Goal: Task Accomplishment & Management: Manage account settings

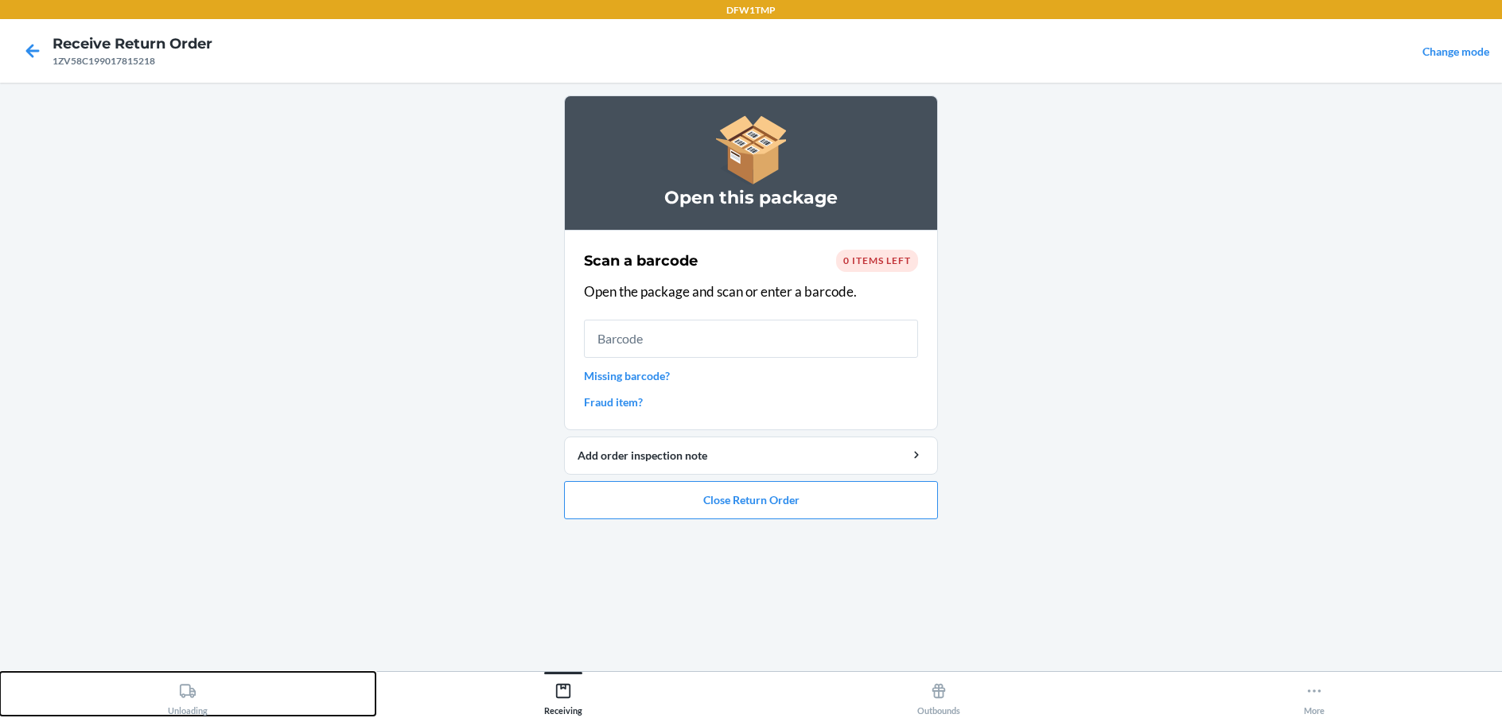
click at [196, 710] on div "Unloading" at bounding box center [188, 696] width 40 height 40
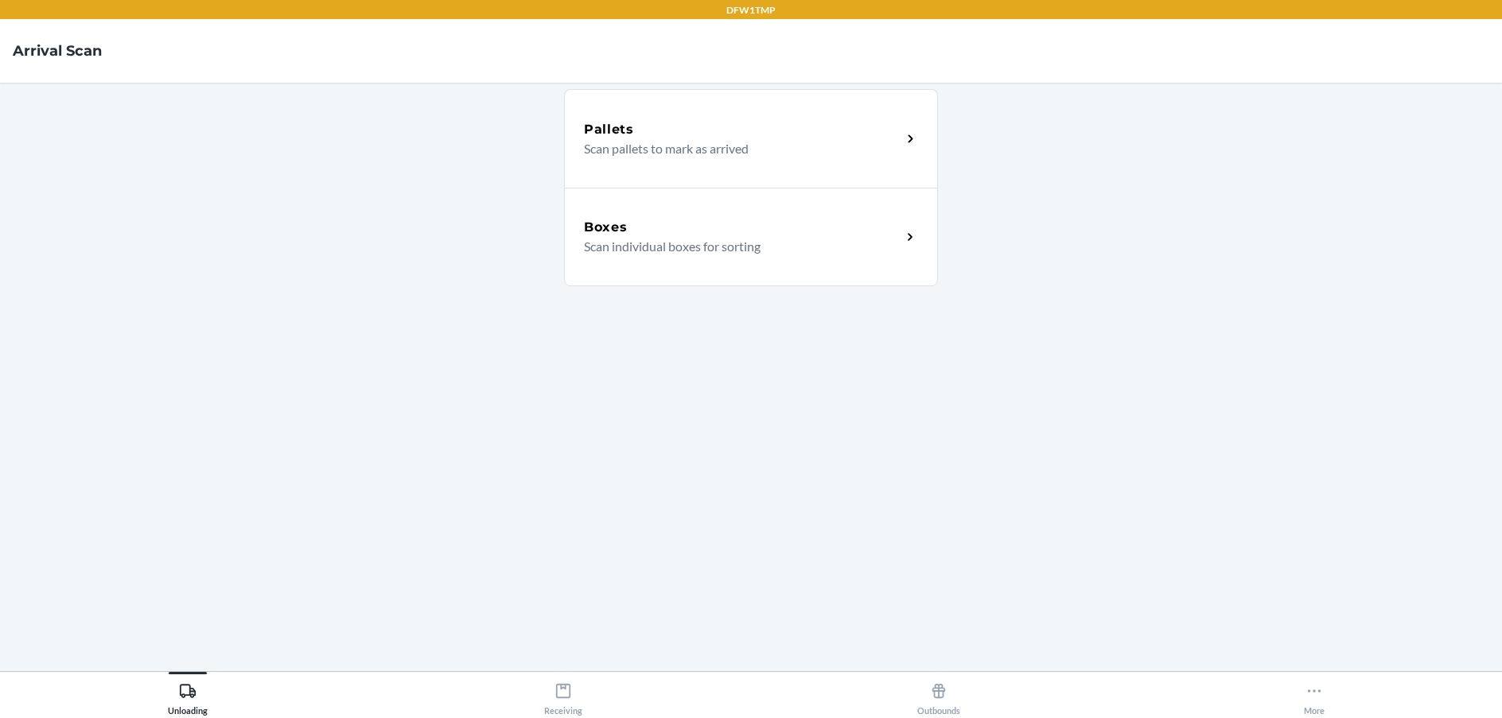
click at [848, 234] on div "Boxes" at bounding box center [742, 227] width 317 height 19
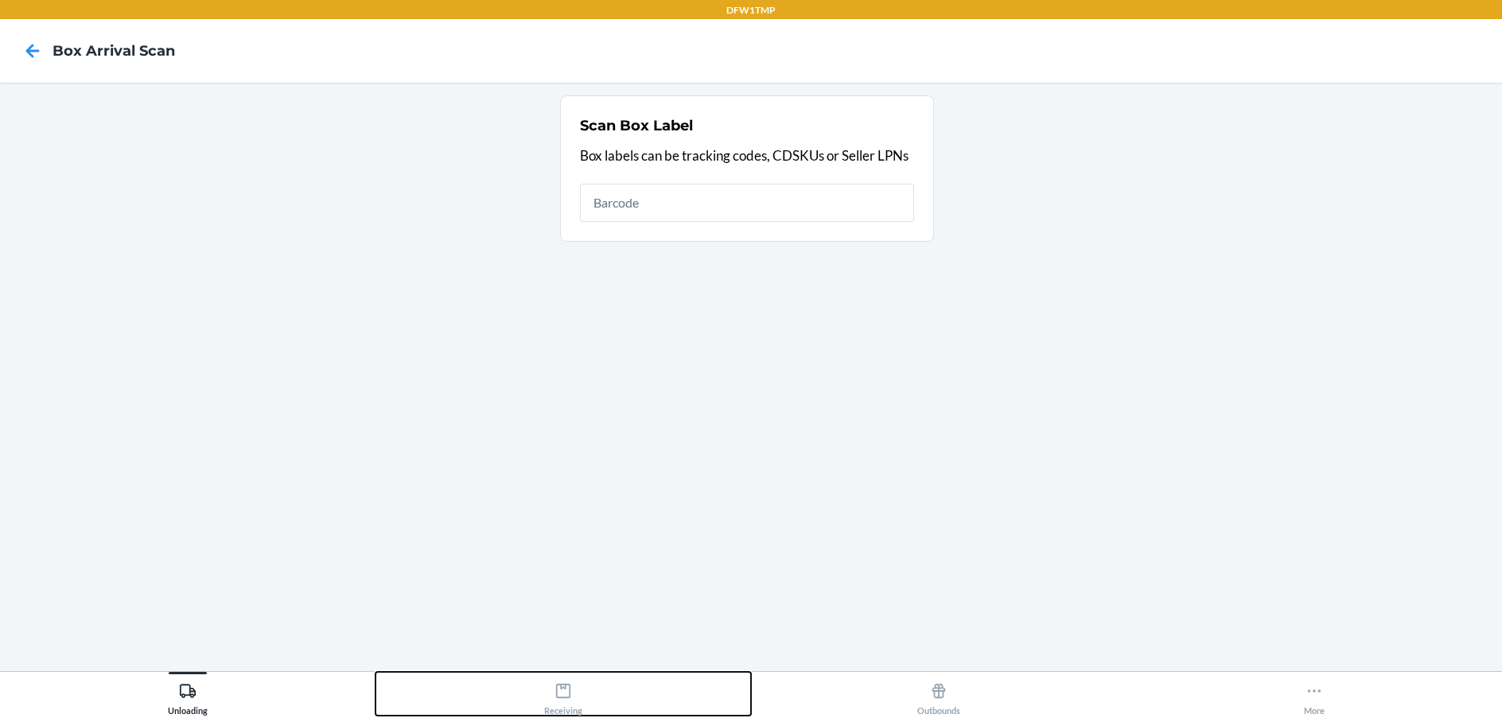
click at [567, 695] on icon at bounding box center [562, 690] width 17 height 17
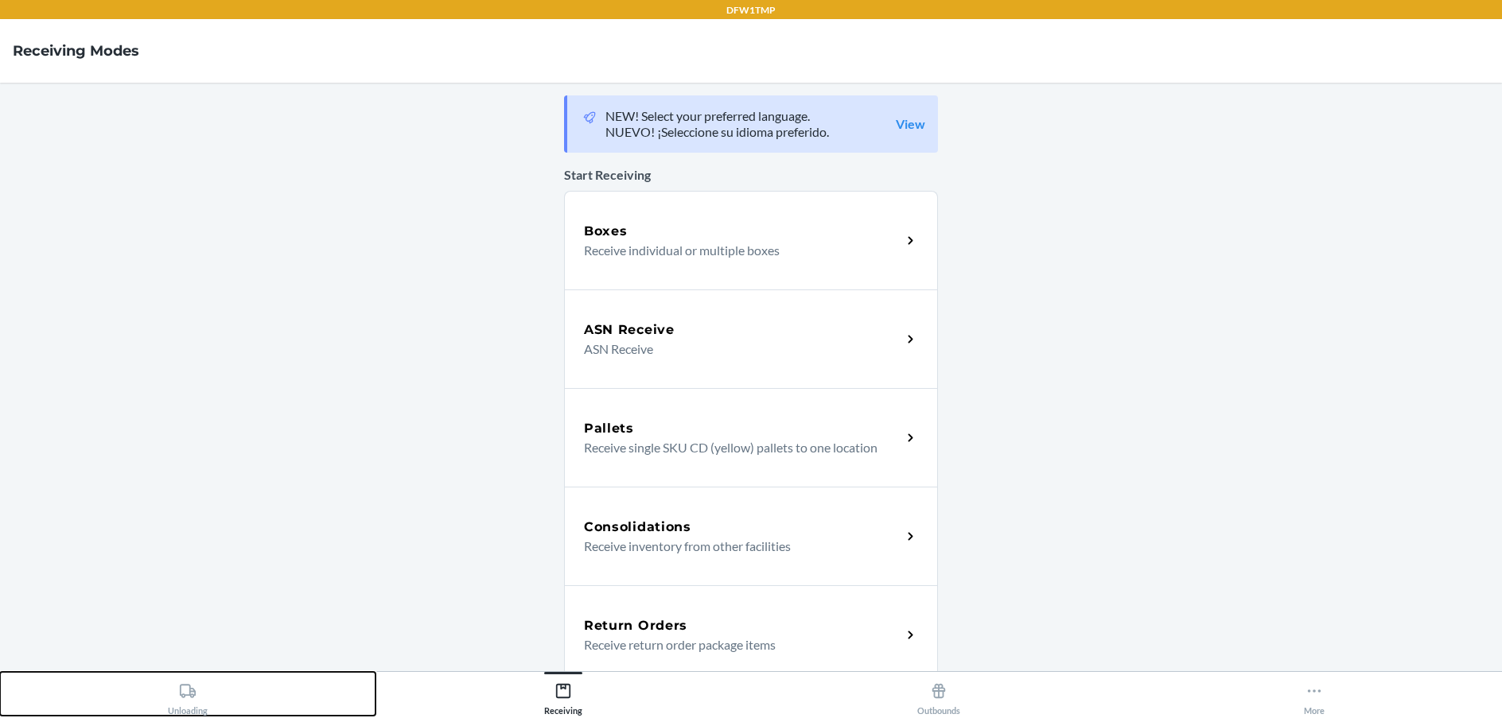
click at [182, 696] on icon at bounding box center [188, 691] width 16 height 14
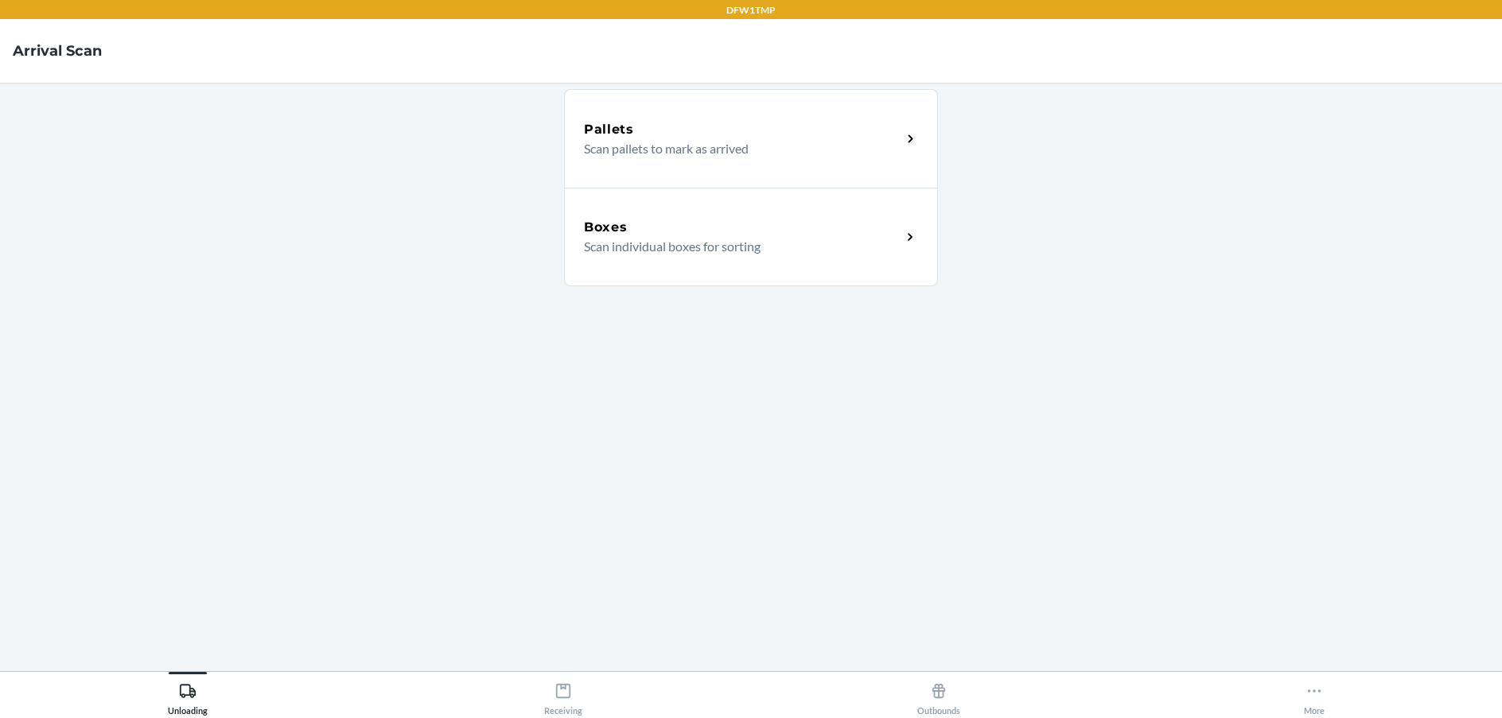
click at [631, 221] on div "Boxes" at bounding box center [742, 227] width 317 height 19
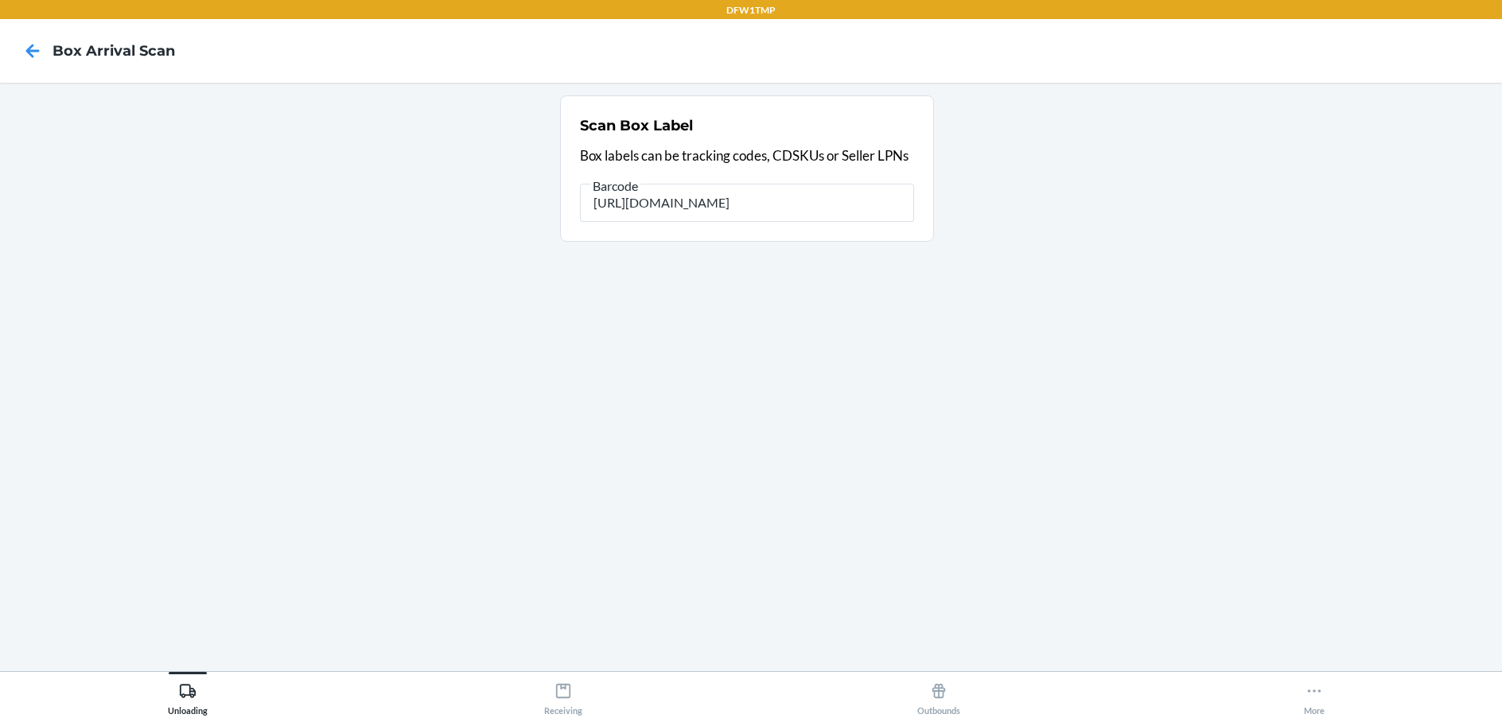
type input "[URL][DOMAIN_NAME]"
type input "h"
type input "4207506779989202090370692501073872"
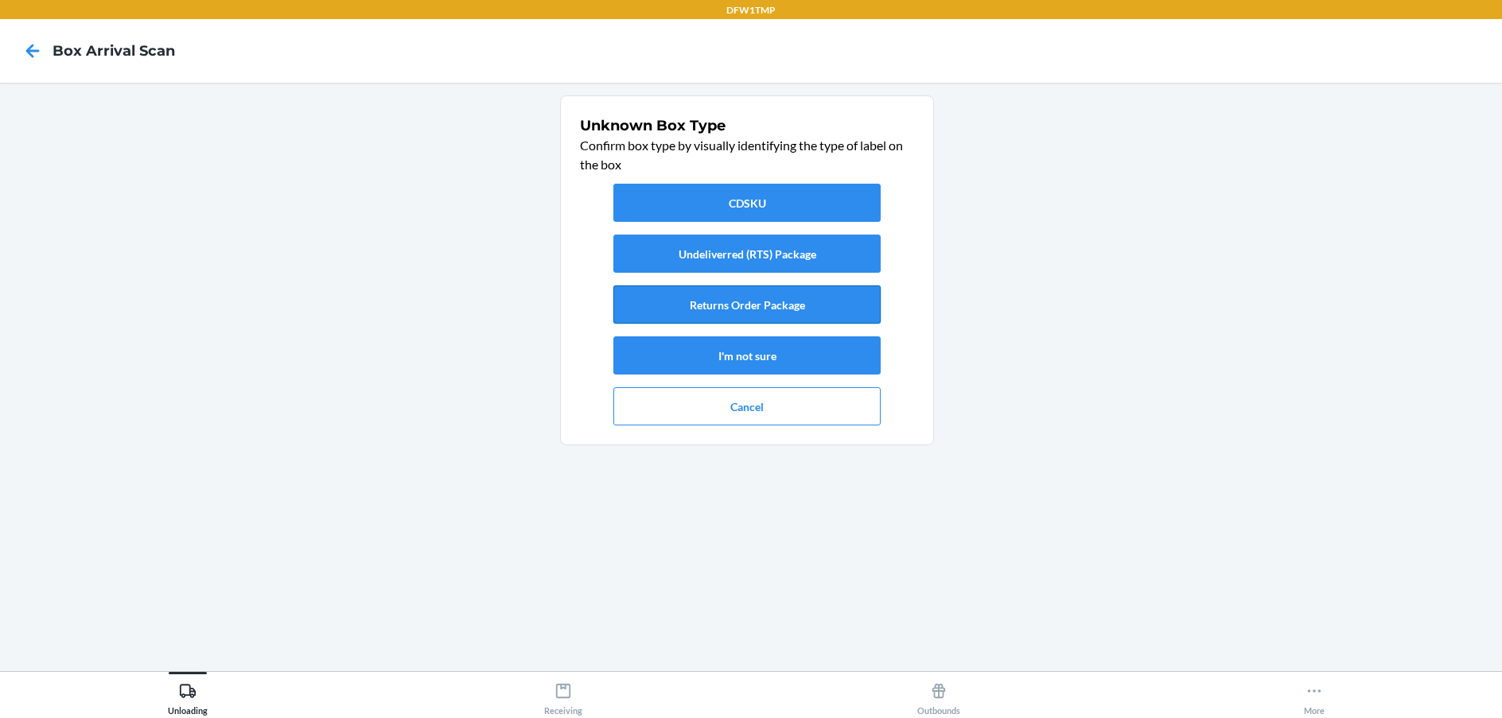
click at [819, 306] on button "Returns Order Package" at bounding box center [746, 305] width 267 height 38
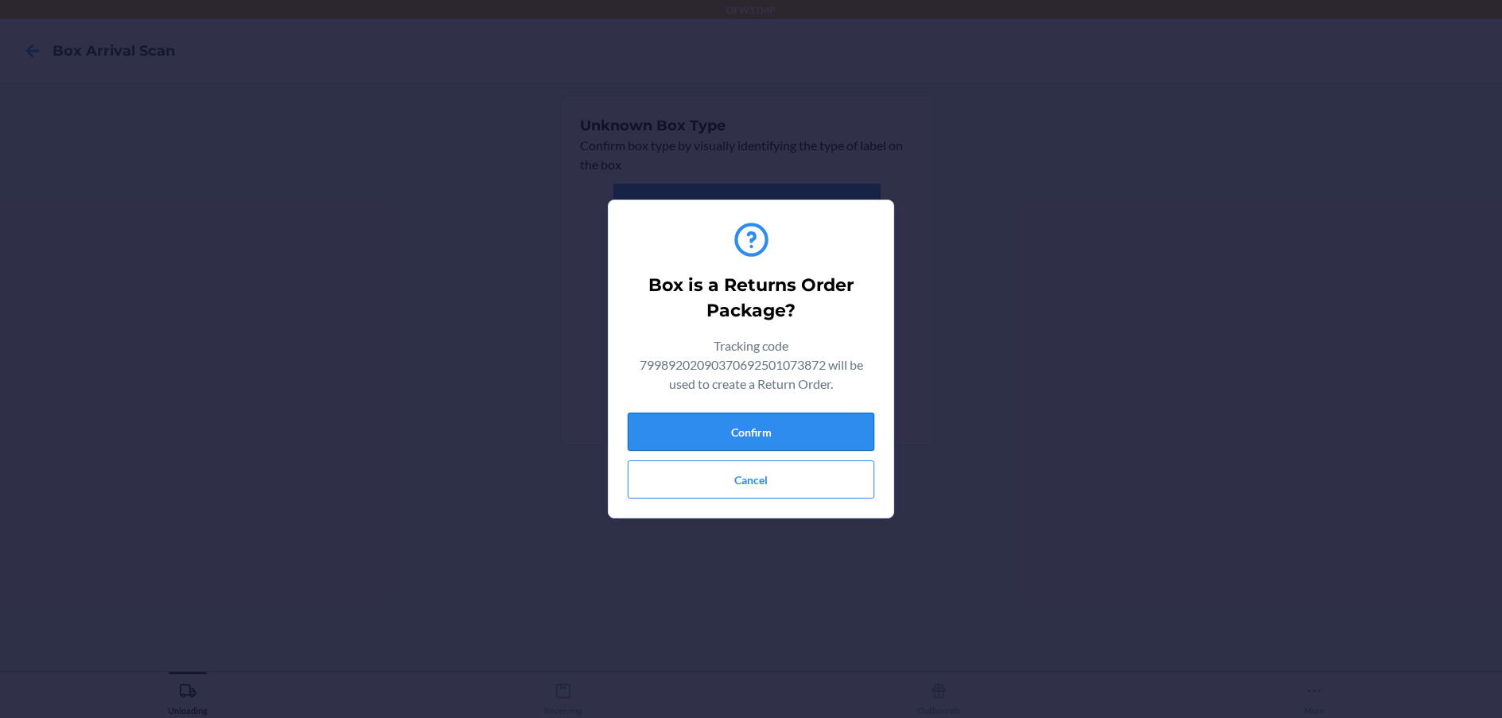
click at [805, 427] on button "Confirm" at bounding box center [751, 432] width 247 height 38
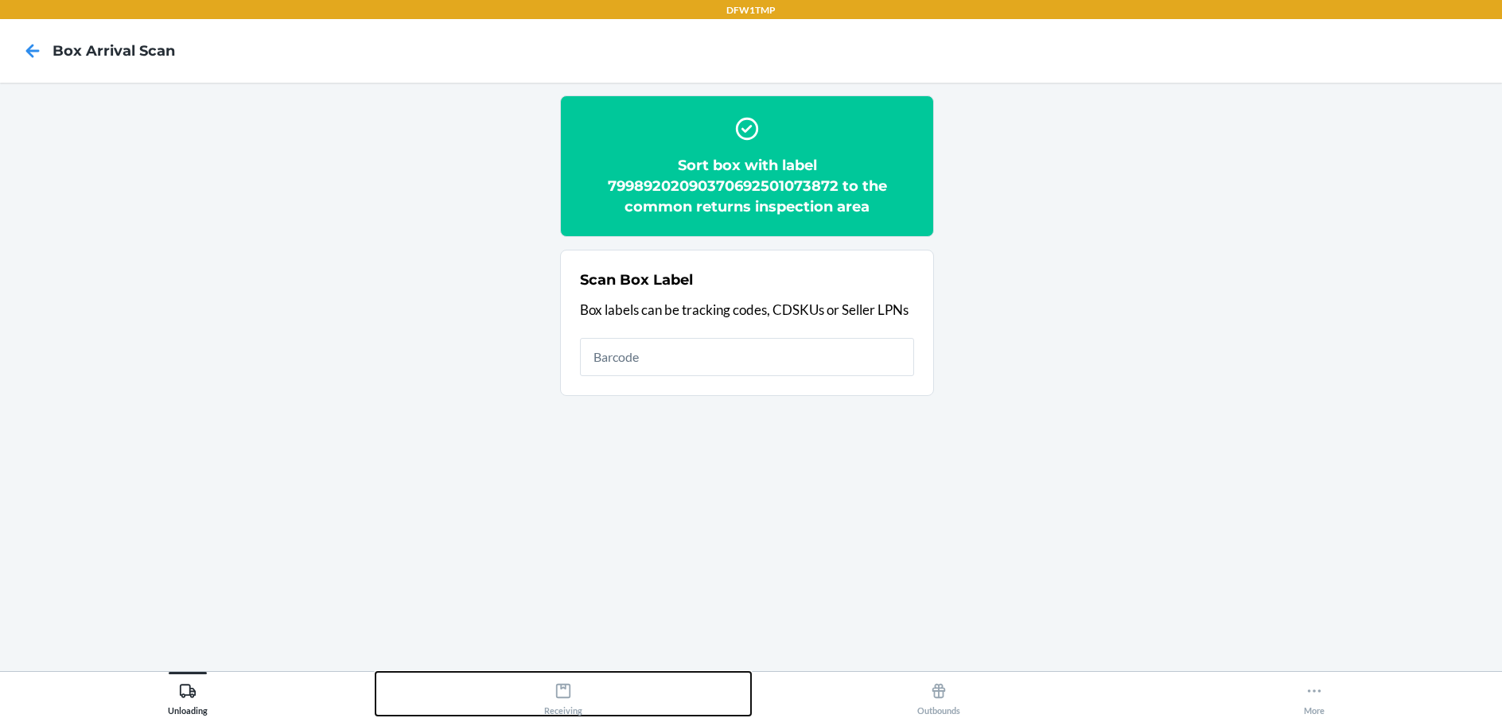
click at [569, 684] on icon at bounding box center [562, 690] width 17 height 17
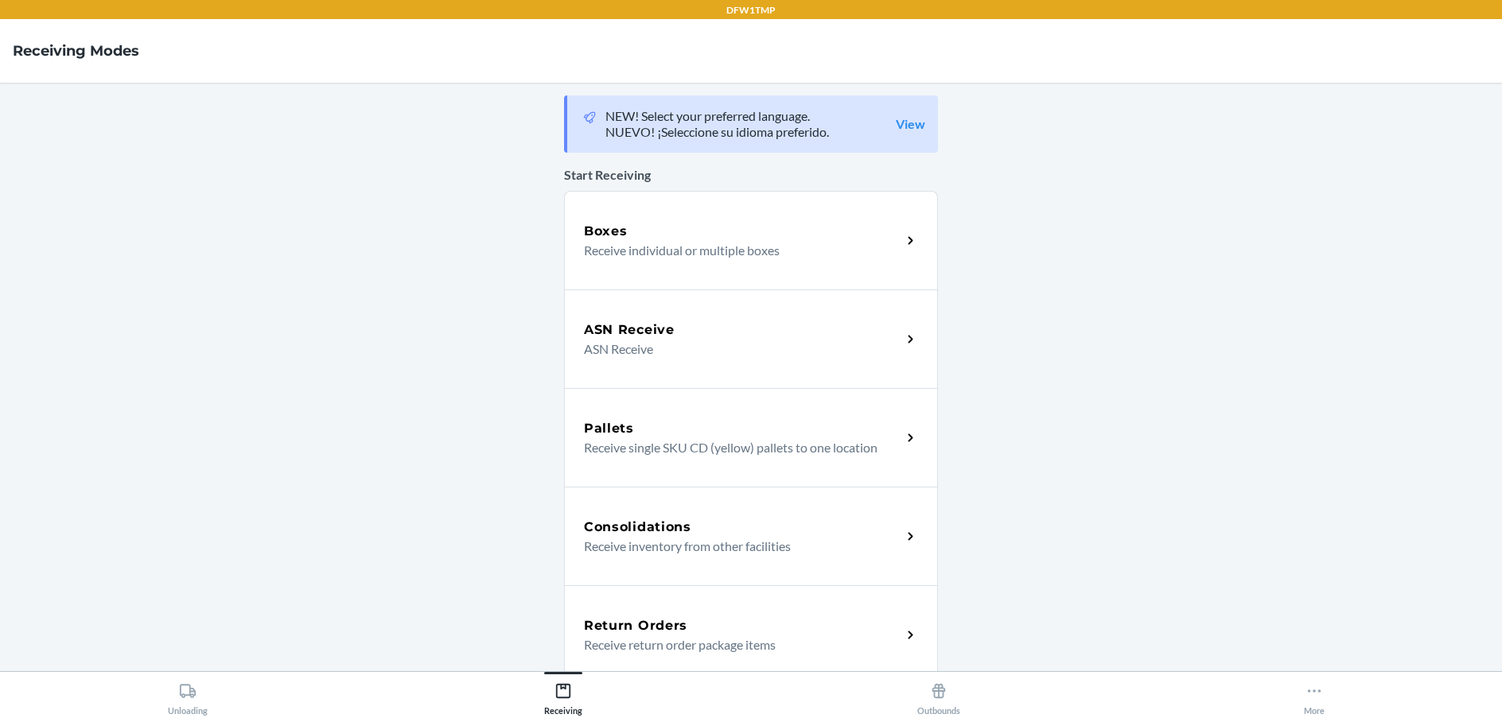
click at [768, 611] on div "Return Orders Receive return order package items" at bounding box center [751, 634] width 374 height 99
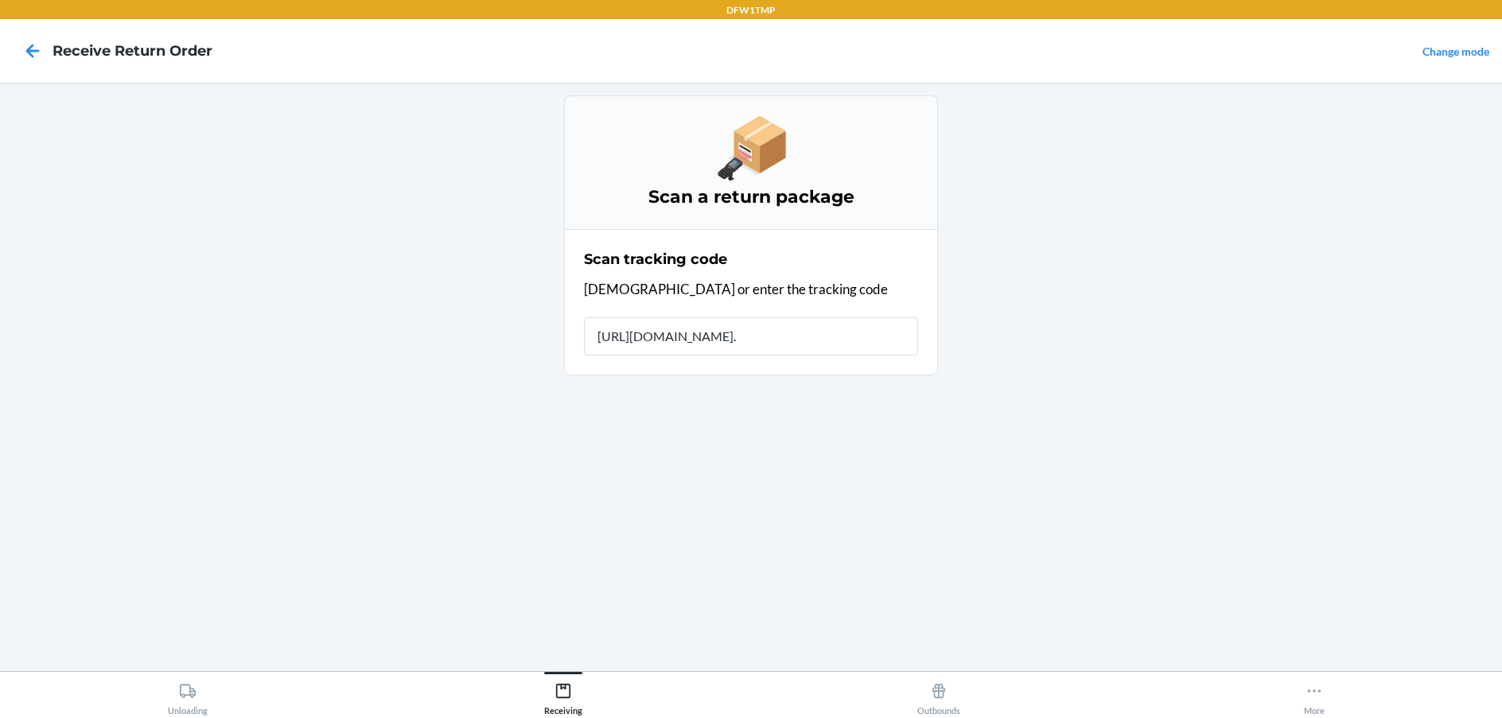
type input "[URL][DOMAIN_NAME]"
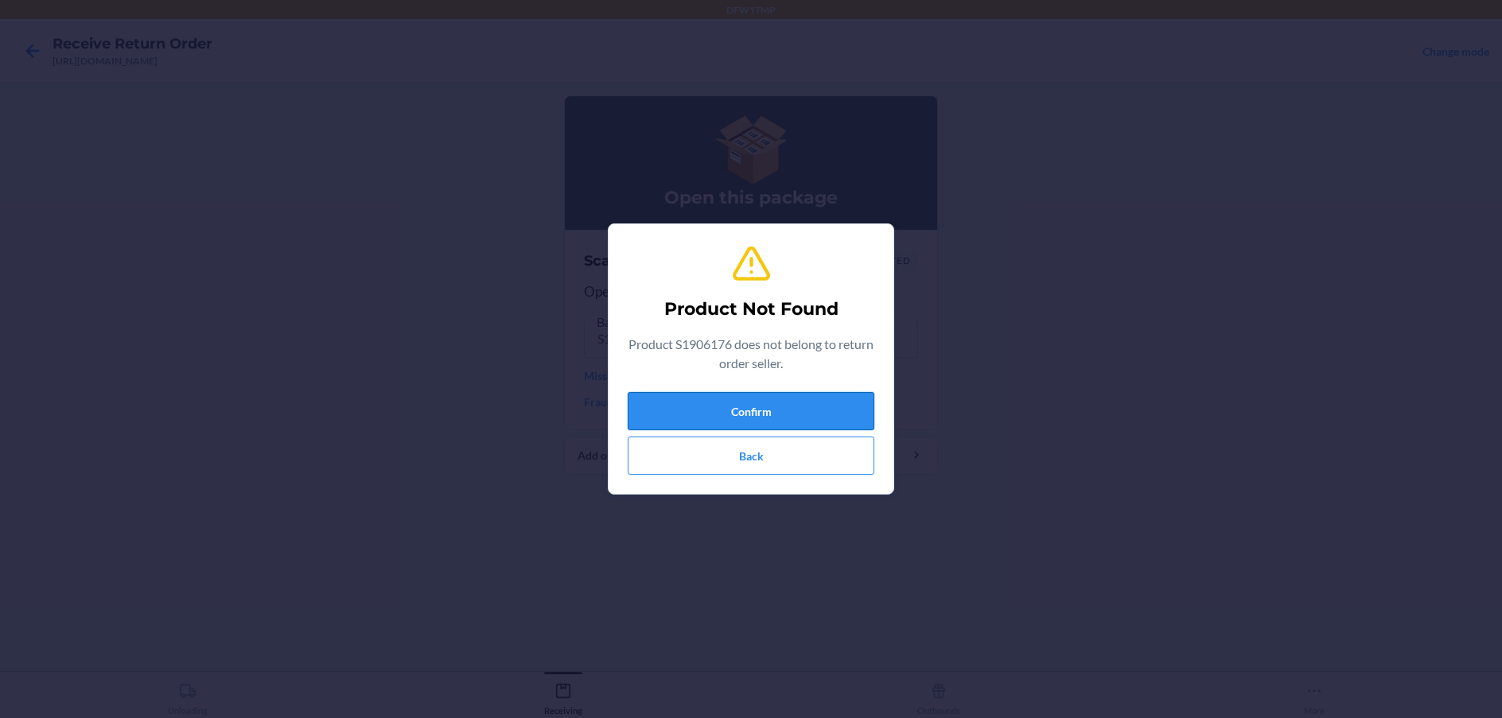
click at [740, 414] on button "Confirm" at bounding box center [751, 411] width 247 height 38
click at [749, 406] on button "Confirm" at bounding box center [751, 411] width 247 height 38
click at [746, 411] on button "Confirm" at bounding box center [751, 411] width 247 height 38
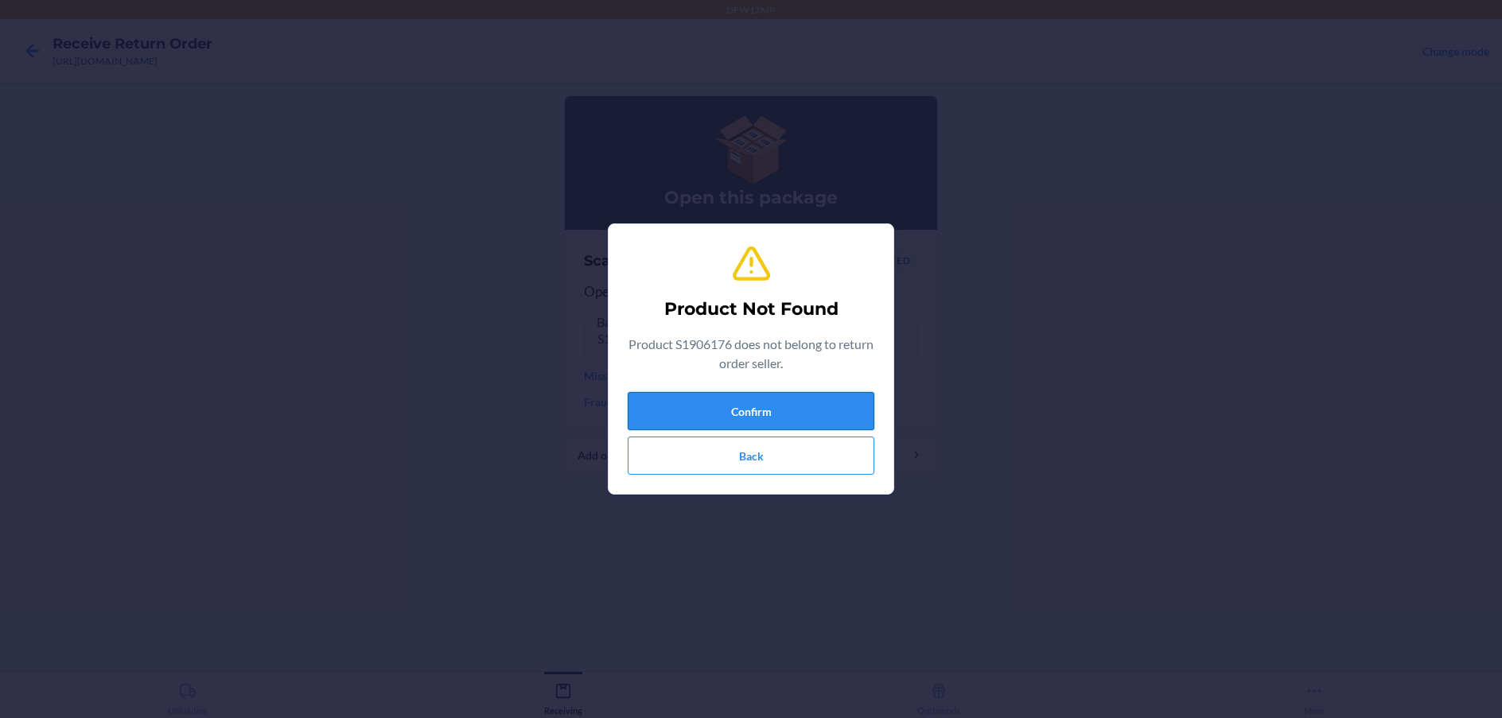
click at [746, 411] on button "Confirm" at bounding box center [751, 411] width 247 height 38
click at [767, 407] on button "Confirm" at bounding box center [751, 411] width 247 height 38
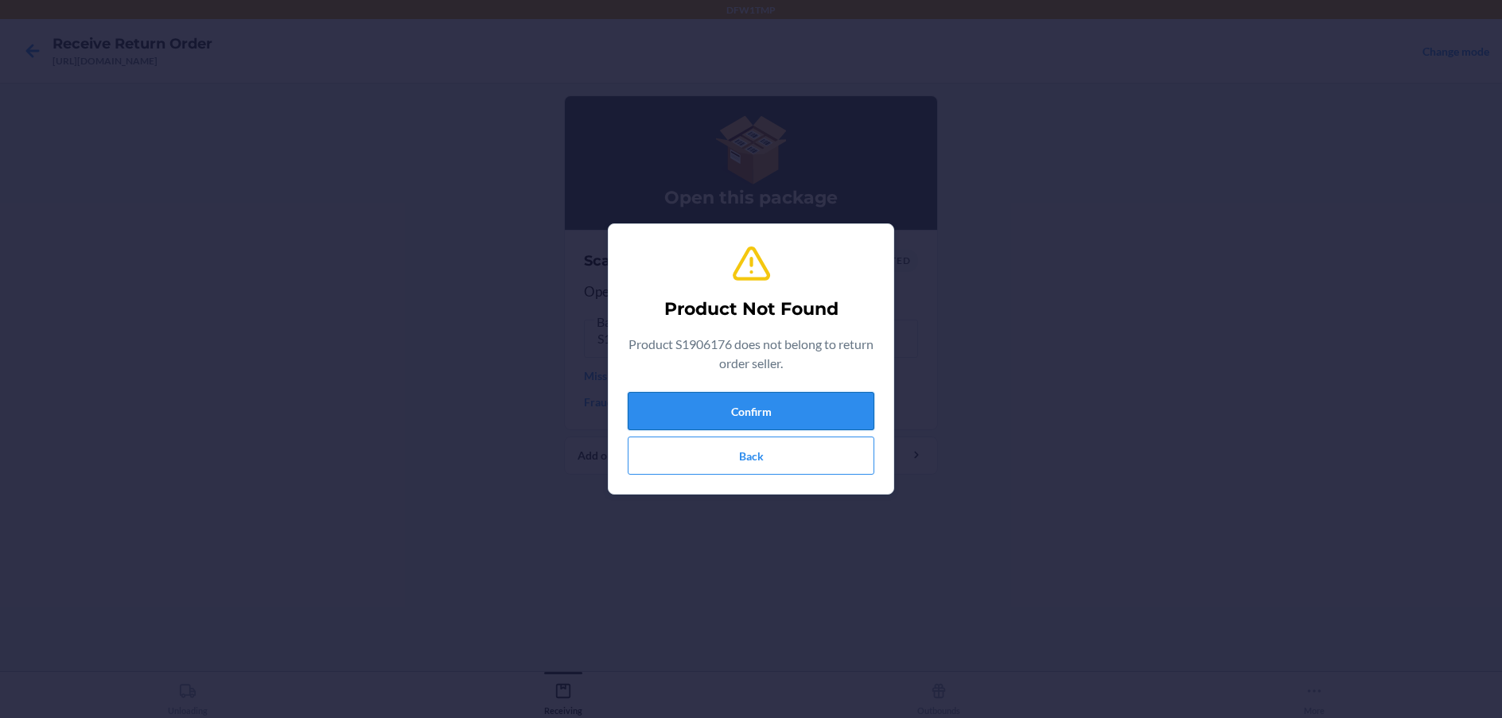
click at [768, 408] on button "Confirm" at bounding box center [751, 411] width 247 height 38
click at [760, 409] on button "Confirm" at bounding box center [751, 411] width 247 height 38
click at [778, 415] on button "Confirm" at bounding box center [751, 411] width 247 height 38
click at [776, 414] on button "Confirm" at bounding box center [751, 411] width 247 height 38
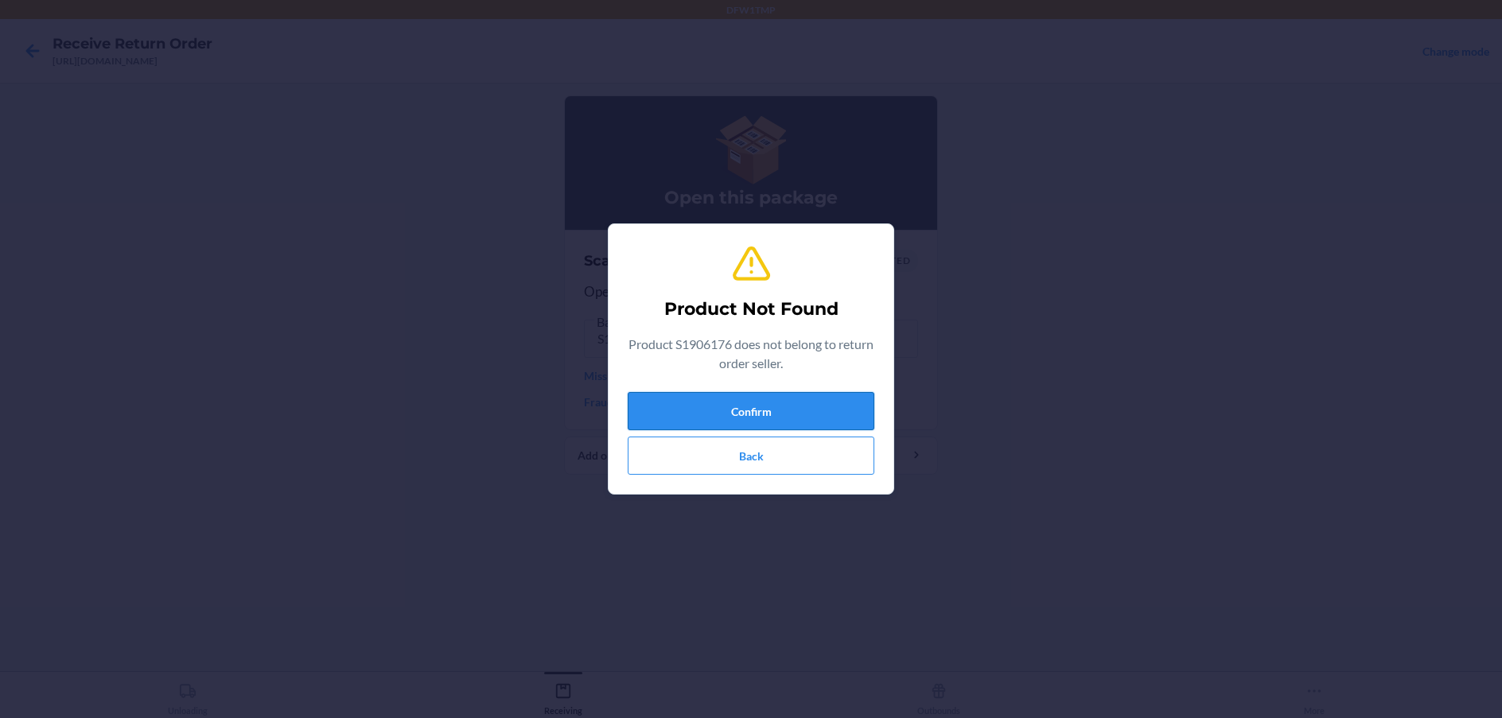
click at [779, 410] on button "Confirm" at bounding box center [751, 411] width 247 height 38
click at [761, 413] on button "Confirm" at bounding box center [751, 411] width 247 height 38
click at [776, 467] on button "Back" at bounding box center [751, 456] width 247 height 38
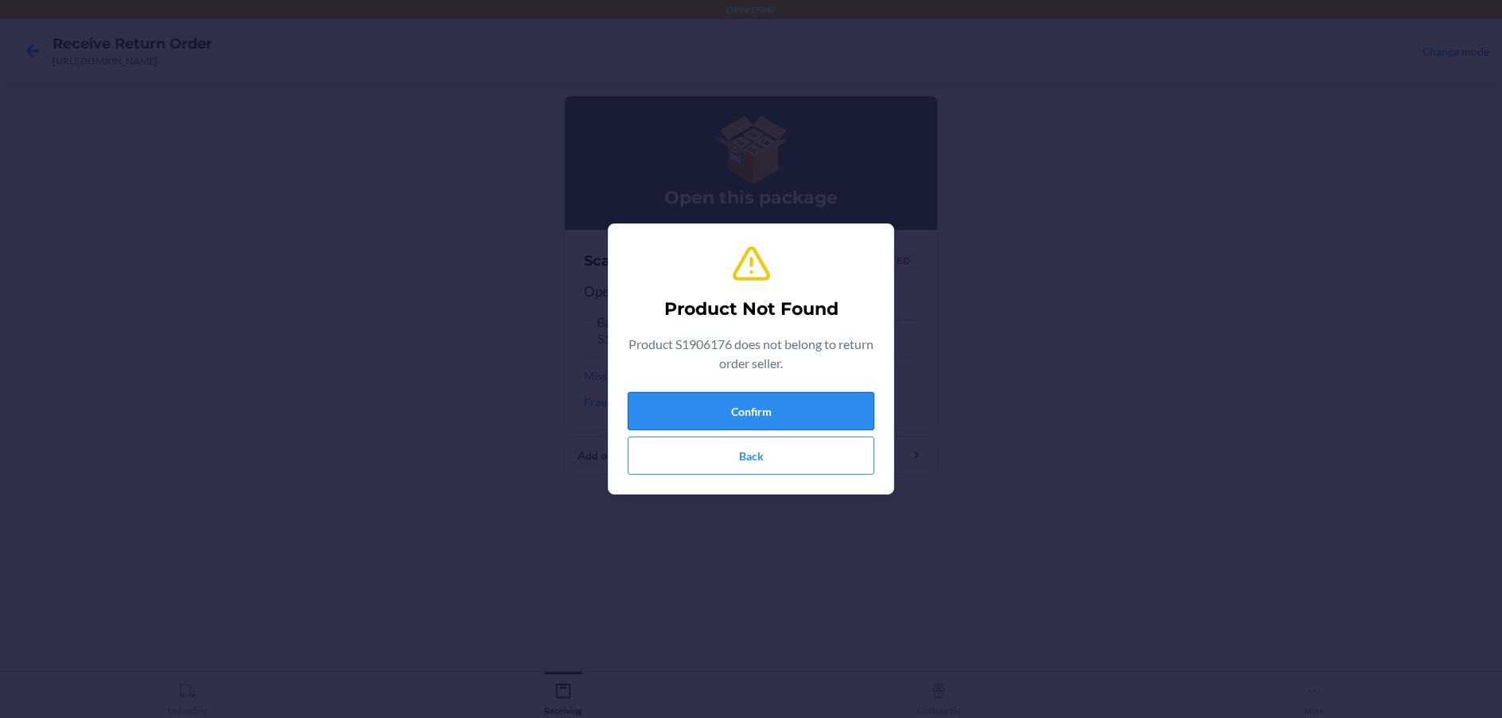
click at [749, 414] on button "Confirm" at bounding box center [751, 411] width 247 height 38
click at [749, 415] on button "Confirm" at bounding box center [751, 411] width 247 height 38
click at [750, 415] on button "Confirm" at bounding box center [751, 411] width 247 height 38
click at [751, 415] on button "Confirm" at bounding box center [751, 411] width 247 height 38
click at [752, 414] on button "Confirm" at bounding box center [751, 411] width 247 height 38
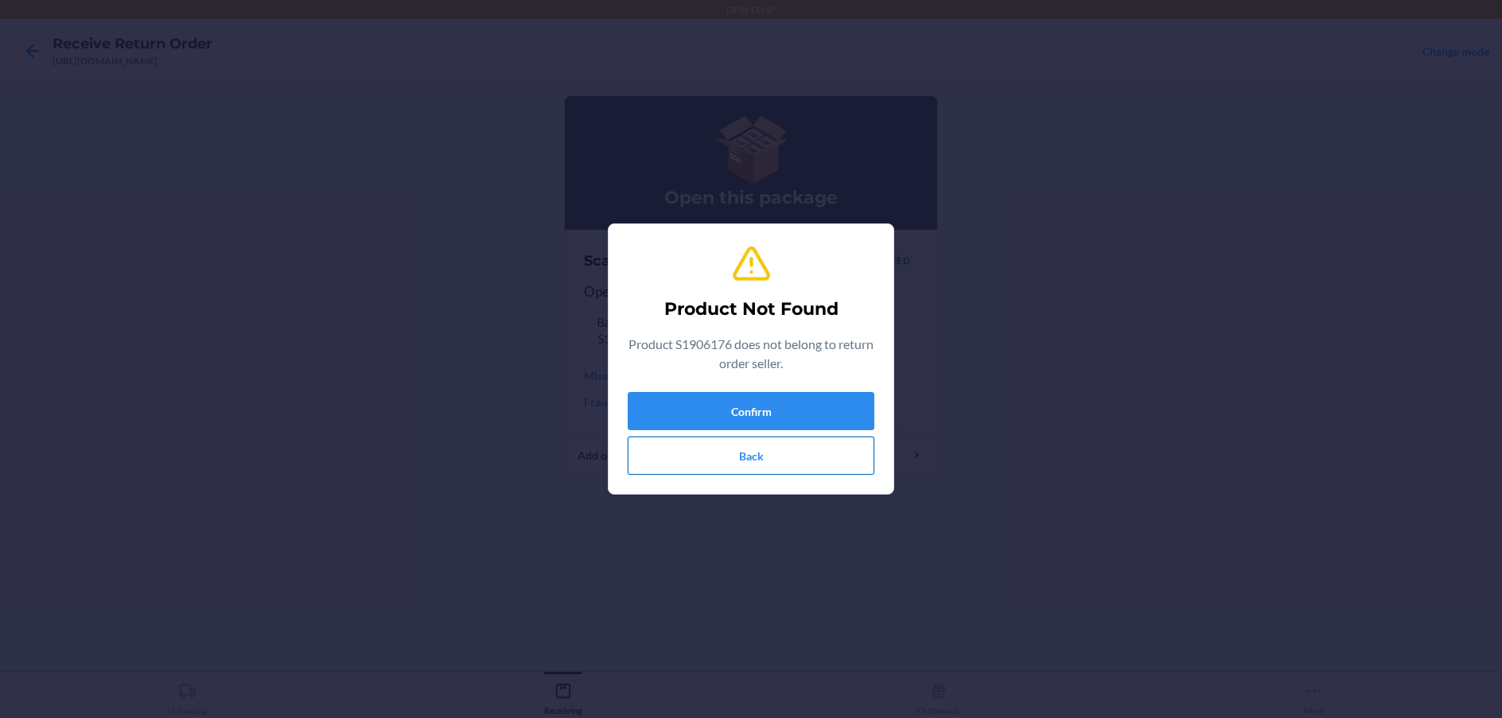
click at [748, 461] on button "Back" at bounding box center [751, 456] width 247 height 38
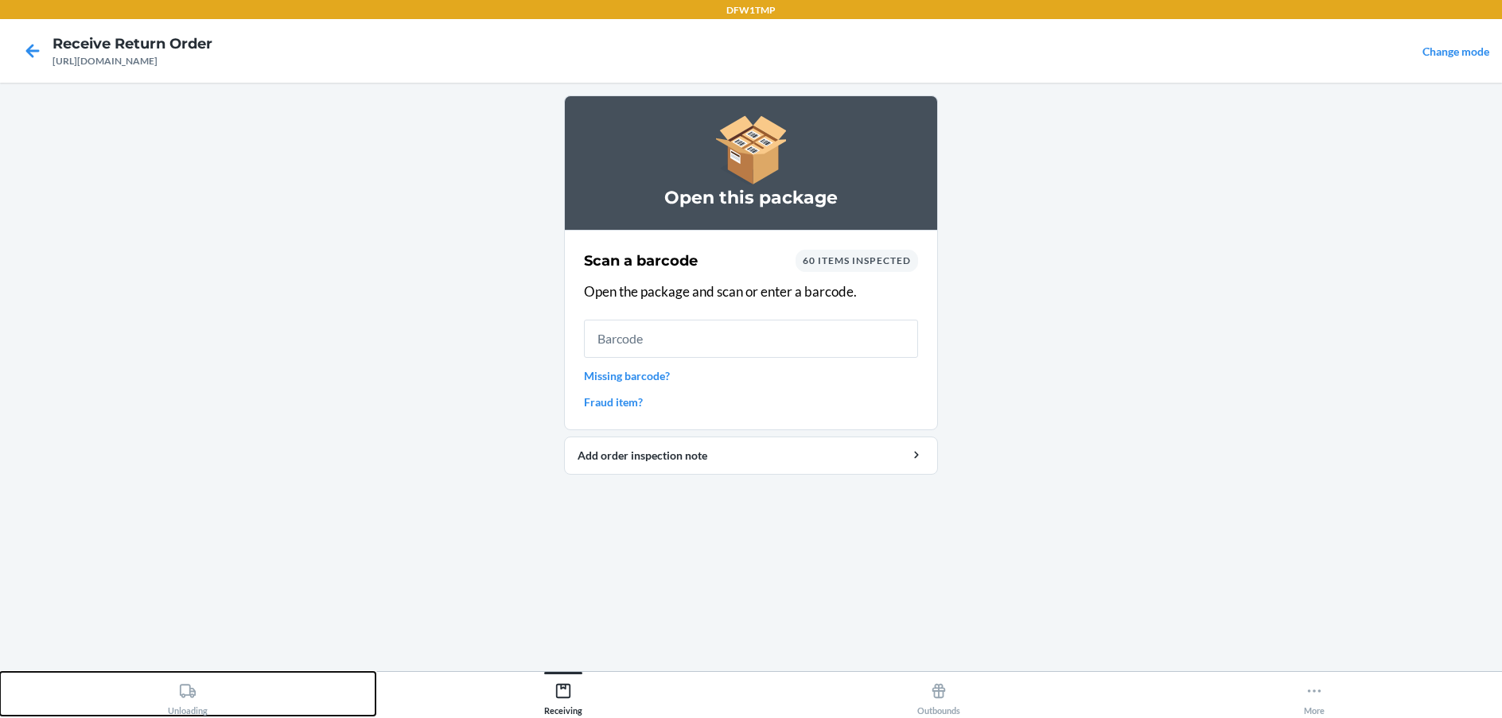
click at [194, 690] on icon at bounding box center [188, 691] width 16 height 14
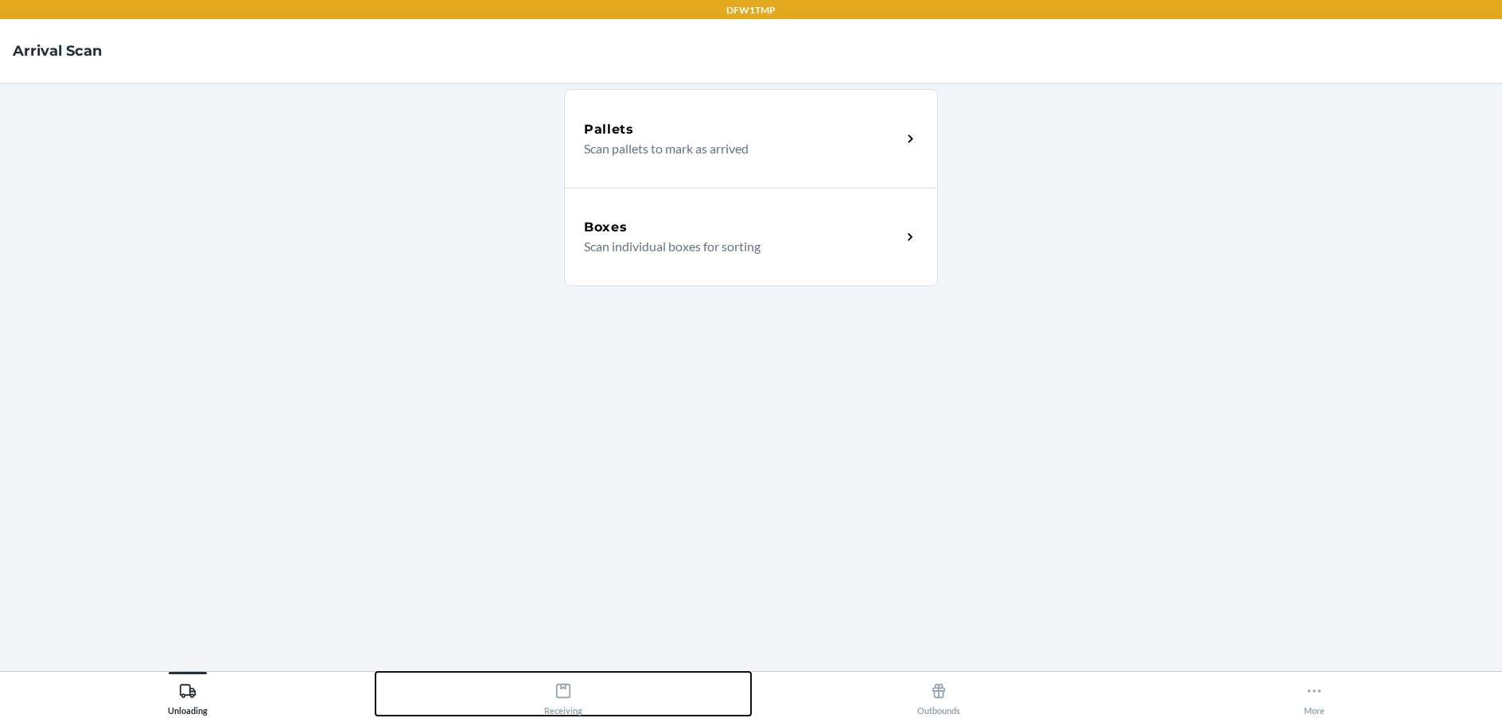
click at [562, 686] on icon at bounding box center [563, 691] width 14 height 14
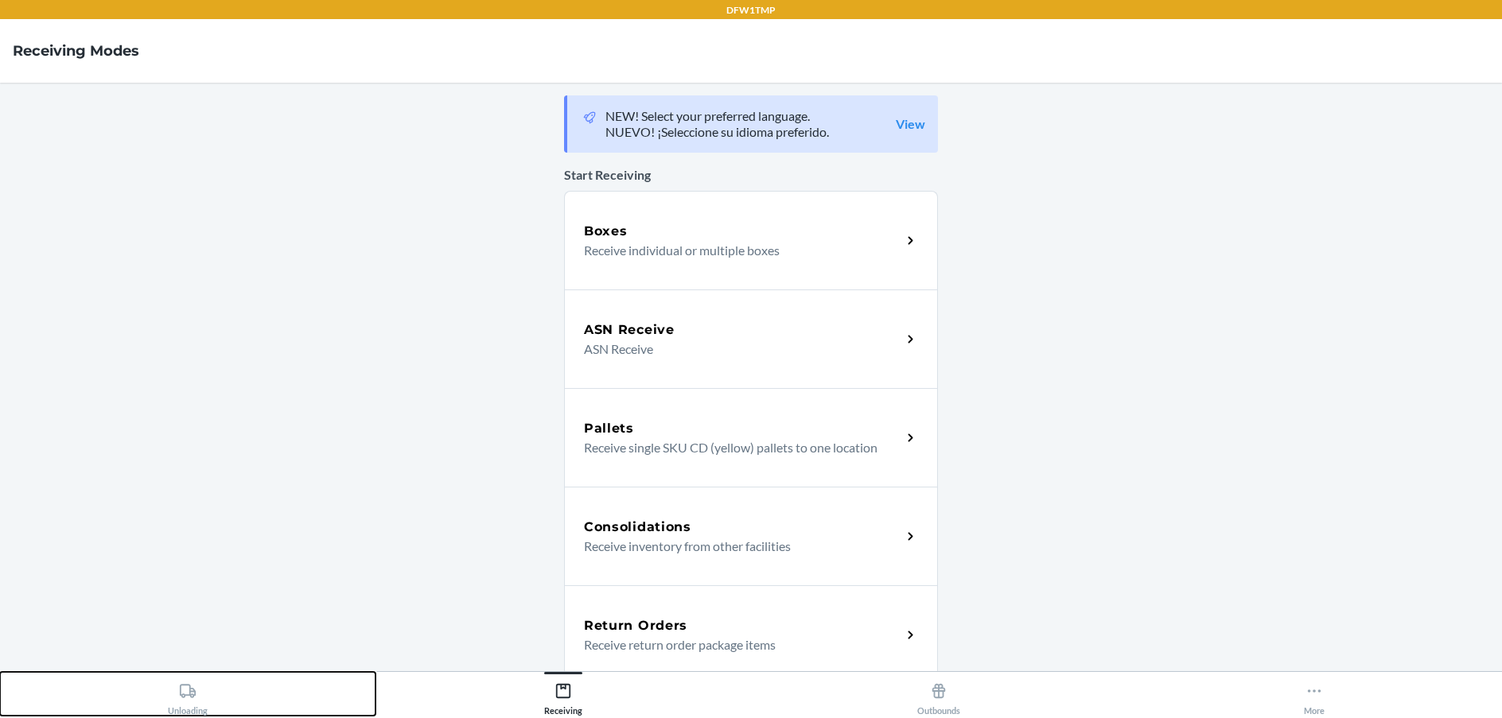
click at [196, 698] on div "Unloading" at bounding box center [188, 696] width 40 height 40
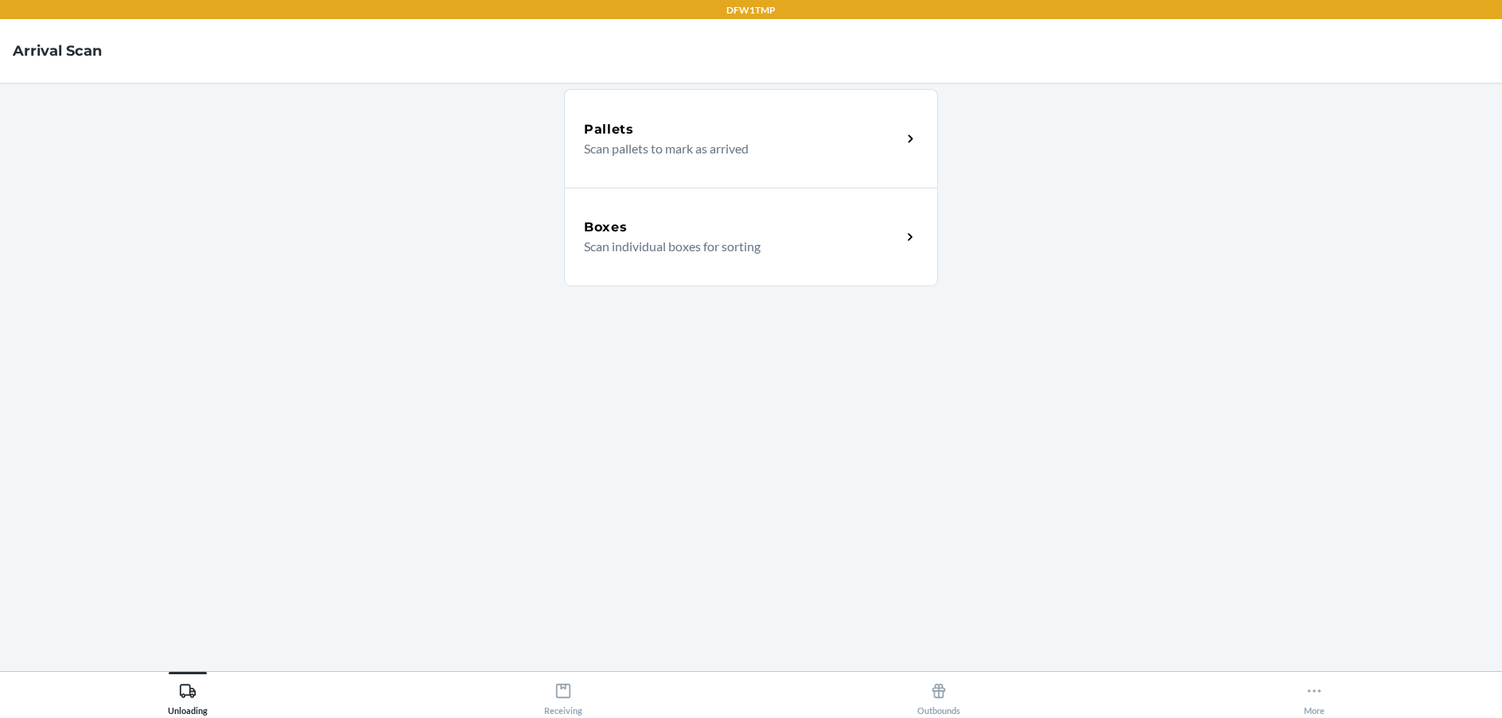
click at [634, 234] on div "Boxes" at bounding box center [742, 227] width 317 height 19
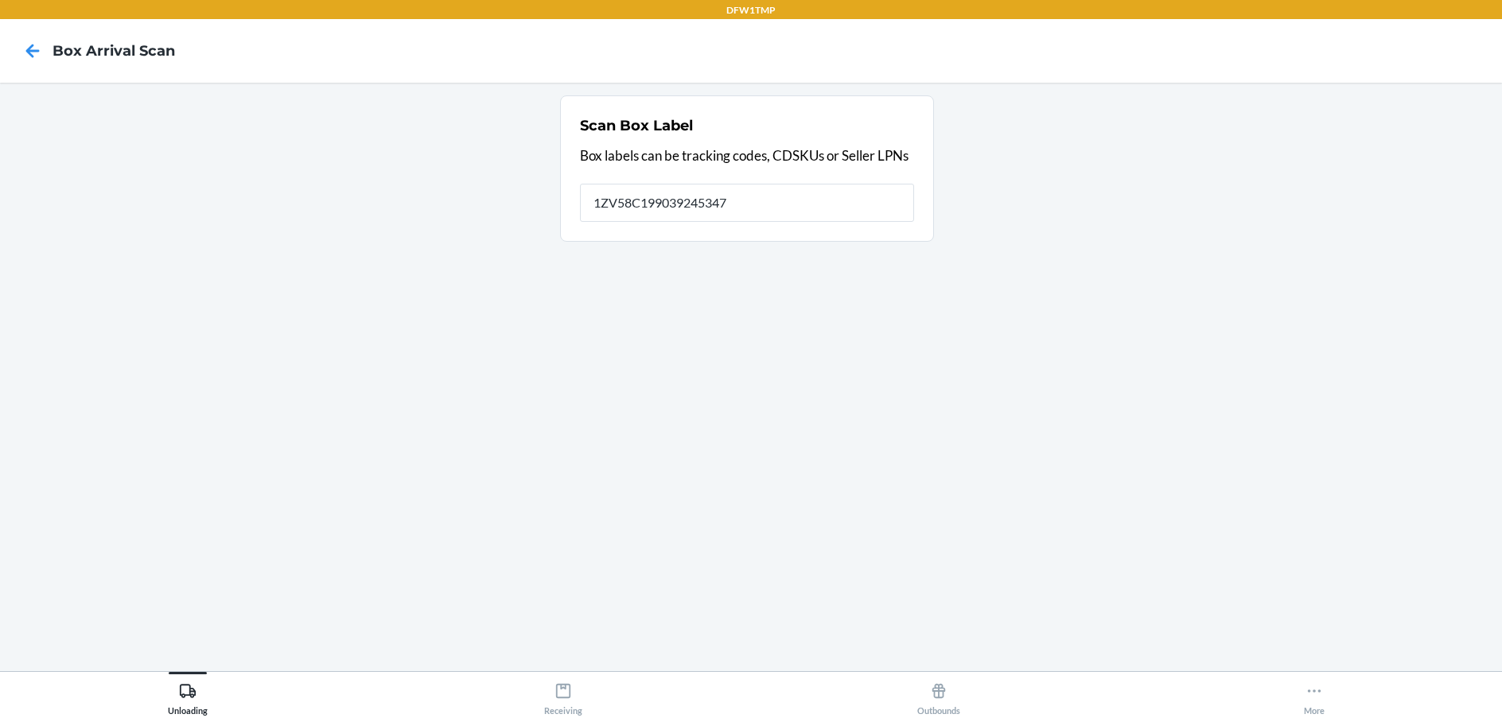
type input "1ZV58C199039245347"
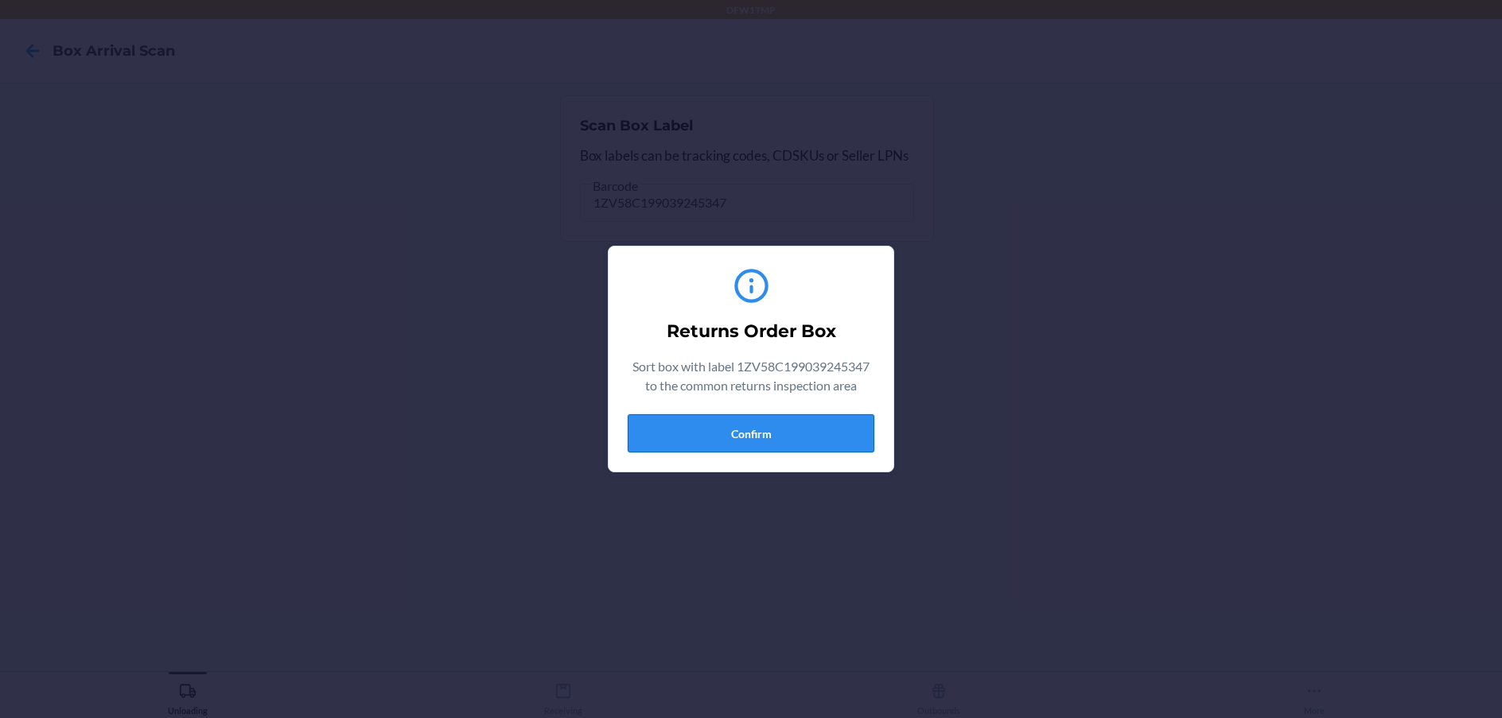
click at [796, 424] on button "Confirm" at bounding box center [751, 433] width 247 height 38
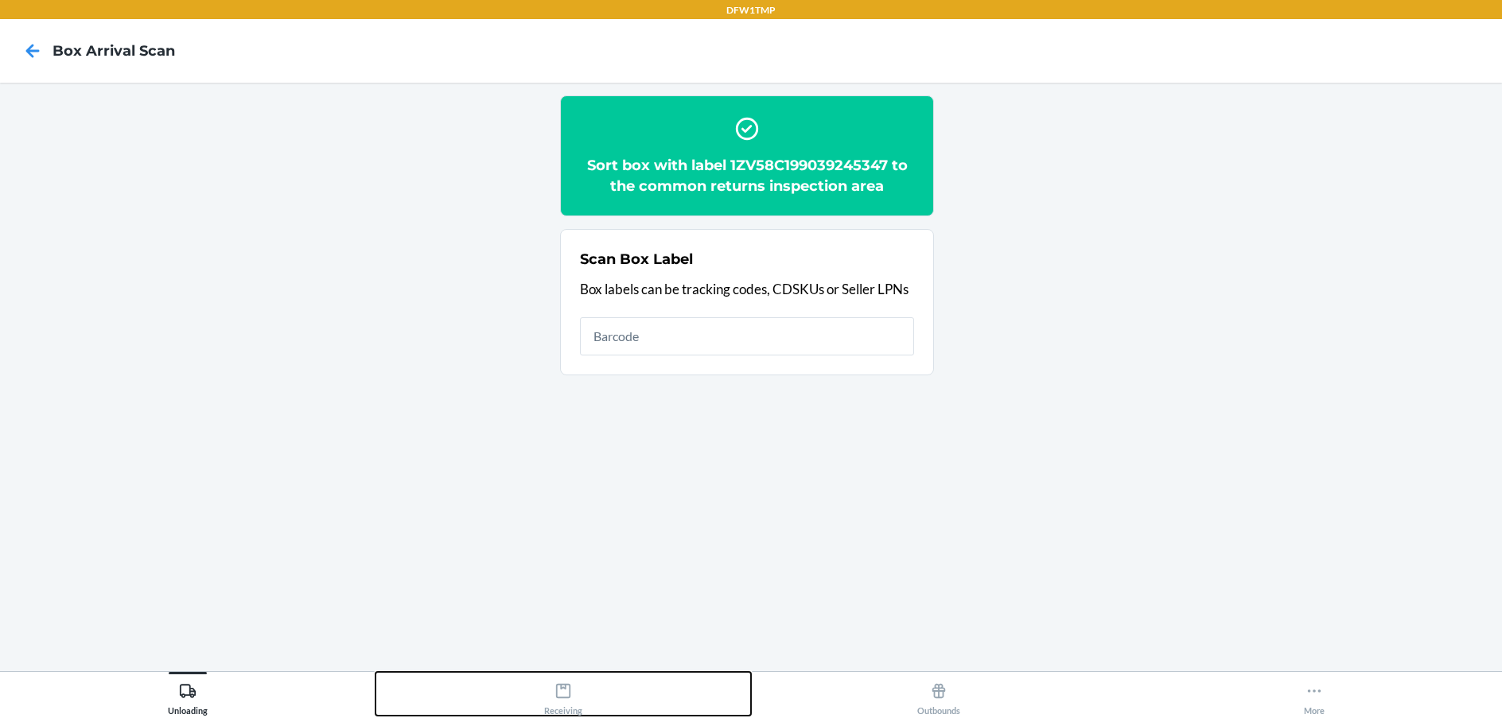
click at [563, 690] on icon at bounding box center [562, 690] width 17 height 17
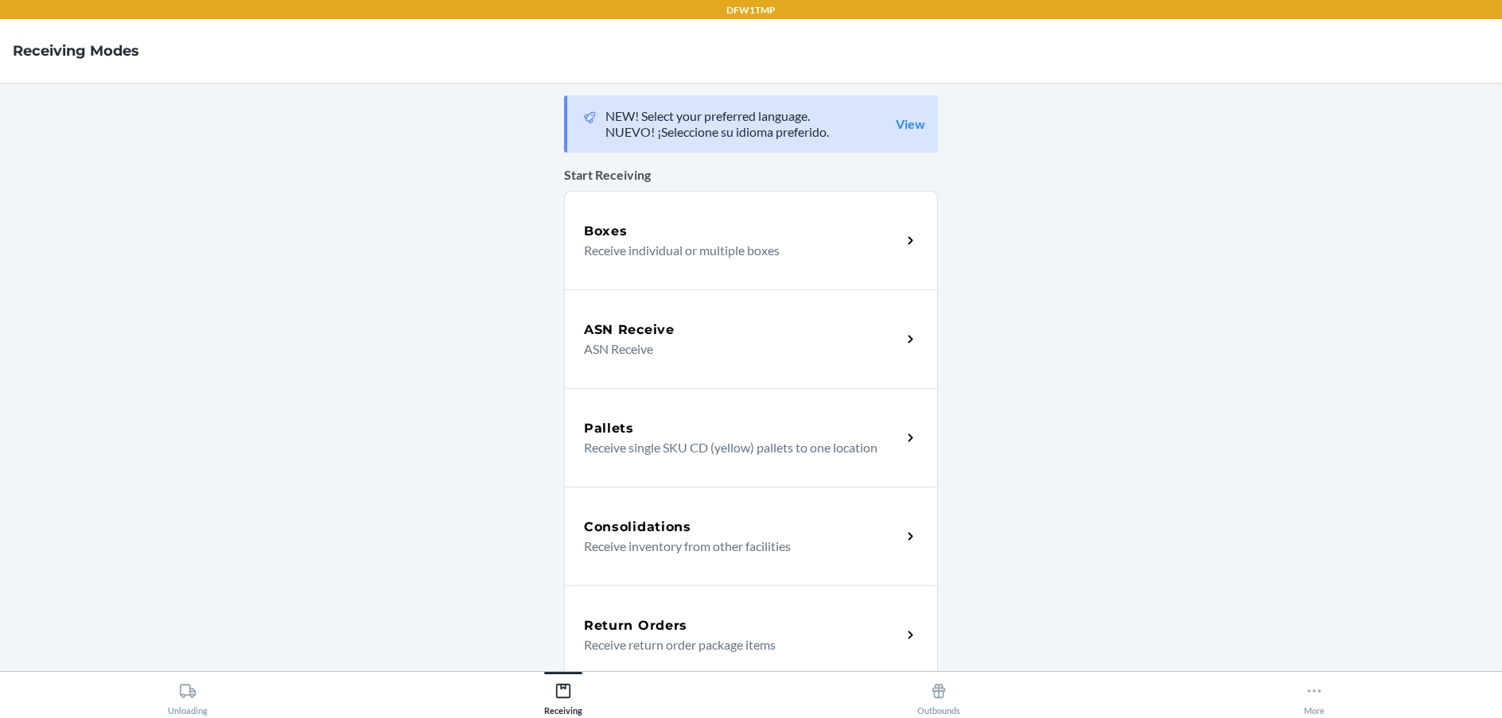
click at [777, 618] on div "Return Orders" at bounding box center [742, 625] width 317 height 19
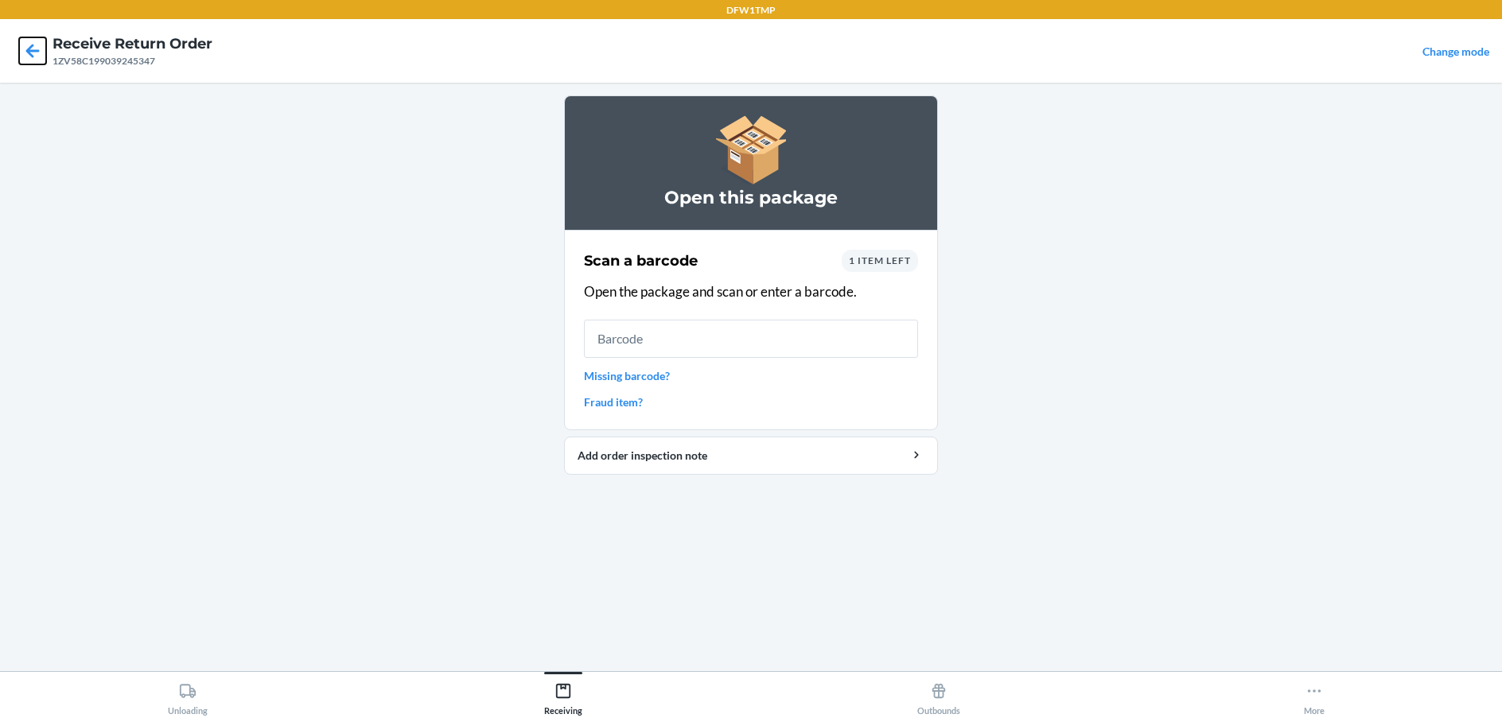
click at [32, 52] on icon at bounding box center [33, 51] width 14 height 14
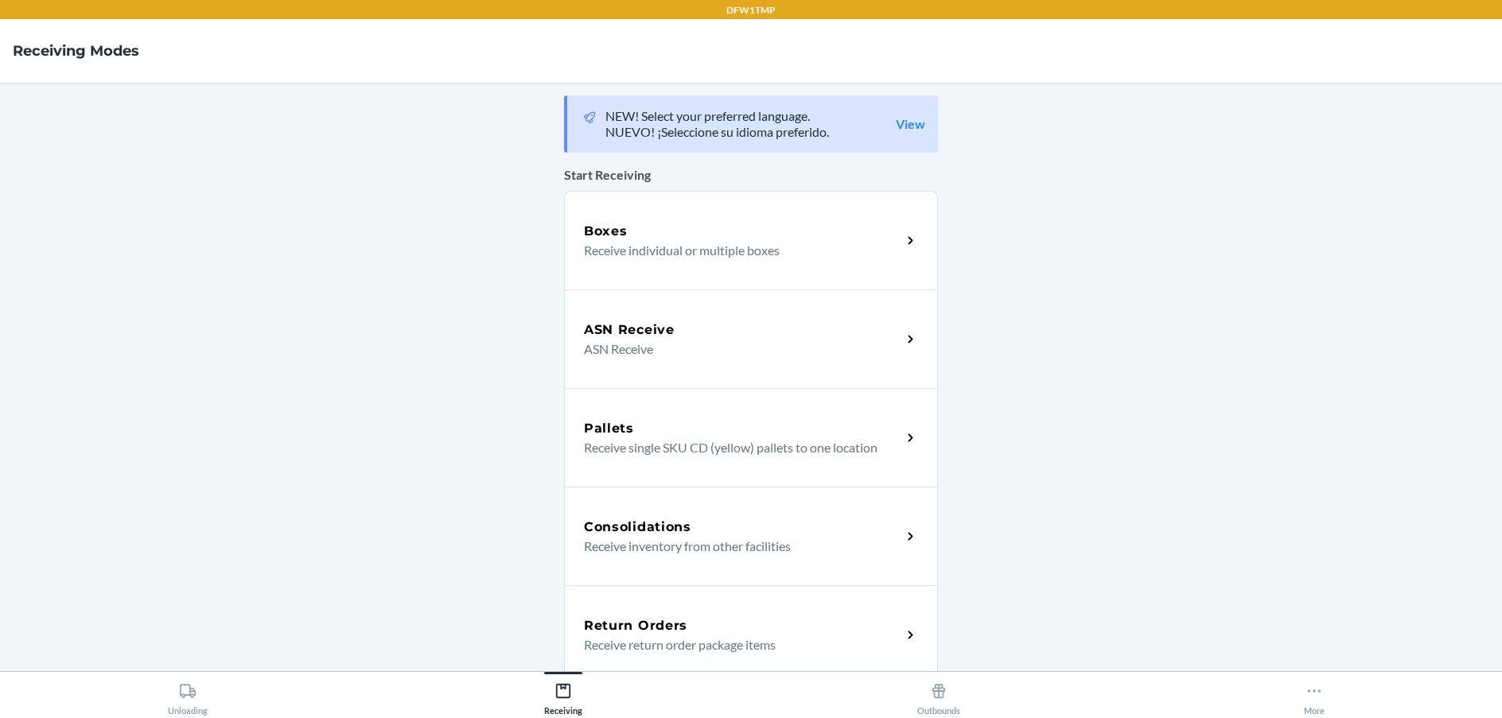
click at [618, 625] on h5 "Return Orders" at bounding box center [635, 625] width 103 height 19
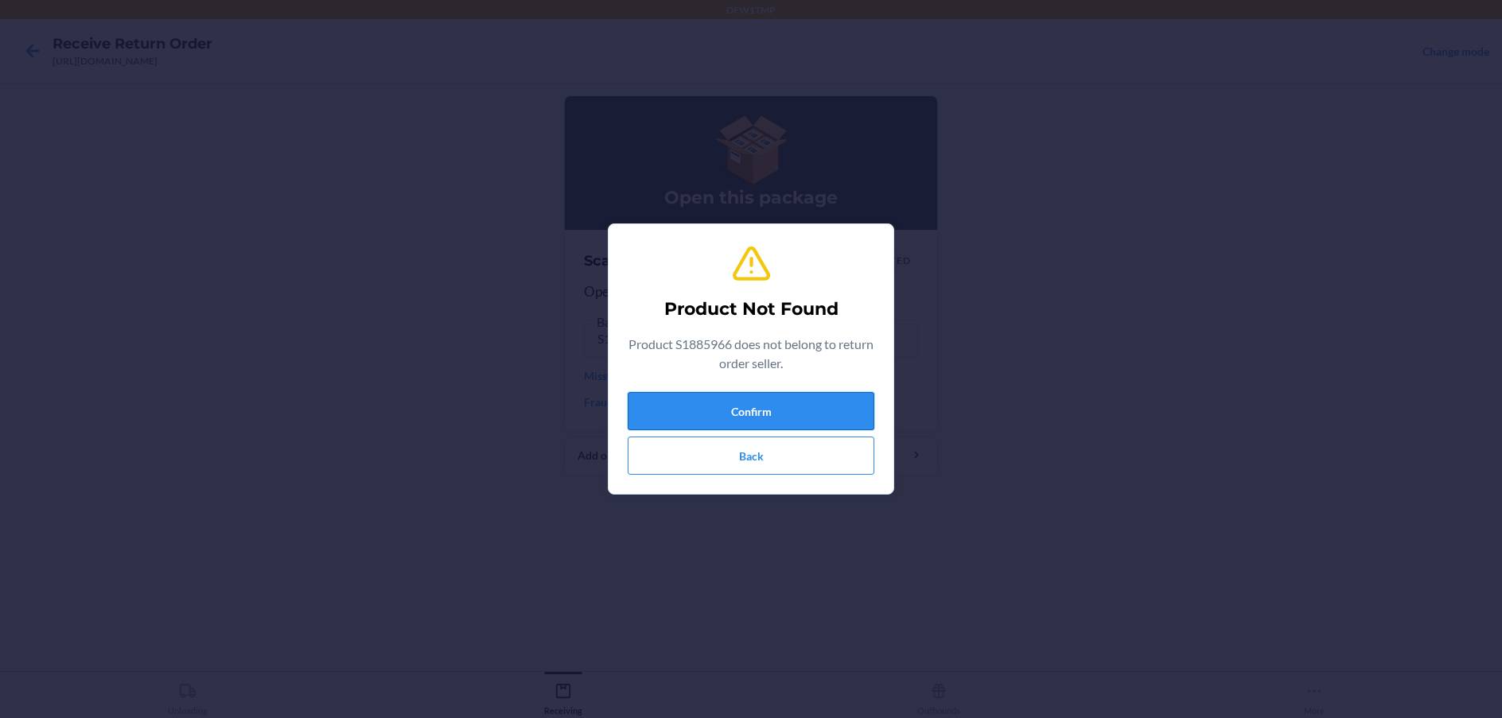
click at [805, 406] on button "Confirm" at bounding box center [751, 411] width 247 height 38
click at [737, 410] on button "Confirm" at bounding box center [751, 411] width 247 height 38
click at [774, 414] on button "Confirm" at bounding box center [751, 411] width 247 height 38
click at [775, 414] on button "Confirm" at bounding box center [751, 411] width 247 height 38
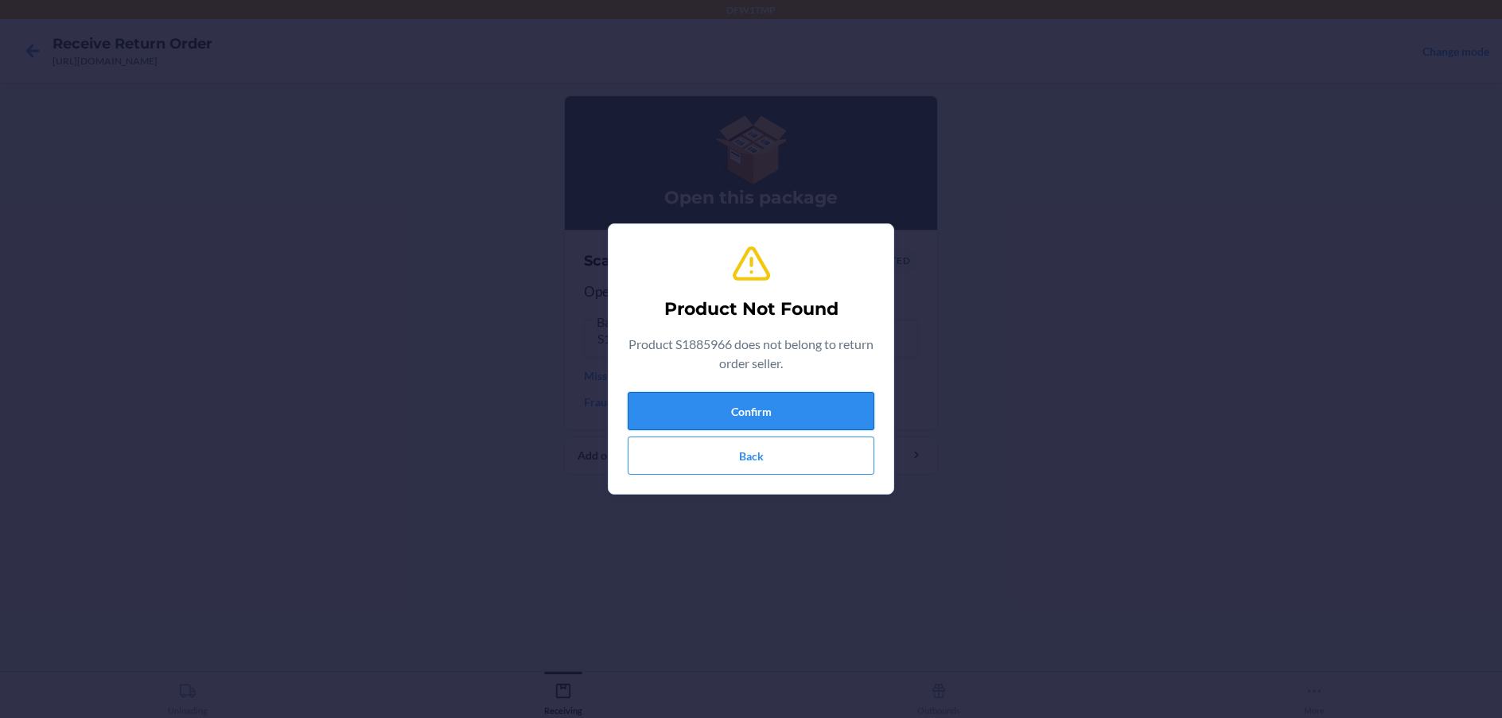
drag, startPoint x: 775, startPoint y: 414, endPoint x: 774, endPoint y: 423, distance: 8.8
click at [774, 423] on button "Confirm" at bounding box center [751, 411] width 247 height 38
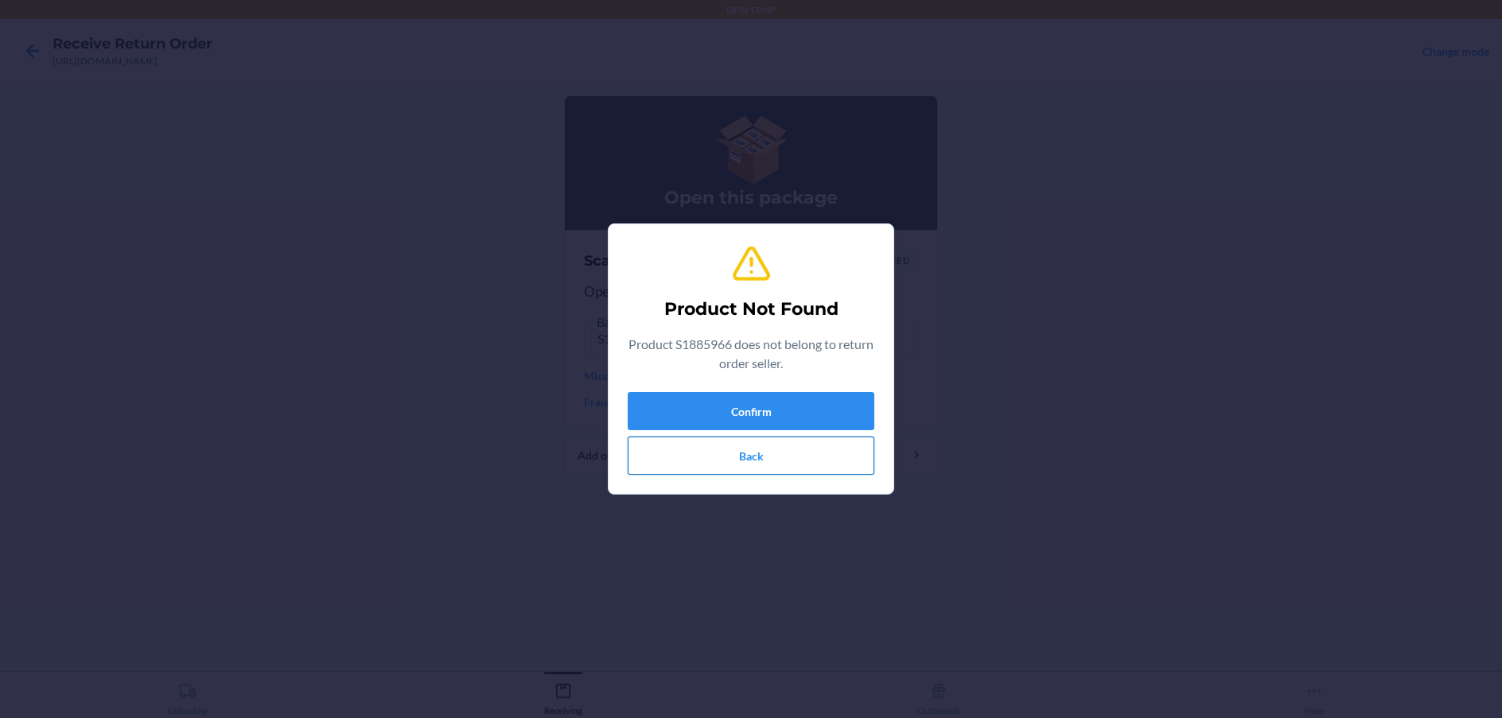
click at [669, 458] on button "Back" at bounding box center [751, 456] width 247 height 38
click at [705, 411] on button "Confirm" at bounding box center [751, 411] width 247 height 38
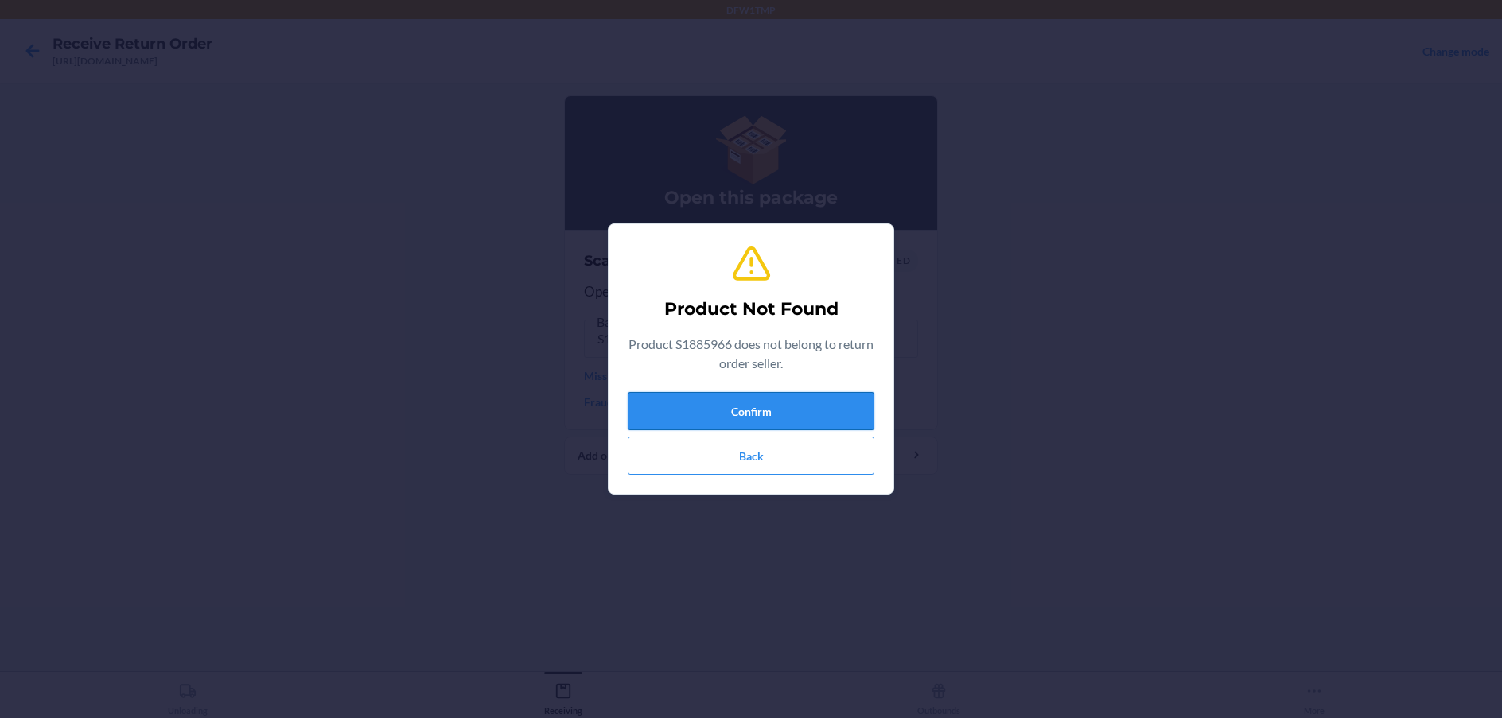
click at [705, 411] on button "Confirm" at bounding box center [751, 411] width 247 height 38
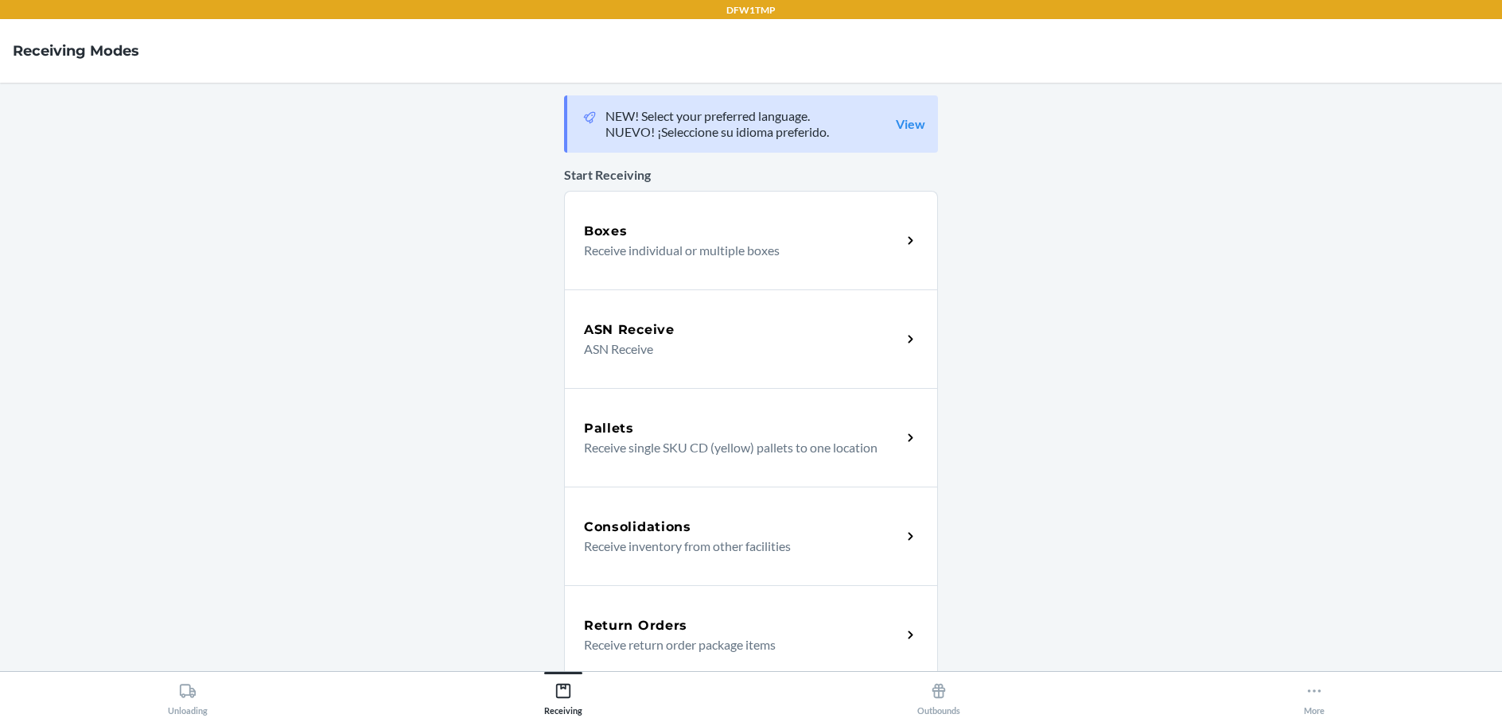
click at [643, 630] on h5 "Return Orders" at bounding box center [635, 625] width 103 height 19
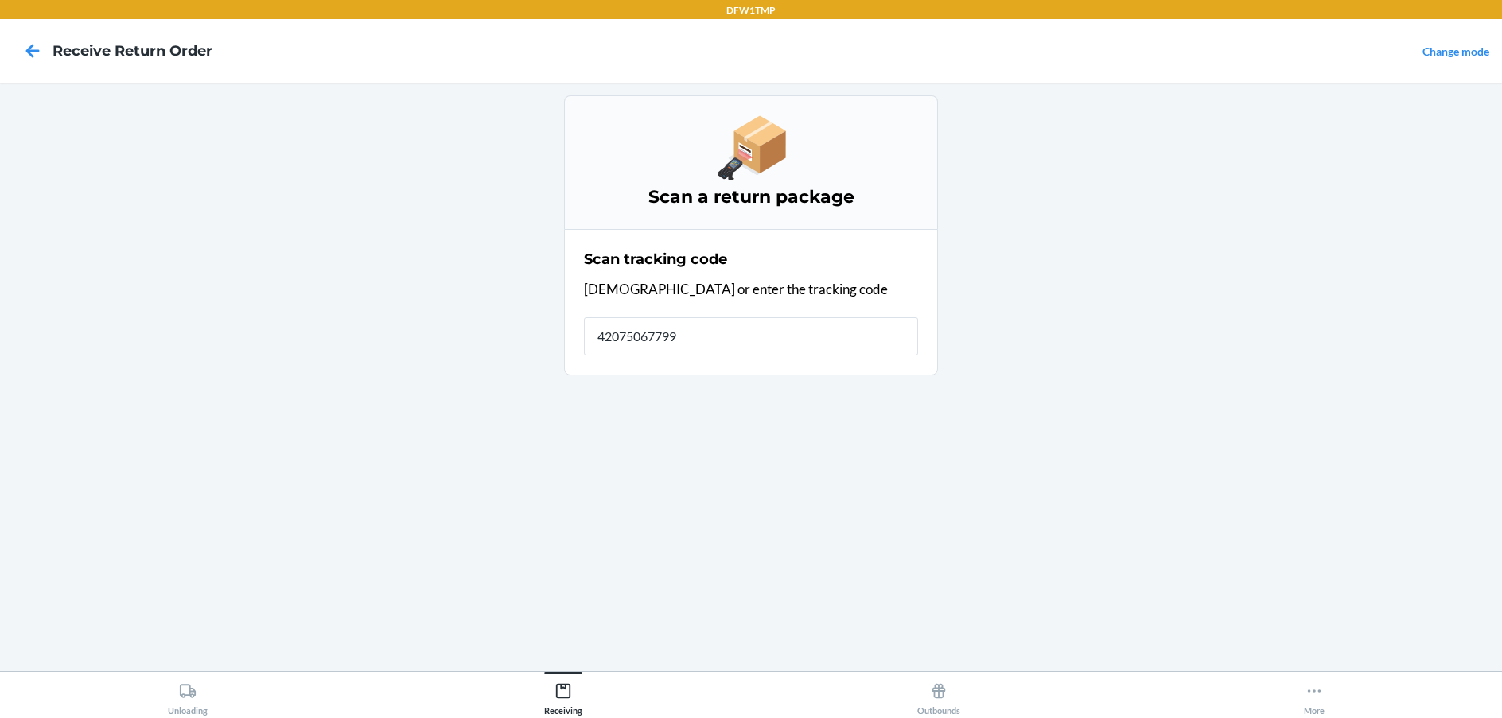
type input "420750677998"
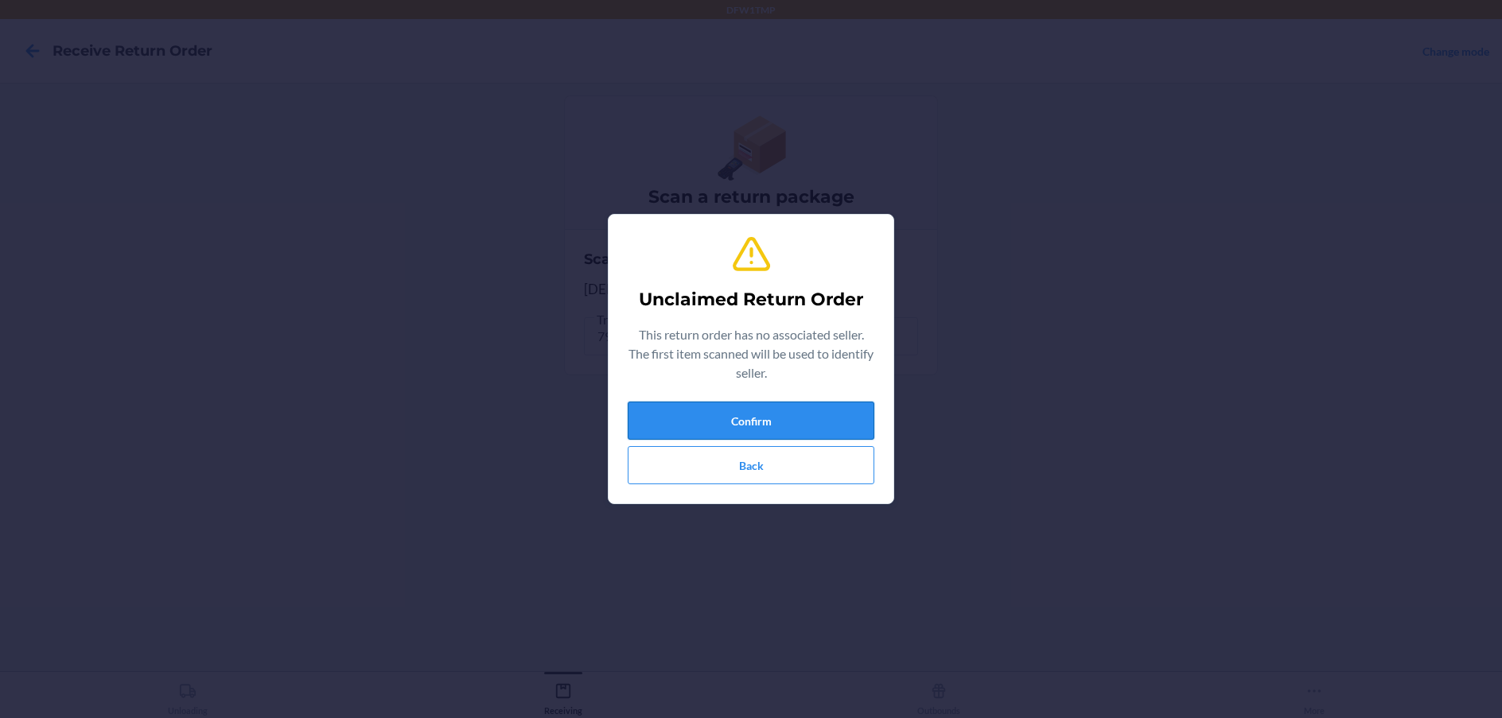
click at [670, 414] on button "Confirm" at bounding box center [751, 421] width 247 height 38
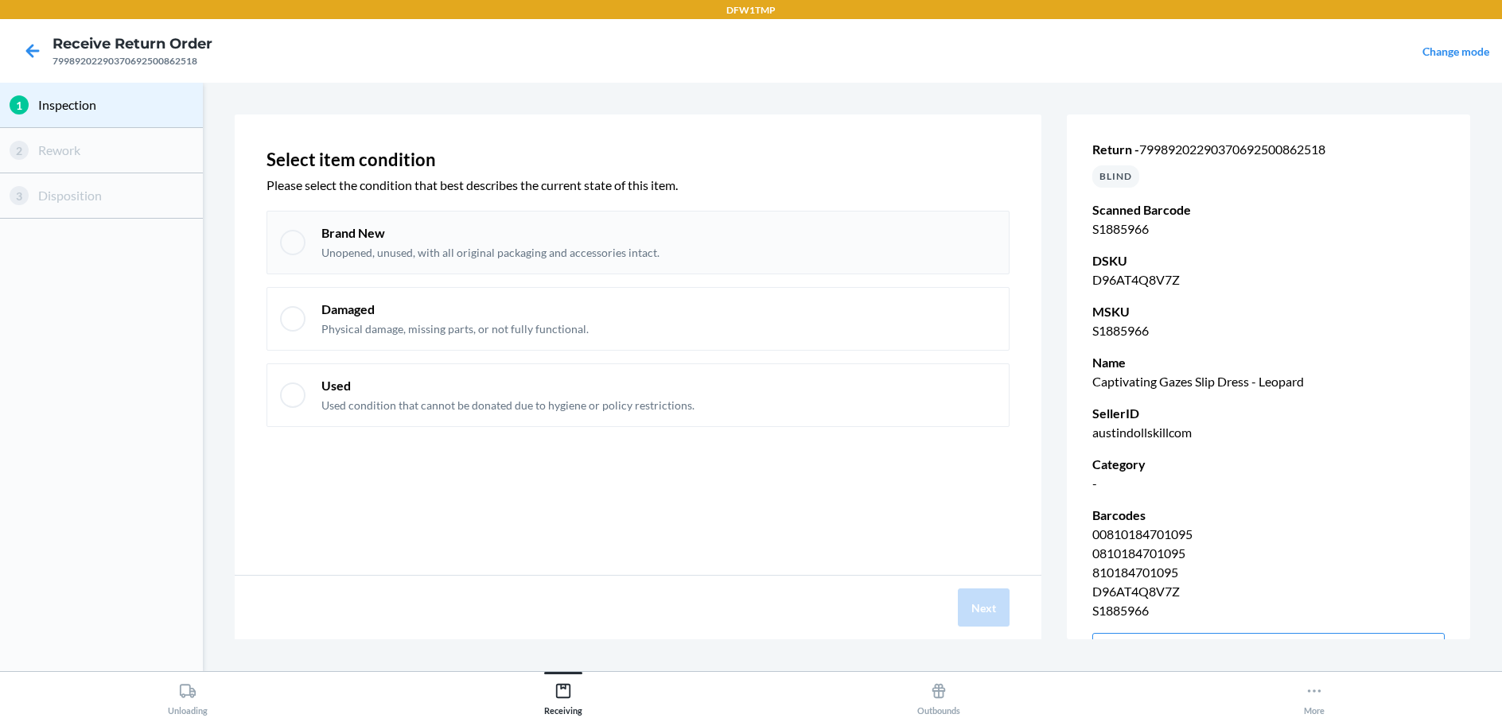
click at [304, 236] on div at bounding box center [292, 242] width 25 height 25
checkbox input "true"
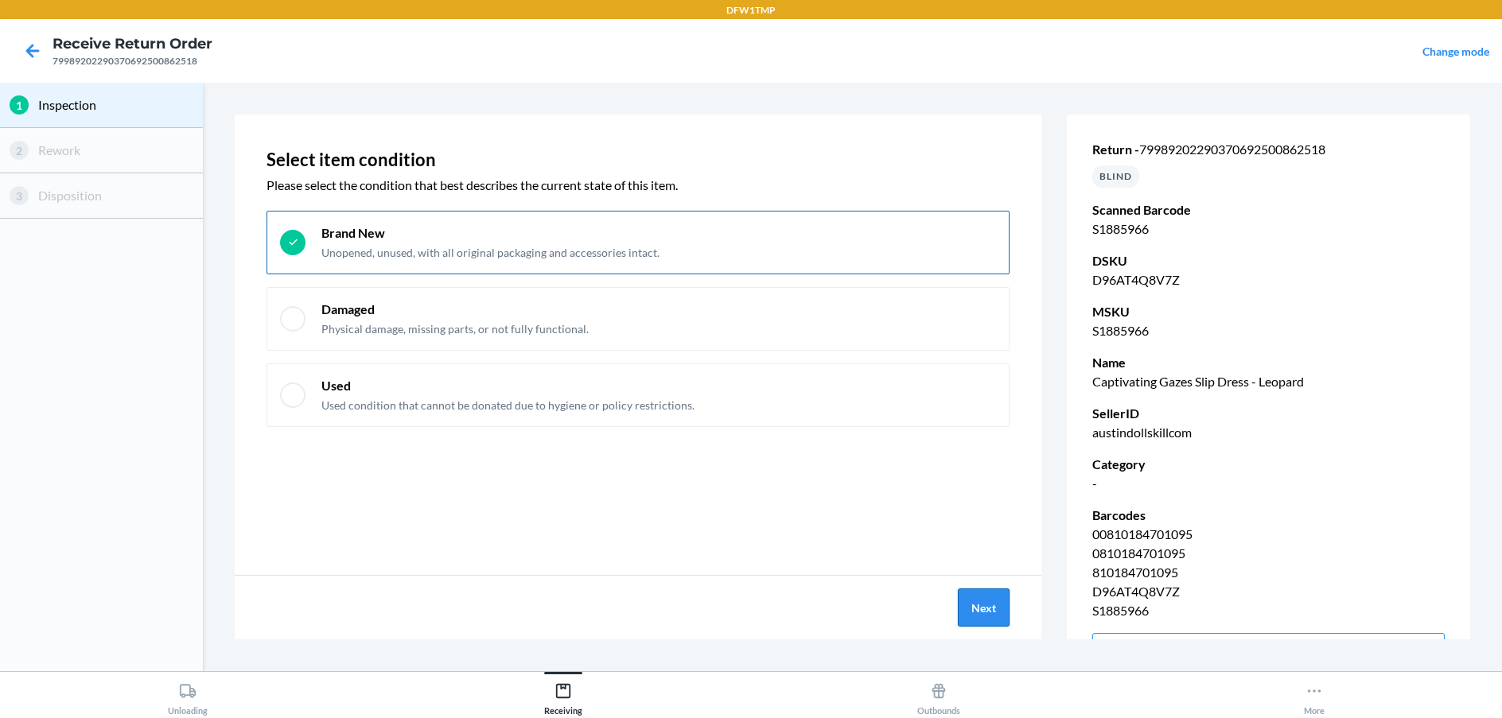
click at [958, 608] on button "Next" at bounding box center [984, 608] width 52 height 38
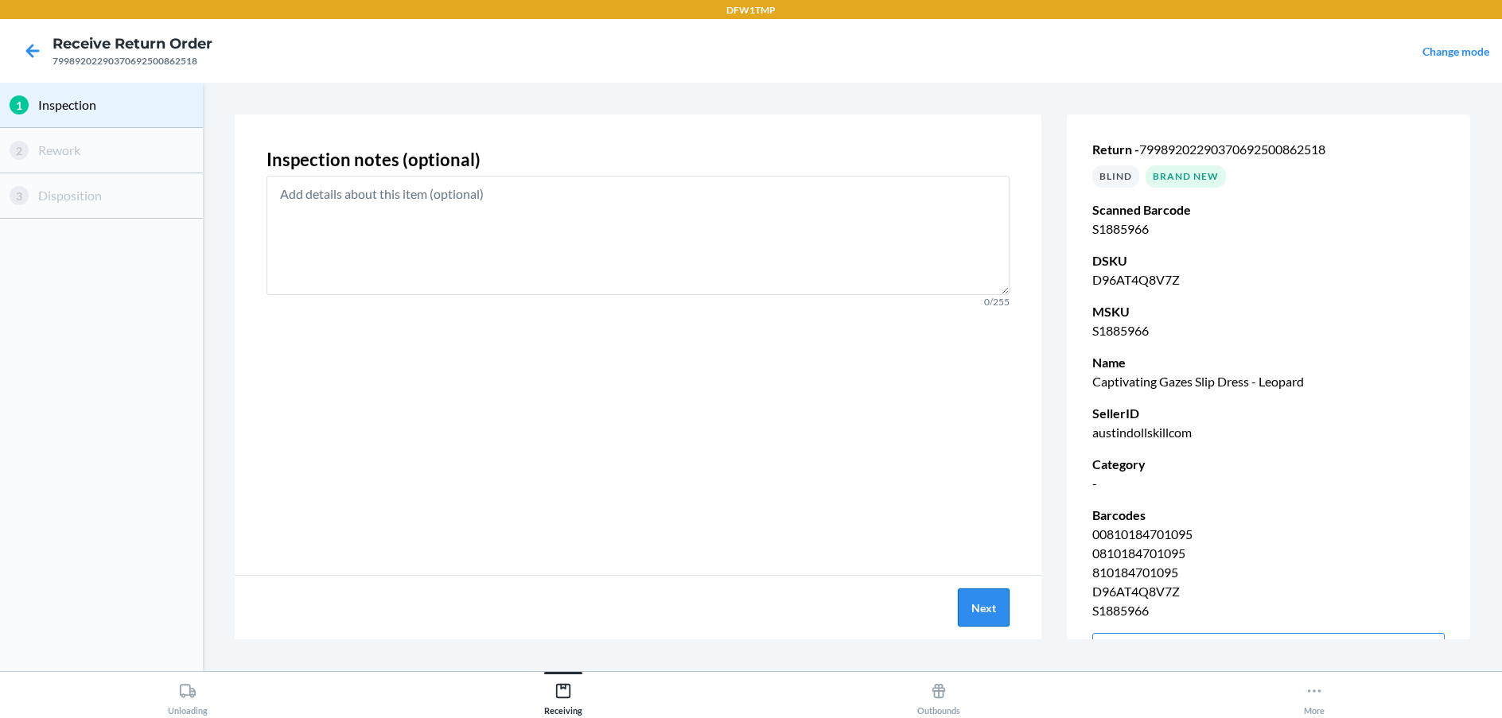
click at [997, 608] on button "Next" at bounding box center [984, 608] width 52 height 38
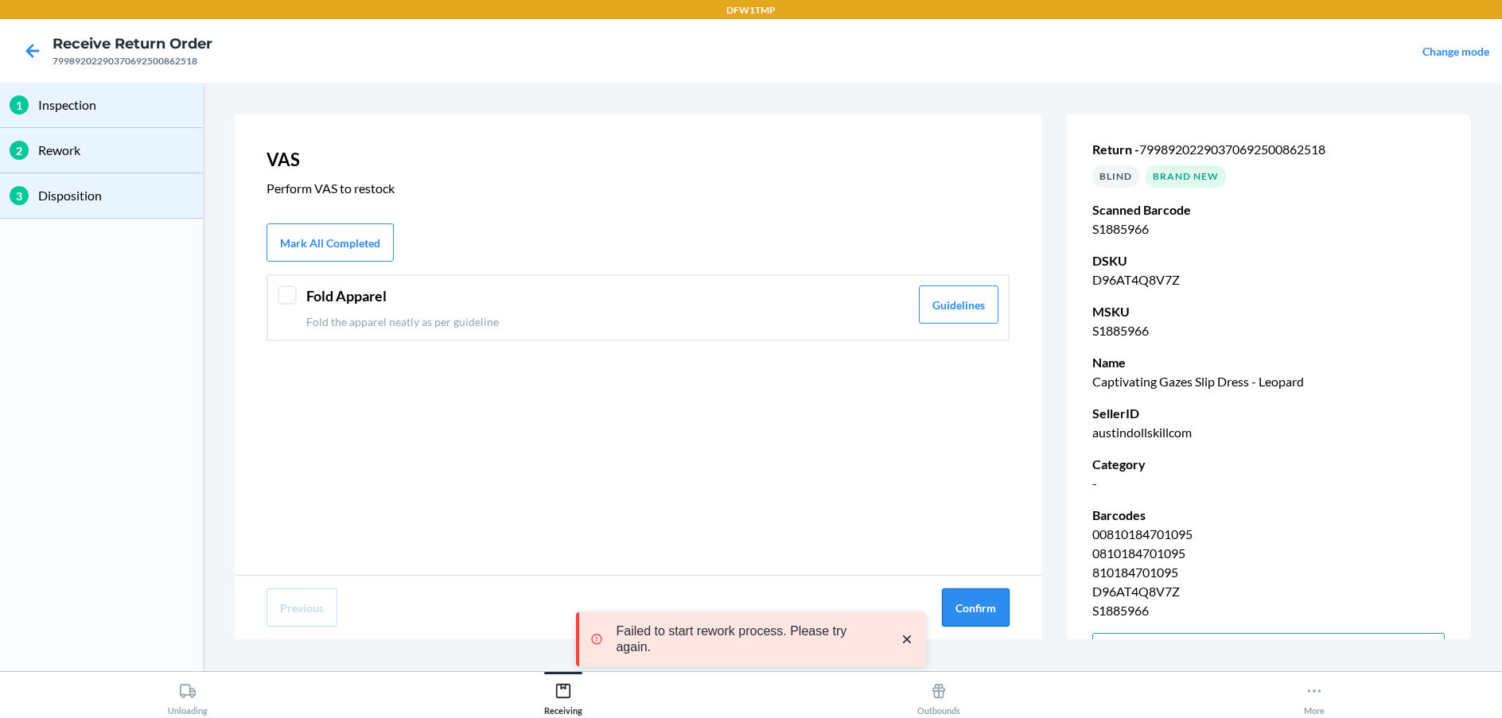
click at [982, 599] on button "Confirm" at bounding box center [976, 608] width 68 height 38
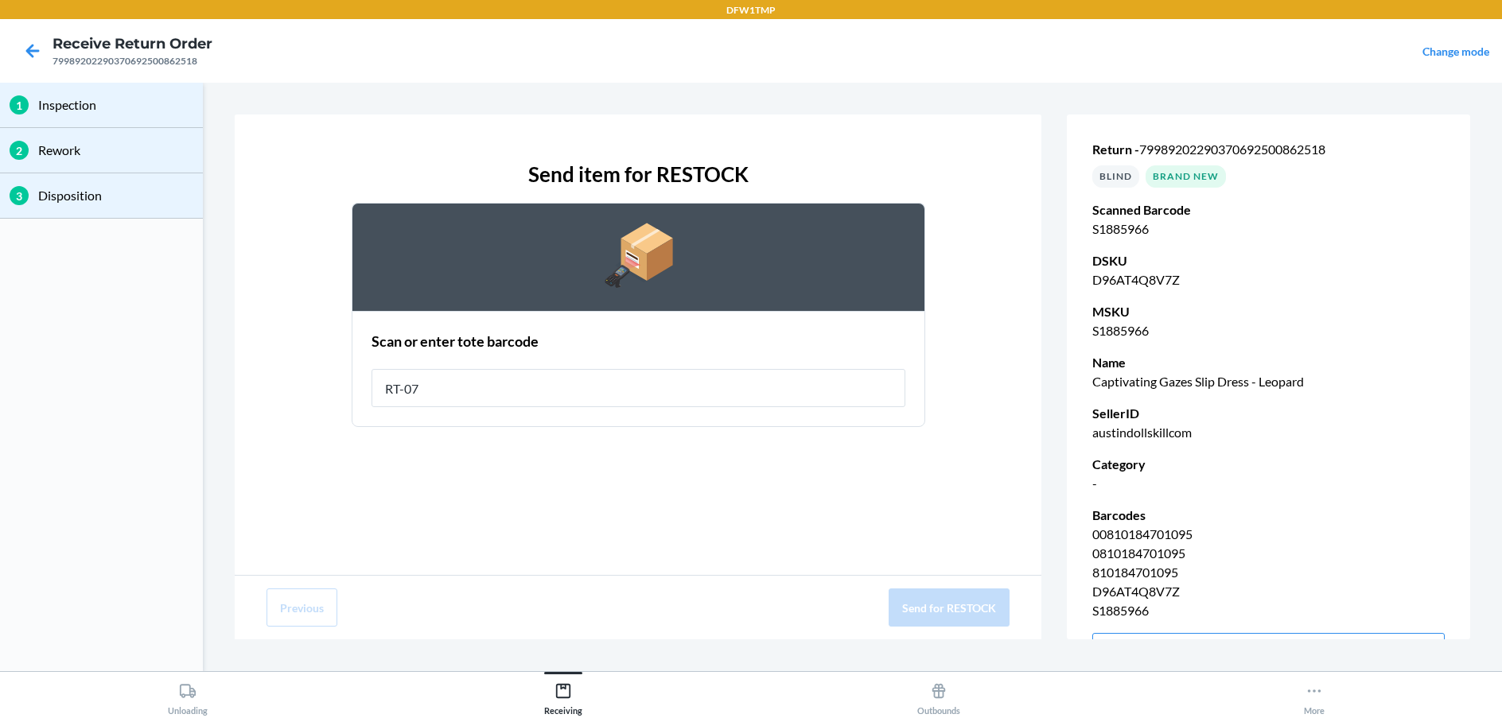
type input "RT-07"
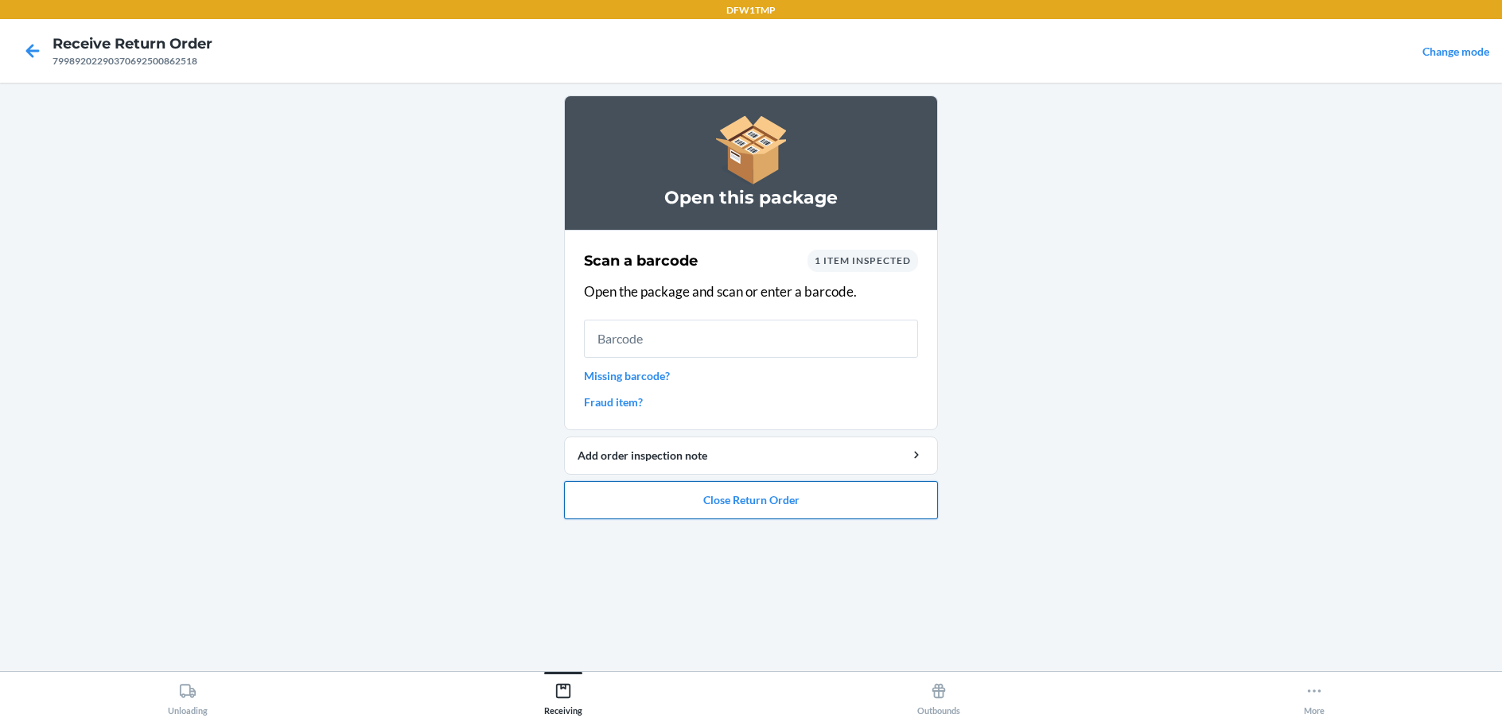
click at [751, 500] on button "Close Return Order" at bounding box center [751, 500] width 374 height 38
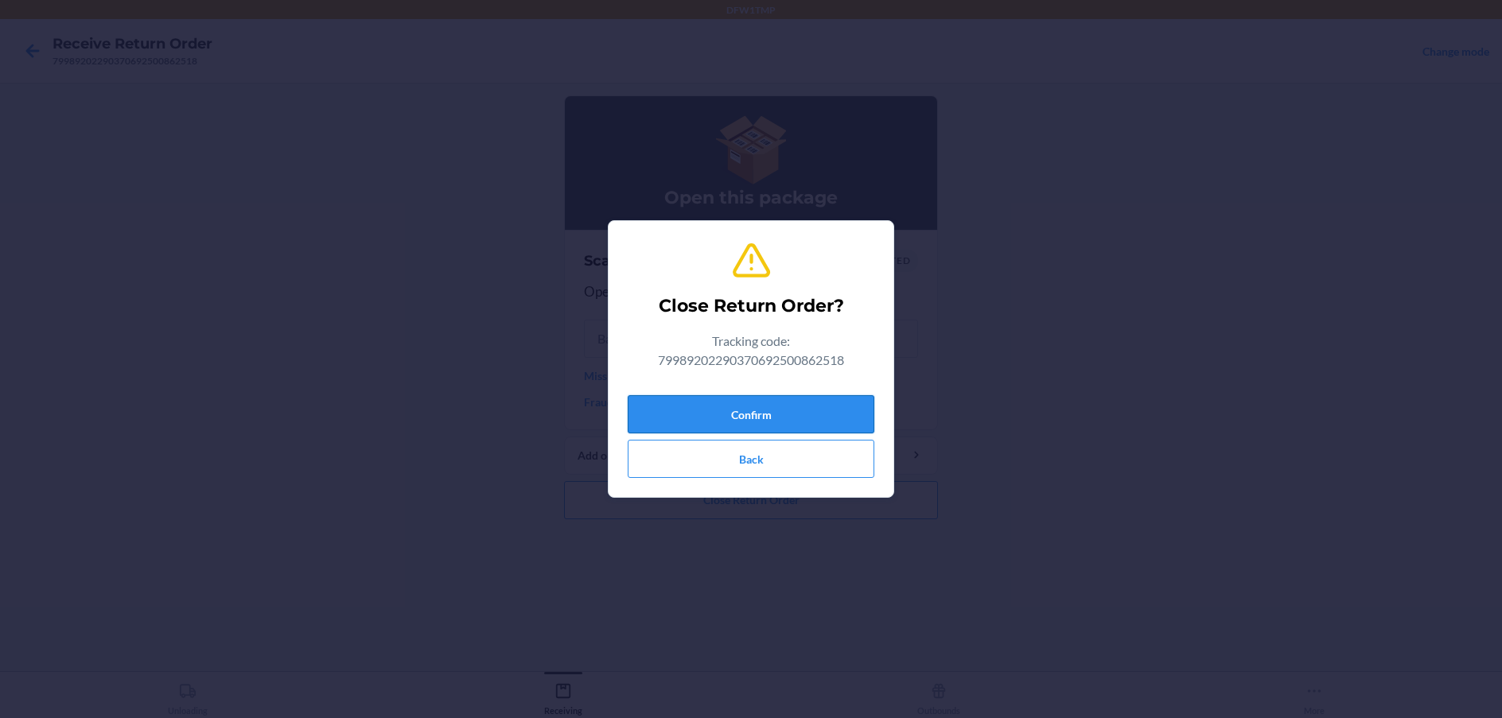
click at [743, 418] on button "Confirm" at bounding box center [751, 414] width 247 height 38
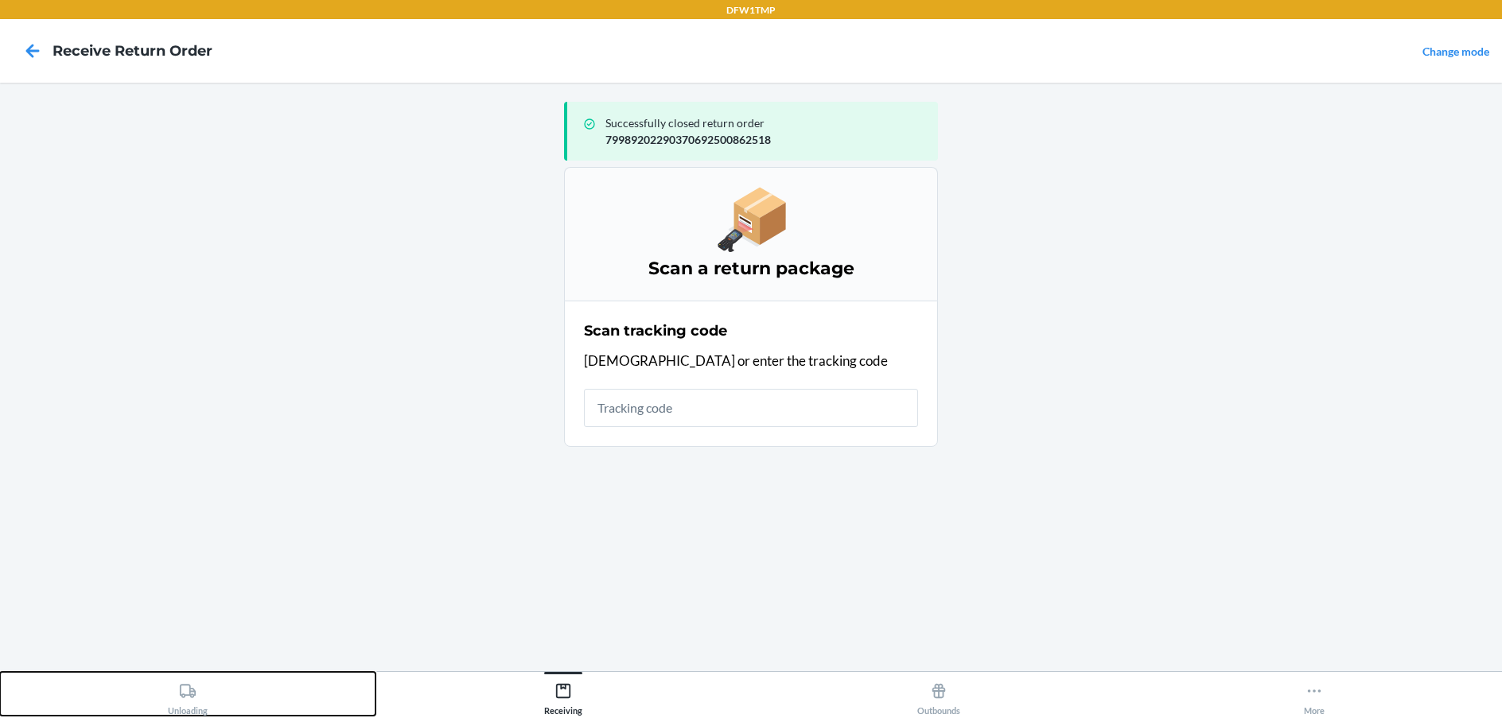
click at [208, 697] on button "Unloading" at bounding box center [187, 694] width 375 height 44
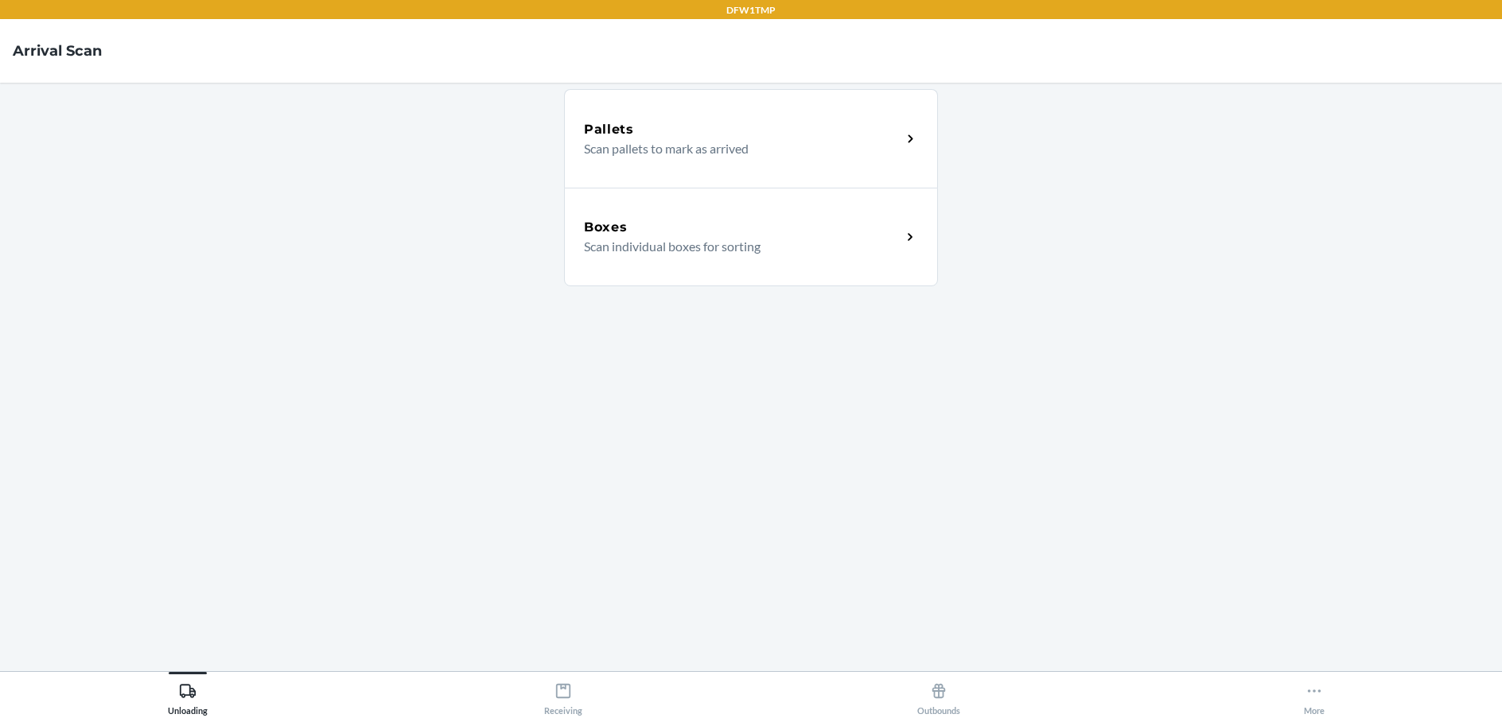
click at [677, 232] on div "Boxes" at bounding box center [742, 227] width 317 height 19
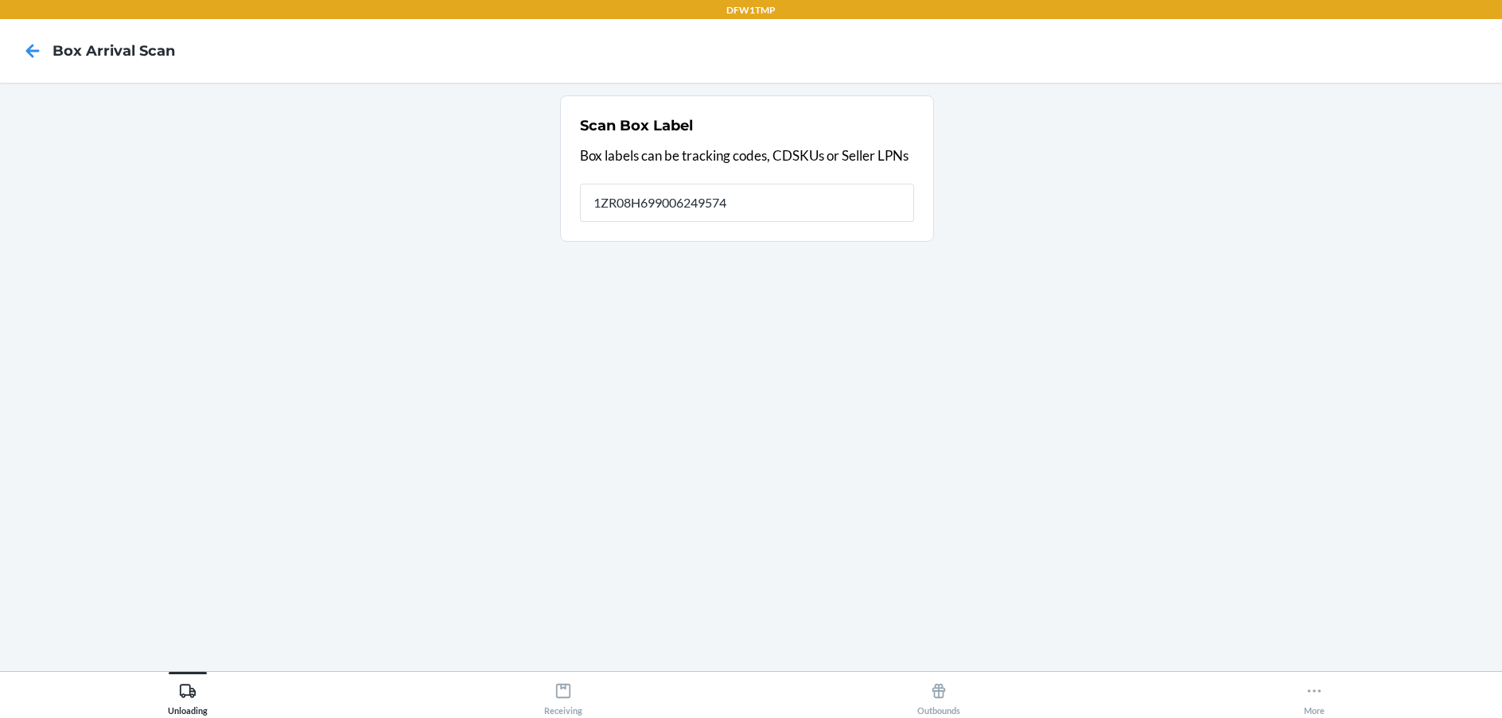
type input "1ZR08H699006249574"
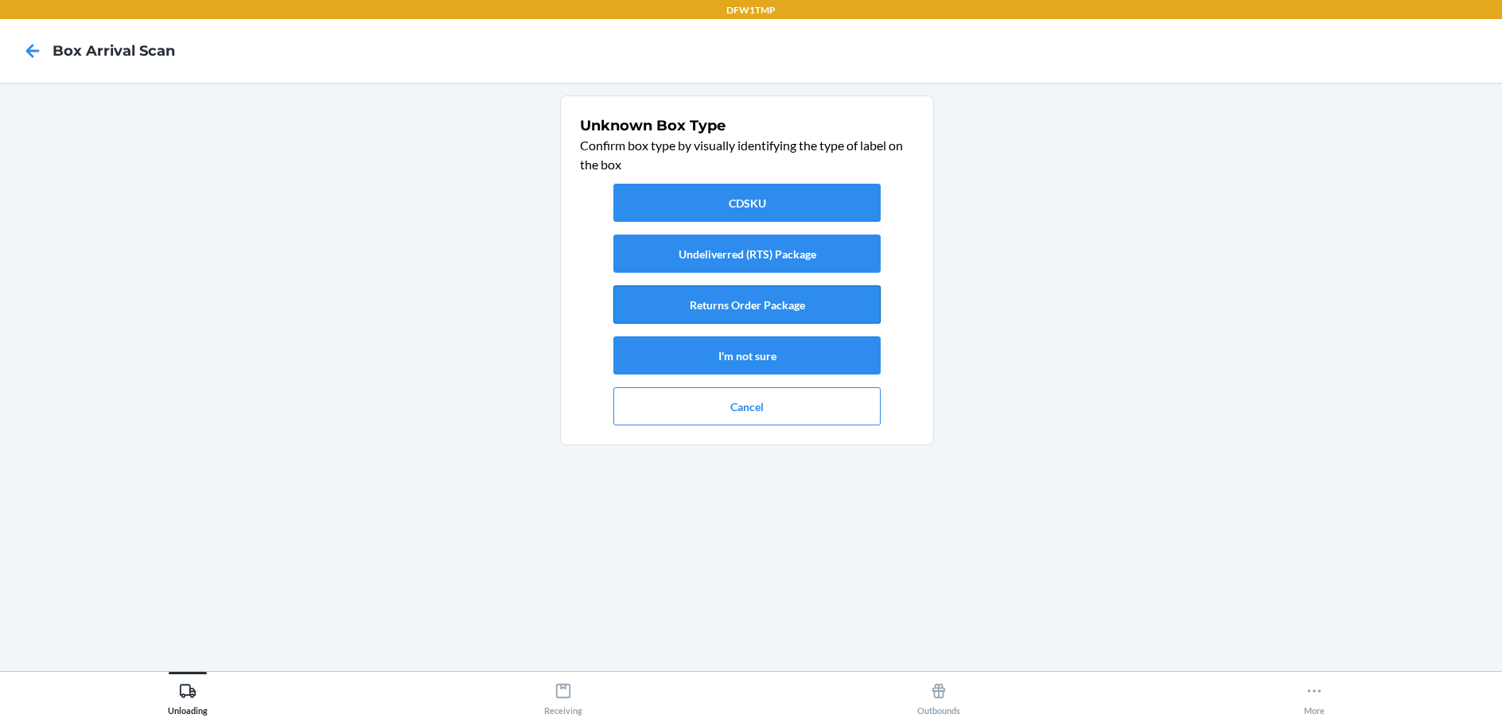
click at [752, 308] on button "Returns Order Package" at bounding box center [746, 305] width 267 height 38
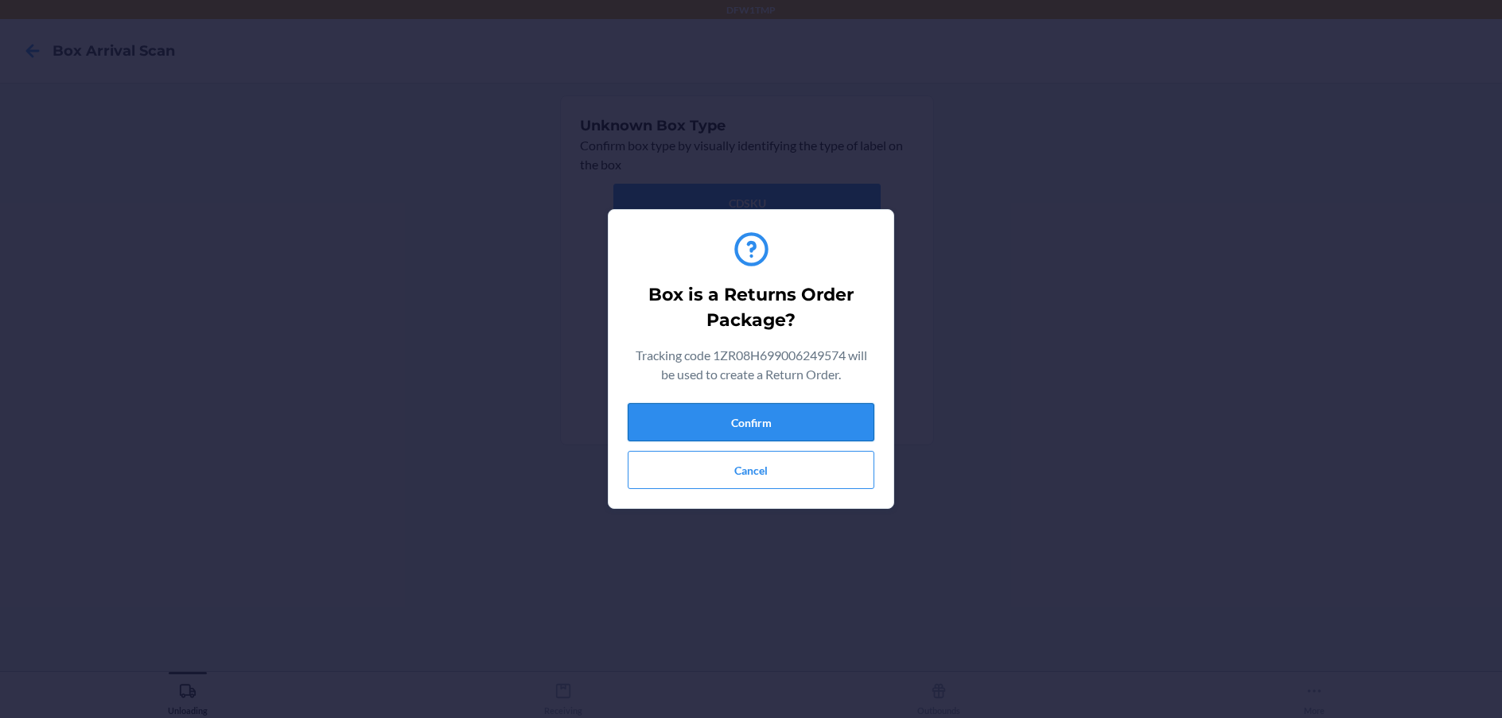
click at [729, 425] on button "Confirm" at bounding box center [751, 422] width 247 height 38
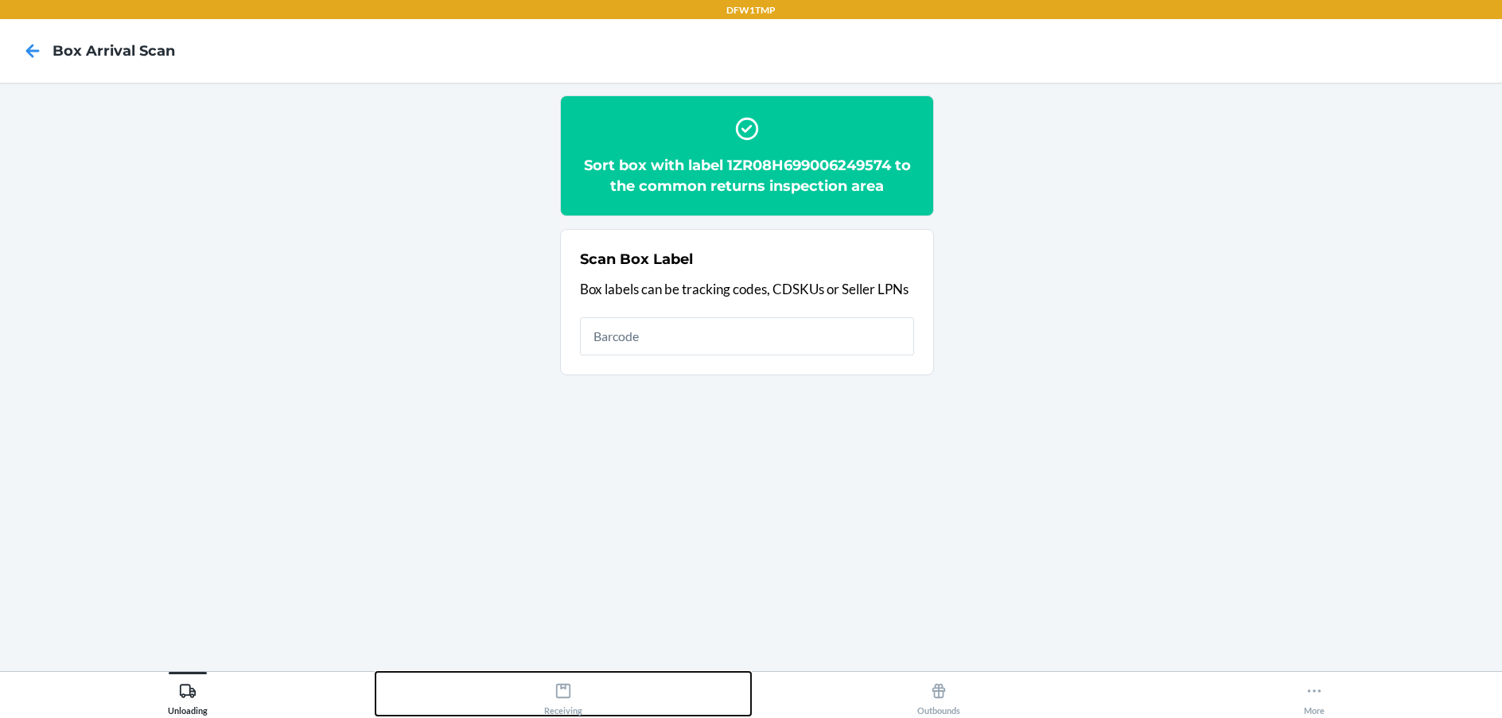
click at [562, 691] on icon at bounding box center [562, 690] width 17 height 17
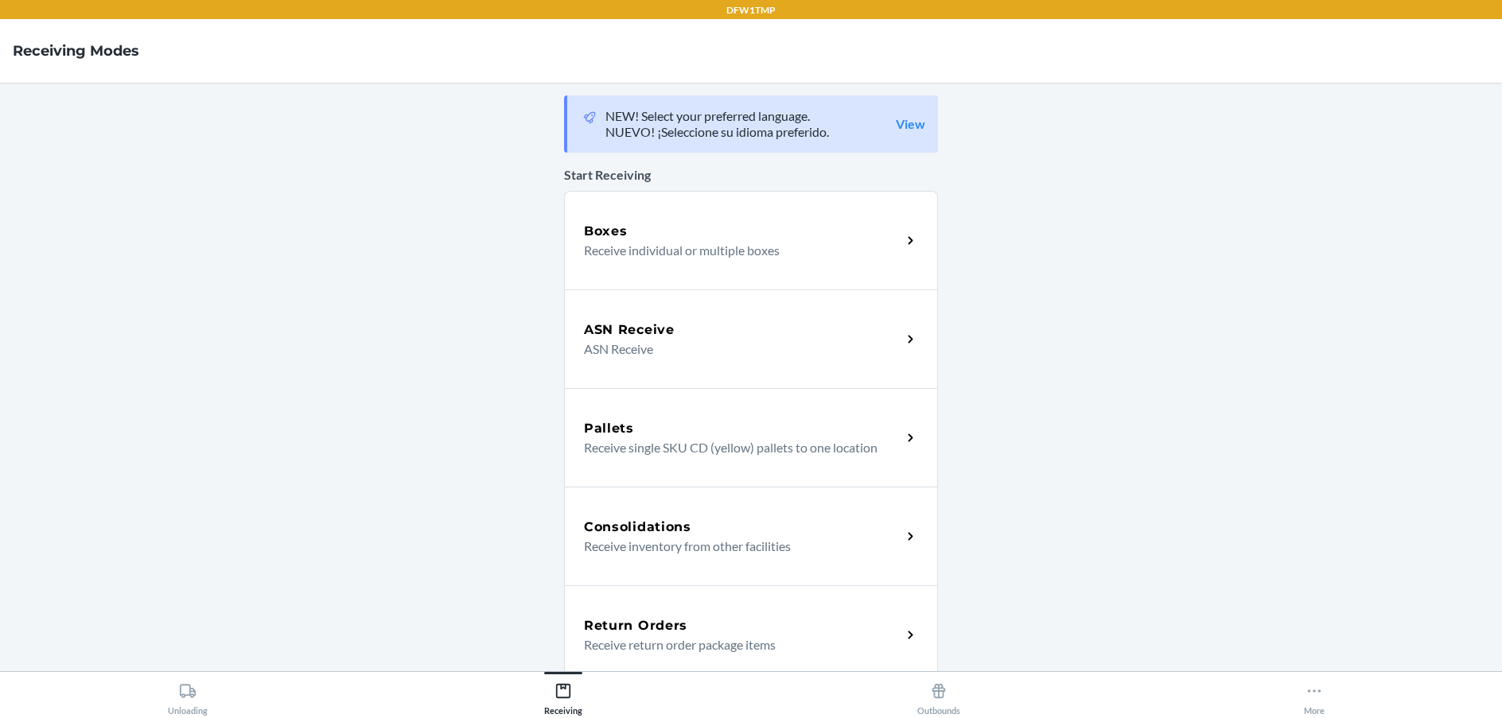
click at [623, 616] on h5 "Return Orders" at bounding box center [635, 625] width 103 height 19
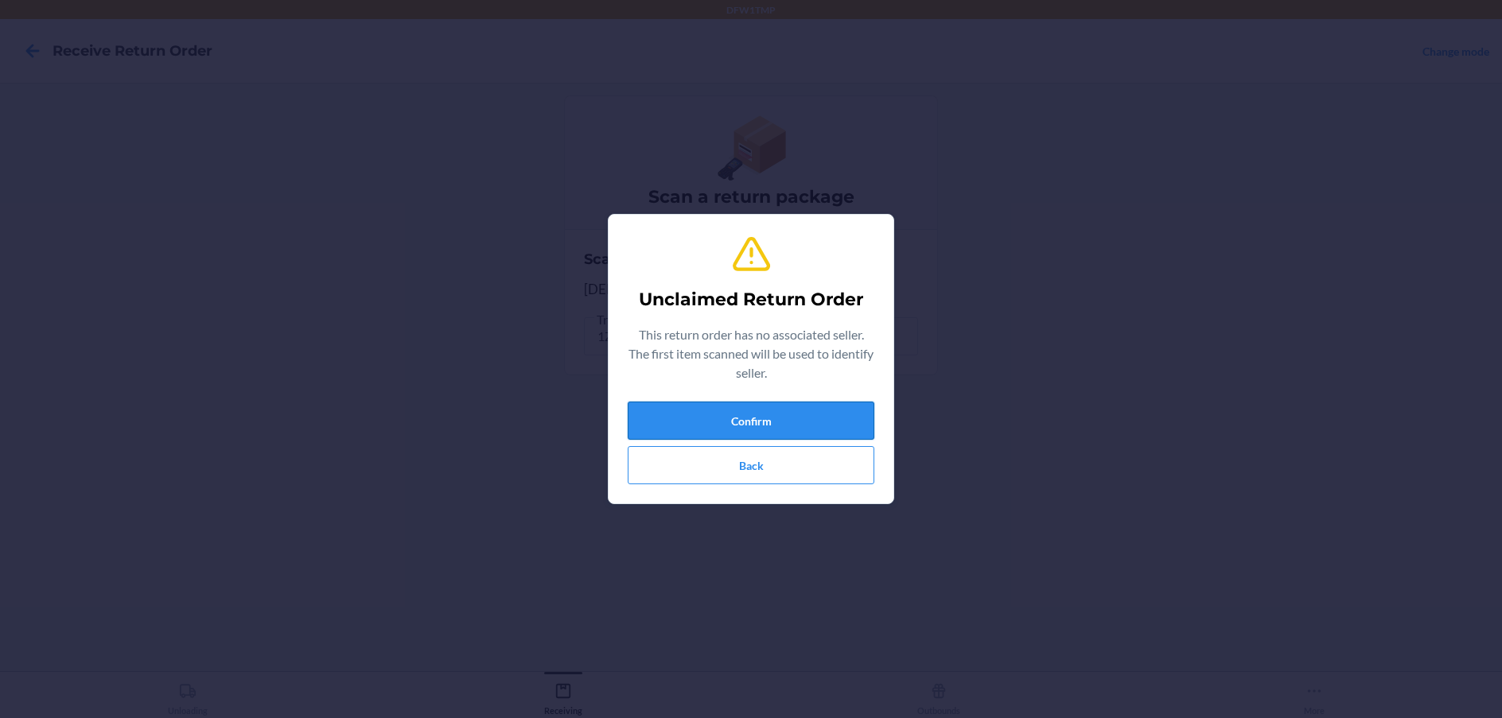
click at [809, 420] on button "Confirm" at bounding box center [751, 421] width 247 height 38
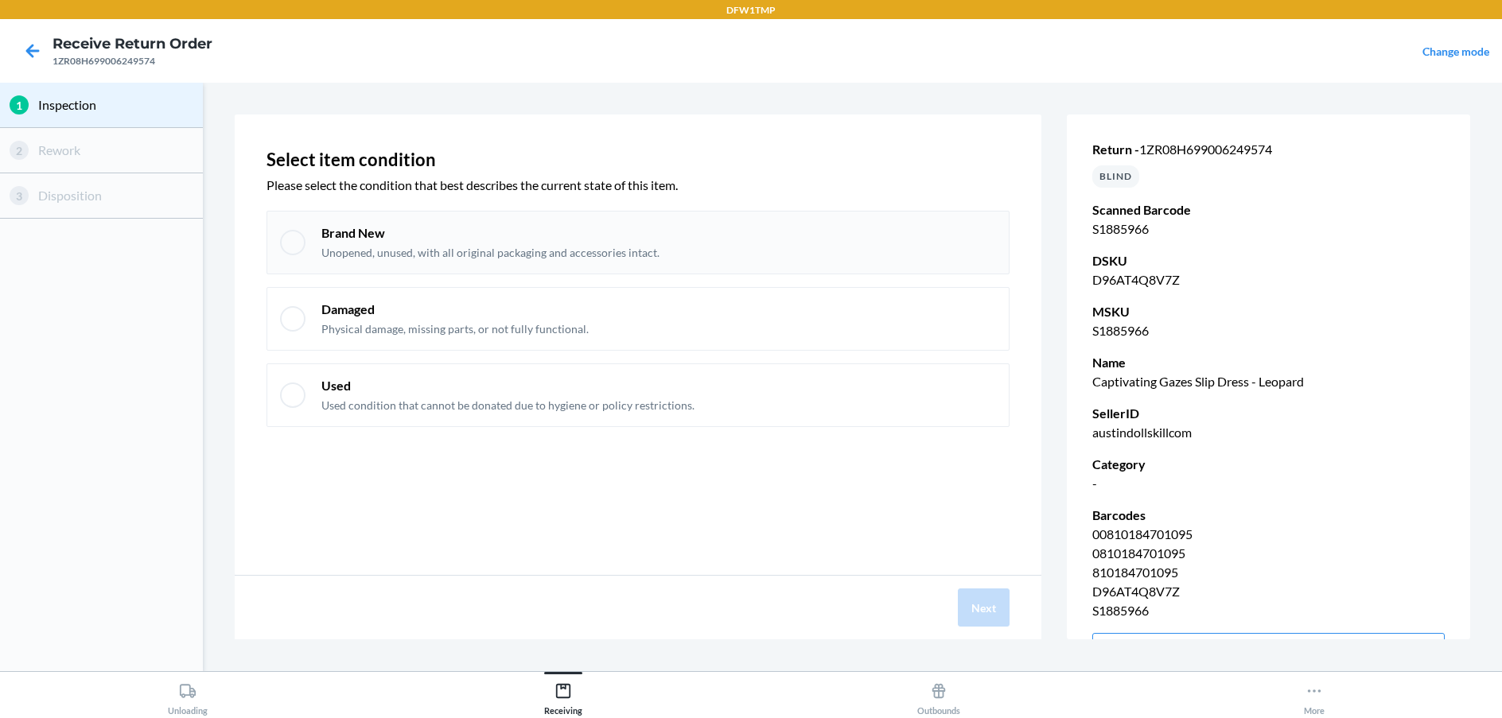
click at [572, 239] on p "Brand New" at bounding box center [490, 232] width 338 height 17
checkbox input "true"
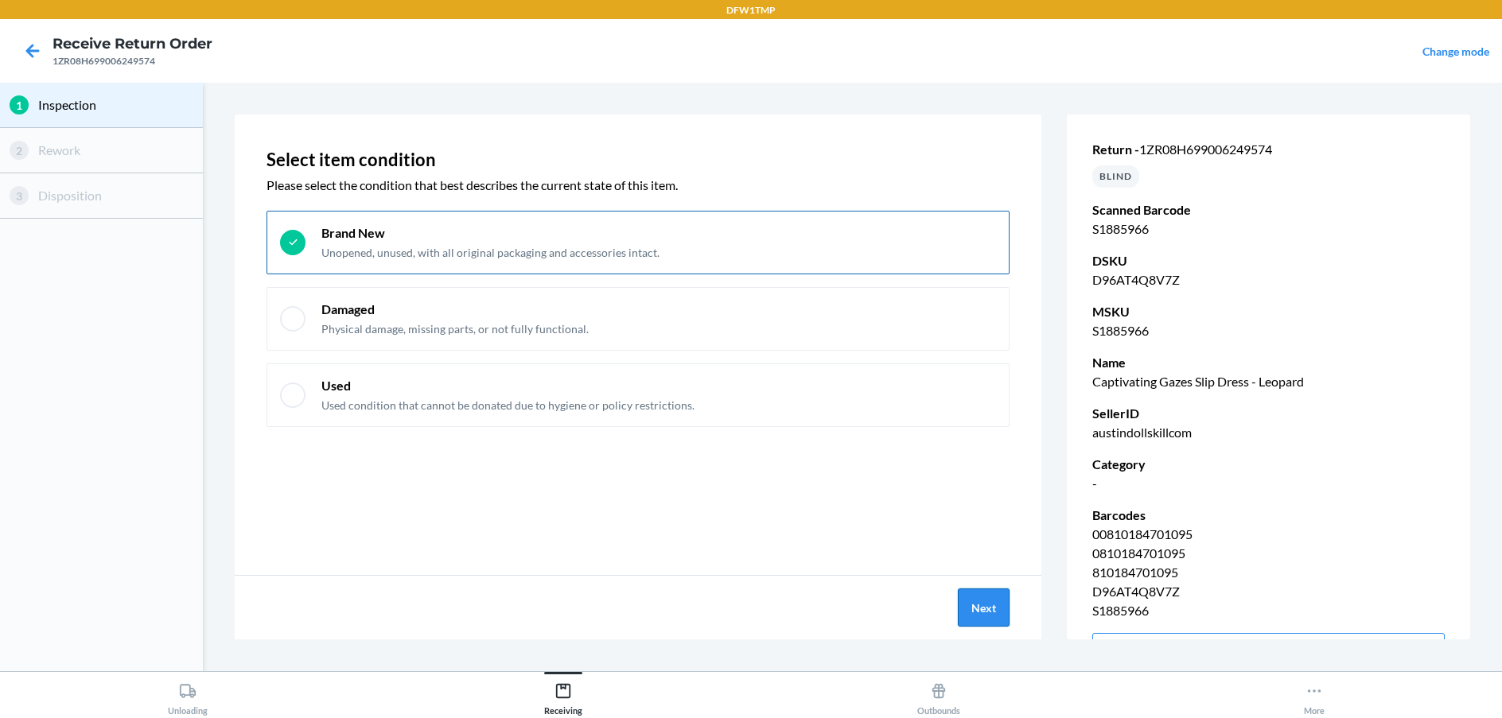
click at [1000, 598] on button "Next" at bounding box center [984, 608] width 52 height 38
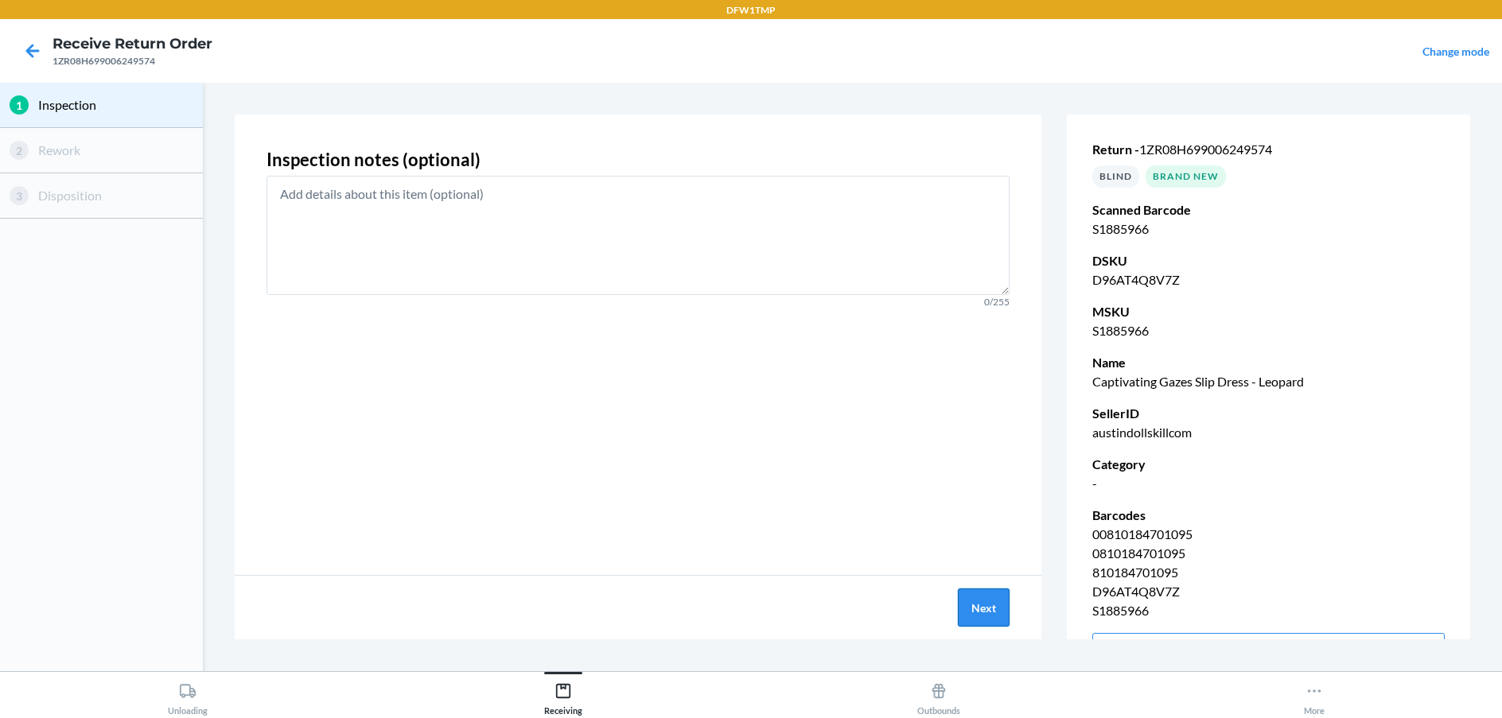
click at [1002, 609] on button "Next" at bounding box center [984, 608] width 52 height 38
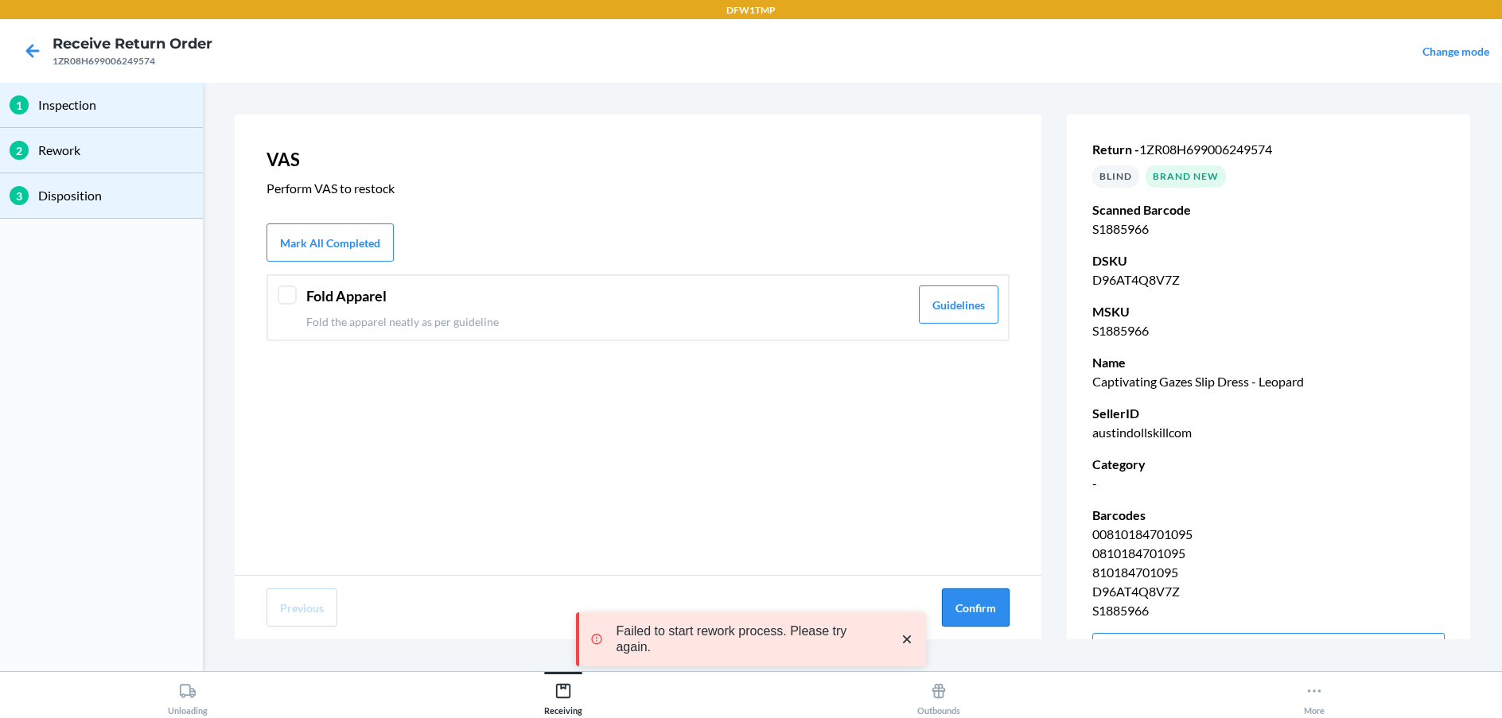
click at [978, 599] on button "Confirm" at bounding box center [976, 608] width 68 height 38
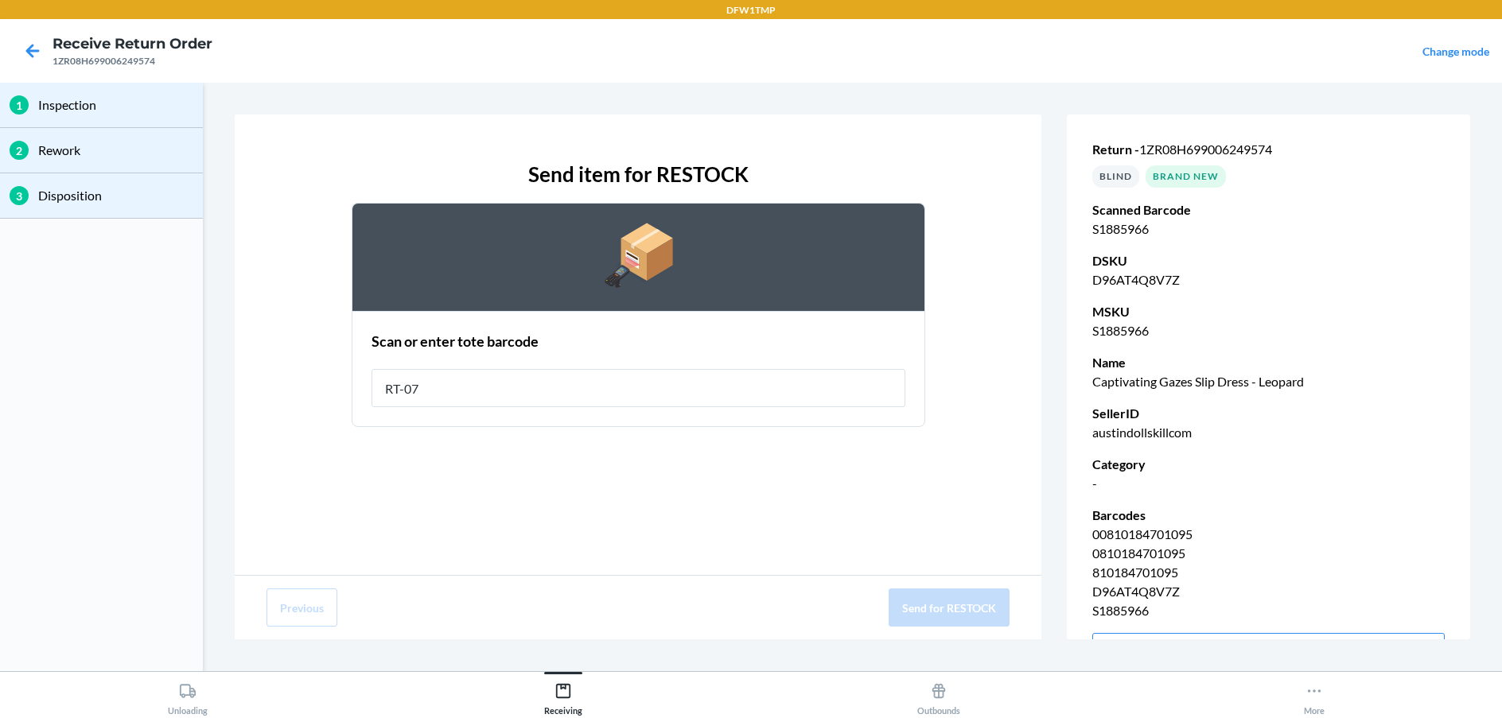
type input "RT-07"
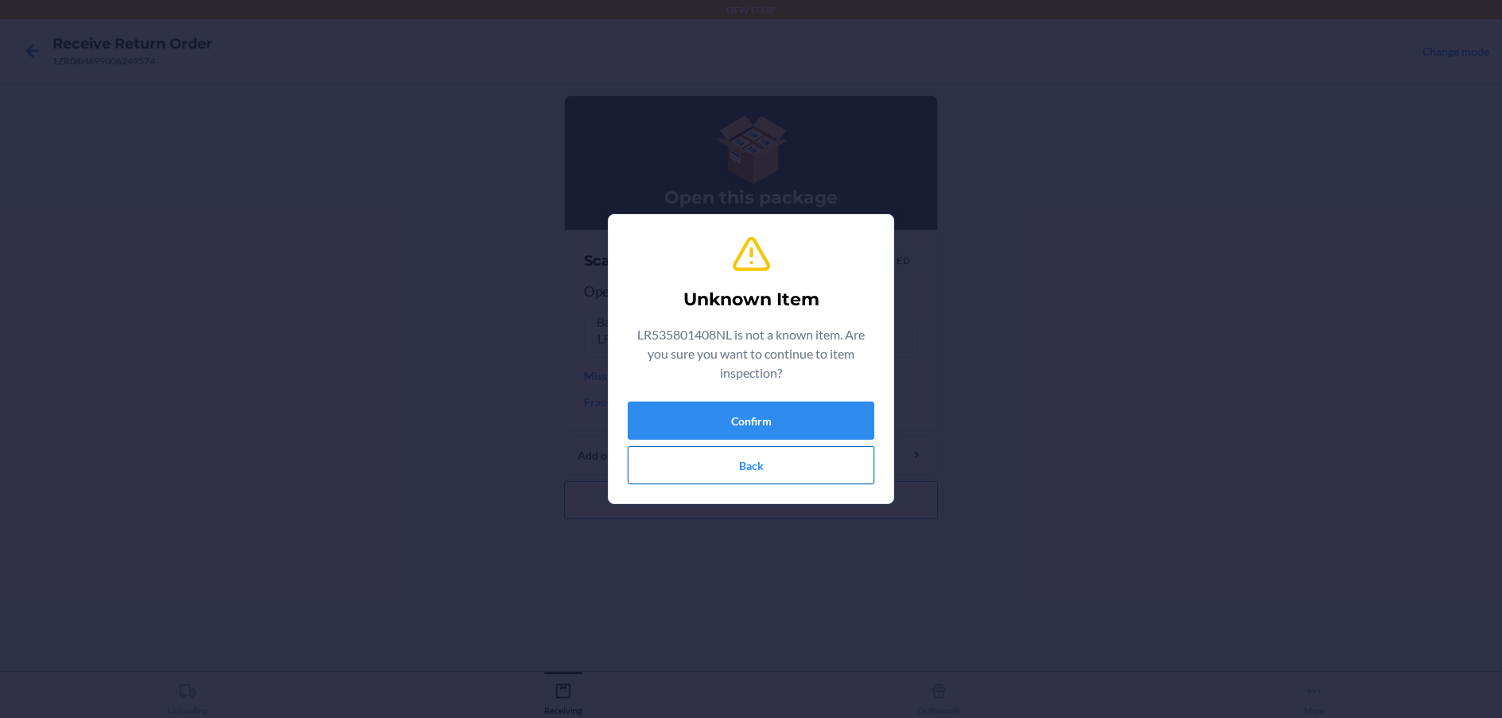
click at [800, 470] on button "Back" at bounding box center [751, 465] width 247 height 38
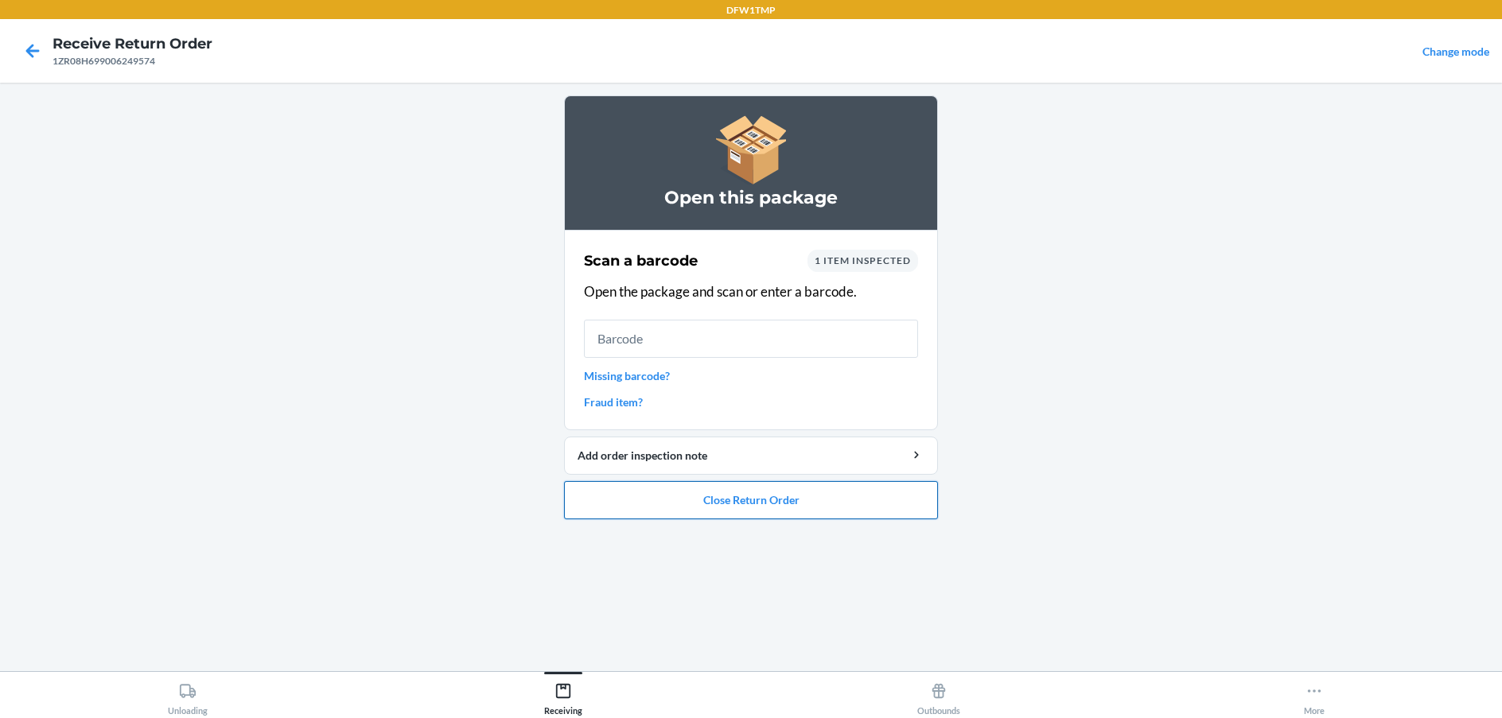
click at [784, 507] on button "Close Return Order" at bounding box center [751, 500] width 374 height 38
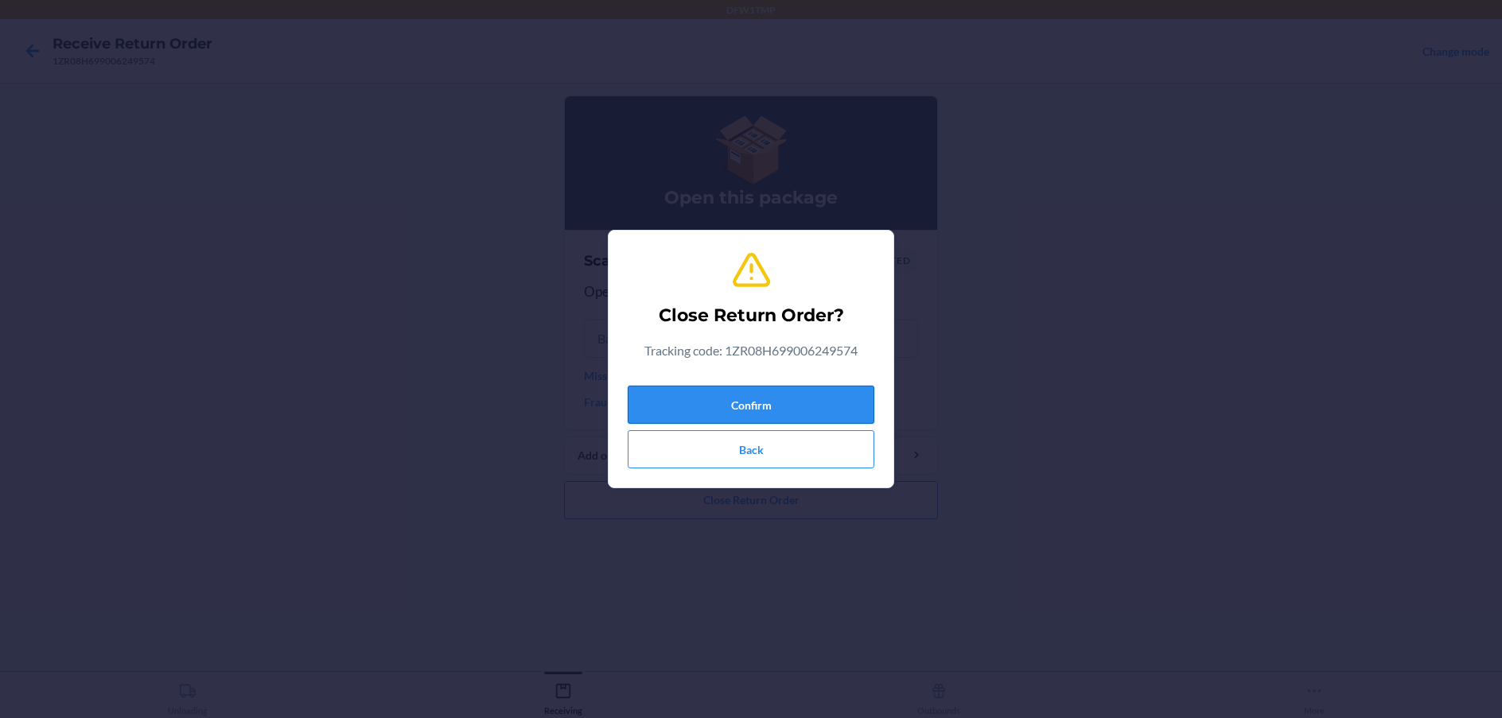
click at [779, 401] on button "Confirm" at bounding box center [751, 405] width 247 height 38
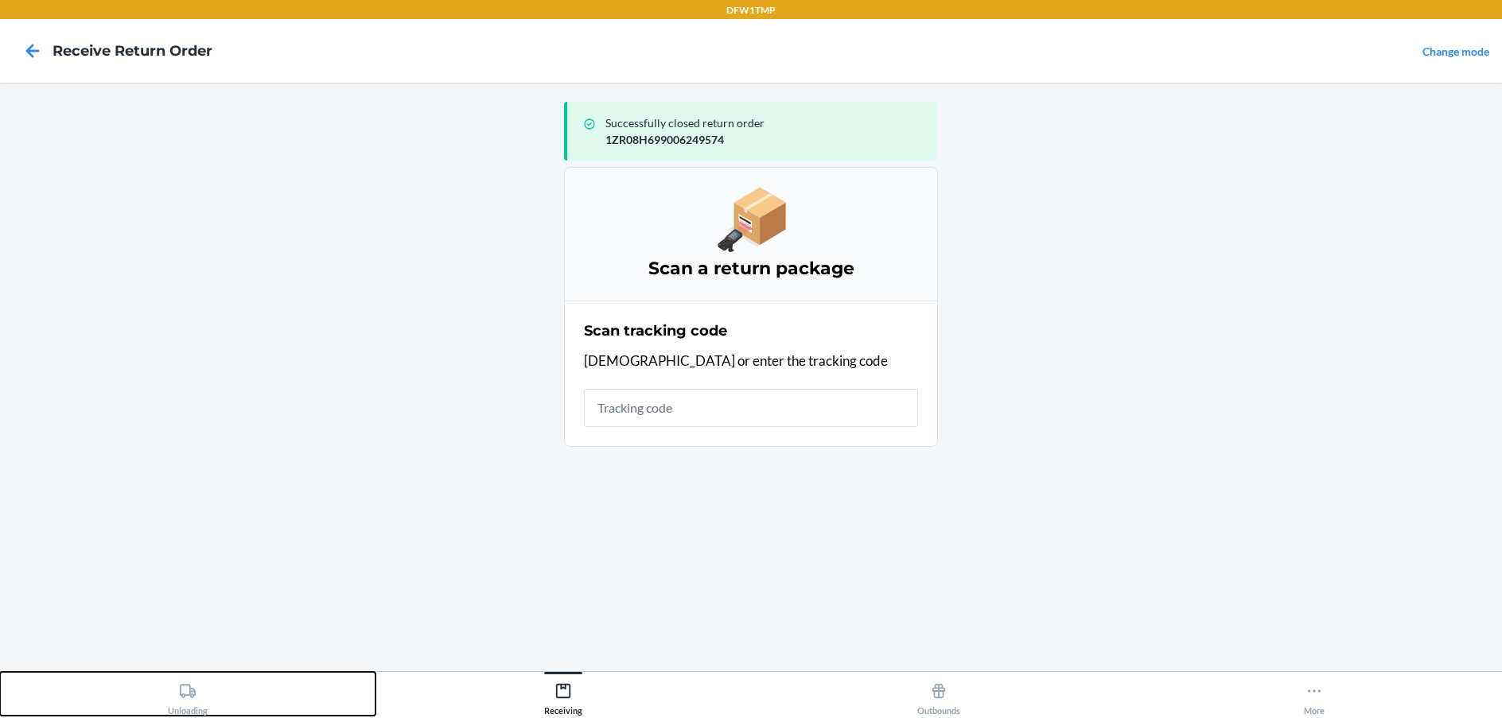
click at [205, 683] on div "Unloading" at bounding box center [188, 696] width 40 height 40
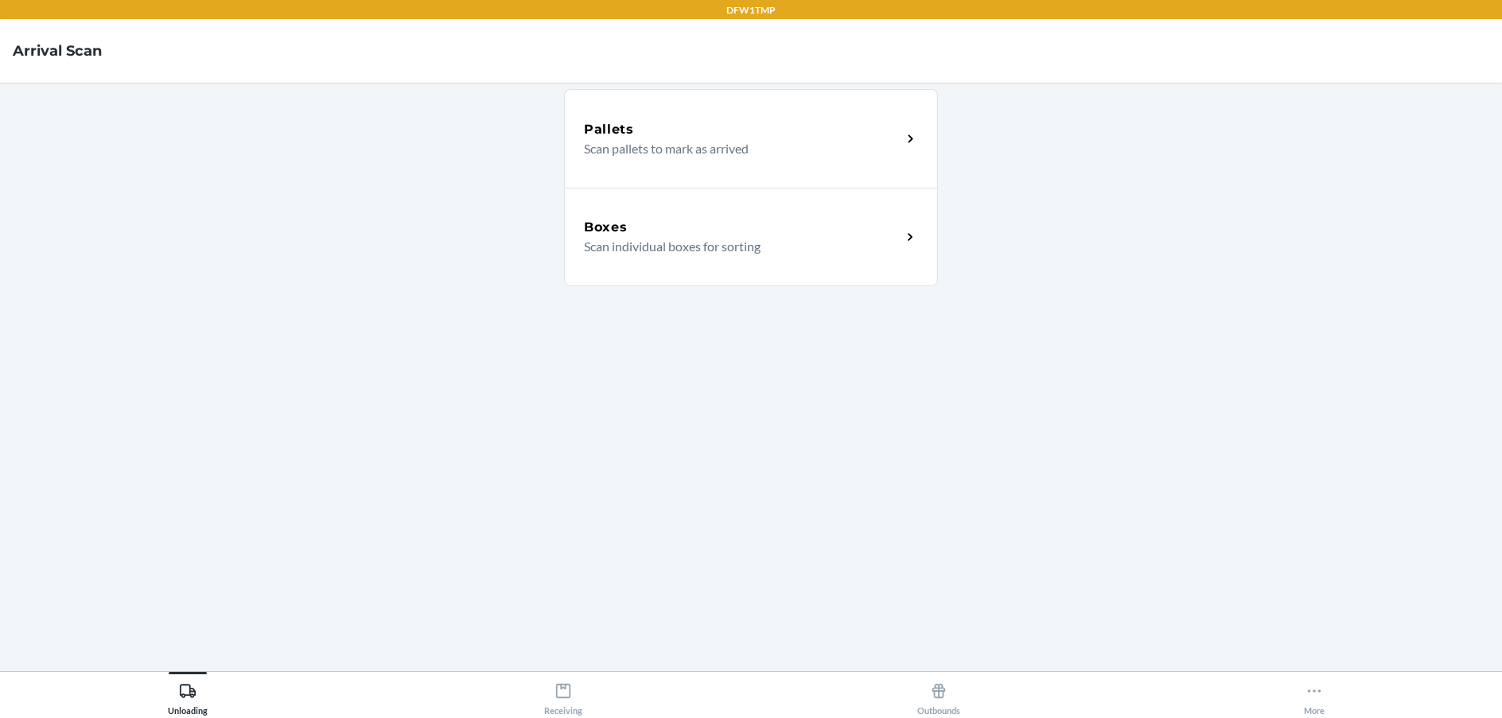
click at [753, 218] on div "Boxes" at bounding box center [742, 227] width 317 height 19
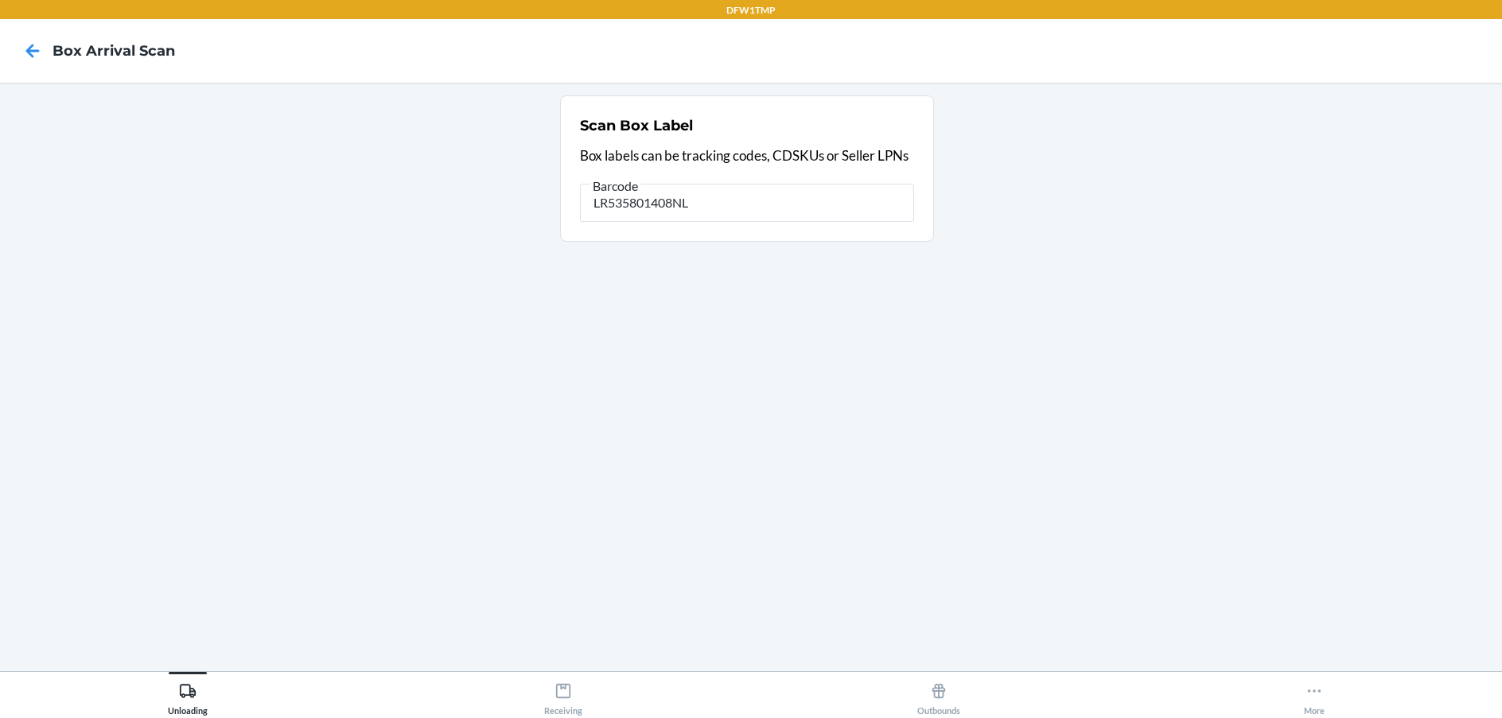
type input "LR535801408NL"
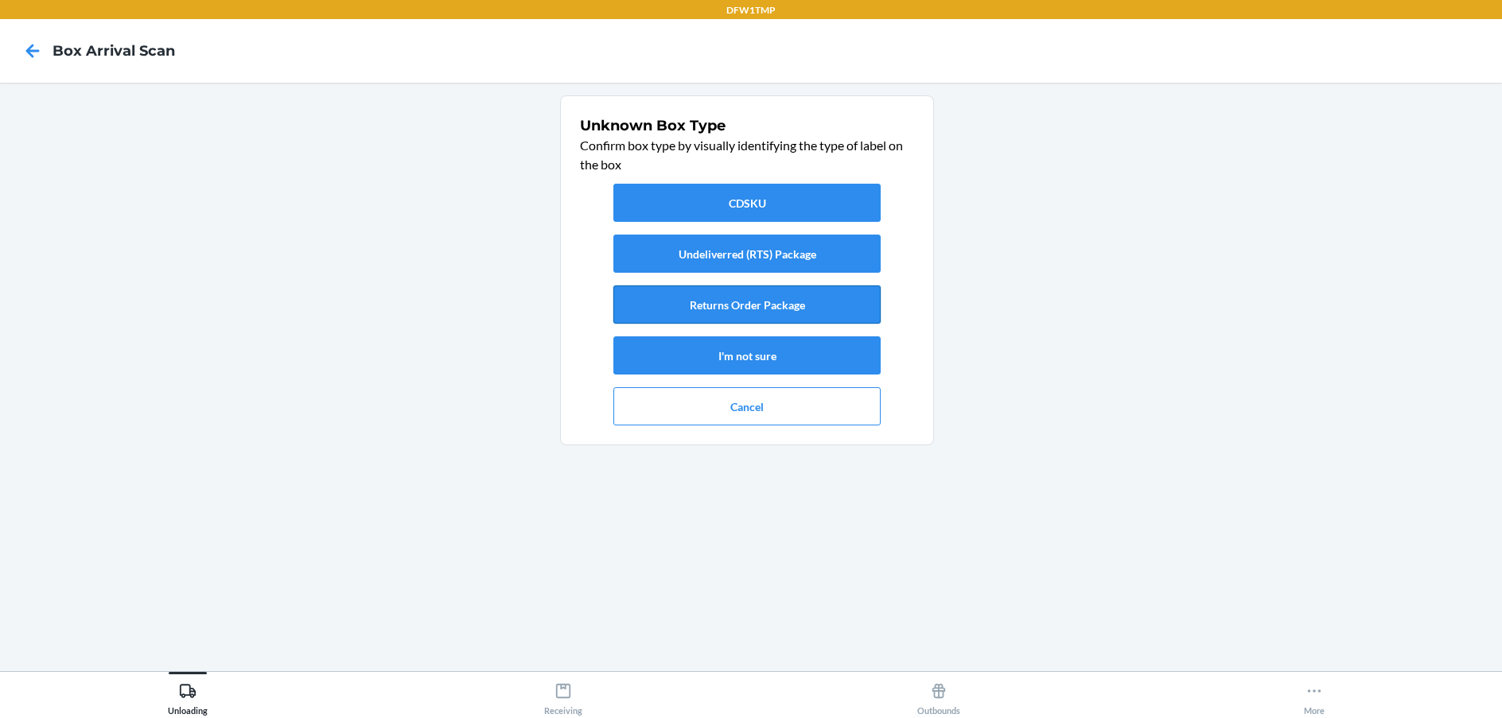
click at [785, 309] on button "Returns Order Package" at bounding box center [746, 305] width 267 height 38
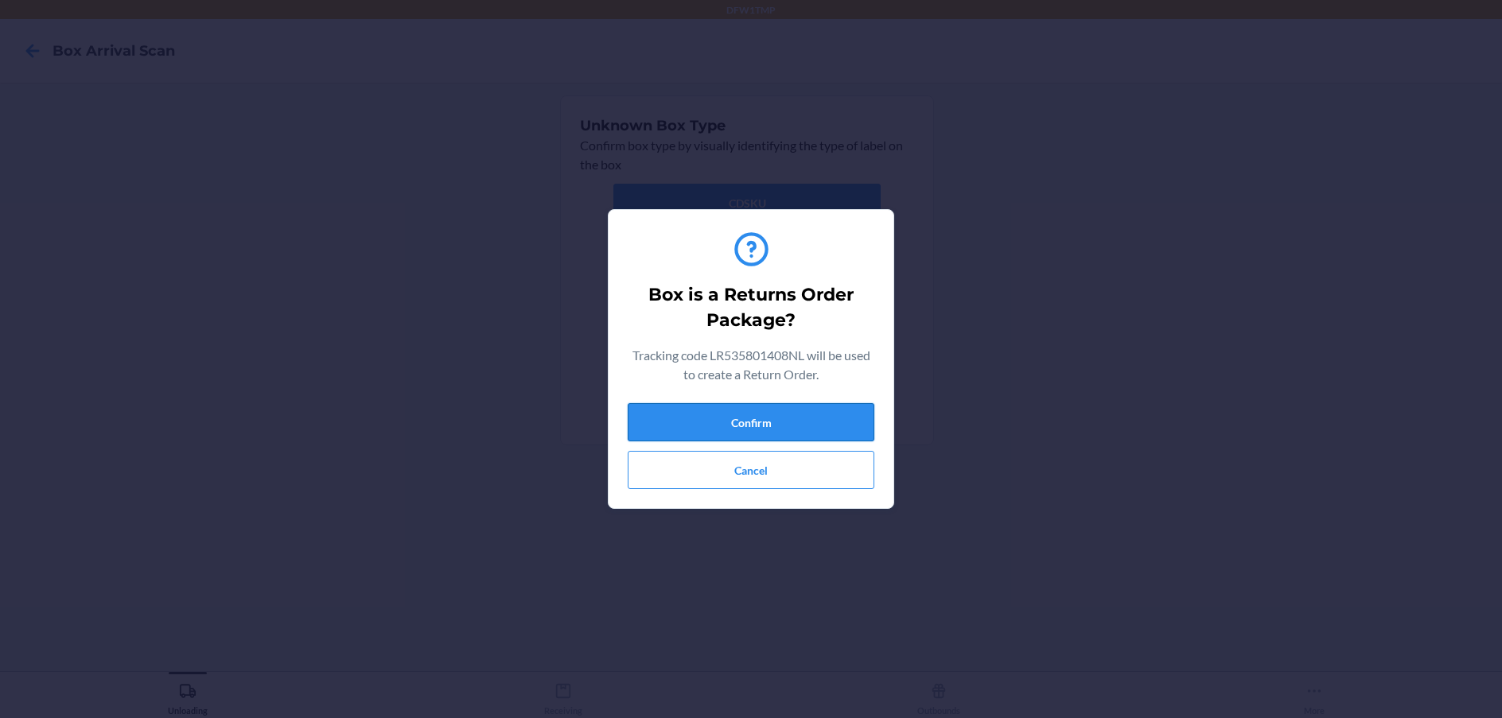
click at [771, 412] on button "Confirm" at bounding box center [751, 422] width 247 height 38
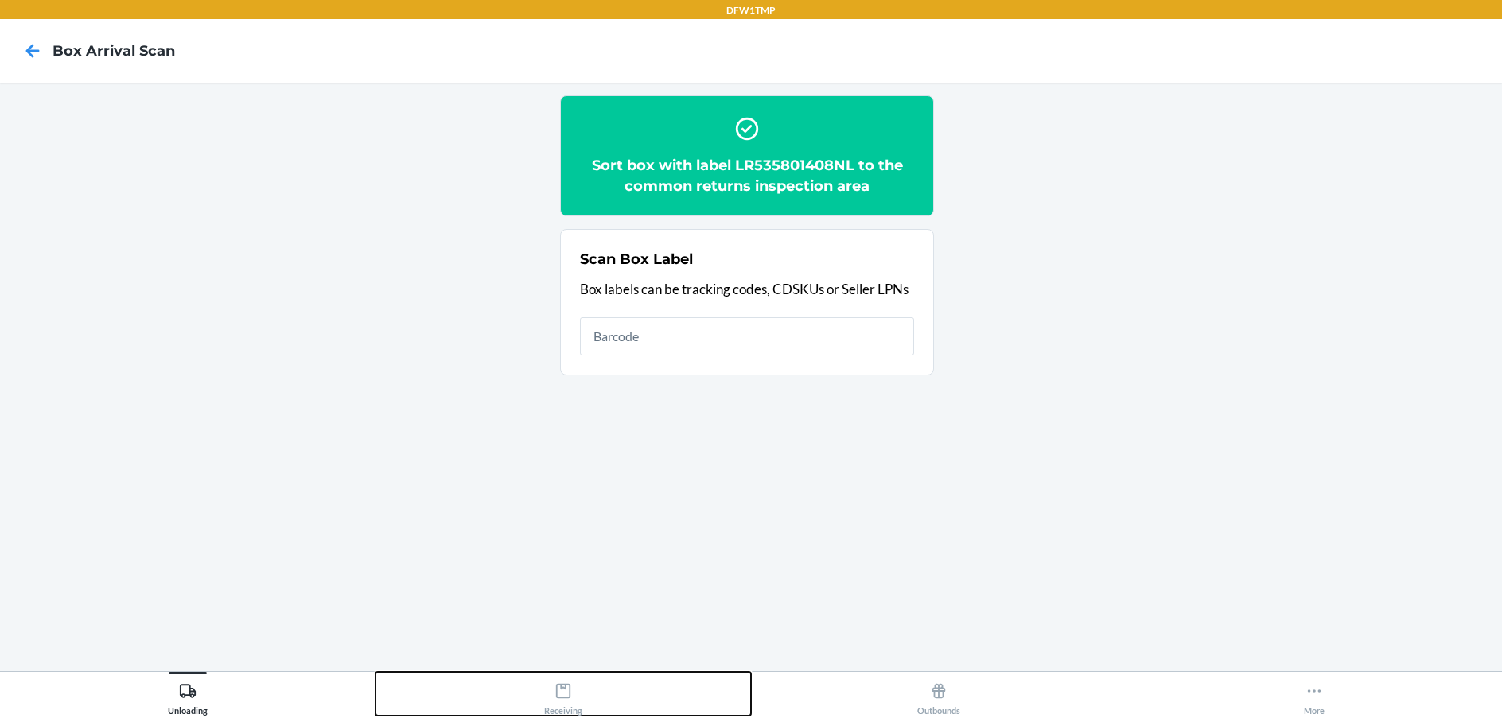
click at [579, 692] on div "Receiving" at bounding box center [563, 696] width 38 height 40
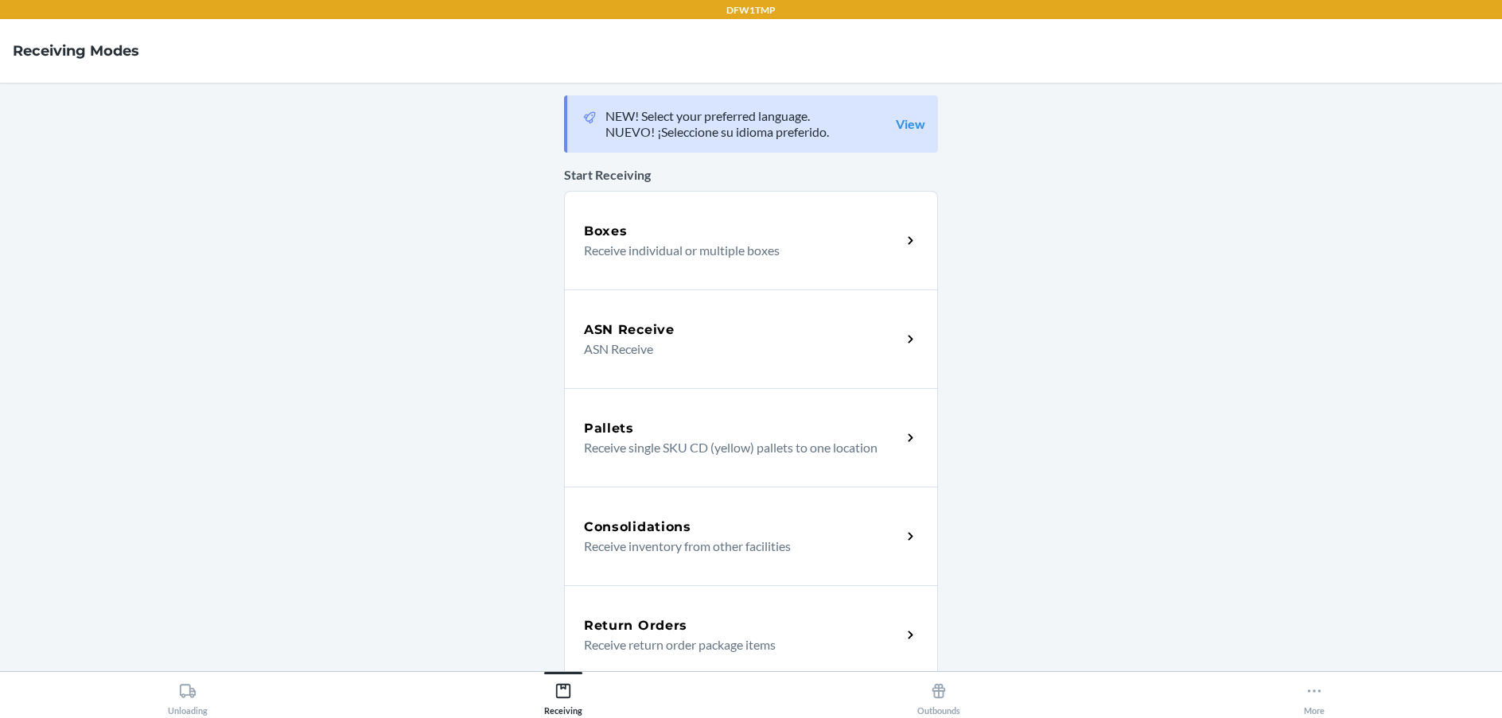
click at [708, 603] on div "Return Orders Receive return order package items" at bounding box center [751, 634] width 374 height 99
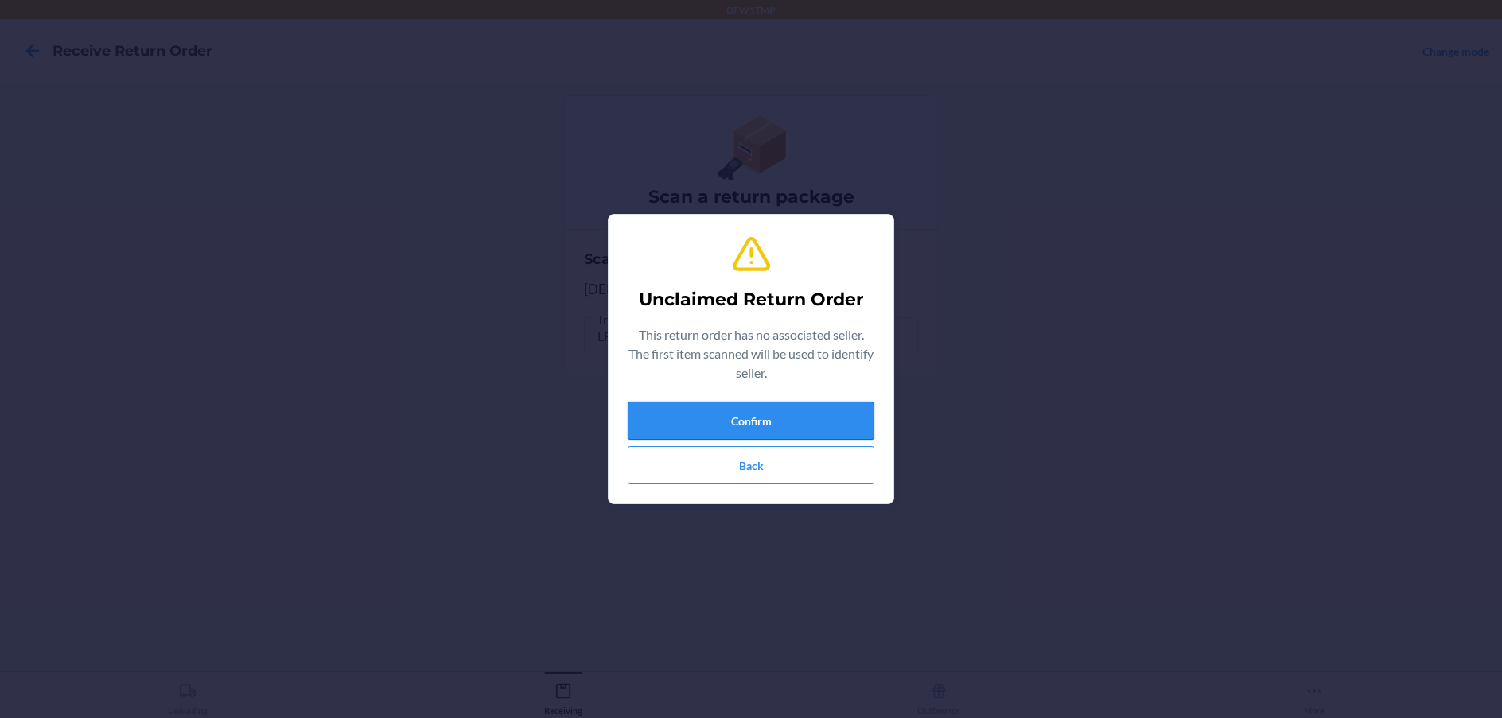
click at [763, 415] on button "Confirm" at bounding box center [751, 421] width 247 height 38
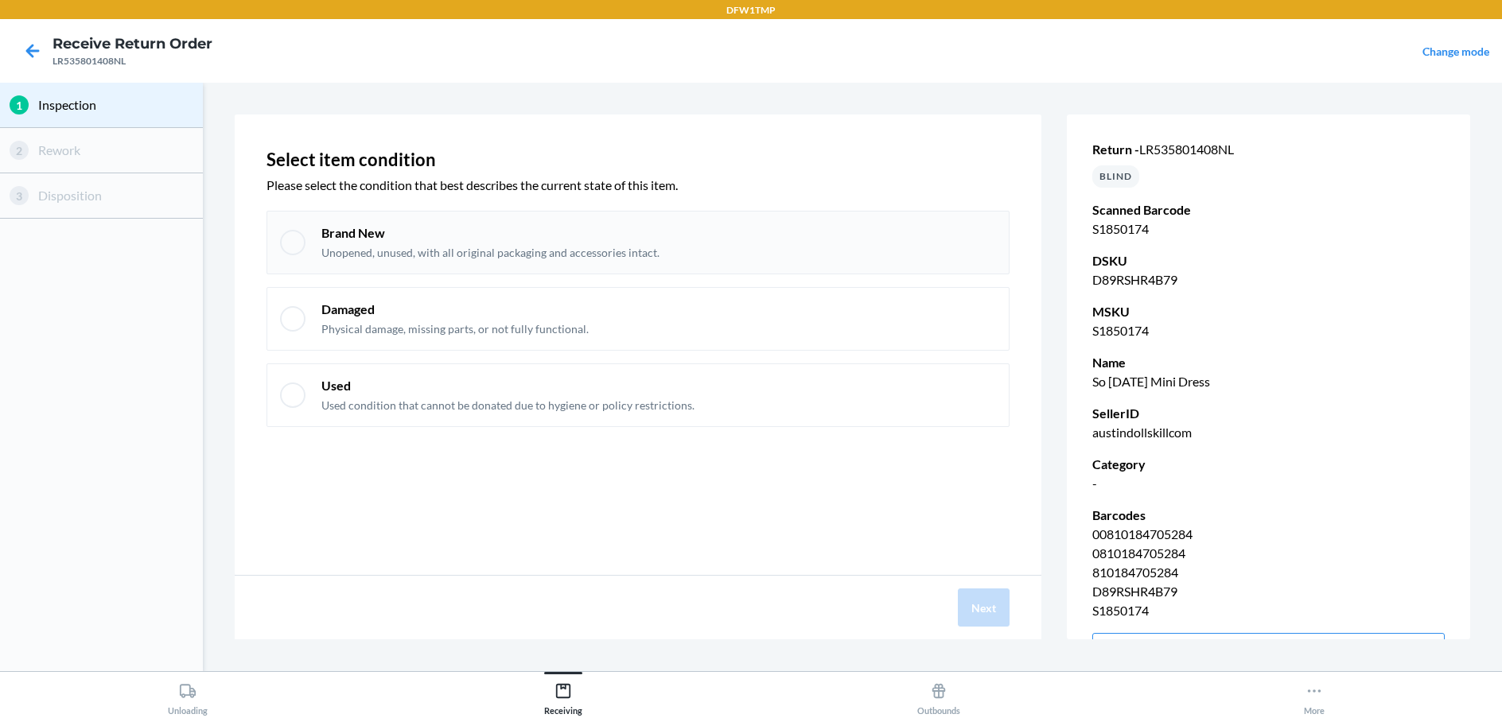
click at [677, 253] on div "Brand New Unopened, unused, with all original packaging and accessories intact." at bounding box center [658, 242] width 674 height 37
checkbox input "true"
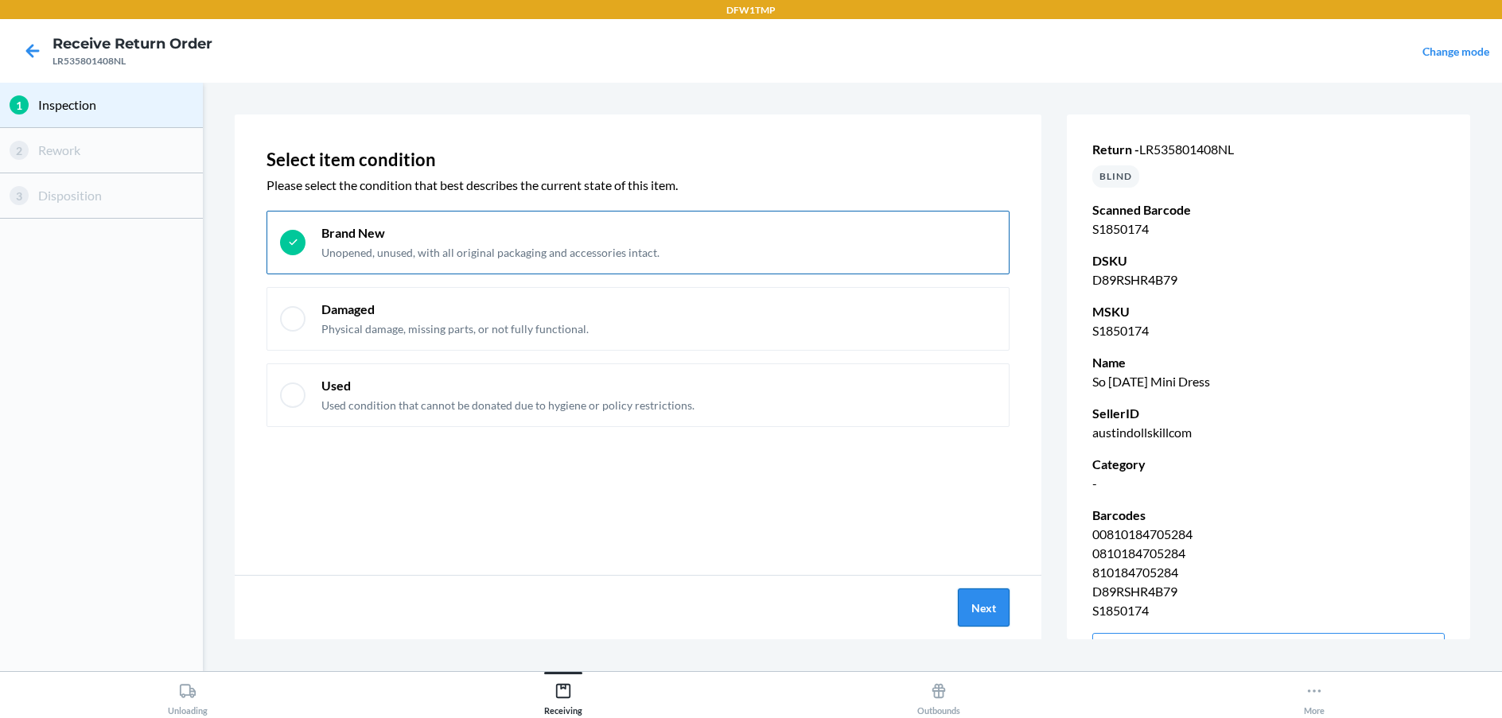
click at [978, 615] on button "Next" at bounding box center [984, 608] width 52 height 38
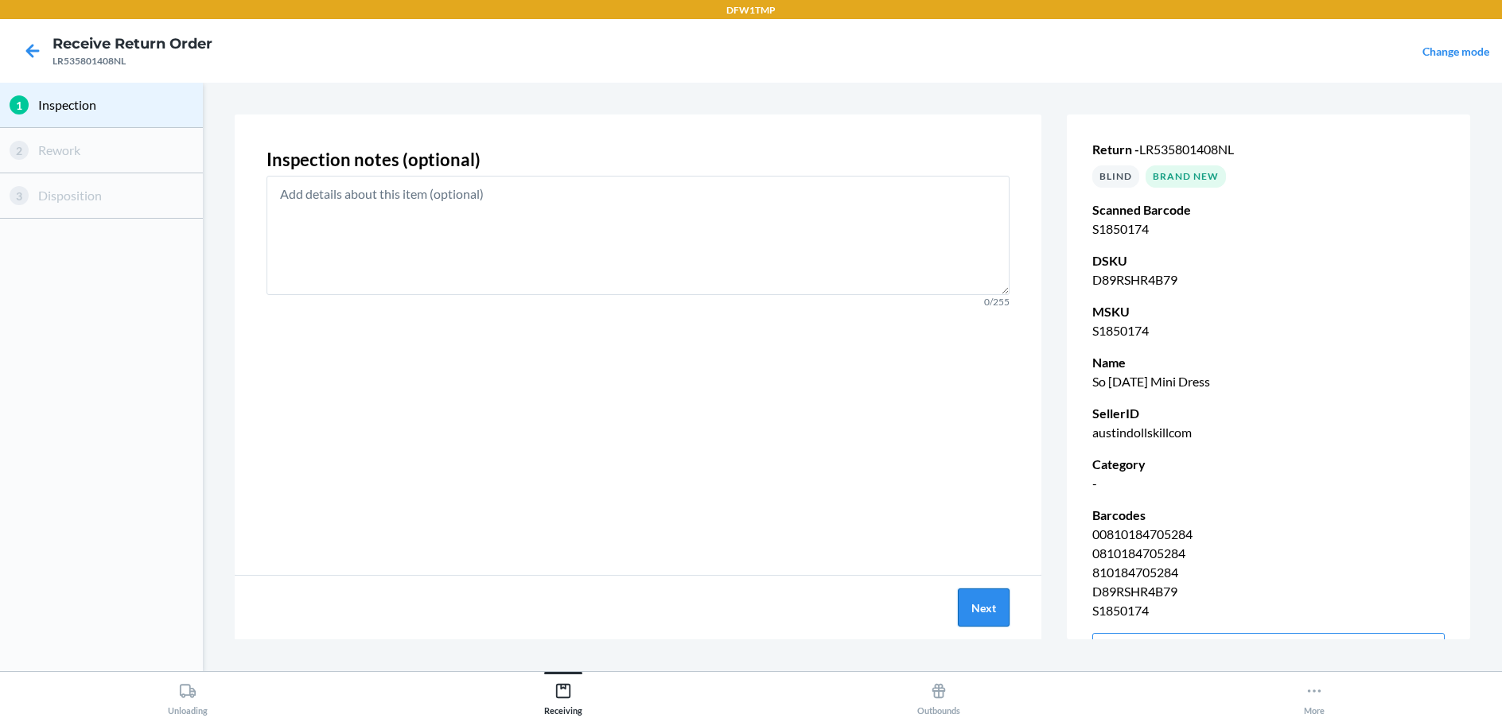
click at [978, 615] on button "Next" at bounding box center [984, 608] width 52 height 38
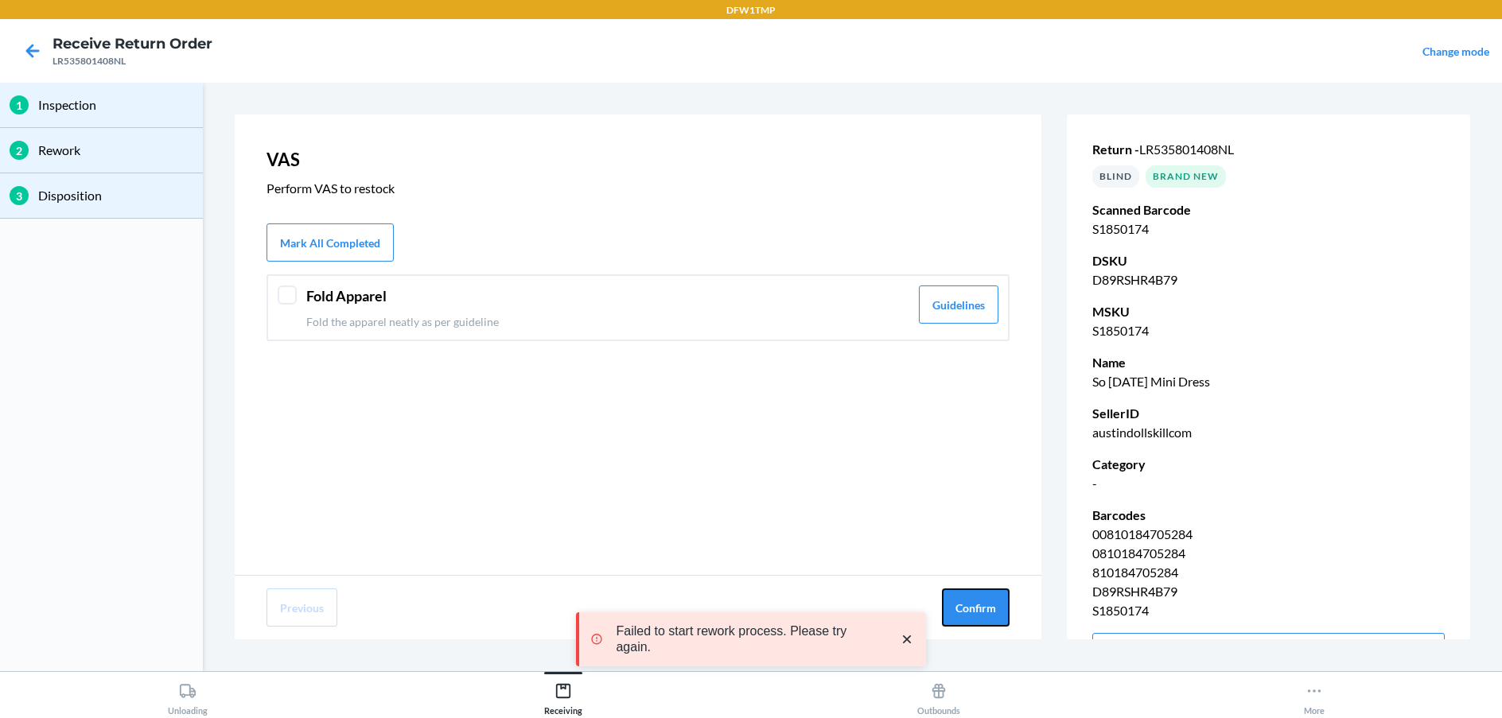
click at [978, 615] on button "Confirm" at bounding box center [976, 608] width 68 height 38
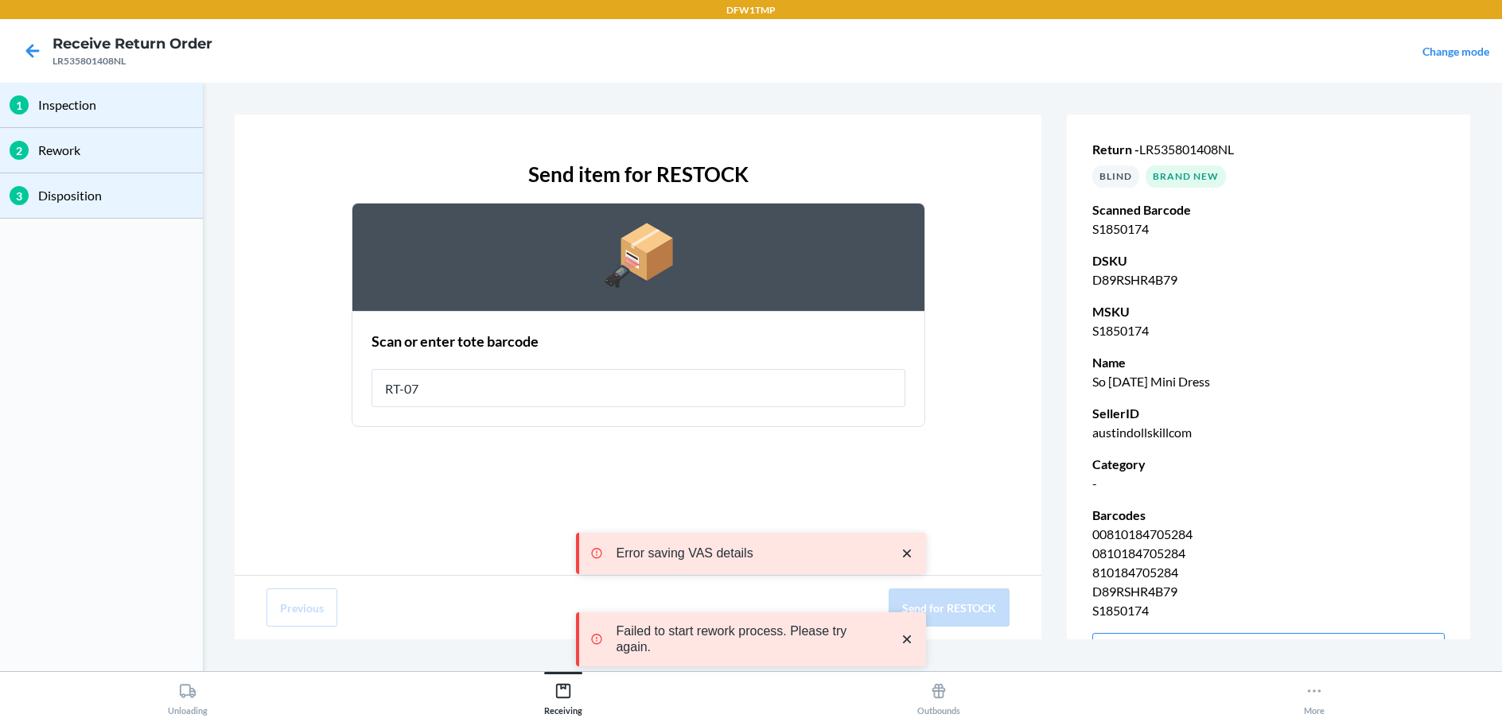
type input "RT-07"
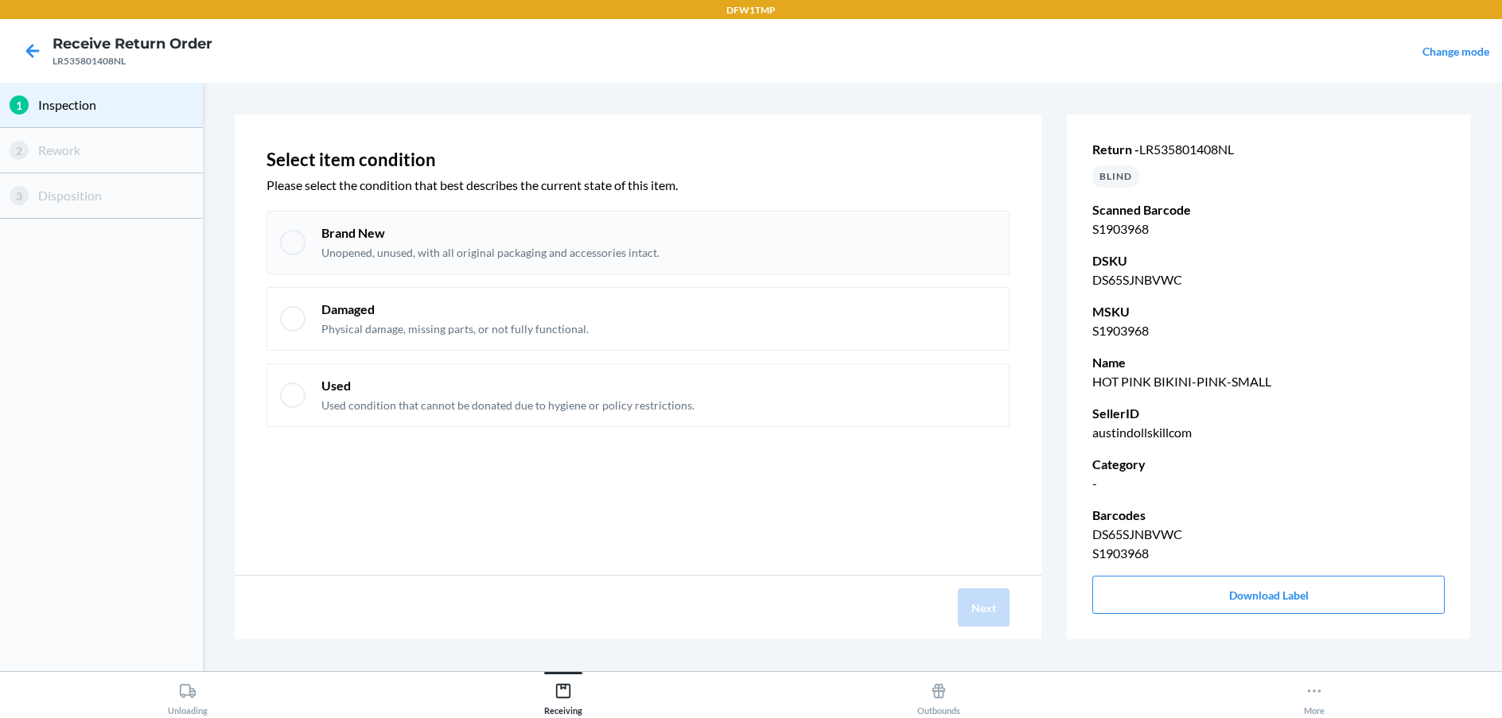
click at [641, 235] on p "Brand New" at bounding box center [490, 232] width 338 height 17
checkbox input "true"
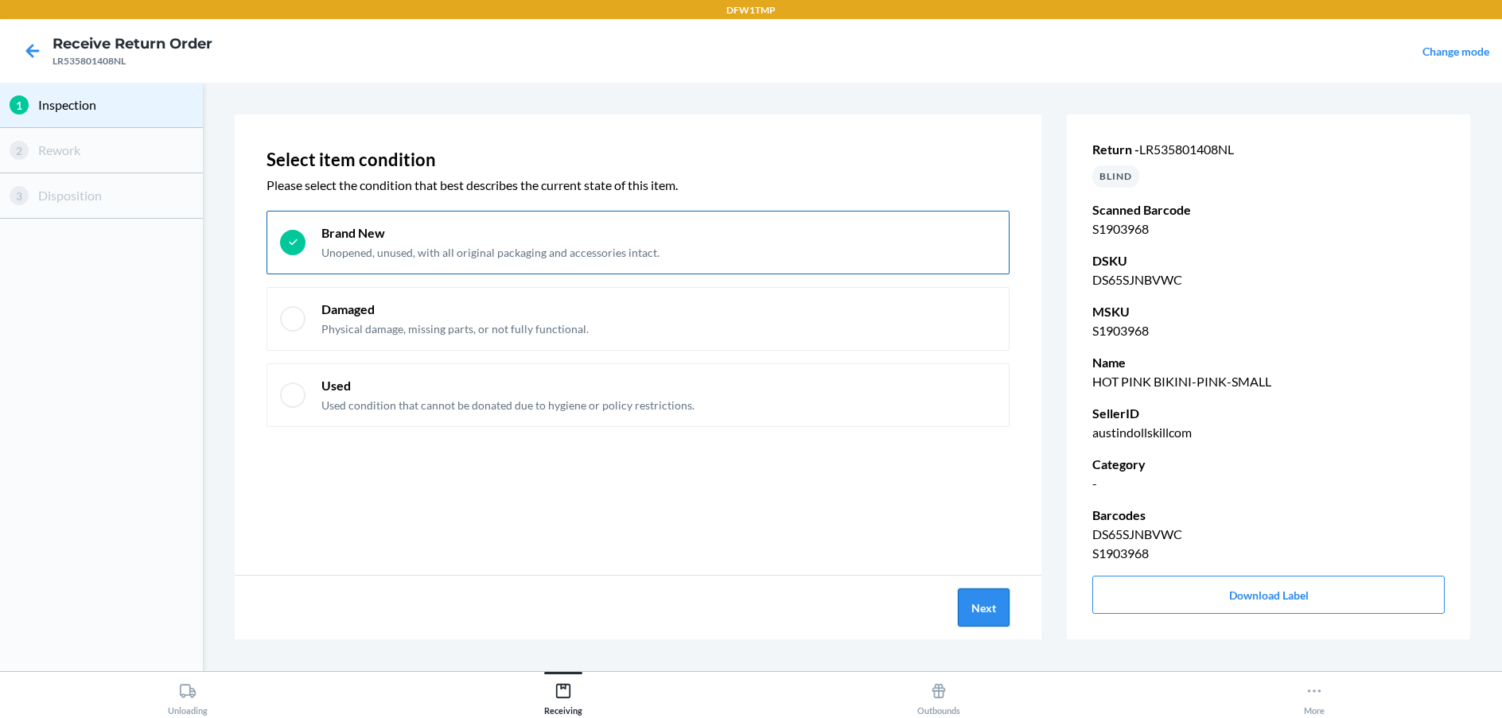
click at [997, 599] on button "Next" at bounding box center [984, 608] width 52 height 38
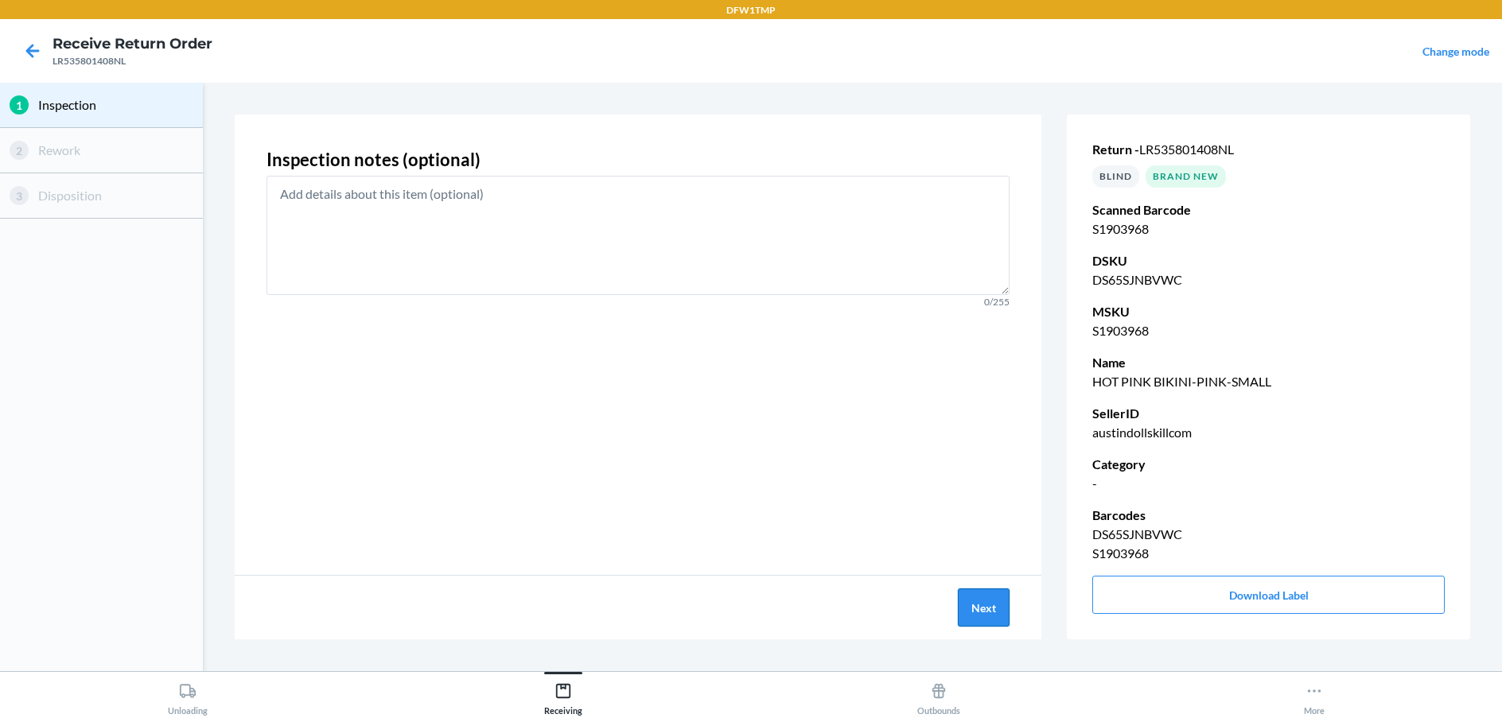
click at [1001, 600] on button "Next" at bounding box center [984, 608] width 52 height 38
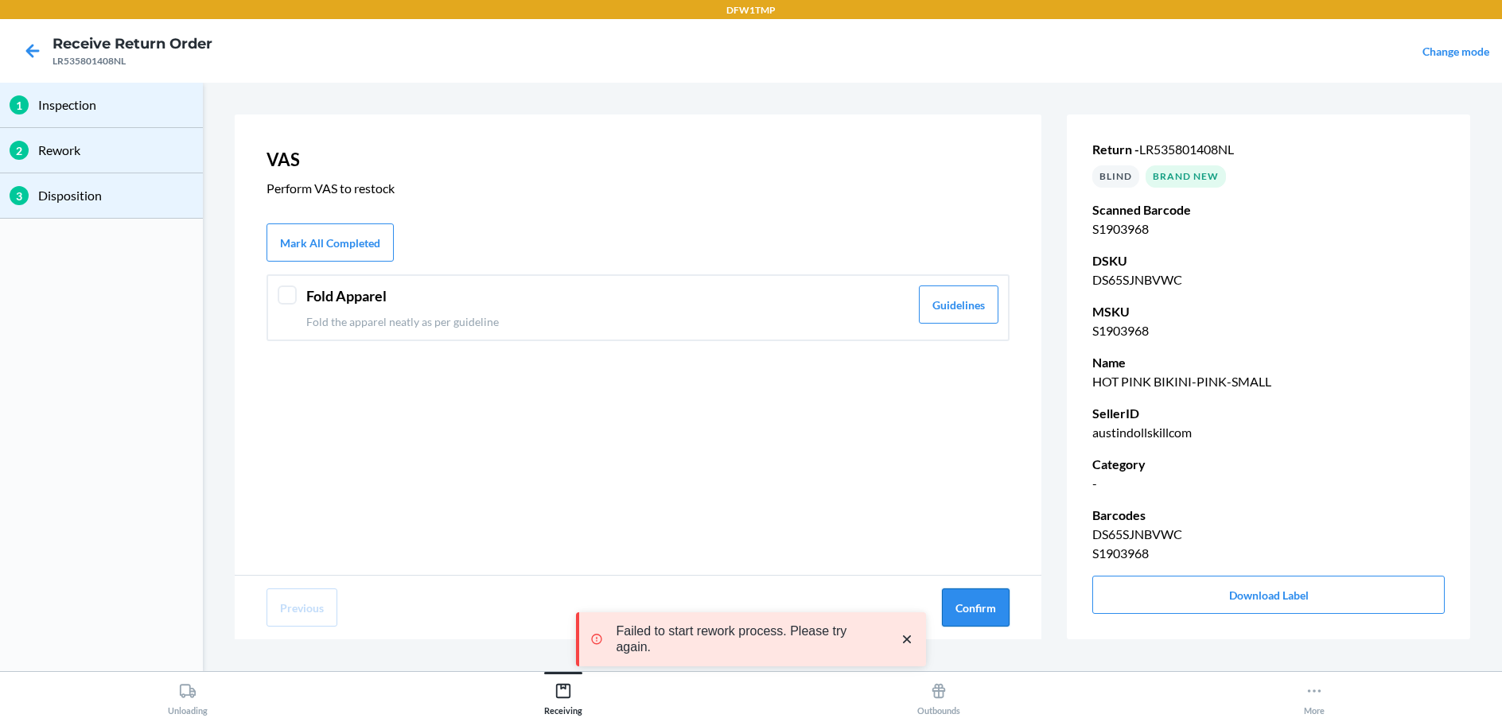
click at [1001, 600] on button "Confirm" at bounding box center [976, 608] width 68 height 38
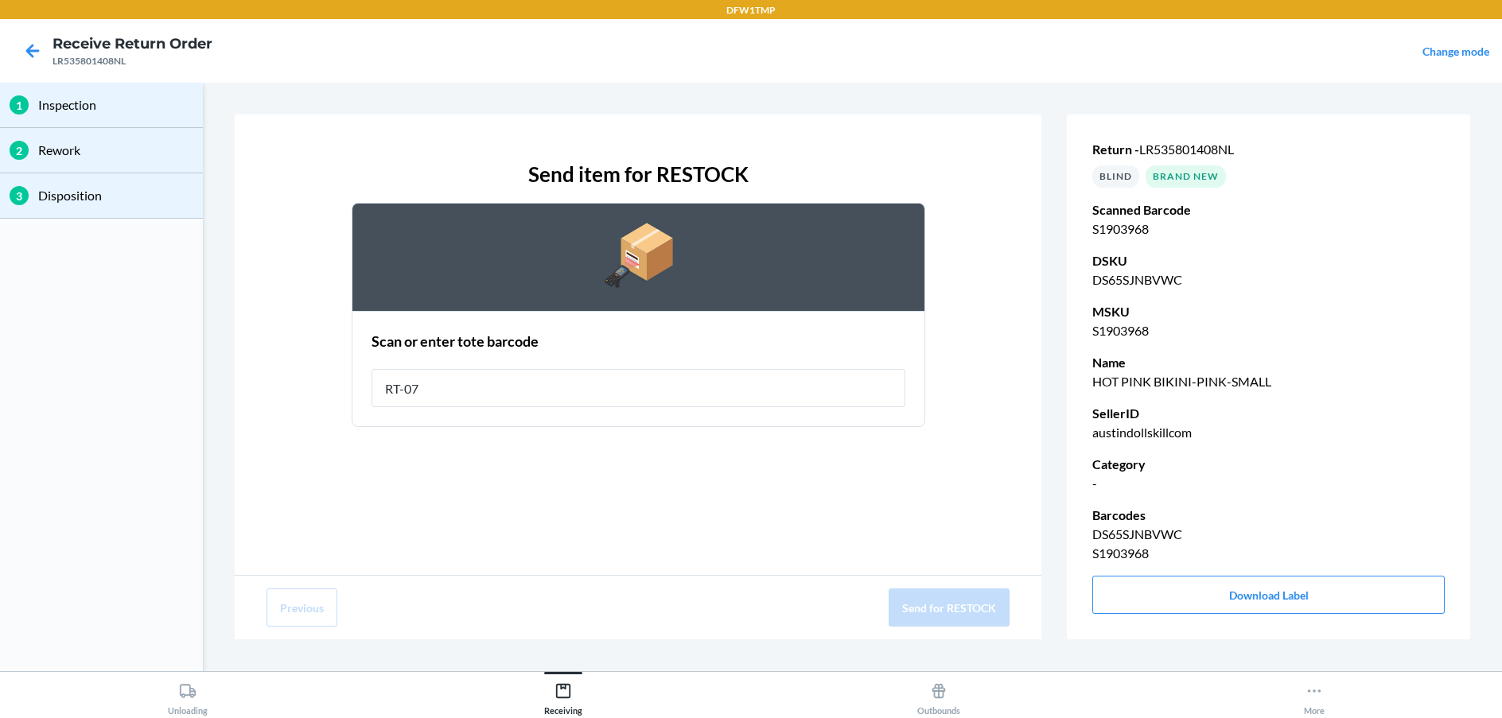
type input "RT-07"
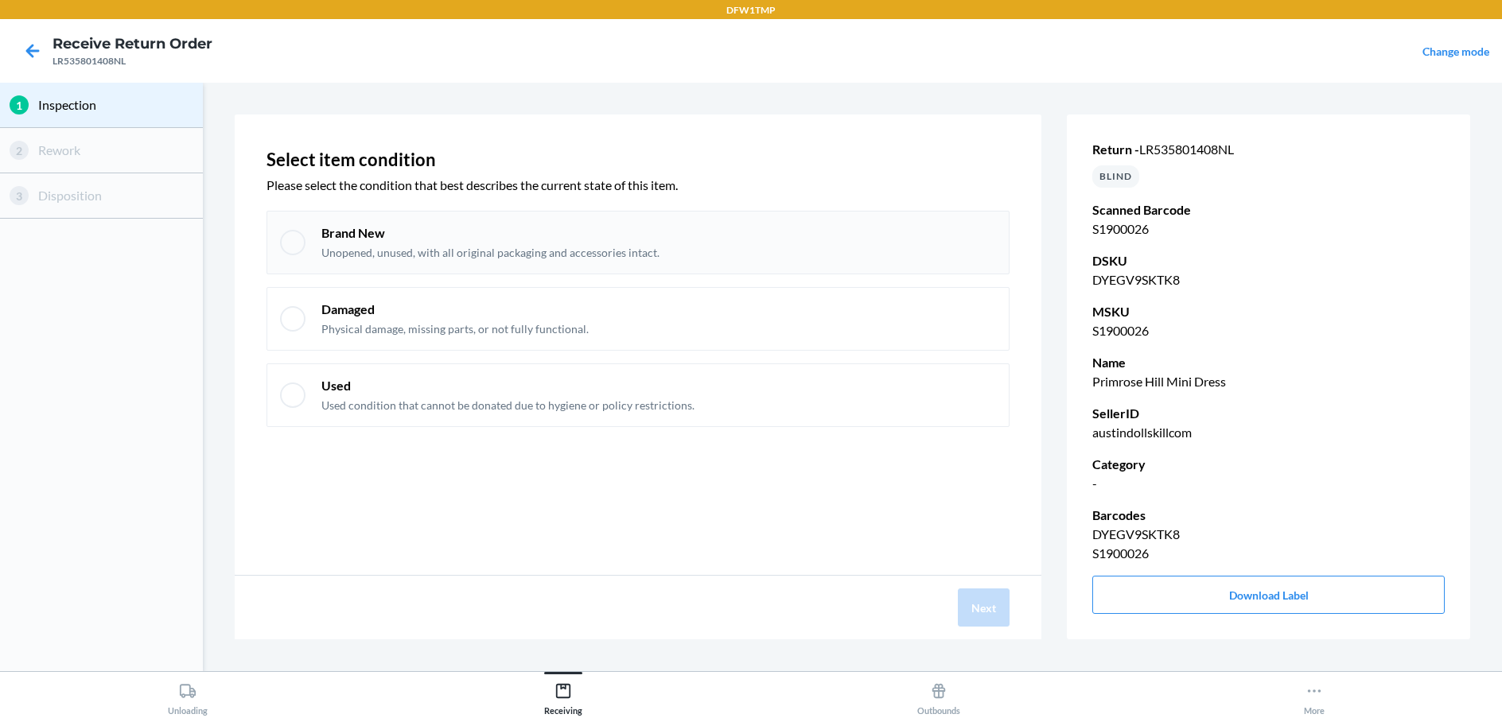
click at [601, 243] on div "Brand New Unopened, unused, with all original packaging and accessories intact." at bounding box center [490, 242] width 338 height 37
checkbox input "true"
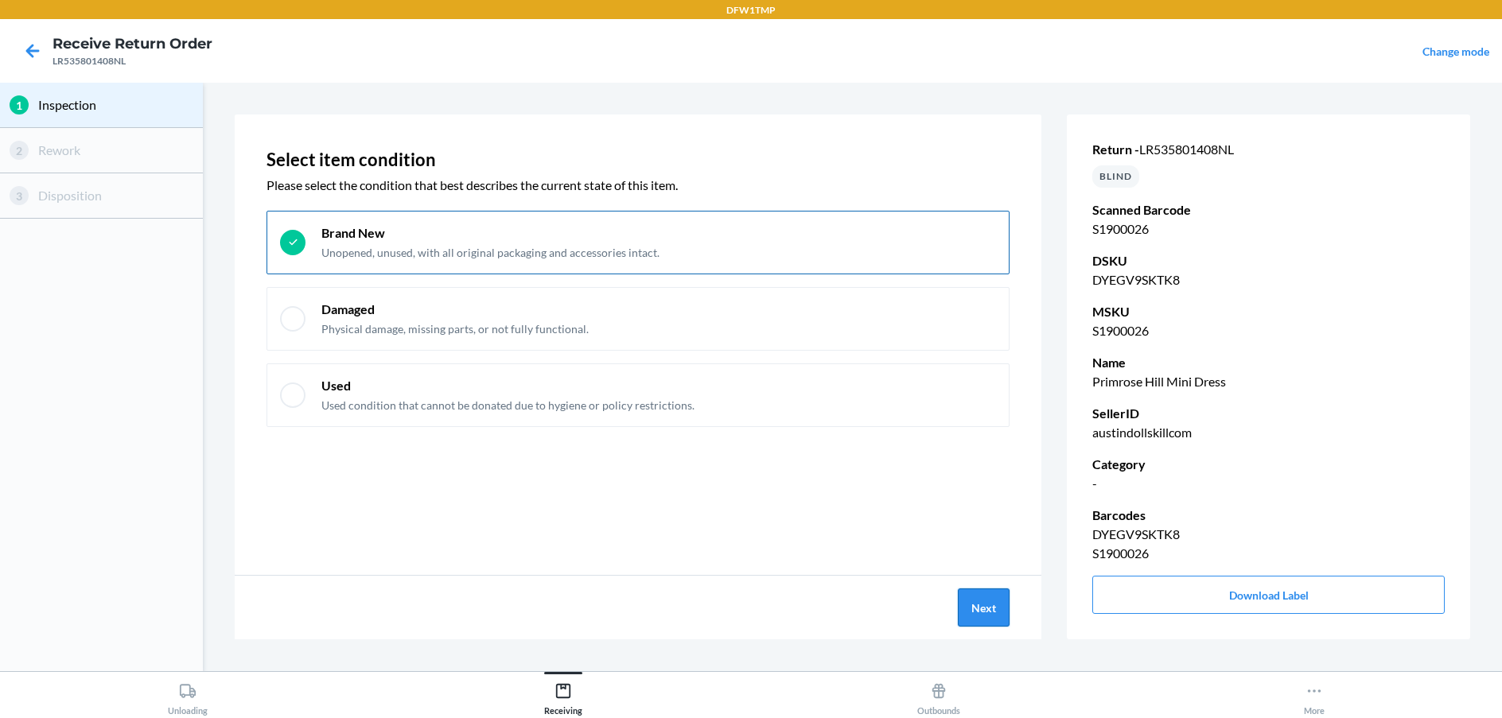
click at [972, 608] on button "Next" at bounding box center [984, 608] width 52 height 38
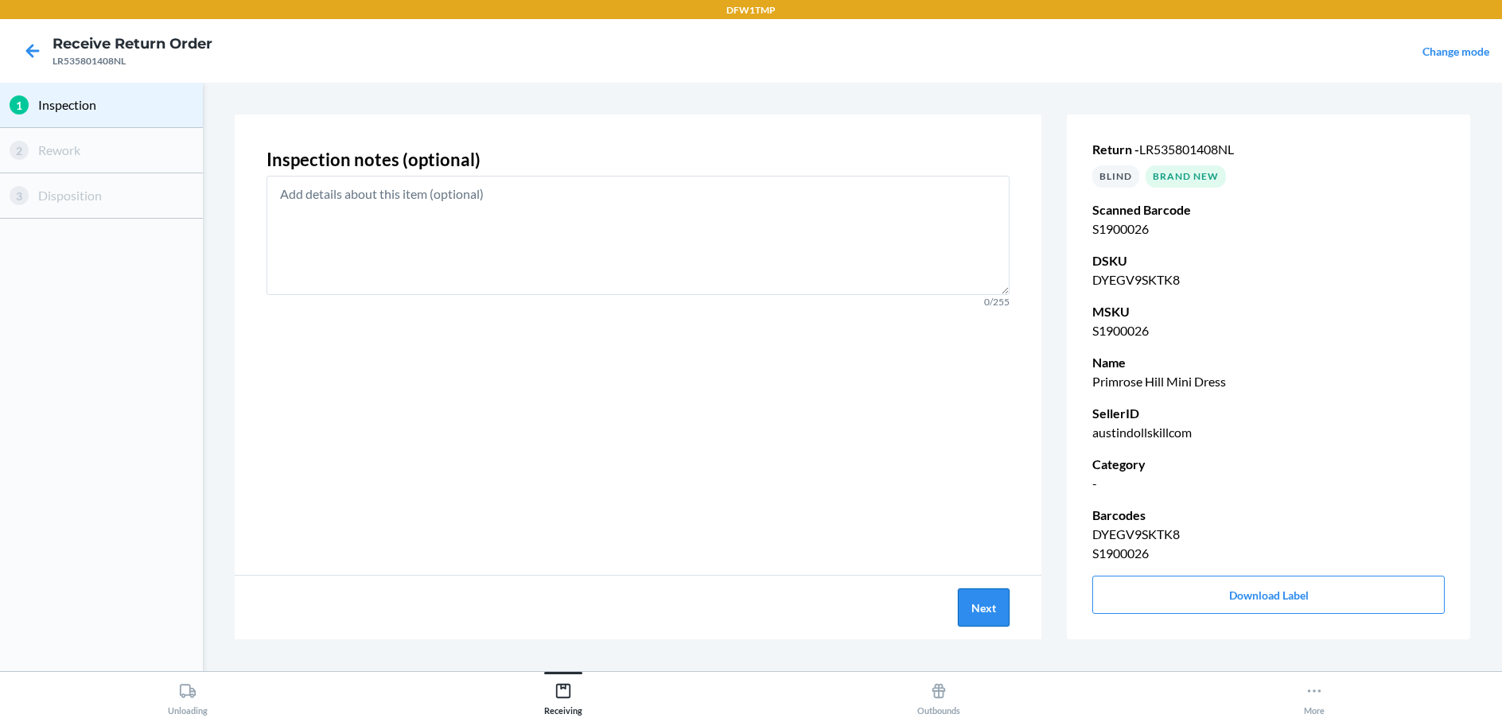
click at [974, 606] on button "Next" at bounding box center [984, 608] width 52 height 38
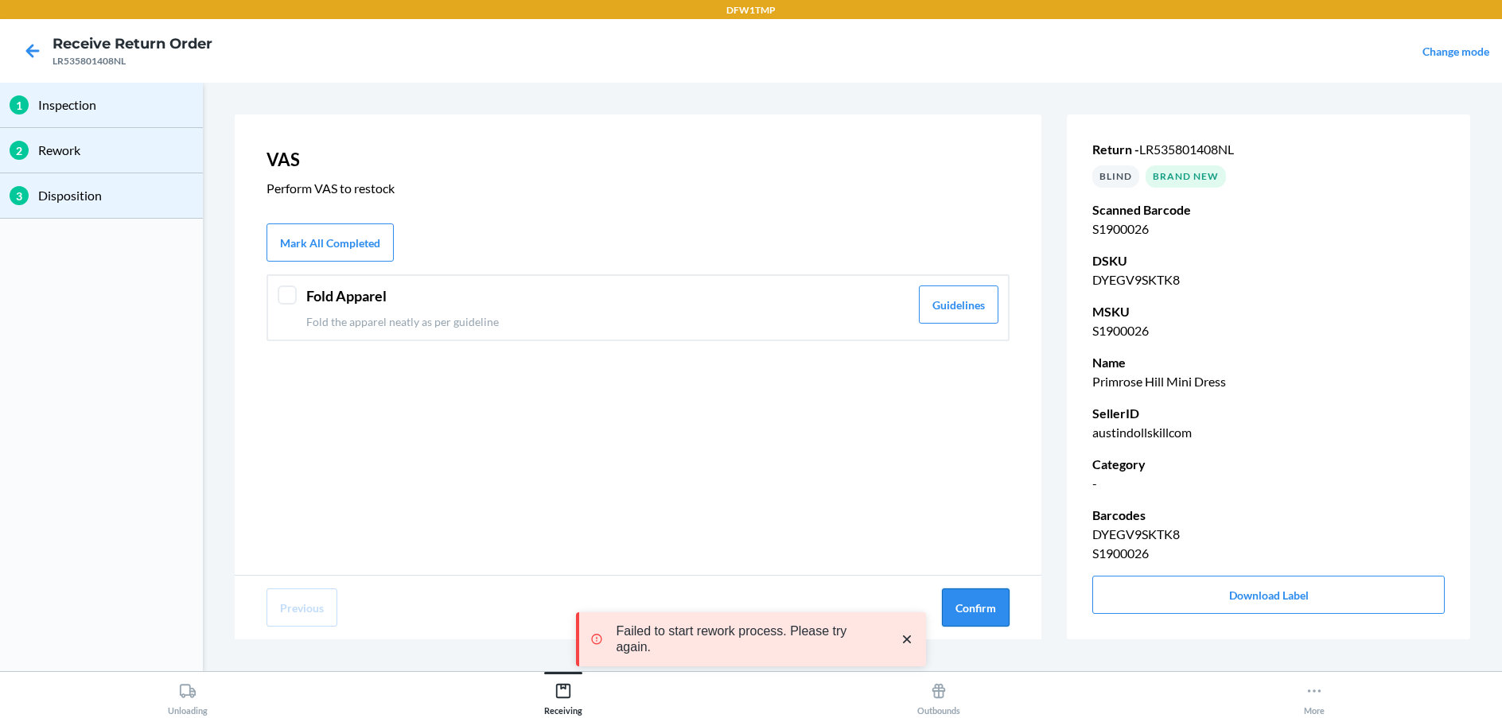
click at [978, 607] on button "Confirm" at bounding box center [976, 608] width 68 height 38
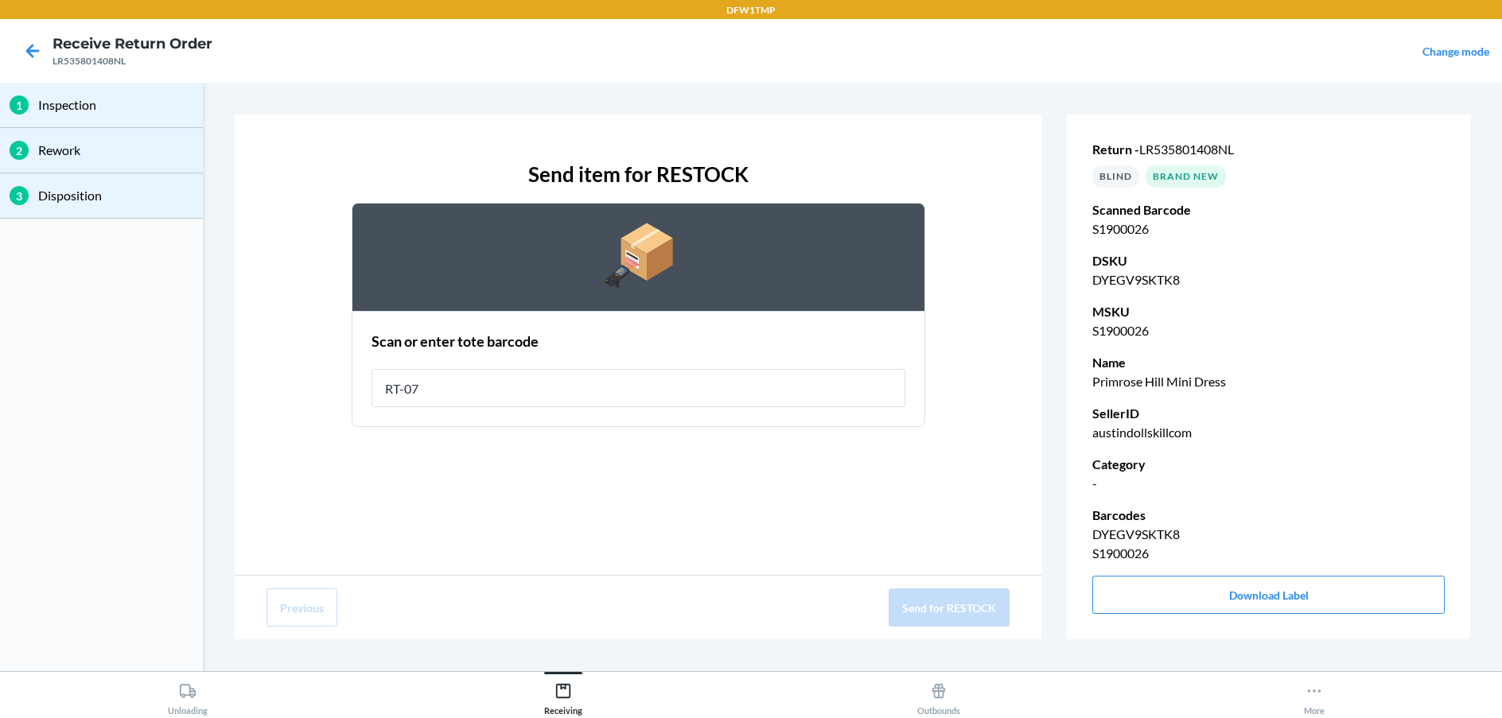
type input "RT-07"
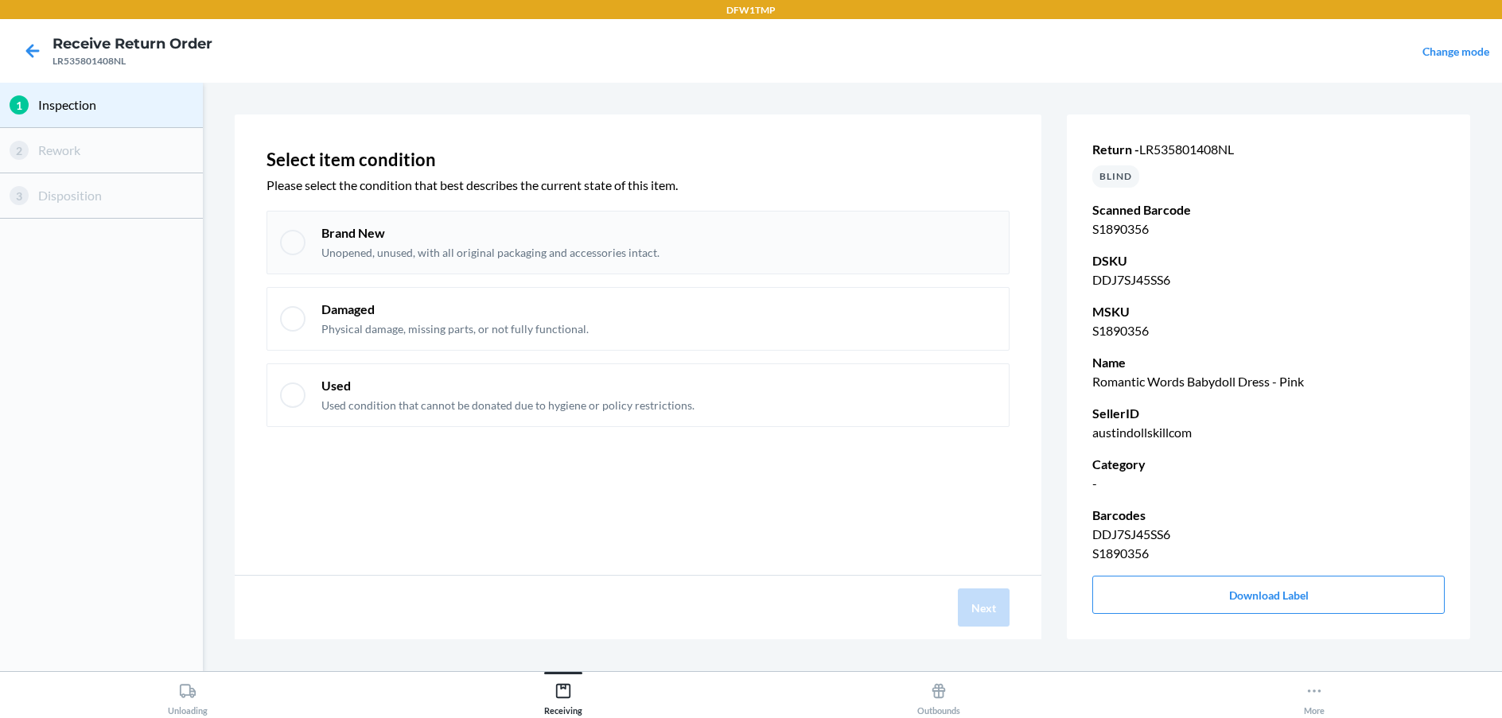
click at [413, 234] on p "Brand New" at bounding box center [490, 232] width 338 height 17
checkbox input "true"
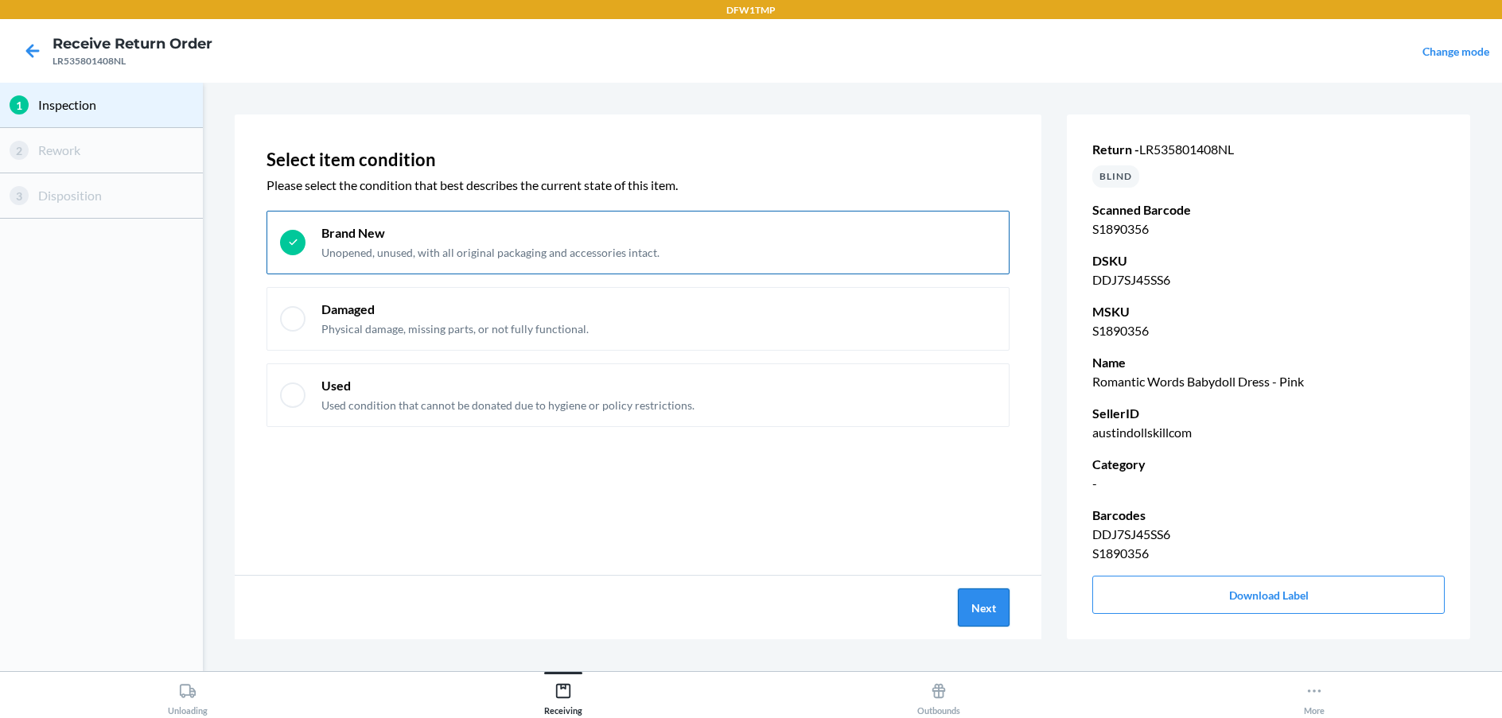
click at [998, 606] on button "Next" at bounding box center [984, 608] width 52 height 38
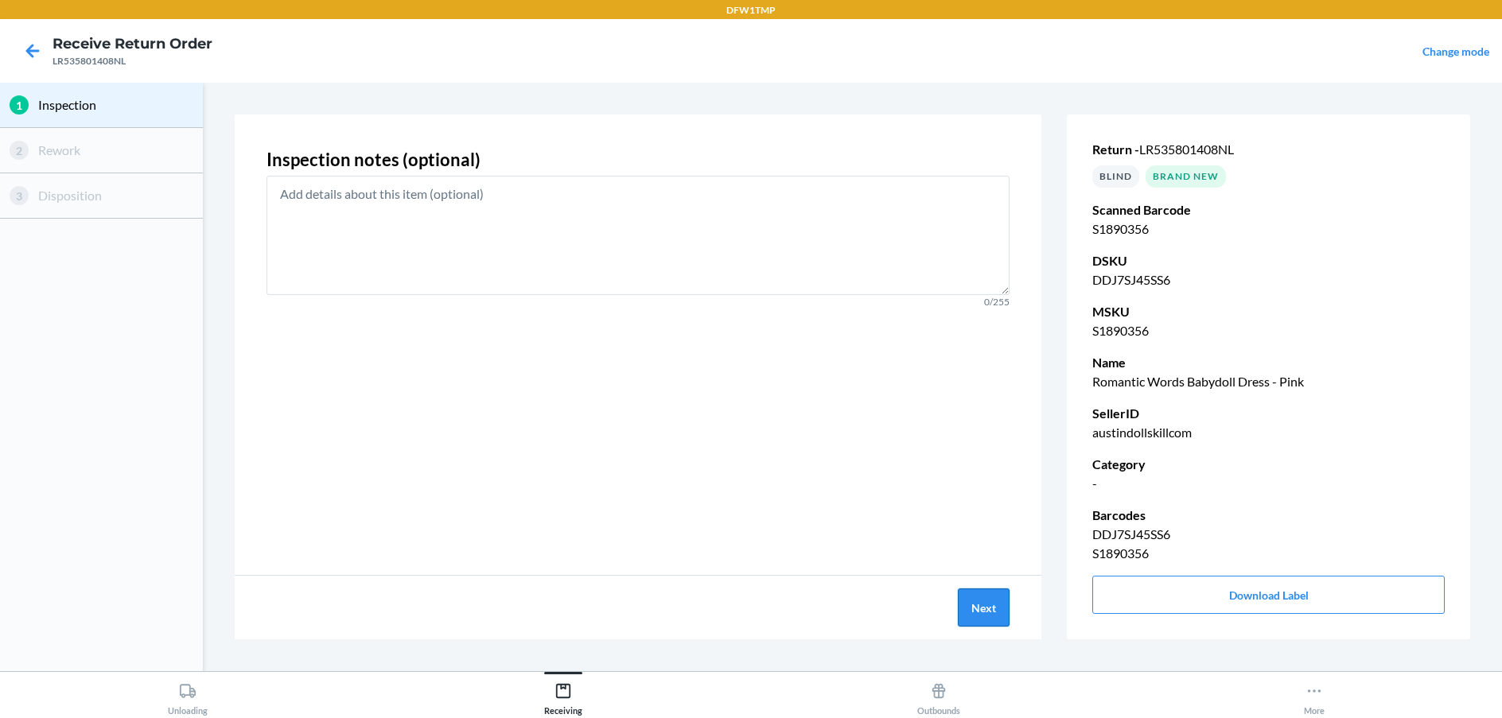
click at [1005, 608] on button "Next" at bounding box center [984, 608] width 52 height 38
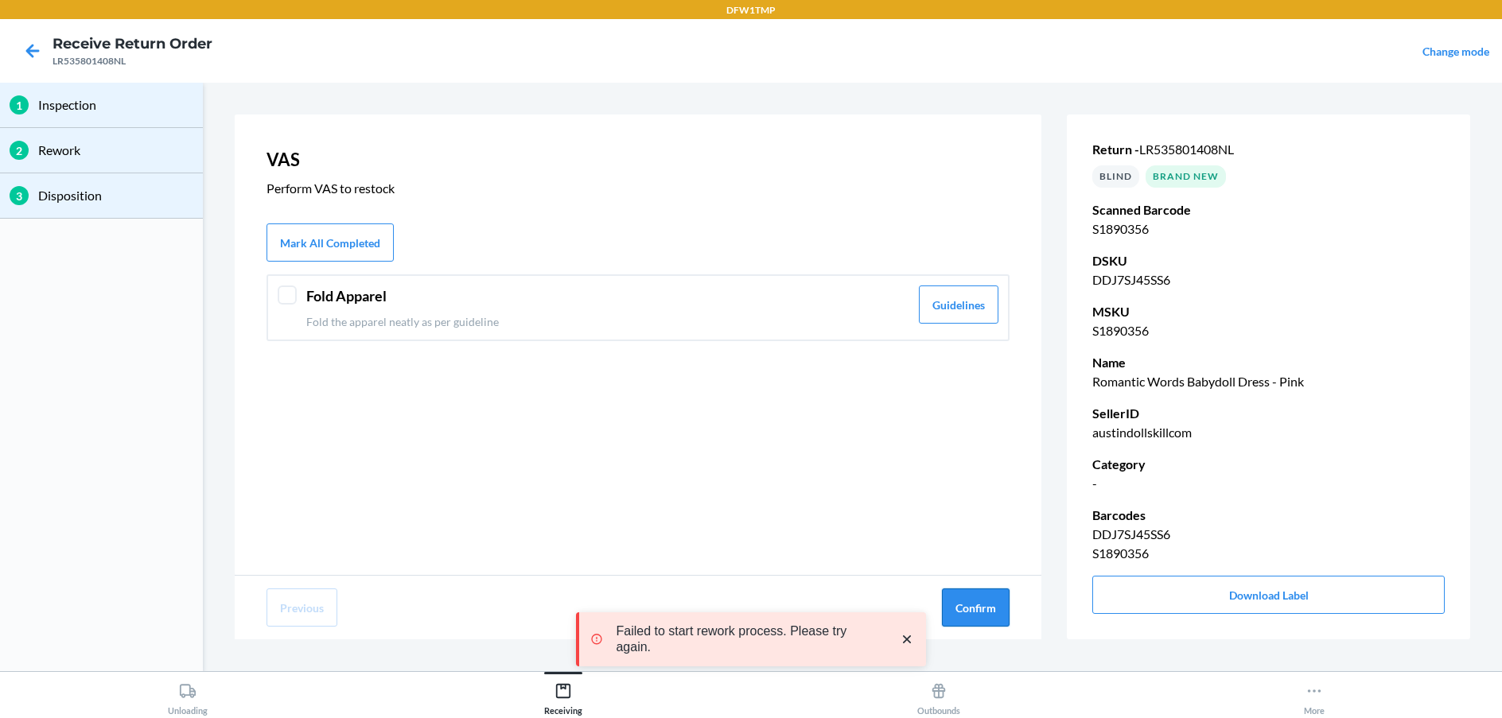
click at [997, 608] on button "Confirm" at bounding box center [976, 608] width 68 height 38
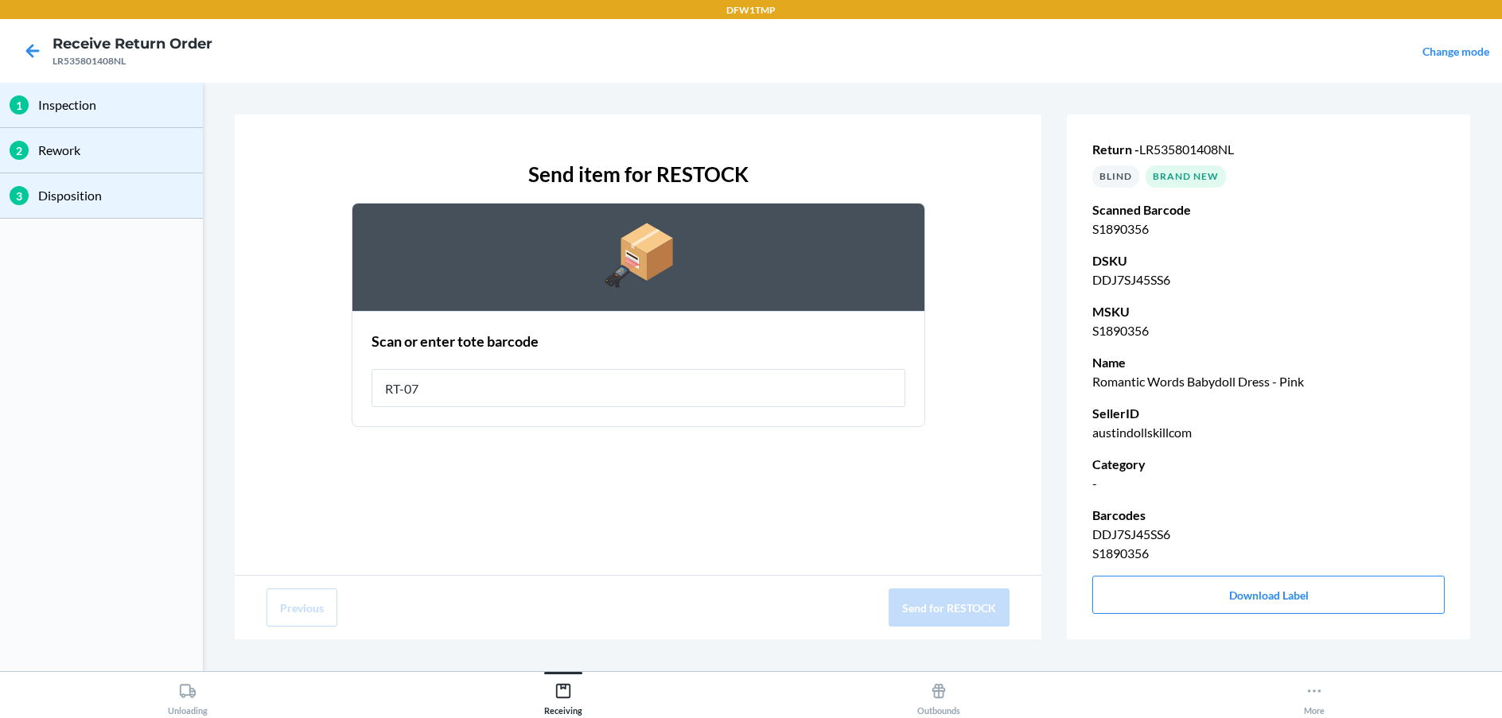
type input "RT-07"
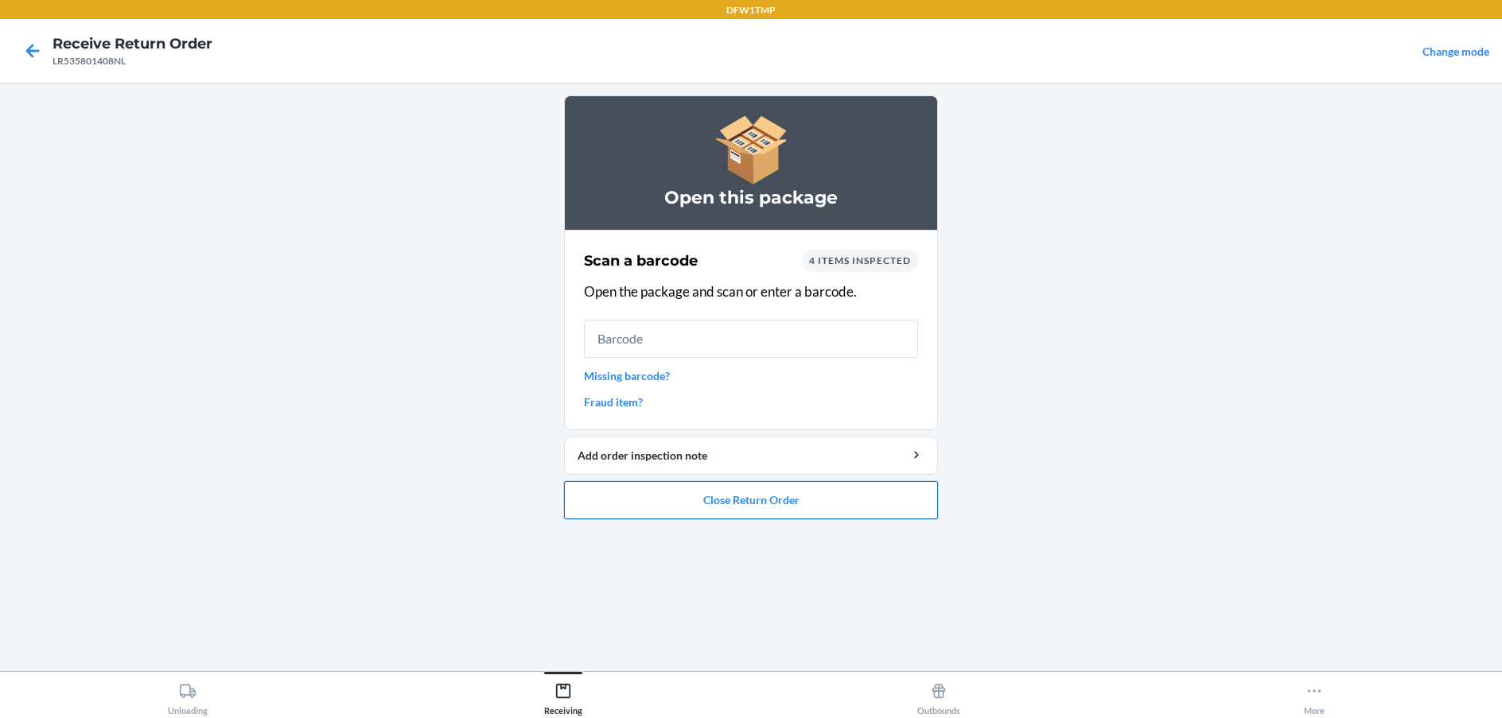
click at [765, 496] on button "Close Return Order" at bounding box center [751, 500] width 374 height 38
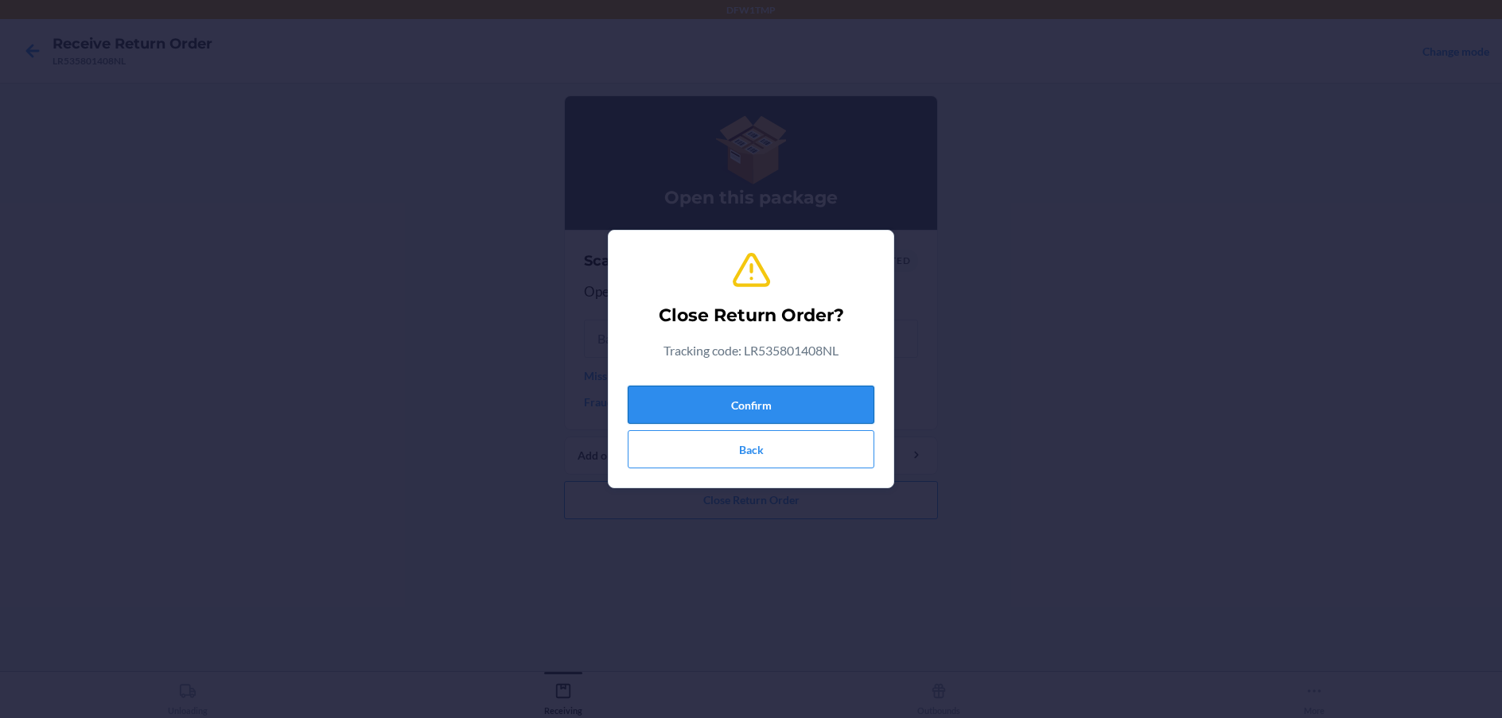
click at [757, 394] on button "Confirm" at bounding box center [751, 405] width 247 height 38
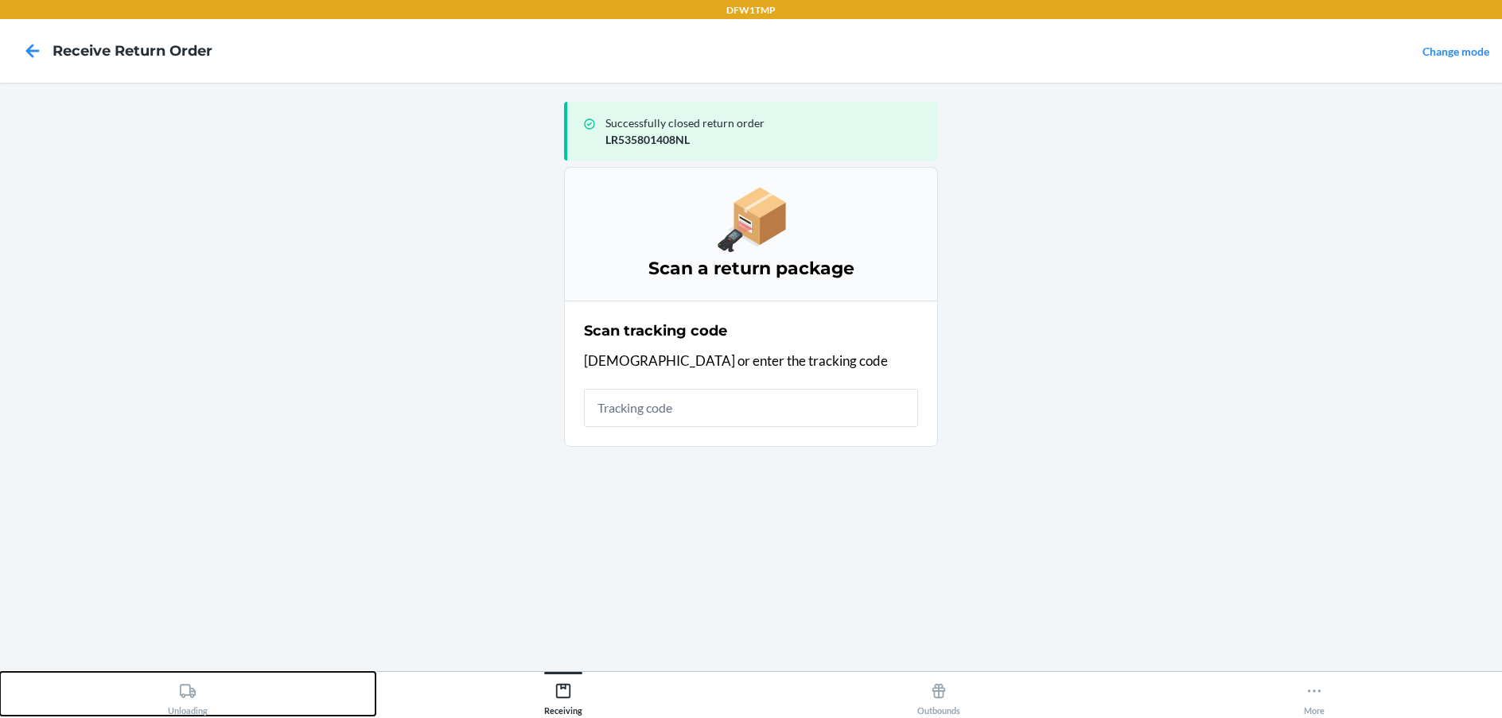
click at [173, 700] on div "Unloading" at bounding box center [188, 696] width 40 height 40
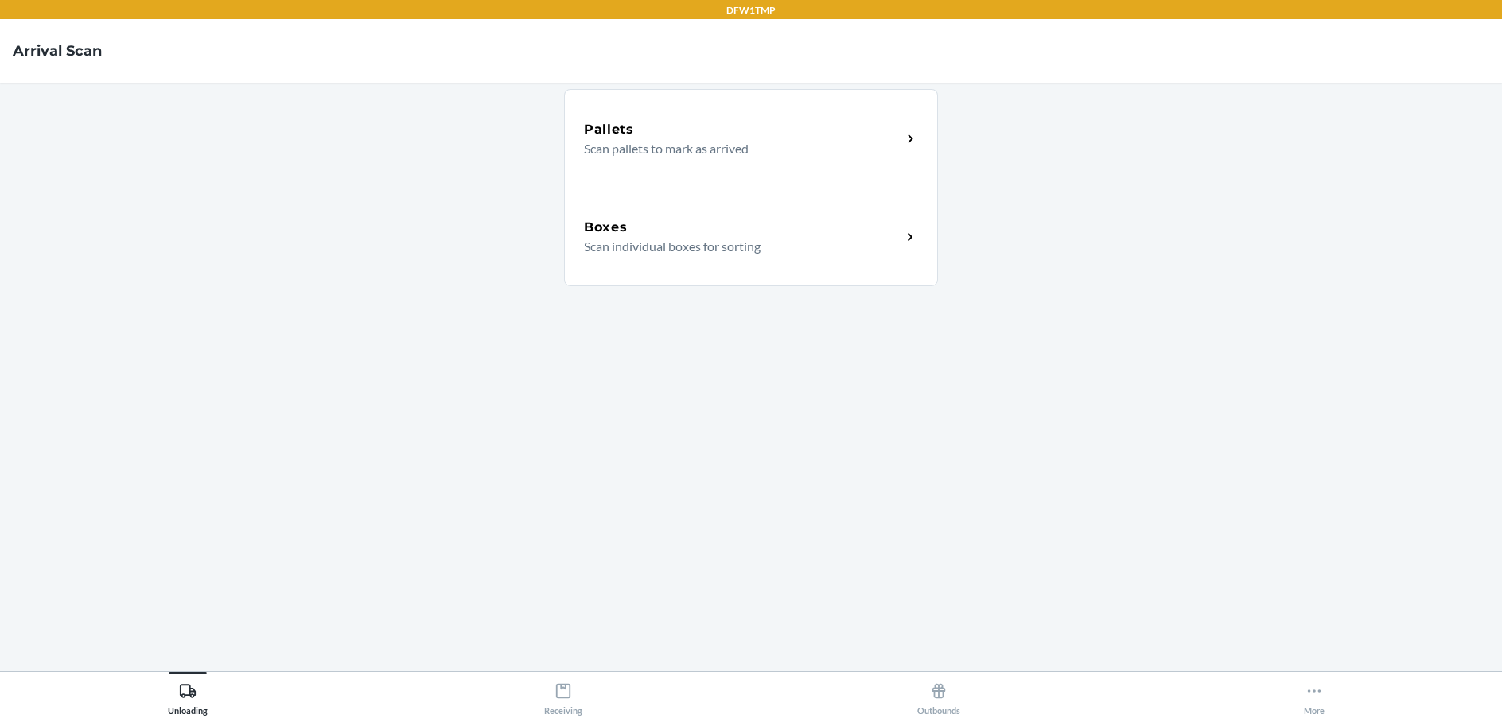
click at [606, 230] on h5 "Boxes" at bounding box center [606, 227] width 44 height 19
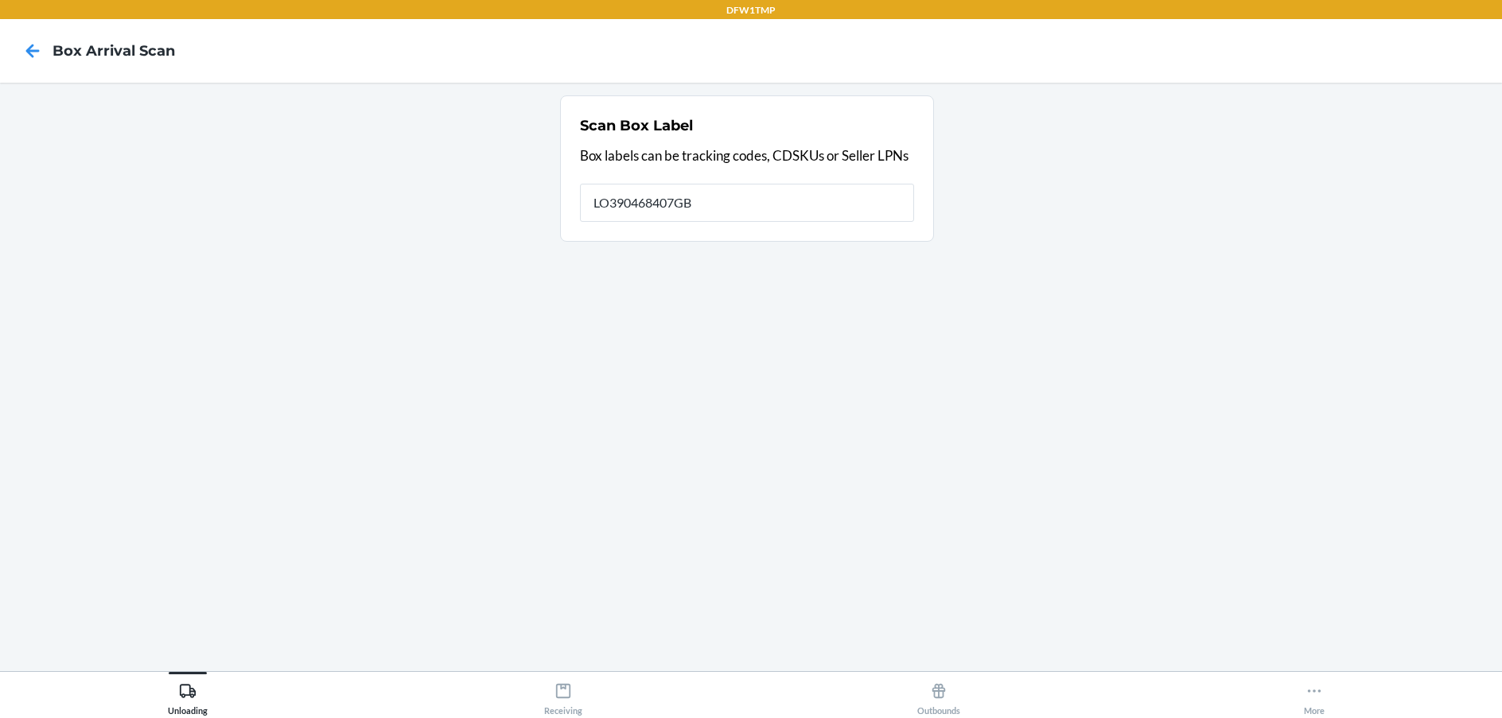
type input "LO390468407GB"
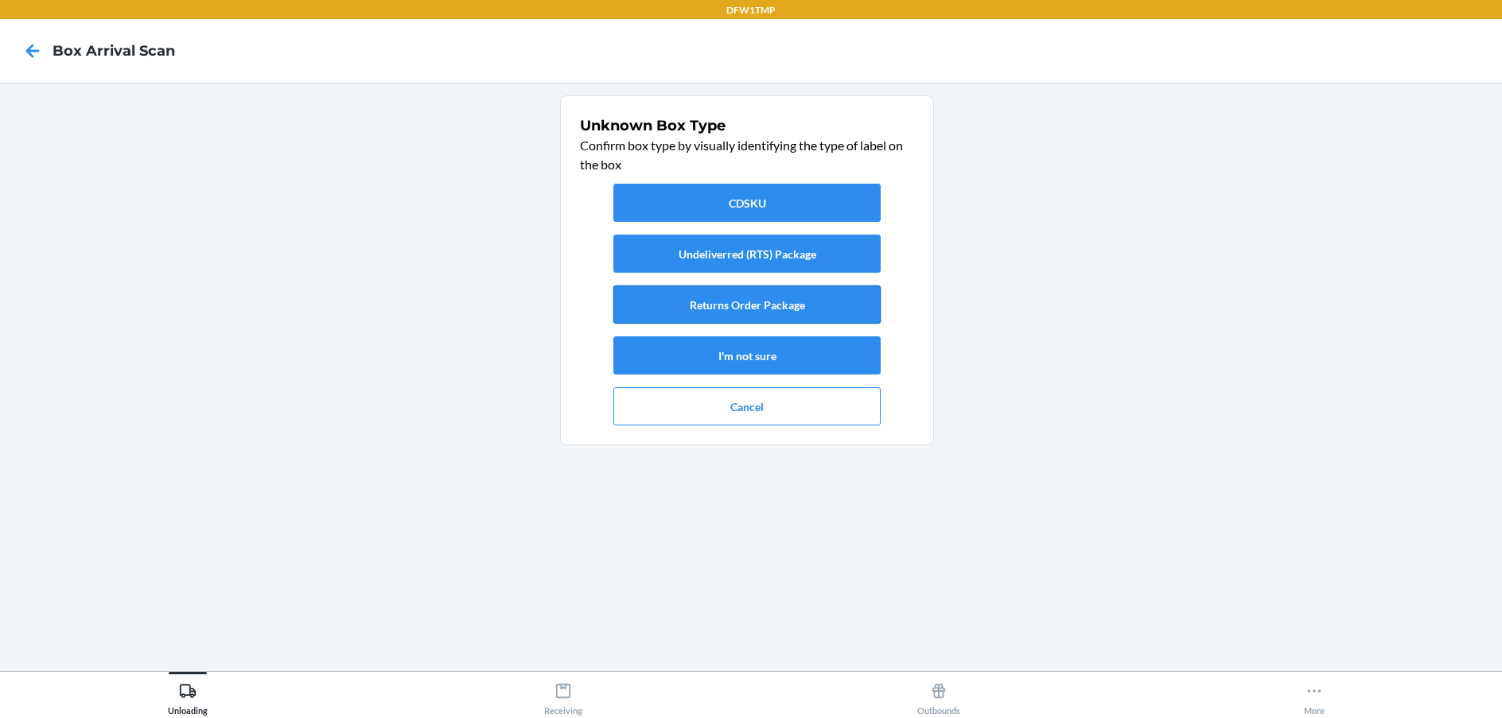
click at [782, 302] on button "Returns Order Package" at bounding box center [746, 305] width 267 height 38
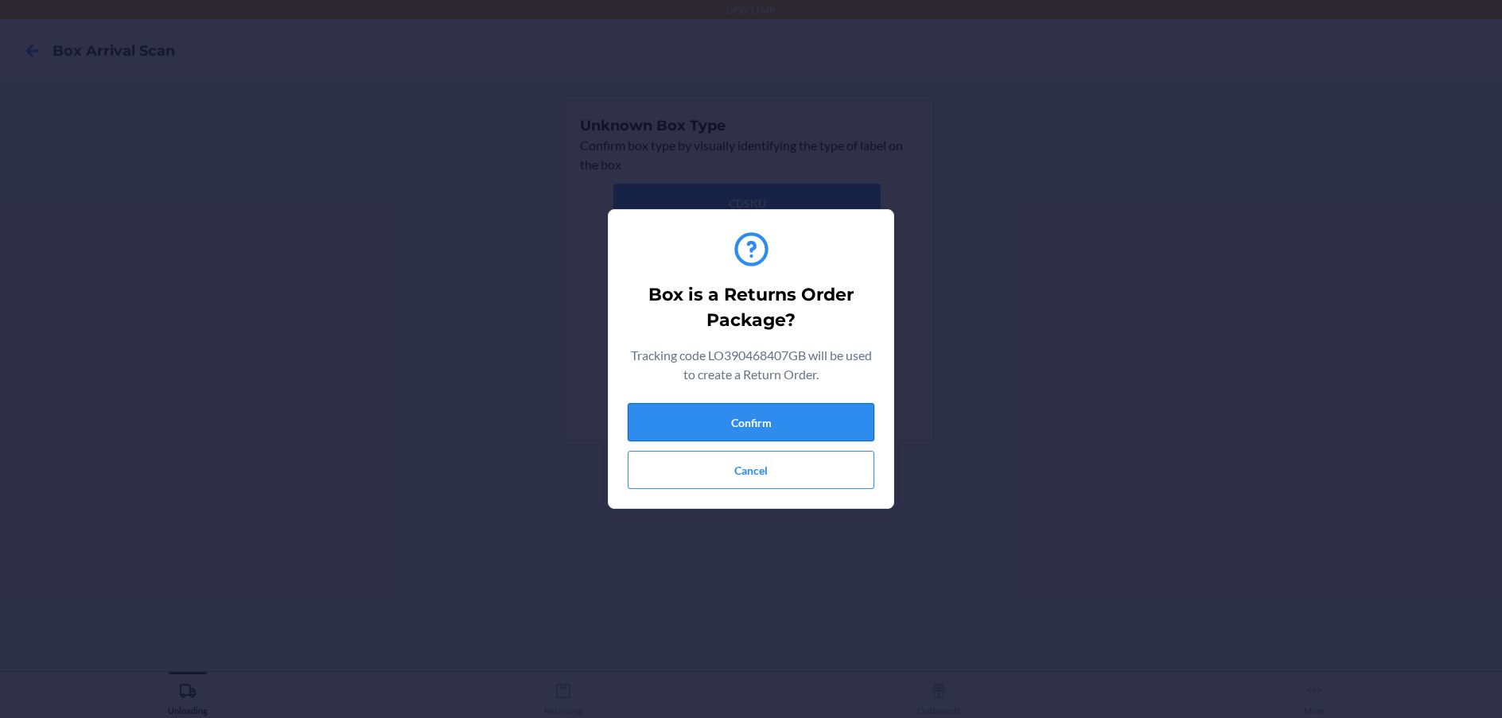
click at [764, 412] on button "Confirm" at bounding box center [751, 422] width 247 height 38
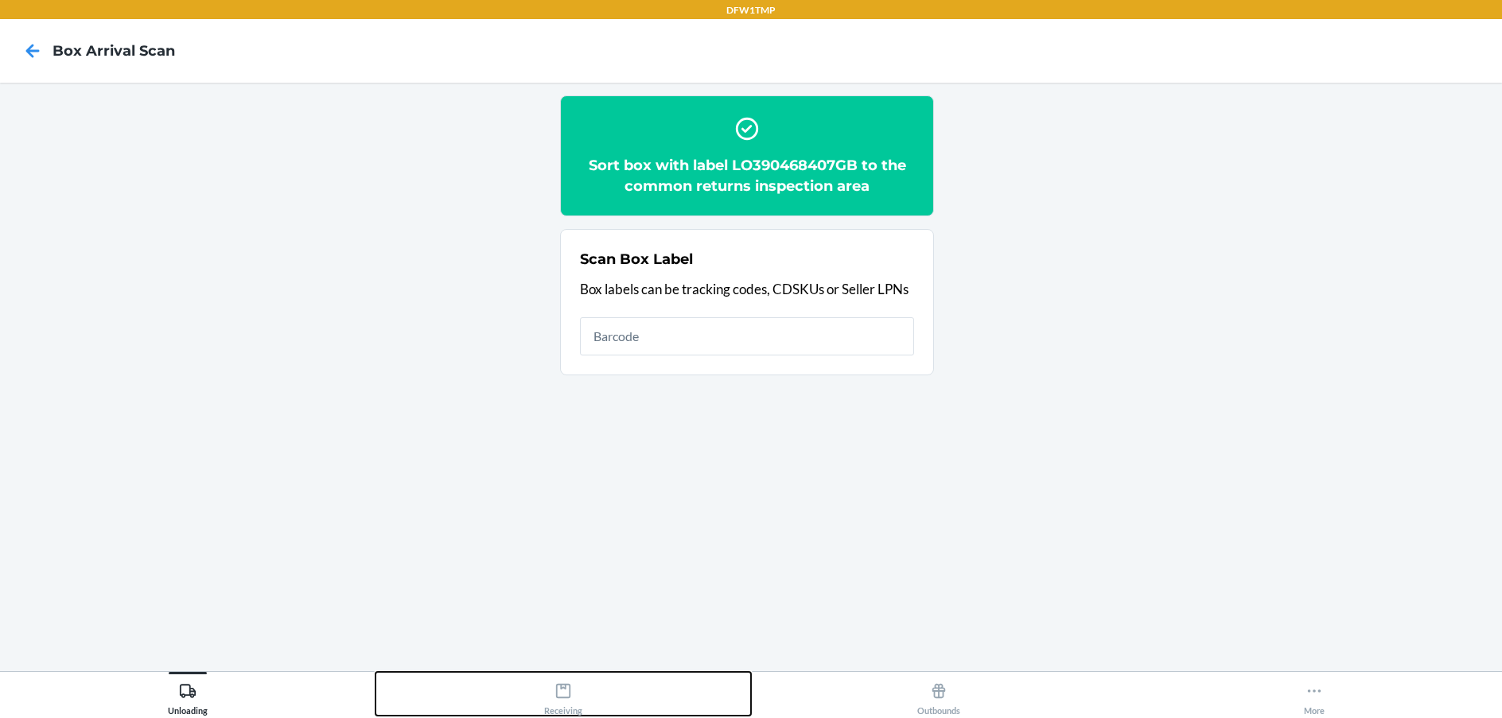
click at [561, 685] on icon at bounding box center [563, 691] width 14 height 14
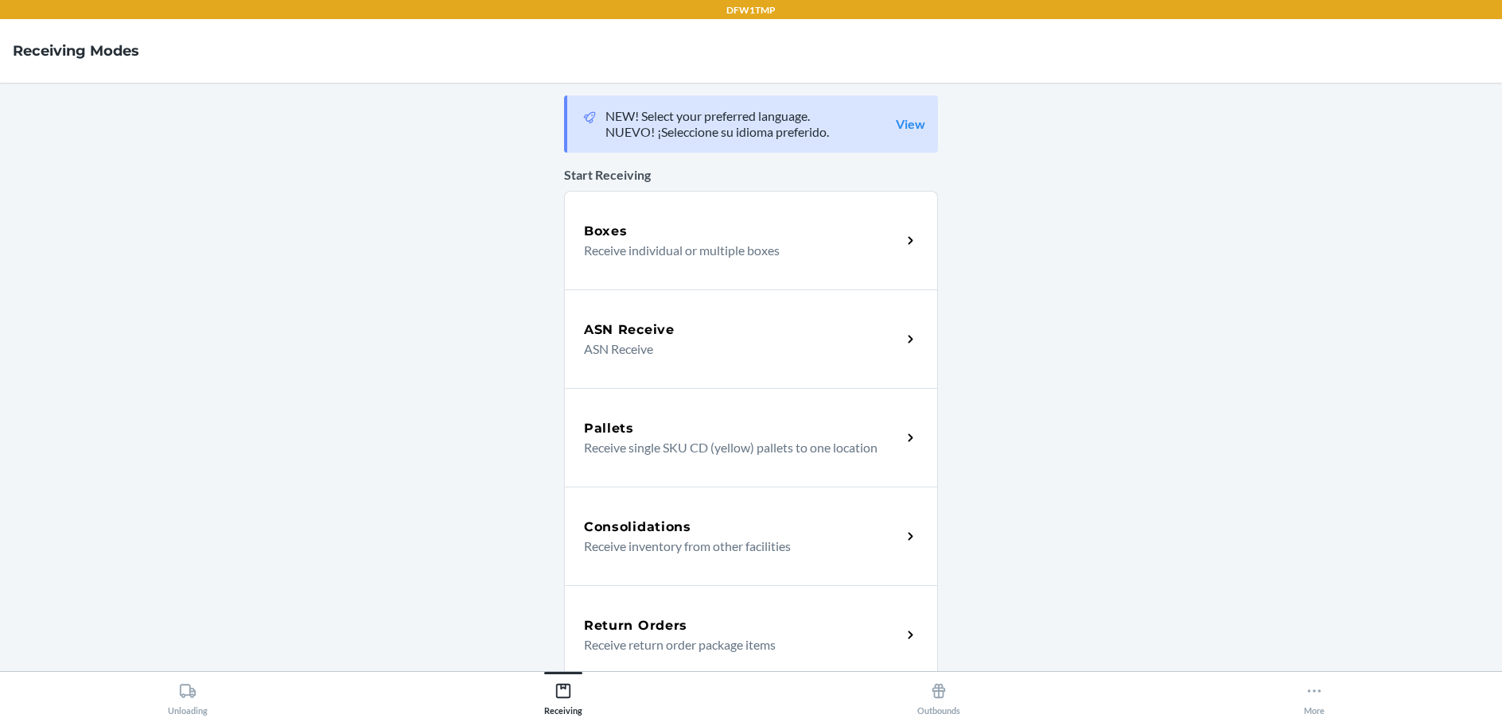
click at [596, 647] on p "Receive return order package items" at bounding box center [736, 645] width 305 height 19
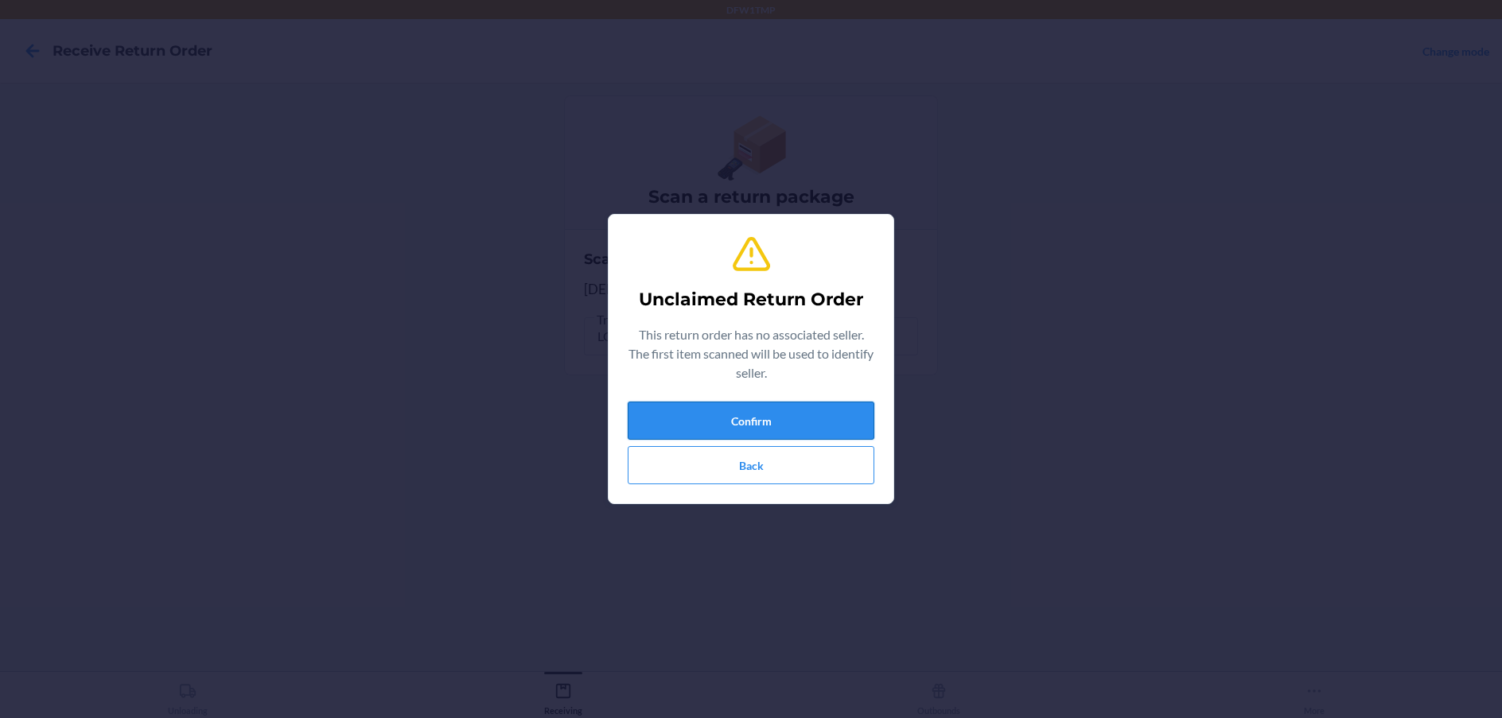
drag, startPoint x: 729, startPoint y: 431, endPoint x: 744, endPoint y: 410, distance: 25.2
click at [744, 410] on button "Confirm" at bounding box center [751, 421] width 247 height 38
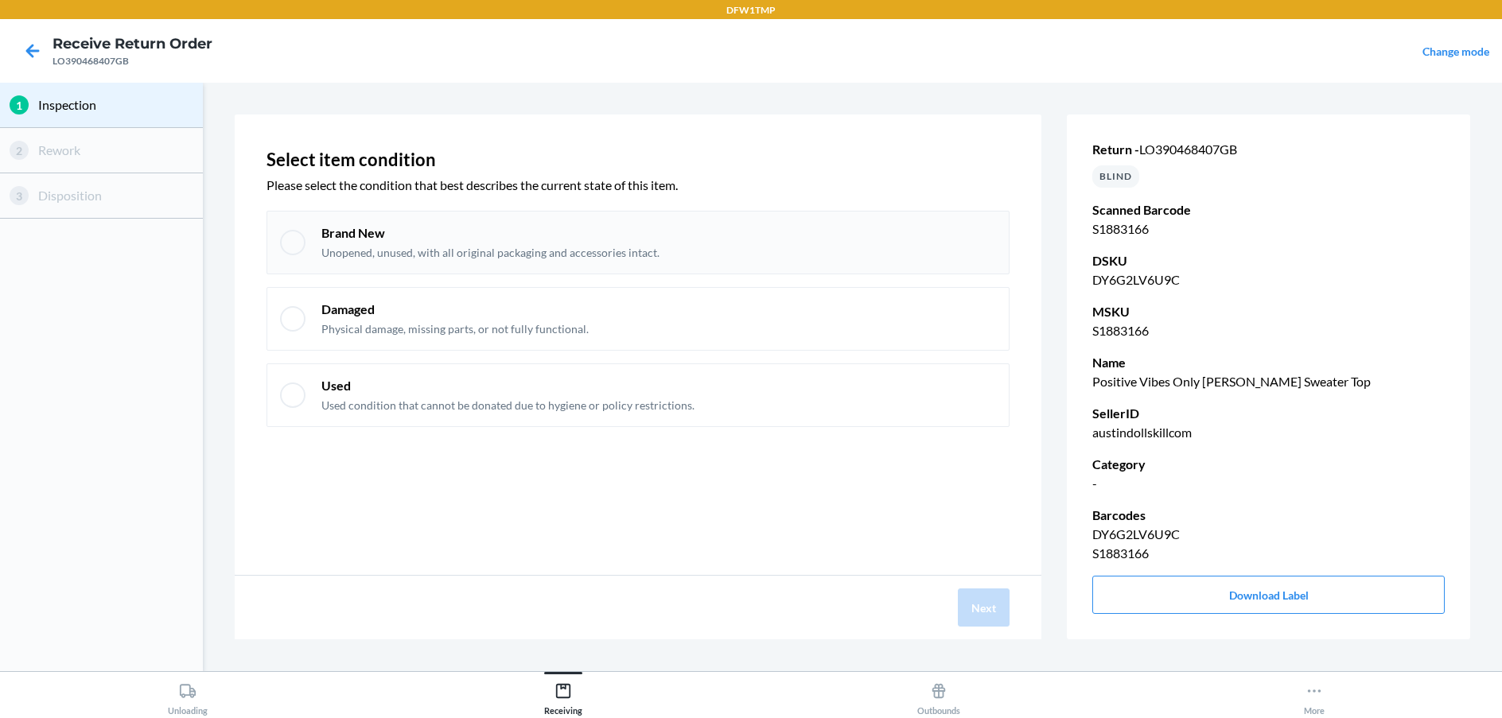
click at [514, 235] on p "Brand New" at bounding box center [490, 232] width 338 height 17
checkbox input "true"
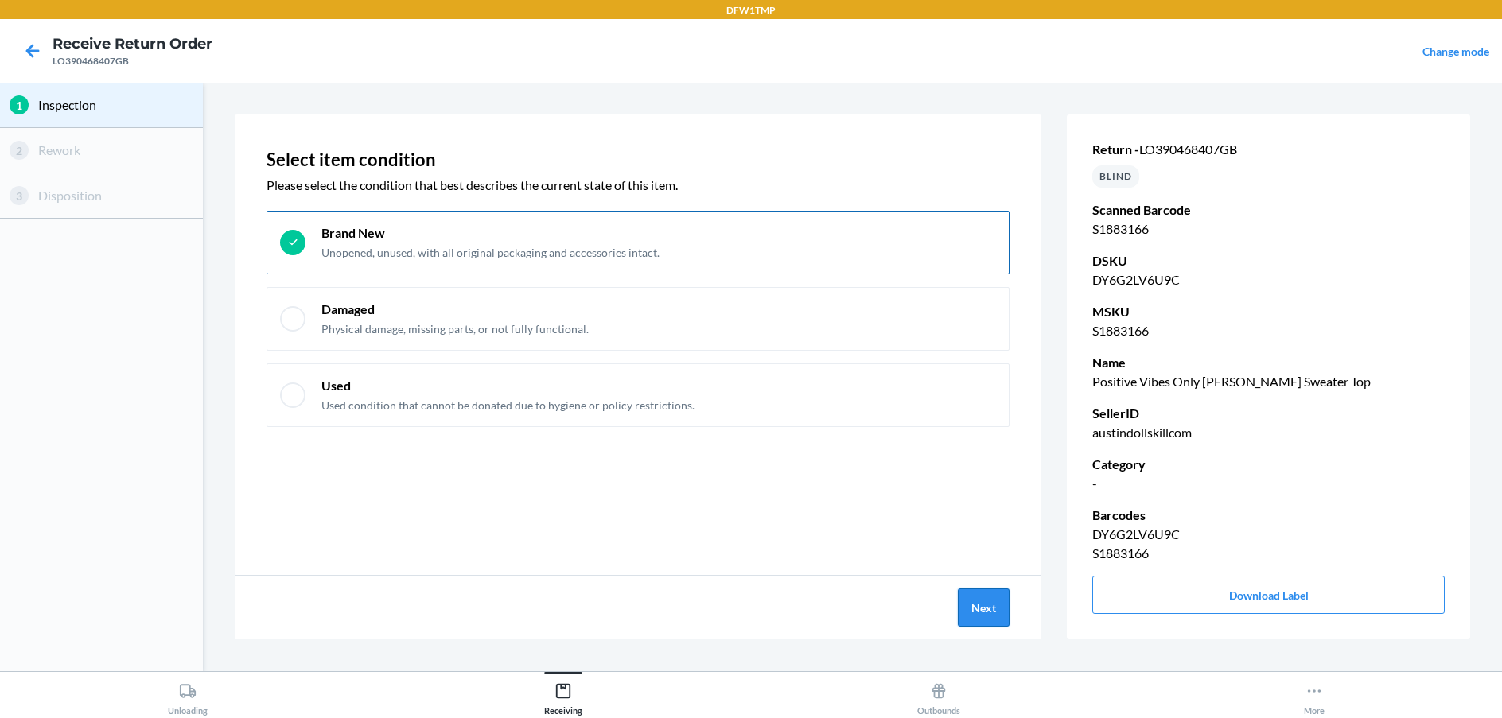
click at [979, 609] on button "Next" at bounding box center [984, 608] width 52 height 38
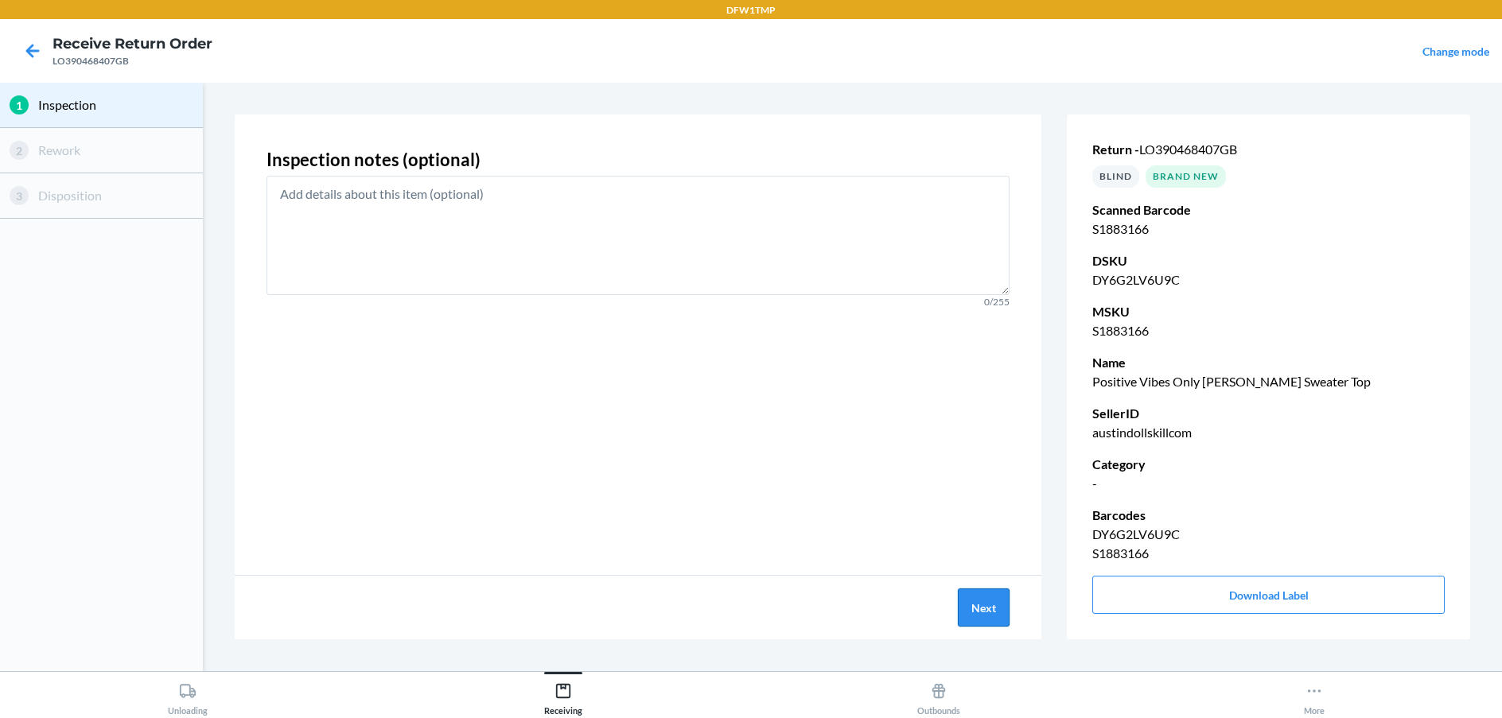
click at [996, 611] on button "Next" at bounding box center [984, 608] width 52 height 38
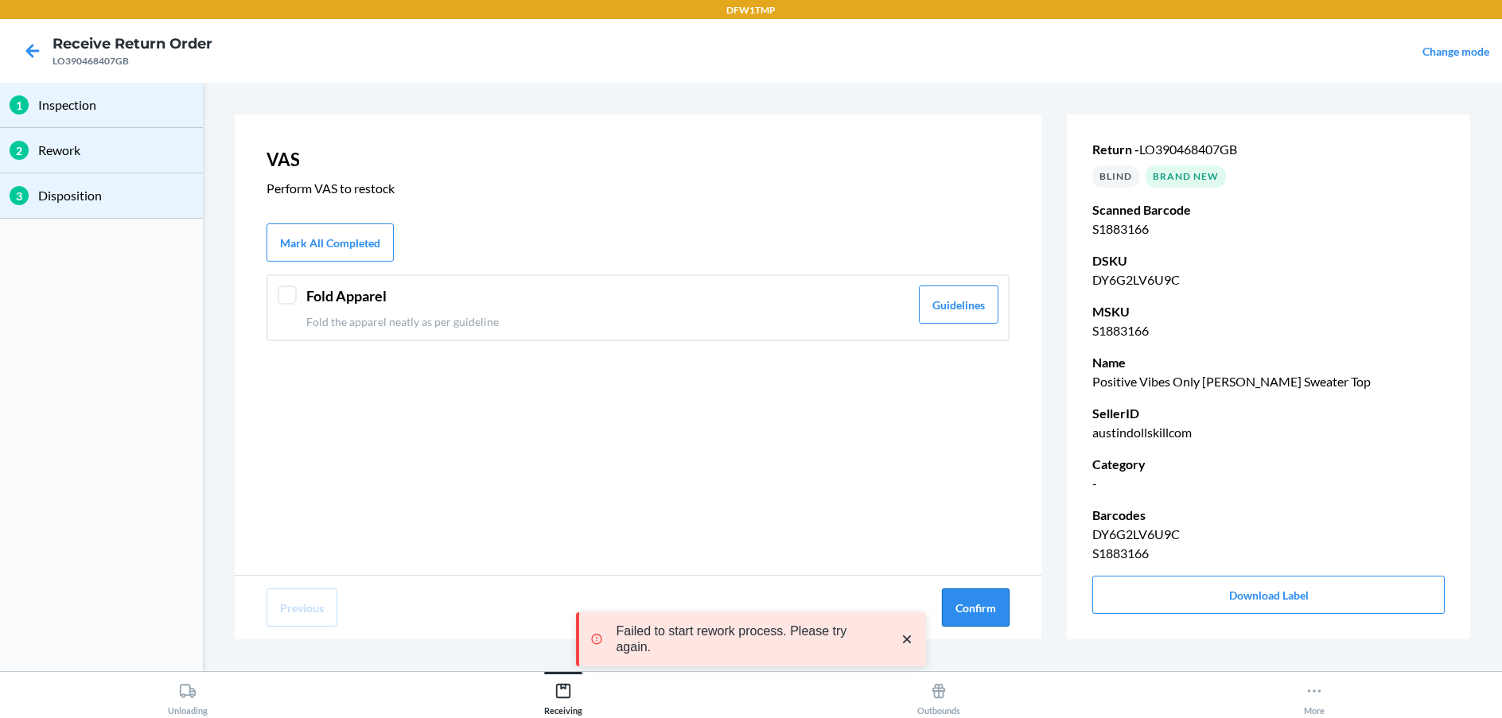
click at [994, 612] on button "Confirm" at bounding box center [976, 608] width 68 height 38
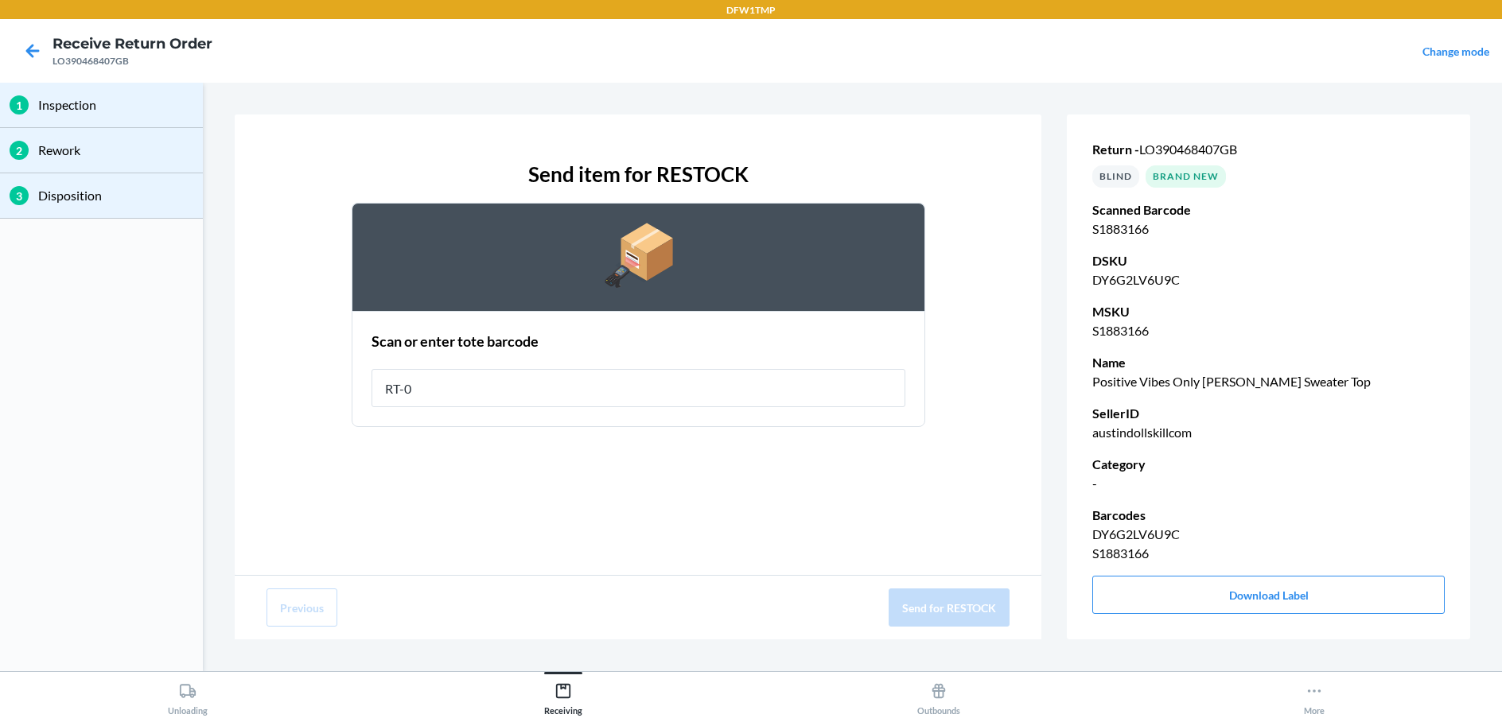
type input "RT-07"
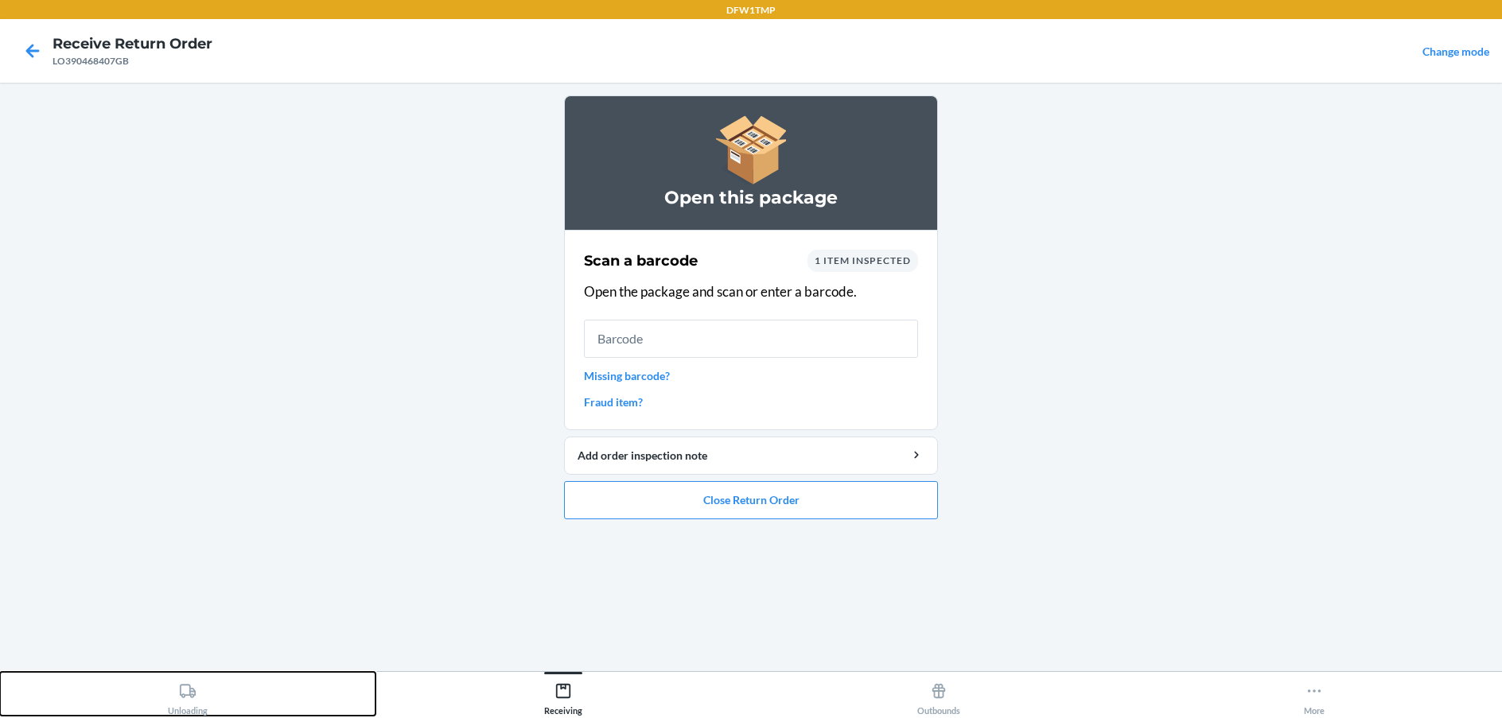
click at [195, 695] on icon at bounding box center [188, 691] width 16 height 14
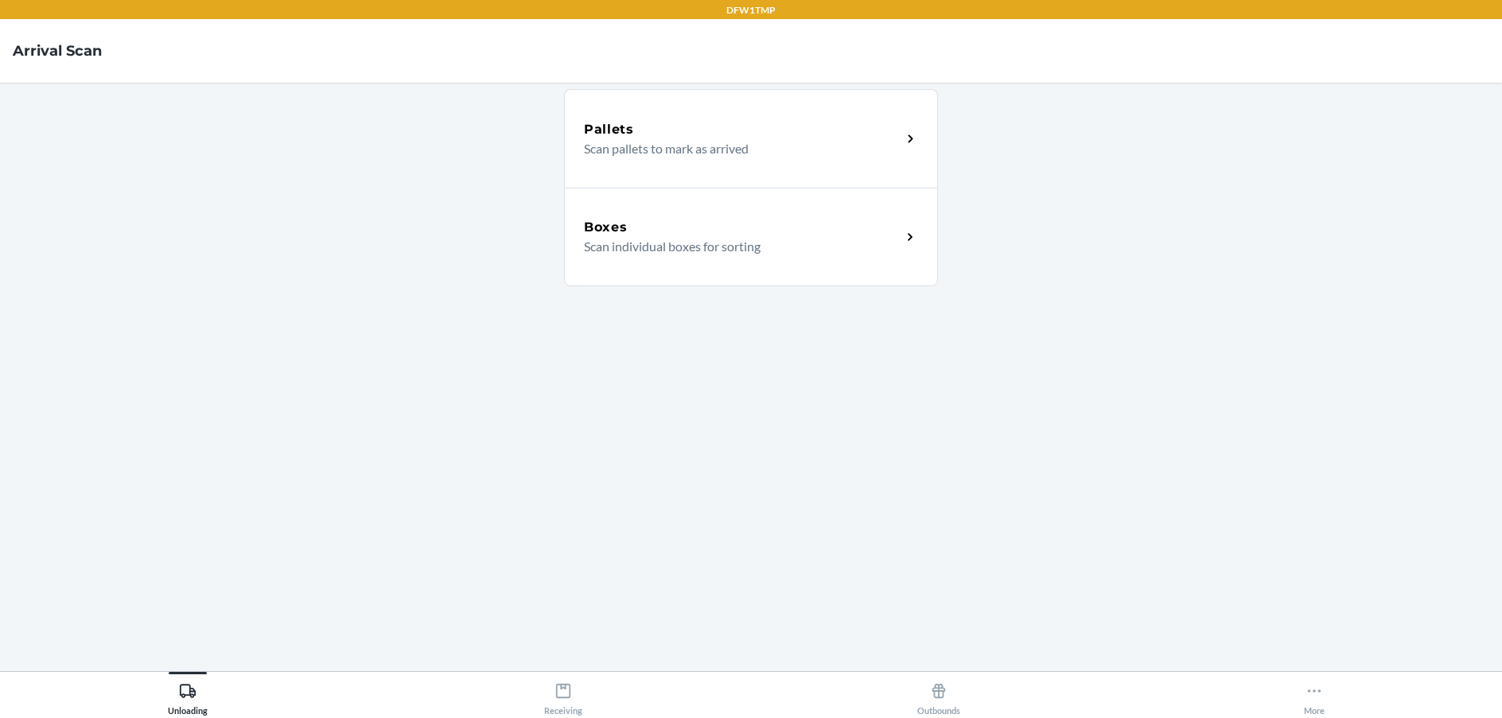
click at [589, 208] on div "Boxes Scan individual boxes for sorting" at bounding box center [751, 237] width 374 height 99
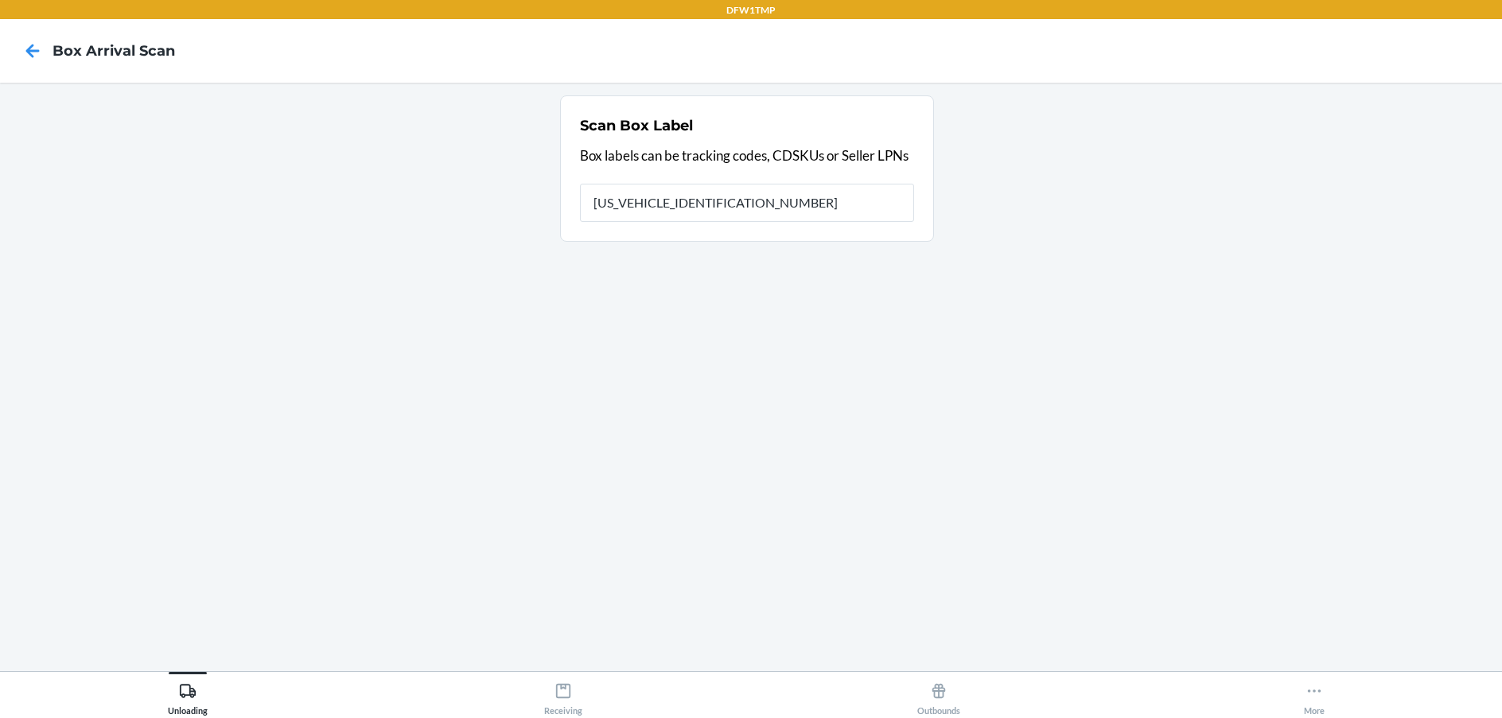
type input "1ZV58C199024760157"
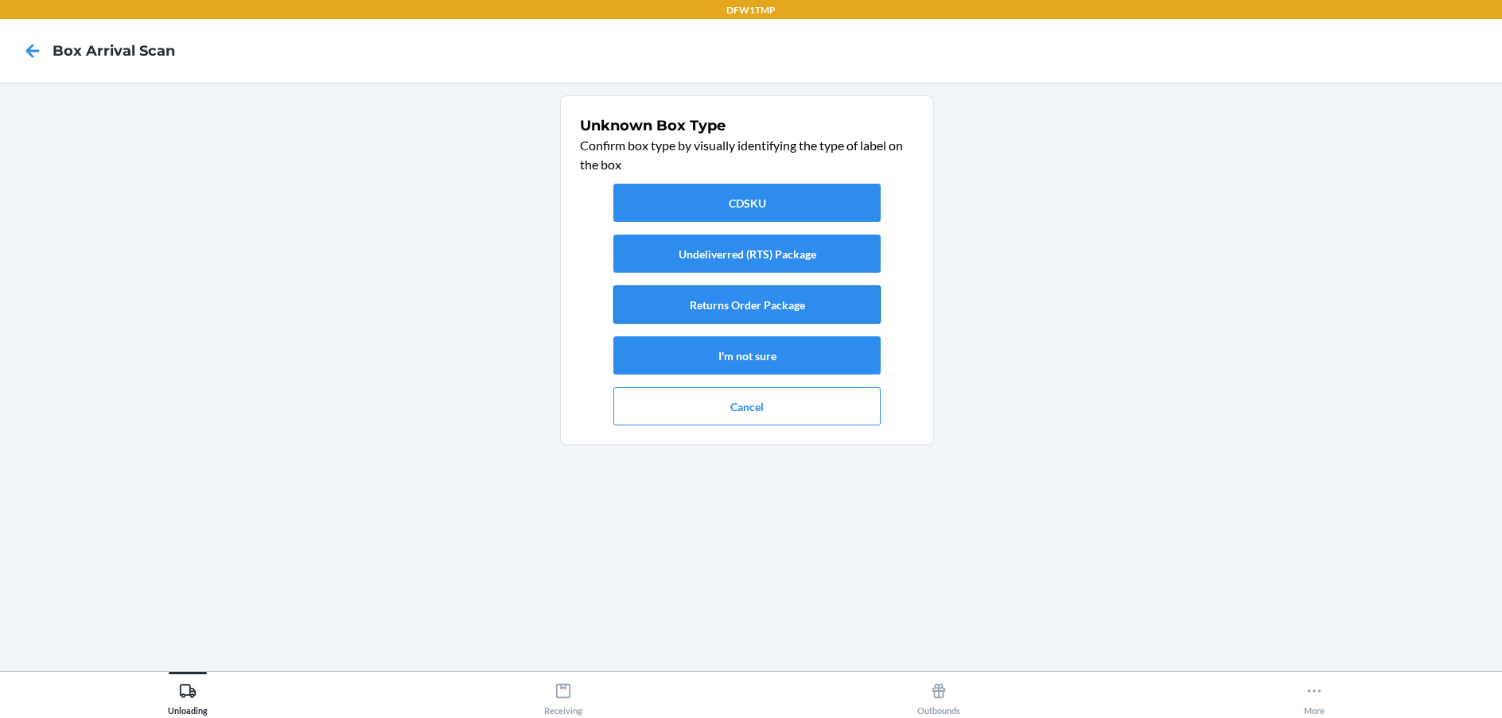
click at [812, 295] on button "Returns Order Package" at bounding box center [746, 305] width 267 height 38
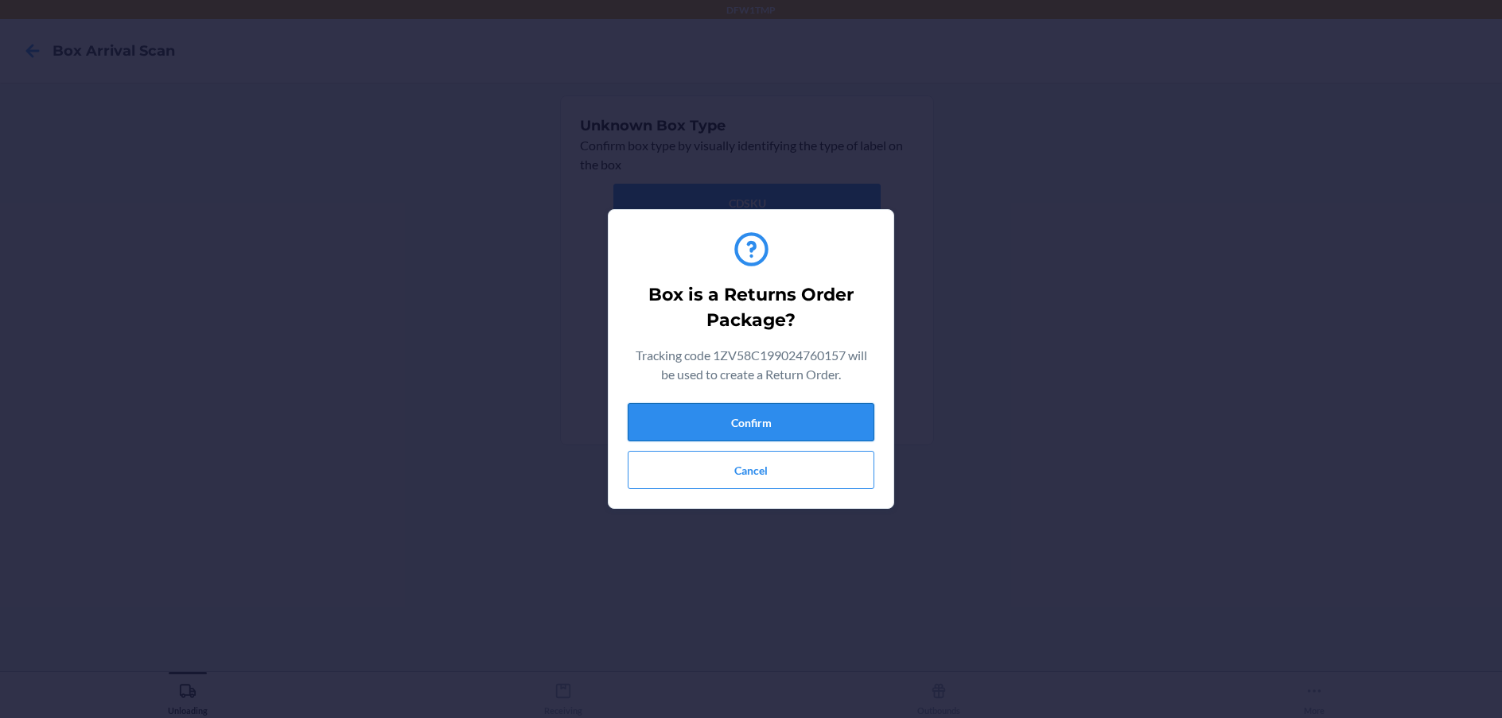
click at [803, 410] on button "Confirm" at bounding box center [751, 422] width 247 height 38
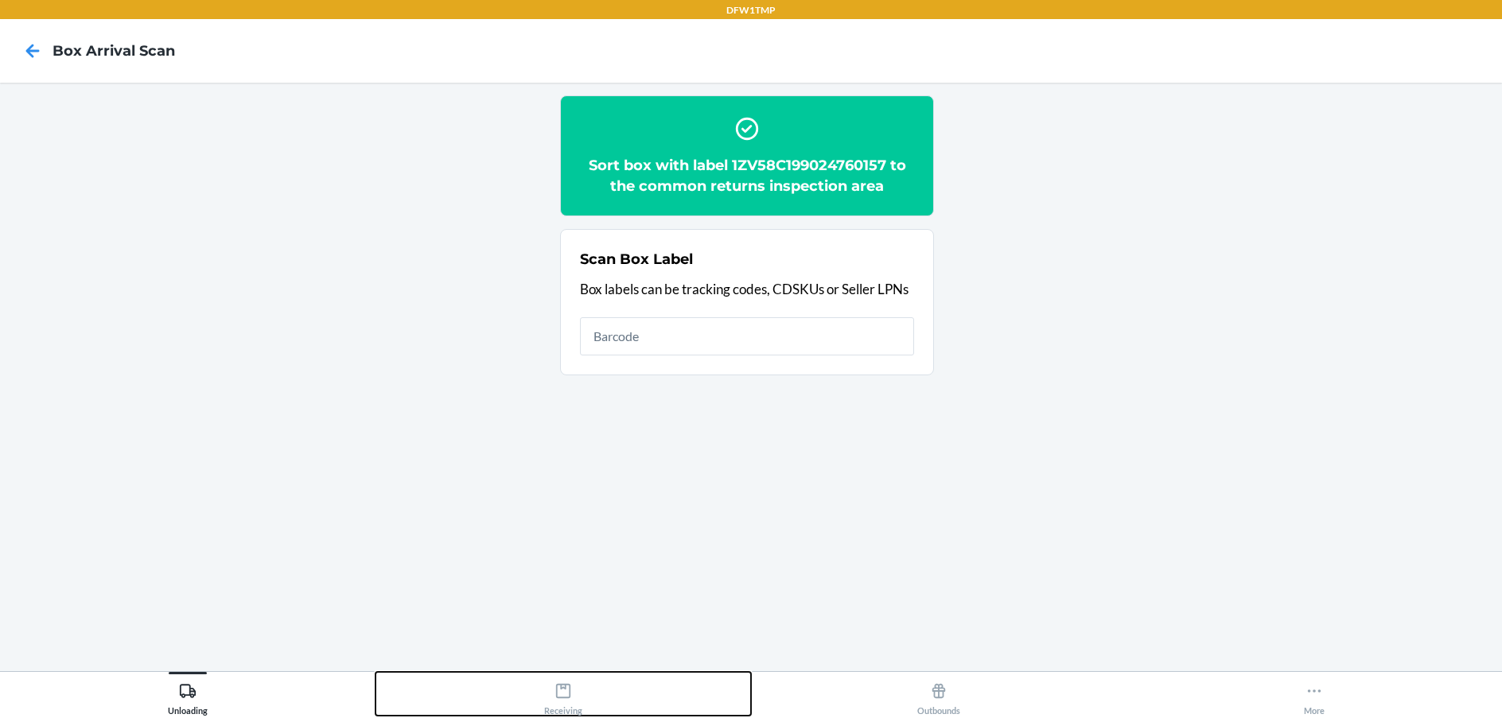
click at [563, 694] on icon at bounding box center [562, 690] width 17 height 17
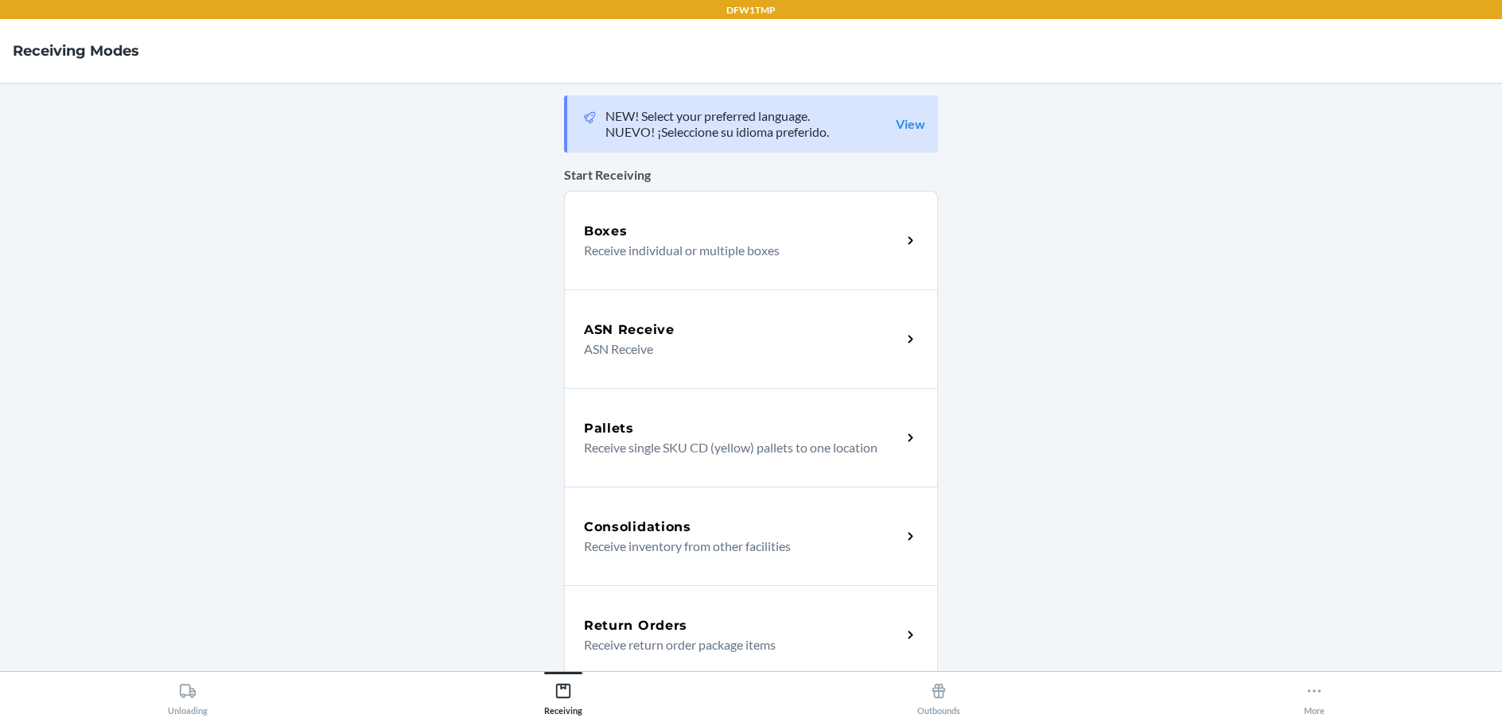
drag, startPoint x: 653, startPoint y: 628, endPoint x: 643, endPoint y: 625, distance: 9.8
click at [652, 628] on h5 "Return Orders" at bounding box center [635, 625] width 103 height 19
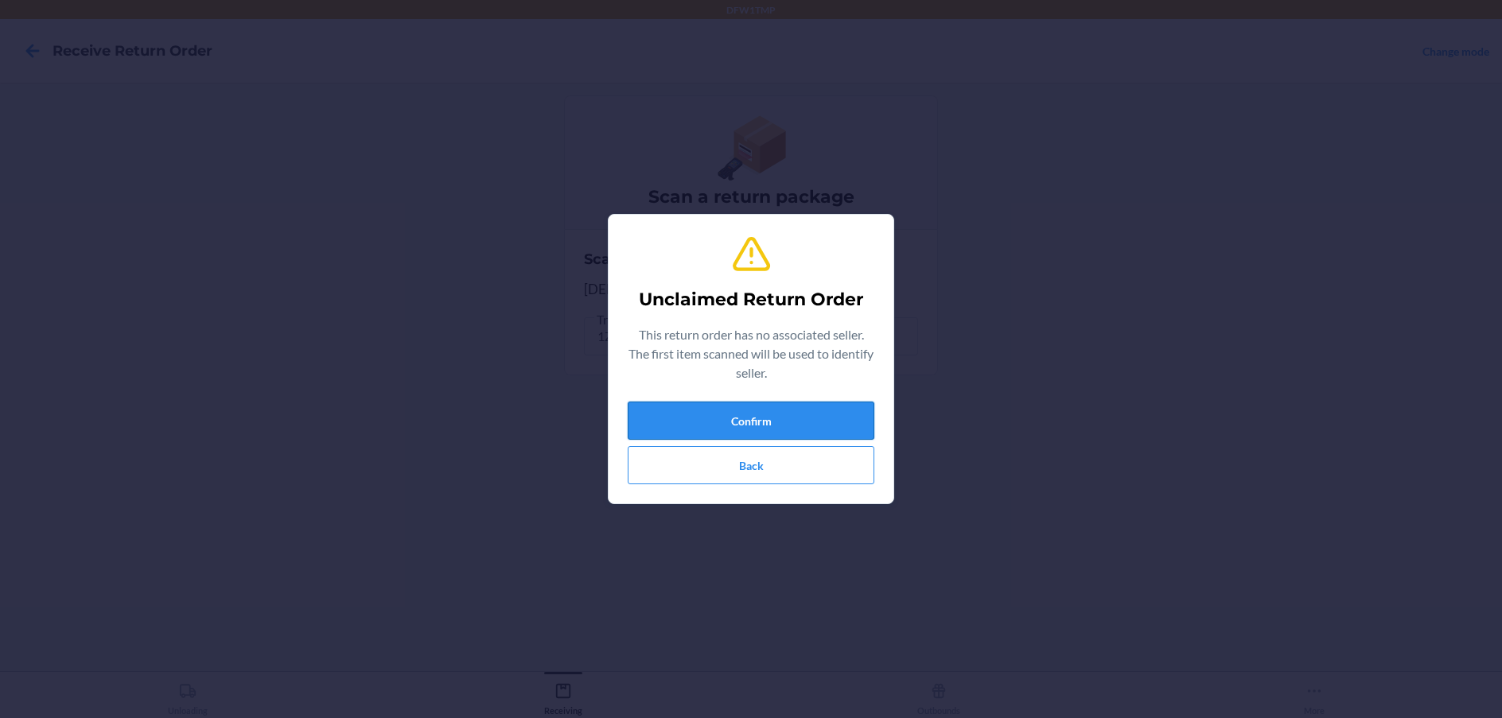
click at [744, 410] on button "Confirm" at bounding box center [751, 421] width 247 height 38
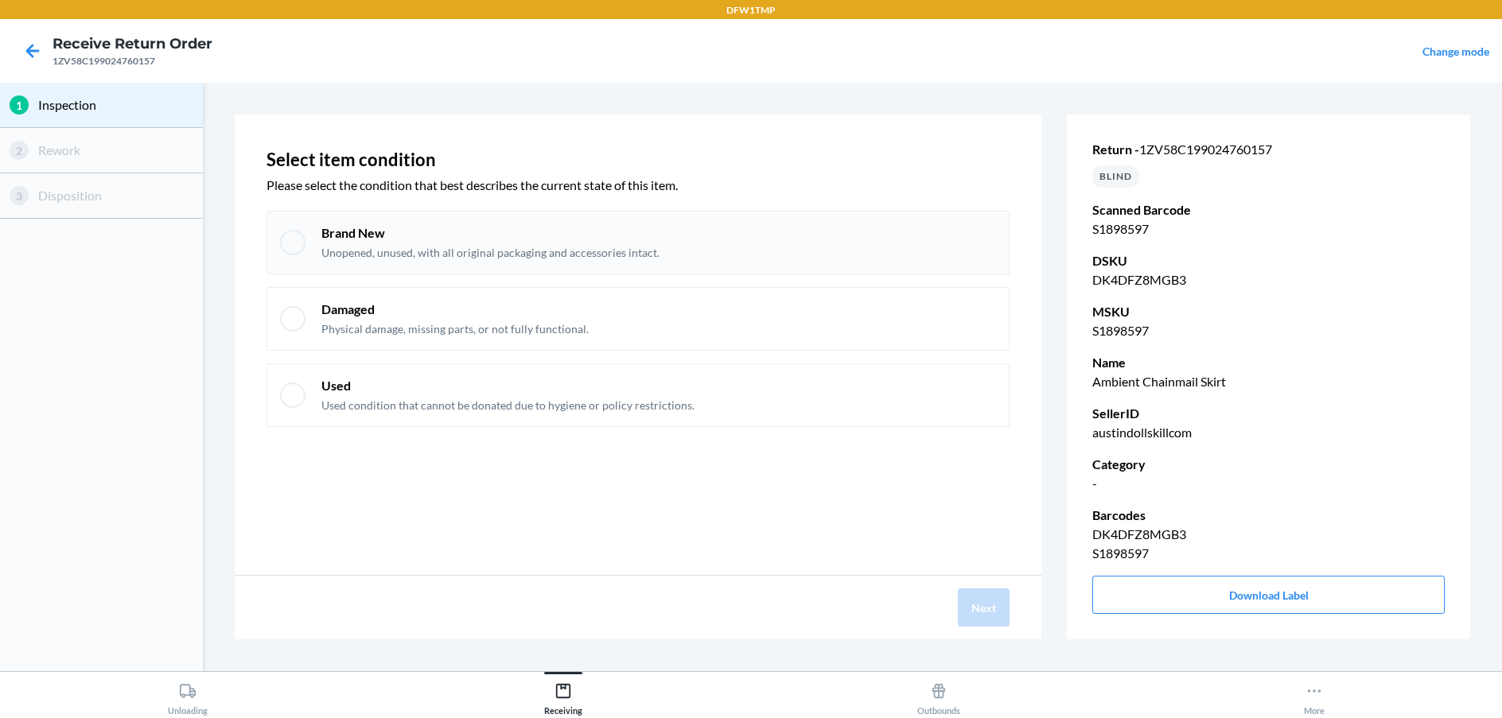
click at [511, 243] on div "Brand New Unopened, unused, with all original packaging and accessories intact." at bounding box center [490, 242] width 338 height 37
checkbox input "true"
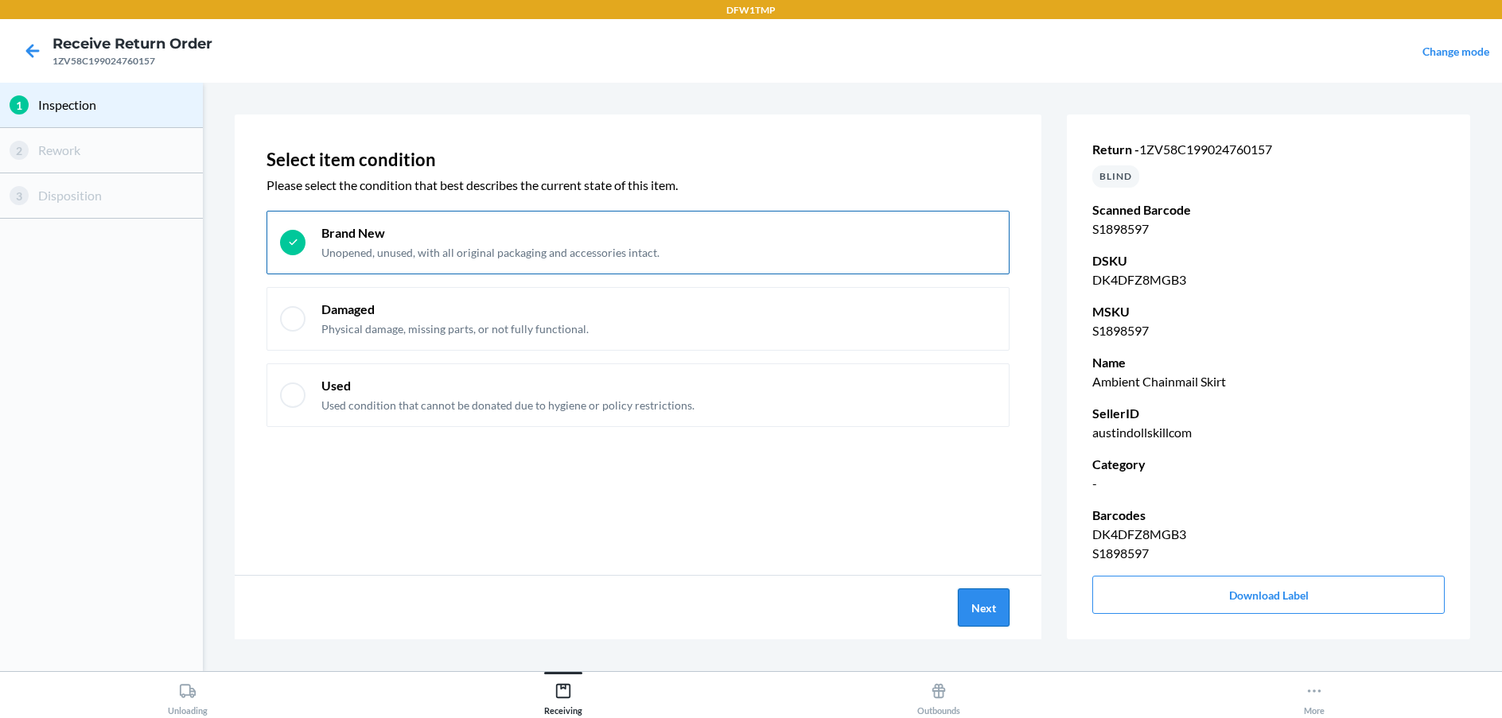
click at [968, 611] on button "Next" at bounding box center [984, 608] width 52 height 38
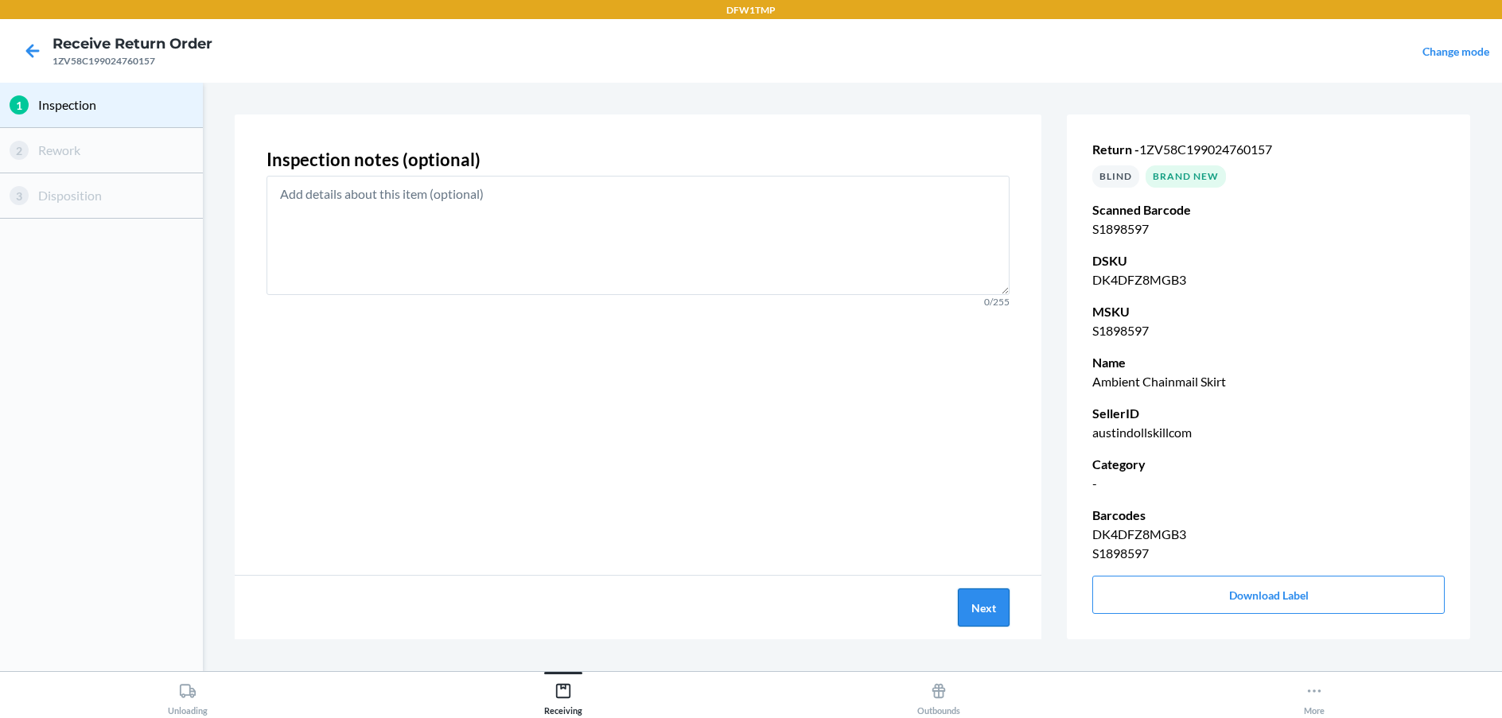
click at [971, 610] on button "Next" at bounding box center [984, 608] width 52 height 38
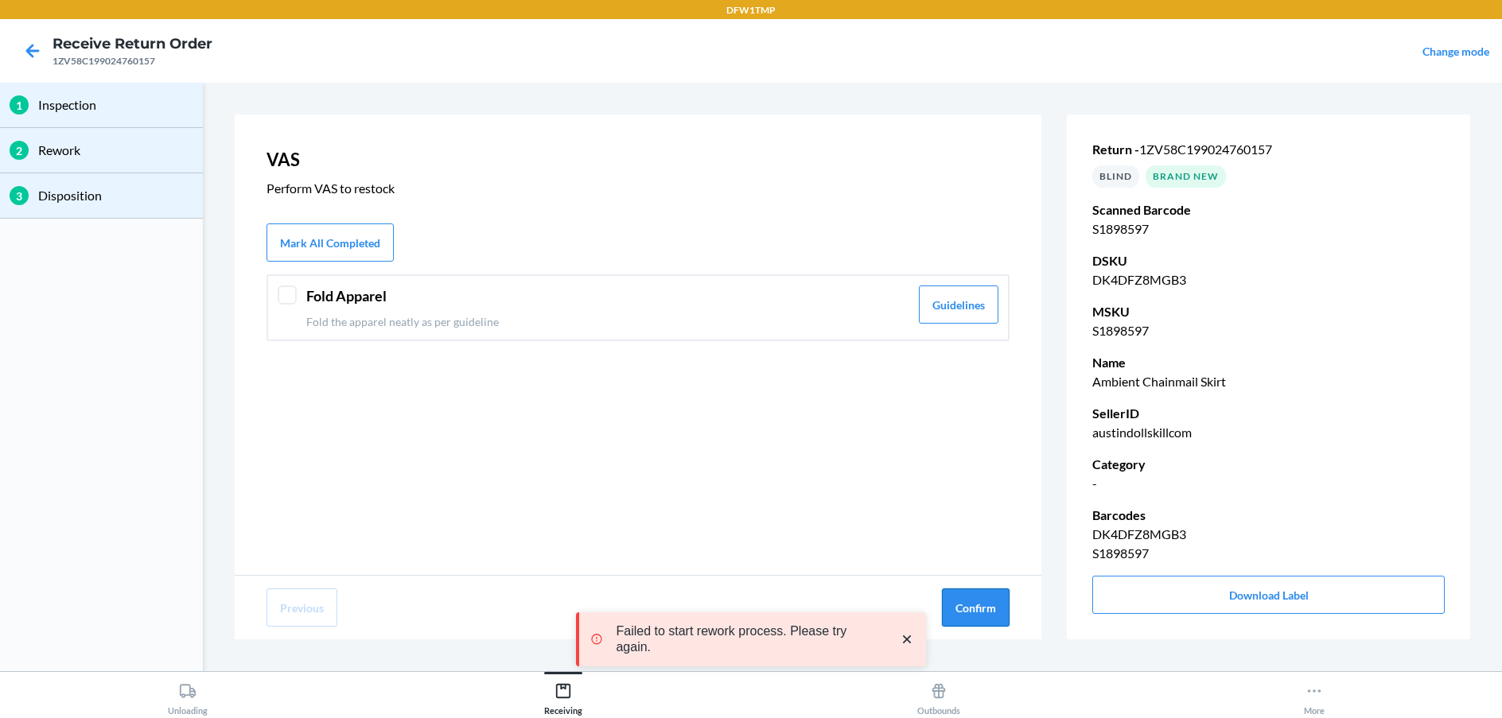
click at [974, 604] on button "Confirm" at bounding box center [976, 608] width 68 height 38
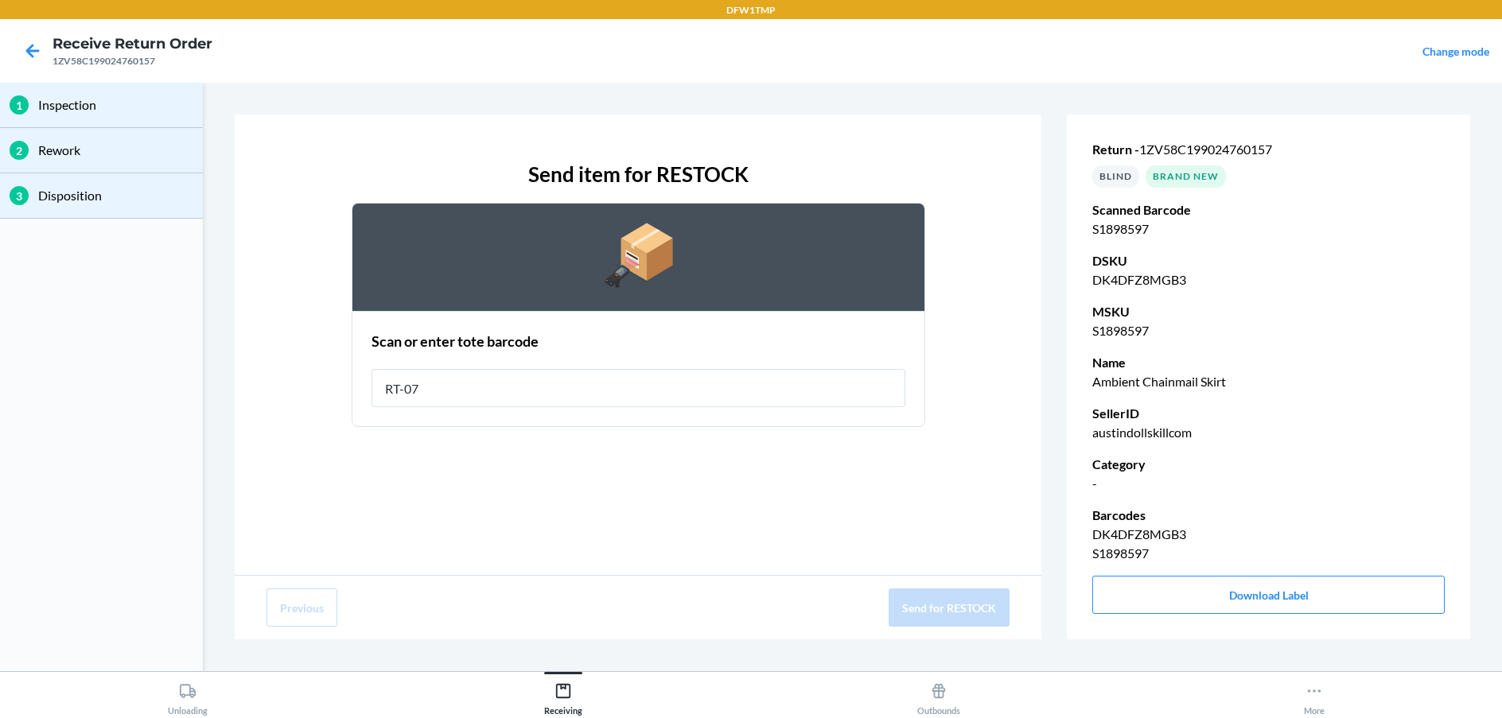
type input "RT-07"
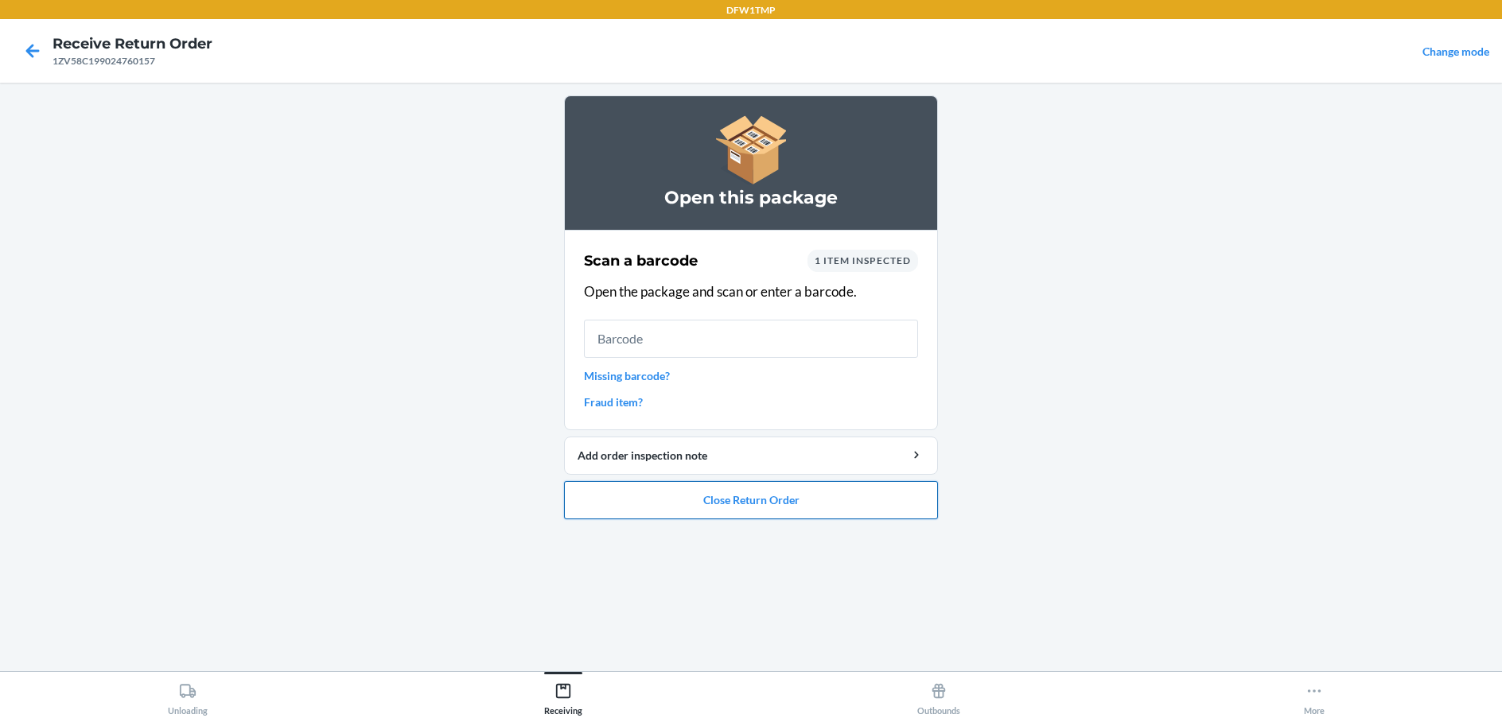
click at [764, 497] on button "Close Return Order" at bounding box center [751, 500] width 374 height 38
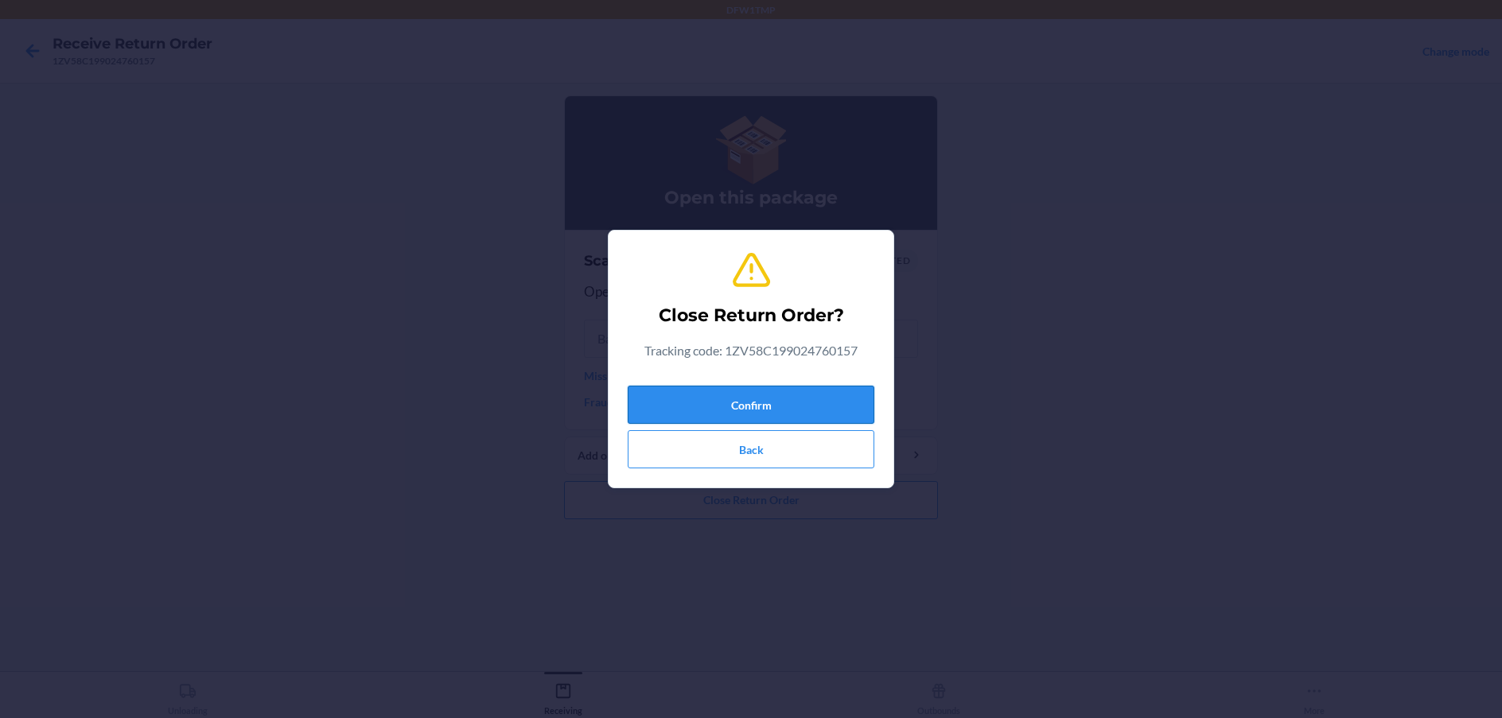
click at [754, 403] on button "Confirm" at bounding box center [751, 405] width 247 height 38
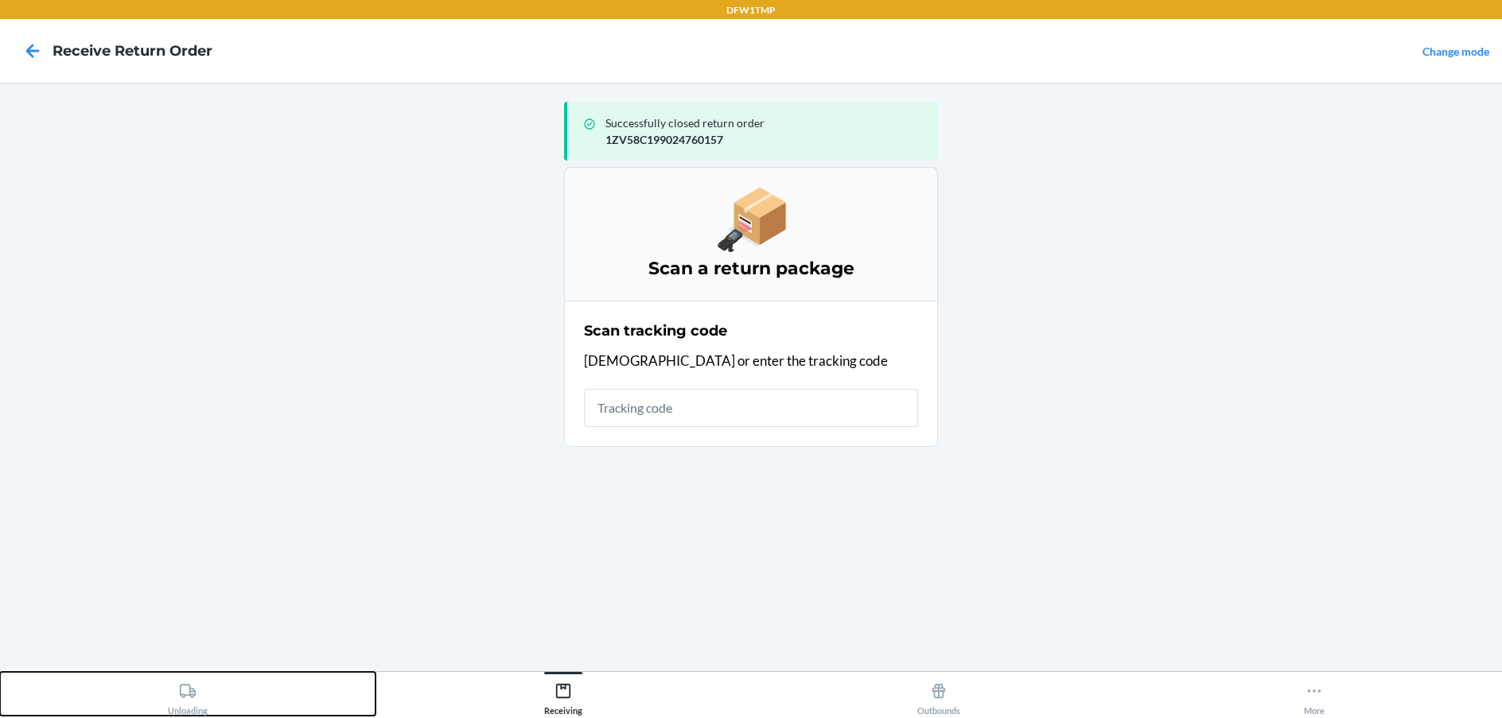
click at [184, 698] on icon at bounding box center [187, 690] width 17 height 17
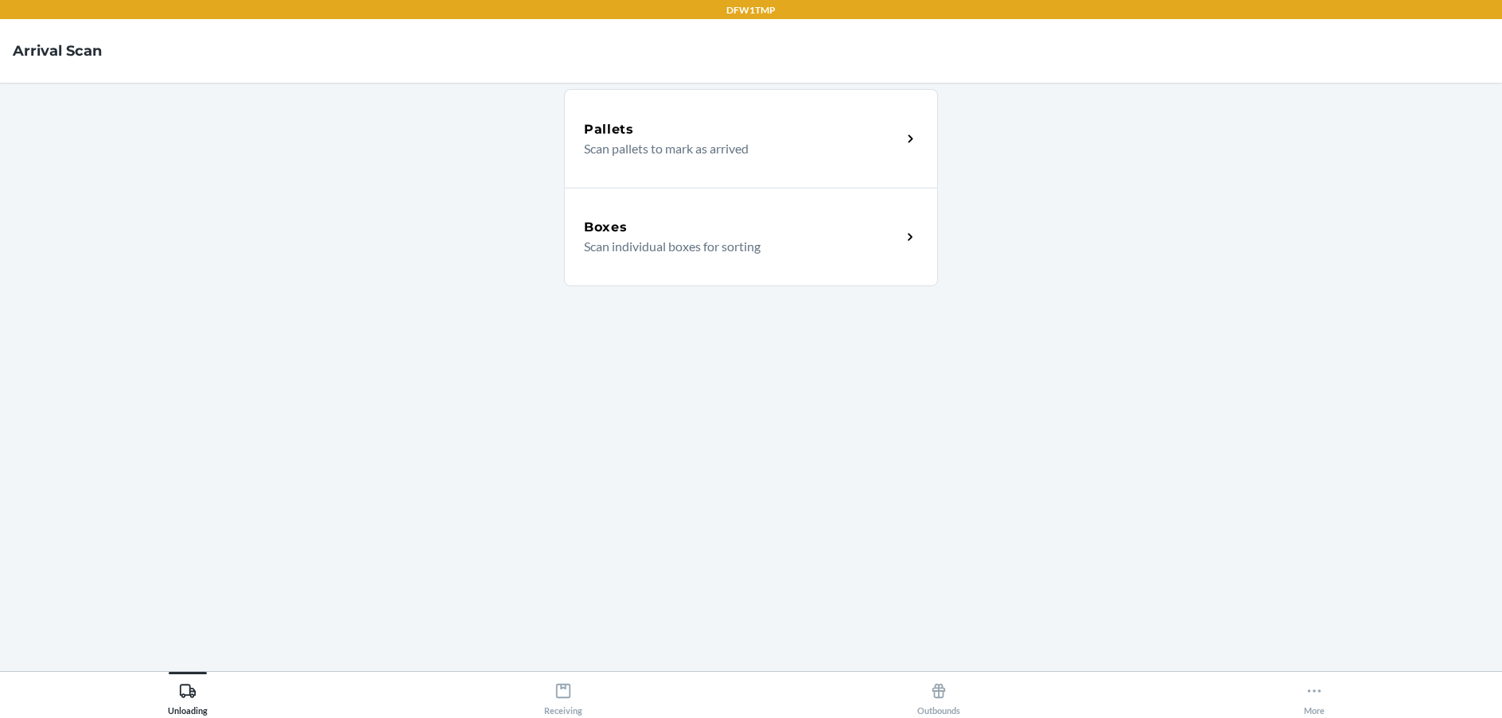
click at [794, 217] on div "Boxes Scan individual boxes for sorting" at bounding box center [751, 237] width 374 height 99
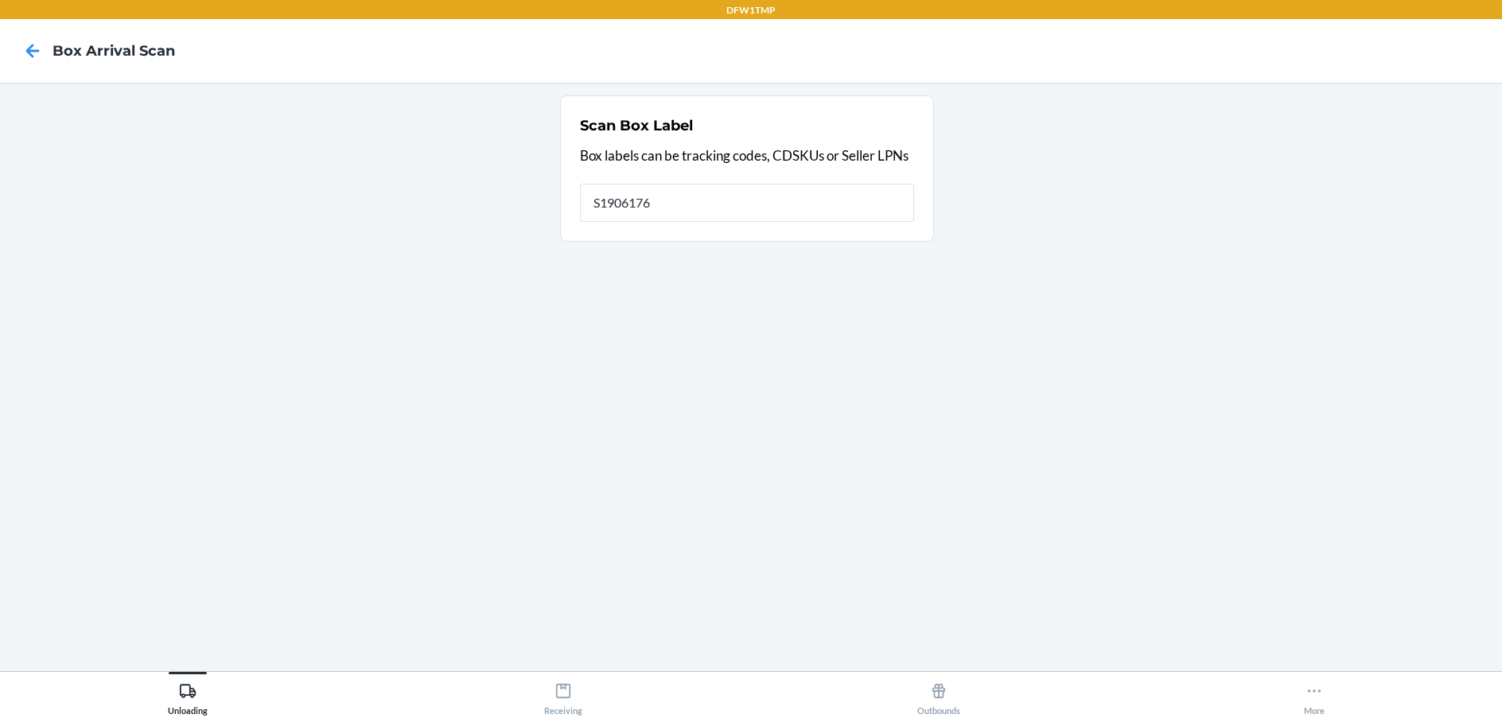
type input "S1906176"
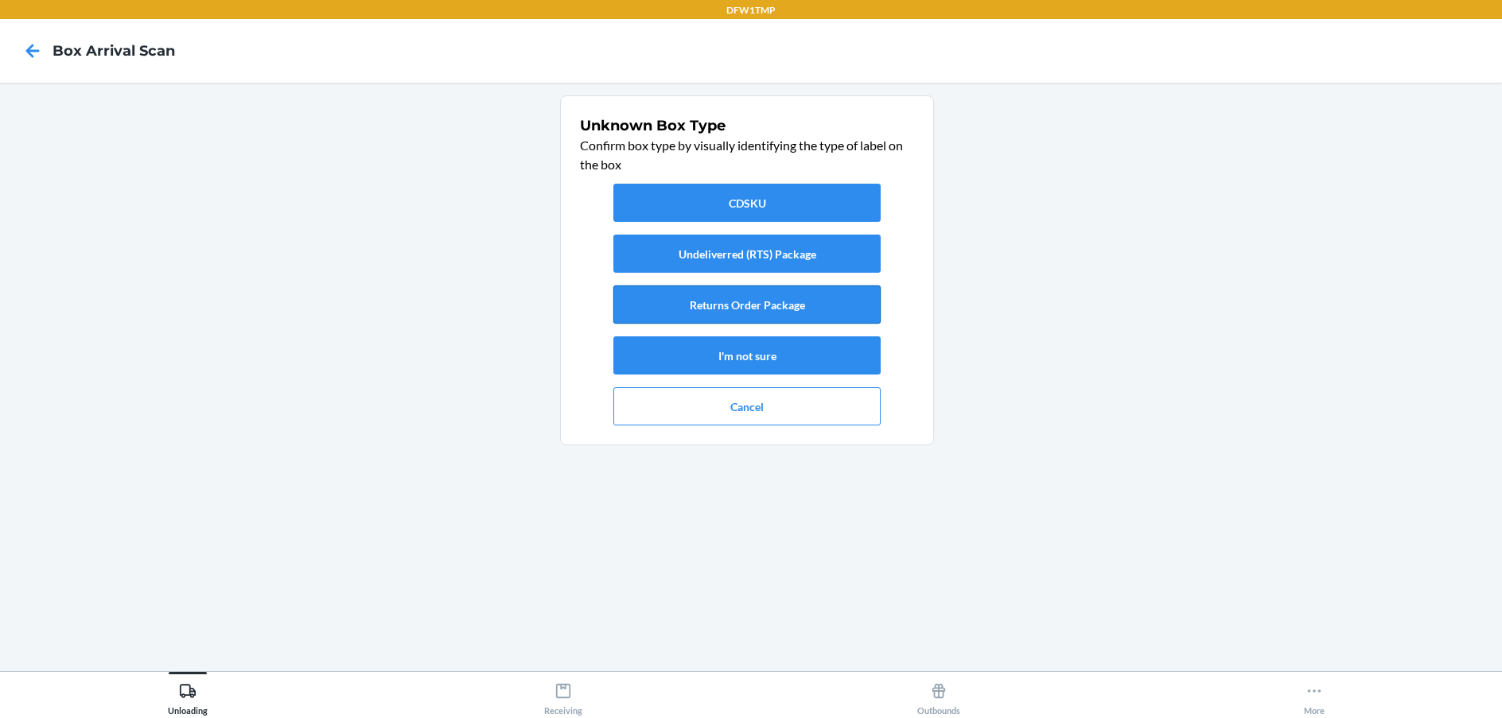
click at [750, 311] on button "Returns Order Package" at bounding box center [746, 305] width 267 height 38
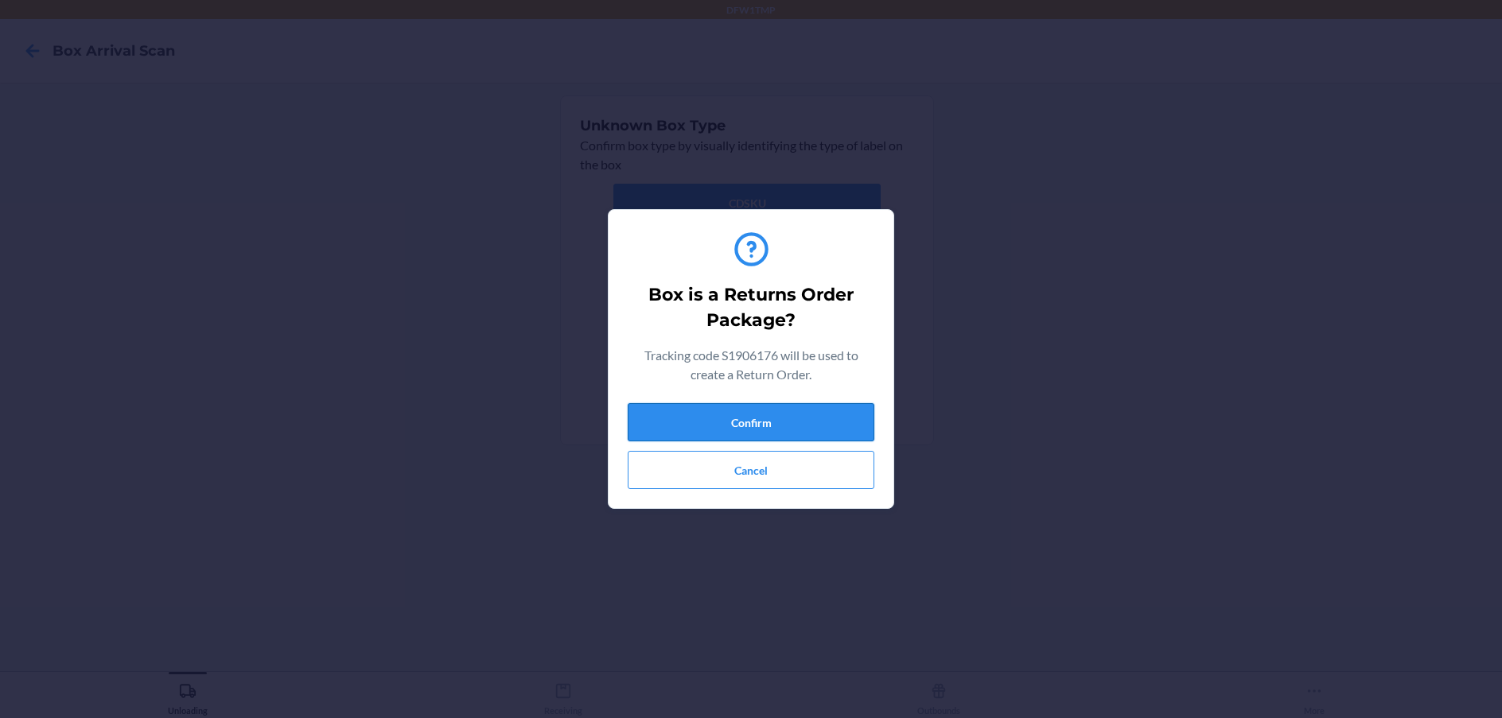
click at [715, 419] on button "Confirm" at bounding box center [751, 422] width 247 height 38
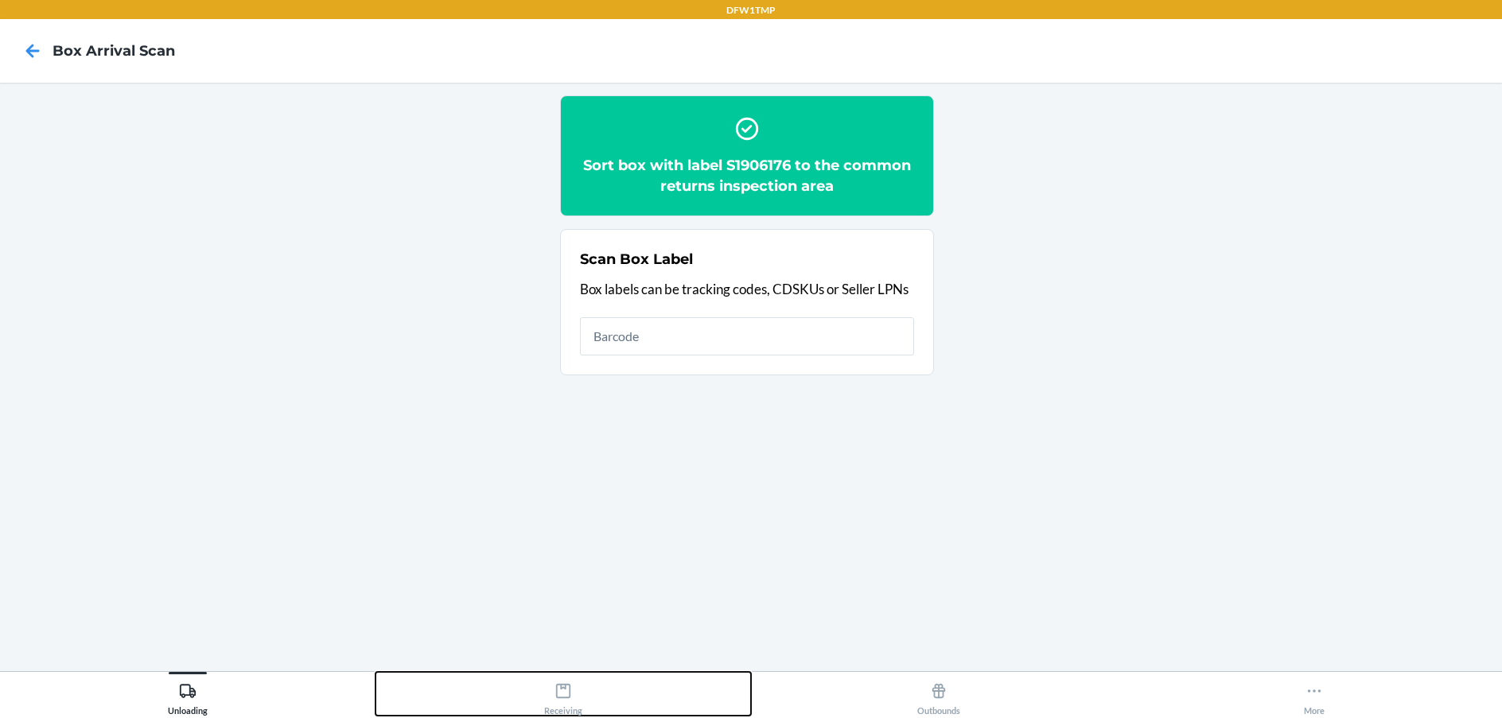
click at [572, 689] on div "Receiving" at bounding box center [563, 696] width 38 height 40
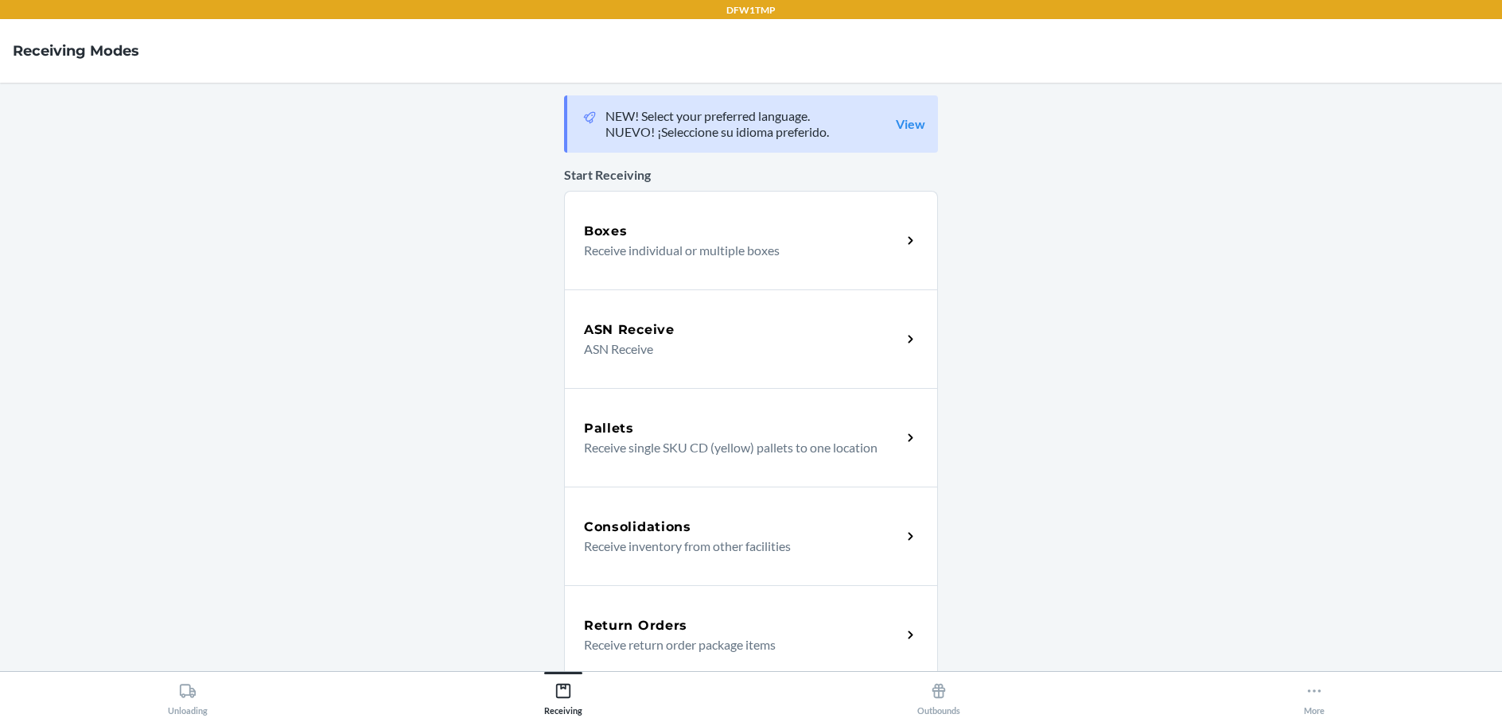
click at [684, 639] on p "Receive return order package items" at bounding box center [736, 645] width 305 height 19
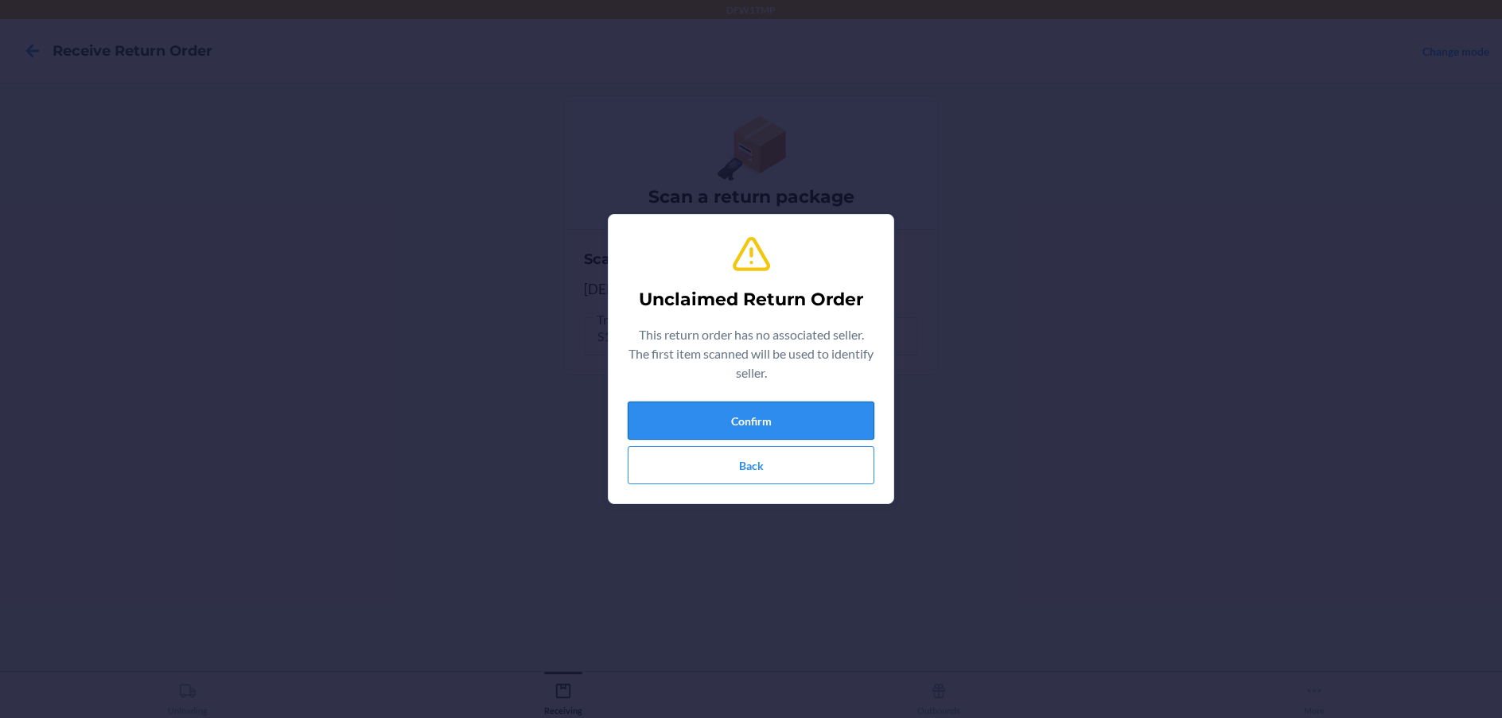
click at [747, 412] on button "Confirm" at bounding box center [751, 421] width 247 height 38
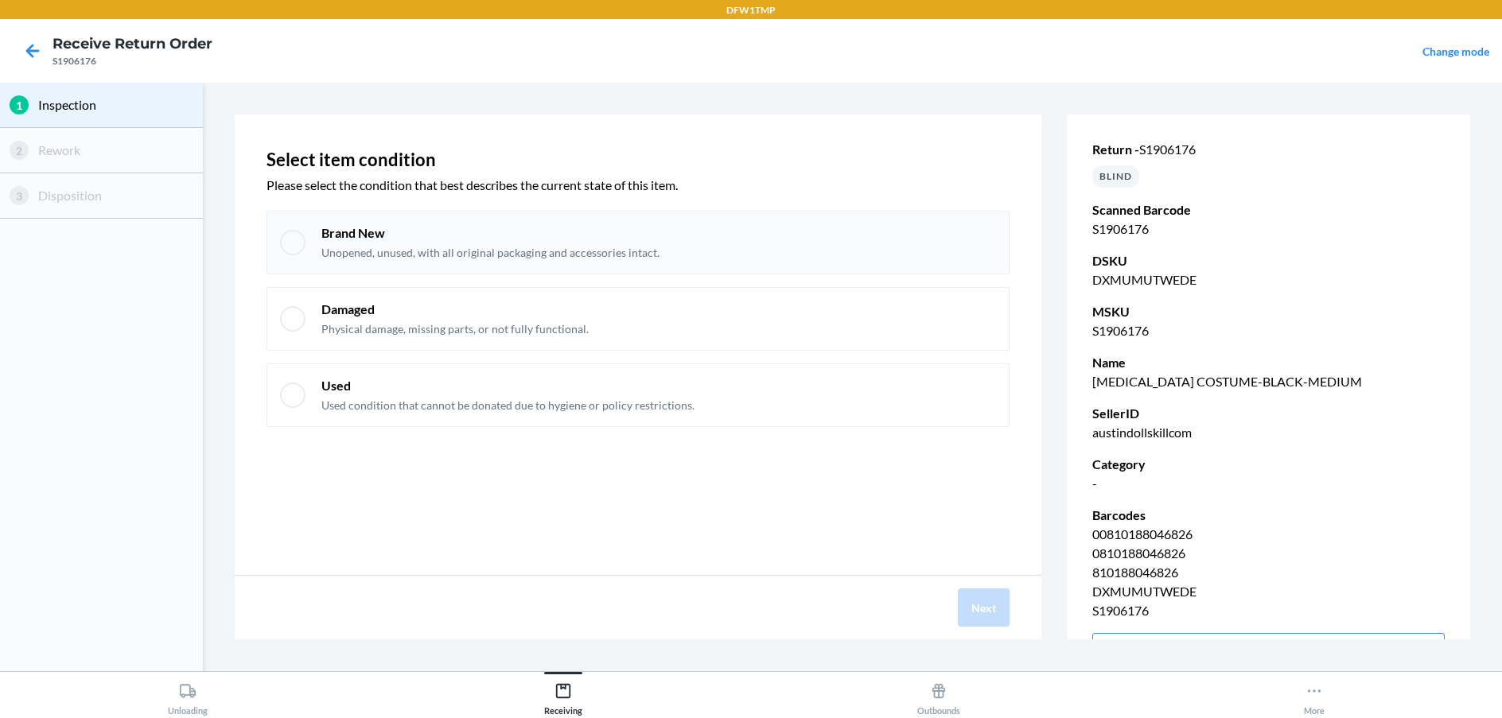
click at [286, 245] on div at bounding box center [292, 242] width 25 height 25
checkbox input "true"
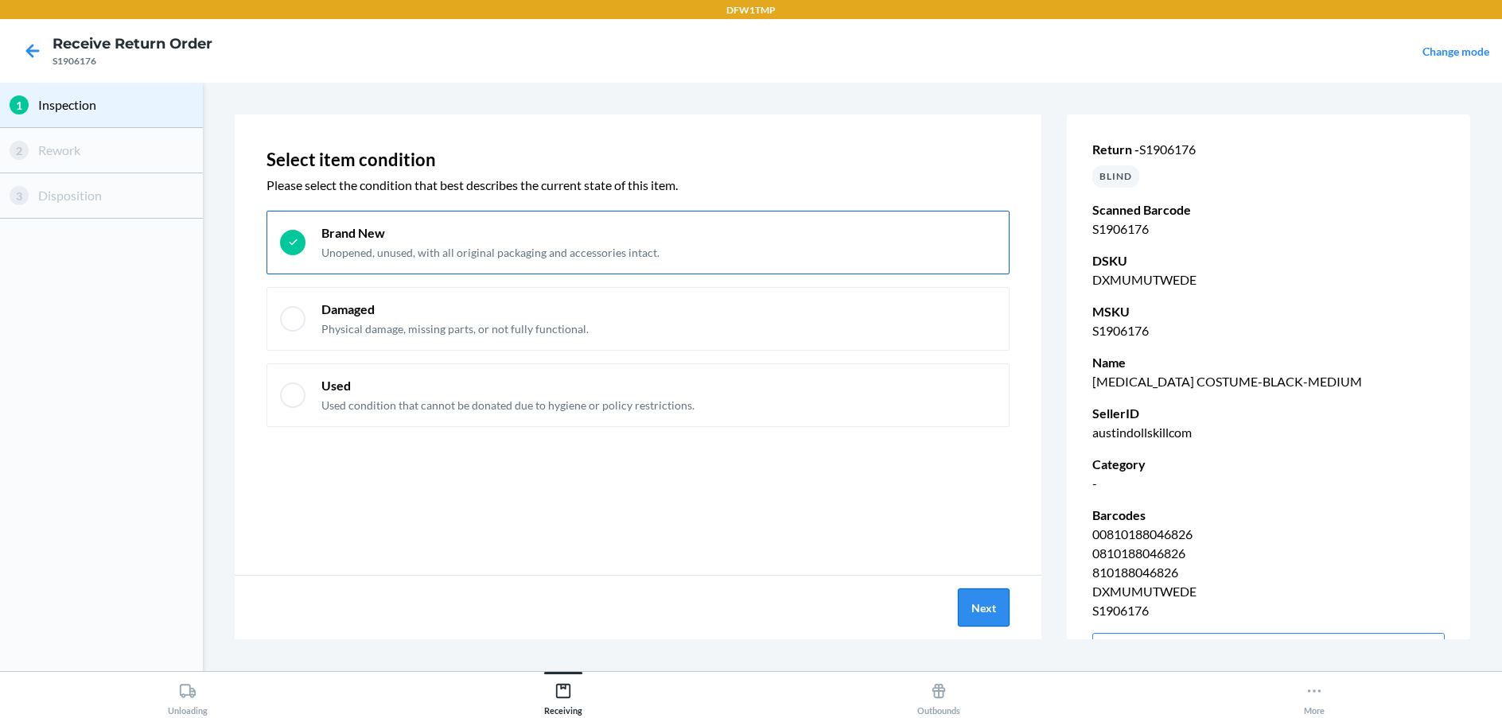
click at [979, 615] on button "Next" at bounding box center [984, 608] width 52 height 38
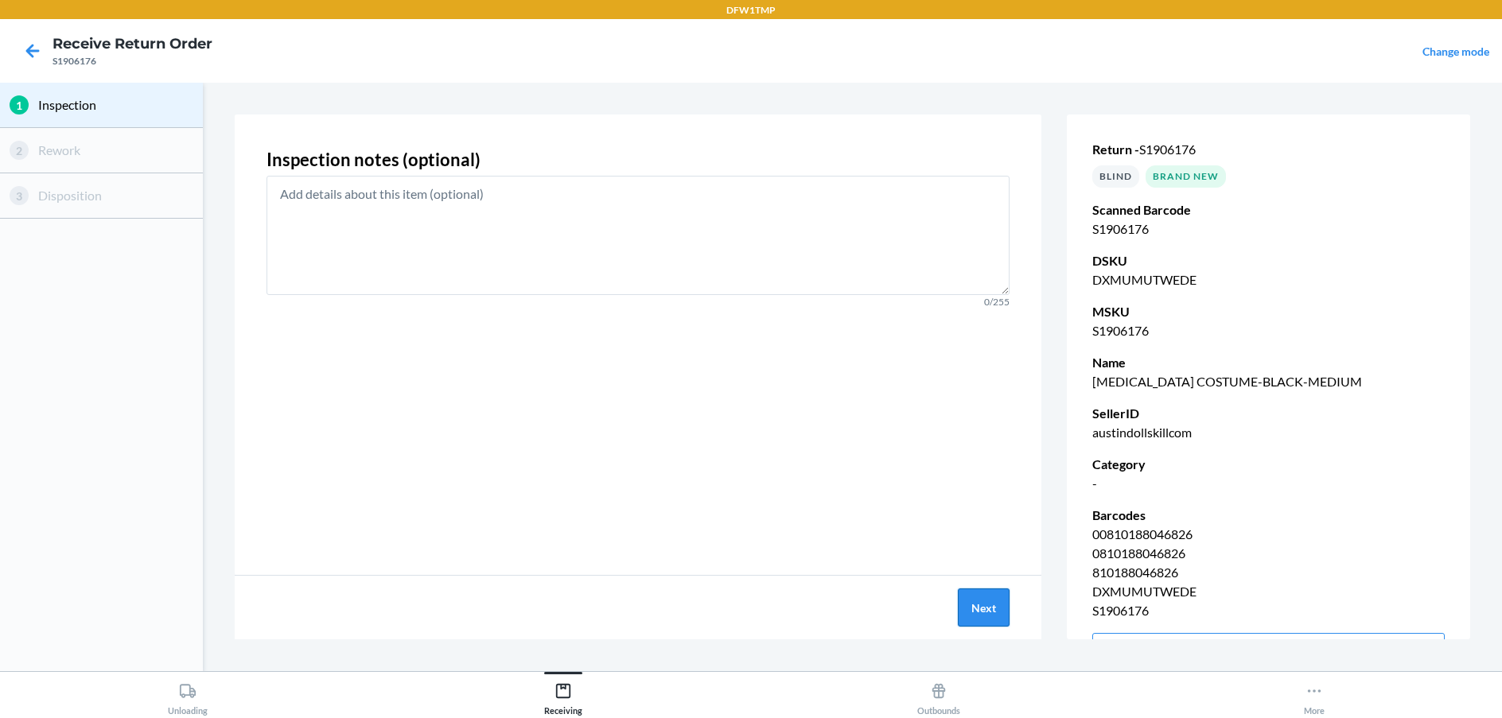
click at [999, 607] on button "Next" at bounding box center [984, 608] width 52 height 38
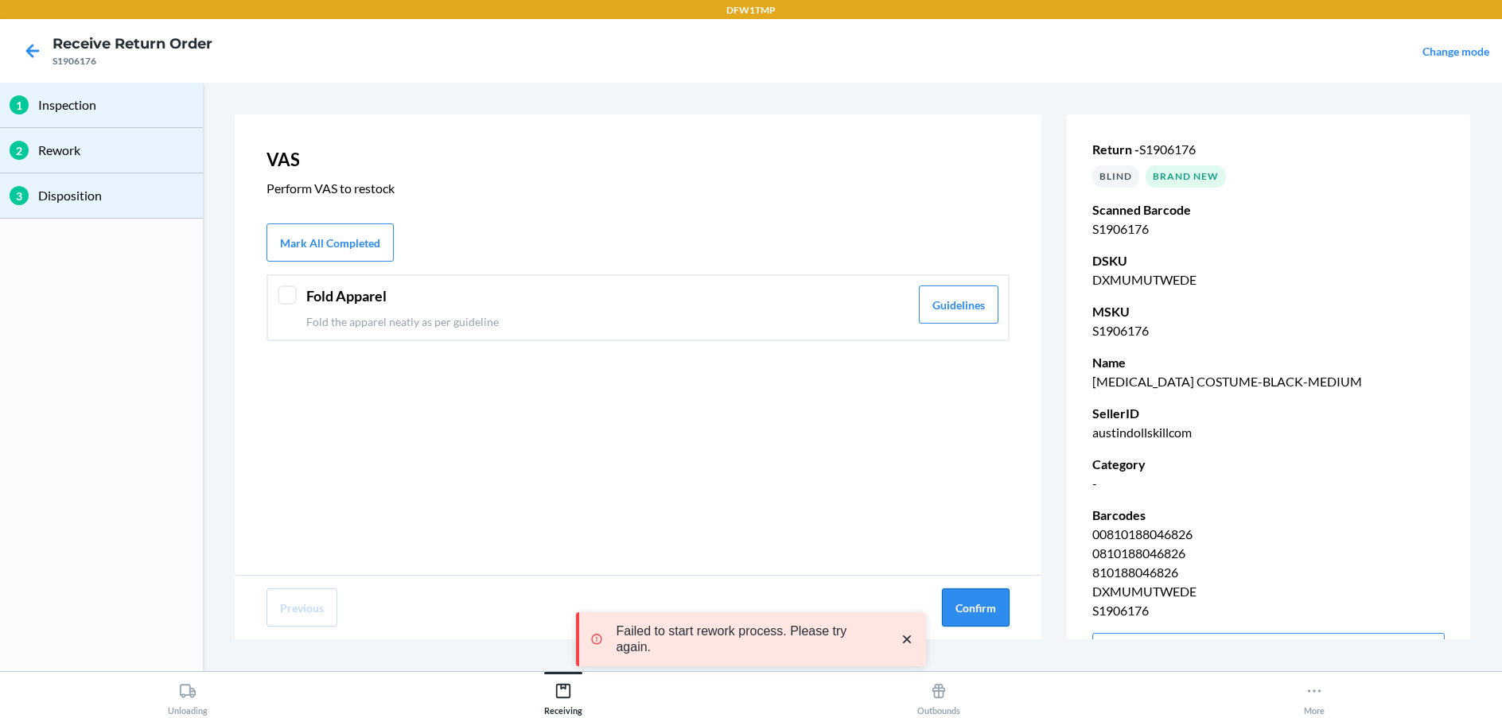
click at [989, 614] on button "Confirm" at bounding box center [976, 608] width 68 height 38
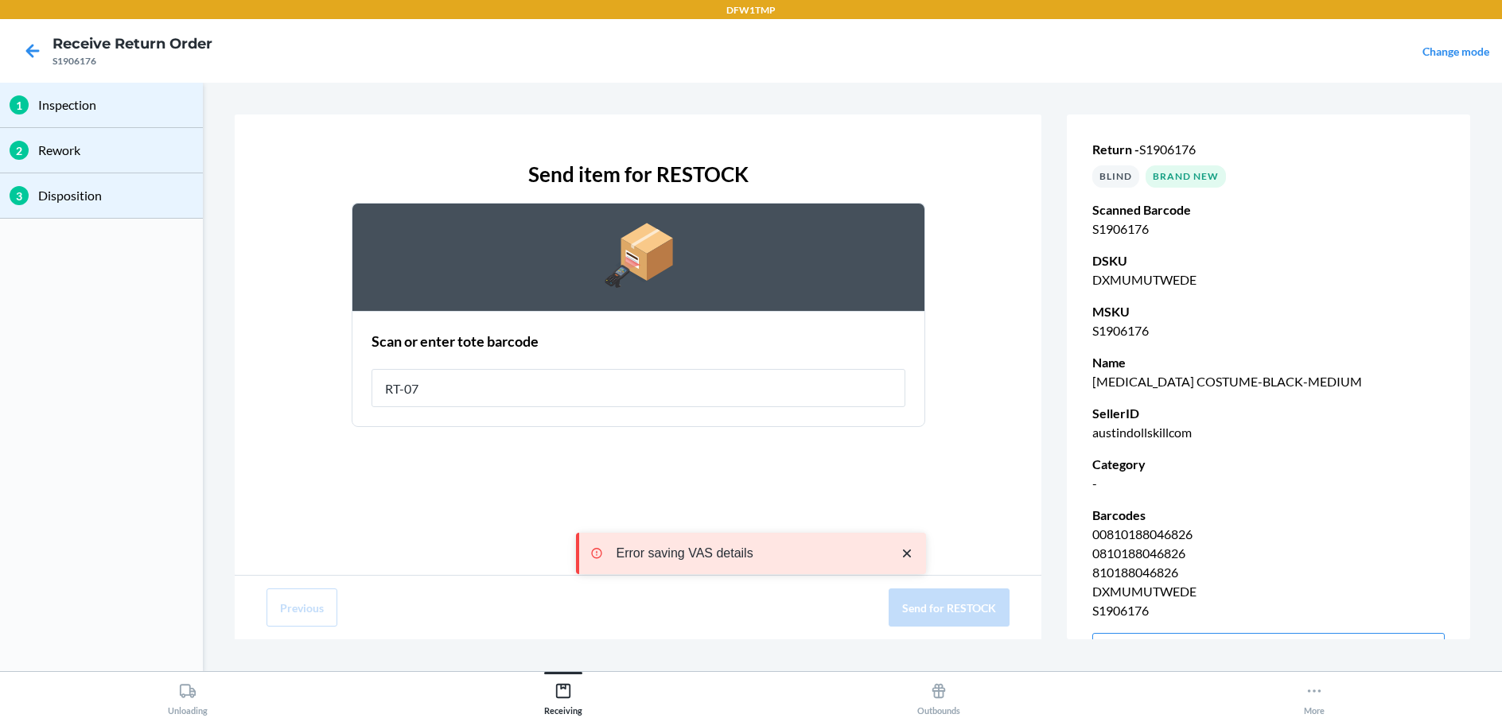
type input "RT-07"
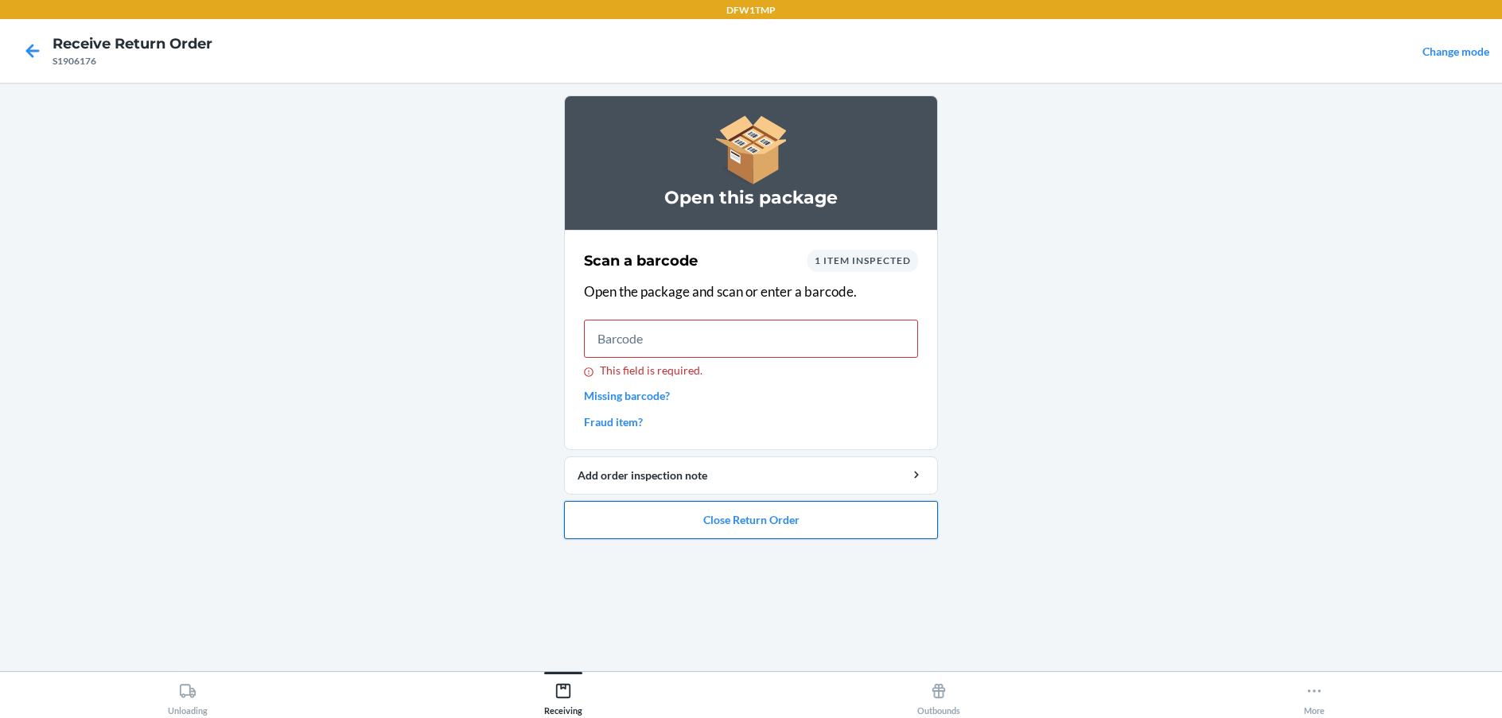
click at [754, 516] on button "Close Return Order" at bounding box center [751, 520] width 374 height 38
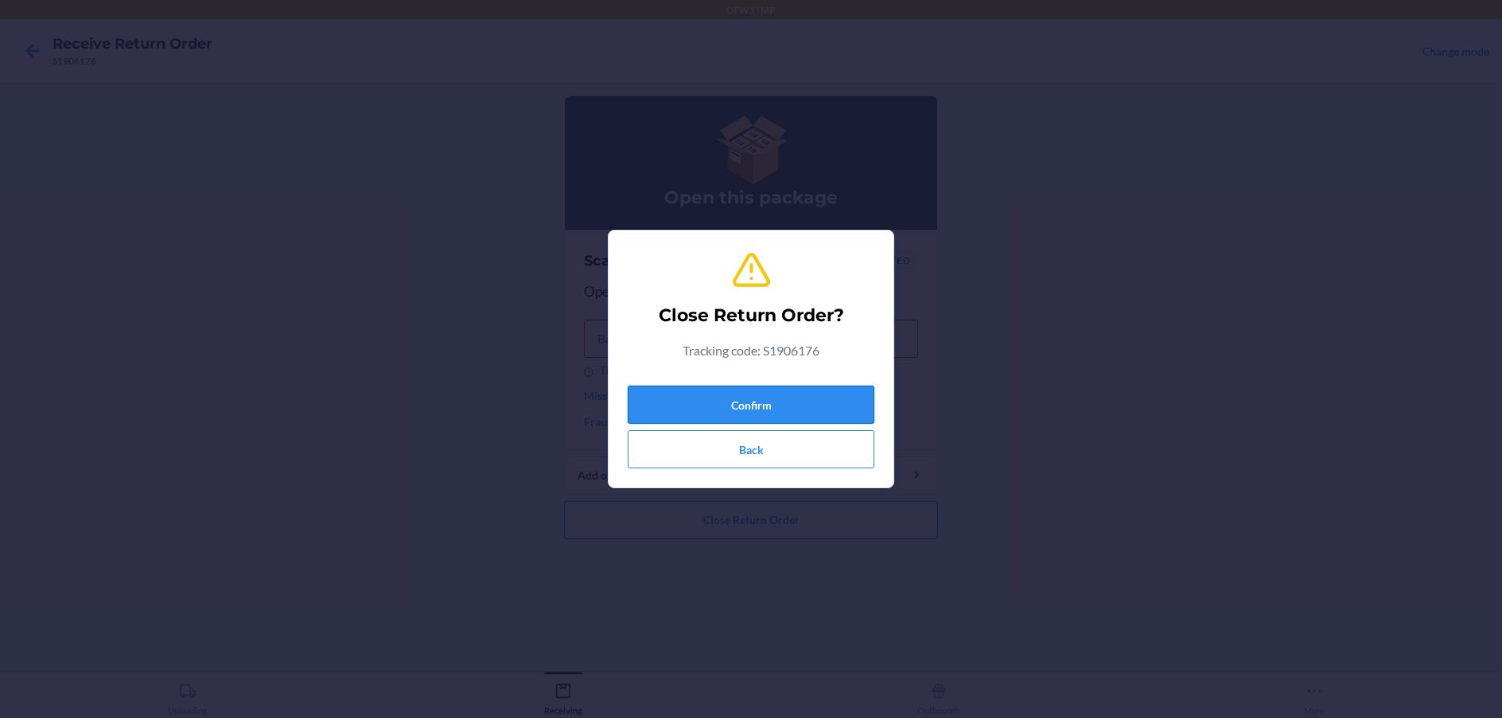
click at [811, 410] on button "Confirm" at bounding box center [751, 405] width 247 height 38
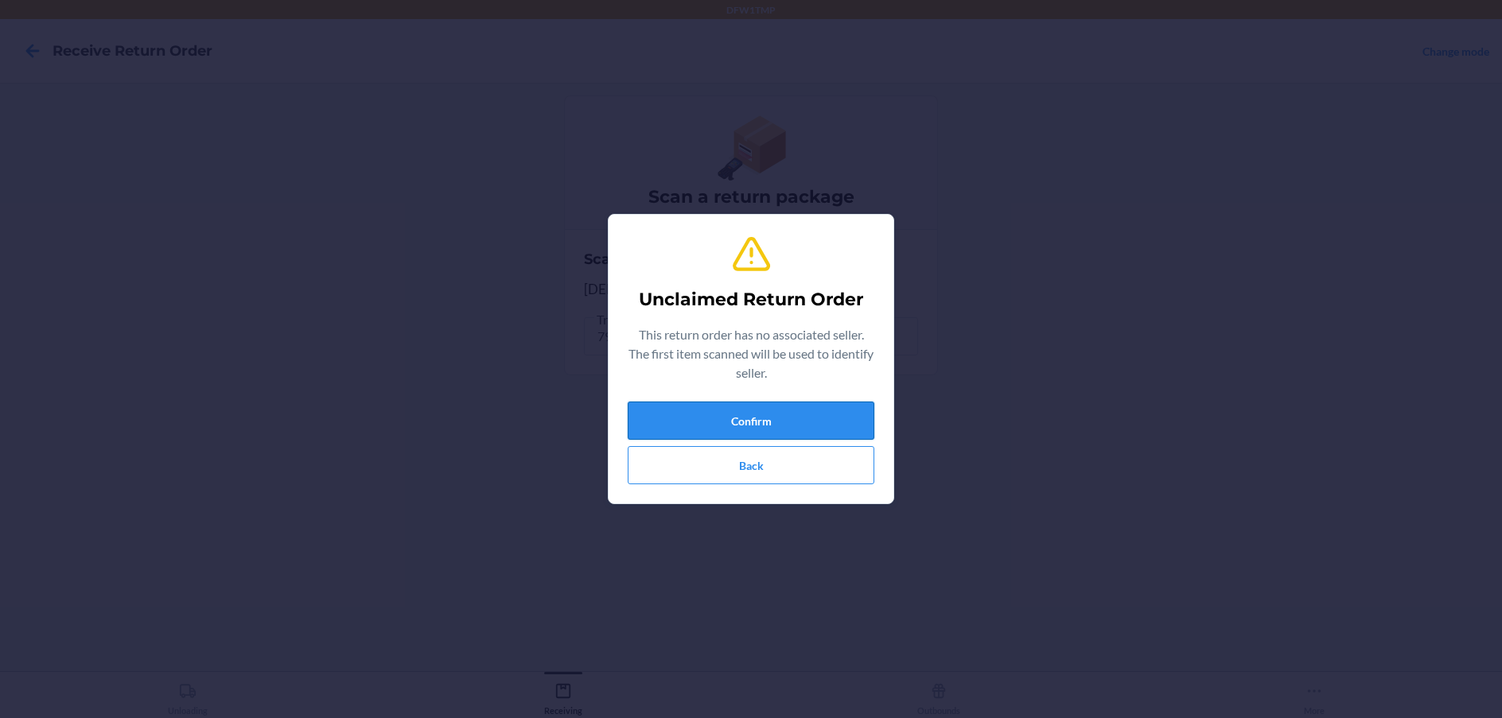
click at [782, 418] on button "Confirm" at bounding box center [751, 421] width 247 height 38
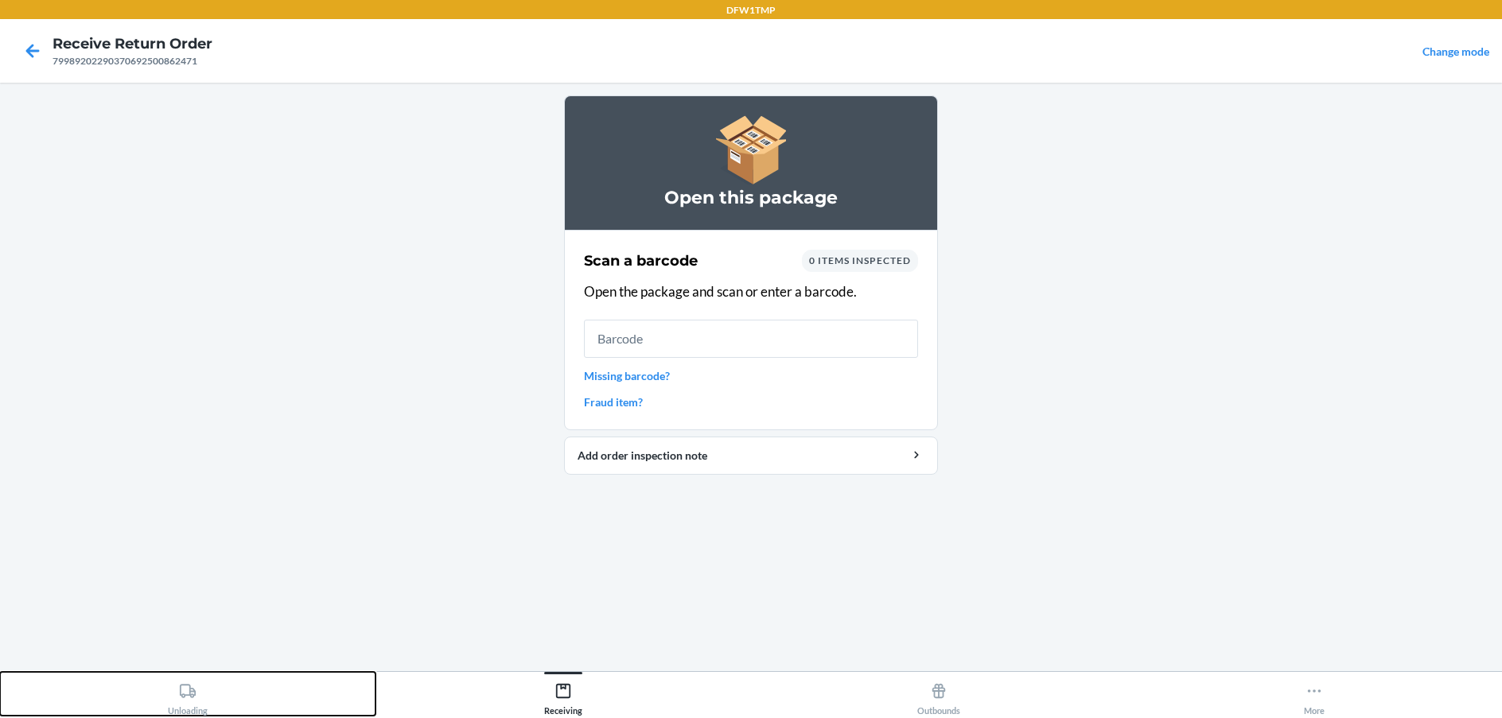
click at [207, 690] on div "Unloading" at bounding box center [188, 696] width 40 height 40
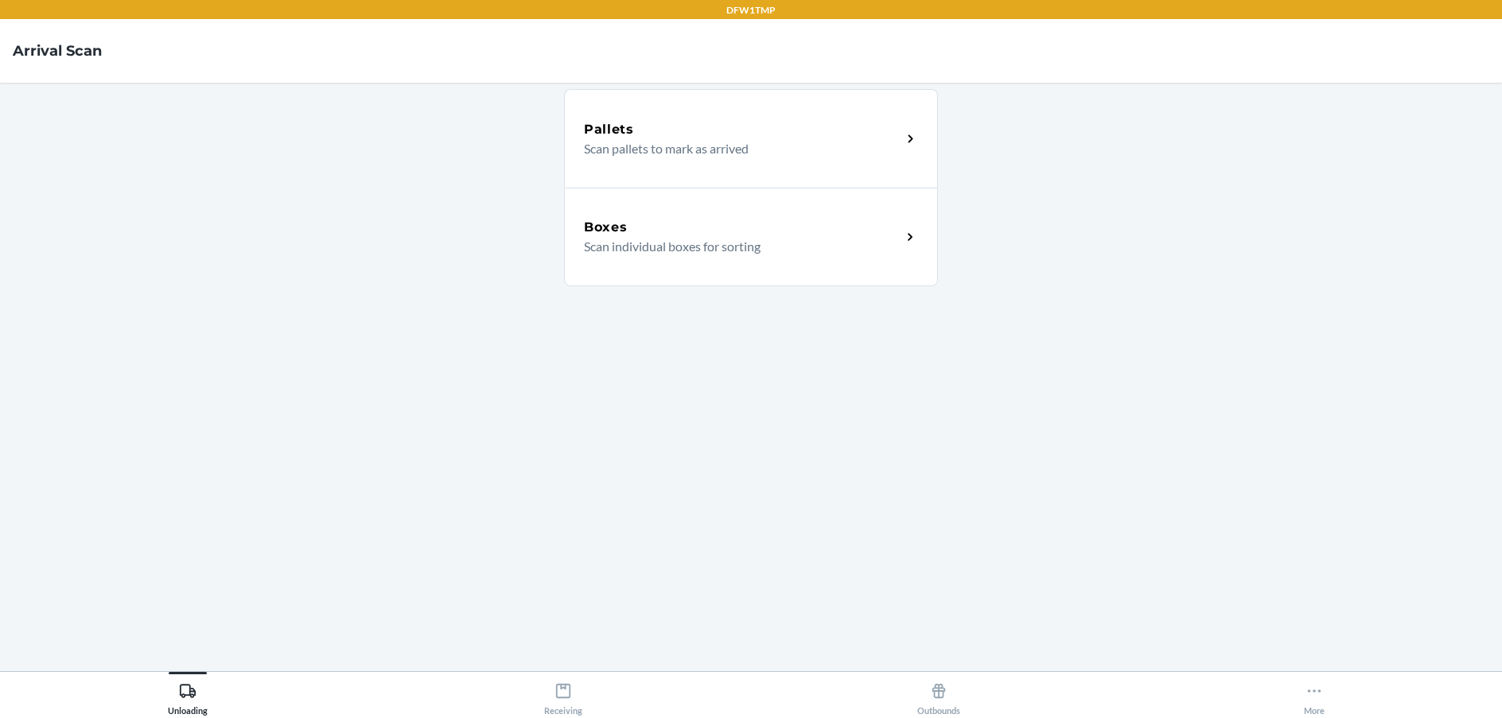
click at [672, 232] on div "Boxes" at bounding box center [742, 227] width 317 height 19
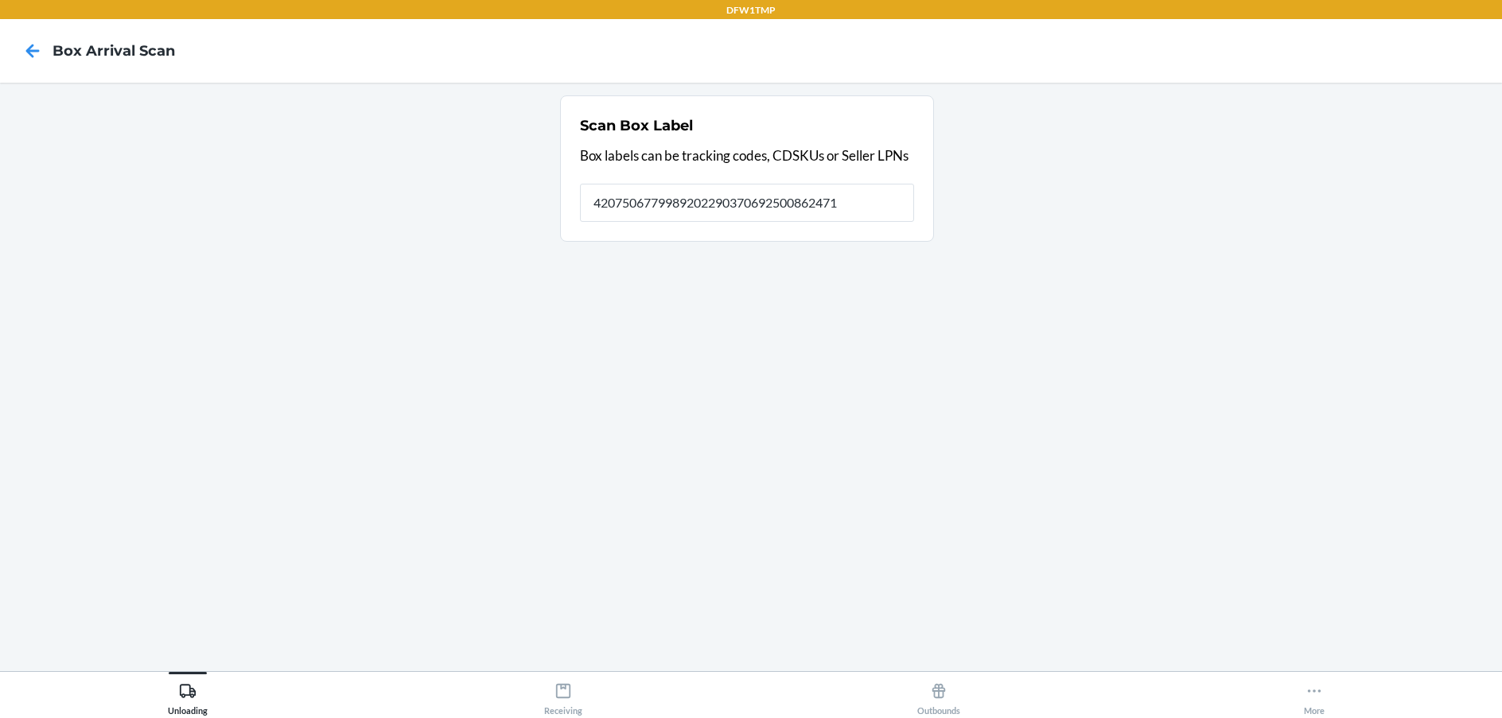
type input "4207506779989202290370692500862471"
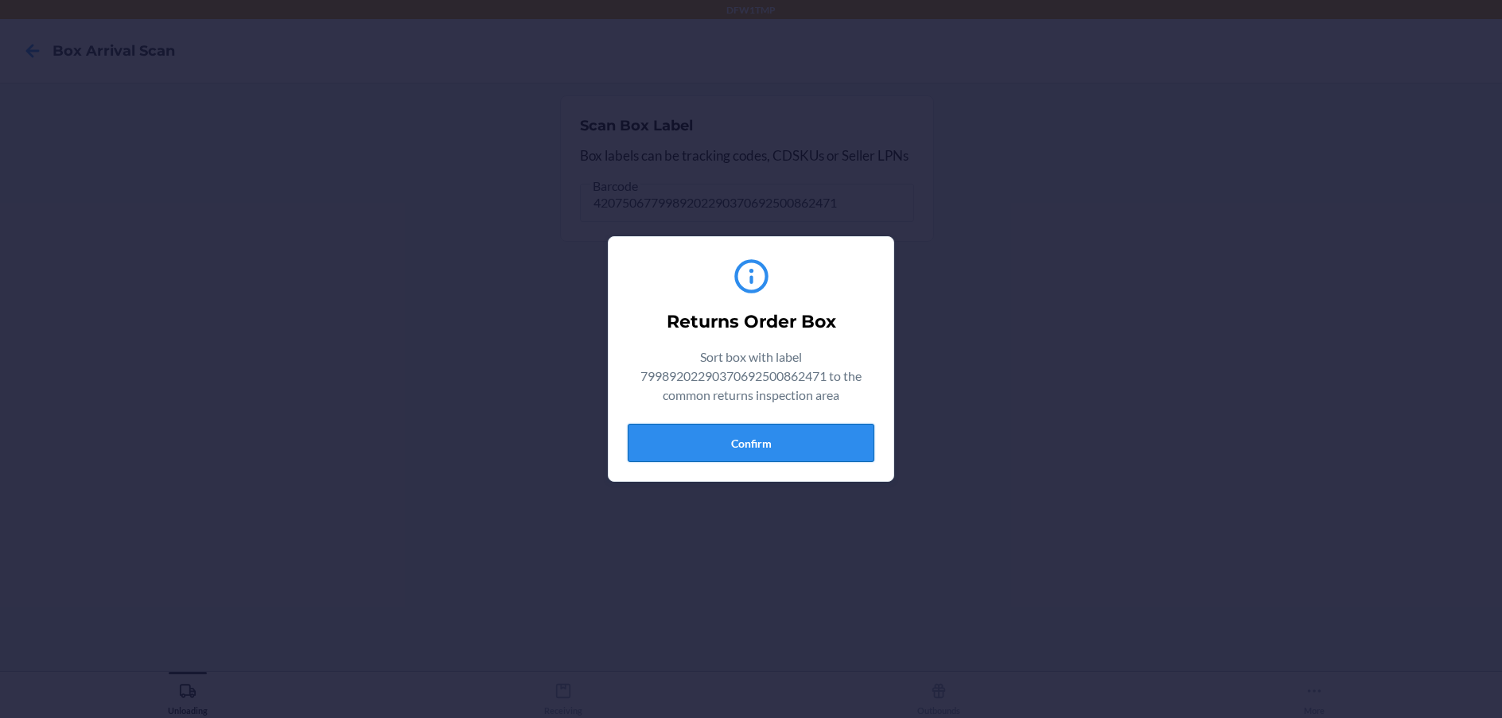
click at [762, 441] on button "Confirm" at bounding box center [751, 443] width 247 height 38
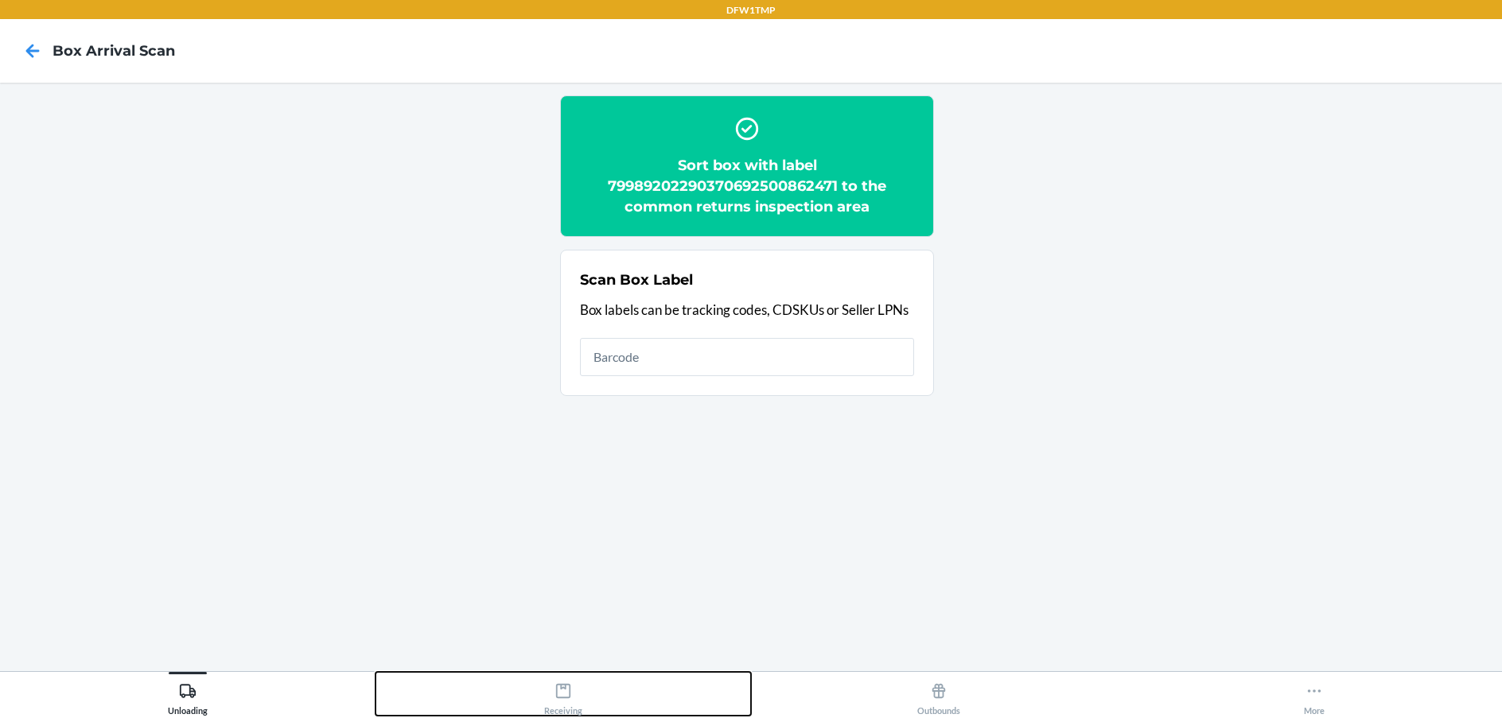
click at [560, 702] on div "Receiving" at bounding box center [563, 696] width 38 height 40
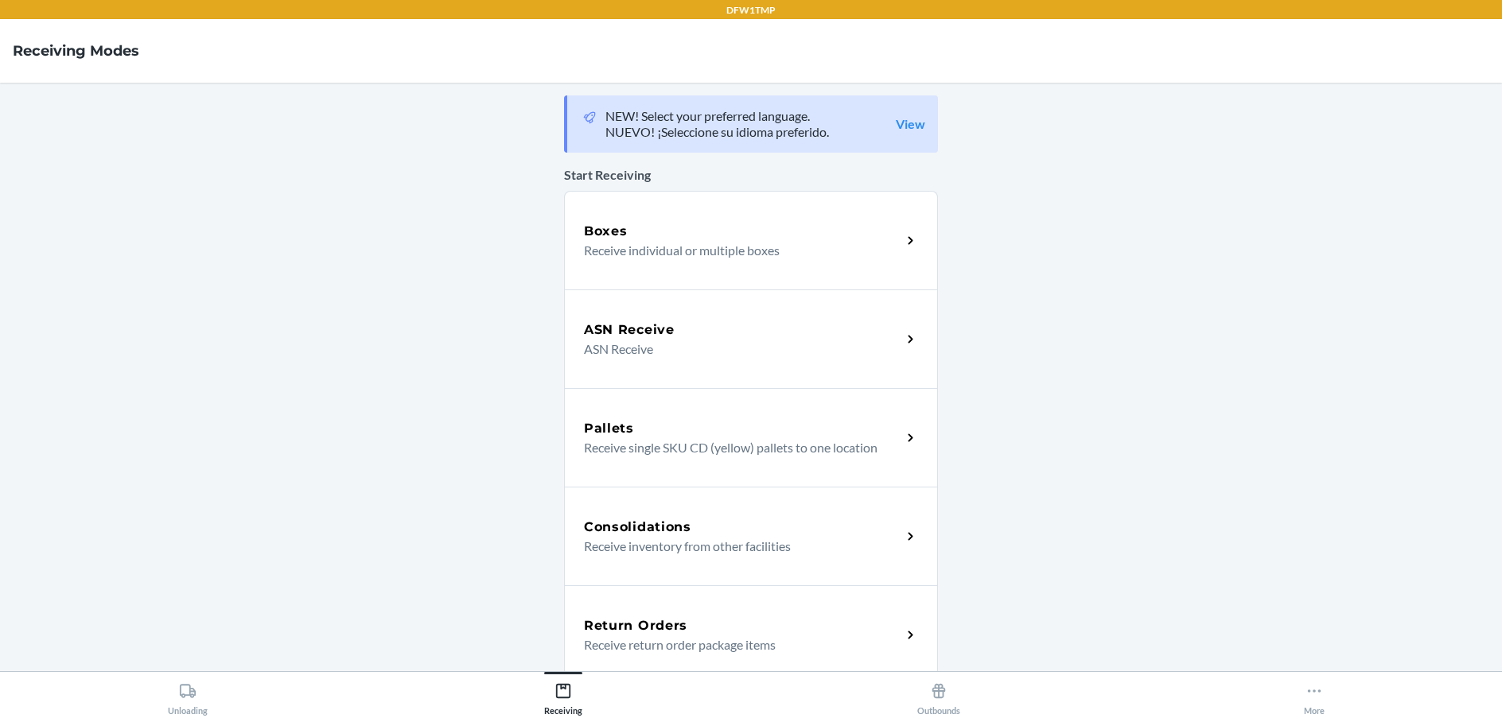
click at [659, 624] on h5 "Return Orders" at bounding box center [635, 625] width 103 height 19
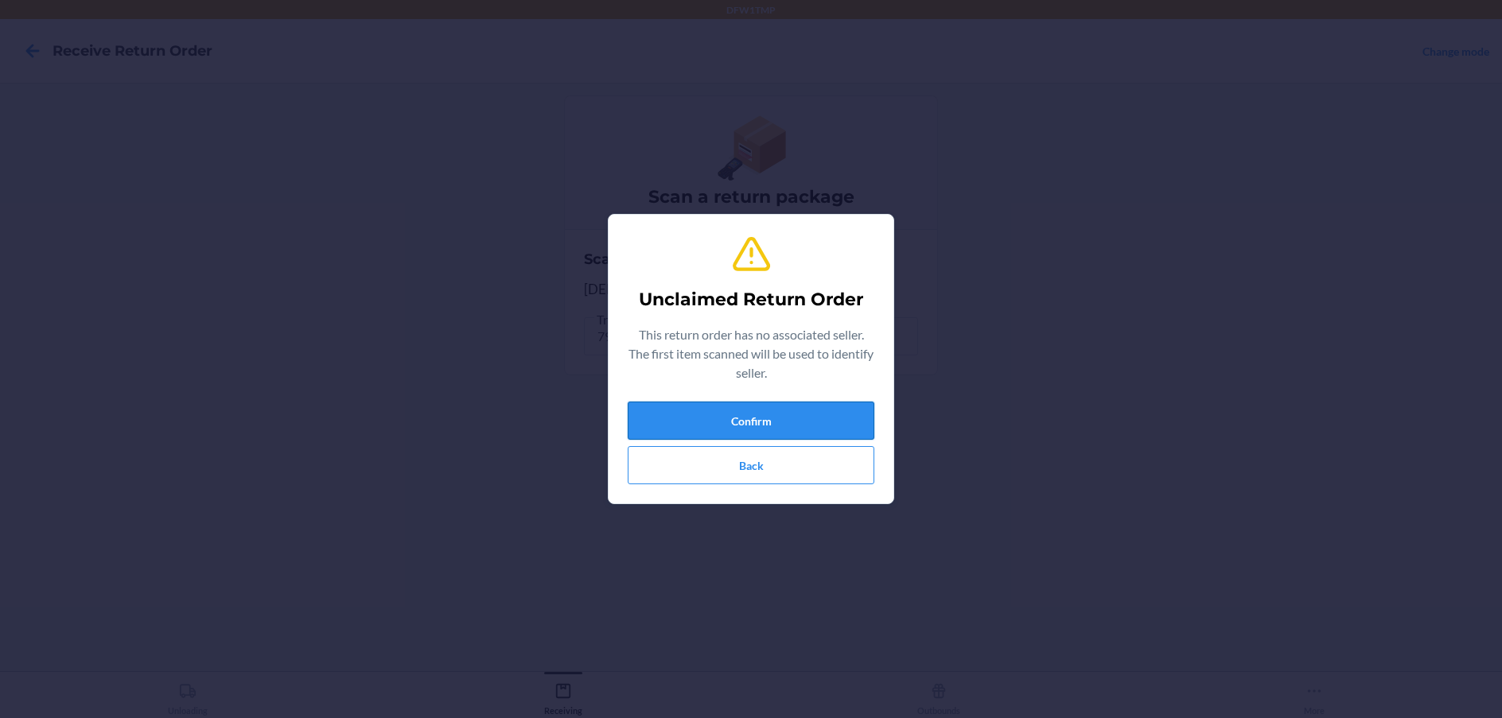
click at [741, 418] on button "Confirm" at bounding box center [751, 421] width 247 height 38
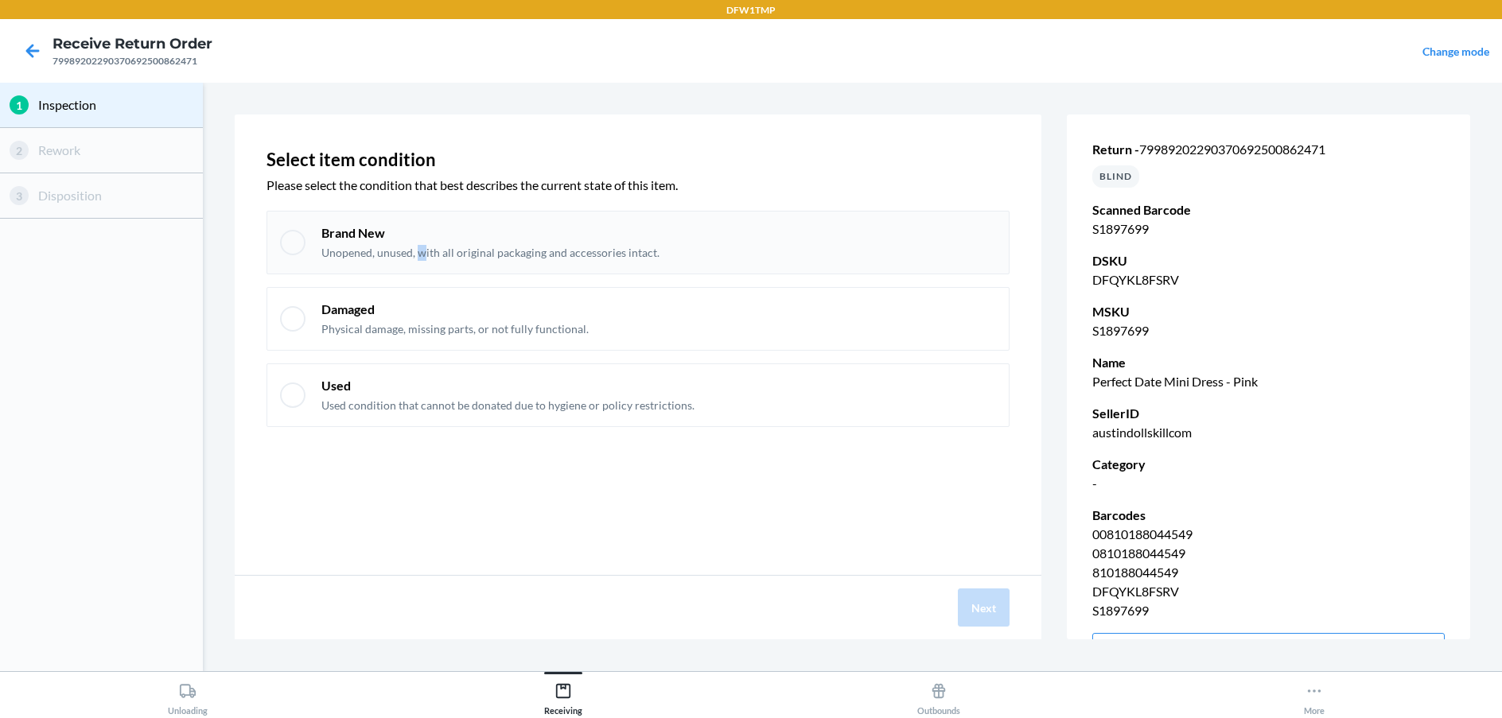
click at [424, 252] on p "Unopened, unused, with all original packaging and accessories intact." at bounding box center [490, 253] width 338 height 16
checkbox input "true"
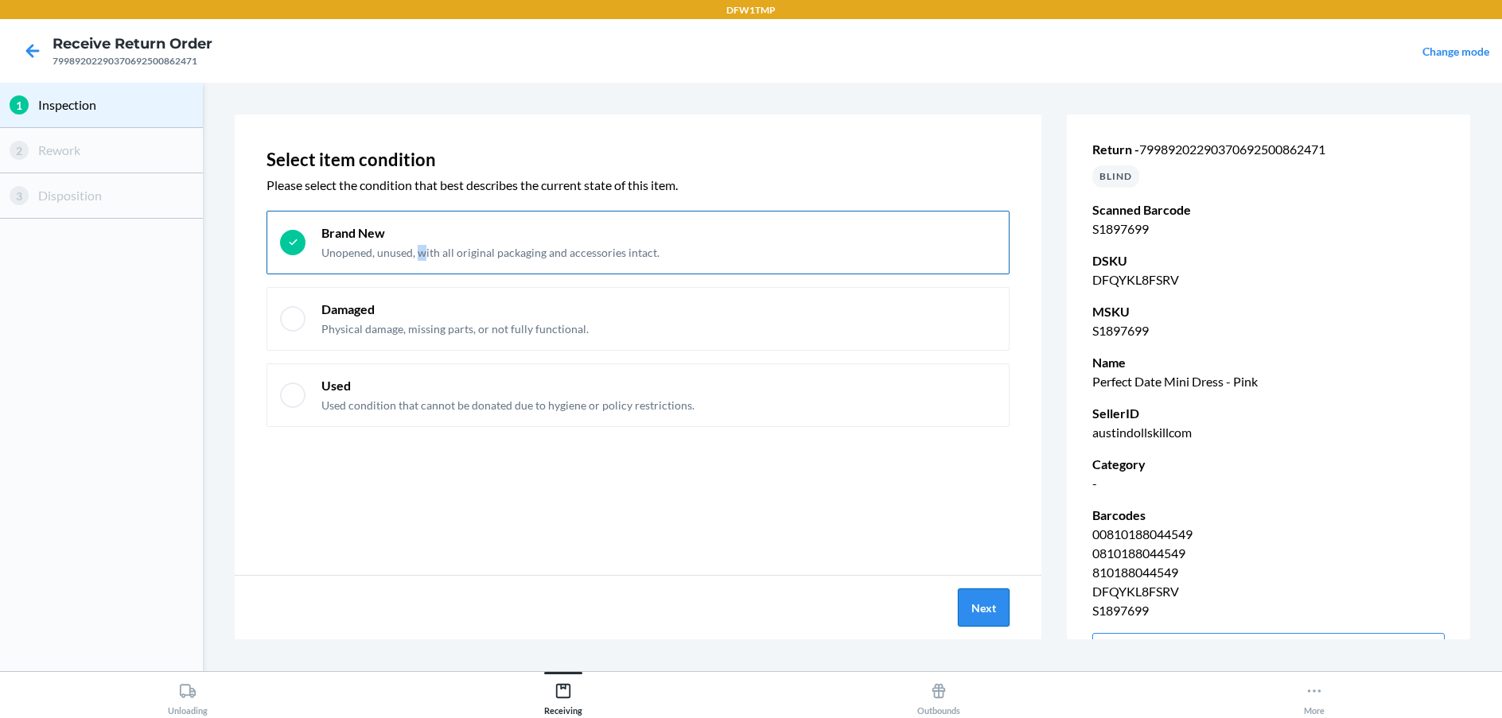
click at [978, 612] on button "Next" at bounding box center [984, 608] width 52 height 38
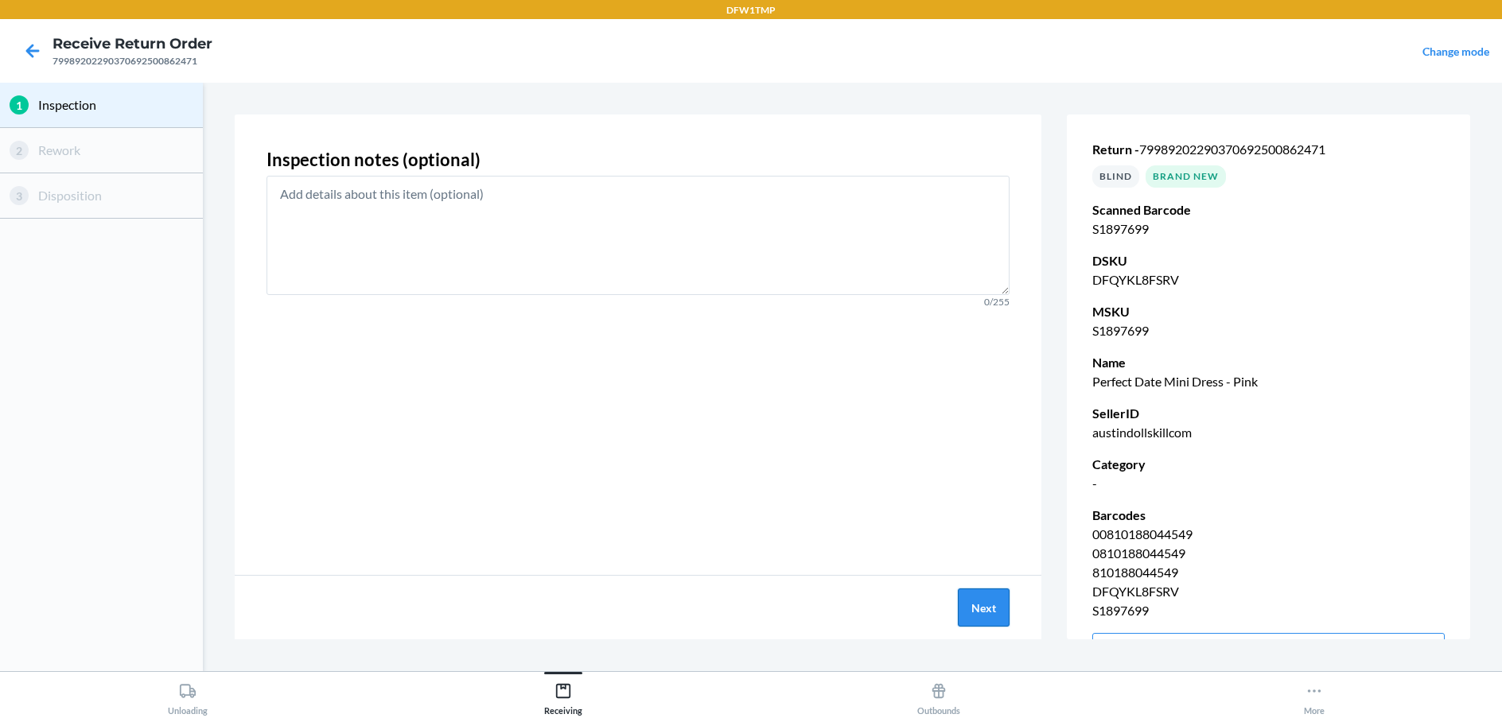
click at [984, 610] on button "Next" at bounding box center [984, 608] width 52 height 38
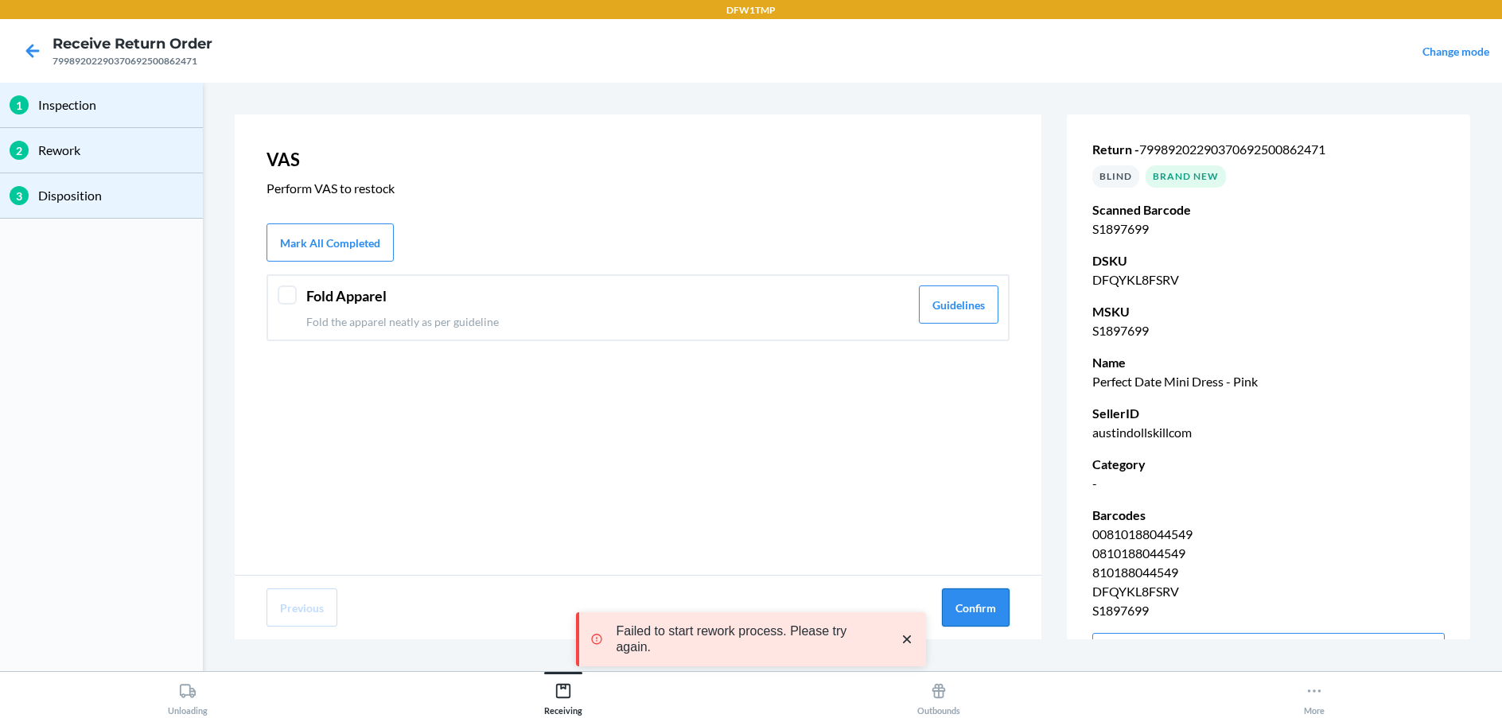
click at [983, 595] on button "Confirm" at bounding box center [976, 608] width 68 height 38
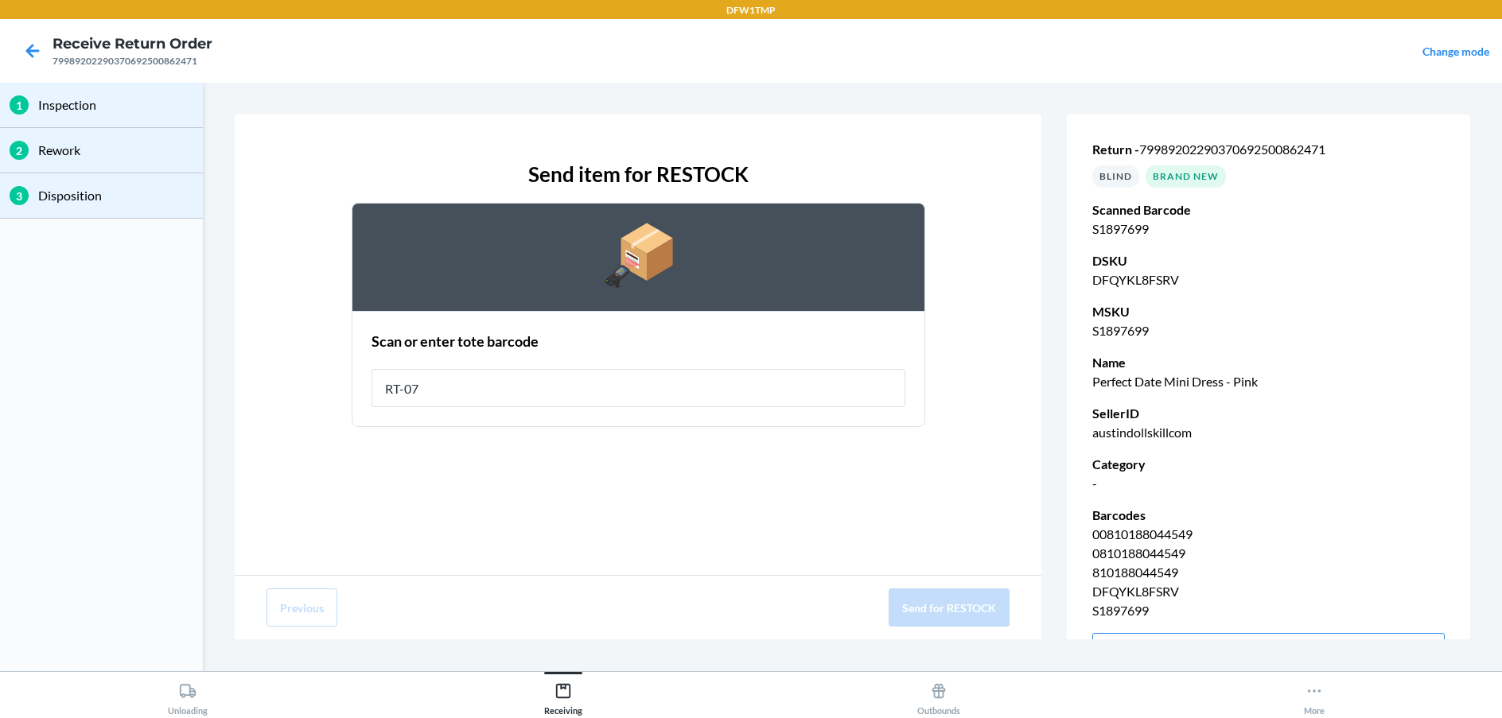
type input "RT-07"
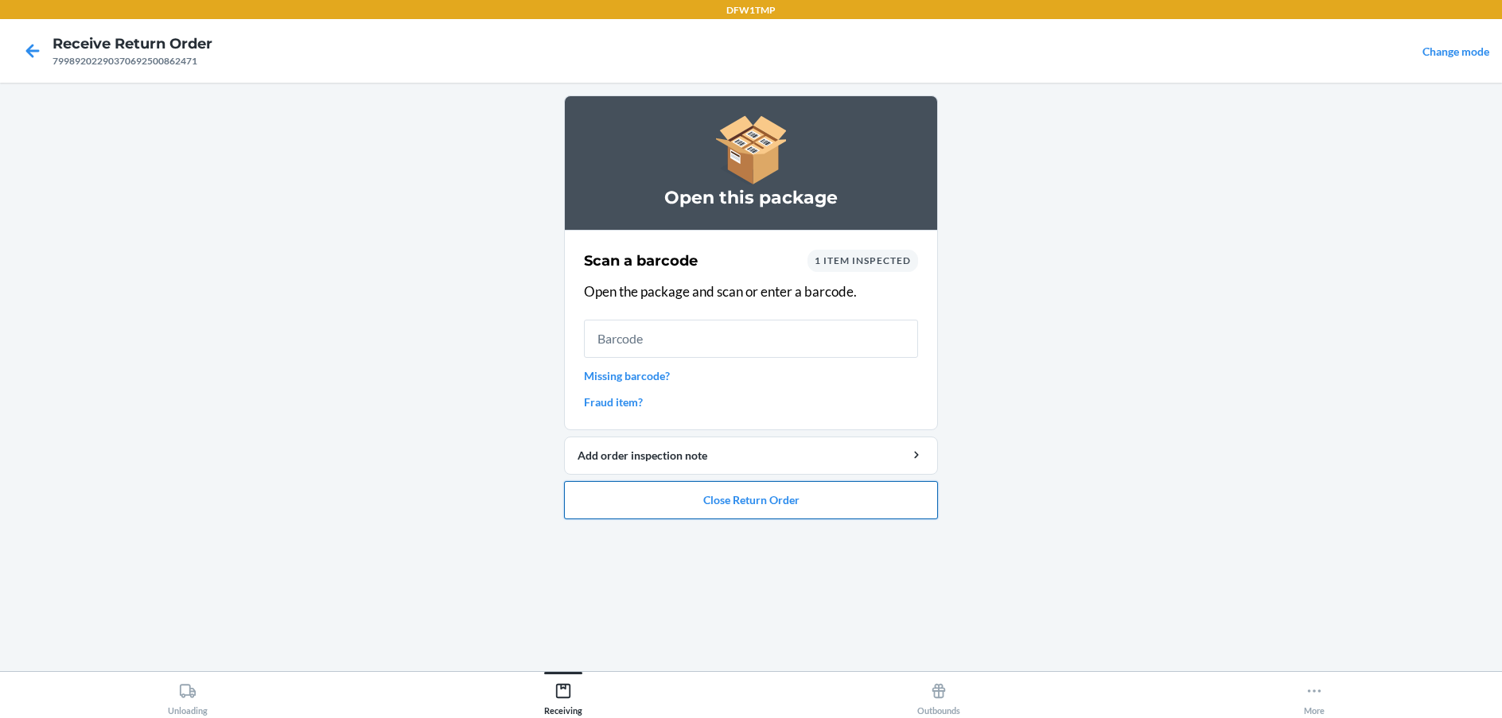
click at [733, 500] on button "Close Return Order" at bounding box center [751, 500] width 374 height 38
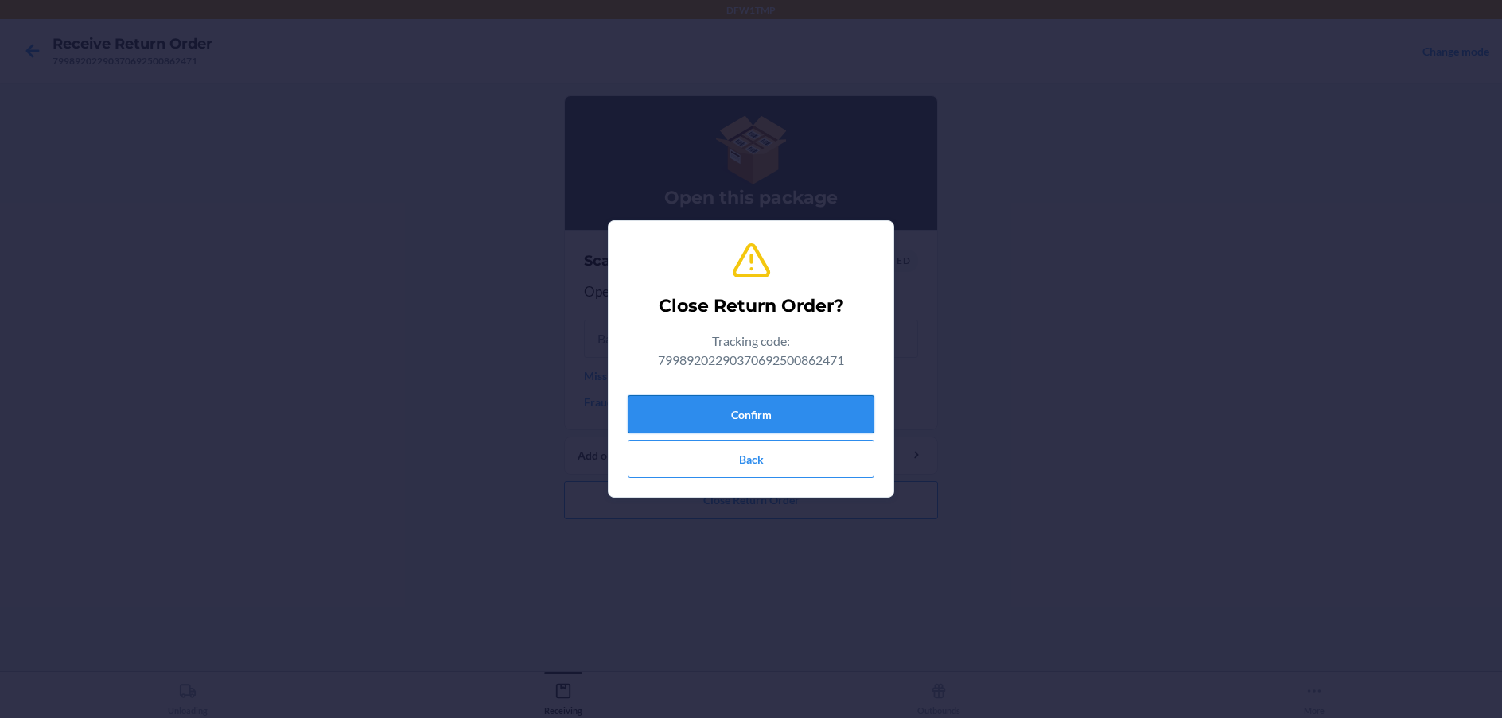
click at [725, 413] on button "Confirm" at bounding box center [751, 414] width 247 height 38
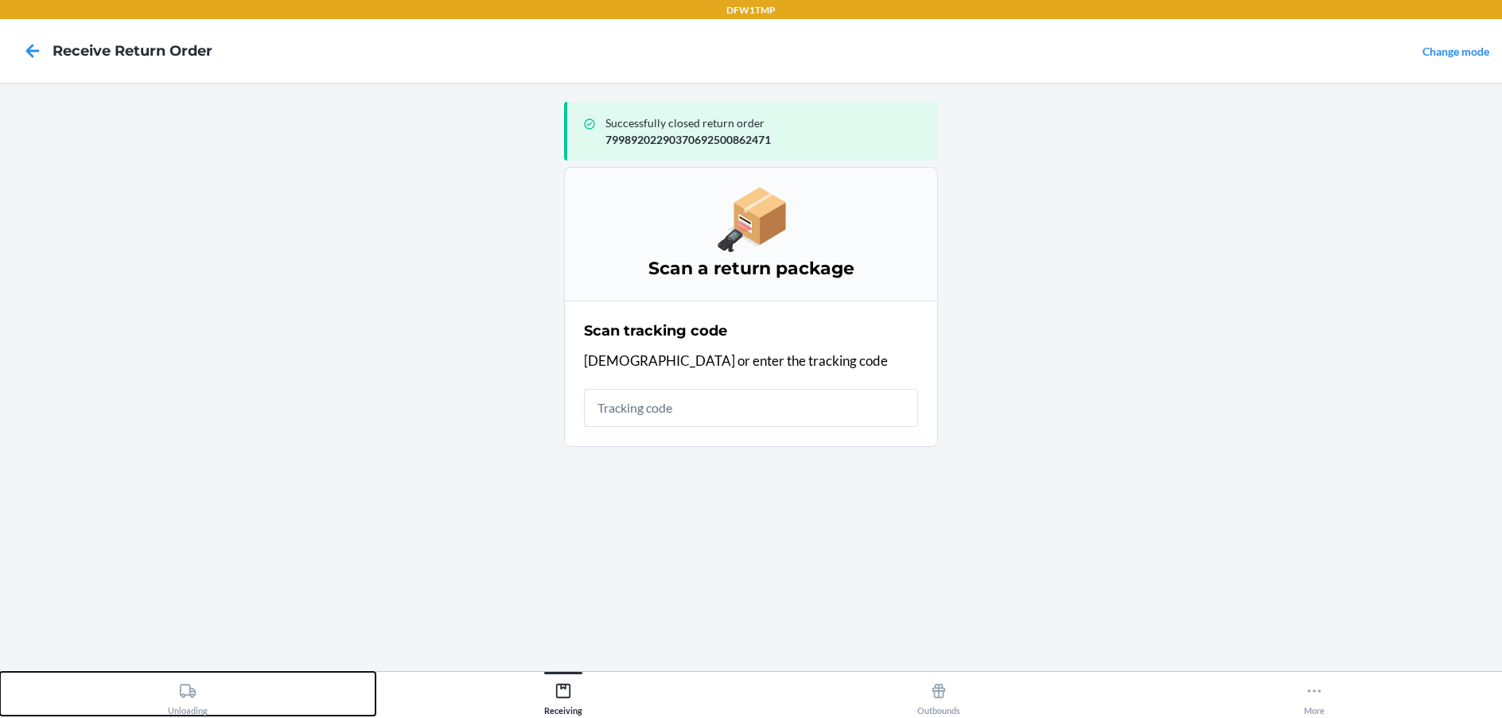
click at [198, 697] on div "Unloading" at bounding box center [188, 696] width 40 height 40
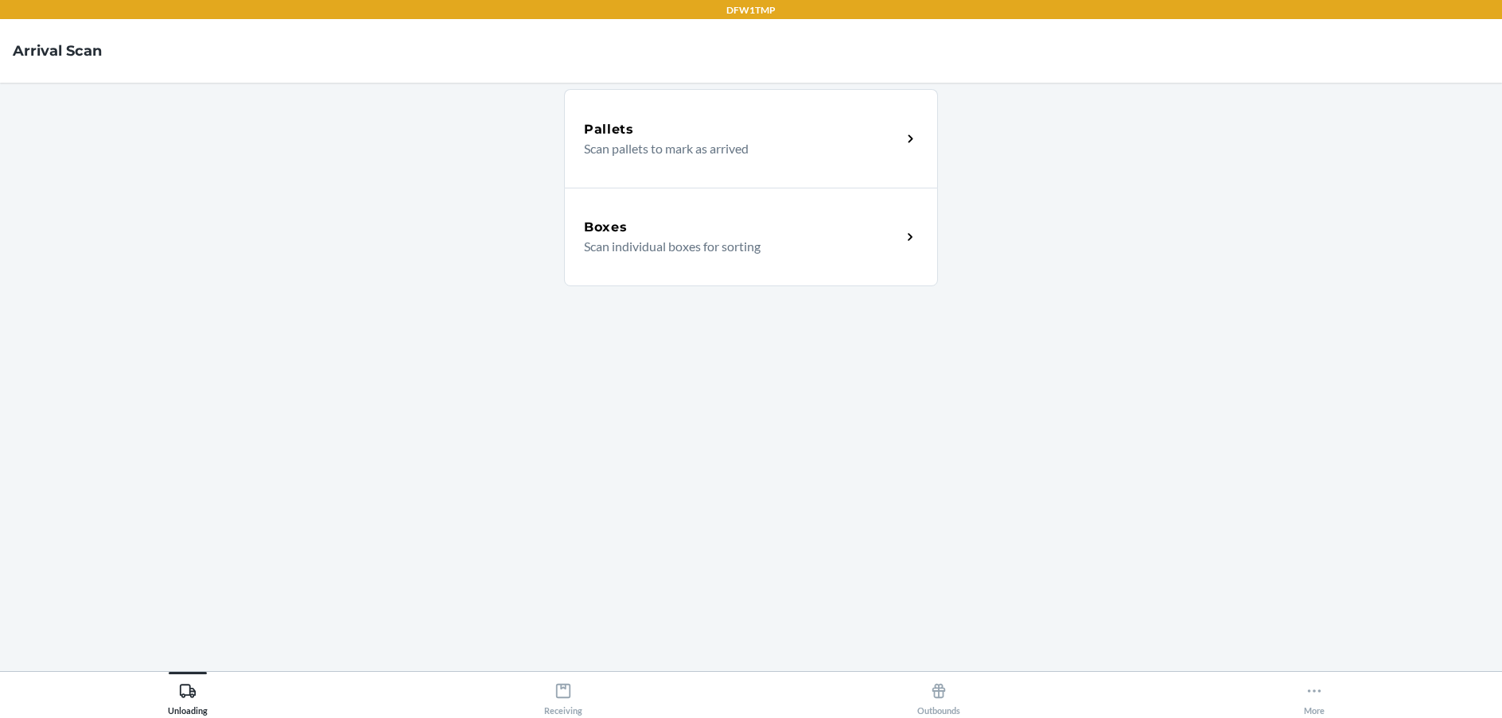
click at [862, 231] on div "Boxes" at bounding box center [742, 227] width 317 height 19
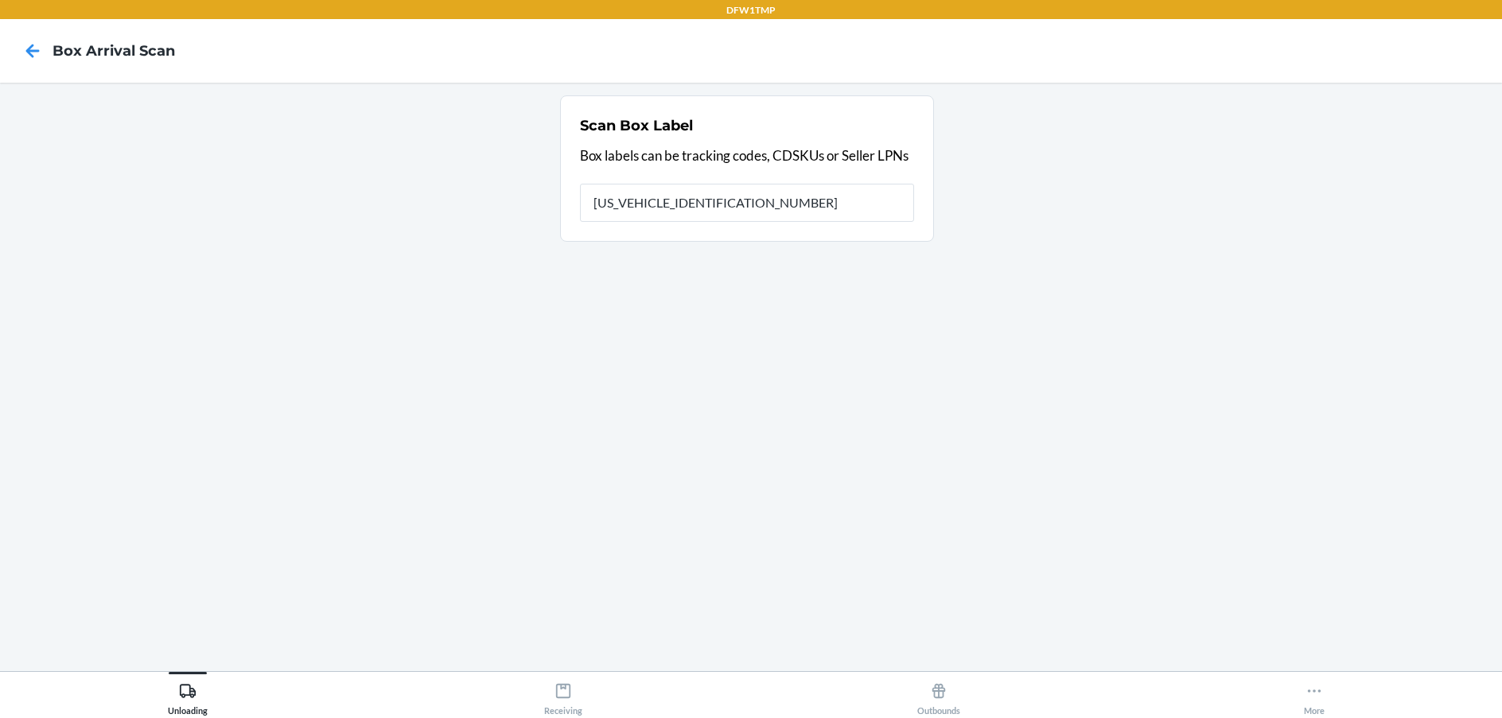
type input "1ZV58C199028177361"
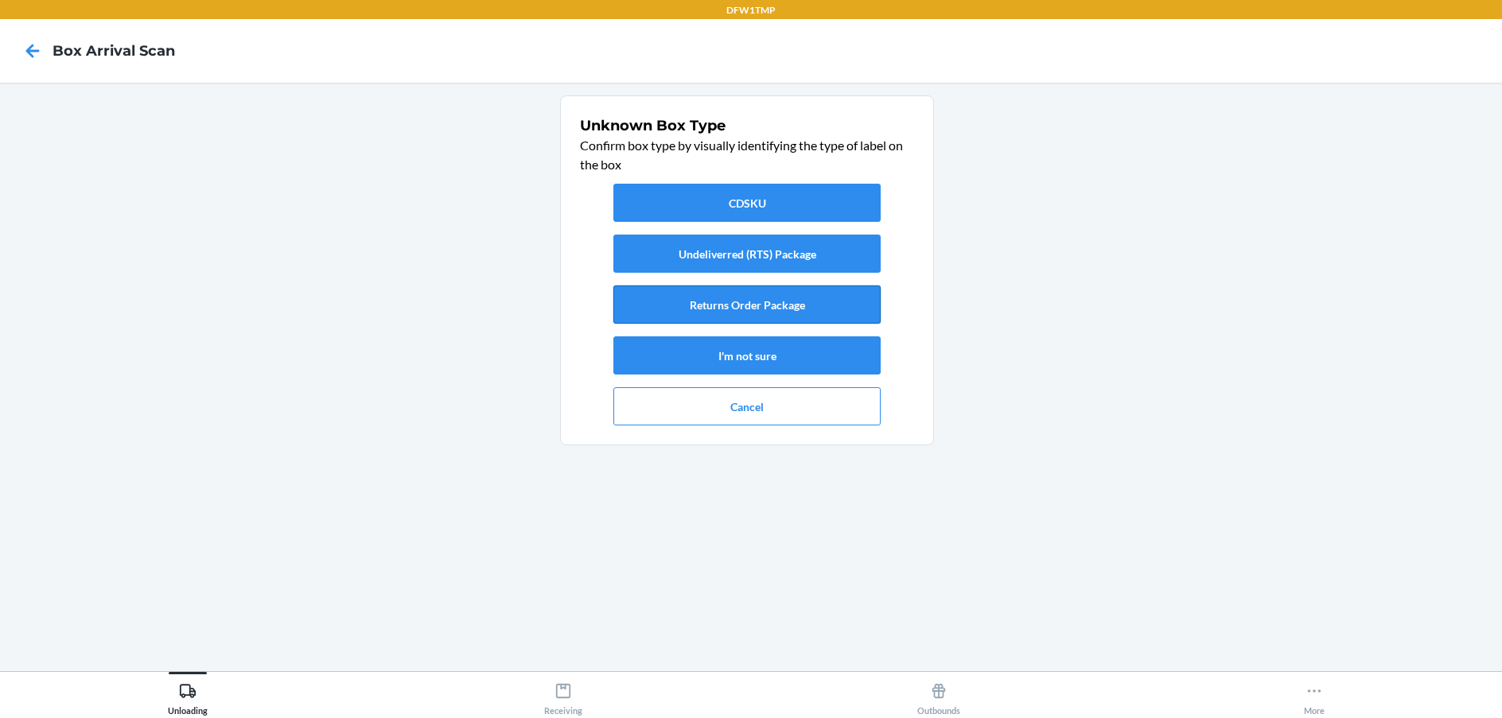
click at [824, 296] on button "Returns Order Package" at bounding box center [746, 305] width 267 height 38
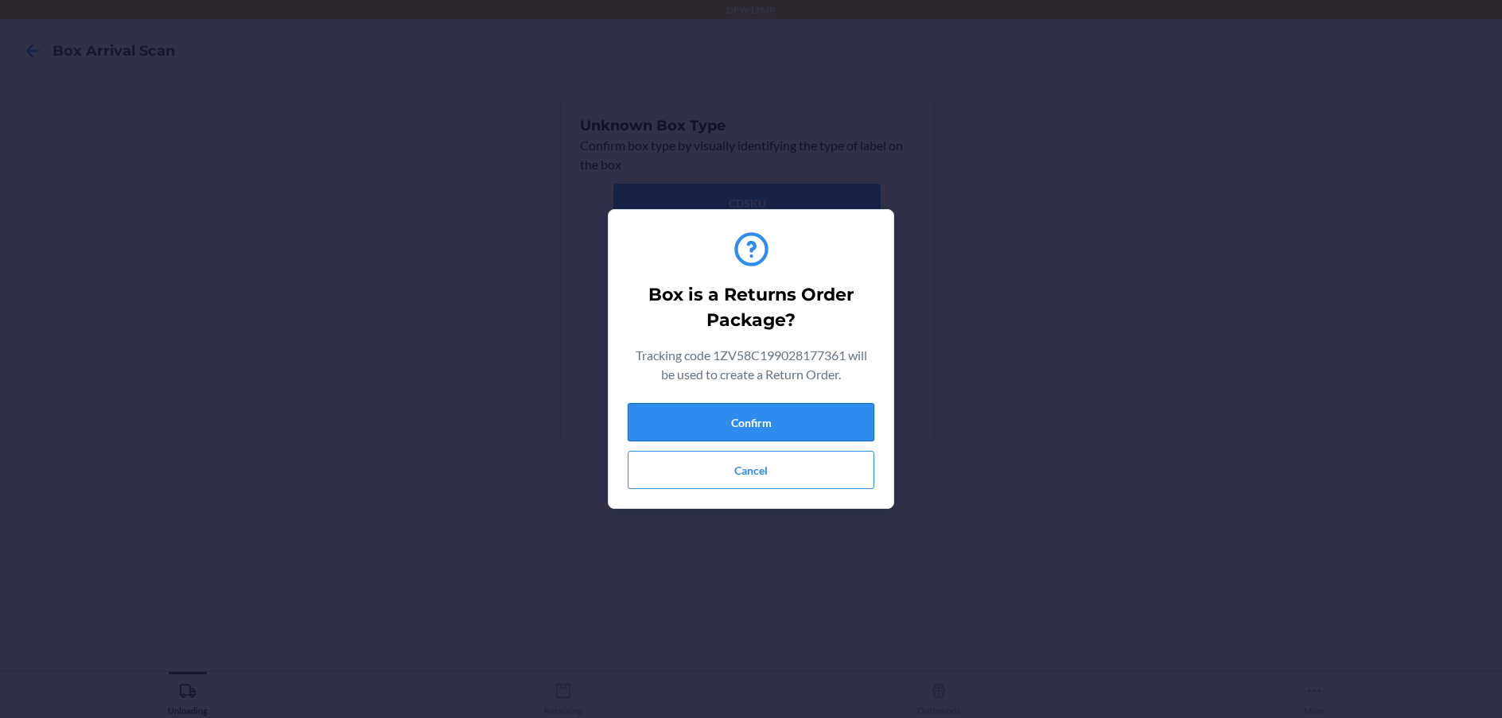
click at [752, 414] on button "Confirm" at bounding box center [751, 422] width 247 height 38
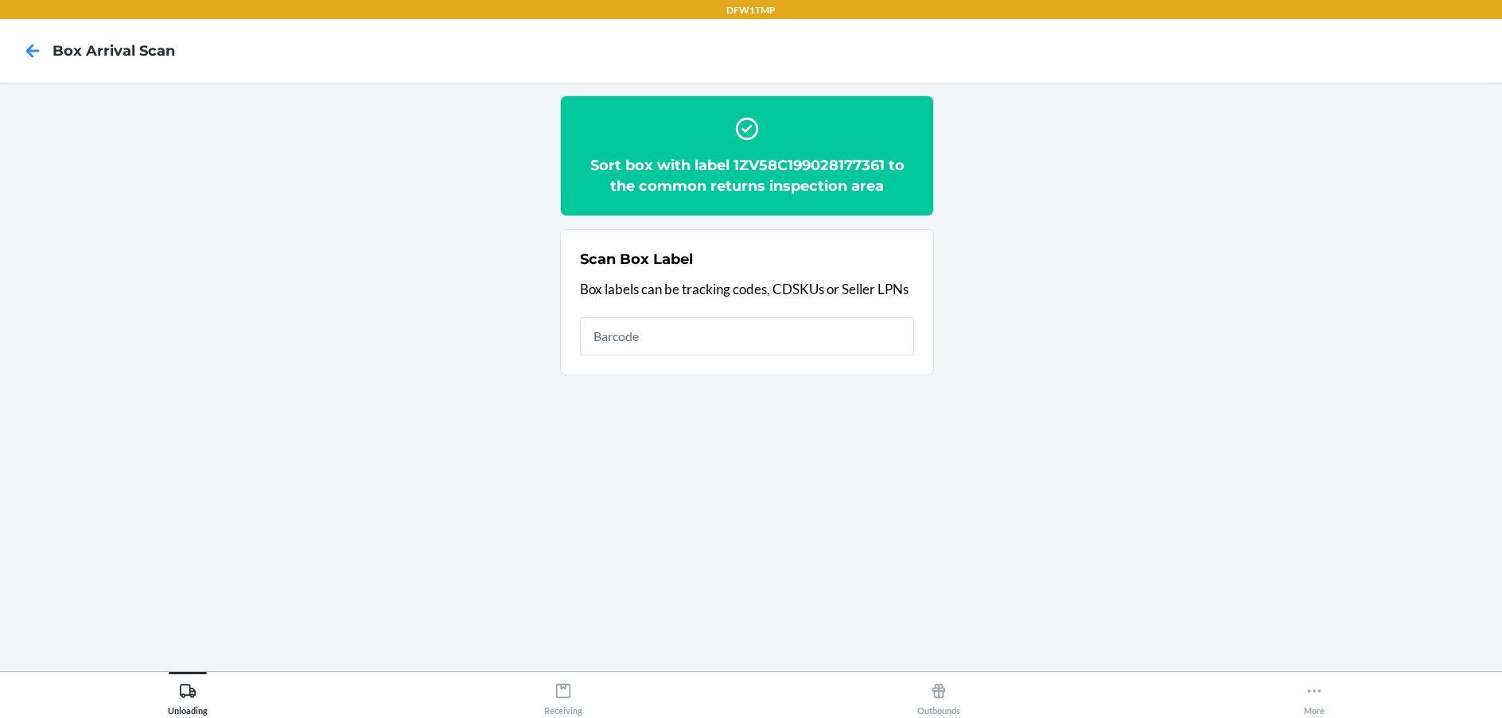
drag, startPoint x: 518, startPoint y: 595, endPoint x: 540, endPoint y: 639, distance: 49.1
click at [523, 602] on section "Sort box with label 1ZV58C199028177361 to the common returns inspection area Sc…" at bounding box center [751, 376] width 1476 height 563
drag, startPoint x: 581, startPoint y: 699, endPoint x: 572, endPoint y: 698, distance: 8.8
click at [573, 699] on div "Receiving" at bounding box center [563, 696] width 38 height 40
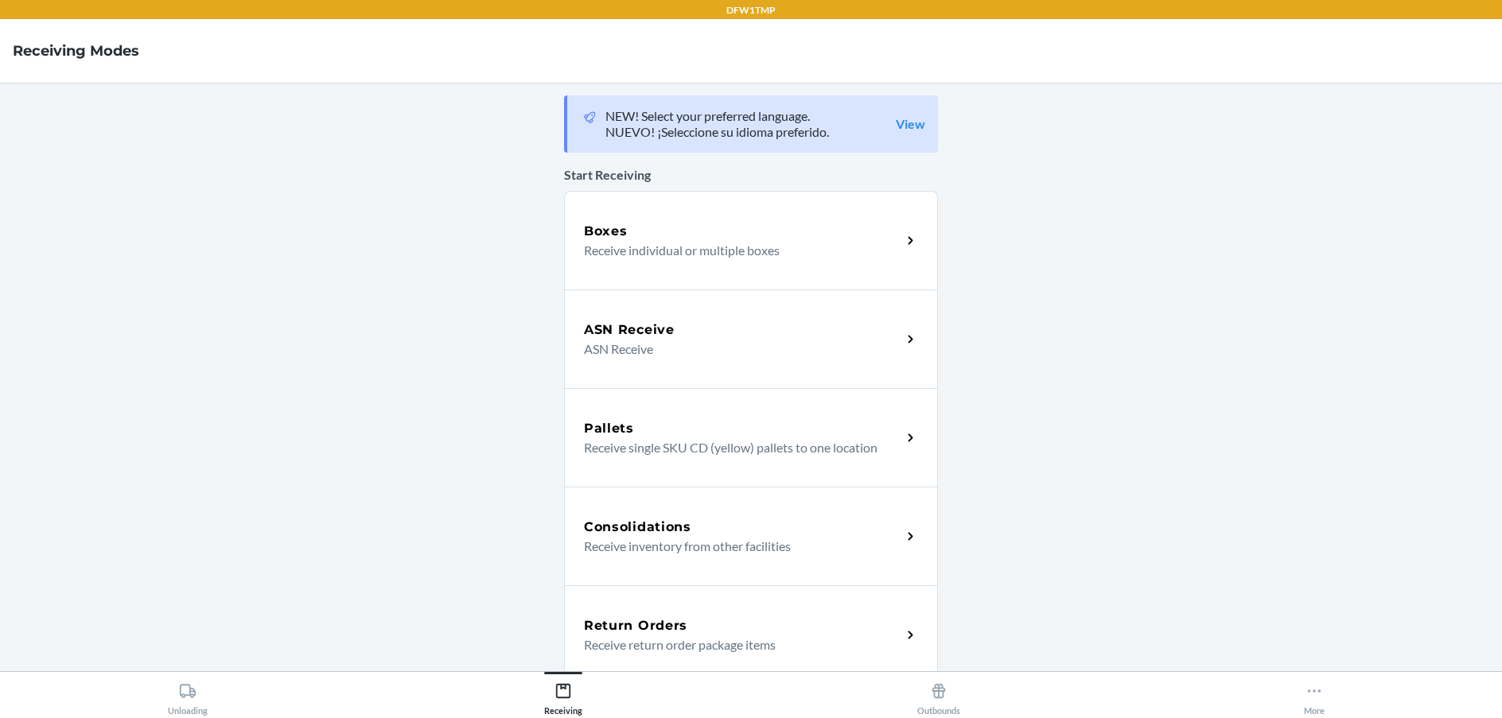
click at [657, 620] on h5 "Return Orders" at bounding box center [635, 625] width 103 height 19
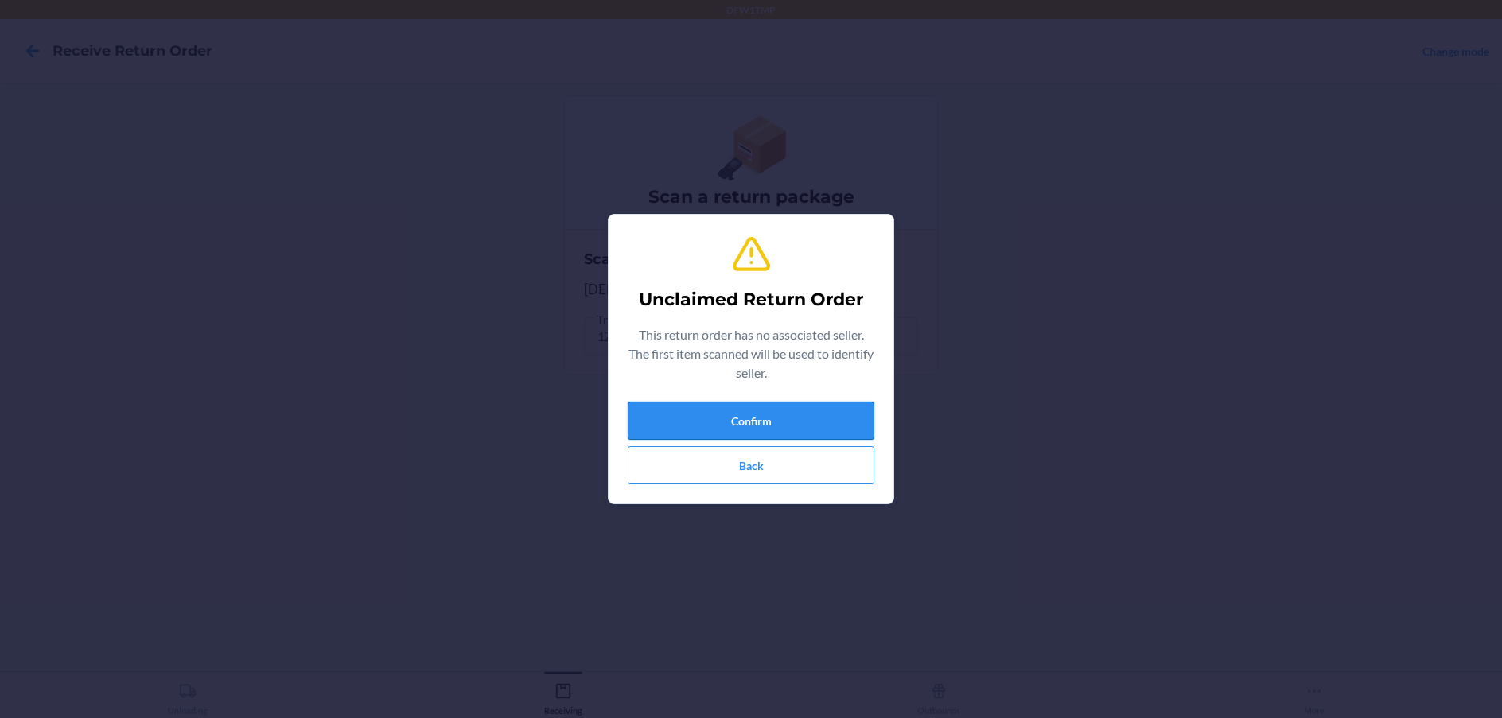
click at [713, 426] on button "Confirm" at bounding box center [751, 421] width 247 height 38
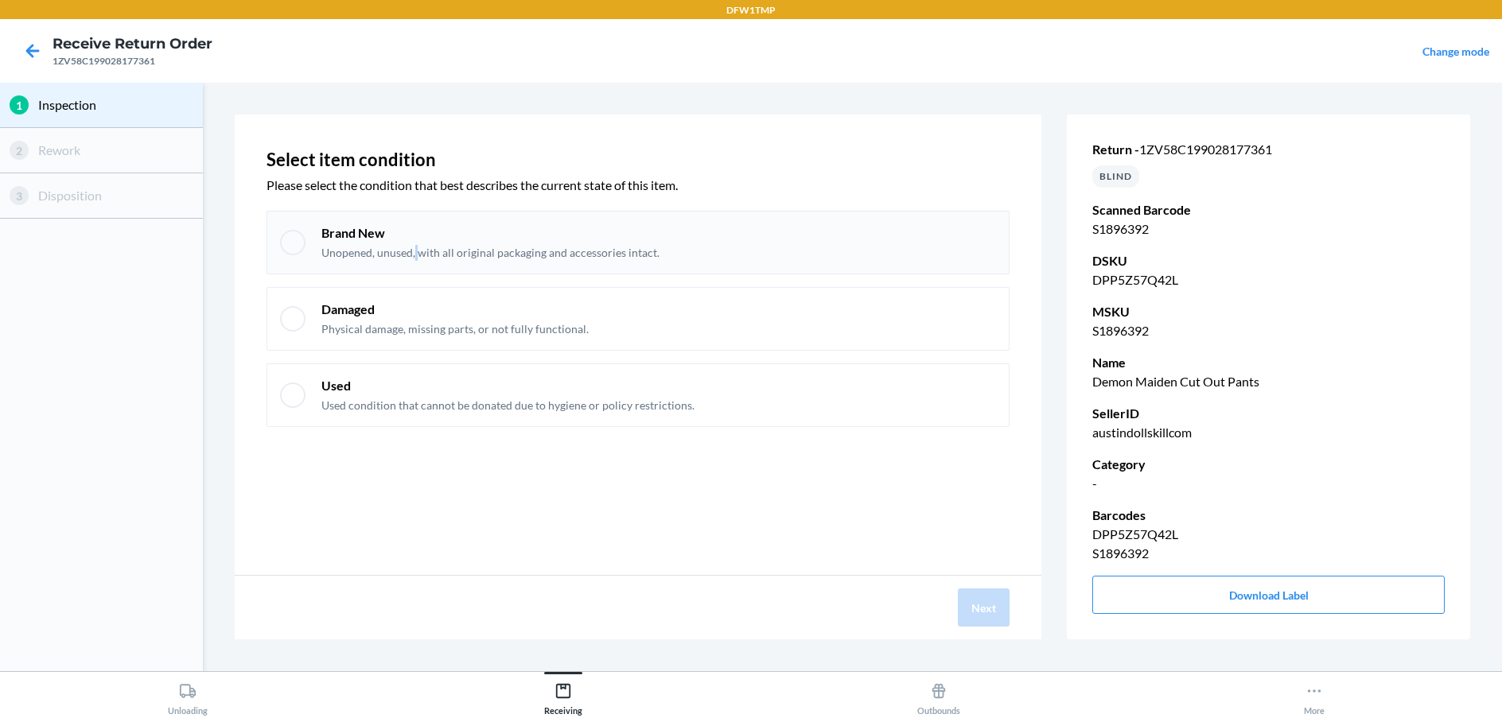
click at [419, 255] on p "Unopened, unused, with all original packaging and accessories intact." at bounding box center [490, 253] width 338 height 16
checkbox input "true"
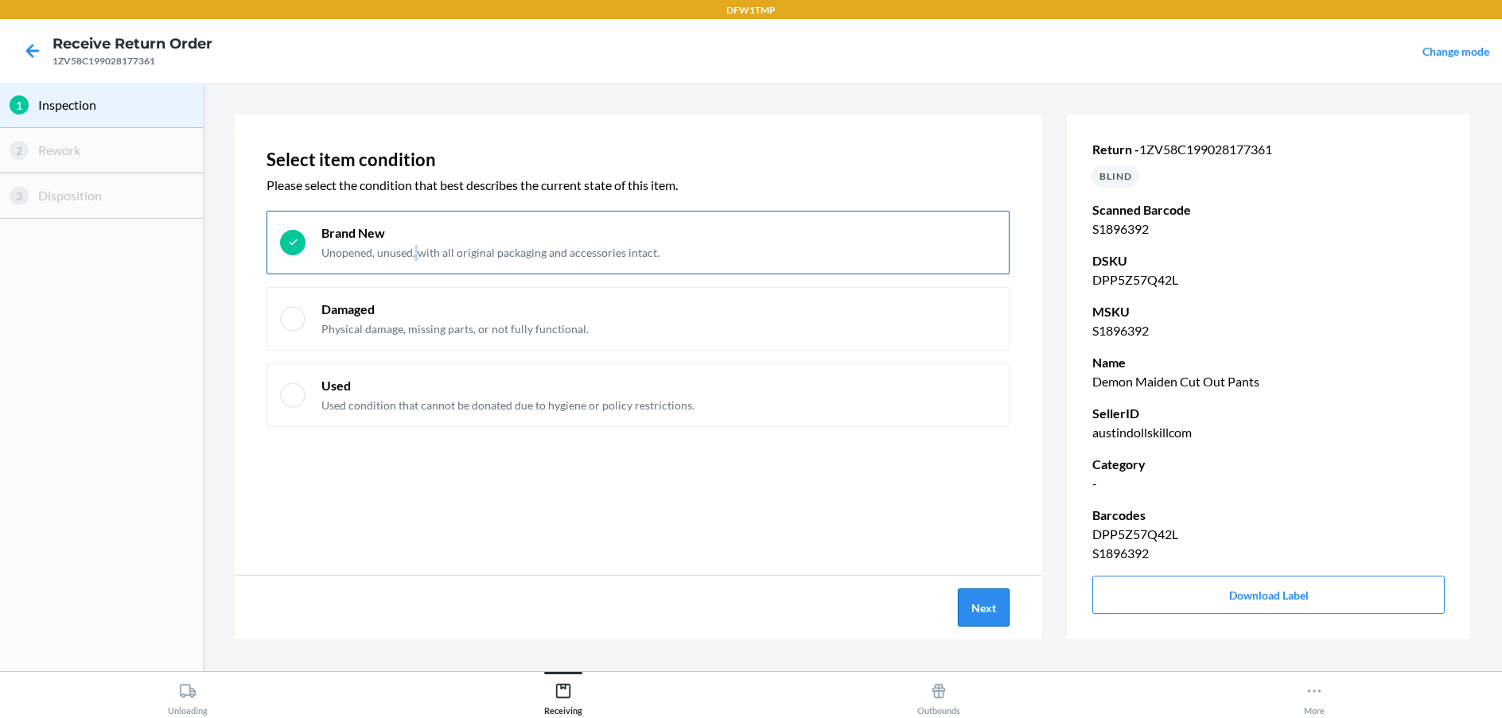
click at [968, 598] on button "Next" at bounding box center [984, 608] width 52 height 38
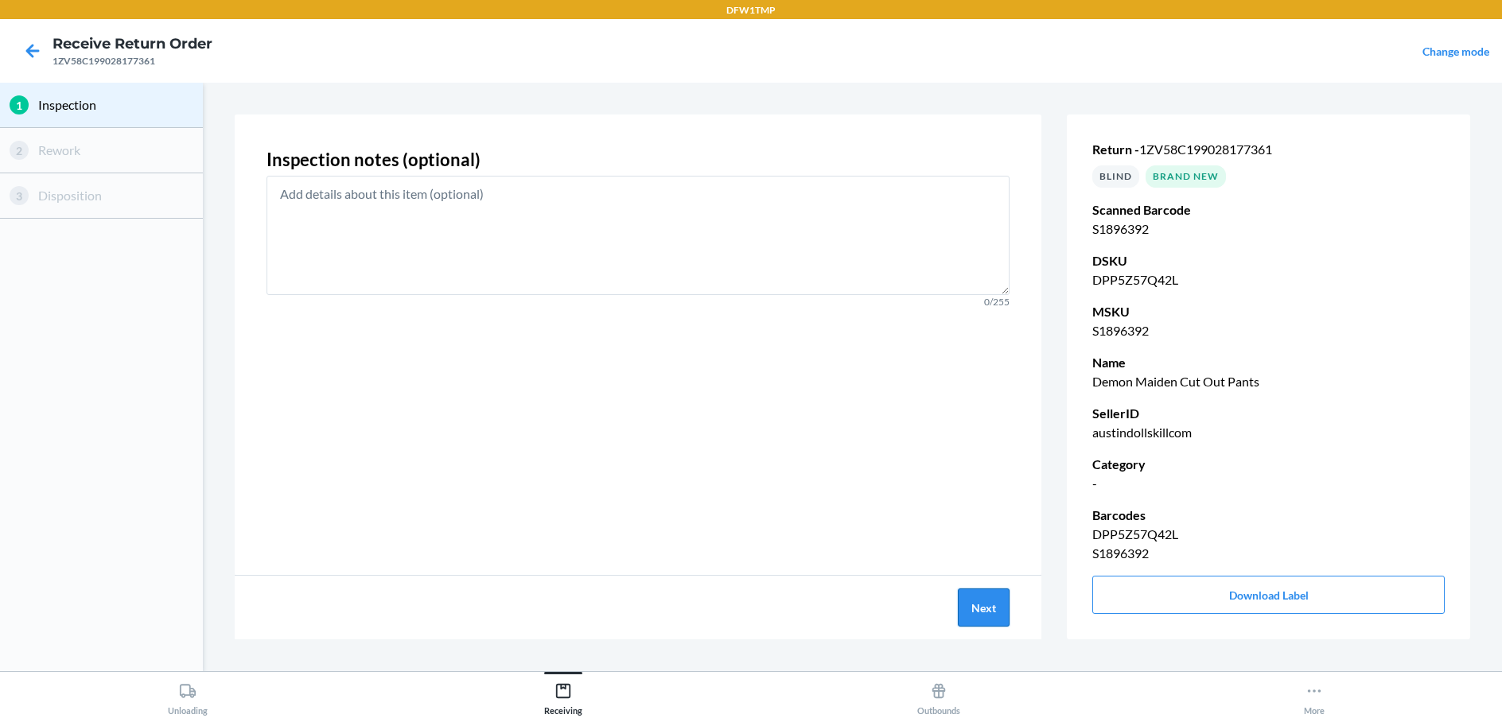
click at [984, 614] on button "Next" at bounding box center [984, 608] width 52 height 38
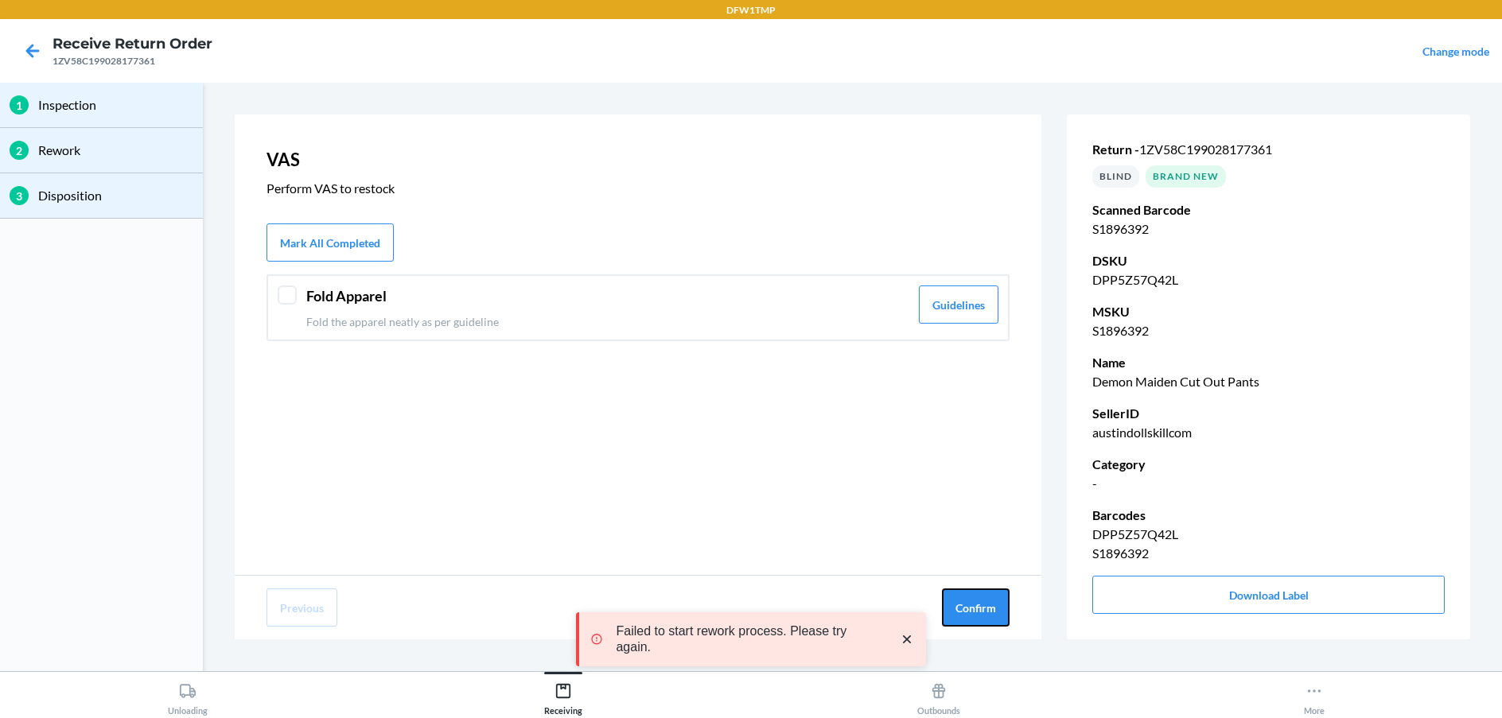
click at [988, 612] on button "Confirm" at bounding box center [976, 608] width 68 height 38
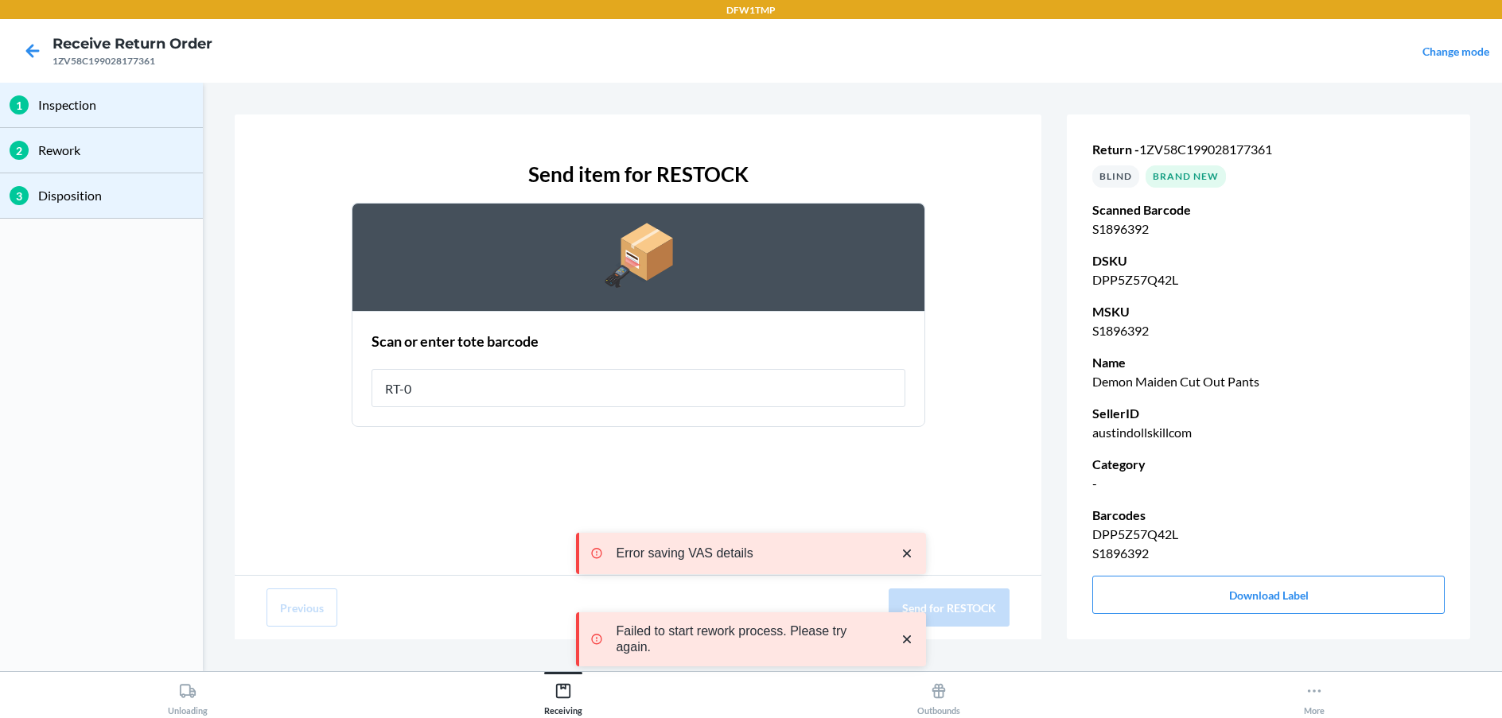
type input "RT-07"
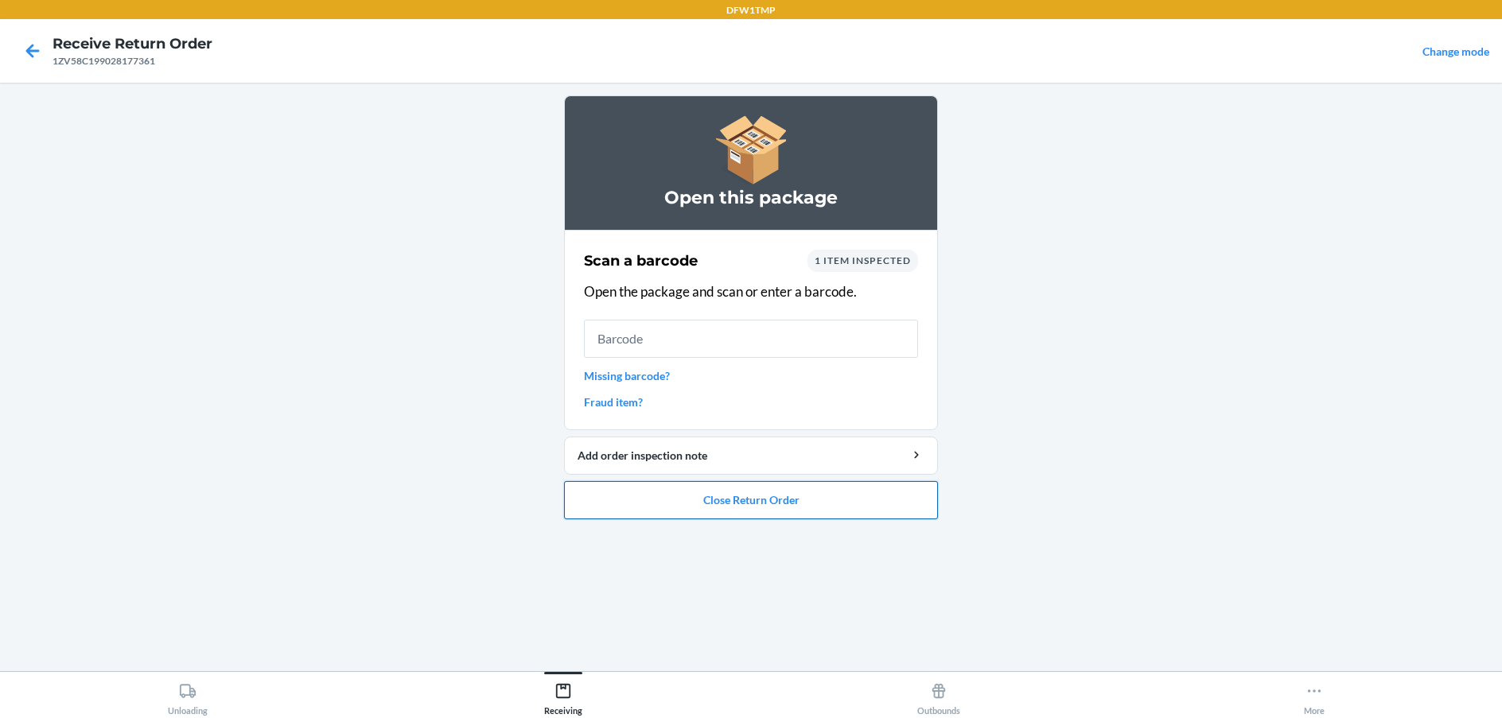
click at [775, 496] on button "Close Return Order" at bounding box center [751, 500] width 374 height 38
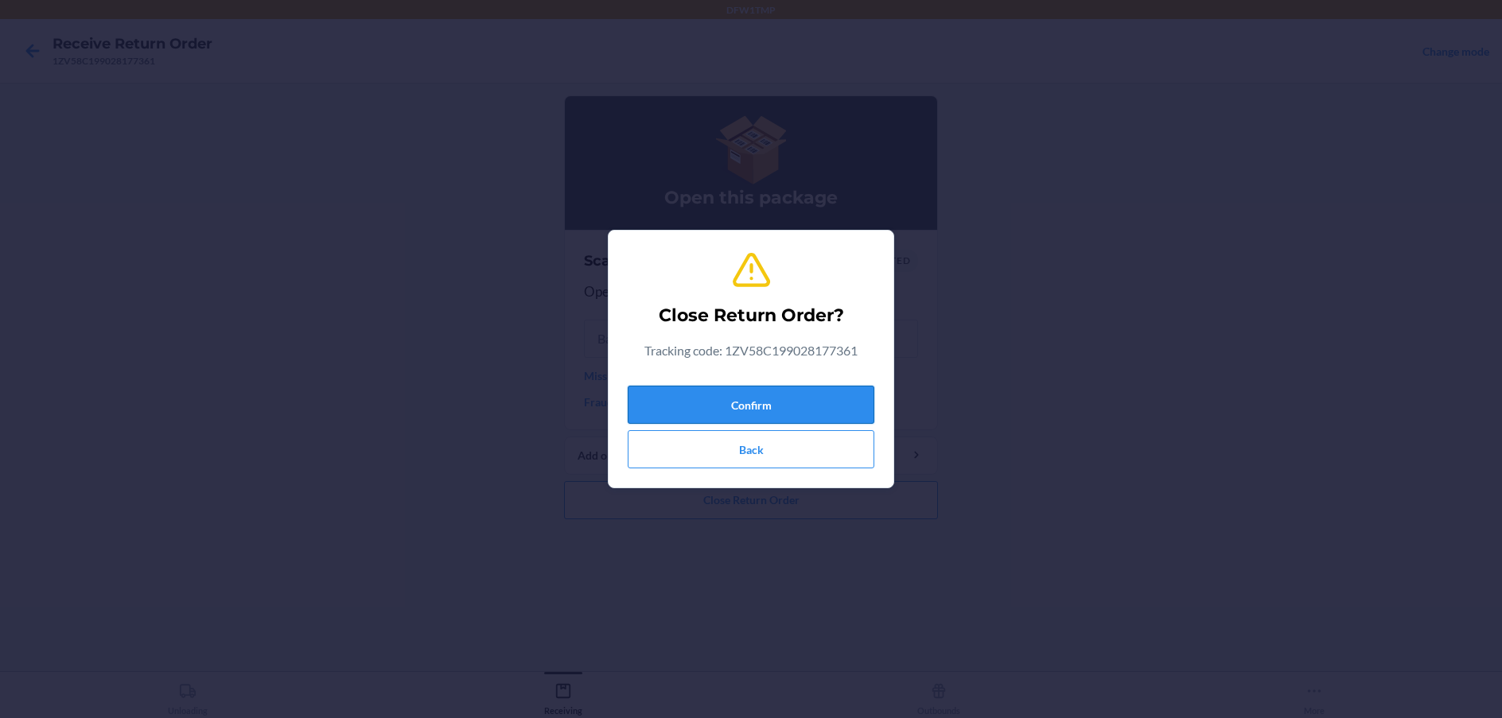
click at [747, 401] on button "Confirm" at bounding box center [751, 405] width 247 height 38
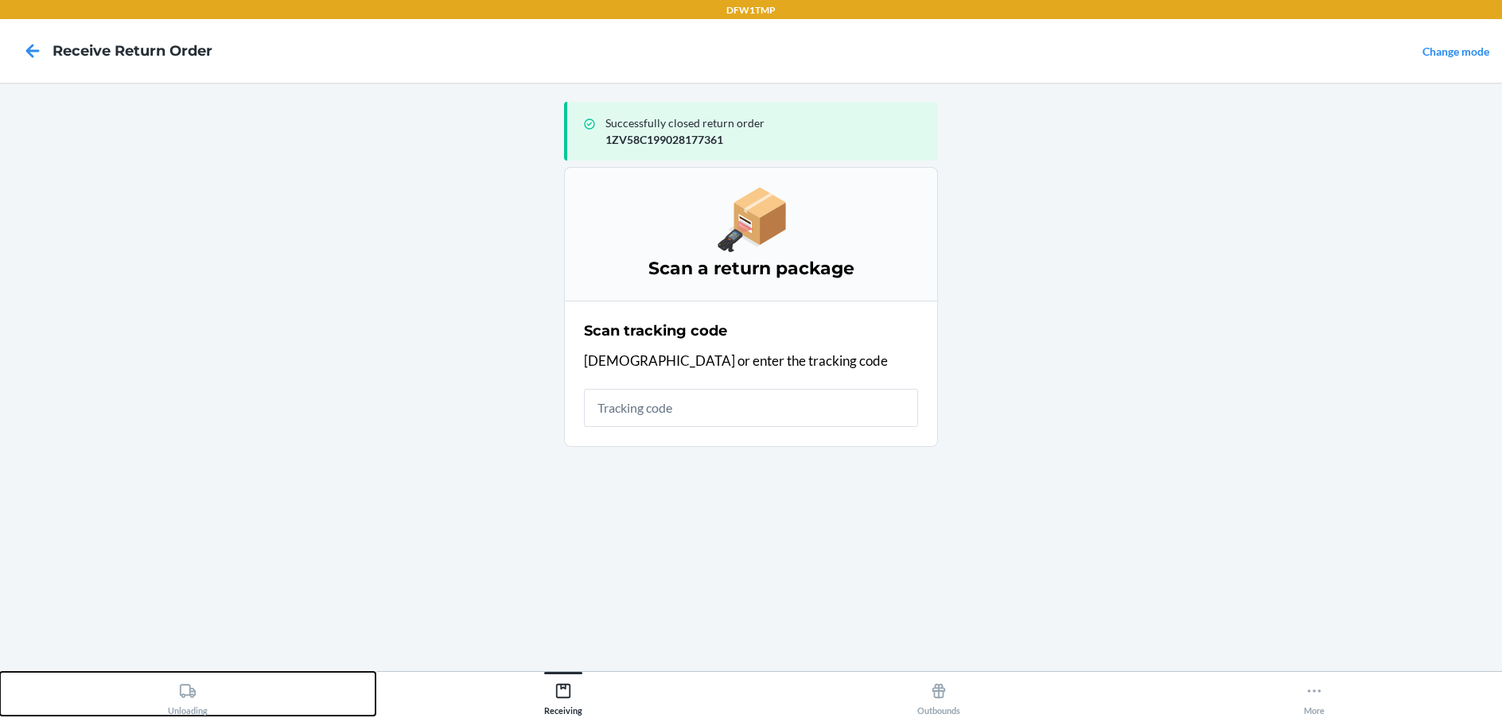
click at [195, 702] on div "Unloading" at bounding box center [188, 696] width 40 height 40
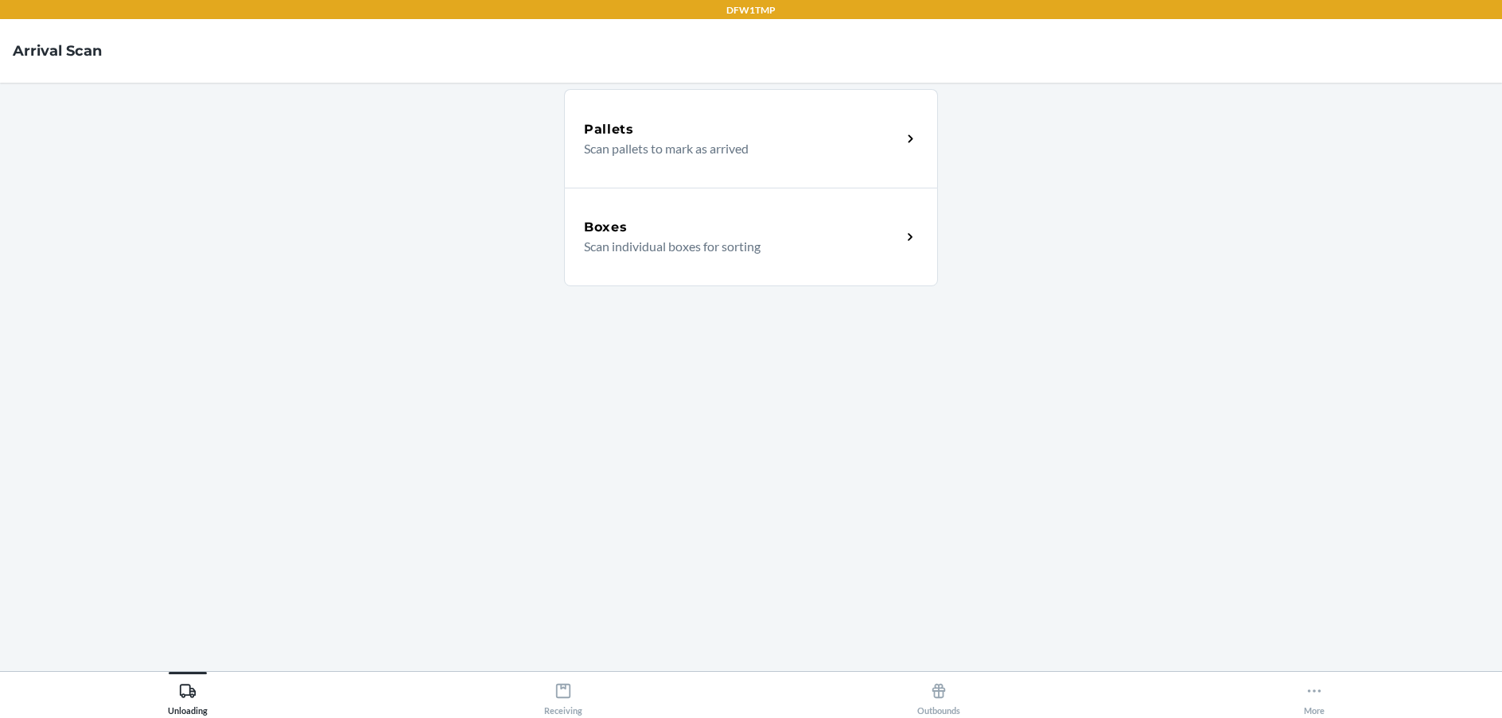
click at [674, 248] on p "Scan individual boxes for sorting" at bounding box center [736, 246] width 305 height 19
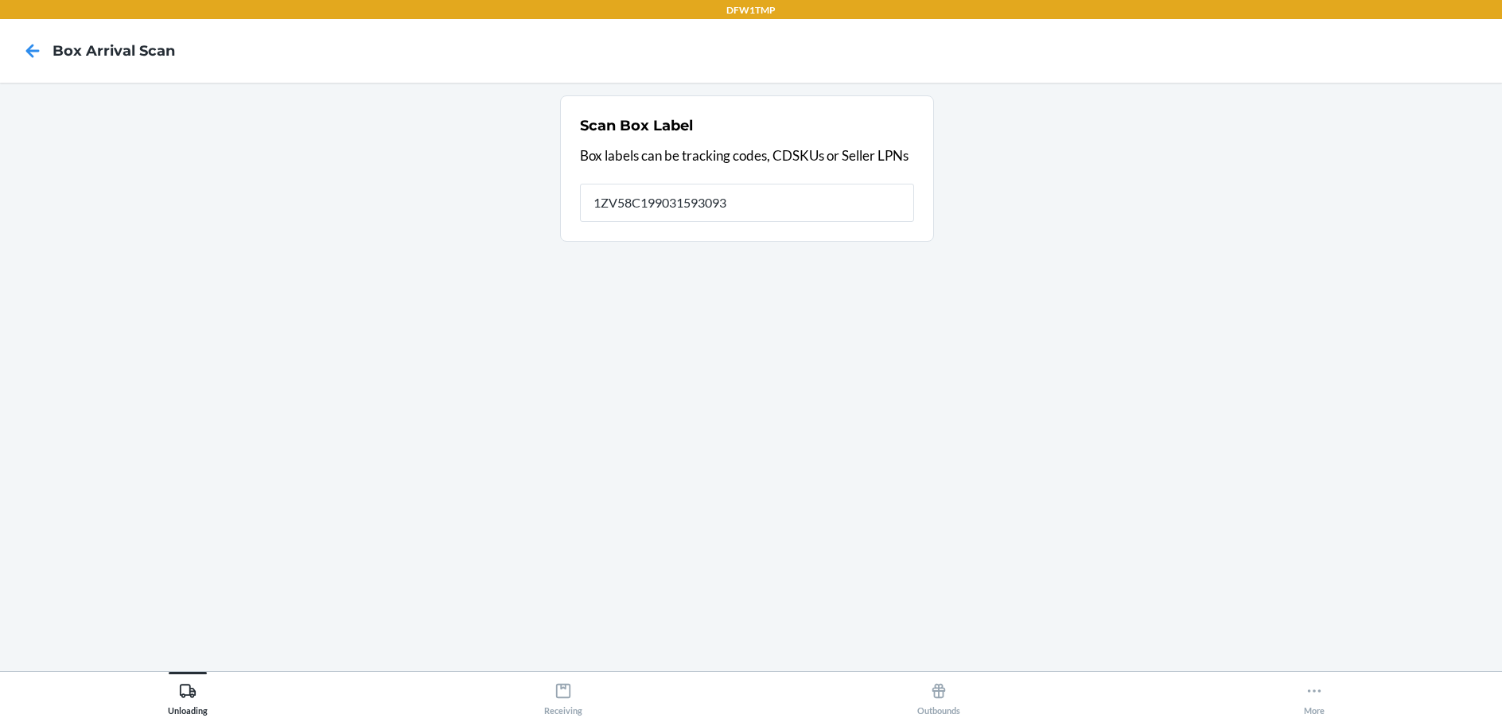
type input "1ZV58C199031593093"
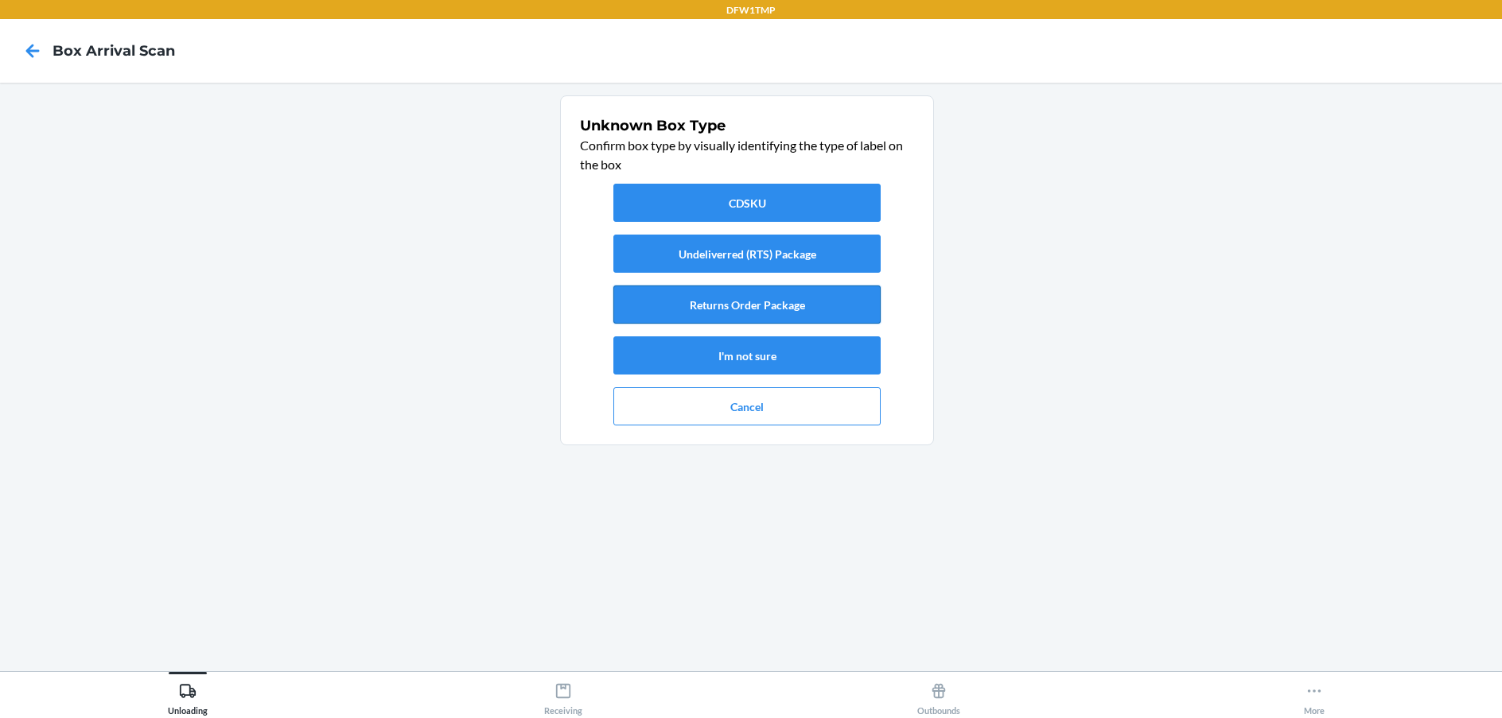
click at [692, 302] on button "Returns Order Package" at bounding box center [746, 305] width 267 height 38
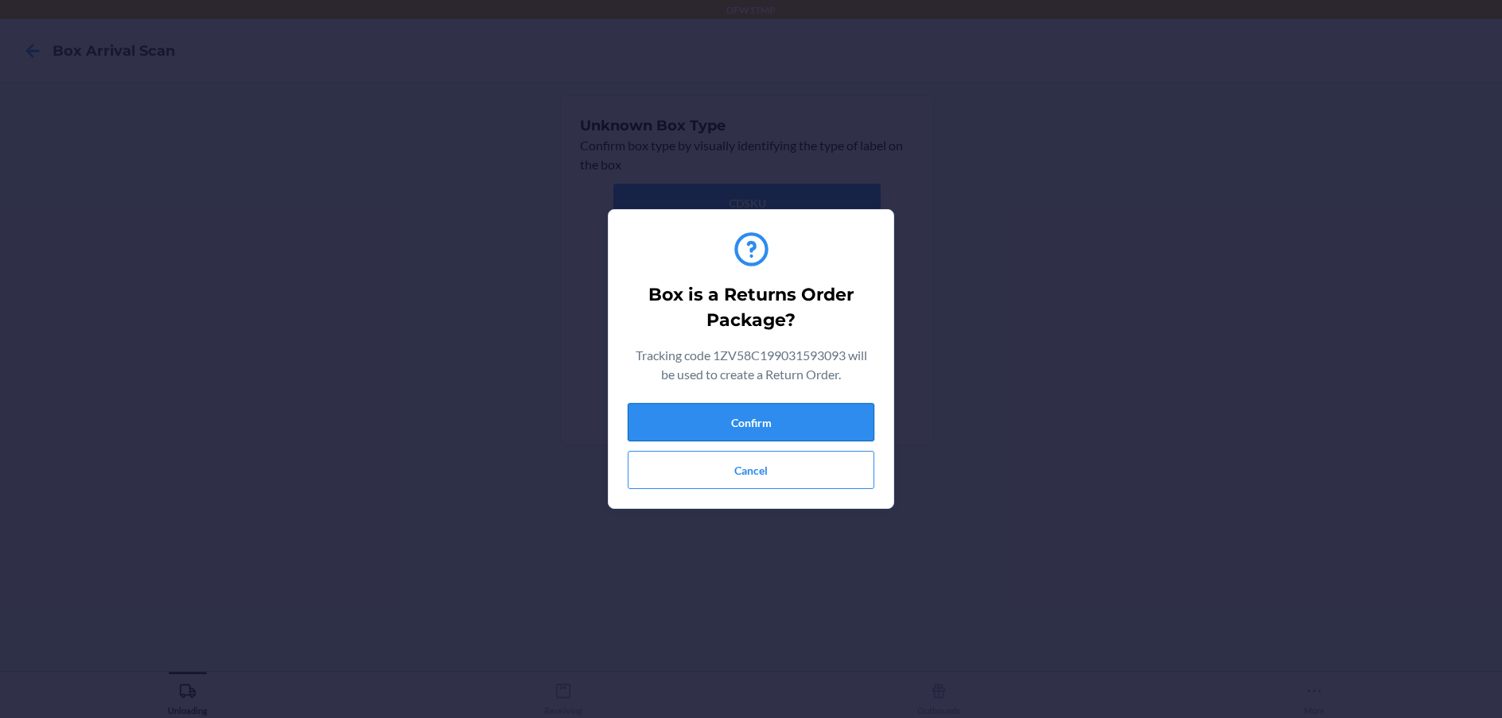
click at [803, 414] on button "Confirm" at bounding box center [751, 422] width 247 height 38
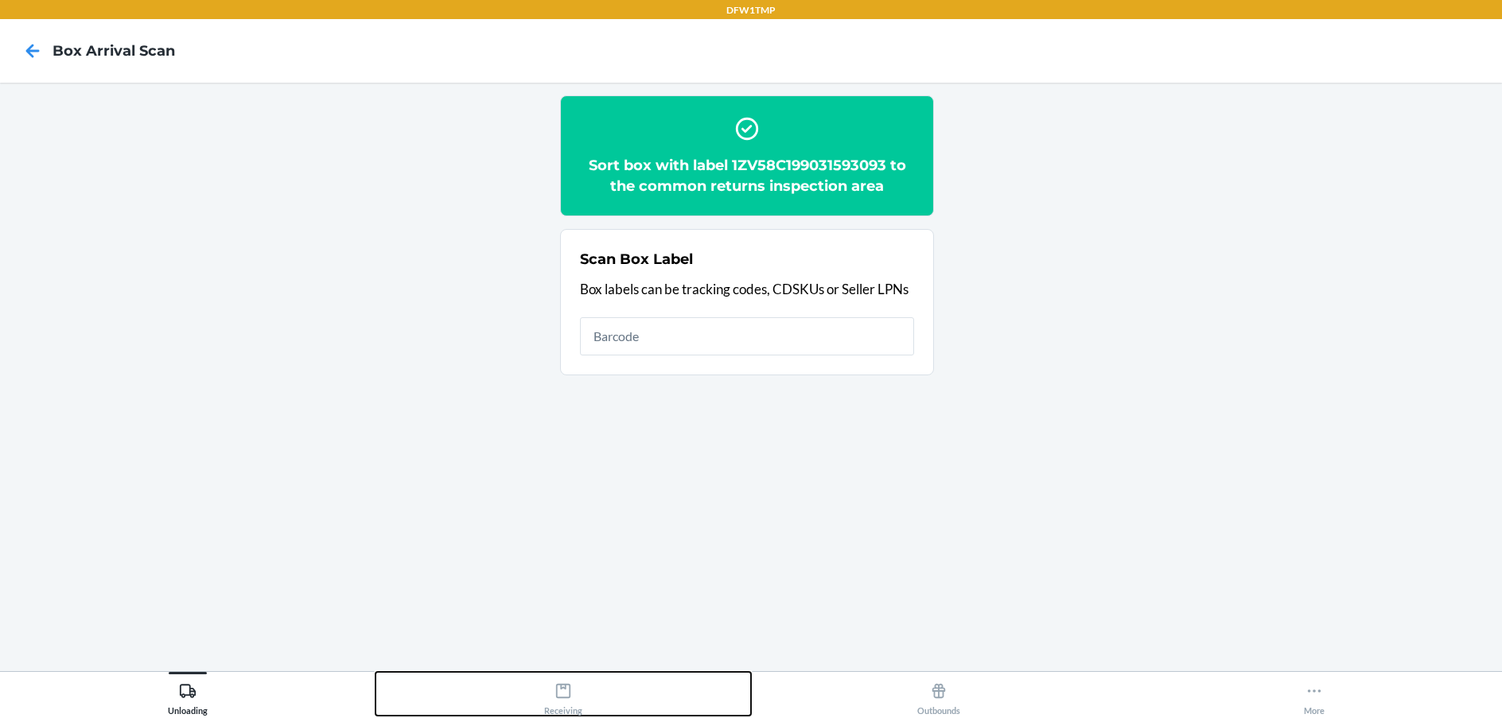
click at [572, 691] on div "Receiving" at bounding box center [563, 696] width 38 height 40
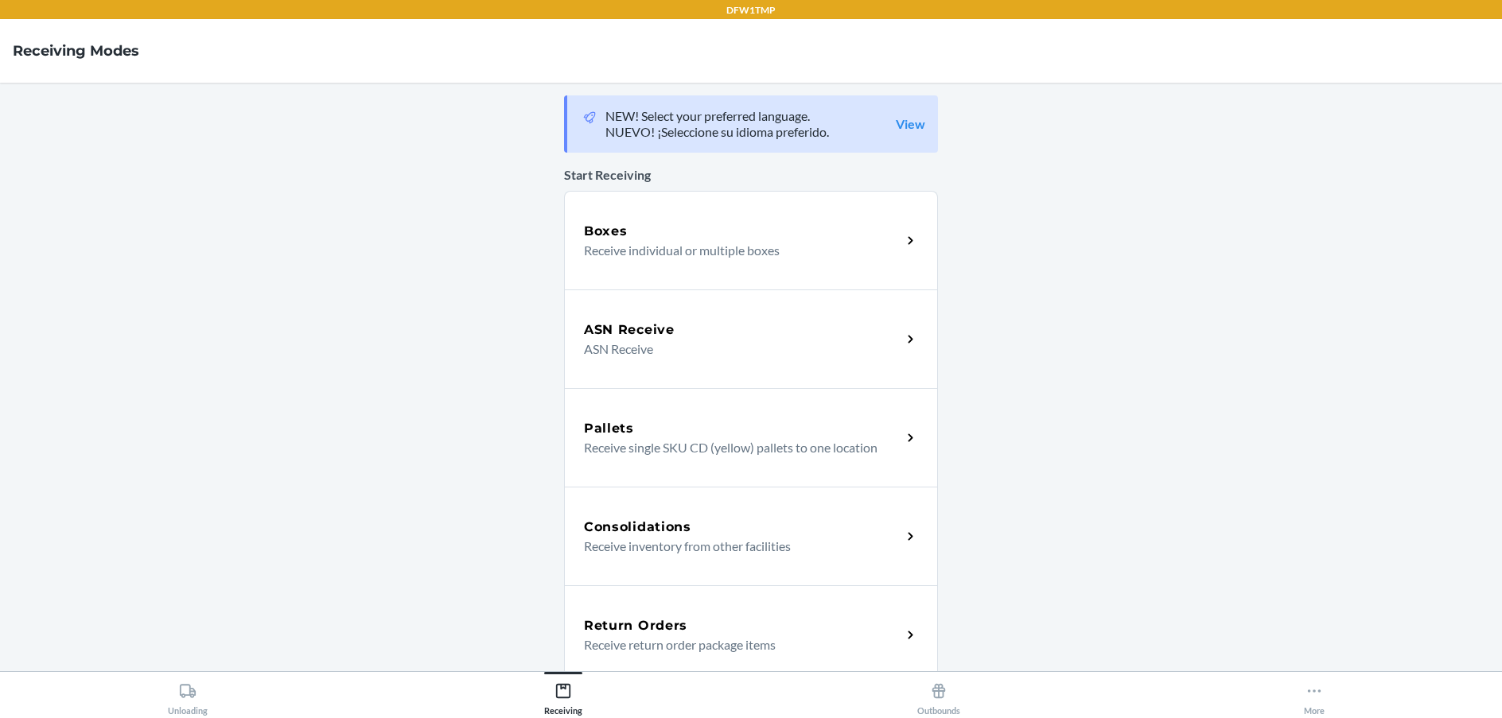
click at [627, 636] on p "Receive return order package items" at bounding box center [736, 645] width 305 height 19
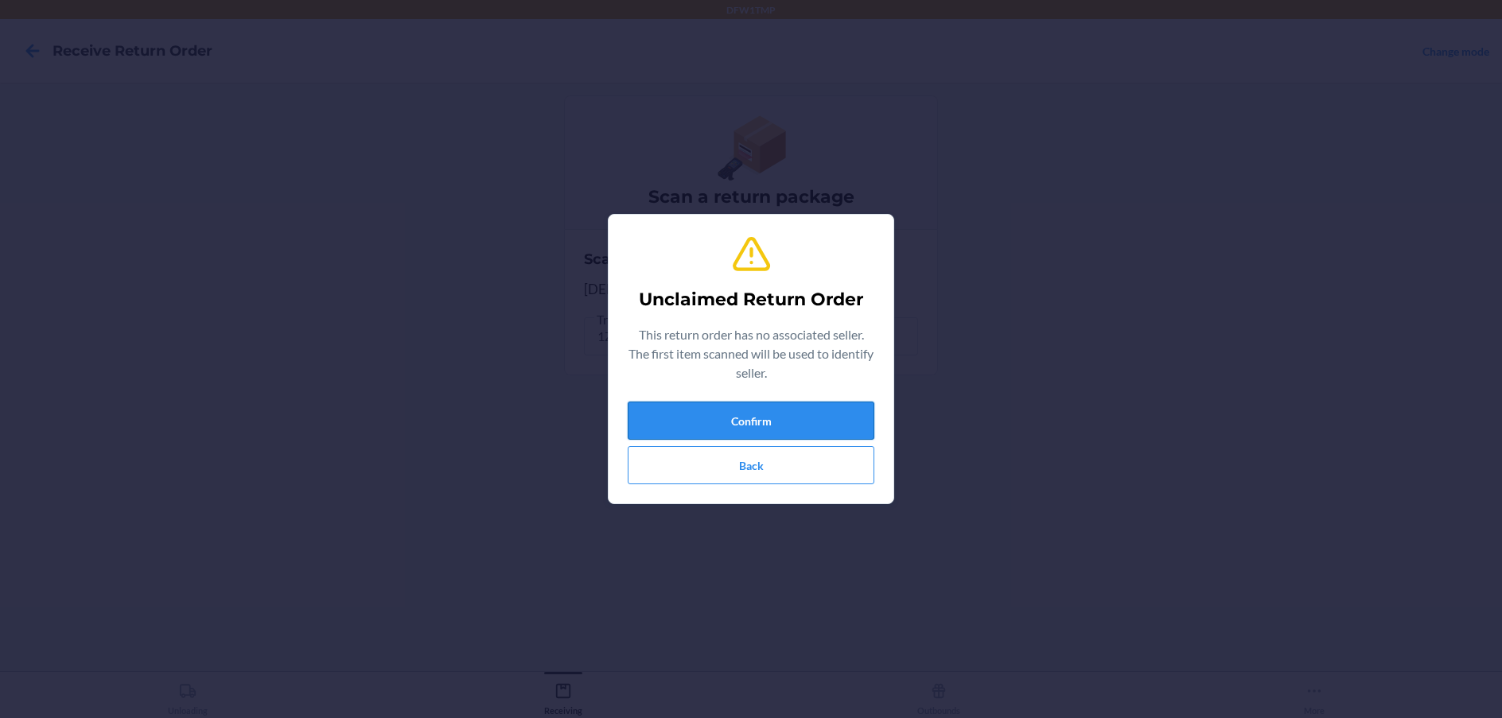
click at [781, 423] on button "Confirm" at bounding box center [751, 421] width 247 height 38
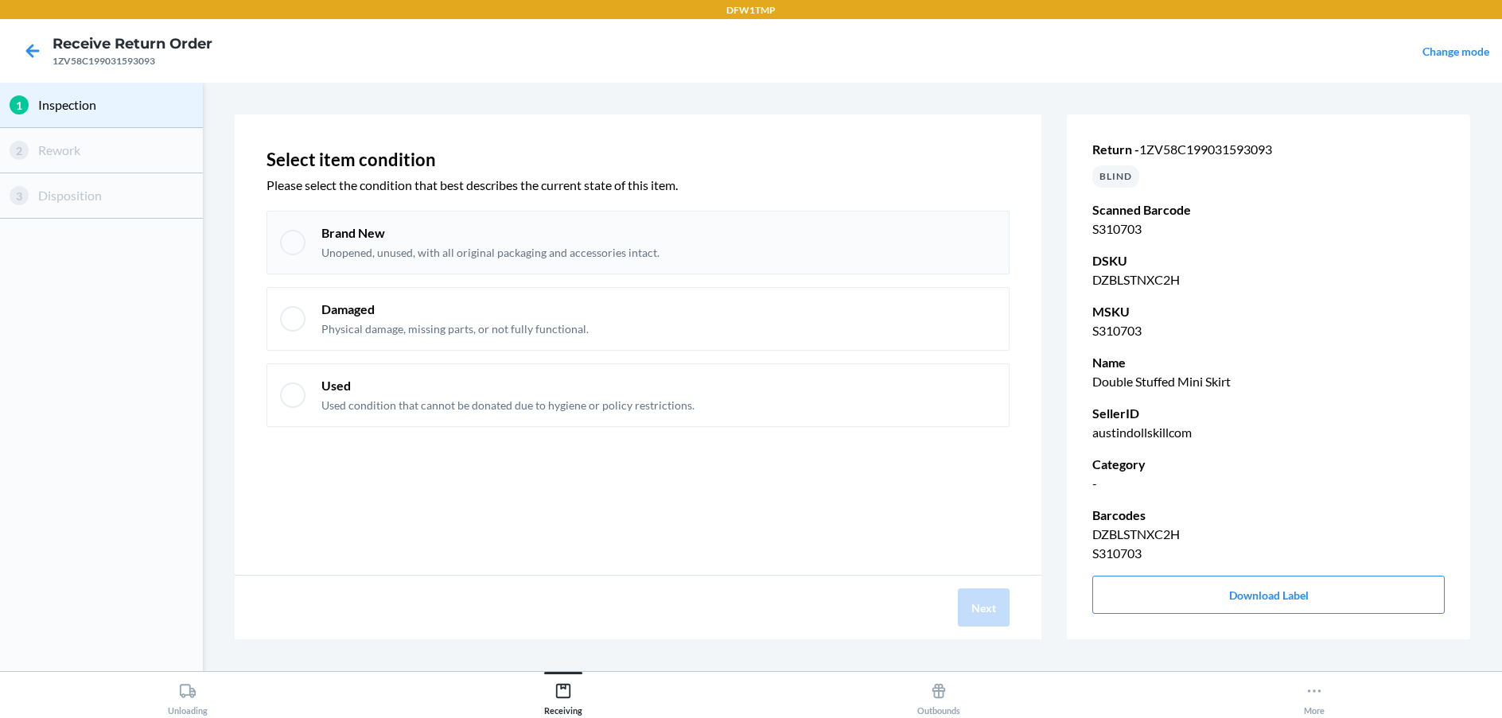
click at [541, 236] on p "Brand New" at bounding box center [490, 232] width 338 height 17
checkbox input "true"
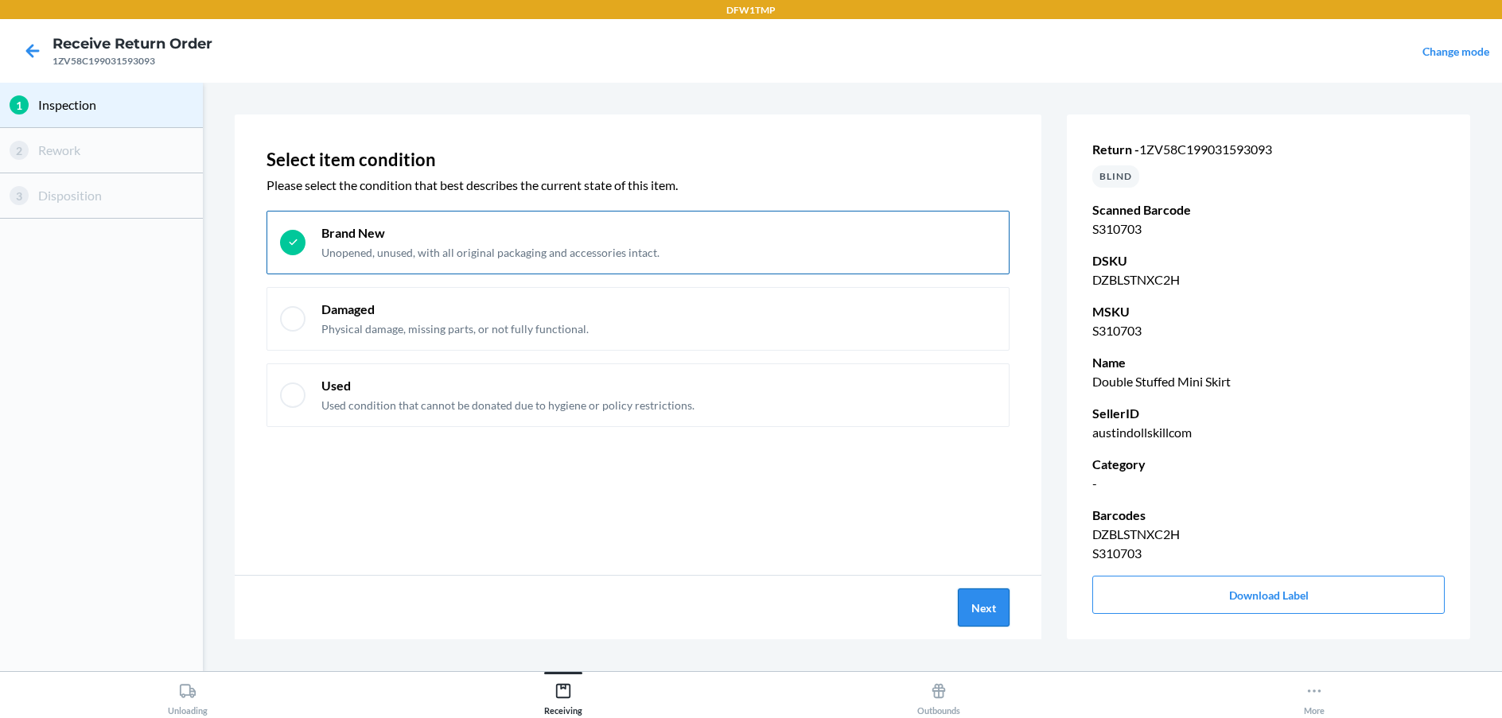
click at [976, 604] on button "Next" at bounding box center [984, 608] width 52 height 38
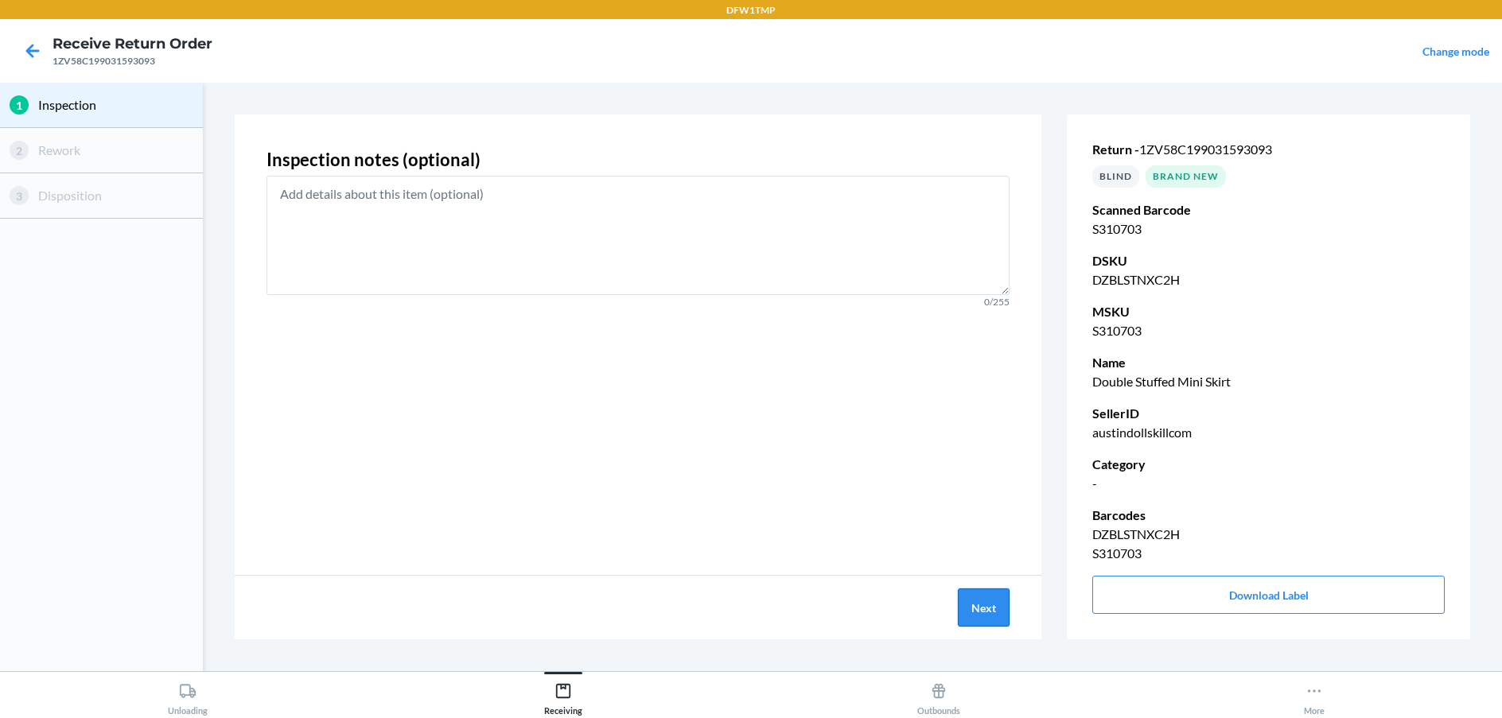
click at [978, 603] on button "Next" at bounding box center [984, 608] width 52 height 38
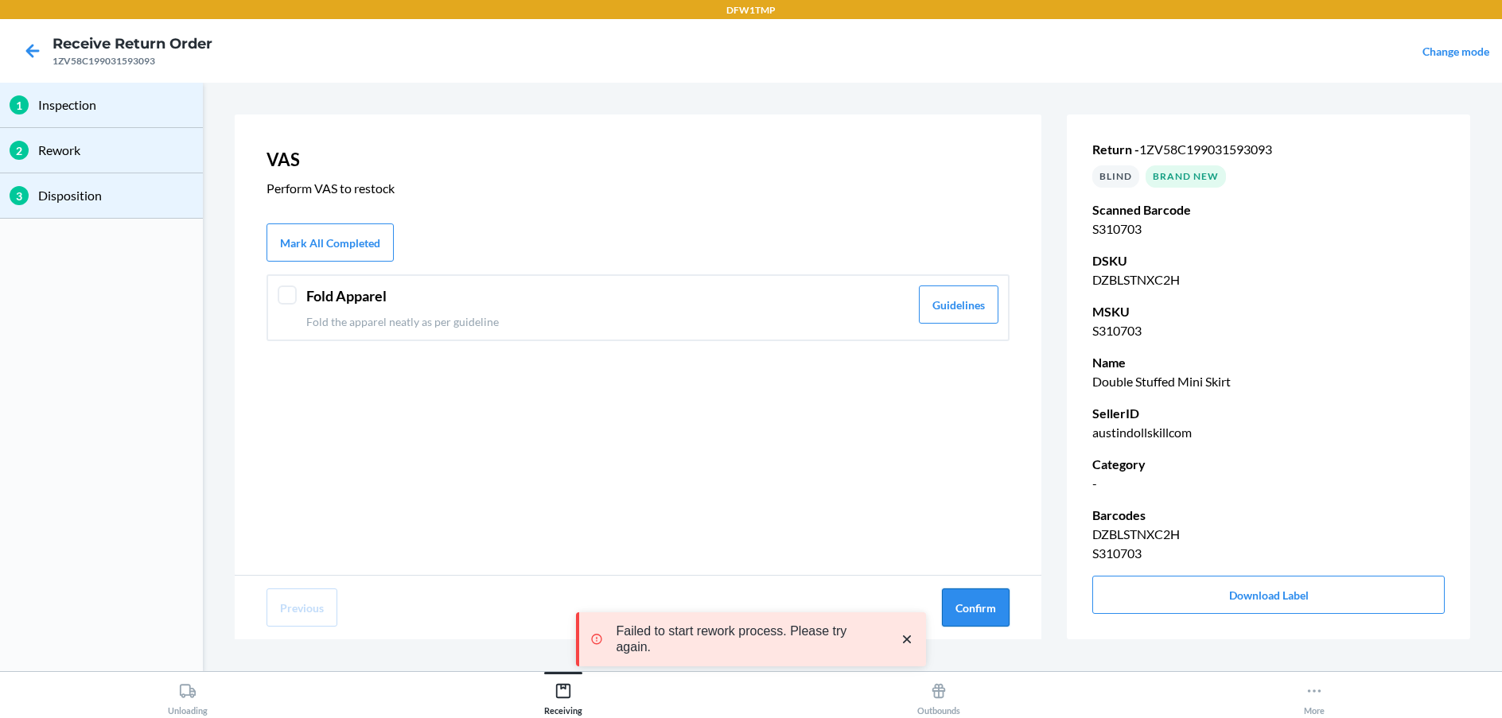
click at [963, 601] on button "Confirm" at bounding box center [976, 608] width 68 height 38
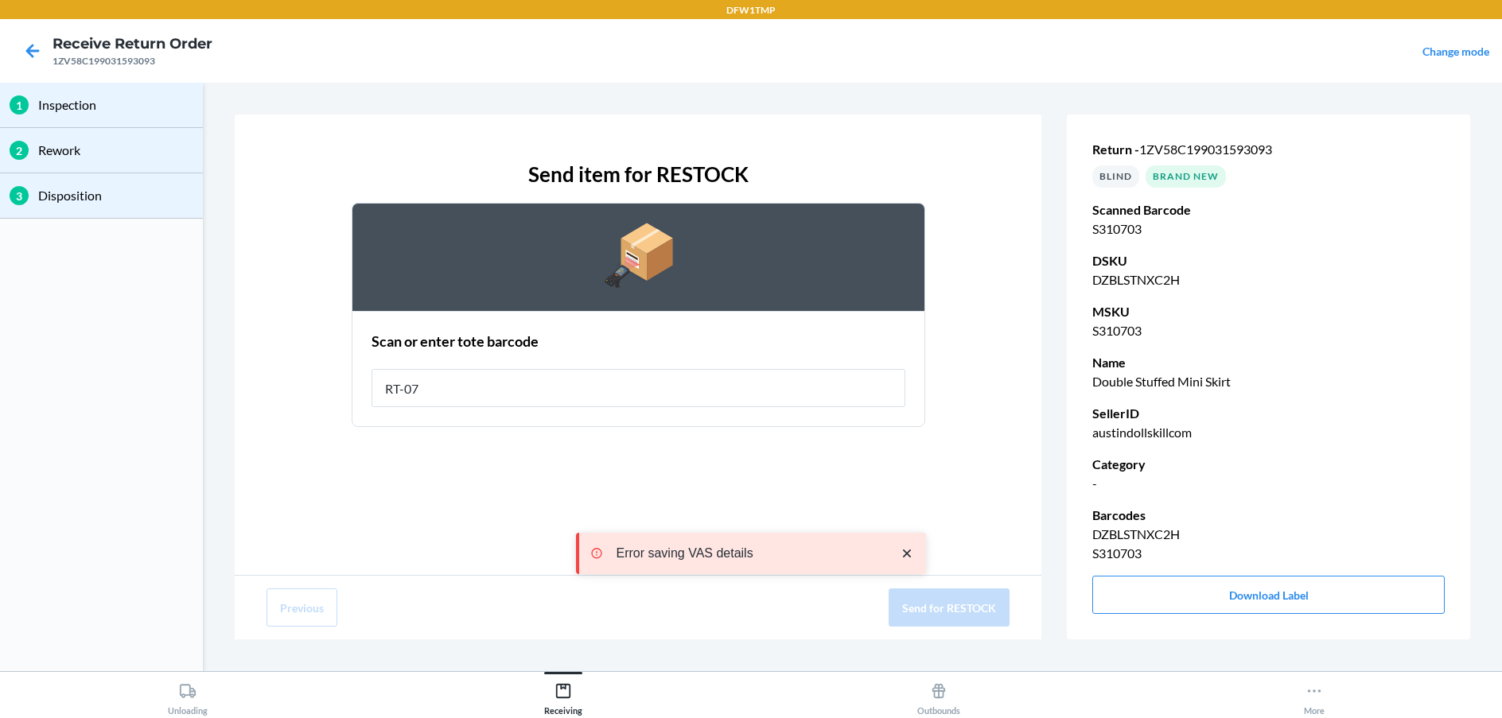
type input "RT-07"
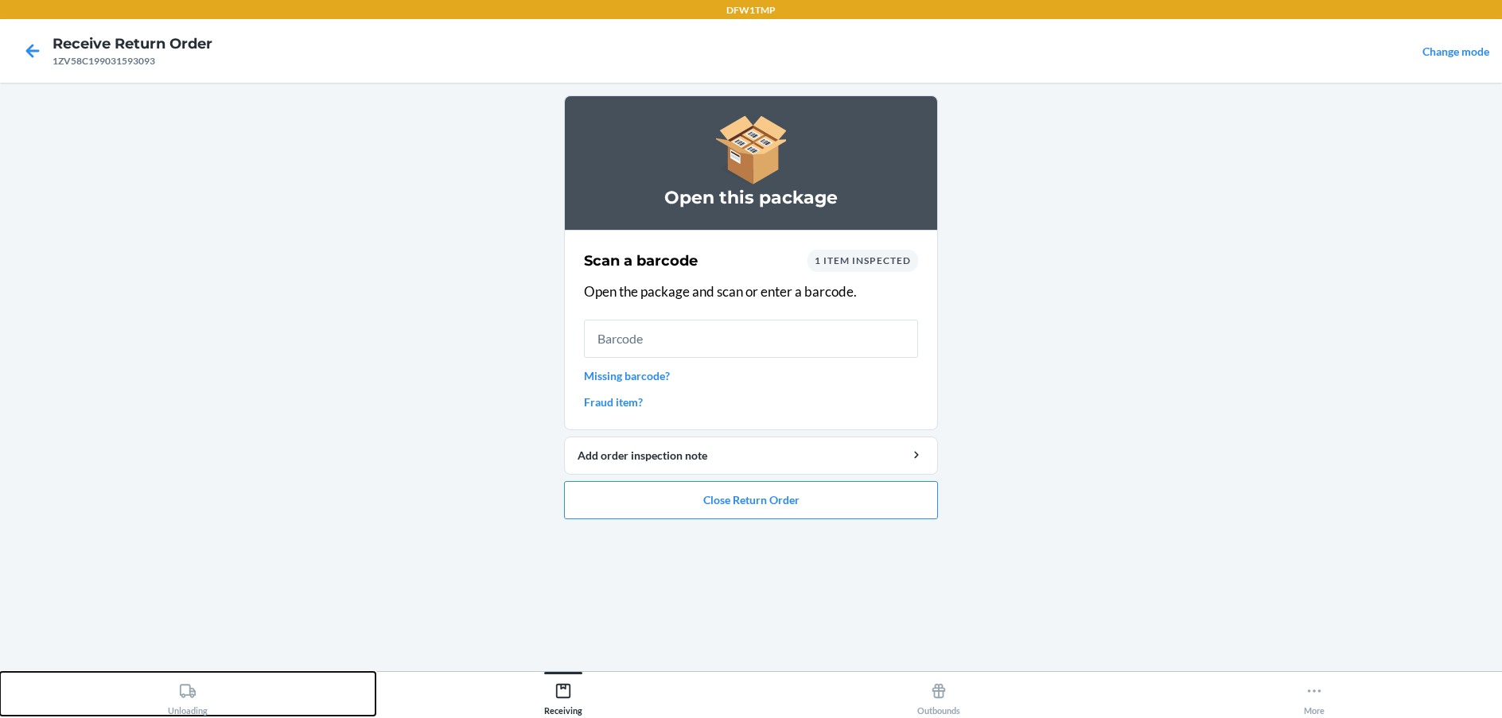
click at [191, 696] on icon at bounding box center [188, 691] width 16 height 14
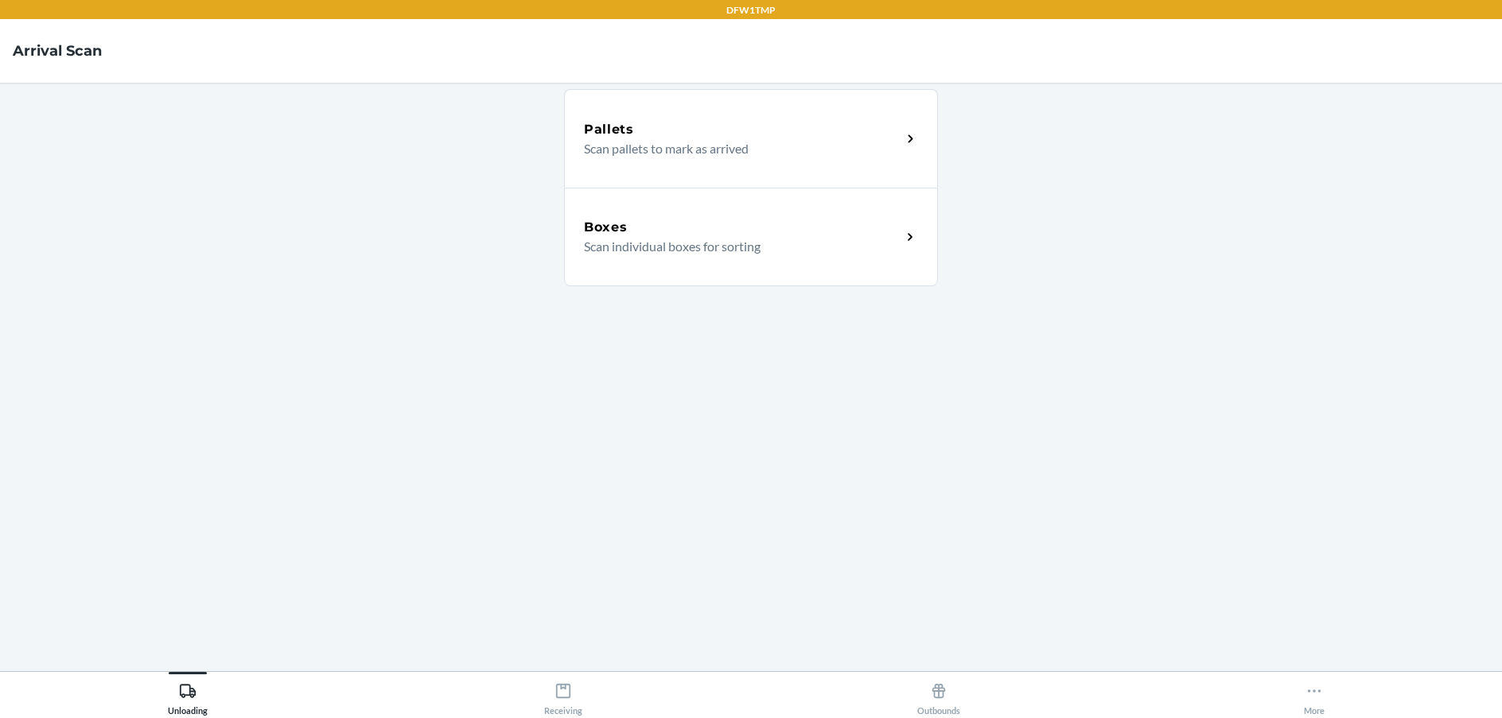
click at [780, 234] on div "Boxes" at bounding box center [742, 227] width 317 height 19
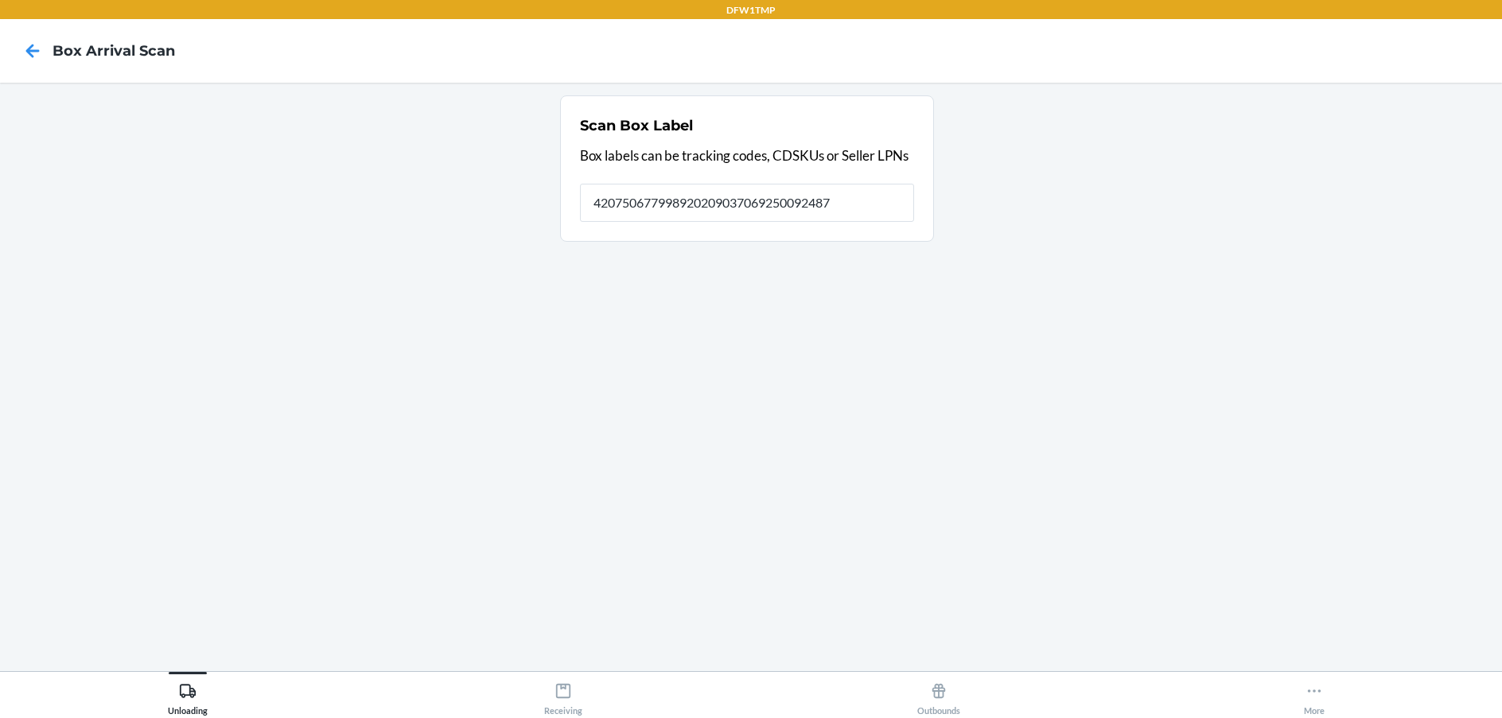
type input "4207506779989202090370692500924878"
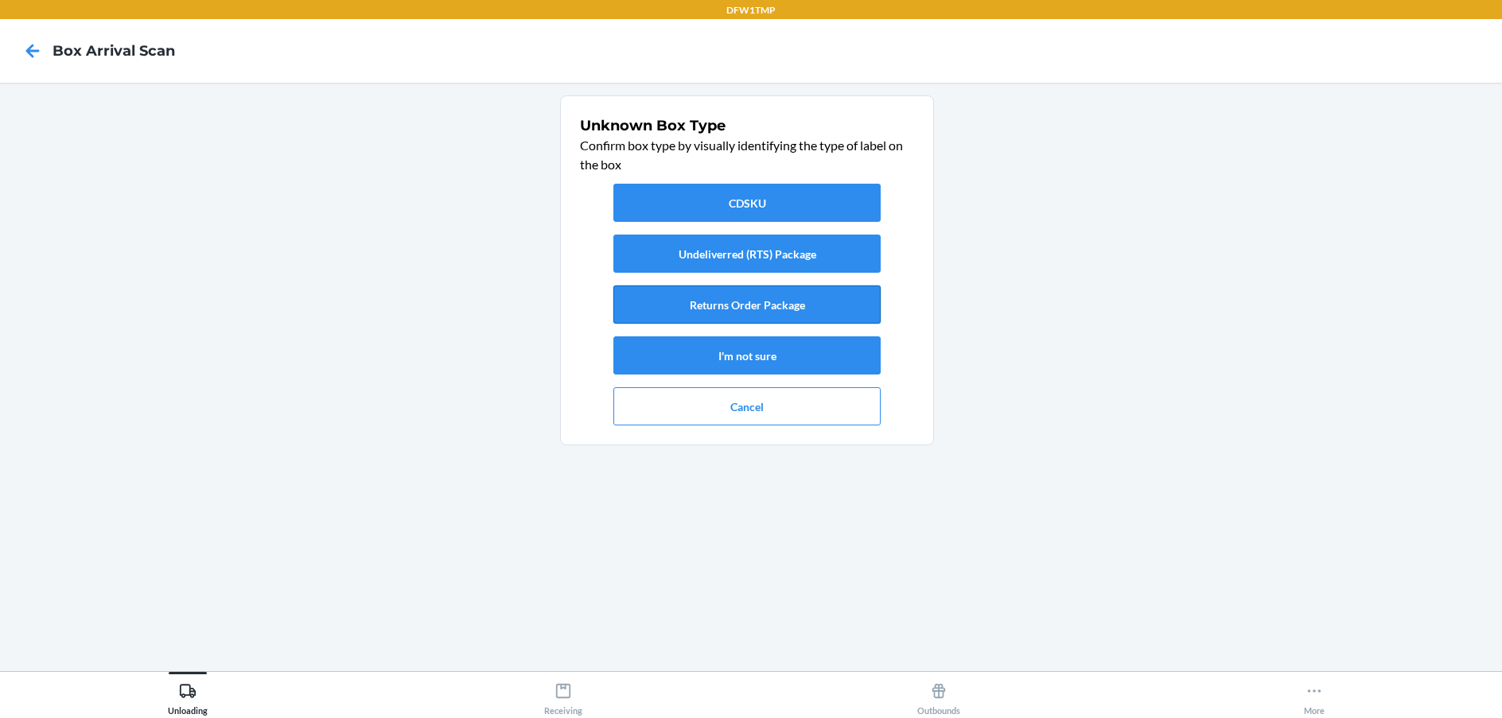
click at [713, 303] on button "Returns Order Package" at bounding box center [746, 305] width 267 height 38
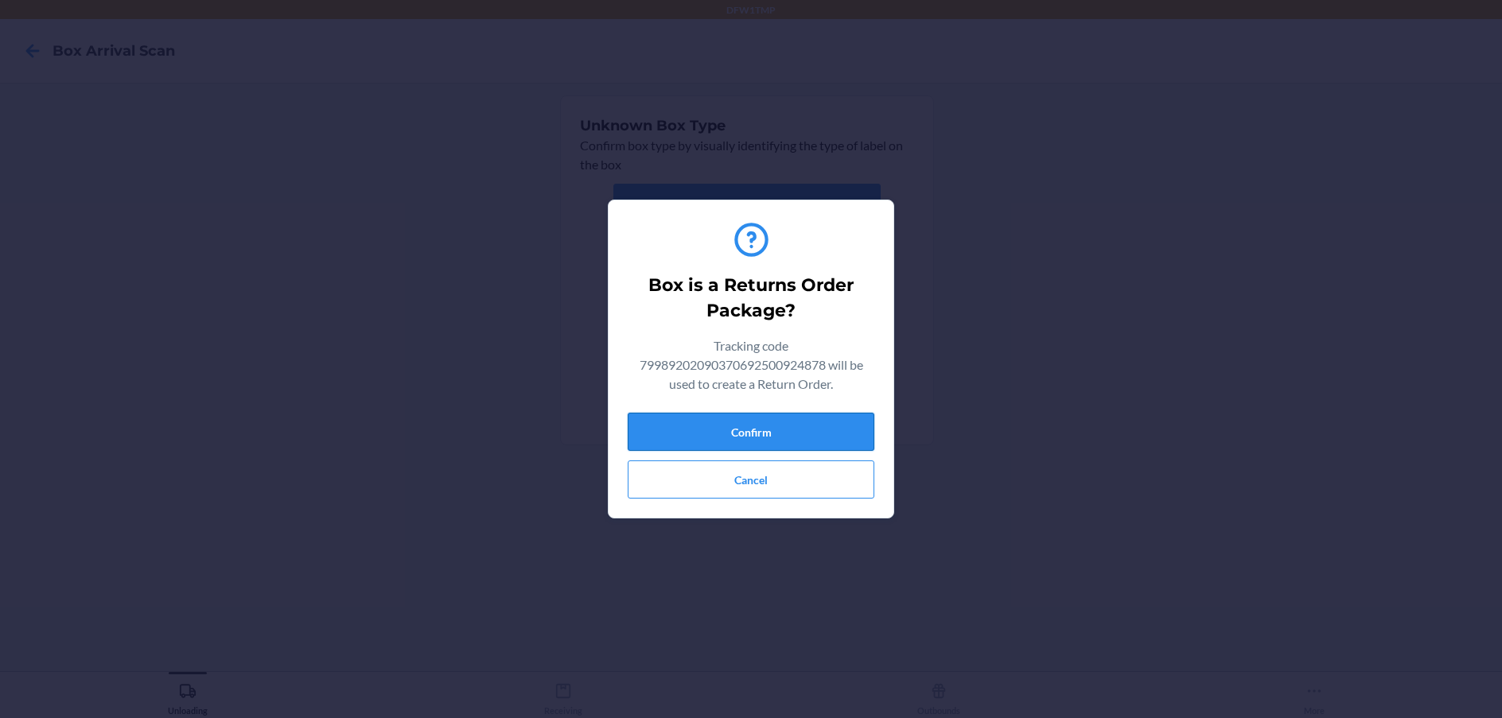
click at [716, 431] on button "Confirm" at bounding box center [751, 432] width 247 height 38
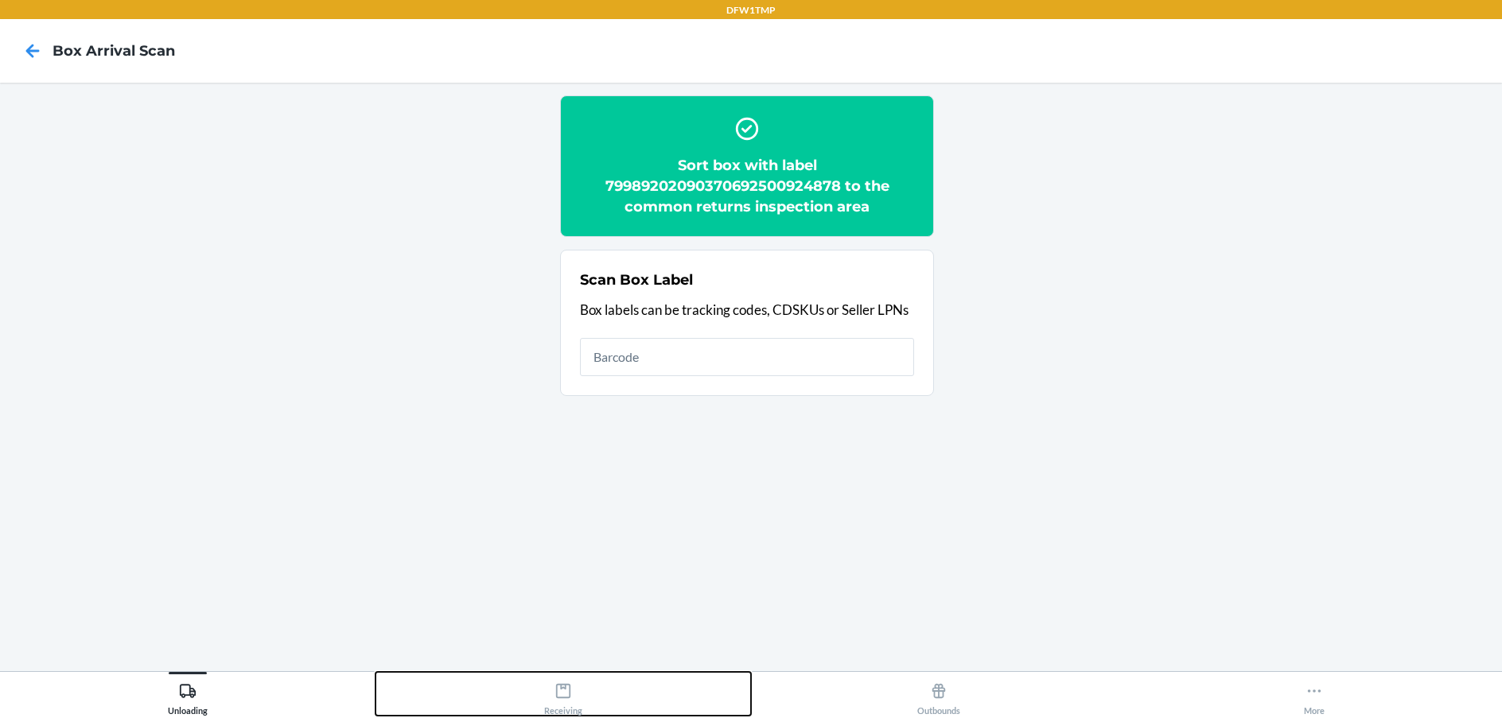
click at [567, 700] on div "Receiving" at bounding box center [563, 696] width 38 height 40
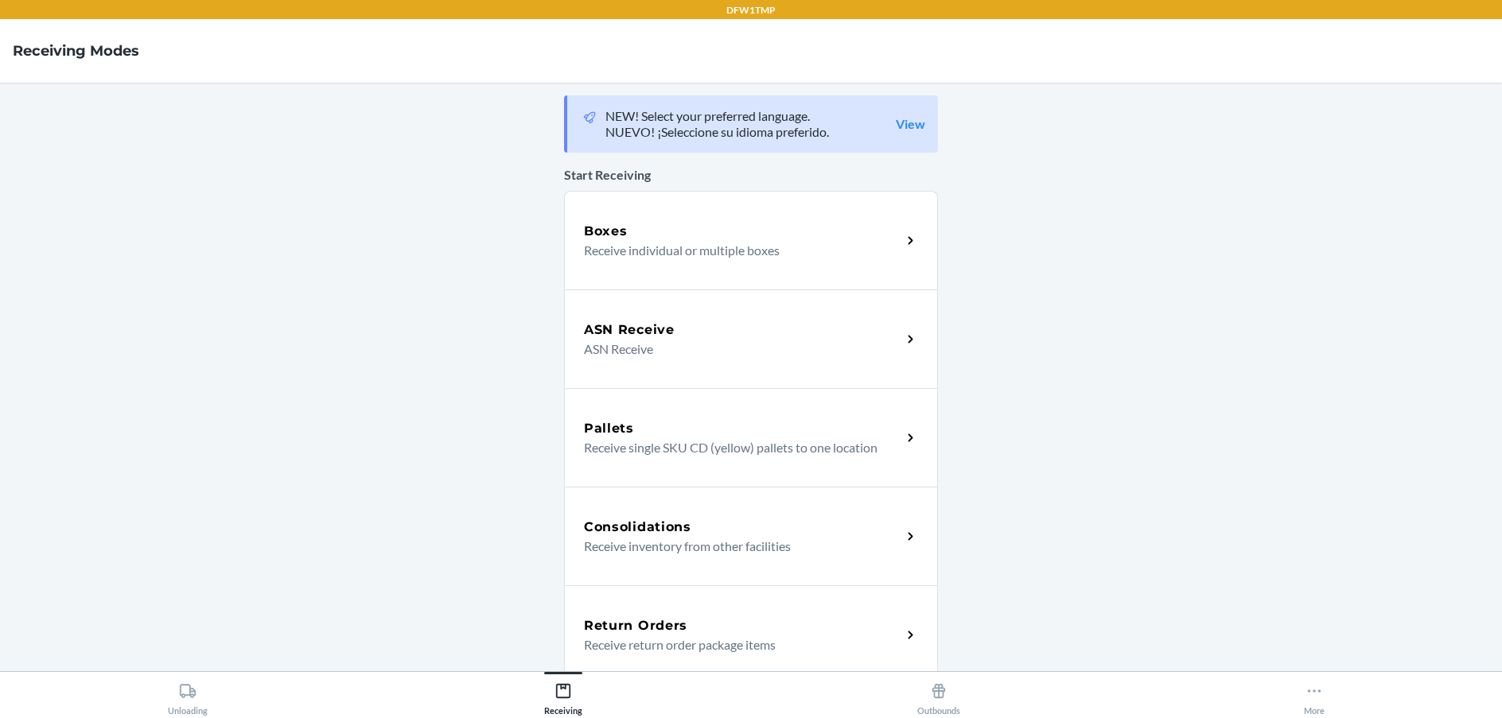
click at [622, 616] on h5 "Return Orders" at bounding box center [635, 625] width 103 height 19
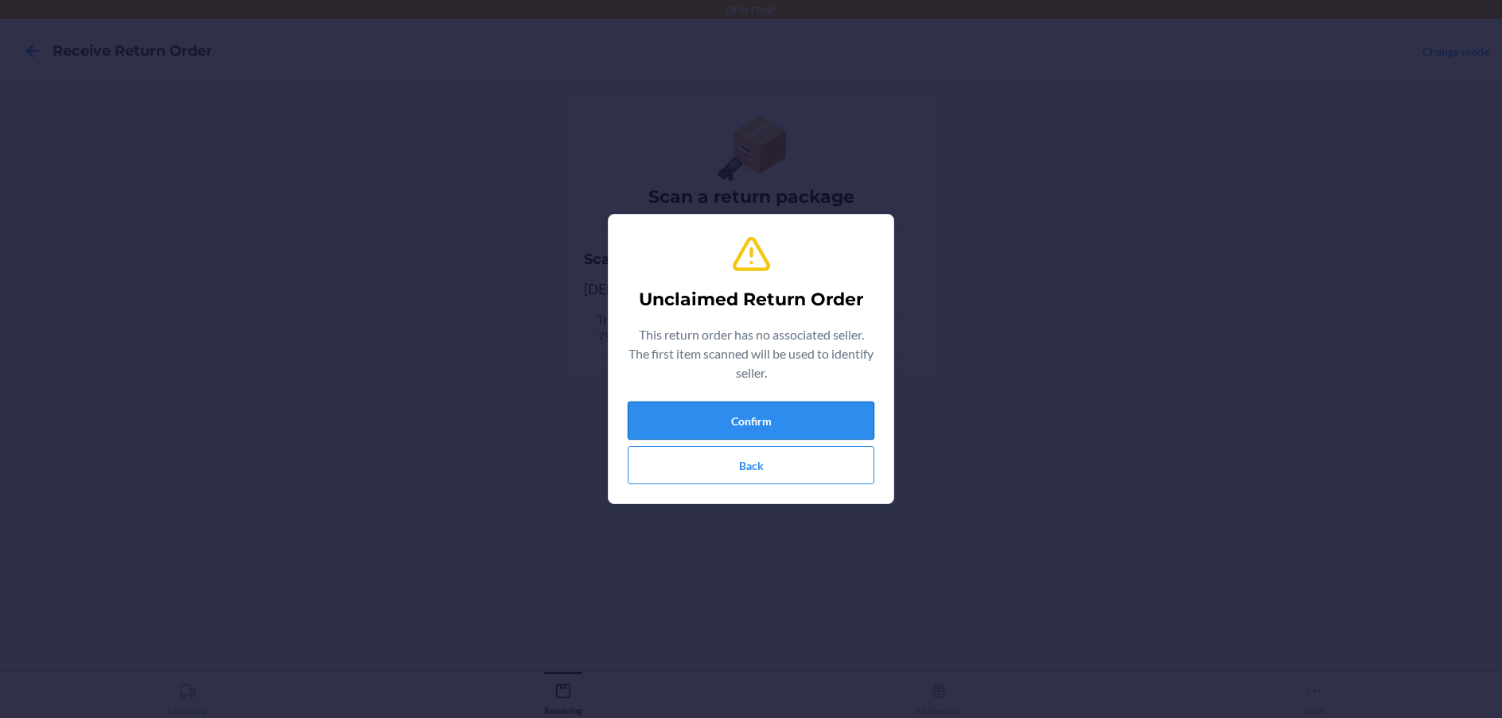
click at [786, 422] on button "Confirm" at bounding box center [751, 421] width 247 height 38
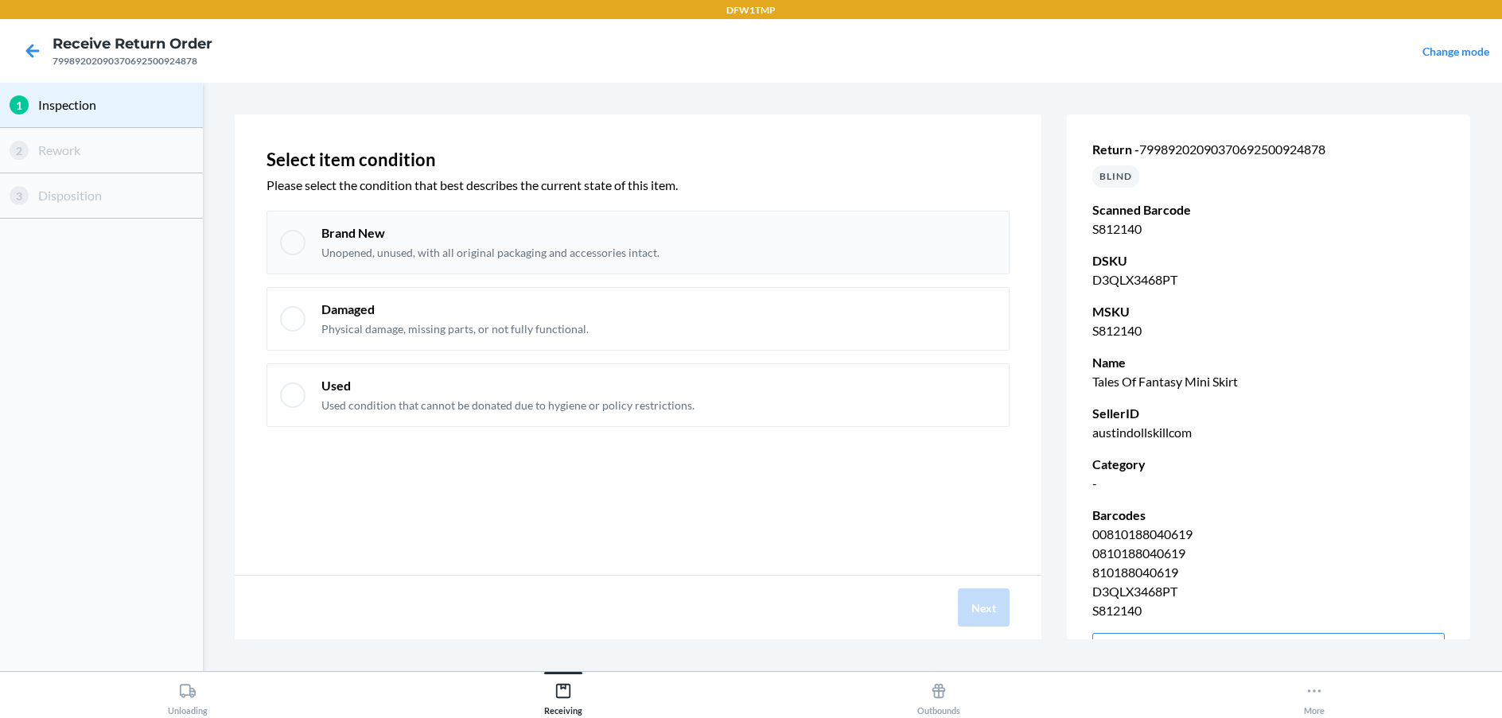
click at [433, 237] on p "Brand New" at bounding box center [490, 232] width 338 height 17
checkbox input "true"
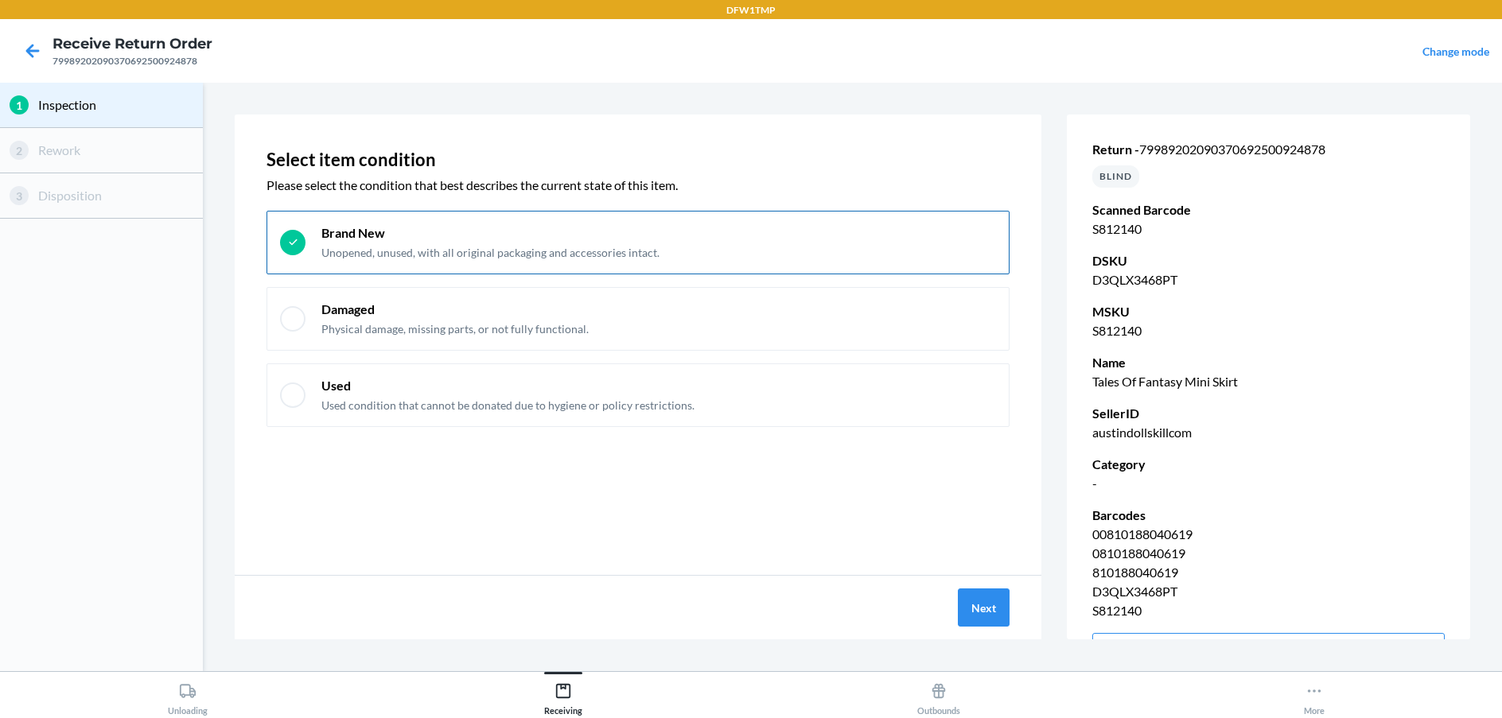
click at [729, 480] on div "Select item condition Please select the condition that best describes the curre…" at bounding box center [638, 345] width 807 height 461
click at [985, 612] on button "Next" at bounding box center [984, 608] width 52 height 38
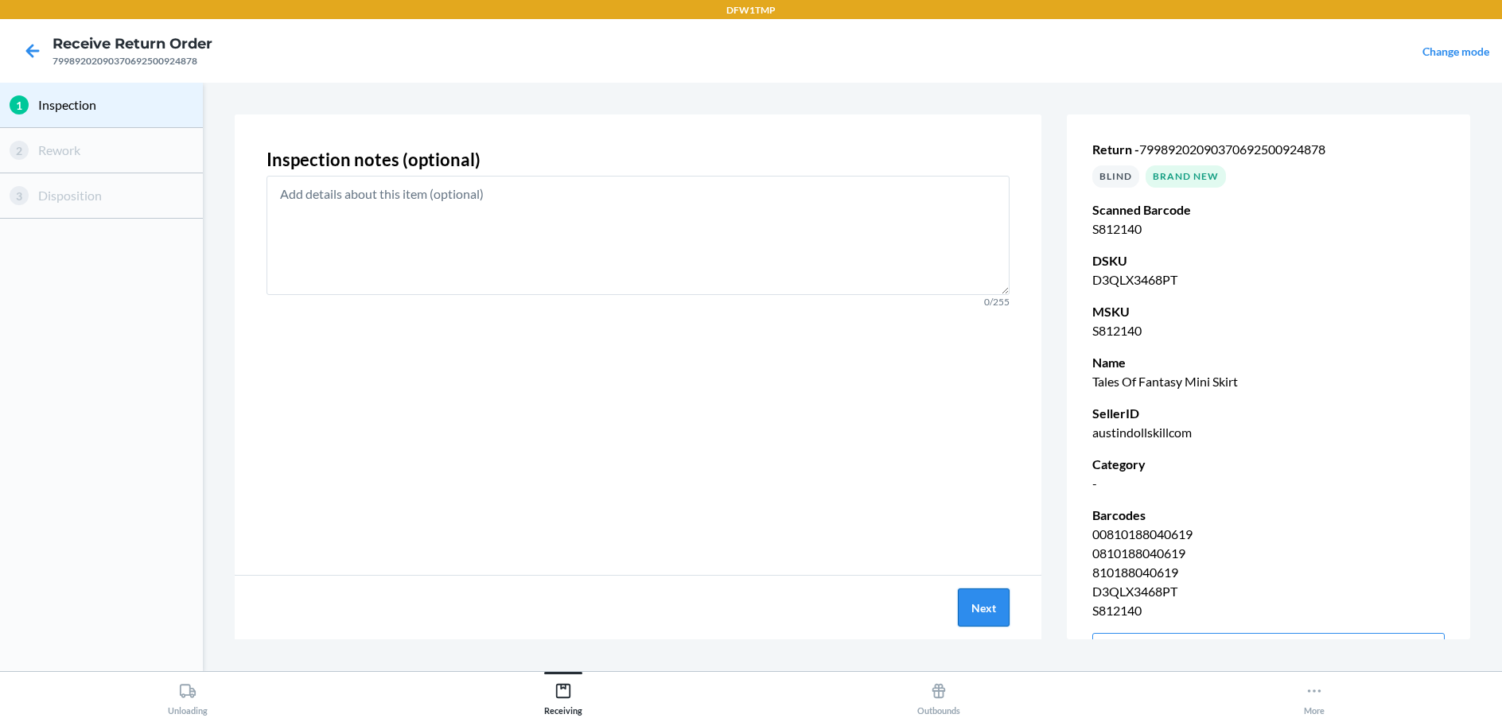
click at [994, 612] on button "Next" at bounding box center [984, 608] width 52 height 38
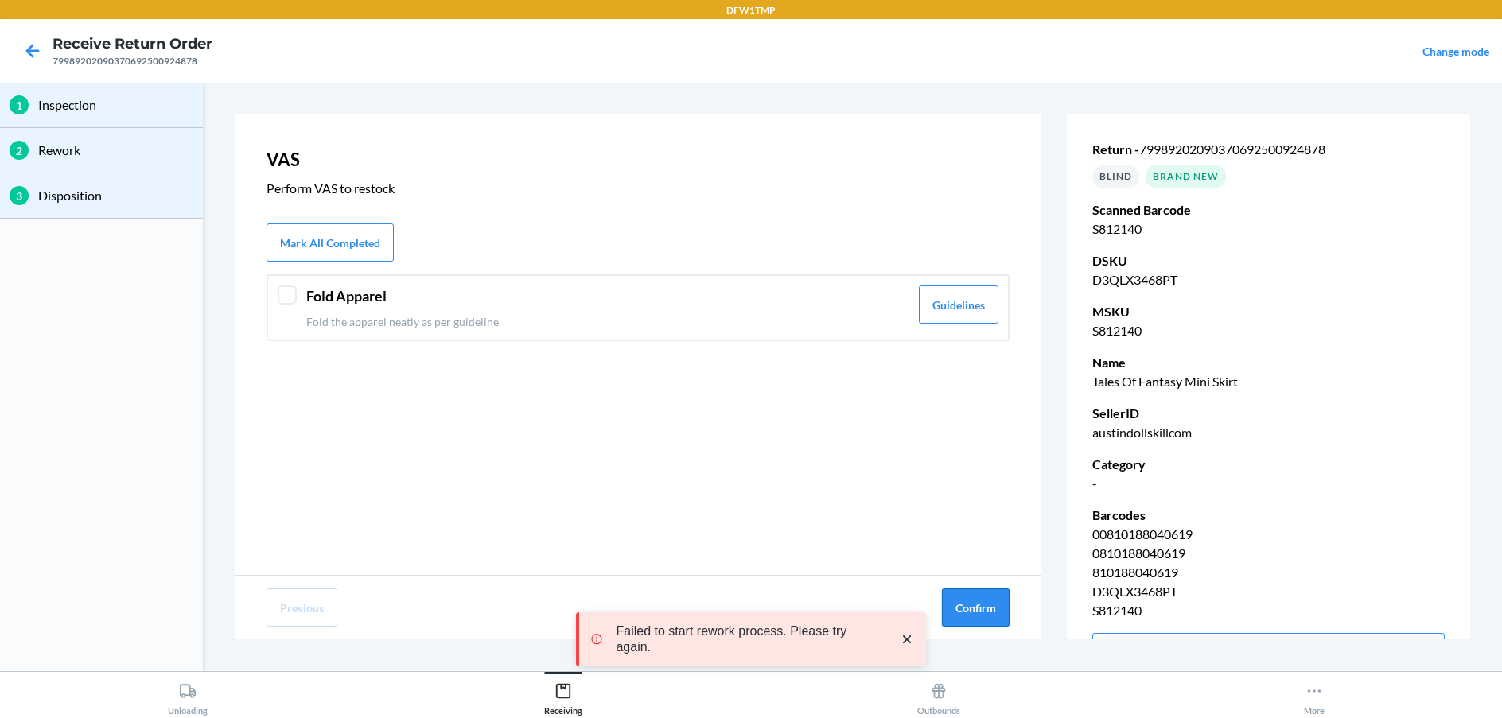
click at [977, 611] on button "Confirm" at bounding box center [976, 608] width 68 height 38
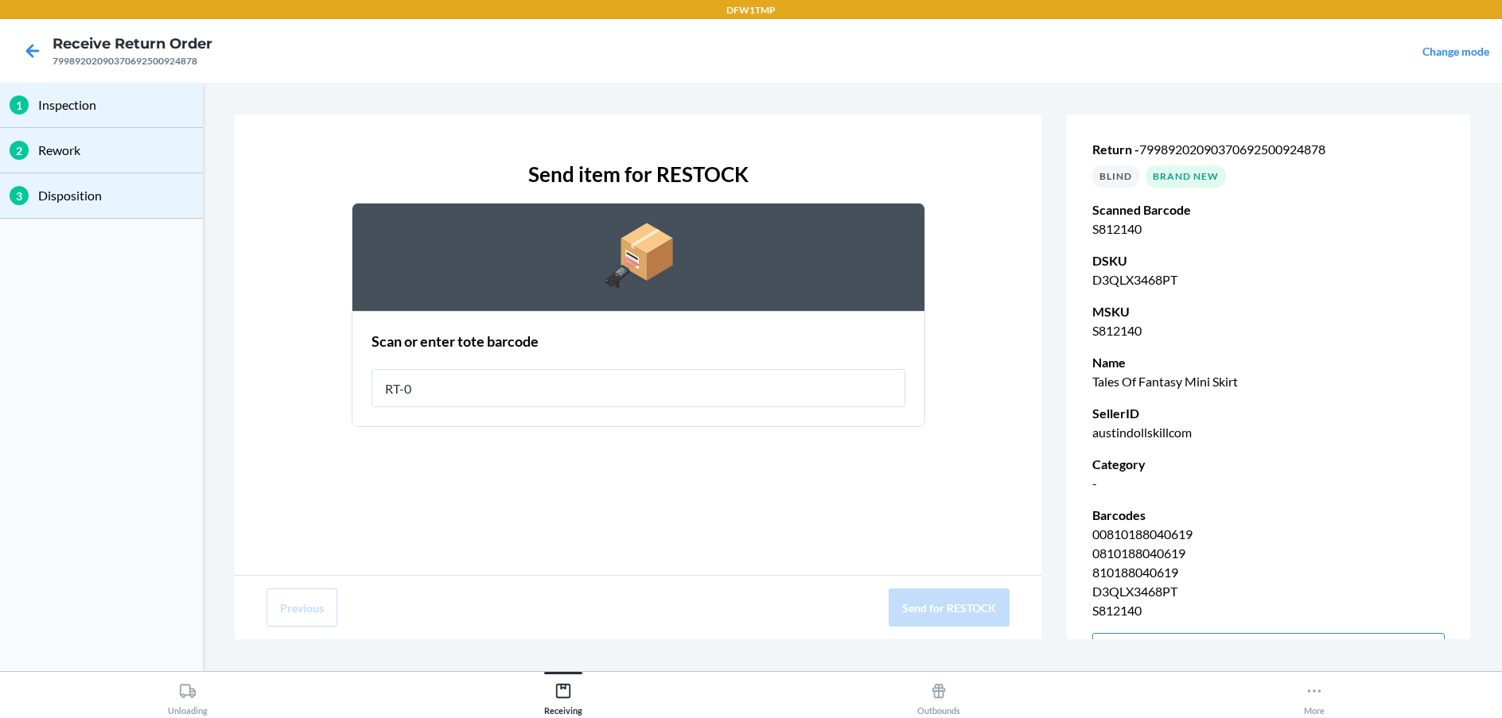
type input "RT-07"
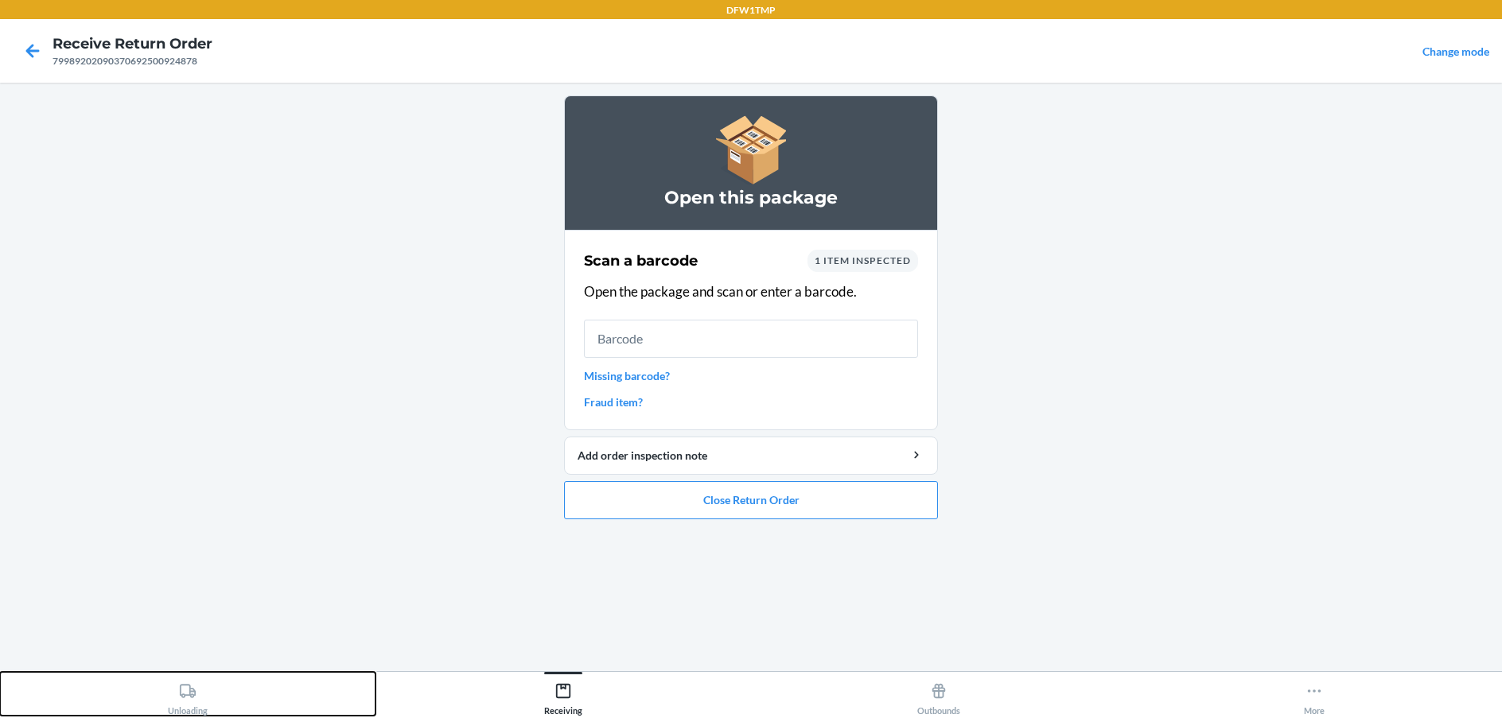
drag, startPoint x: 191, startPoint y: 705, endPoint x: 200, endPoint y: 694, distance: 14.2
click at [191, 700] on div "Unloading" at bounding box center [188, 696] width 40 height 40
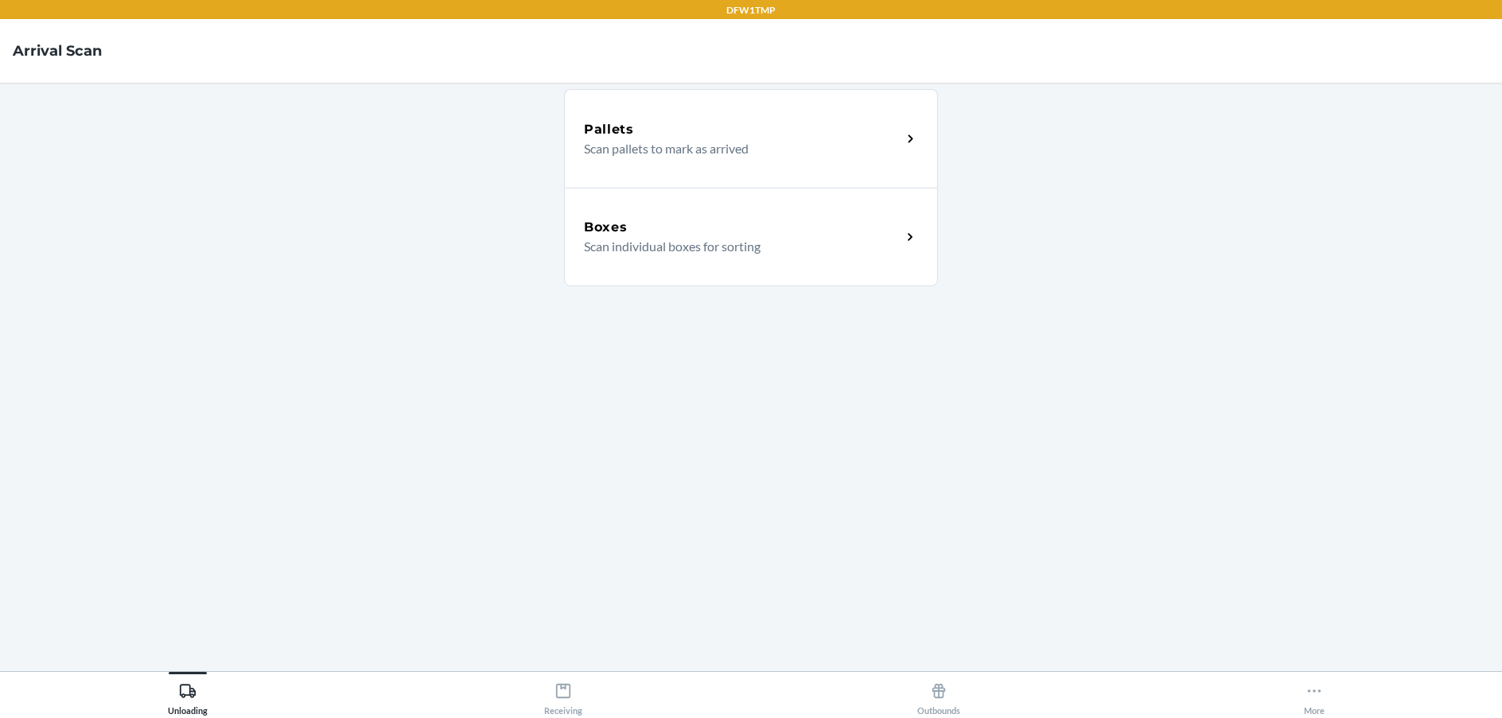
click at [624, 231] on h5 "Boxes" at bounding box center [606, 227] width 44 height 19
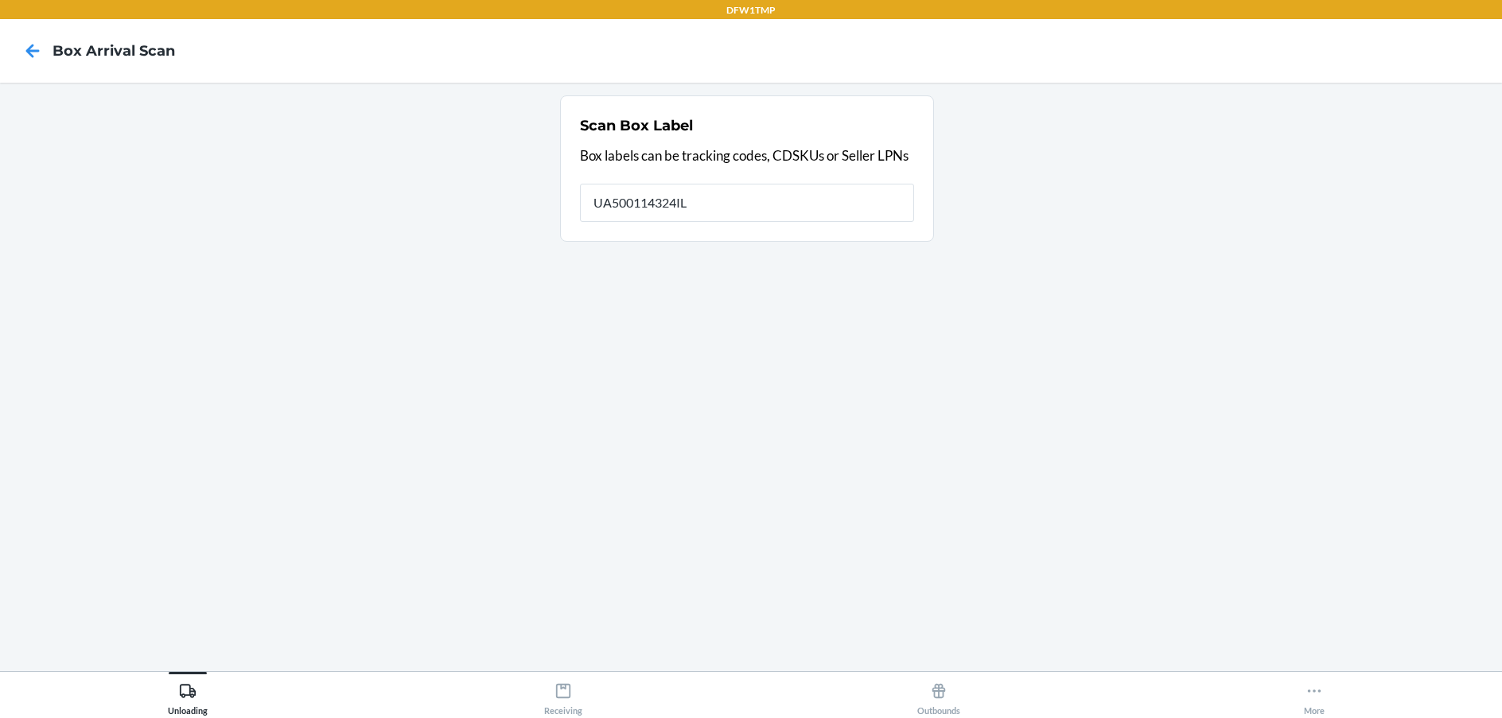
type input "UA500114324IL"
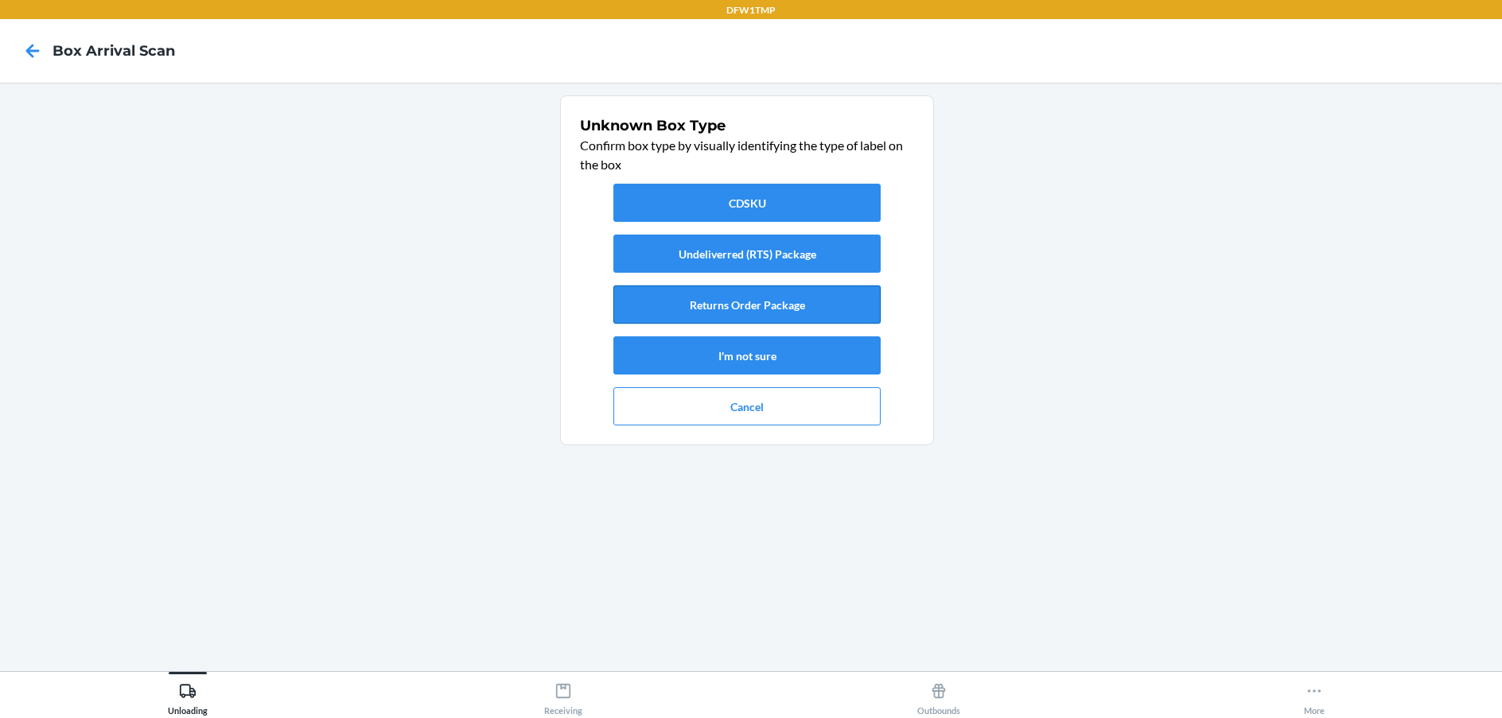
click at [727, 309] on button "Returns Order Package" at bounding box center [746, 305] width 267 height 38
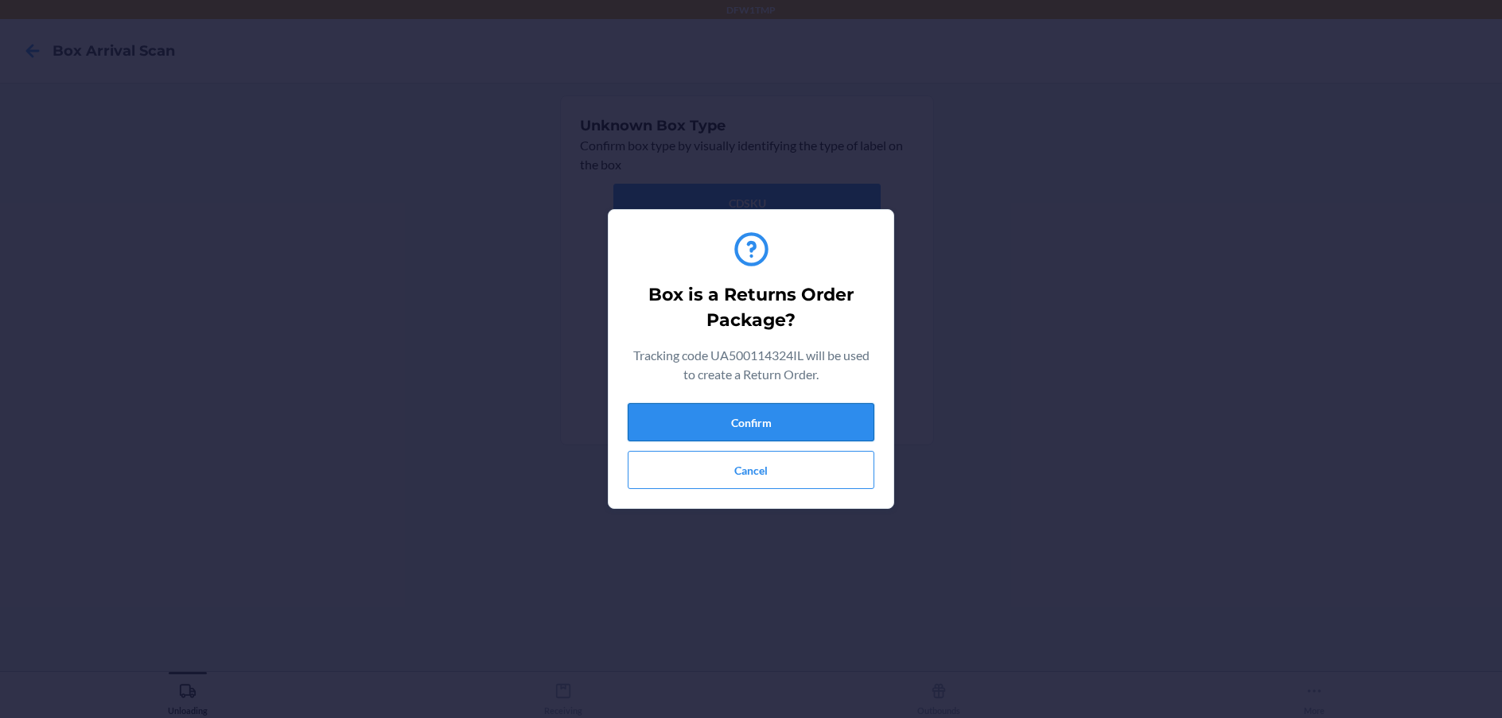
drag, startPoint x: 787, startPoint y: 416, endPoint x: 780, endPoint y: 410, distance: 9.1
click at [787, 411] on button "Confirm" at bounding box center [751, 422] width 247 height 38
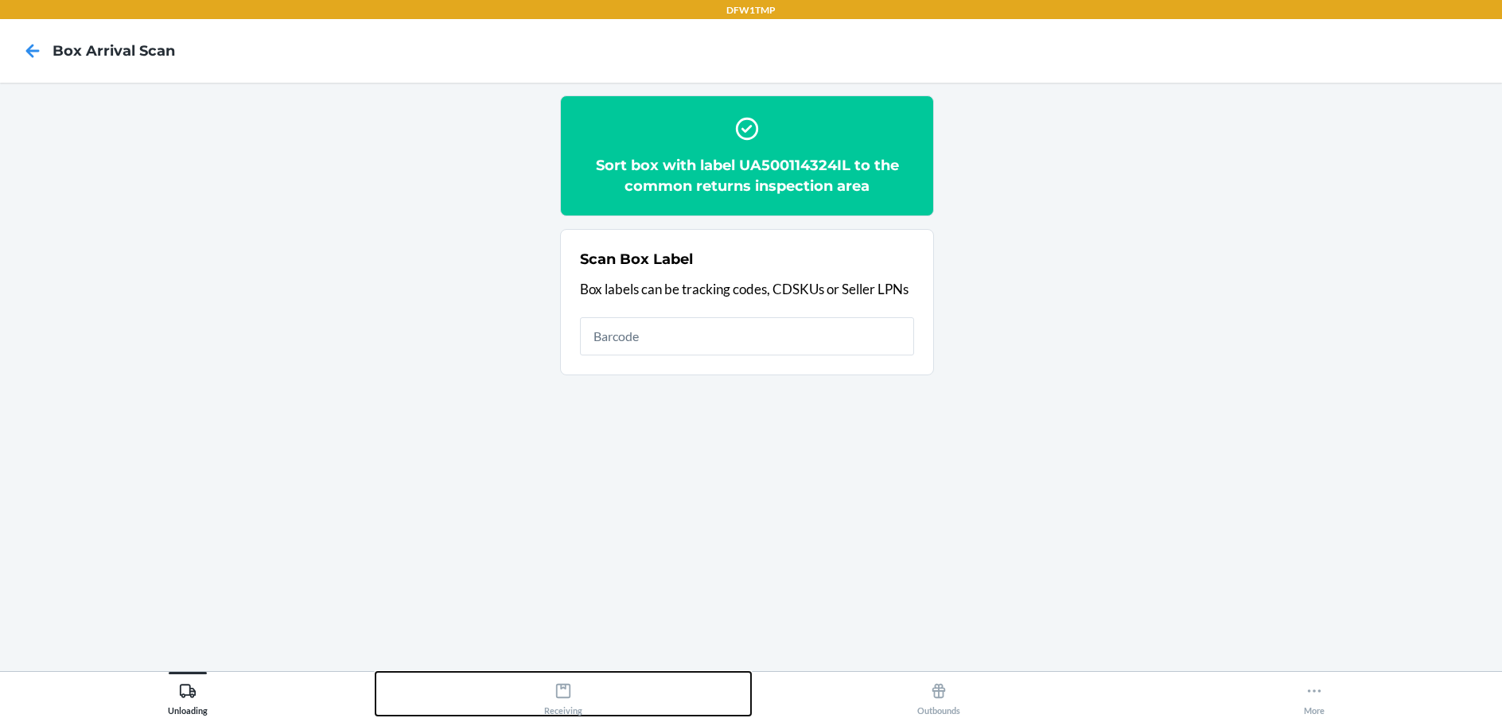
click at [577, 692] on div "Receiving" at bounding box center [563, 696] width 38 height 40
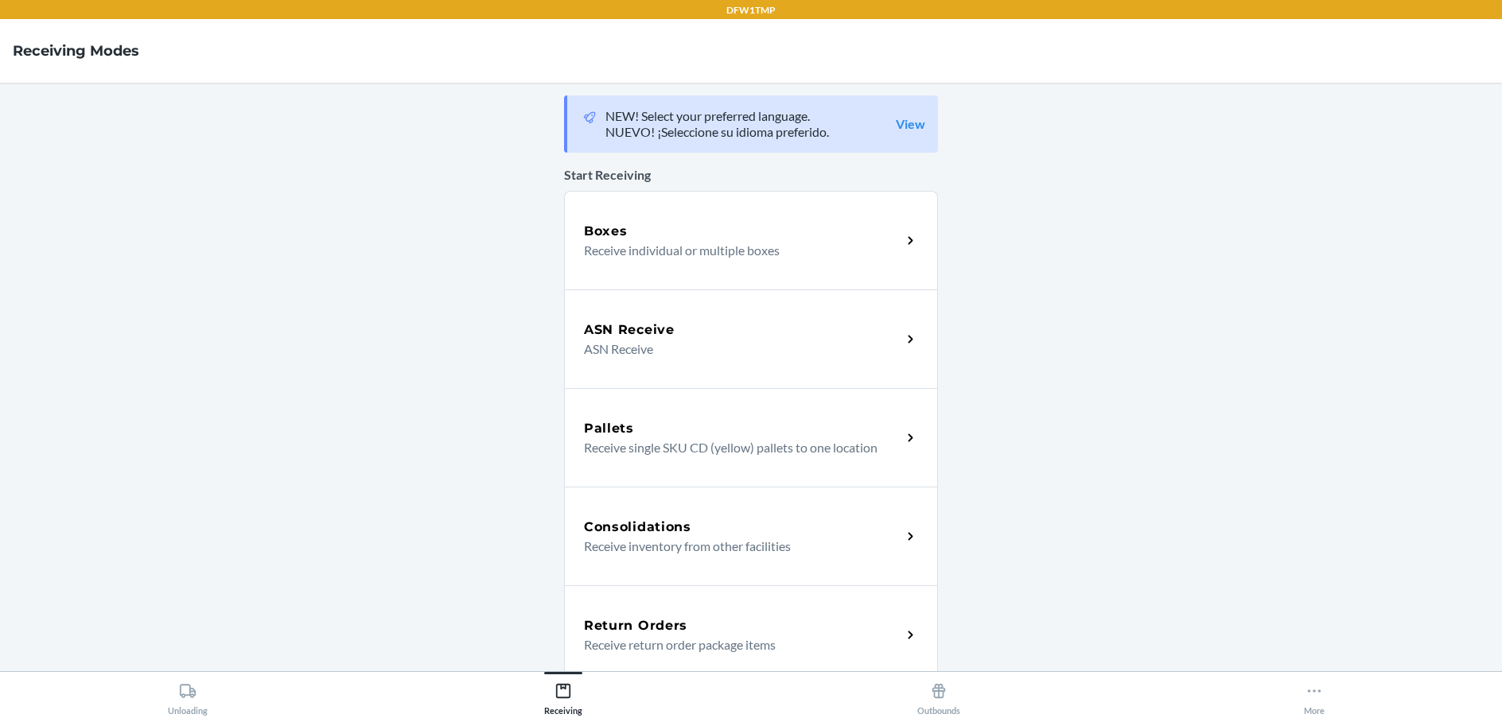
click at [643, 593] on div "Return Orders Receive return order package items" at bounding box center [751, 634] width 374 height 99
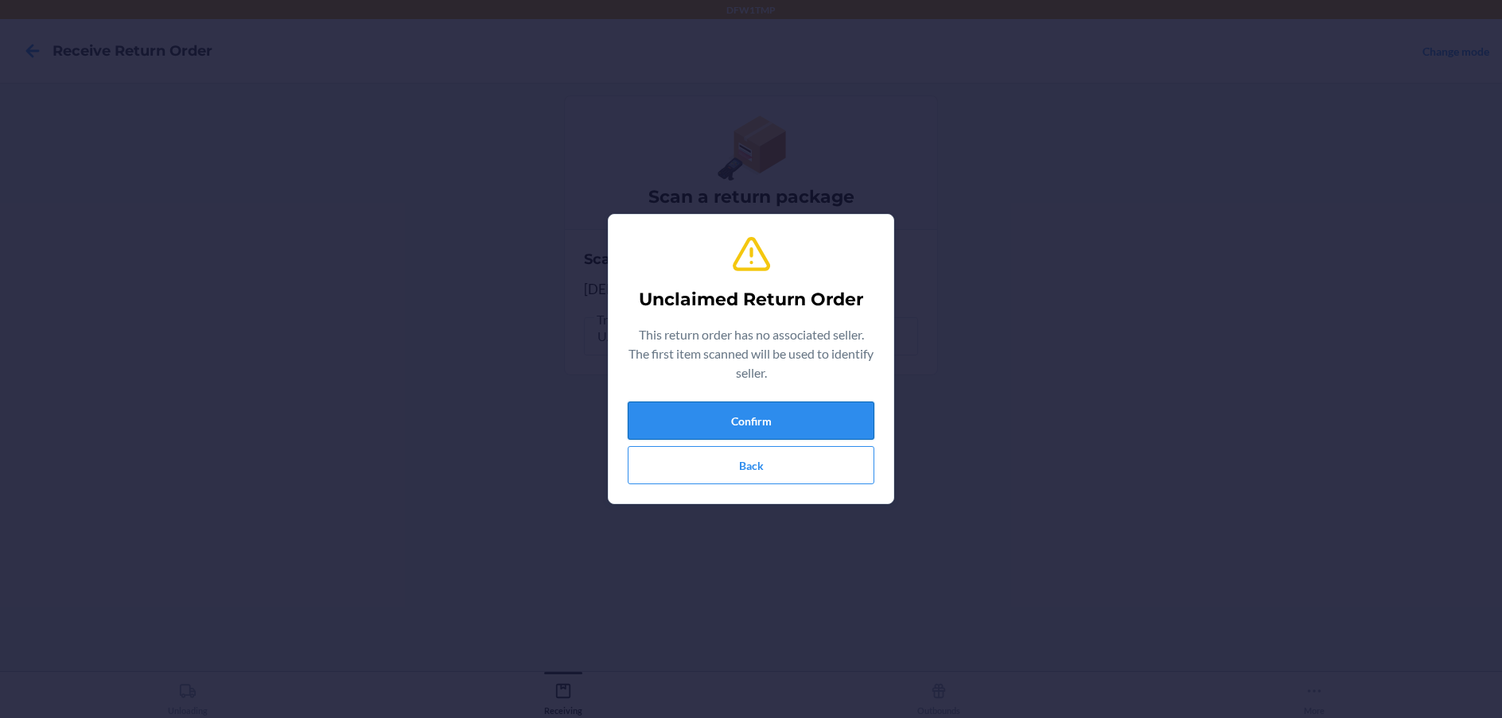
click at [789, 411] on button "Confirm" at bounding box center [751, 421] width 247 height 38
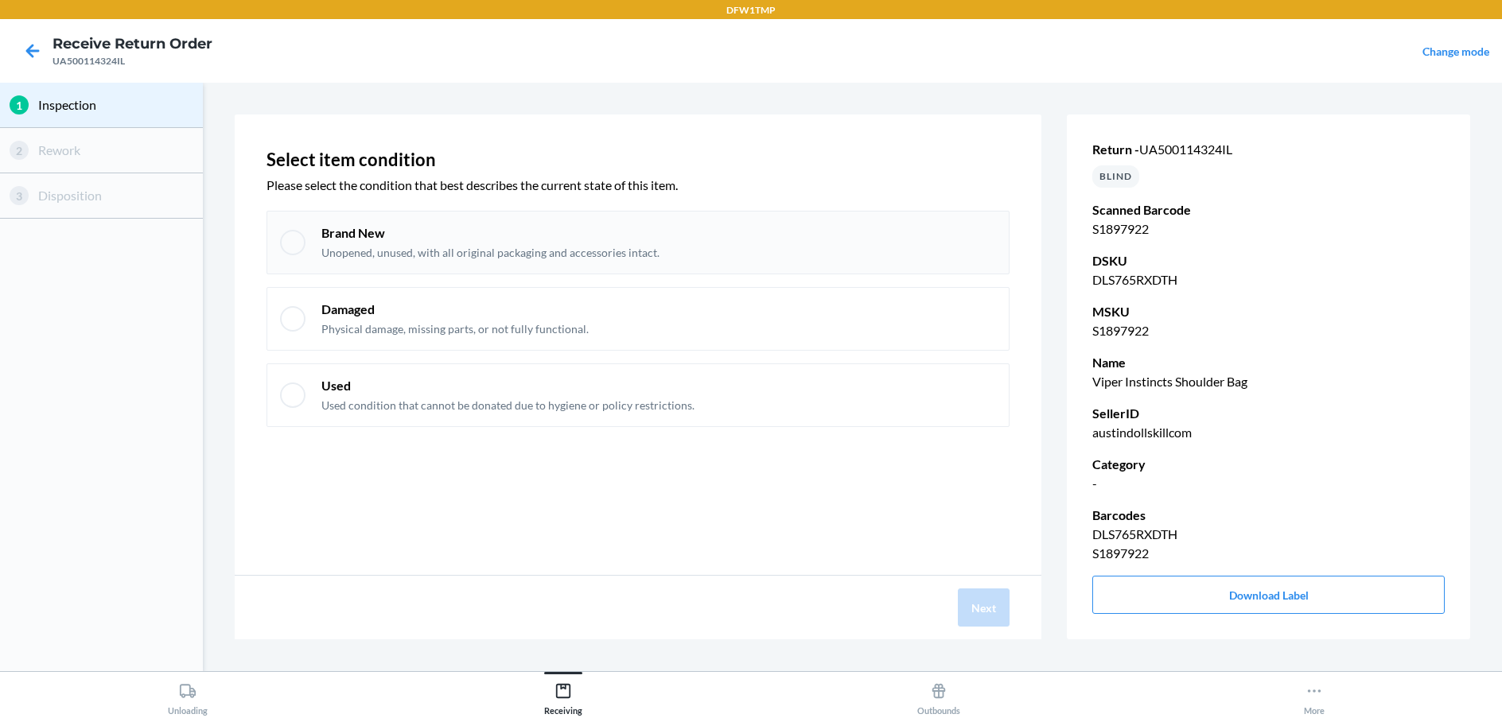
click at [569, 254] on p "Unopened, unused, with all original packaging and accessories intact." at bounding box center [490, 253] width 338 height 16
checkbox input "true"
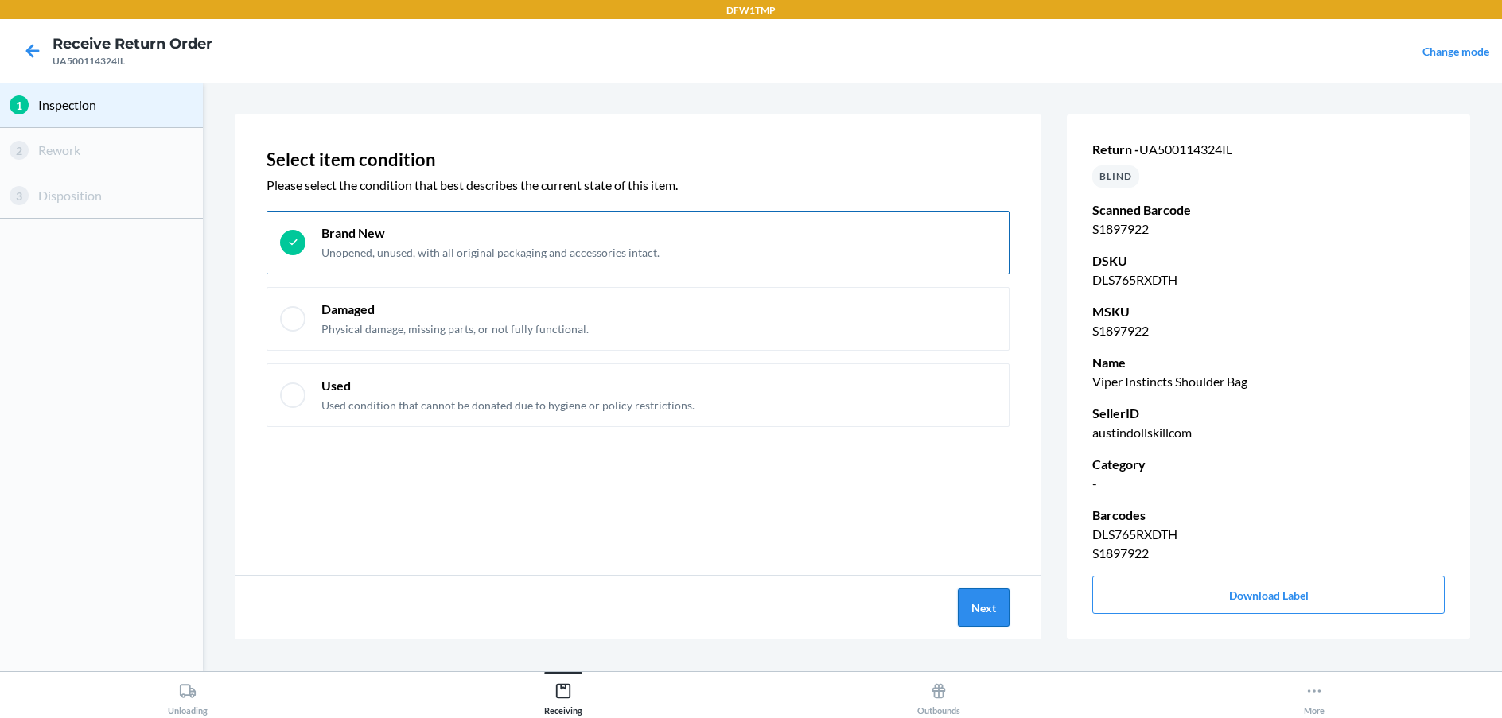
click at [971, 602] on button "Next" at bounding box center [984, 608] width 52 height 38
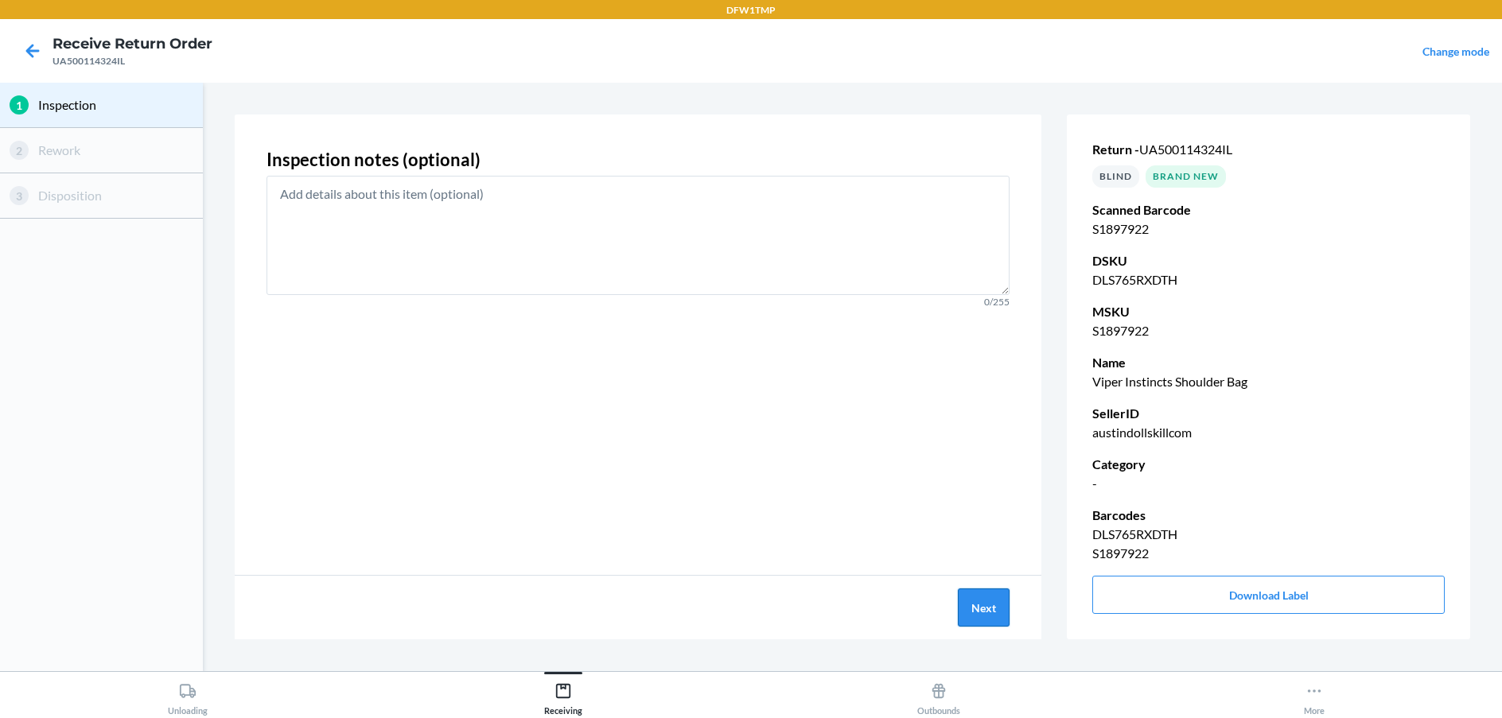
click at [972, 601] on button "Next" at bounding box center [984, 608] width 52 height 38
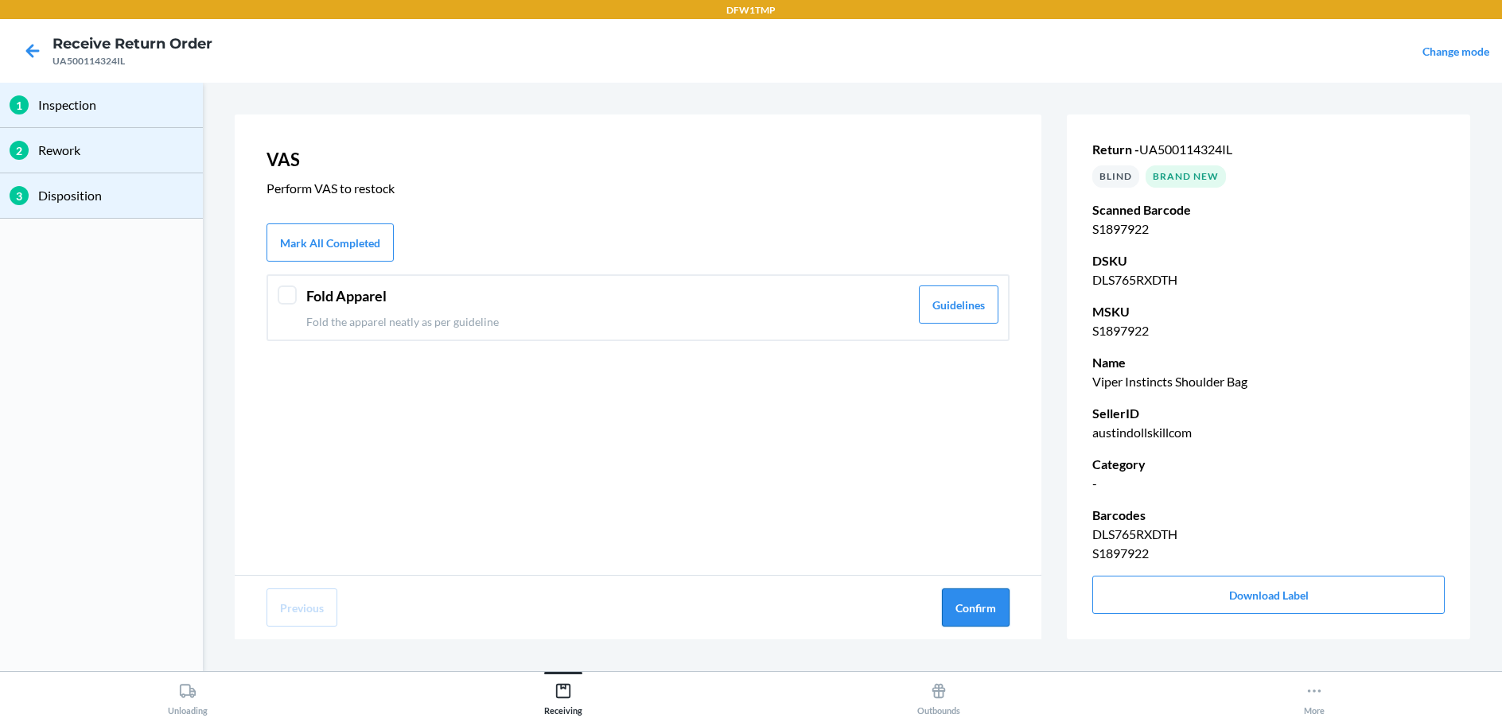
click at [968, 601] on button "Confirm" at bounding box center [976, 608] width 68 height 38
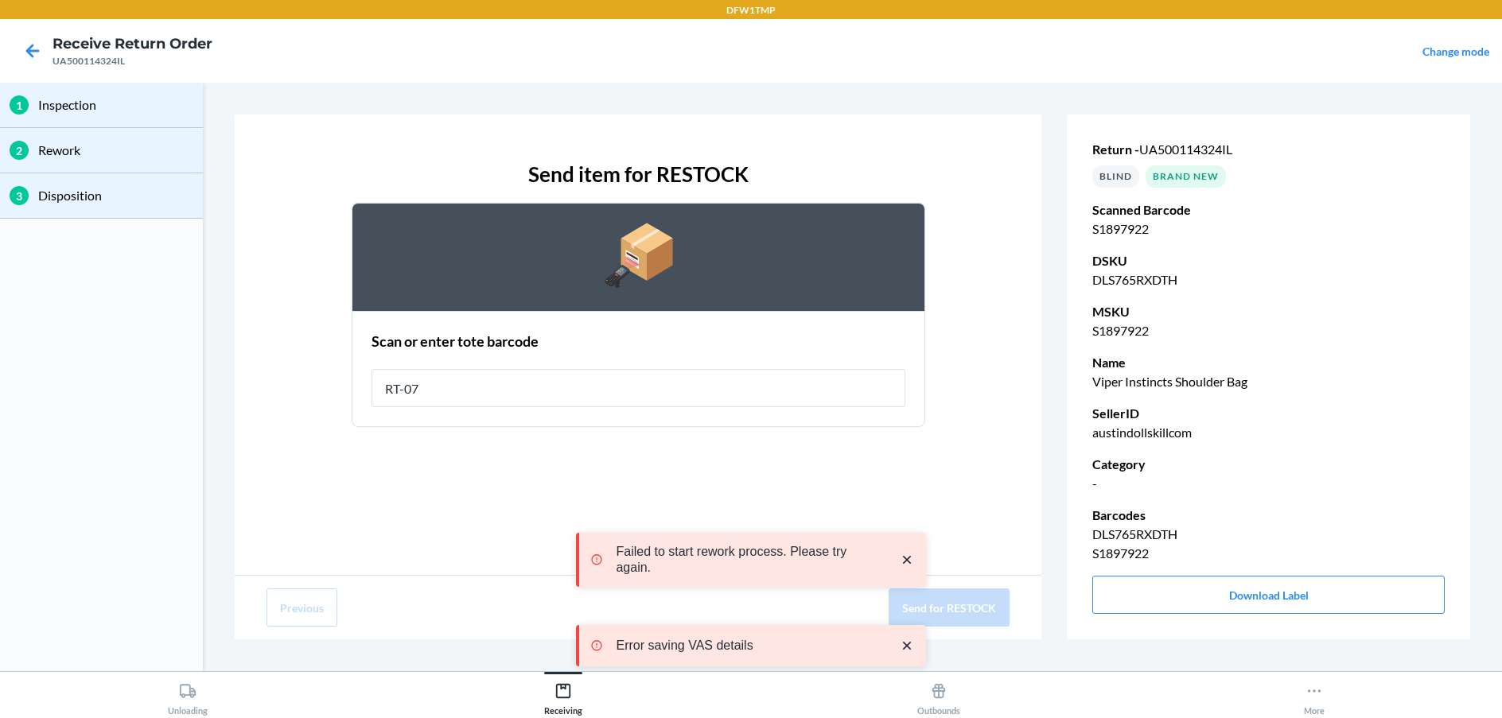
type input "RT-07"
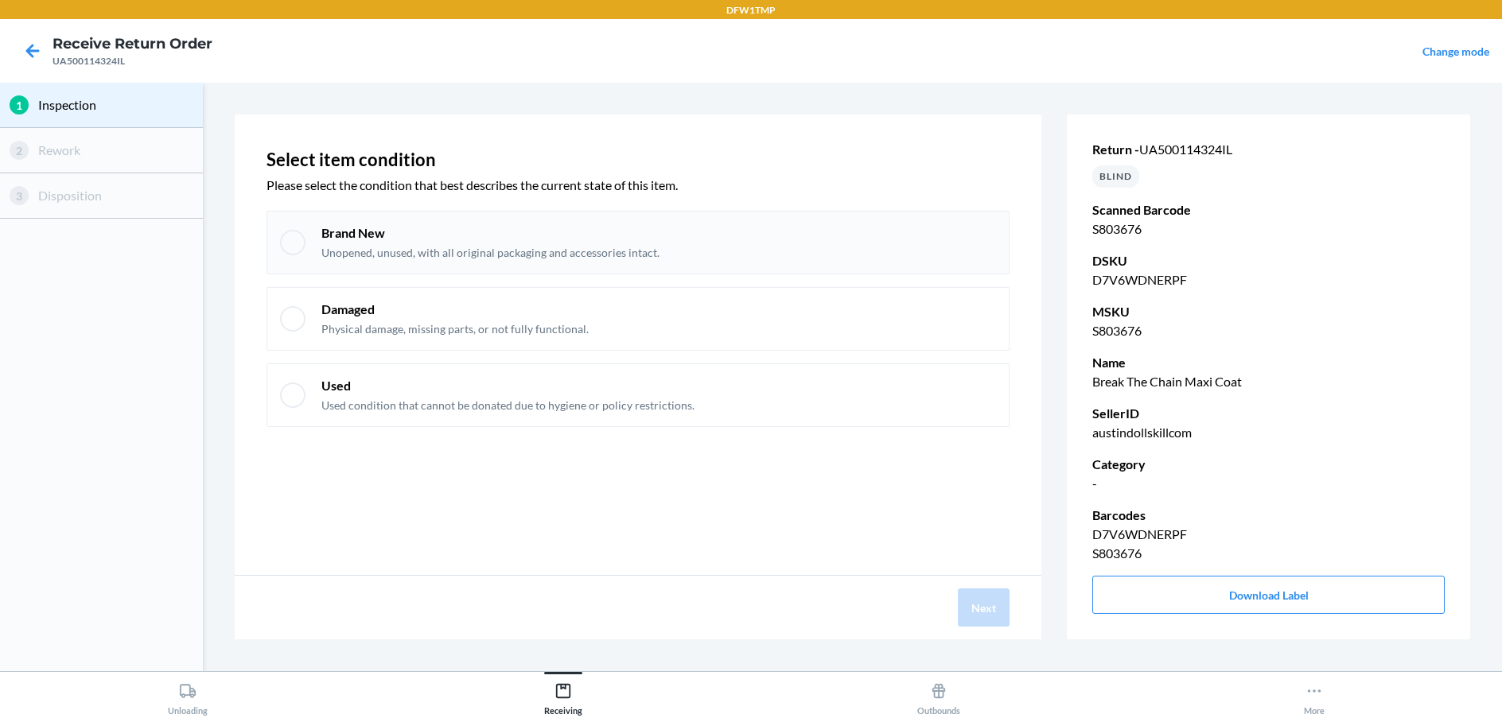
click at [589, 254] on p "Unopened, unused, with all original packaging and accessories intact." at bounding box center [490, 253] width 338 height 16
checkbox input "true"
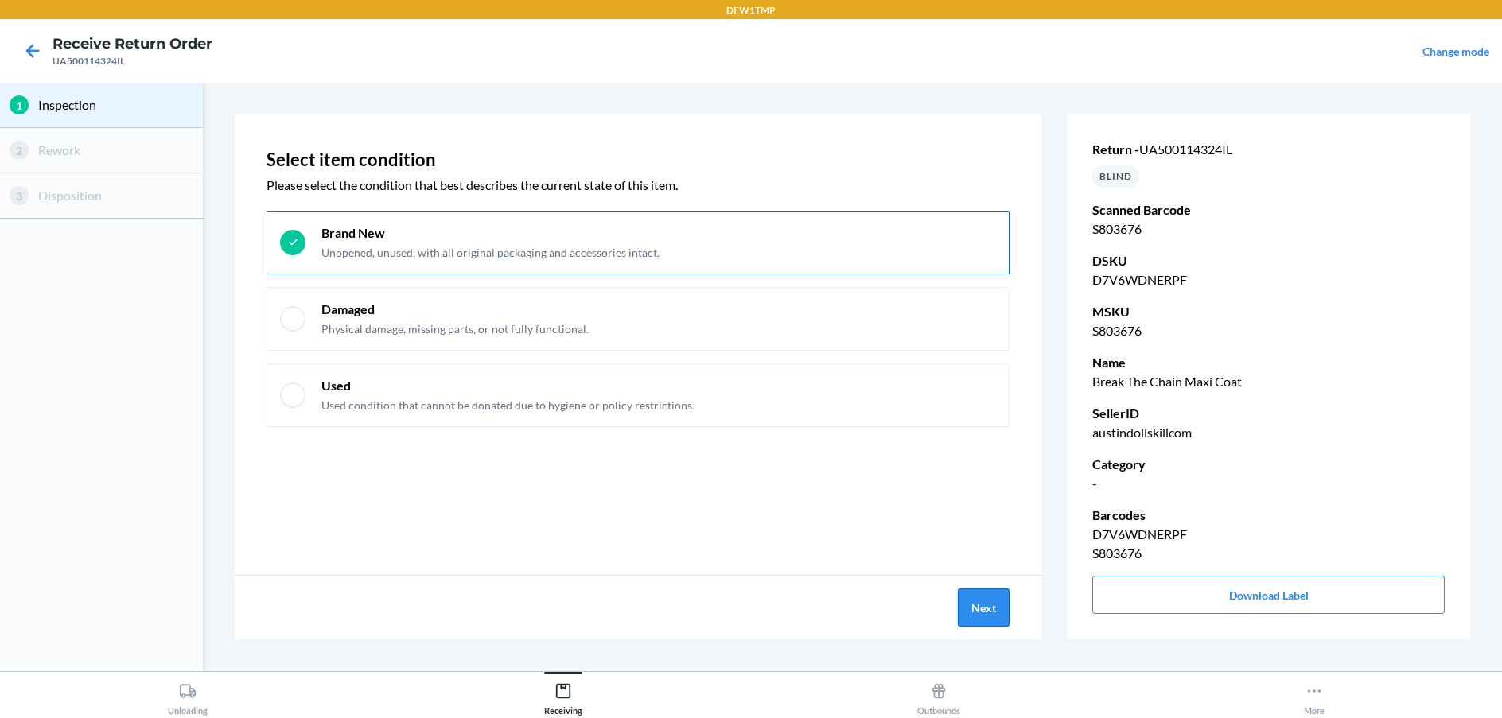
click at [984, 608] on button "Next" at bounding box center [984, 608] width 52 height 38
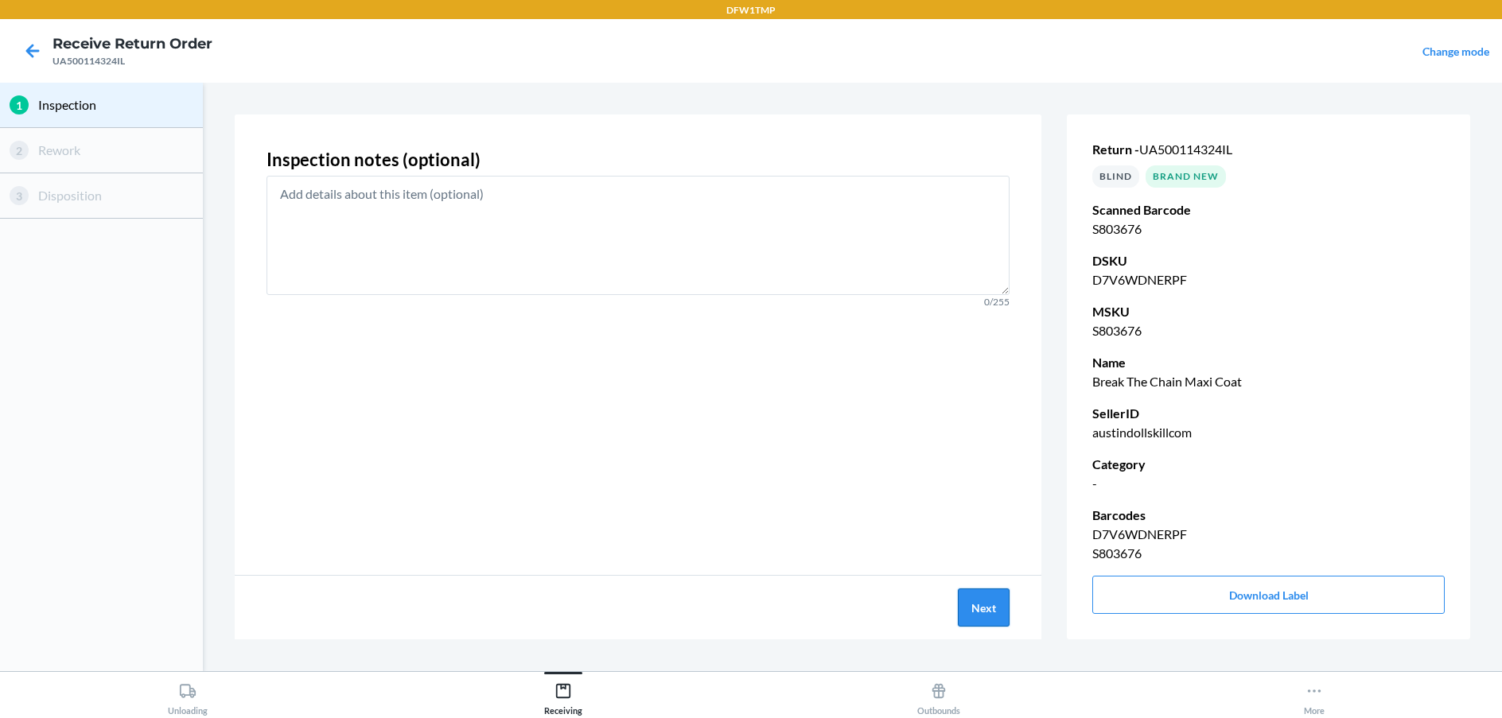
click at [981, 608] on button "Next" at bounding box center [984, 608] width 52 height 38
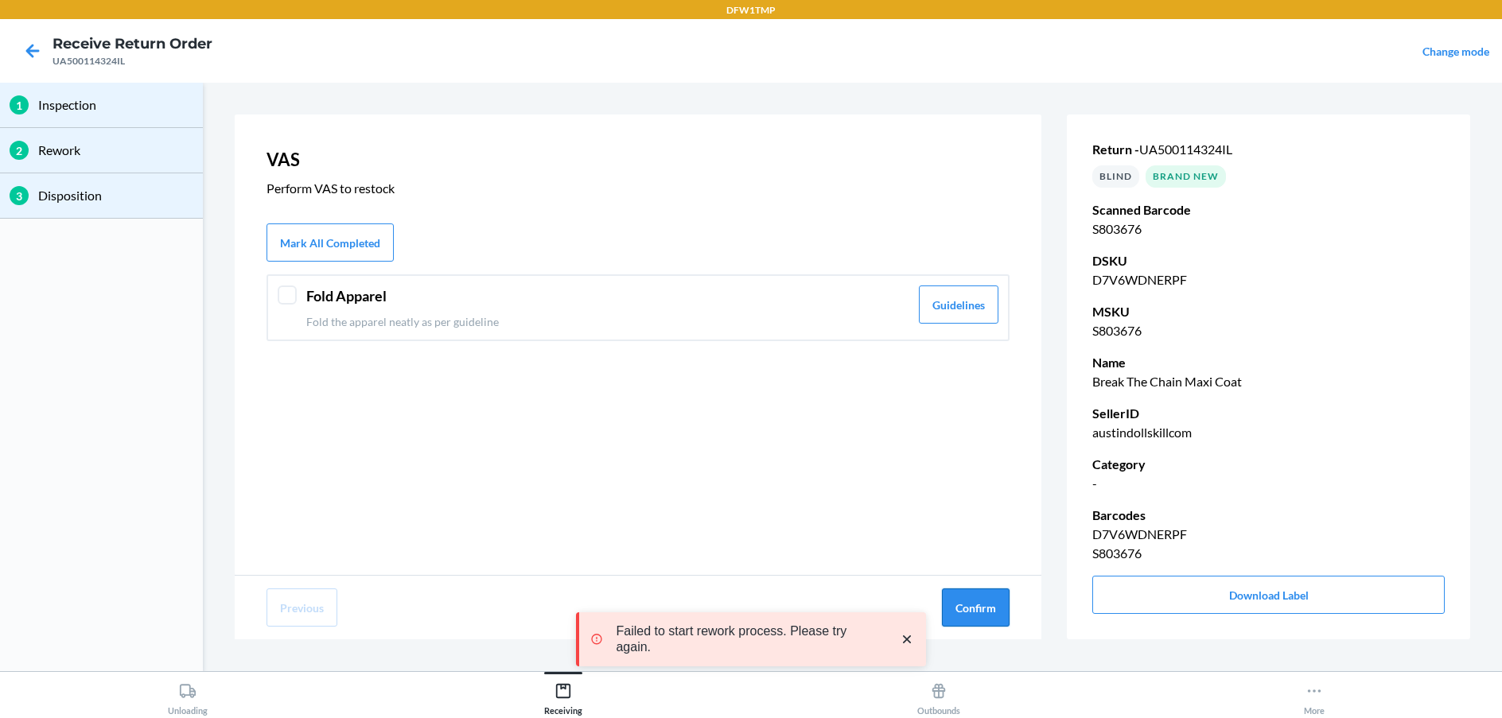
click at [997, 608] on button "Confirm" at bounding box center [976, 608] width 68 height 38
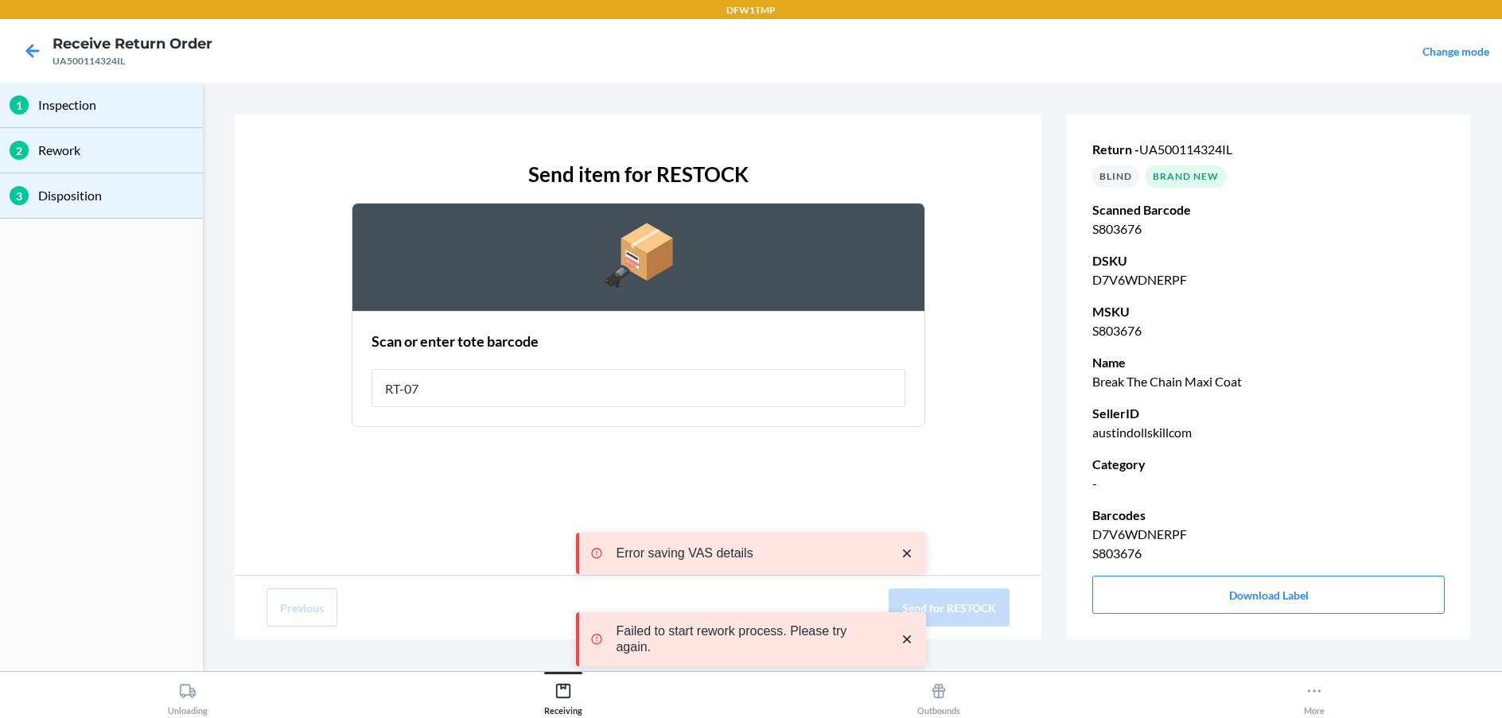
type input "RT-07"
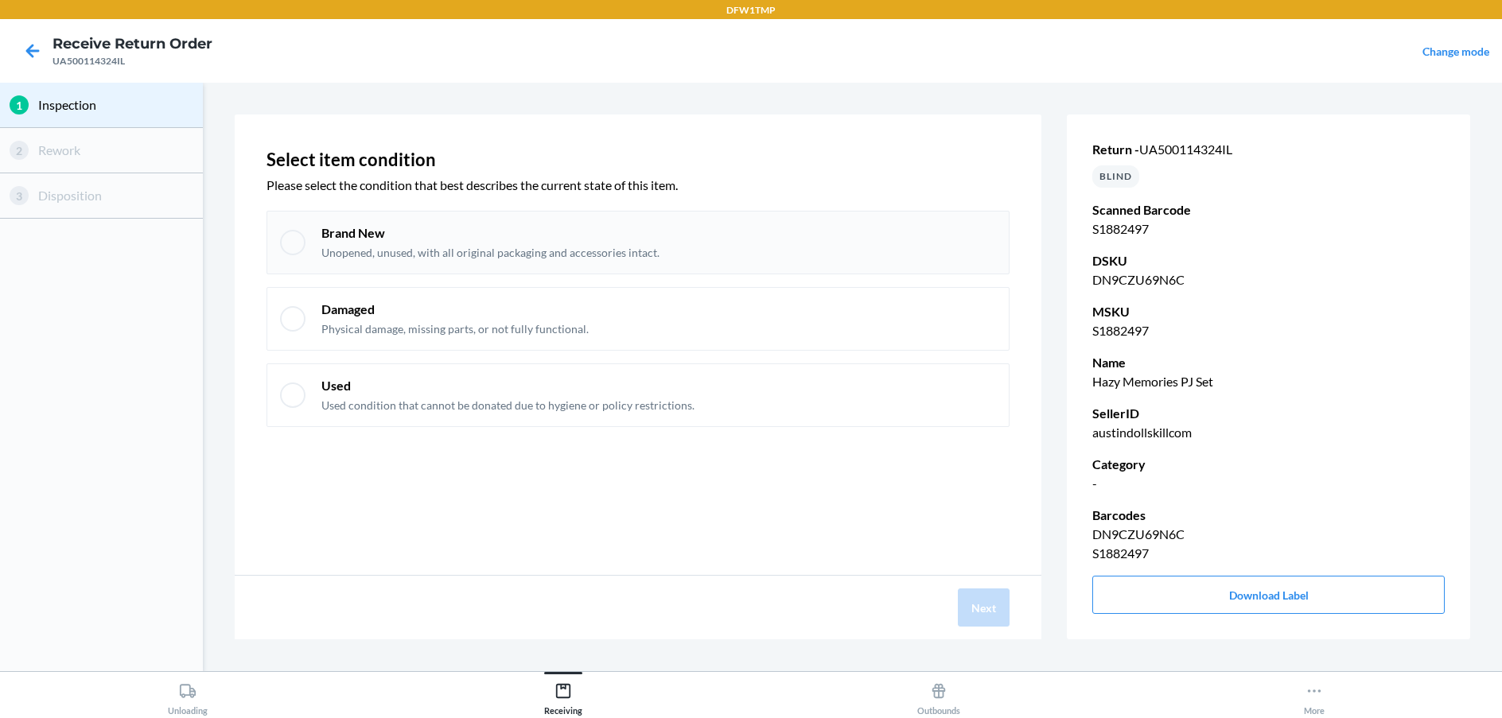
click at [592, 230] on p "Brand New" at bounding box center [490, 232] width 338 height 17
checkbox input "true"
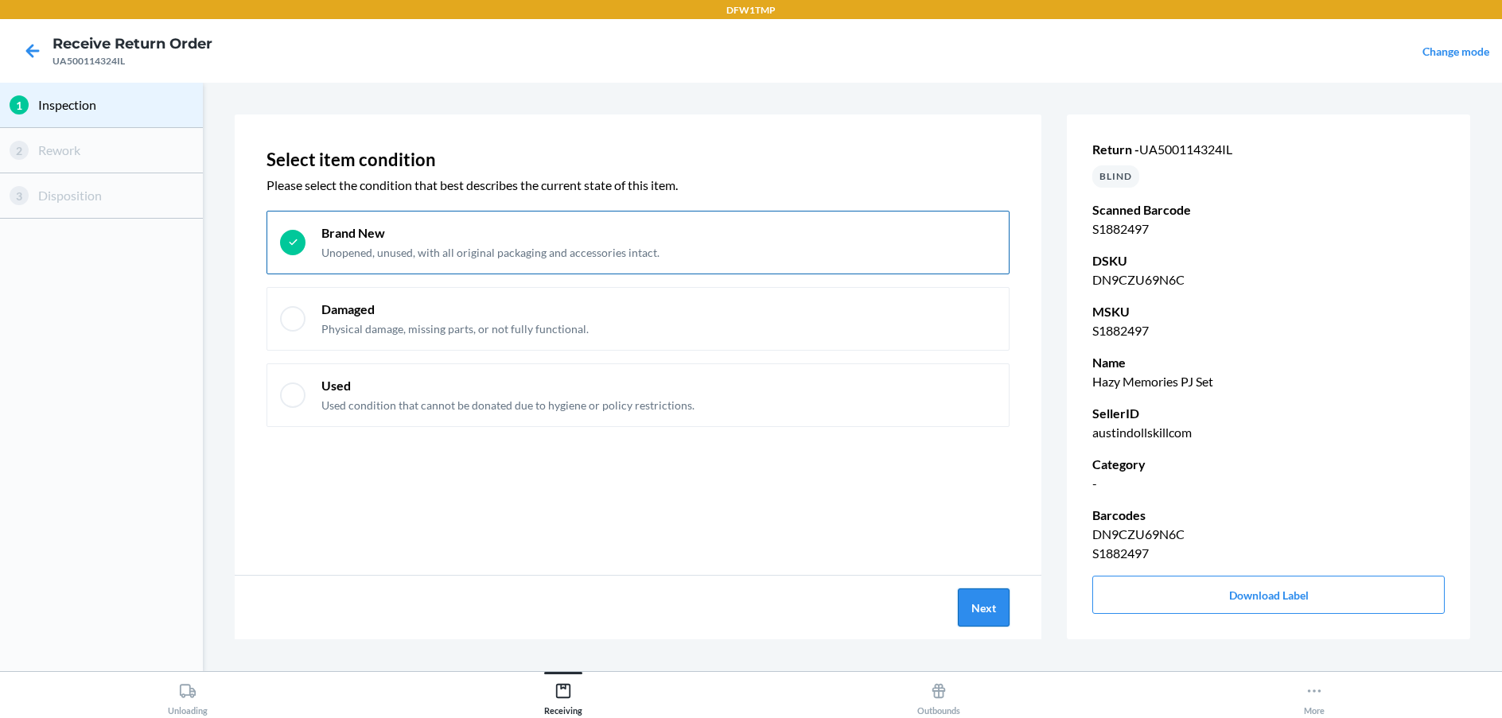
click at [983, 590] on button "Next" at bounding box center [984, 608] width 52 height 38
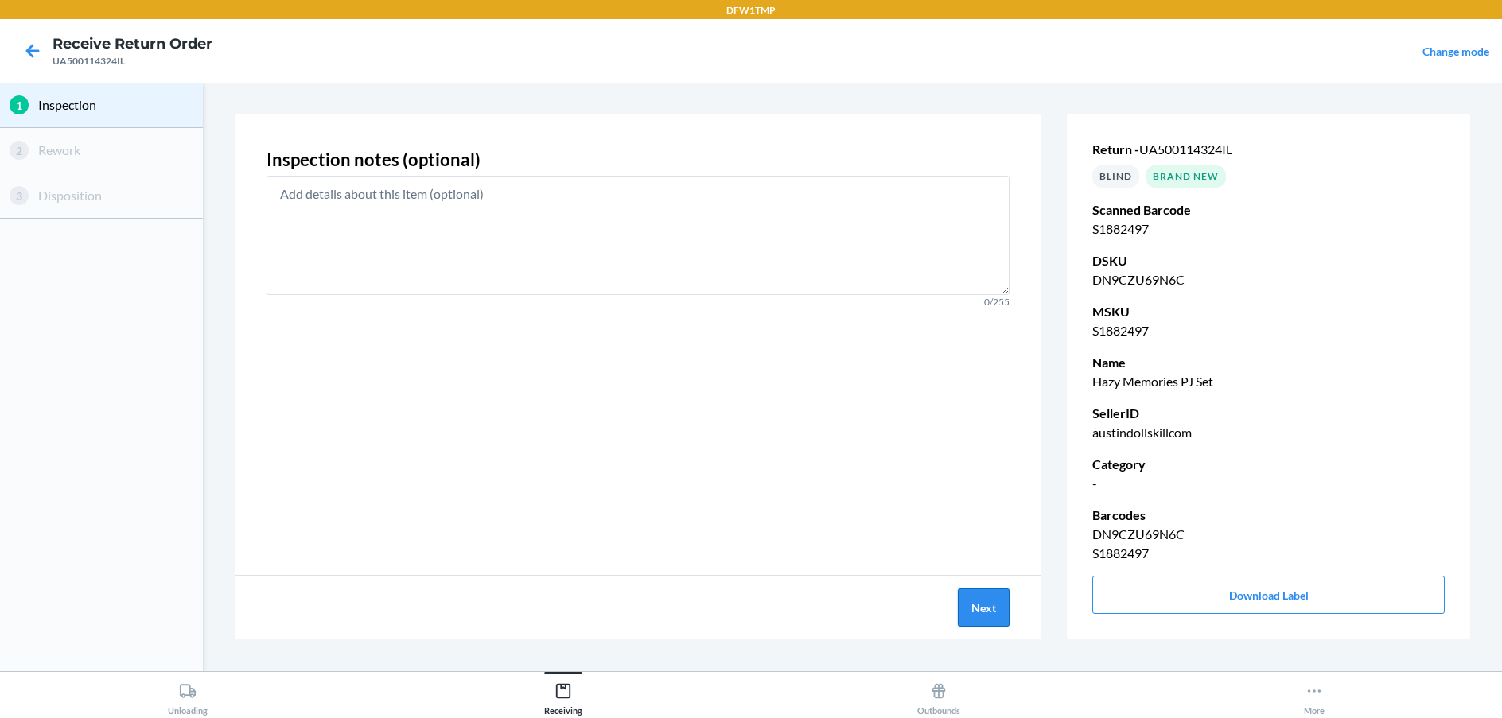
click at [983, 600] on button "Next" at bounding box center [984, 608] width 52 height 38
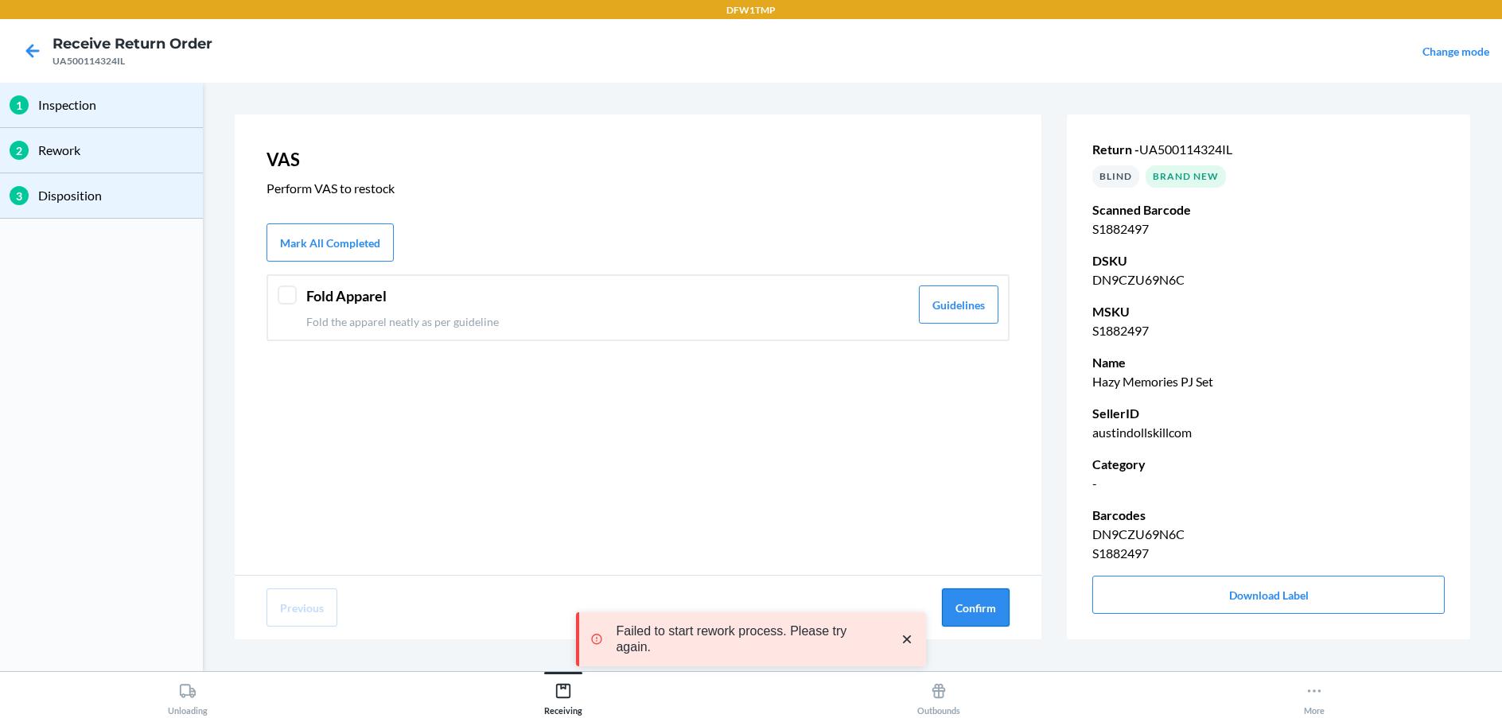
click at [983, 598] on button "Confirm" at bounding box center [976, 608] width 68 height 38
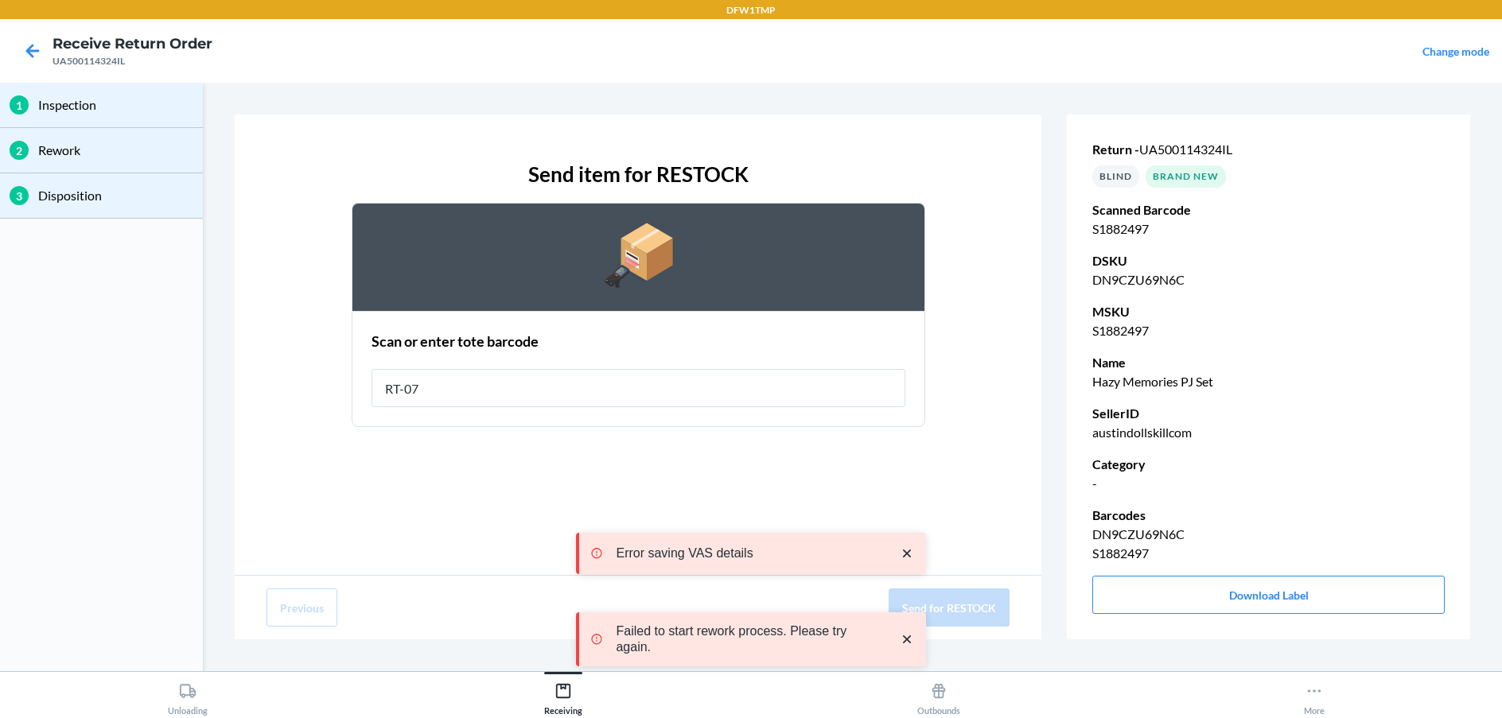
type input "RT-07"
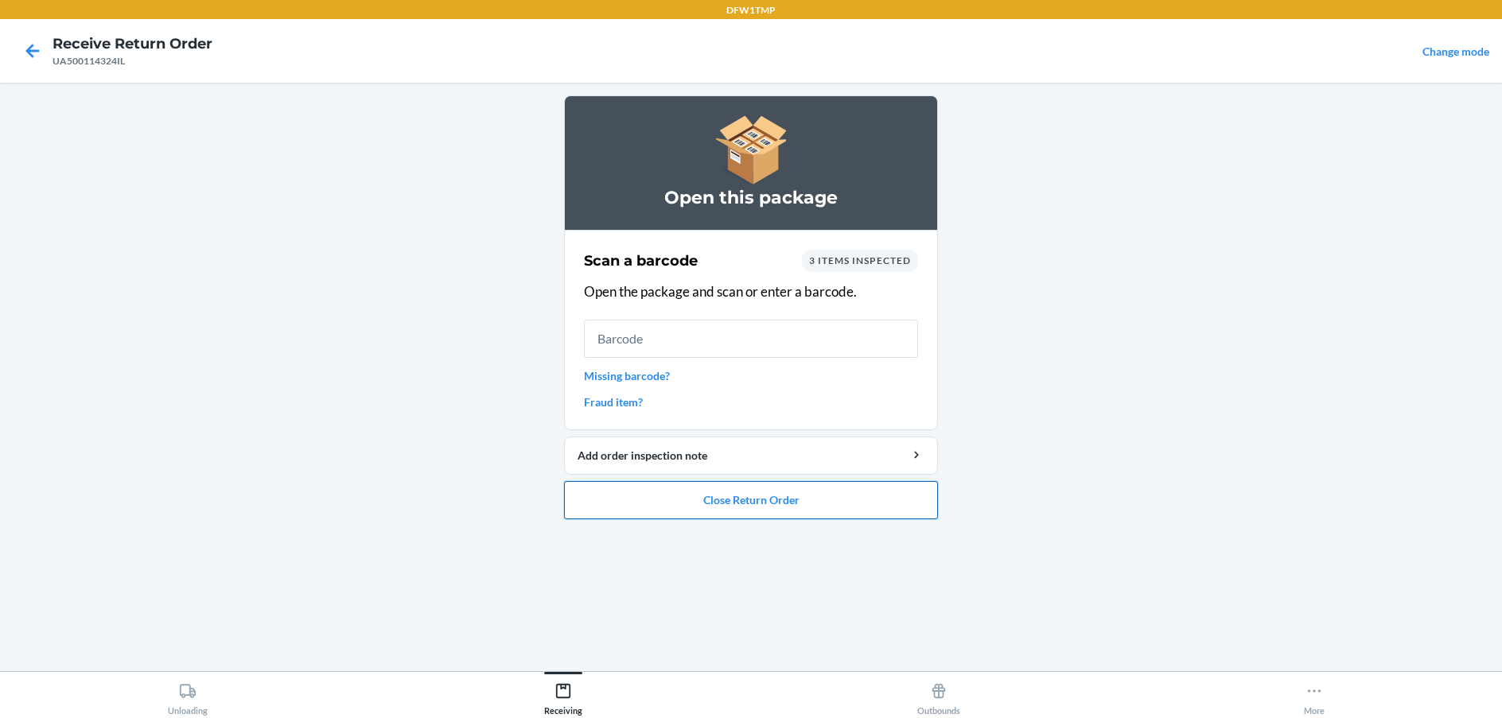
click at [774, 499] on button "Close Return Order" at bounding box center [751, 500] width 374 height 38
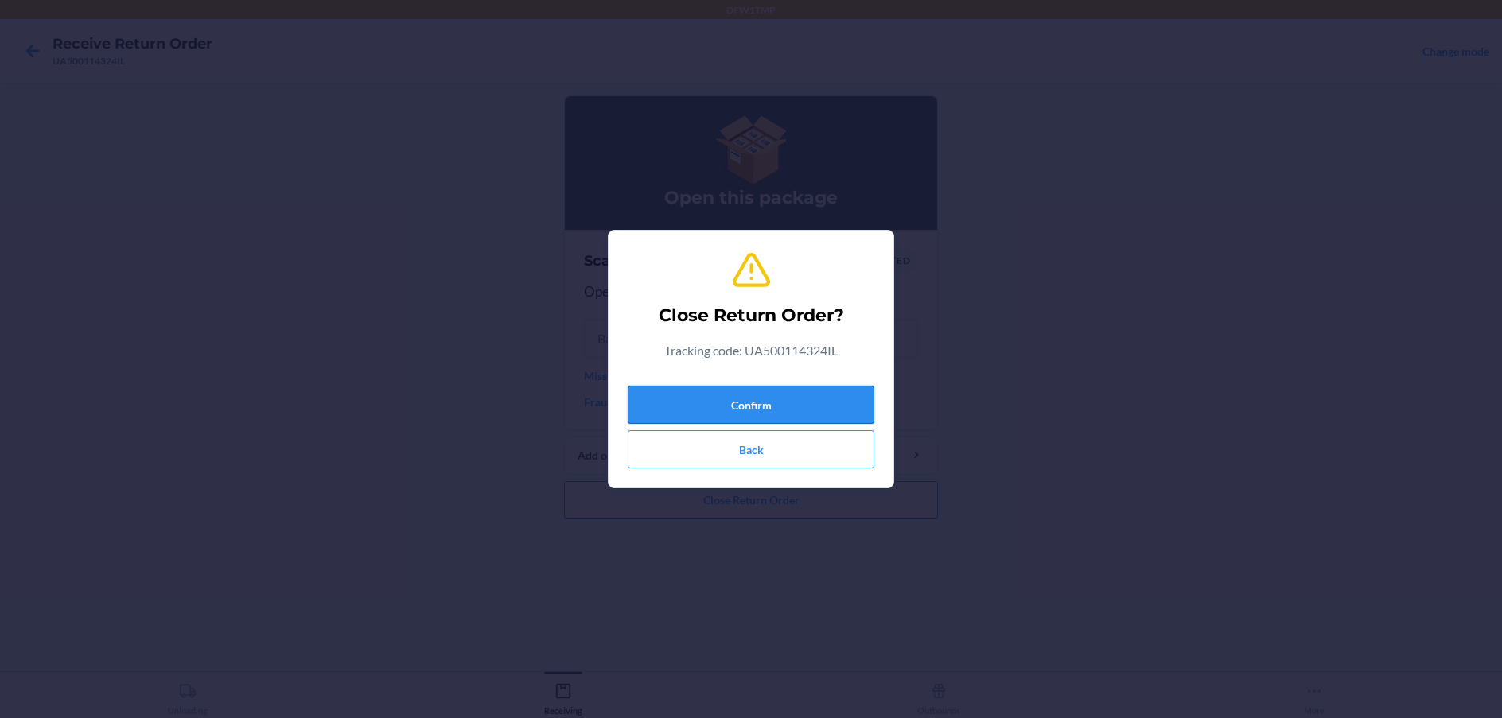
click at [751, 406] on button "Confirm" at bounding box center [751, 405] width 247 height 38
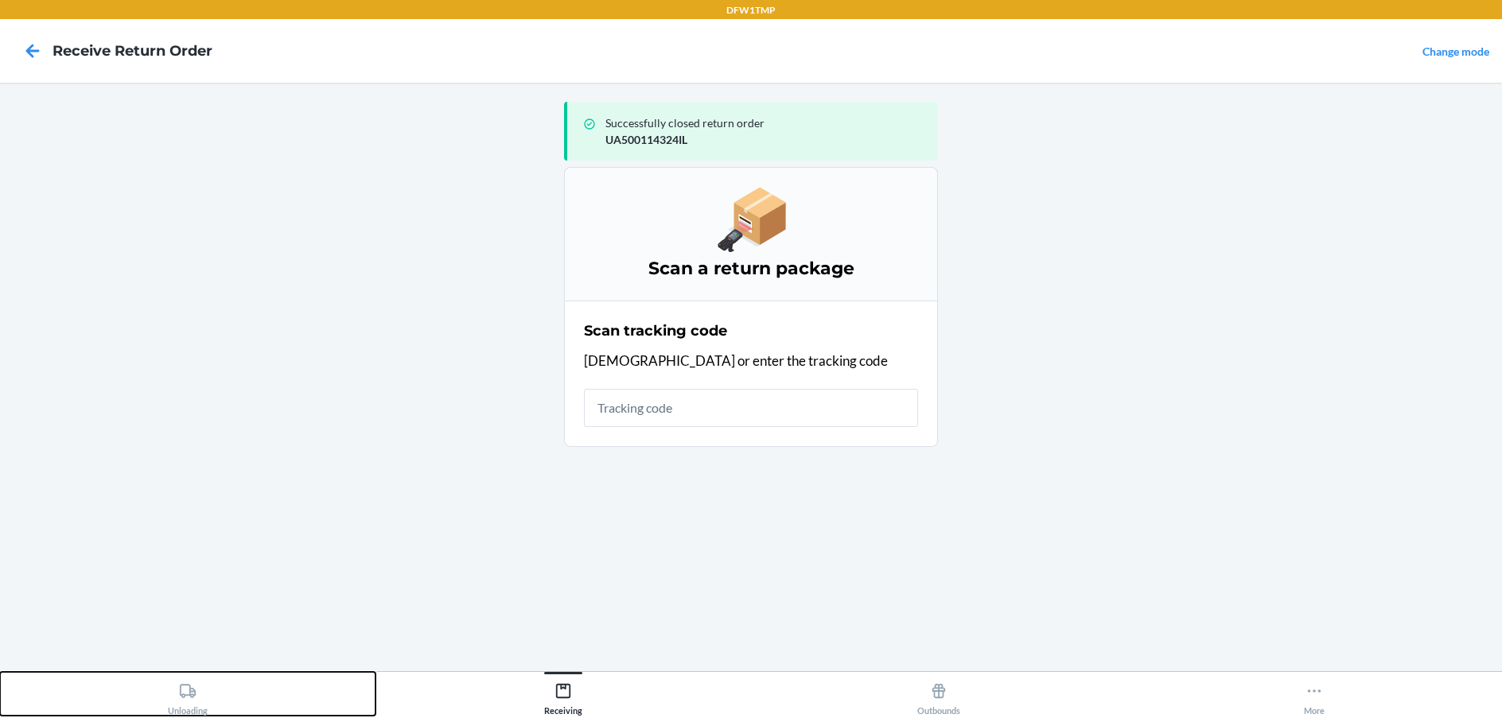
click at [189, 698] on icon at bounding box center [187, 690] width 17 height 17
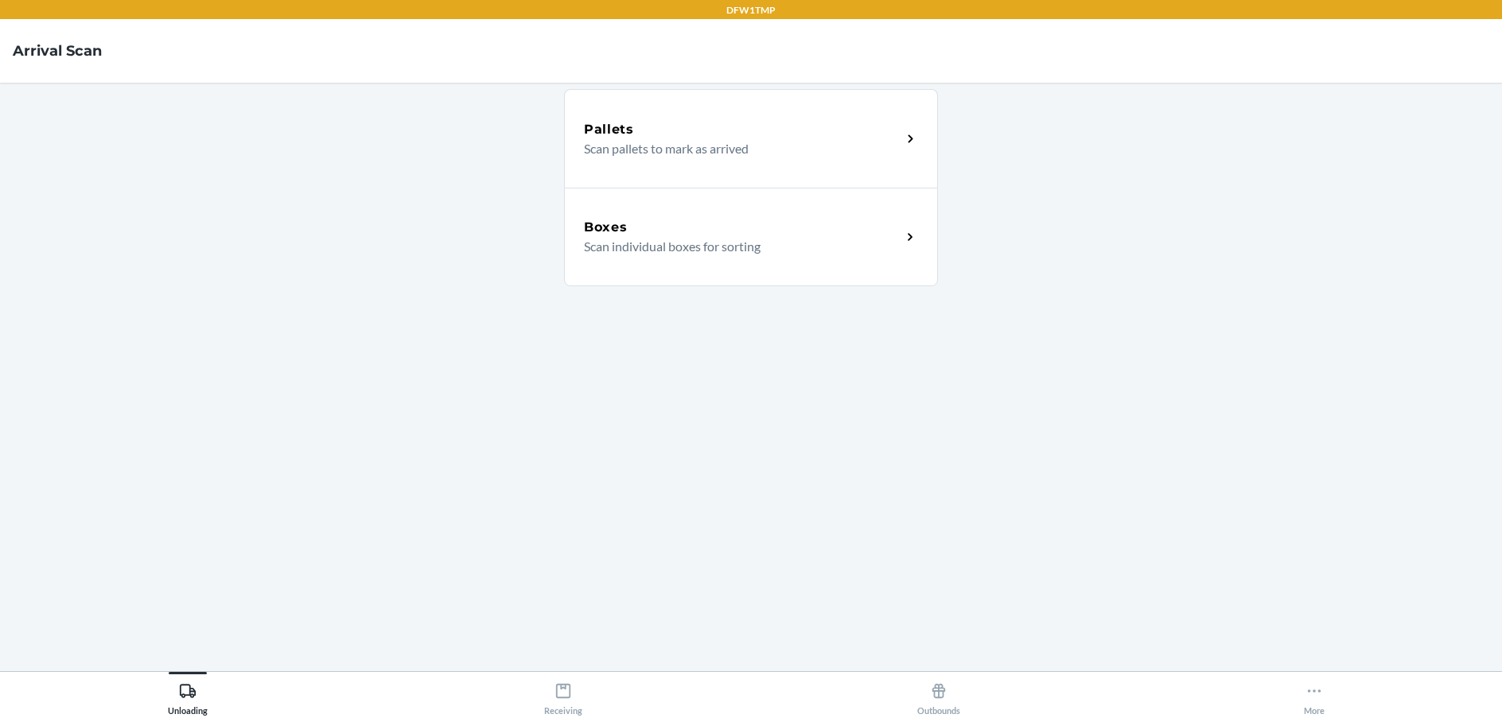
click at [890, 212] on div "Boxes Scan individual boxes for sorting" at bounding box center [751, 237] width 374 height 99
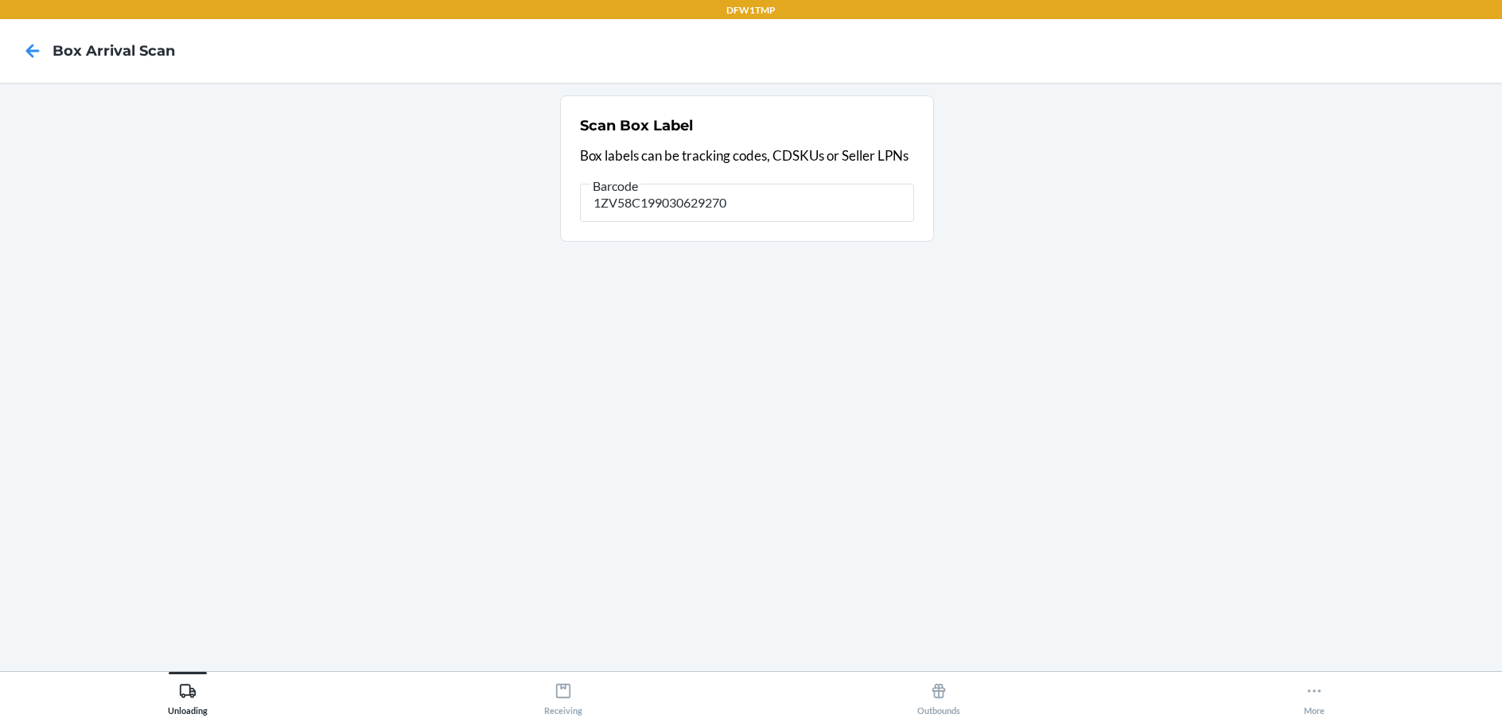
type input "1ZV58C199030629270"
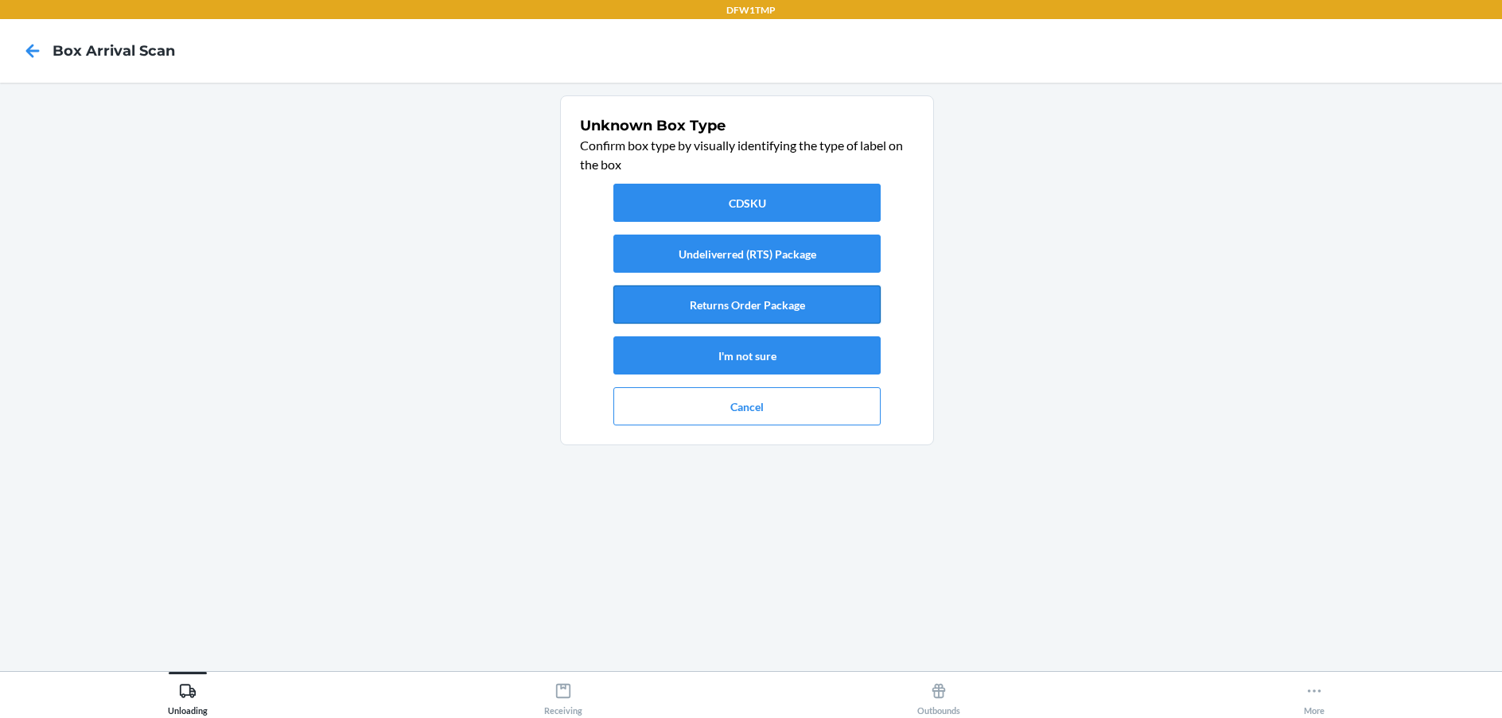
click at [842, 294] on button "Returns Order Package" at bounding box center [746, 305] width 267 height 38
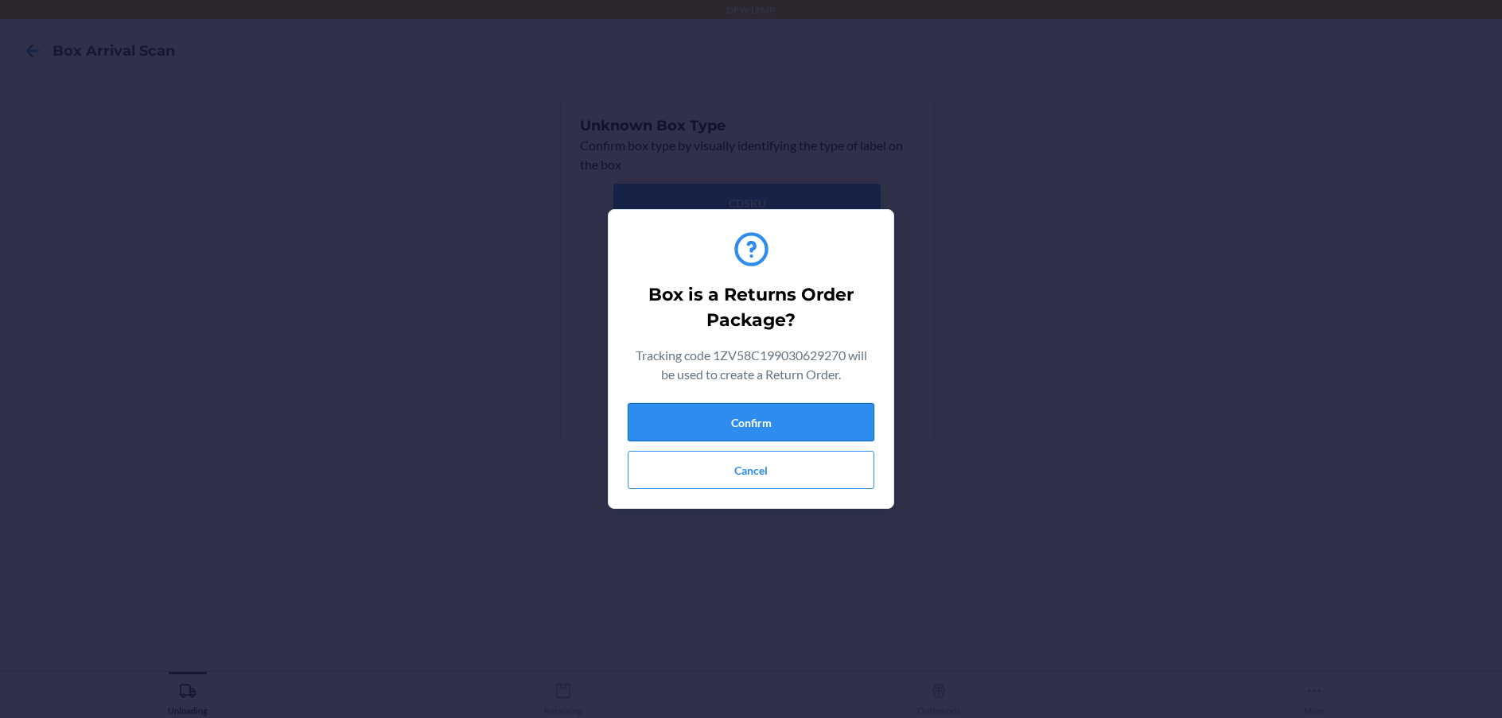
drag, startPoint x: 734, startPoint y: 418, endPoint x: 727, endPoint y: 427, distance: 11.3
click at [735, 418] on button "Confirm" at bounding box center [751, 422] width 247 height 38
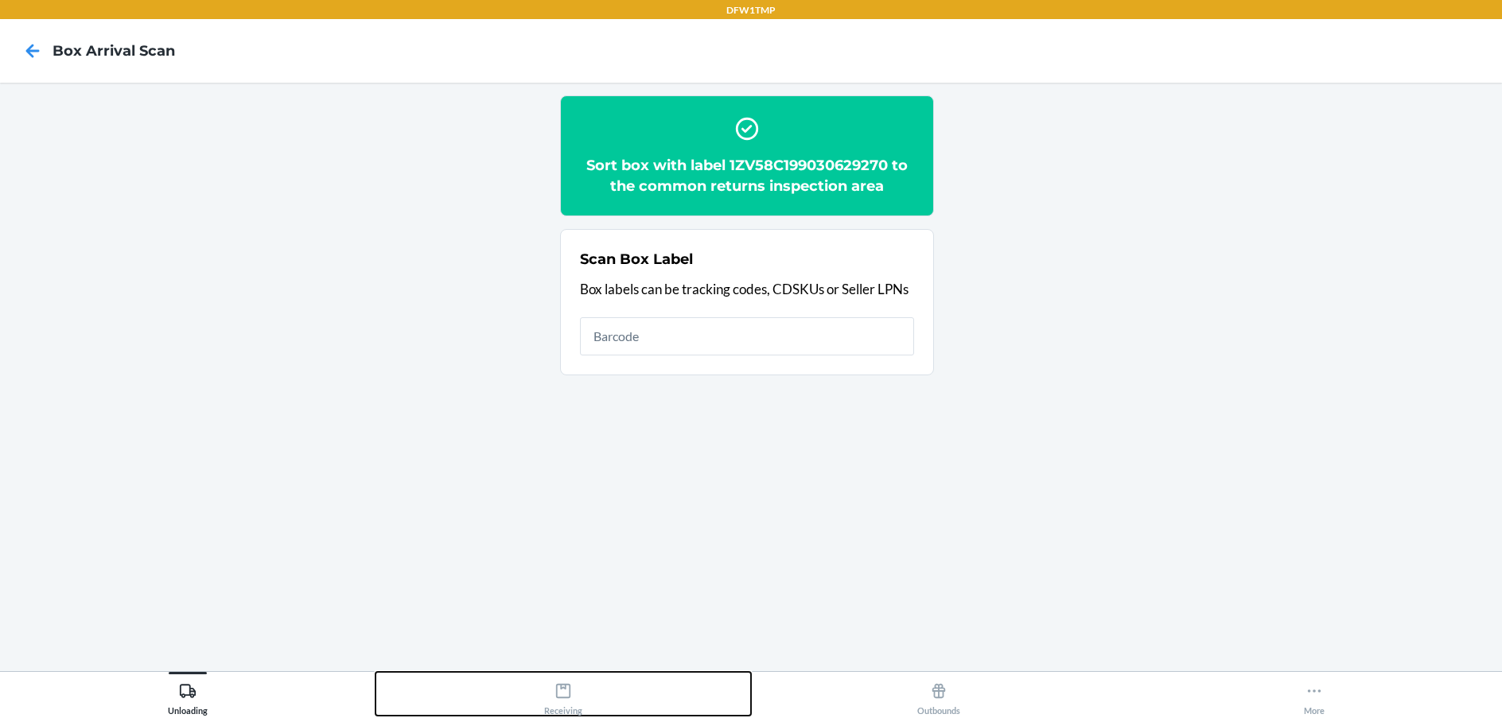
click at [566, 696] on icon at bounding box center [562, 690] width 17 height 17
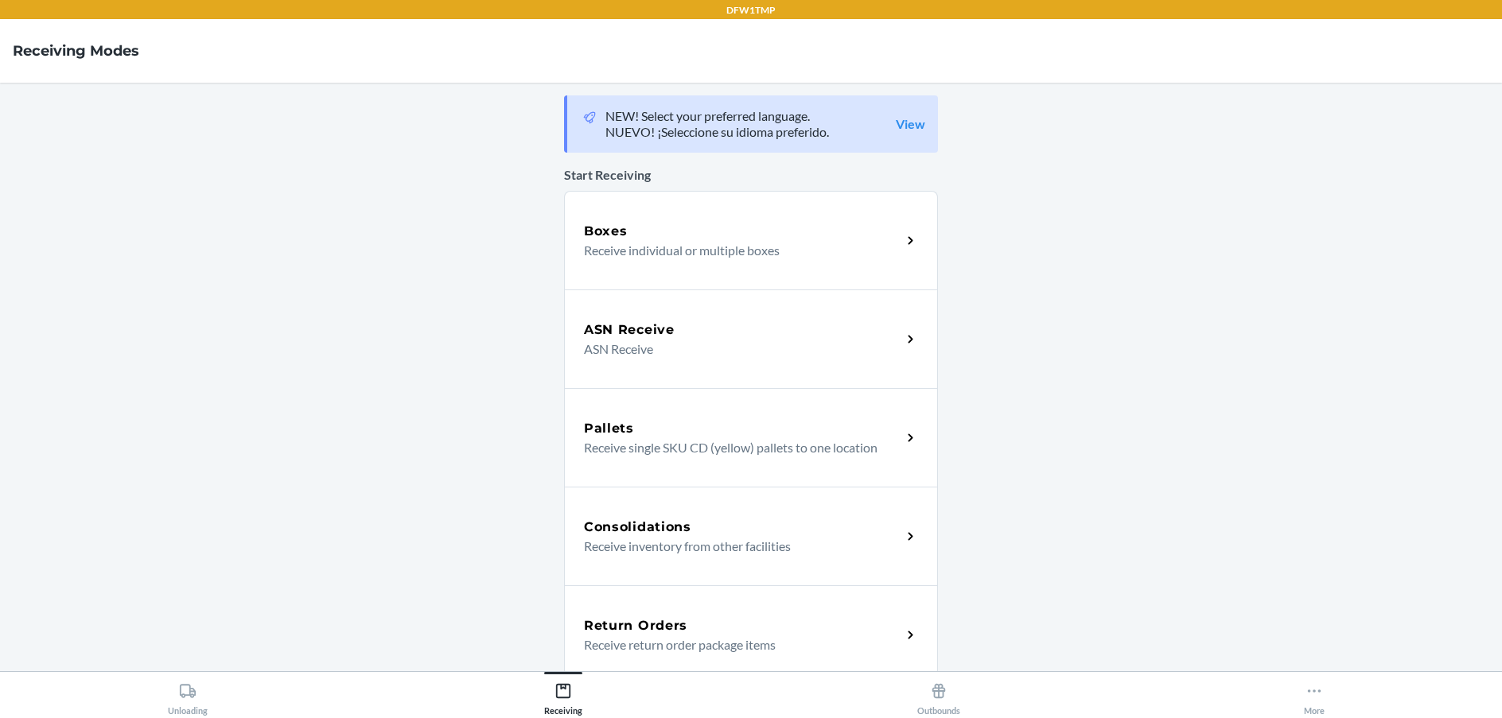
click at [808, 648] on p "Receive return order package items" at bounding box center [736, 645] width 305 height 19
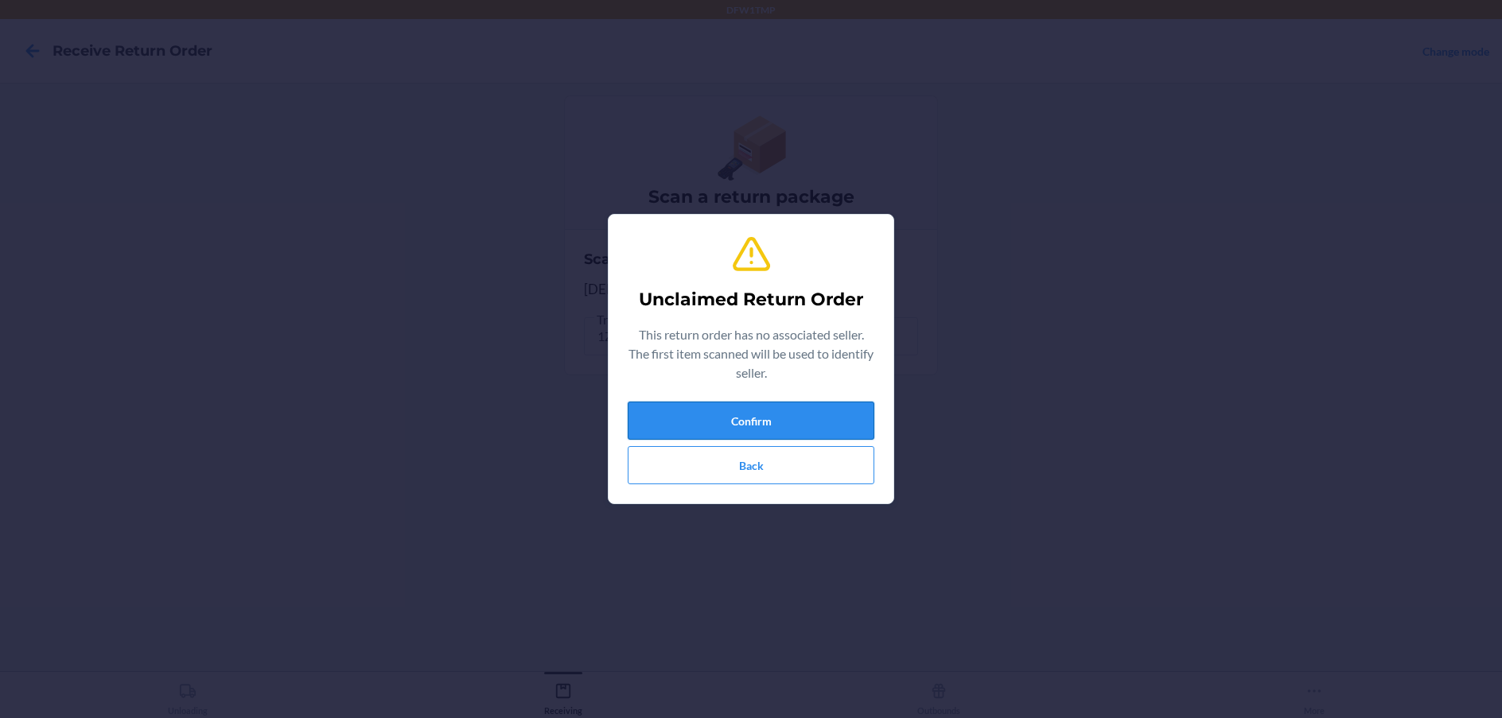
click at [826, 429] on button "Confirm" at bounding box center [751, 421] width 247 height 38
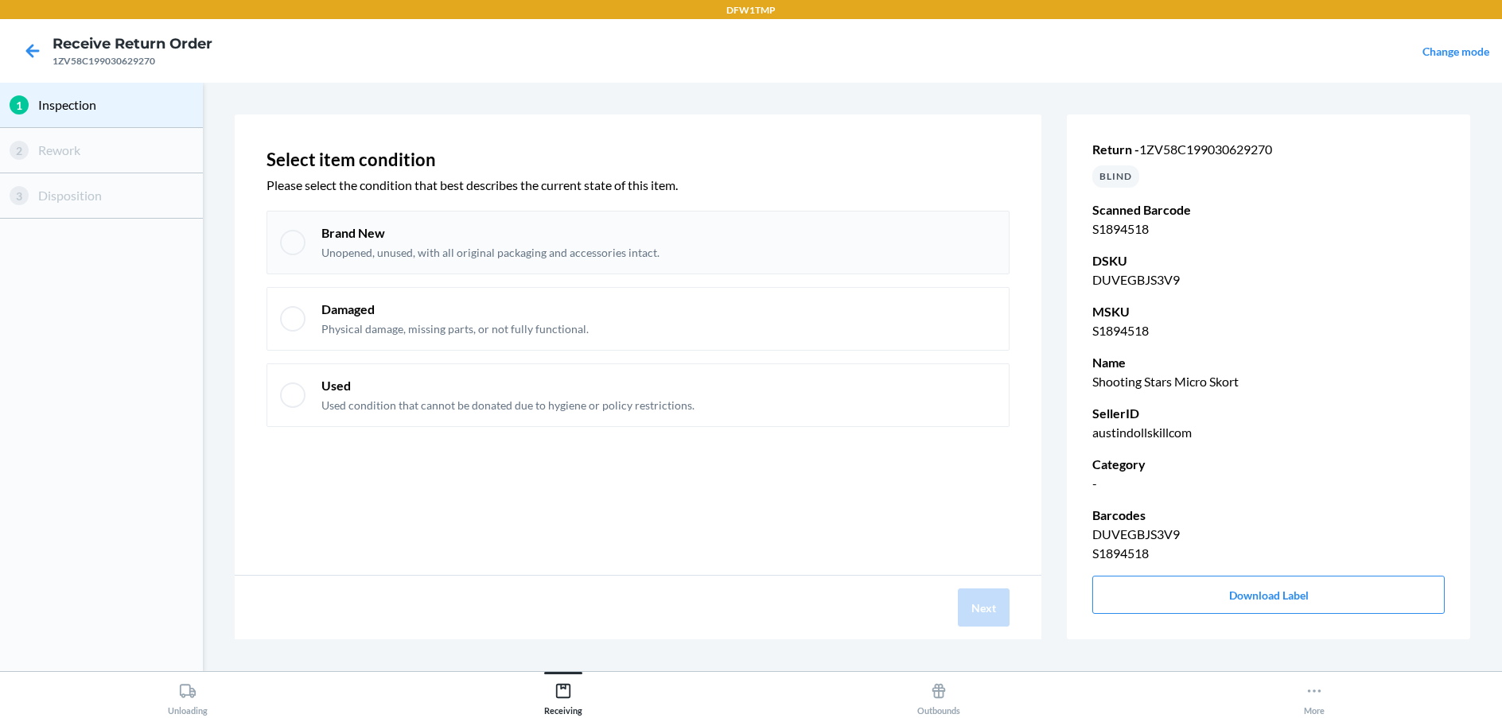
click at [286, 239] on div at bounding box center [292, 242] width 25 height 25
checkbox input "true"
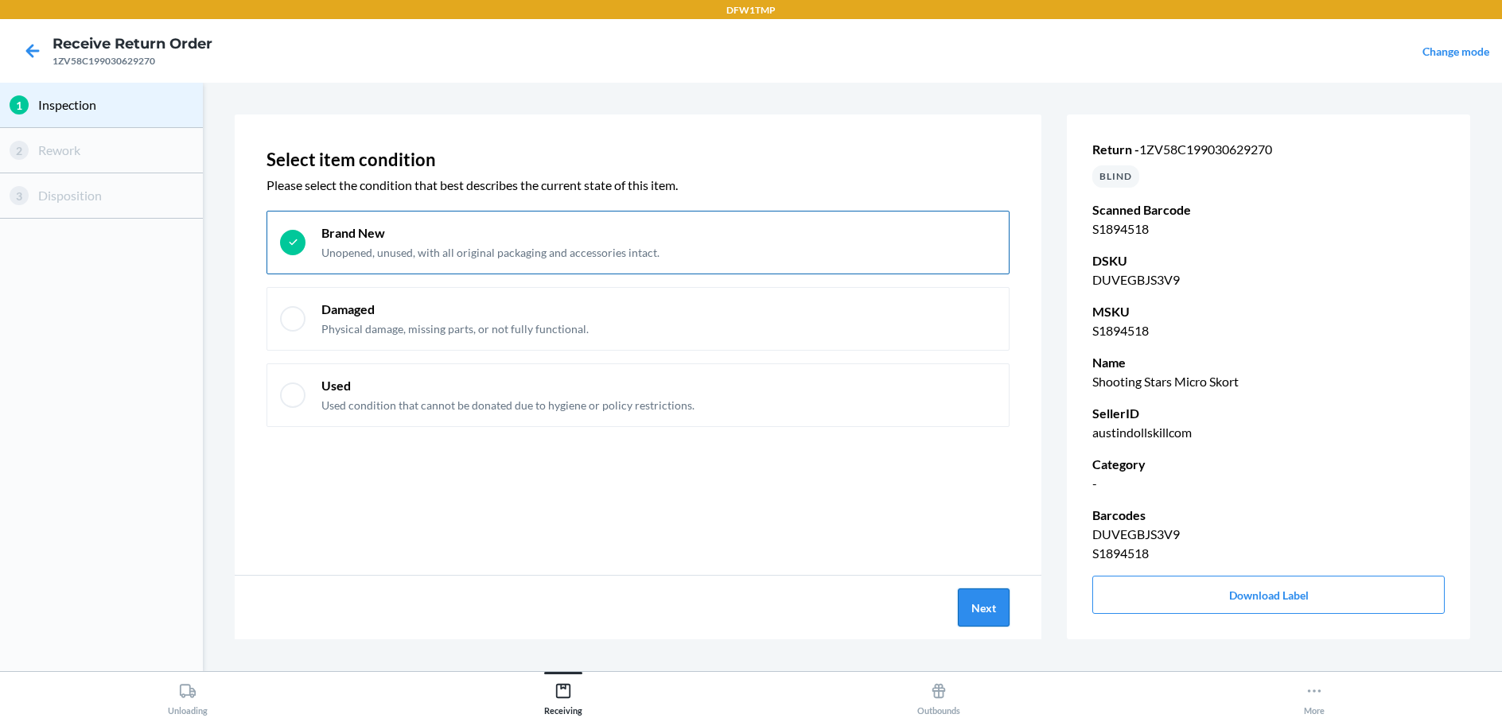
click at [980, 604] on button "Next" at bounding box center [984, 608] width 52 height 38
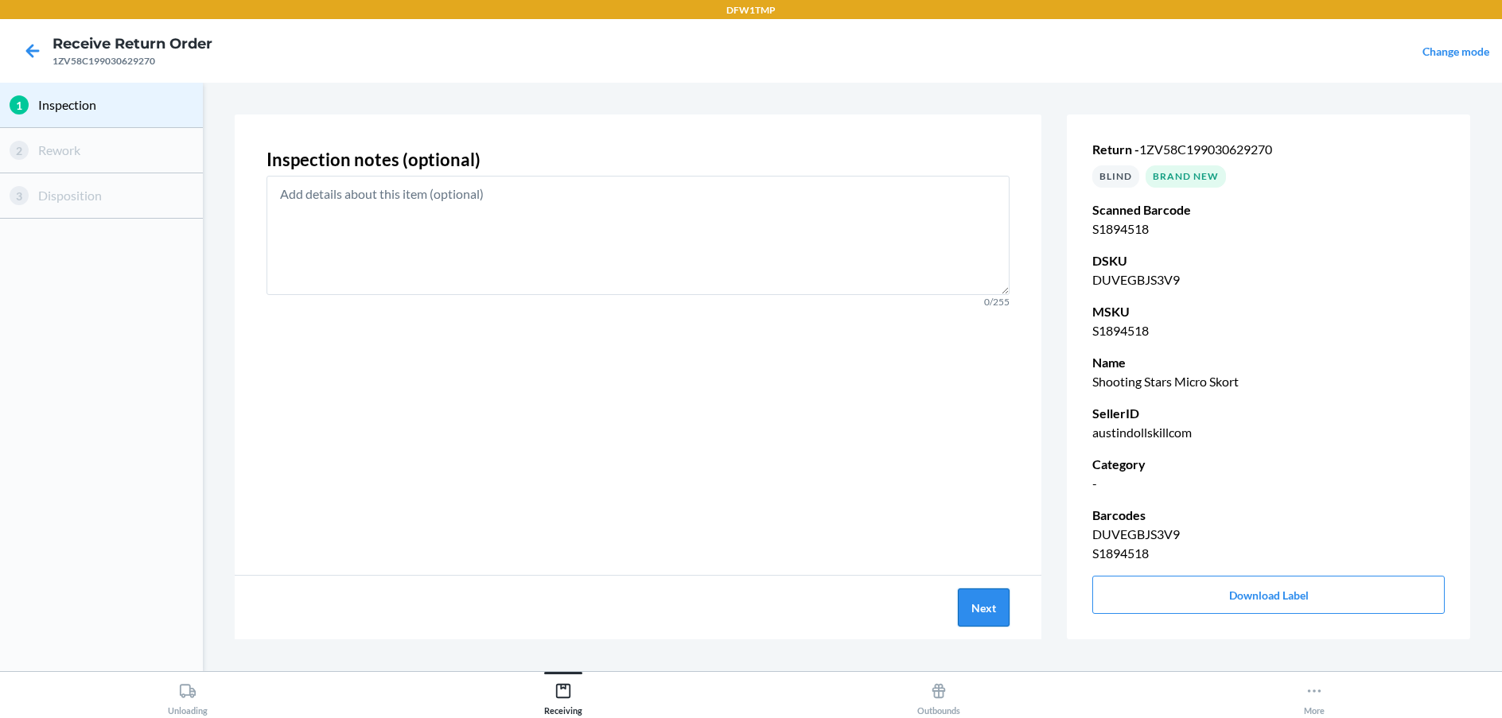
click at [983, 611] on button "Next" at bounding box center [984, 608] width 52 height 38
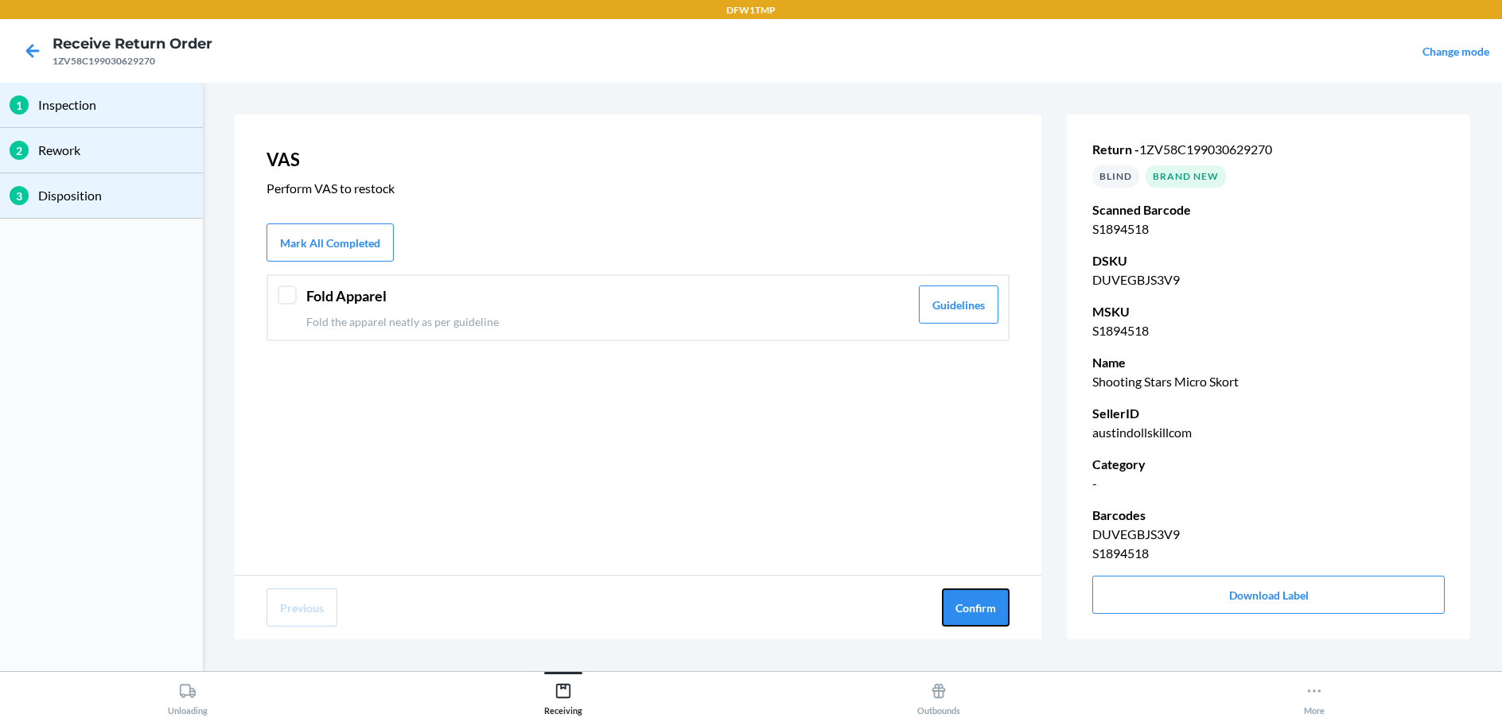
click at [983, 611] on button "Confirm" at bounding box center [976, 608] width 68 height 38
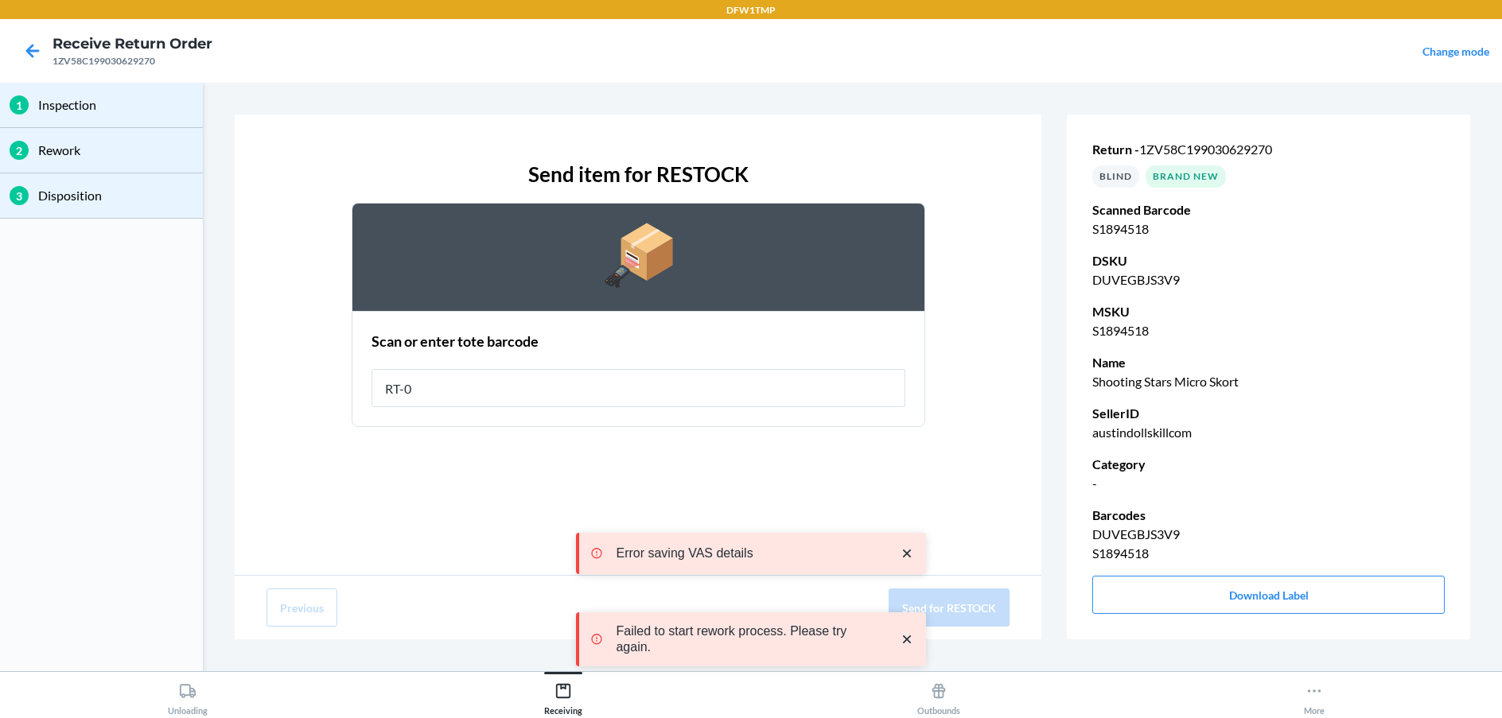
type input "RT-07"
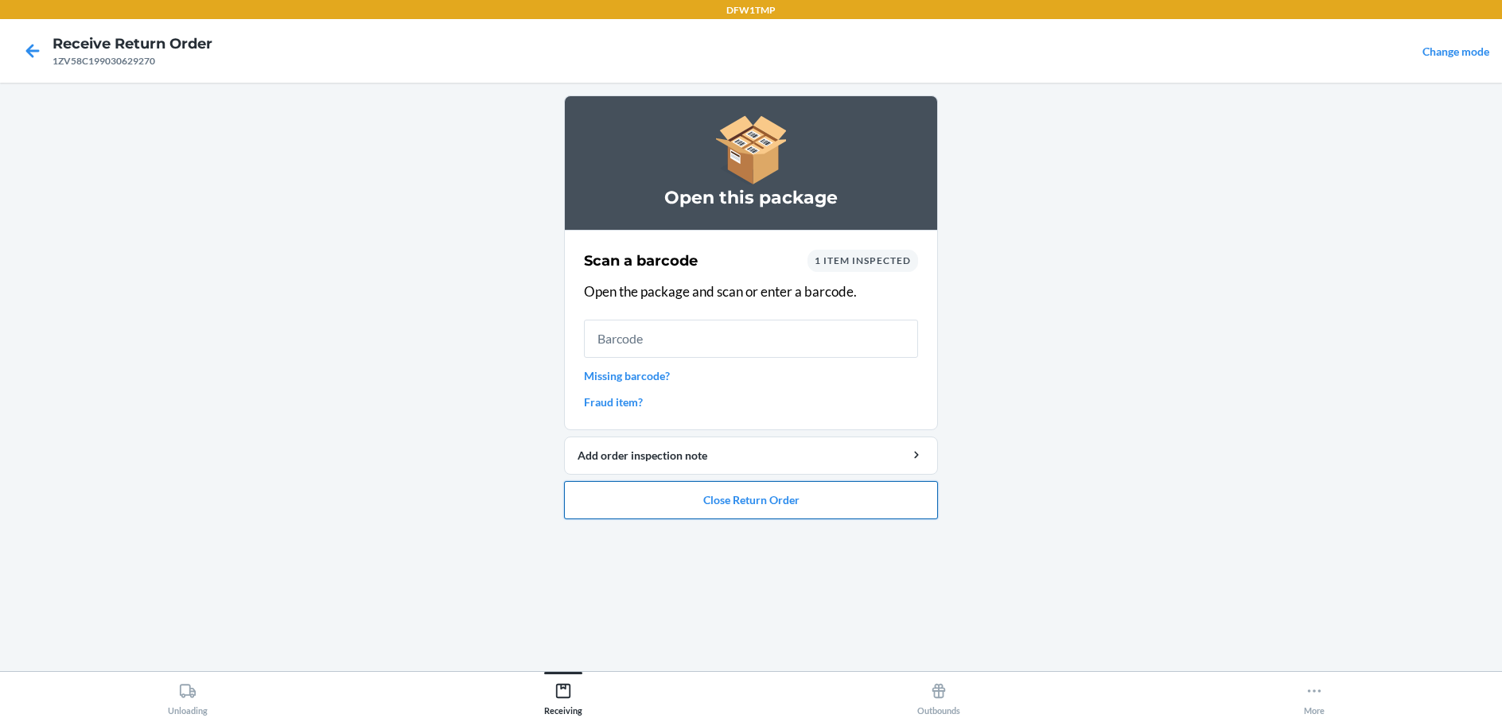
click at [787, 503] on button "Close Return Order" at bounding box center [751, 500] width 374 height 38
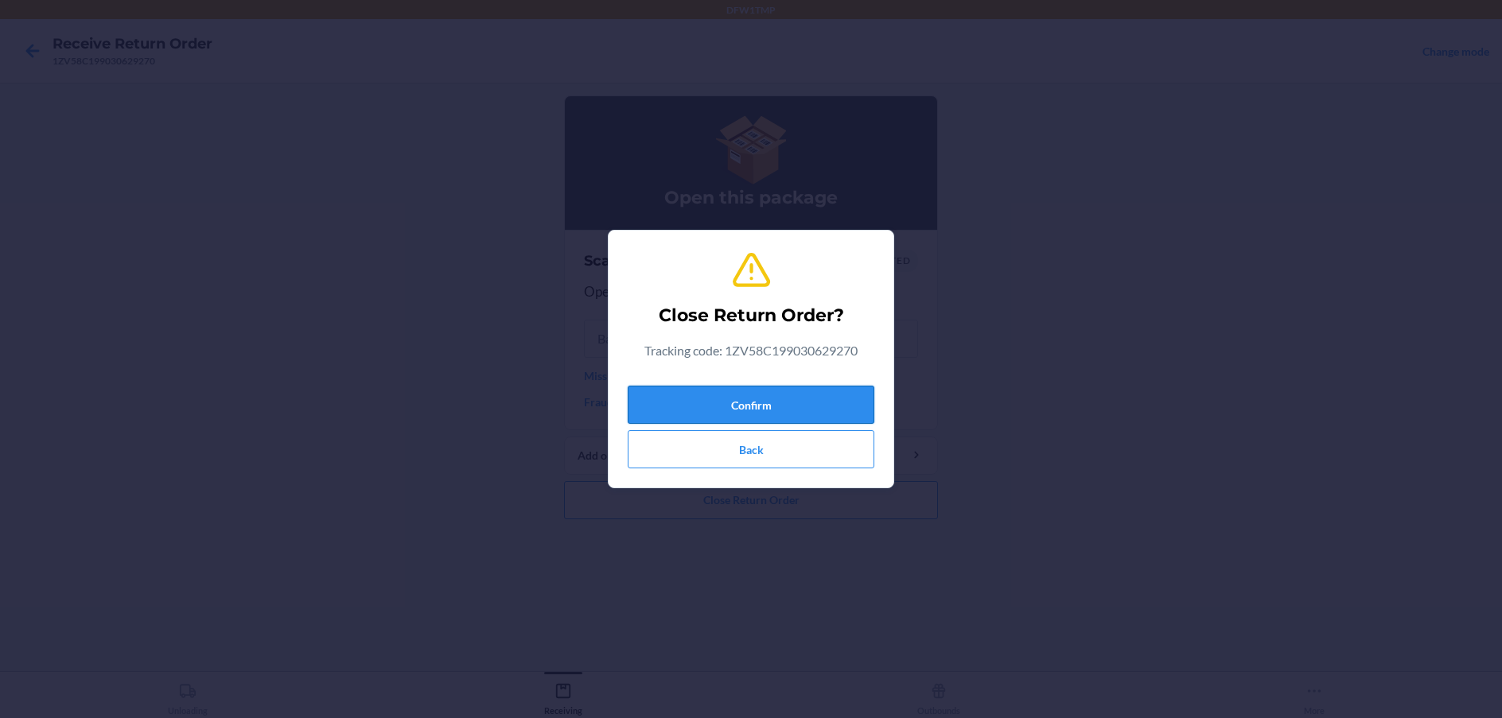
click at [768, 402] on button "Confirm" at bounding box center [751, 405] width 247 height 38
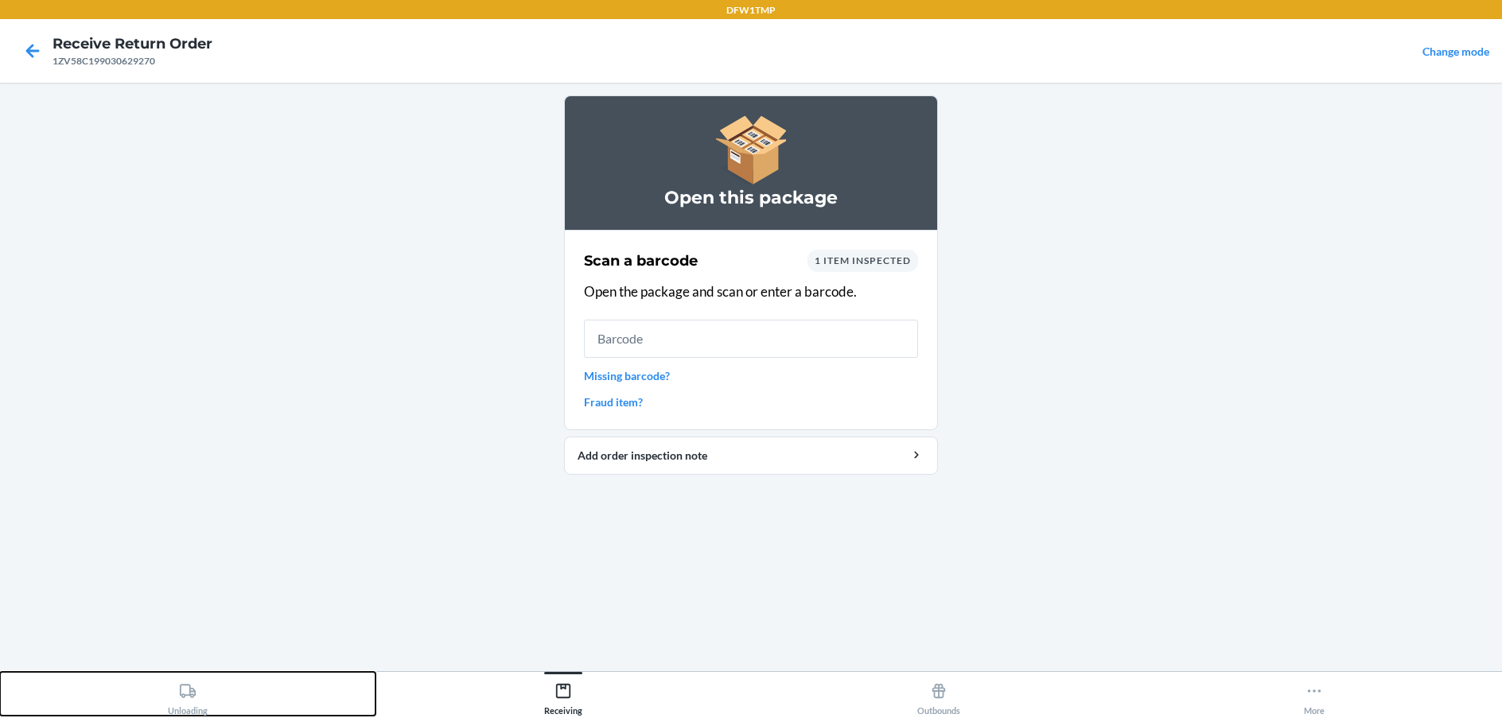
click at [191, 692] on icon at bounding box center [188, 691] width 16 height 14
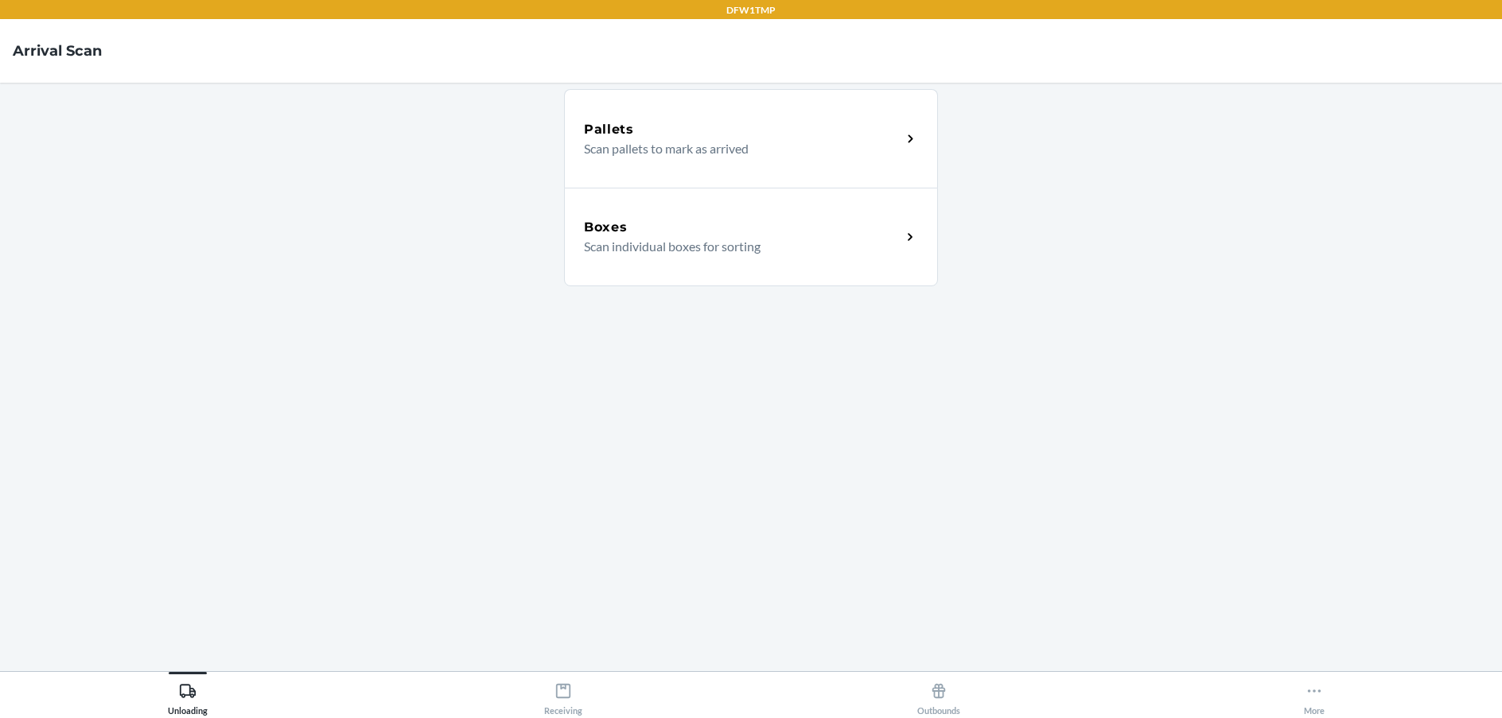
click at [911, 244] on icon at bounding box center [910, 237] width 18 height 18
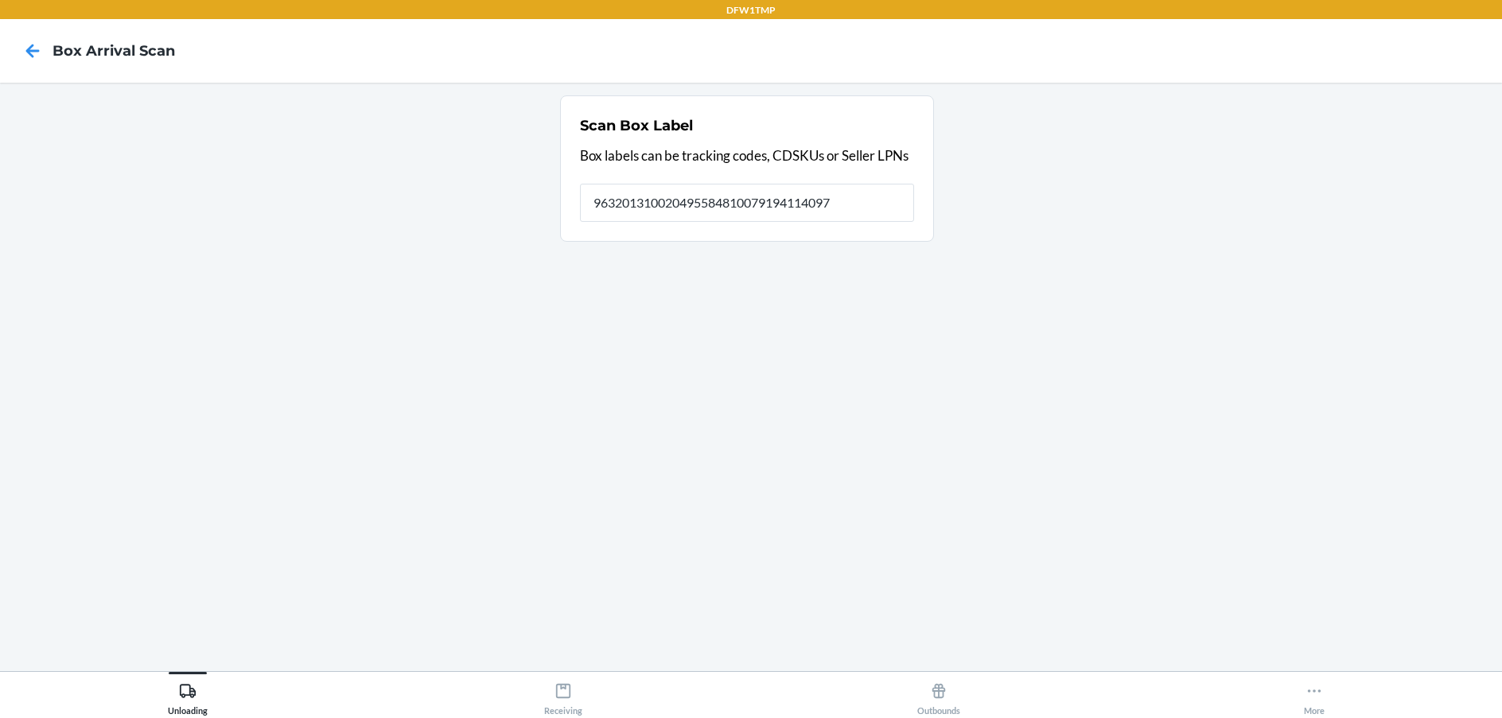
type input "9632013100204955848100791941140976"
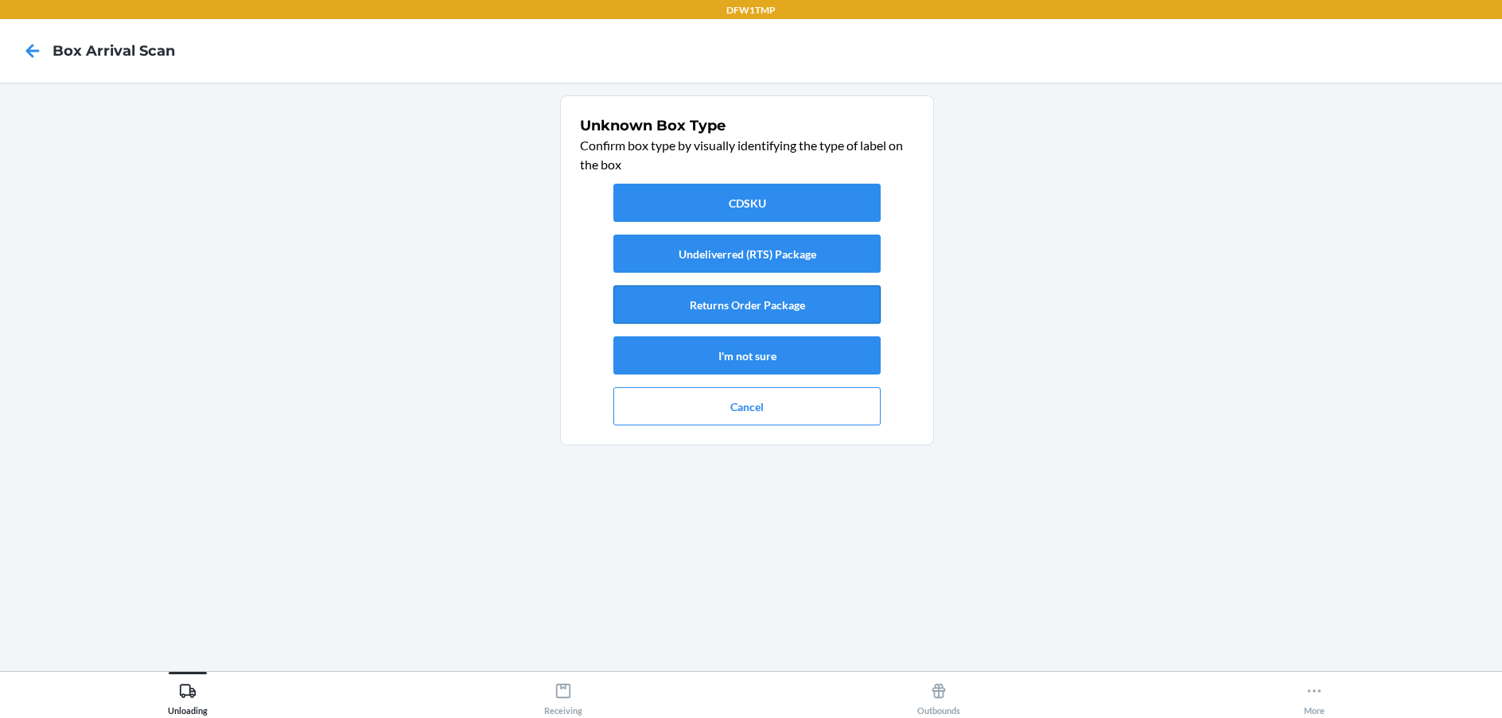
click at [741, 303] on button "Returns Order Package" at bounding box center [746, 305] width 267 height 38
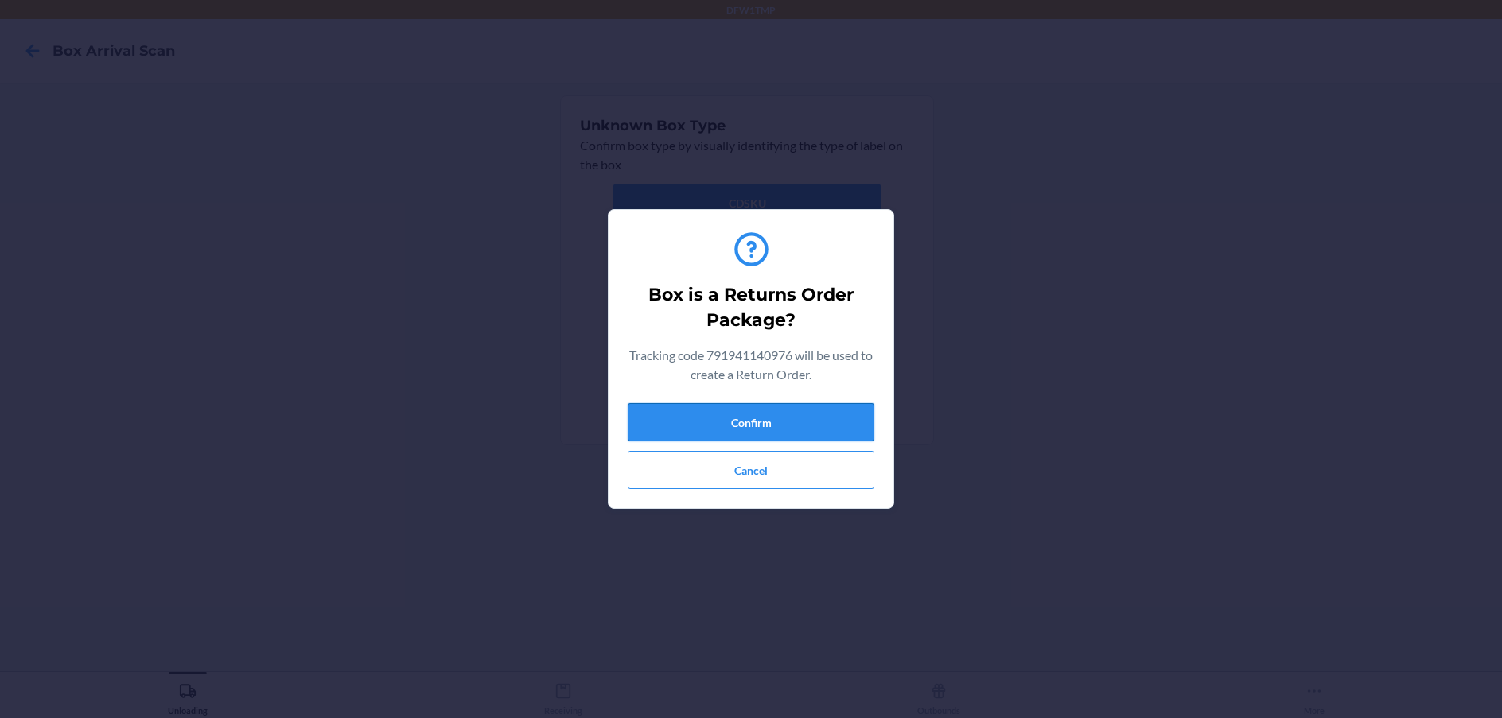
click at [745, 419] on button "Confirm" at bounding box center [751, 422] width 247 height 38
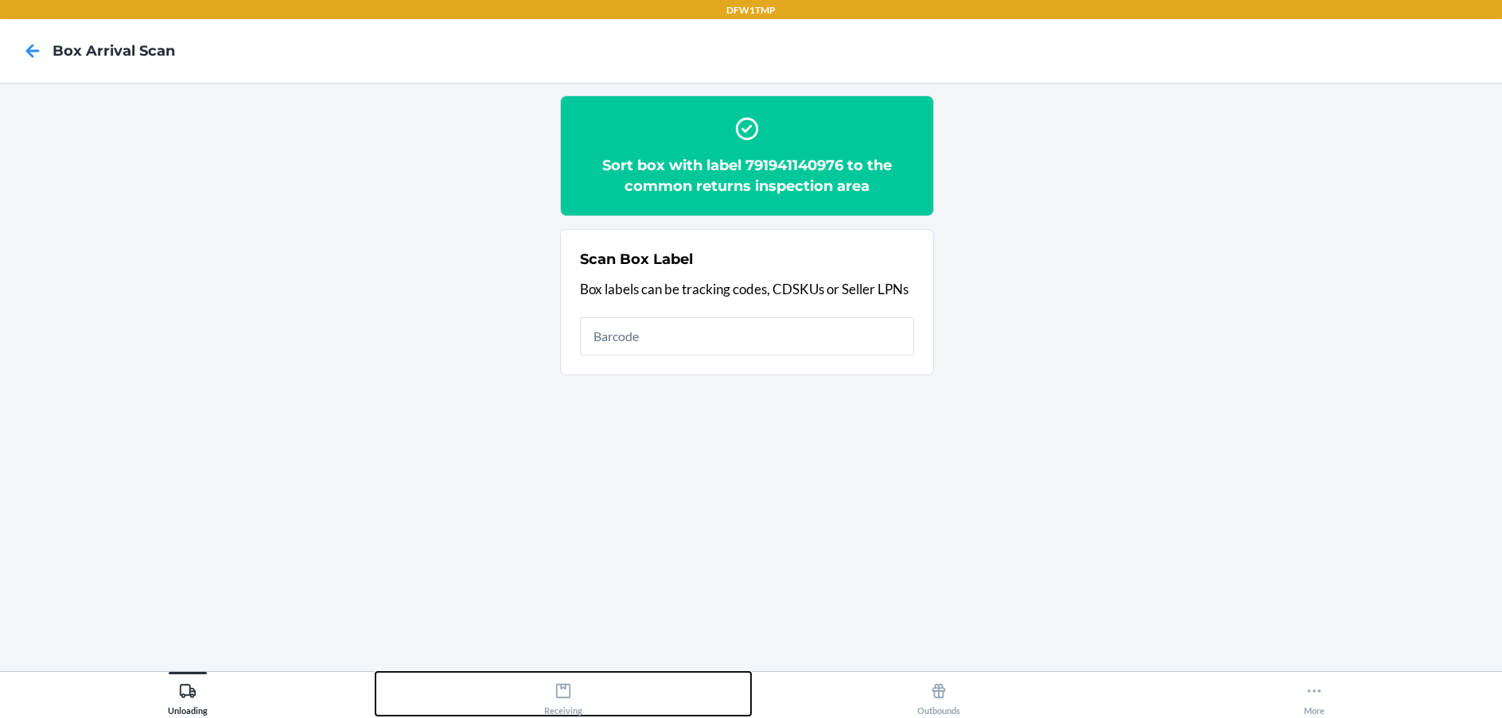
click at [562, 699] on icon at bounding box center [562, 690] width 17 height 17
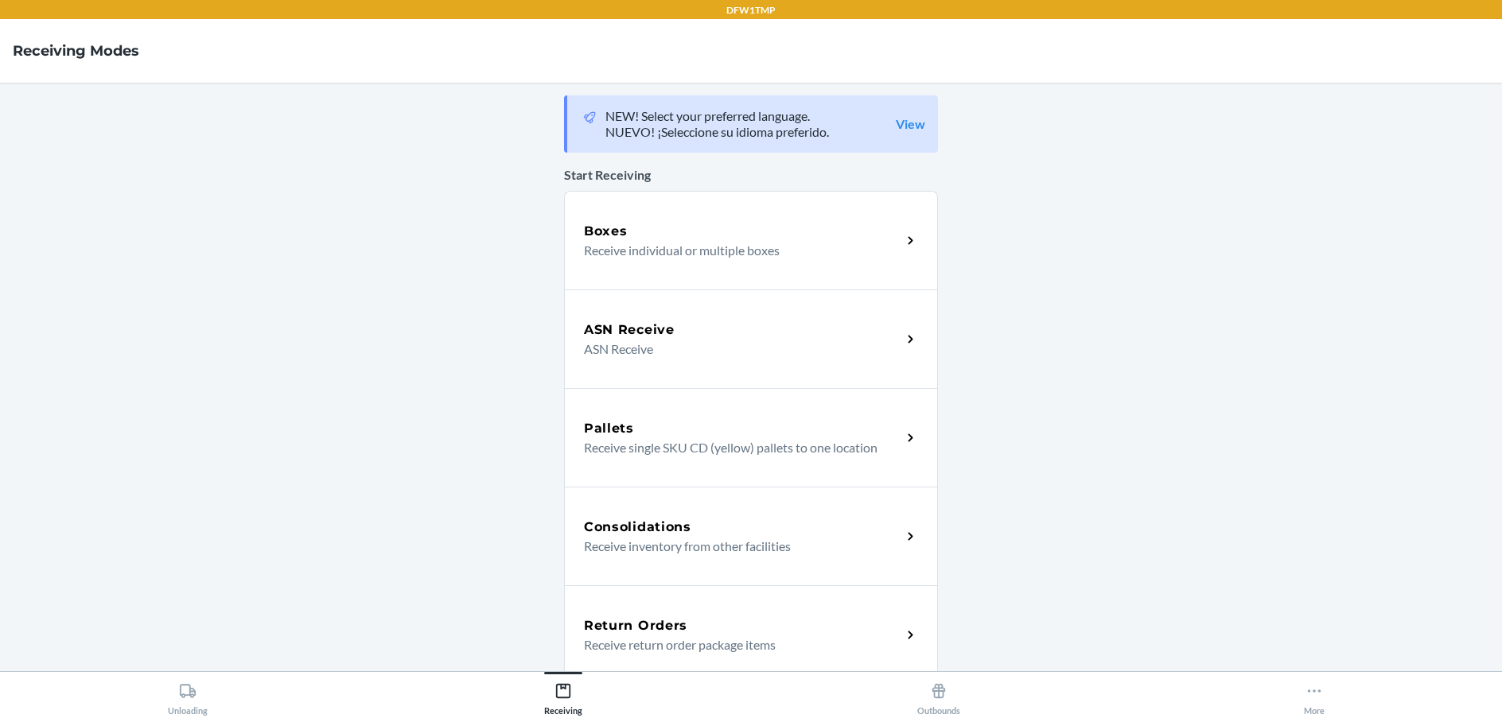
click at [636, 617] on h5 "Return Orders" at bounding box center [635, 625] width 103 height 19
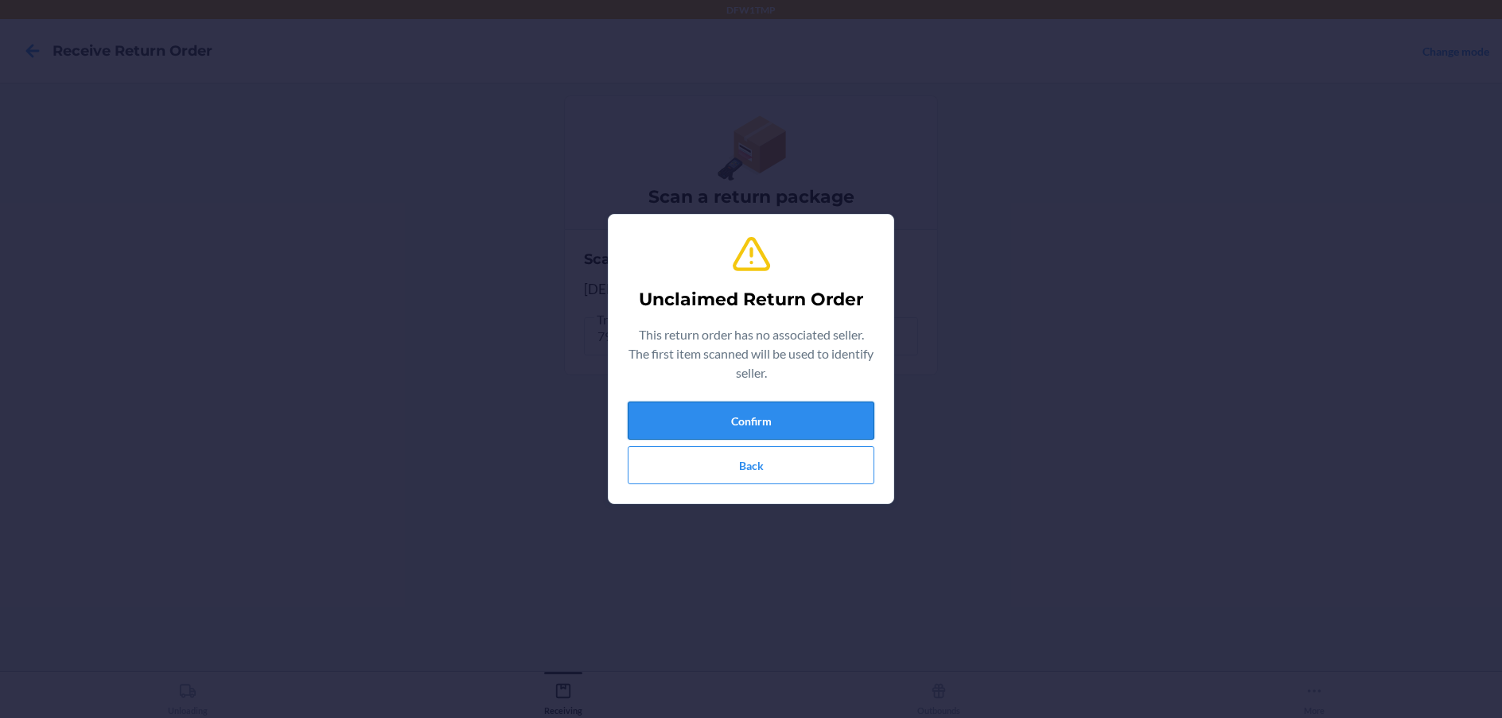
click at [788, 418] on button "Confirm" at bounding box center [751, 421] width 247 height 38
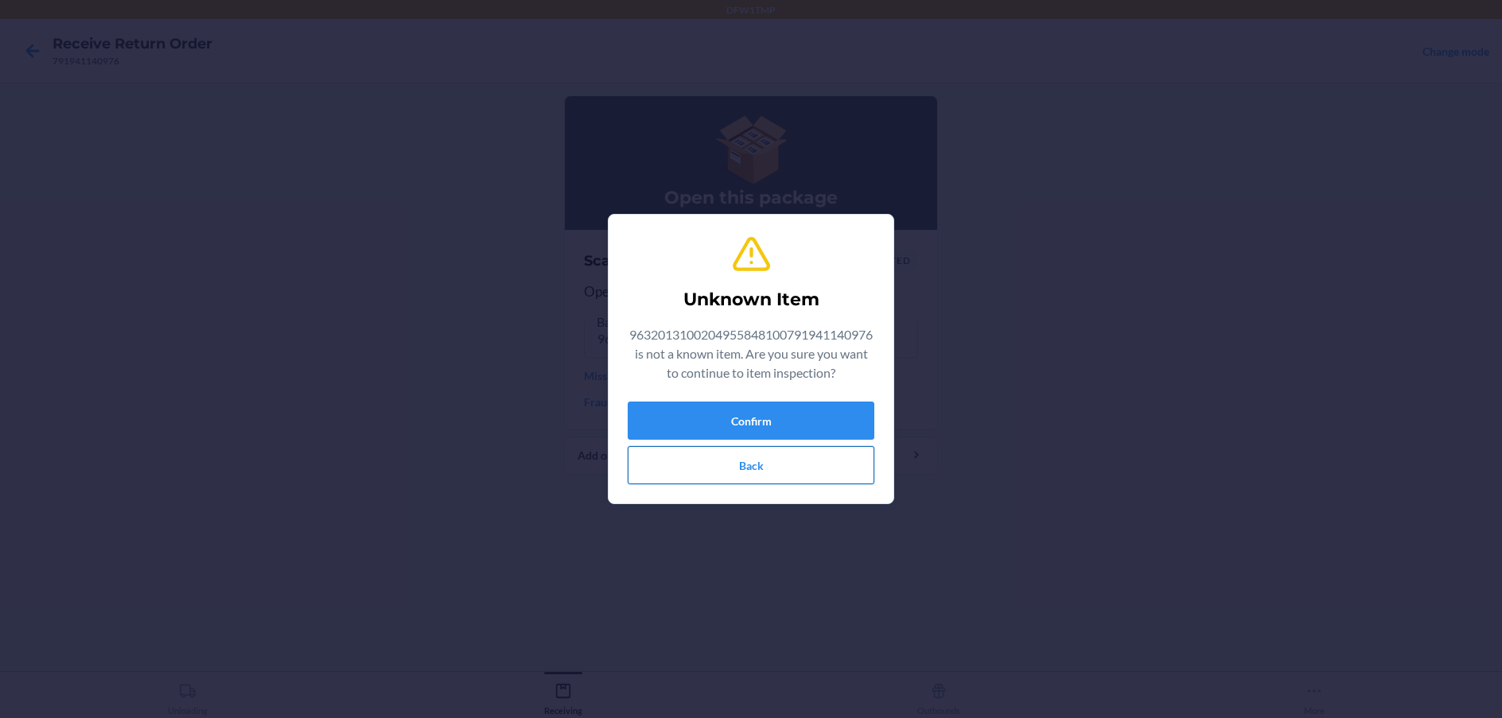
drag, startPoint x: 779, startPoint y: 361, endPoint x: 759, endPoint y: 453, distance: 93.8
click at [777, 368] on p "9632013100204955848100791941140976 is not a known item. Are you sure you want t…" at bounding box center [751, 353] width 247 height 57
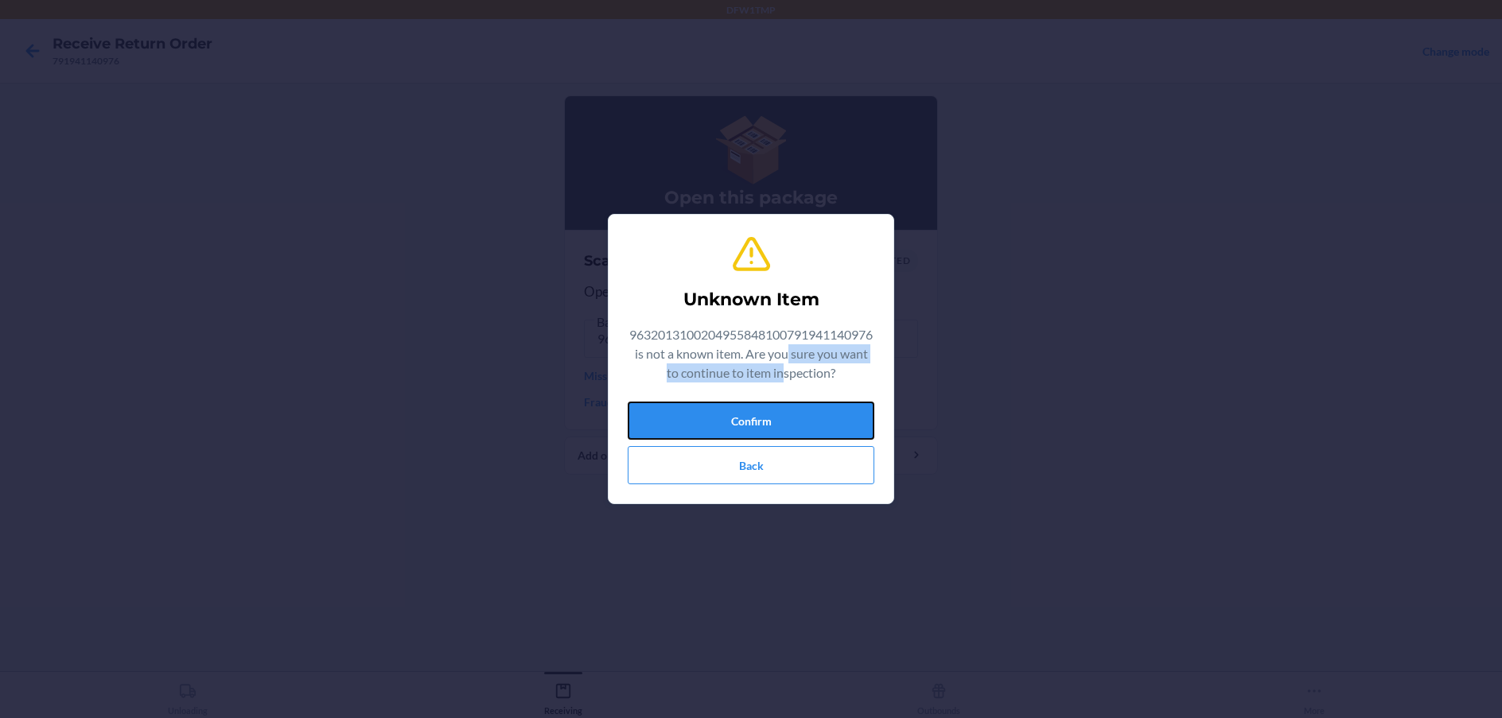
drag, startPoint x: 770, startPoint y: 433, endPoint x: 768, endPoint y: 416, distance: 17.6
click at [770, 431] on button "Confirm" at bounding box center [751, 421] width 247 height 38
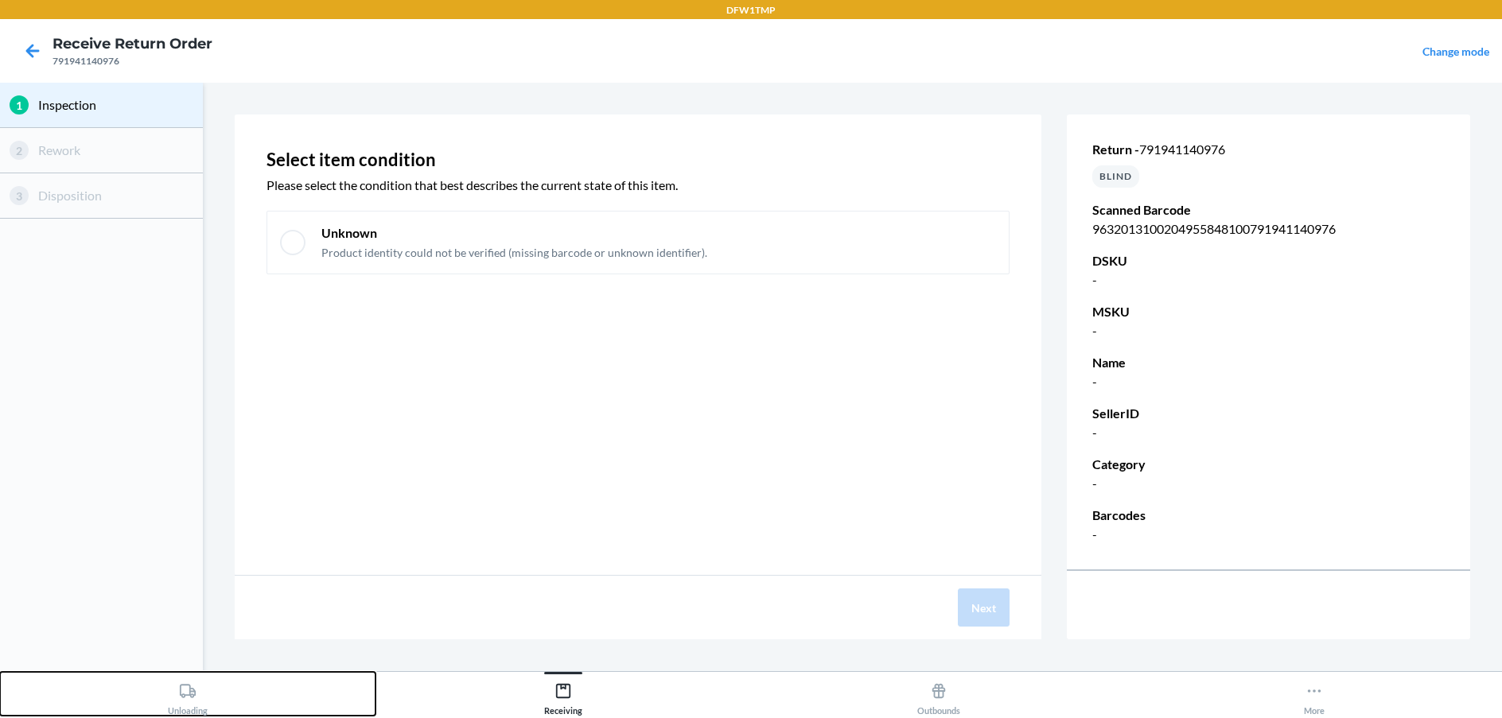
click at [188, 698] on icon at bounding box center [187, 690] width 17 height 17
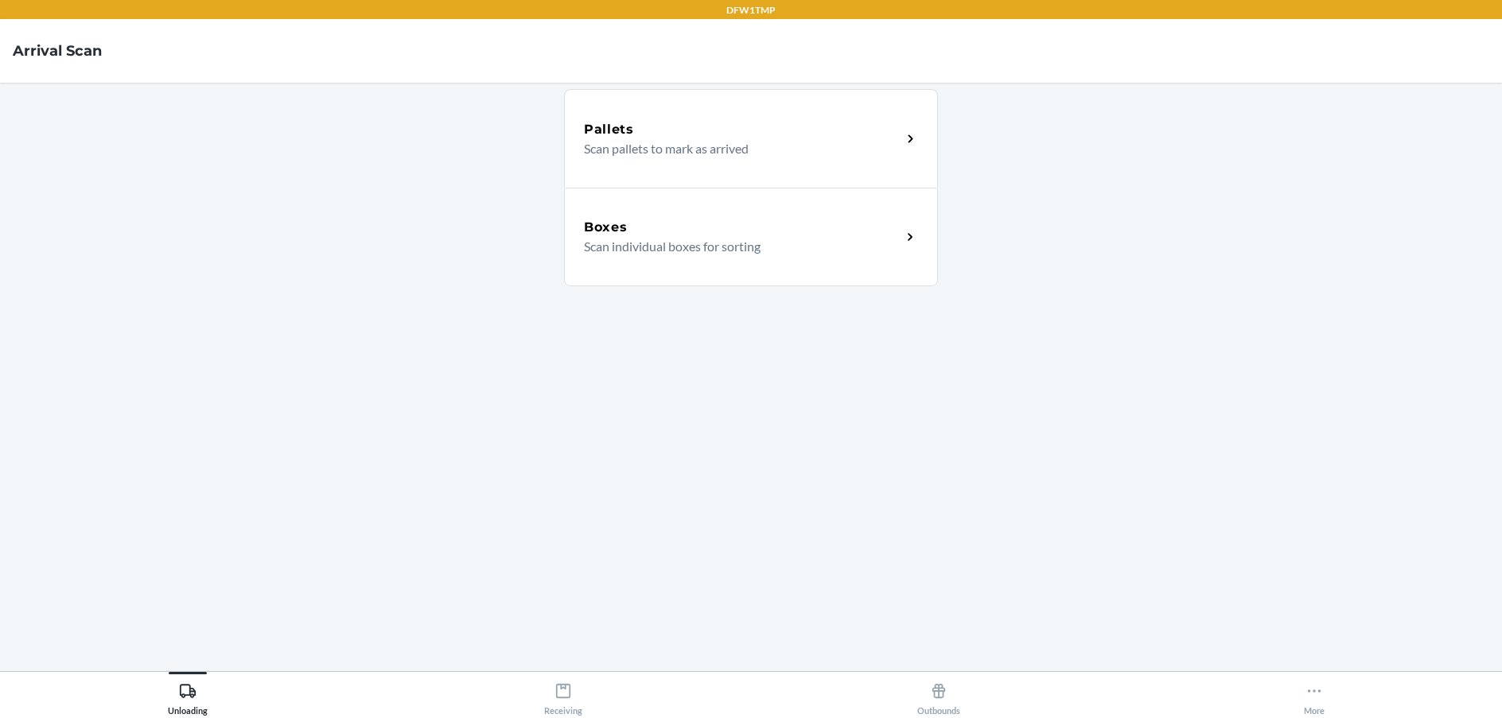
click at [880, 239] on p "Scan individual boxes for sorting" at bounding box center [736, 246] width 305 height 19
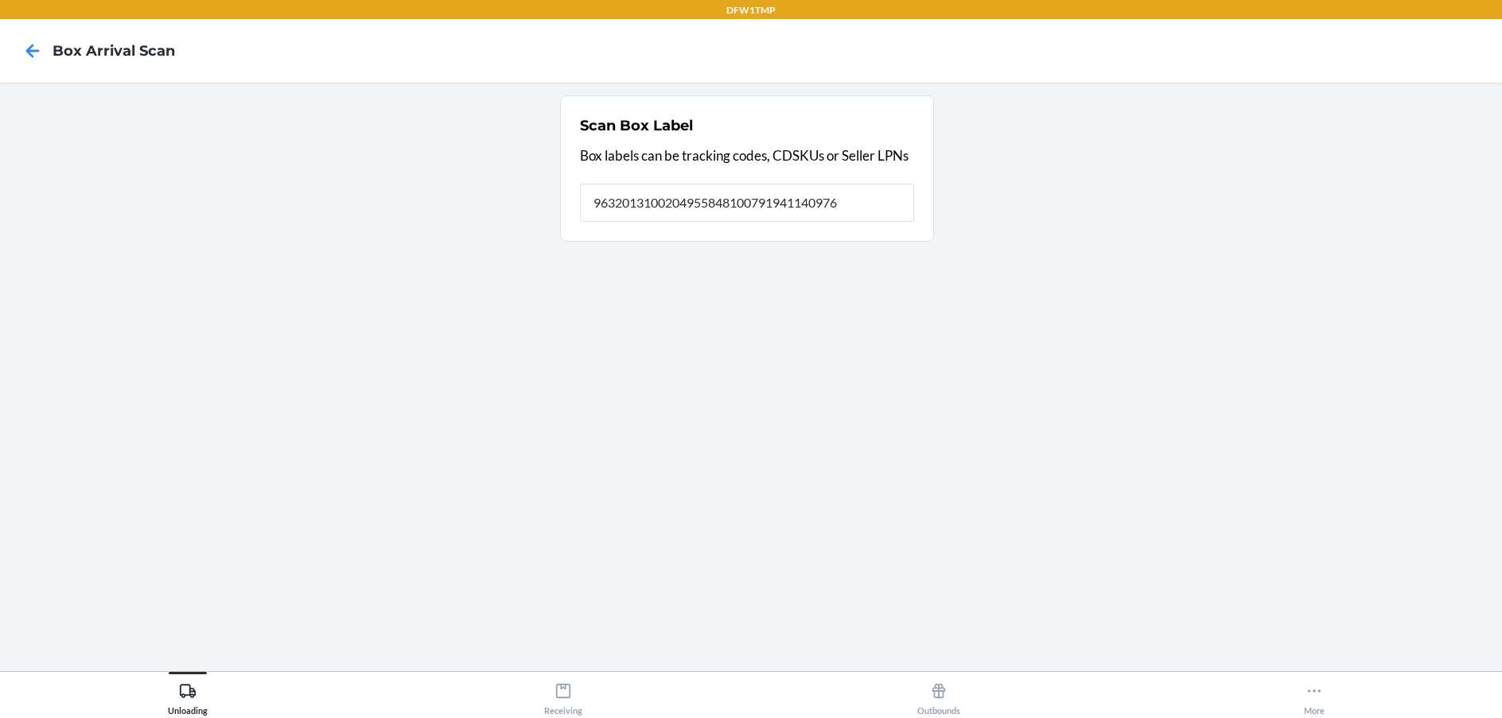
type input "9632013100204955848100791941140976"
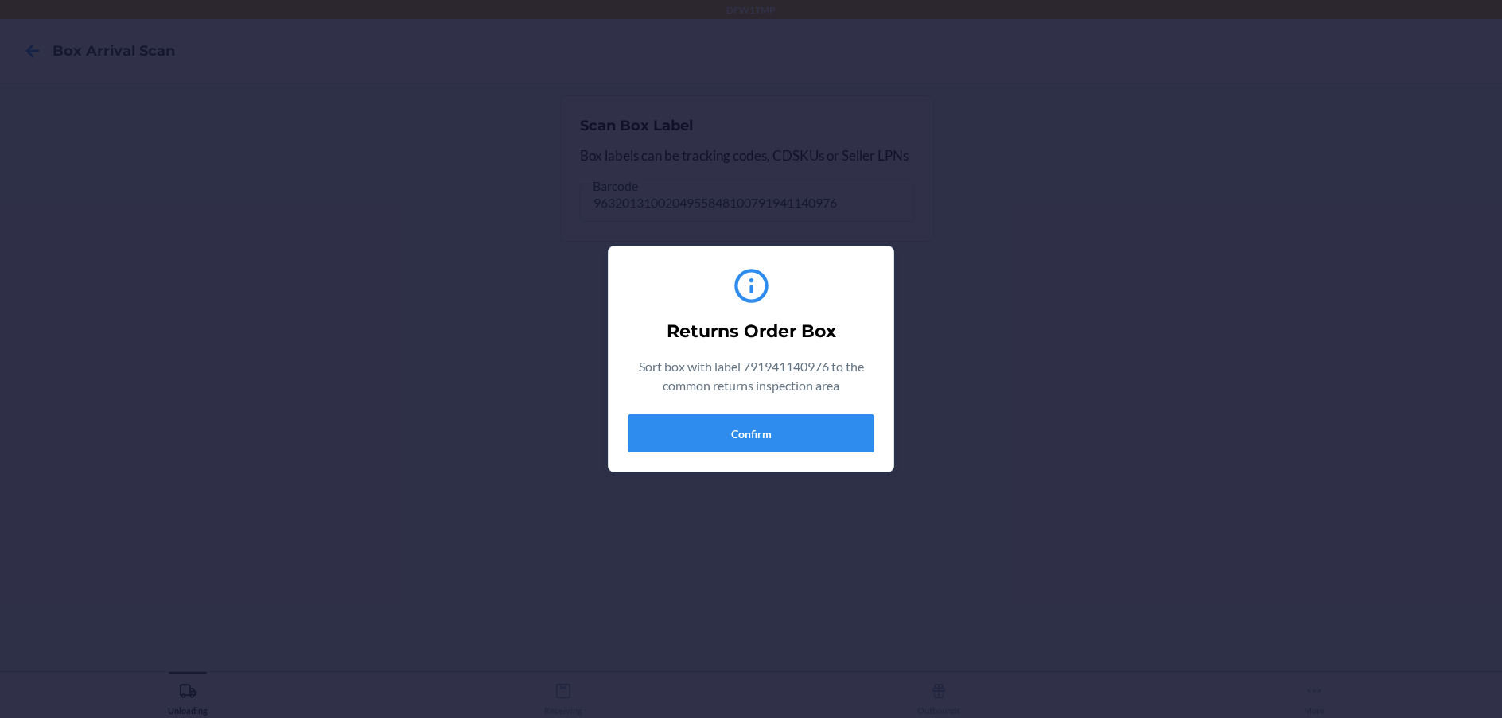
click at [186, 705] on div "Returns Order Box Sort box with label 791941140976 to the common returns inspec…" at bounding box center [751, 359] width 1502 height 718
click at [745, 427] on button "Confirm" at bounding box center [751, 433] width 247 height 38
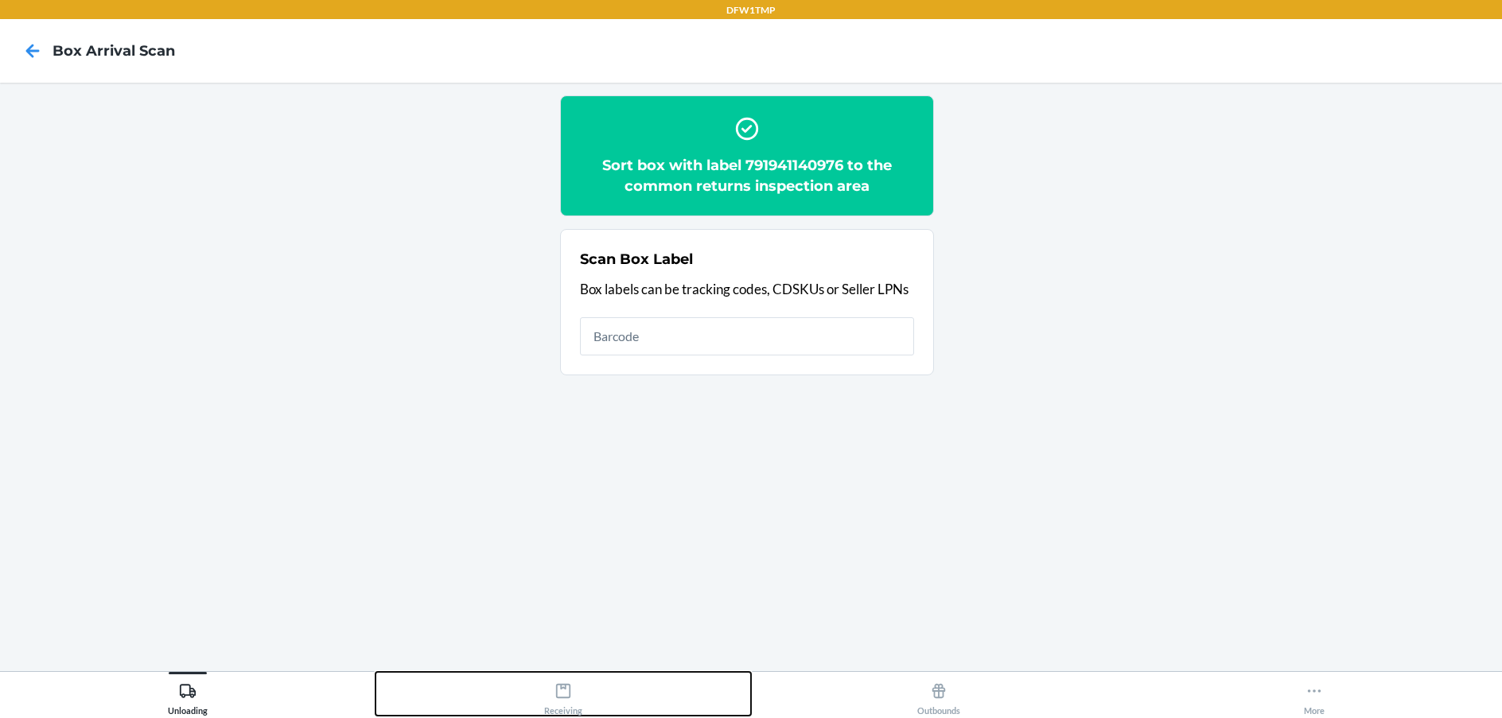
click at [552, 713] on div "Receiving" at bounding box center [563, 696] width 38 height 40
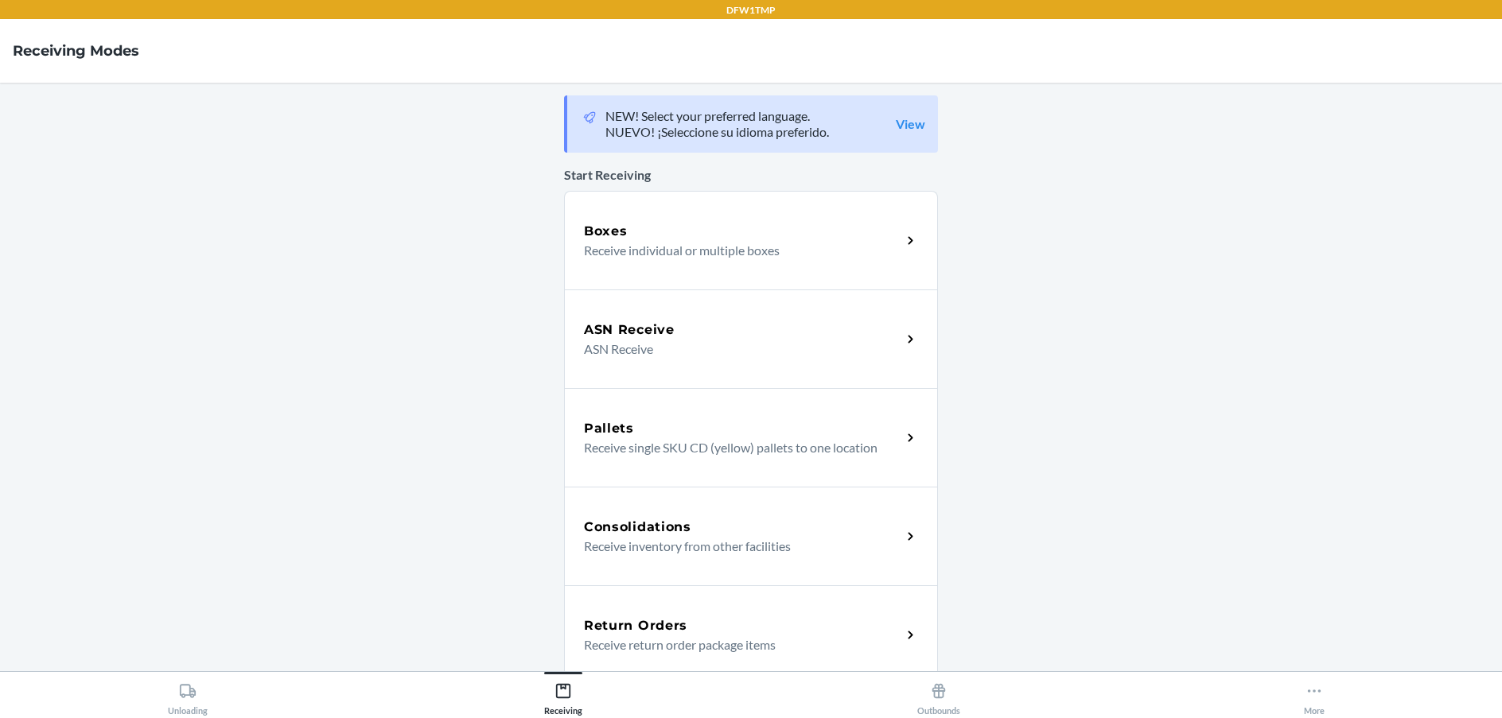
click at [605, 627] on h5 "Return Orders" at bounding box center [635, 625] width 103 height 19
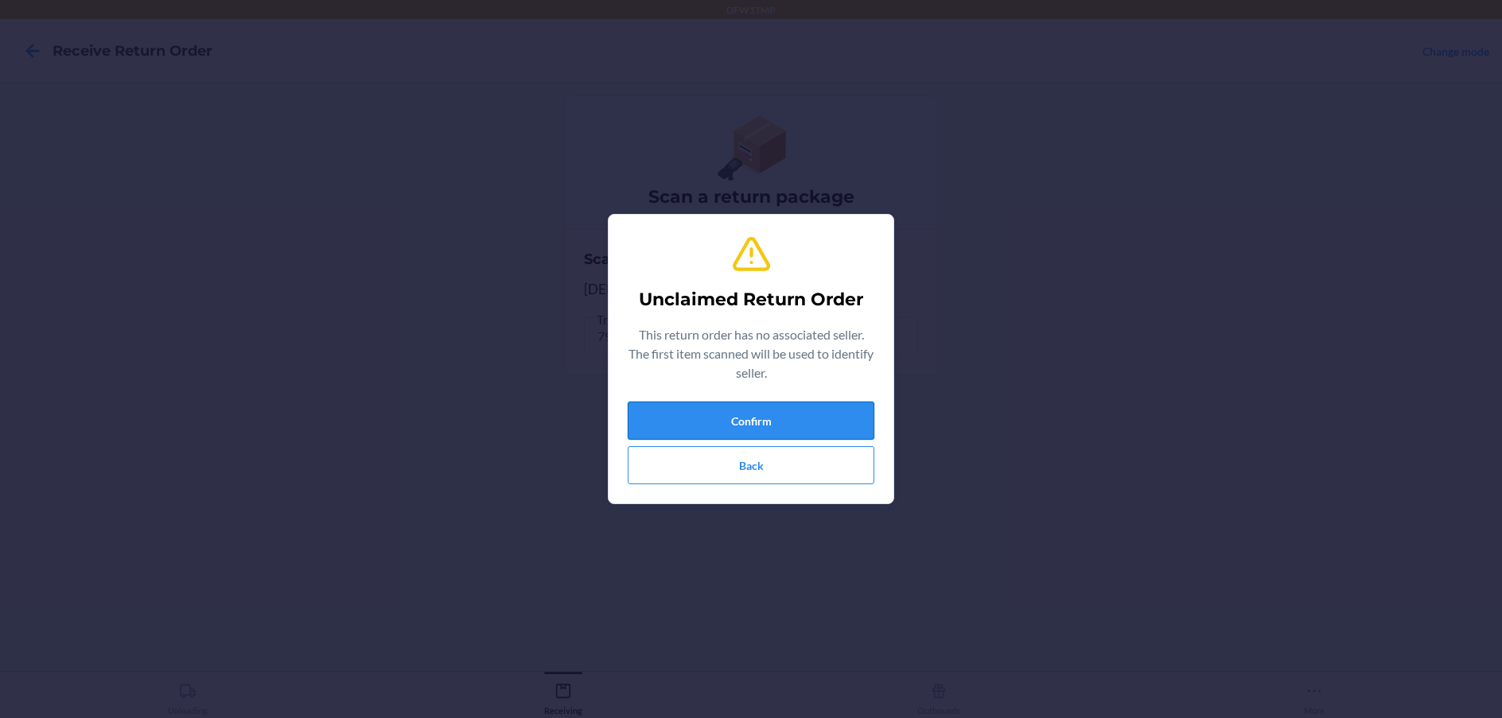
click at [736, 418] on button "Confirm" at bounding box center [751, 421] width 247 height 38
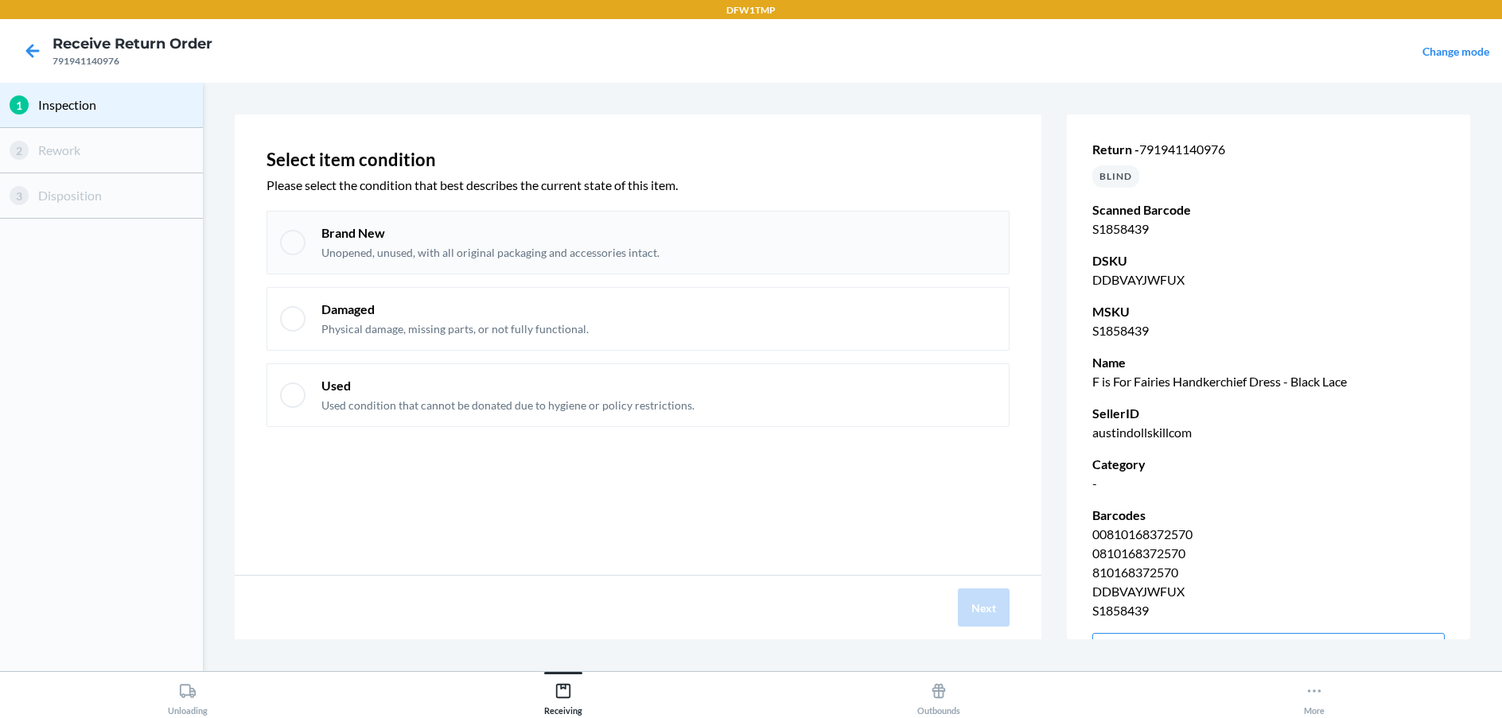
click at [285, 240] on div at bounding box center [292, 242] width 25 height 25
checkbox input "true"
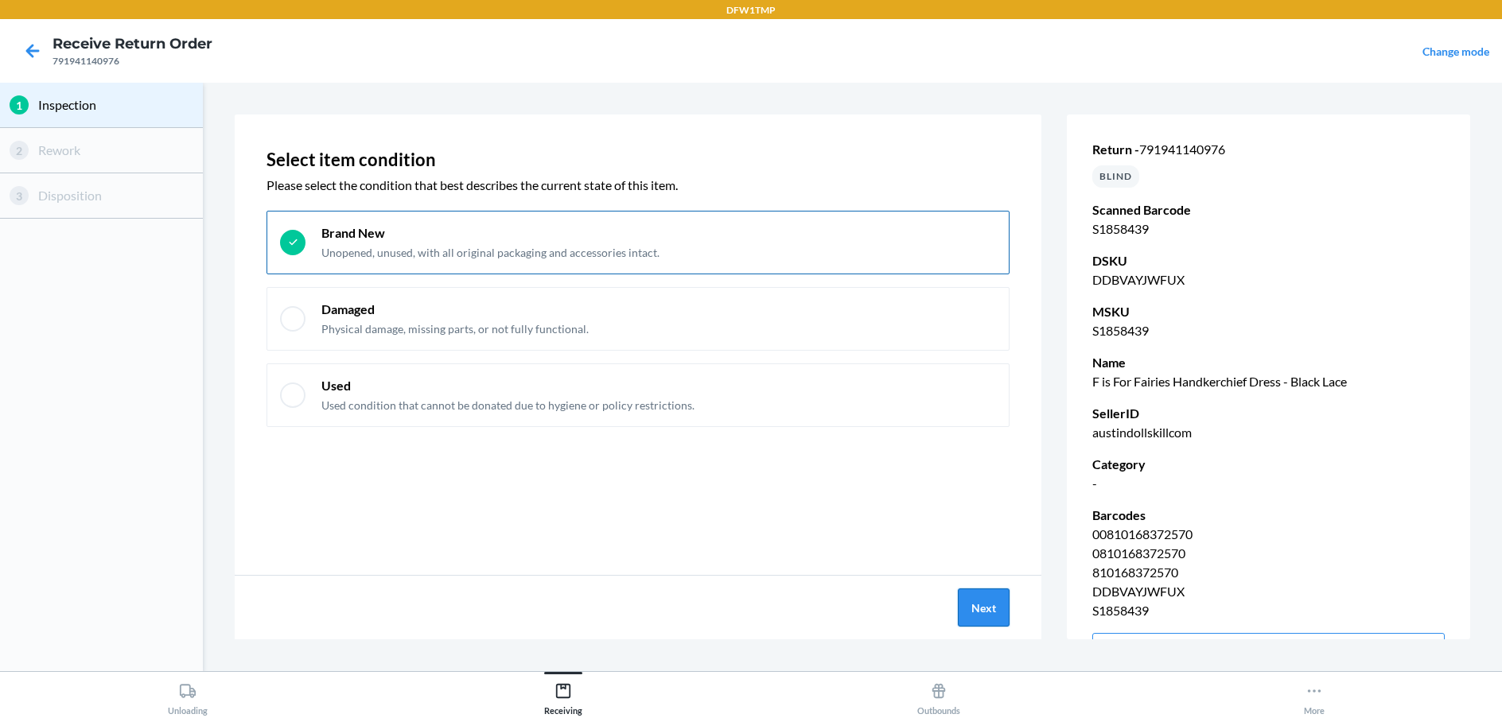
click at [994, 606] on button "Next" at bounding box center [984, 608] width 52 height 38
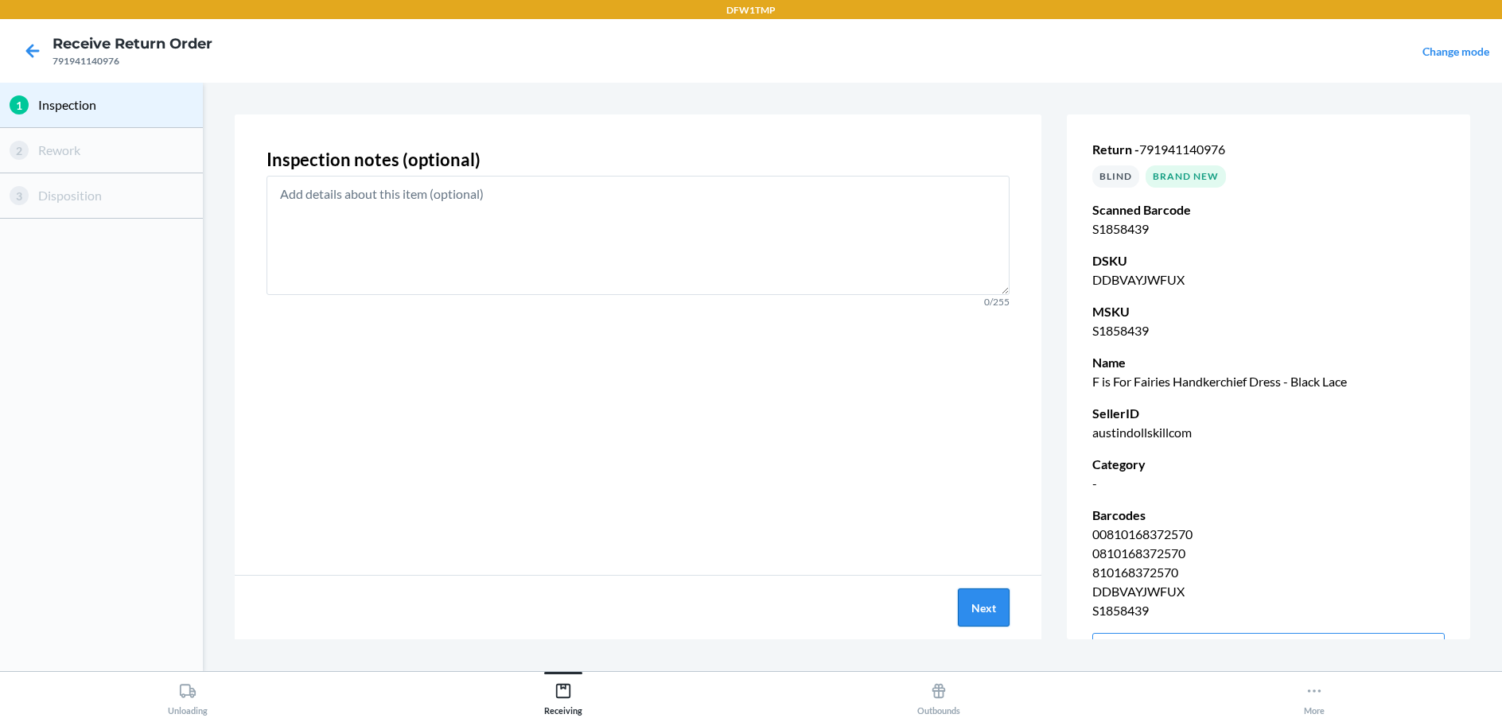
click at [973, 606] on button "Next" at bounding box center [984, 608] width 52 height 38
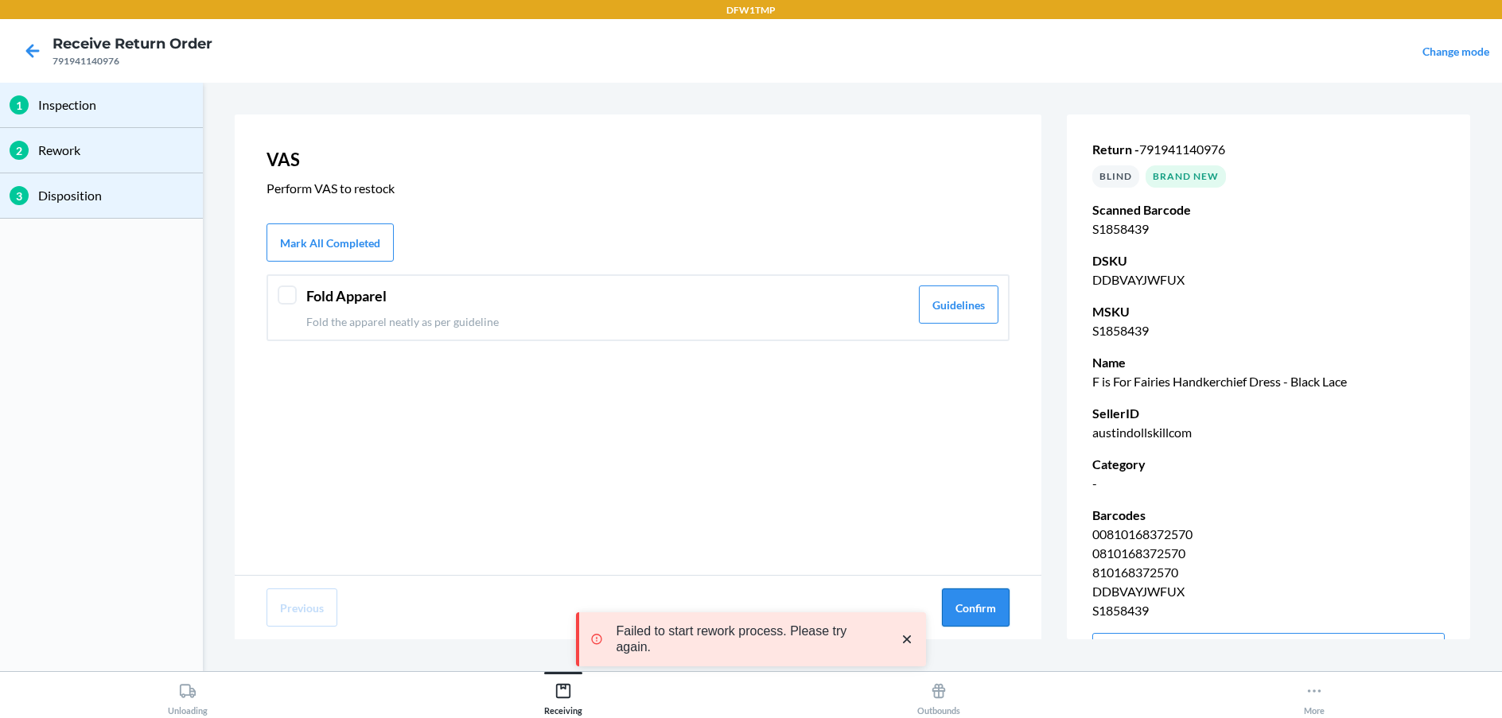
click at [963, 605] on button "Confirm" at bounding box center [976, 608] width 68 height 38
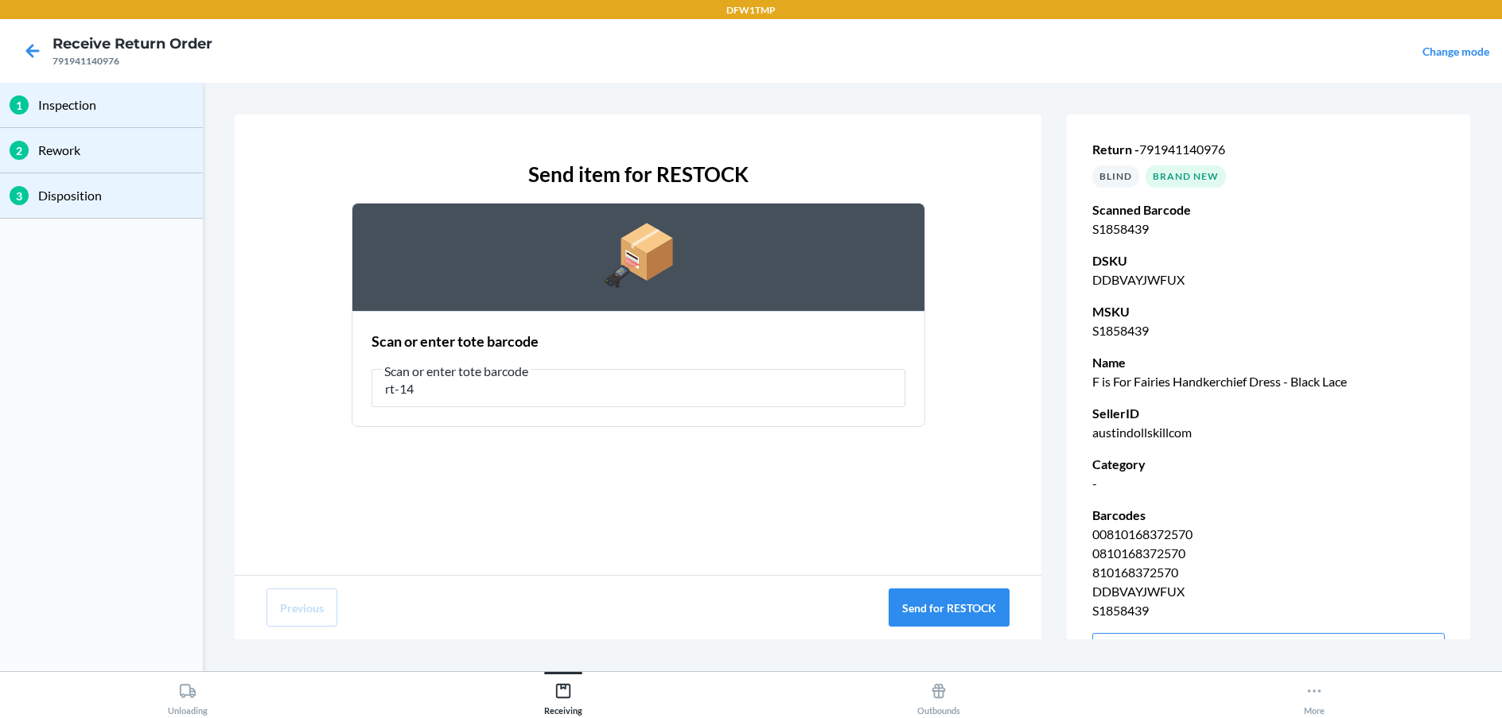
type input "rt-14"
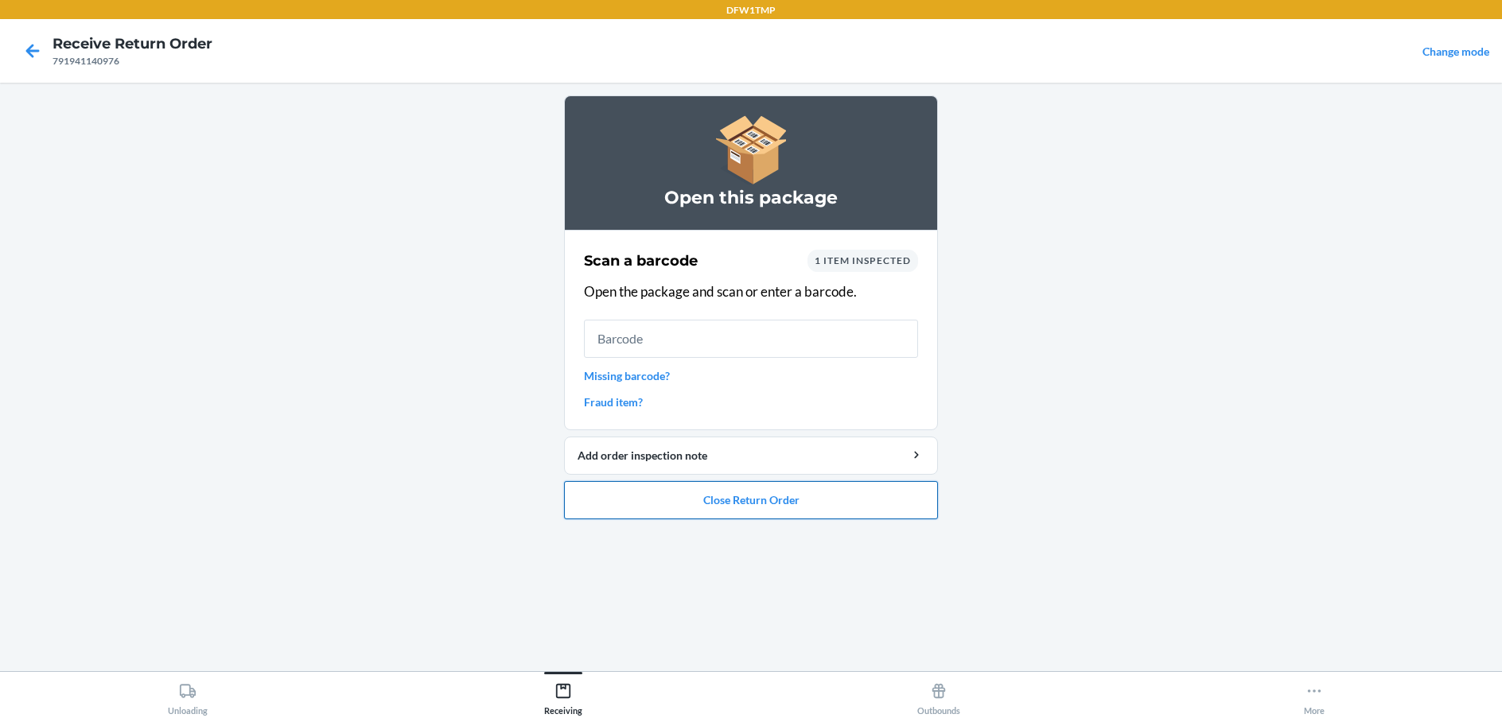
click at [860, 493] on button "Close Return Order" at bounding box center [751, 500] width 374 height 38
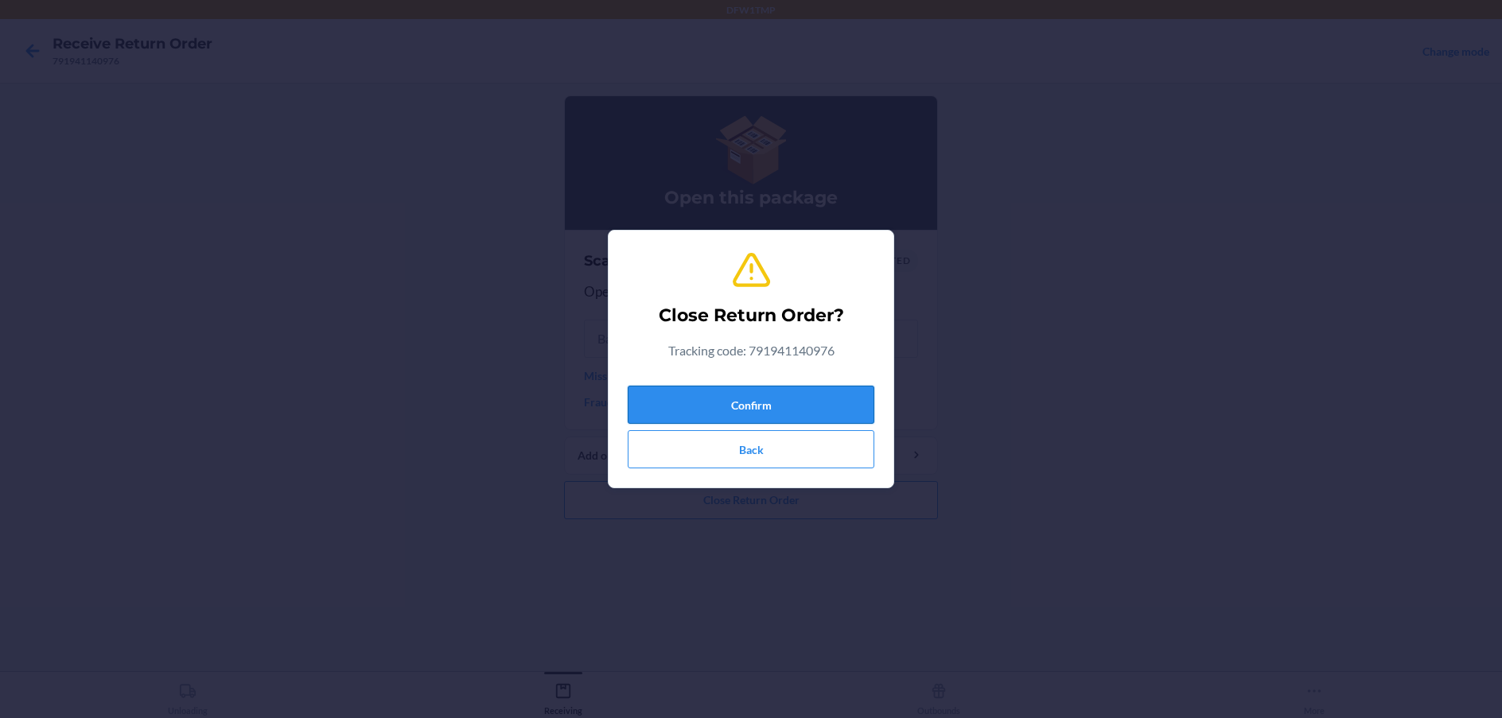
click at [823, 393] on button "Confirm" at bounding box center [751, 405] width 247 height 38
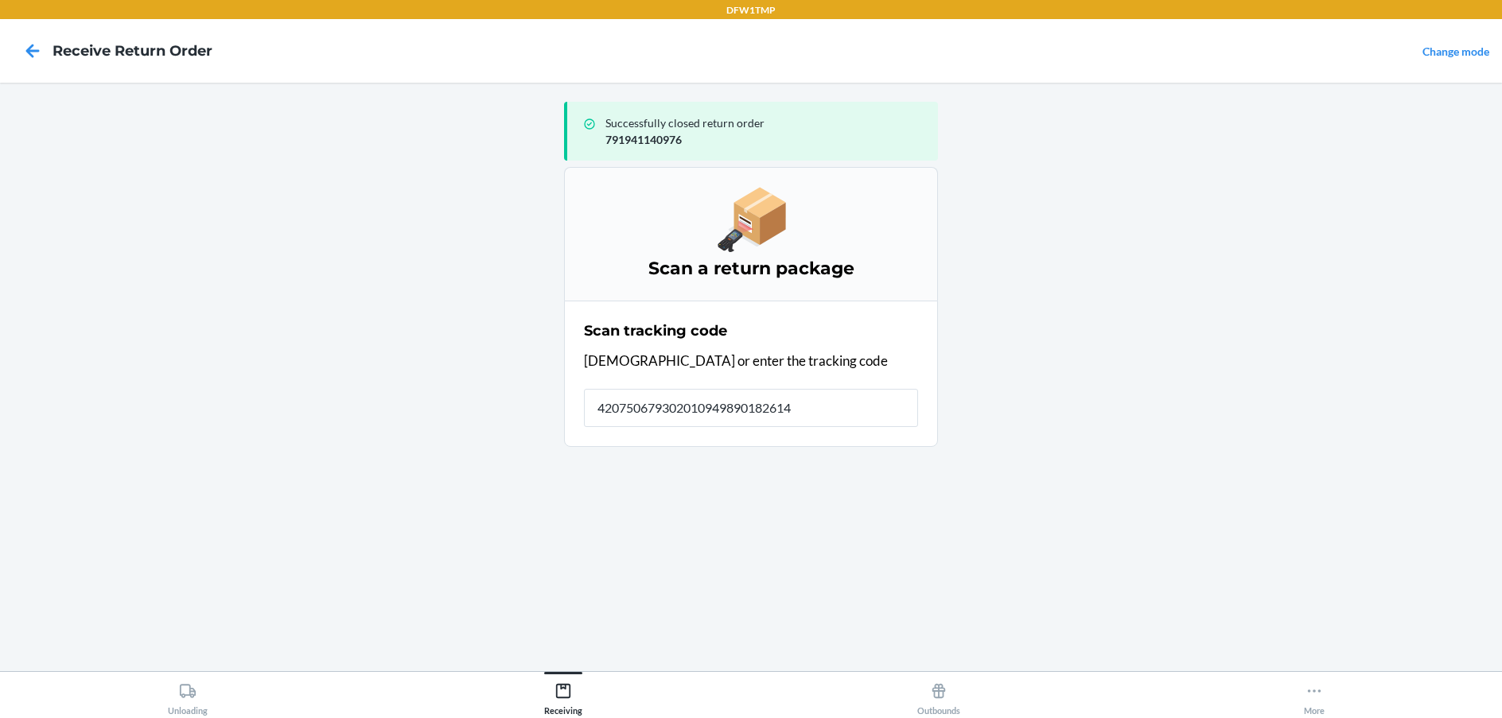
type input "4207506793020109498901826146"
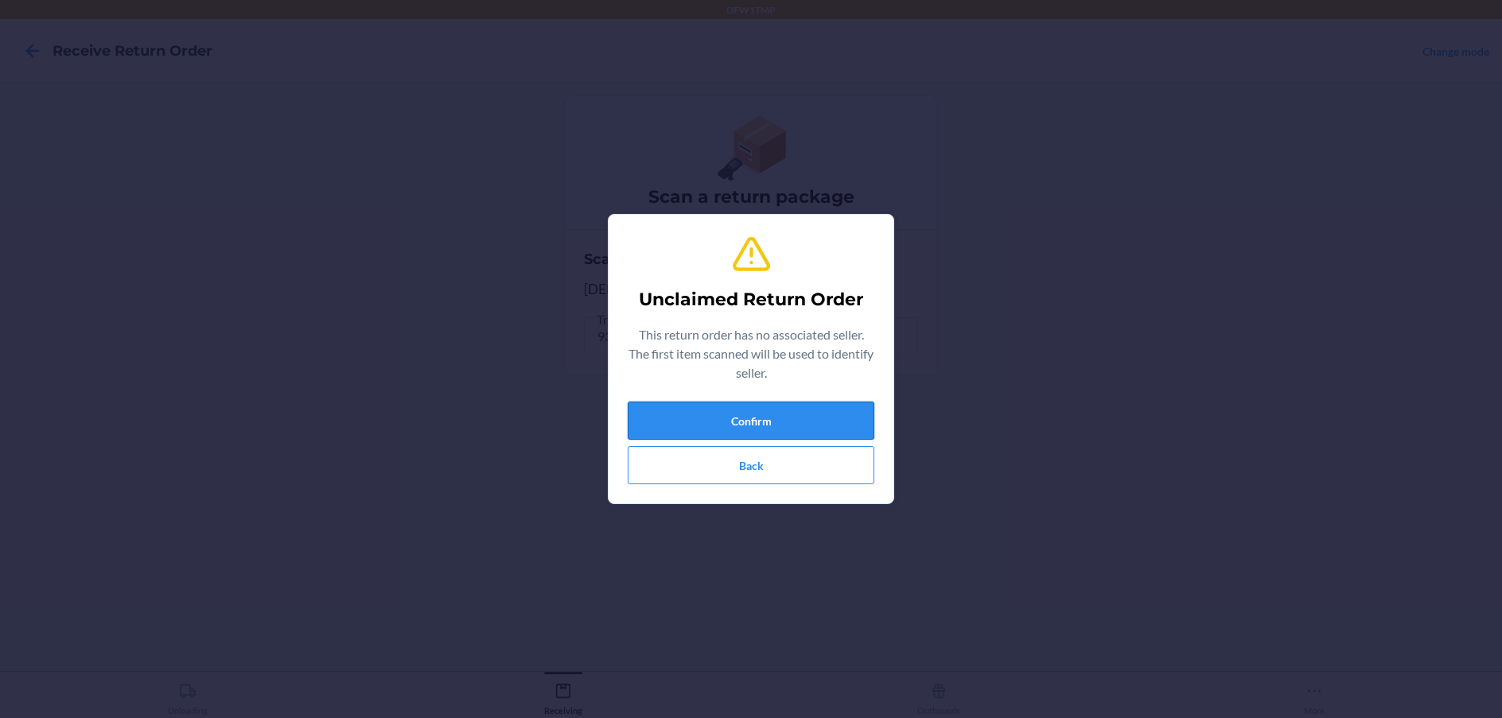
click at [775, 428] on button "Confirm" at bounding box center [751, 421] width 247 height 38
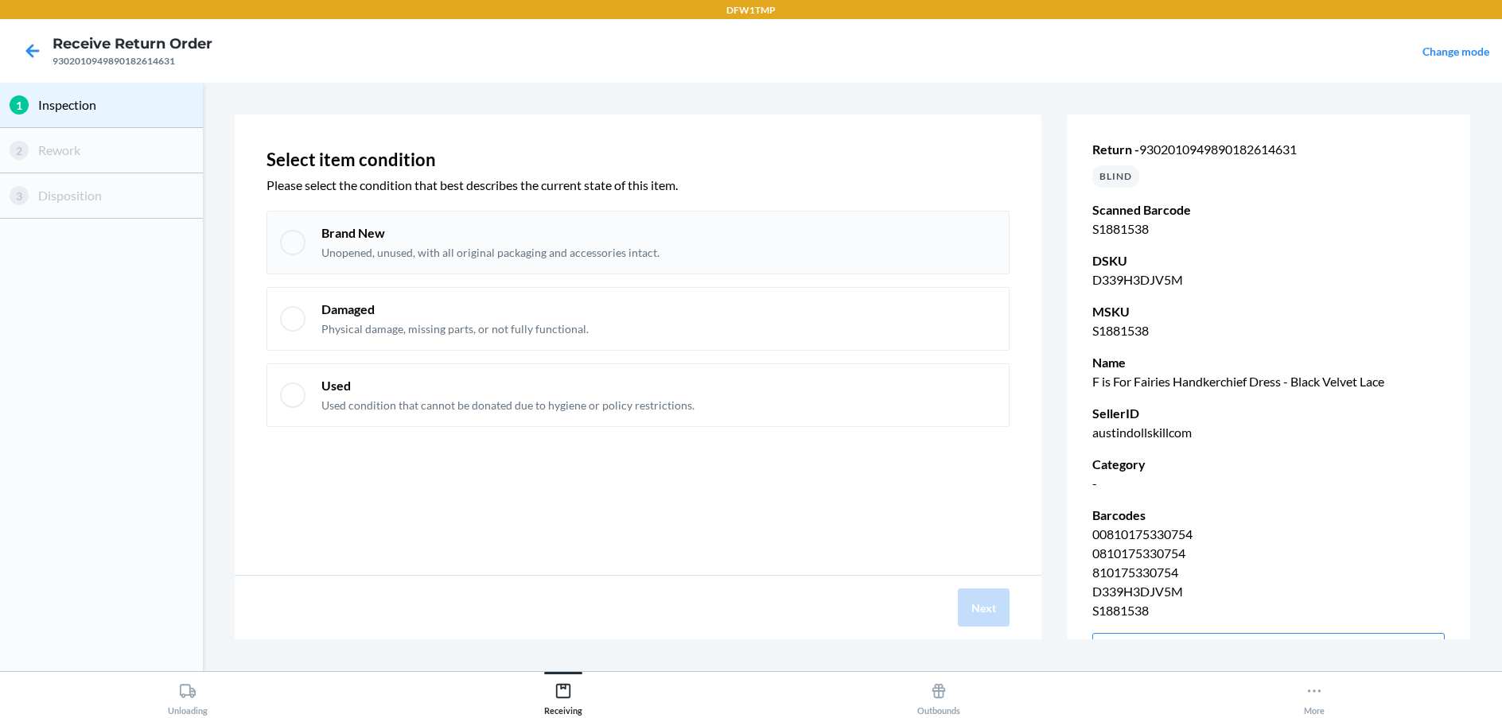
click at [291, 243] on div at bounding box center [292, 242] width 25 height 25
checkbox input "true"
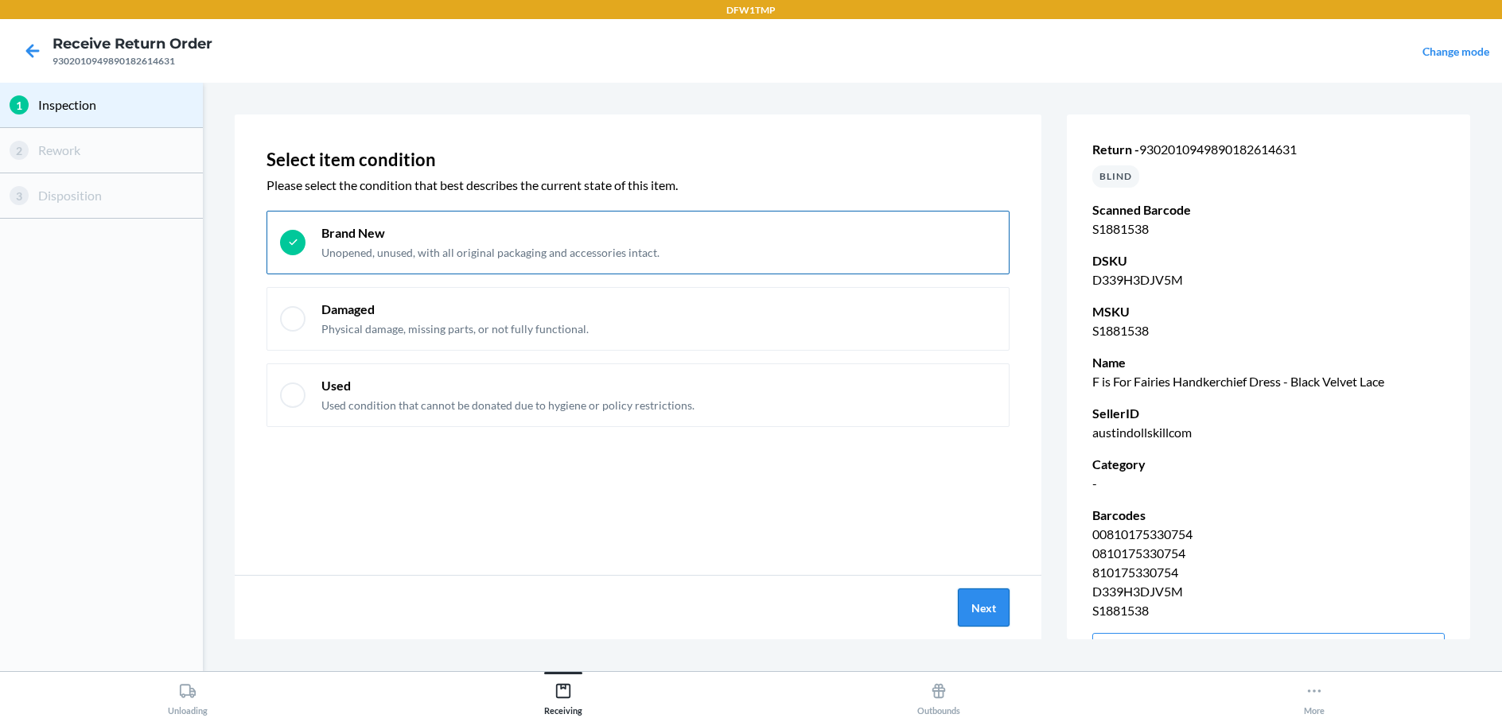
click at [973, 610] on button "Next" at bounding box center [984, 608] width 52 height 38
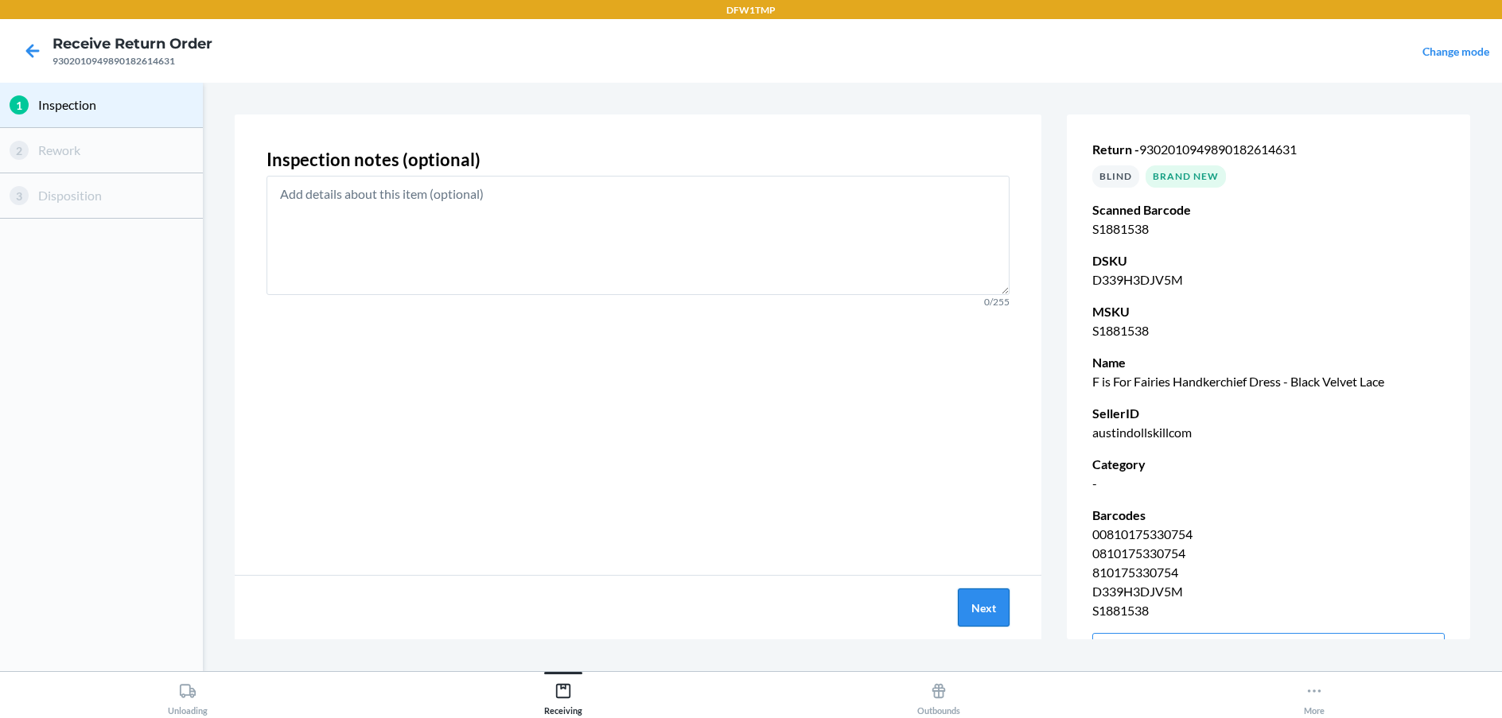
click at [969, 611] on button "Next" at bounding box center [984, 608] width 52 height 38
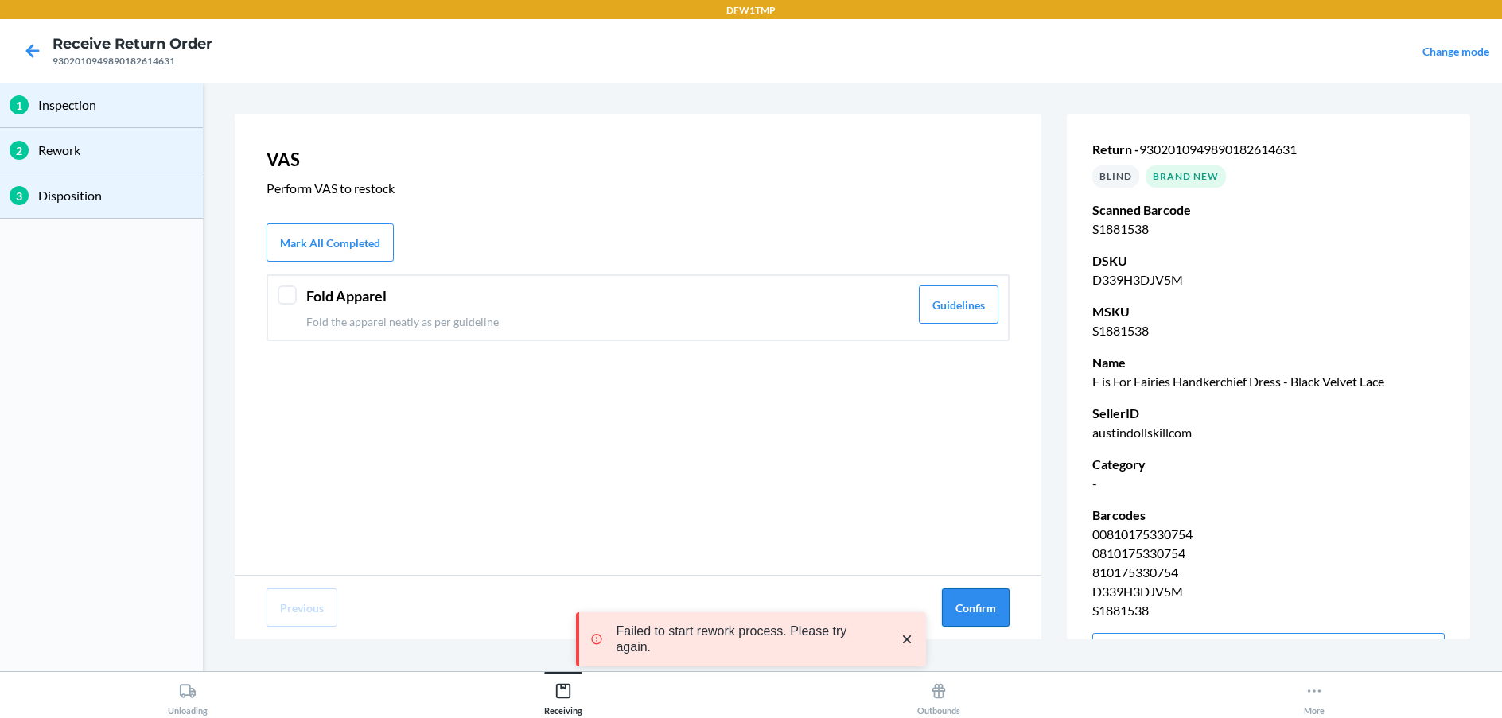
click at [970, 608] on button "Confirm" at bounding box center [976, 608] width 68 height 38
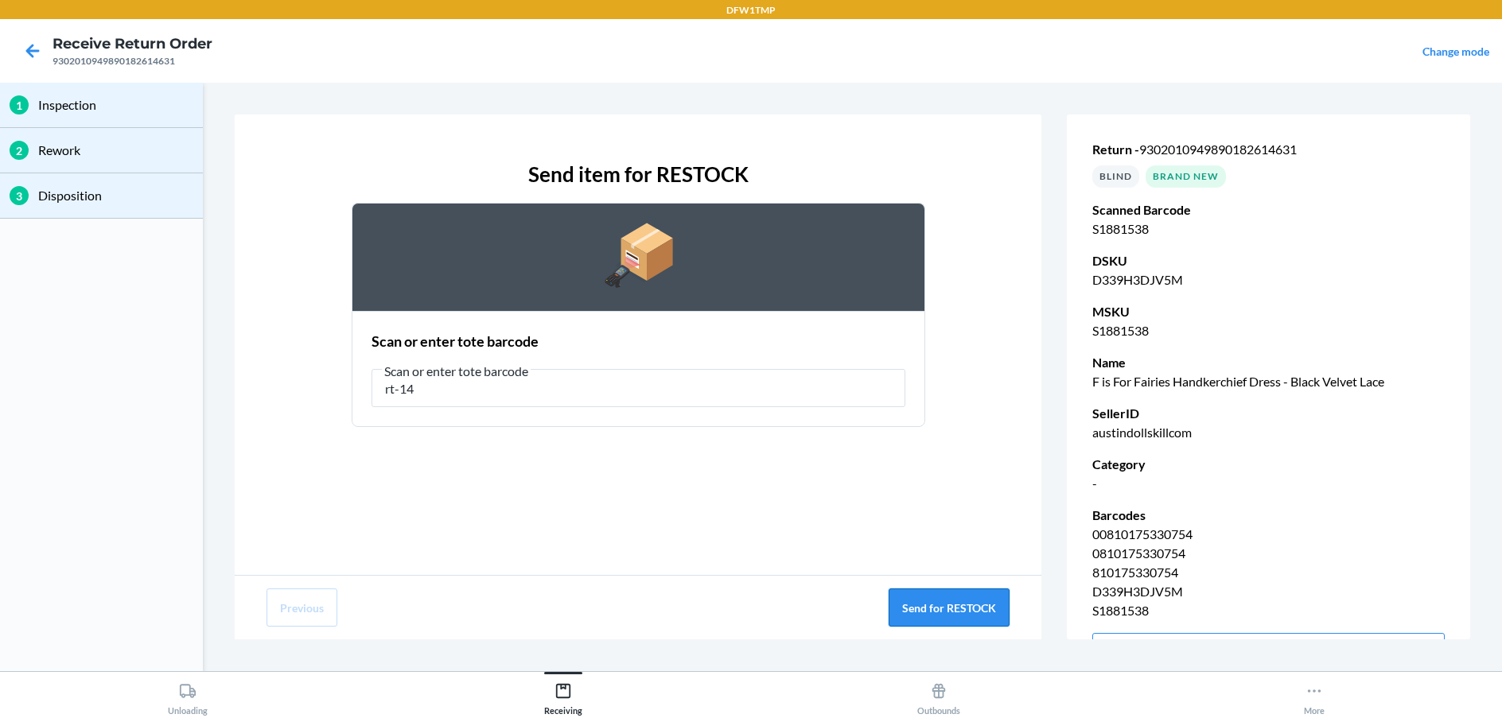
type input "rt-14"
click at [960, 610] on button "Send for RESTOCK" at bounding box center [948, 608] width 121 height 38
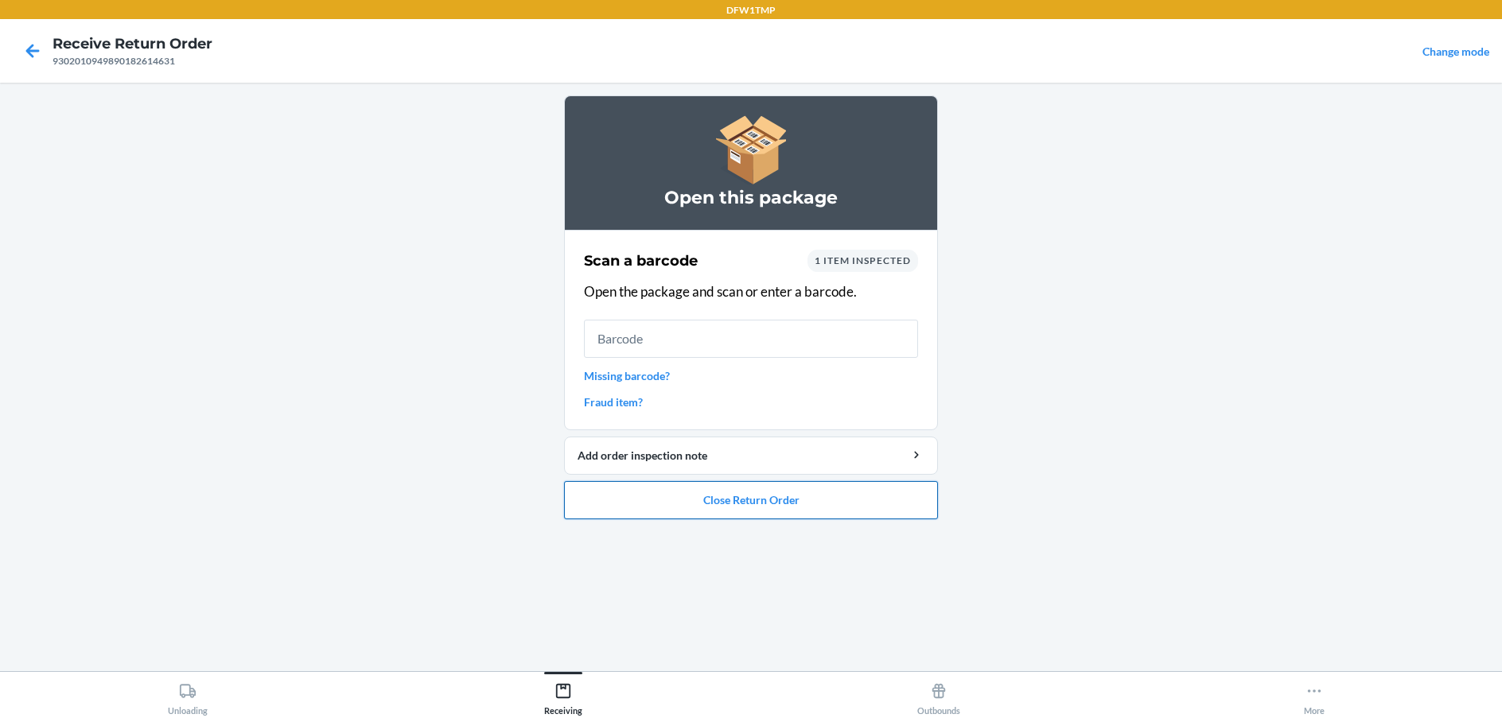
click at [821, 506] on button "Close Return Order" at bounding box center [751, 500] width 374 height 38
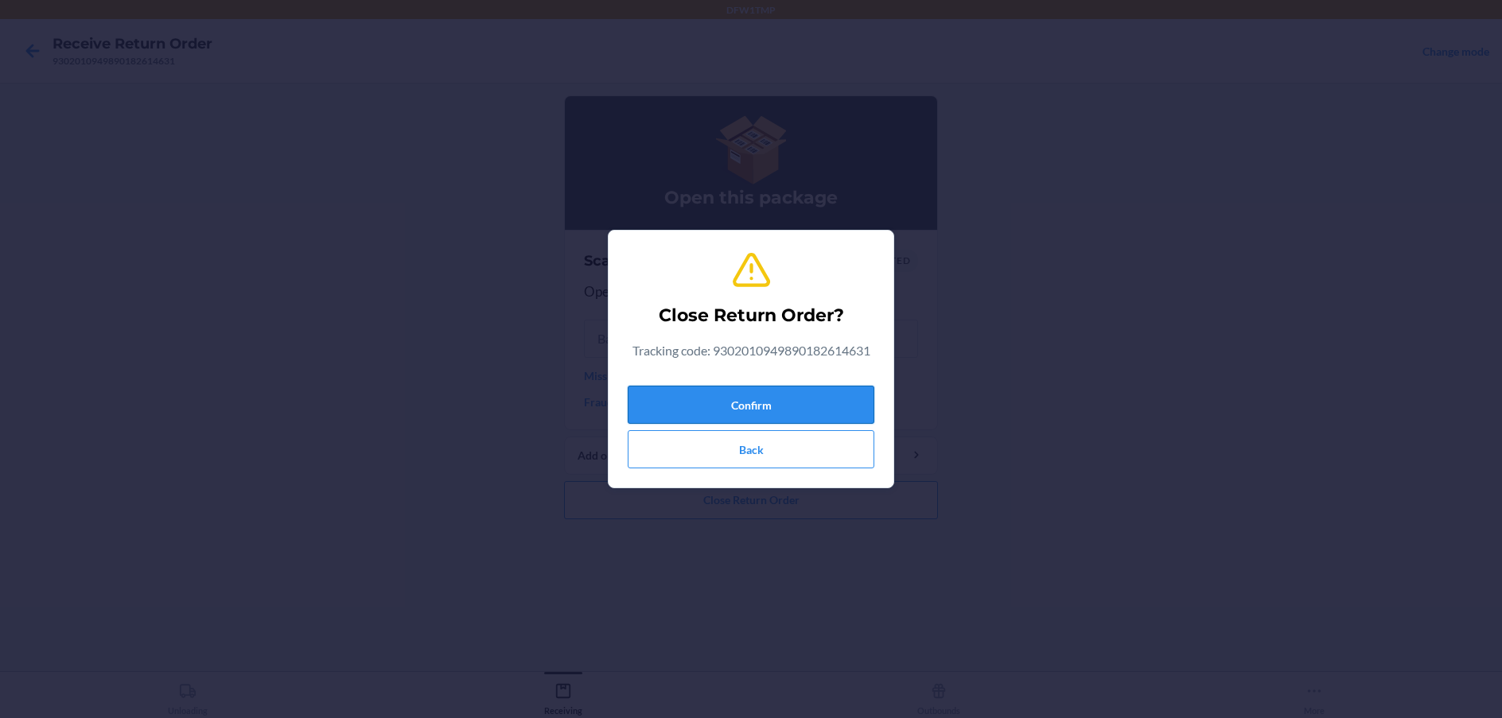
click at [797, 407] on button "Confirm" at bounding box center [751, 405] width 247 height 38
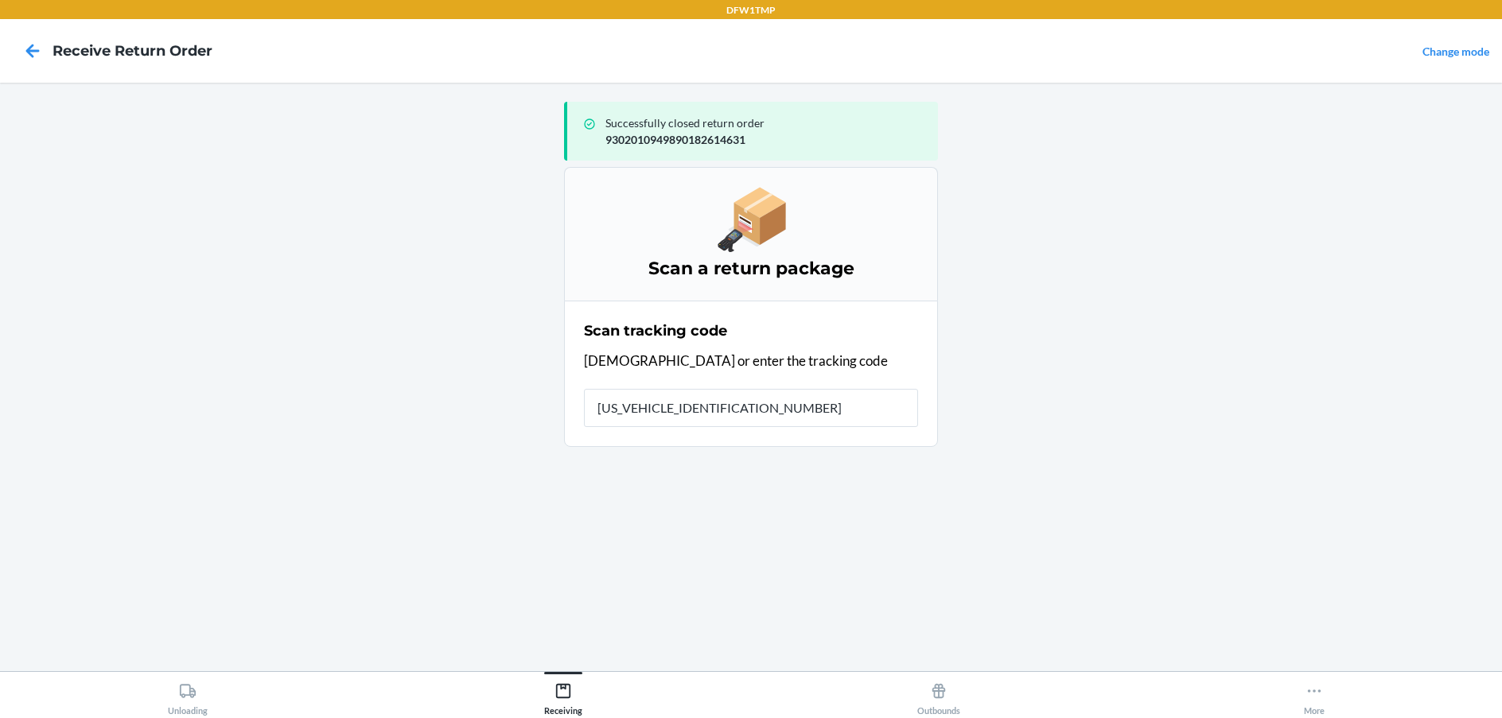
type input "1ZV58C199024364246"
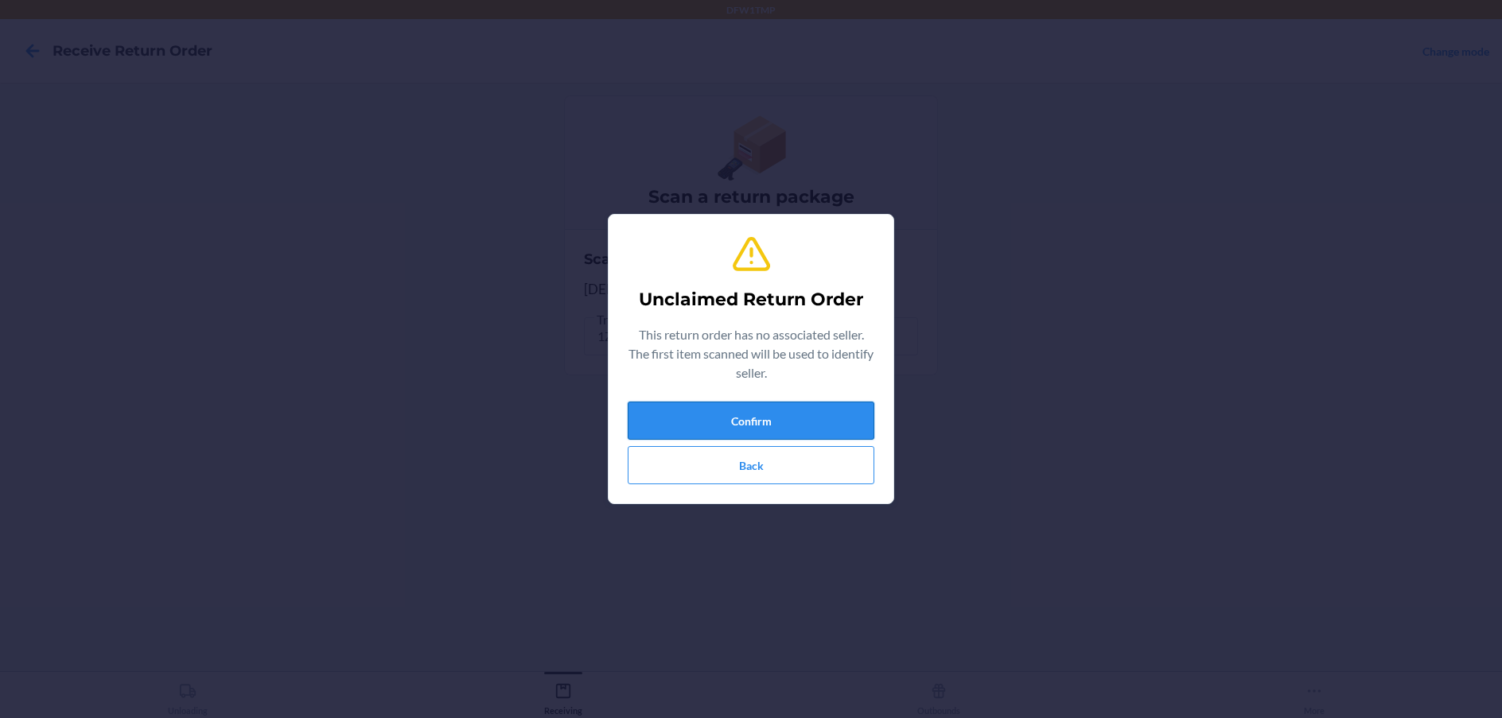
click at [752, 419] on button "Confirm" at bounding box center [751, 421] width 247 height 38
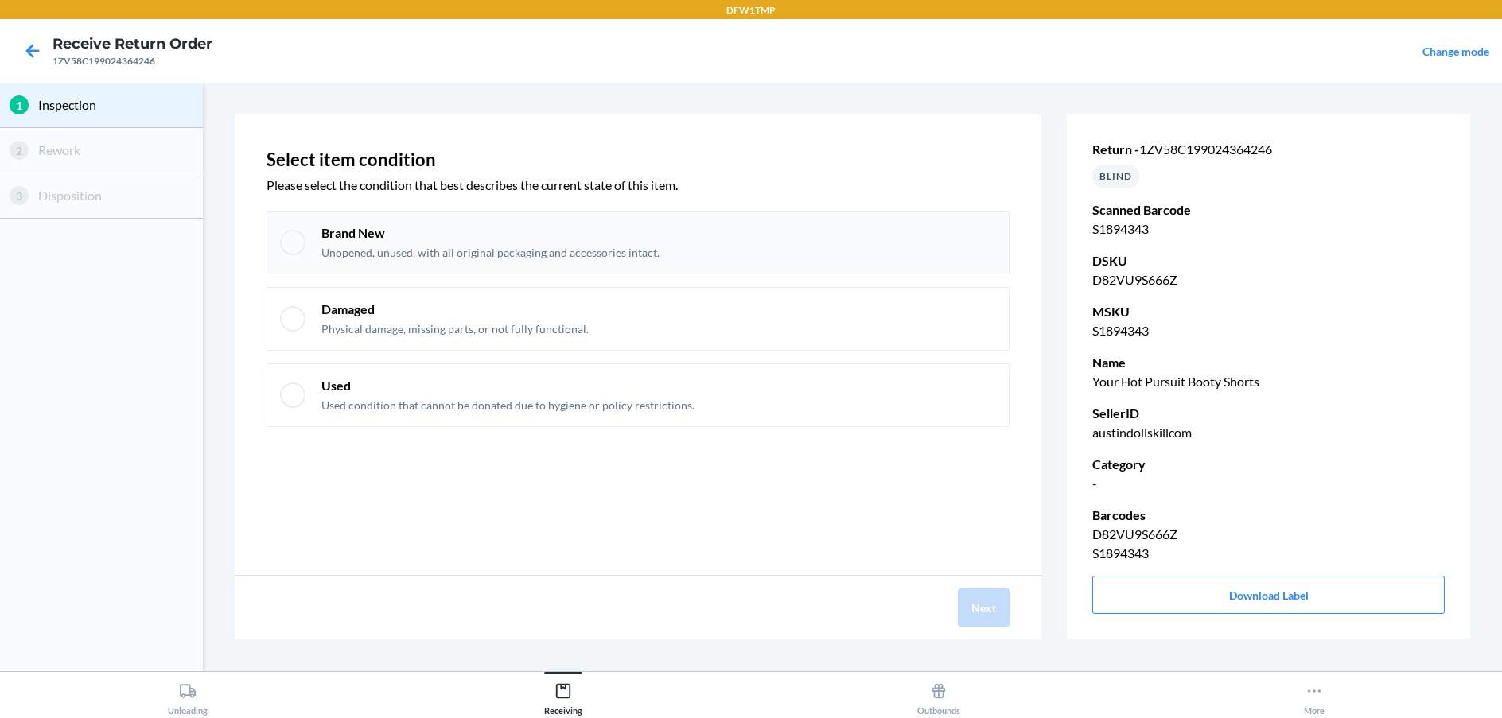
click at [284, 262] on div "Brand New Unopened, unused, with all original packaging and accessories intact." at bounding box center [637, 243] width 743 height 64
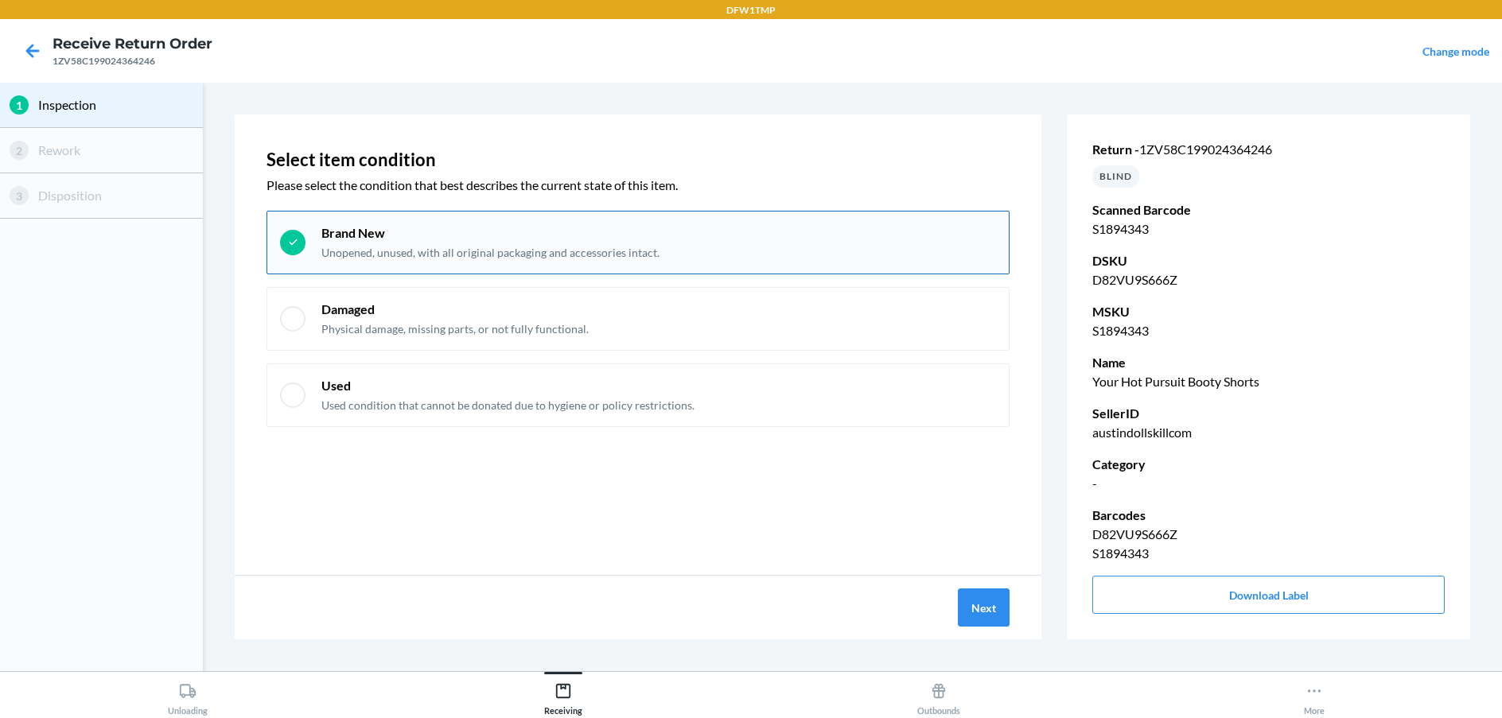
click at [287, 244] on icon at bounding box center [293, 242] width 14 height 14
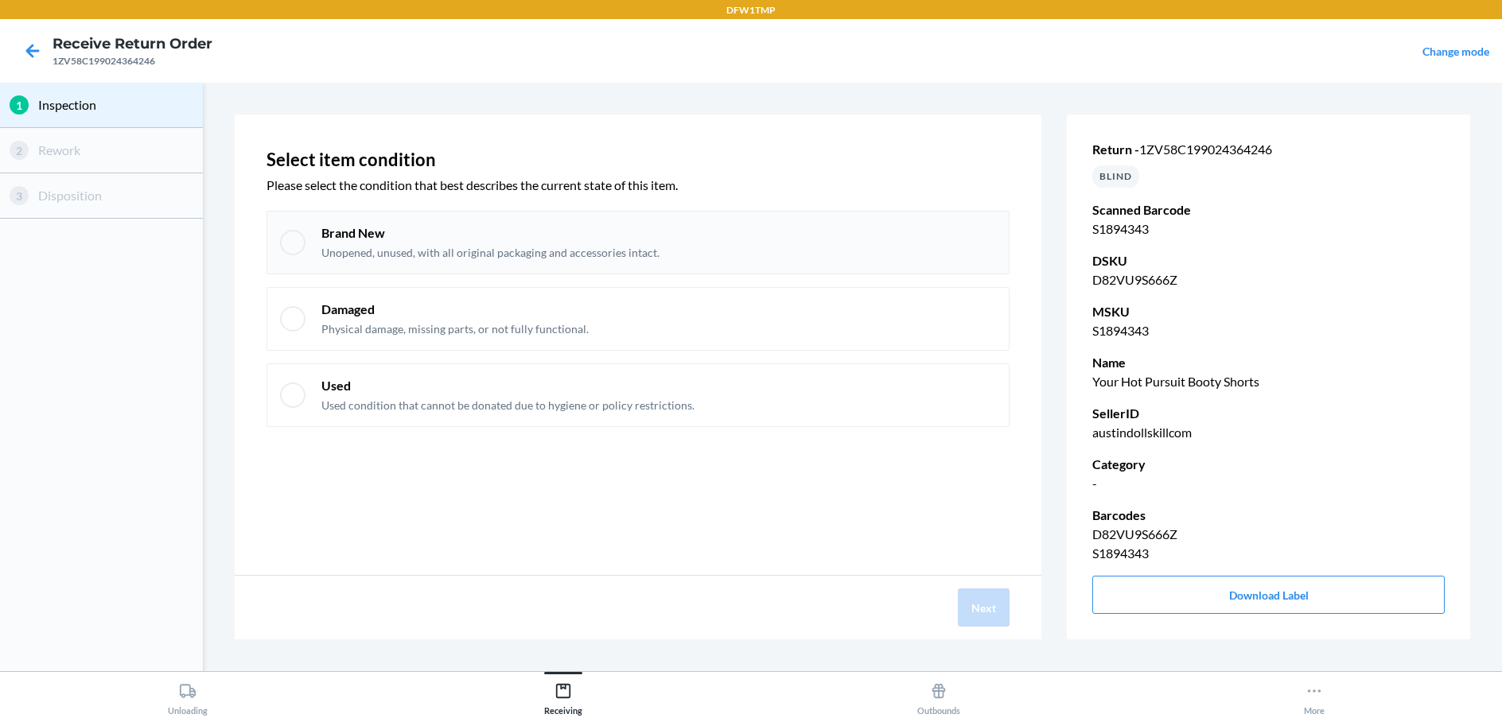
click at [290, 244] on div at bounding box center [292, 242] width 25 height 25
checkbox input "true"
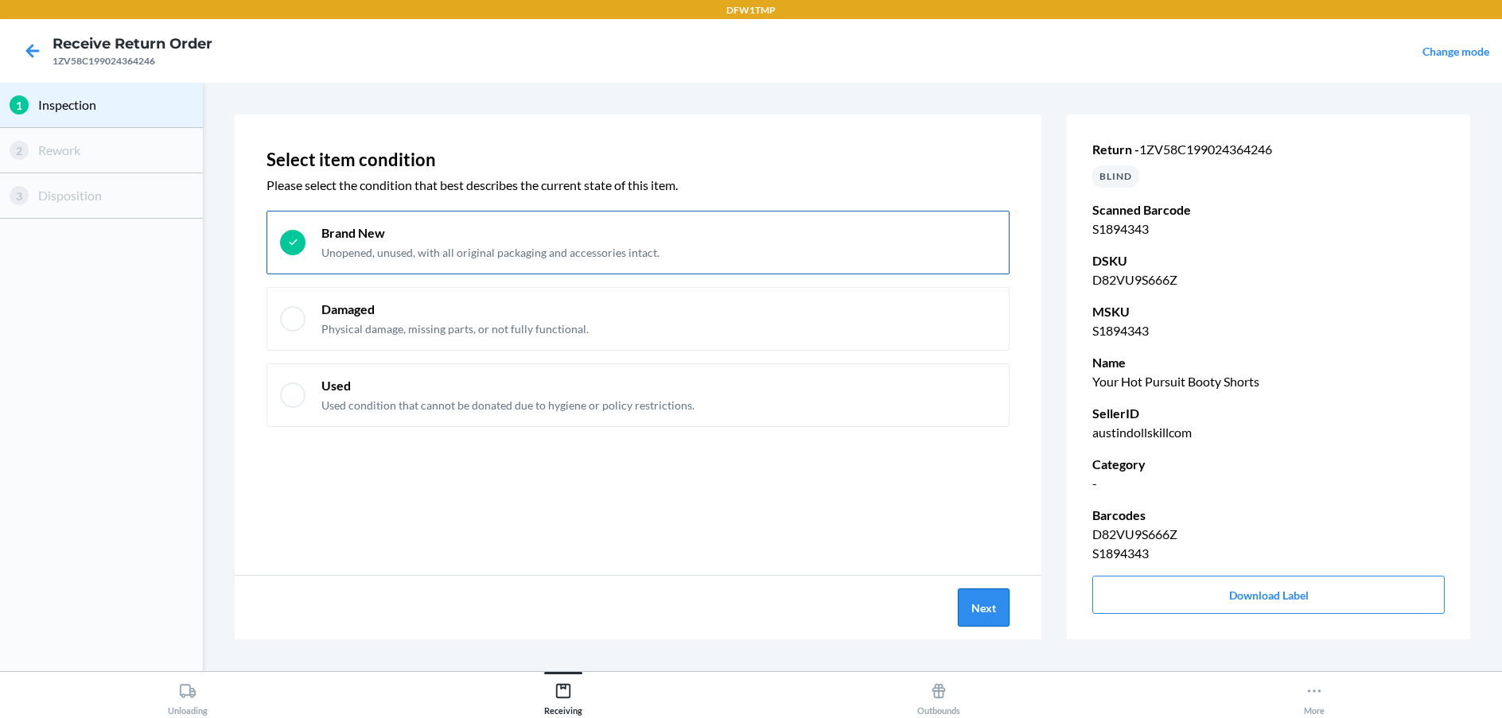
click at [1007, 615] on button "Next" at bounding box center [984, 608] width 52 height 38
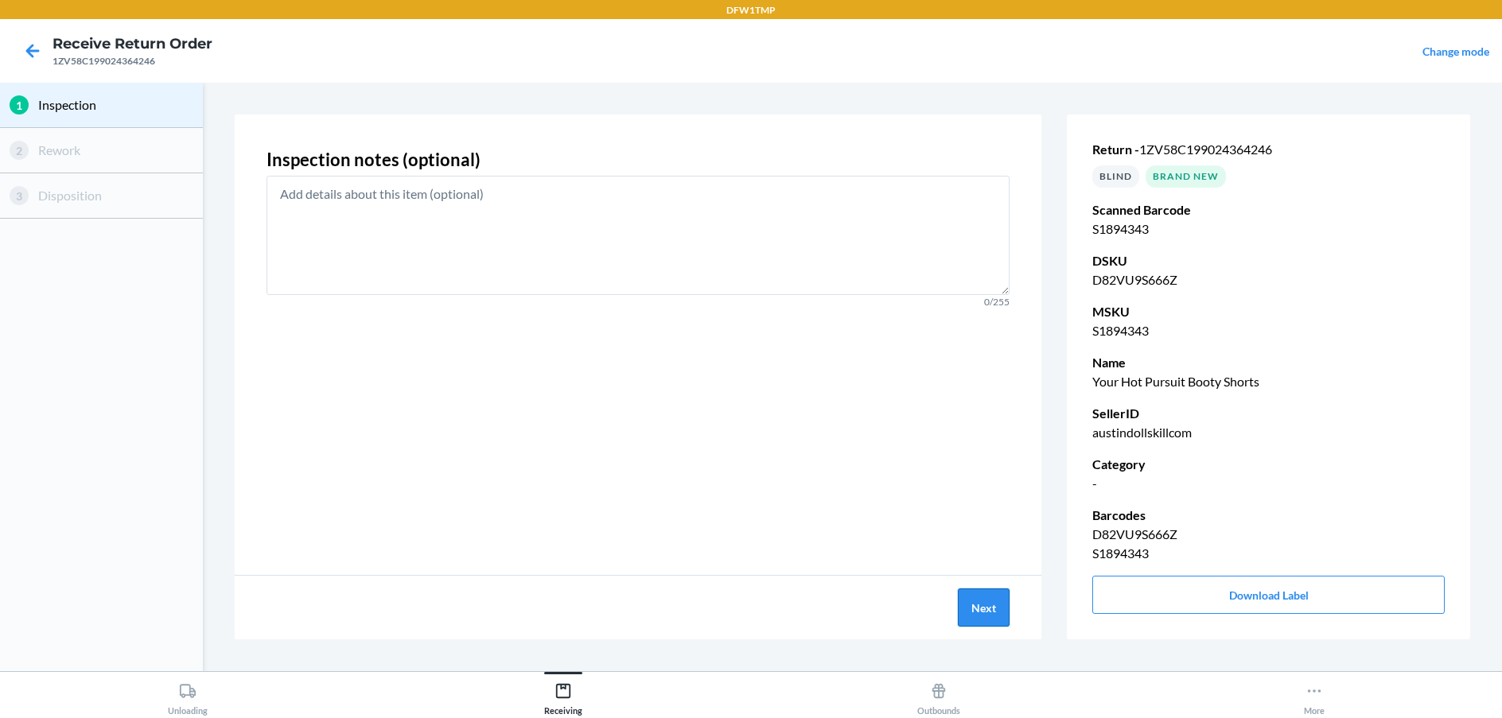
click at [1007, 615] on button "Next" at bounding box center [984, 608] width 52 height 38
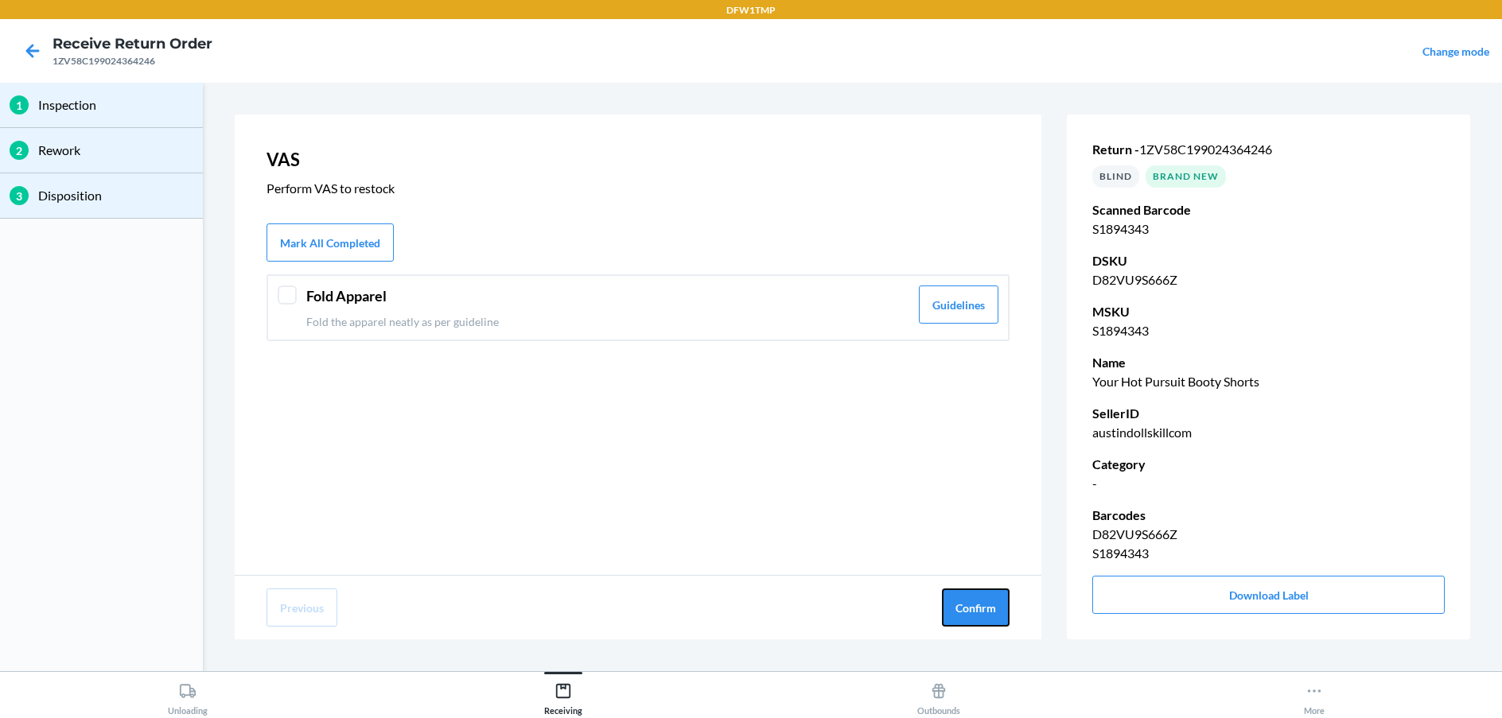
click at [1007, 615] on button "Confirm" at bounding box center [976, 608] width 68 height 38
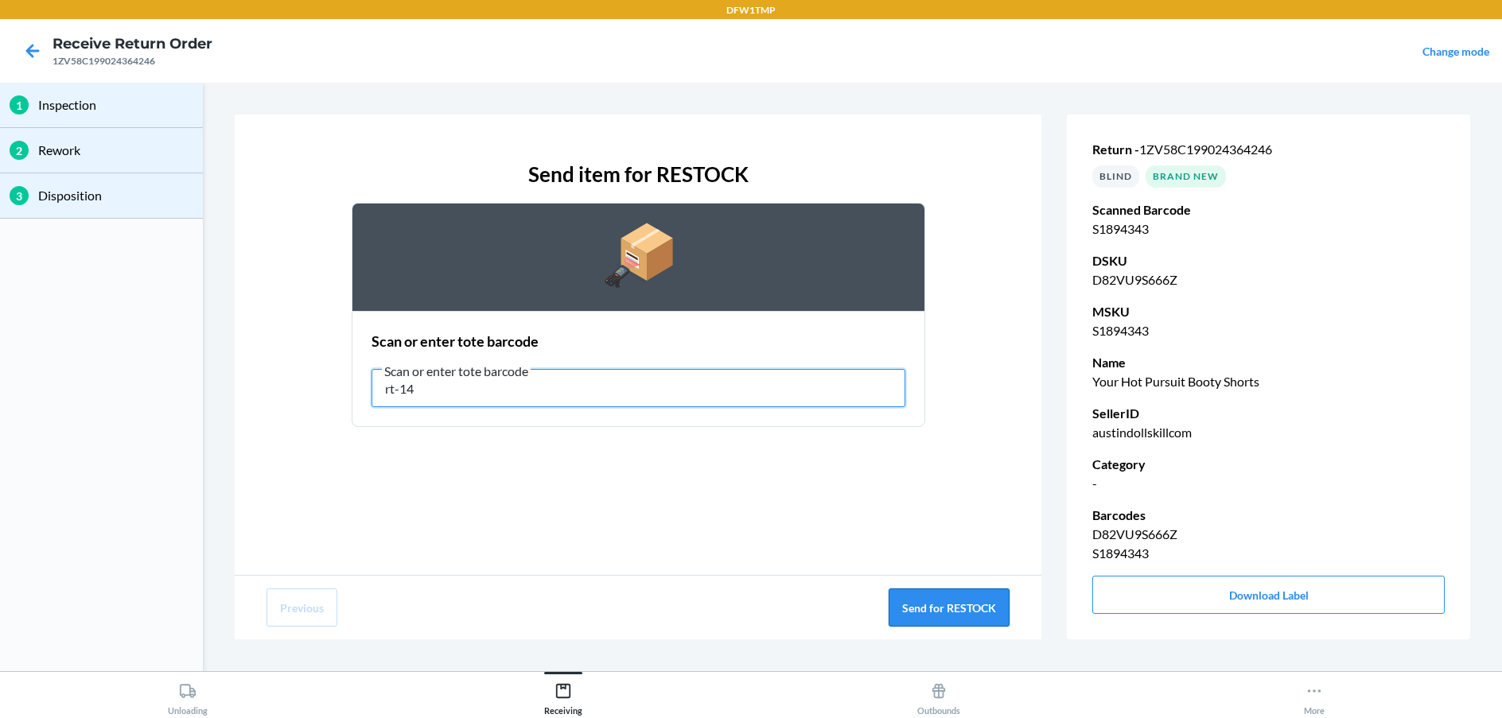
type input "rt-14"
click at [967, 595] on button "Send for RESTOCK" at bounding box center [948, 608] width 121 height 38
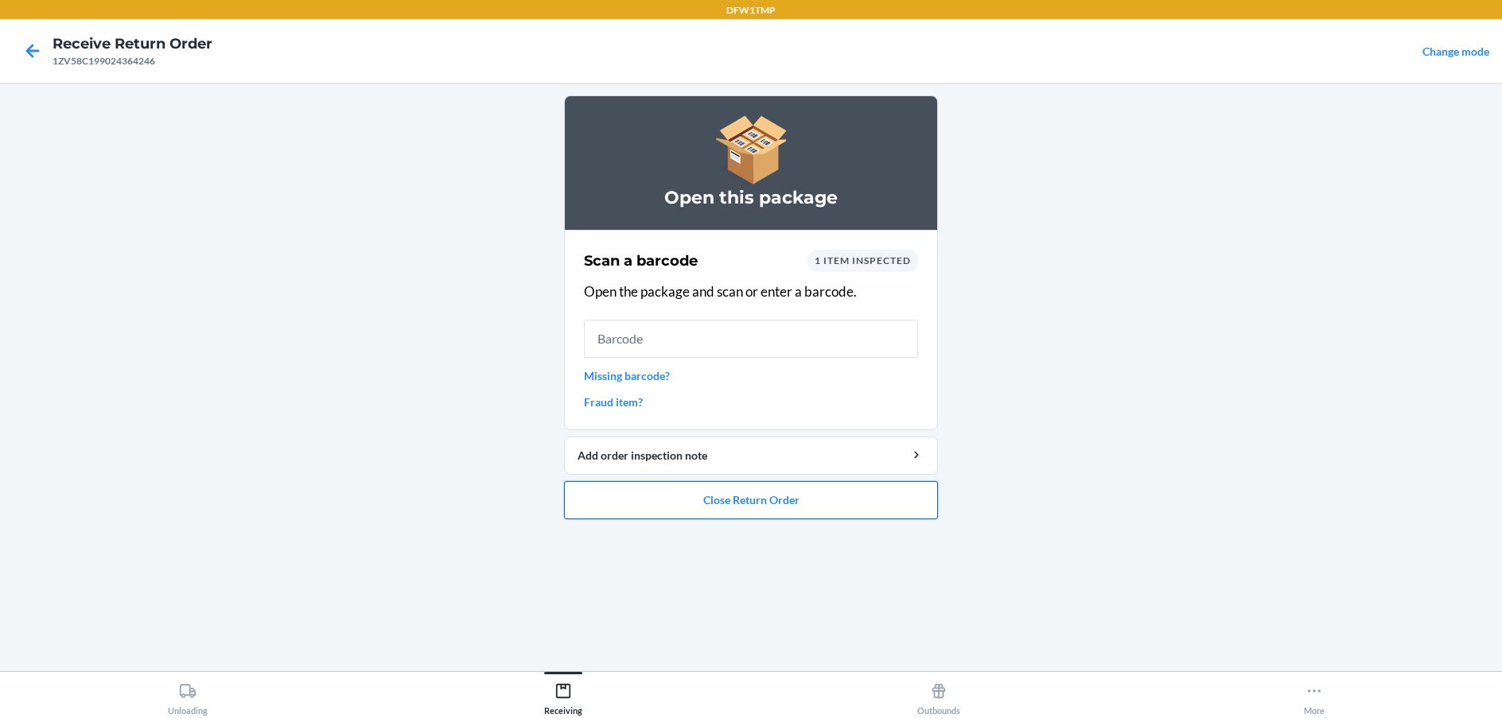
click at [824, 499] on button "Close Return Order" at bounding box center [751, 500] width 374 height 38
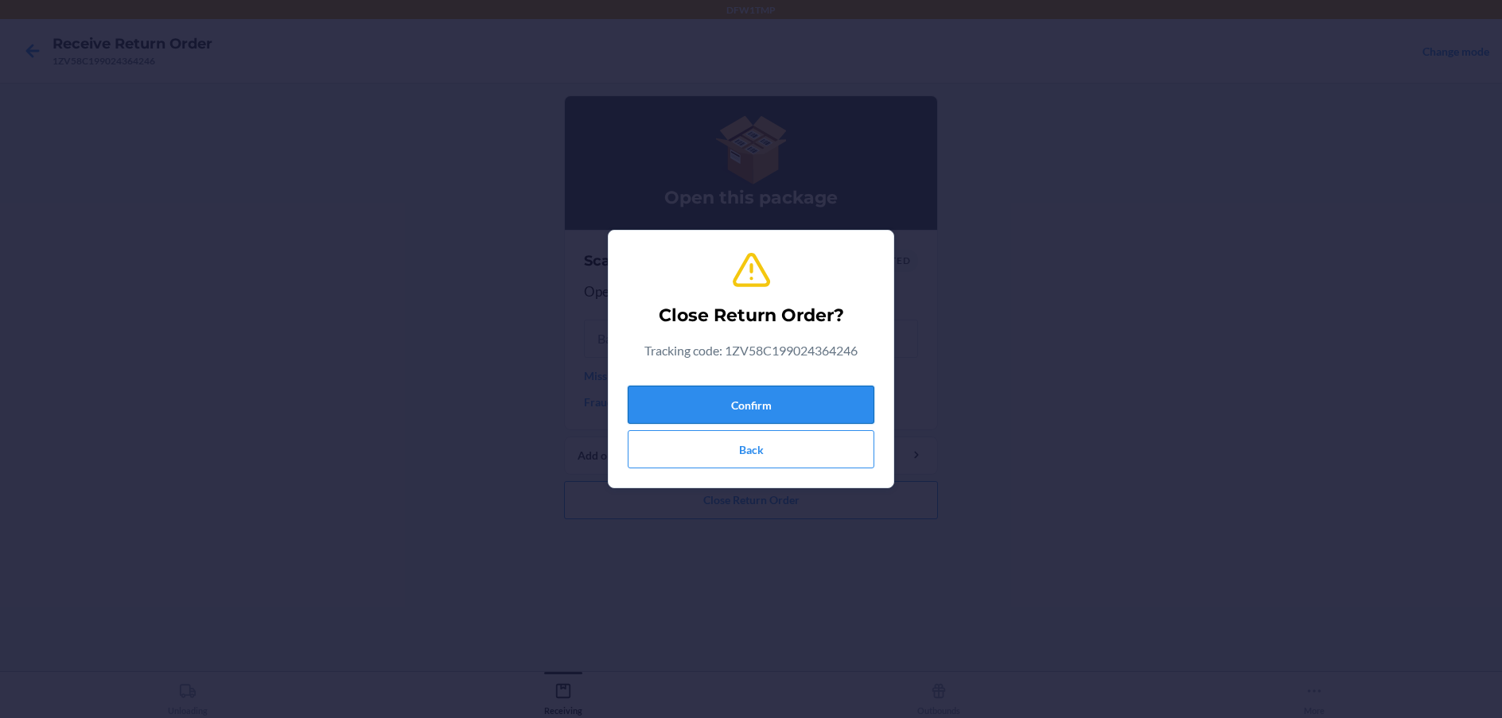
click at [783, 408] on button "Confirm" at bounding box center [751, 405] width 247 height 38
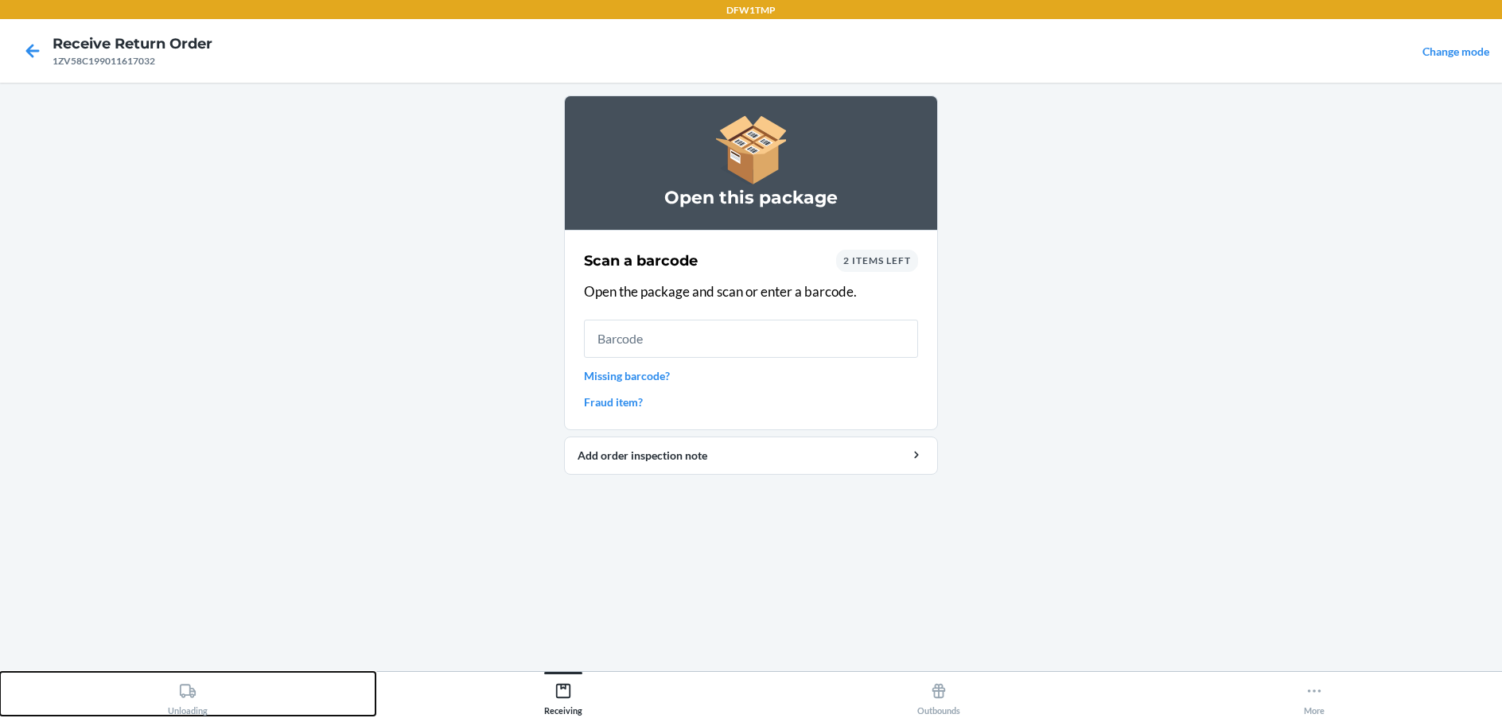
click at [192, 698] on icon at bounding box center [187, 690] width 17 height 17
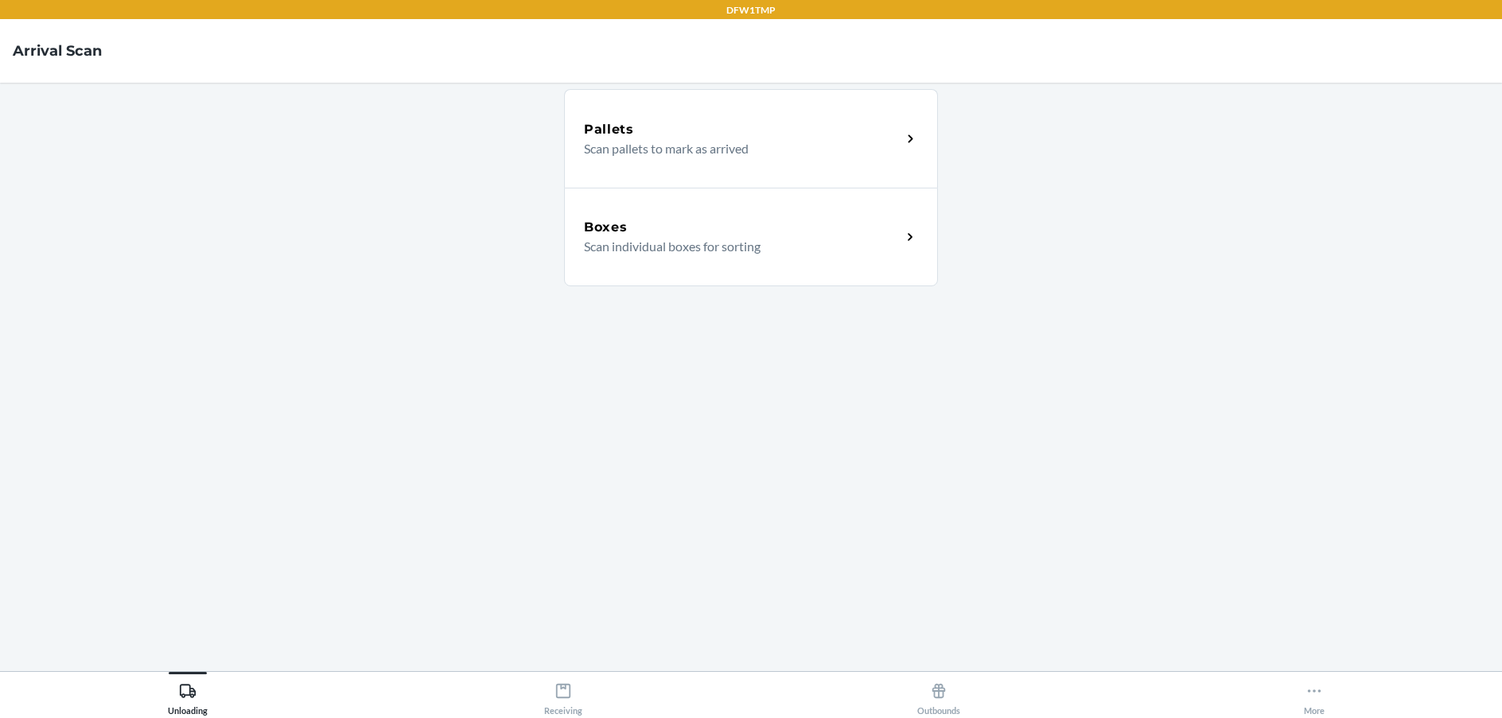
click at [898, 235] on div "Boxes Scan individual boxes for sorting" at bounding box center [742, 237] width 317 height 38
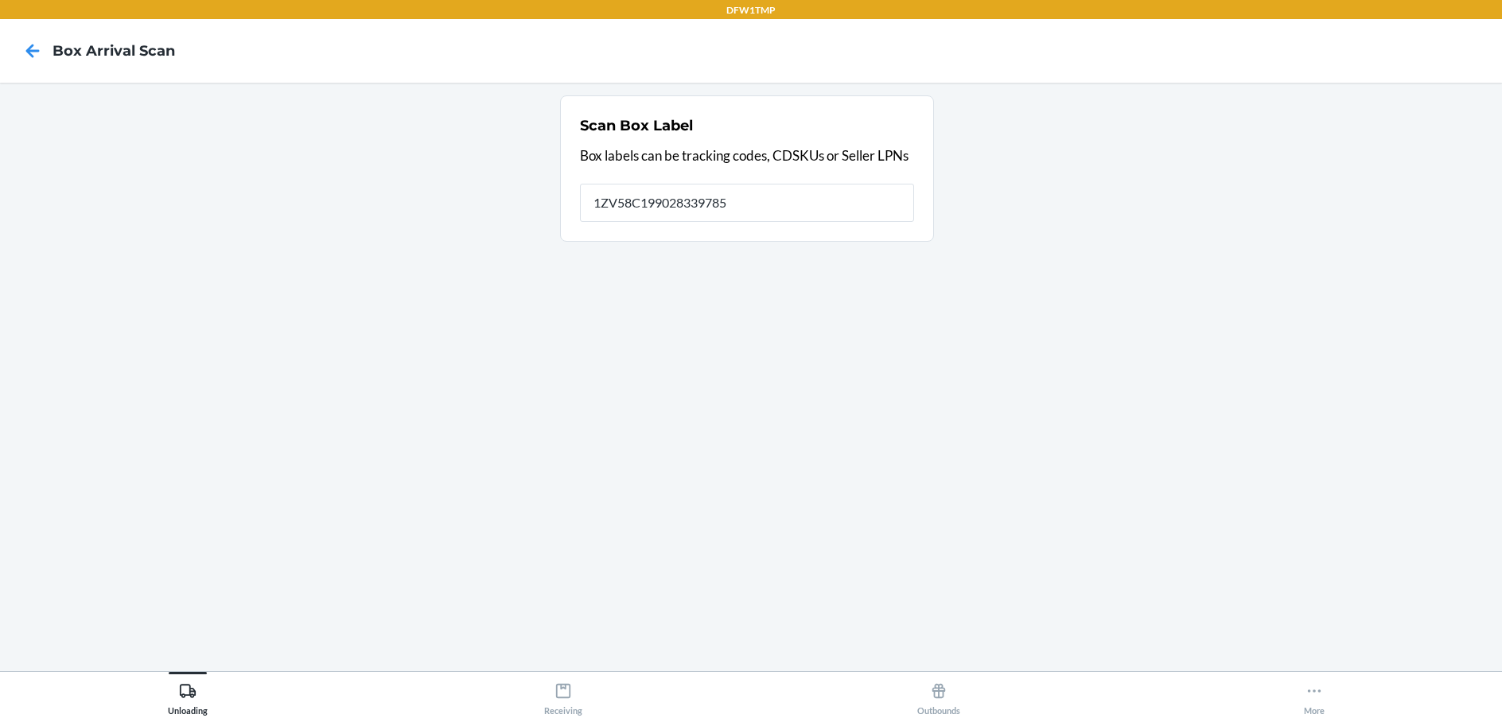
type input "1ZV58C199028339785"
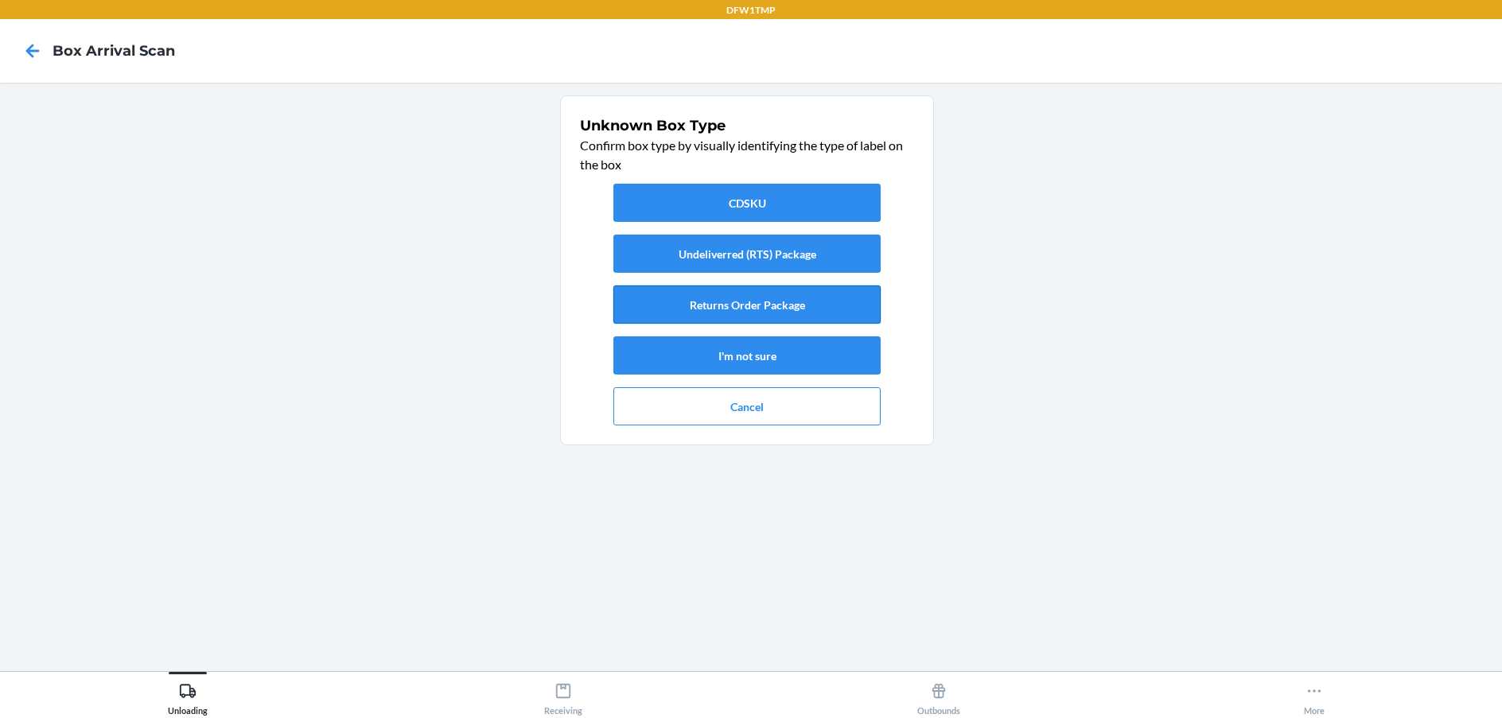
click at [734, 314] on button "Returns Order Package" at bounding box center [746, 305] width 267 height 38
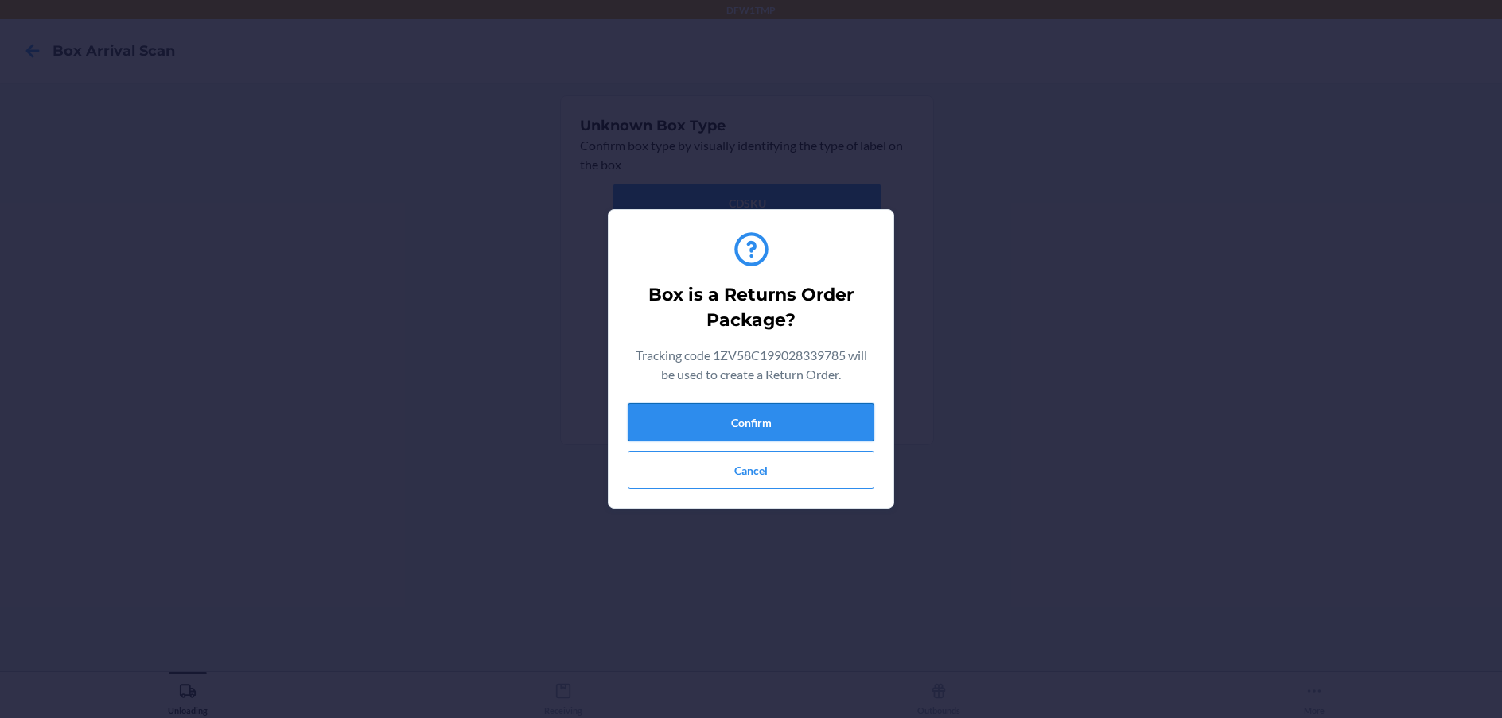
click at [733, 421] on button "Confirm" at bounding box center [751, 422] width 247 height 38
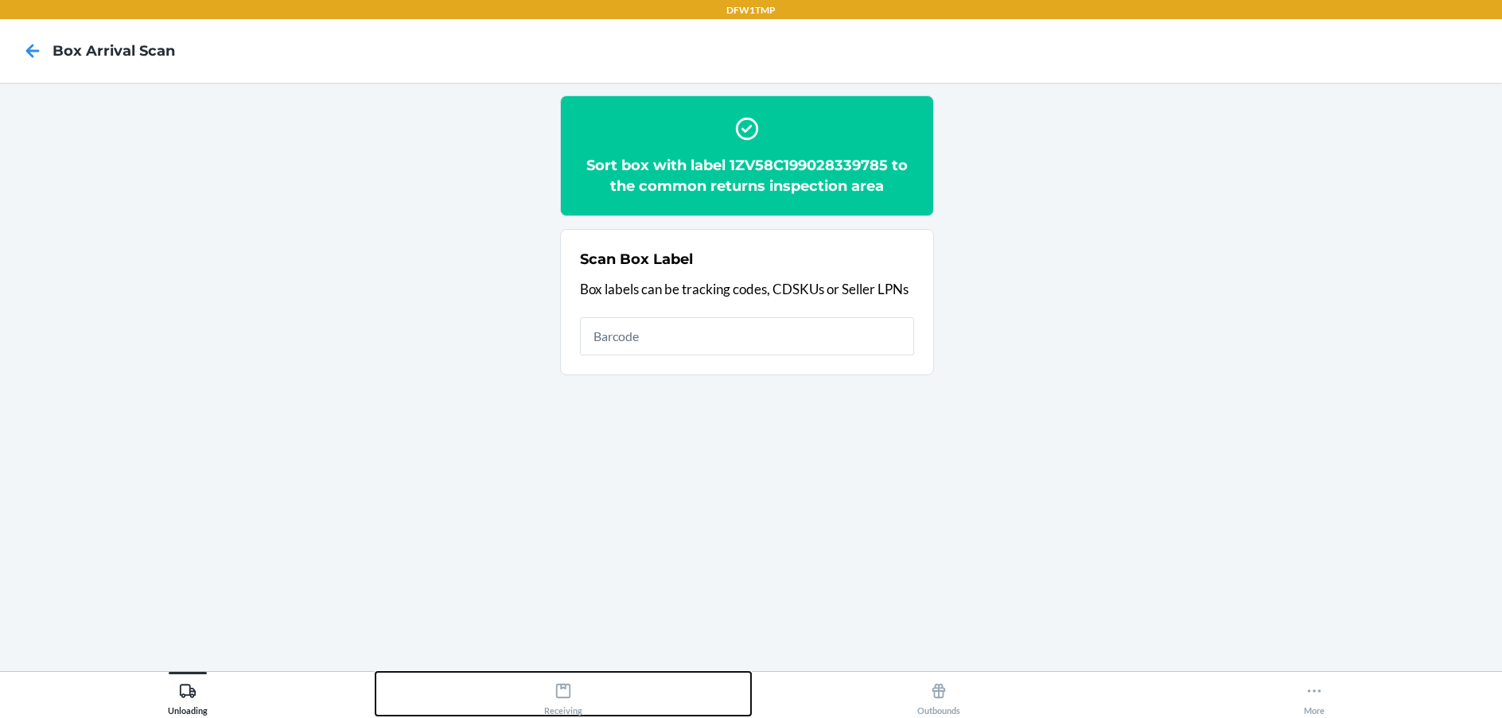
click at [561, 698] on icon at bounding box center [563, 691] width 14 height 14
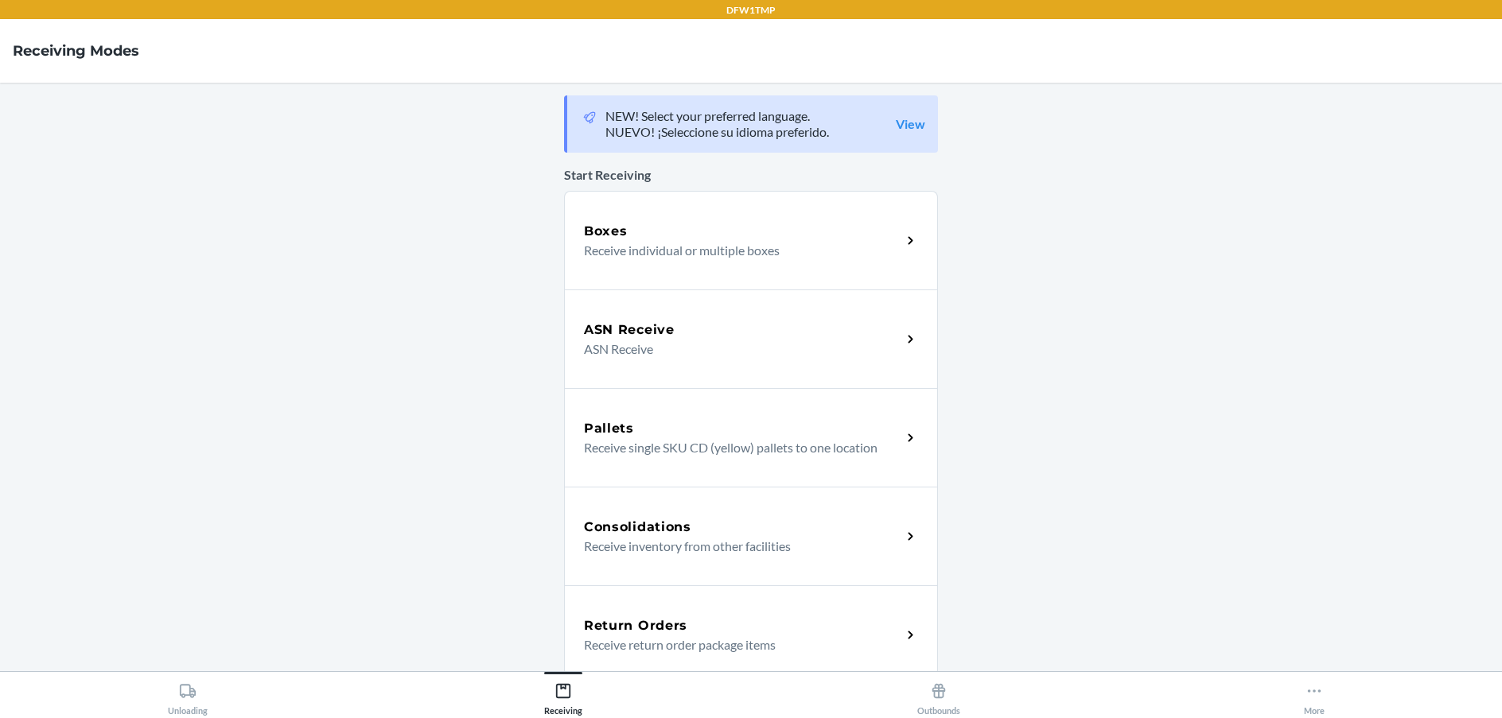
click at [647, 623] on h5 "Return Orders" at bounding box center [635, 625] width 103 height 19
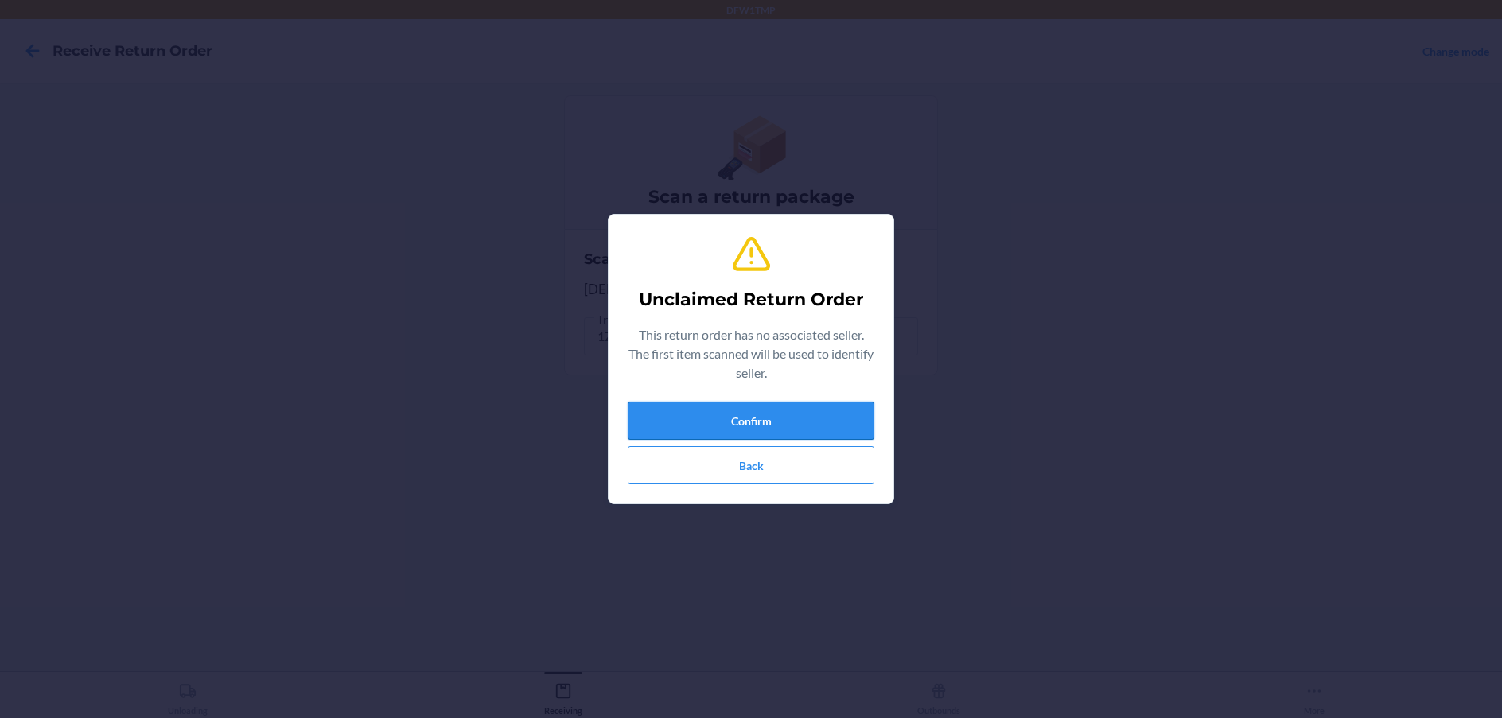
click at [735, 419] on button "Confirm" at bounding box center [751, 421] width 247 height 38
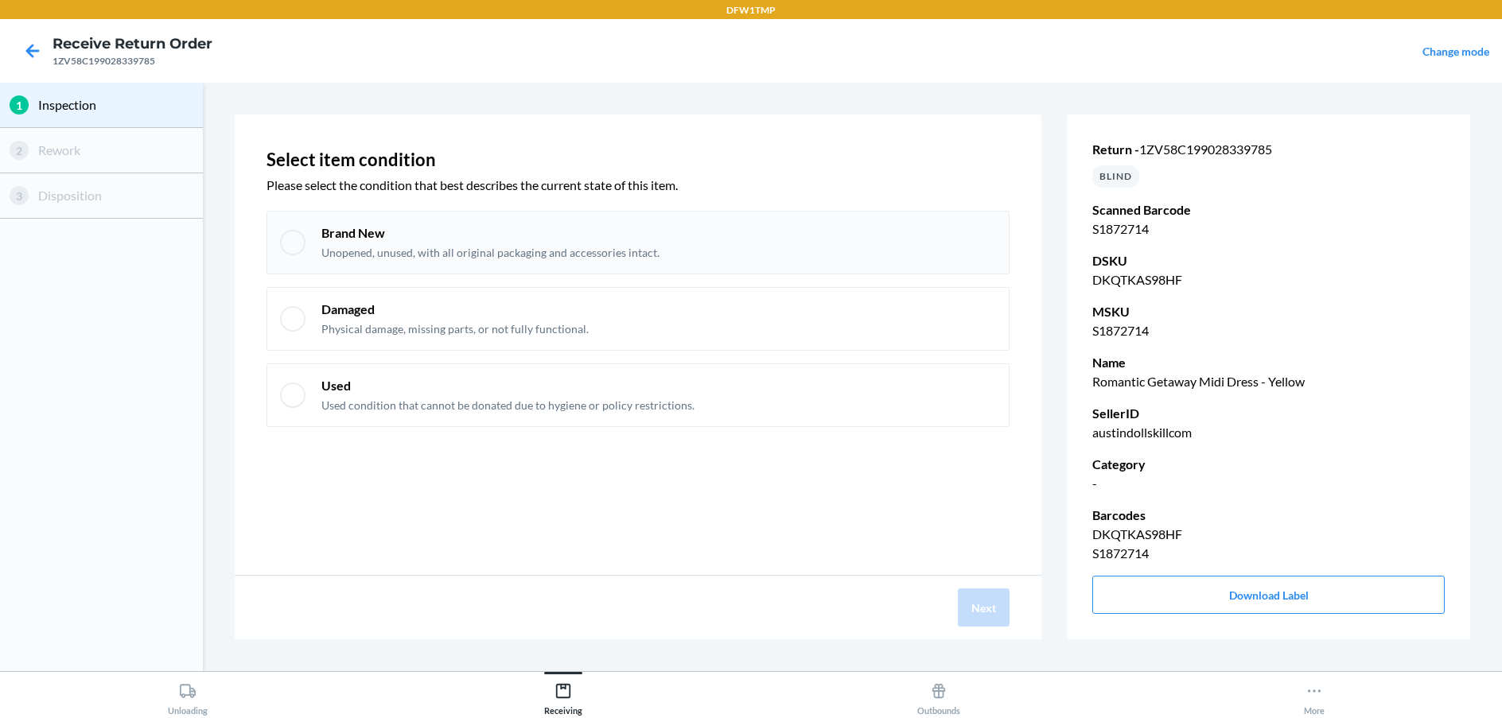
click at [291, 239] on div at bounding box center [292, 242] width 25 height 25
checkbox input "true"
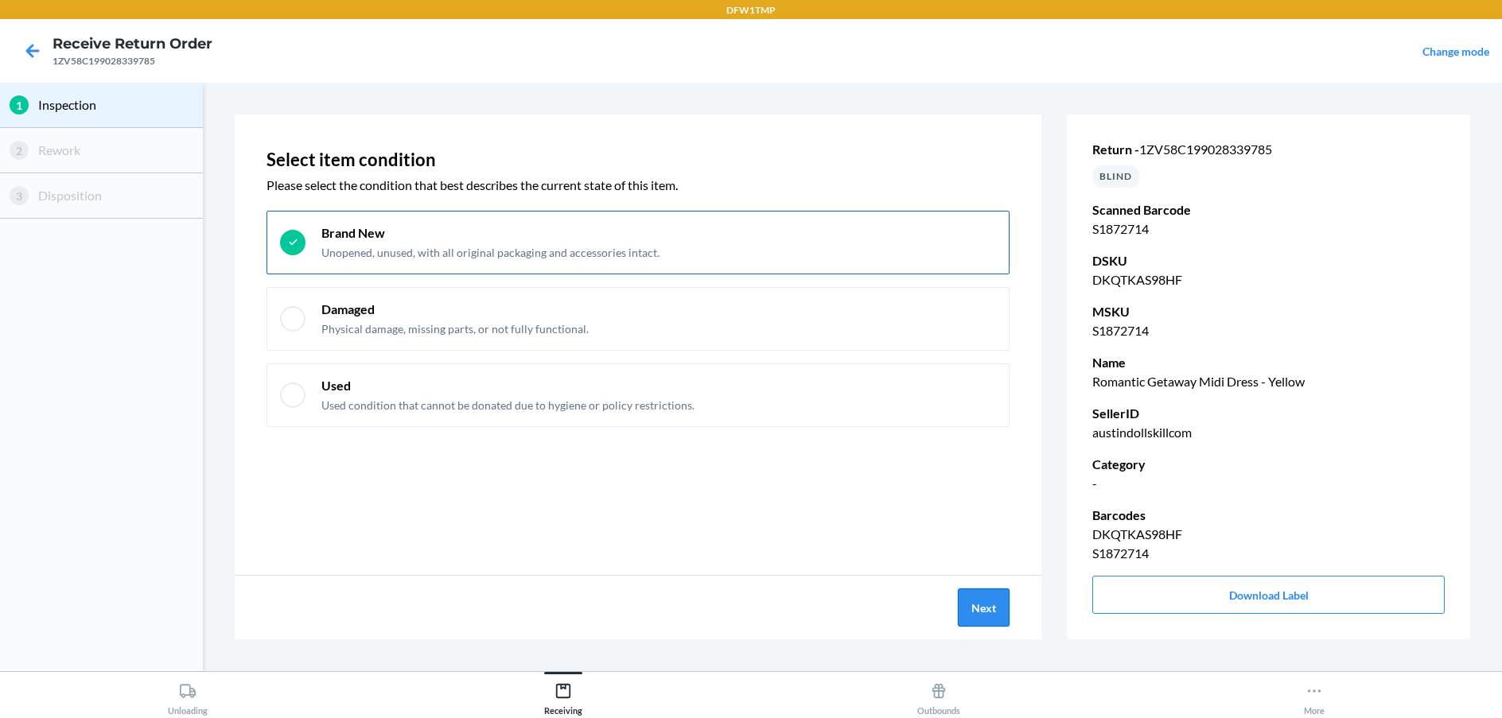
click at [982, 616] on button "Next" at bounding box center [984, 608] width 52 height 38
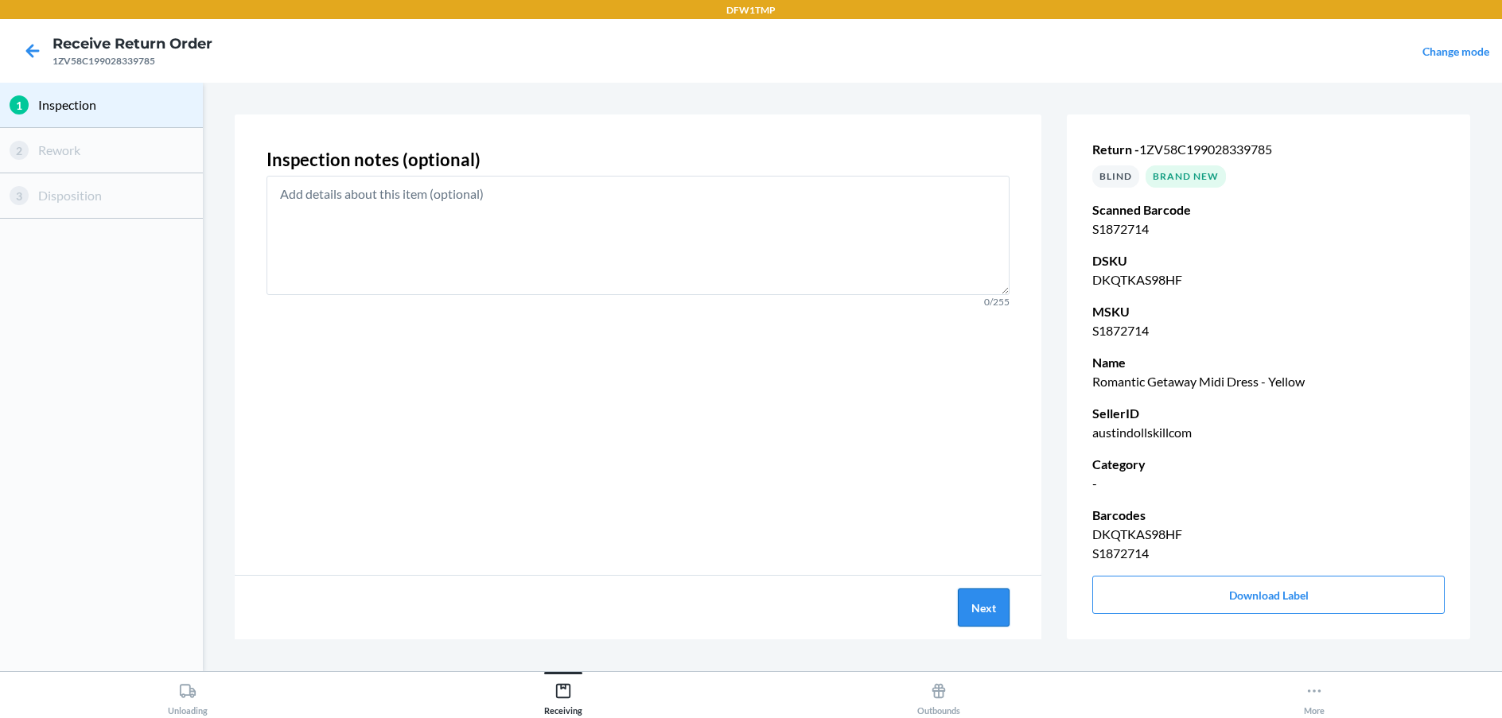
click at [982, 616] on button "Next" at bounding box center [984, 608] width 52 height 38
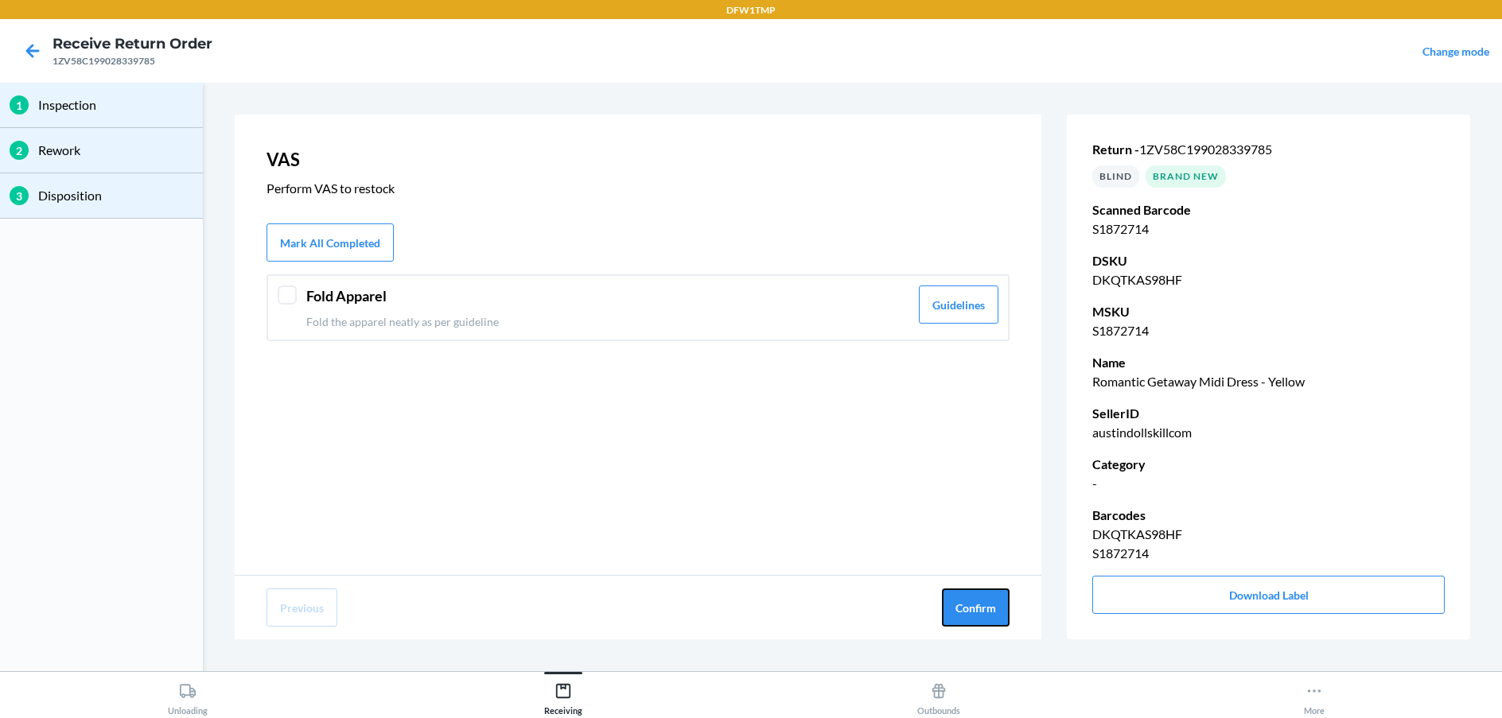
click at [982, 616] on button "Confirm" at bounding box center [976, 608] width 68 height 38
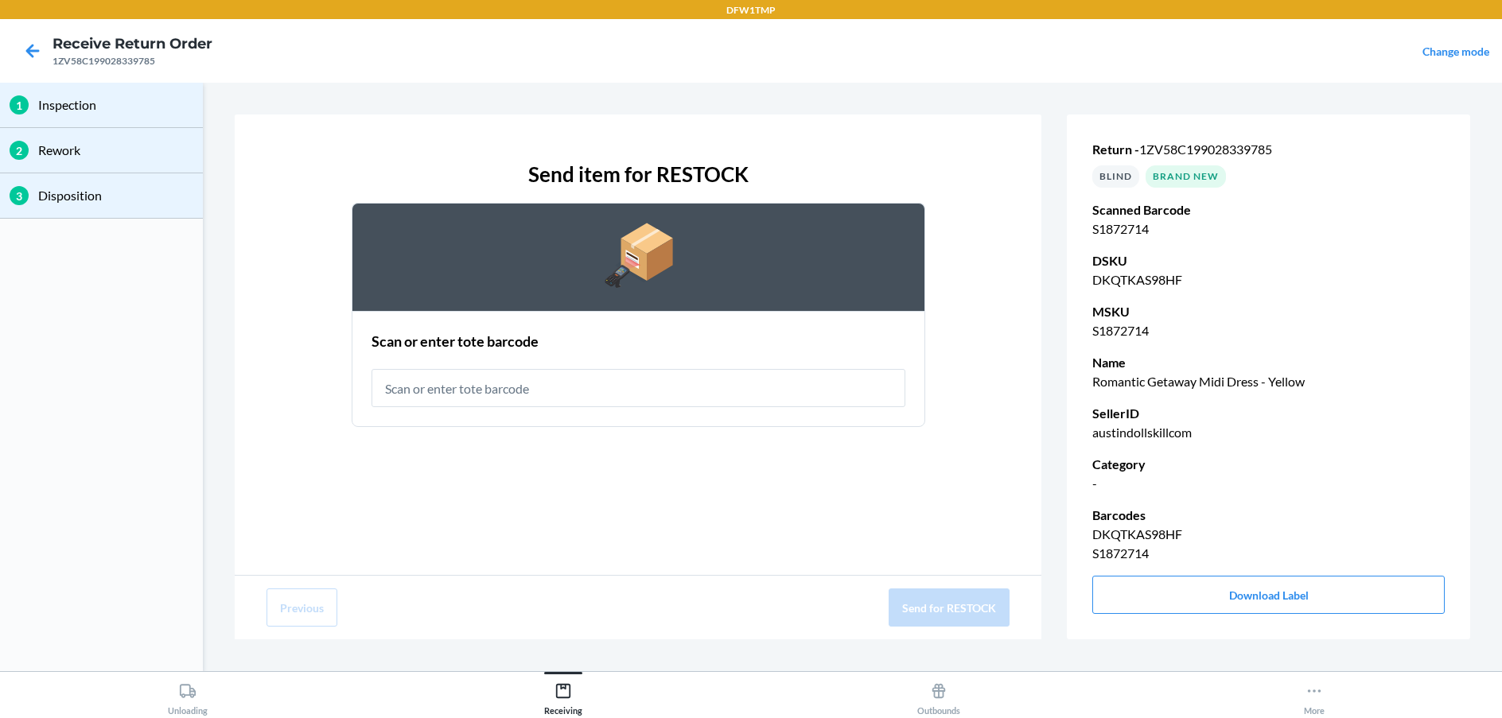
drag, startPoint x: 982, startPoint y: 616, endPoint x: 613, endPoint y: 426, distance: 415.5
click at [616, 468] on div "Send item for RESTOCK Scan or enter tote barcode" at bounding box center [638, 345] width 807 height 461
click at [384, 388] on input "text" at bounding box center [638, 388] width 534 height 38
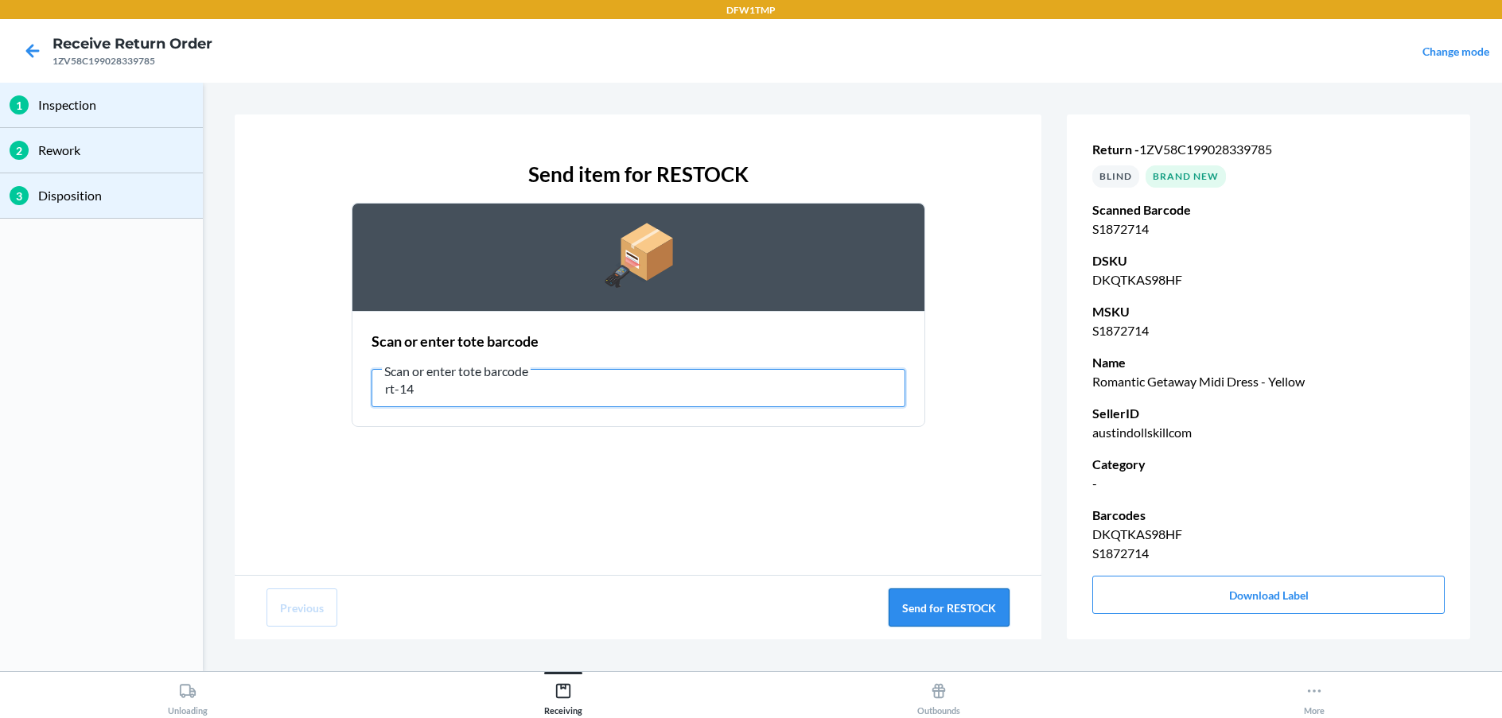
type input "rt-14"
click at [993, 603] on button "Send for RESTOCK" at bounding box center [948, 608] width 121 height 38
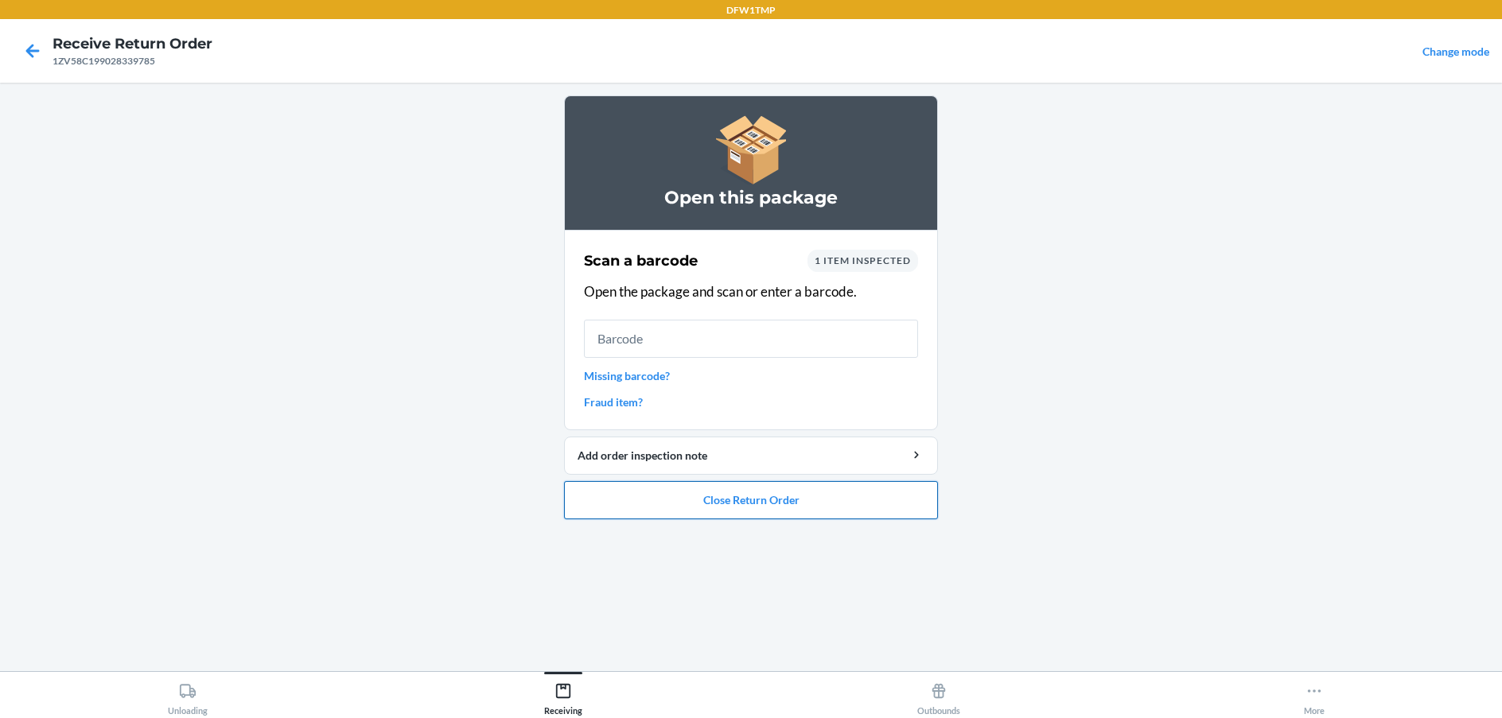
click at [733, 493] on button "Close Return Order" at bounding box center [751, 500] width 374 height 38
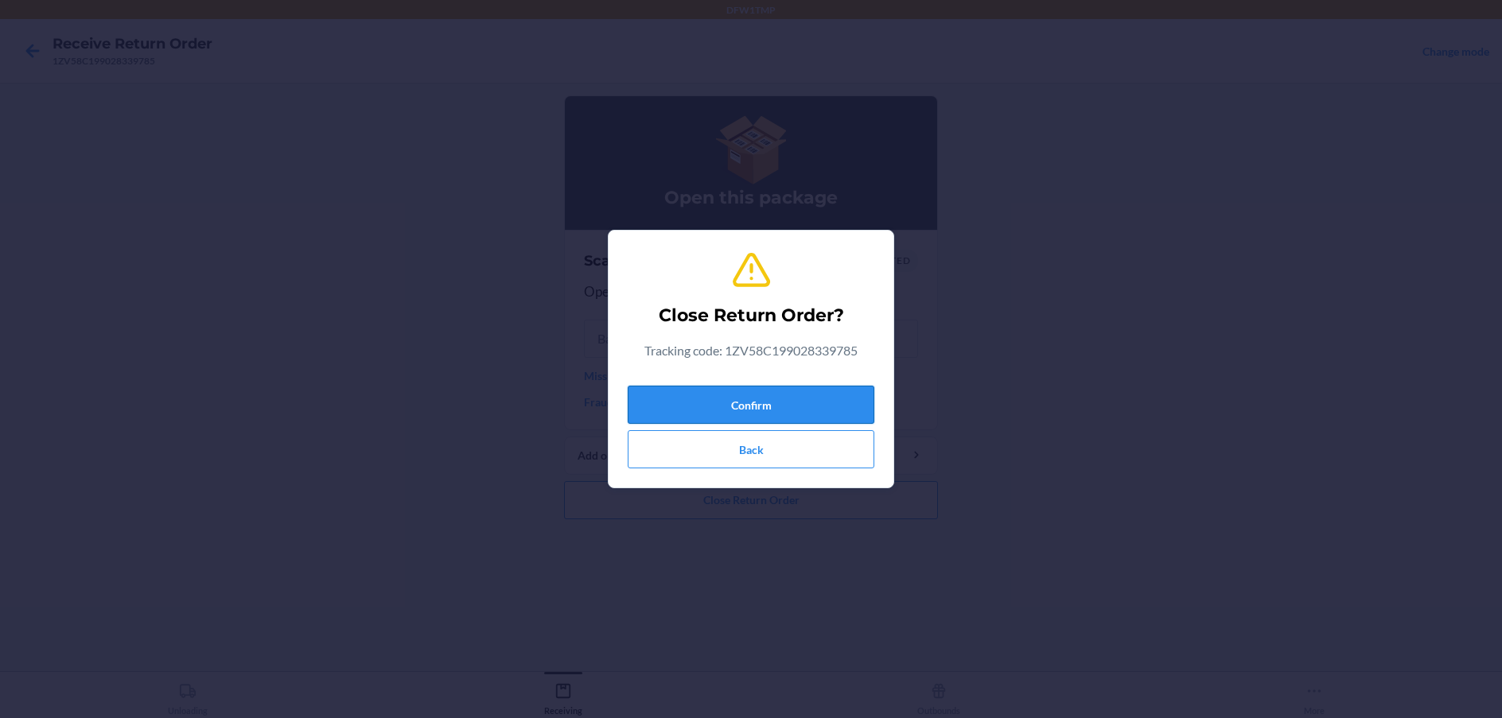
click at [807, 399] on button "Confirm" at bounding box center [751, 405] width 247 height 38
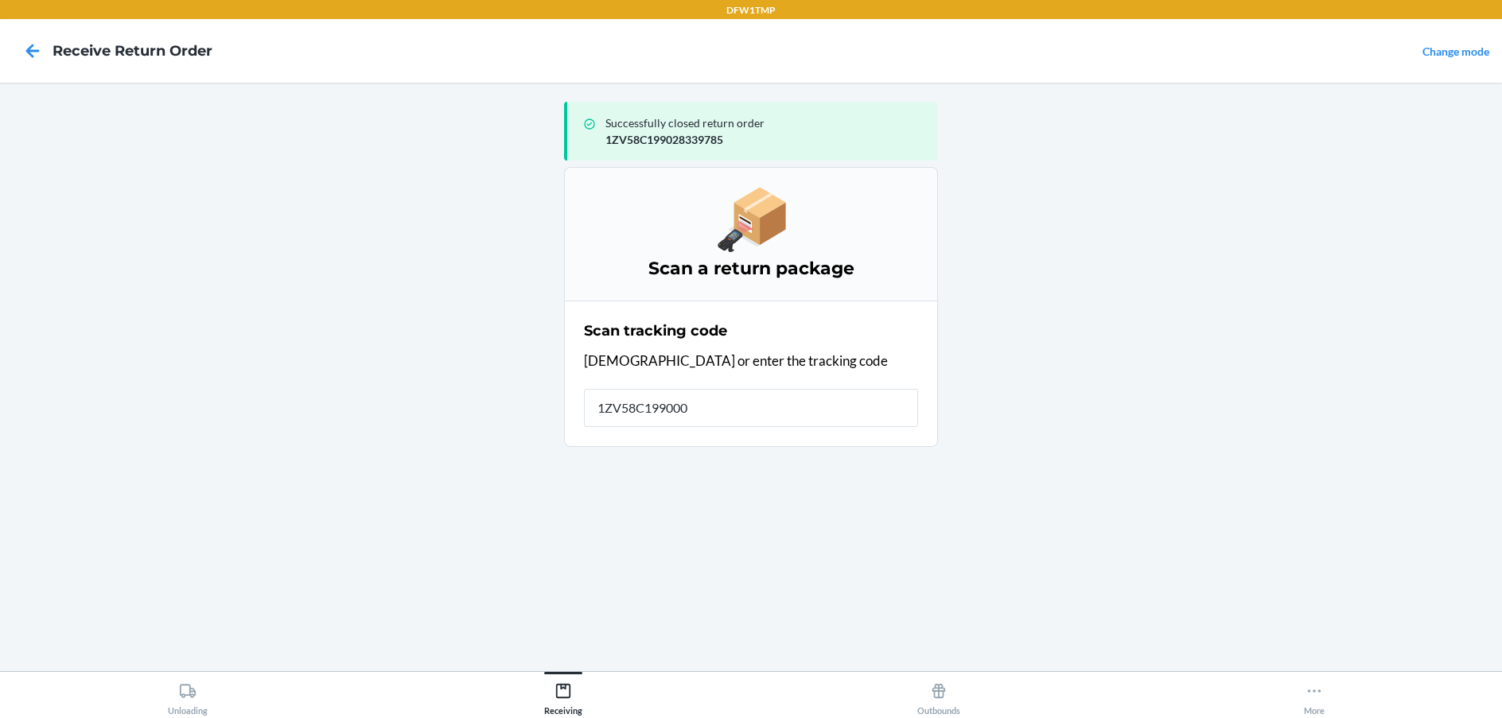
type input "1ZV58C1990003"
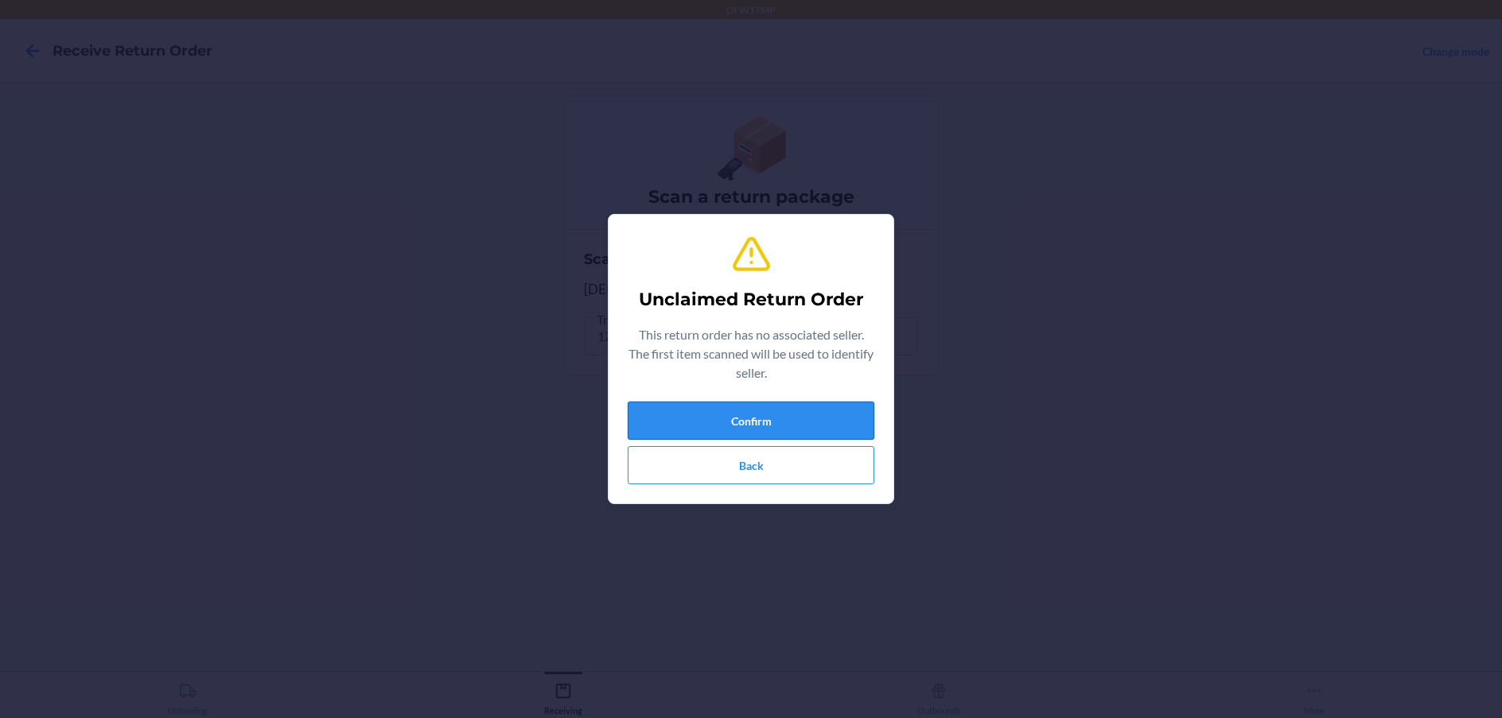
click at [766, 428] on button "Confirm" at bounding box center [751, 421] width 247 height 38
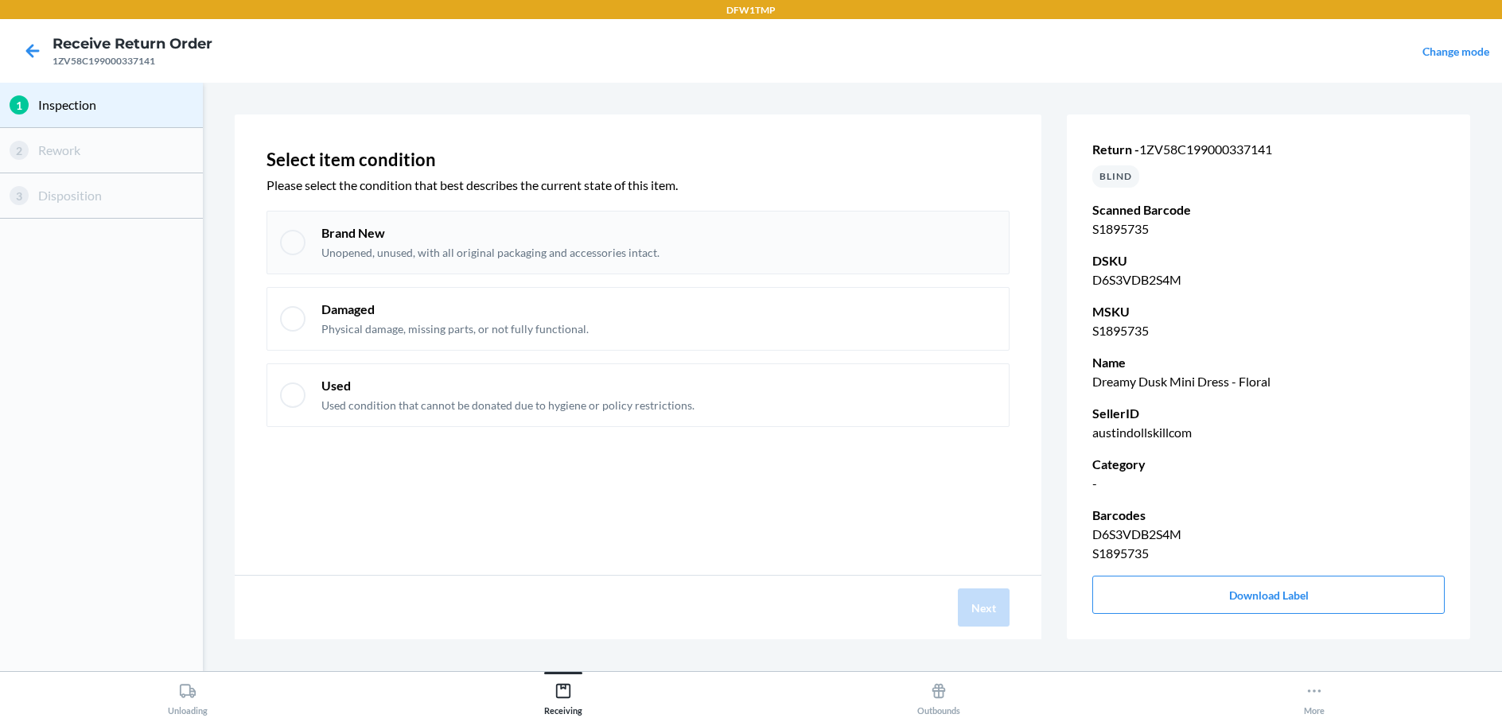
click at [298, 243] on div at bounding box center [292, 242] width 25 height 25
checkbox input "true"
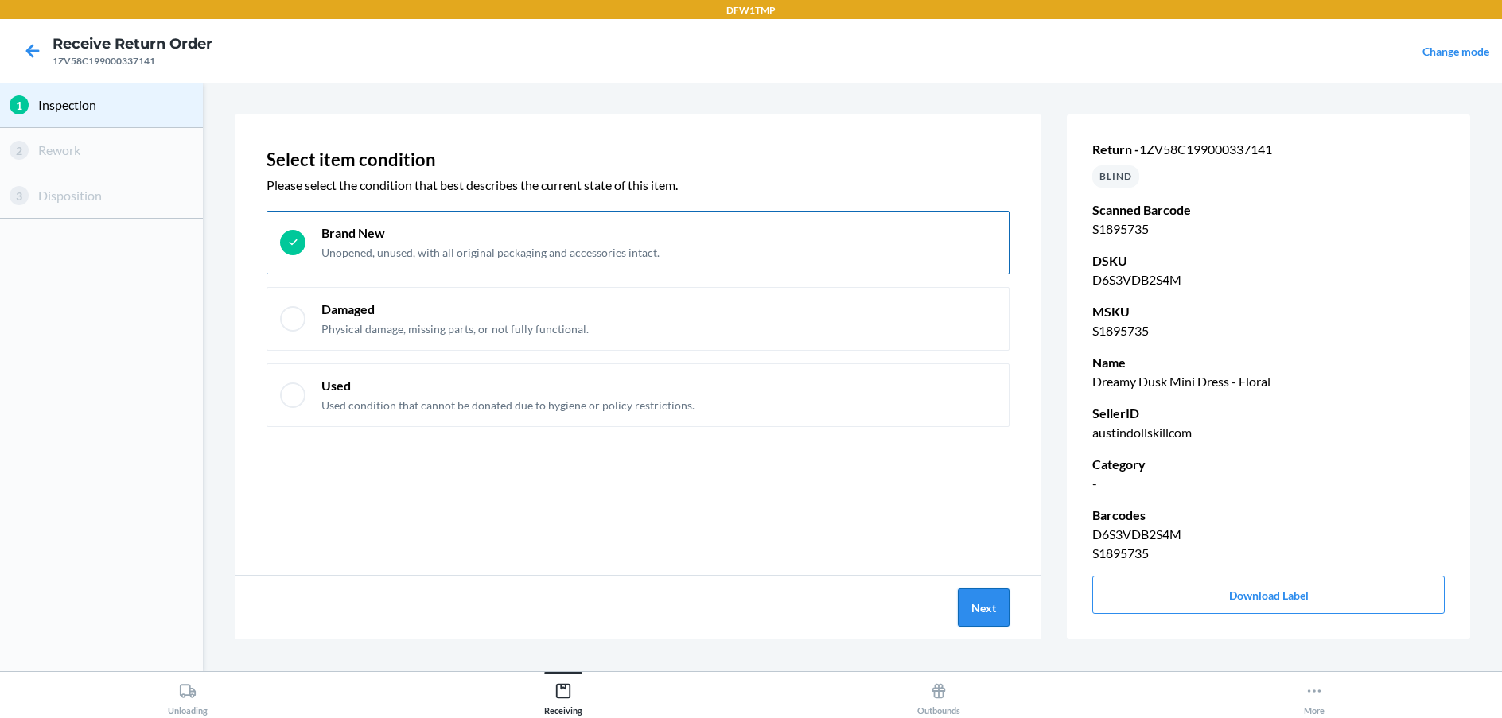
click at [981, 601] on button "Next" at bounding box center [984, 608] width 52 height 38
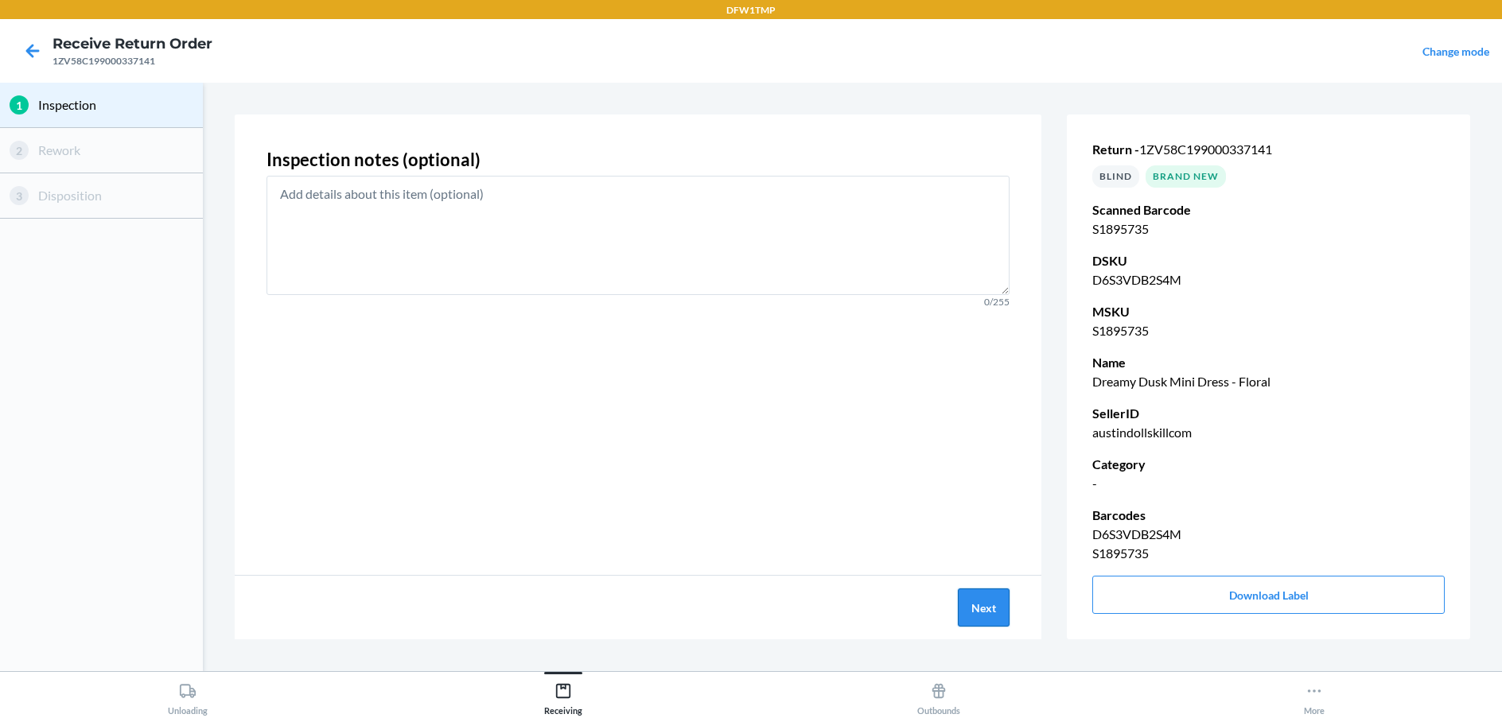
click at [981, 601] on button "Next" at bounding box center [984, 608] width 52 height 38
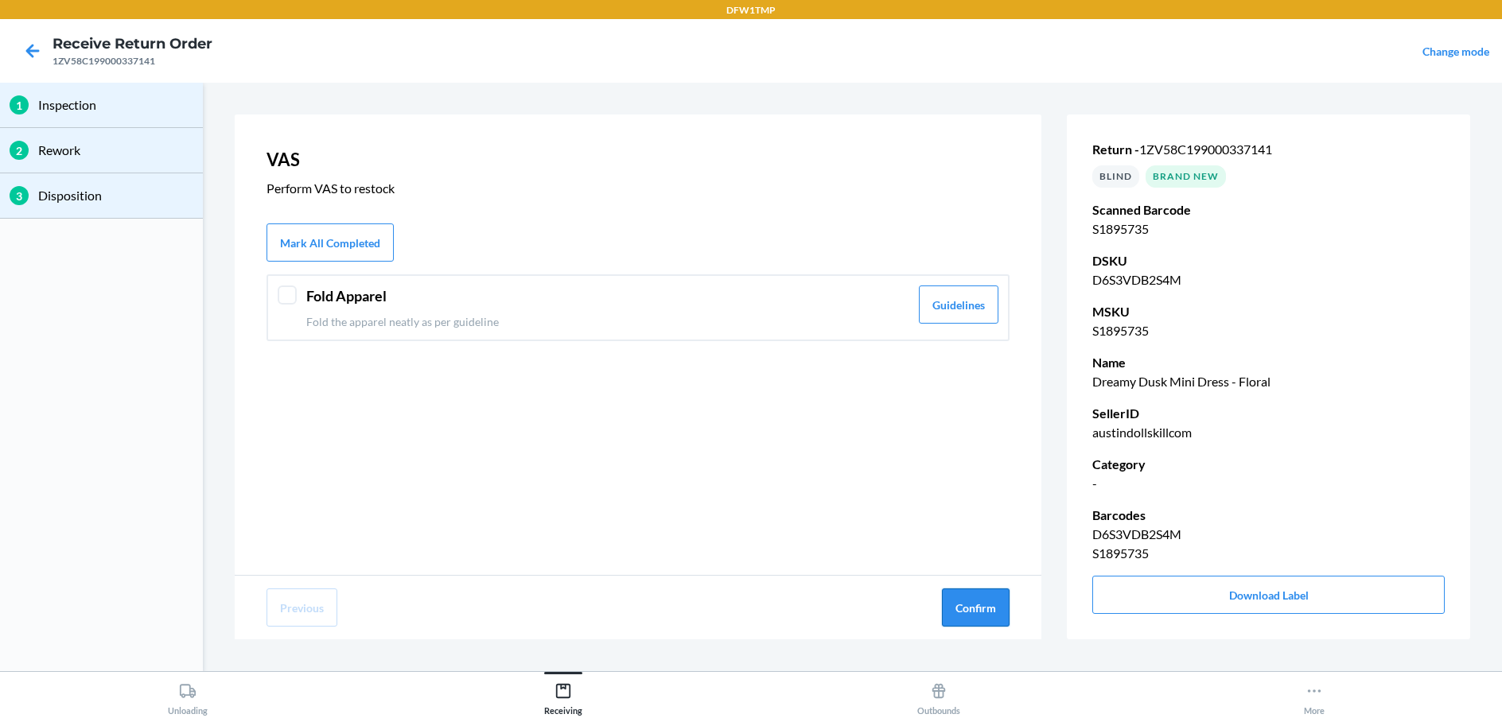
click at [983, 601] on button "Confirm" at bounding box center [976, 608] width 68 height 38
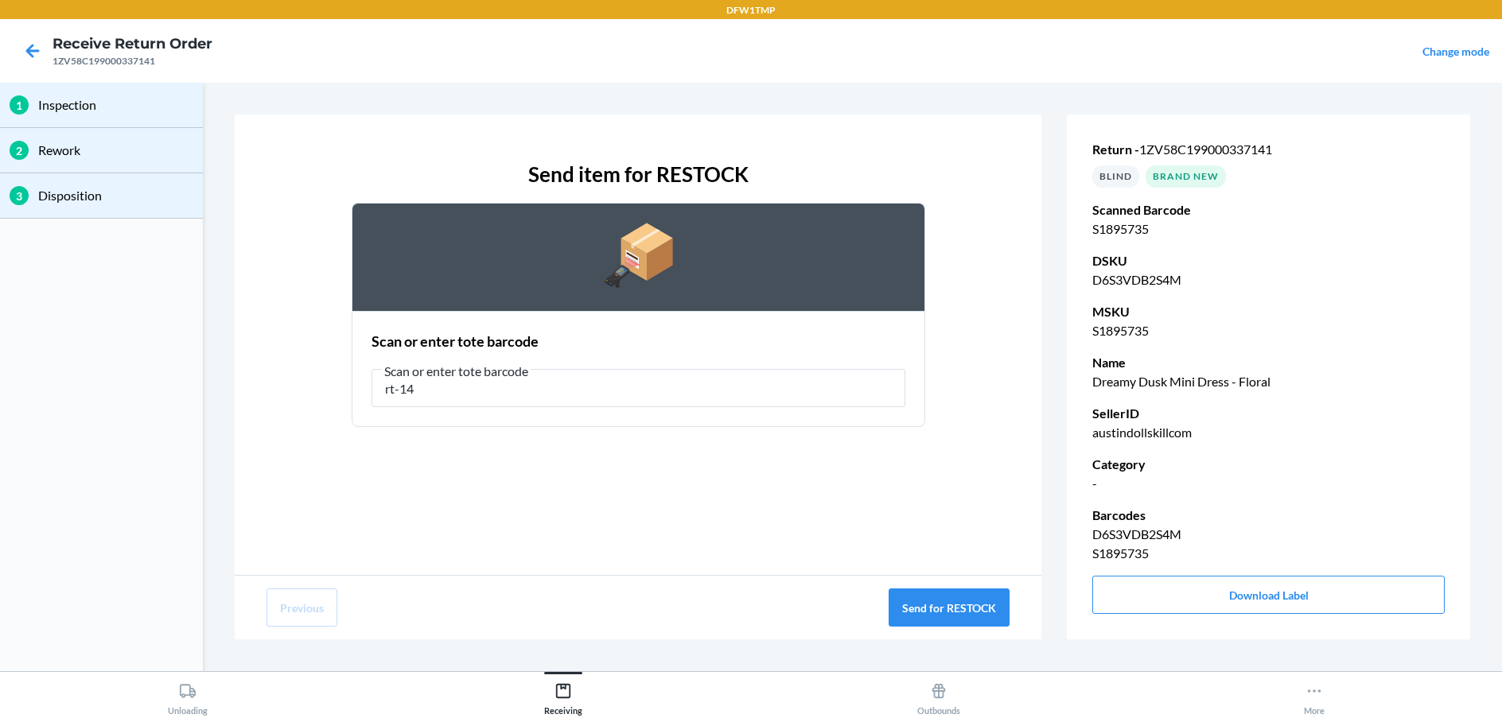
type input "rt-14"
click at [963, 630] on div "Previous Send for RESTOCK" at bounding box center [638, 608] width 807 height 64
click at [955, 611] on button "Send for RESTOCK" at bounding box center [948, 608] width 121 height 38
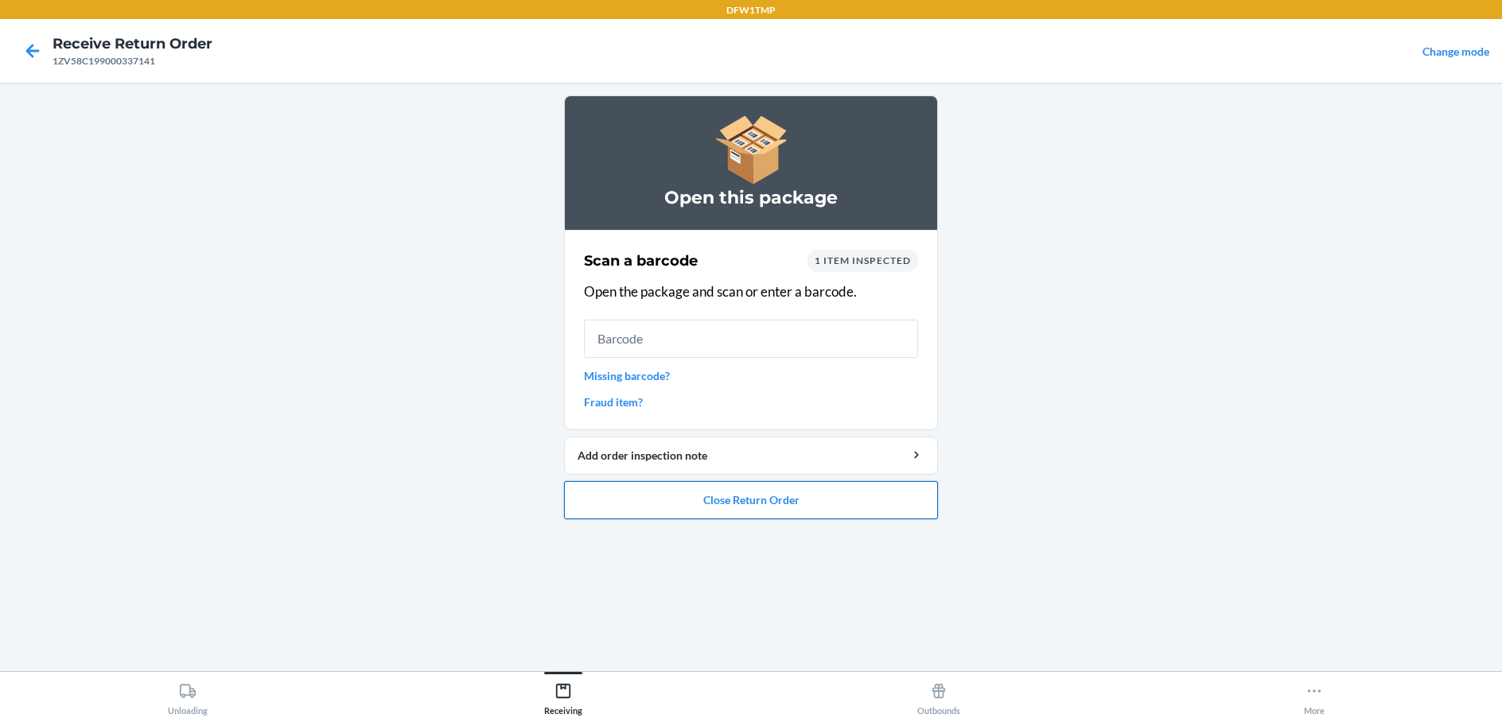
click at [836, 497] on button "Close Return Order" at bounding box center [751, 500] width 374 height 38
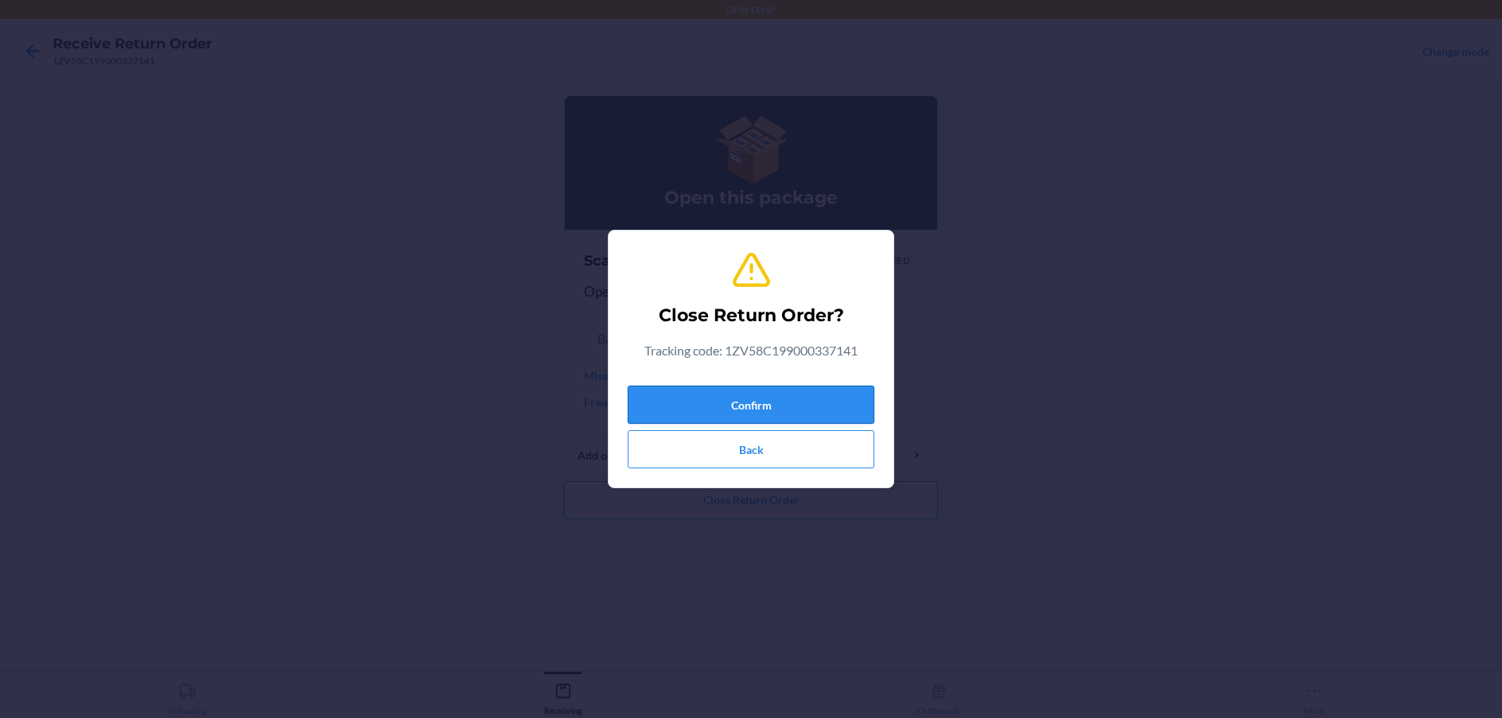
click at [783, 398] on button "Confirm" at bounding box center [751, 405] width 247 height 38
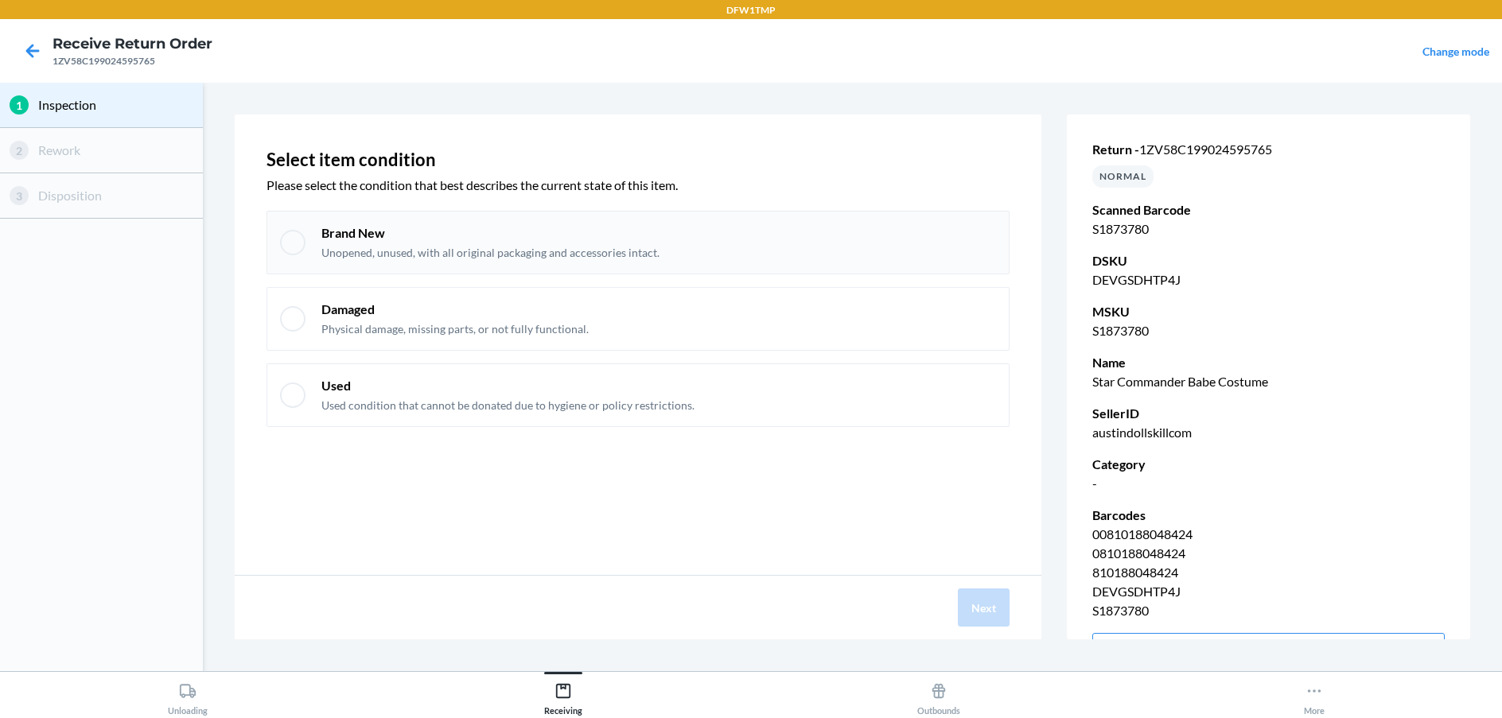
click at [290, 237] on div at bounding box center [292, 242] width 25 height 25
checkbox input "true"
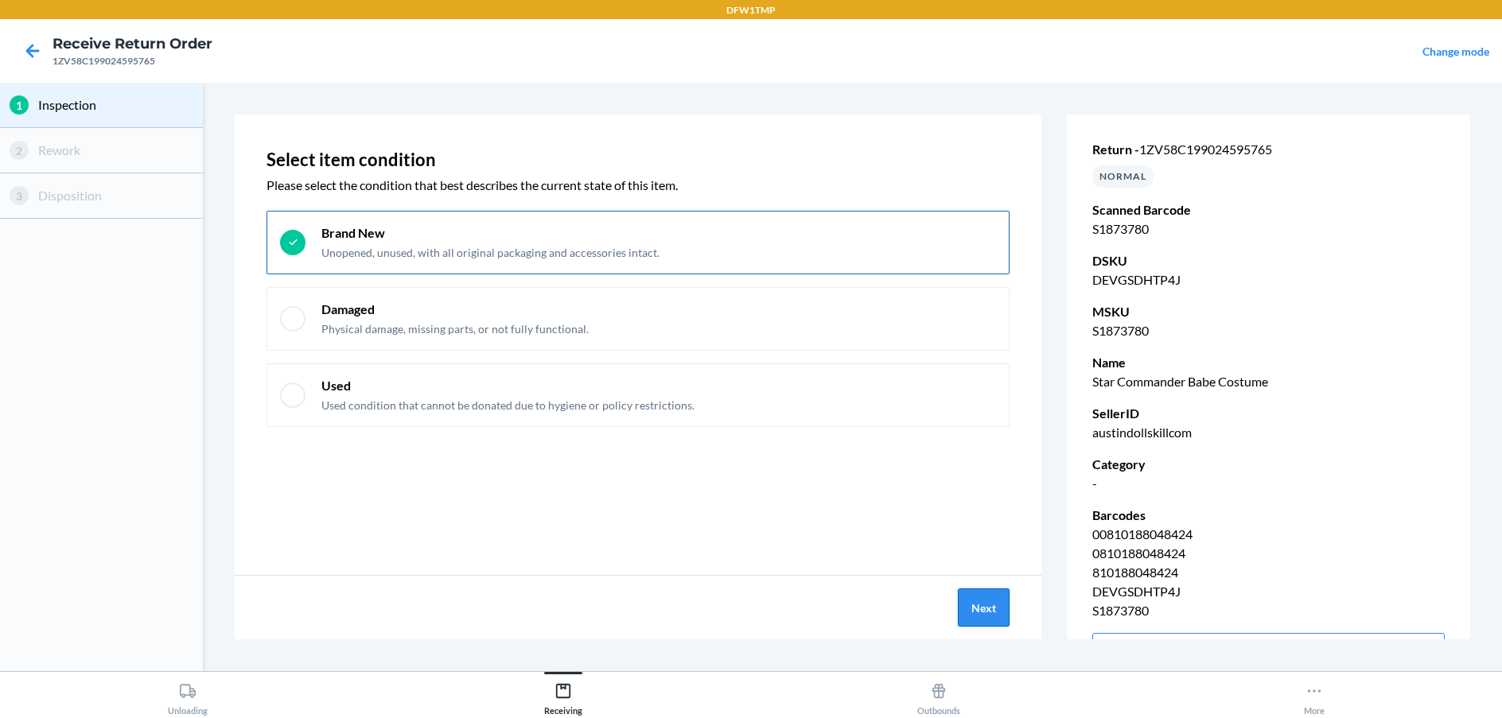
click at [996, 613] on button "Next" at bounding box center [984, 608] width 52 height 38
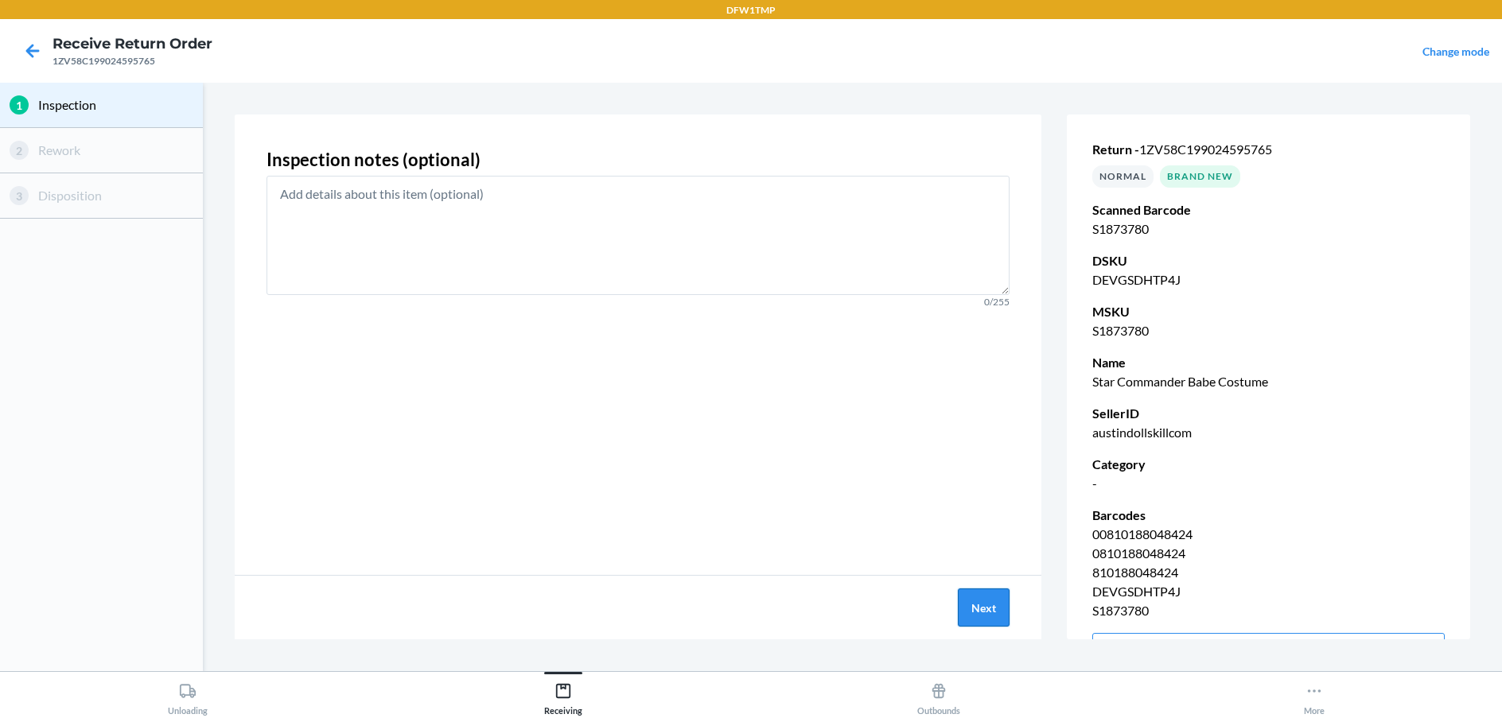
click at [985, 601] on button "Next" at bounding box center [984, 608] width 52 height 38
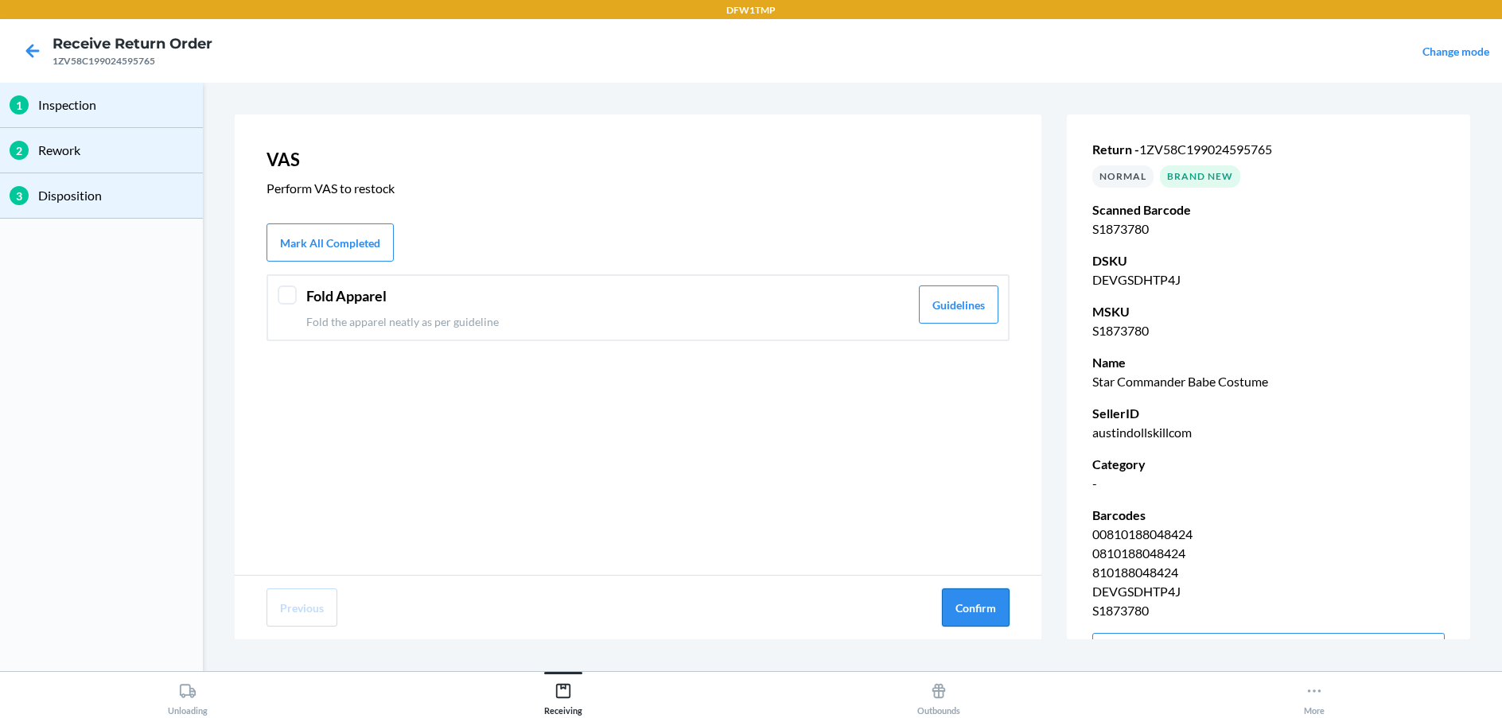
click at [971, 606] on button "Confirm" at bounding box center [976, 608] width 68 height 38
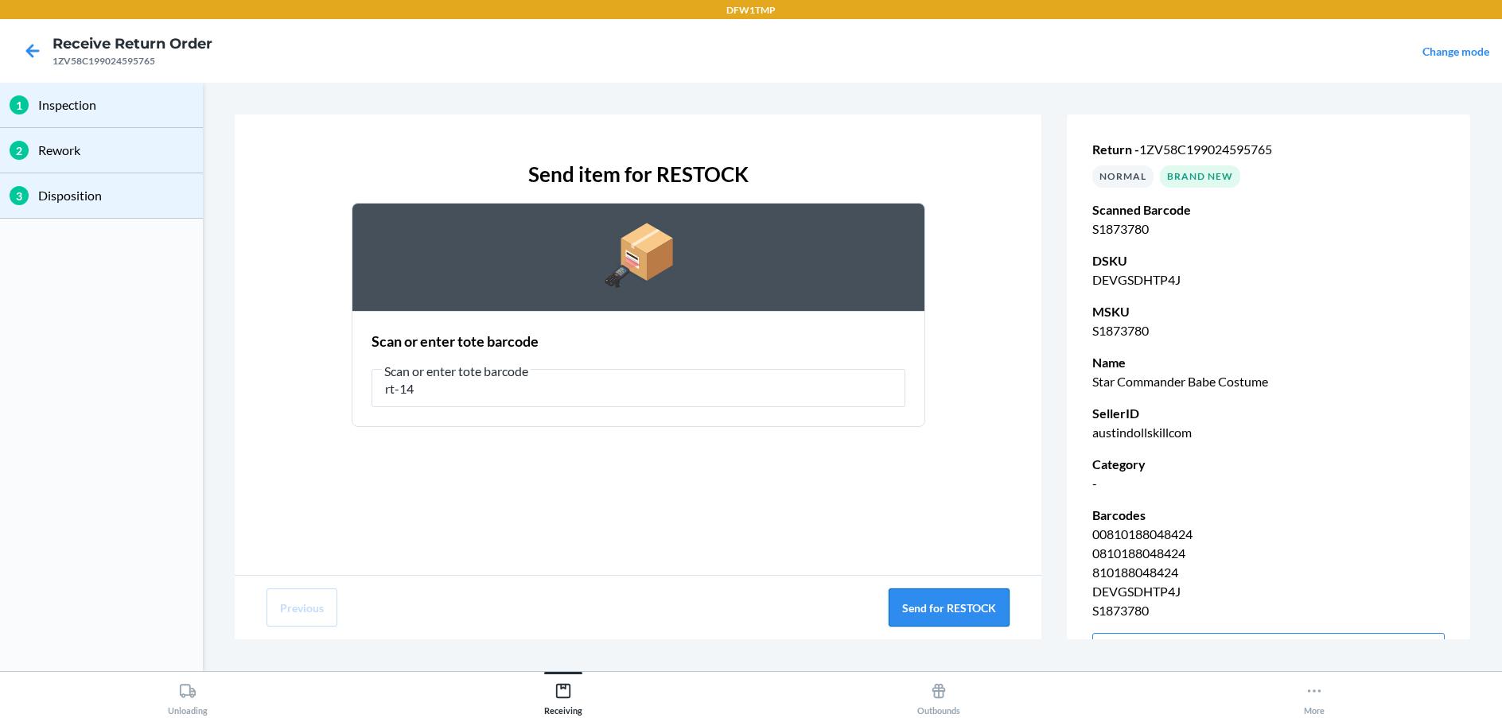
type input "rt-14"
click at [973, 600] on button "Send for RESTOCK" at bounding box center [948, 608] width 121 height 38
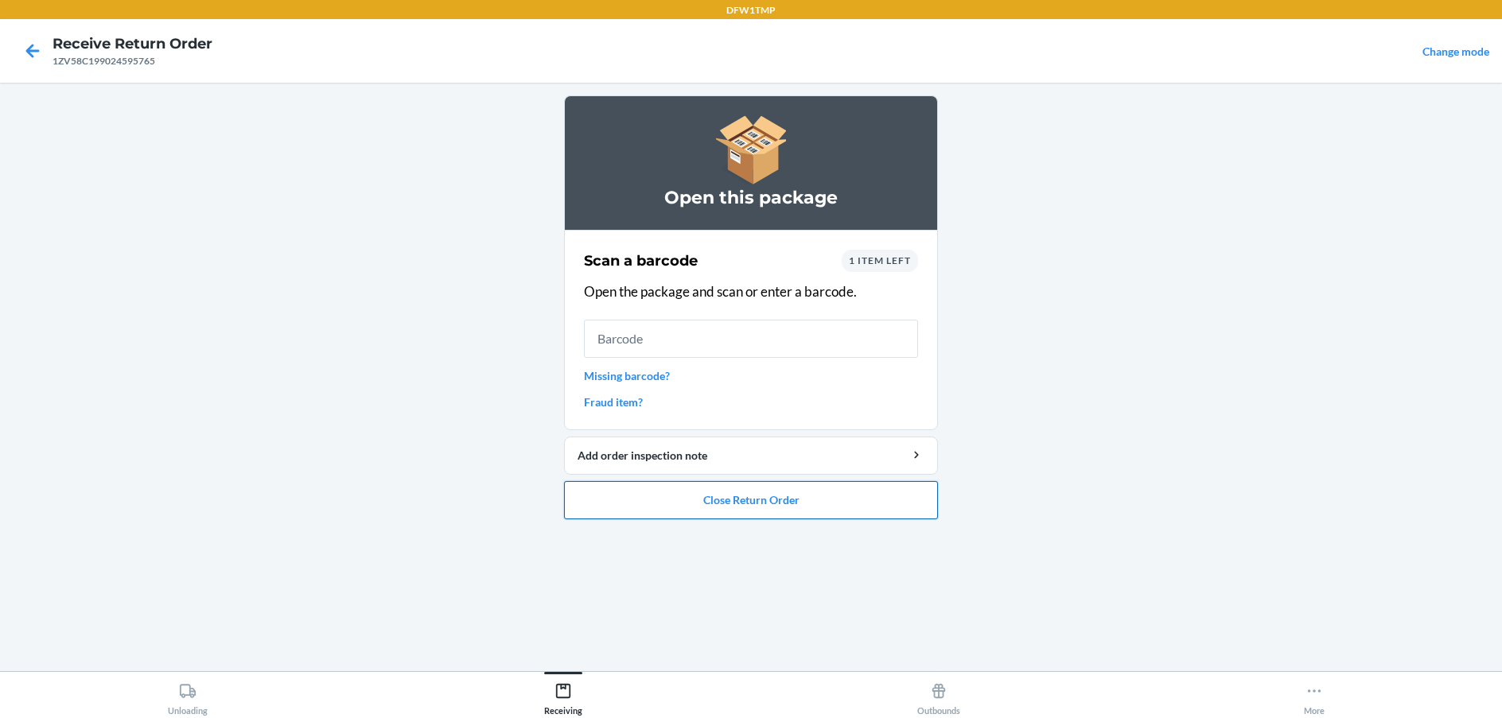
click at [819, 495] on button "Close Return Order" at bounding box center [751, 500] width 374 height 38
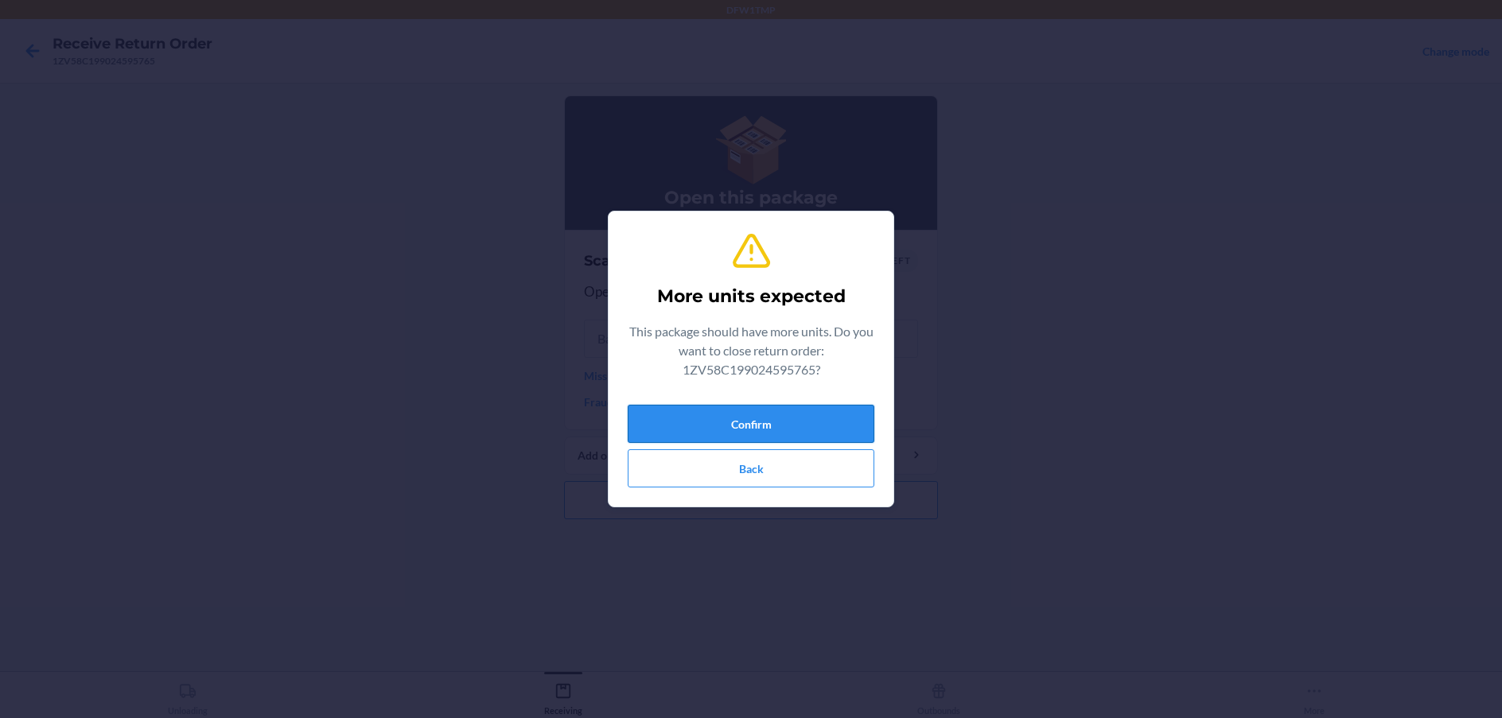
click at [787, 420] on button "Confirm" at bounding box center [751, 424] width 247 height 38
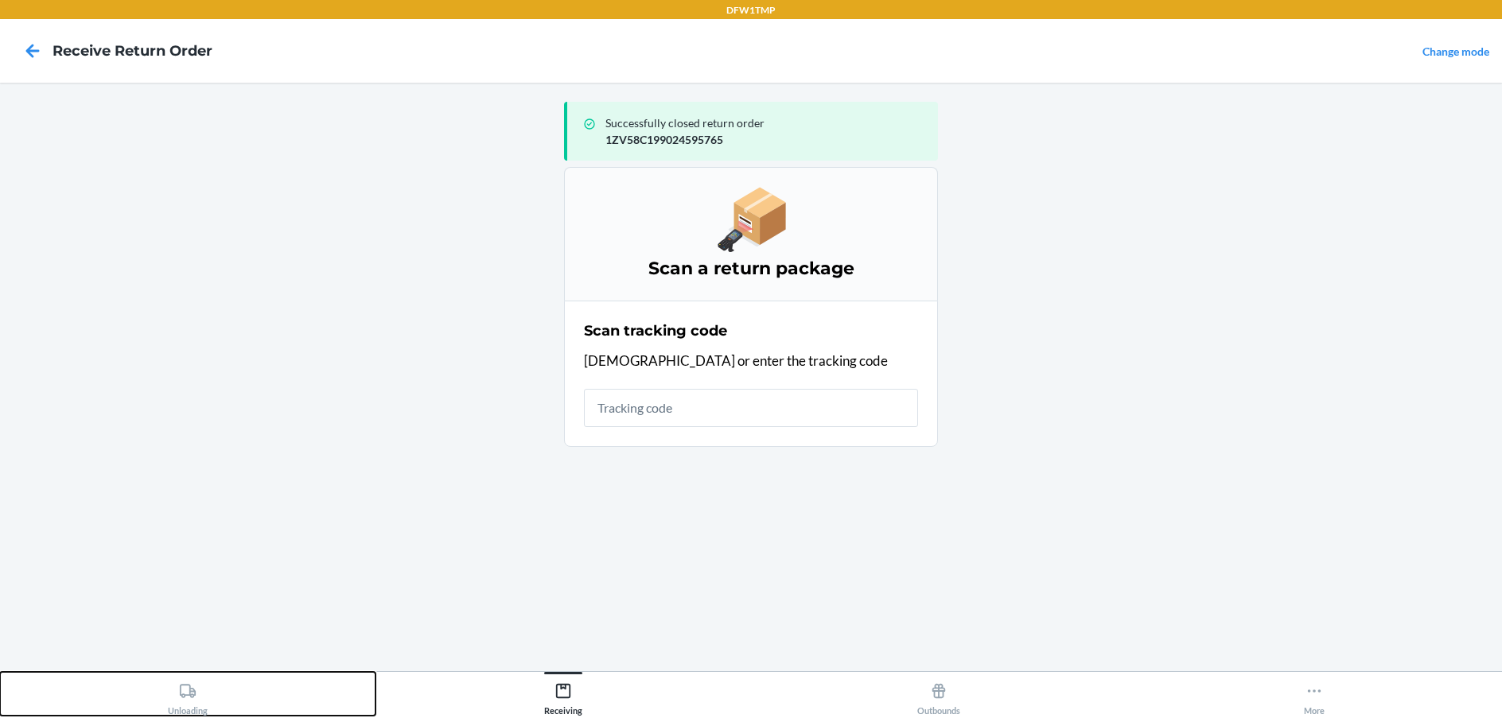
click at [197, 686] on div "Unloading" at bounding box center [188, 696] width 40 height 40
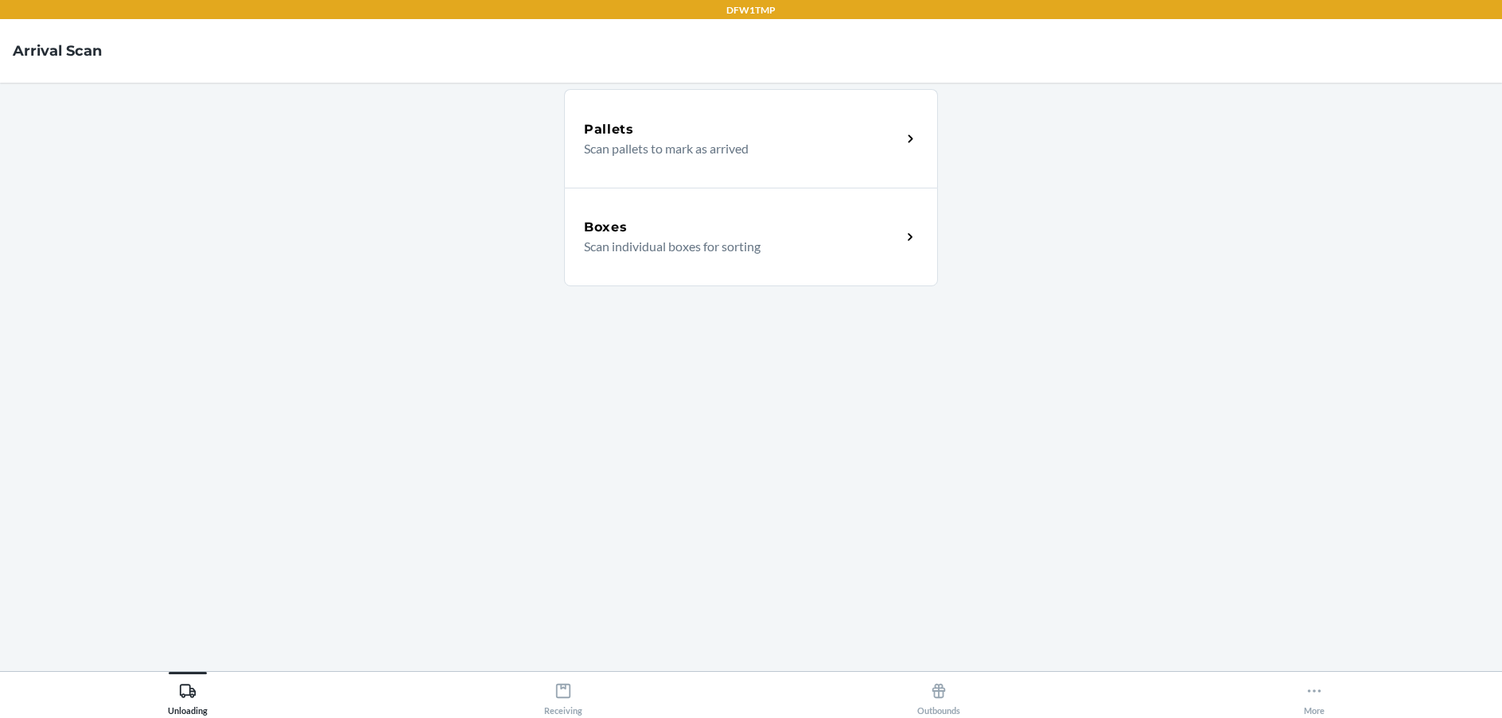
click at [718, 234] on div "Boxes" at bounding box center [742, 227] width 317 height 19
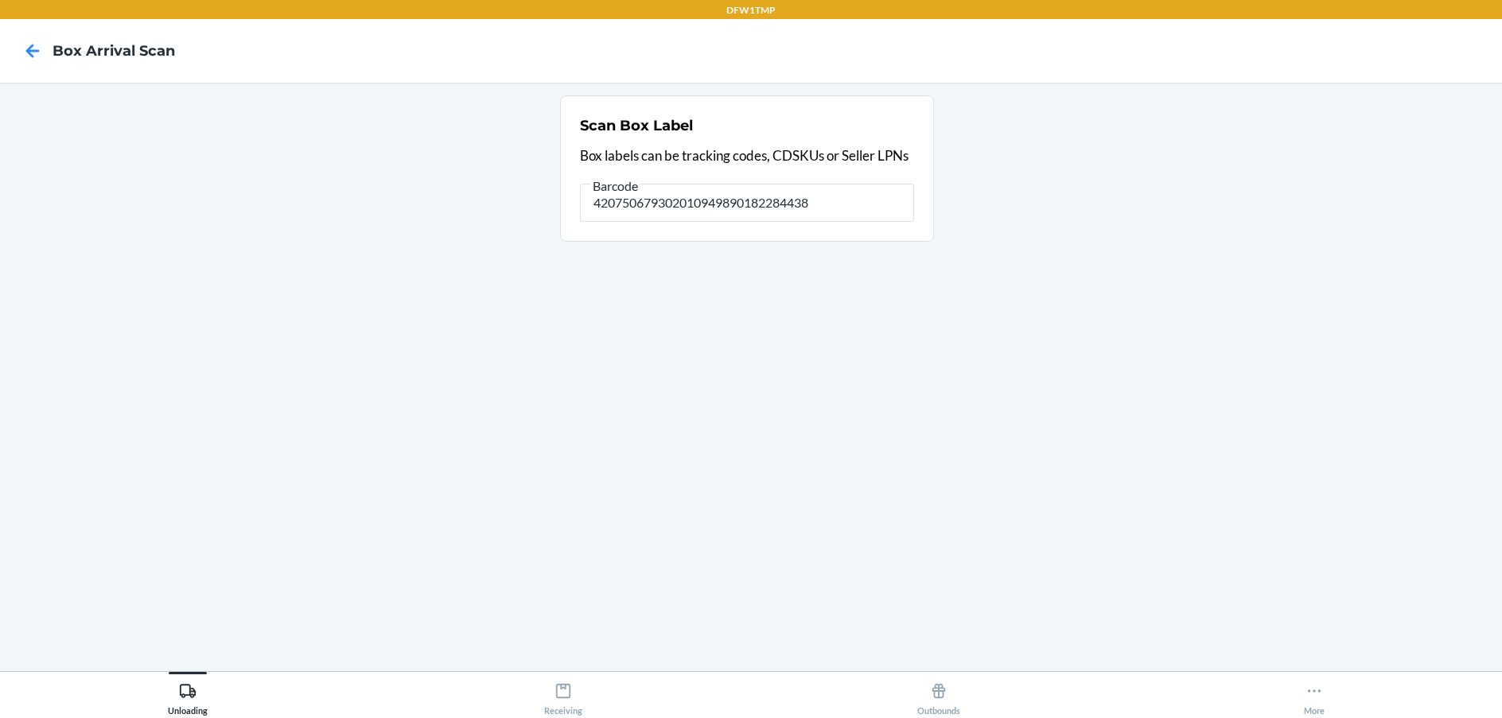
type input "420750679302010949890182284438"
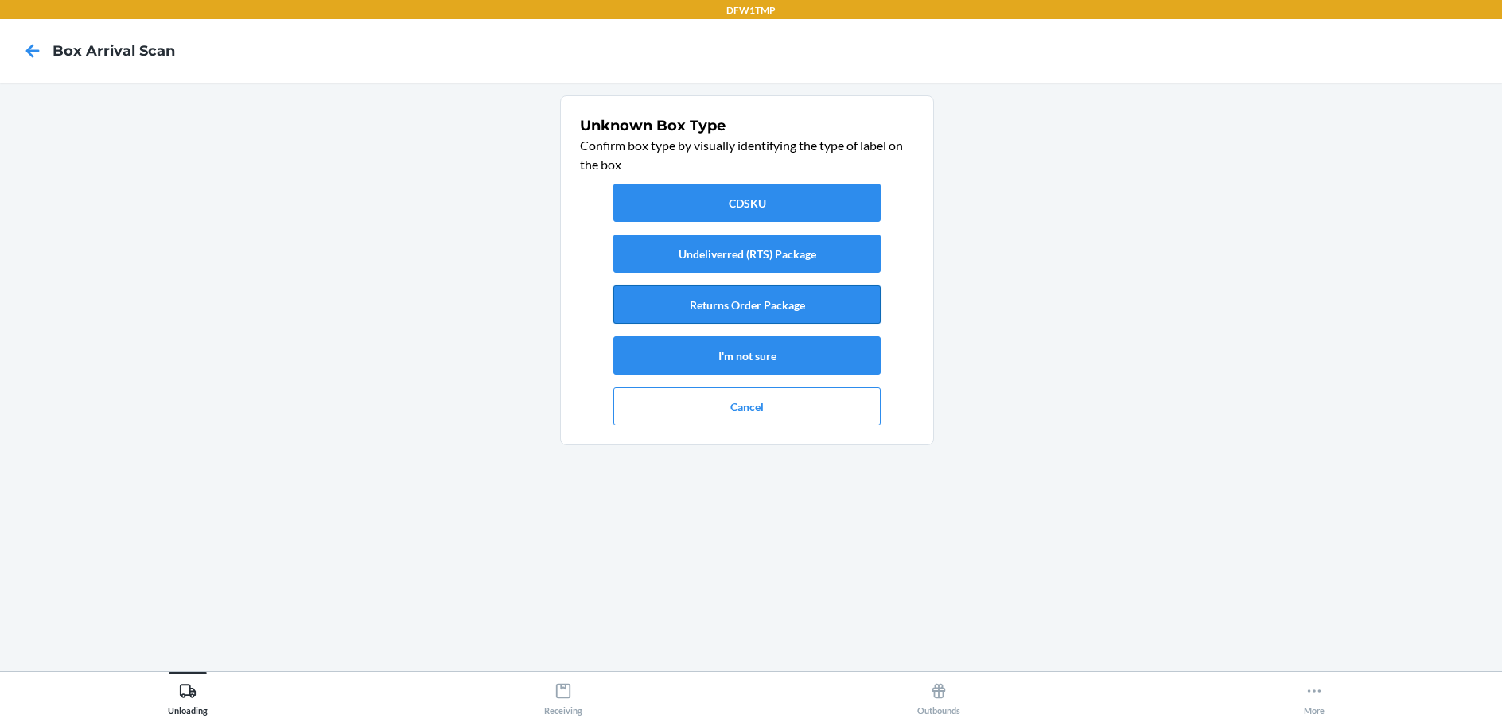
click at [798, 294] on button "Returns Order Package" at bounding box center [746, 305] width 267 height 38
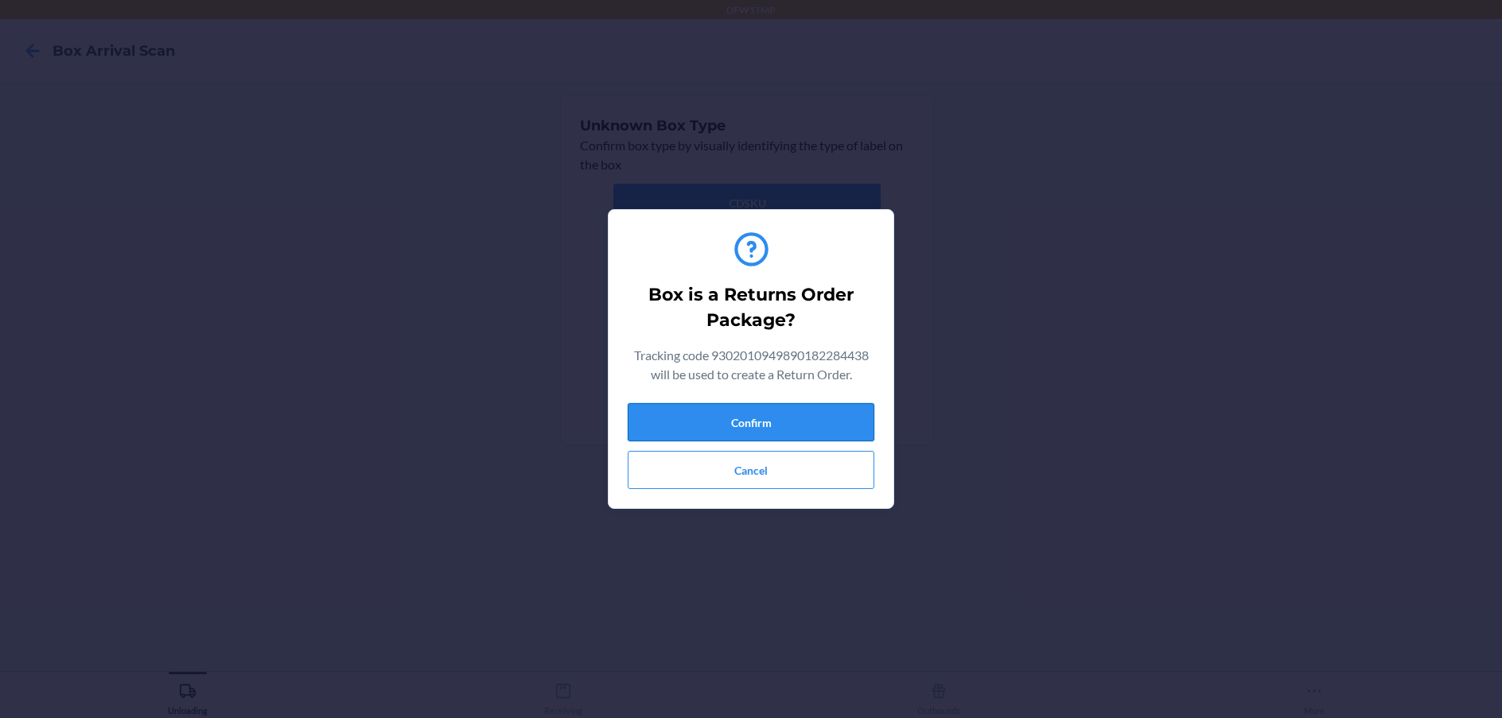
click at [804, 412] on button "Confirm" at bounding box center [751, 422] width 247 height 38
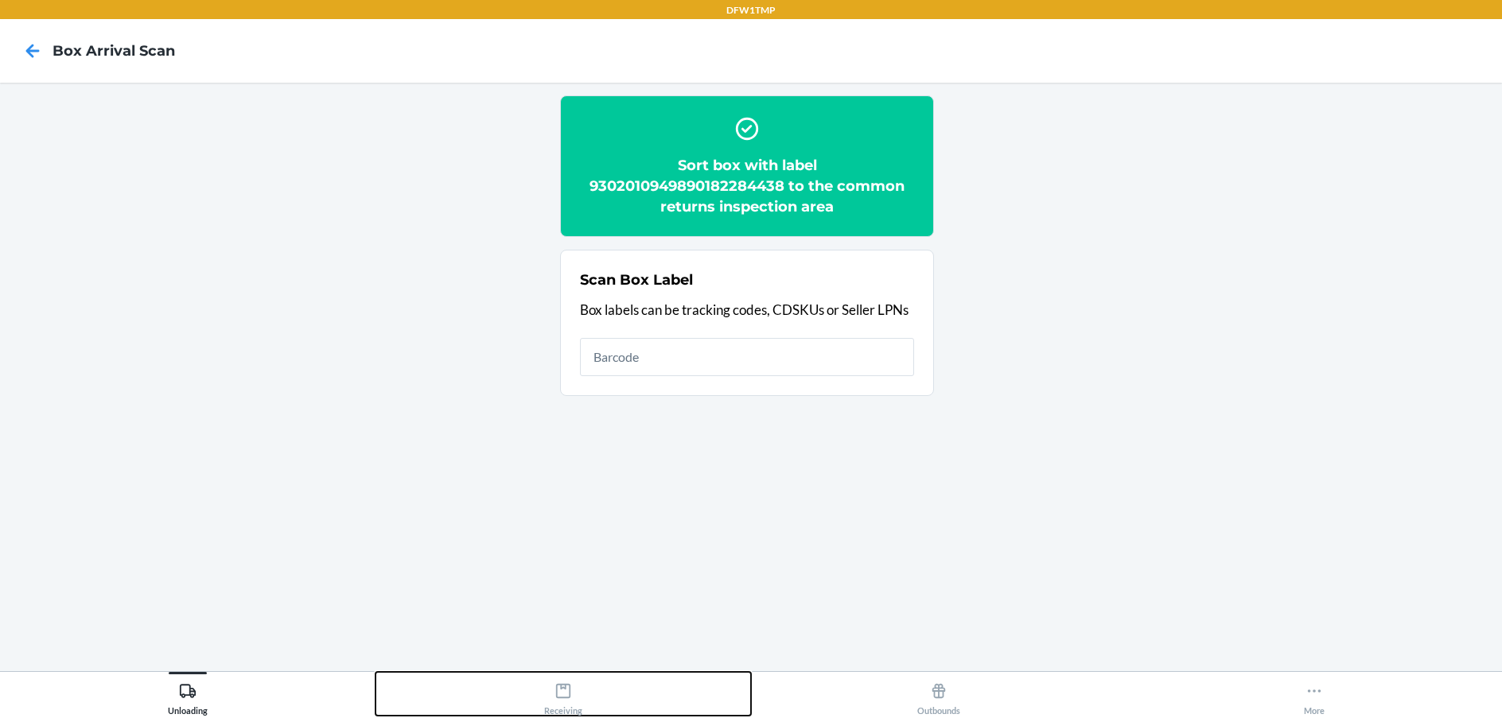
click at [573, 704] on div "Receiving" at bounding box center [563, 696] width 38 height 40
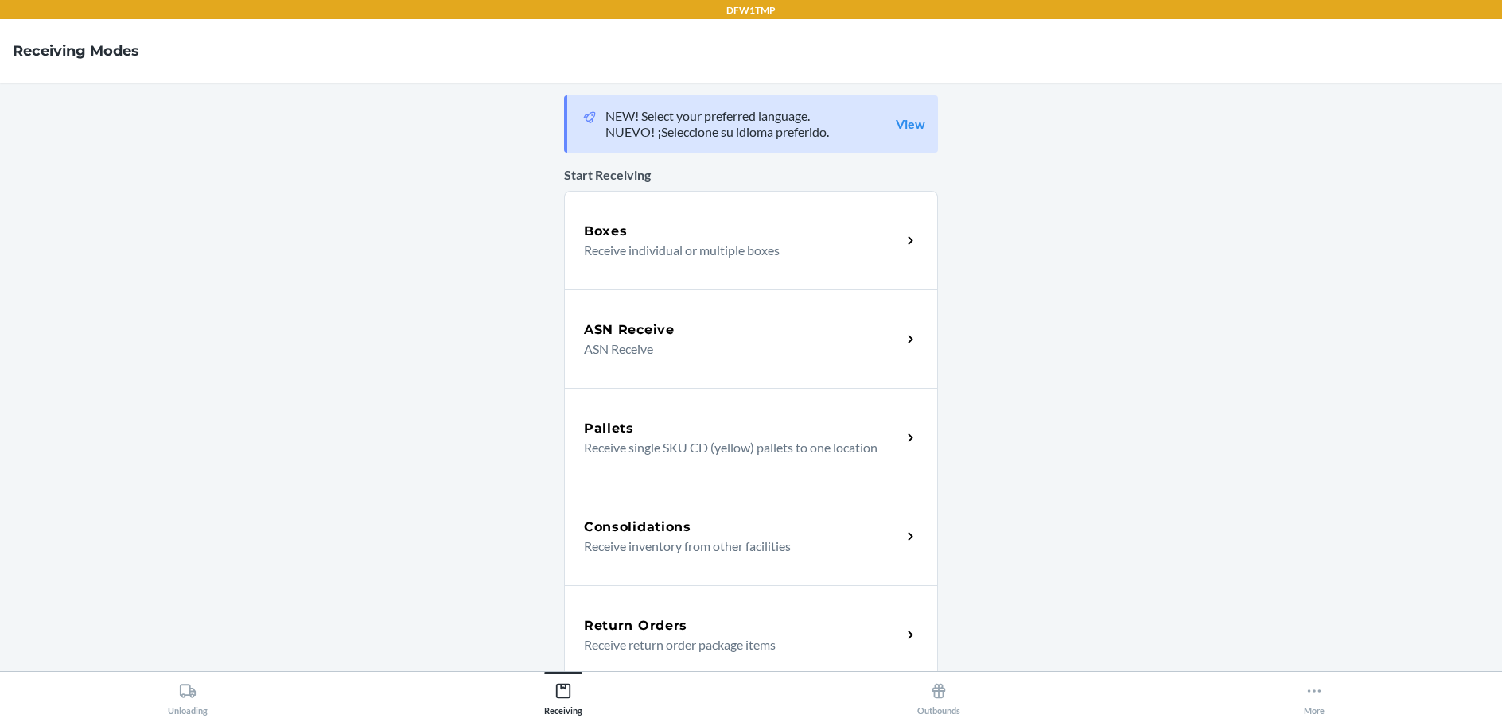
click at [640, 620] on h5 "Return Orders" at bounding box center [635, 625] width 103 height 19
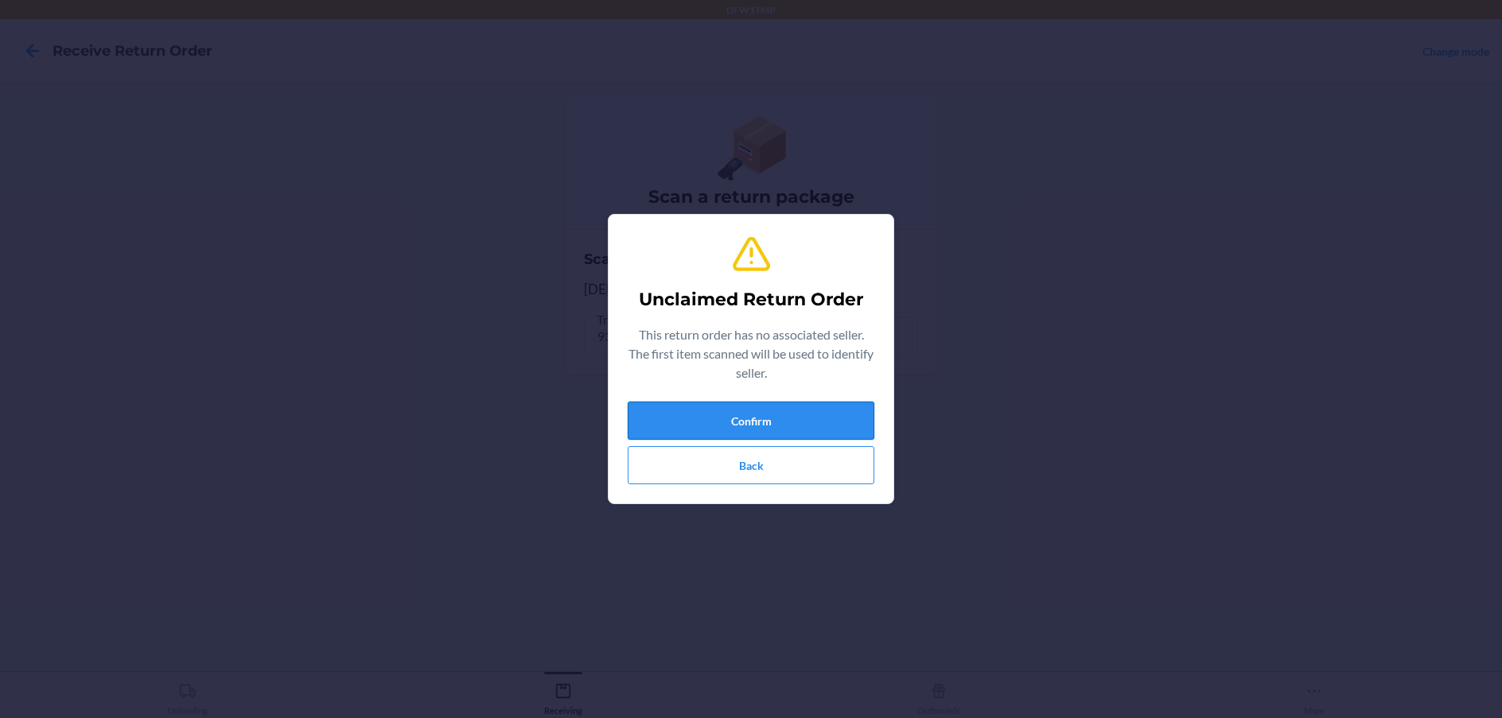
click at [821, 427] on button "Confirm" at bounding box center [751, 421] width 247 height 38
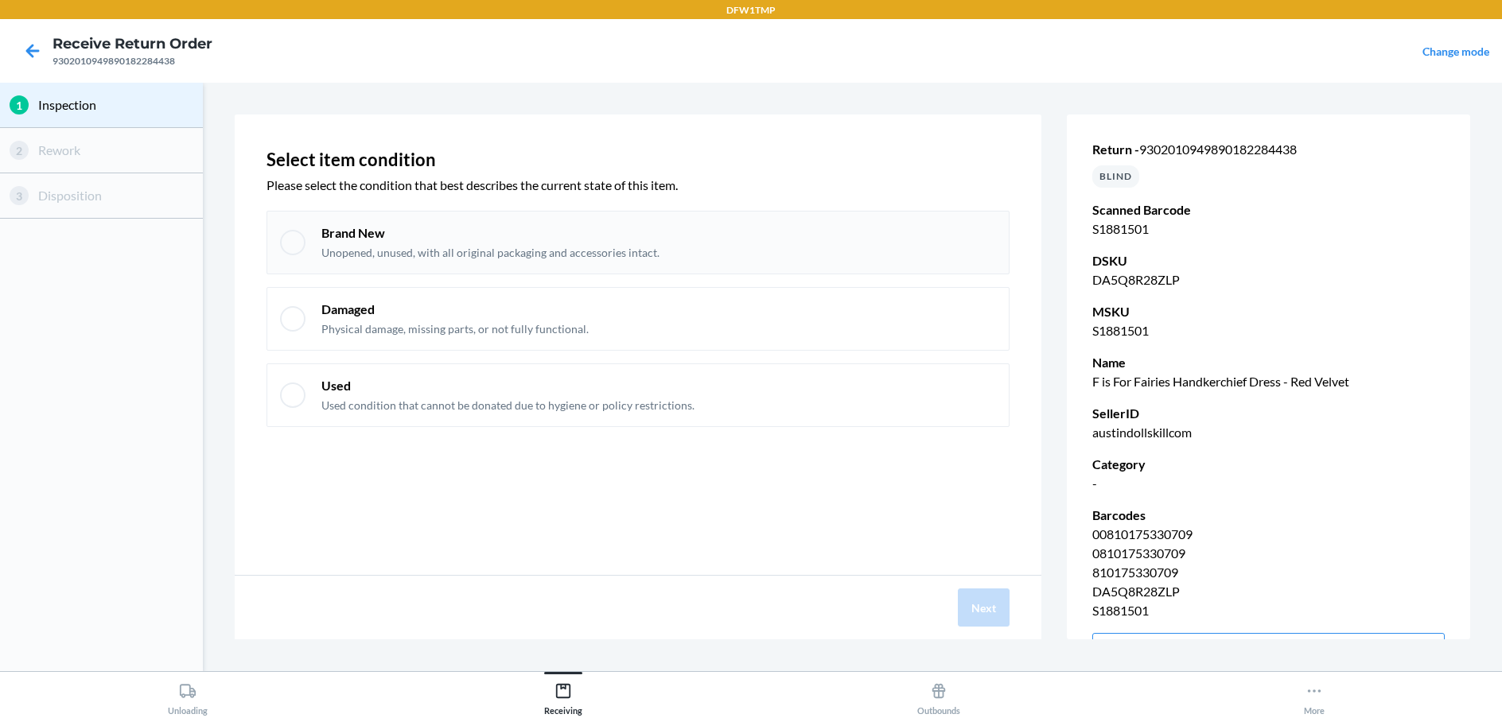
click at [620, 226] on p "Brand New" at bounding box center [490, 232] width 338 height 17
checkbox input "true"
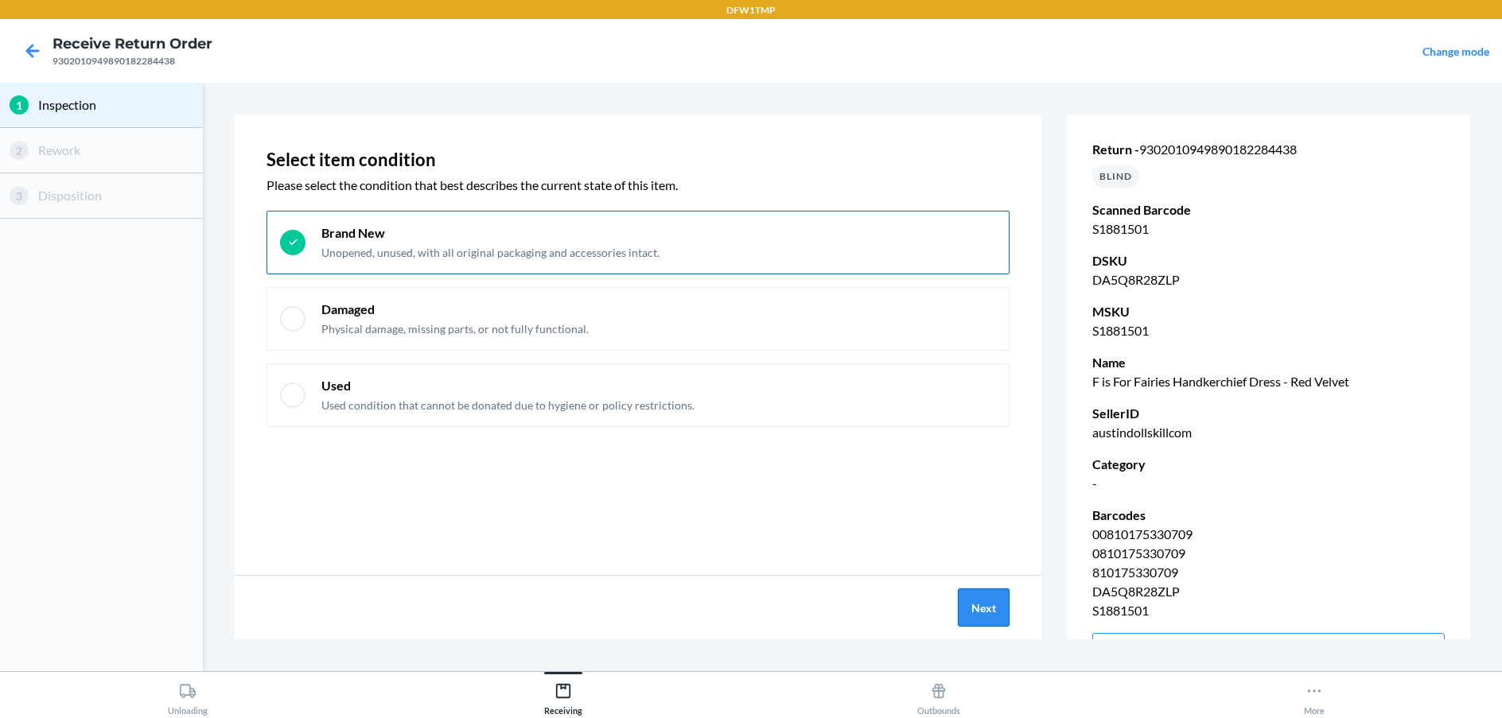
click at [985, 616] on button "Next" at bounding box center [984, 608] width 52 height 38
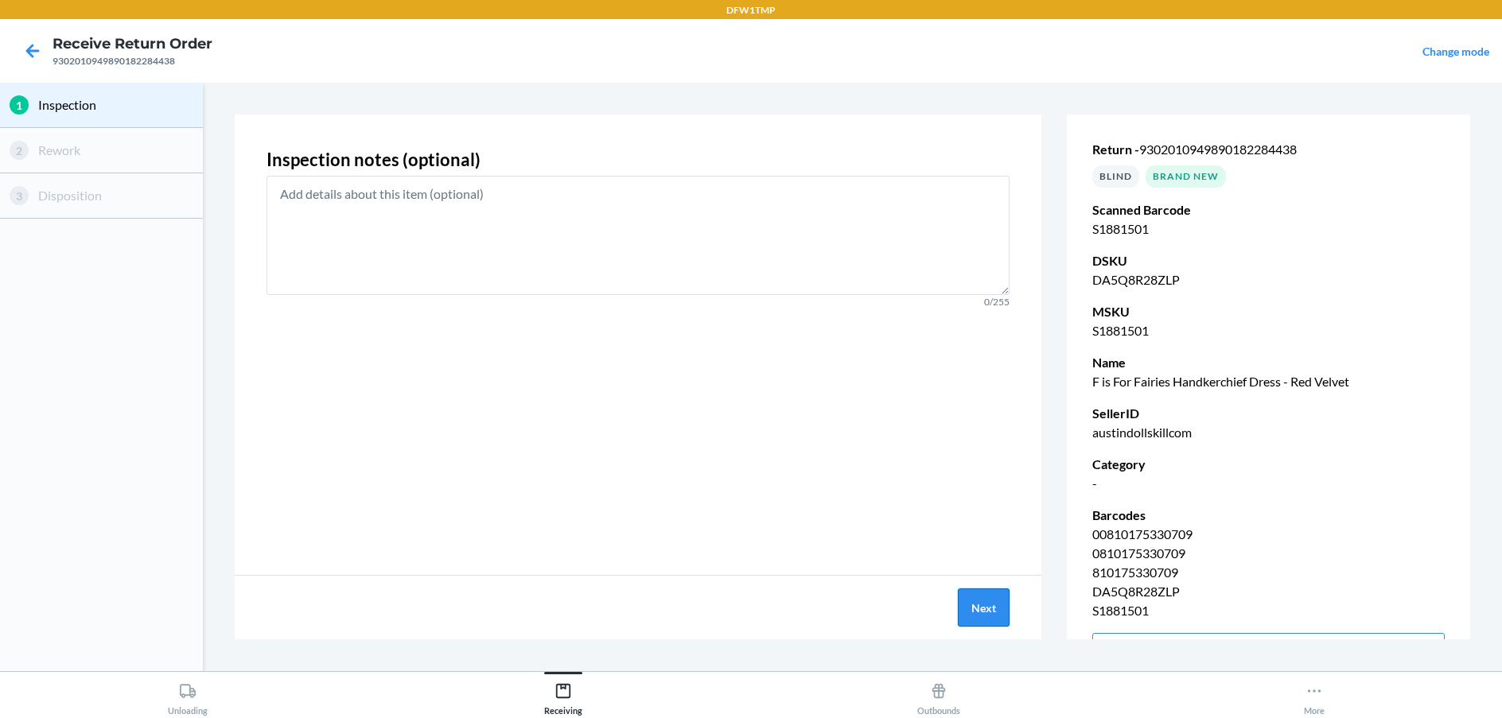
click at [981, 612] on button "Next" at bounding box center [984, 608] width 52 height 38
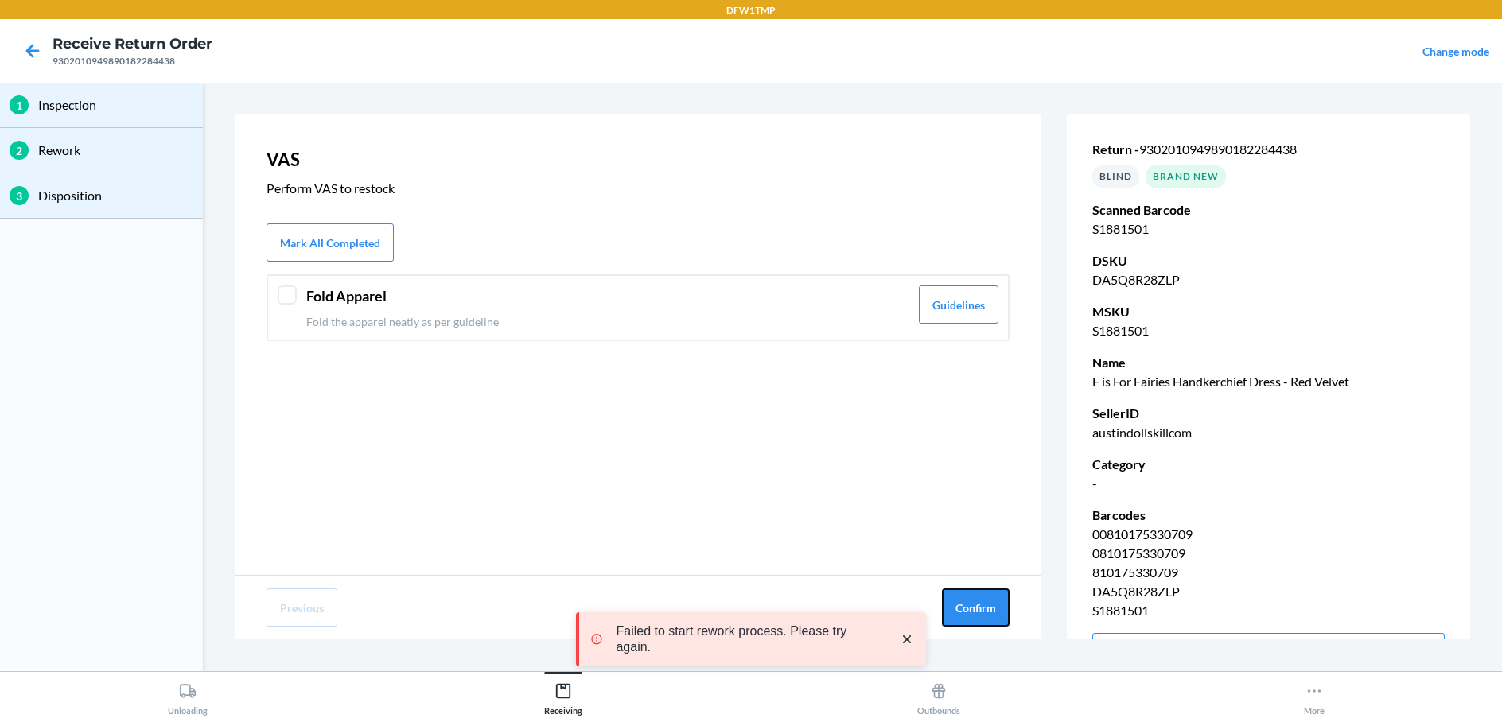
click at [981, 612] on button "Confirm" at bounding box center [976, 608] width 68 height 38
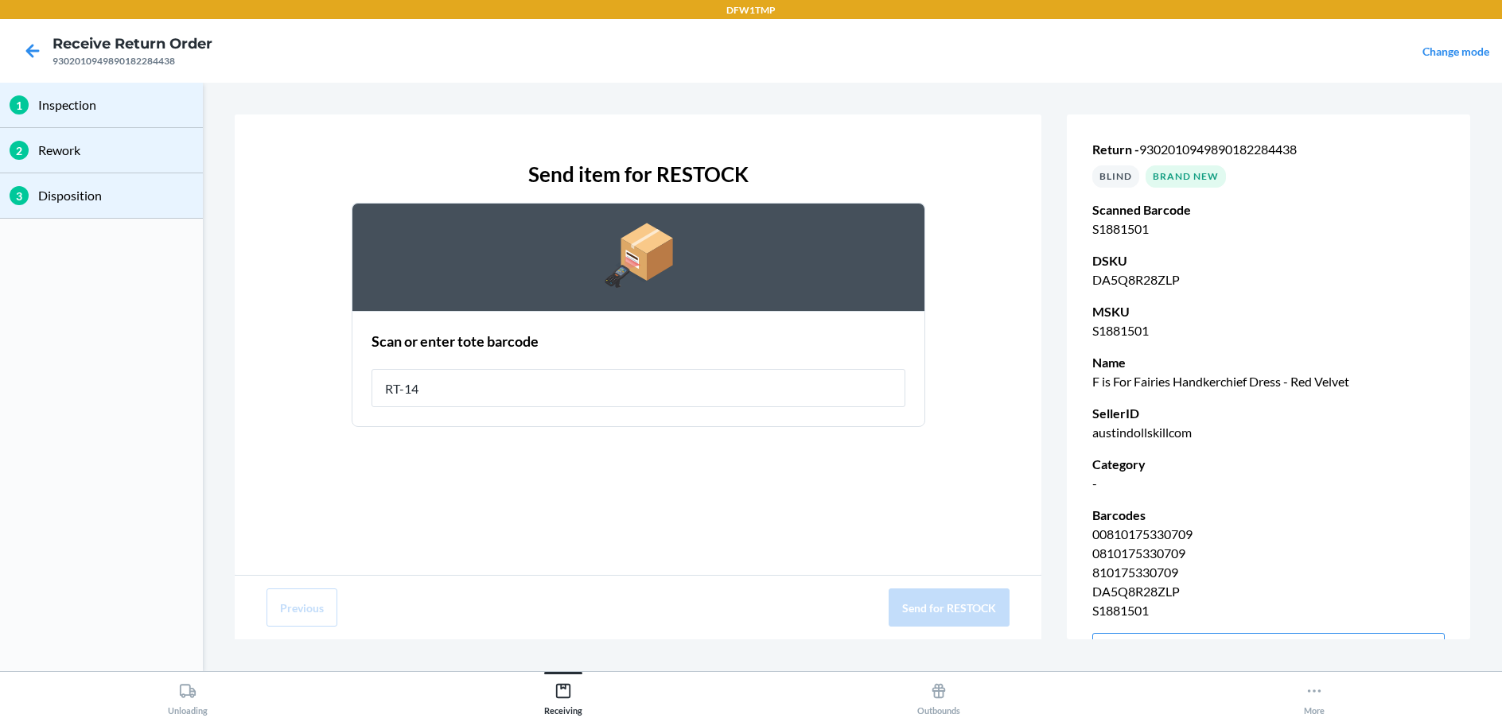
type input "RT-14"
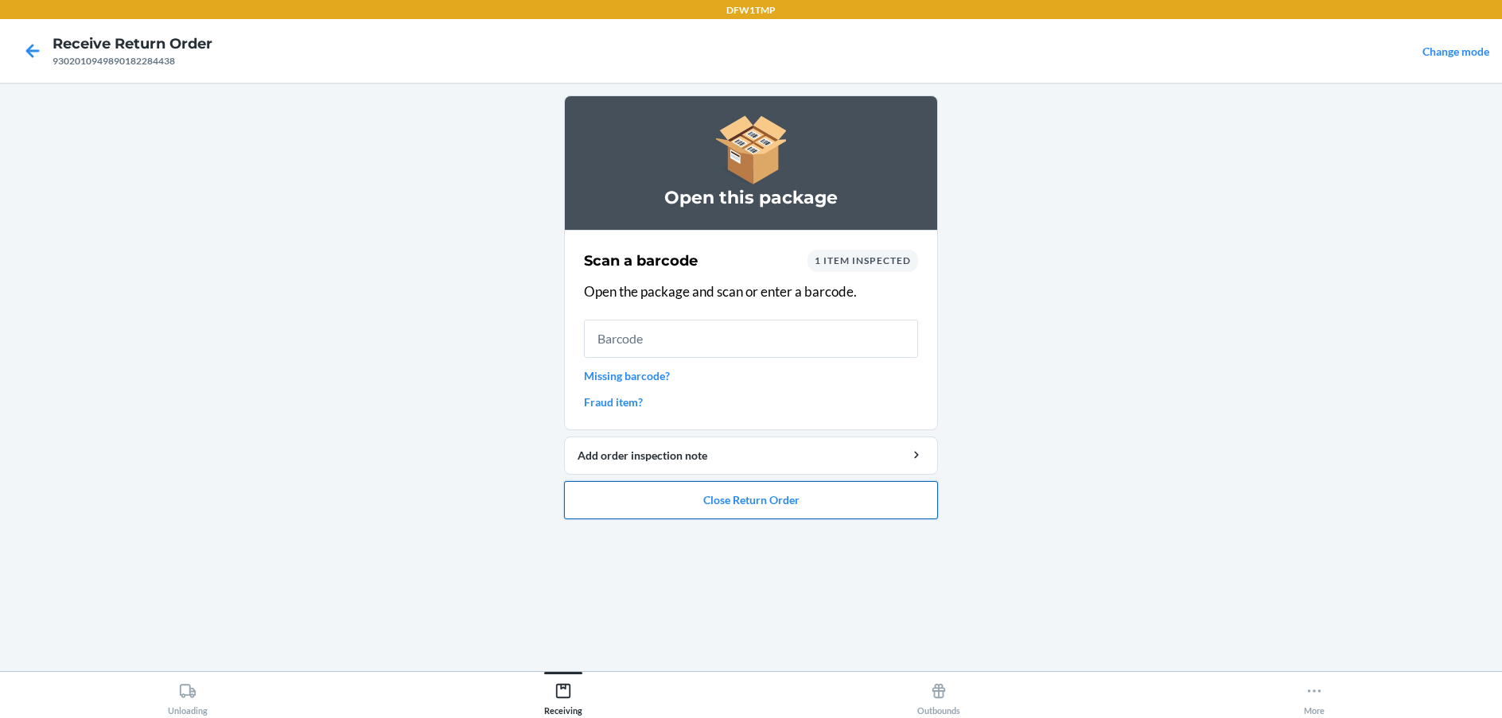
click at [752, 495] on button "Close Return Order" at bounding box center [751, 500] width 374 height 38
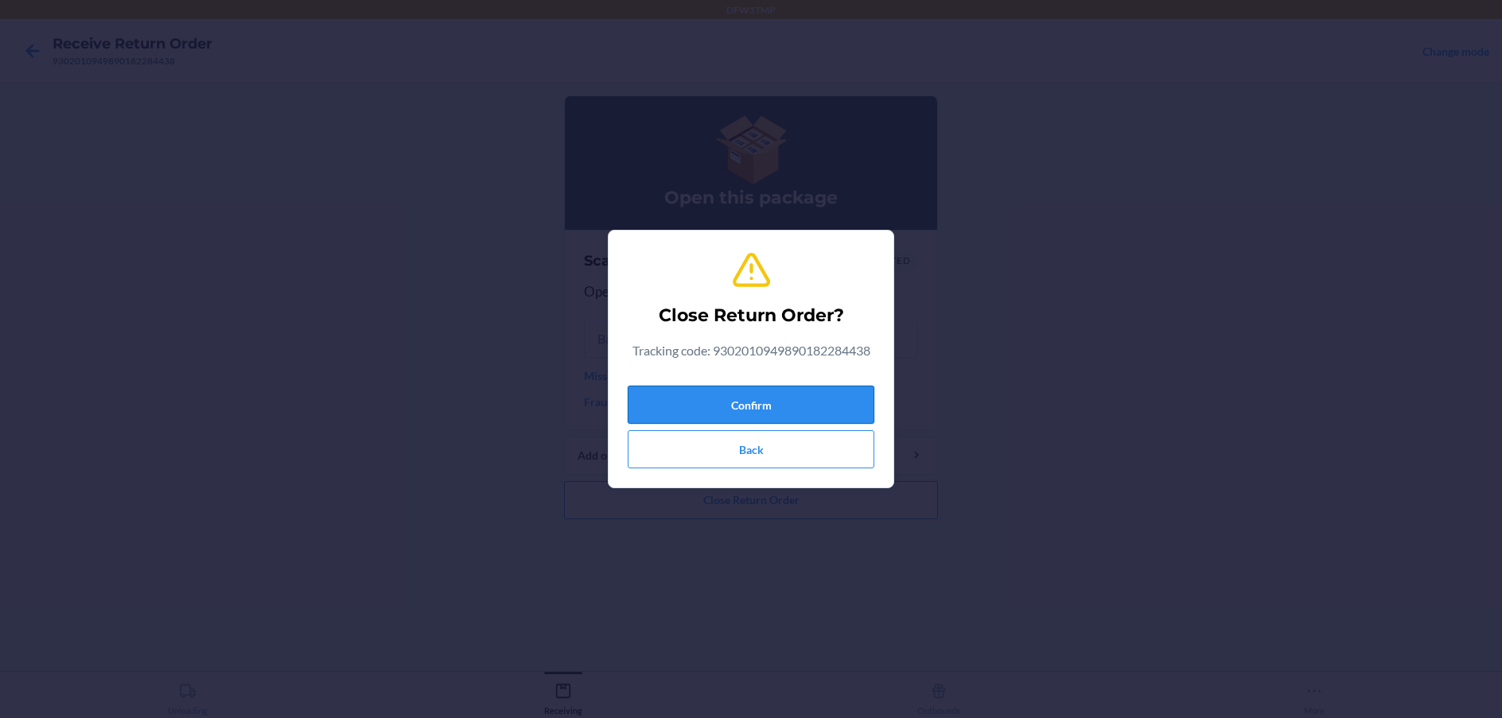
click at [773, 408] on button "Confirm" at bounding box center [751, 405] width 247 height 38
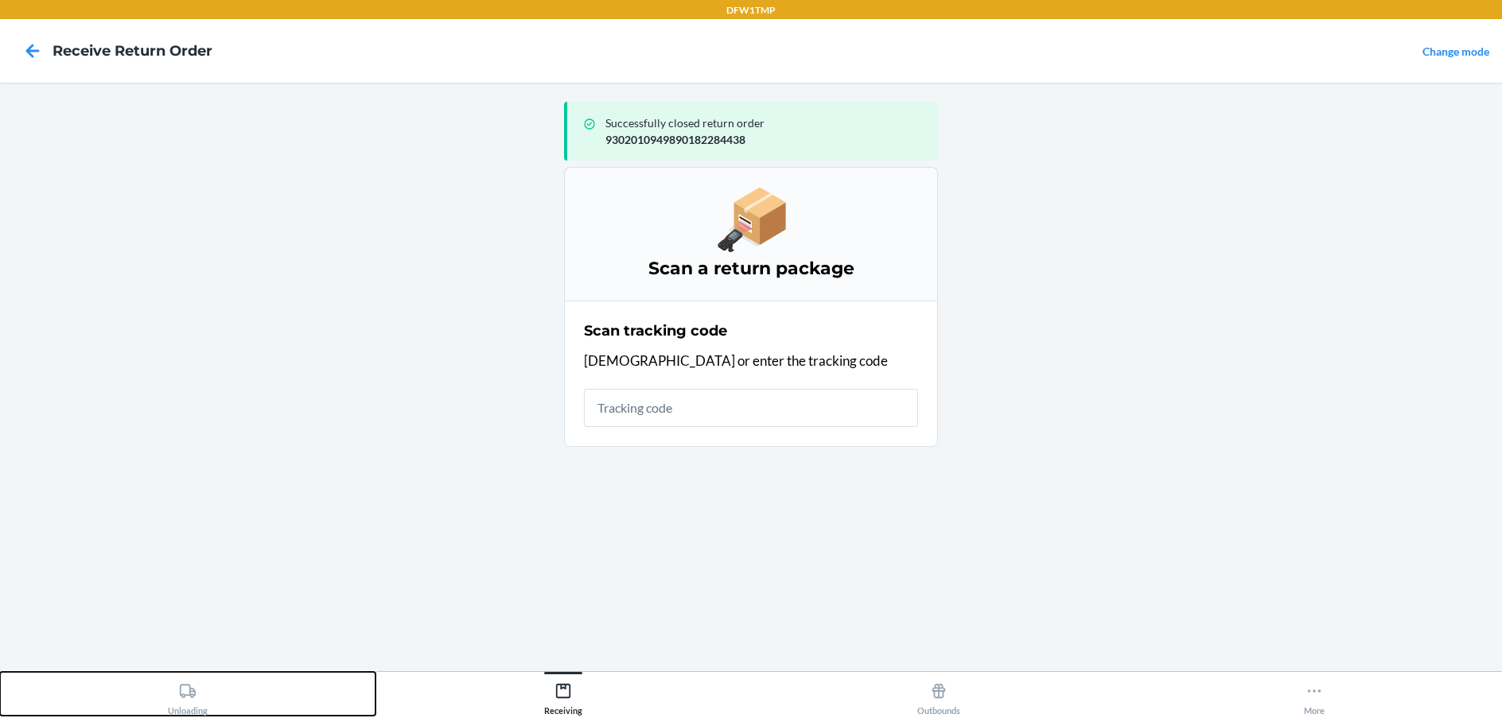
click at [184, 689] on icon at bounding box center [187, 690] width 17 height 17
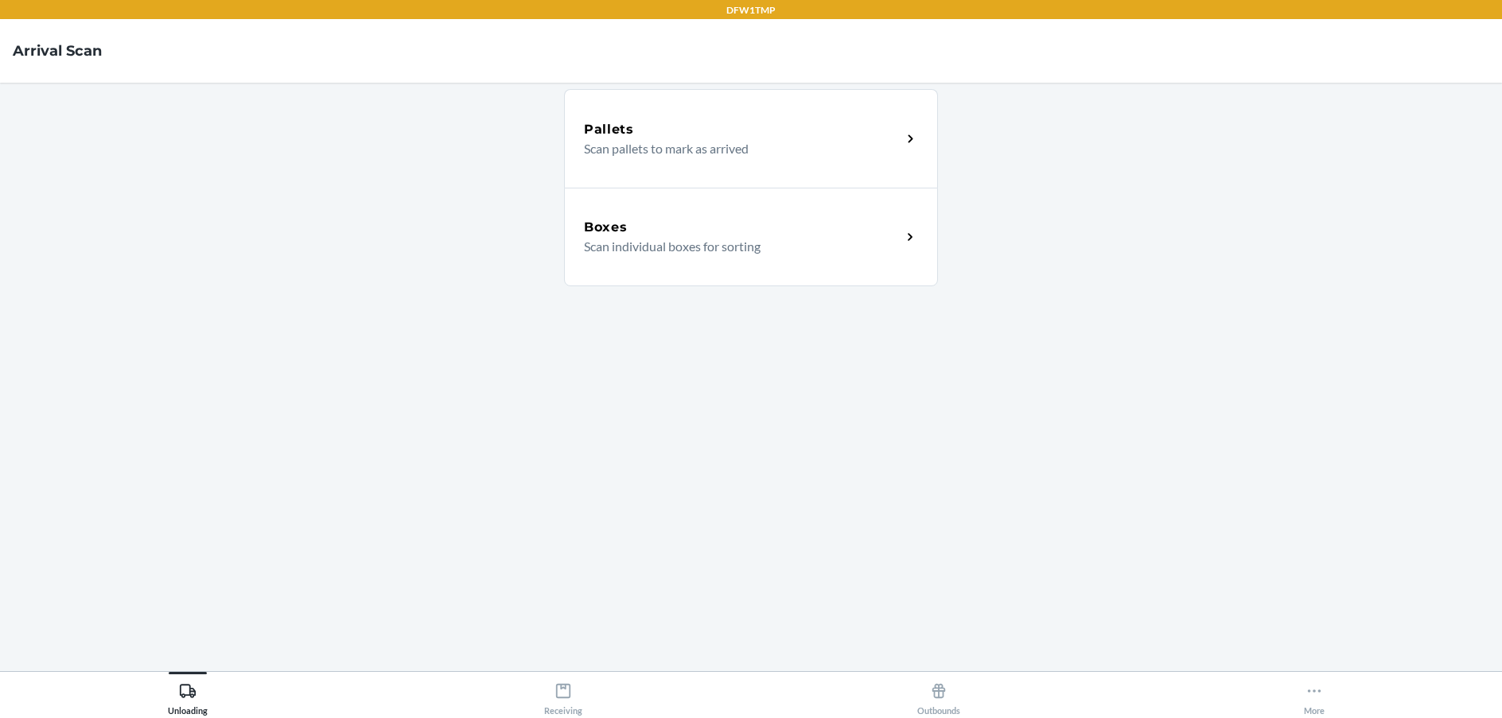
click at [766, 239] on p "Scan individual boxes for sorting" at bounding box center [736, 246] width 305 height 19
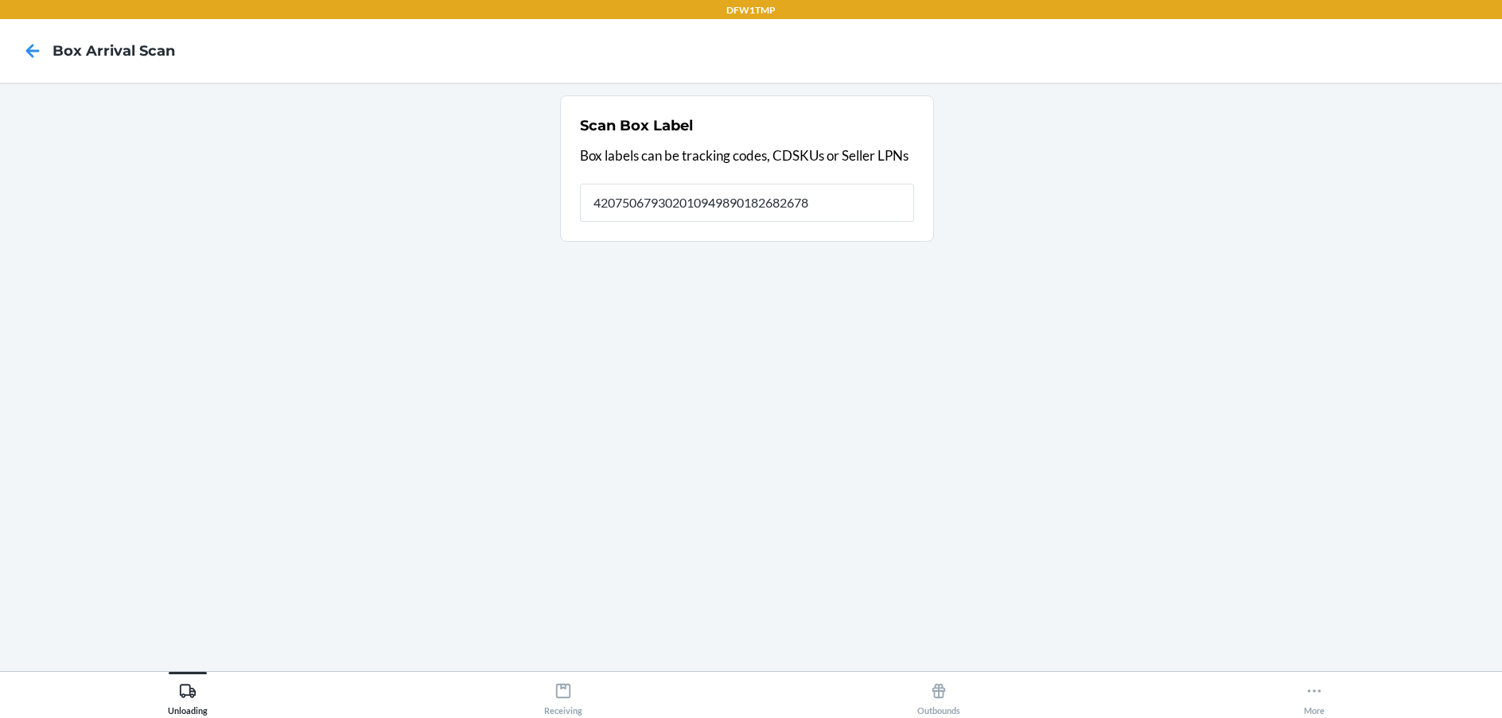
type input "420750679302010949890182682678"
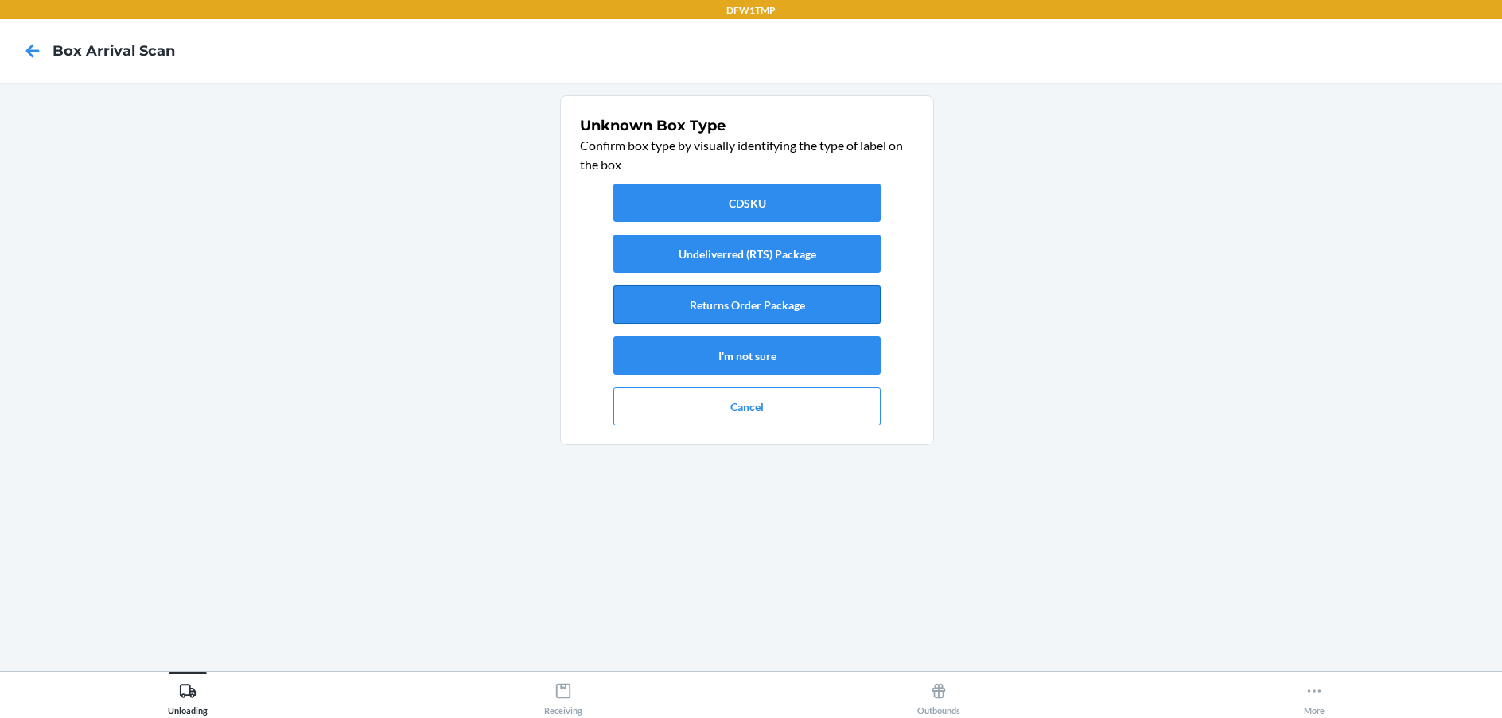
click at [783, 305] on button "Returns Order Package" at bounding box center [746, 305] width 267 height 38
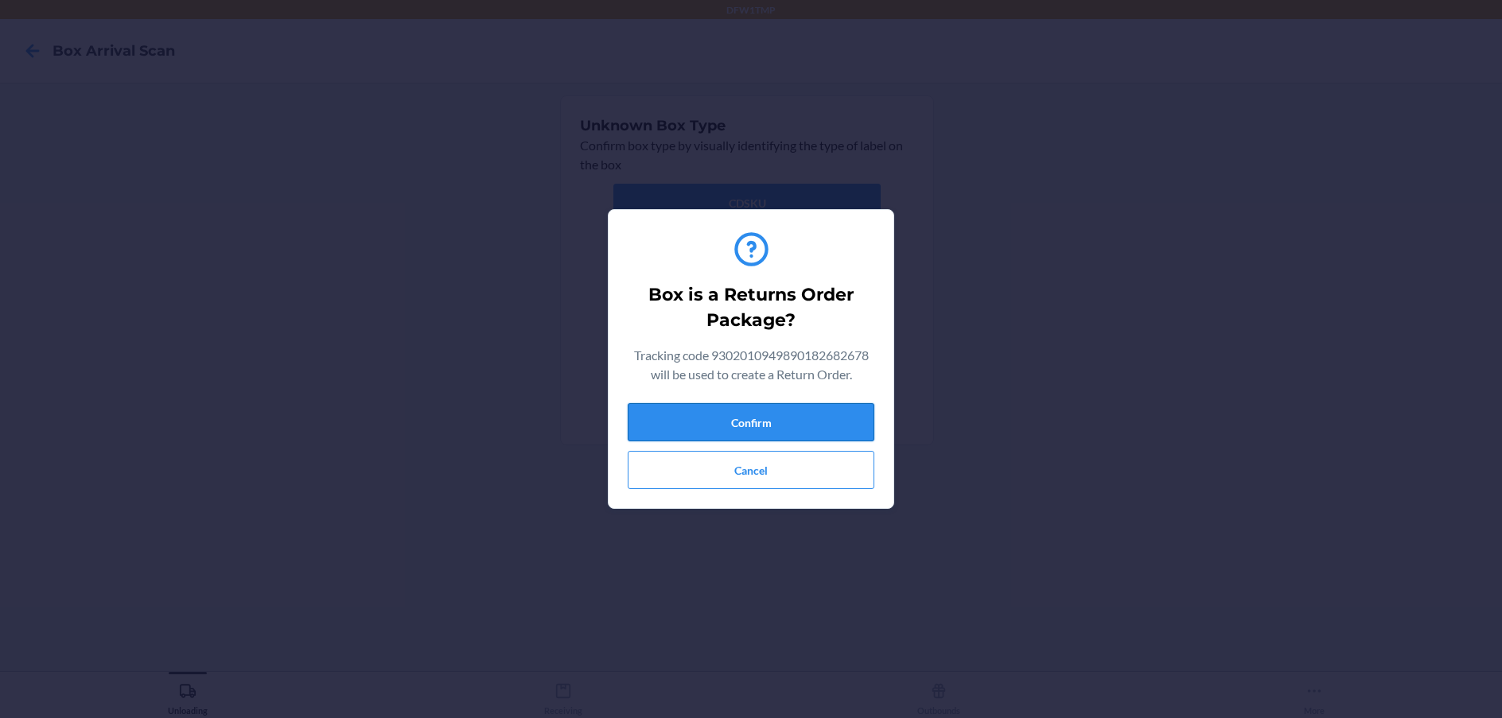
click at [791, 413] on button "Confirm" at bounding box center [751, 422] width 247 height 38
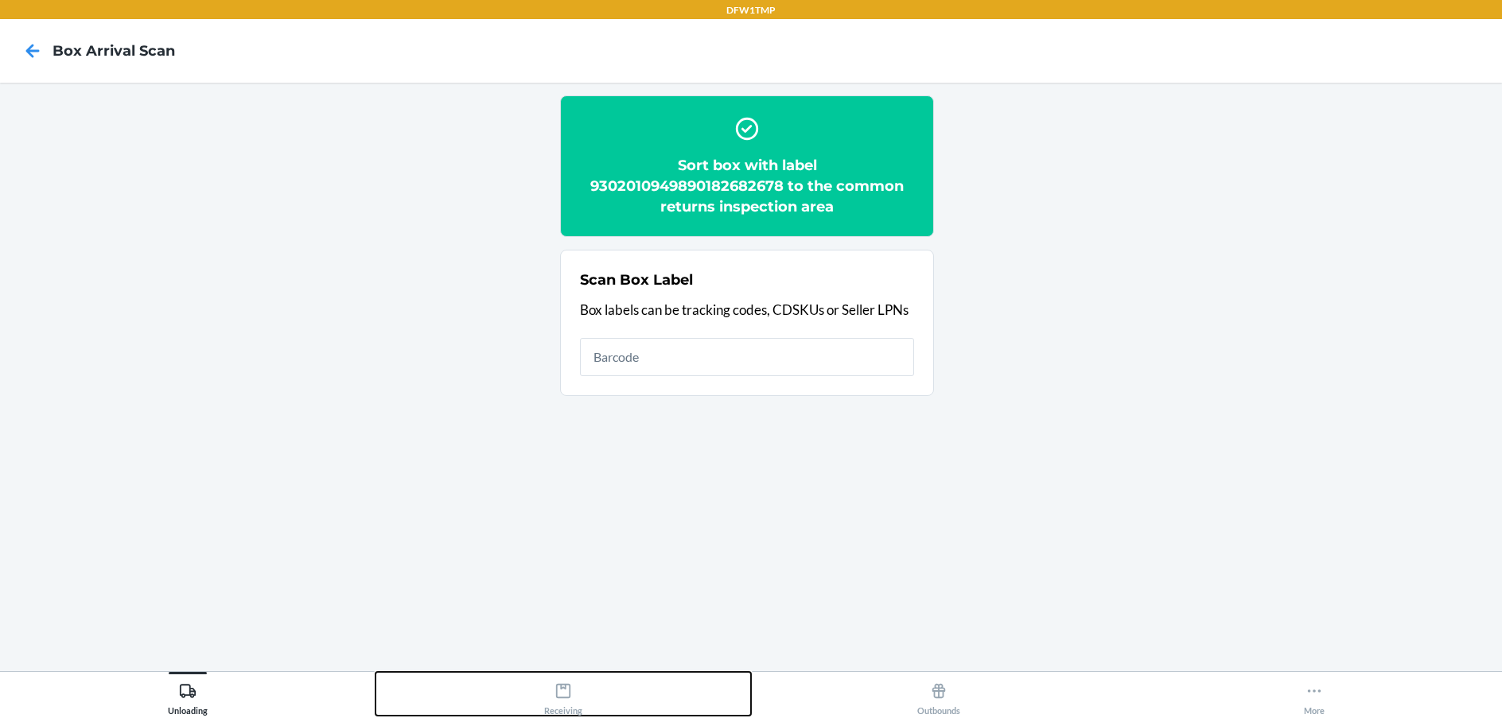
click at [568, 694] on icon at bounding box center [562, 690] width 17 height 17
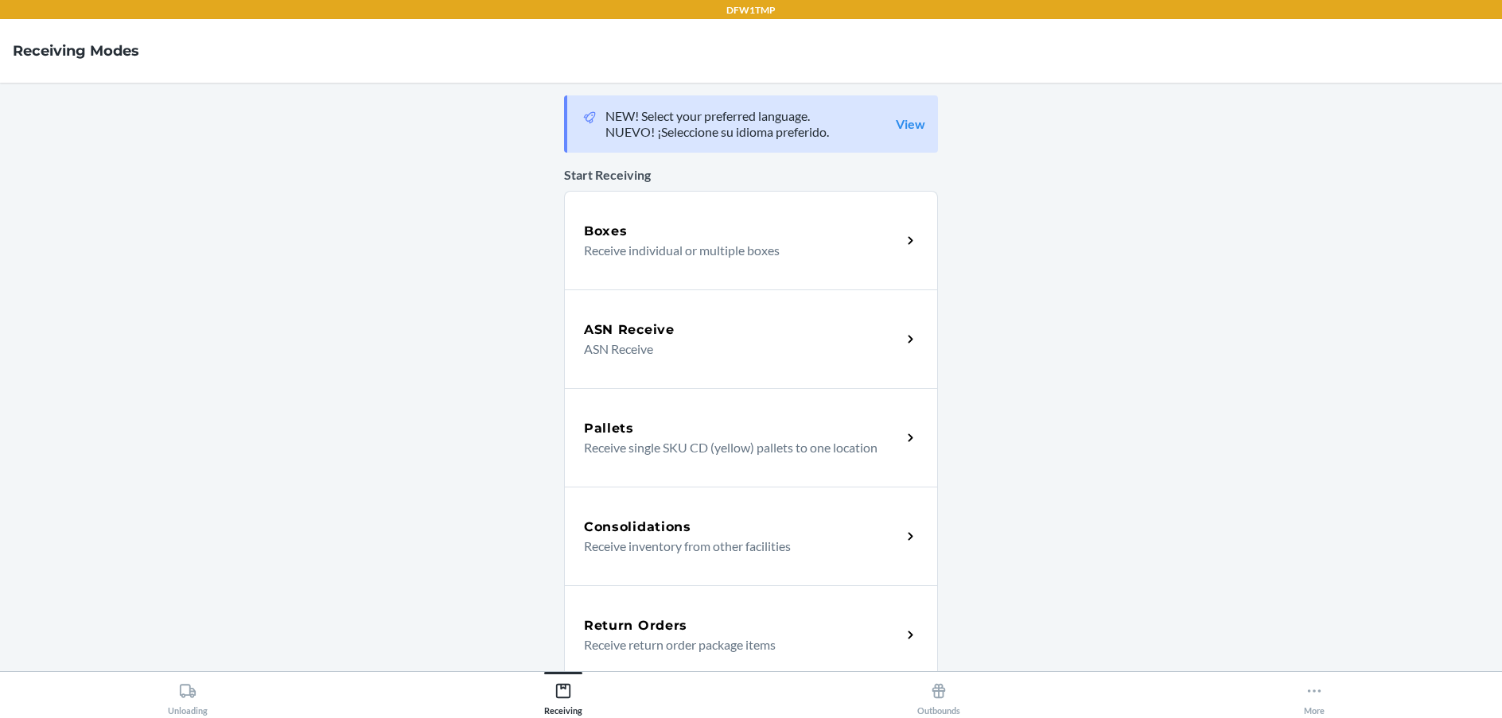
click at [664, 628] on h5 "Return Orders" at bounding box center [635, 625] width 103 height 19
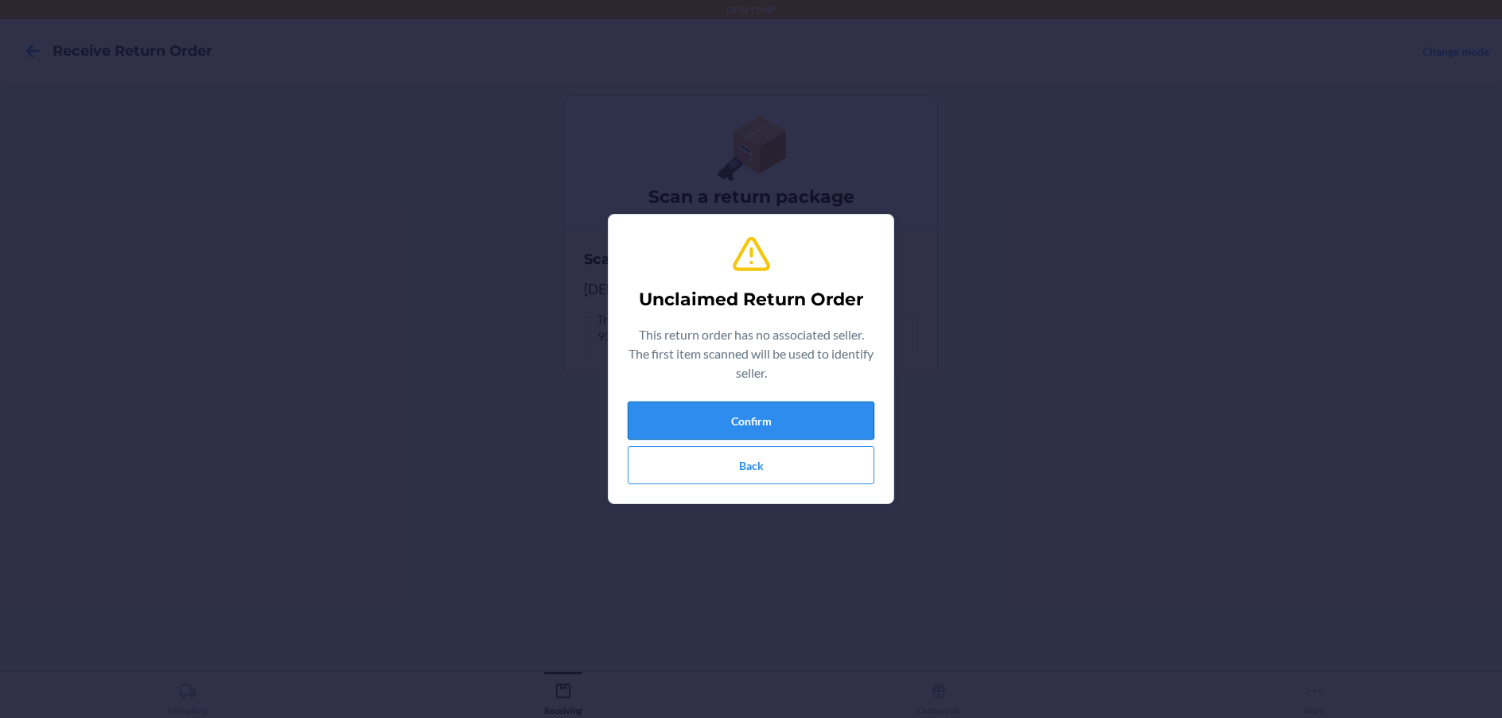
click at [787, 414] on button "Confirm" at bounding box center [751, 421] width 247 height 38
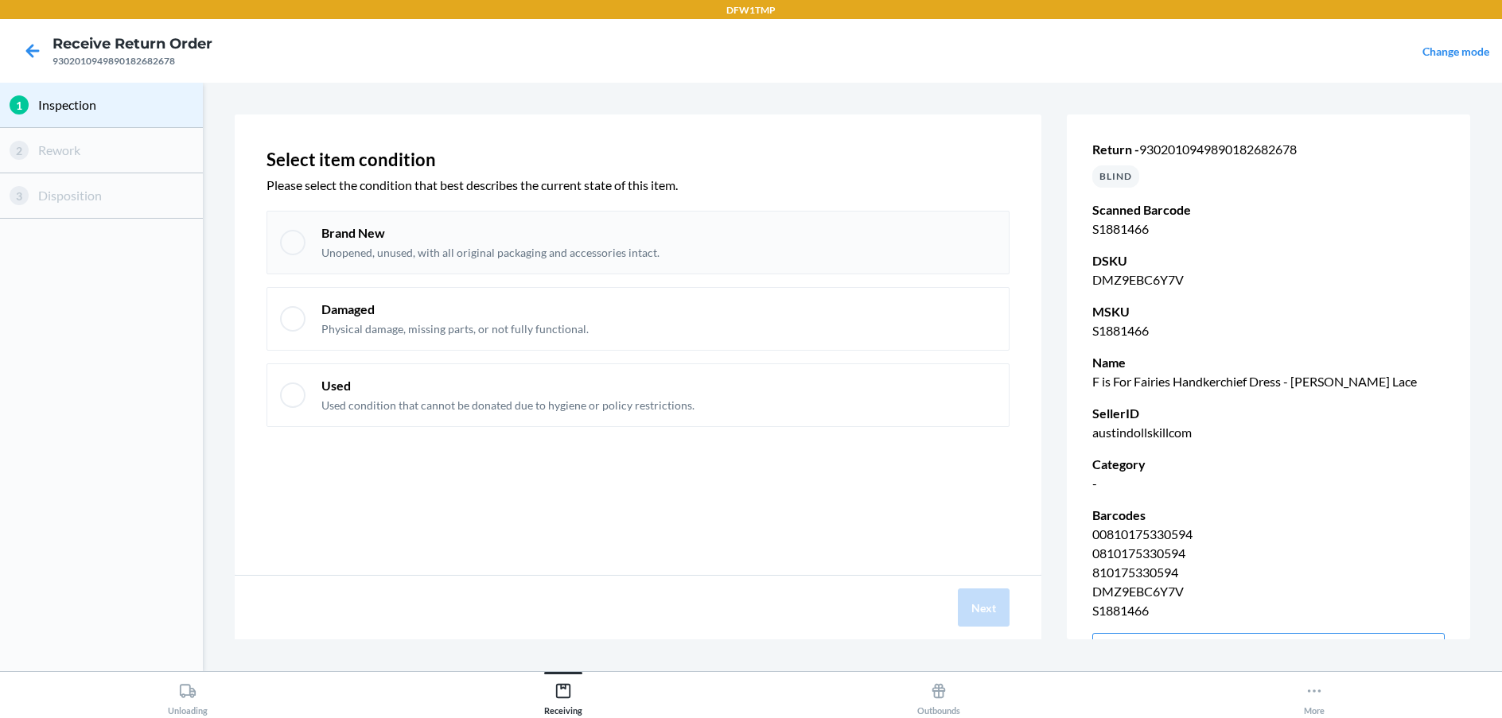
click at [426, 227] on p "Brand New" at bounding box center [490, 232] width 338 height 17
checkbox input "true"
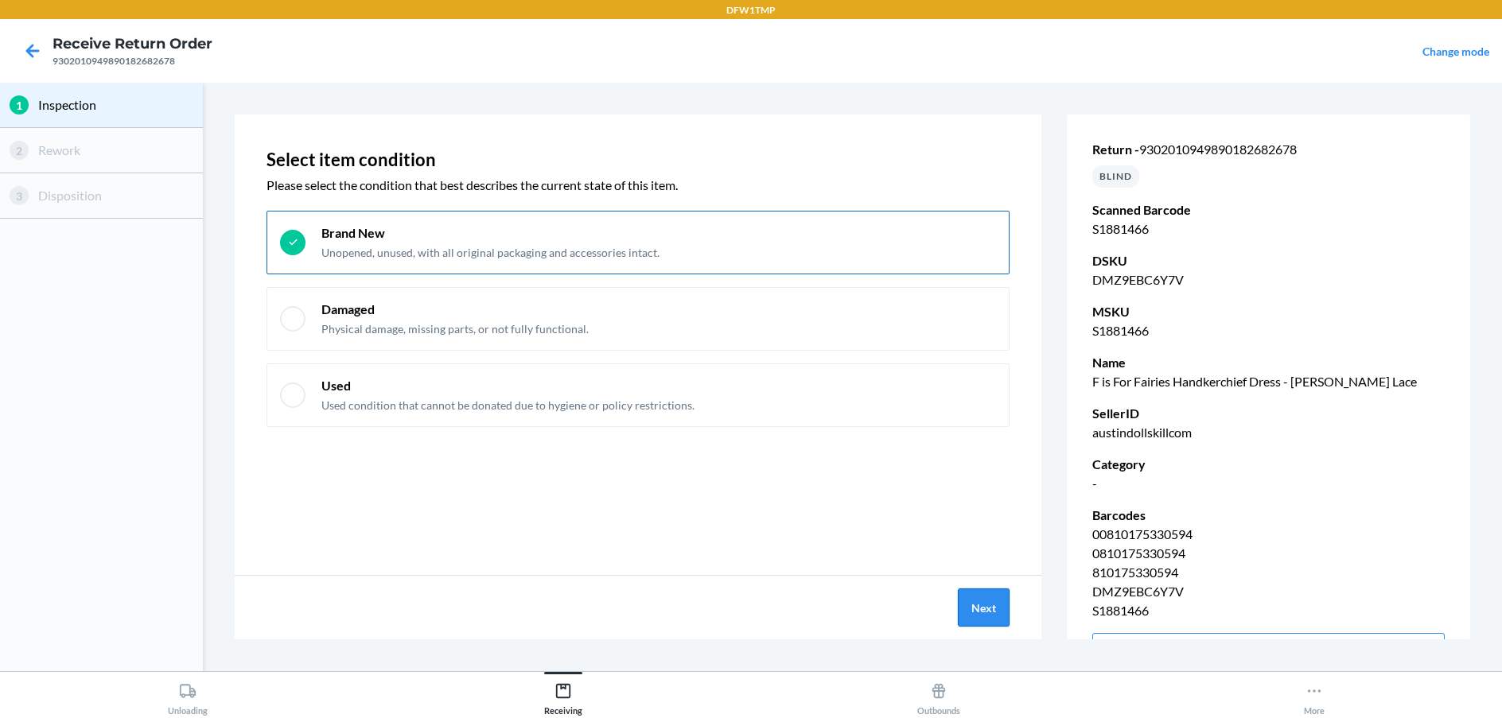
click at [985, 607] on button "Next" at bounding box center [984, 608] width 52 height 38
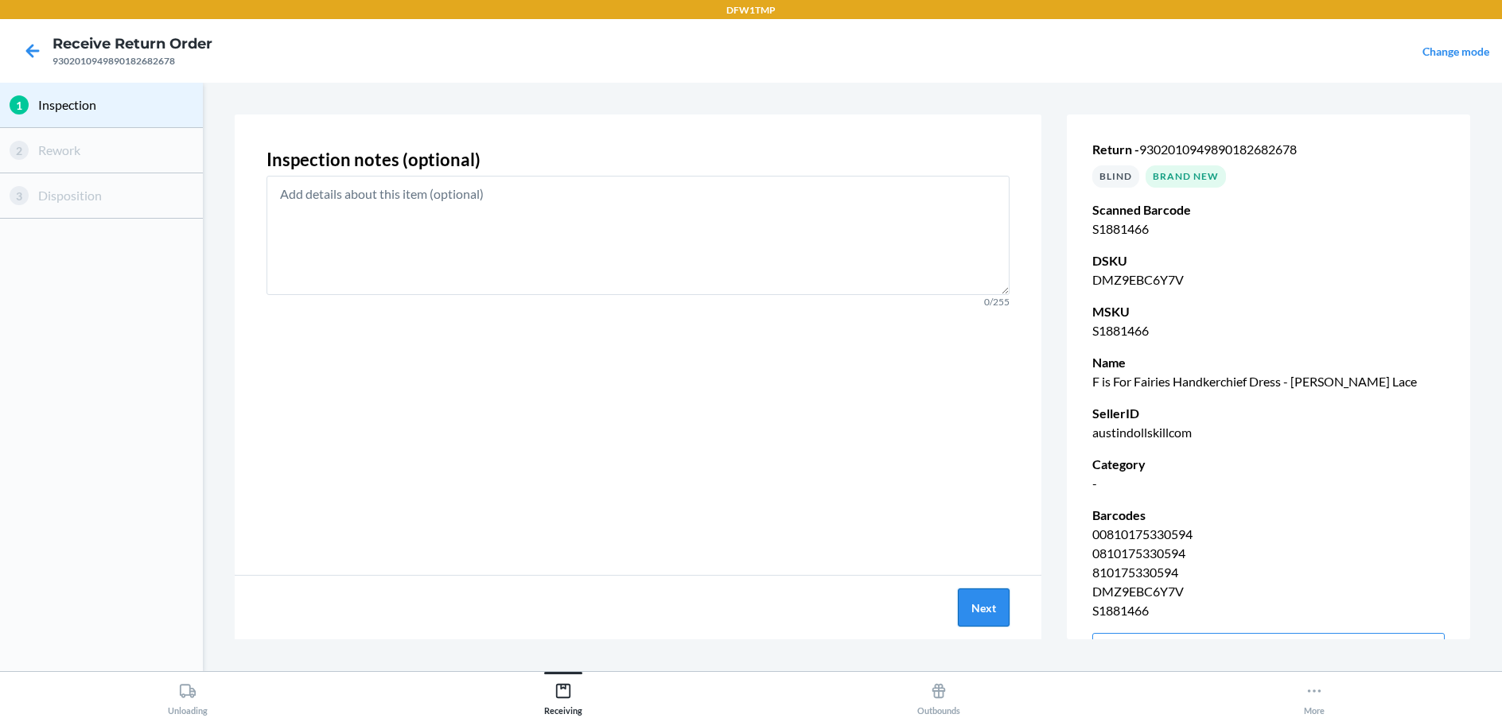
click at [985, 607] on button "Next" at bounding box center [984, 608] width 52 height 38
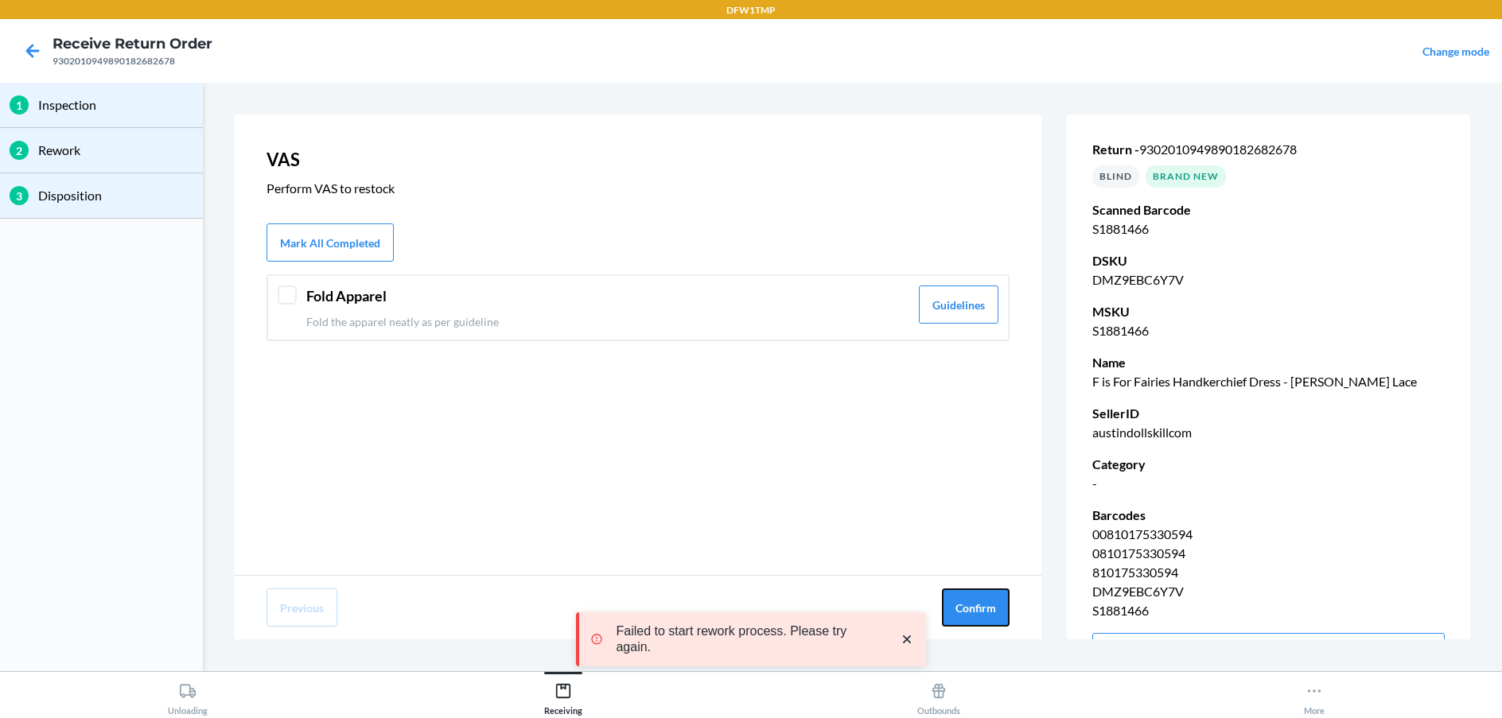
click at [985, 607] on button "Confirm" at bounding box center [976, 608] width 68 height 38
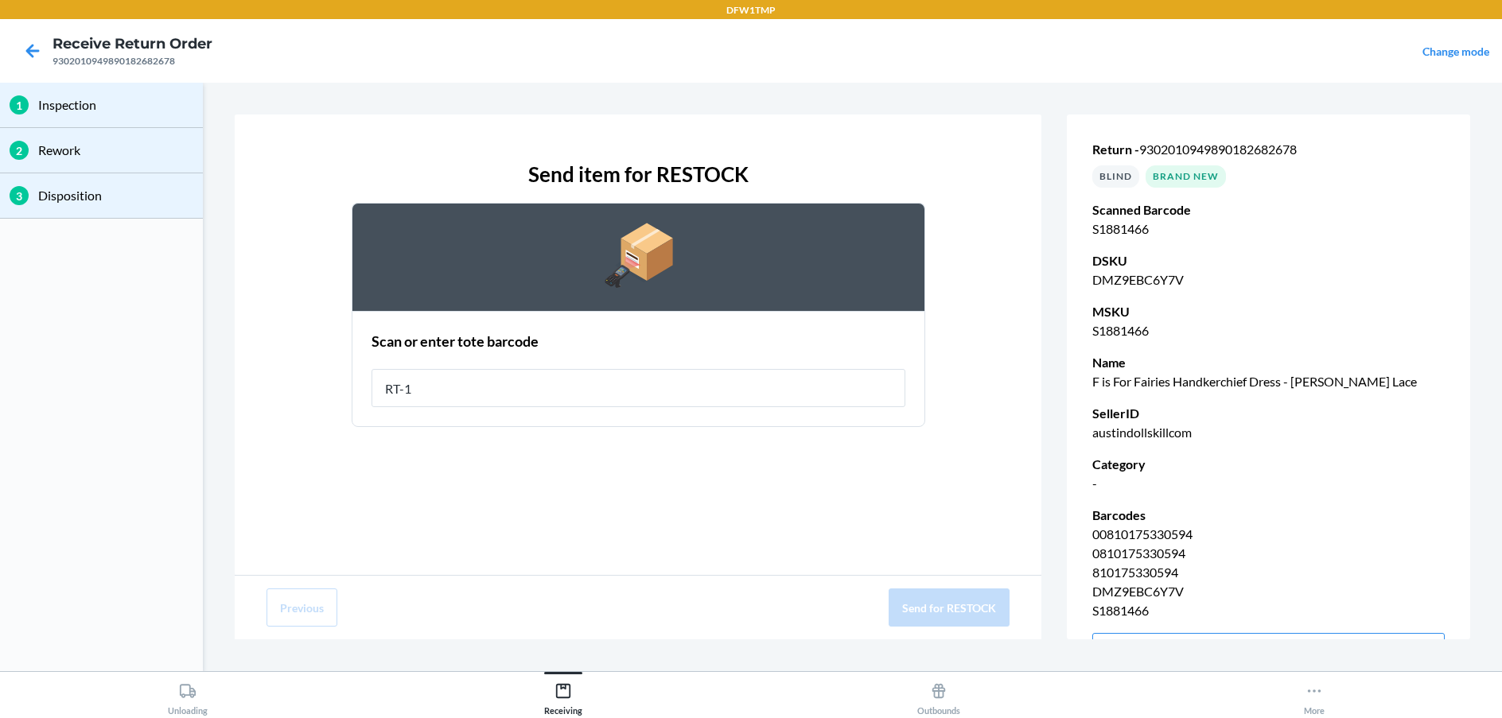
type input "RT-14"
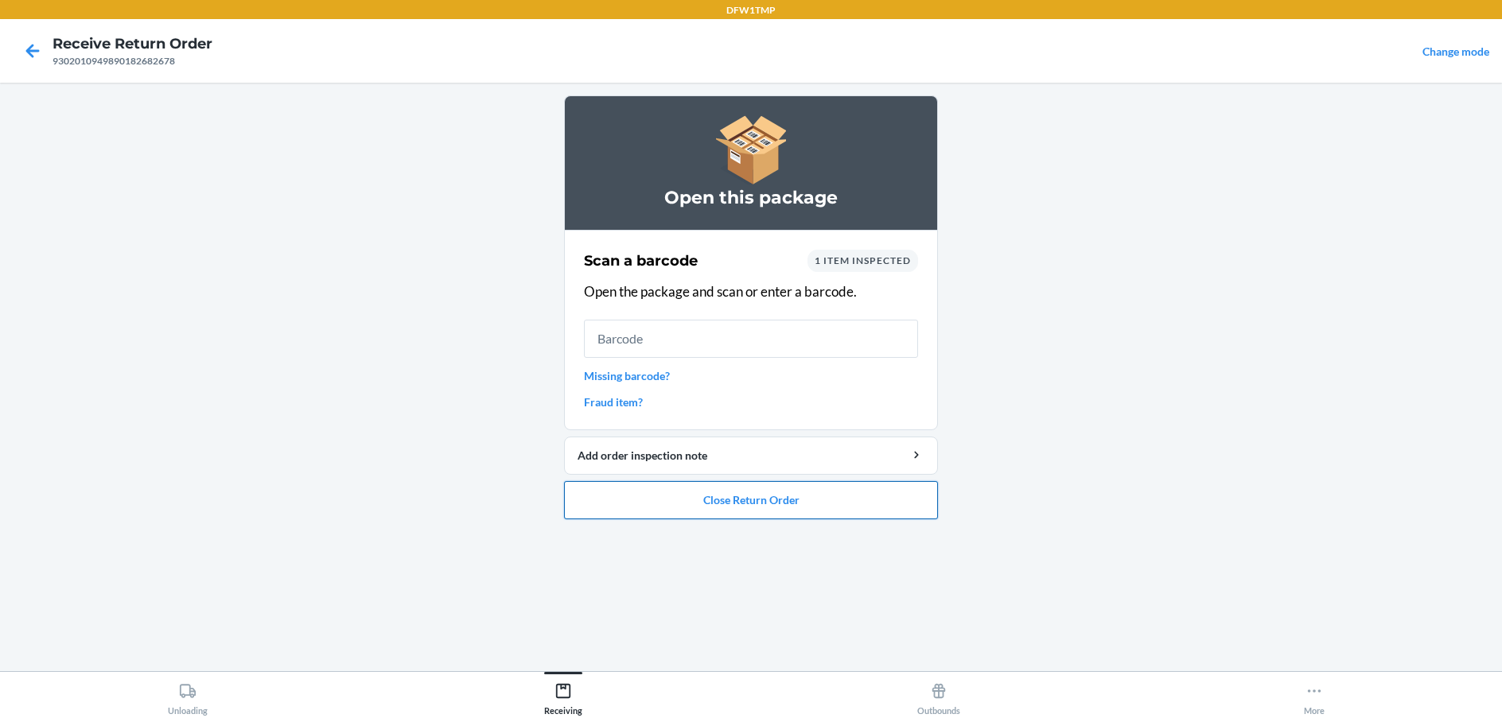
click at [774, 495] on button "Close Return Order" at bounding box center [751, 500] width 374 height 38
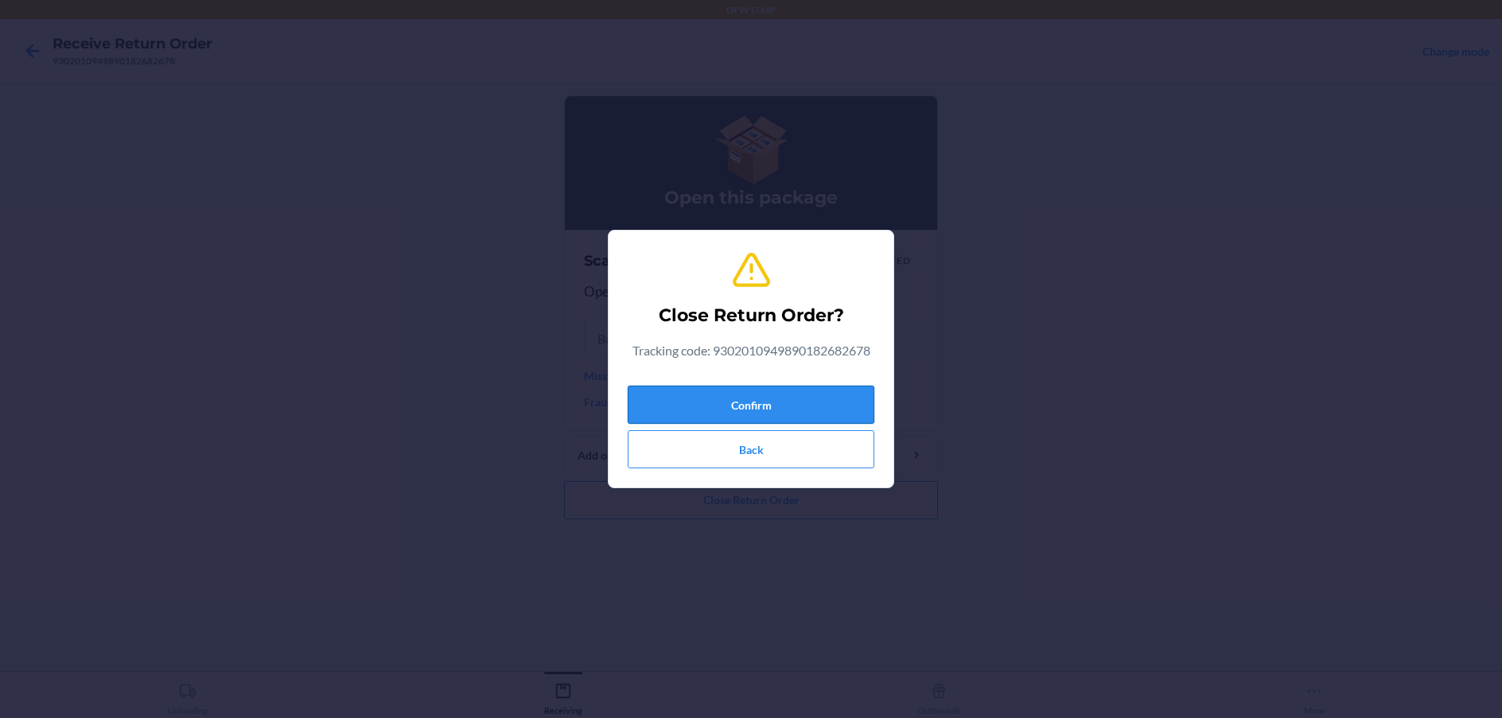
click at [784, 404] on button "Confirm" at bounding box center [751, 405] width 247 height 38
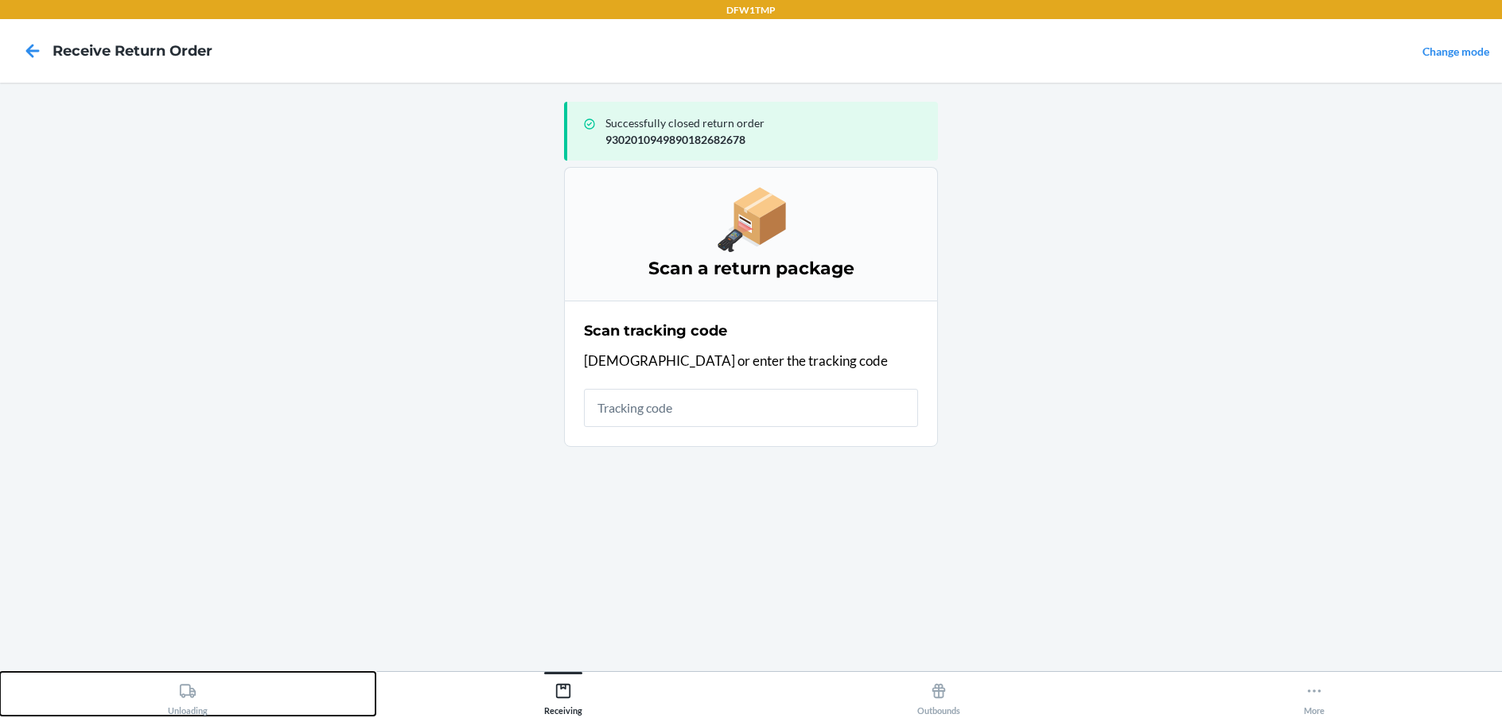
click at [192, 694] on icon at bounding box center [187, 690] width 17 height 17
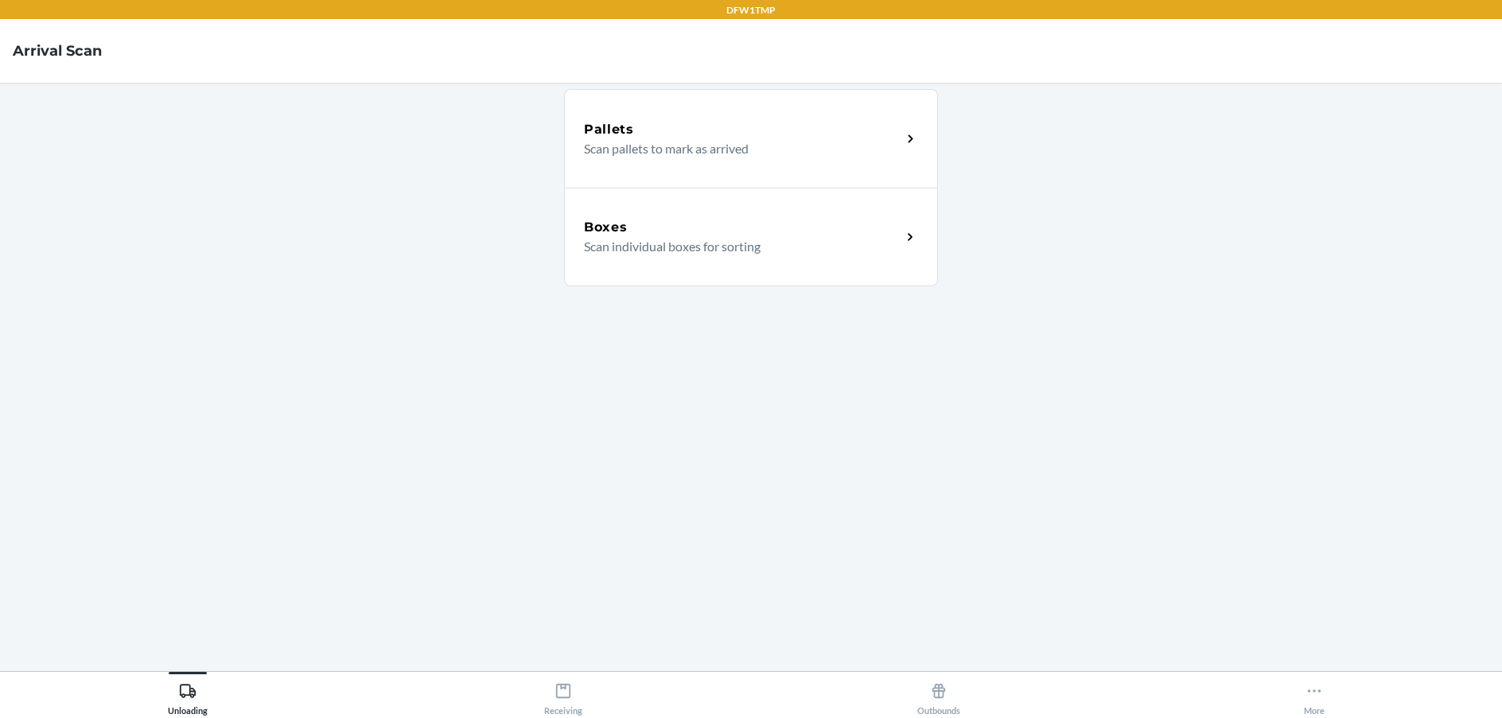
click at [647, 248] on p "Scan individual boxes for sorting" at bounding box center [736, 246] width 305 height 19
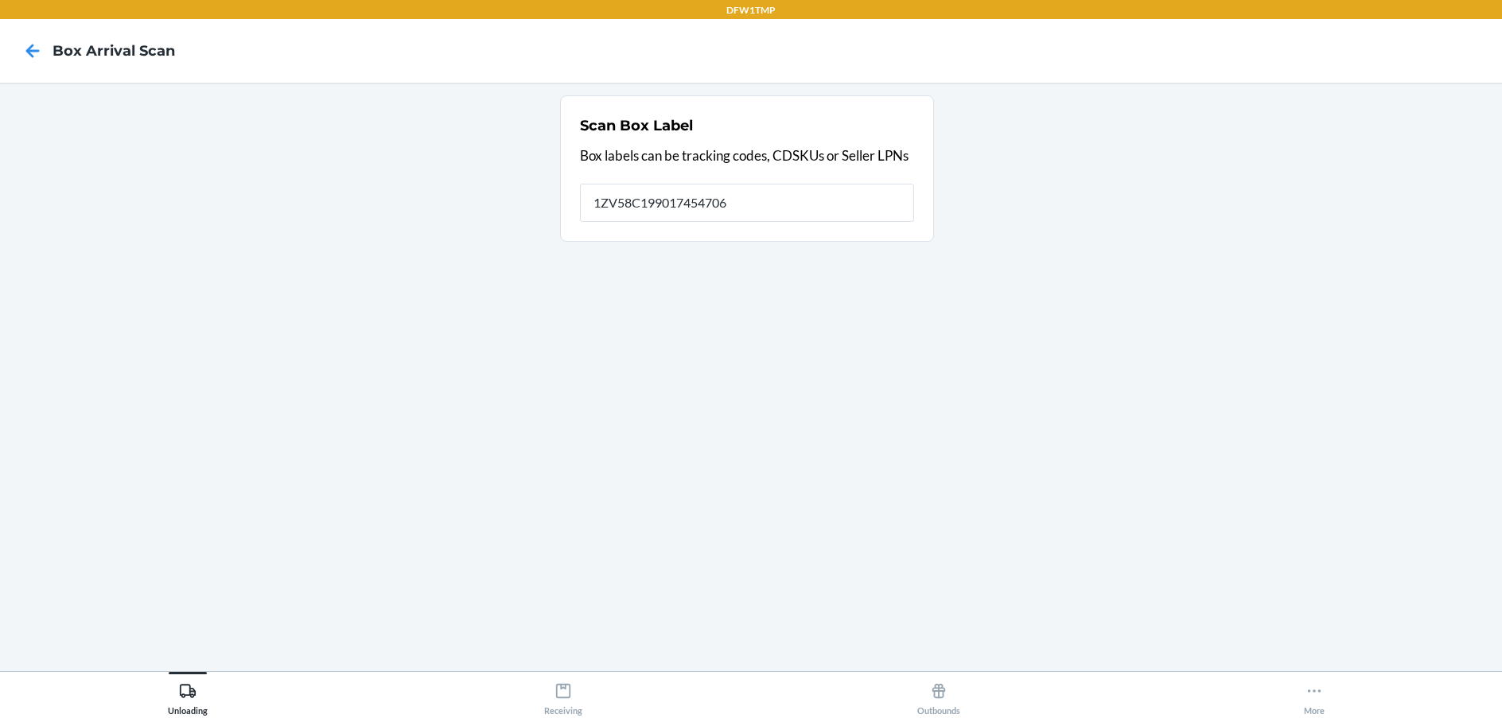
type input "1ZV58C199017454706"
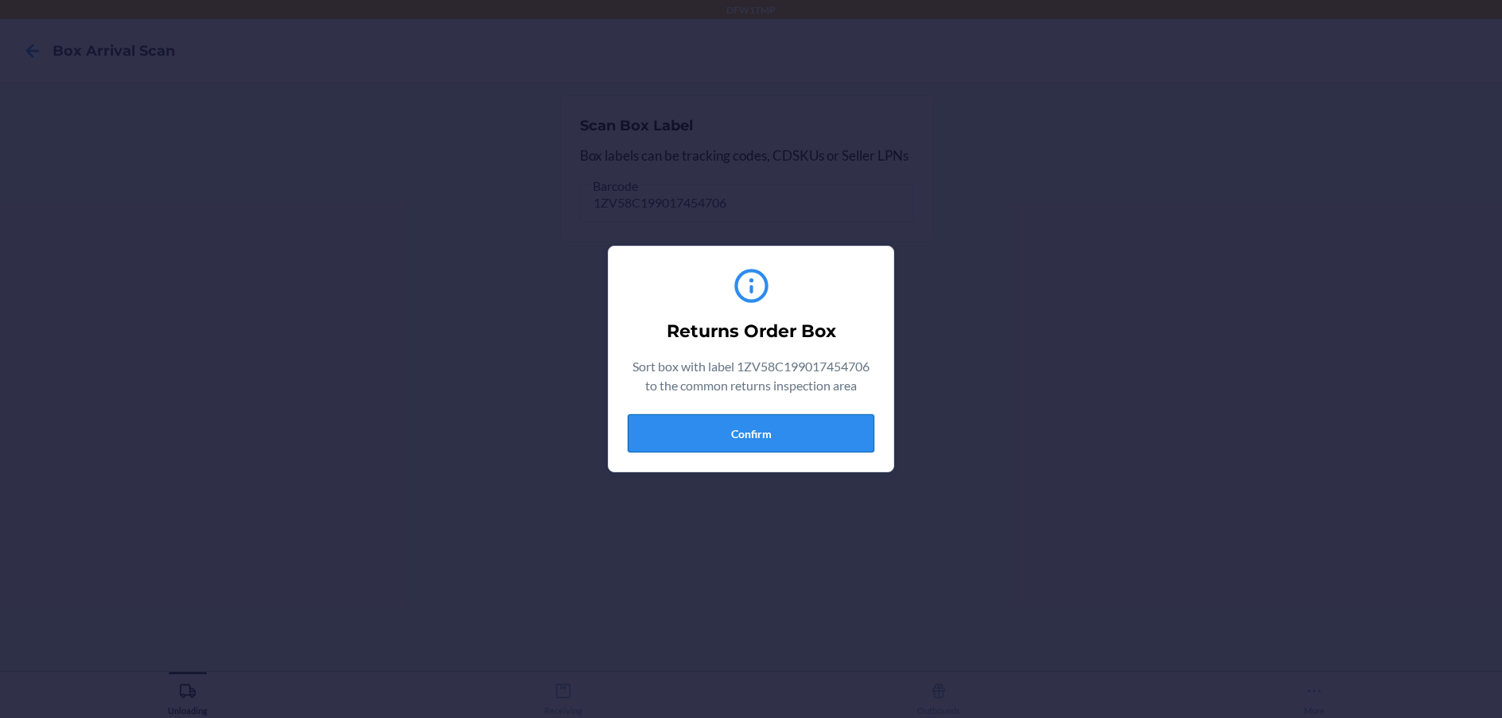
click at [832, 430] on button "Confirm" at bounding box center [751, 433] width 247 height 38
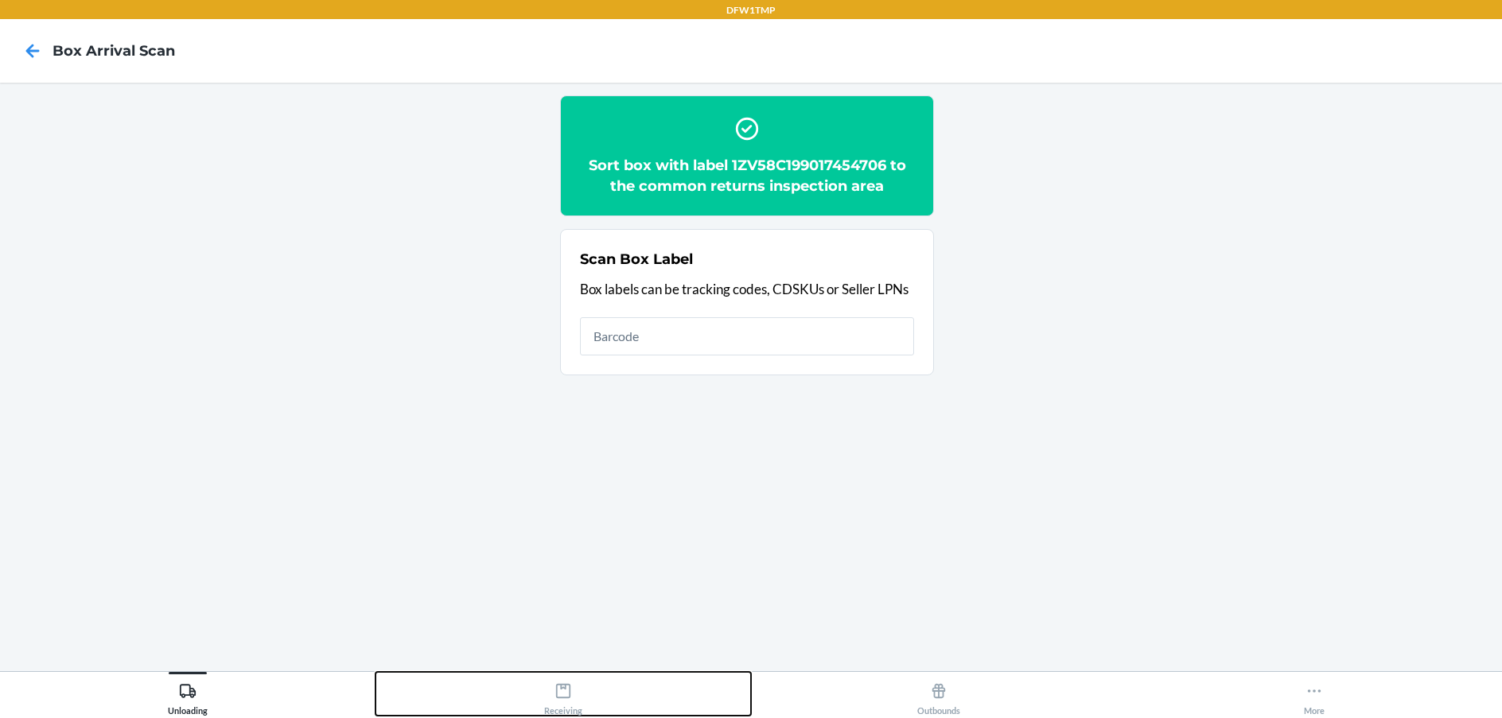
click at [569, 692] on icon at bounding box center [562, 690] width 17 height 17
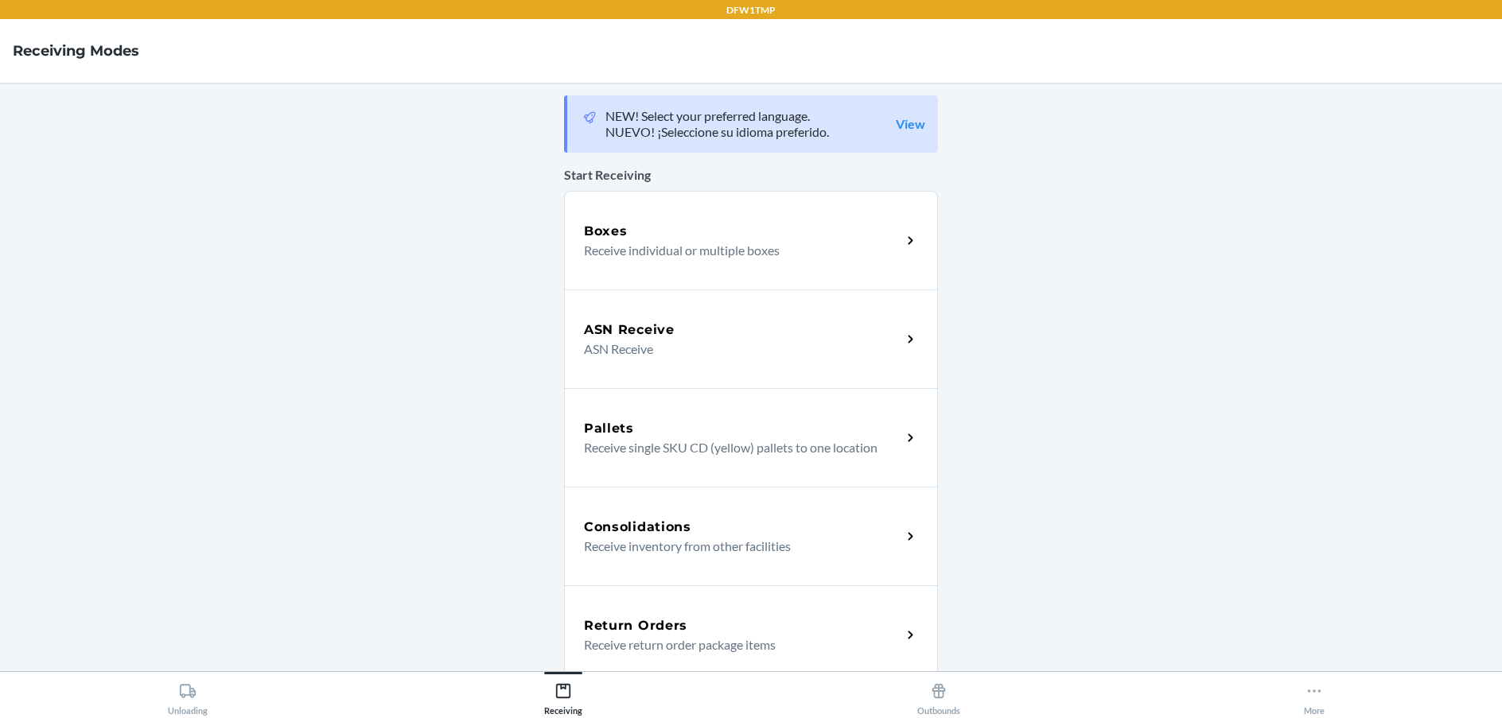
click at [695, 616] on div "Return Orders" at bounding box center [742, 625] width 317 height 19
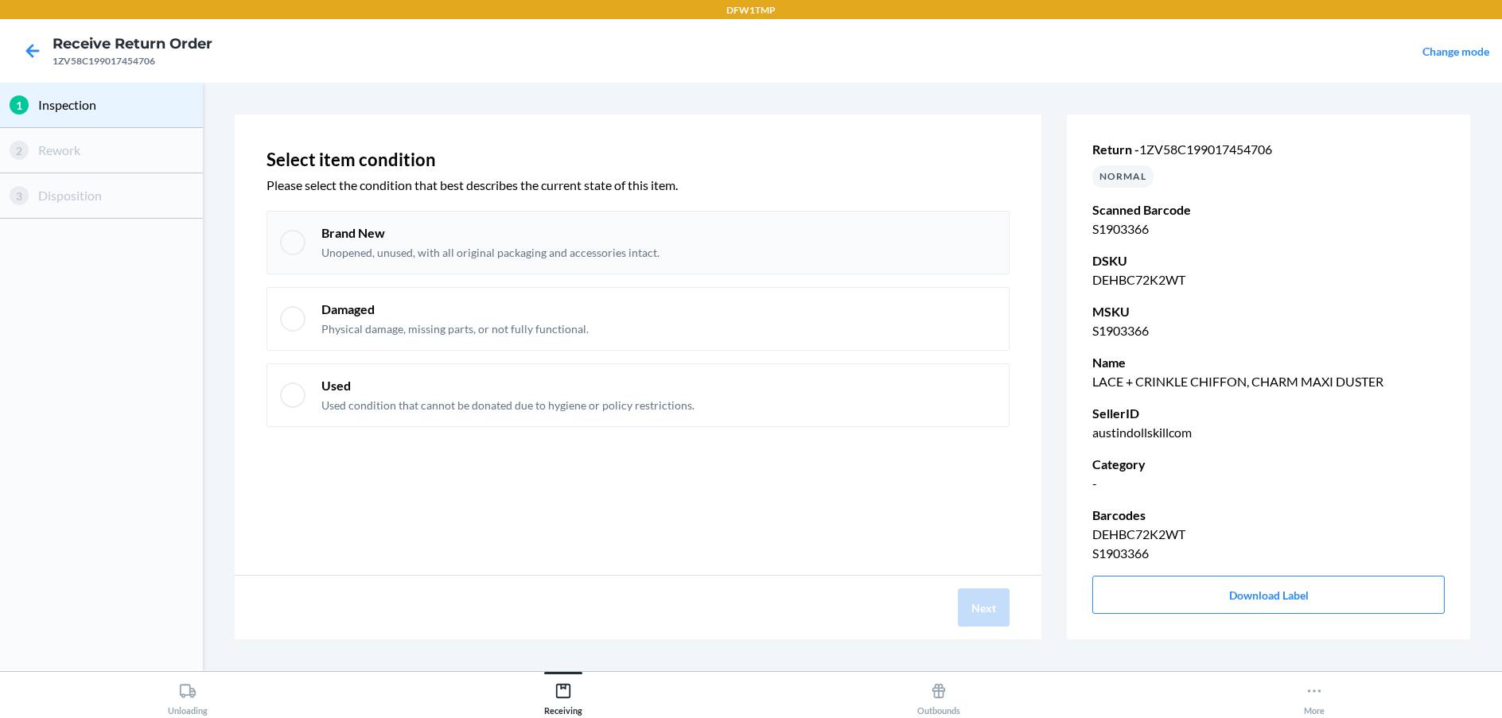
click at [584, 225] on p "Brand New" at bounding box center [490, 232] width 338 height 17
checkbox input "true"
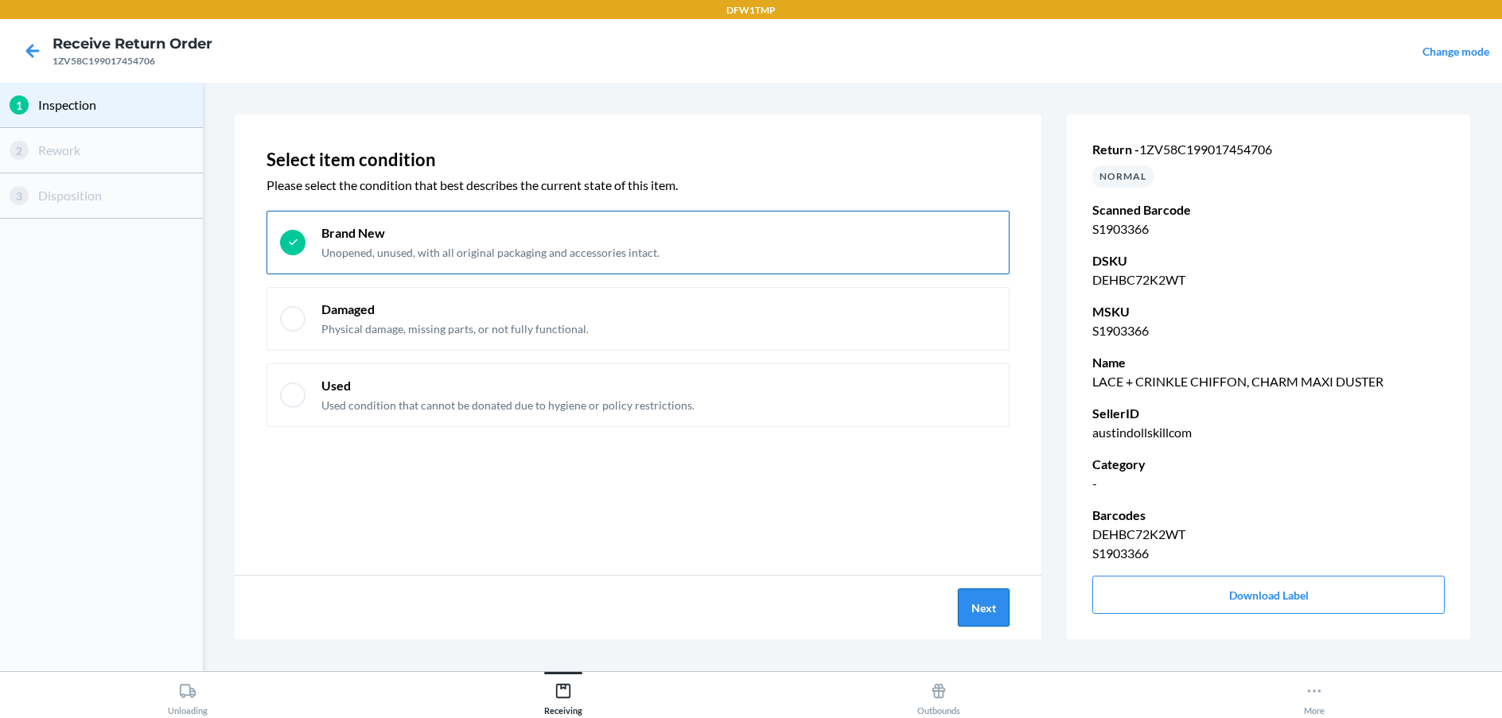
click at [972, 600] on button "Next" at bounding box center [984, 608] width 52 height 38
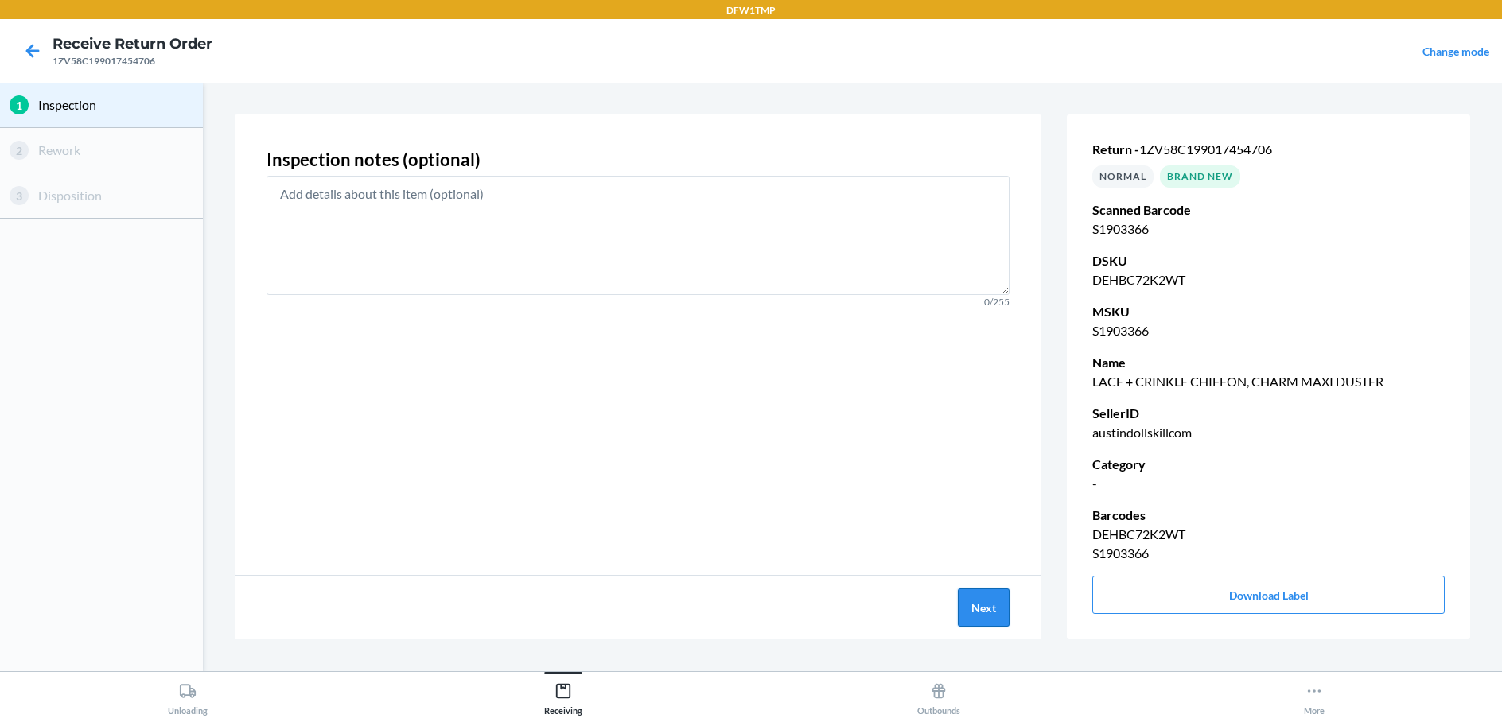
click at [1002, 606] on button "Next" at bounding box center [984, 608] width 52 height 38
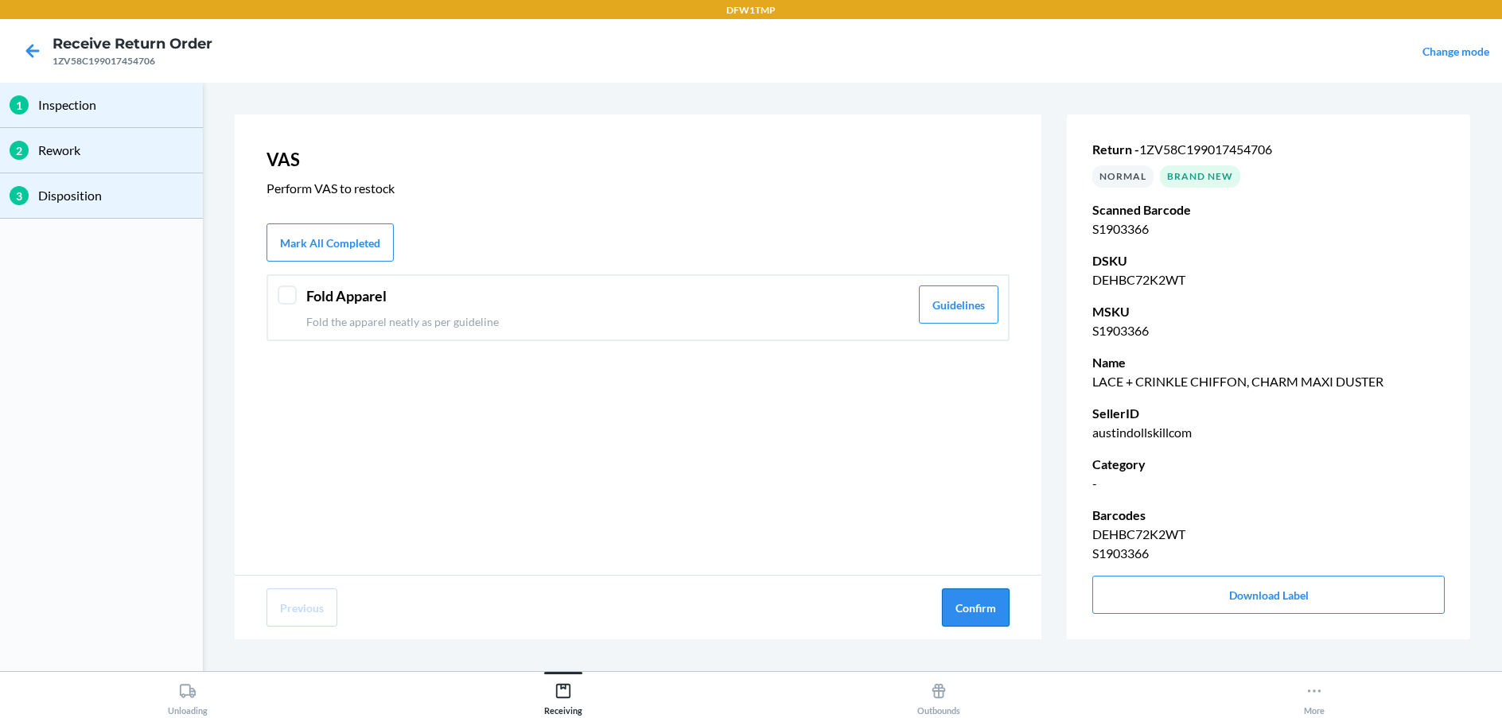
drag, startPoint x: 974, startPoint y: 608, endPoint x: 965, endPoint y: 606, distance: 8.9
click at [969, 608] on button "Confirm" at bounding box center [976, 608] width 68 height 38
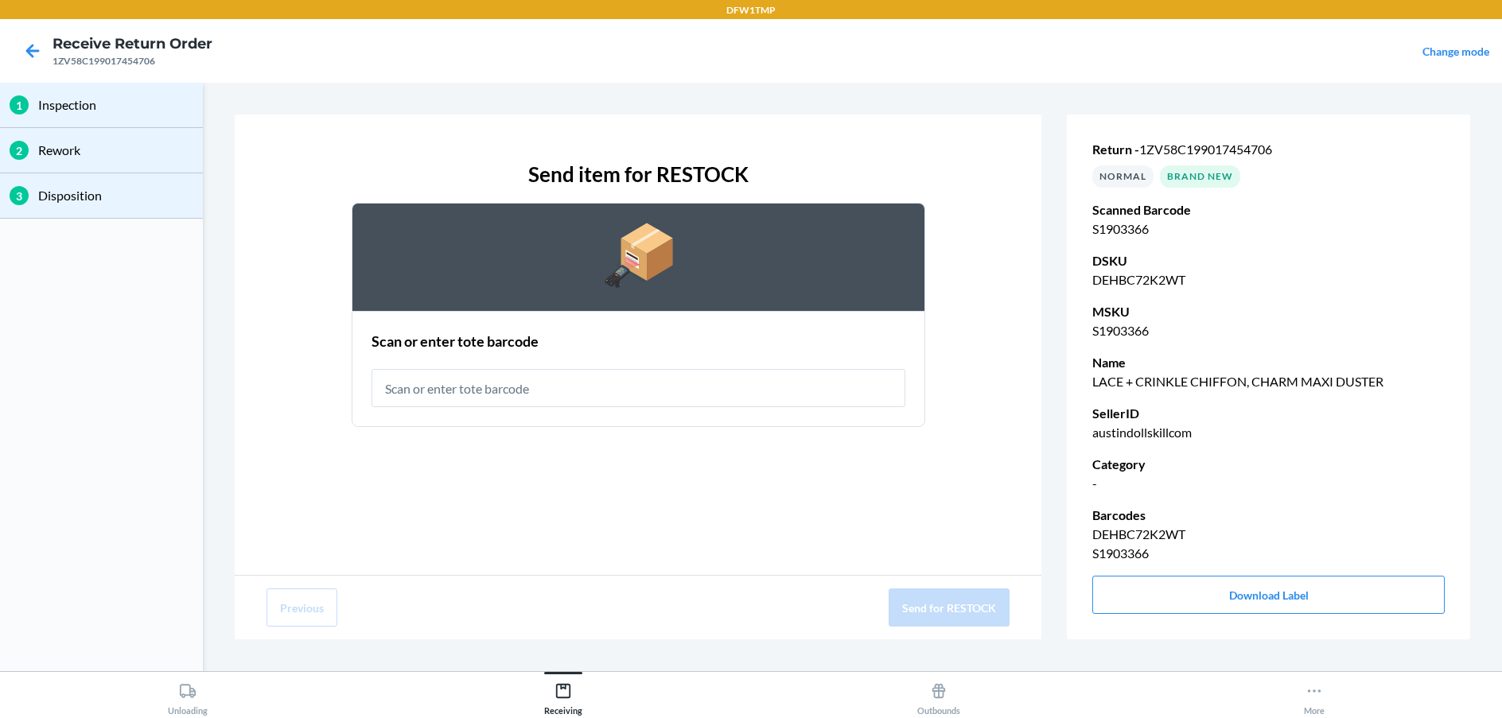
type input "RT-14"
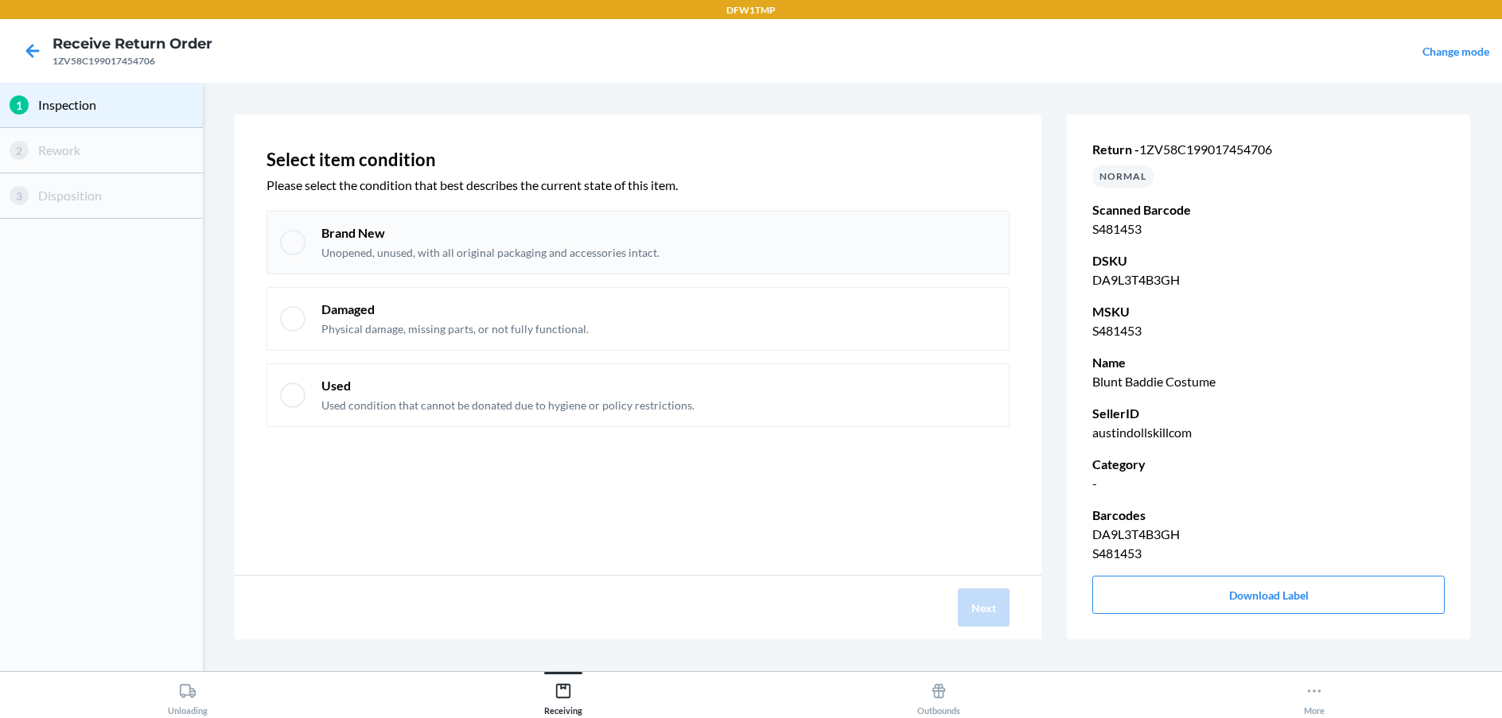
click at [286, 247] on div at bounding box center [292, 242] width 25 height 25
checkbox input "true"
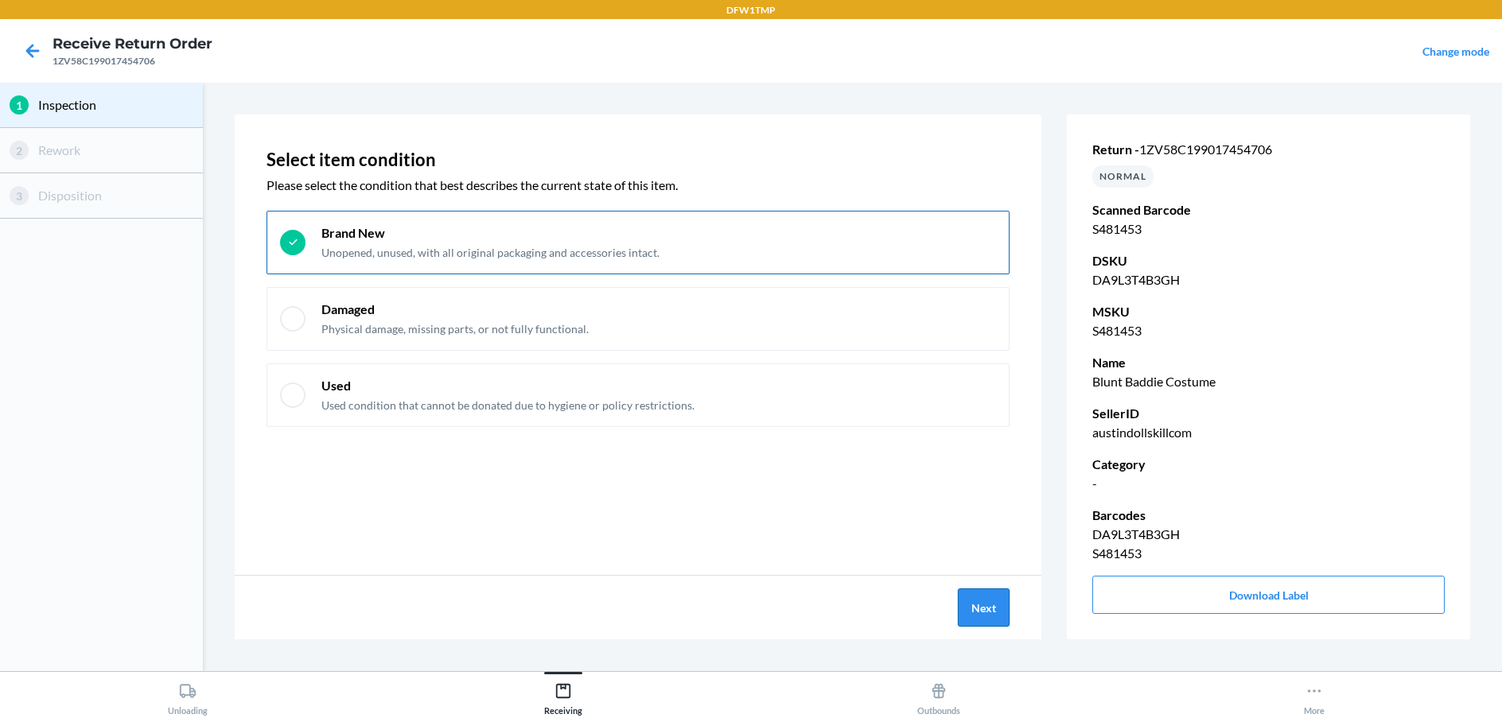
click at [993, 612] on button "Next" at bounding box center [984, 608] width 52 height 38
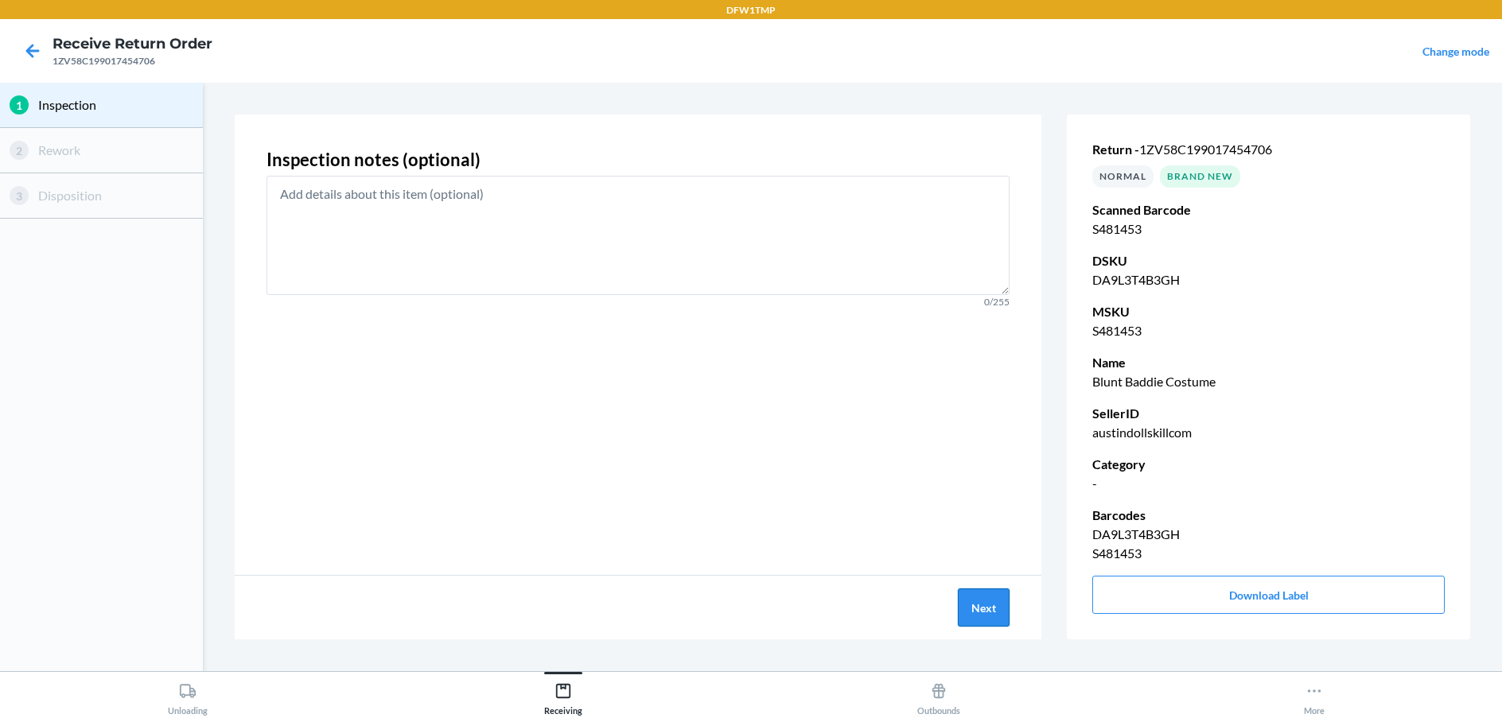
click at [992, 604] on button "Next" at bounding box center [984, 608] width 52 height 38
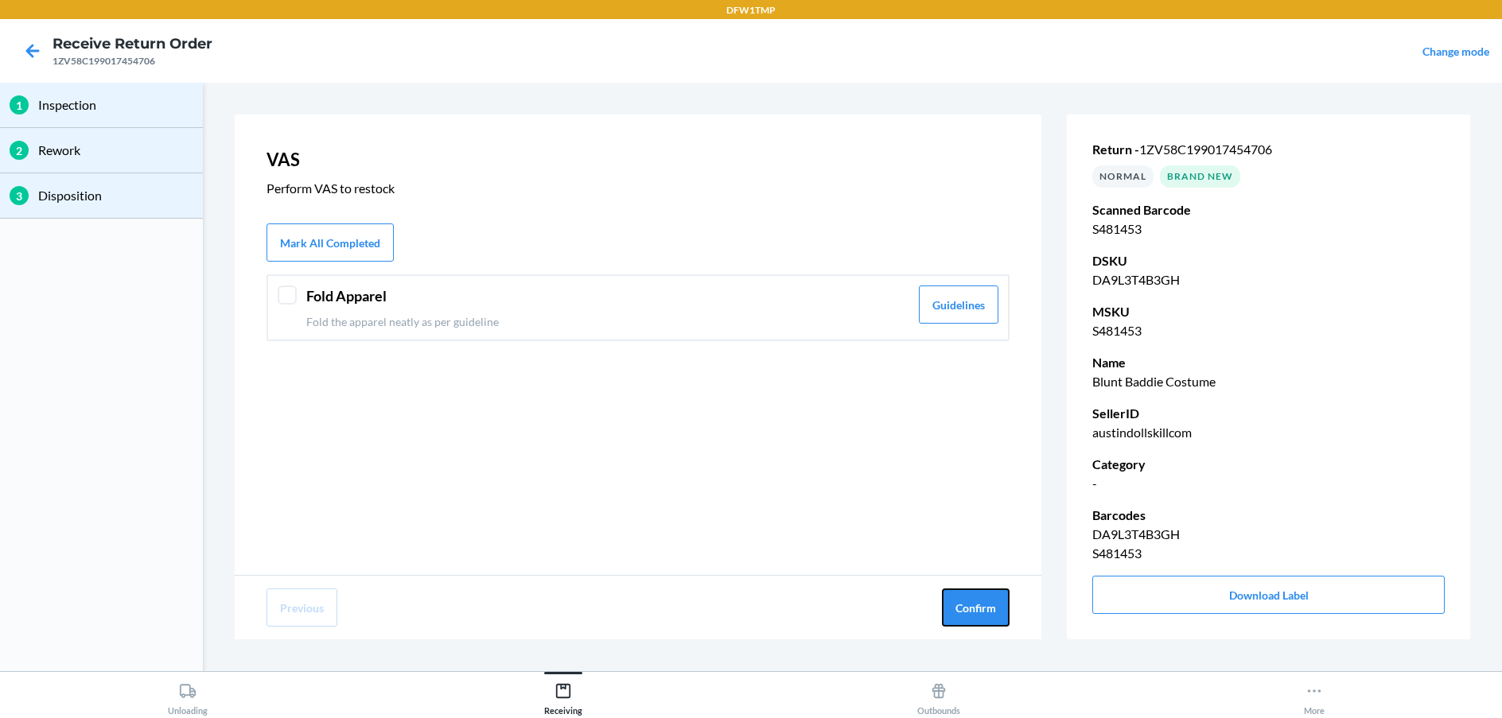
click at [992, 604] on button "Confirm" at bounding box center [976, 608] width 68 height 38
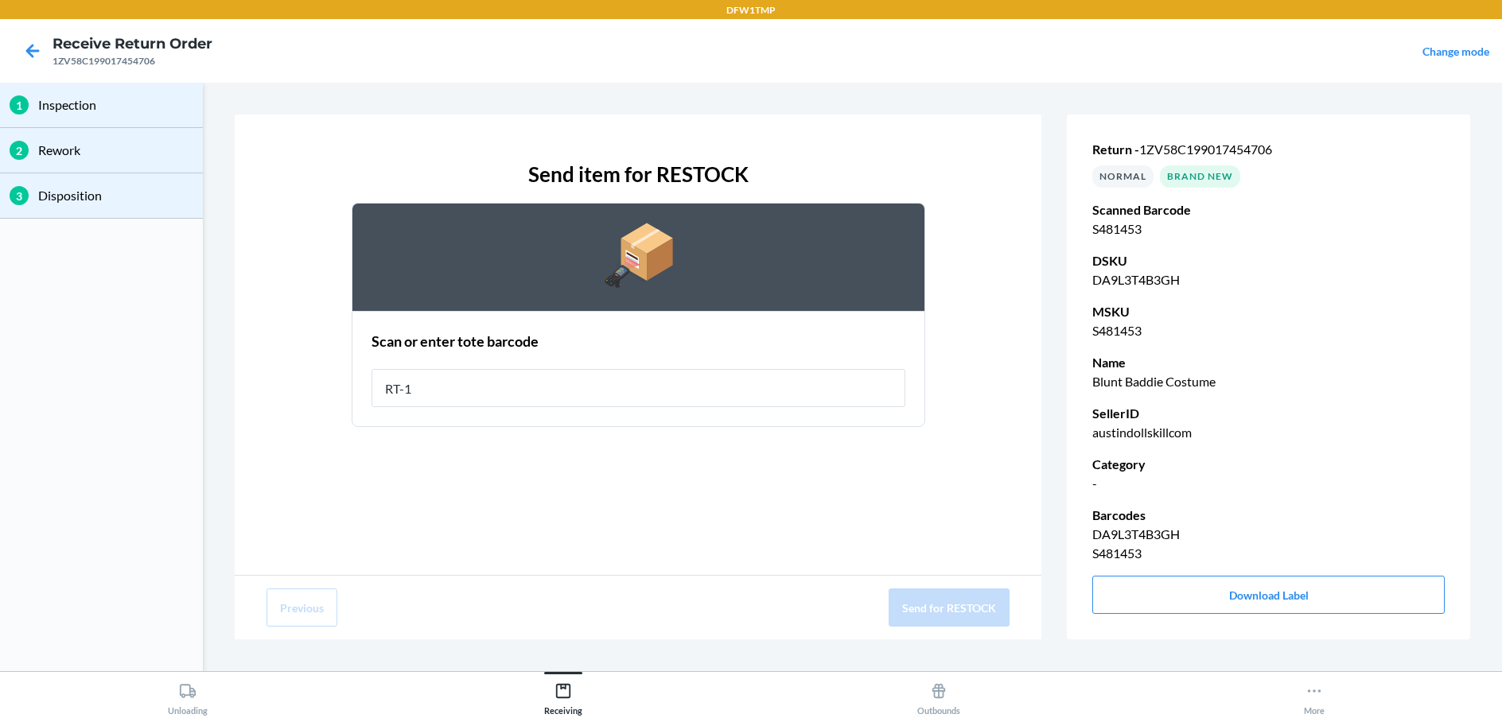
type input "RT-14"
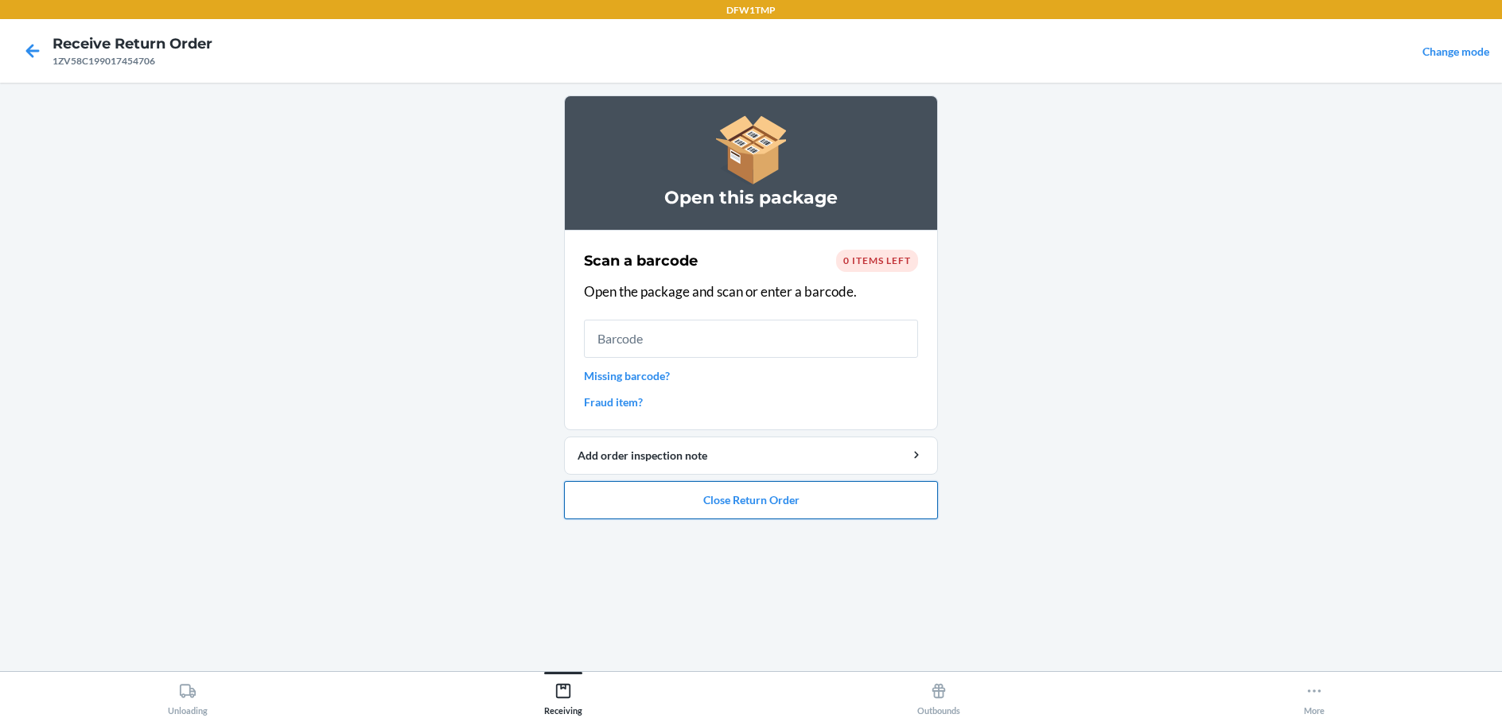
click at [794, 511] on button "Close Return Order" at bounding box center [751, 500] width 374 height 38
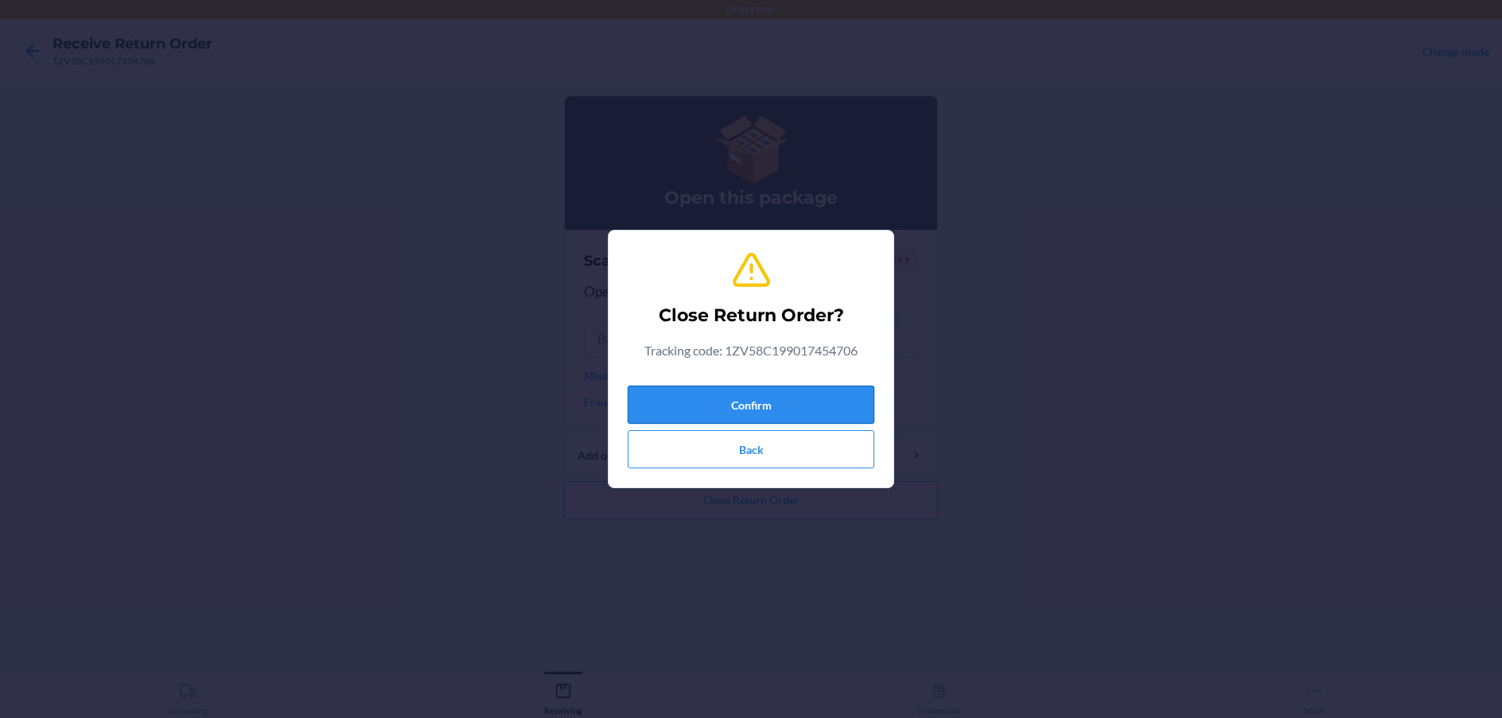
click at [812, 405] on button "Confirm" at bounding box center [751, 405] width 247 height 38
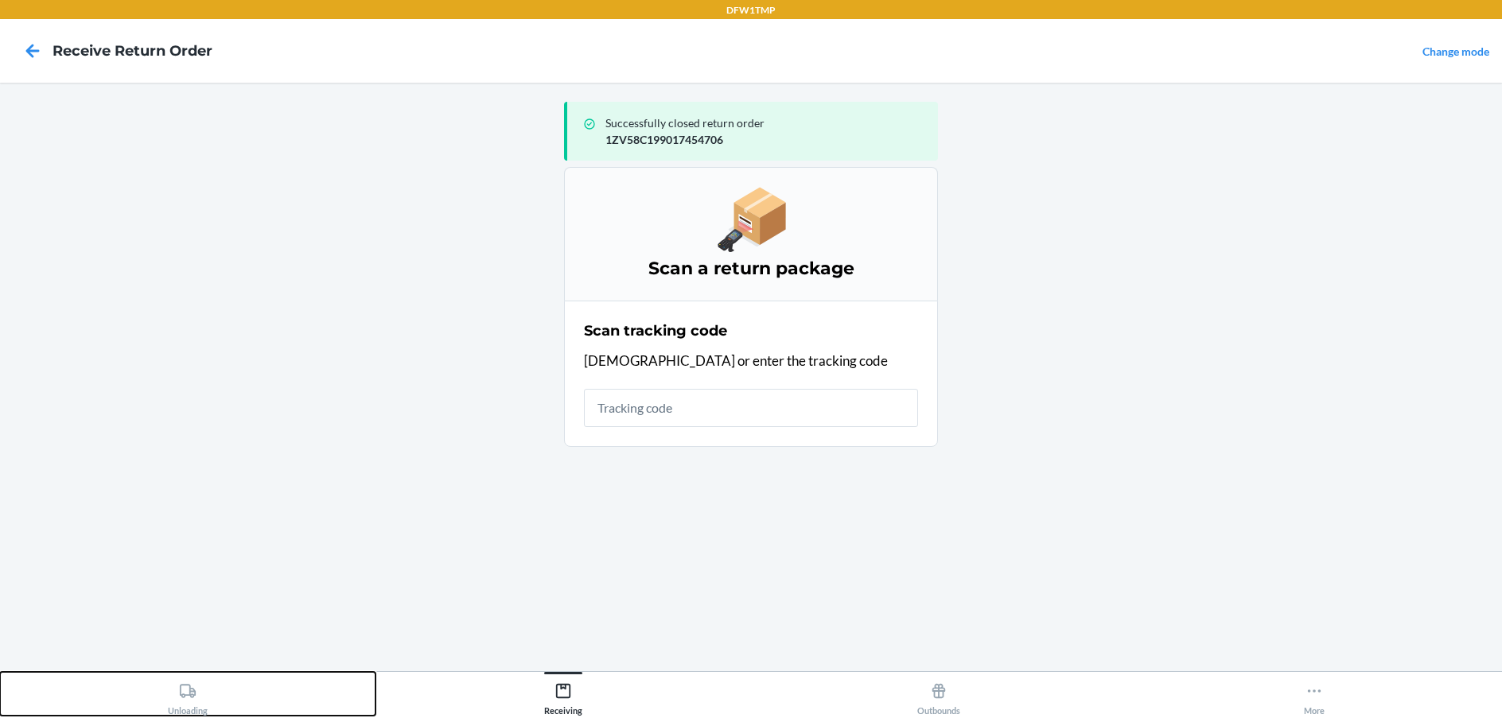
click at [163, 698] on button "Unloading" at bounding box center [187, 694] width 375 height 44
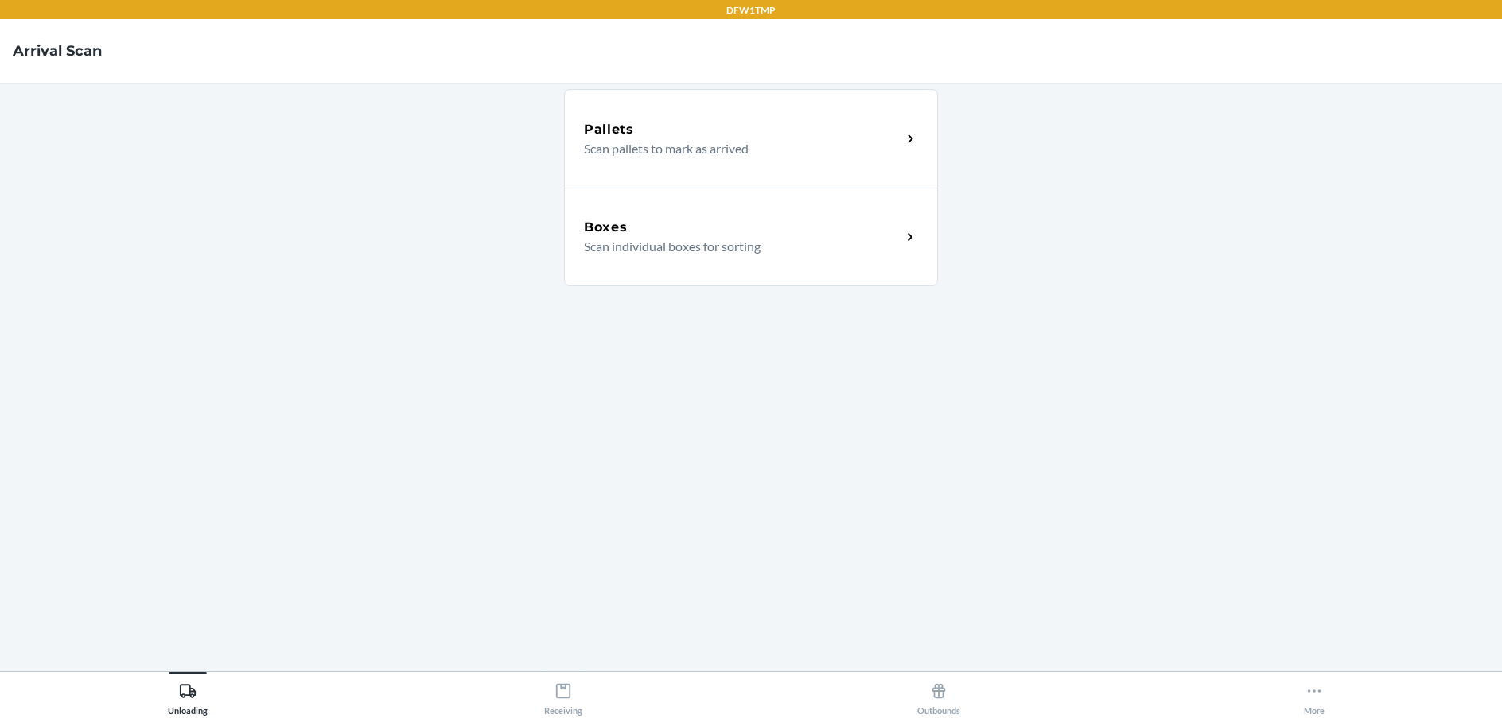
click at [788, 277] on div "Boxes Scan individual boxes for sorting" at bounding box center [751, 237] width 374 height 99
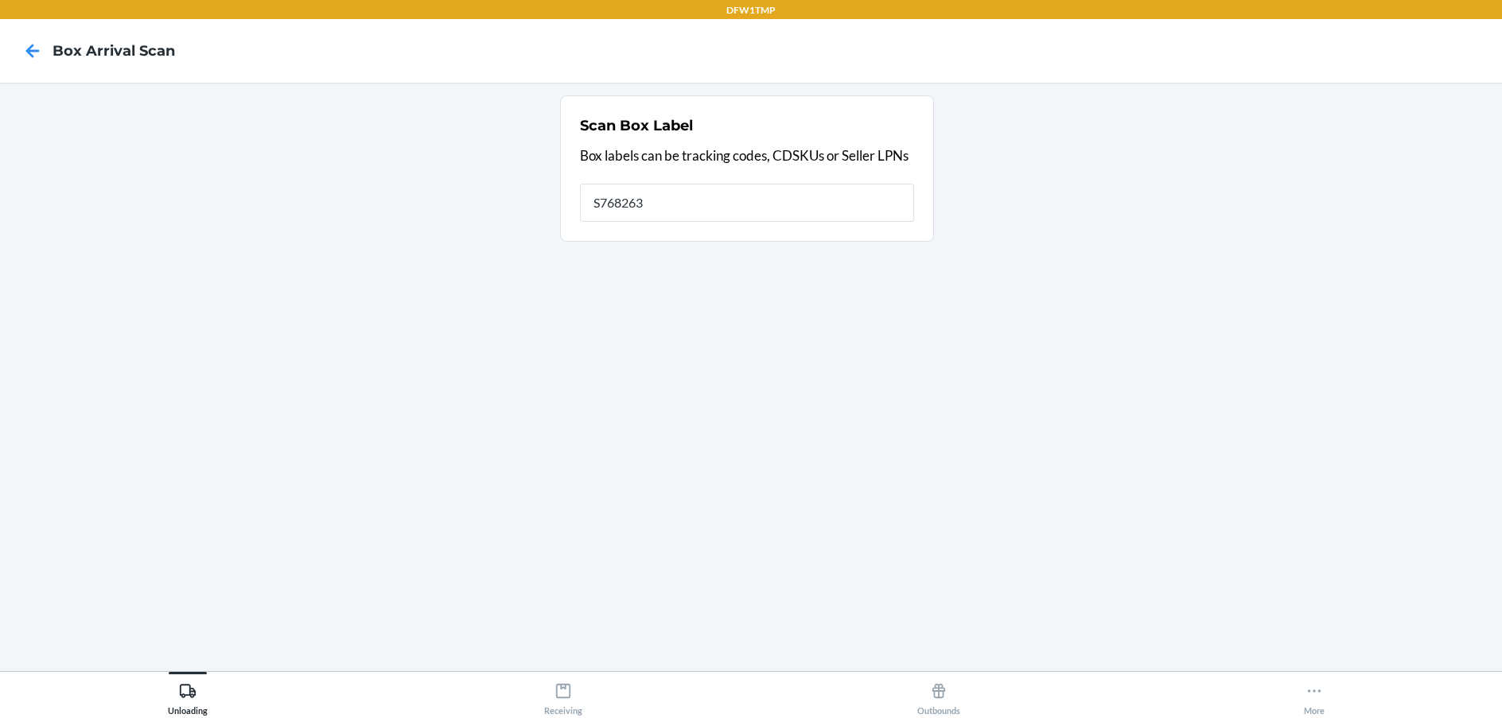
type input "S768263"
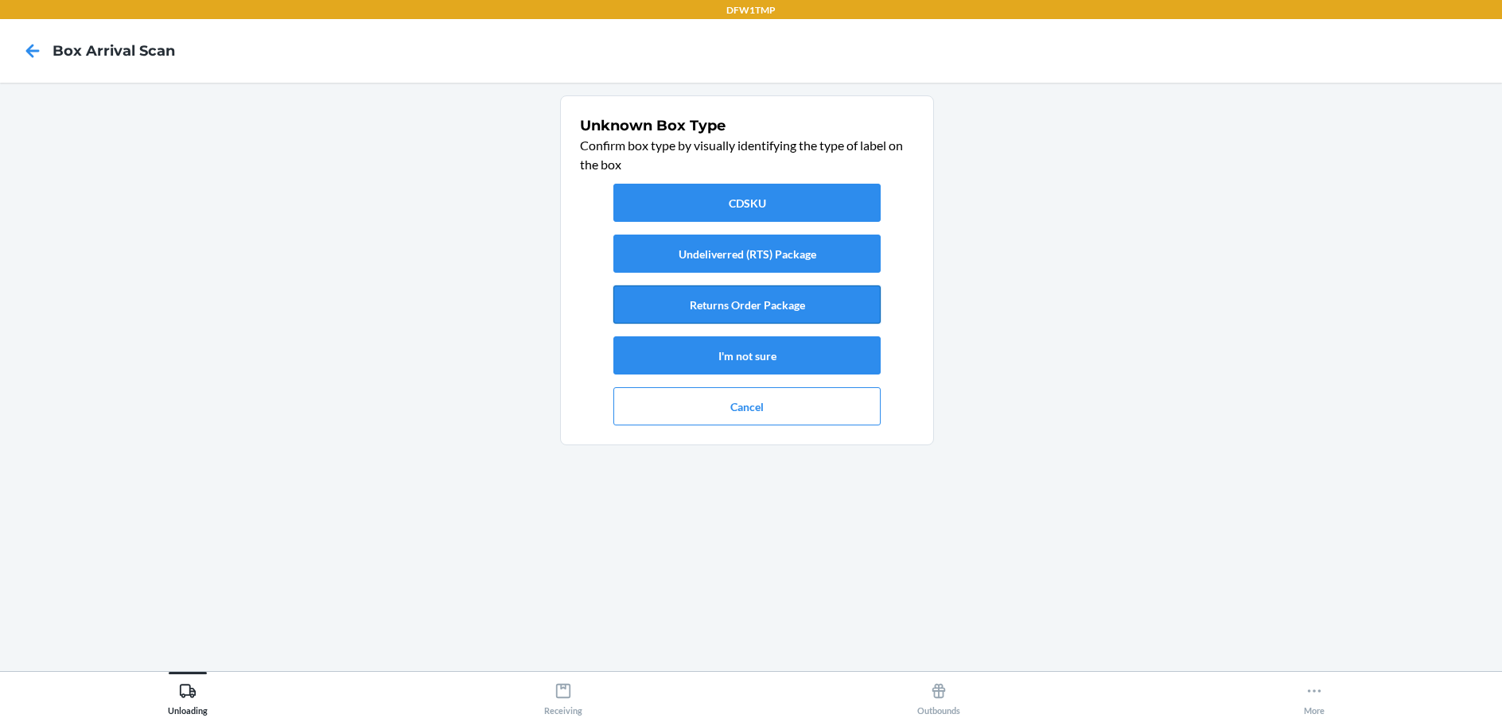
click at [709, 313] on button "Returns Order Package" at bounding box center [746, 305] width 267 height 38
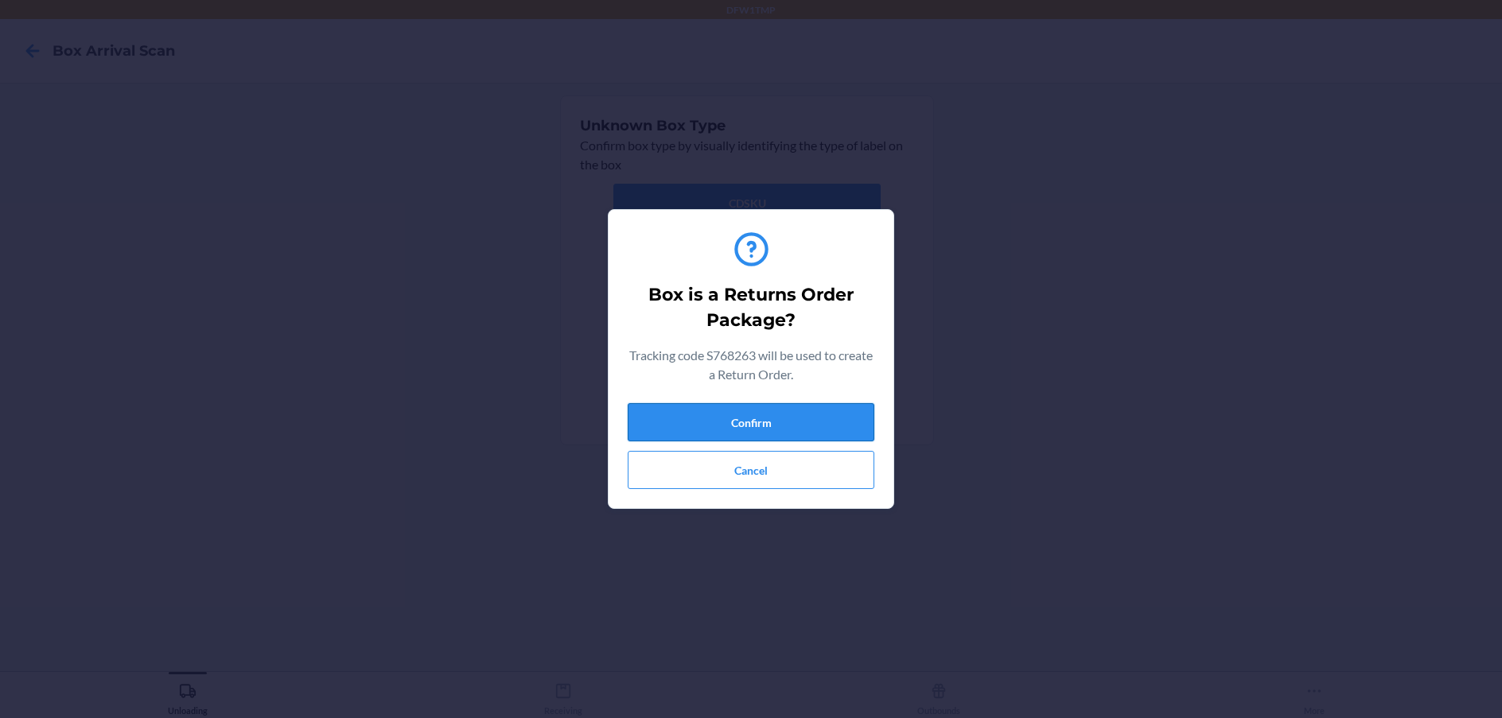
click at [707, 413] on button "Confirm" at bounding box center [751, 422] width 247 height 38
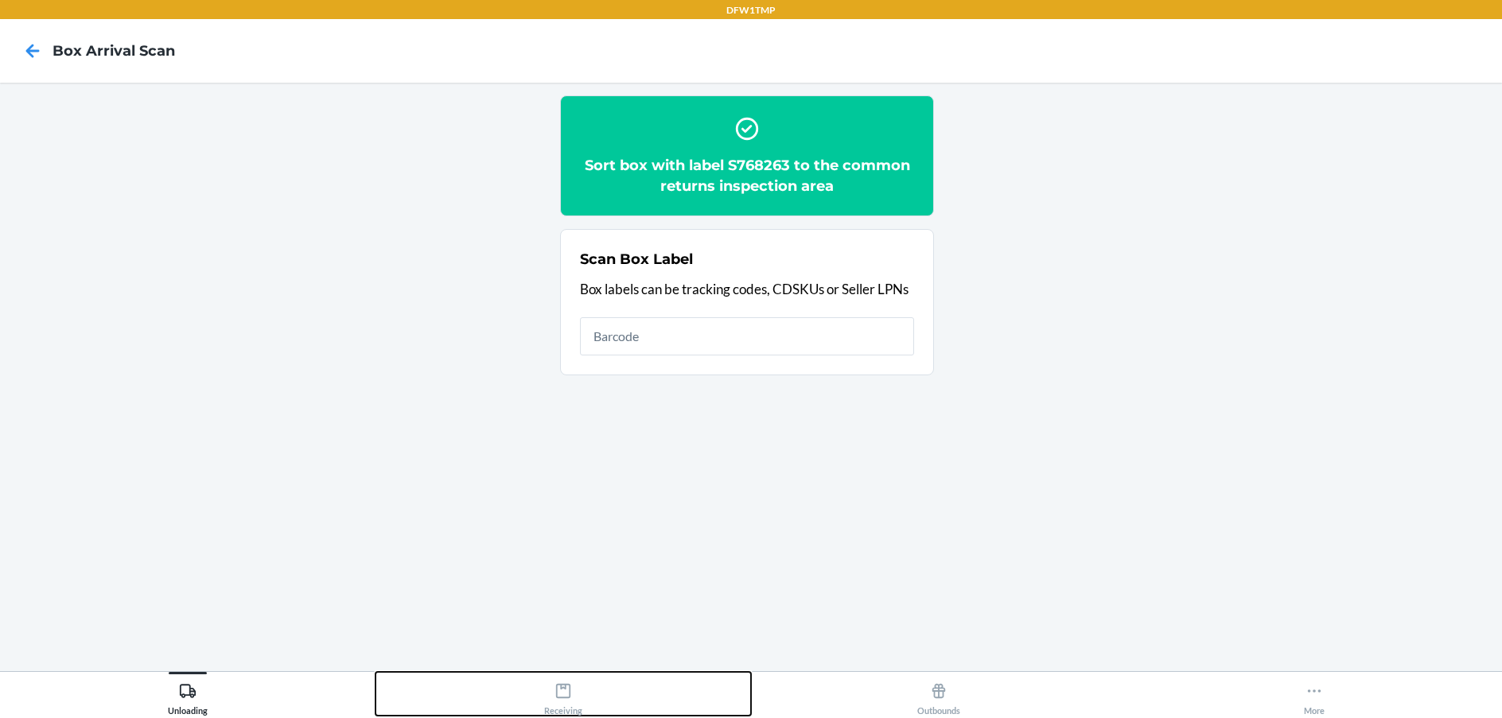
click at [554, 689] on div "Receiving" at bounding box center [563, 696] width 38 height 40
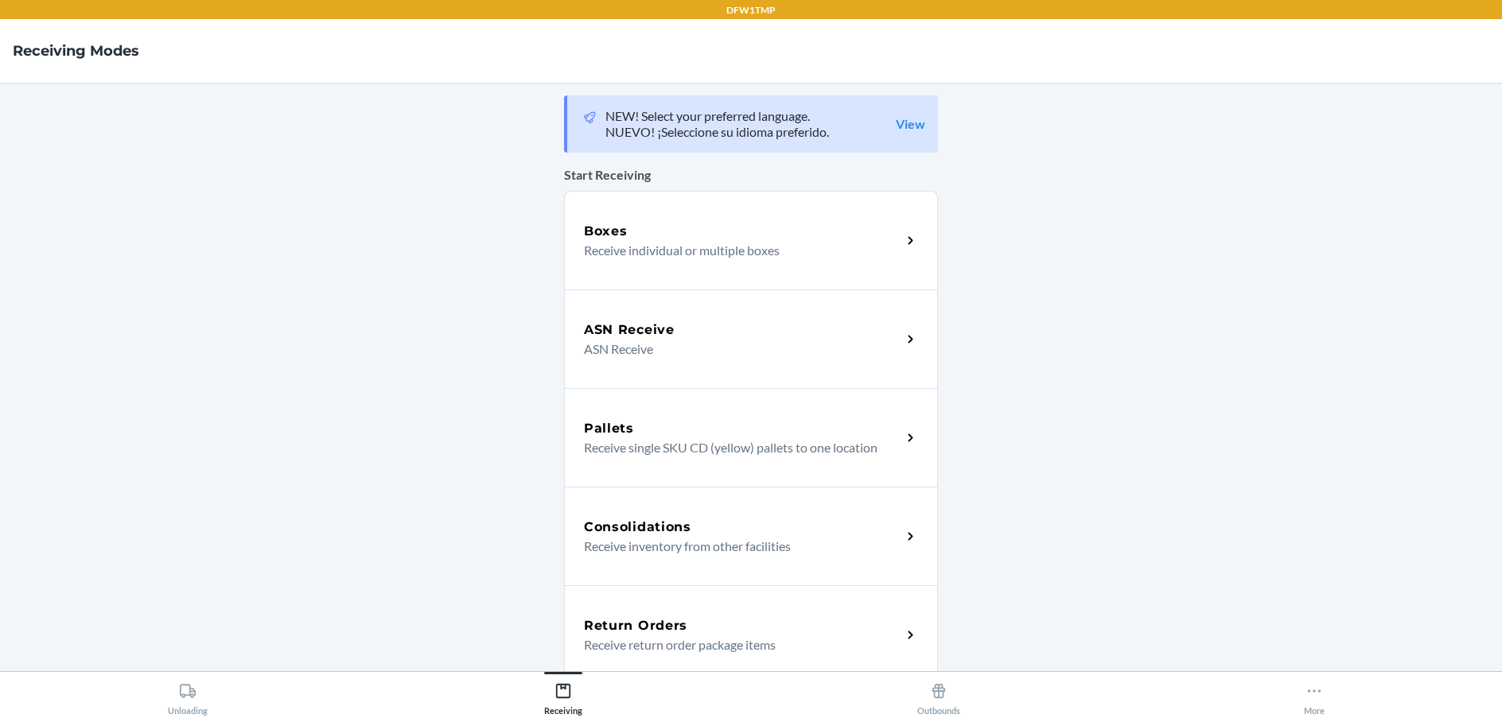
click at [664, 590] on div "Return Orders Receive return order package items" at bounding box center [751, 634] width 374 height 99
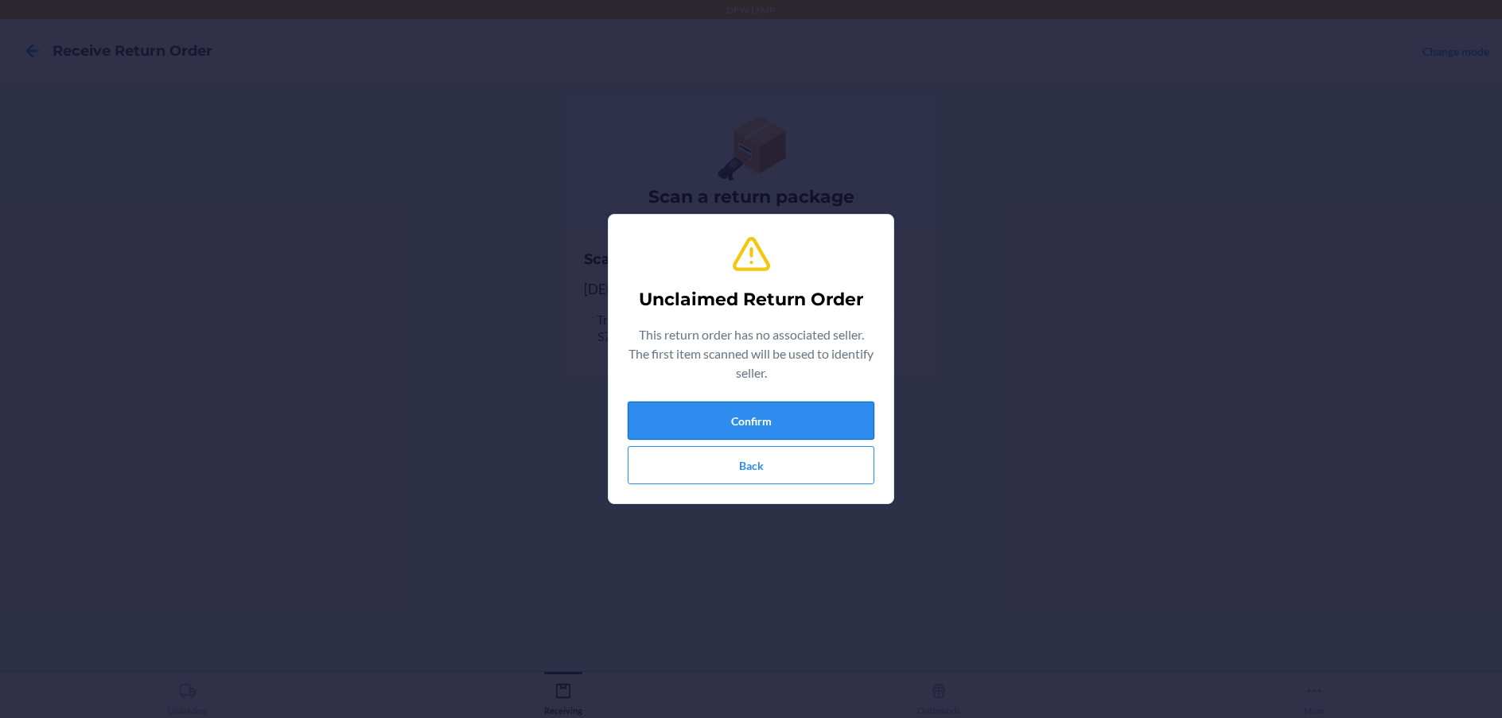
click at [696, 415] on button "Confirm" at bounding box center [751, 421] width 247 height 38
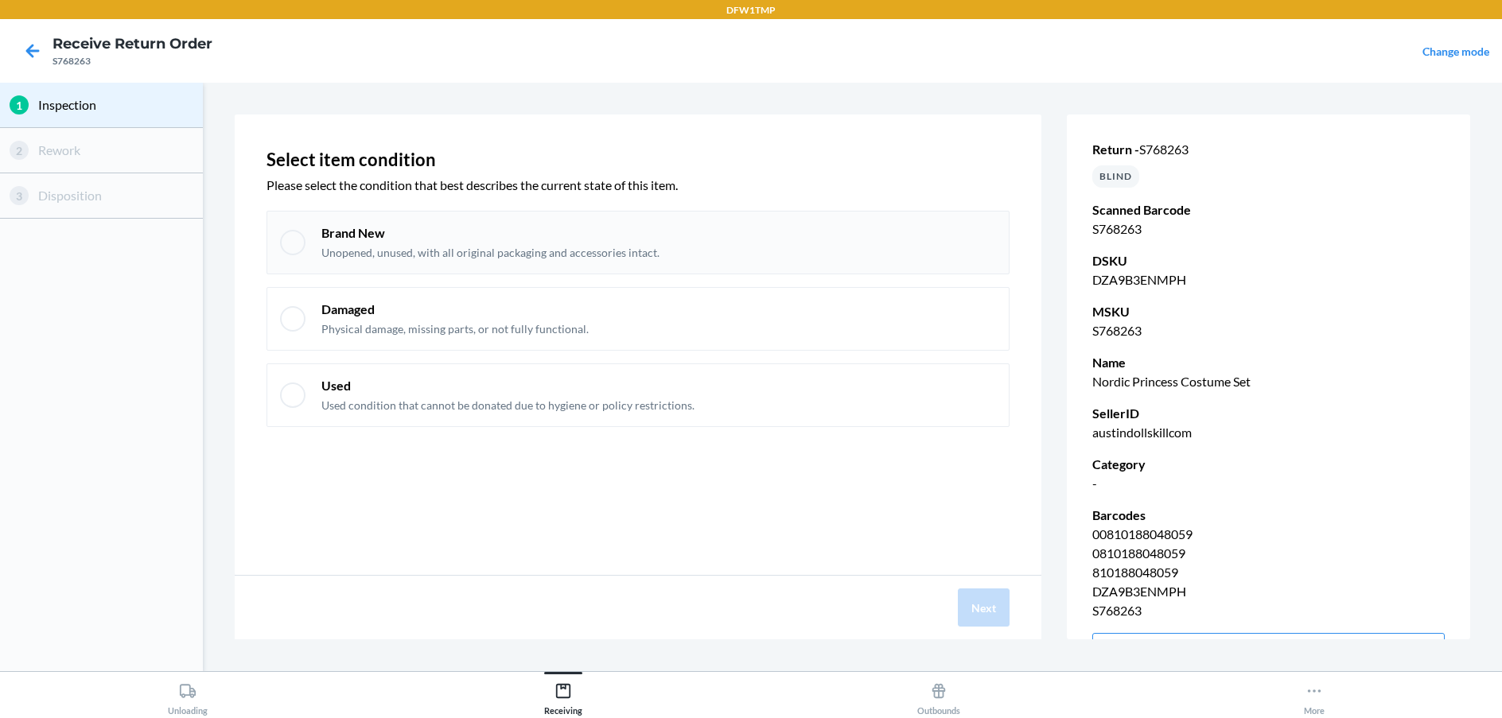
click at [296, 235] on div at bounding box center [292, 242] width 25 height 25
checkbox input "true"
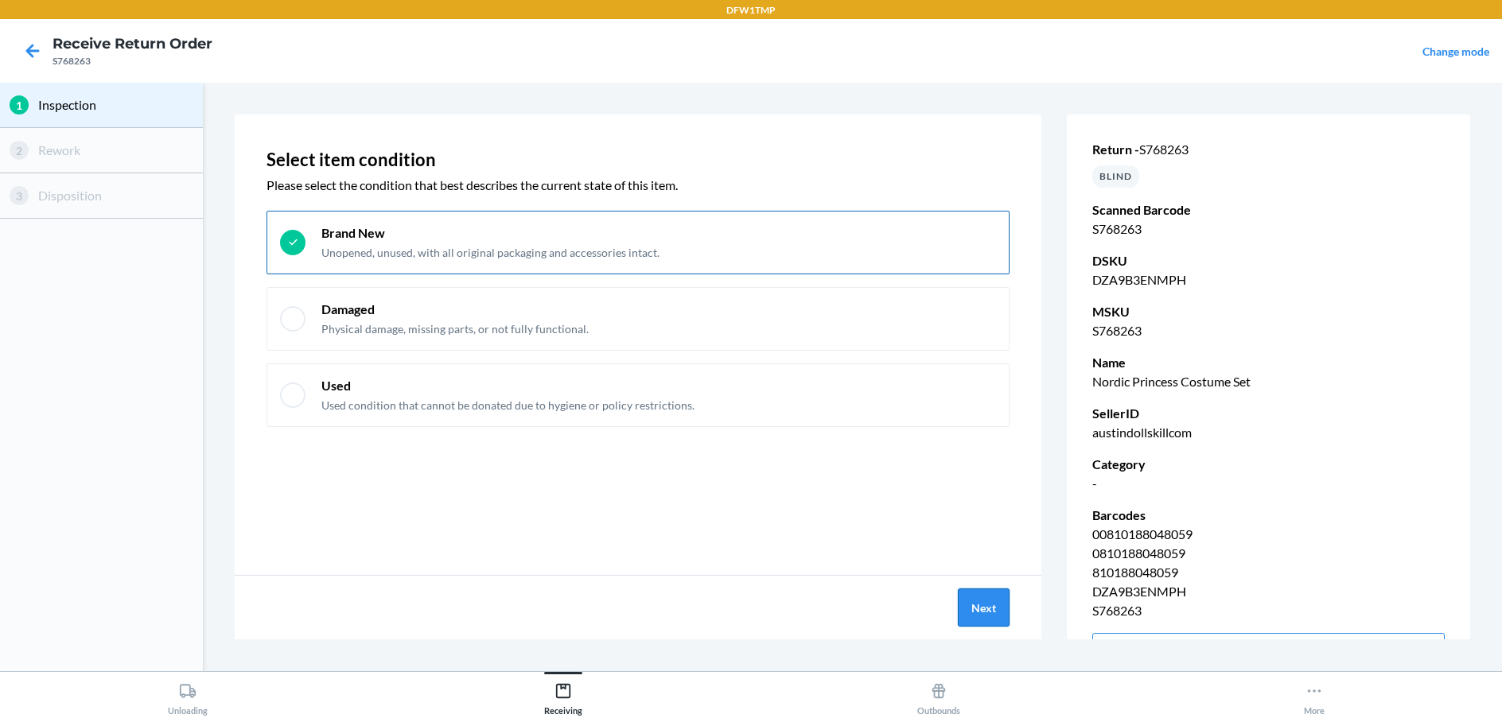
click at [982, 614] on button "Next" at bounding box center [984, 608] width 52 height 38
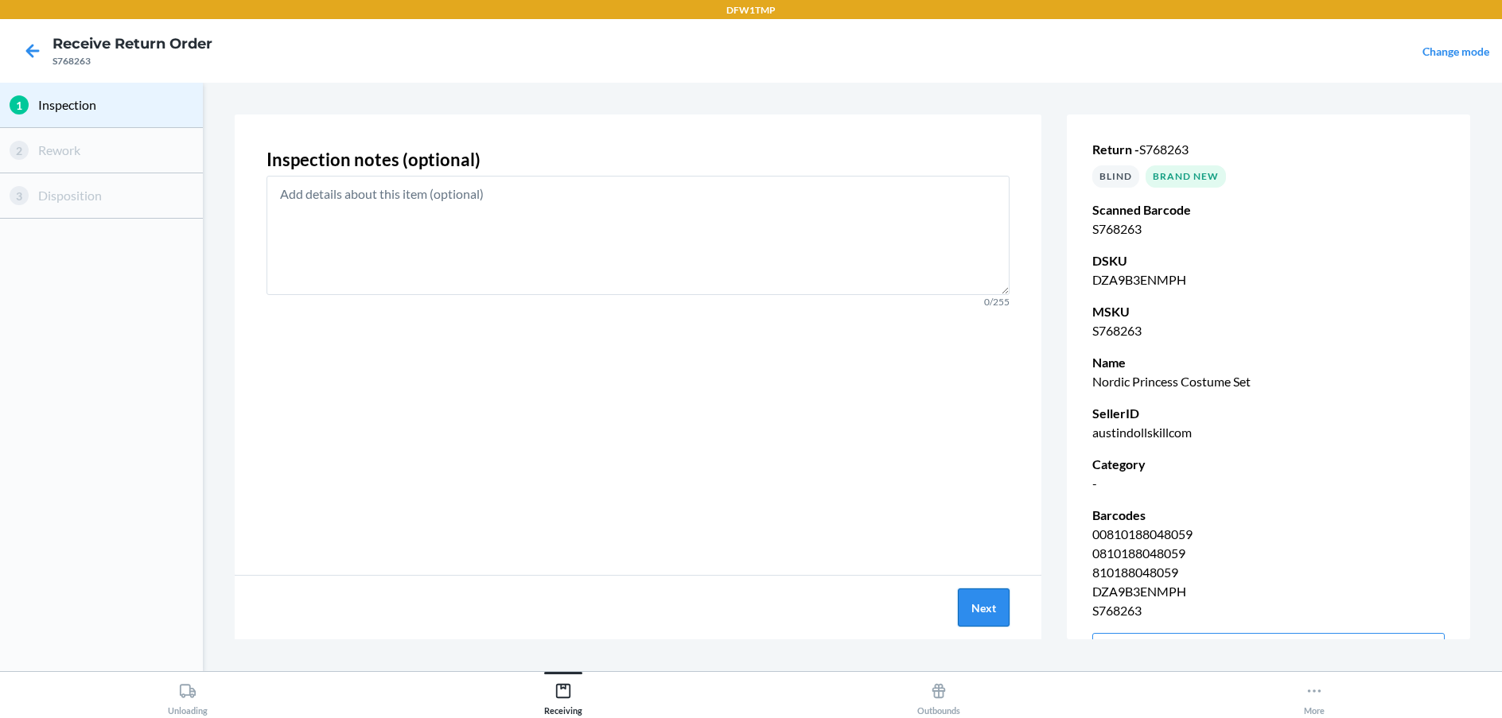
click at [972, 597] on button "Next" at bounding box center [984, 608] width 52 height 38
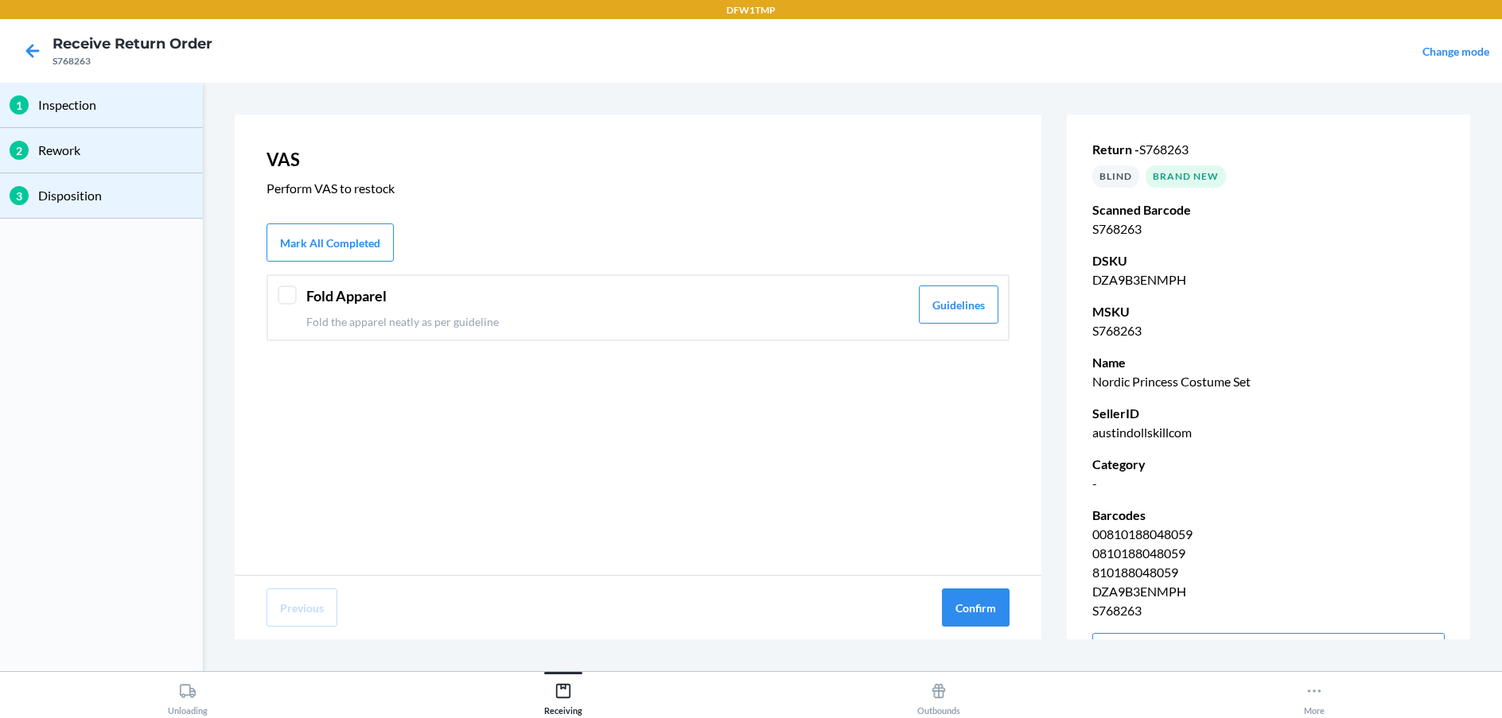
click at [284, 296] on div at bounding box center [287, 295] width 19 height 19
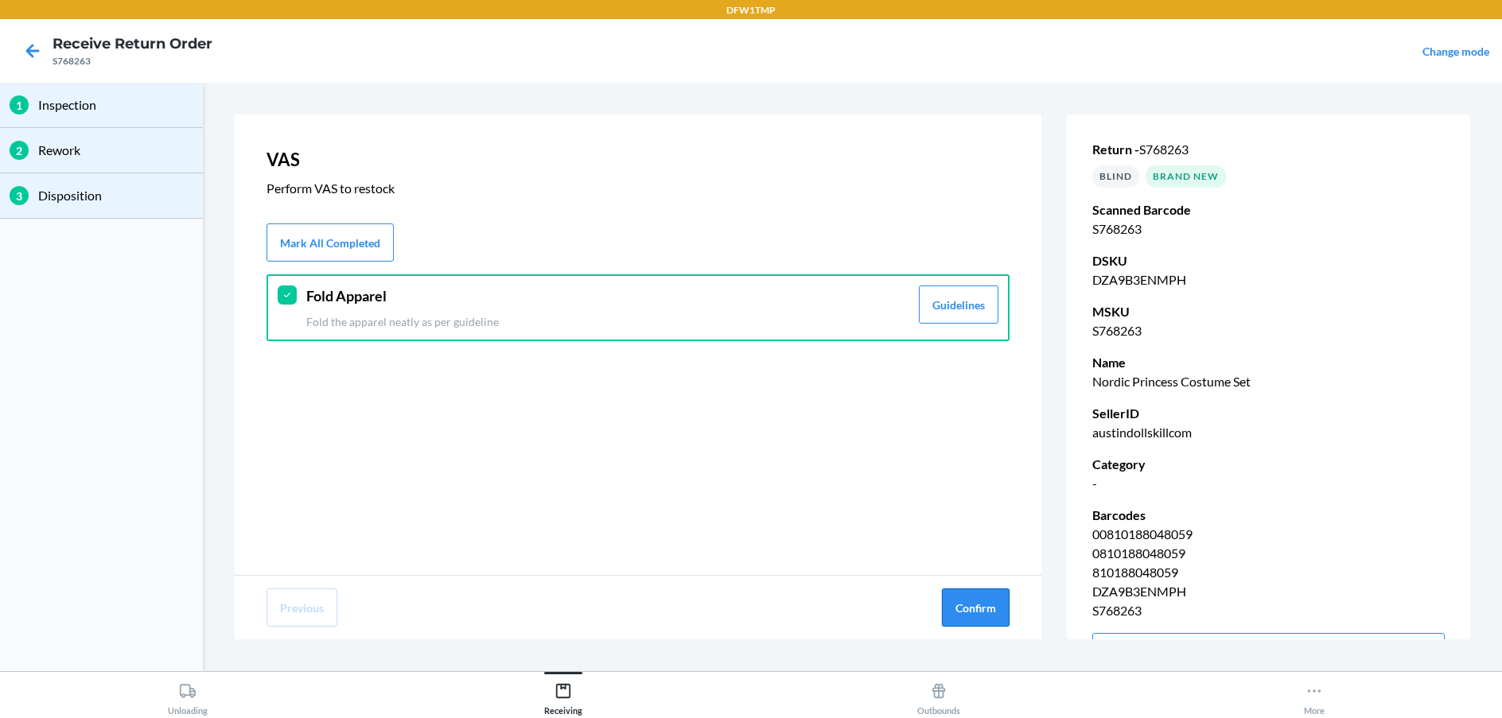
click at [977, 609] on button "Confirm" at bounding box center [976, 608] width 68 height 38
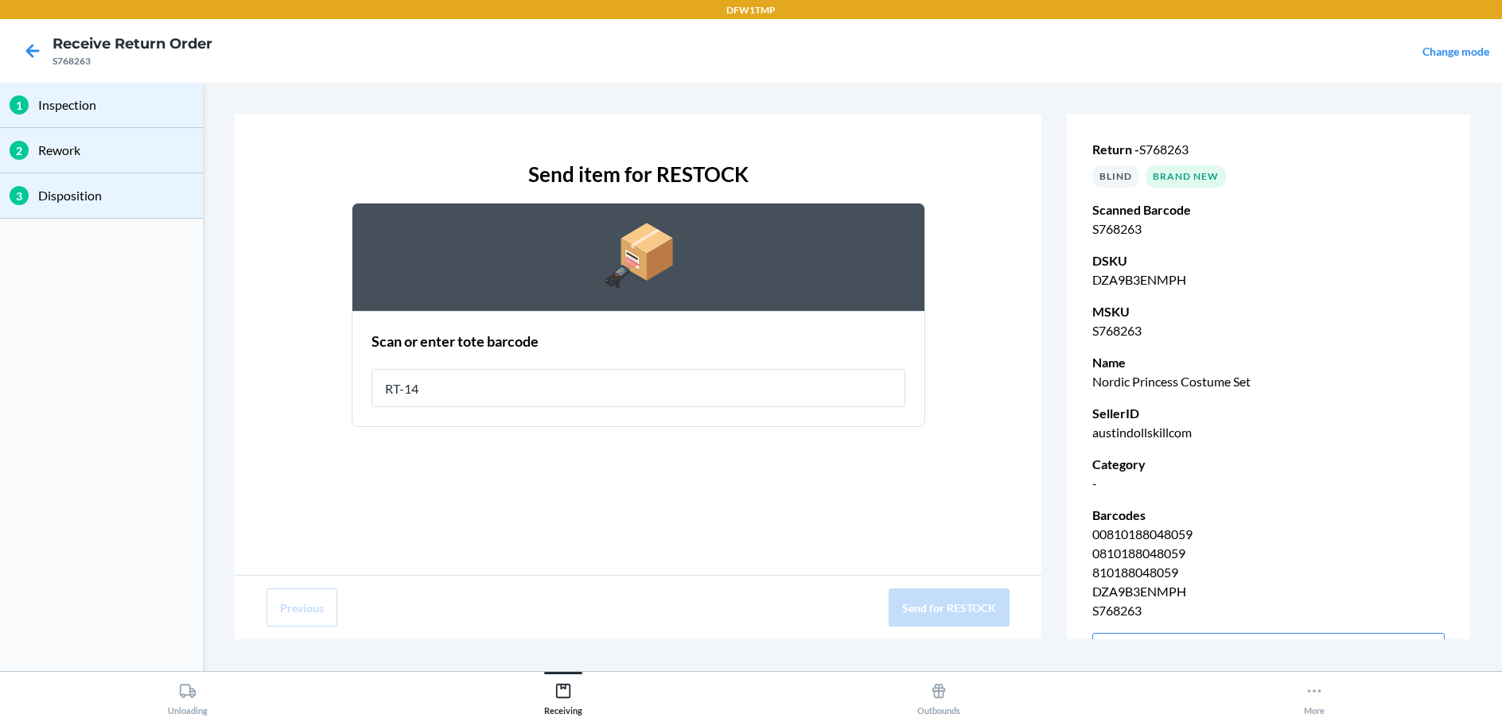
type input "RT-14"
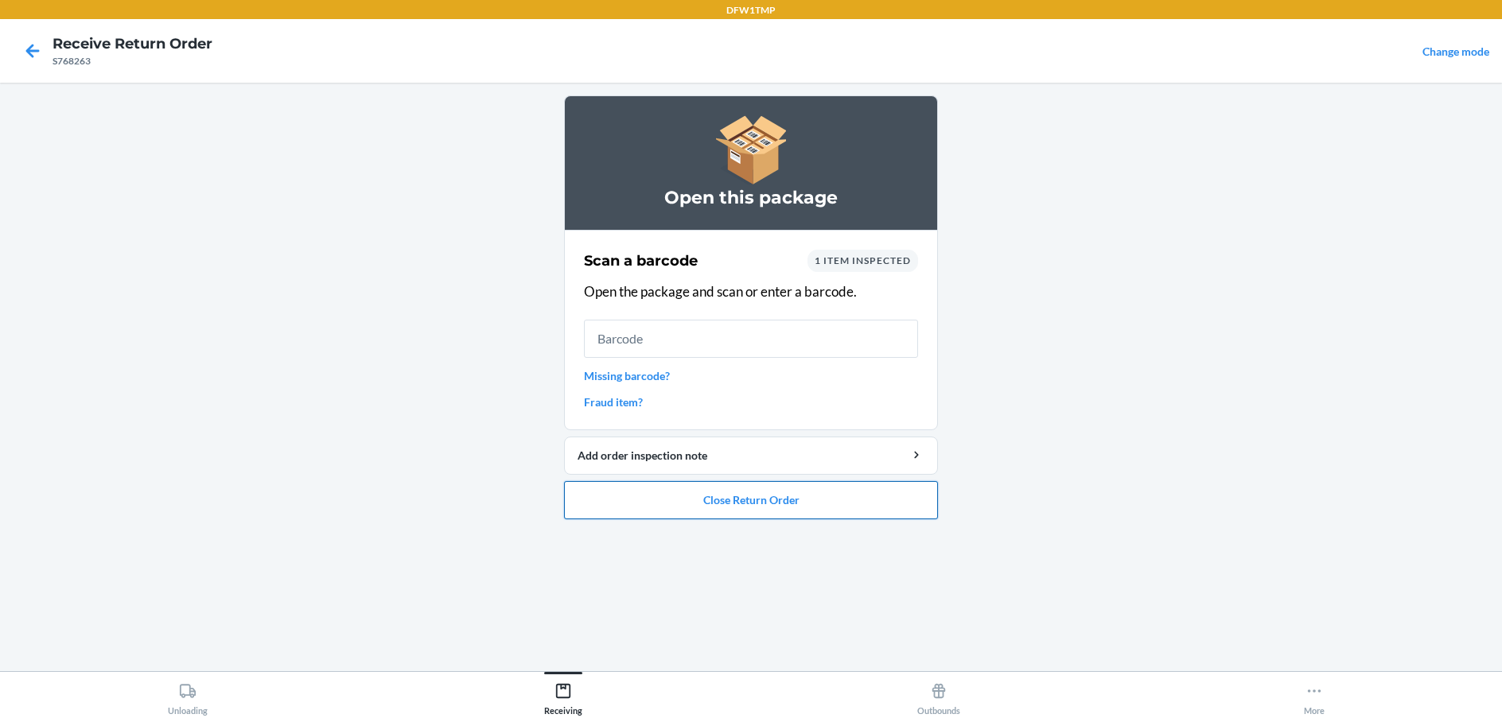
click at [681, 517] on button "Close Return Order" at bounding box center [751, 500] width 374 height 38
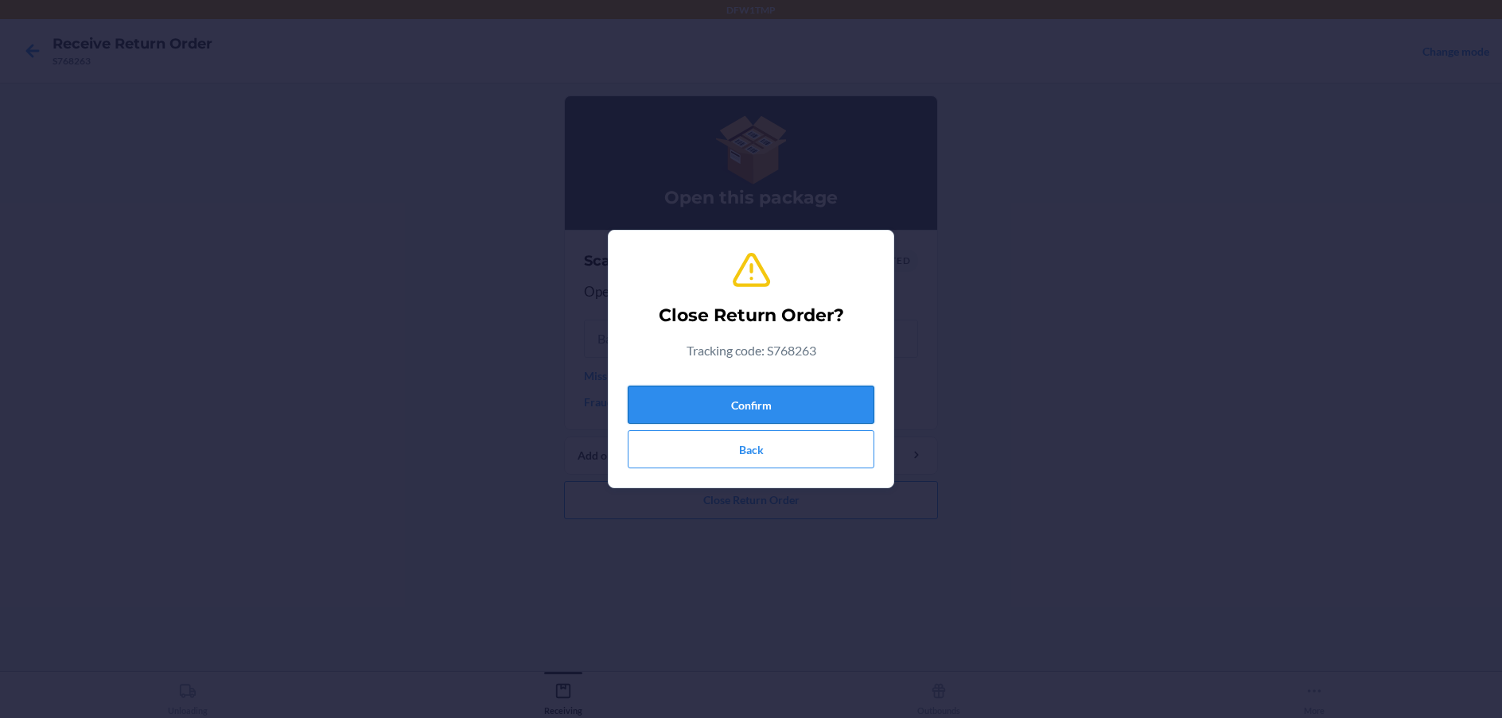
click at [740, 394] on button "Confirm" at bounding box center [751, 405] width 247 height 38
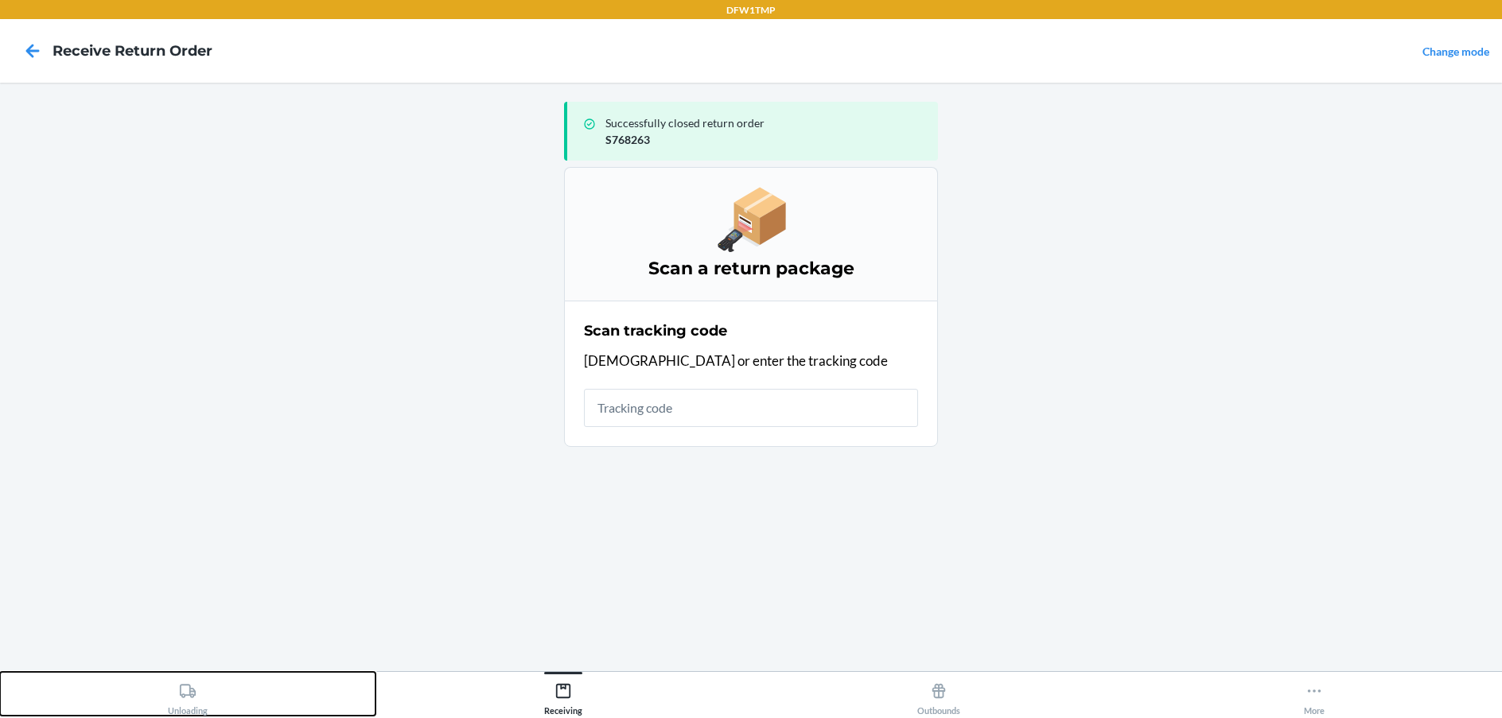
click at [206, 690] on div "Unloading" at bounding box center [188, 696] width 40 height 40
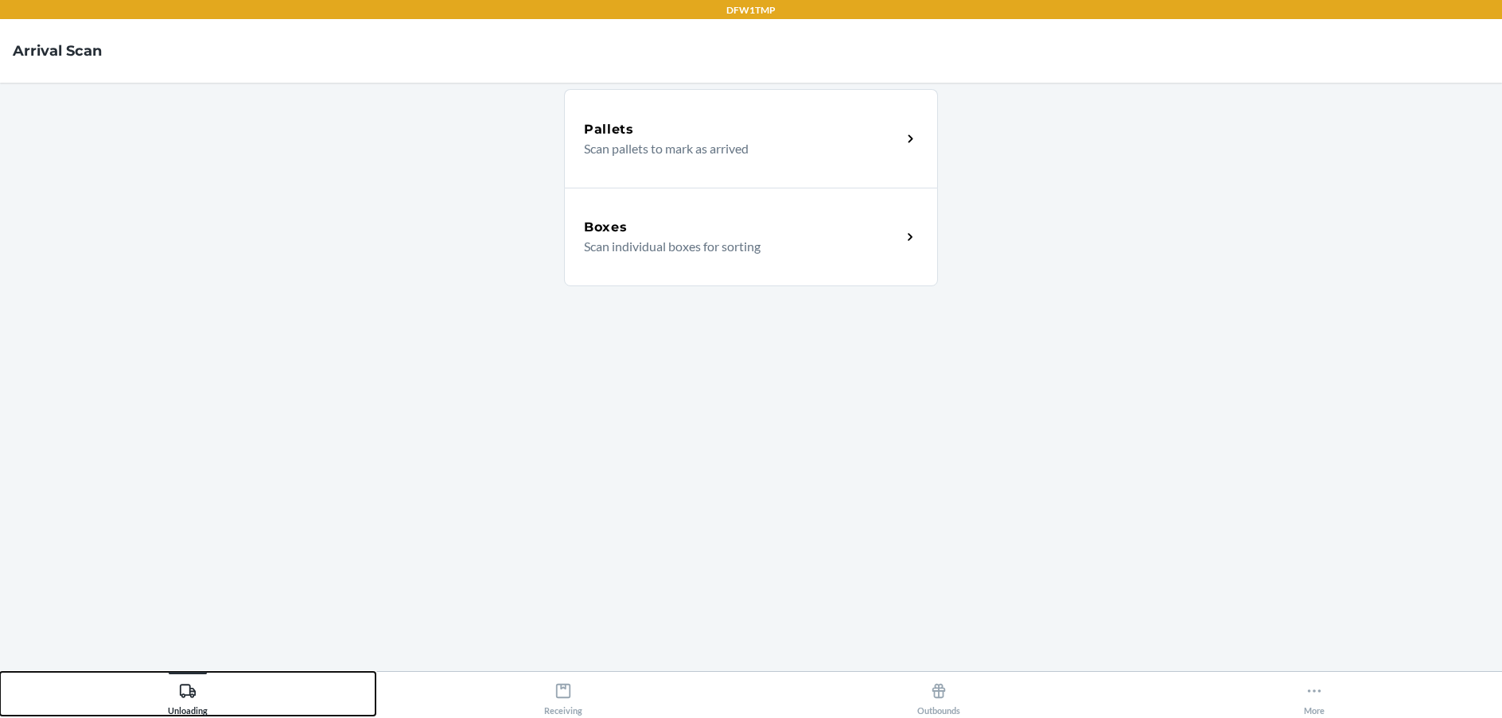
click at [0, 672] on button "Unloading" at bounding box center [187, 694] width 375 height 44
click at [777, 257] on div "Boxes Scan individual boxes for sorting" at bounding box center [751, 237] width 374 height 99
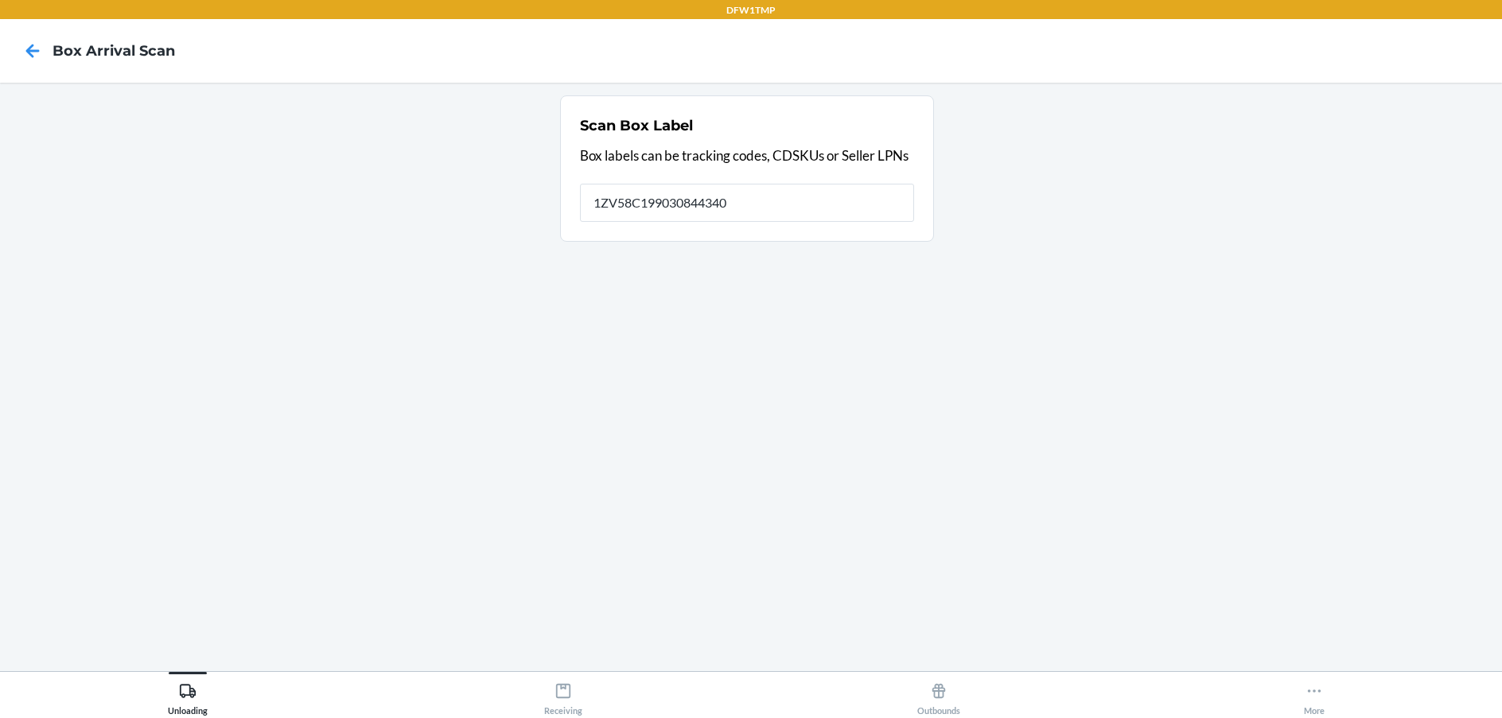
type input "1ZV58C199030844340"
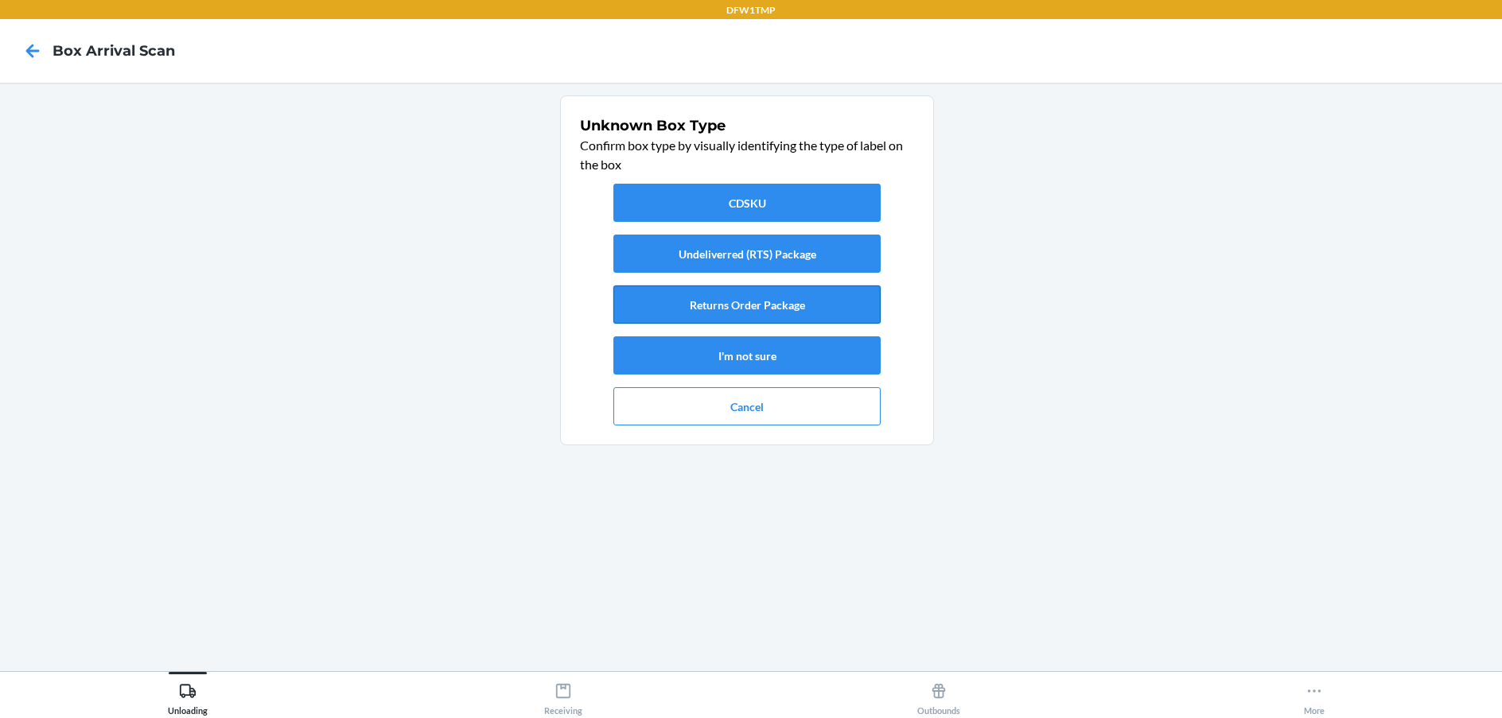
click at [654, 302] on button "Returns Order Package" at bounding box center [746, 305] width 267 height 38
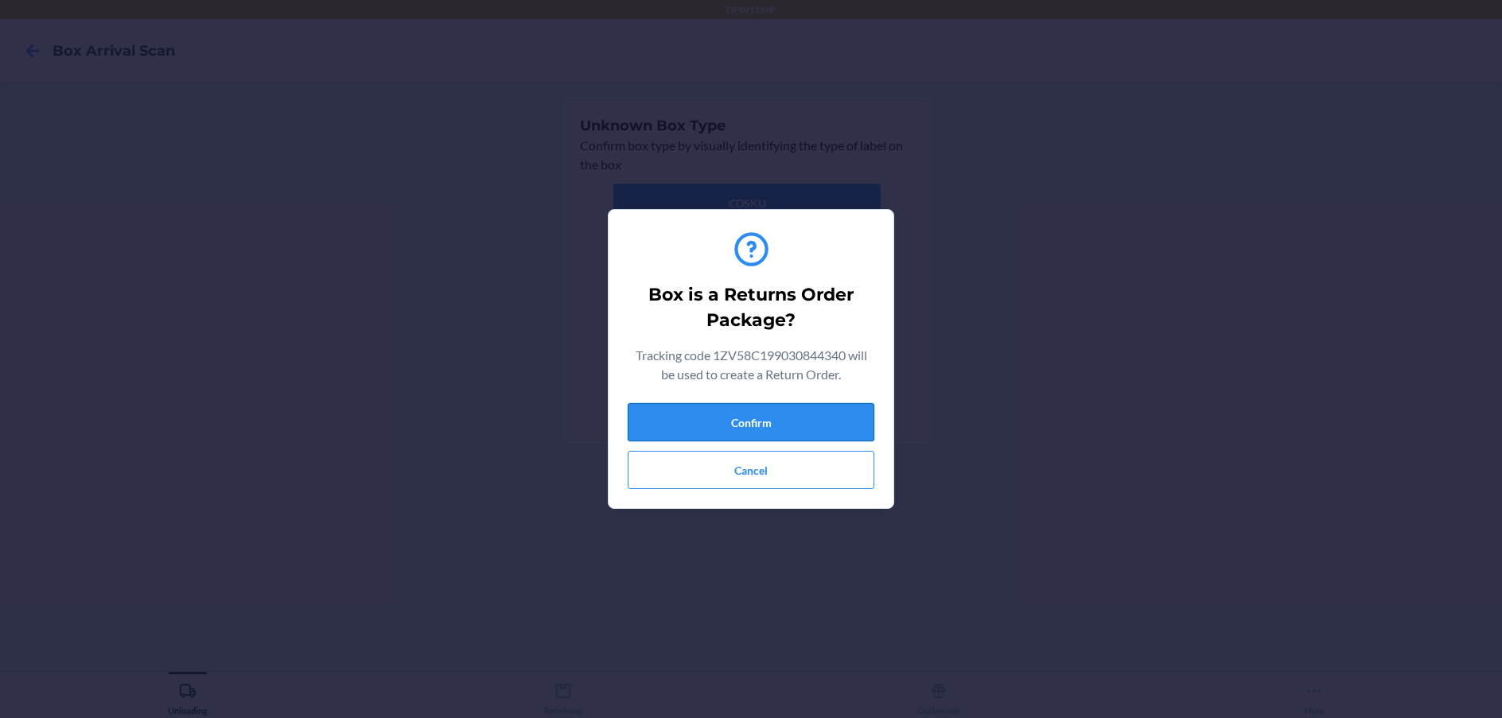
click at [682, 416] on button "Confirm" at bounding box center [751, 422] width 247 height 38
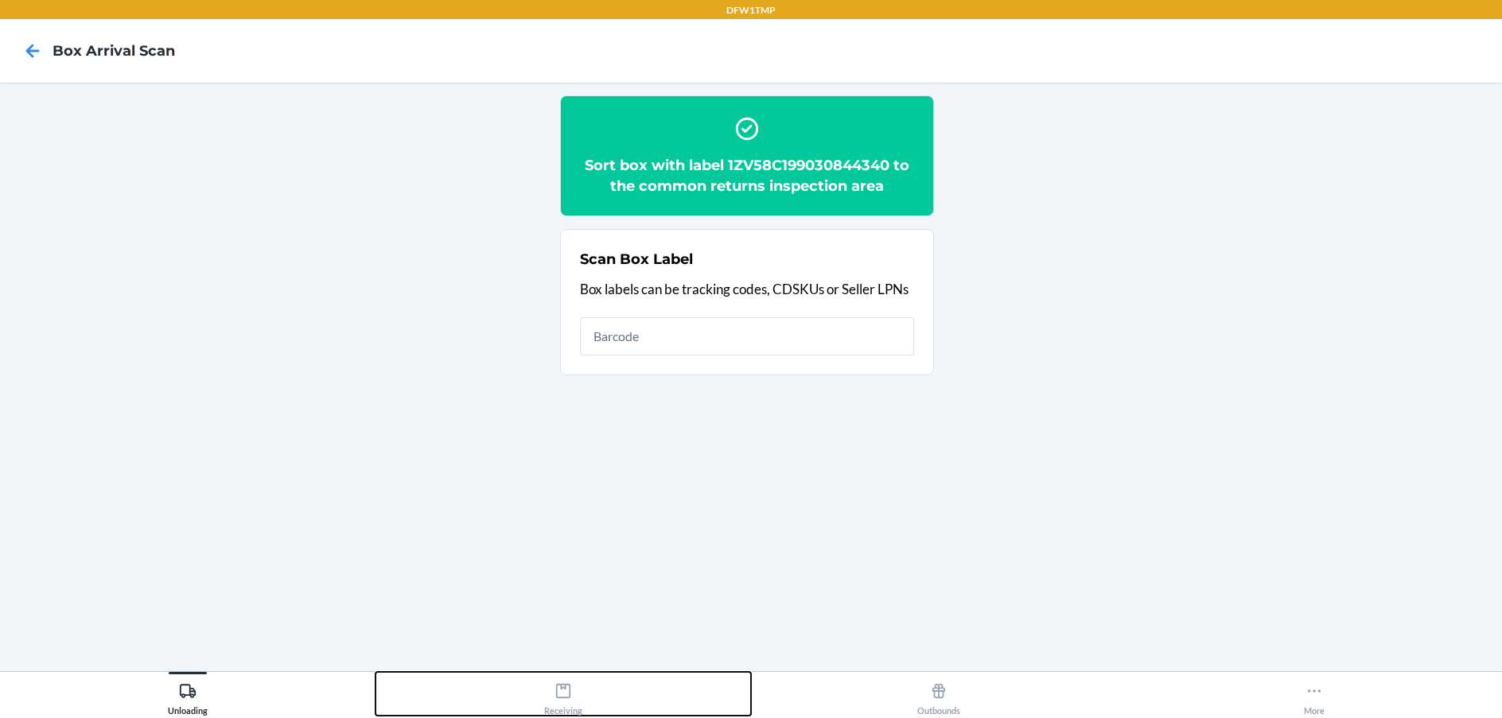
click at [536, 690] on button "Receiving" at bounding box center [562, 694] width 375 height 44
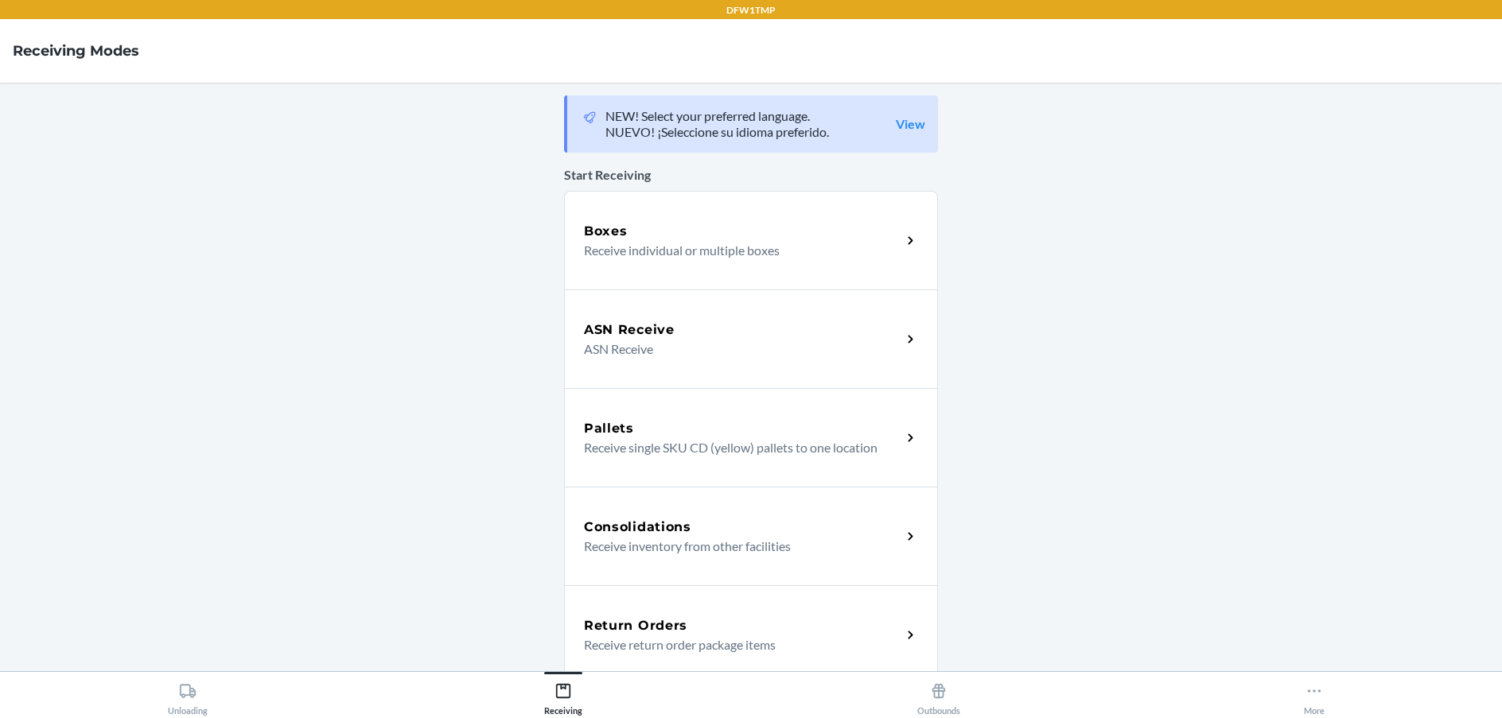
click at [785, 608] on div "Return Orders Receive return order package items" at bounding box center [751, 634] width 374 height 99
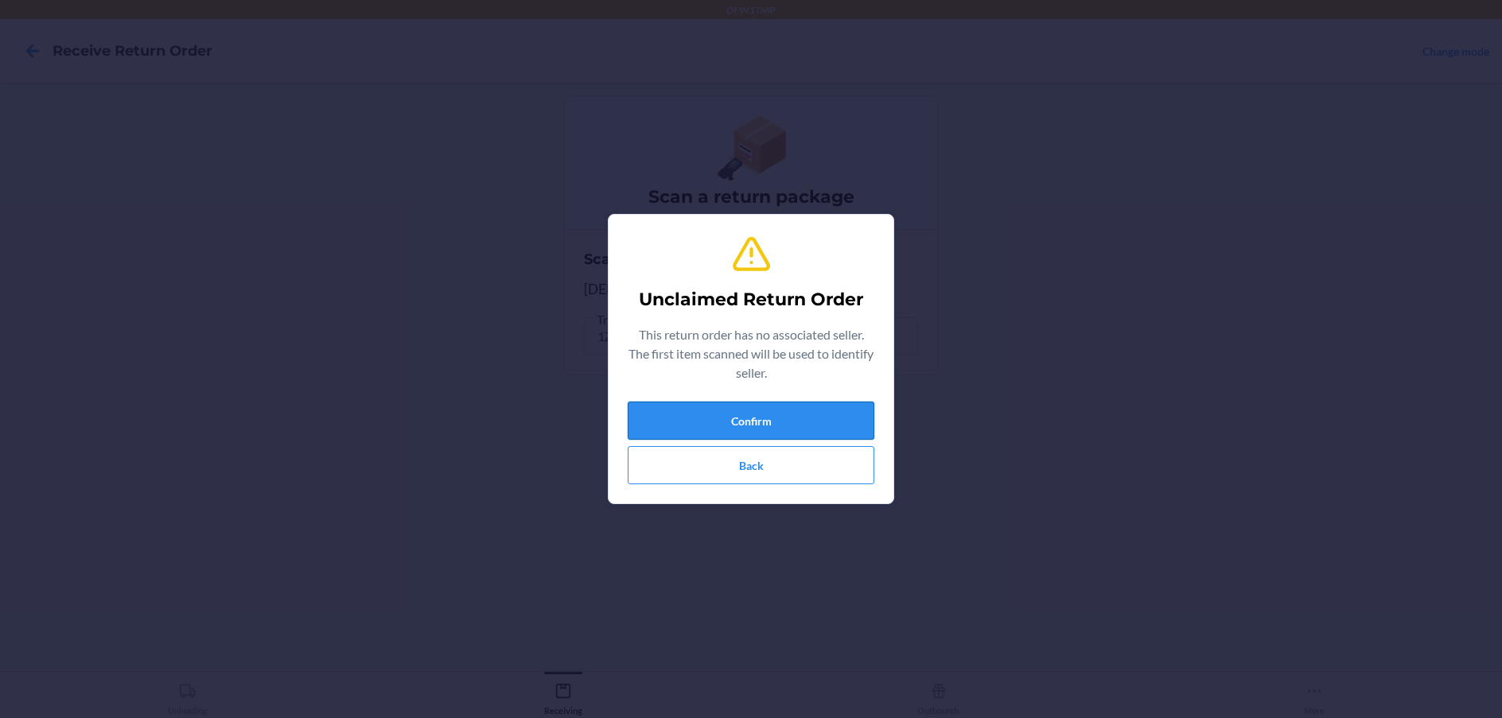
click at [694, 429] on button "Confirm" at bounding box center [751, 421] width 247 height 38
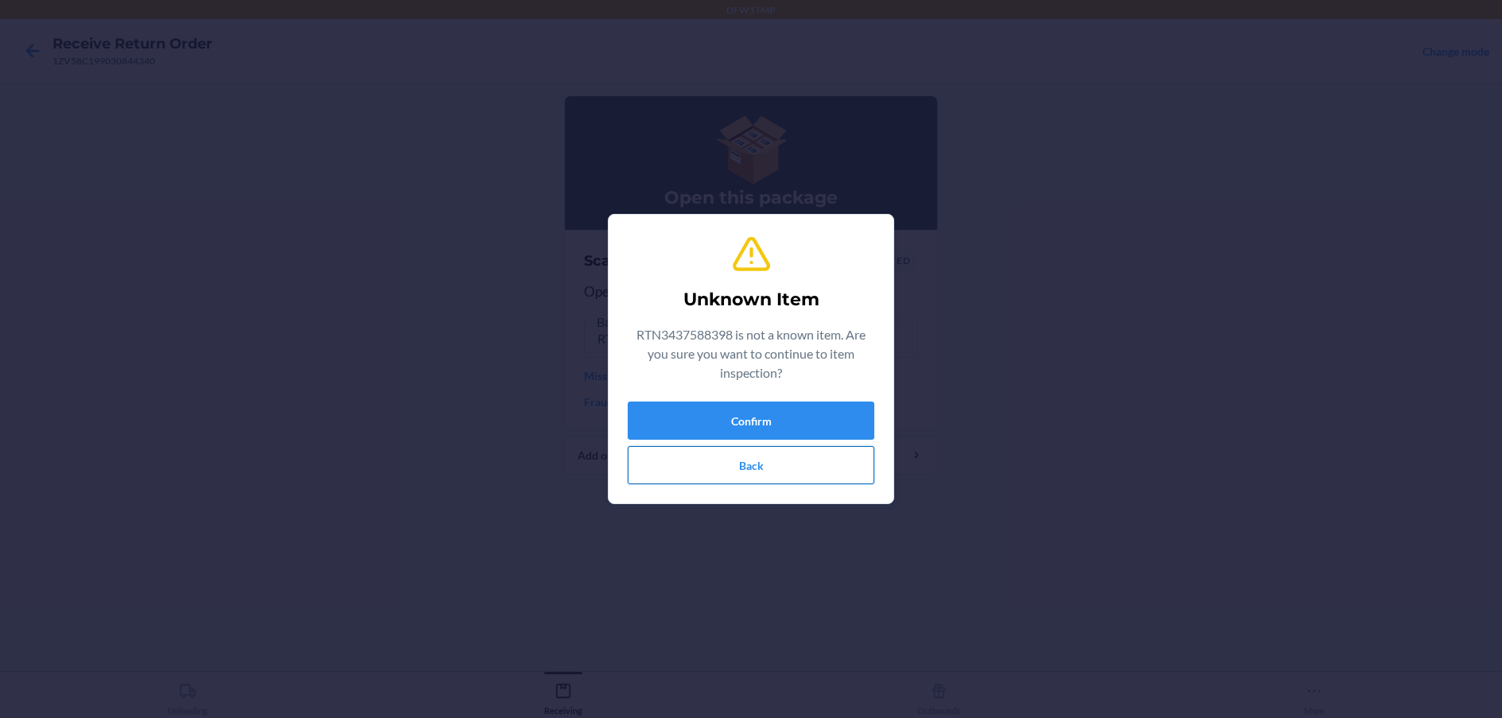
click at [781, 457] on button "Back" at bounding box center [751, 465] width 247 height 38
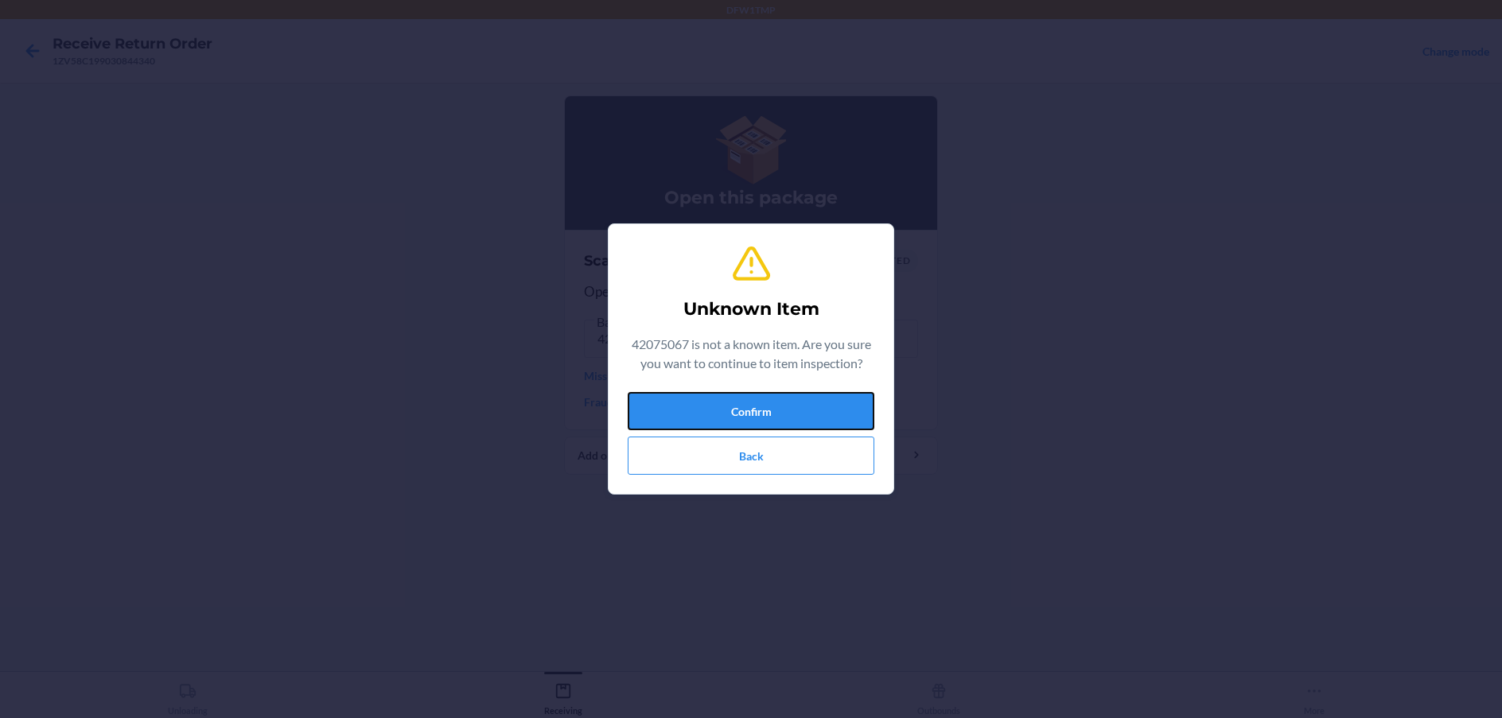
drag, startPoint x: 802, startPoint y: 407, endPoint x: 793, endPoint y: 414, distance: 11.3
click at [803, 406] on button "Confirm" at bounding box center [751, 411] width 247 height 38
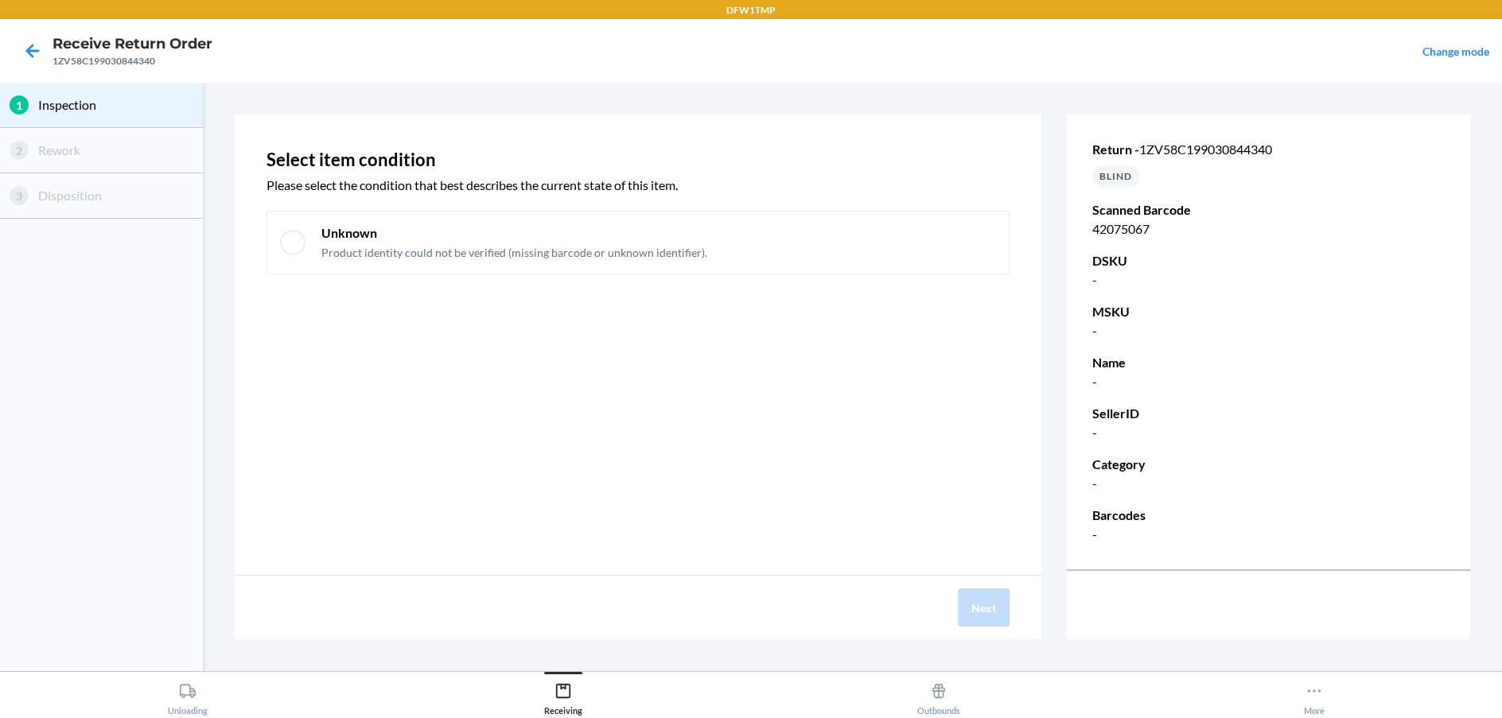
drag, startPoint x: 295, startPoint y: 238, endPoint x: 316, endPoint y: 338, distance: 102.3
click at [295, 239] on div at bounding box center [292, 242] width 25 height 25
checkbox input "true"
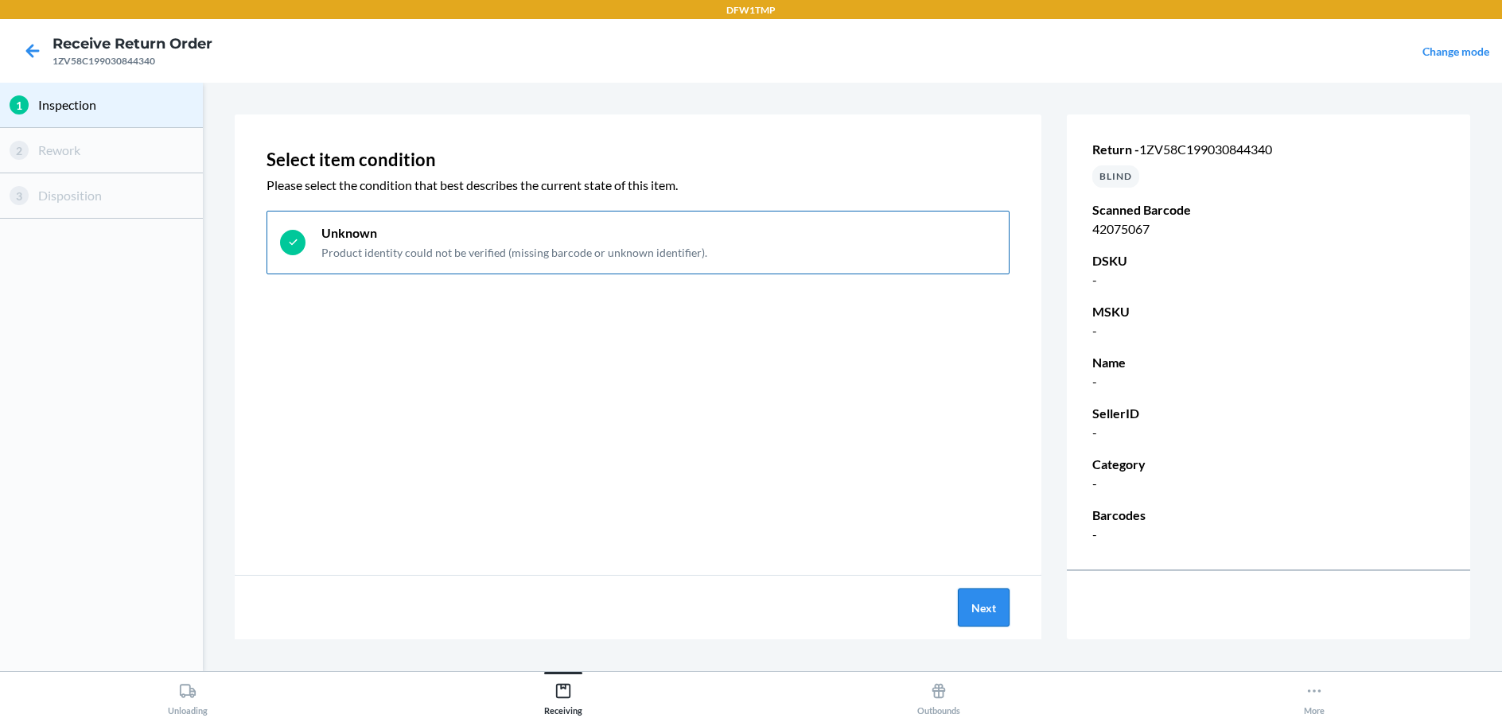
drag, startPoint x: 982, startPoint y: 604, endPoint x: 981, endPoint y: 589, distance: 14.4
click at [981, 589] on button "Next" at bounding box center [984, 608] width 52 height 38
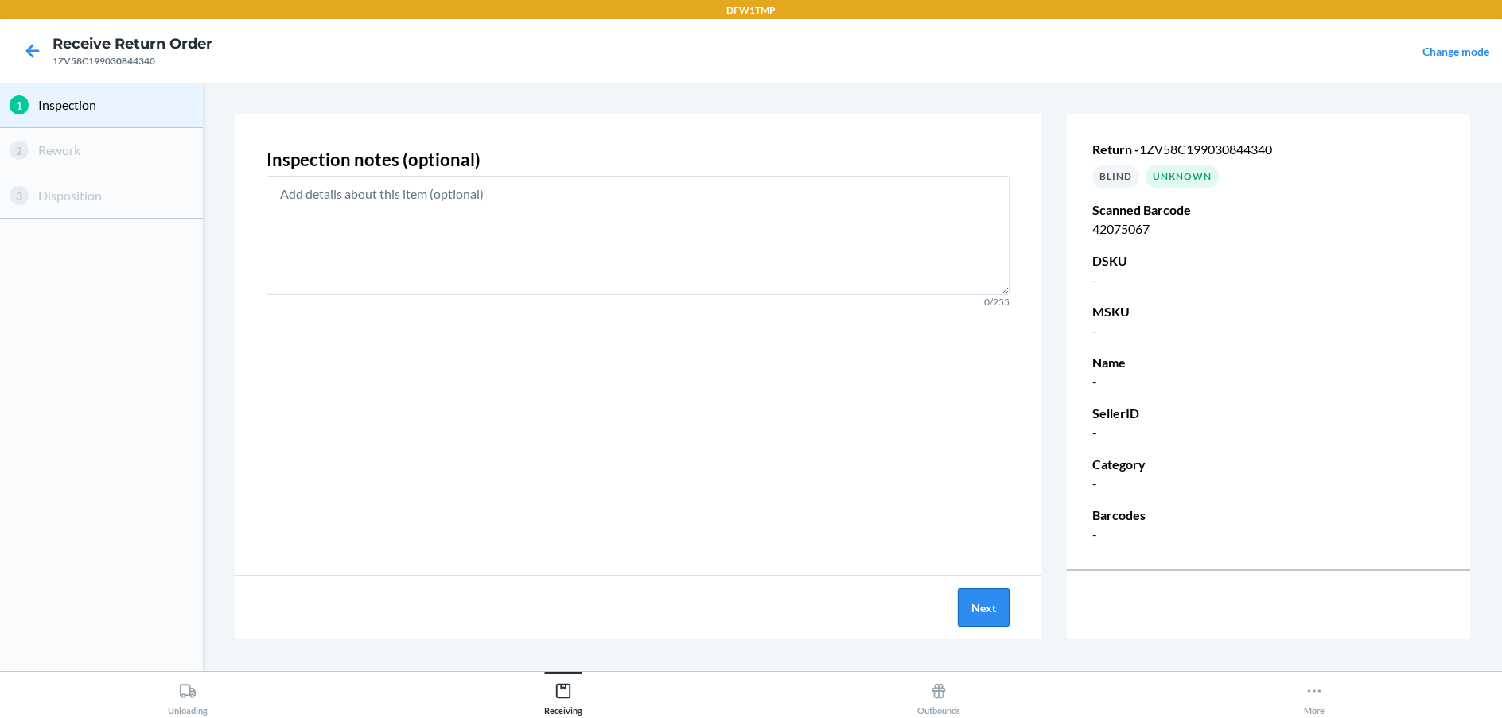
click at [984, 595] on button "Next" at bounding box center [984, 608] width 52 height 38
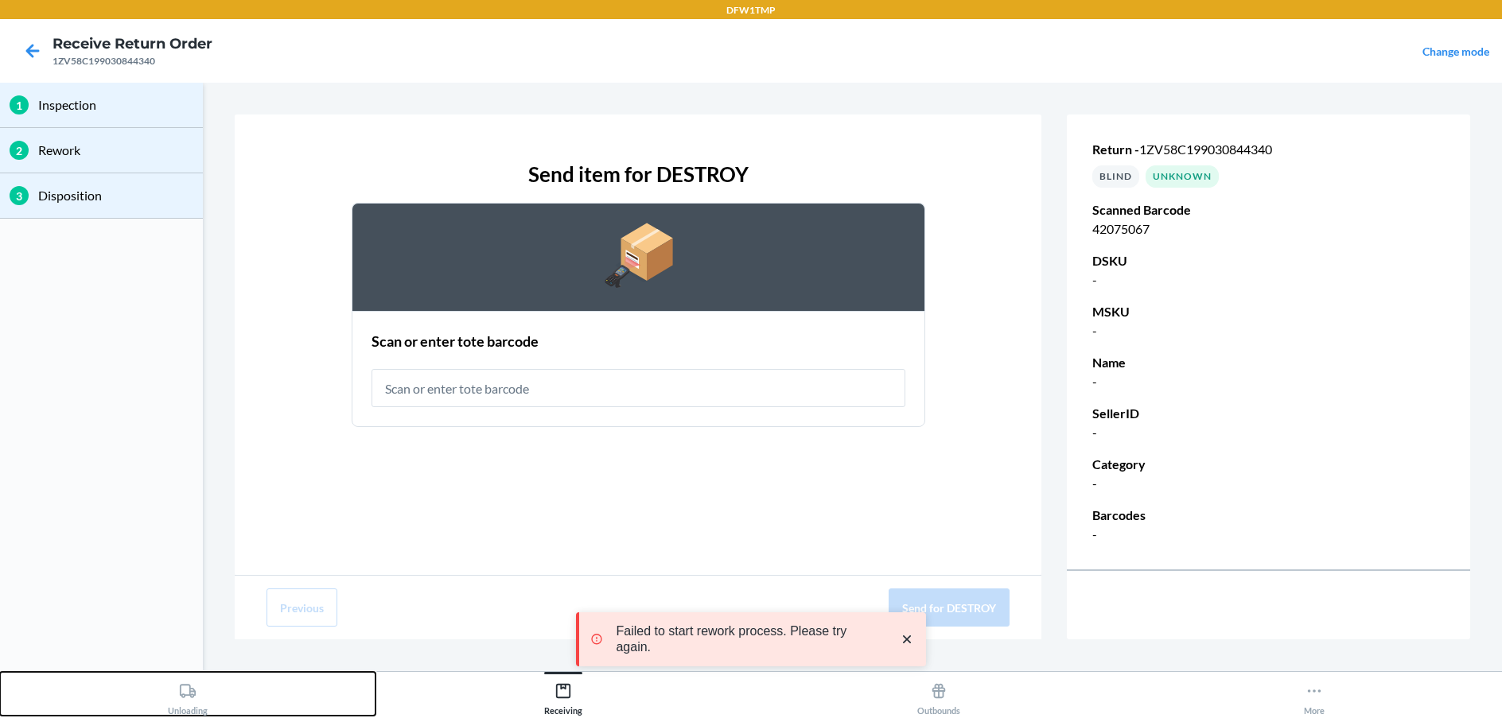
click at [200, 696] on div "Unloading" at bounding box center [188, 696] width 40 height 40
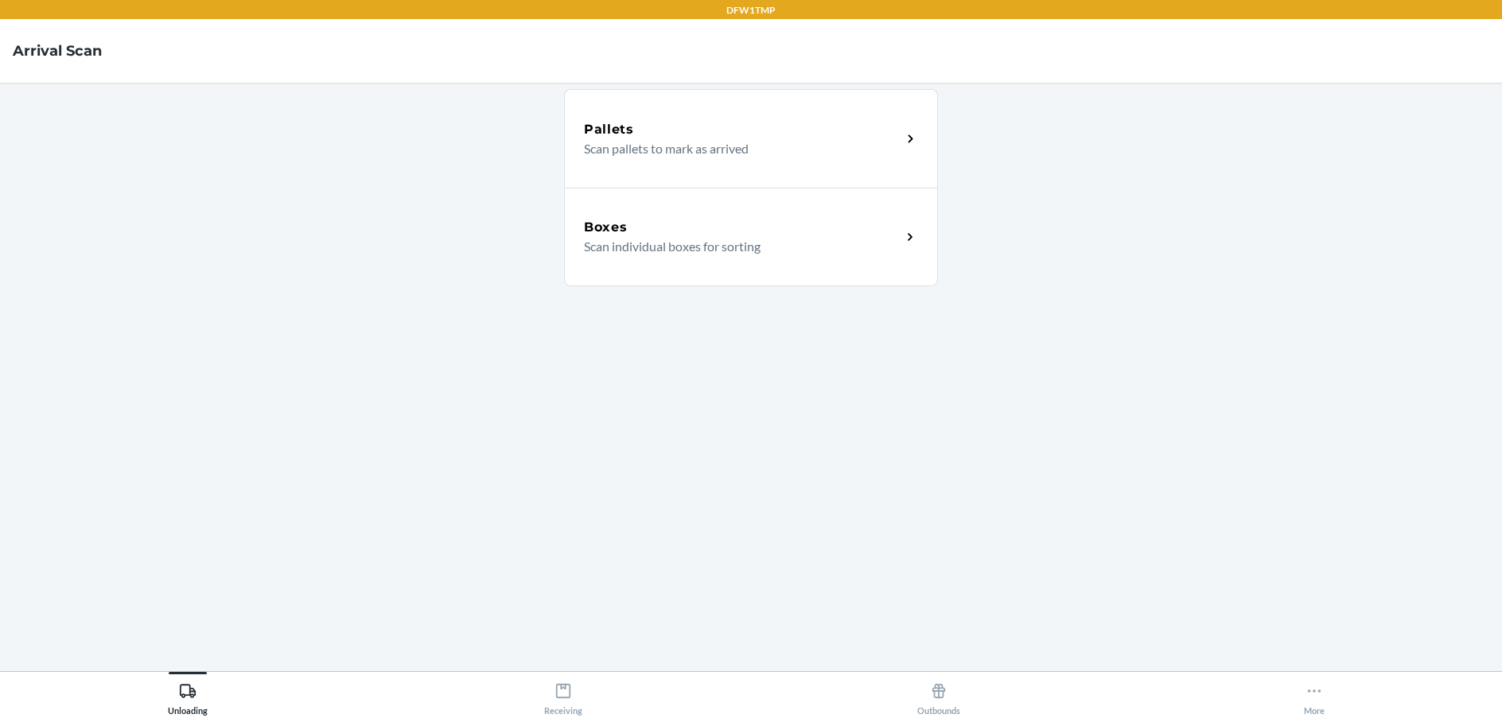
click at [917, 258] on div "Boxes Scan individual boxes for sorting" at bounding box center [751, 237] width 374 height 99
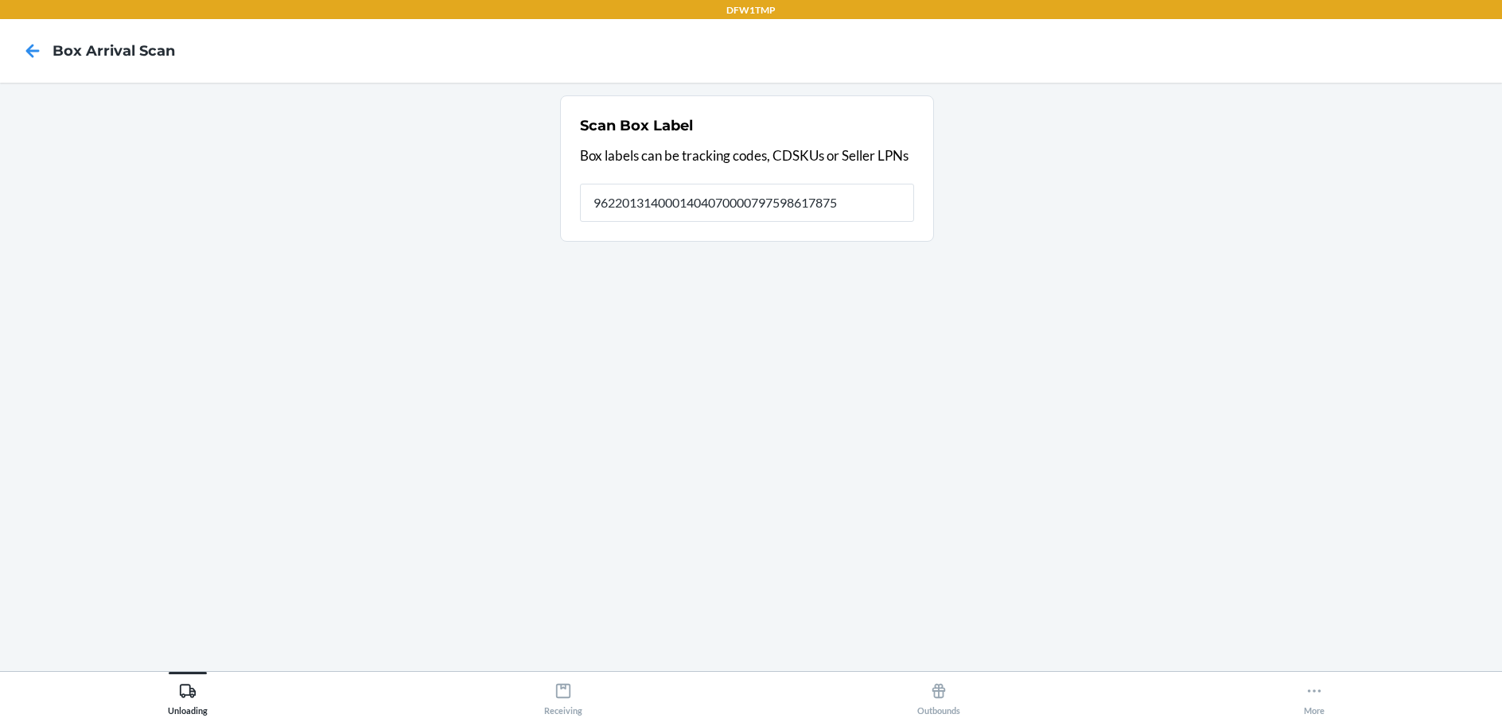
type input "9622013140001404070000797598617875"
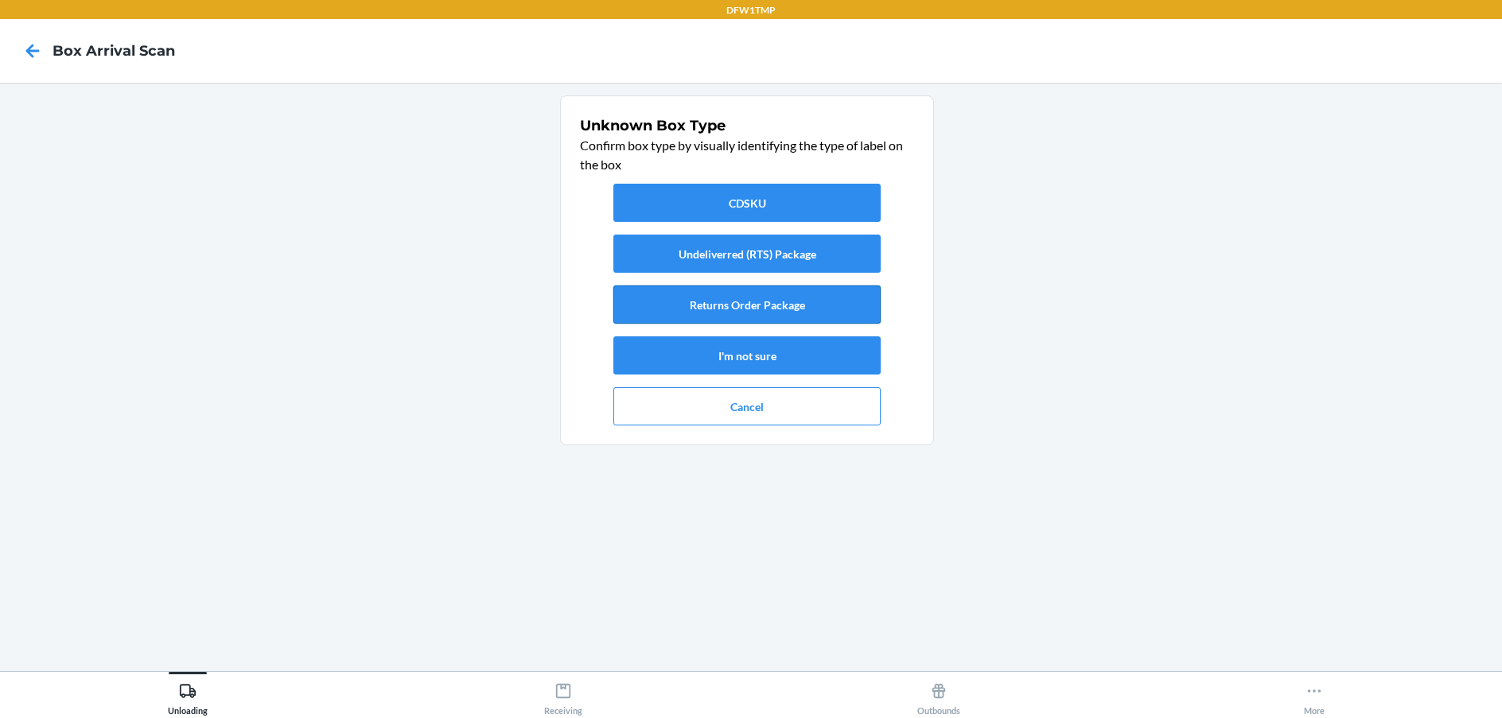
click at [732, 293] on button "Returns Order Package" at bounding box center [746, 305] width 267 height 38
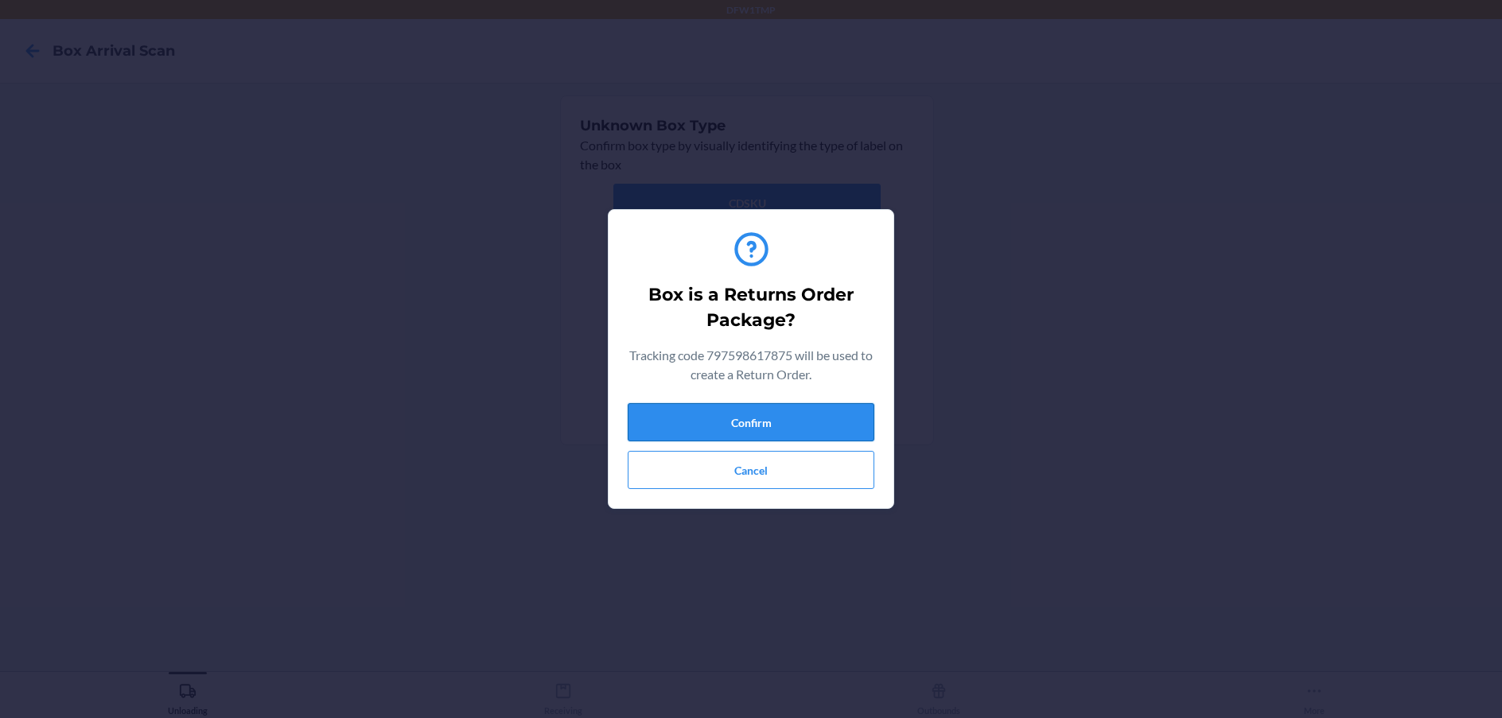
click at [830, 420] on button "Confirm" at bounding box center [751, 422] width 247 height 38
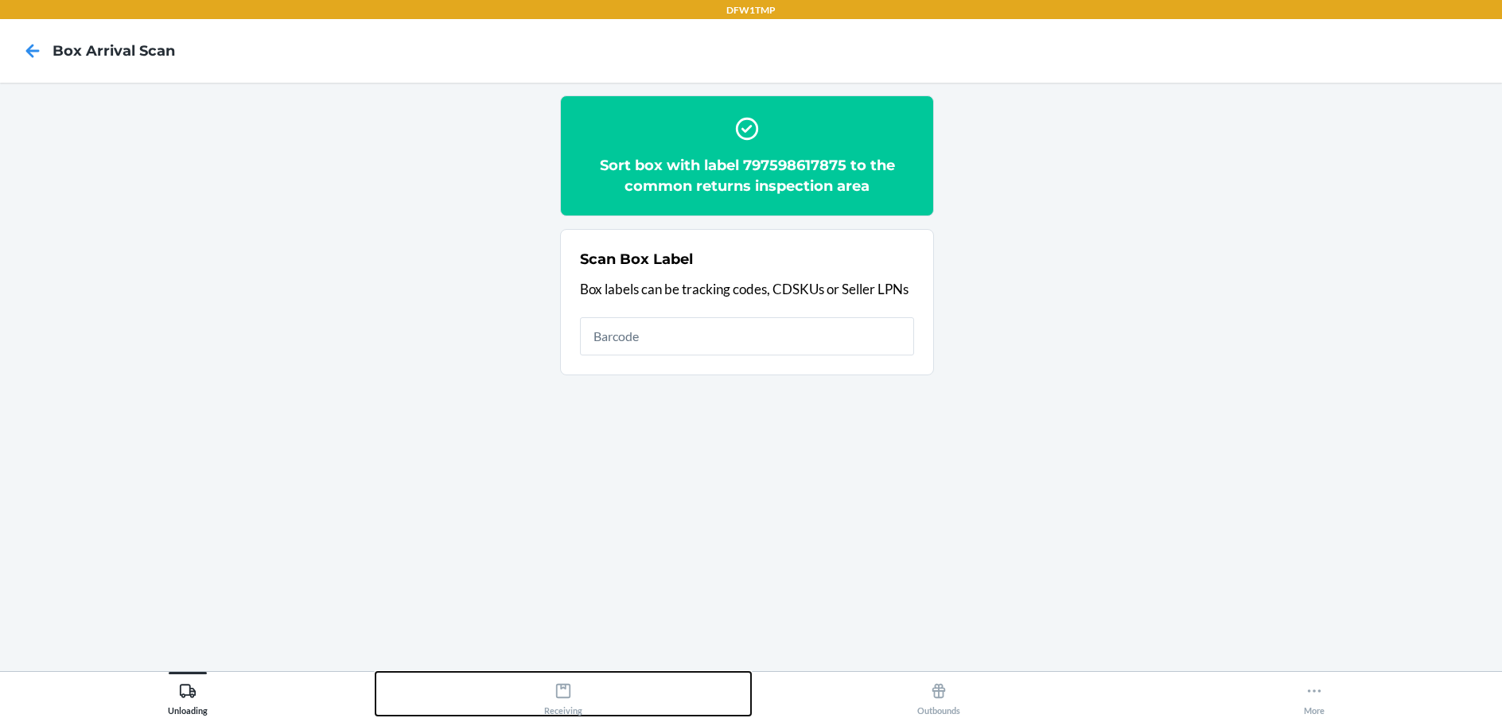
click at [568, 702] on div "Receiving" at bounding box center [563, 696] width 38 height 40
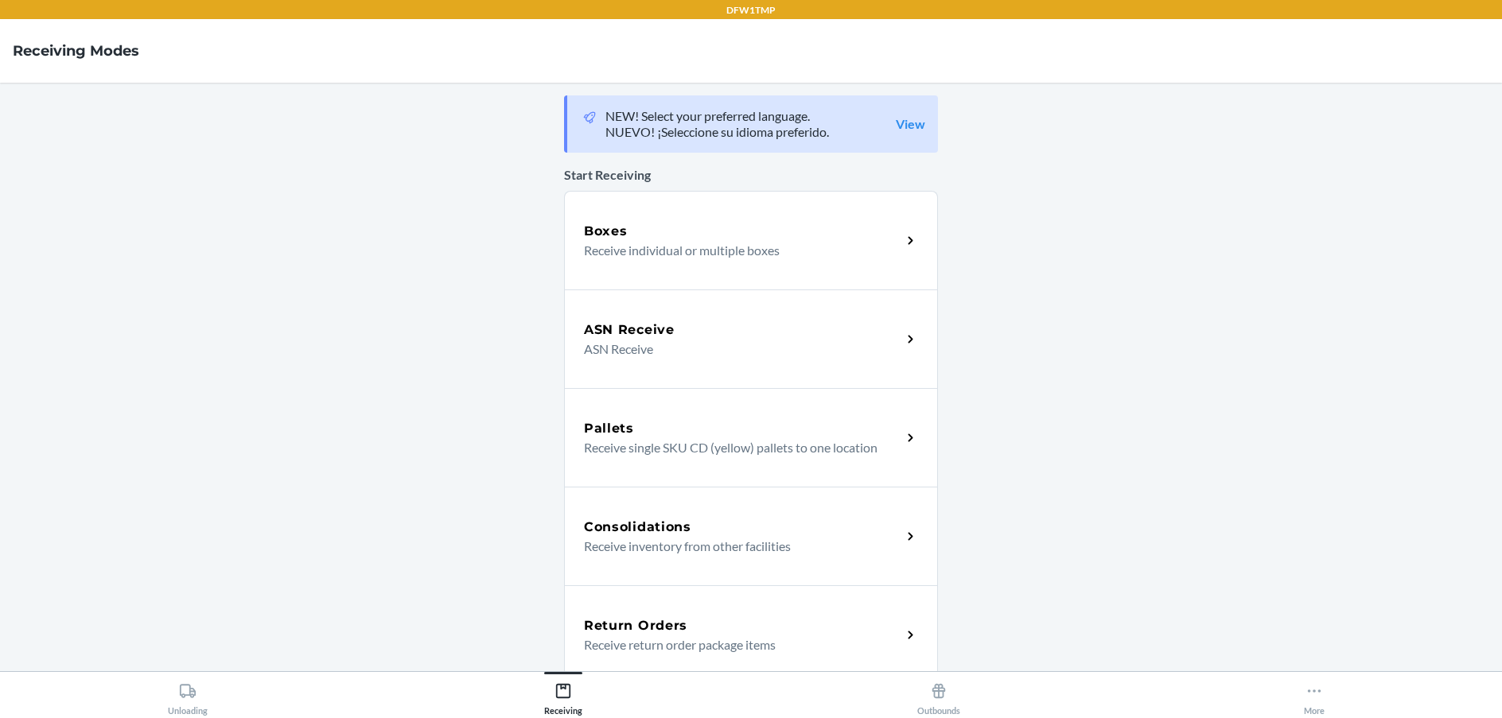
click at [688, 605] on div "Return Orders Receive return order package items" at bounding box center [751, 634] width 374 height 99
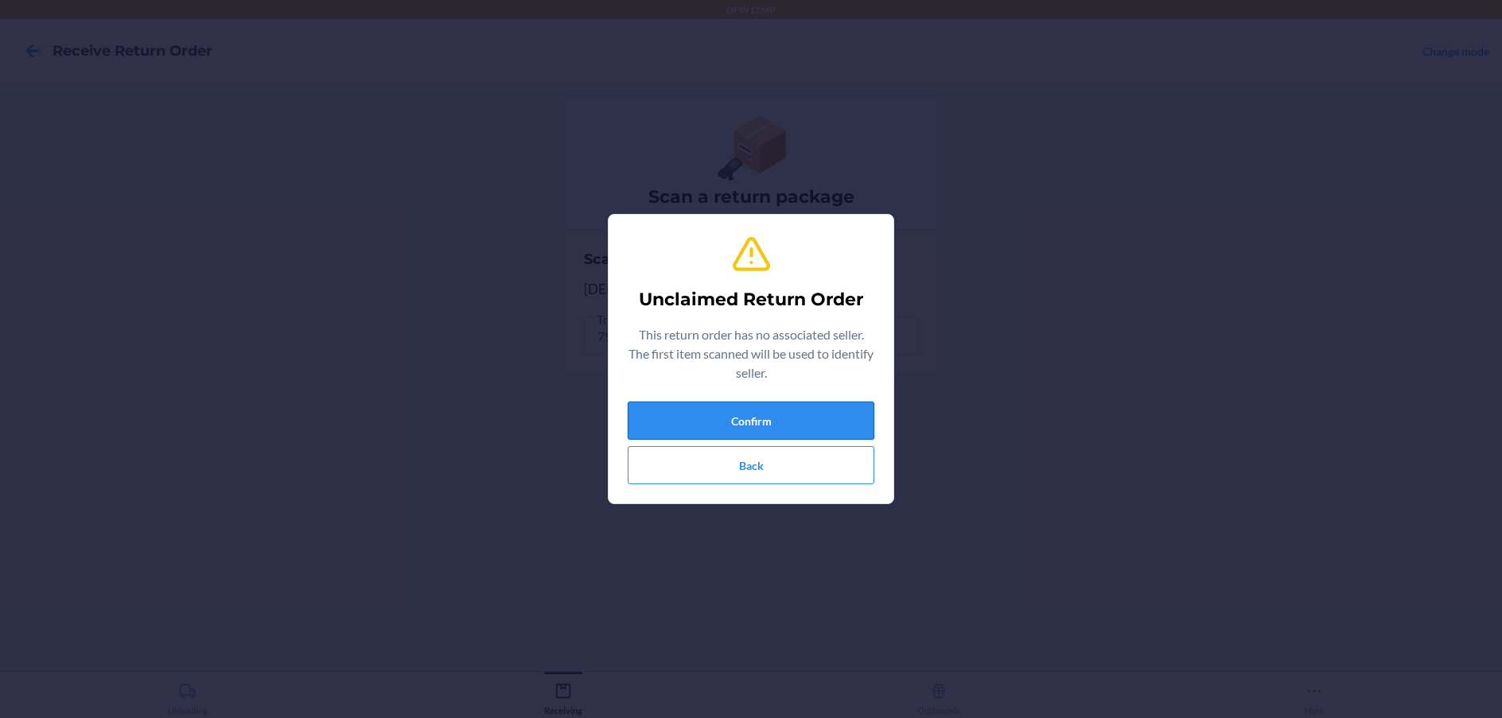
click at [777, 421] on button "Confirm" at bounding box center [751, 421] width 247 height 38
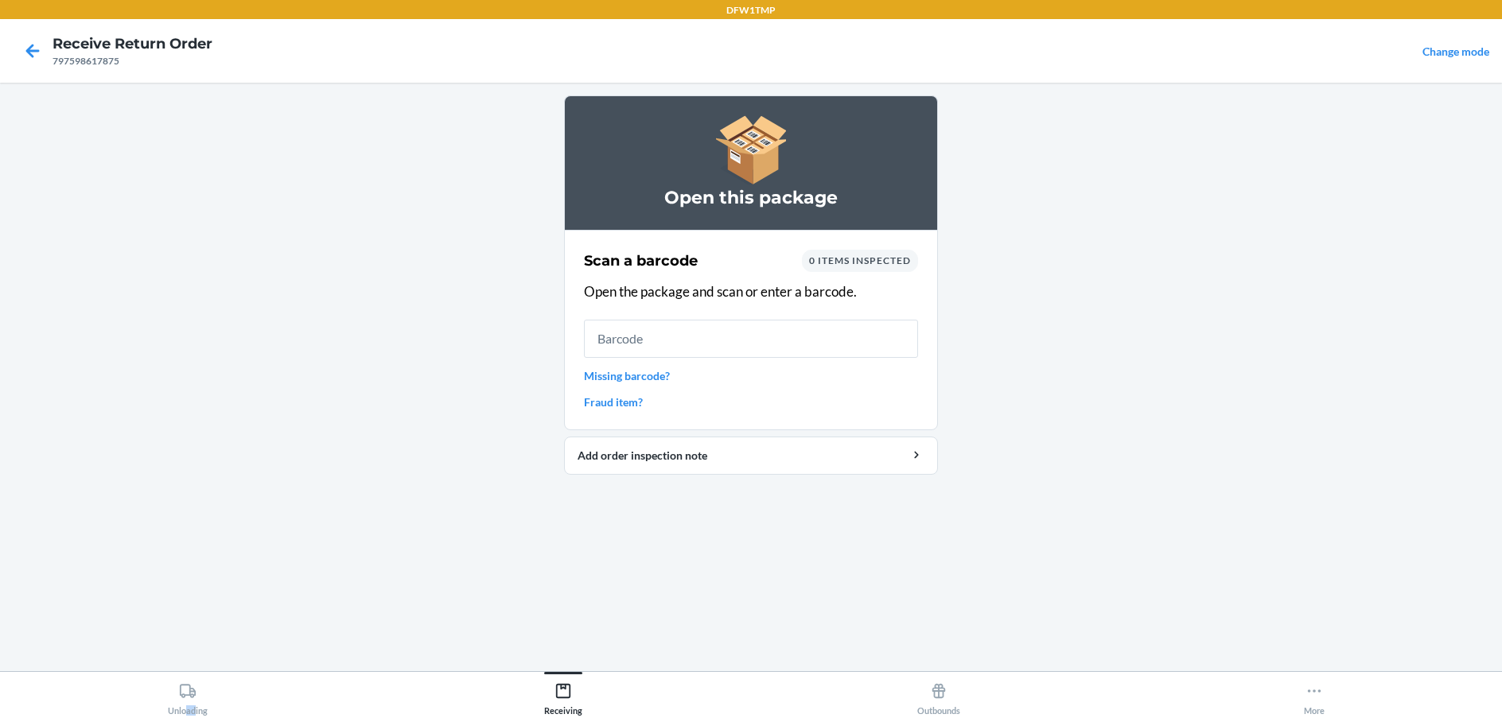
click at [194, 717] on html "DFW1TMP Receive Return Order 797598617875 Change mode Open this package Scan a …" at bounding box center [751, 359] width 1502 height 718
click at [193, 697] on icon at bounding box center [188, 691] width 16 height 14
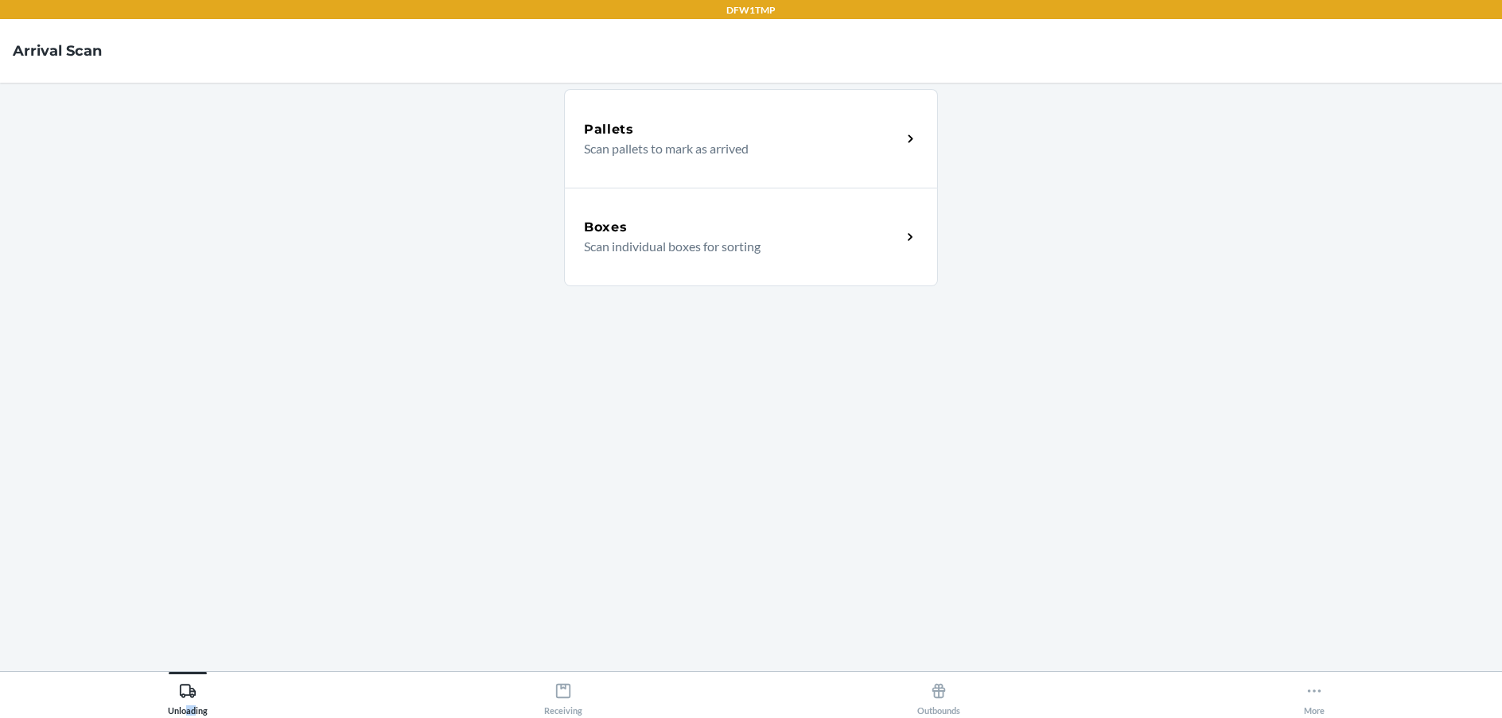
click at [884, 249] on p "Scan individual boxes for sorting" at bounding box center [736, 246] width 305 height 19
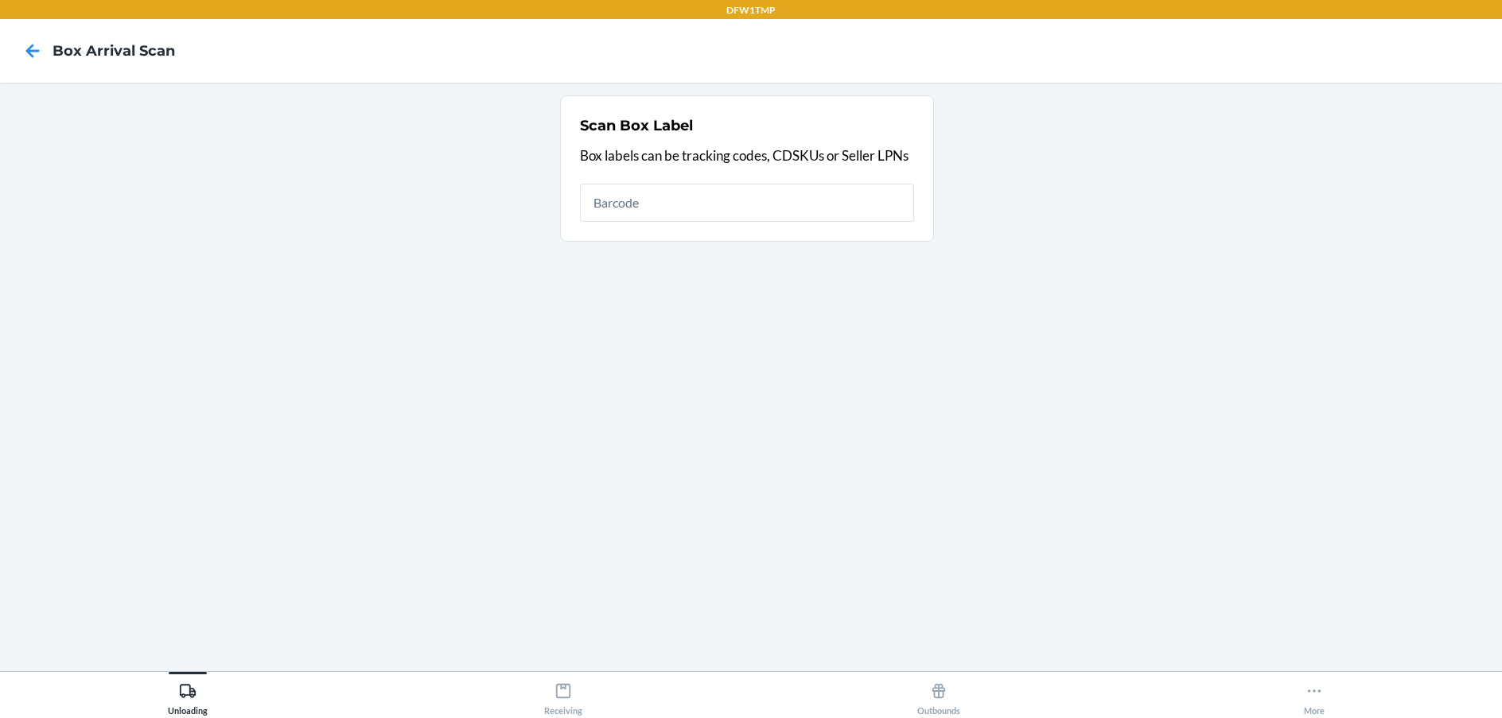
drag, startPoint x: 631, startPoint y: 286, endPoint x: 575, endPoint y: 314, distance: 62.2
drag, startPoint x: 575, startPoint y: 314, endPoint x: 227, endPoint y: 496, distance: 392.0
type input ".1ZR08H699012358373"
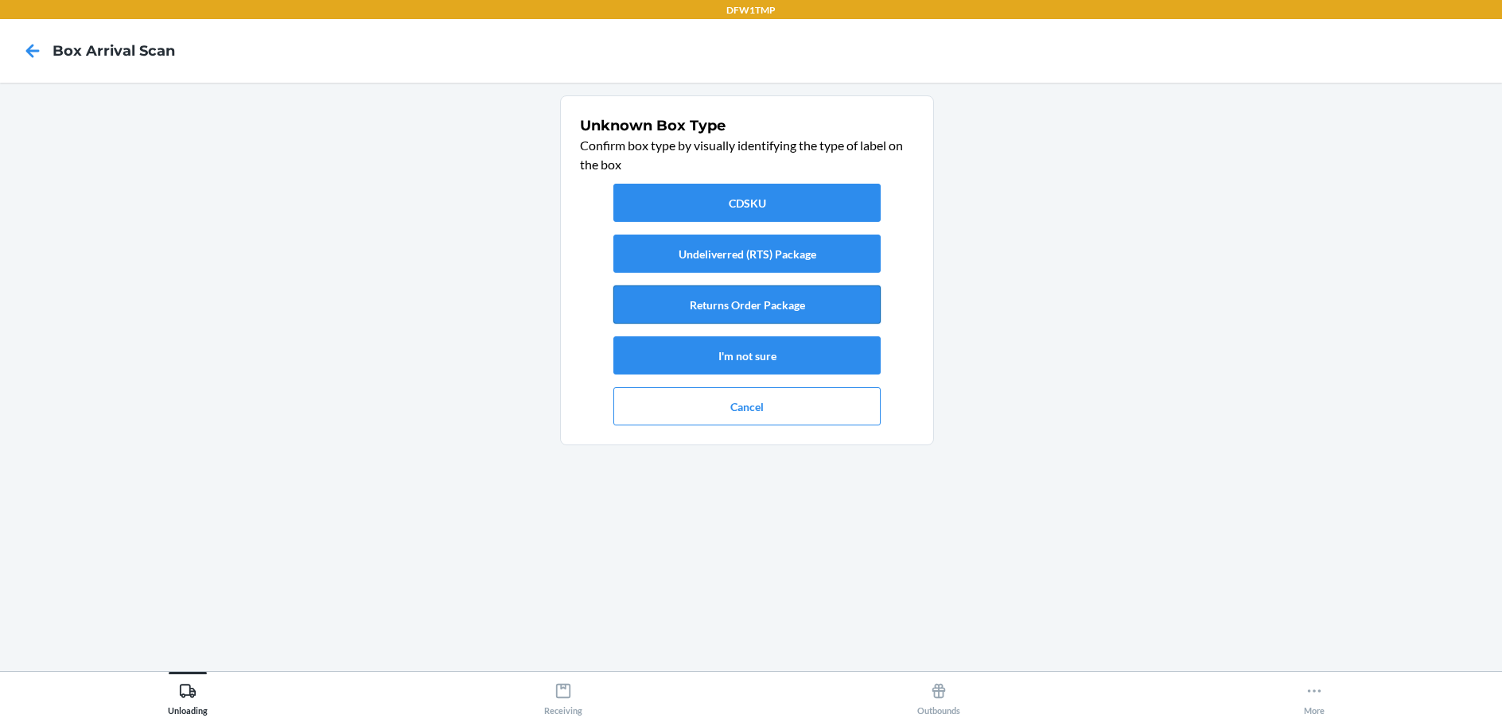
click at [789, 293] on button "Returns Order Package" at bounding box center [746, 305] width 267 height 38
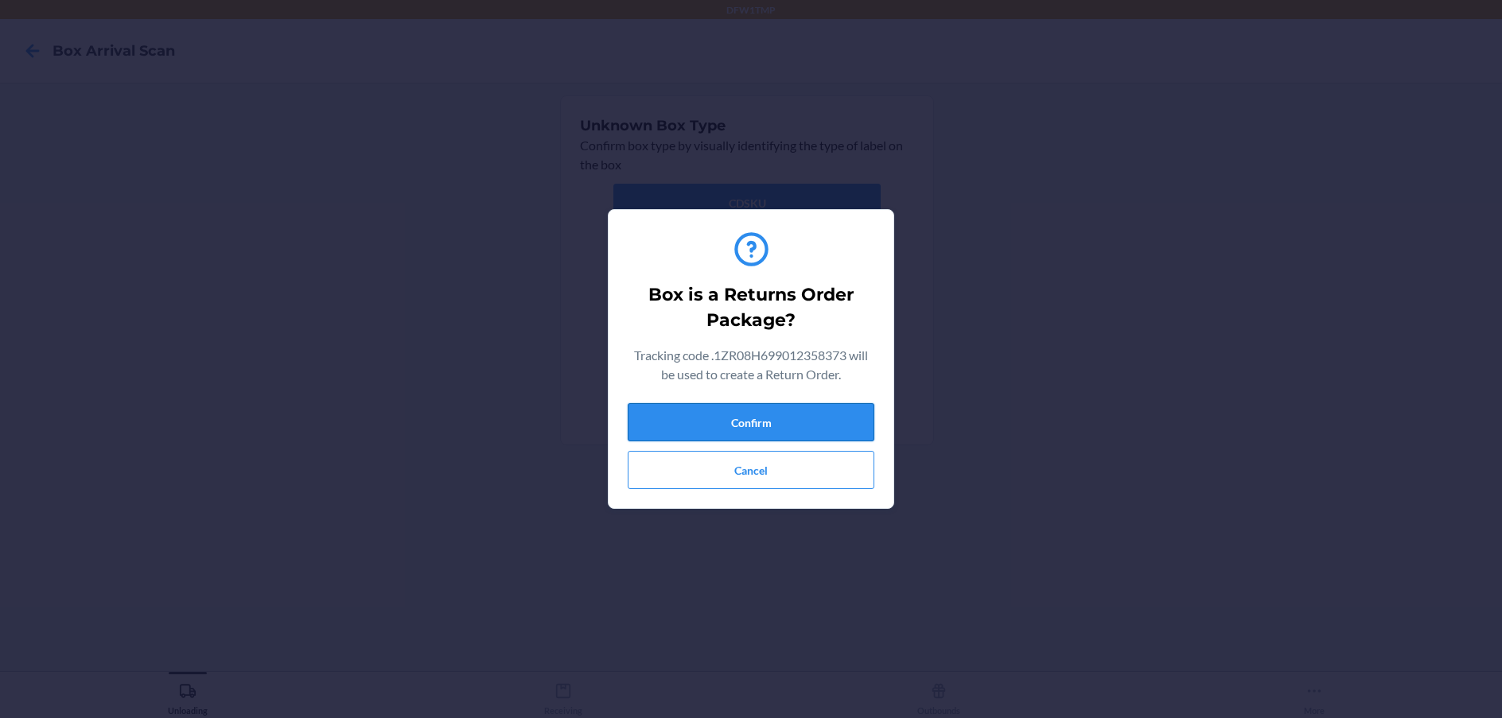
click at [763, 416] on button "Confirm" at bounding box center [751, 422] width 247 height 38
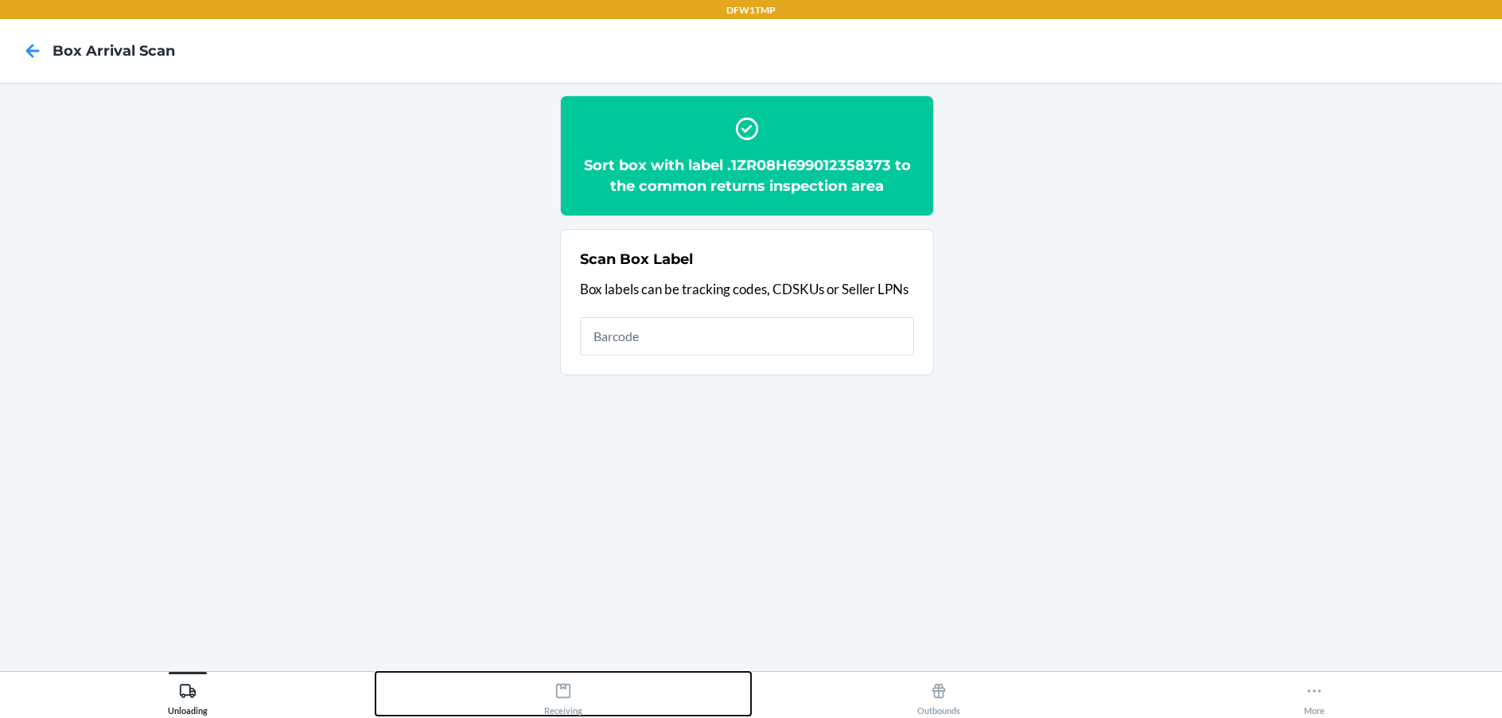
click at [569, 701] on div "Receiving" at bounding box center [563, 696] width 38 height 40
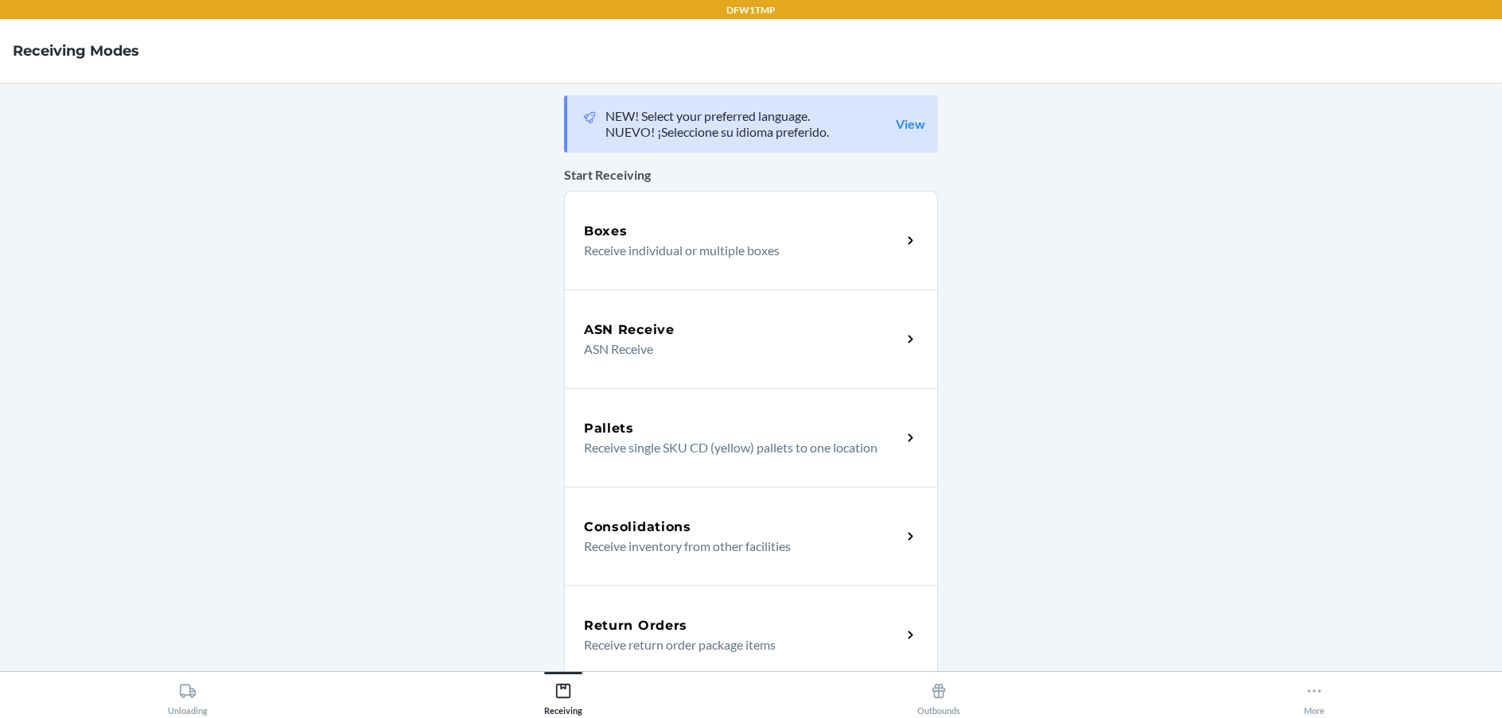
click at [720, 638] on p "Receive return order package items" at bounding box center [736, 645] width 305 height 19
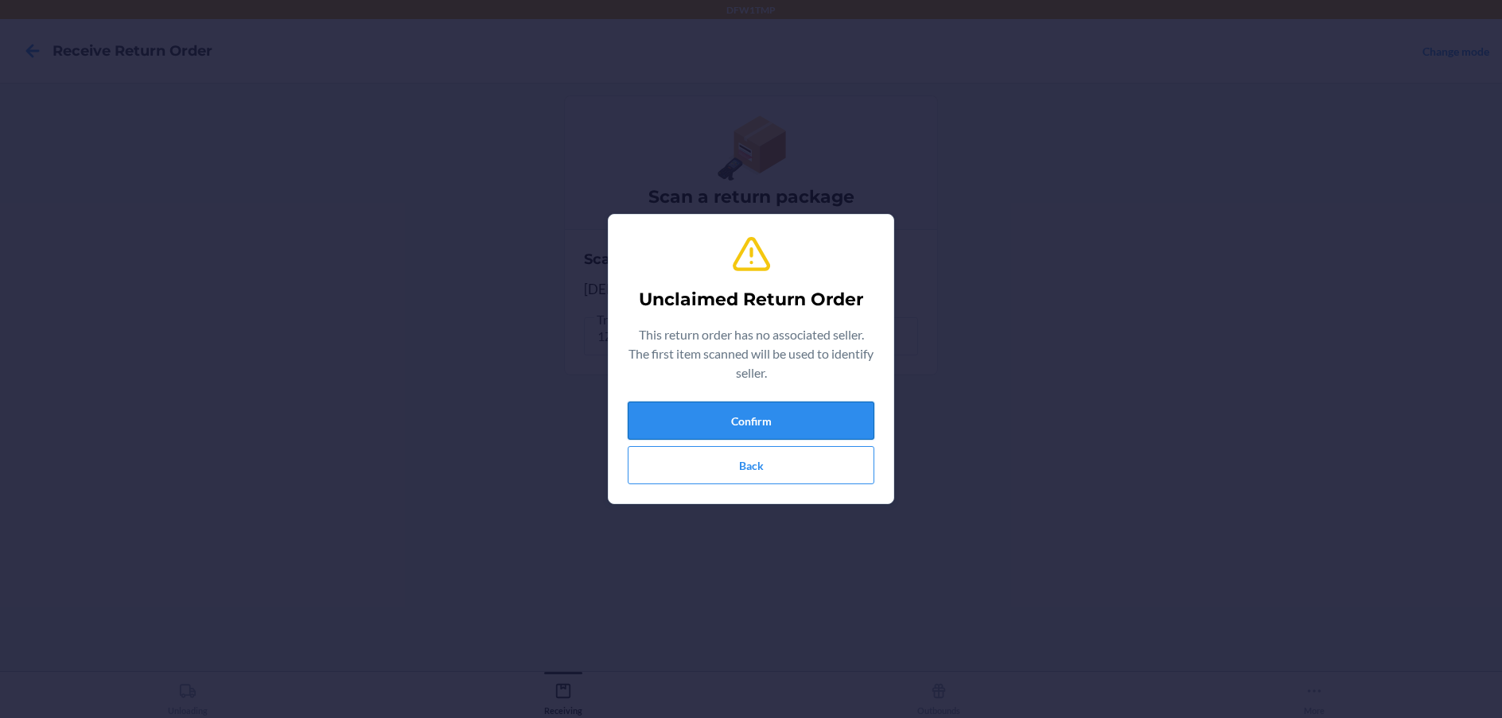
click at [709, 416] on button "Confirm" at bounding box center [751, 421] width 247 height 38
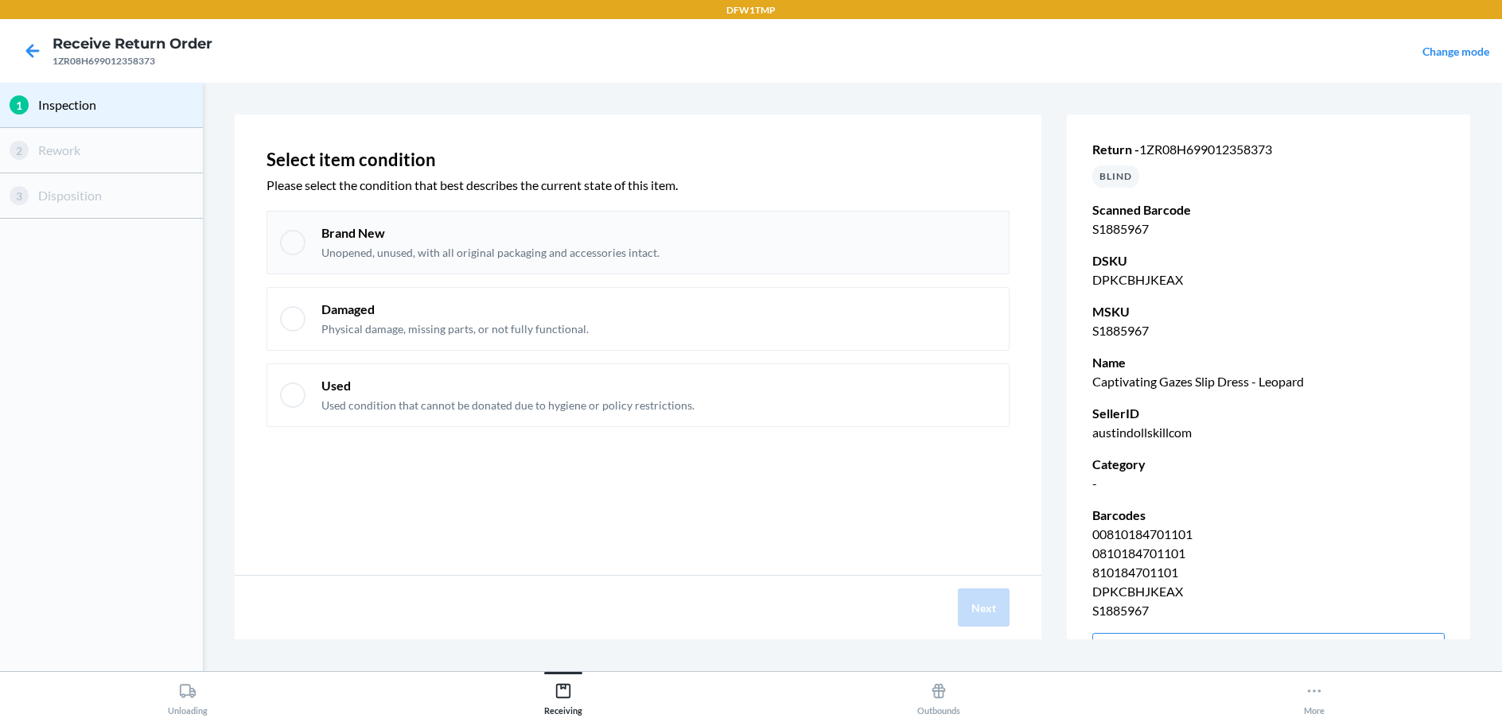
click at [285, 249] on div at bounding box center [292, 242] width 25 height 25
checkbox input "true"
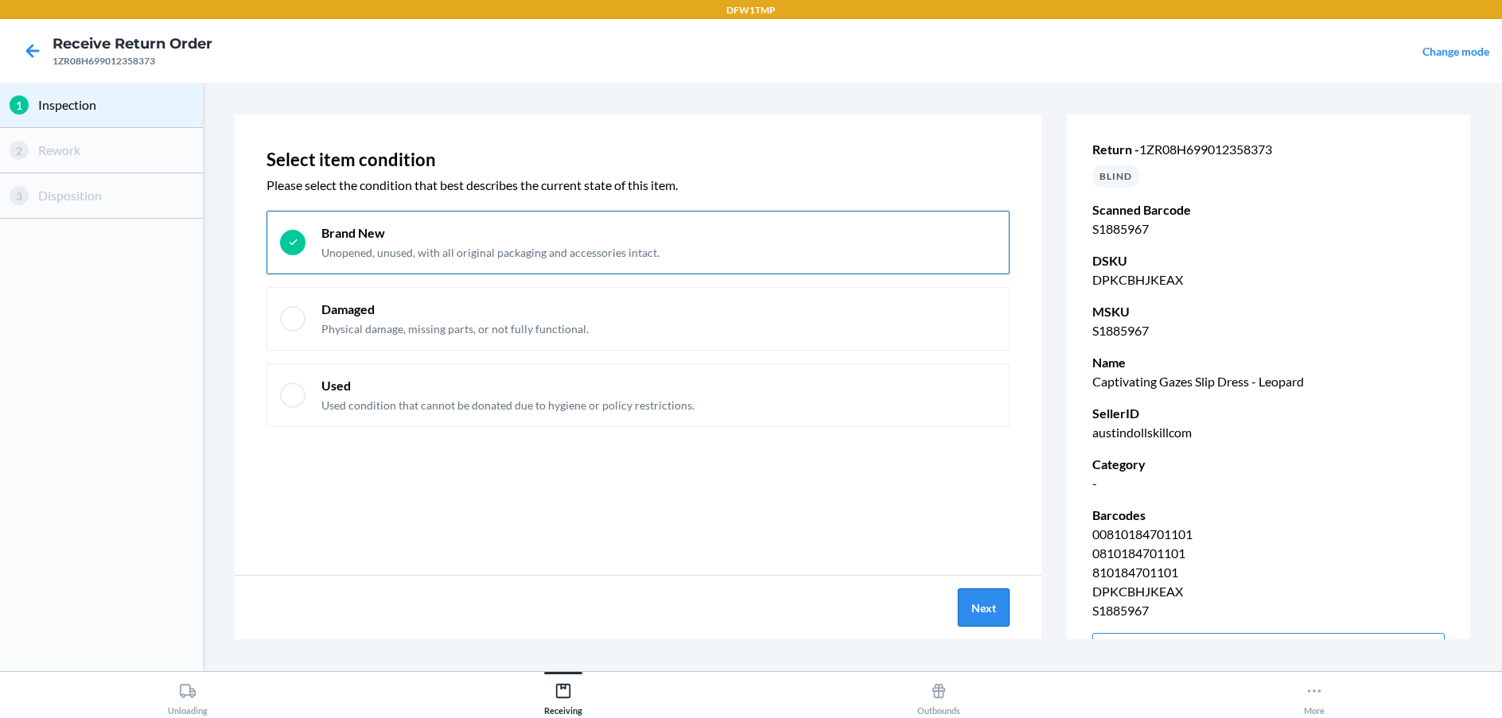
click at [997, 608] on button "Next" at bounding box center [984, 608] width 52 height 38
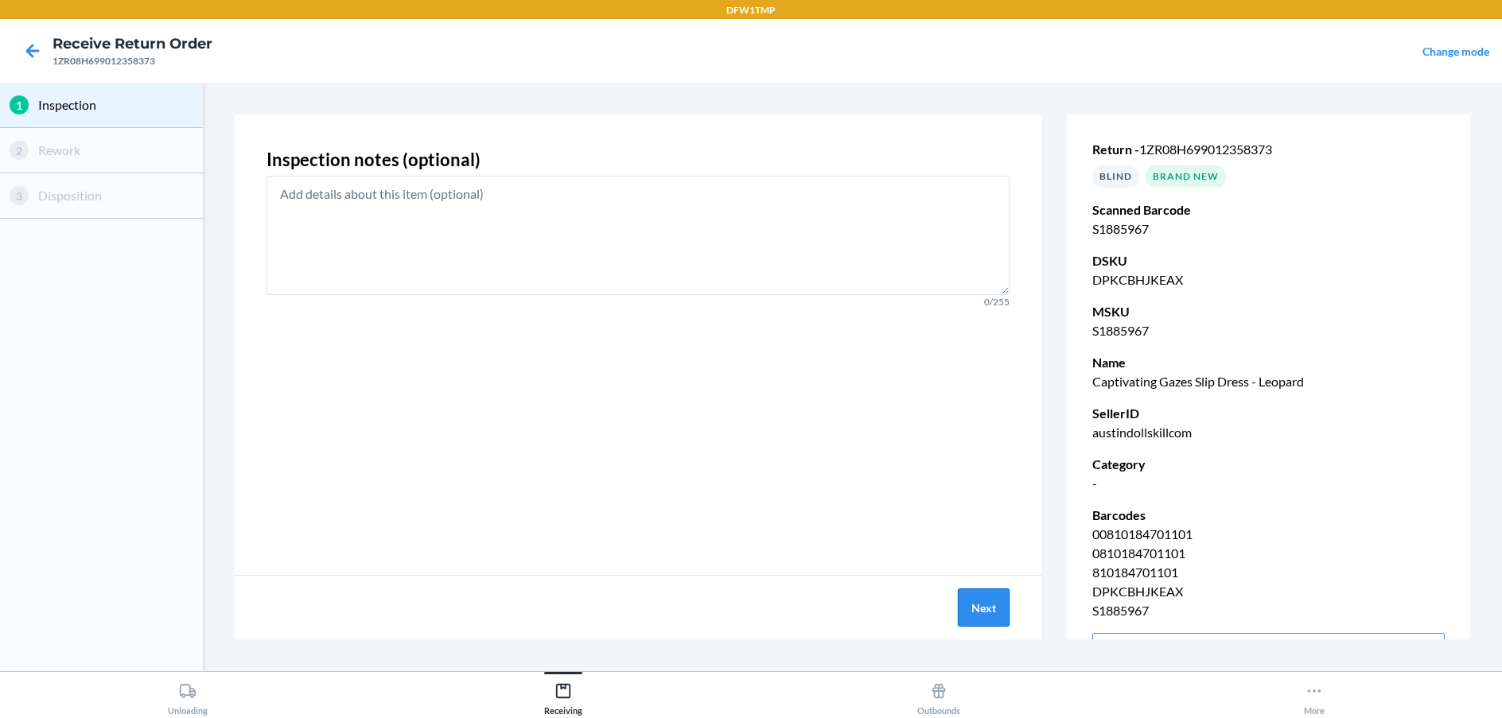
click at [997, 608] on button "Next" at bounding box center [984, 608] width 52 height 38
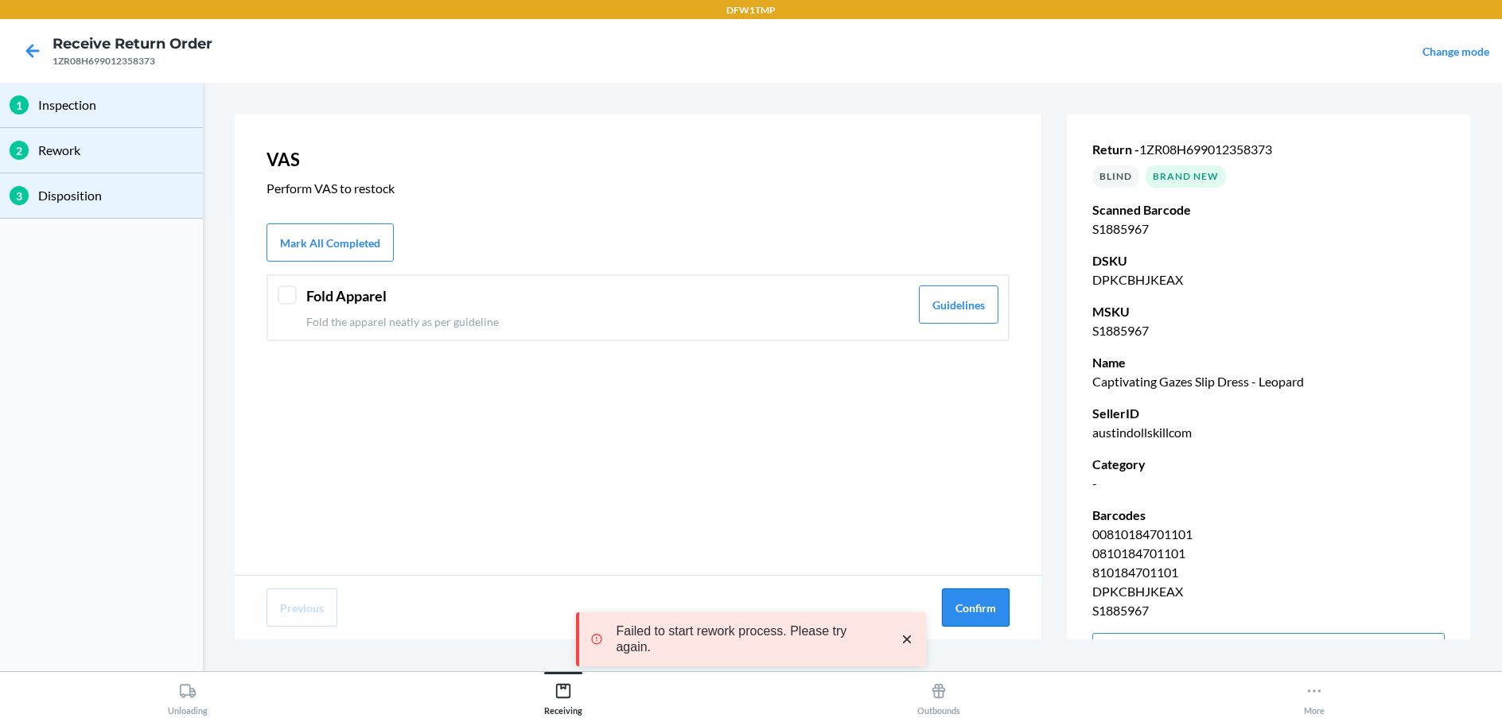
click at [1000, 606] on button "Confirm" at bounding box center [976, 608] width 68 height 38
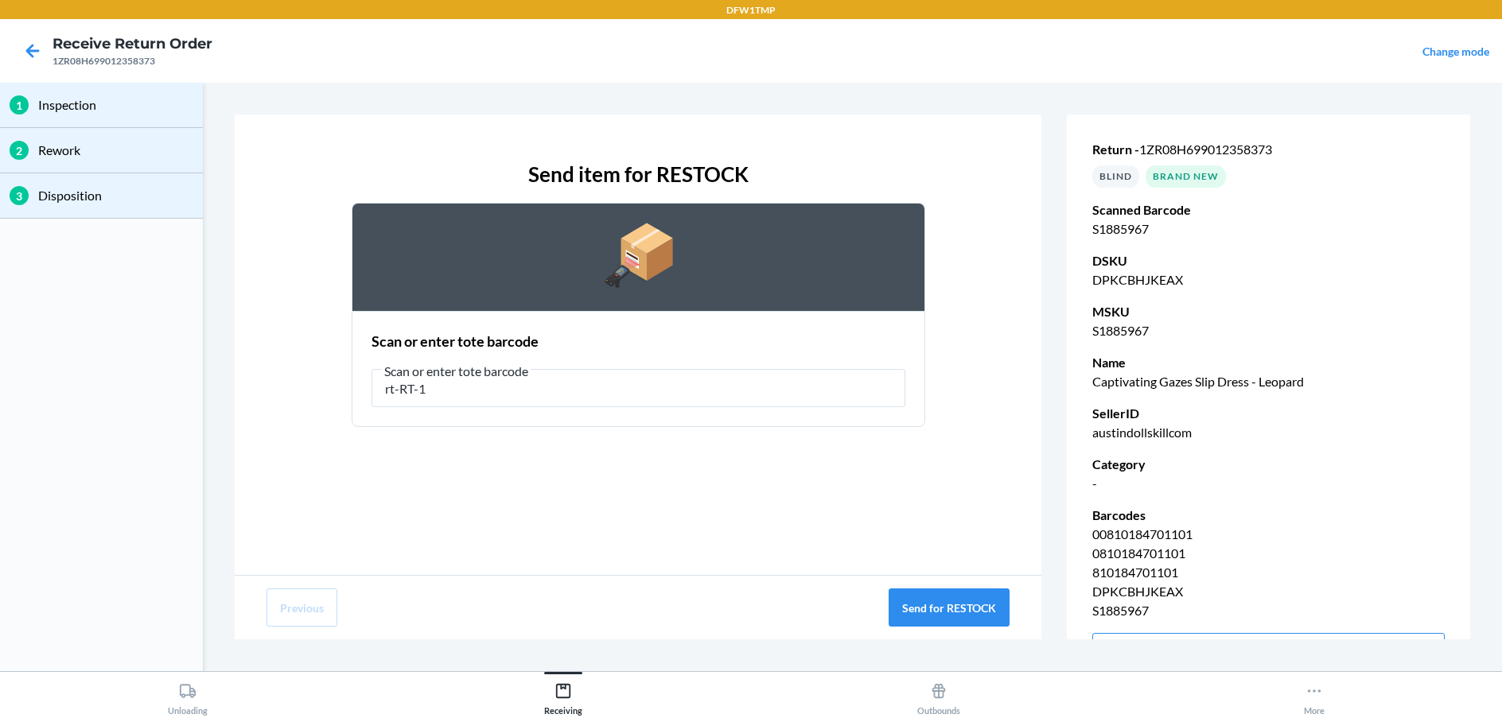
type input "rt-RT-14"
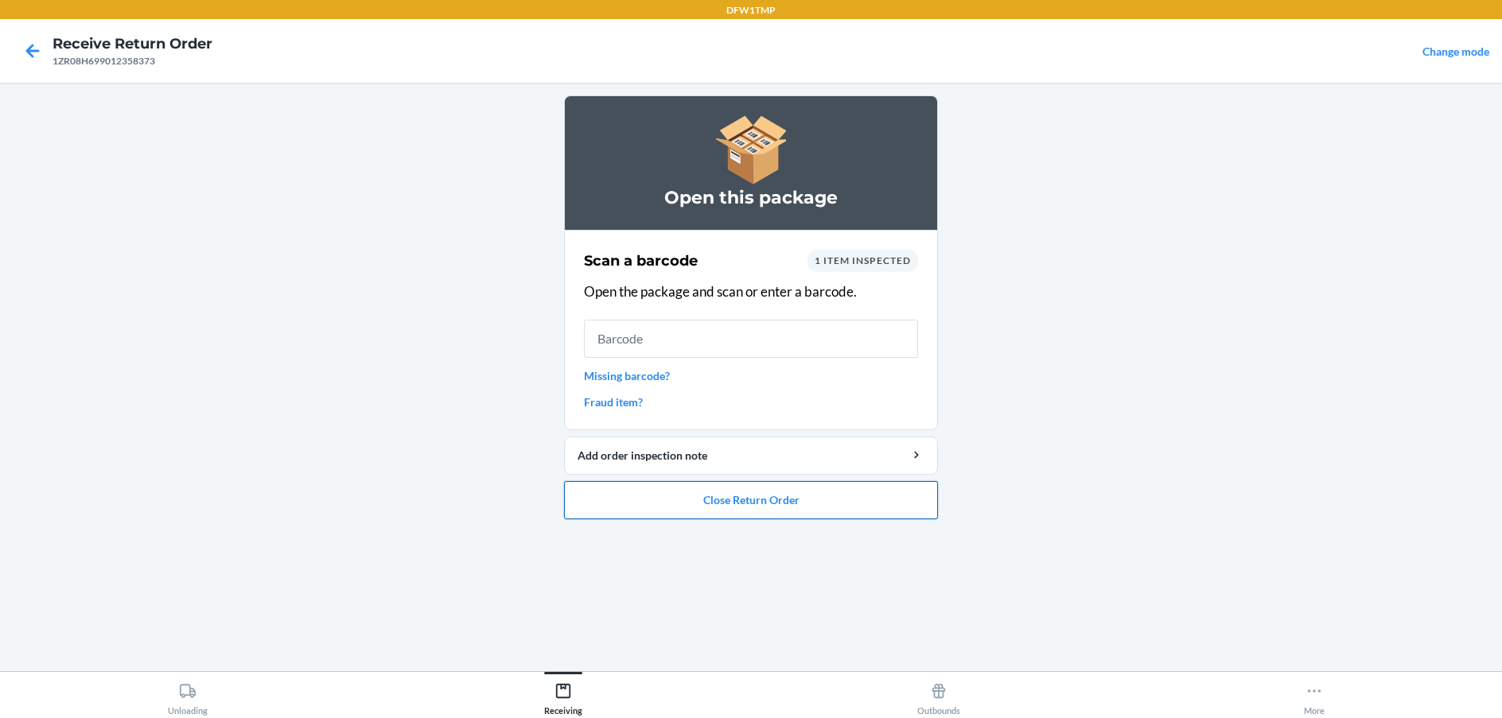
click at [835, 514] on button "Close Return Order" at bounding box center [751, 500] width 374 height 38
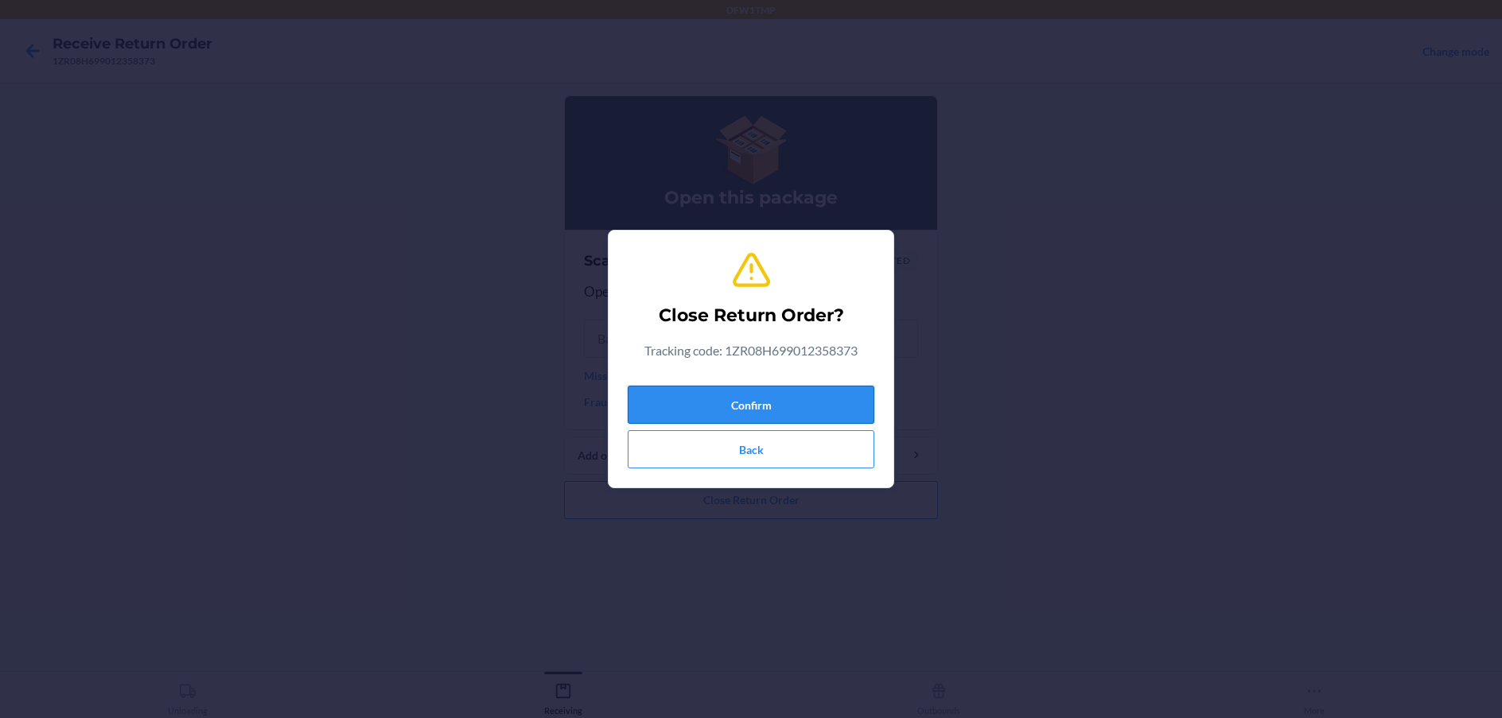
click at [811, 397] on button "Confirm" at bounding box center [751, 405] width 247 height 38
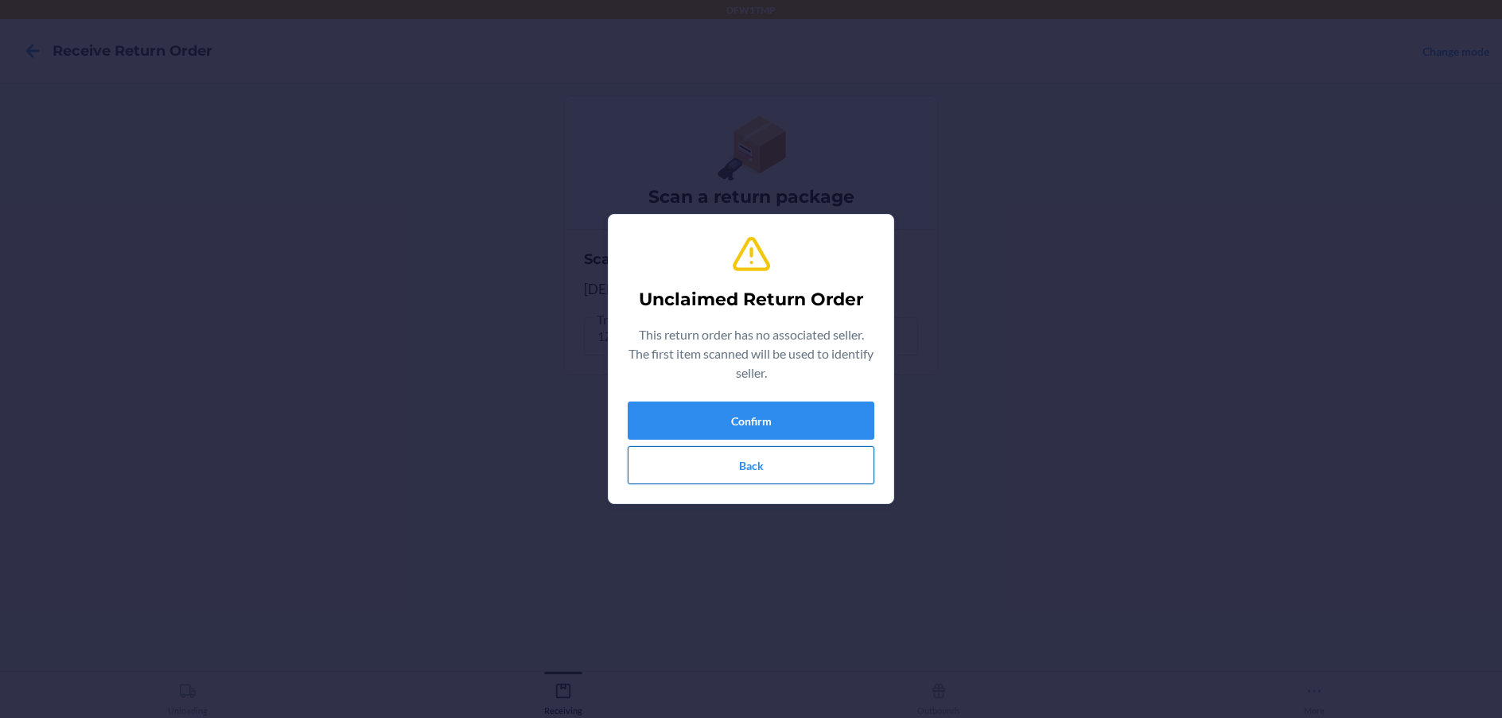
click at [723, 476] on button "Back" at bounding box center [751, 465] width 247 height 38
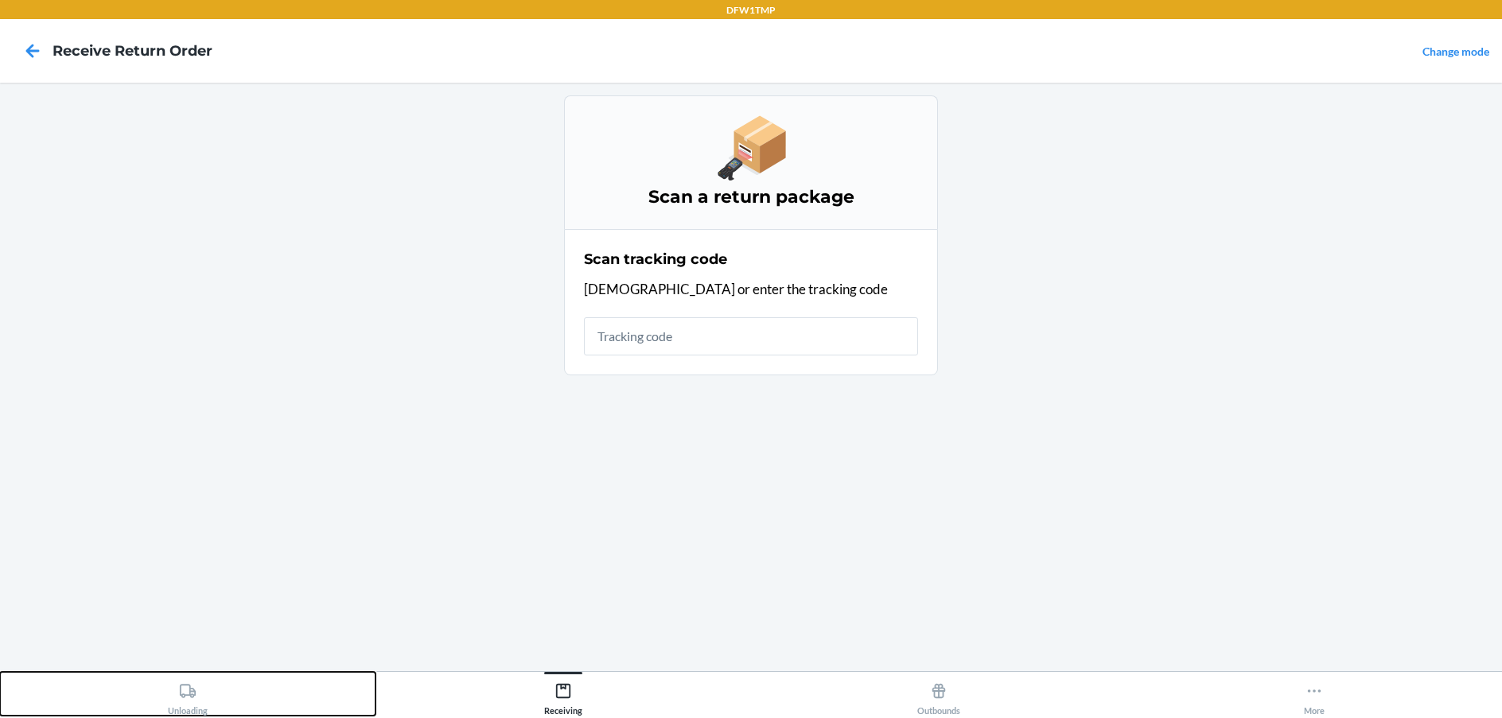
click at [268, 706] on button "Unloading" at bounding box center [187, 694] width 375 height 44
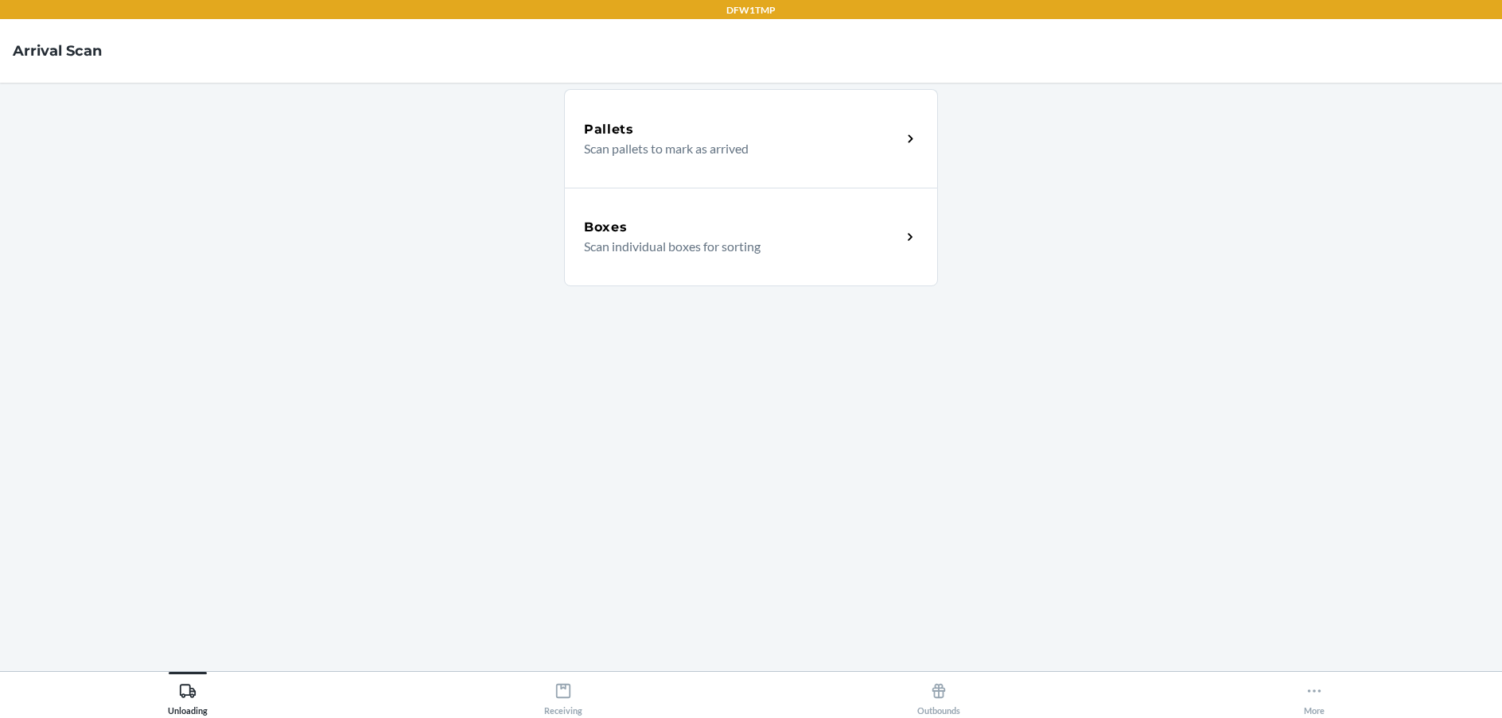
click at [854, 275] on div "Boxes Scan individual boxes for sorting" at bounding box center [751, 237] width 374 height 99
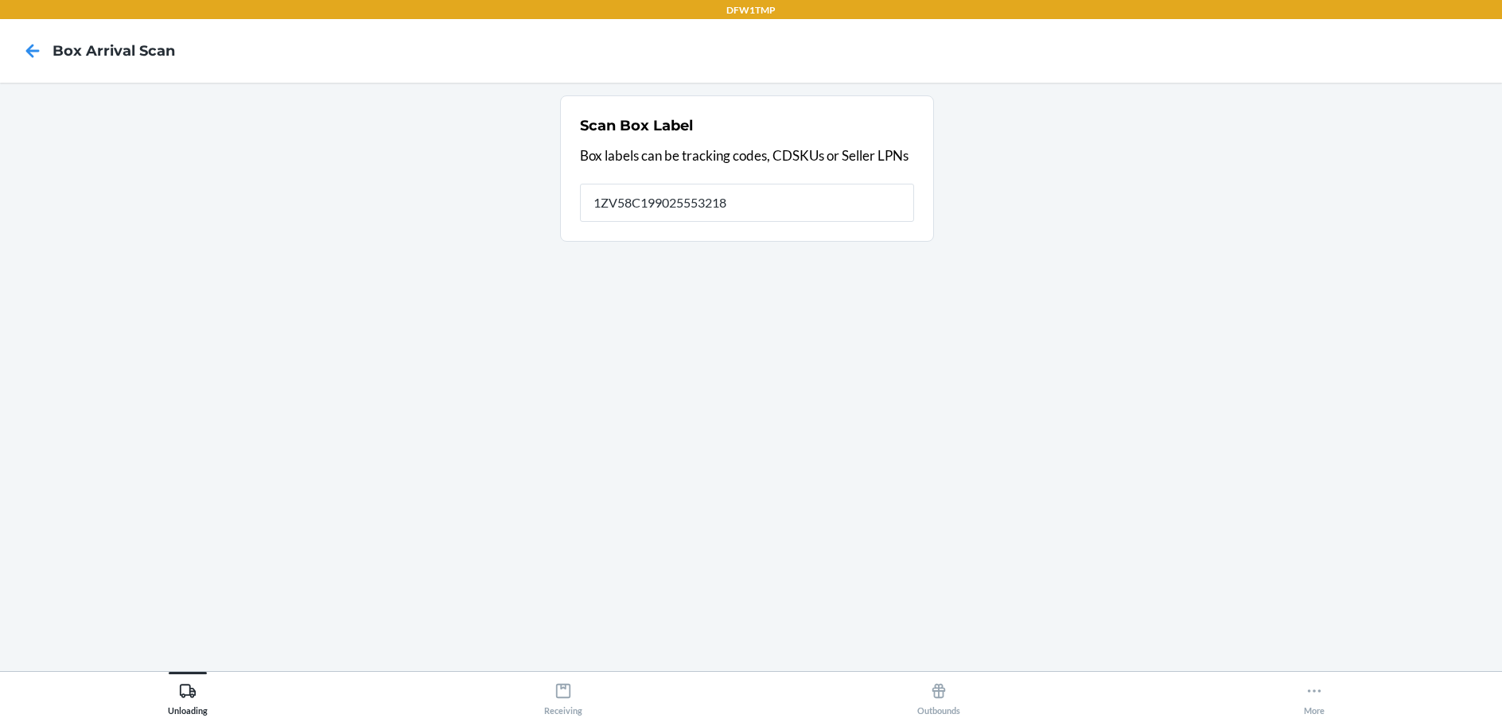
type input "1ZV58C199025553218"
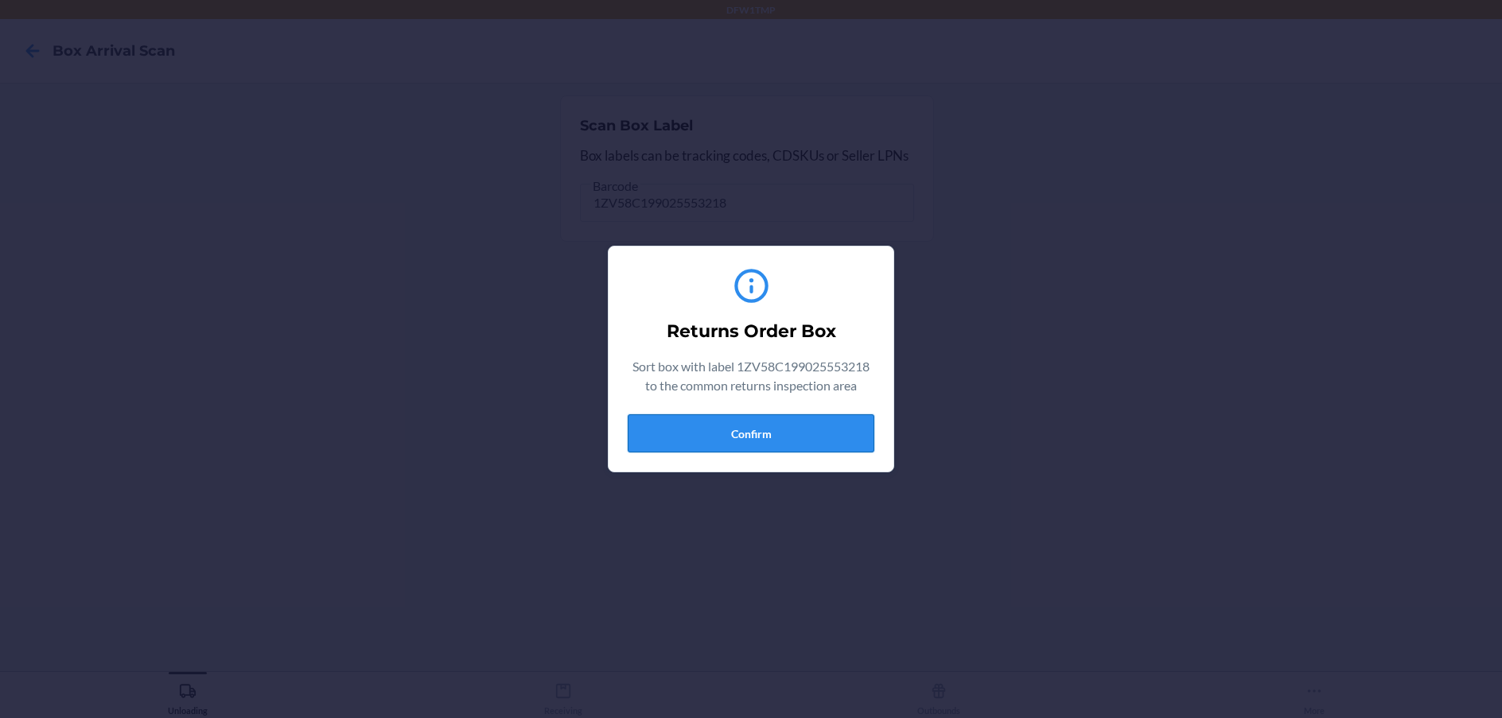
click at [718, 438] on button "Confirm" at bounding box center [751, 433] width 247 height 38
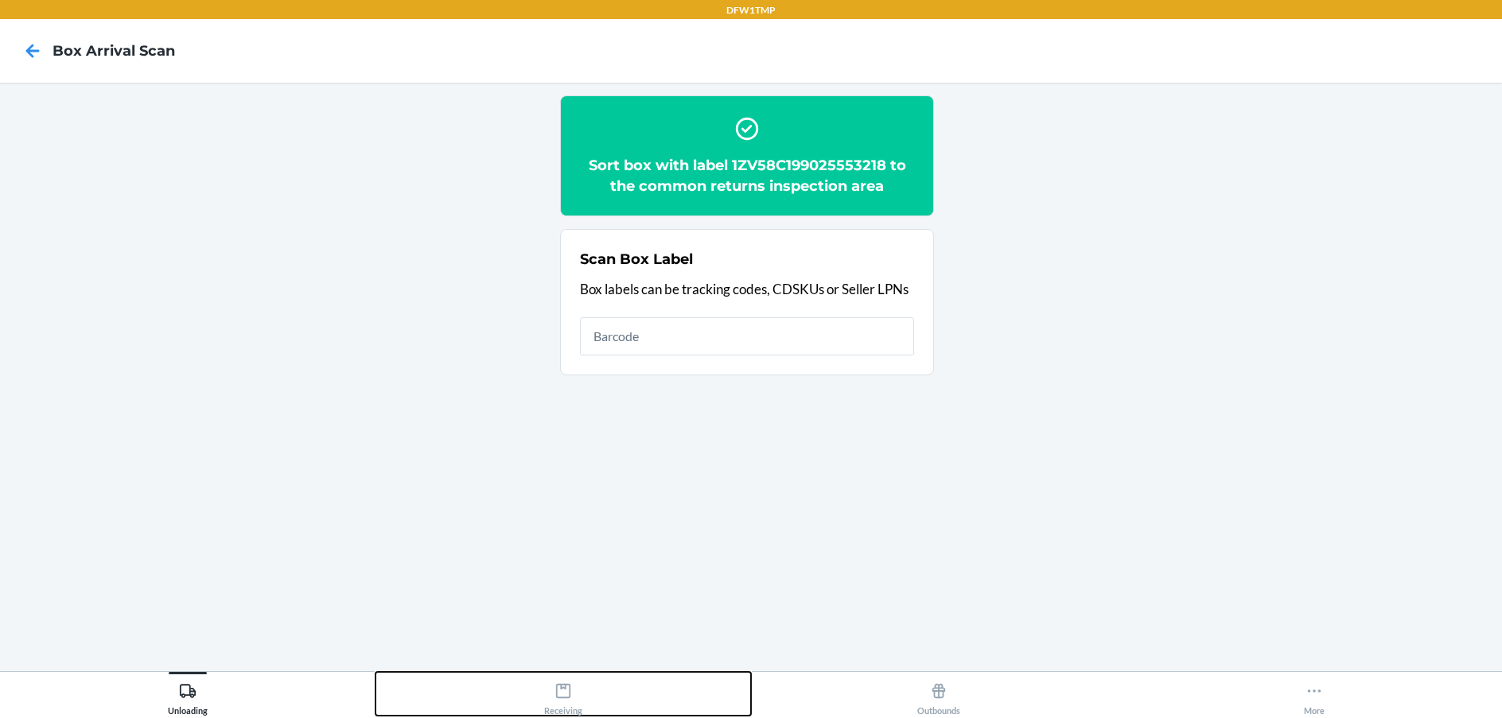
click at [553, 701] on div "Receiving" at bounding box center [563, 696] width 38 height 40
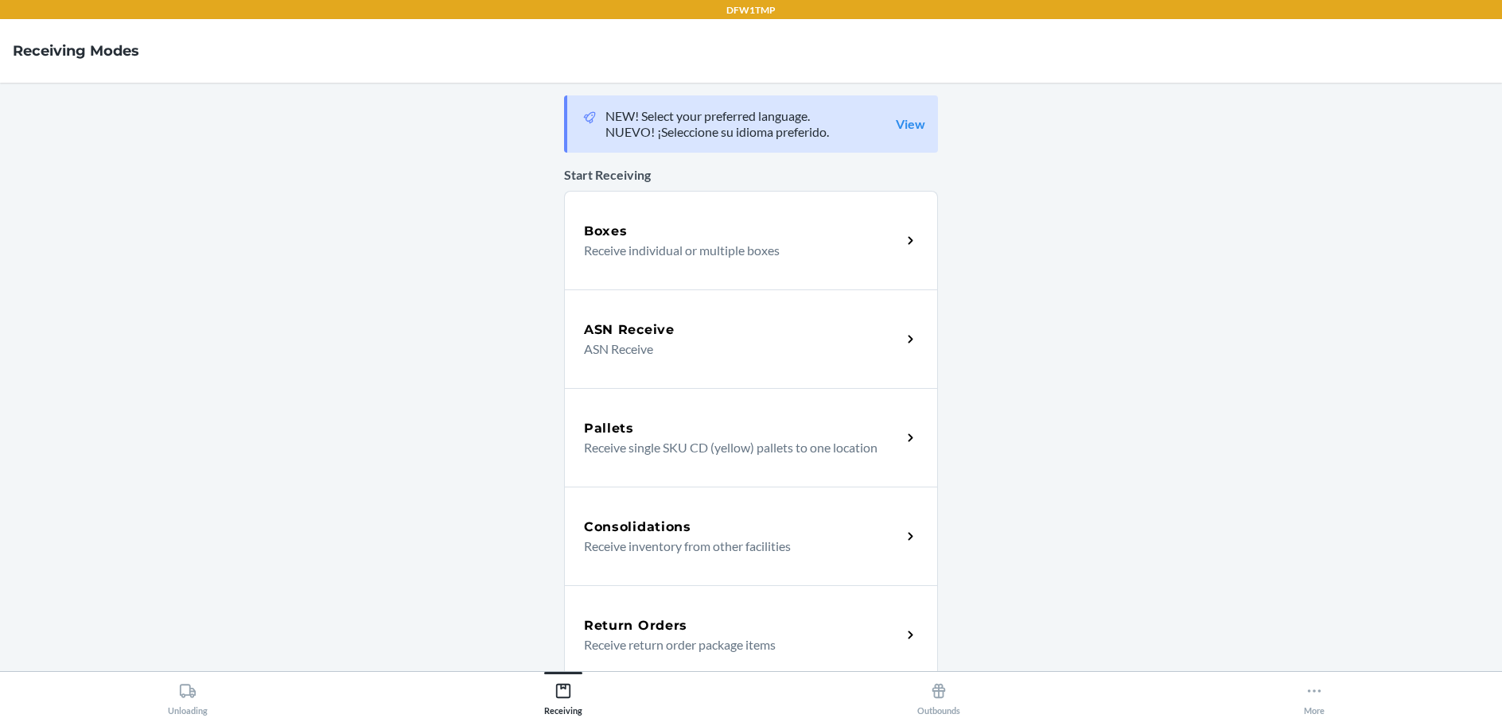
click at [735, 638] on p "Receive return order package items" at bounding box center [736, 645] width 305 height 19
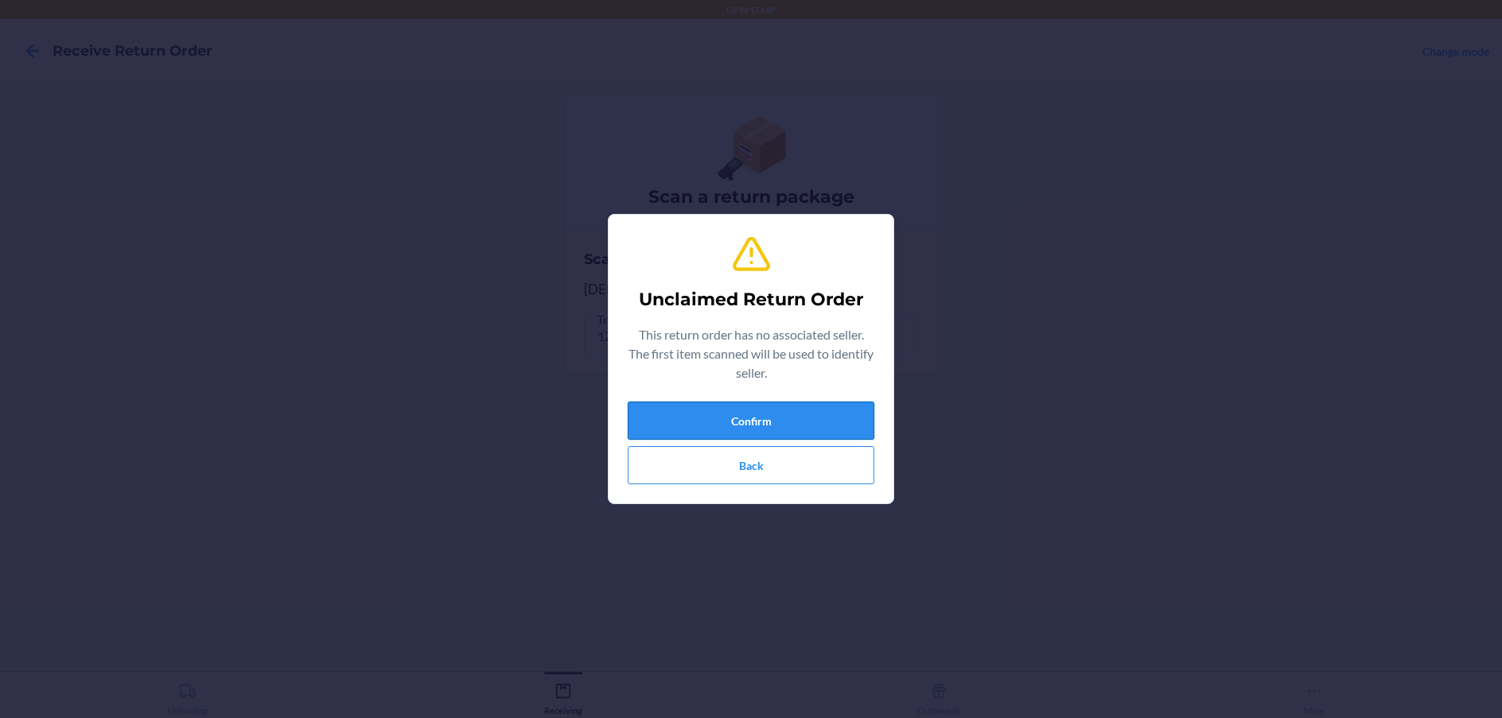
click at [734, 415] on button "Confirm" at bounding box center [751, 421] width 247 height 38
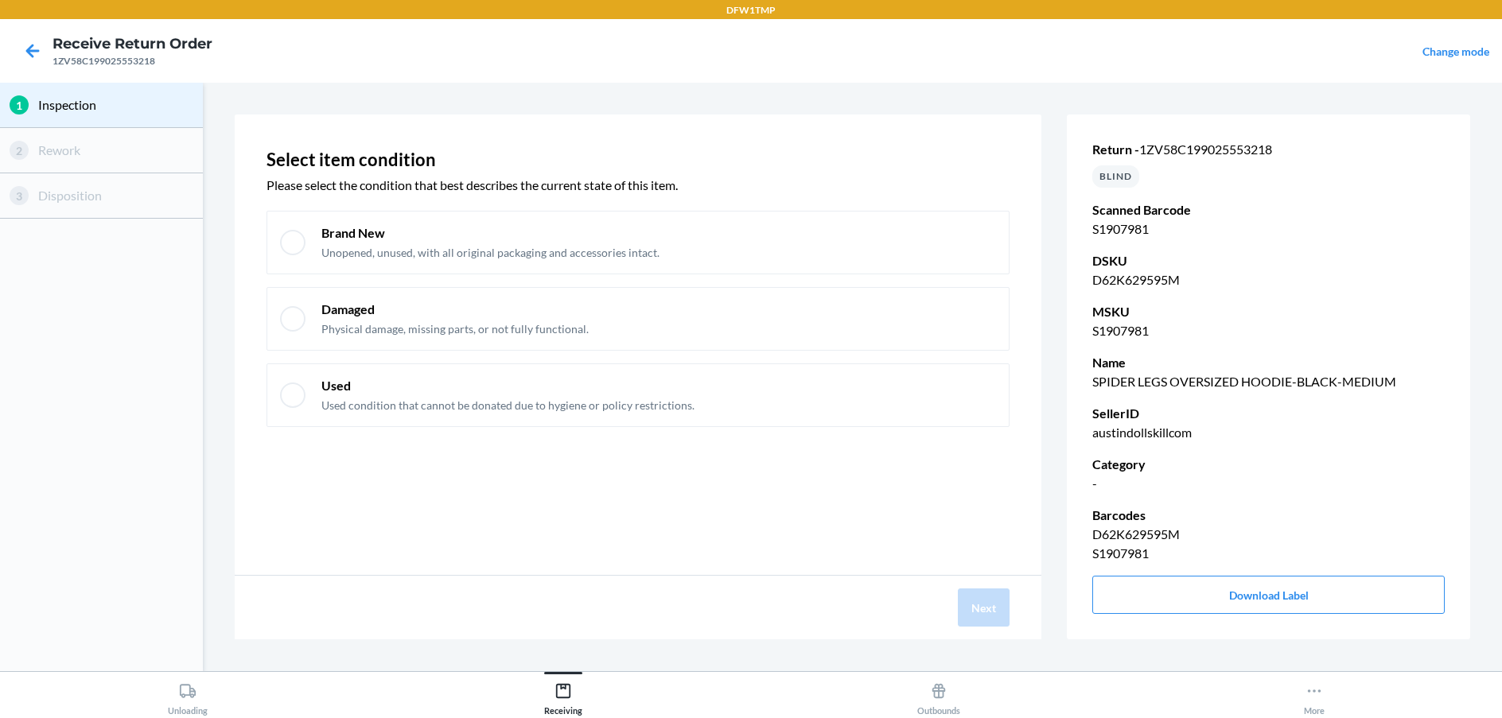
drag, startPoint x: 640, startPoint y: 370, endPoint x: 244, endPoint y: 559, distance: 439.0
drag, startPoint x: 244, startPoint y: 559, endPoint x: 585, endPoint y: 534, distance: 341.3
click at [627, 622] on div "Next" at bounding box center [638, 608] width 807 height 64
click at [292, 239] on div at bounding box center [292, 242] width 25 height 25
checkbox input "true"
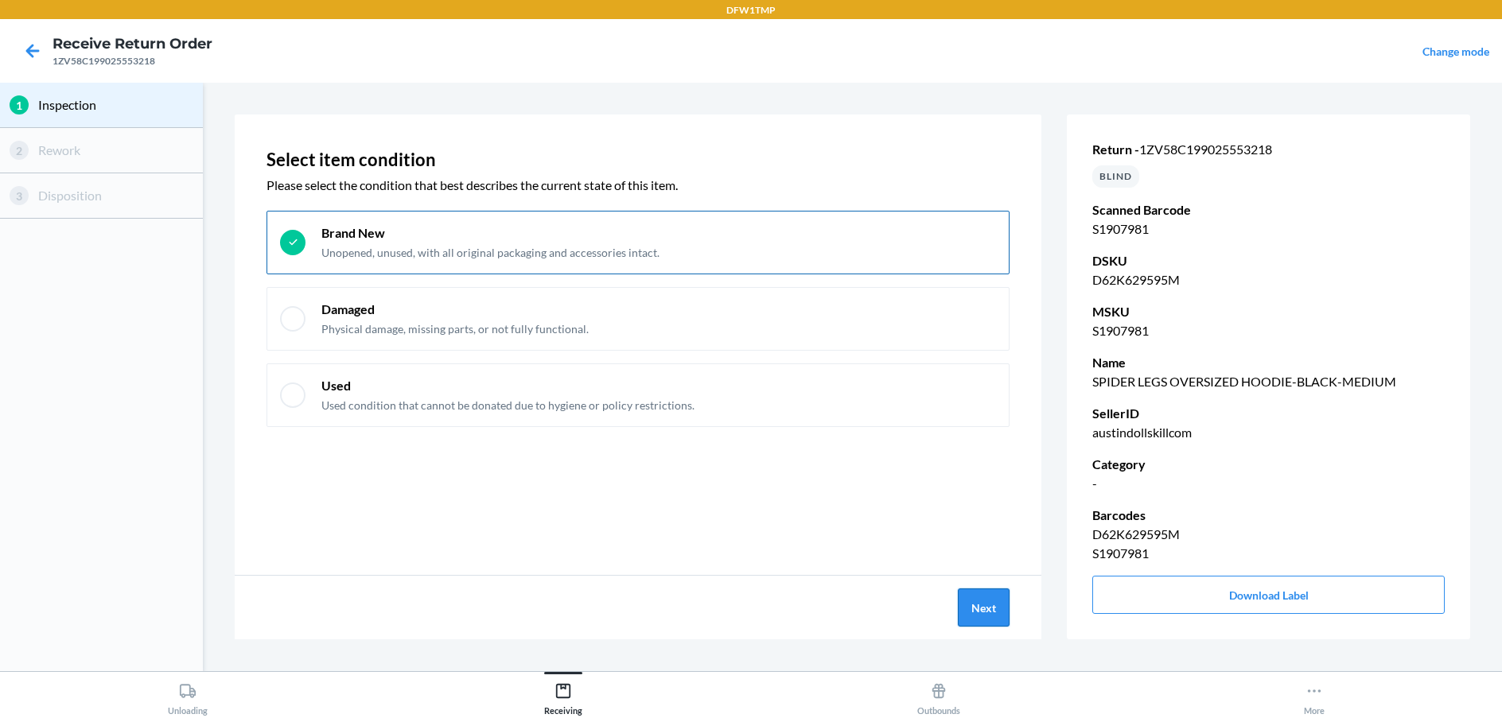
click at [993, 608] on button "Next" at bounding box center [984, 608] width 52 height 38
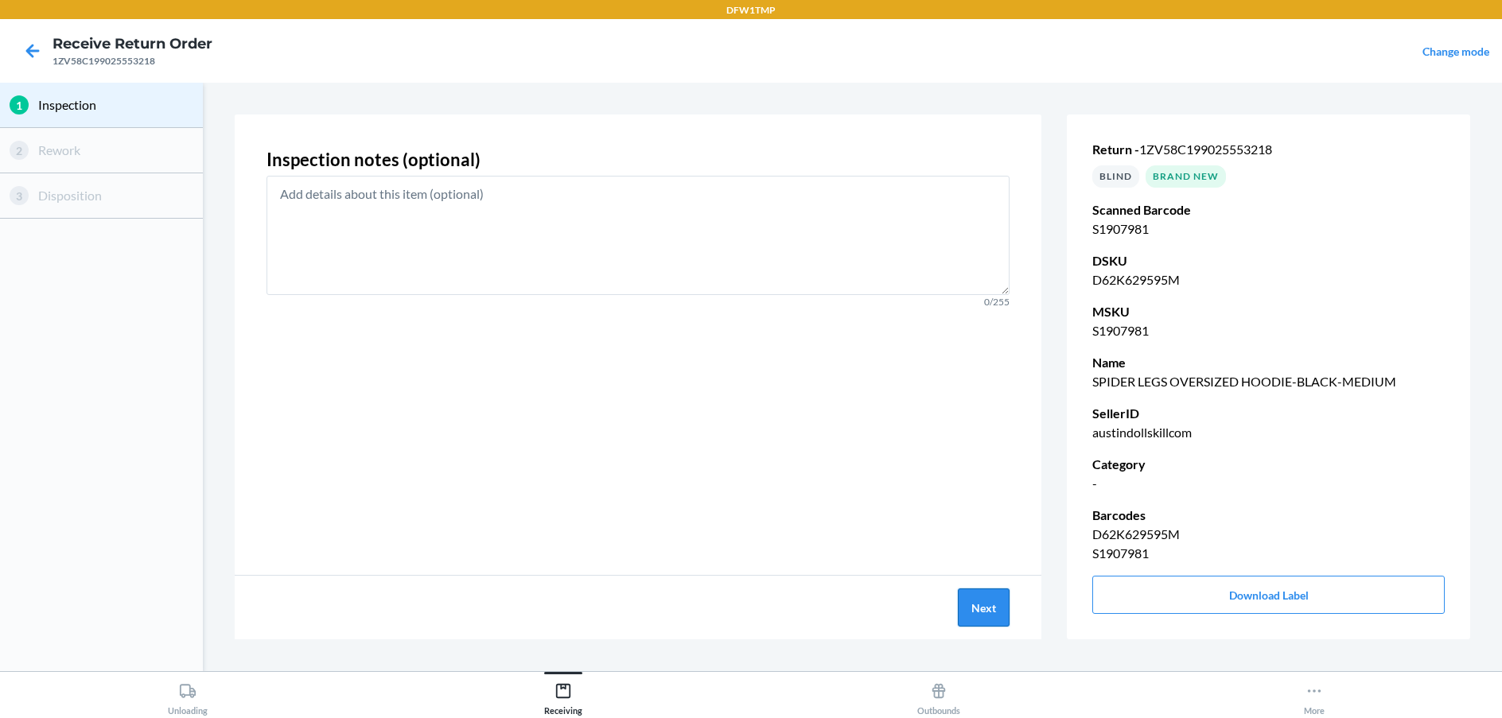
click at [990, 606] on button "Next" at bounding box center [984, 608] width 52 height 38
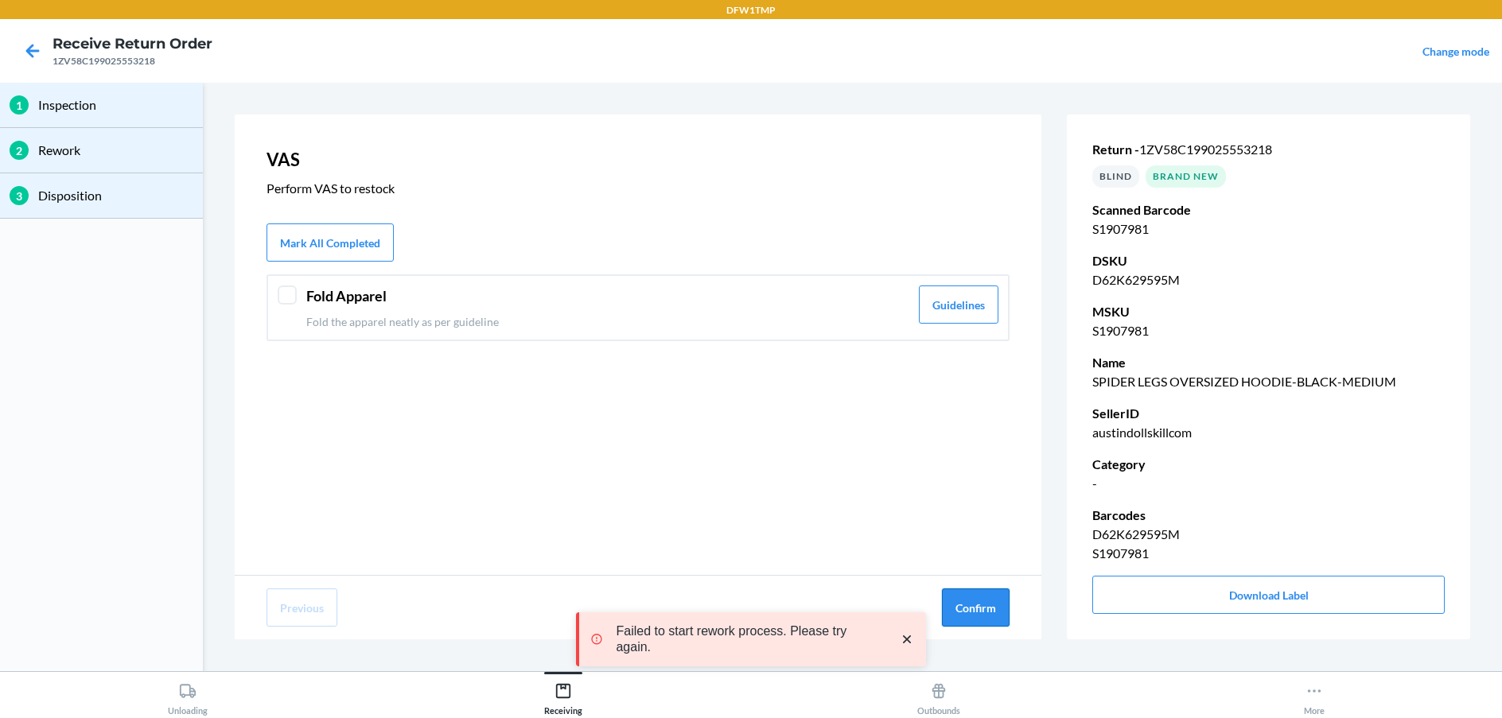
click at [982, 608] on button "Confirm" at bounding box center [976, 608] width 68 height 38
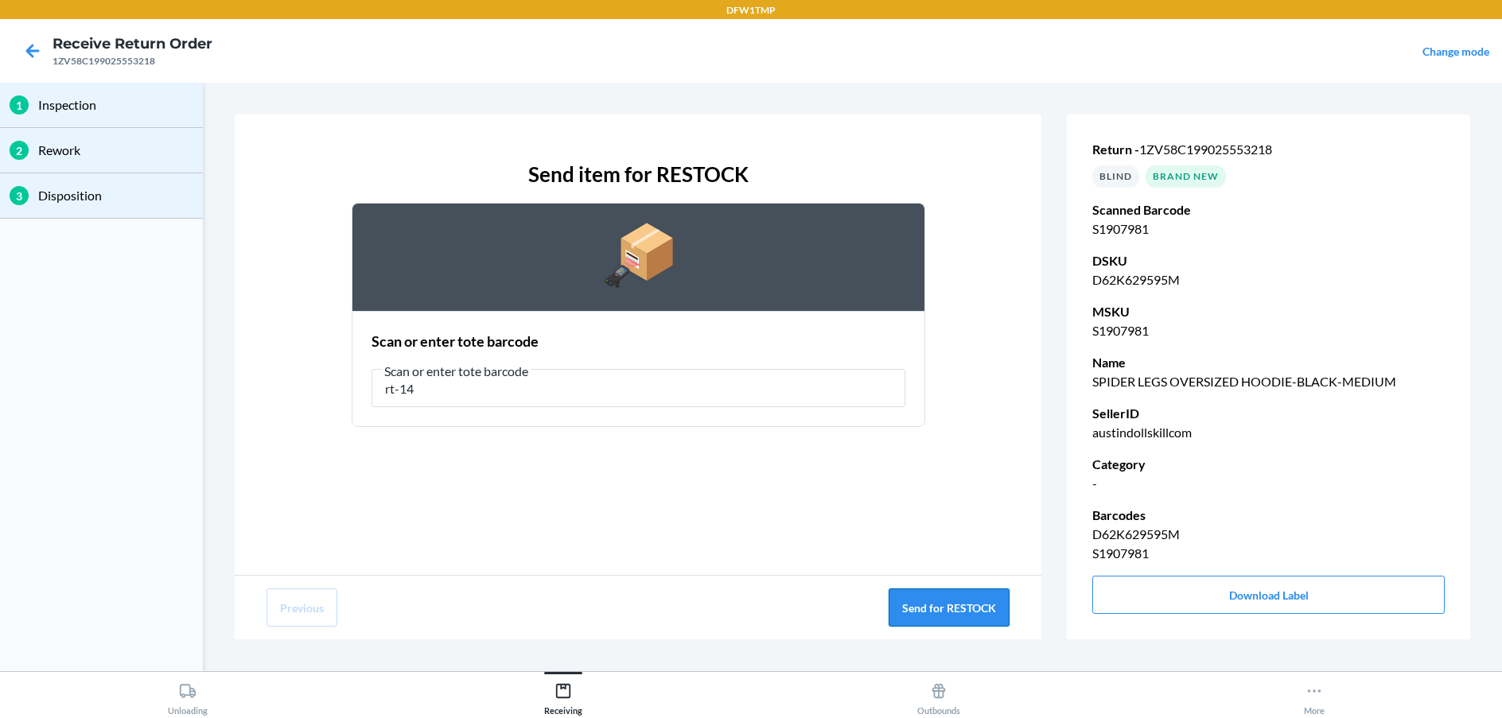
type input "rt-14"
click at [972, 613] on button "Send for RESTOCK" at bounding box center [948, 608] width 121 height 38
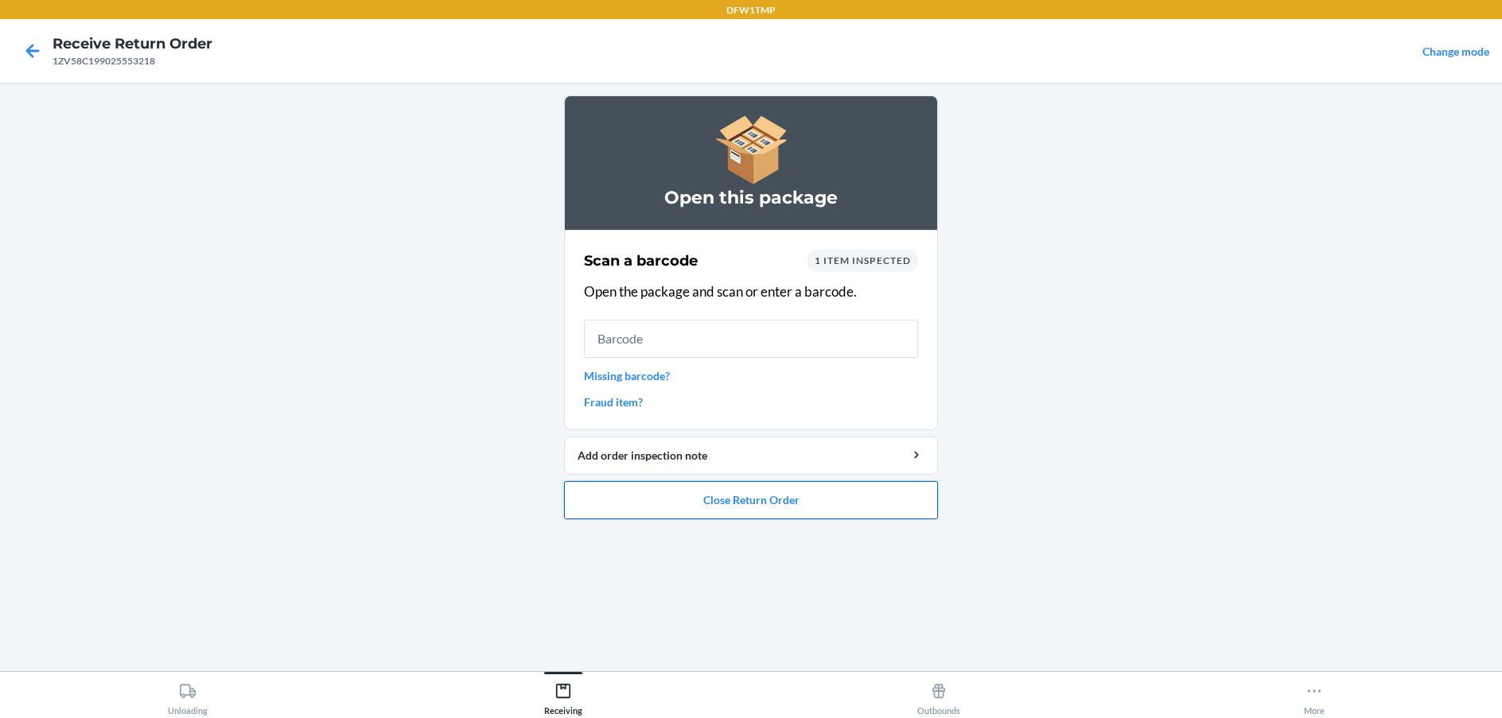
click at [855, 510] on button "Close Return Order" at bounding box center [751, 500] width 374 height 38
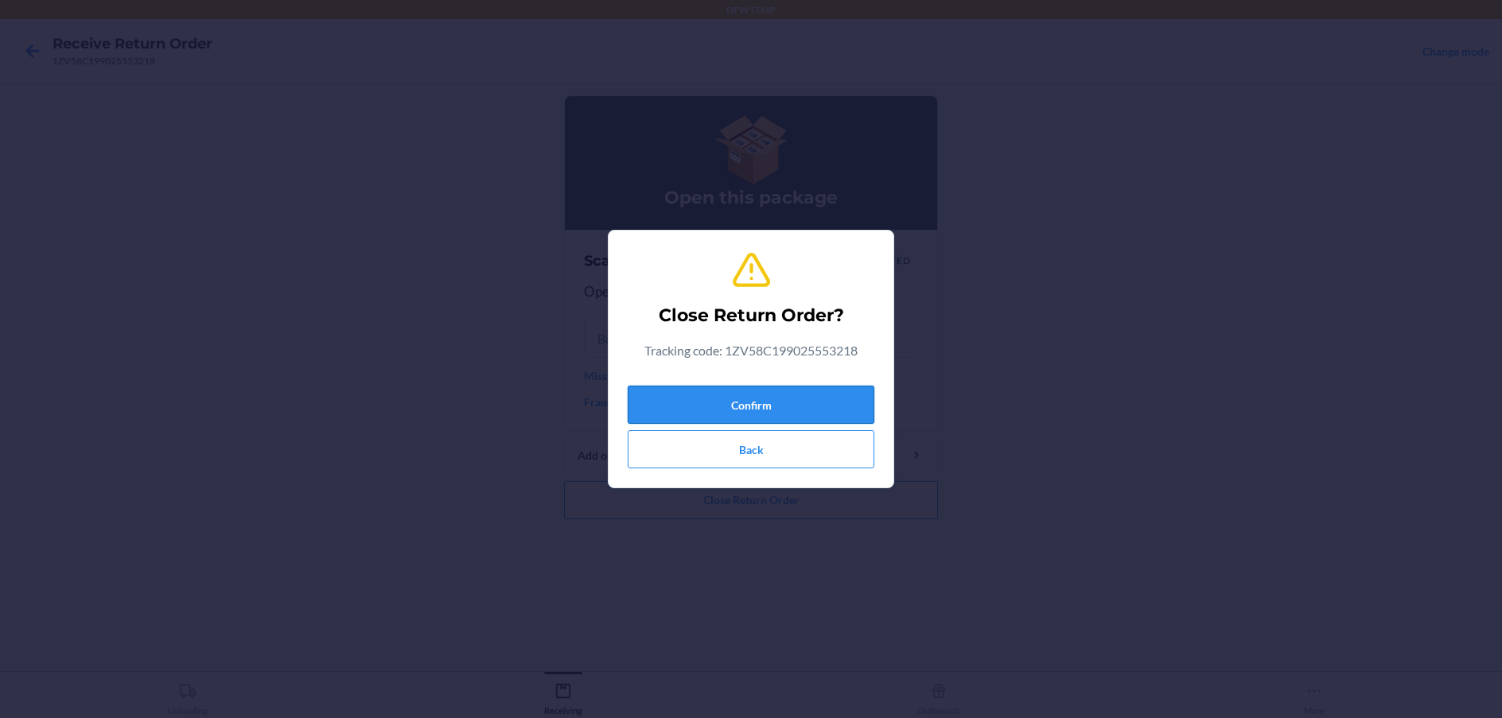
click at [828, 398] on button "Confirm" at bounding box center [751, 405] width 247 height 38
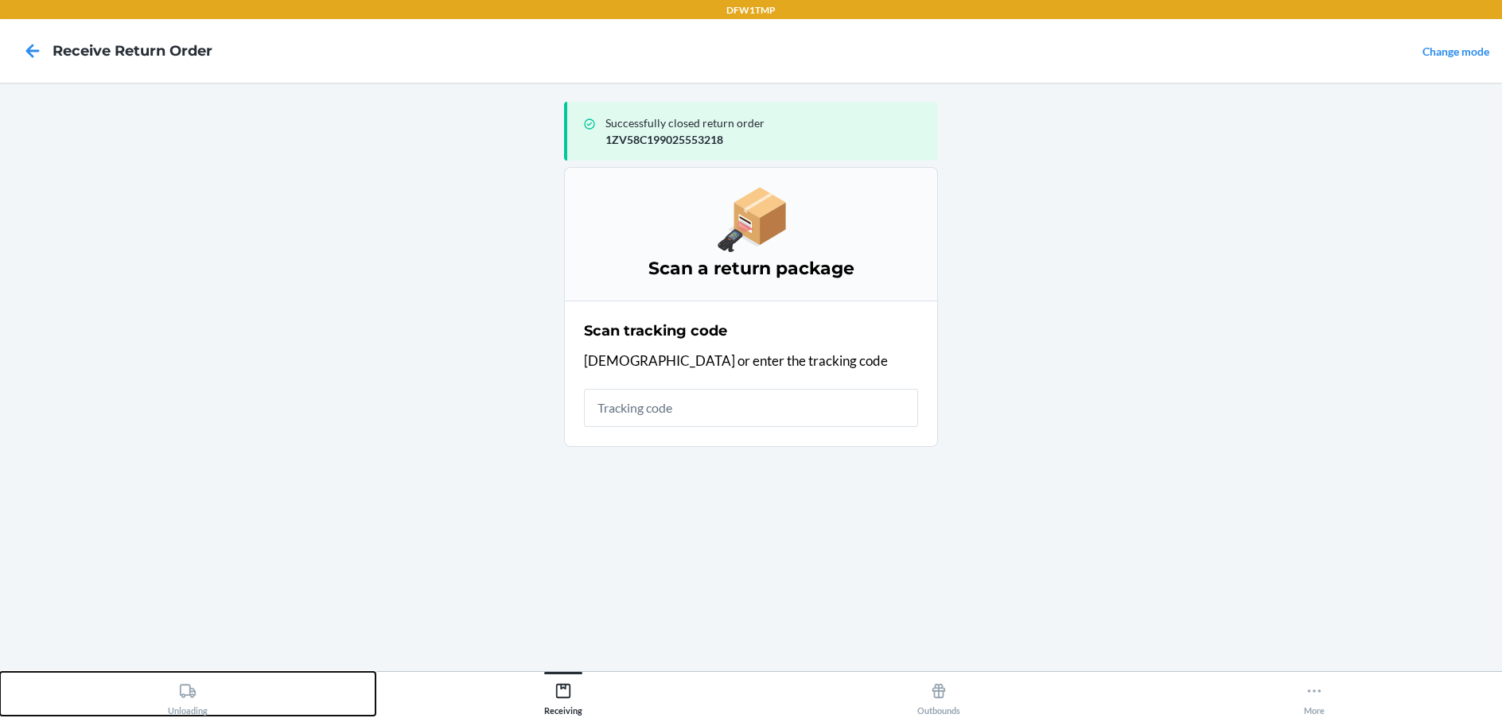
click at [215, 685] on button "Unloading" at bounding box center [187, 694] width 375 height 44
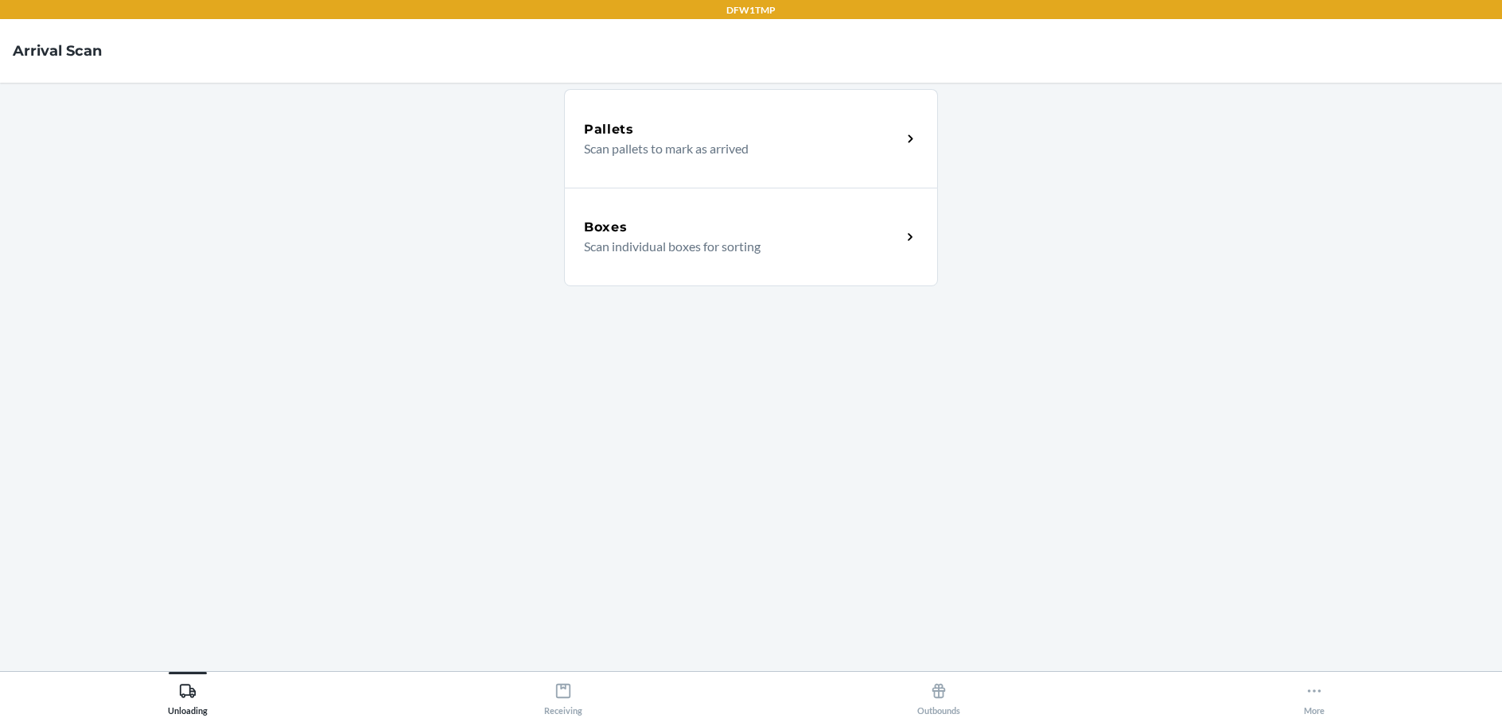
click at [740, 251] on p "Scan individual boxes for sorting" at bounding box center [736, 246] width 305 height 19
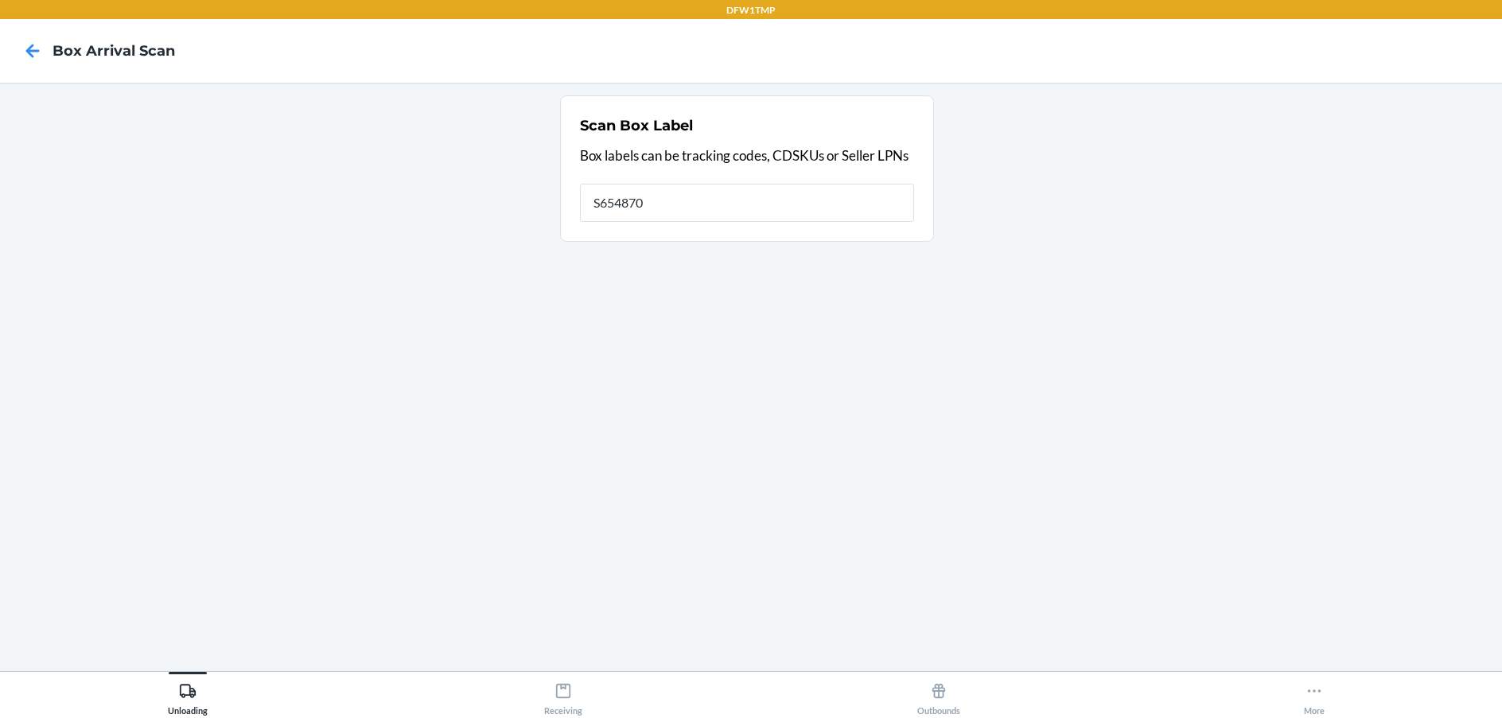
type input "S654870"
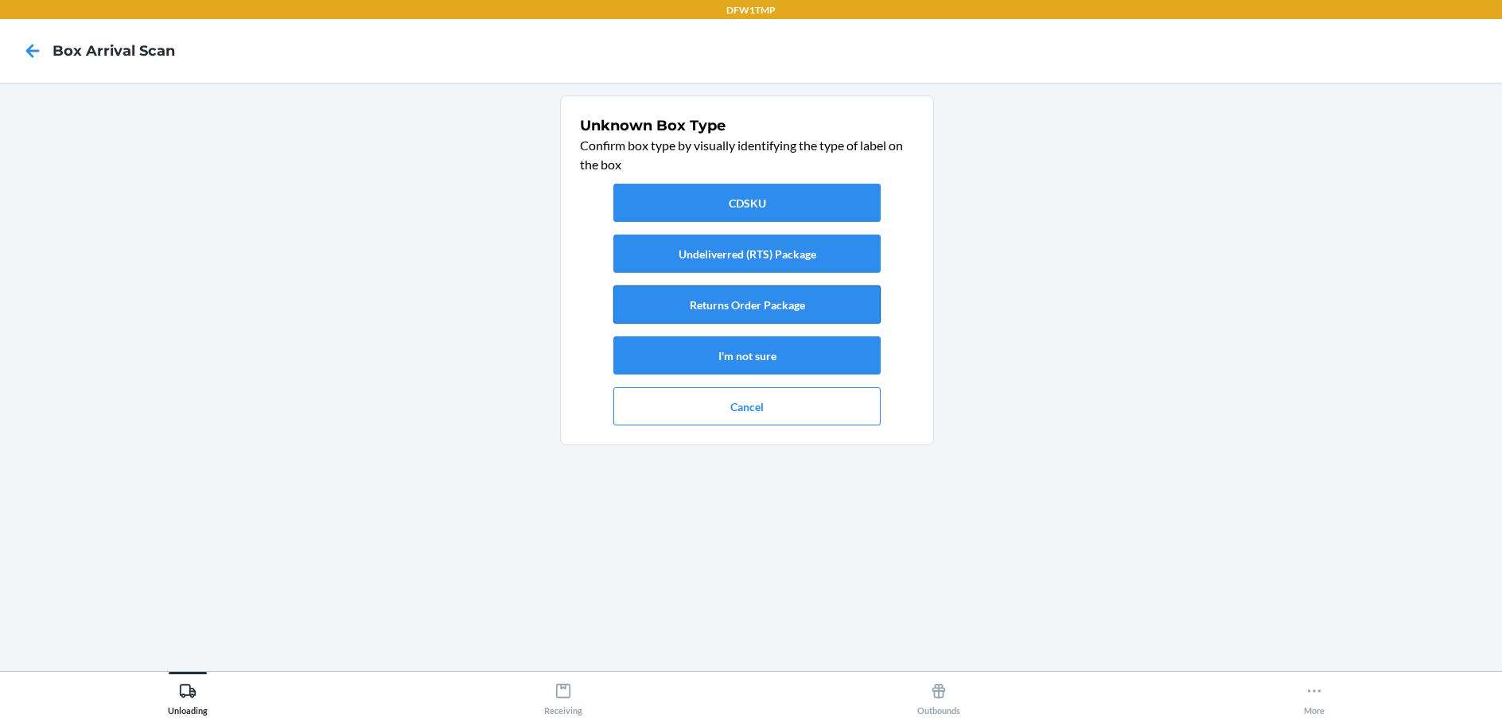
click at [748, 303] on button "Returns Order Package" at bounding box center [746, 305] width 267 height 38
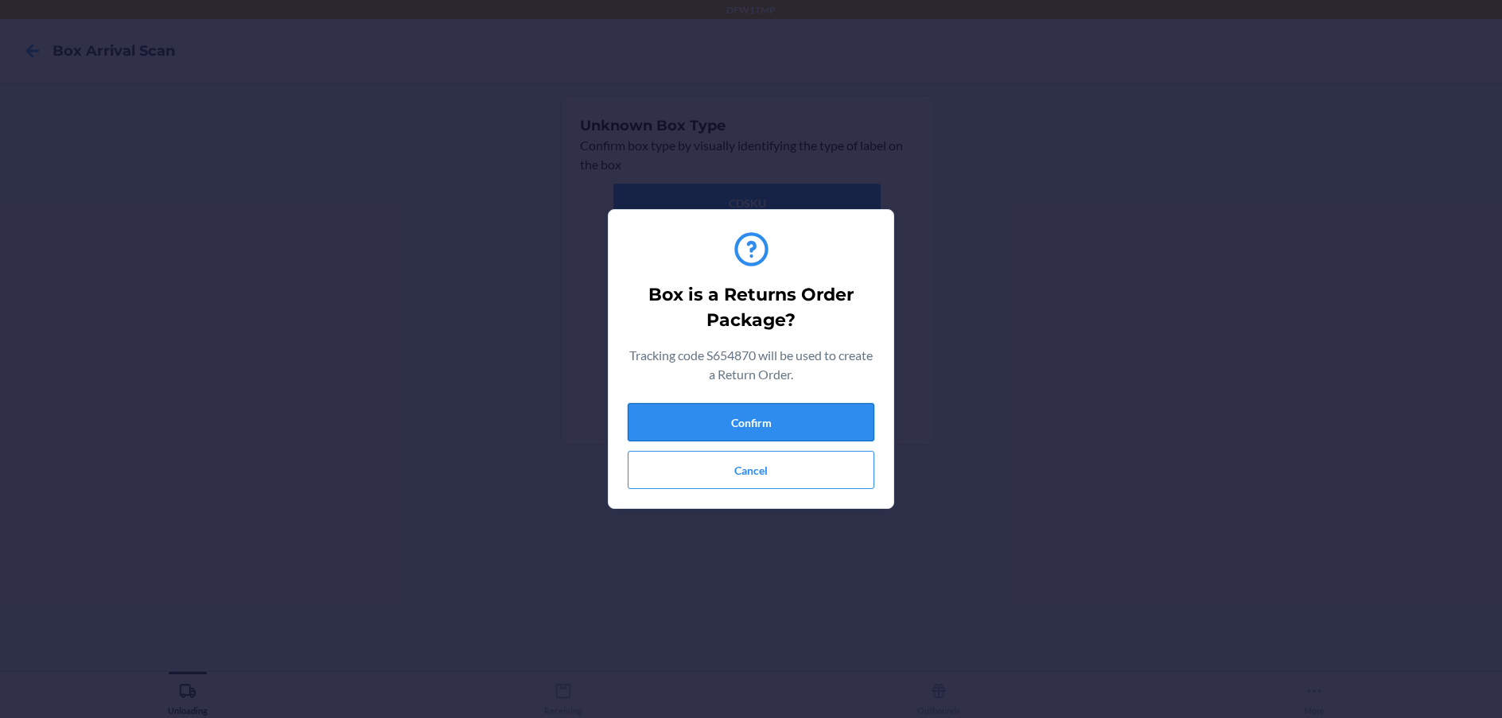
click at [741, 416] on button "Confirm" at bounding box center [751, 422] width 247 height 38
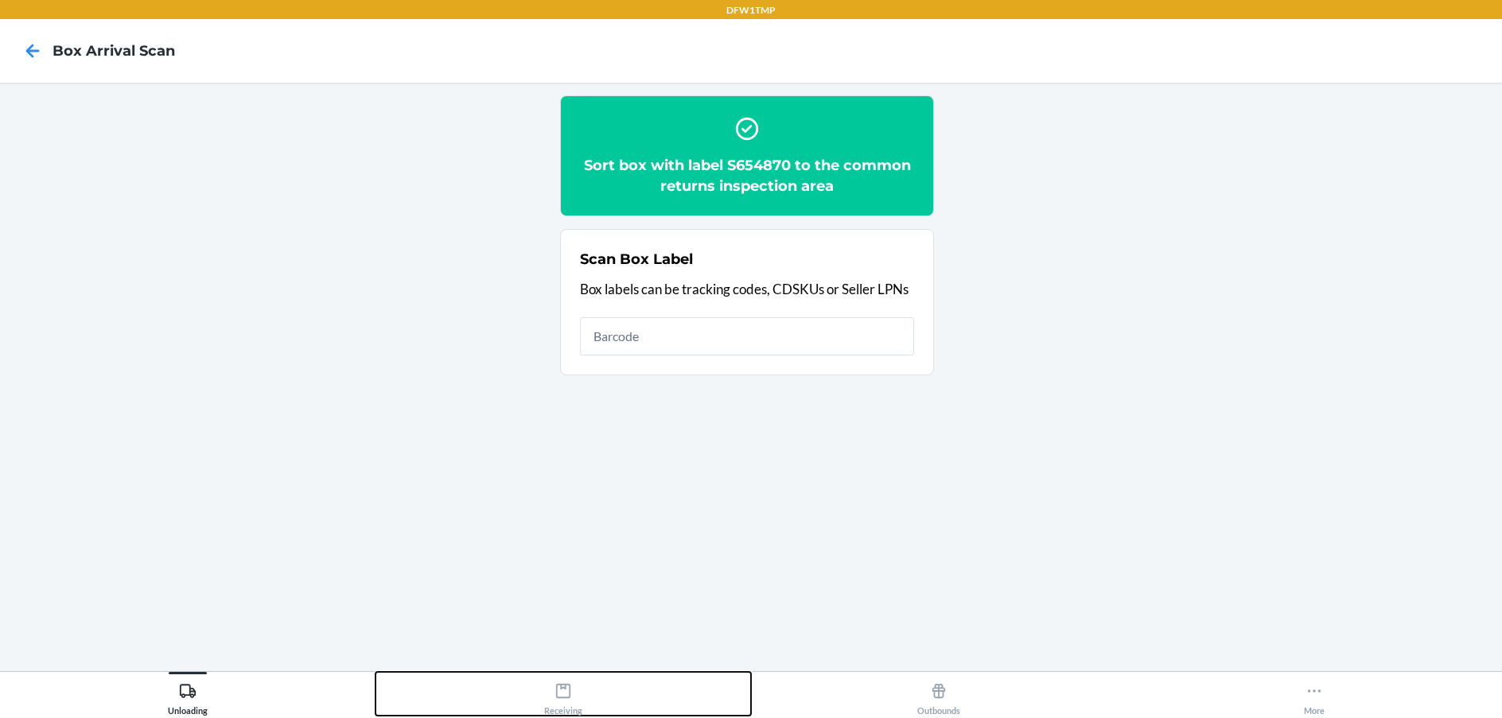
click at [565, 688] on icon at bounding box center [563, 691] width 14 height 14
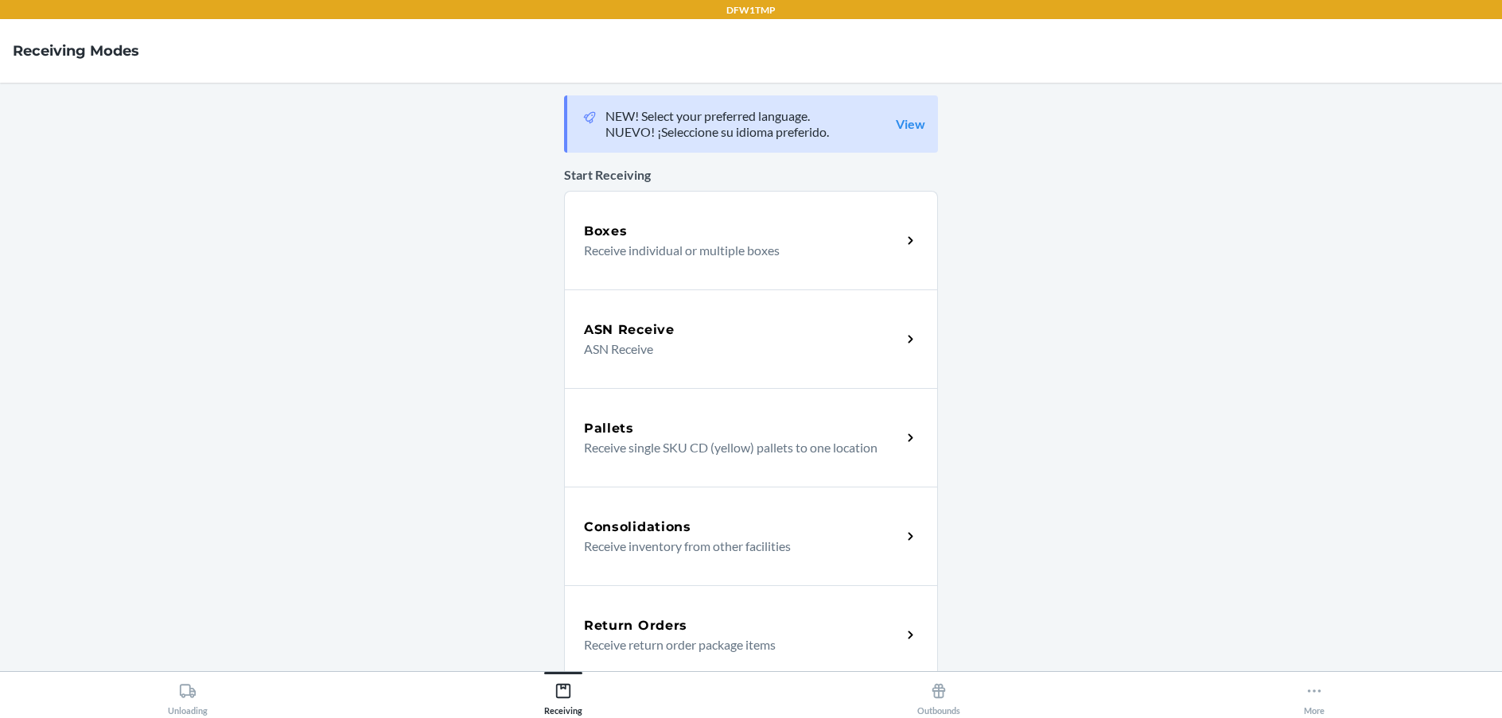
drag, startPoint x: 733, startPoint y: 615, endPoint x: 732, endPoint y: 606, distance: 8.8
click at [733, 614] on div "Return Orders Receive return order package items" at bounding box center [751, 634] width 374 height 99
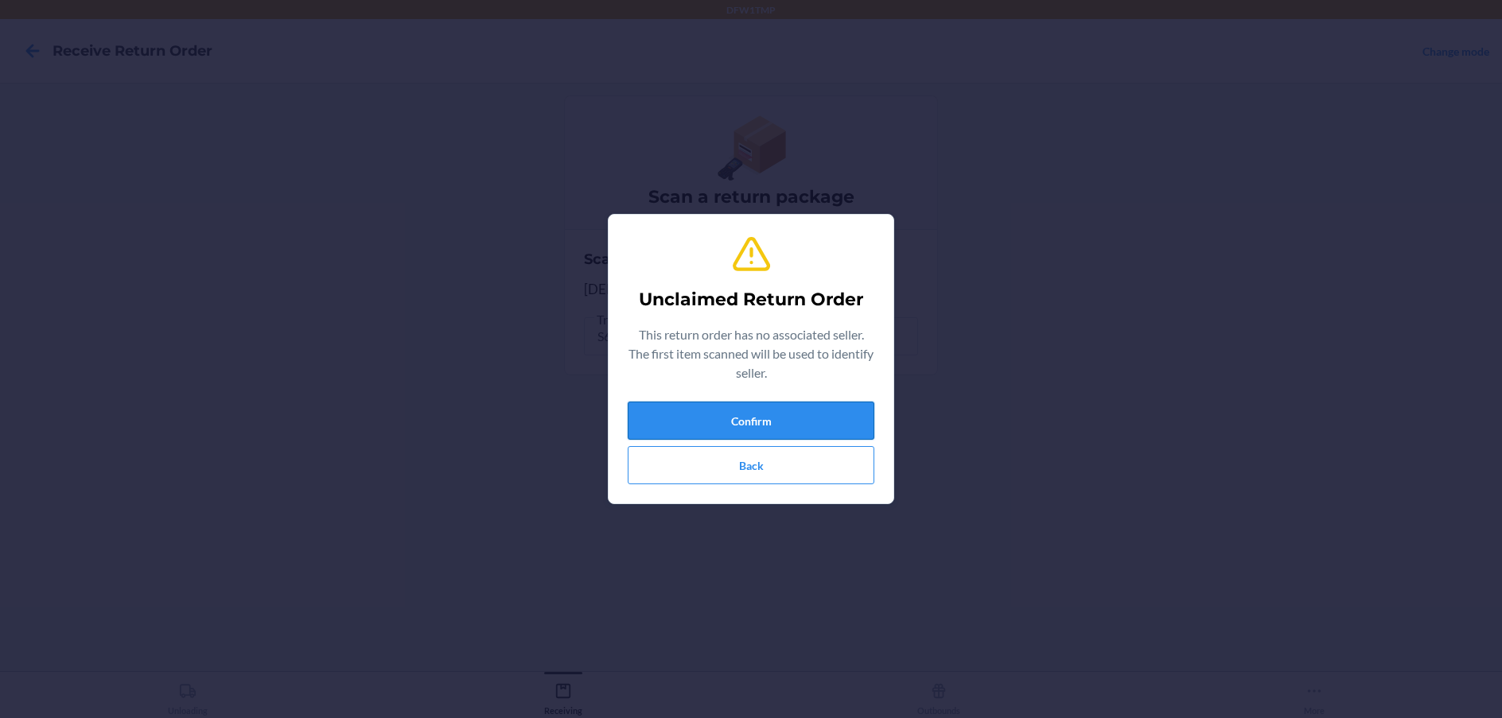
click at [717, 431] on button "Confirm" at bounding box center [751, 421] width 247 height 38
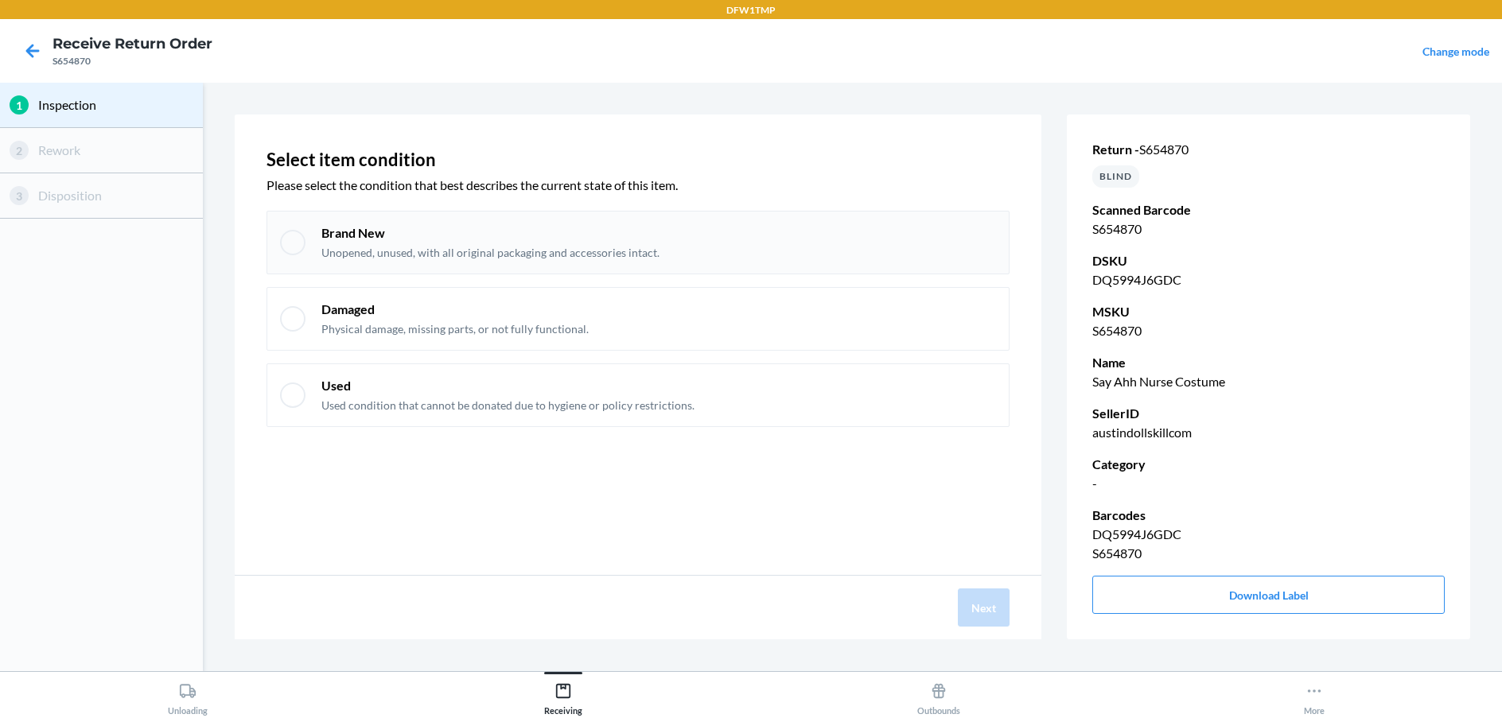
click at [383, 255] on p "Unopened, unused, with all original packaging and accessories intact." at bounding box center [490, 253] width 338 height 16
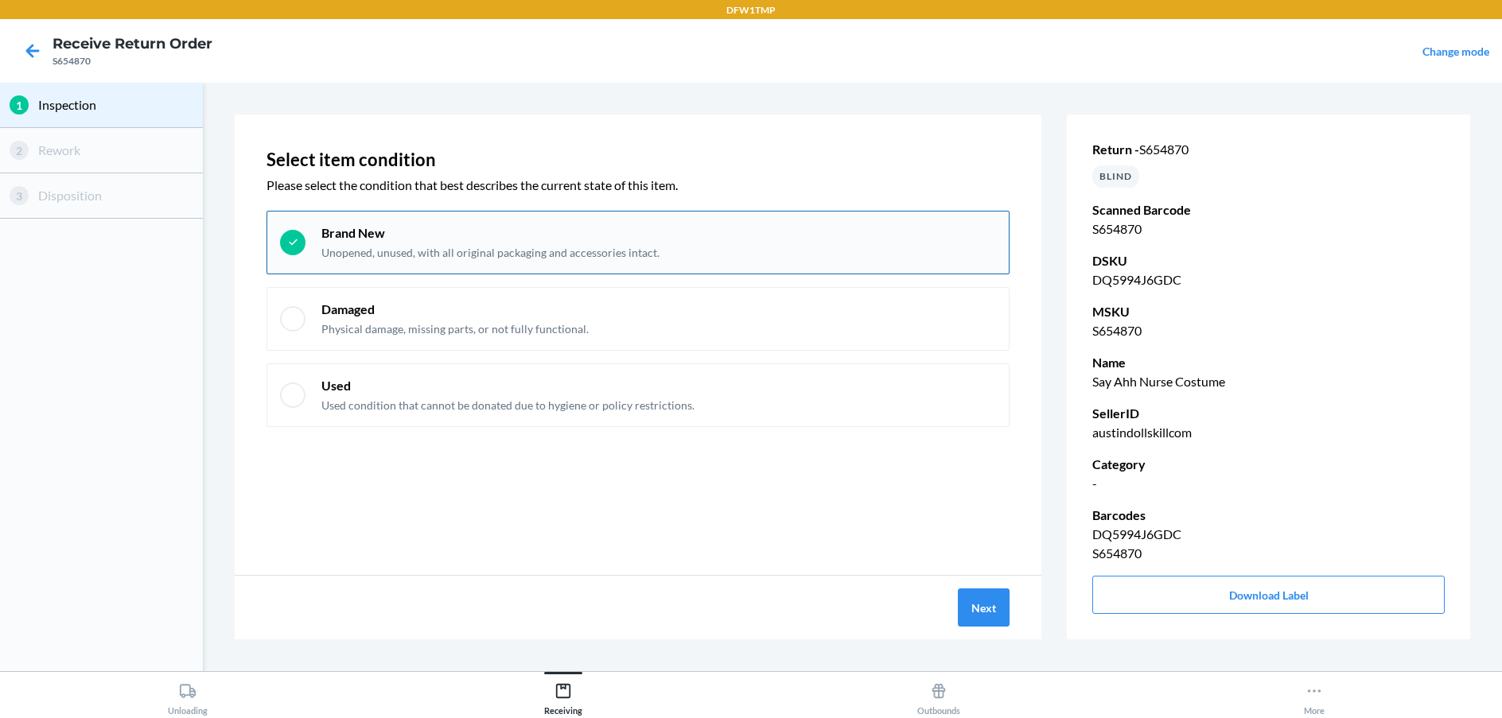
checkbox input "true"
click at [994, 616] on button "Next" at bounding box center [984, 608] width 52 height 38
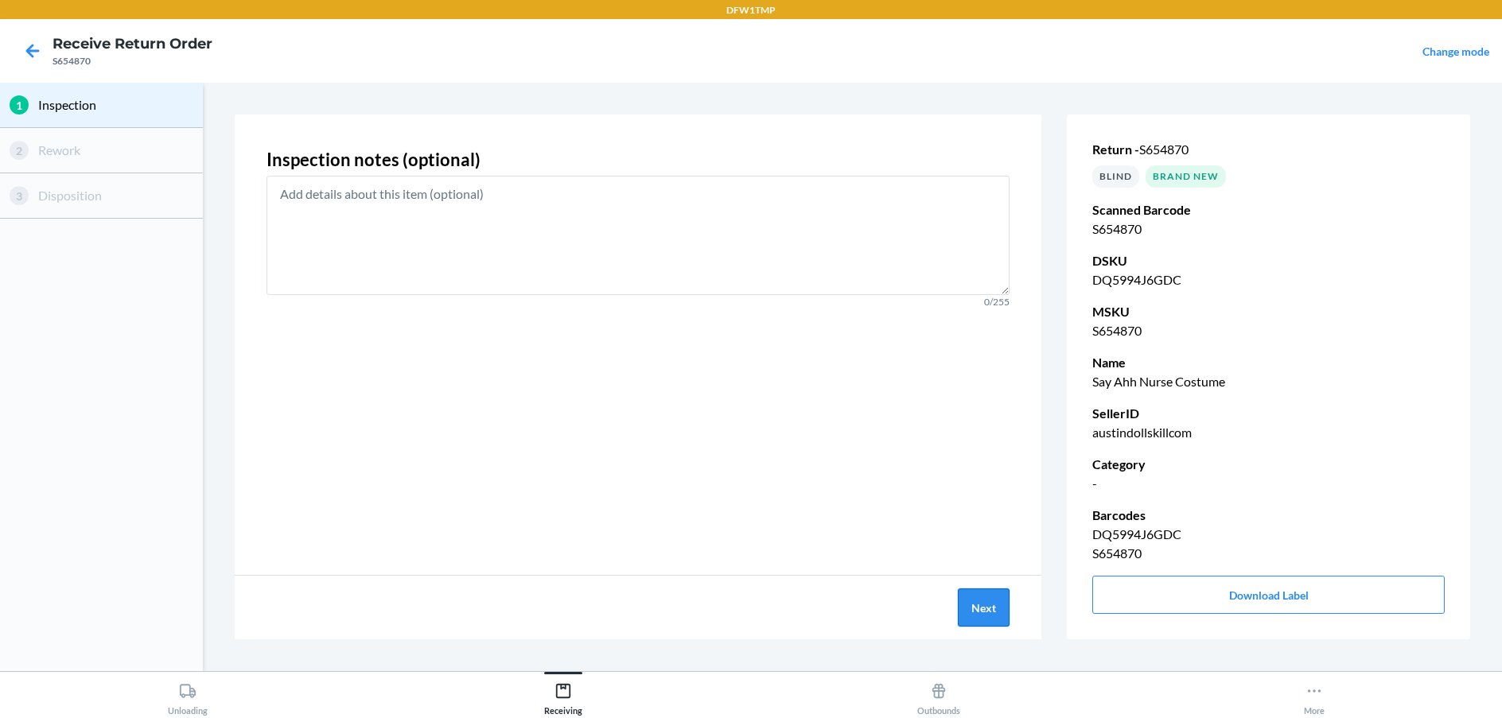
click at [993, 596] on button "Next" at bounding box center [984, 608] width 52 height 38
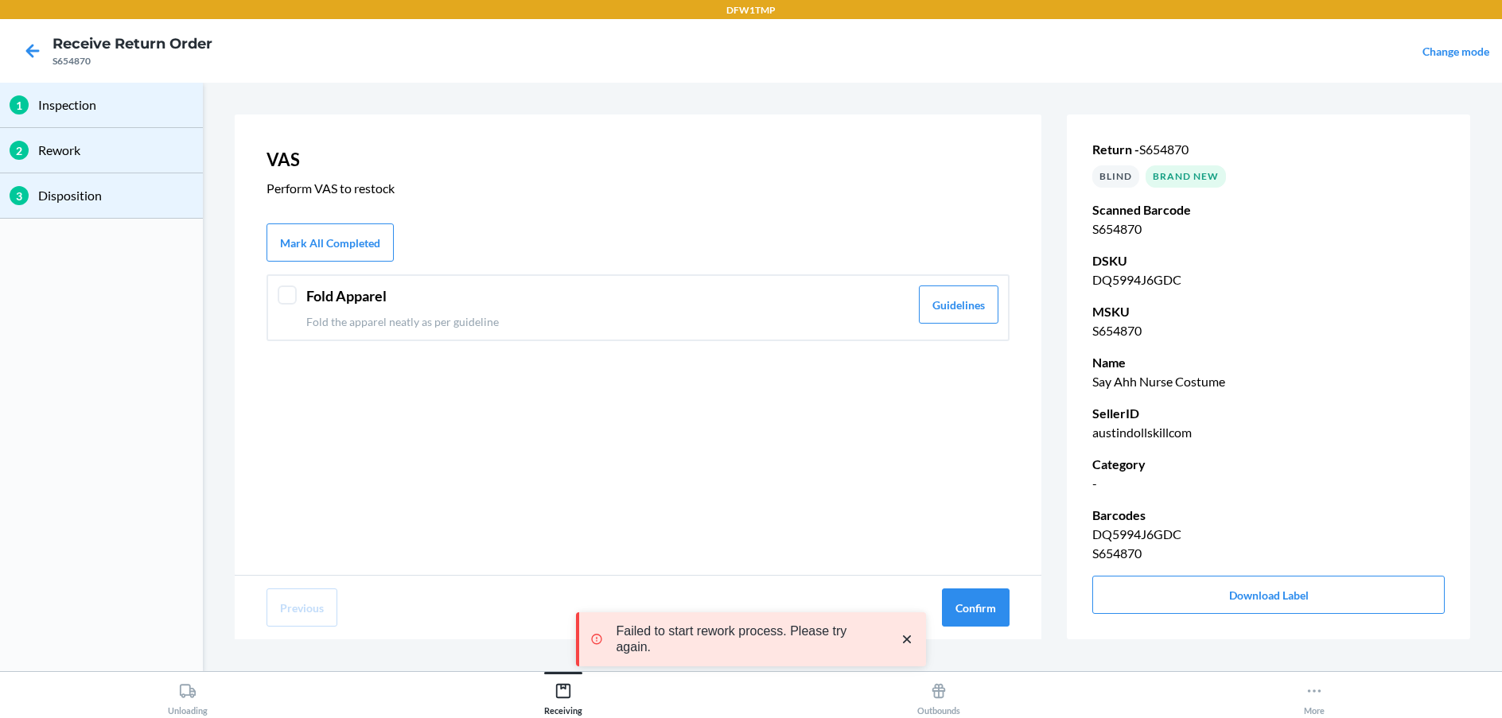
click at [298, 297] on div "Fold Apparel Fold the apparel neatly as per guideline Guidelines" at bounding box center [637, 307] width 743 height 67
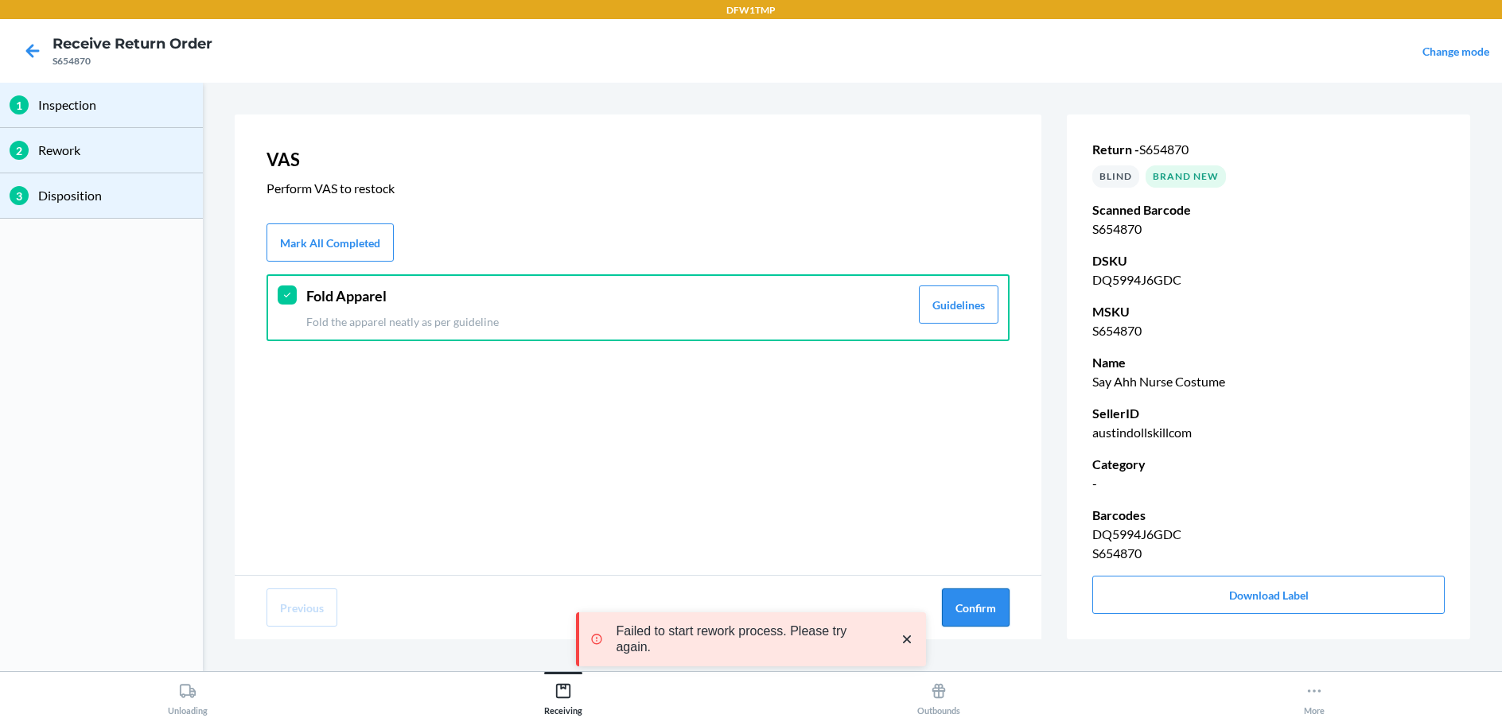
click at [965, 597] on button "Confirm" at bounding box center [976, 608] width 68 height 38
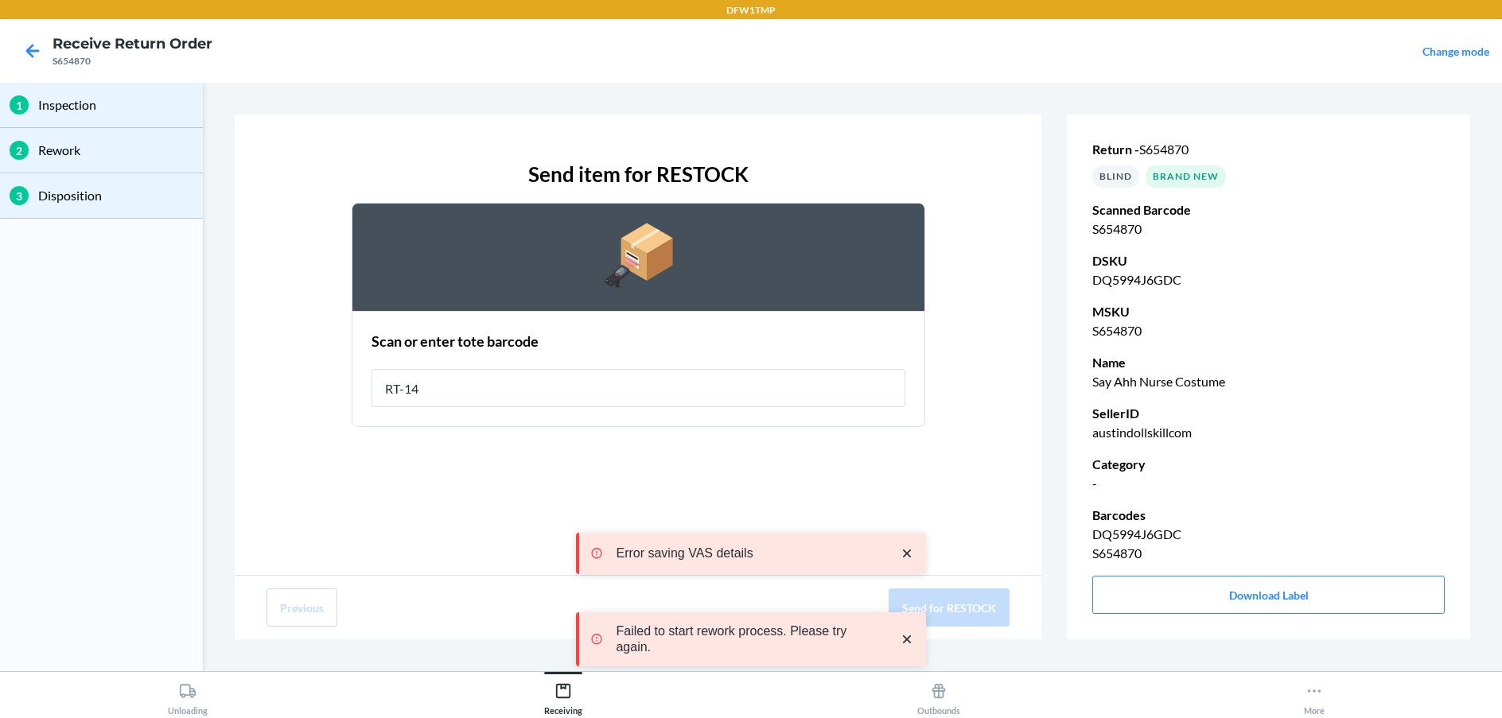
type input "RT-14"
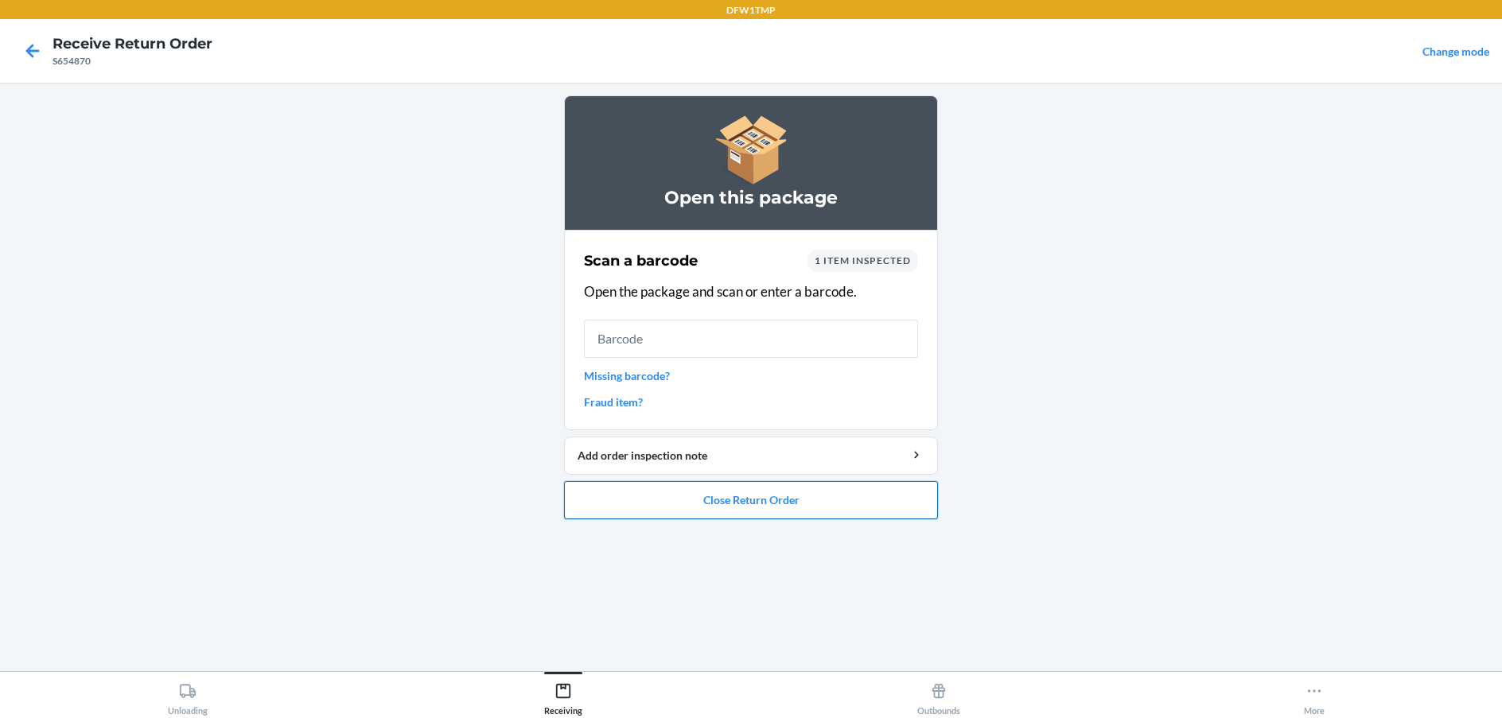
click at [704, 501] on button "Close Return Order" at bounding box center [751, 500] width 374 height 38
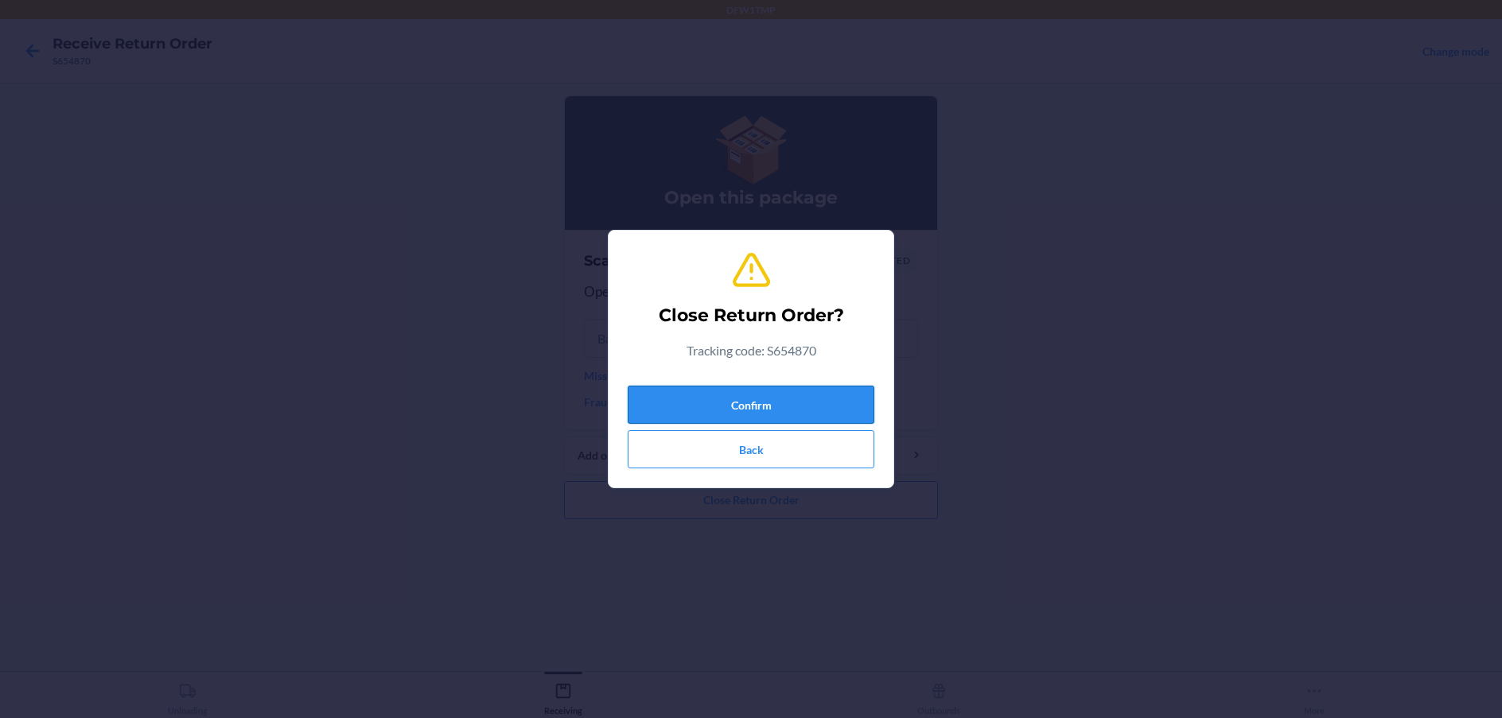
click at [714, 401] on button "Confirm" at bounding box center [751, 405] width 247 height 38
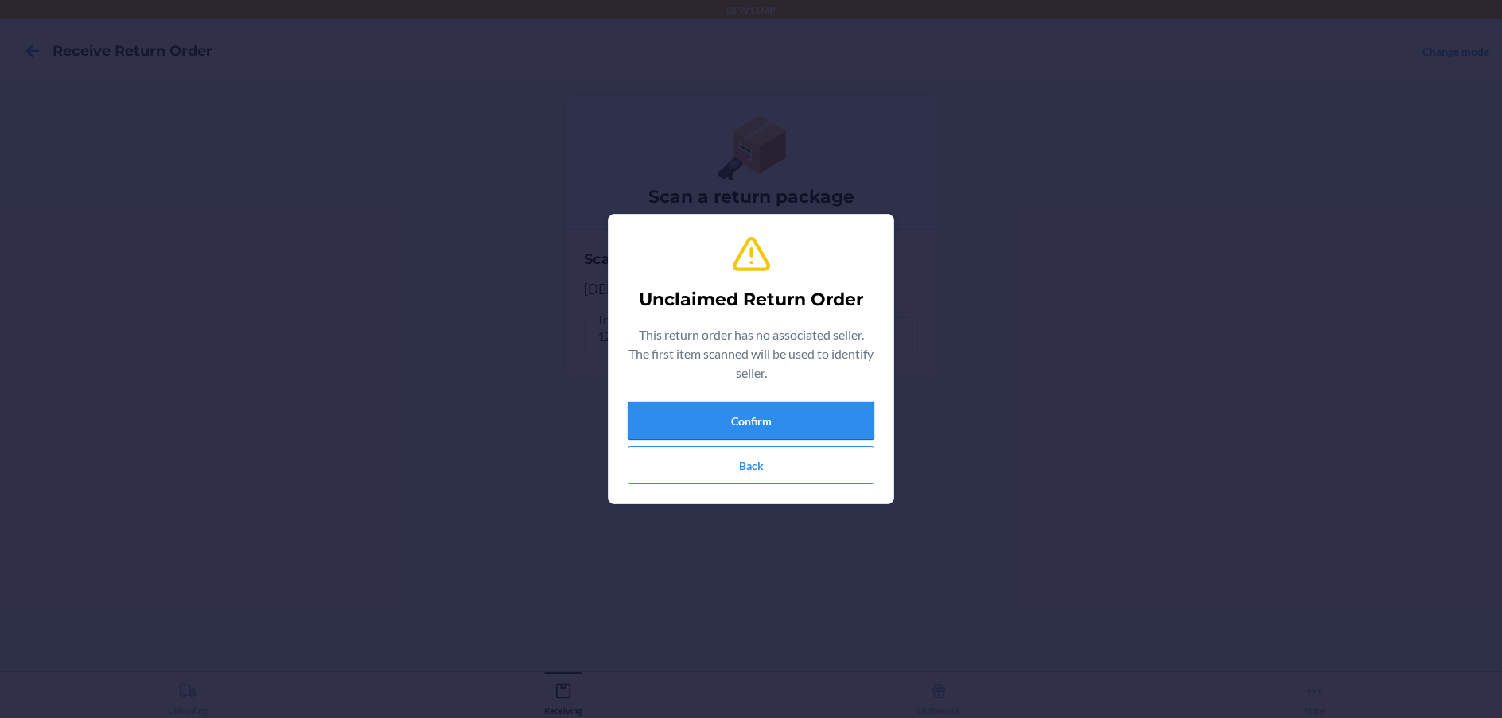
click at [729, 406] on button "Confirm" at bounding box center [751, 421] width 247 height 38
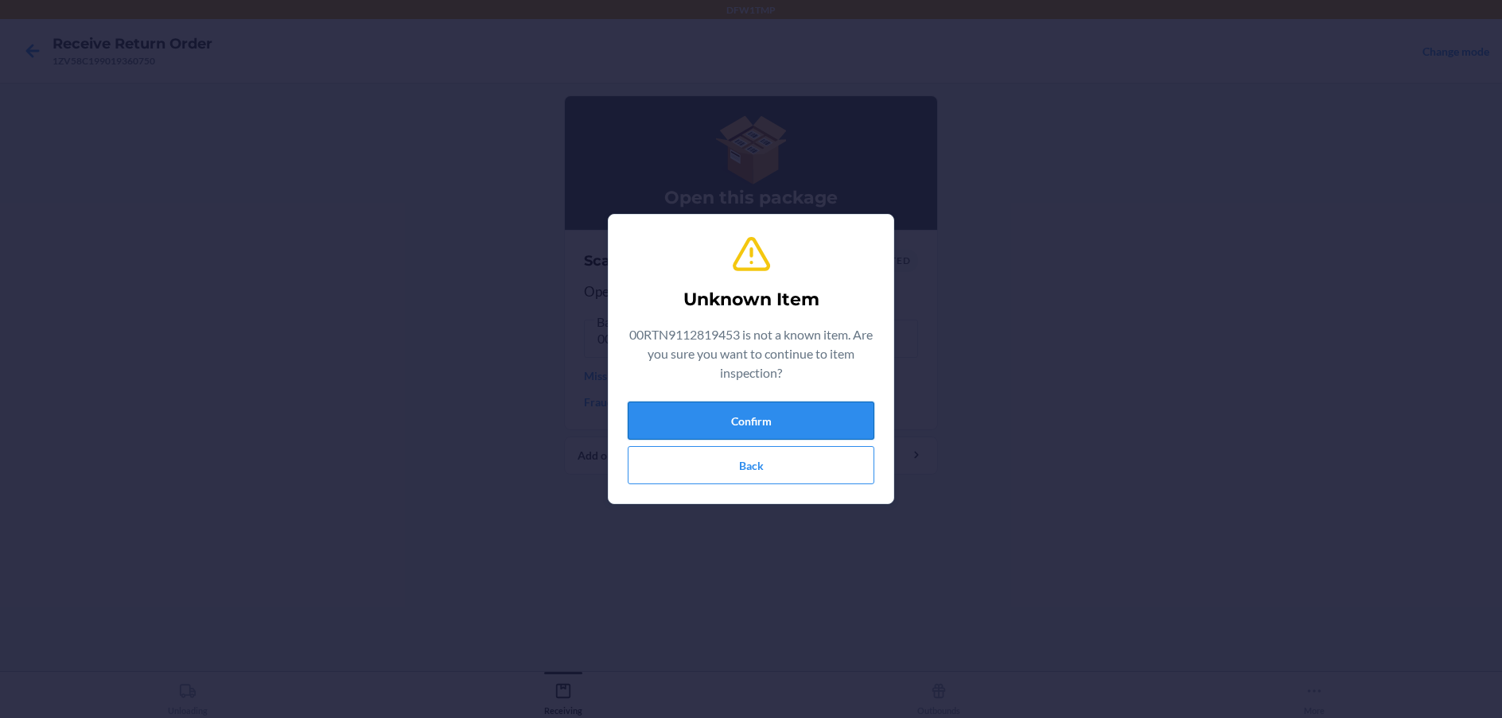
click at [798, 430] on button "Confirm" at bounding box center [751, 421] width 247 height 38
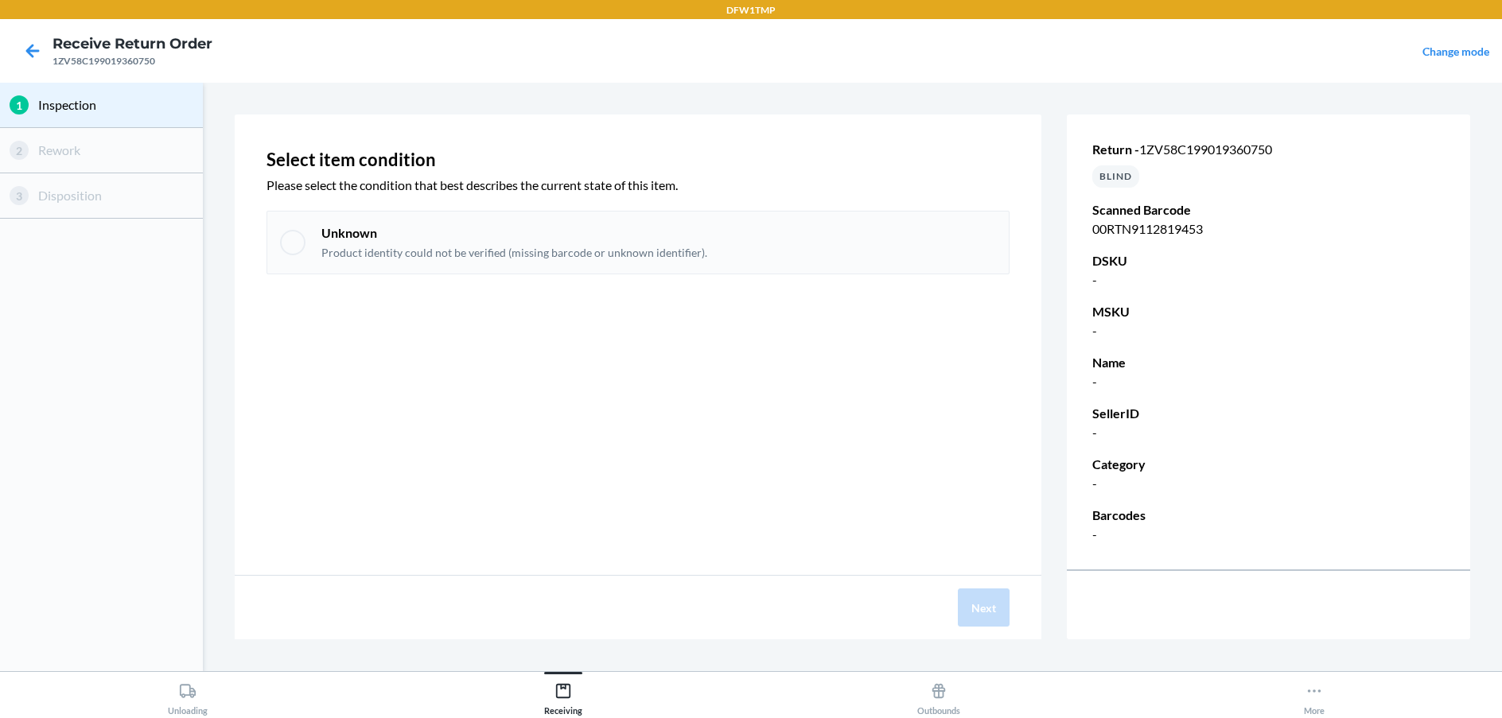
click at [480, 238] on p "Unknown" at bounding box center [514, 232] width 386 height 17
checkbox input "true"
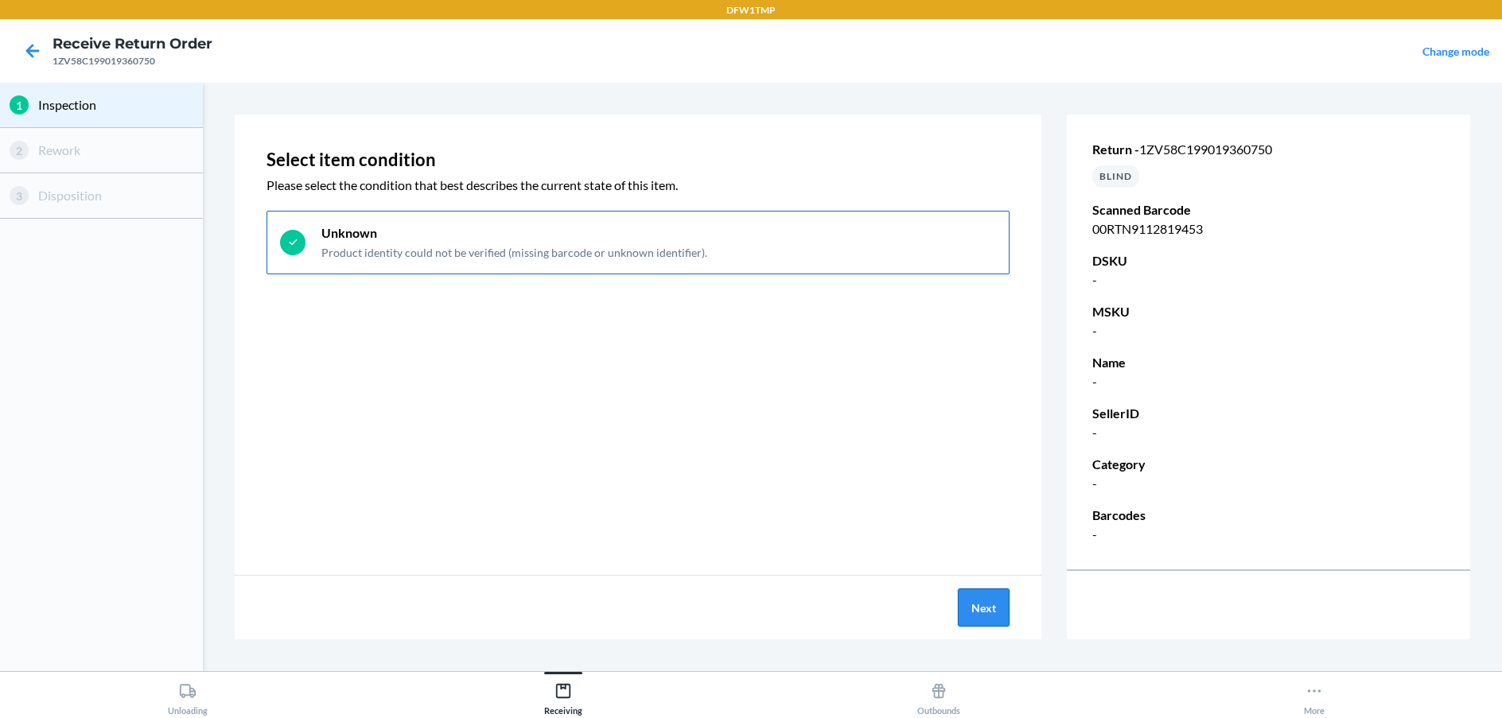
click at [978, 609] on button "Next" at bounding box center [984, 608] width 52 height 38
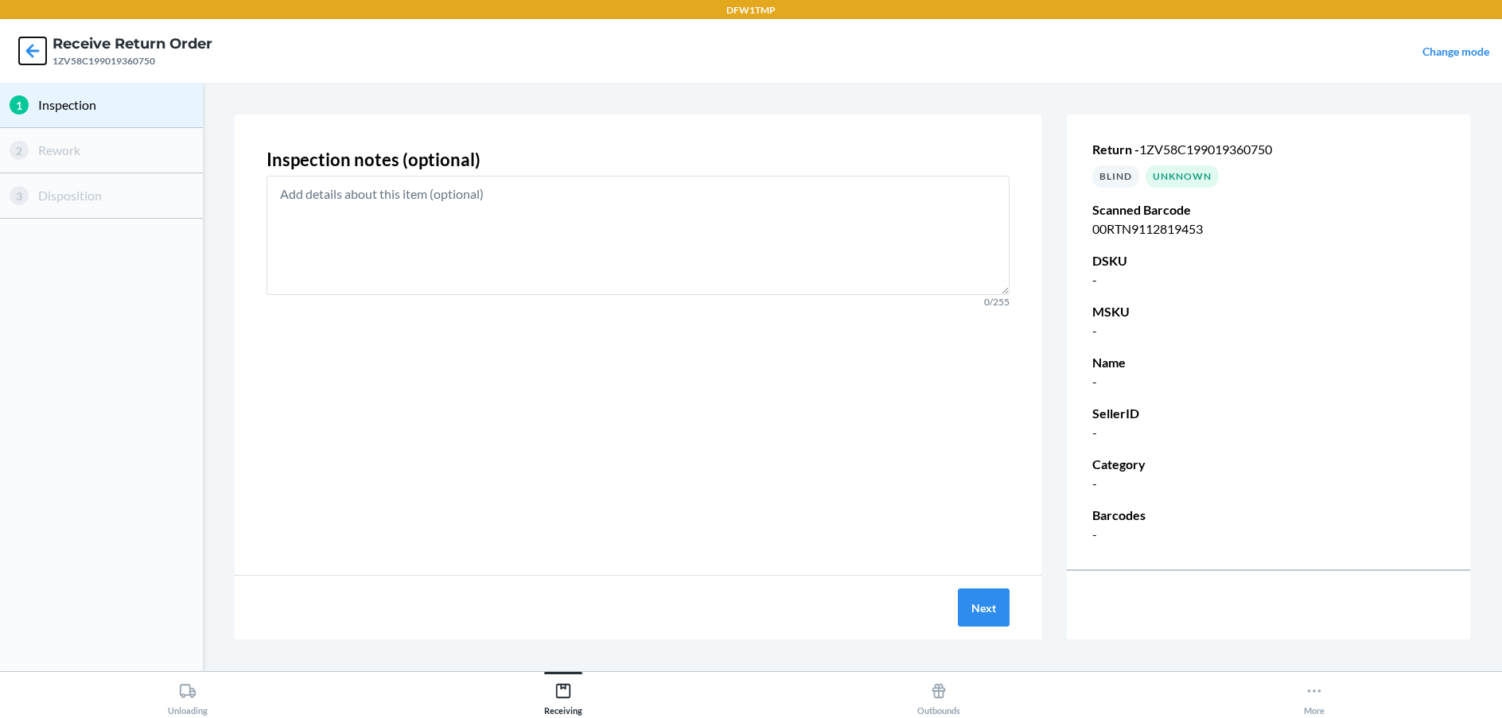
click at [27, 49] on icon at bounding box center [33, 51] width 14 height 14
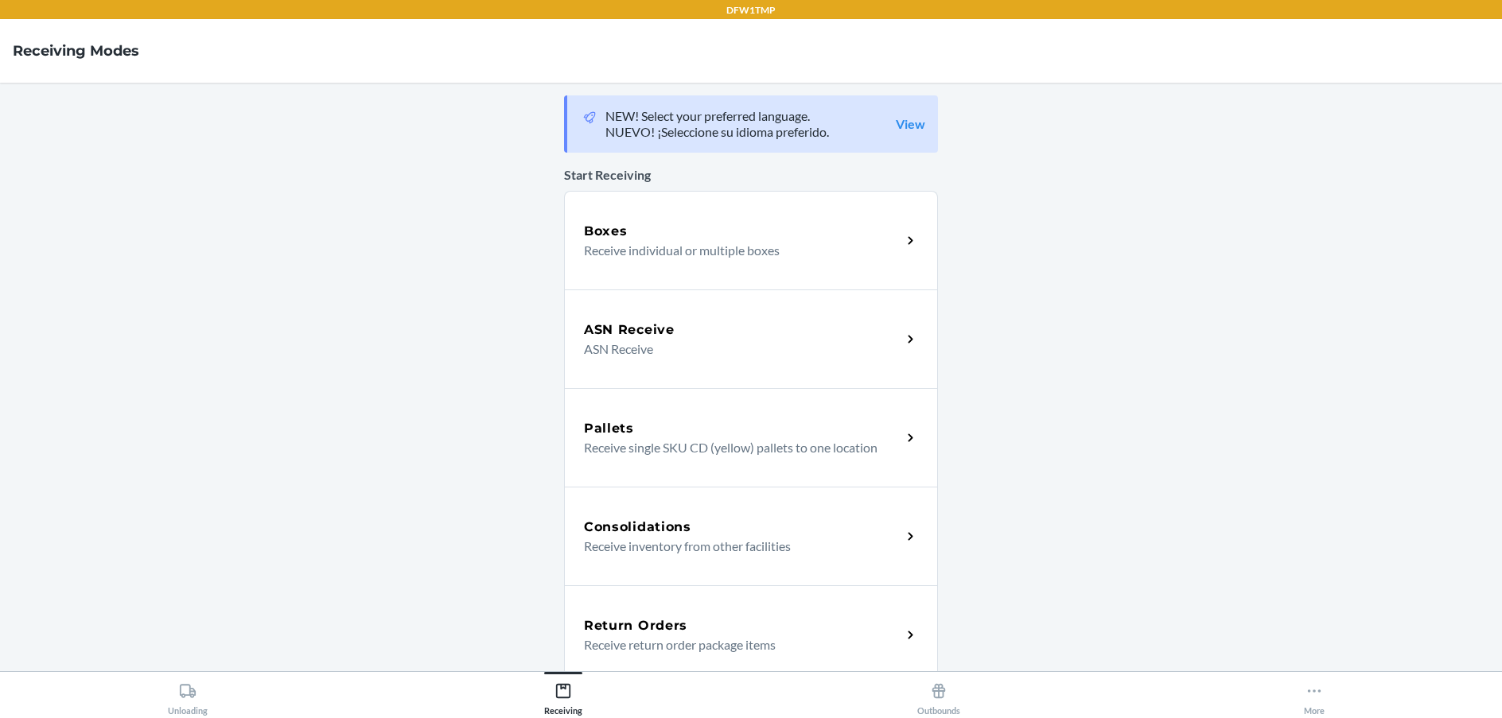
click at [27, 49] on h4 "Receiving Modes" at bounding box center [76, 51] width 126 height 21
click at [186, 698] on icon at bounding box center [187, 690] width 17 height 17
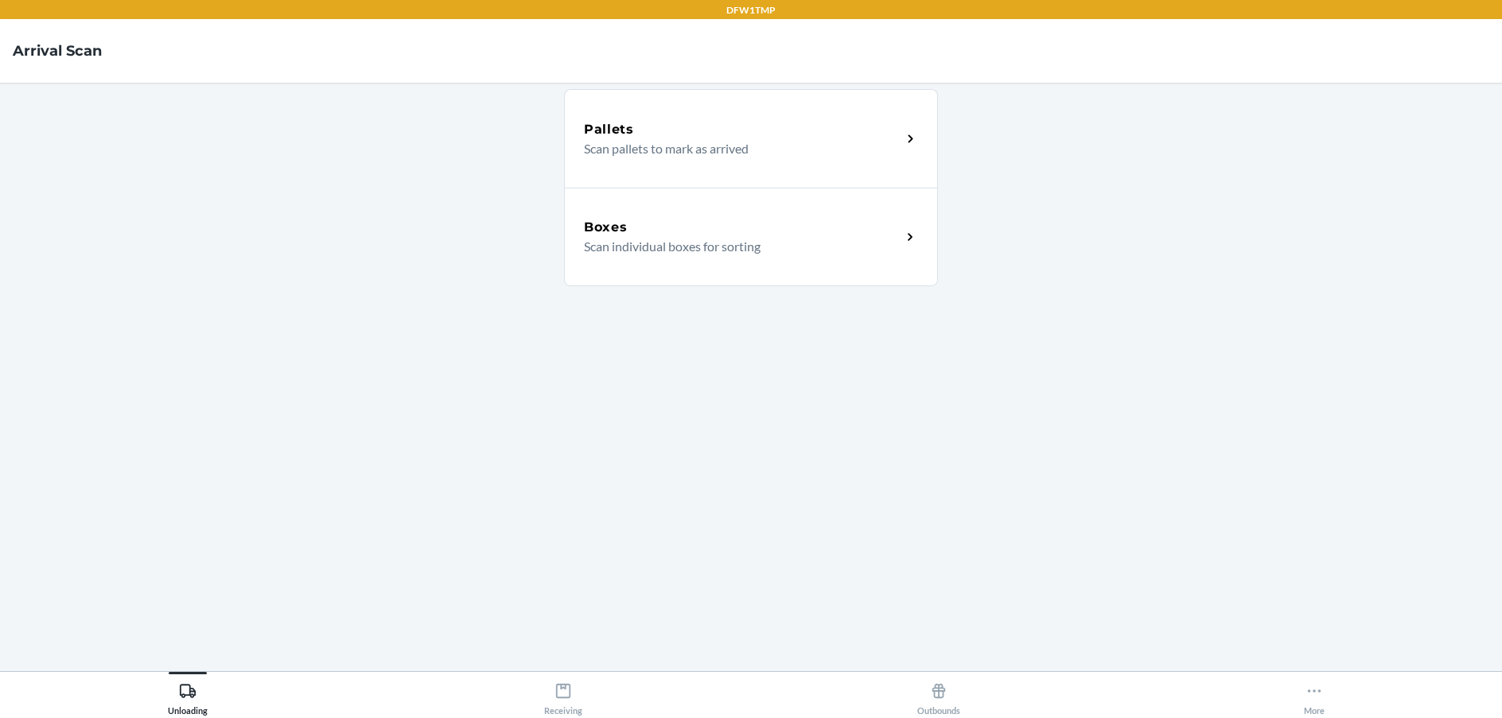
click at [863, 248] on p "Scan individual boxes for sorting" at bounding box center [736, 246] width 305 height 19
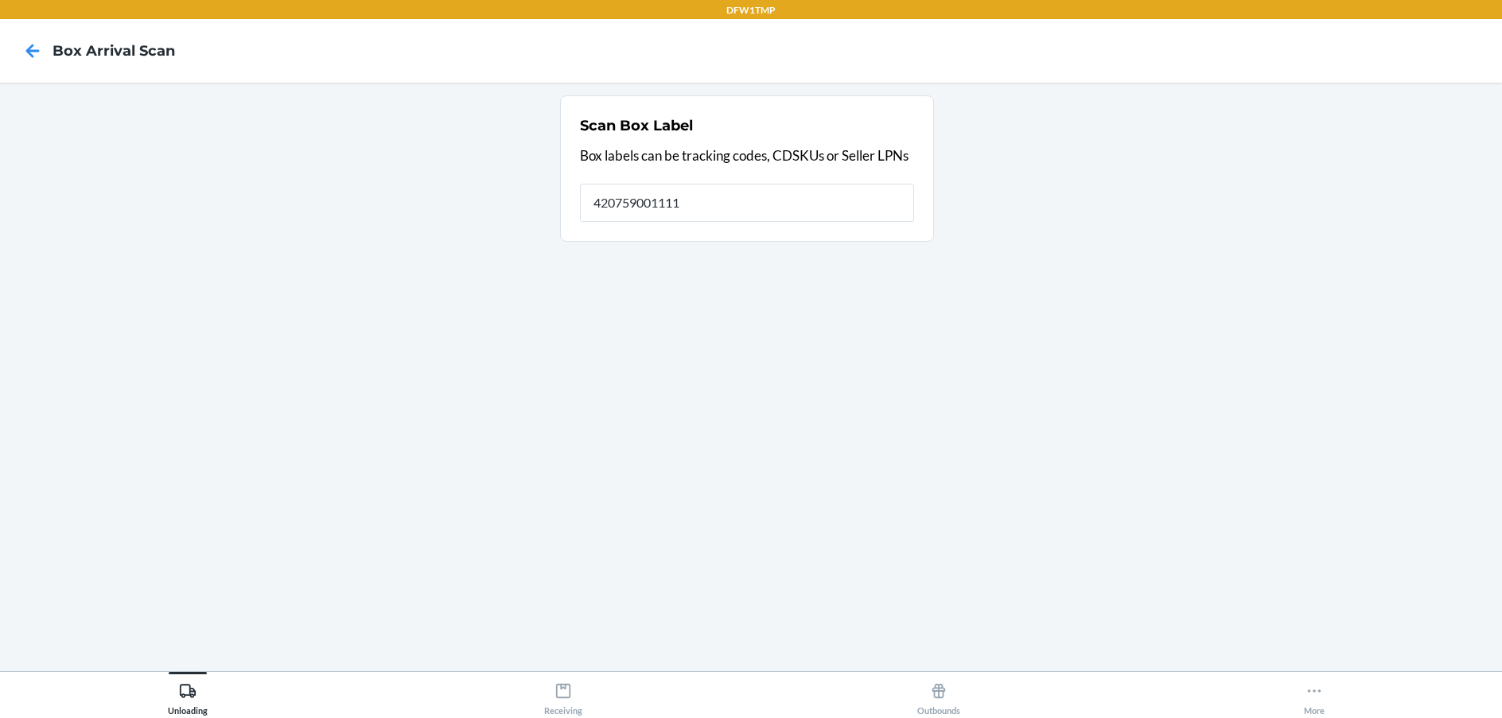
type input "420759001111"
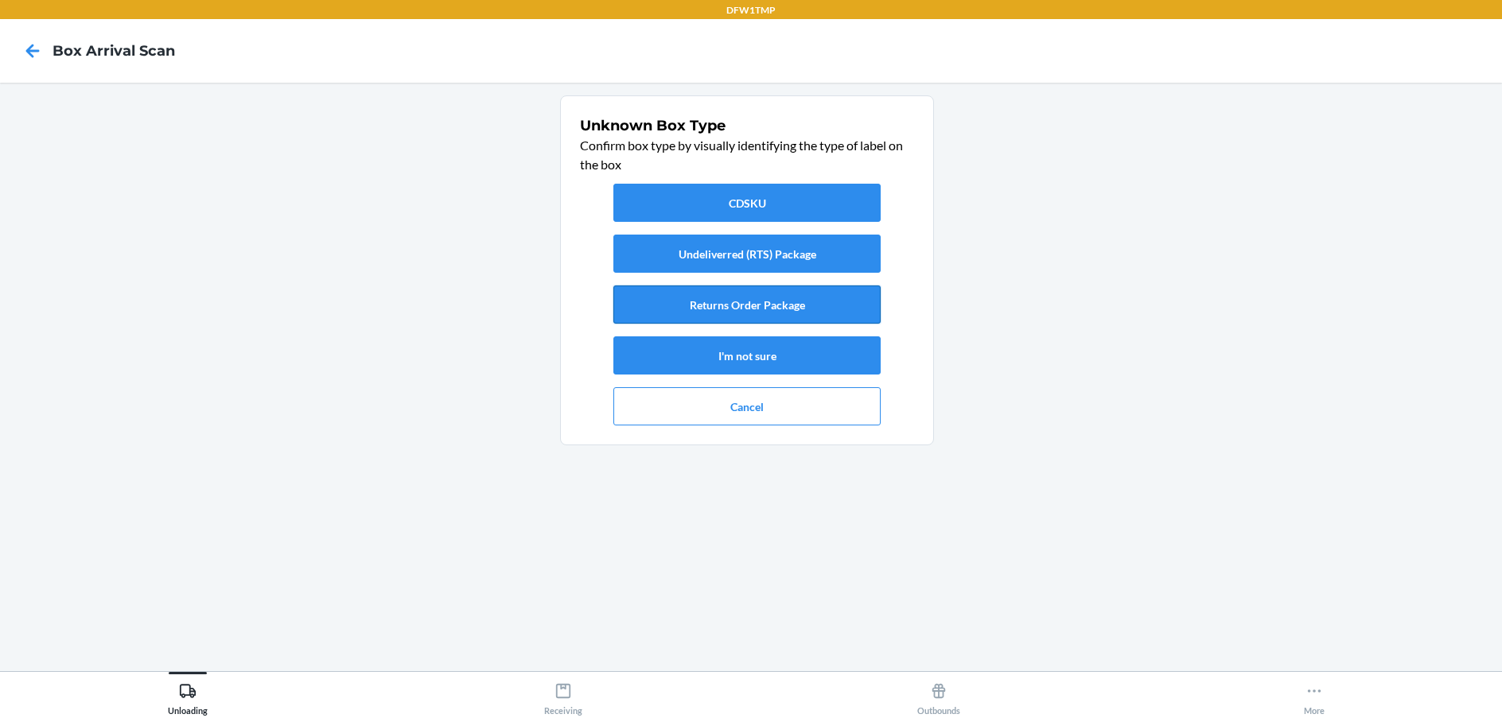
click at [807, 305] on button "Returns Order Package" at bounding box center [746, 305] width 267 height 38
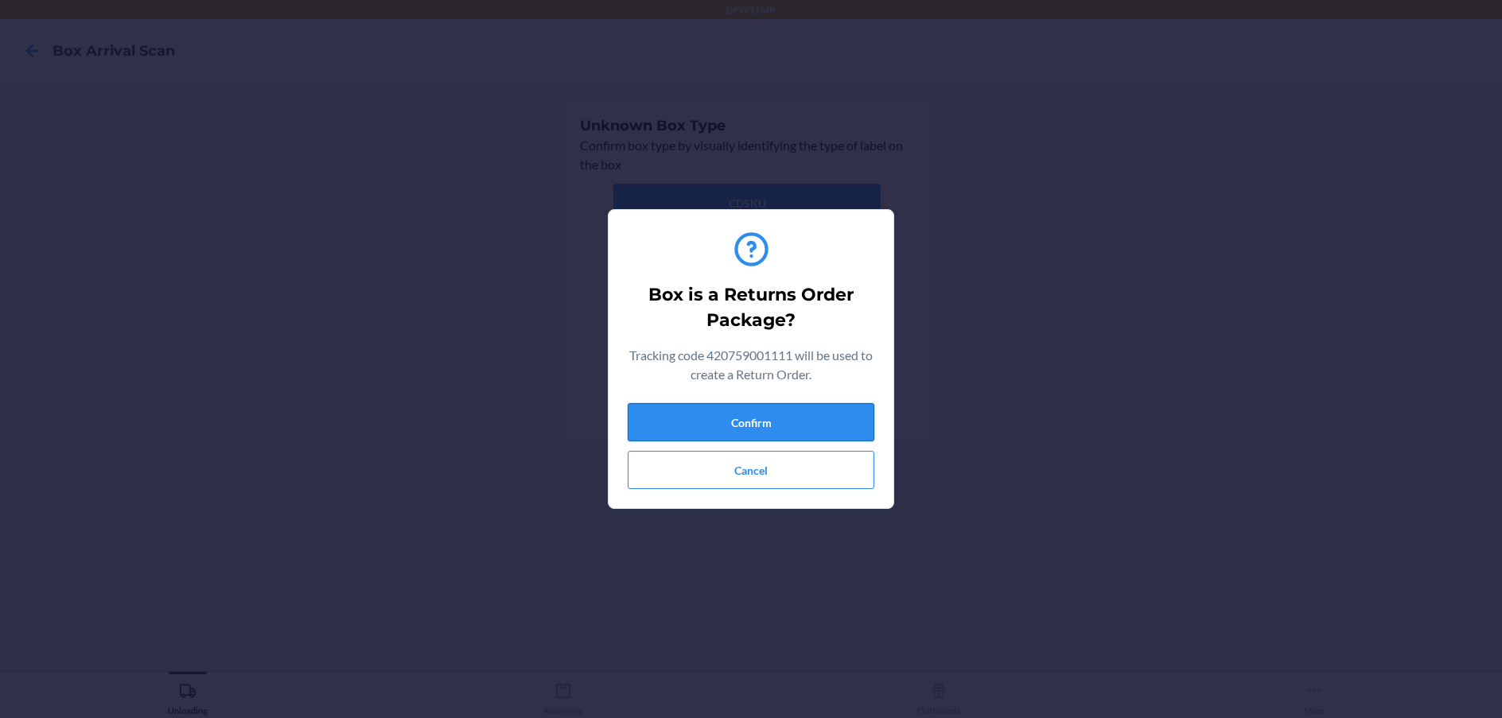
click at [768, 421] on button "Confirm" at bounding box center [751, 422] width 247 height 38
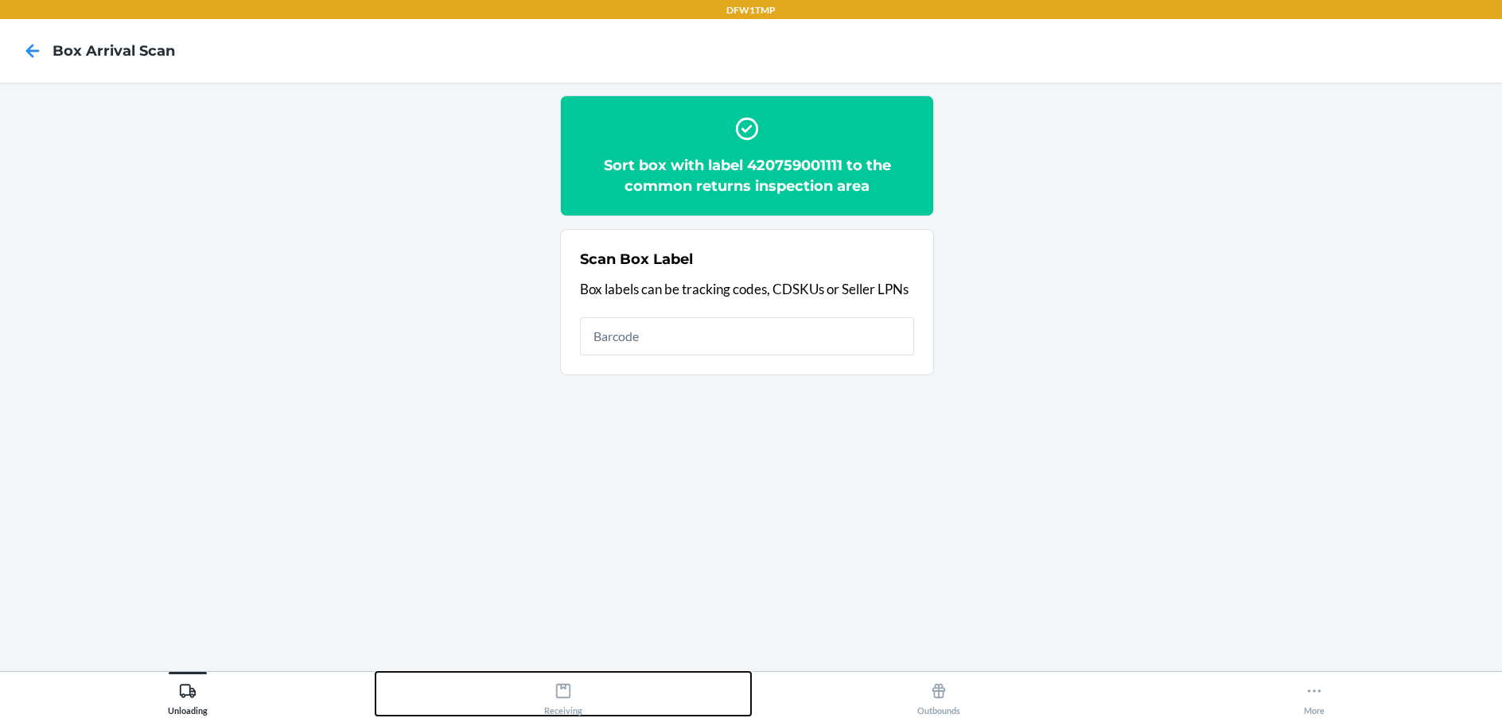
click at [521, 682] on button "Receiving" at bounding box center [562, 694] width 375 height 44
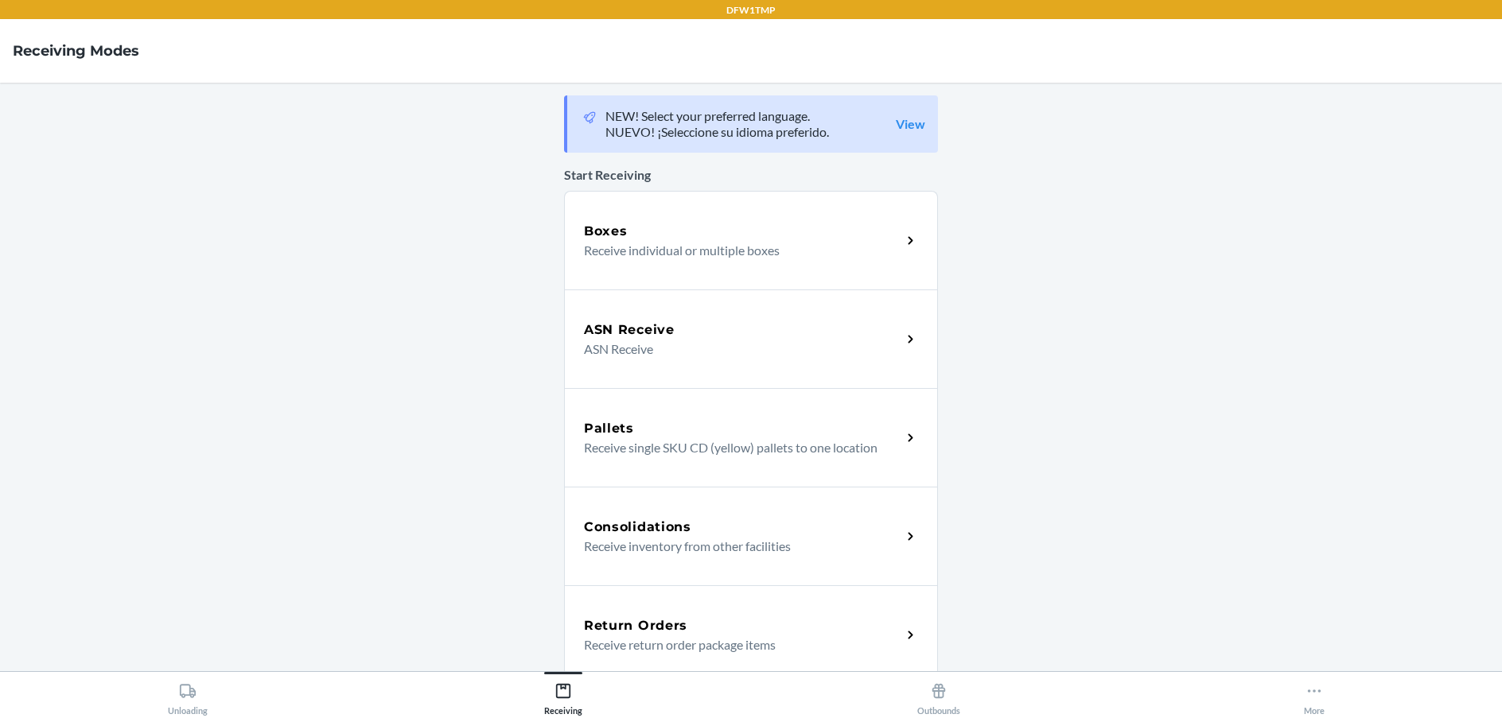
click at [705, 604] on div "Return Orders Receive return order package items" at bounding box center [751, 634] width 374 height 99
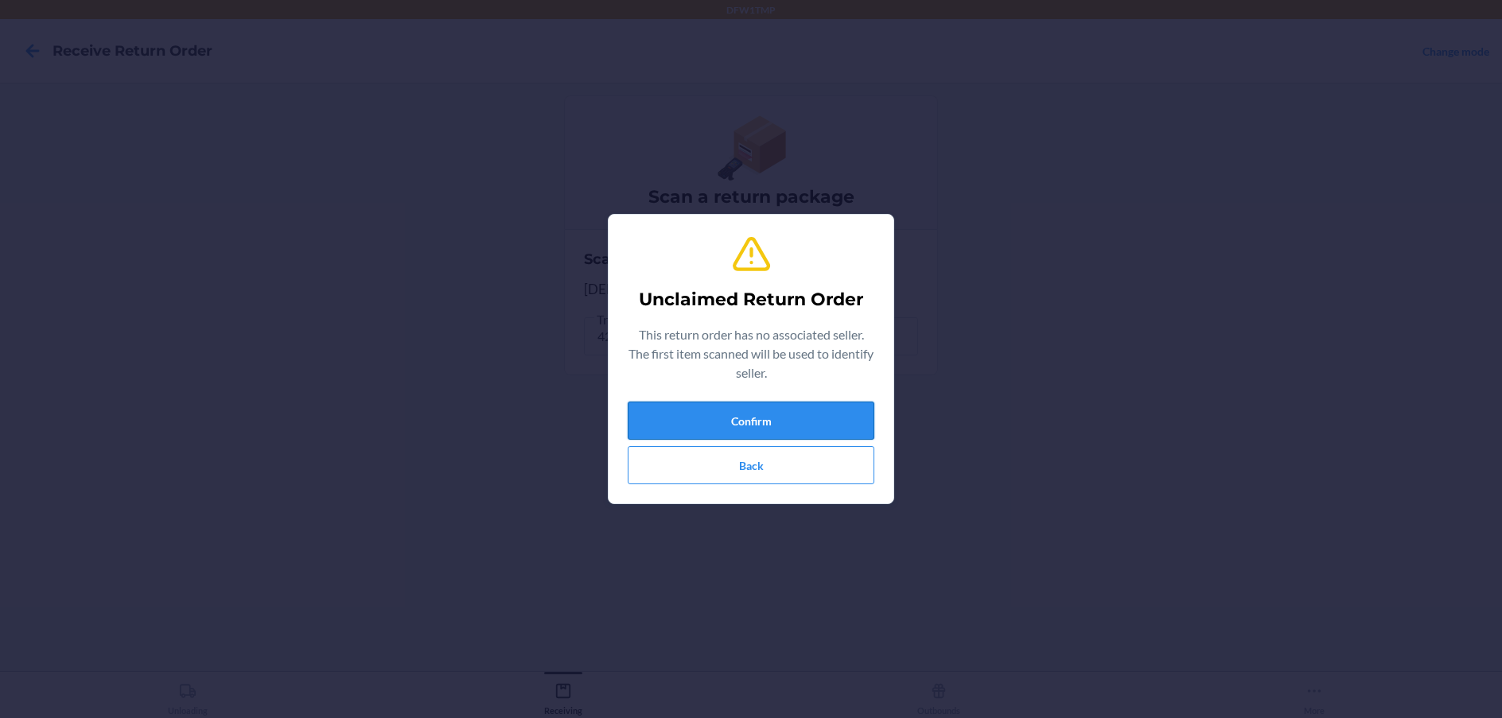
click at [735, 414] on button "Confirm" at bounding box center [751, 421] width 247 height 38
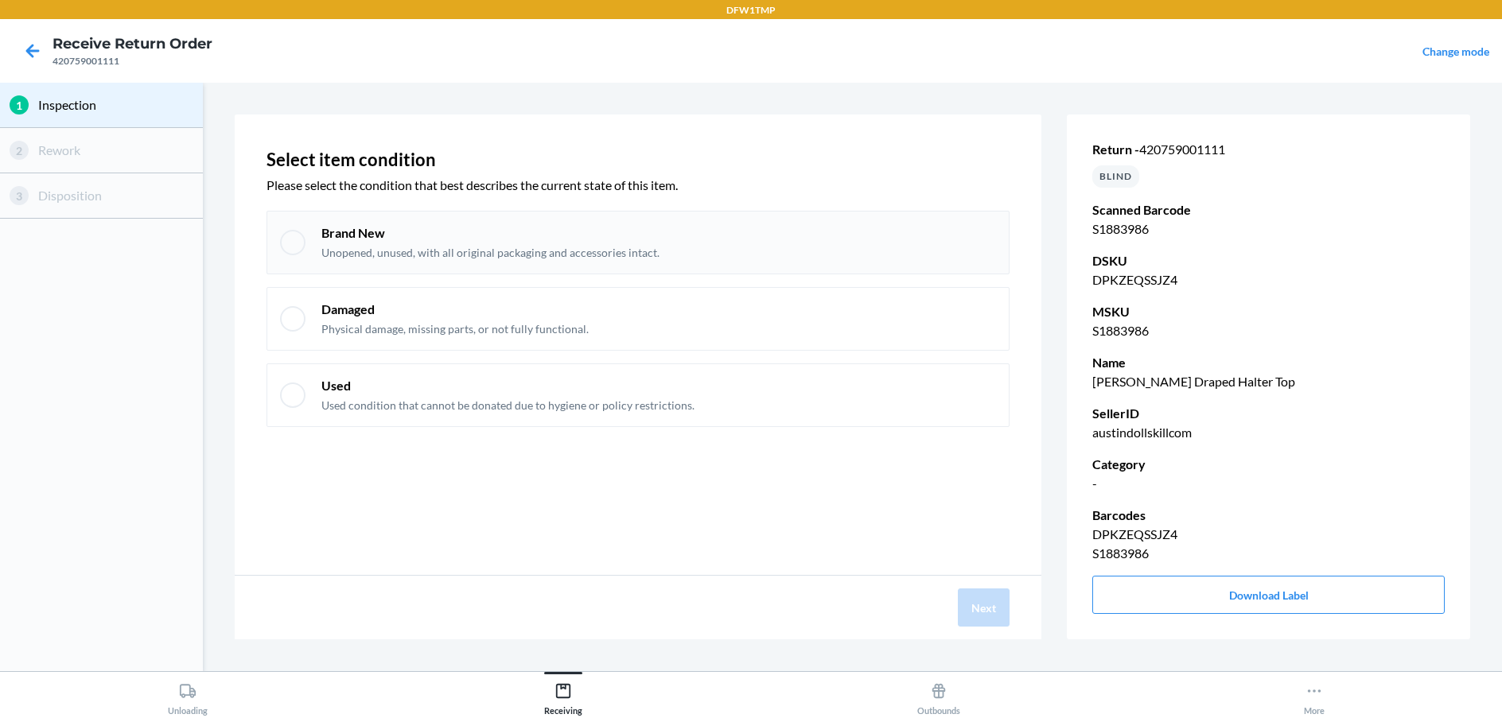
click at [418, 231] on p "Brand New" at bounding box center [490, 232] width 338 height 17
checkbox input "true"
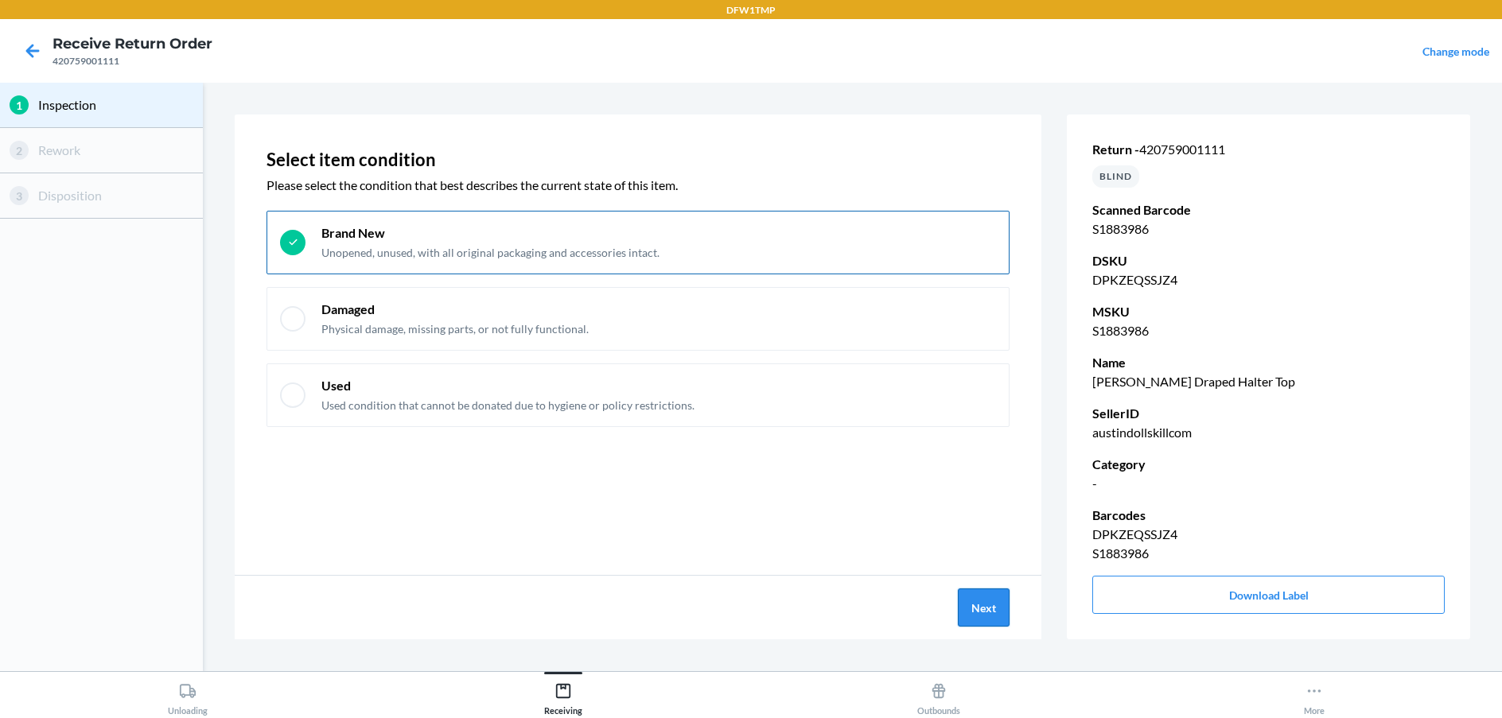
click at [985, 612] on button "Next" at bounding box center [984, 608] width 52 height 38
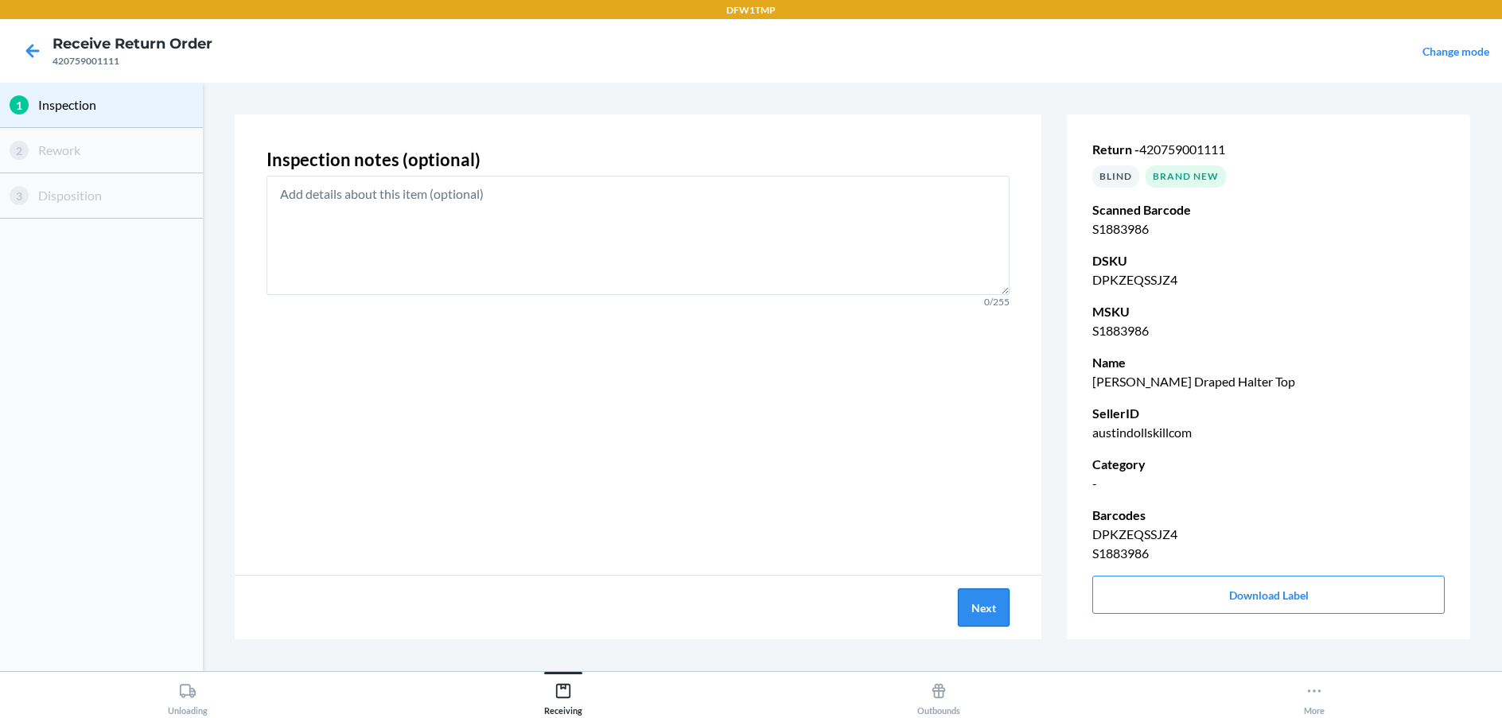
click at [977, 615] on button "Next" at bounding box center [984, 608] width 52 height 38
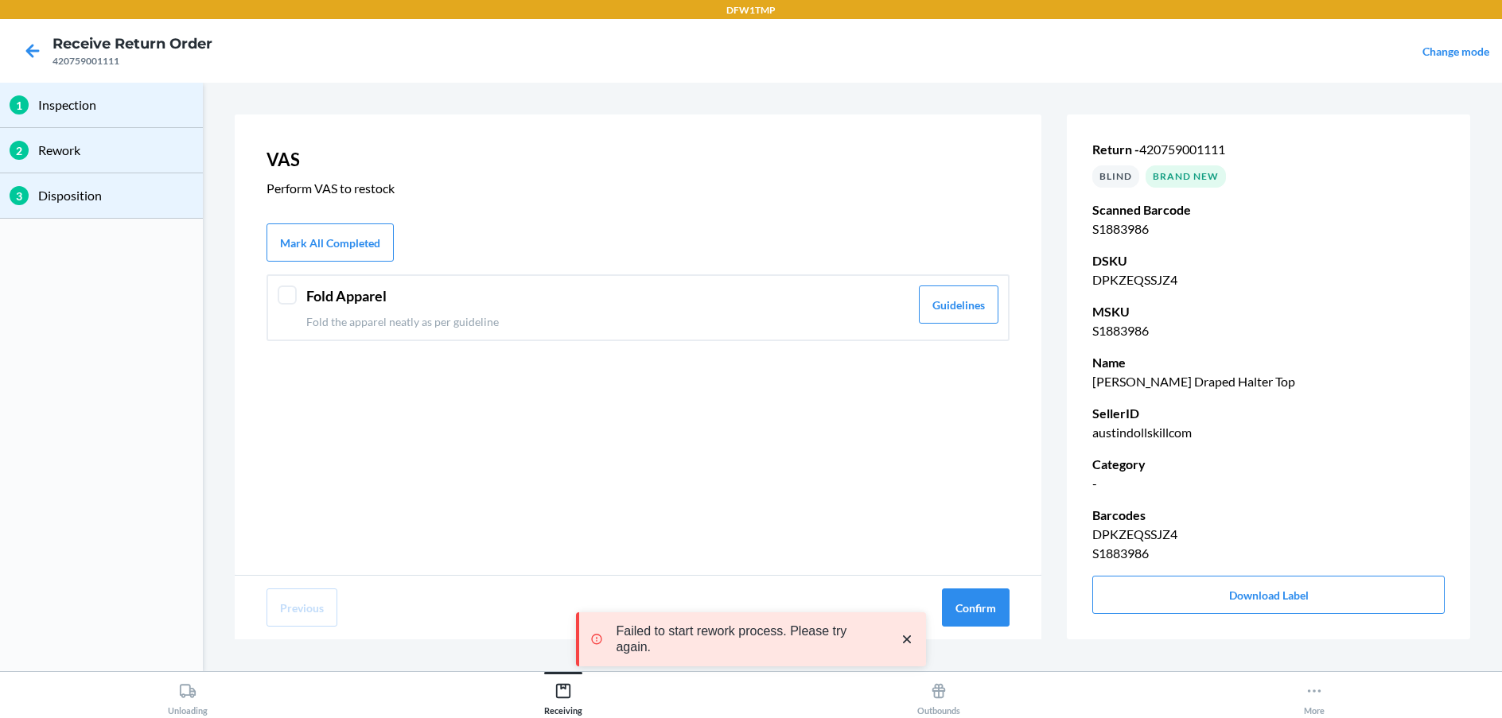
click at [278, 287] on div "Fold Apparel Fold the apparel neatly as per guideline Guidelines" at bounding box center [637, 307] width 743 height 67
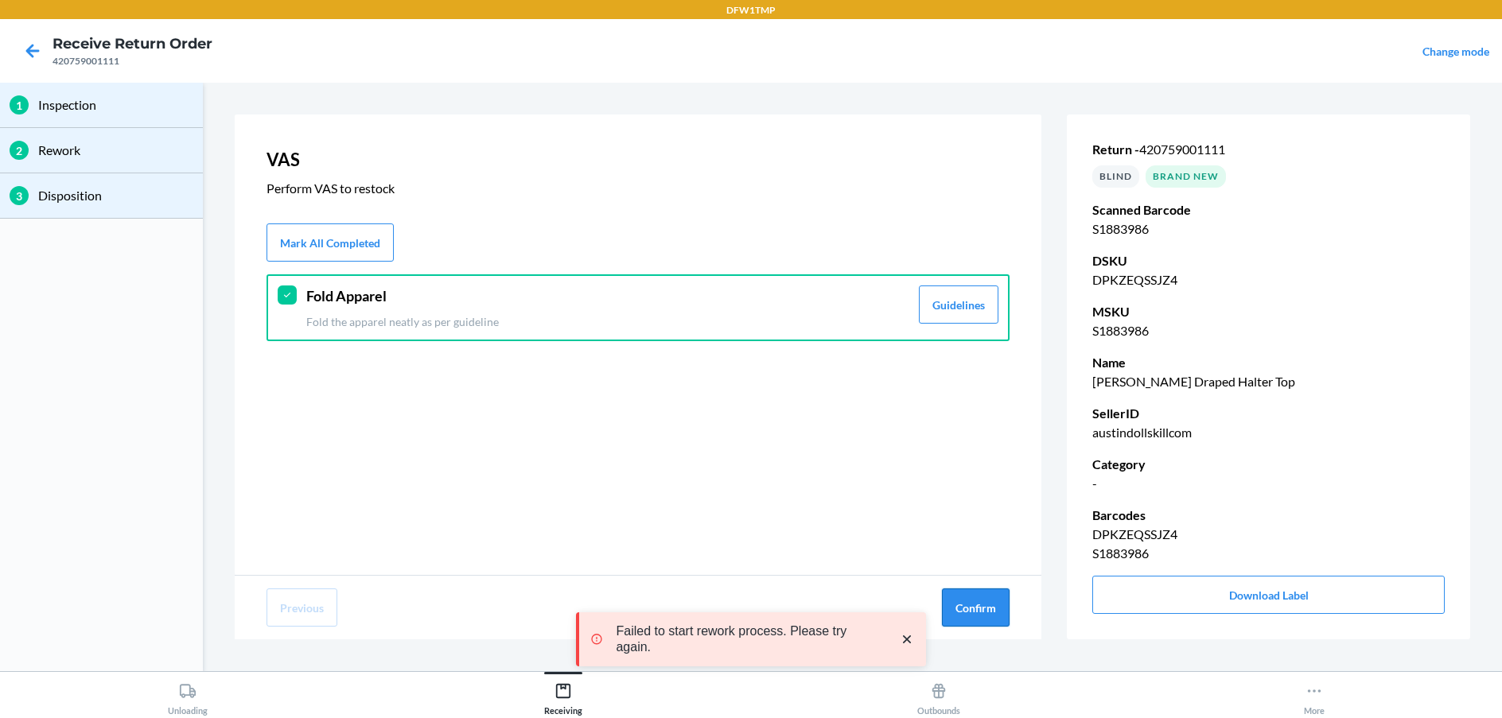
click at [983, 613] on button "Confirm" at bounding box center [976, 608] width 68 height 38
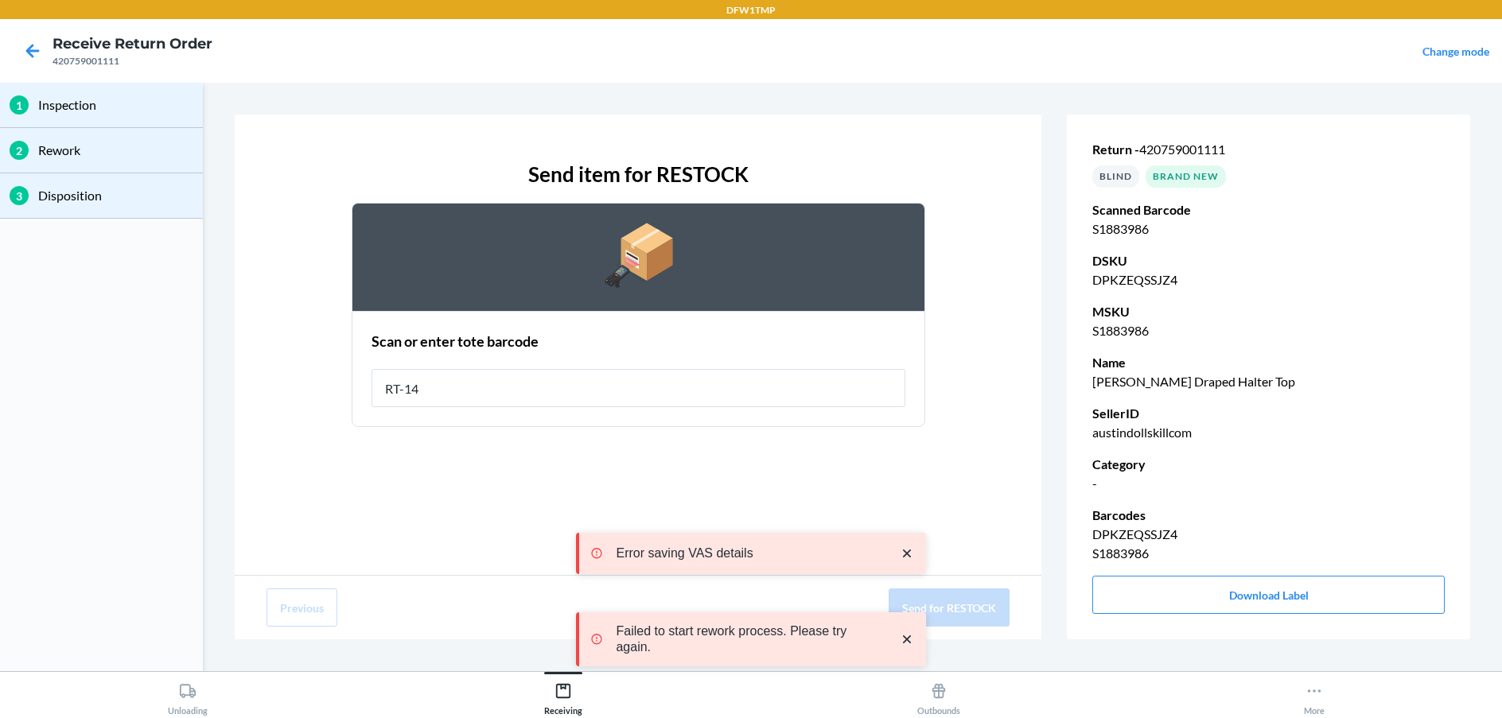
type input "RT-14"
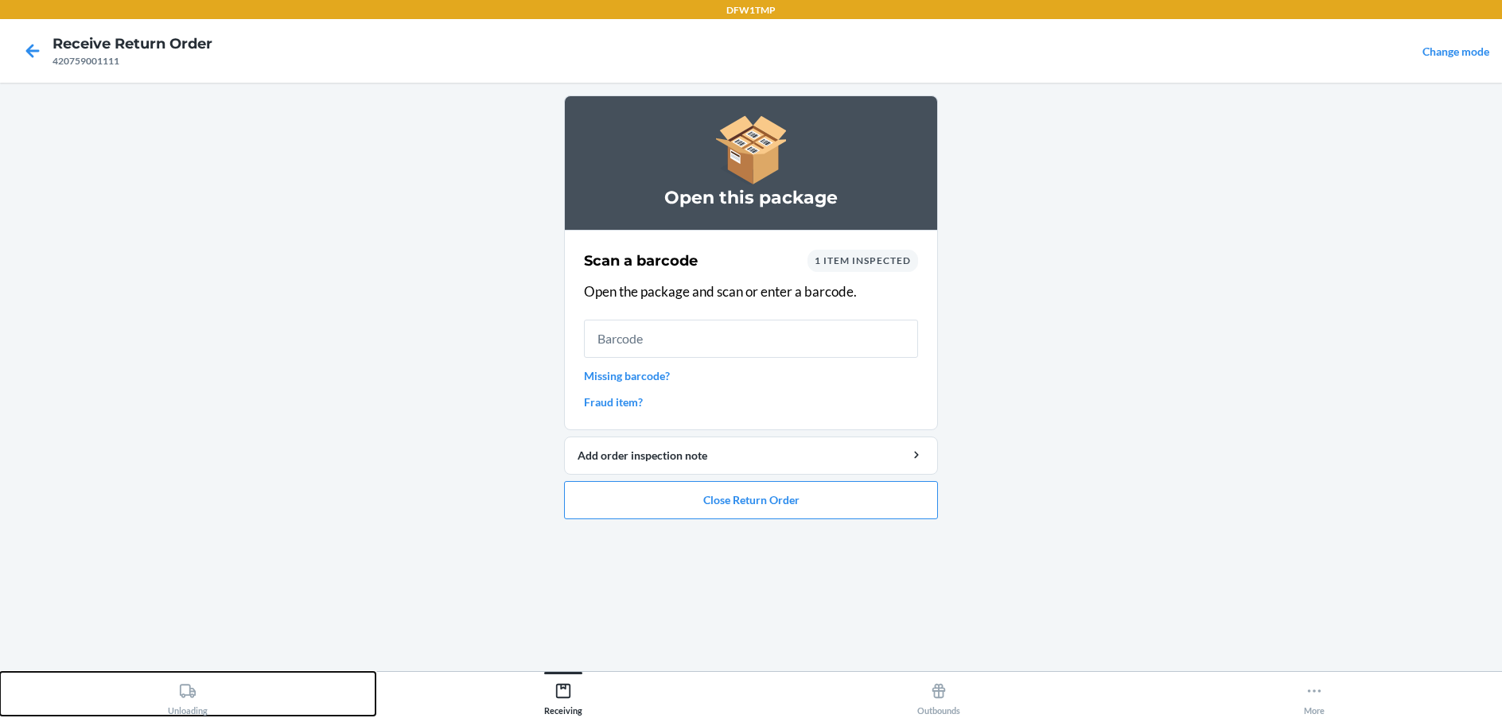
drag, startPoint x: 191, startPoint y: 689, endPoint x: 252, endPoint y: 636, distance: 80.7
click at [196, 687] on icon at bounding box center [187, 690] width 17 height 17
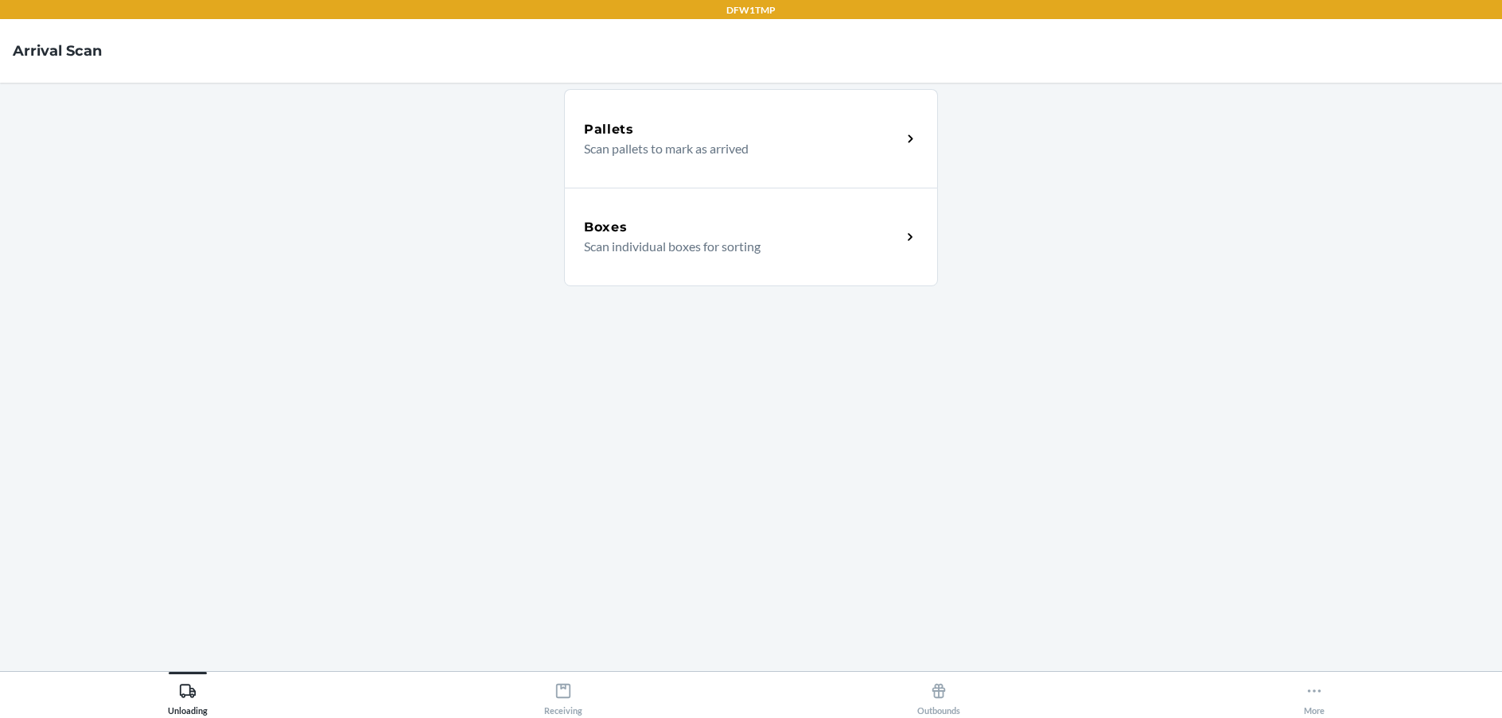
click at [797, 226] on div "Boxes" at bounding box center [742, 227] width 317 height 19
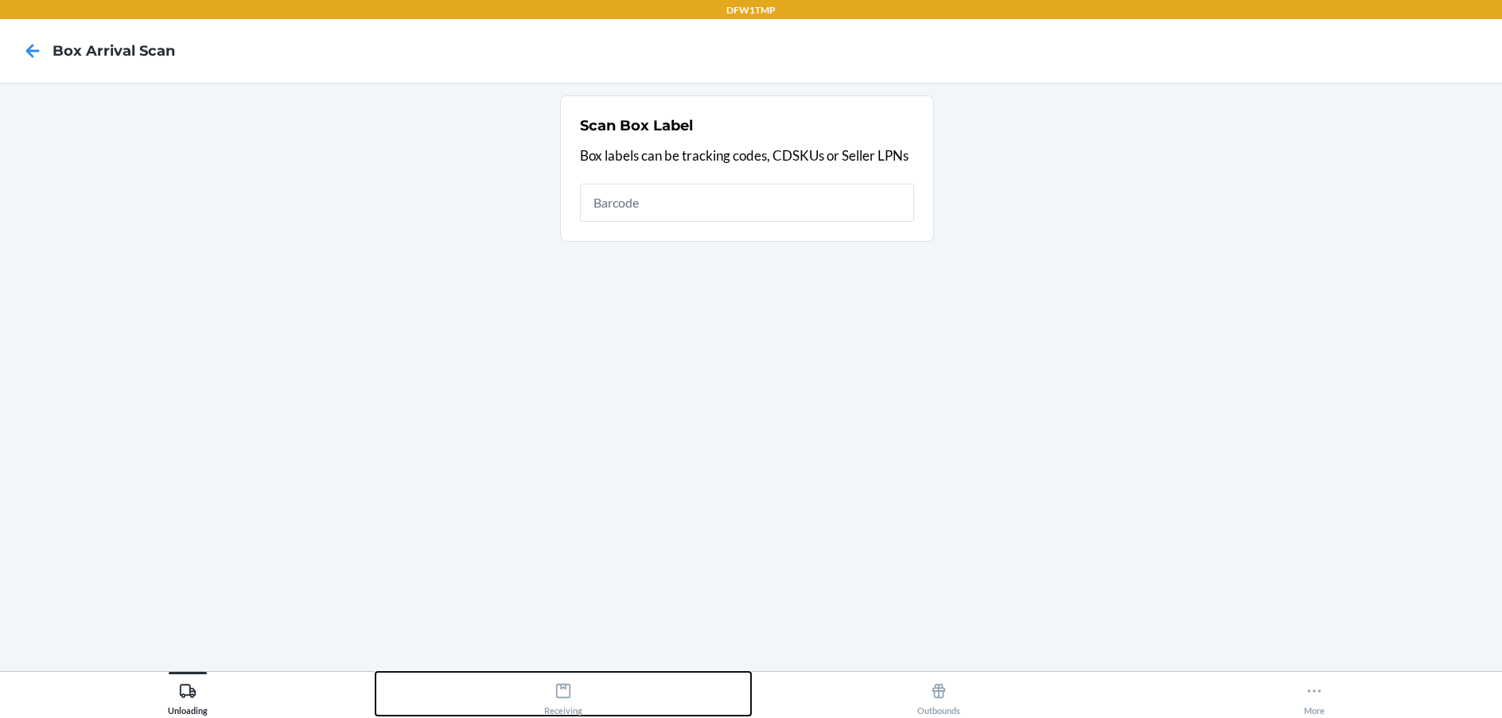
click at [562, 696] on icon at bounding box center [562, 690] width 17 height 17
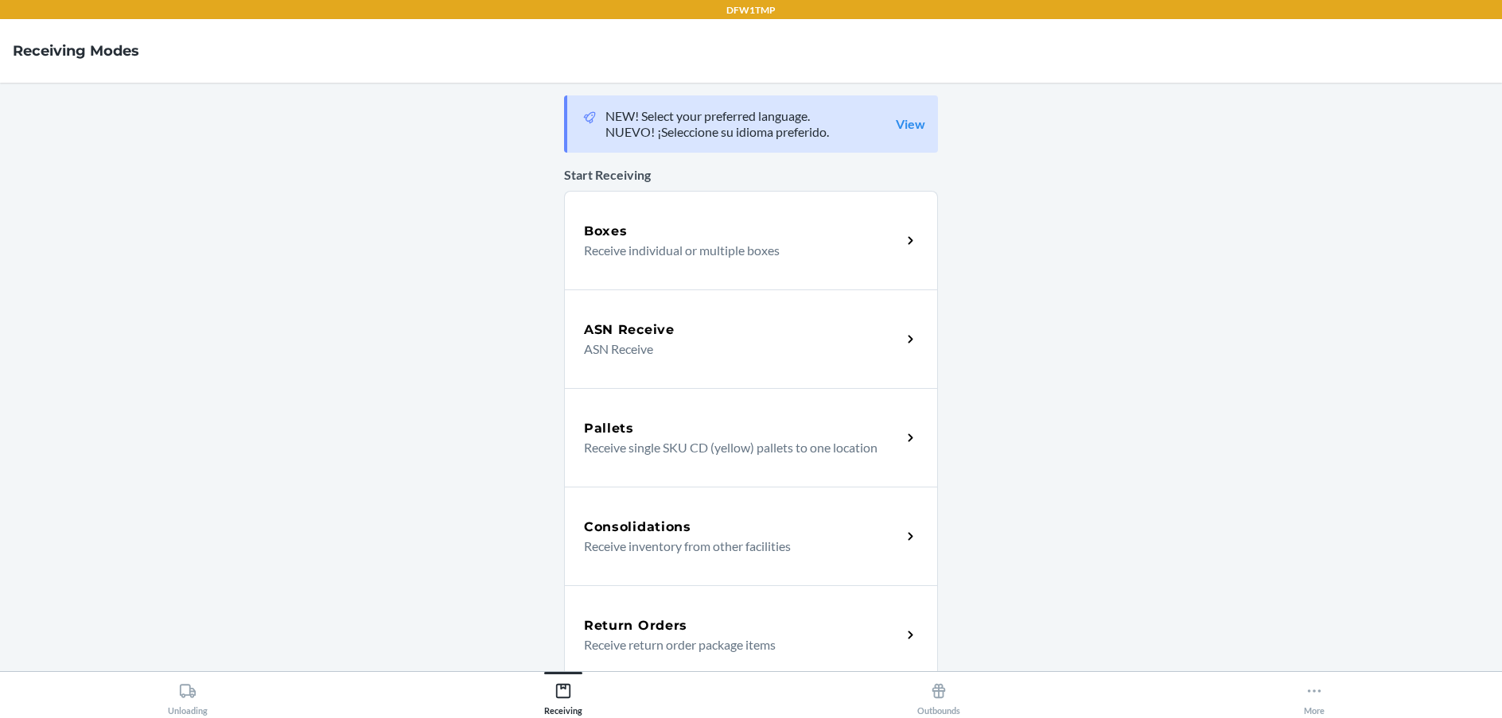
click at [737, 624] on div "Return Orders" at bounding box center [742, 625] width 317 height 19
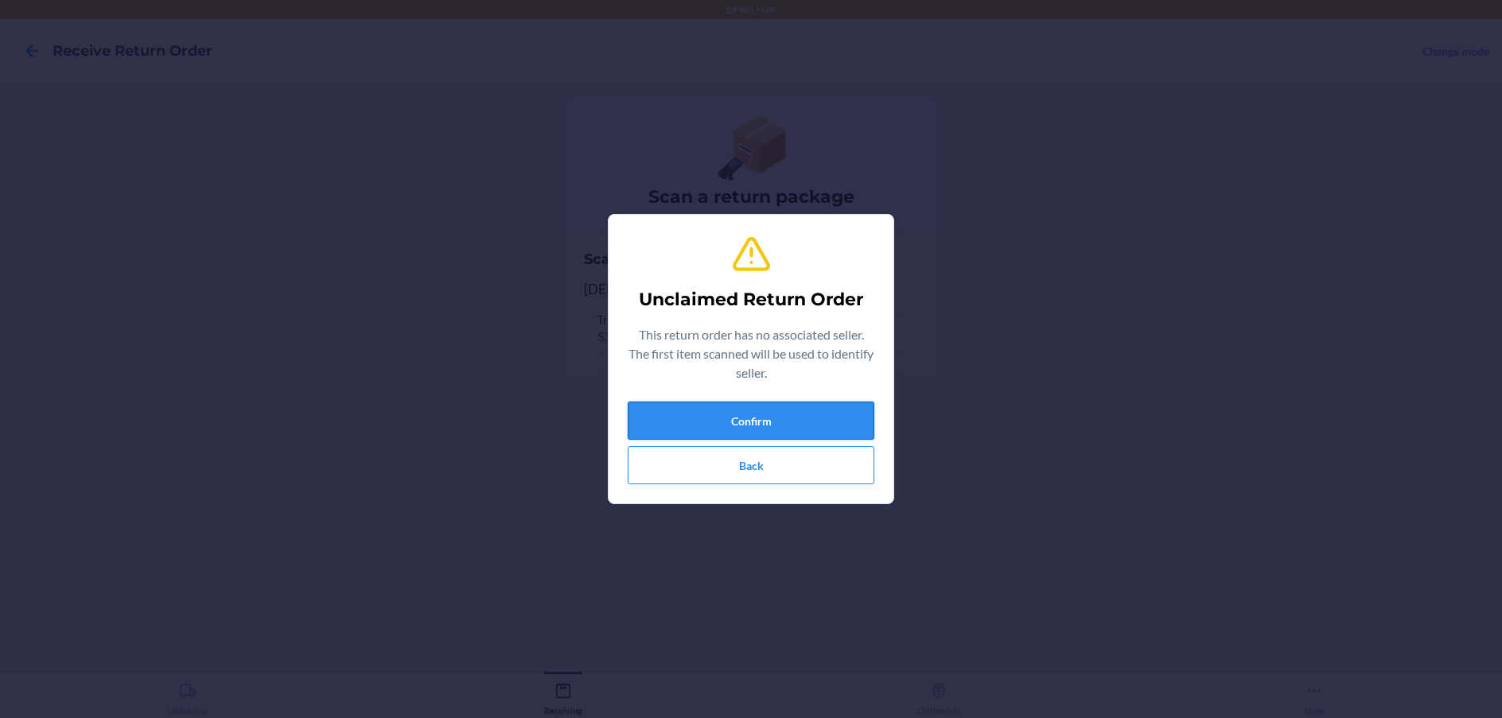
click at [748, 410] on button "Confirm" at bounding box center [751, 421] width 247 height 38
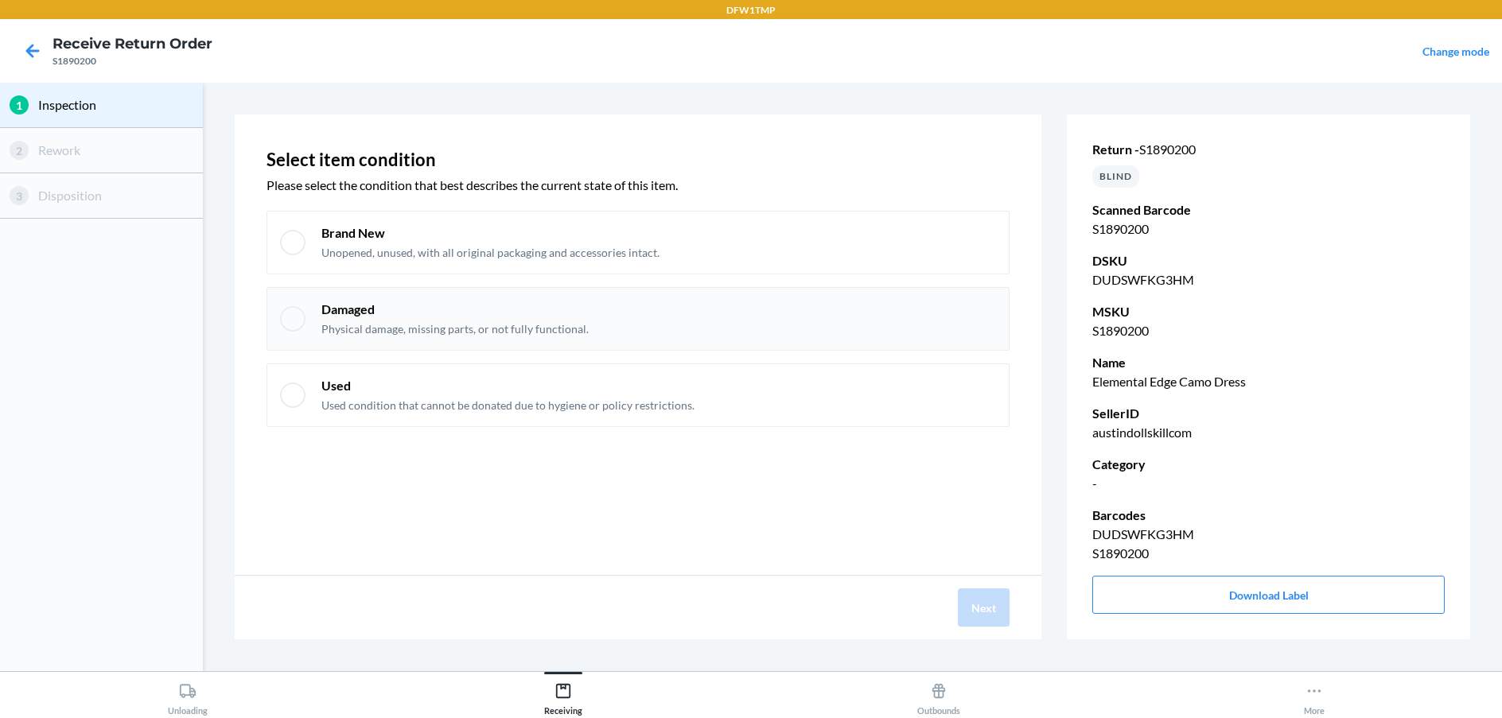
drag, startPoint x: 288, startPoint y: 239, endPoint x: 551, endPoint y: 317, distance: 274.3
click at [289, 239] on div at bounding box center [292, 242] width 25 height 25
checkbox input "true"
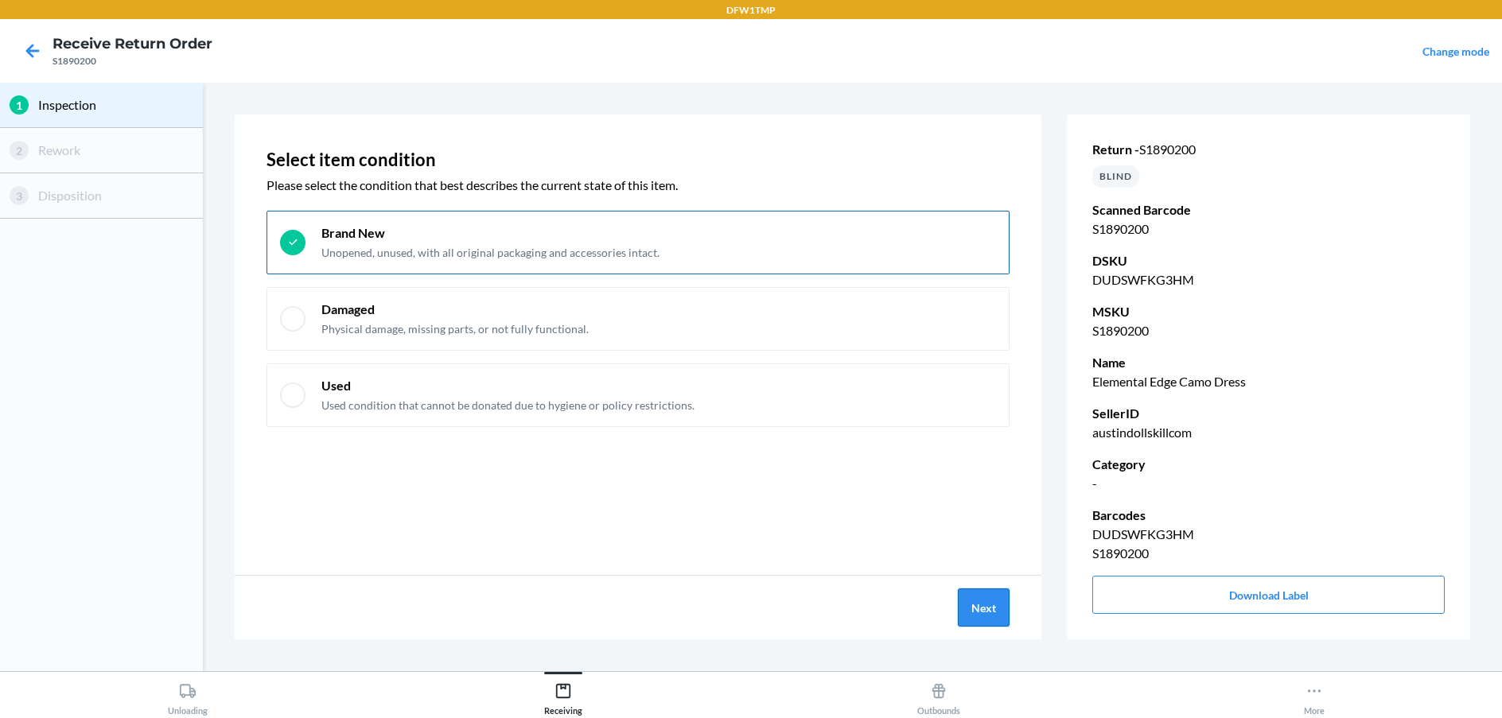
click at [981, 618] on button "Next" at bounding box center [984, 608] width 52 height 38
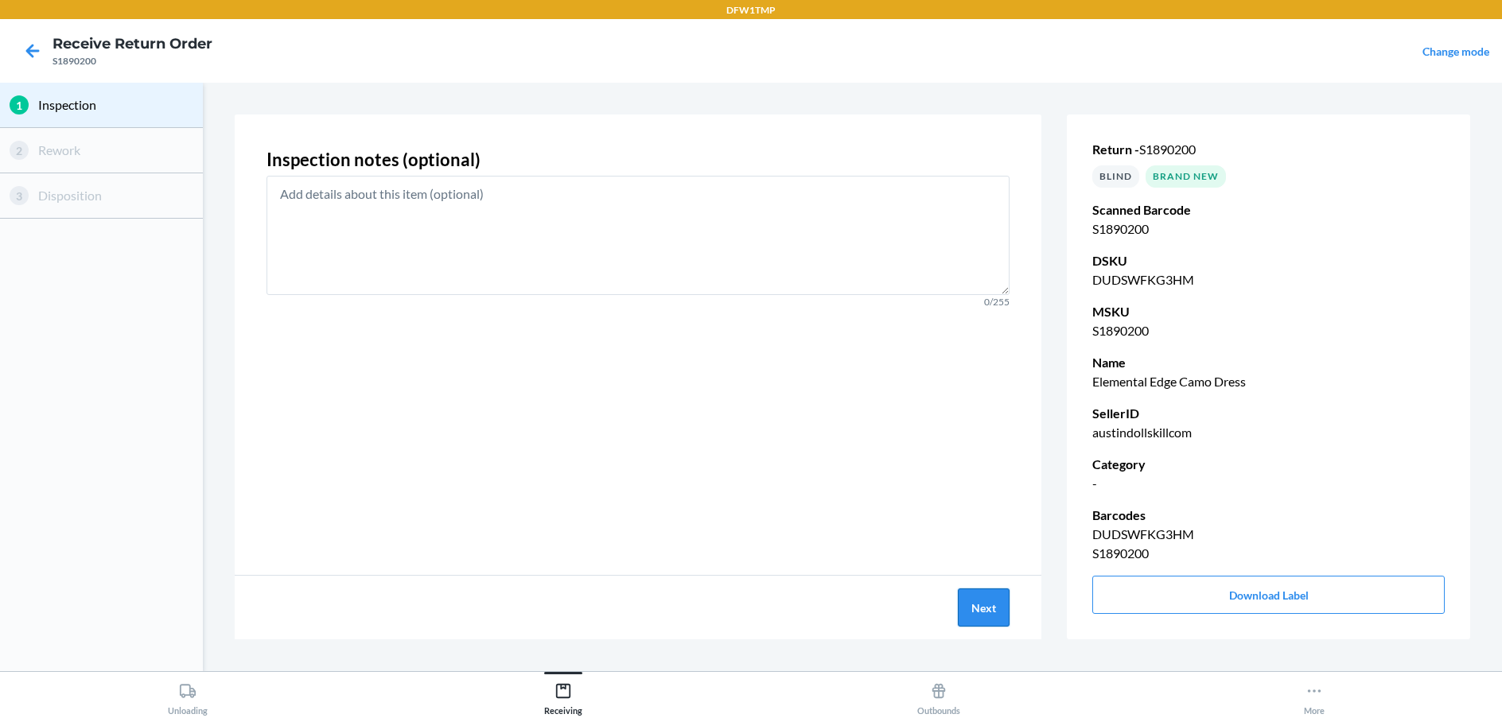
click at [982, 621] on button "Next" at bounding box center [984, 608] width 52 height 38
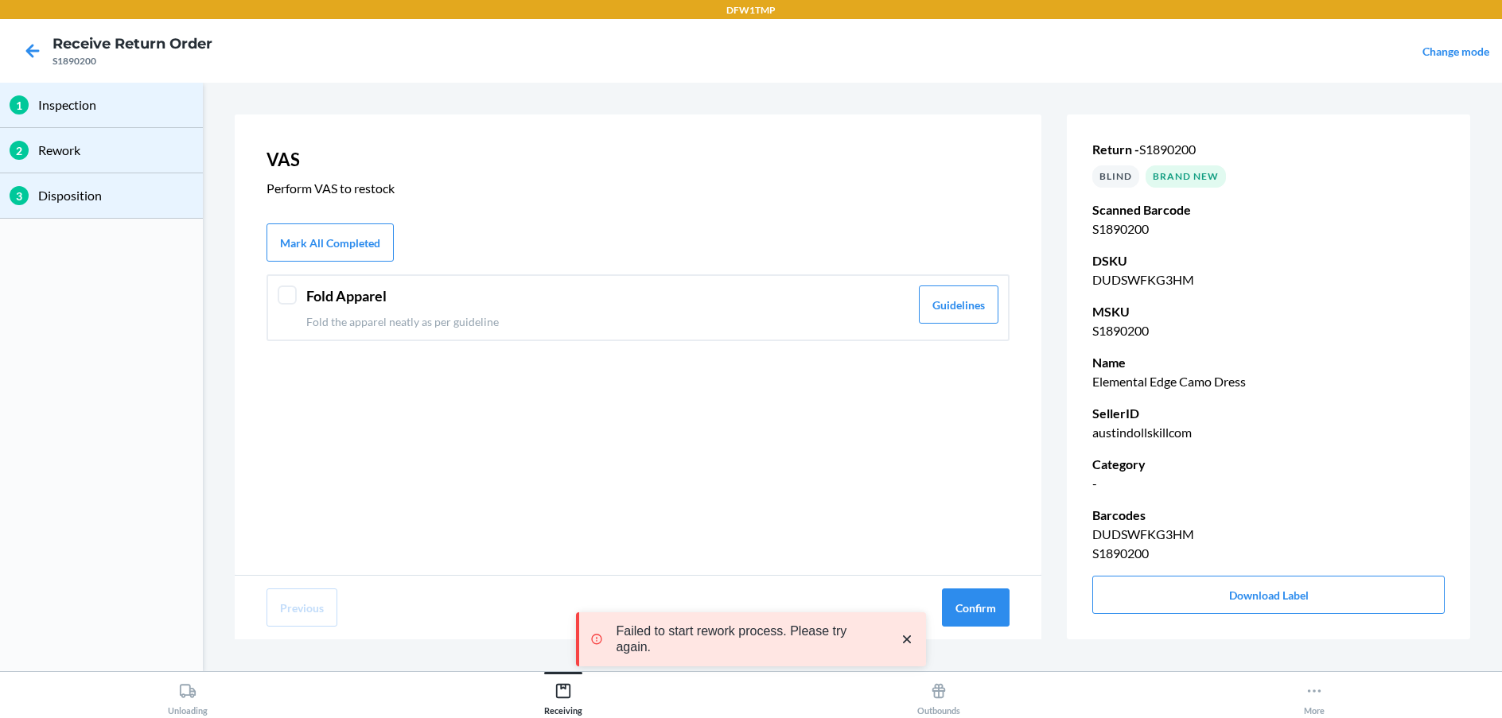
click at [315, 321] on p "Fold the apparel neatly as per guideline" at bounding box center [607, 321] width 603 height 17
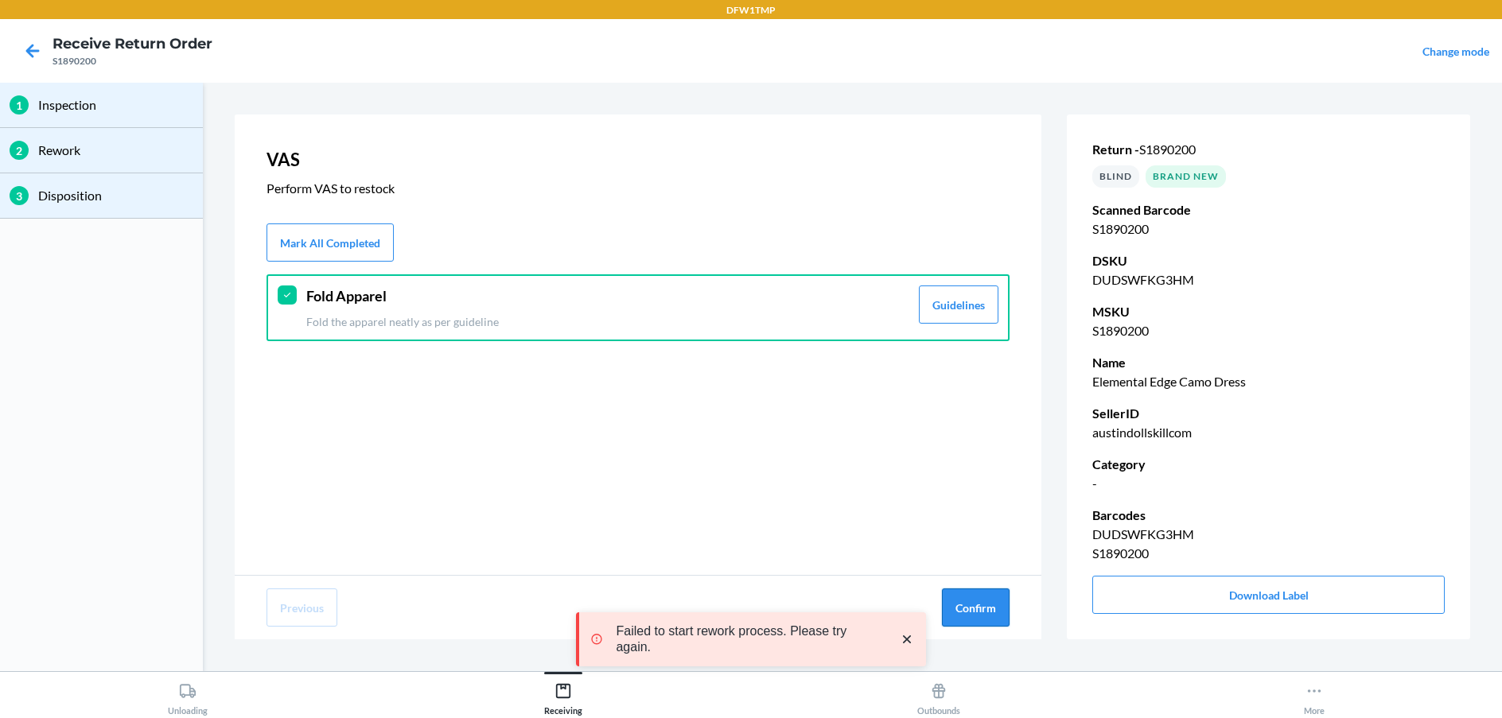
click at [966, 594] on button "Confirm" at bounding box center [976, 608] width 68 height 38
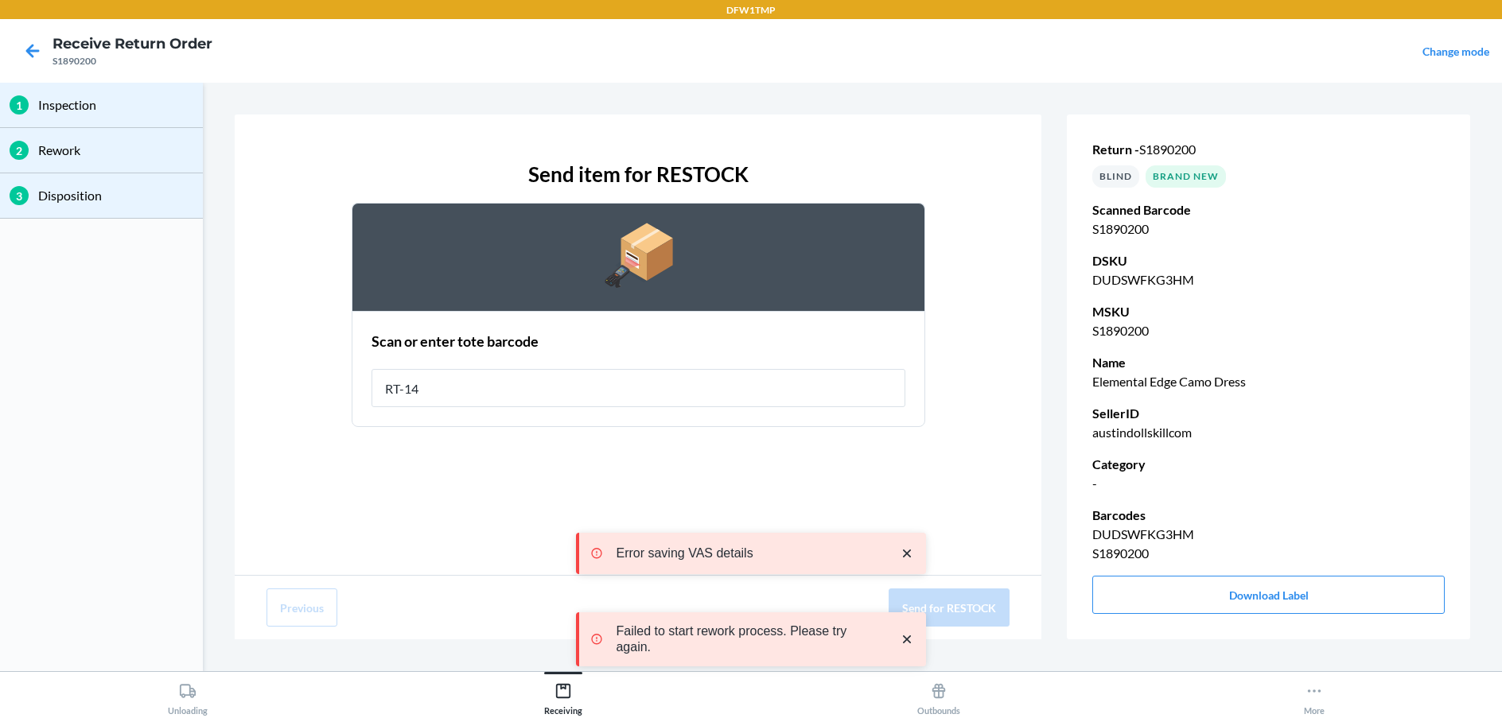
type input "RT-14"
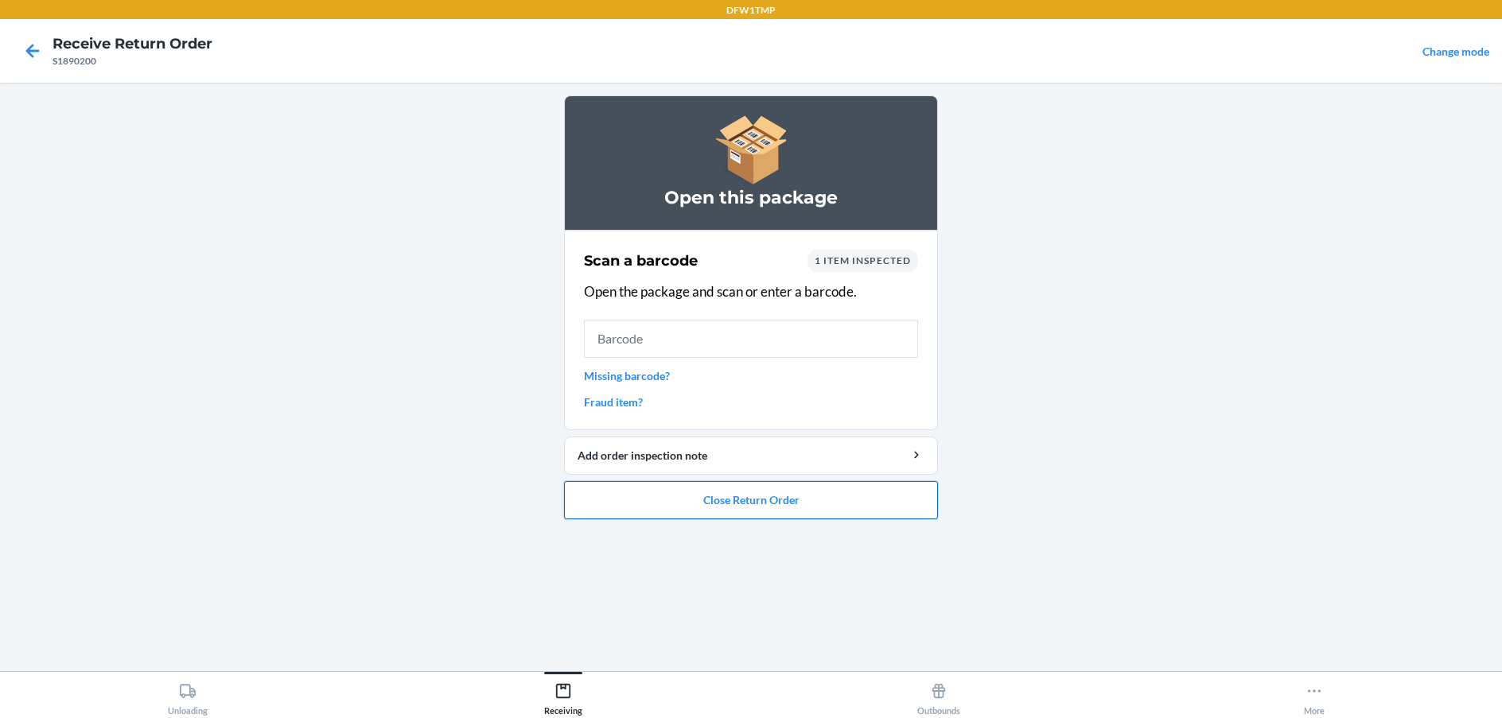
click at [713, 507] on button "Close Return Order" at bounding box center [751, 500] width 374 height 38
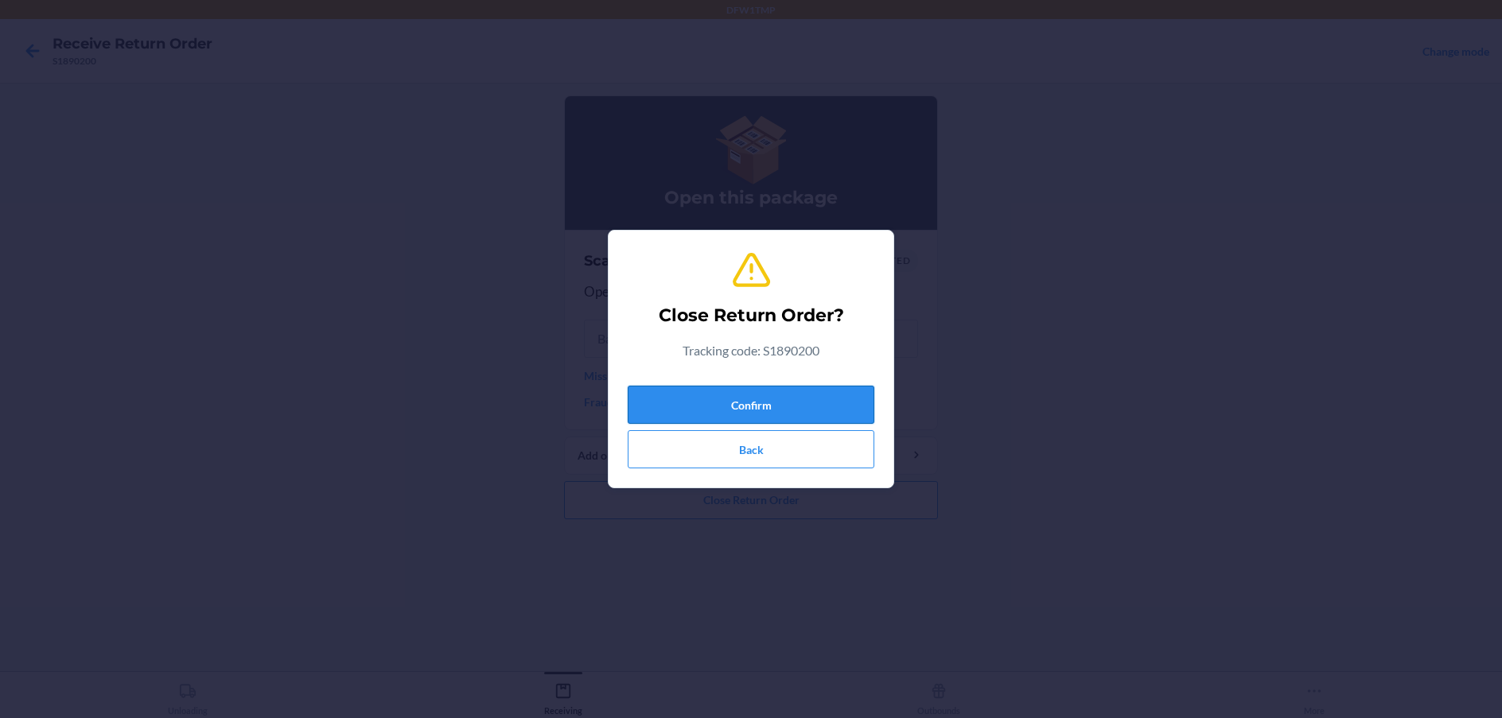
click at [737, 409] on button "Confirm" at bounding box center [751, 405] width 247 height 38
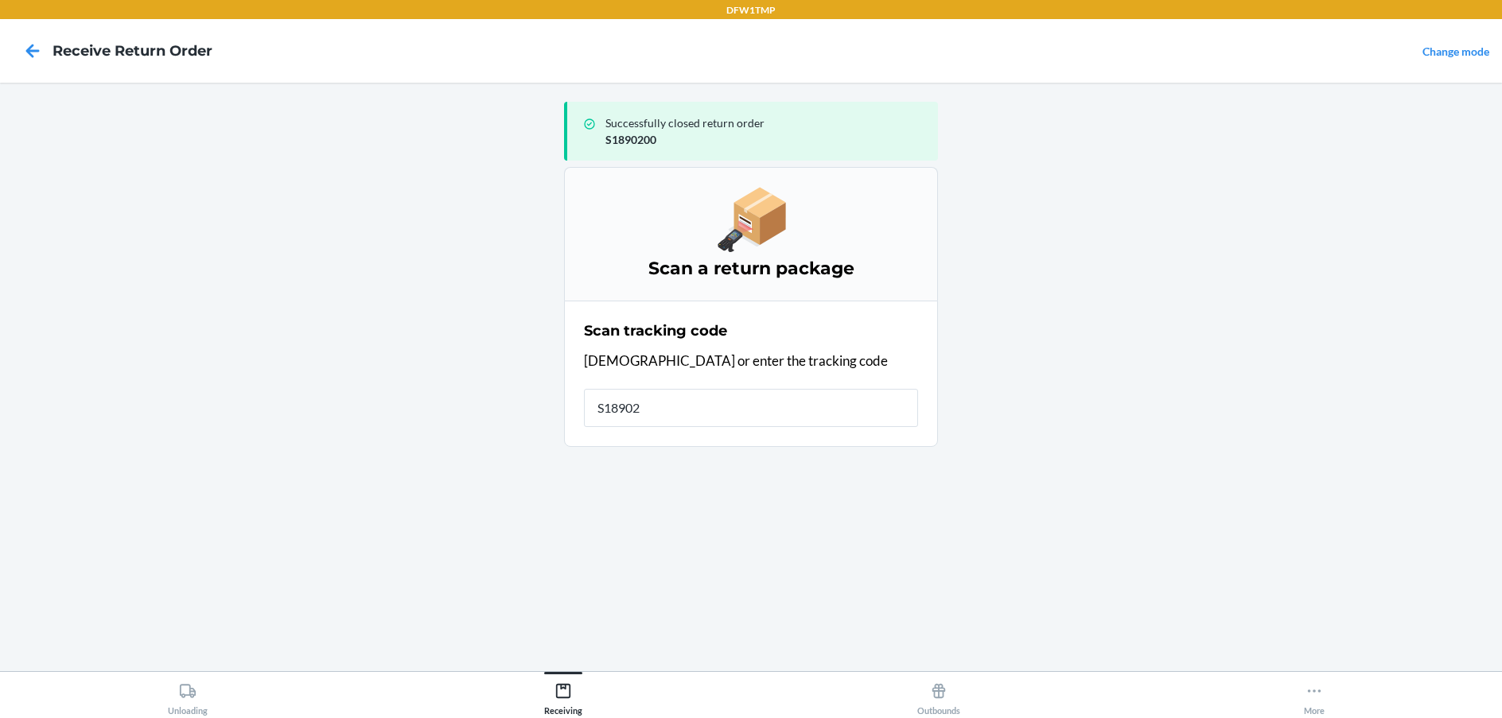
type input "S189020"
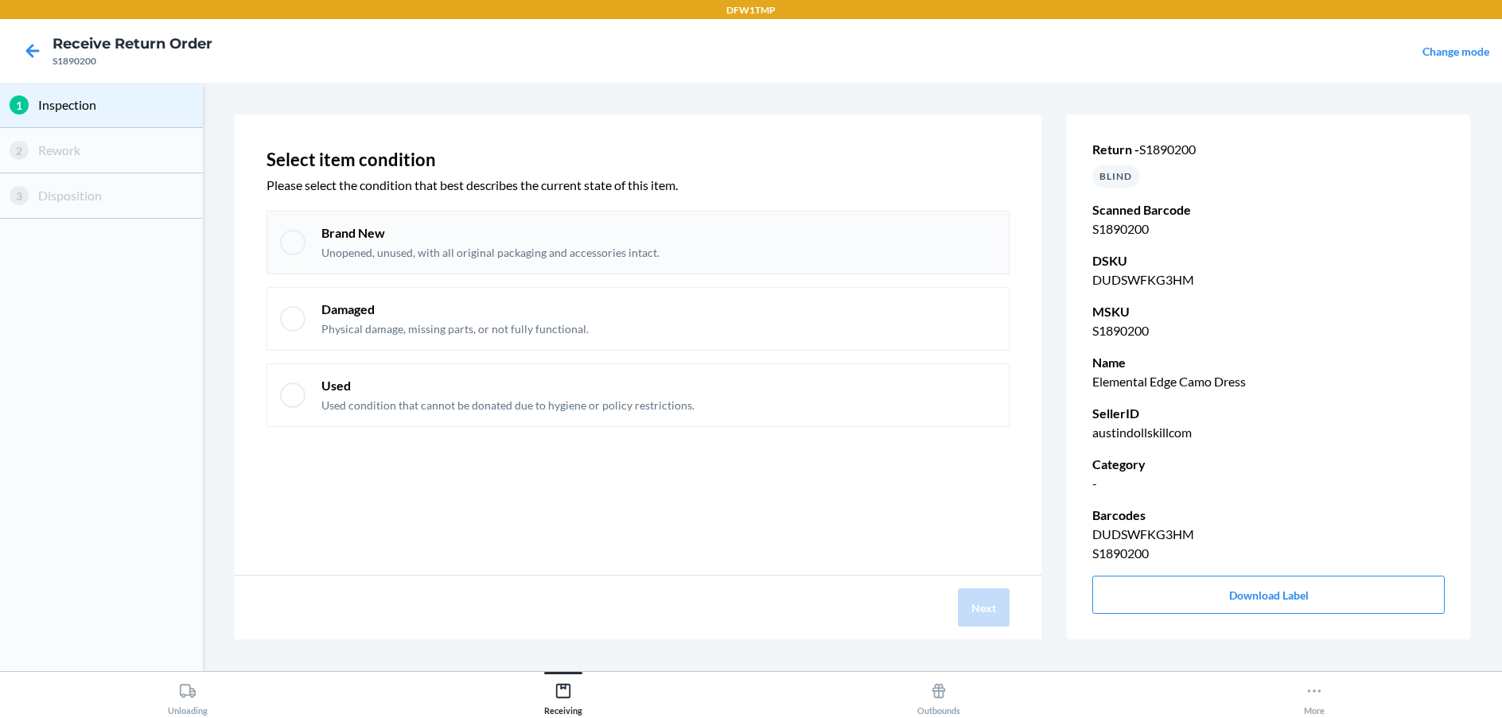
click at [620, 243] on div "Brand New Unopened, unused, with all original packaging and accessories intact." at bounding box center [490, 242] width 338 height 37
checkbox input "true"
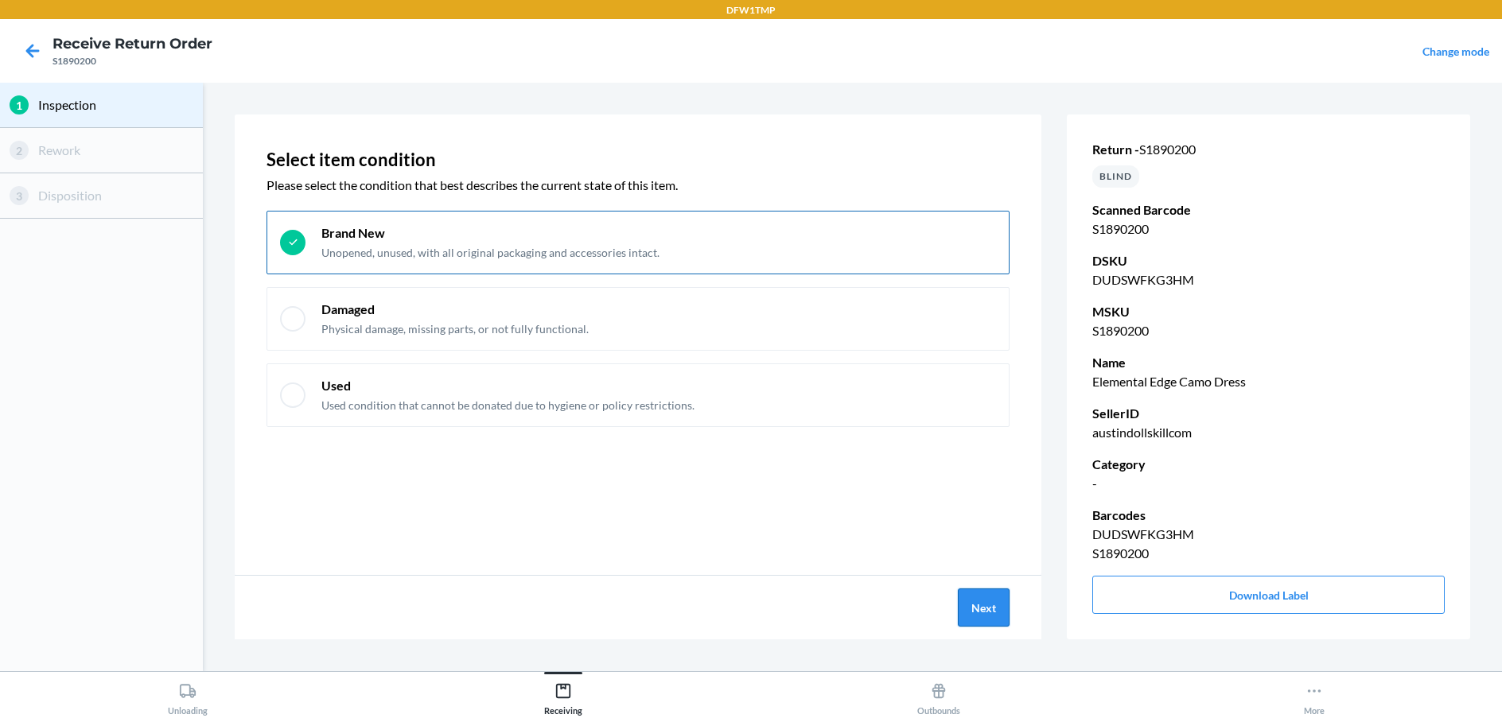
click at [974, 606] on button "Next" at bounding box center [984, 608] width 52 height 38
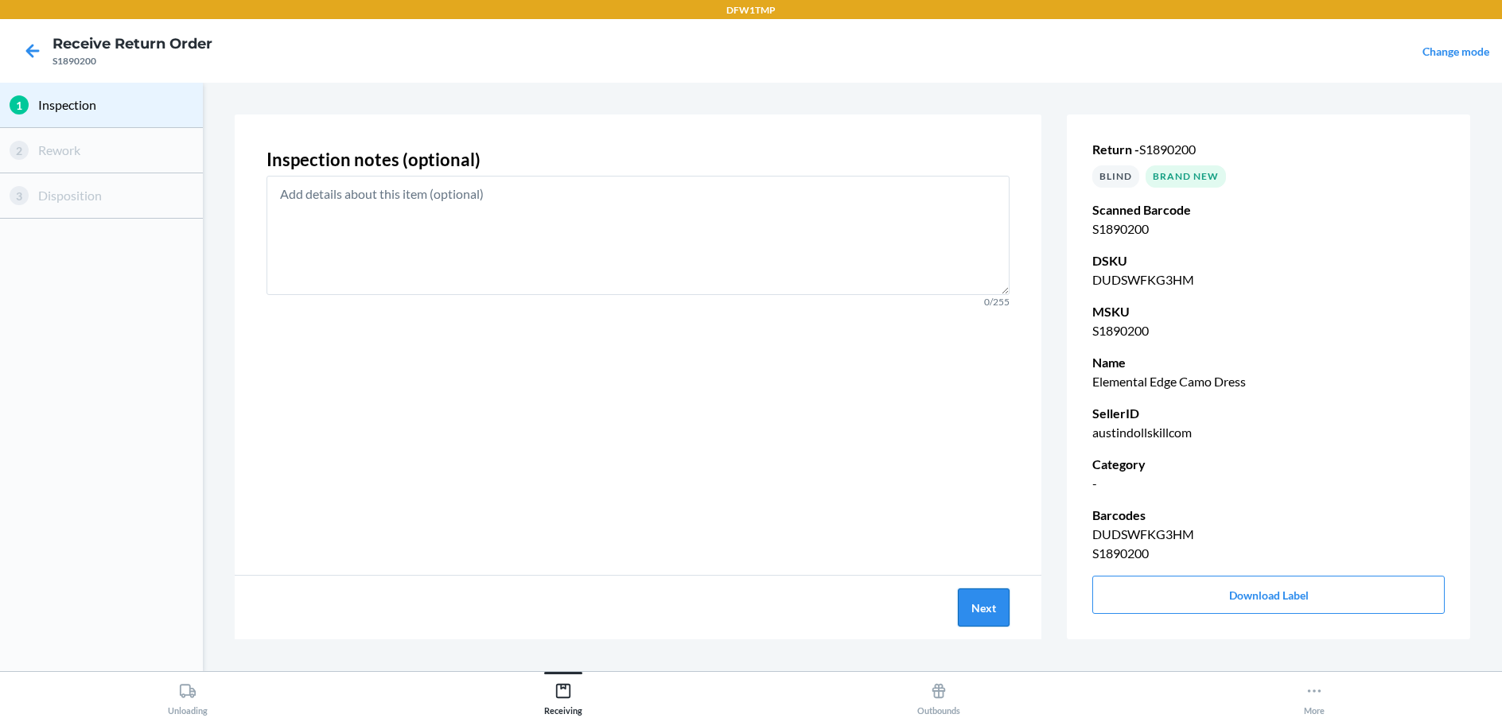
click at [971, 597] on button "Next" at bounding box center [984, 608] width 52 height 38
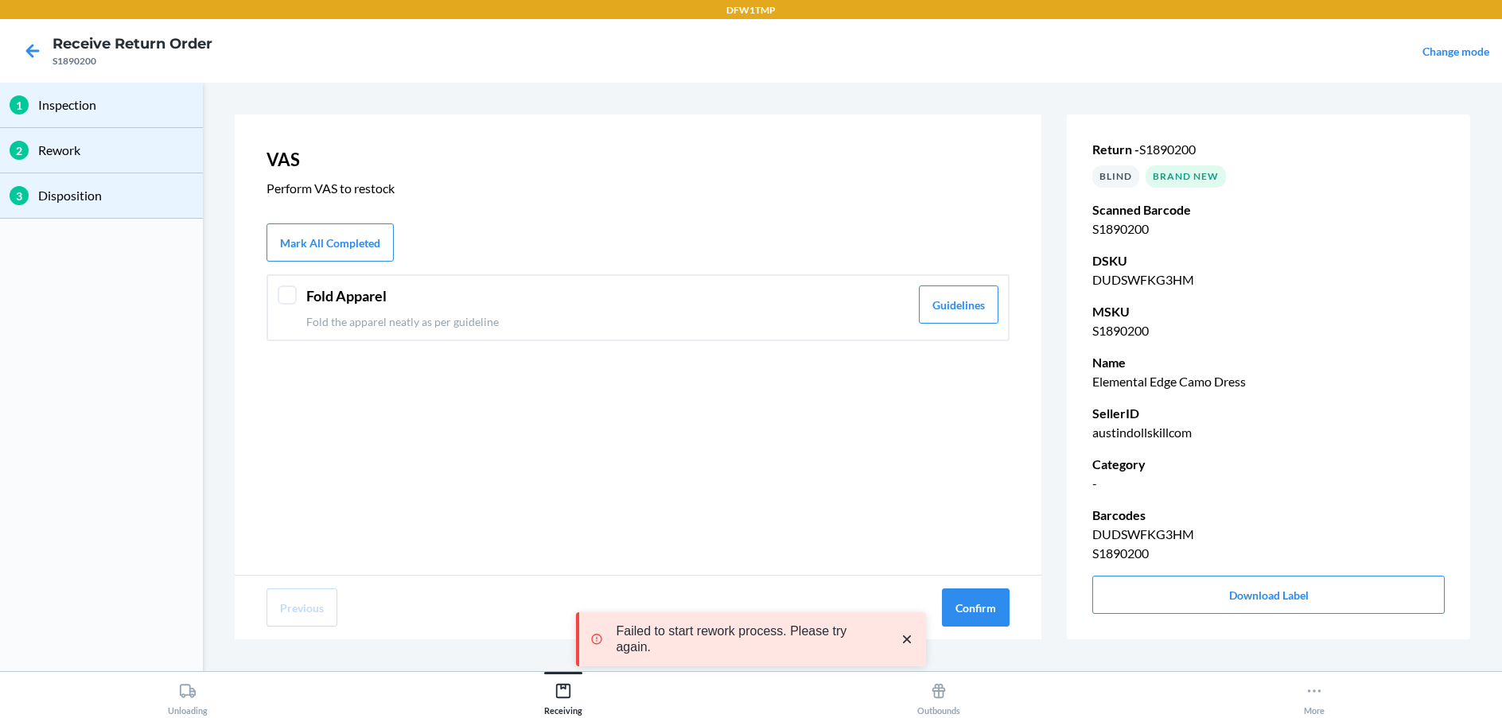
click at [285, 305] on div "Fold Apparel Fold the apparel neatly as per guideline Guidelines" at bounding box center [637, 307] width 743 height 67
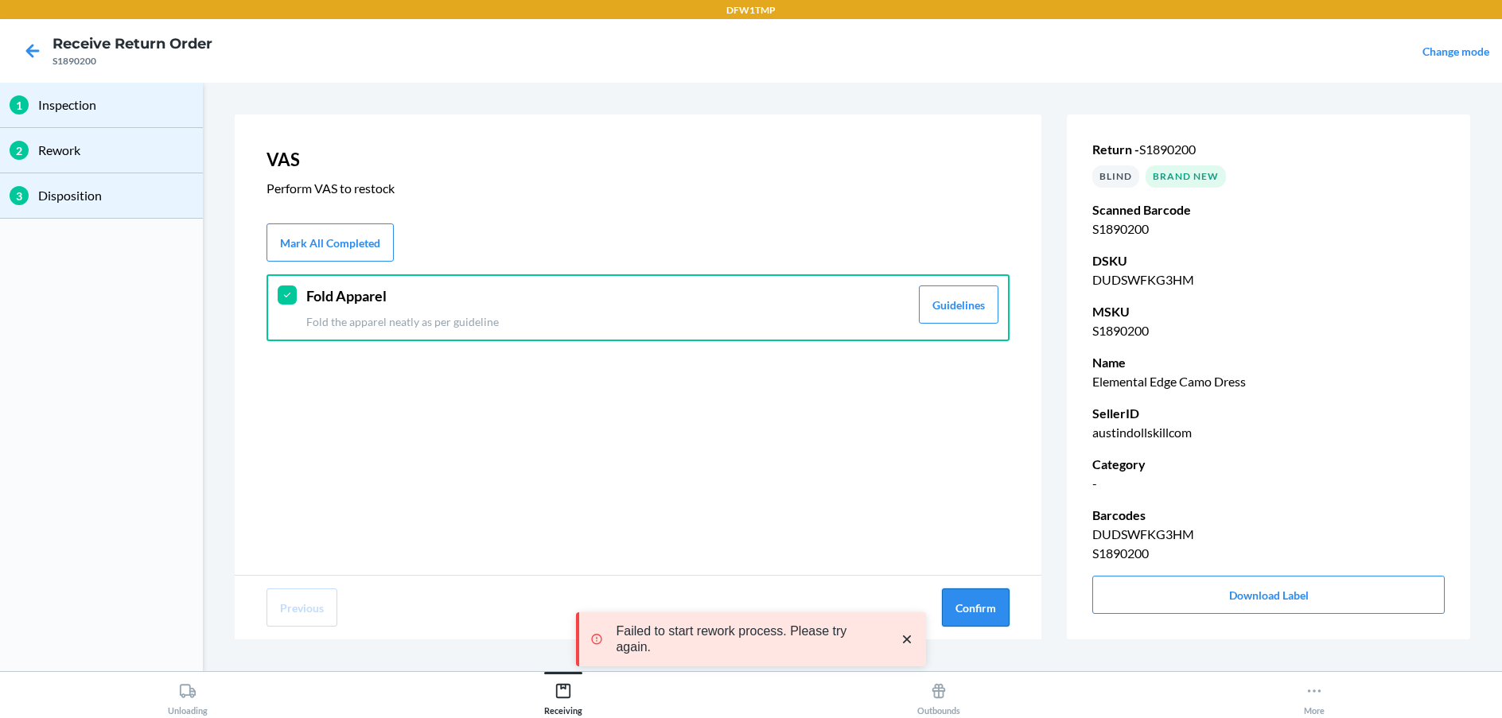
click at [997, 608] on button "Confirm" at bounding box center [976, 608] width 68 height 38
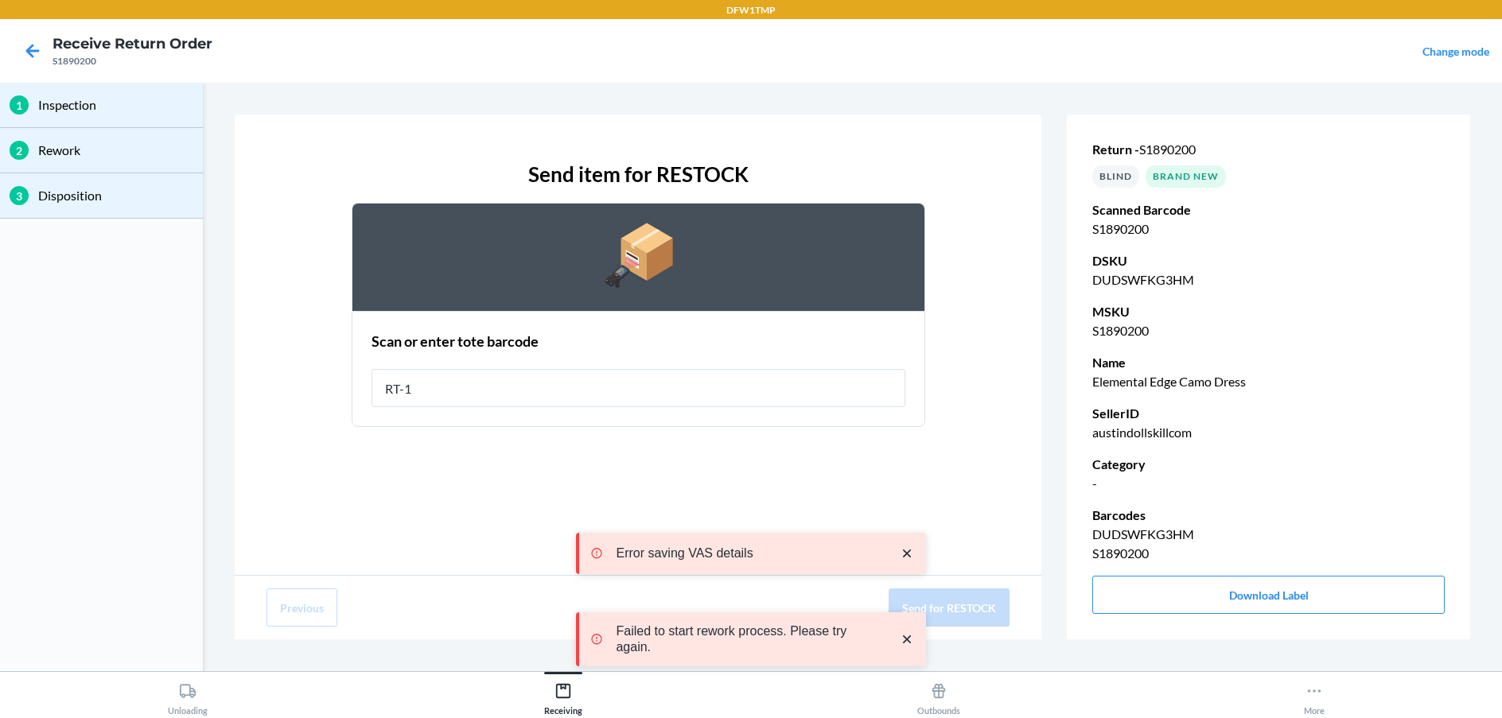
type input "RT-14"
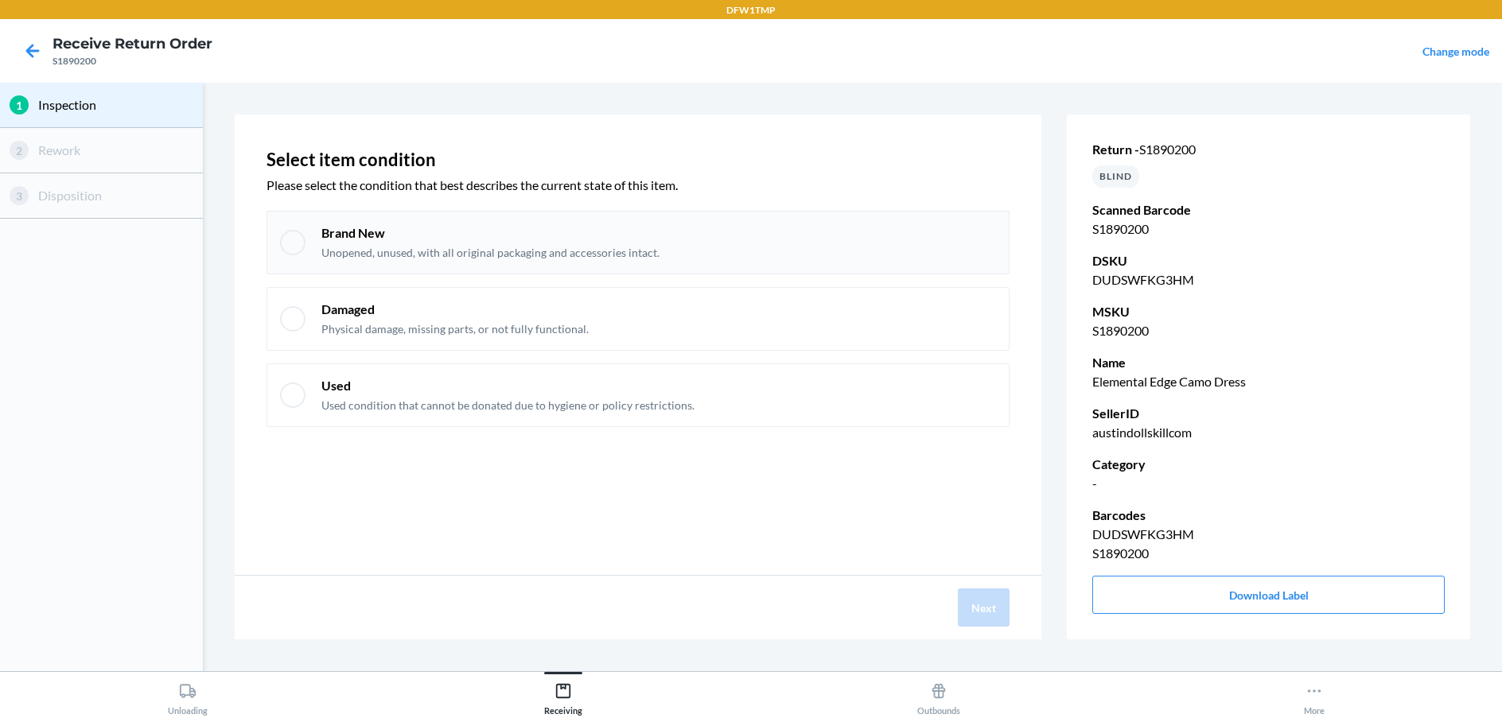
click at [367, 244] on div "Brand New Unopened, unused, with all original packaging and accessories intact." at bounding box center [490, 242] width 338 height 37
checkbox input "true"
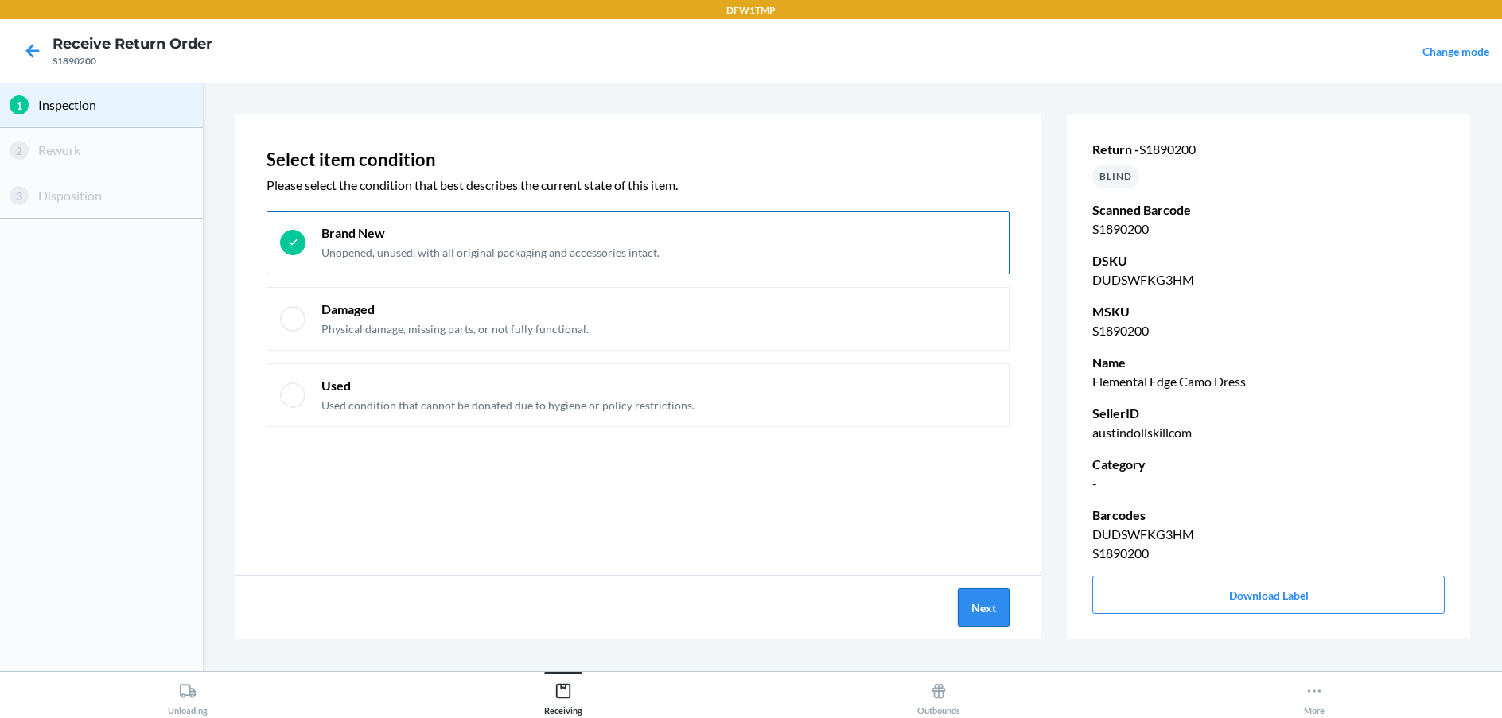
click at [990, 601] on button "Next" at bounding box center [984, 608] width 52 height 38
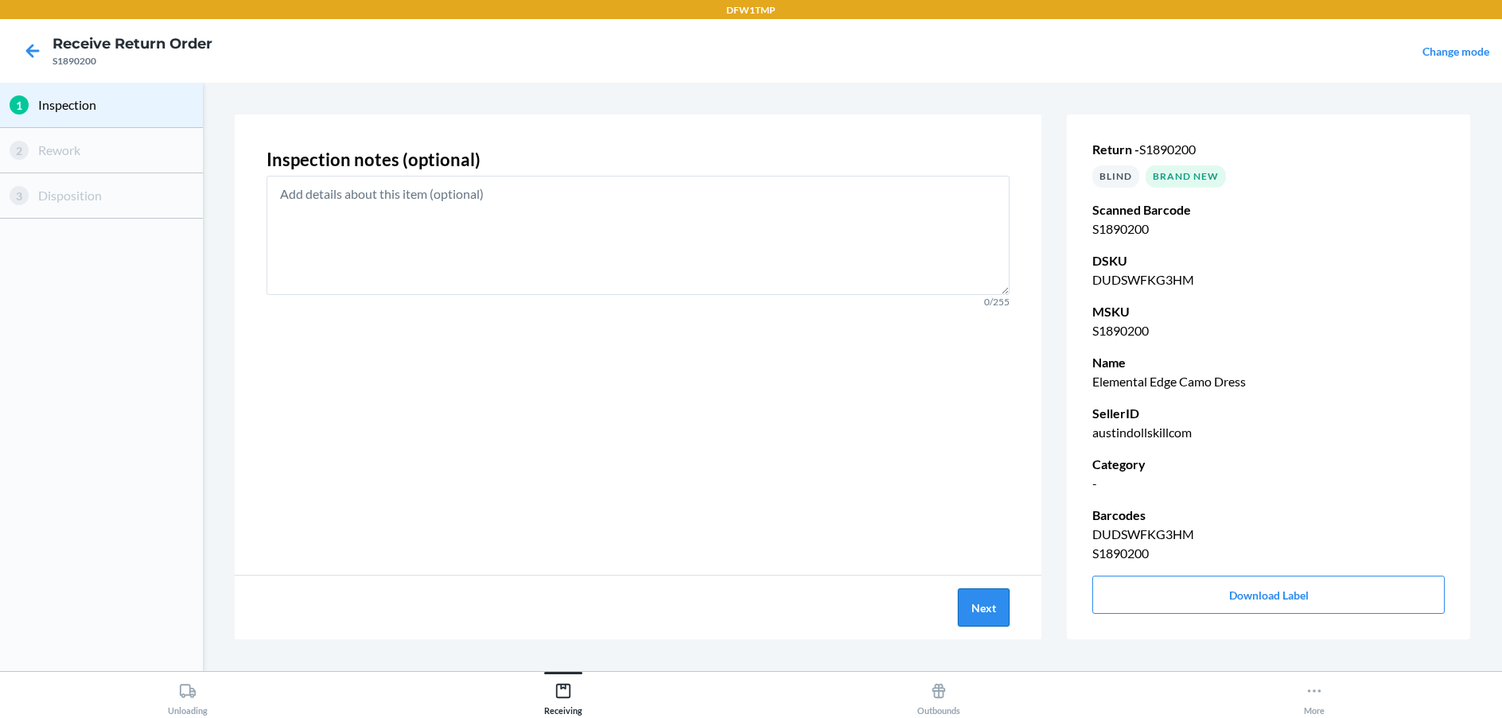
click at [995, 602] on button "Next" at bounding box center [984, 608] width 52 height 38
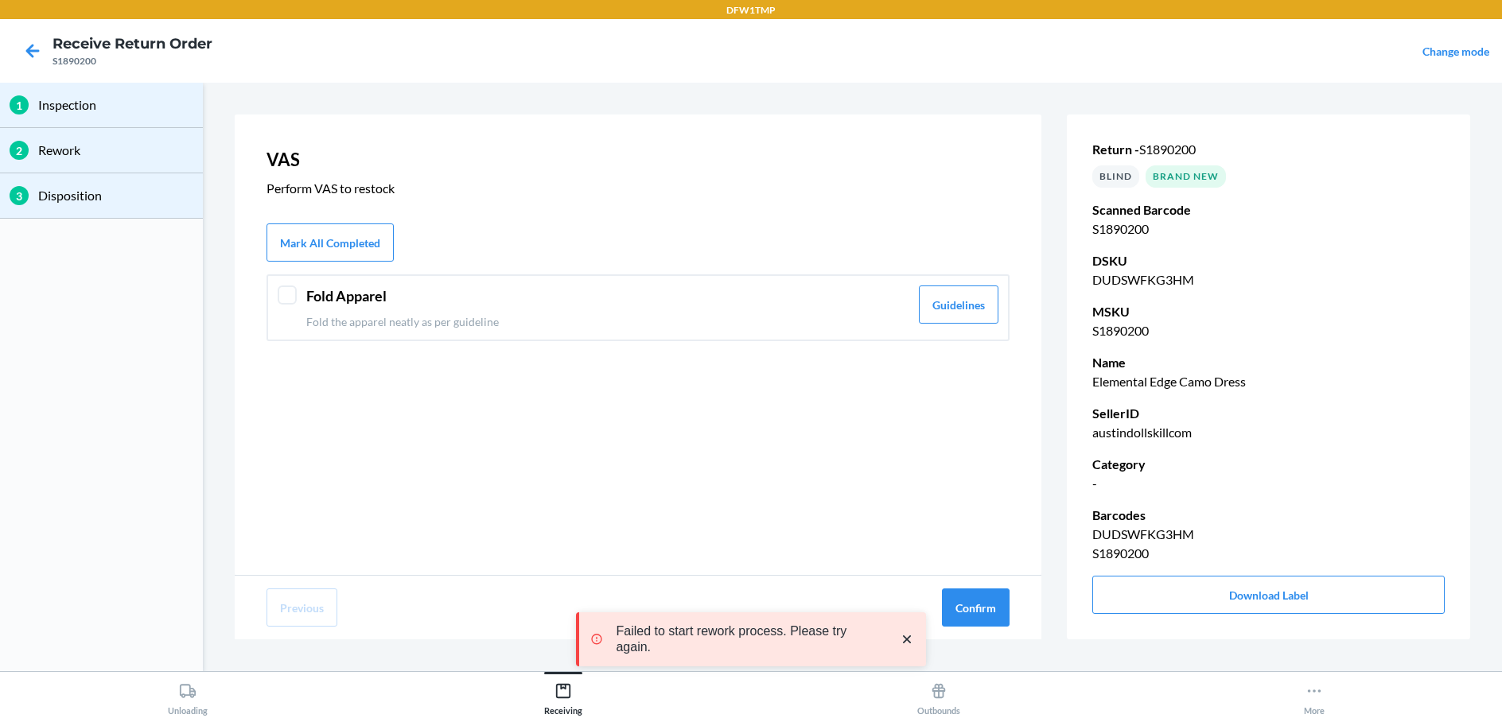
drag, startPoint x: 283, startPoint y: 297, endPoint x: 320, endPoint y: 316, distance: 40.9
click at [286, 296] on div at bounding box center [287, 295] width 19 height 19
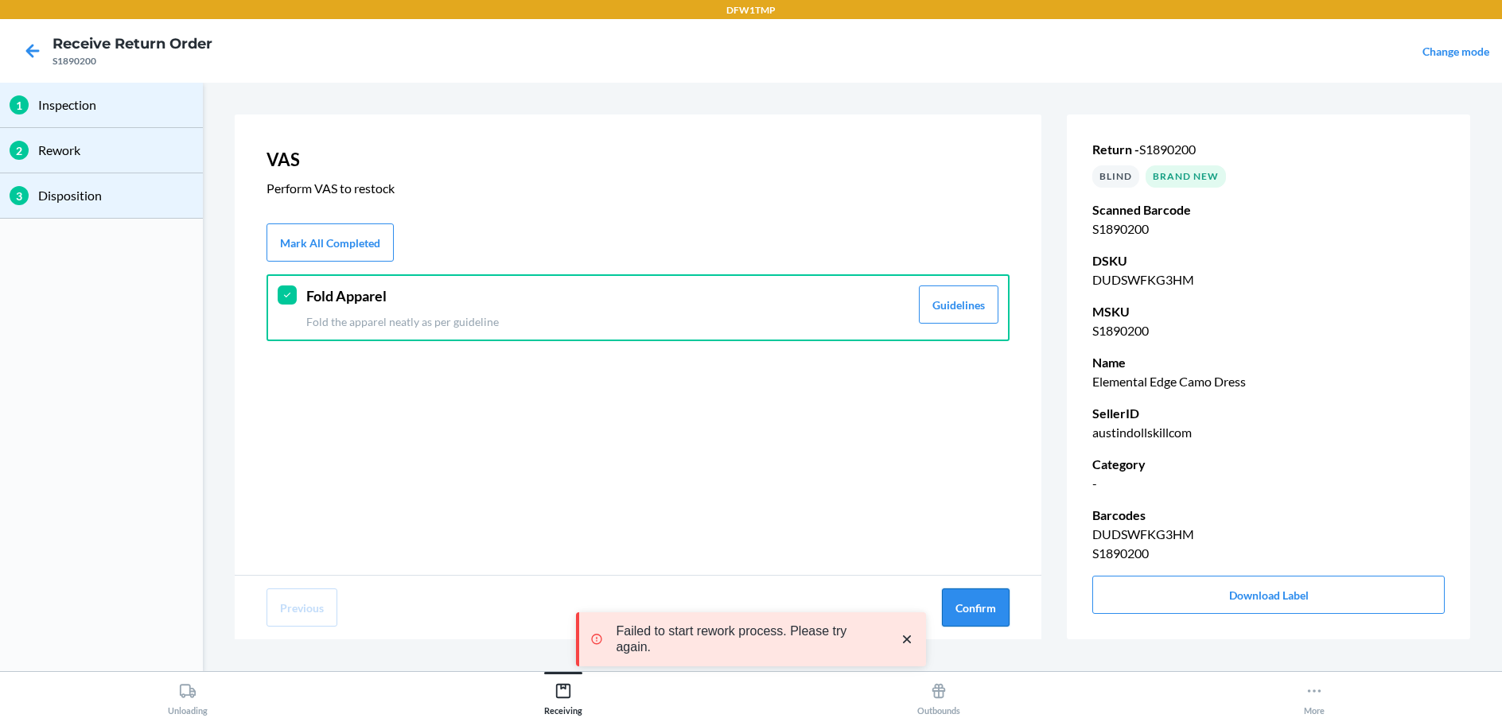
click at [962, 604] on button "Confirm" at bounding box center [976, 608] width 68 height 38
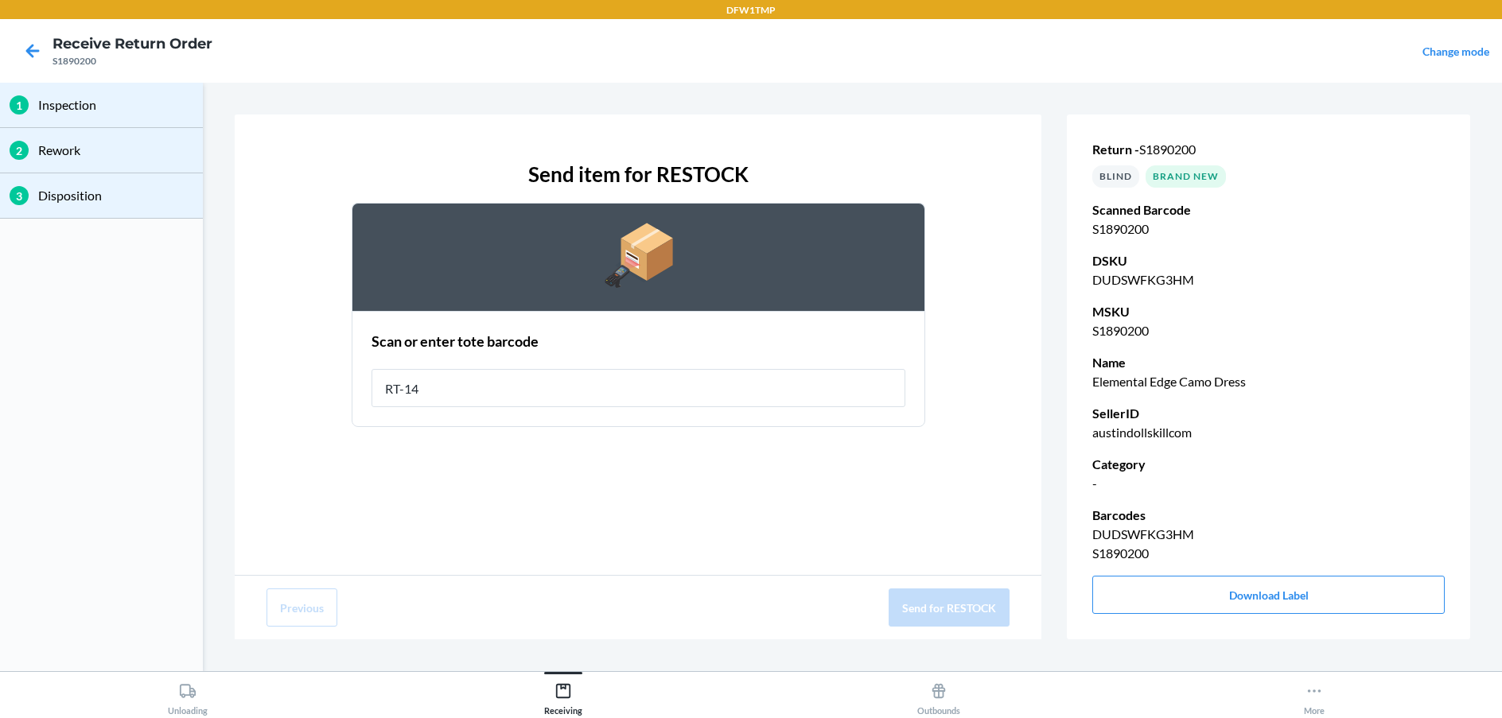
type input "RT-14"
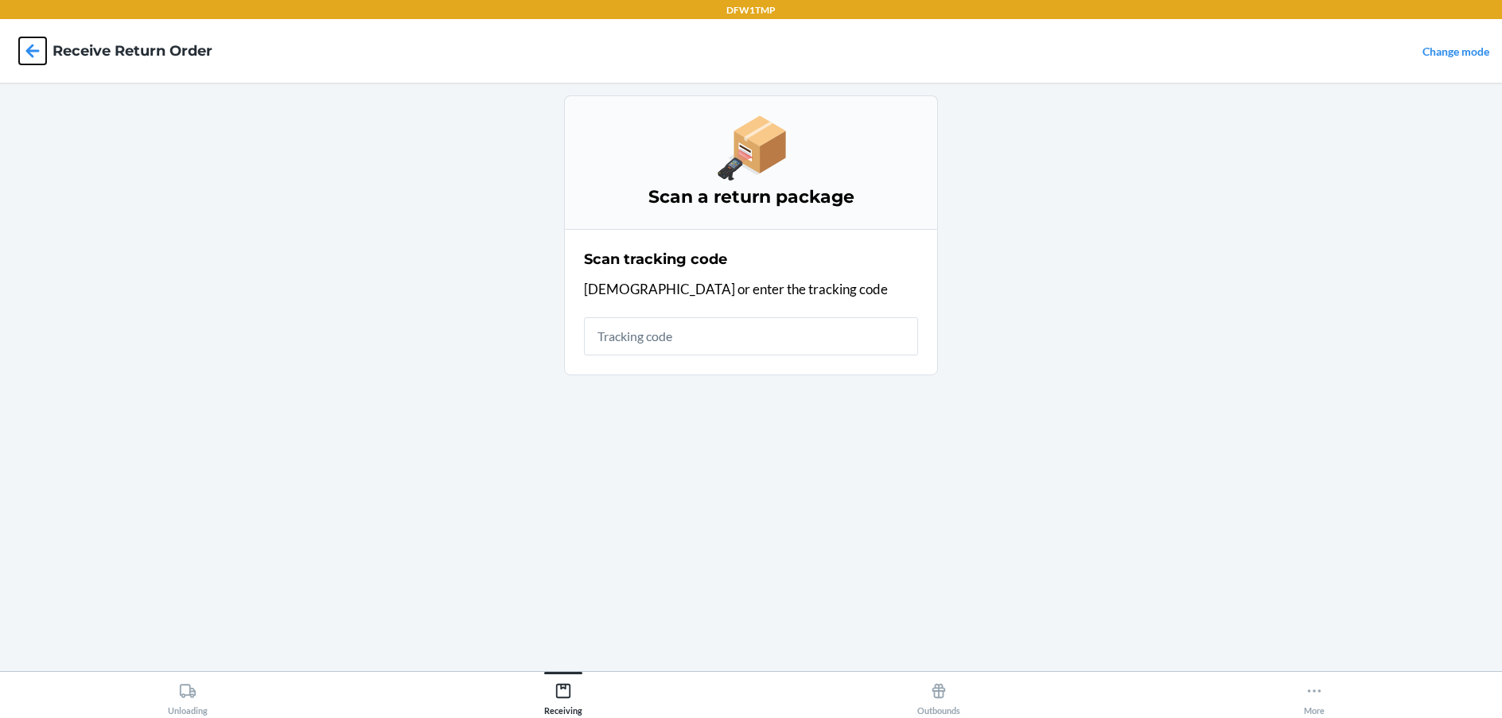
click at [43, 45] on icon at bounding box center [32, 50] width 27 height 27
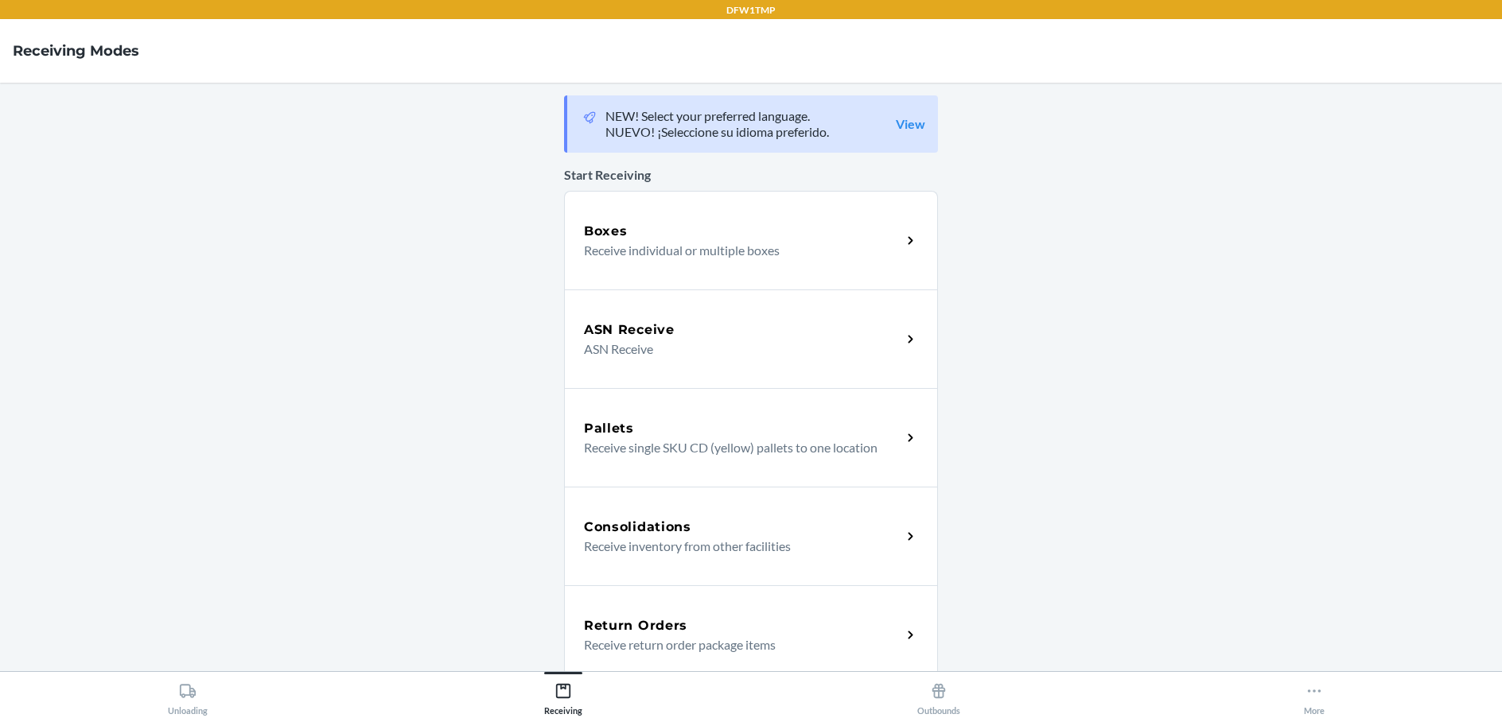
click at [158, 717] on div "Unloading Receiving Outbounds More" at bounding box center [751, 694] width 1502 height 47
click at [173, 691] on div "Unloading" at bounding box center [188, 696] width 40 height 40
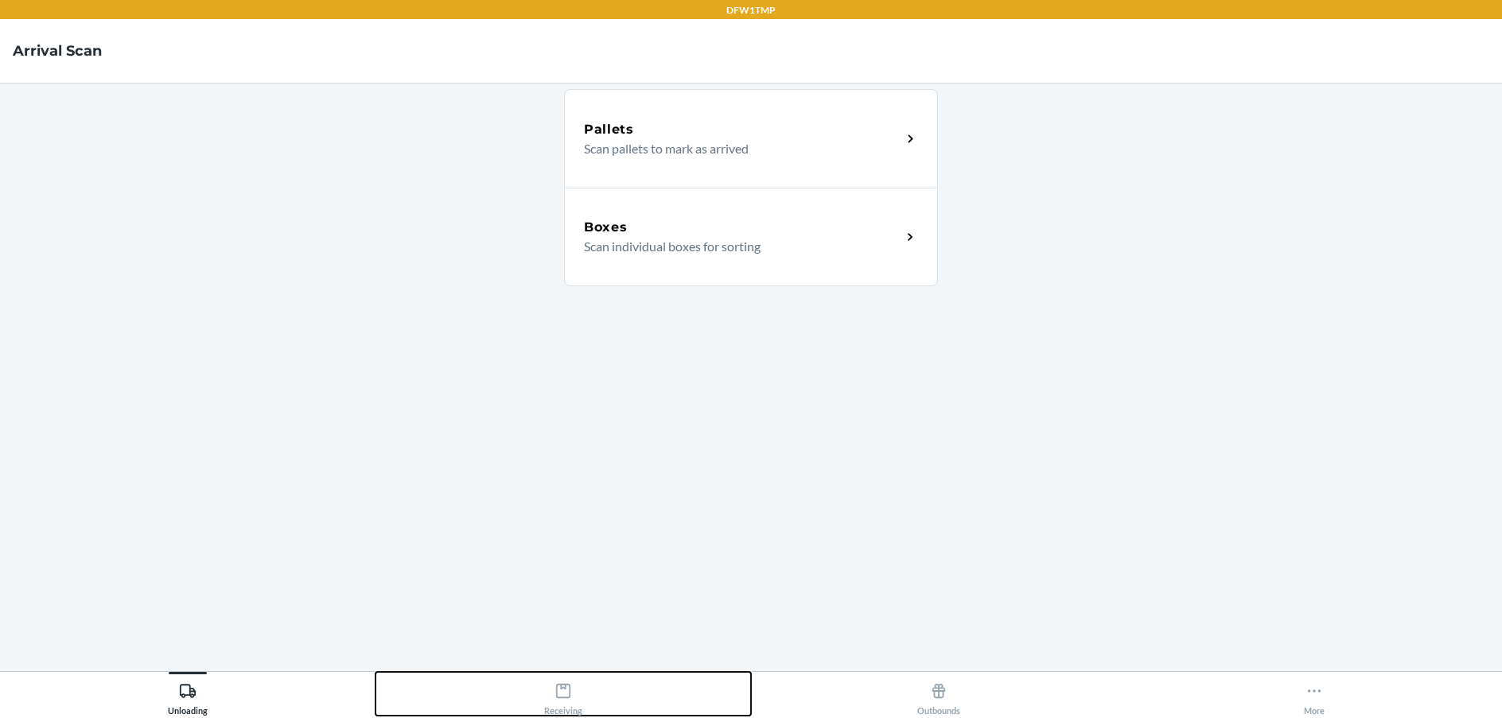
click at [575, 702] on div "Receiving" at bounding box center [563, 696] width 38 height 40
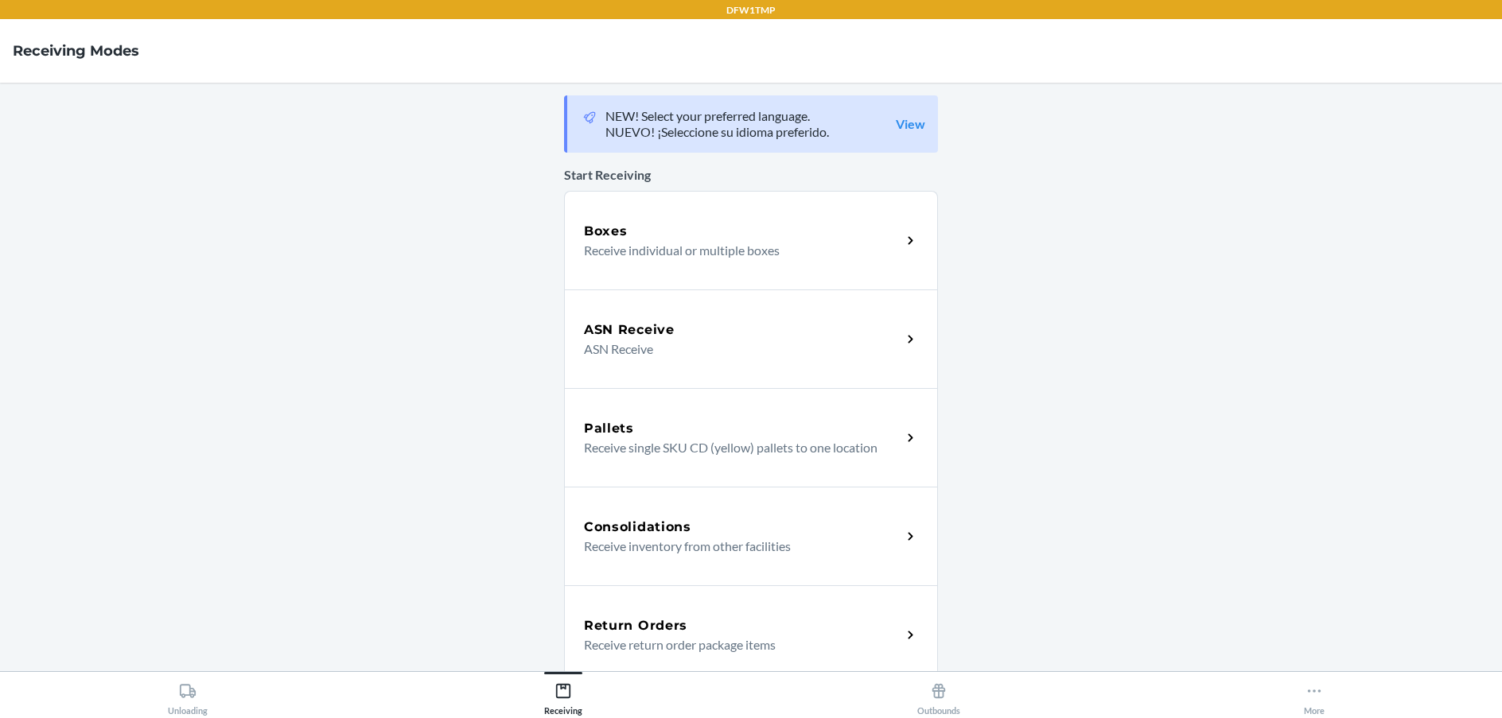
click at [713, 622] on div "Return Orders" at bounding box center [742, 625] width 317 height 19
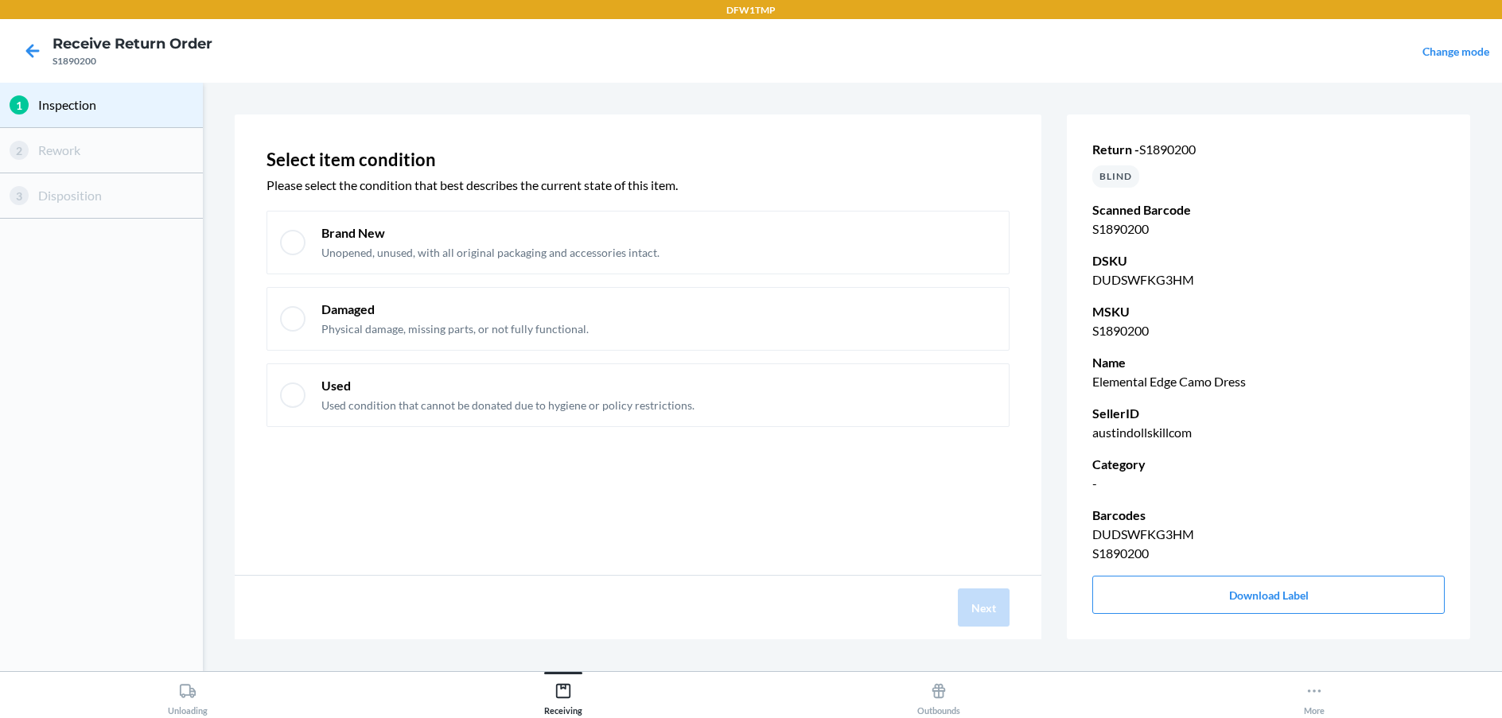
drag, startPoint x: 588, startPoint y: 251, endPoint x: 697, endPoint y: 352, distance: 148.6
click at [594, 231] on div "Brand New Unopened, unused, with all original packaging and accessories intact." at bounding box center [490, 242] width 338 height 37
checkbox input "true"
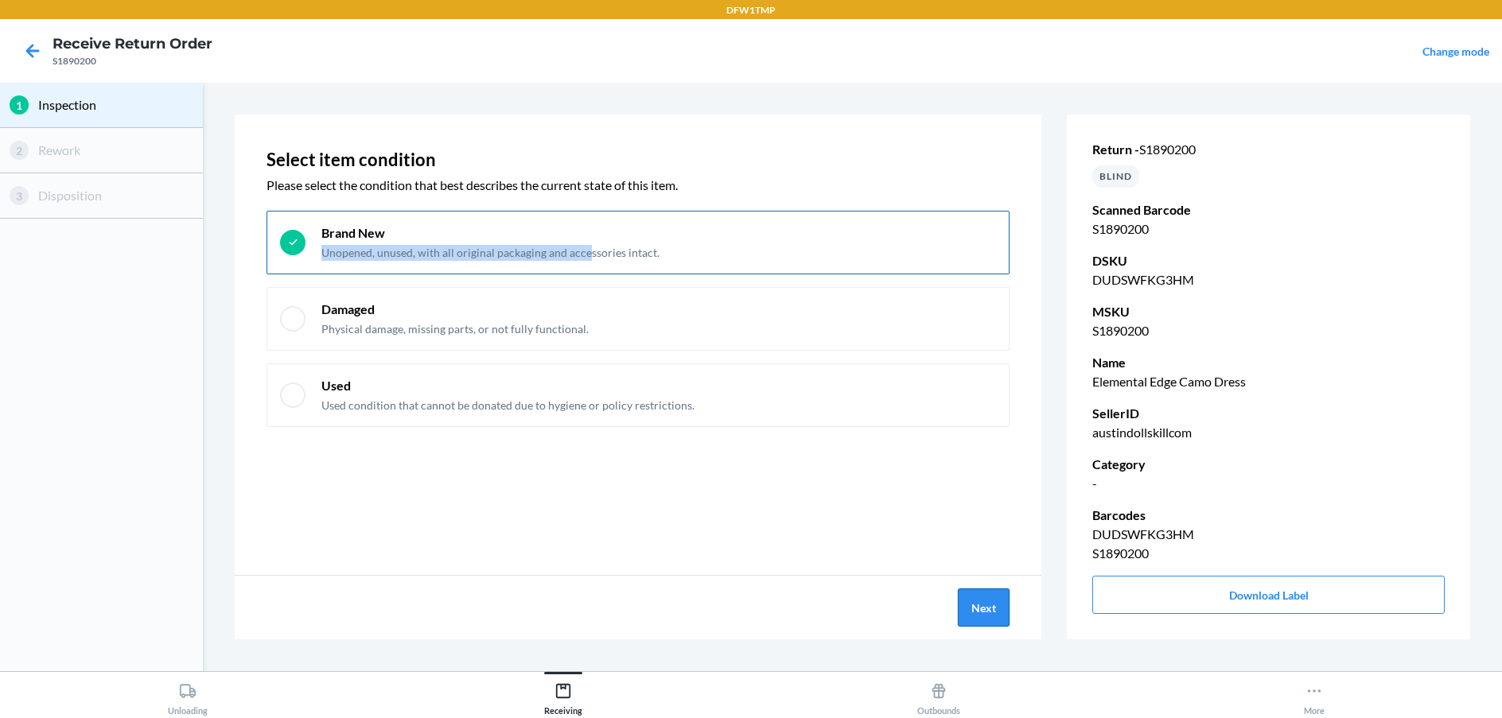
click at [973, 596] on button "Next" at bounding box center [984, 608] width 52 height 38
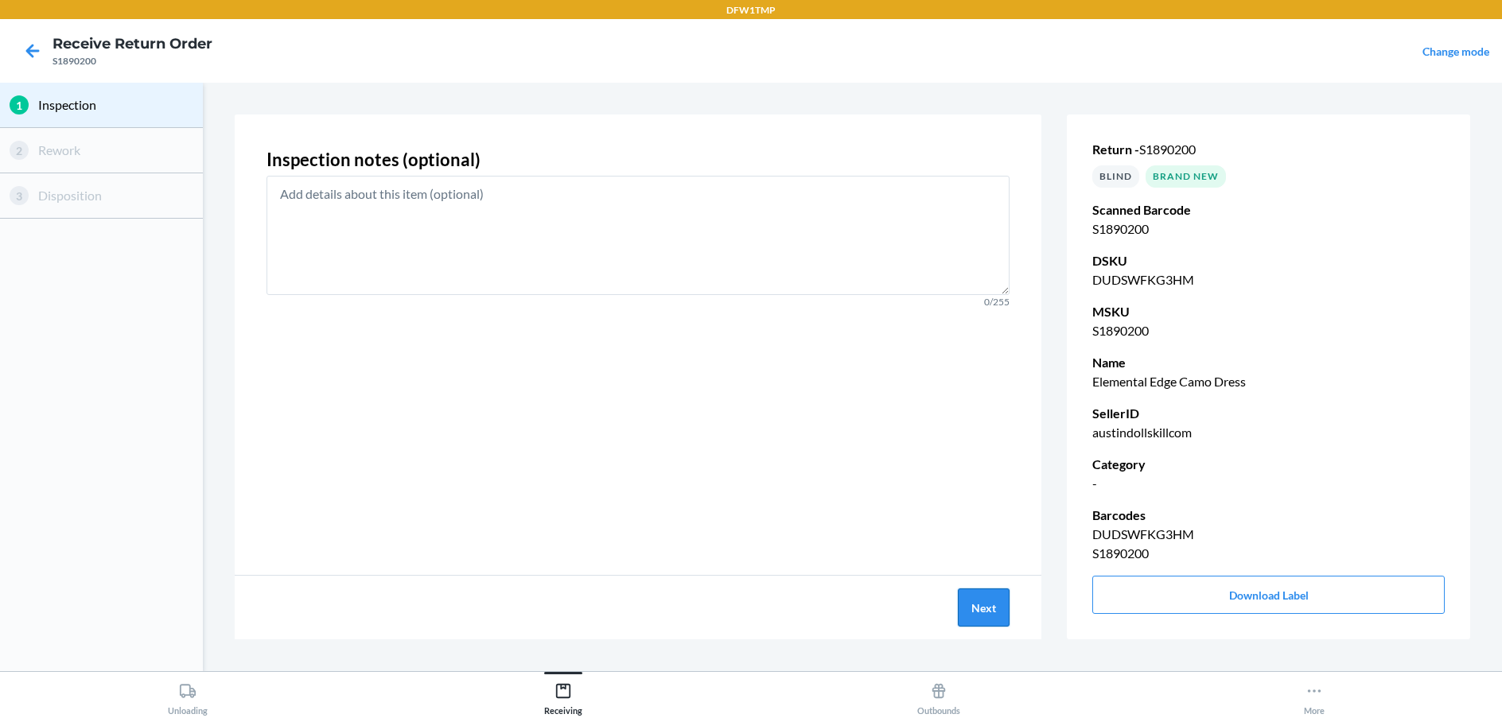
click at [971, 591] on button "Next" at bounding box center [984, 608] width 52 height 38
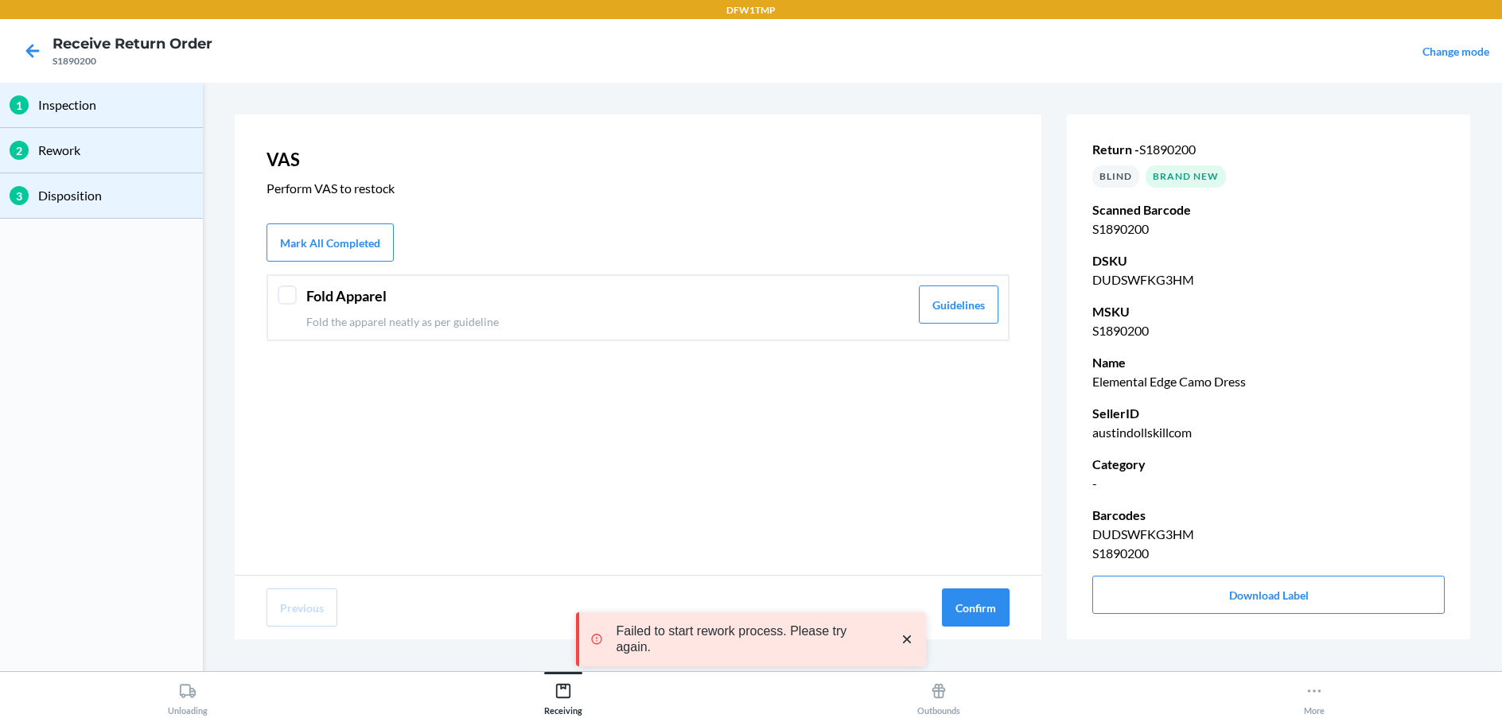
click at [304, 307] on div "Fold Apparel Fold the apparel neatly as per guideline Guidelines" at bounding box center [637, 307] width 743 height 67
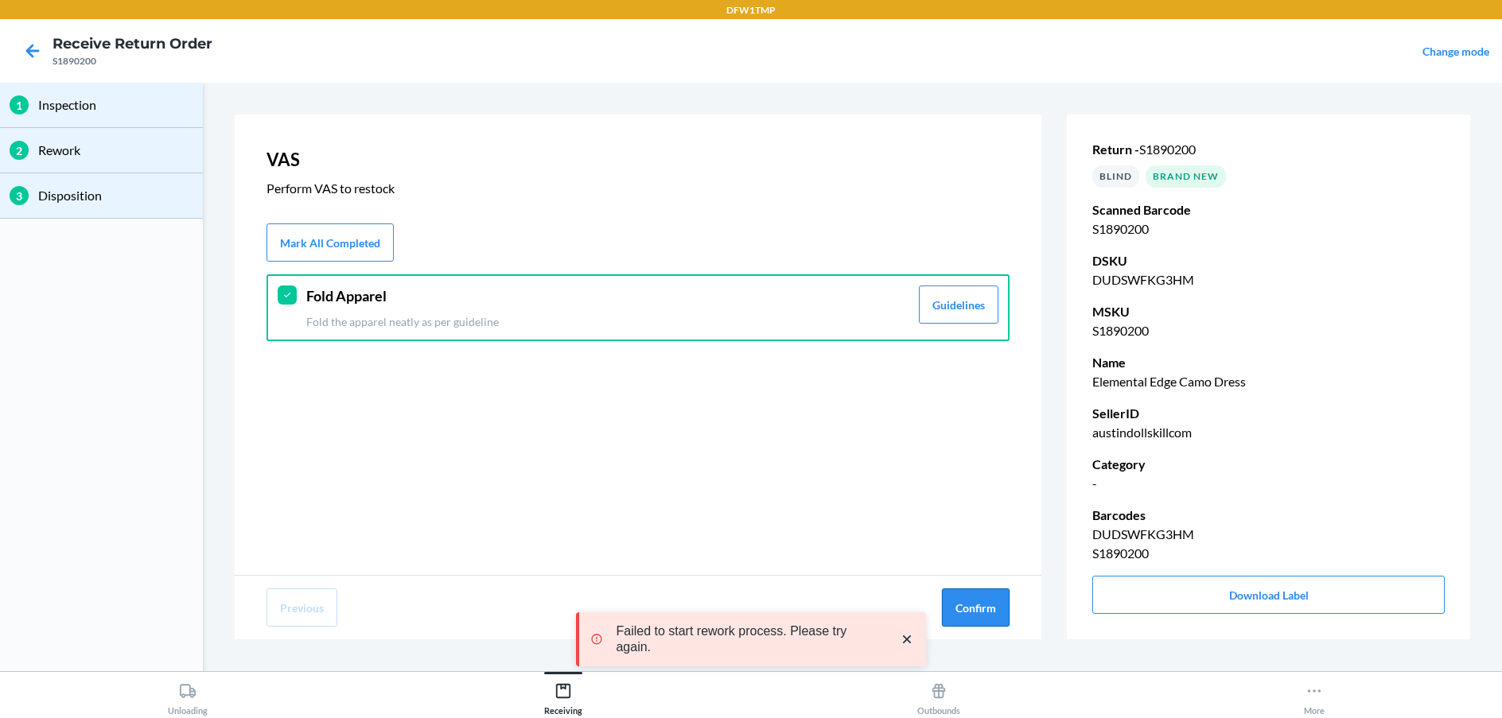
click at [970, 613] on button "Confirm" at bounding box center [976, 608] width 68 height 38
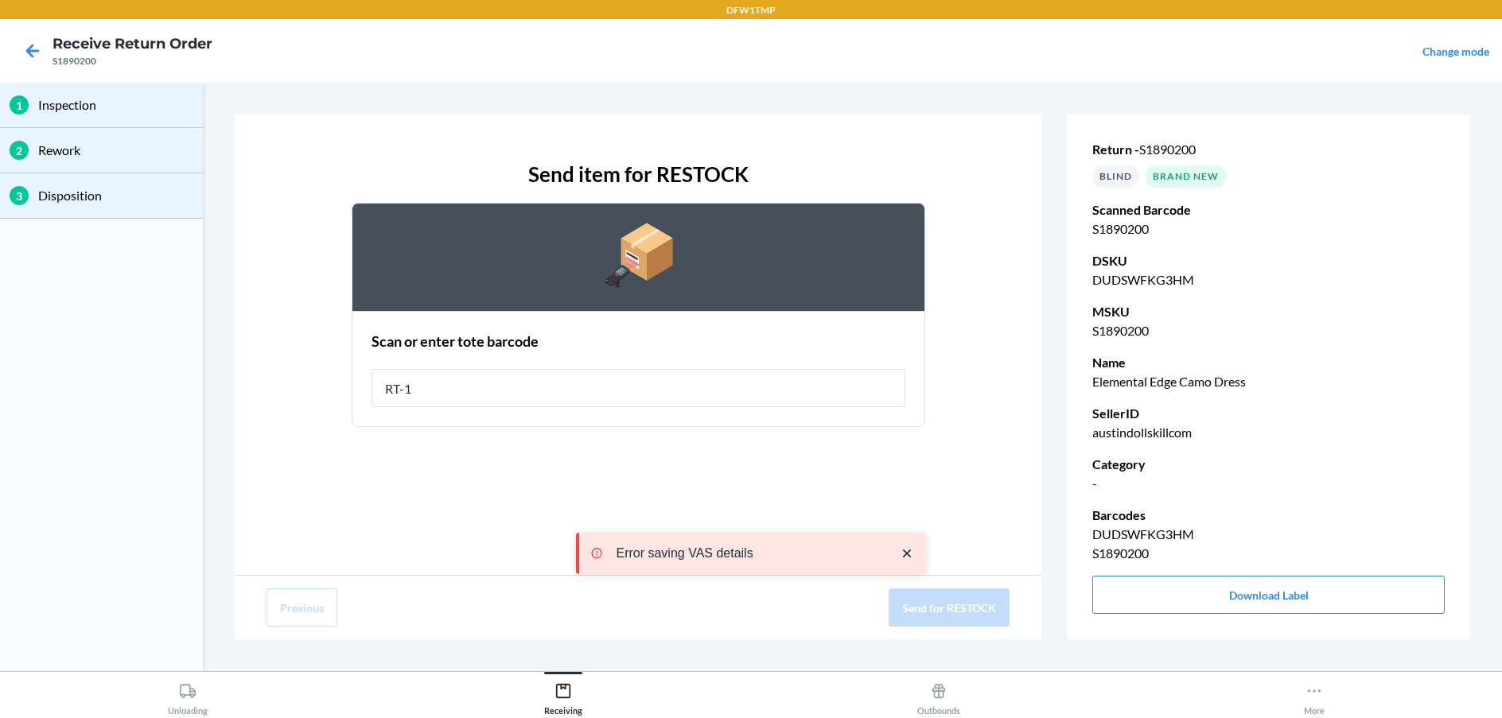
type input "RT-14"
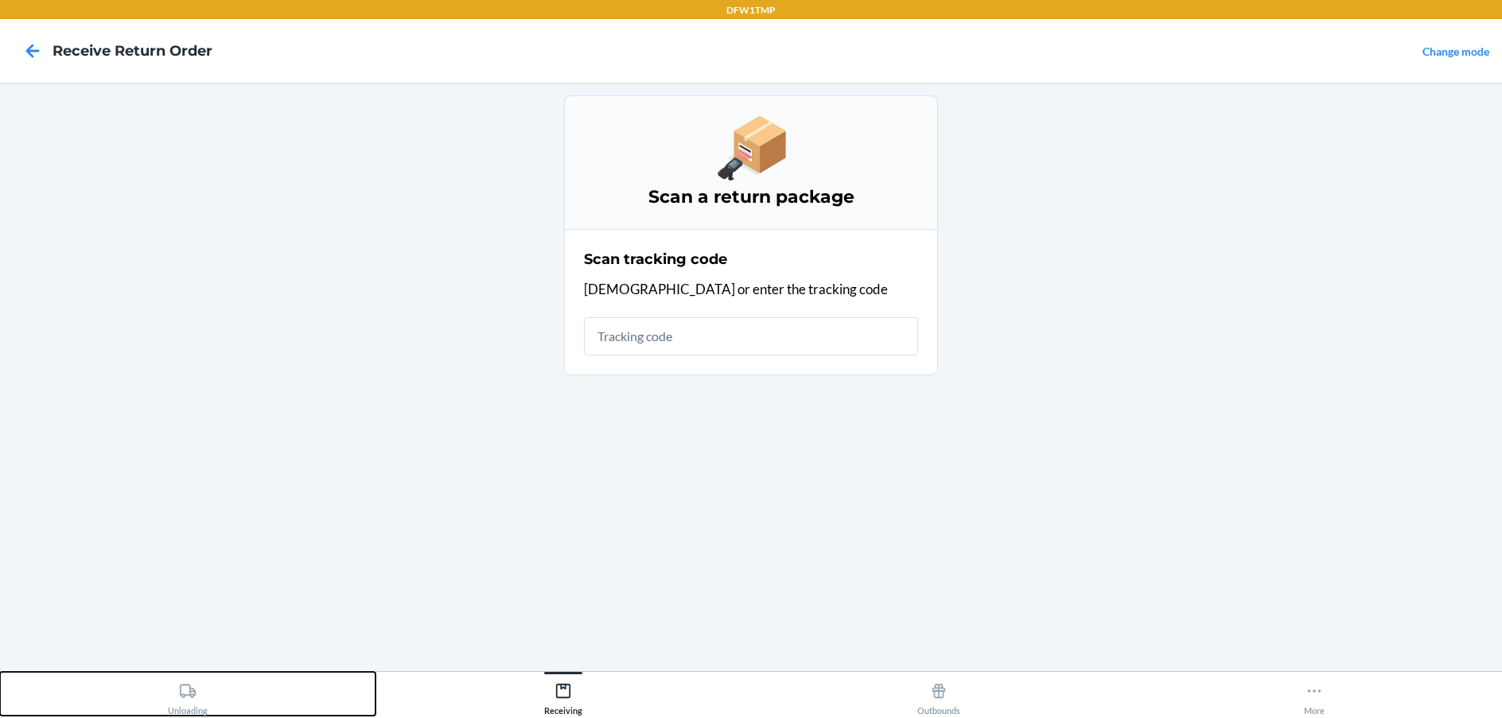
click at [182, 690] on icon at bounding box center [187, 690] width 17 height 17
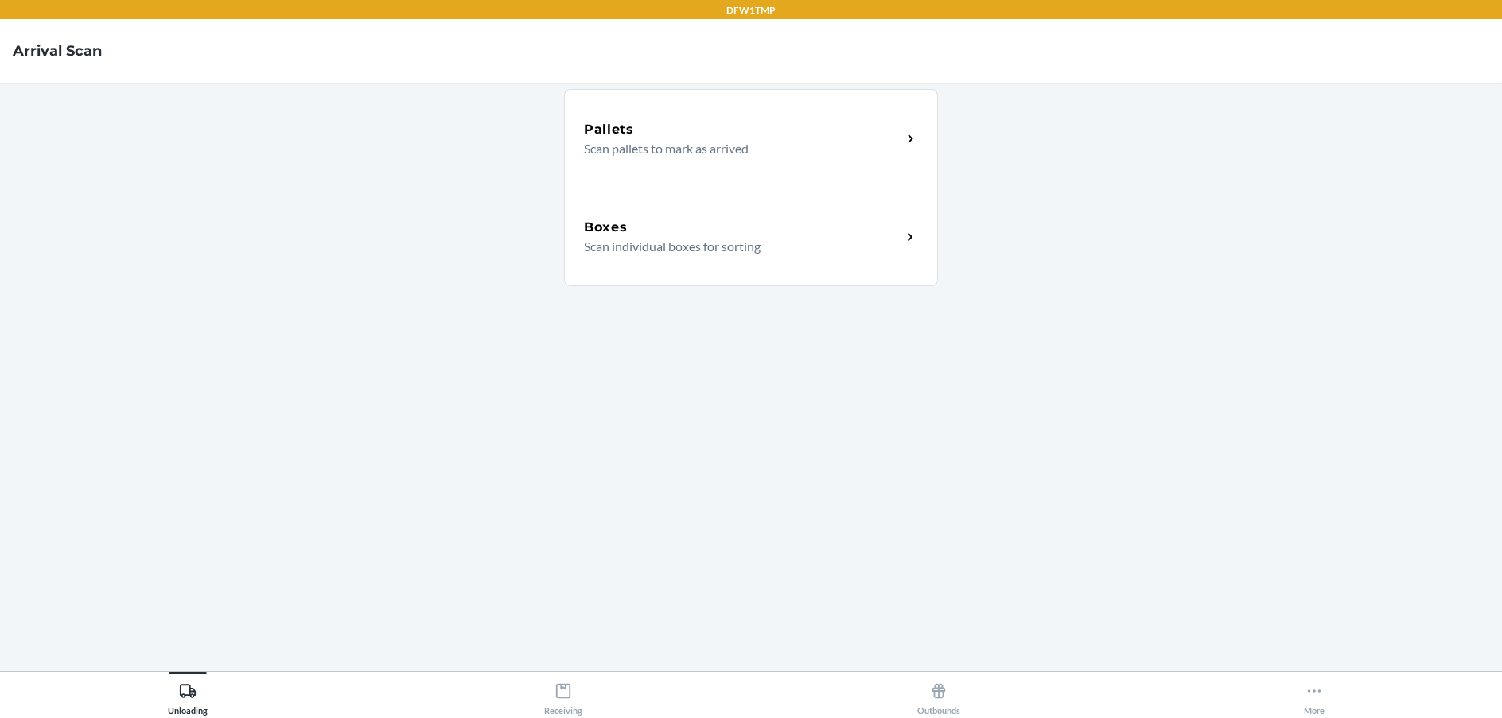
click at [904, 224] on div "Boxes Scan individual boxes for sorting" at bounding box center [751, 237] width 374 height 99
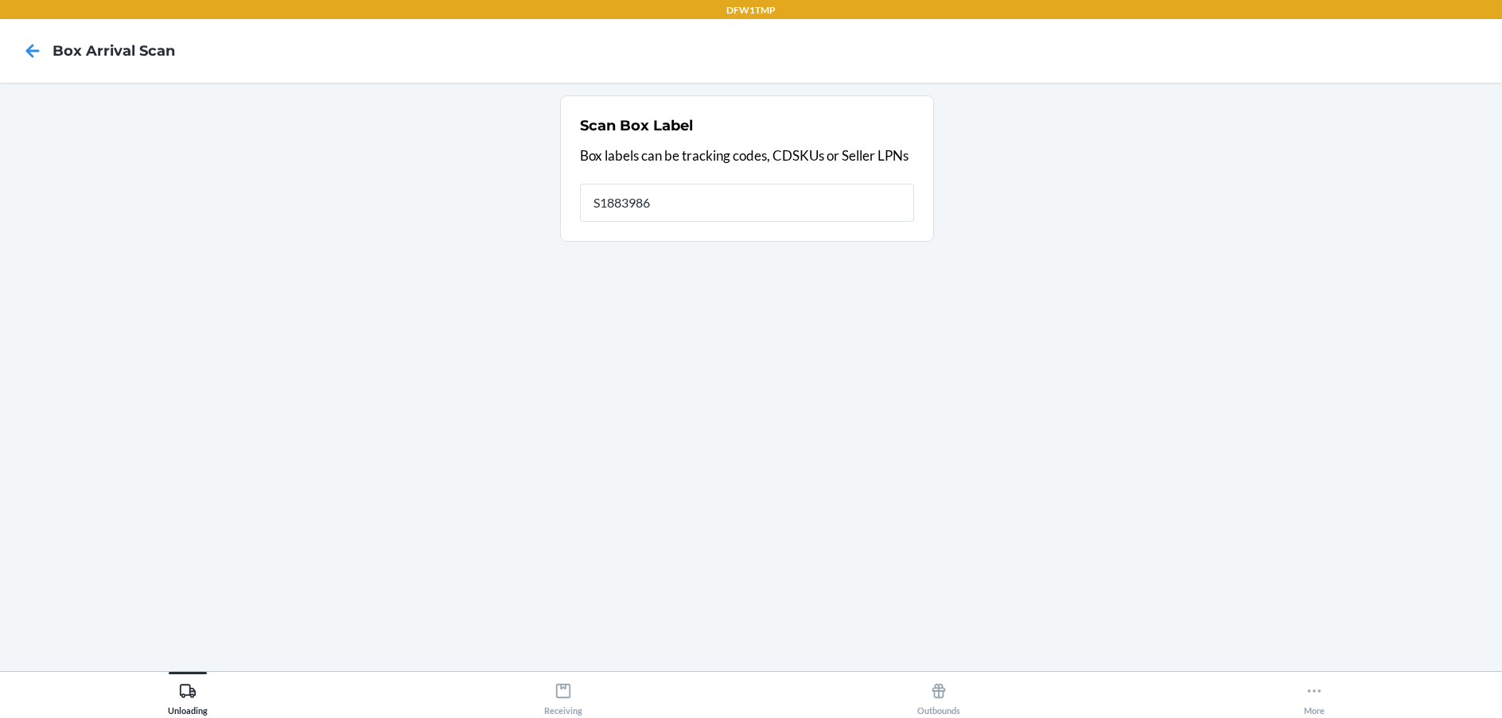
type input "S1883986"
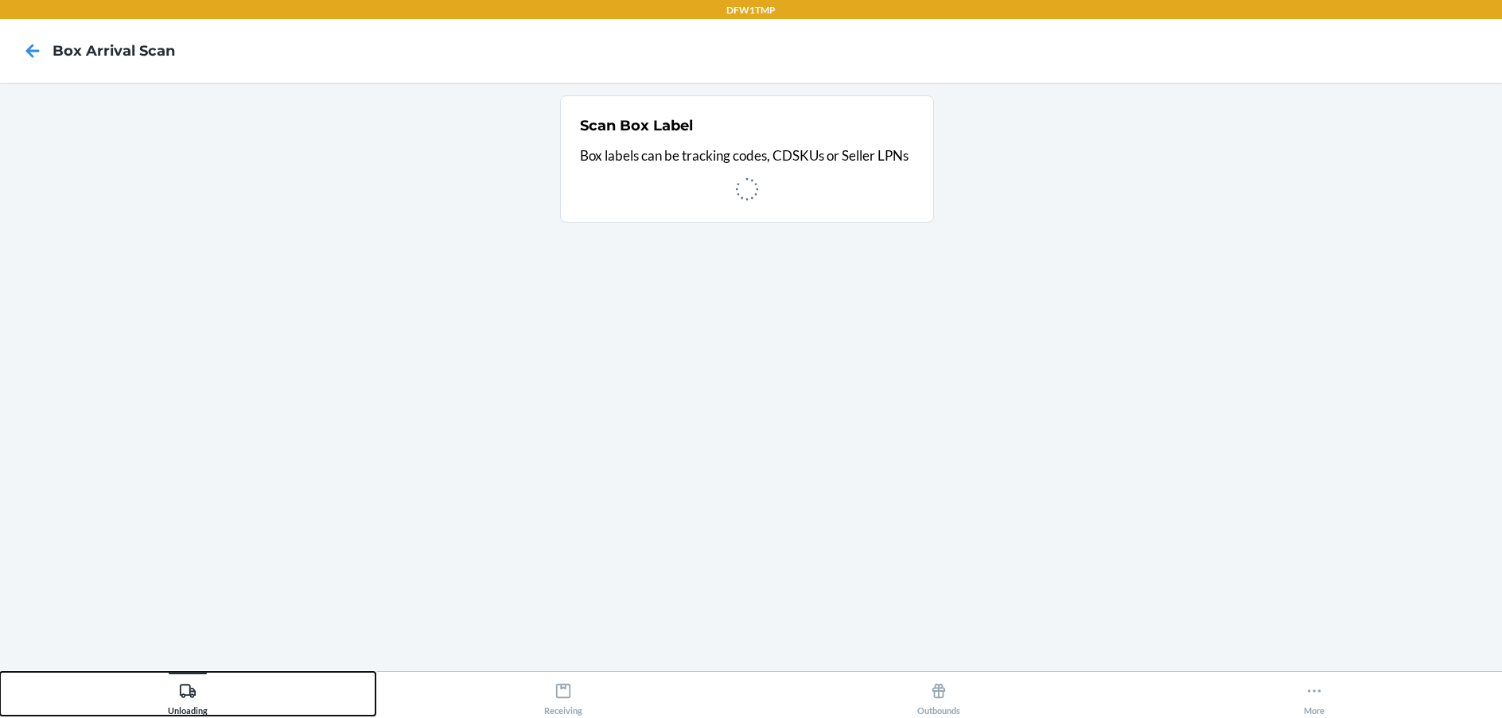
click at [162, 705] on button "Unloading" at bounding box center [187, 694] width 375 height 44
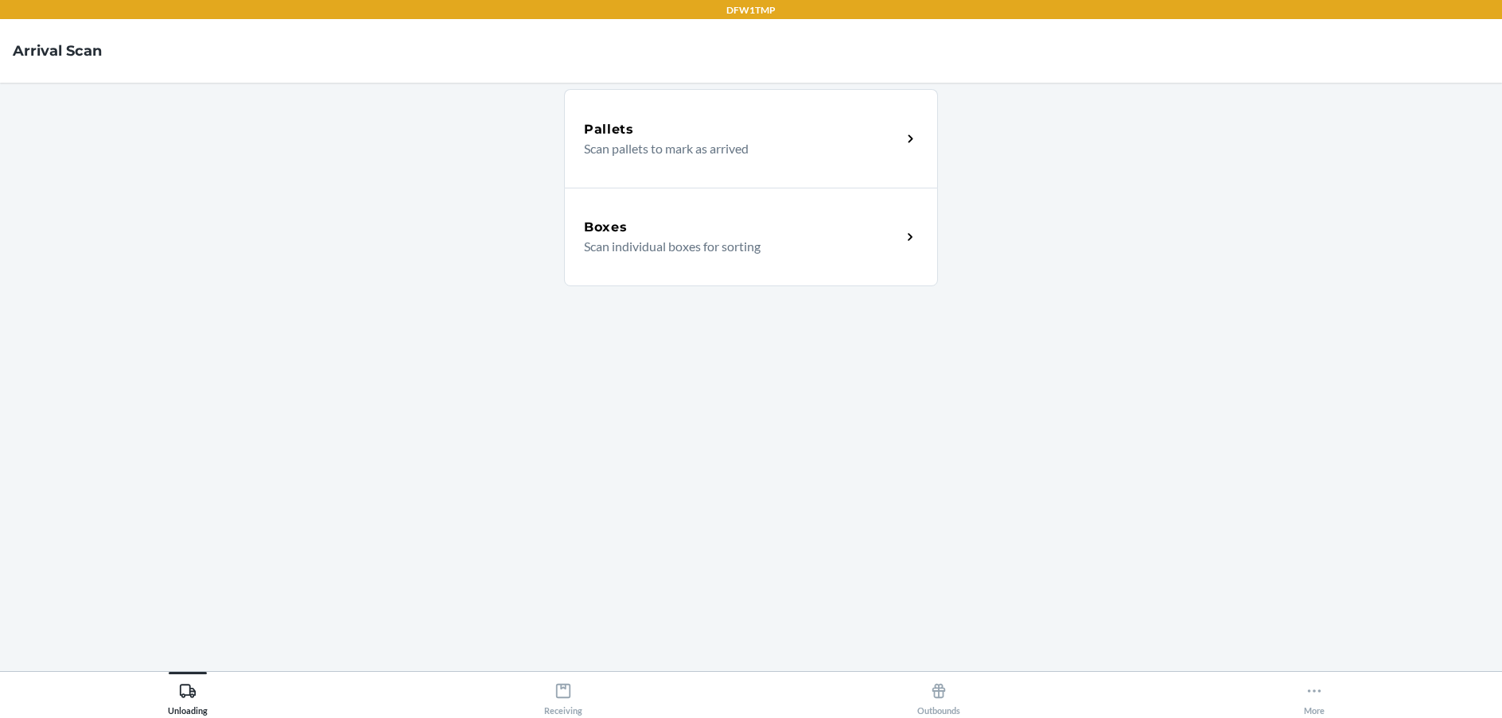
click at [892, 235] on div "Boxes" at bounding box center [742, 227] width 317 height 19
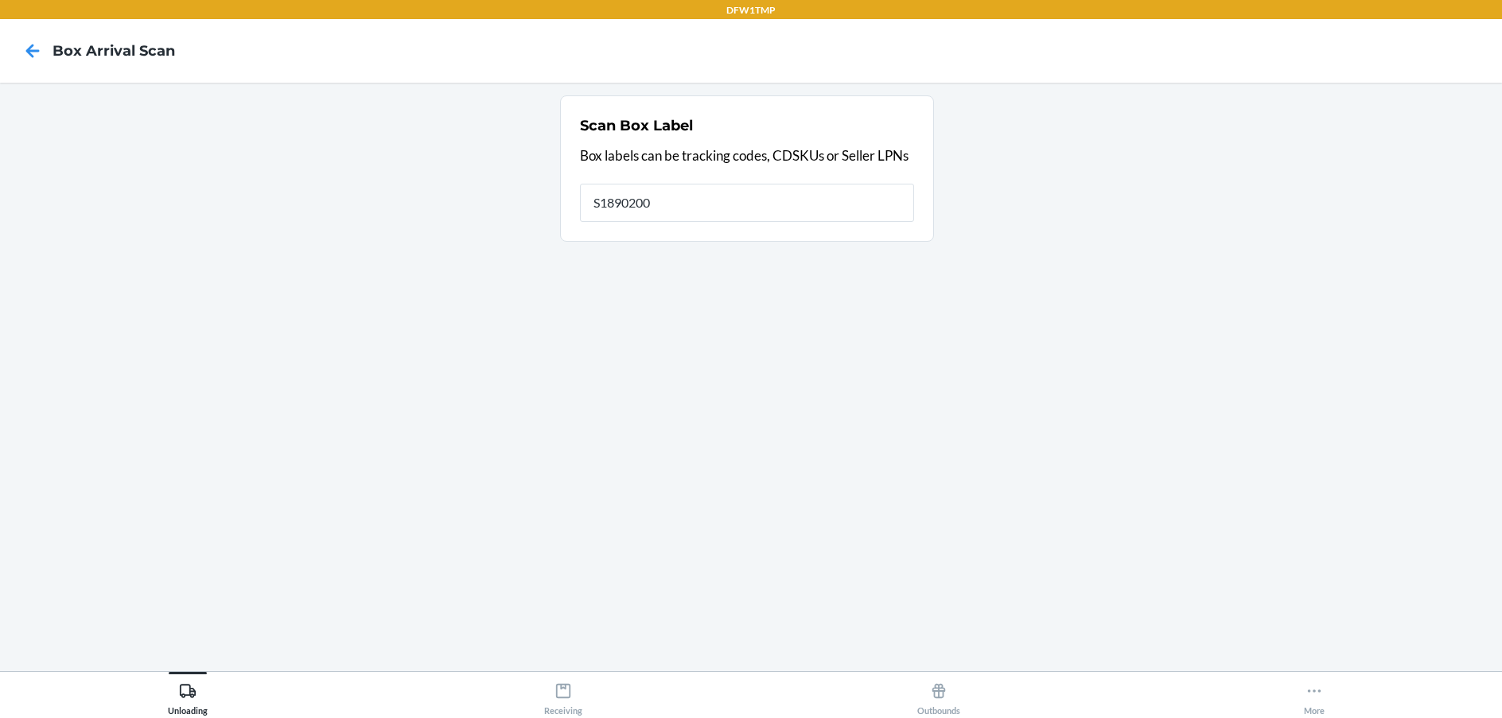
type input "S1890200"
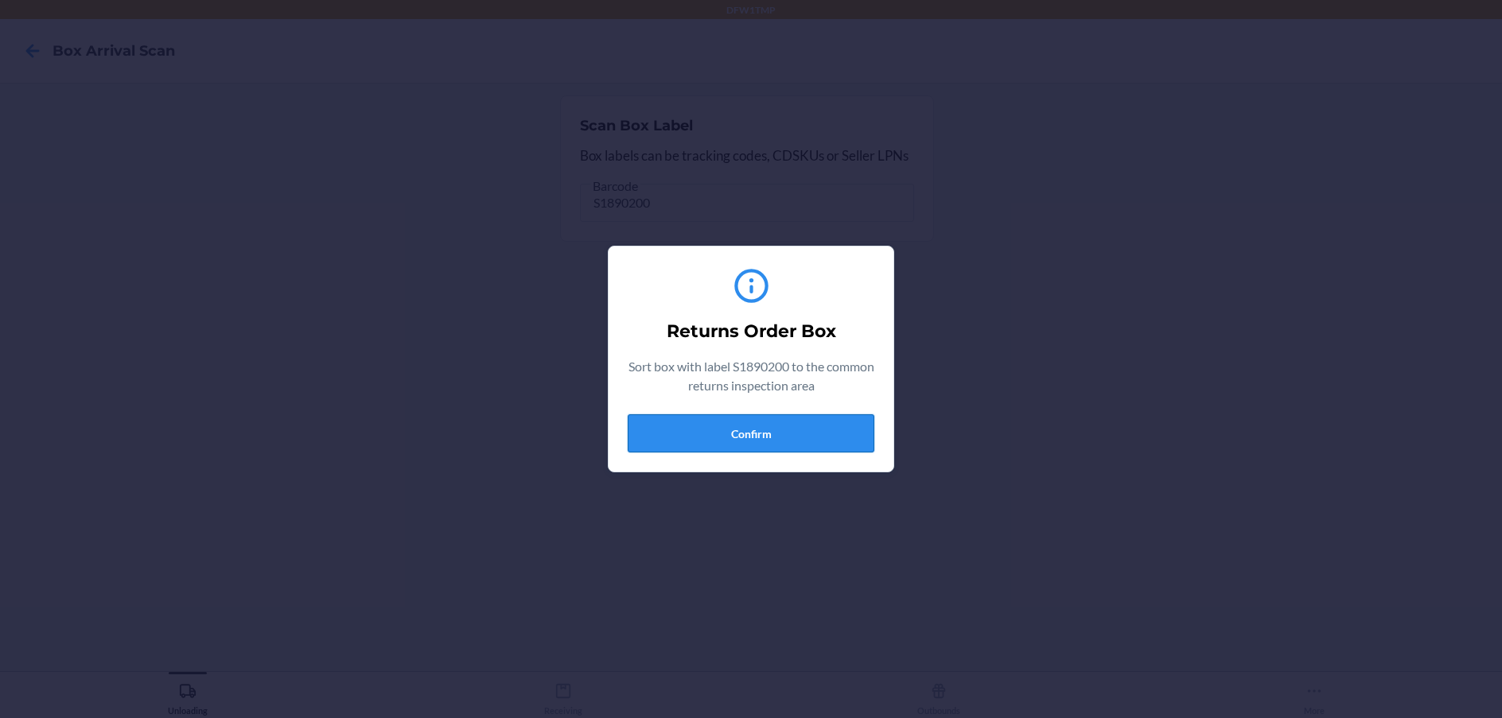
click at [747, 442] on button "Confirm" at bounding box center [751, 433] width 247 height 38
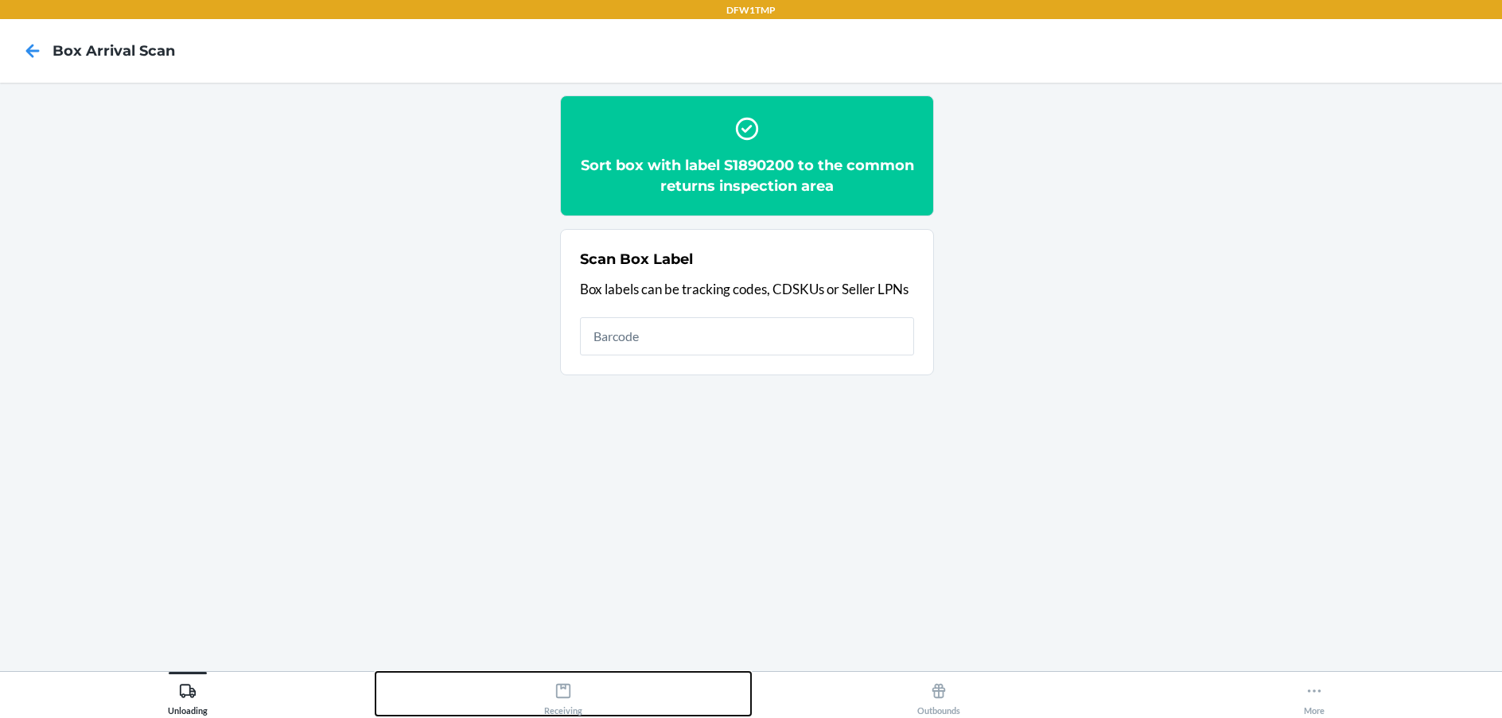
click at [557, 702] on div "Receiving" at bounding box center [563, 696] width 38 height 40
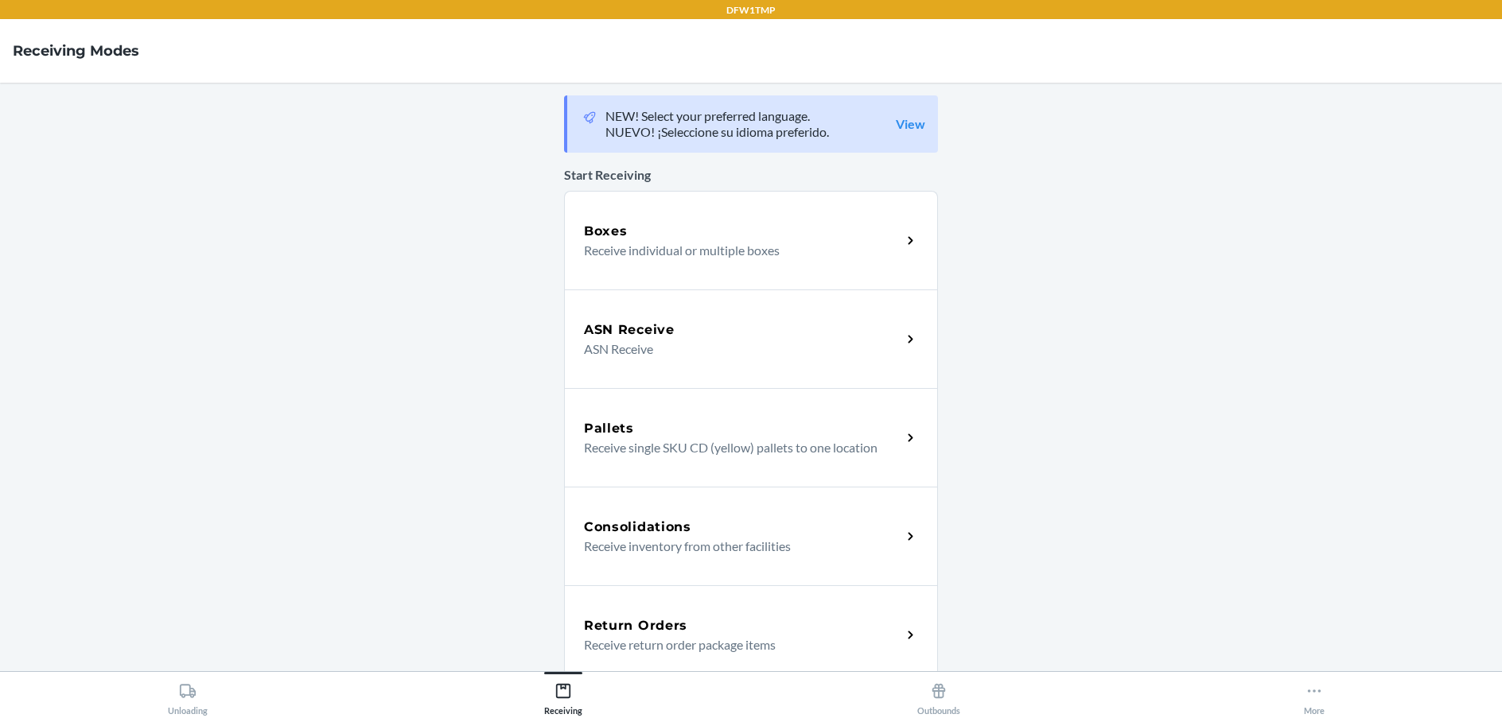
click at [773, 609] on div "Return Orders Receive return order package items" at bounding box center [751, 634] width 374 height 99
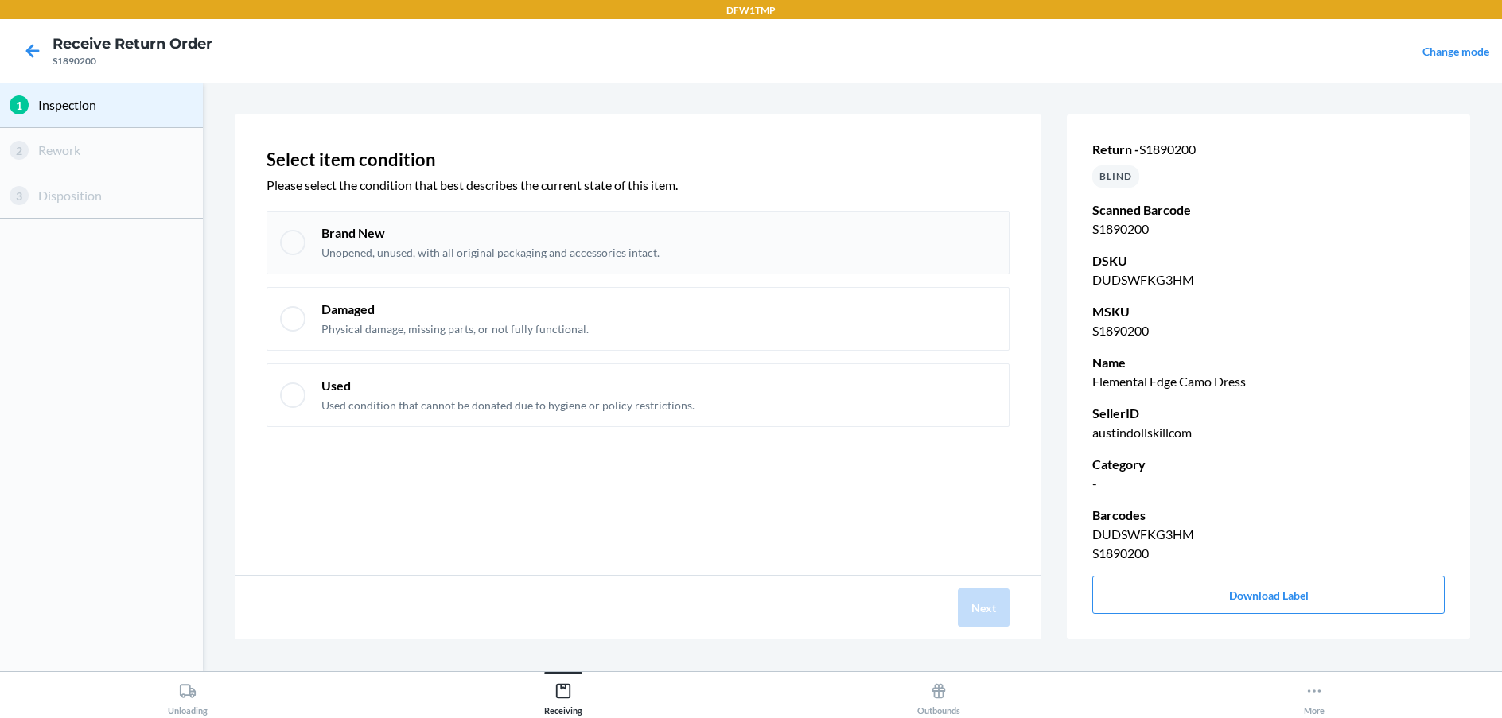
click at [283, 243] on div at bounding box center [292, 242] width 25 height 25
checkbox input "true"
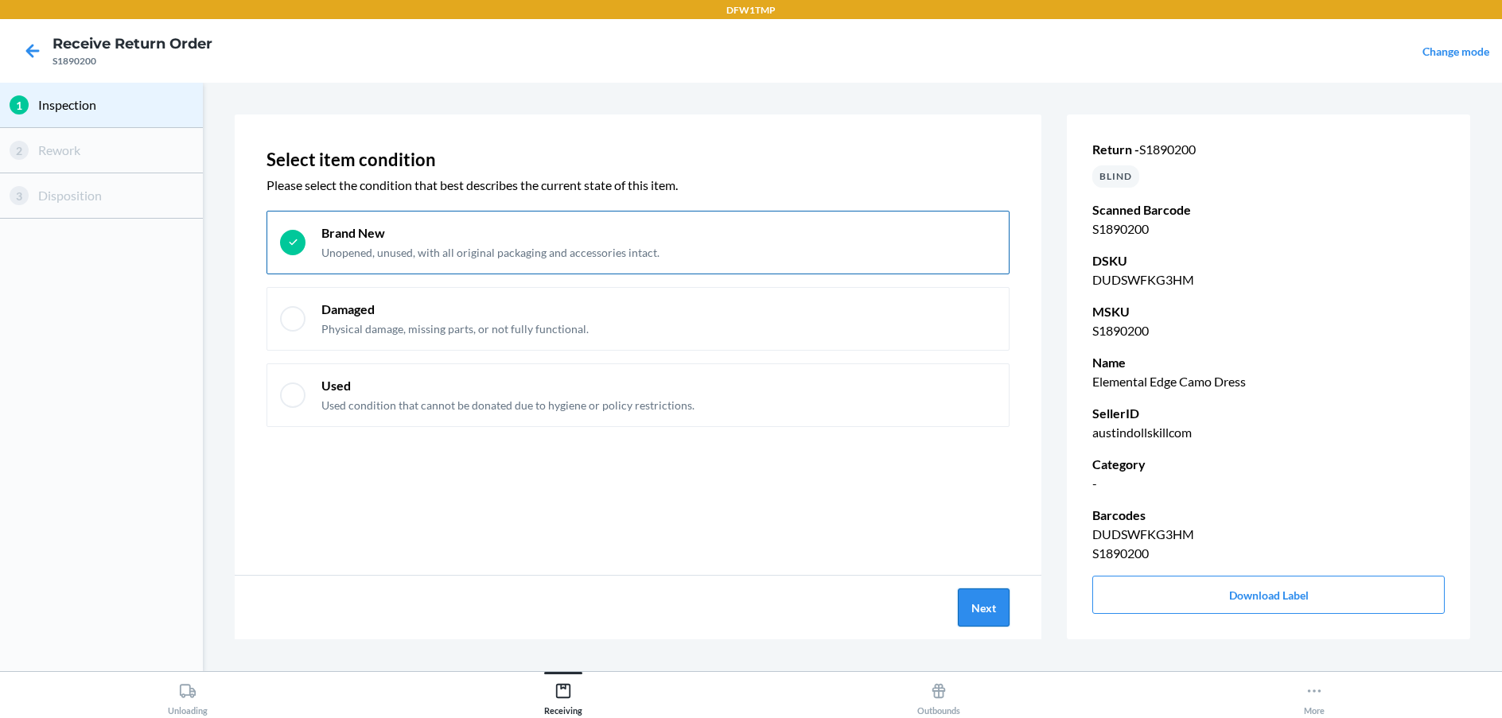
click at [972, 617] on button "Next" at bounding box center [984, 608] width 52 height 38
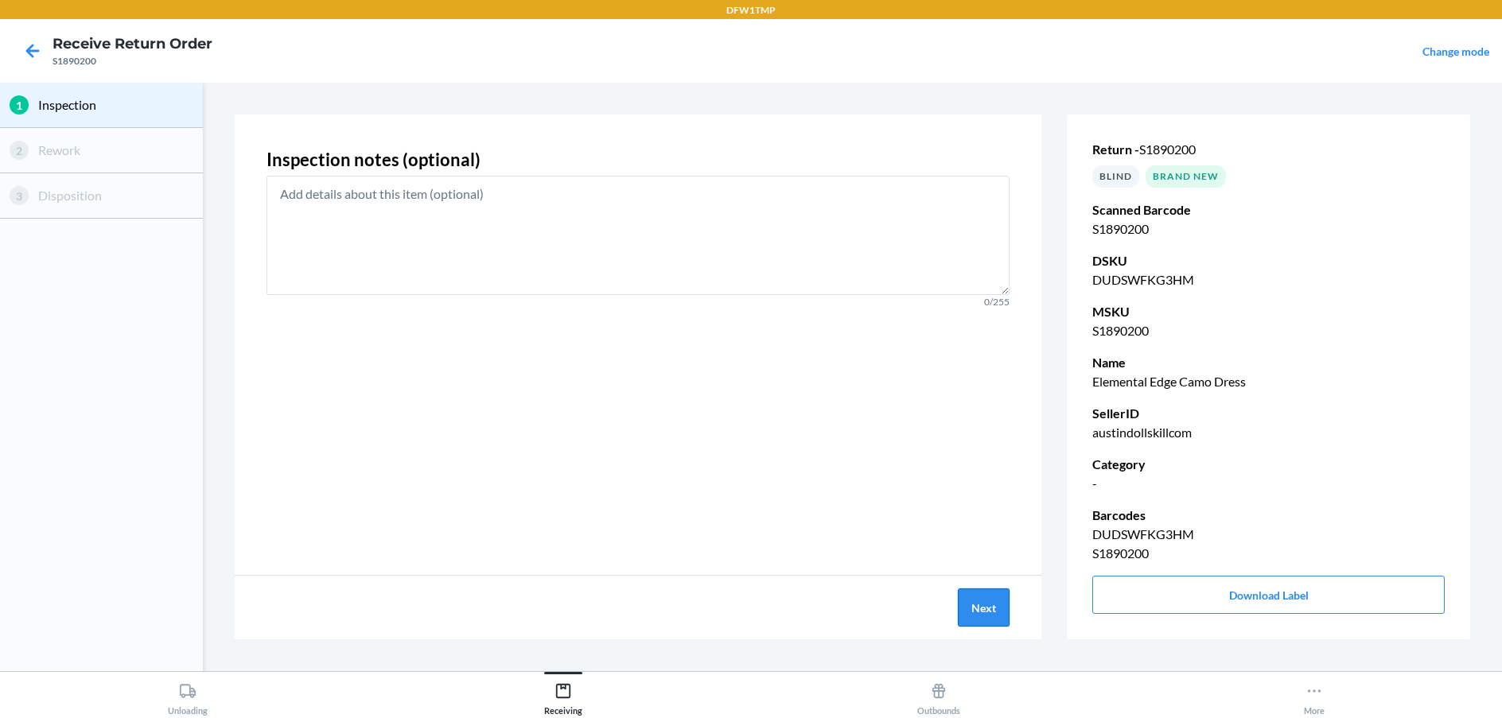
click at [972, 617] on button "Next" at bounding box center [984, 608] width 52 height 38
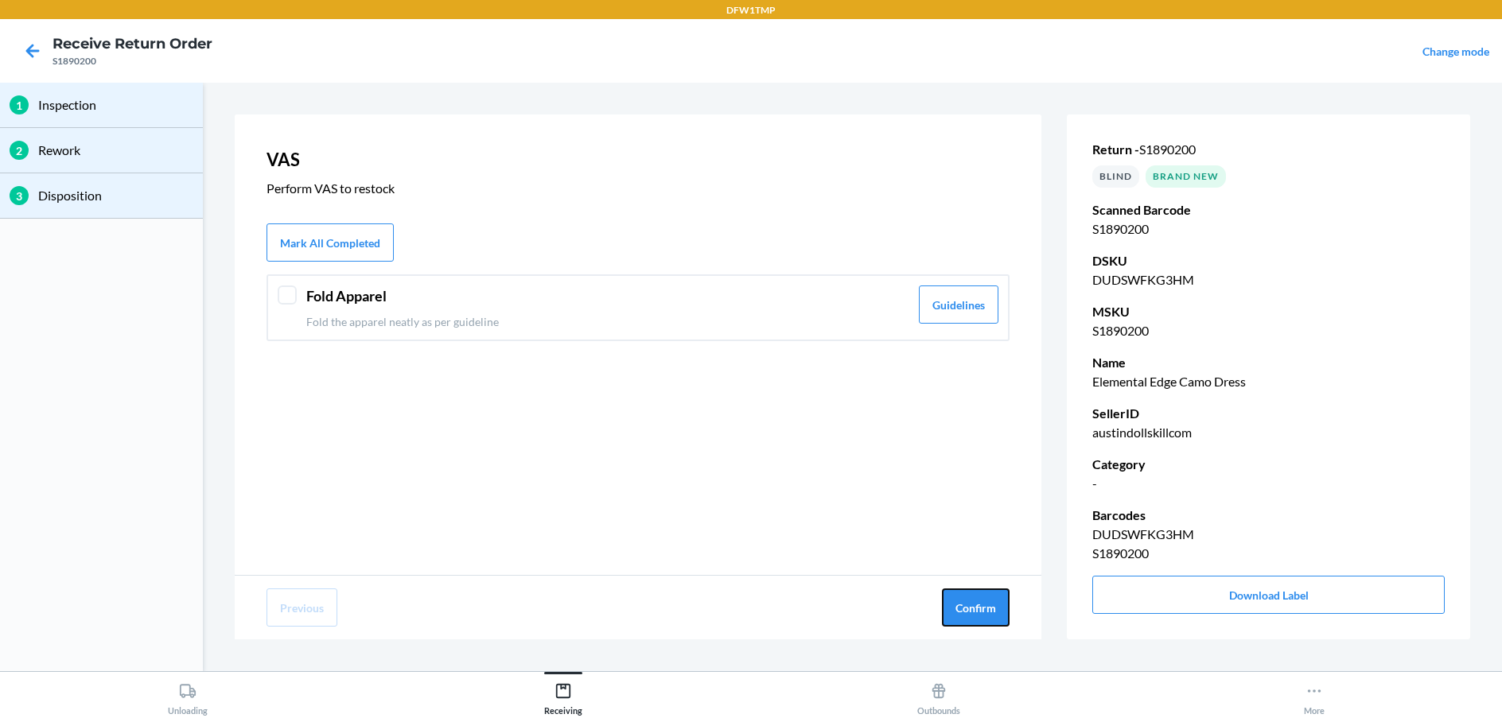
click at [972, 617] on button "Confirm" at bounding box center [976, 608] width 68 height 38
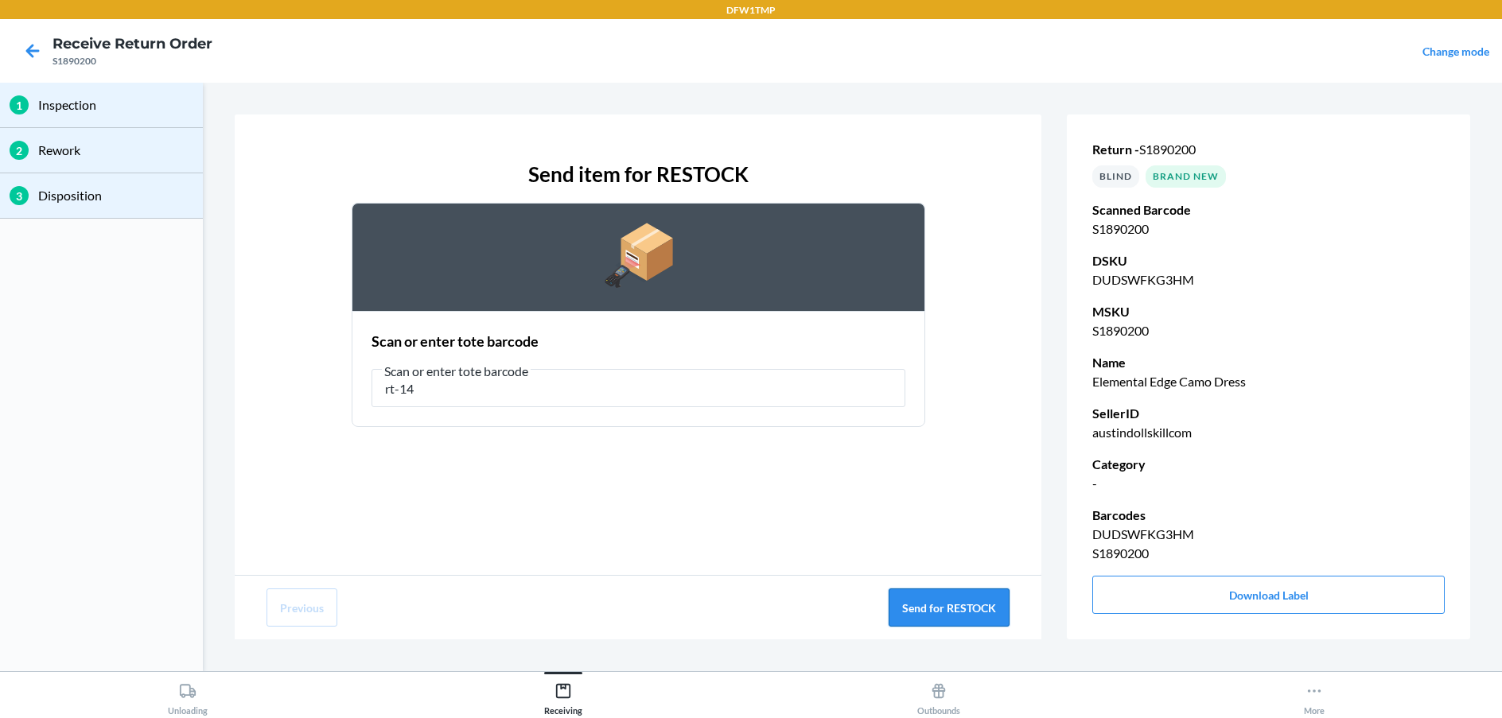
type input "rt-14"
click at [944, 604] on button "Send for RESTOCK" at bounding box center [948, 608] width 121 height 38
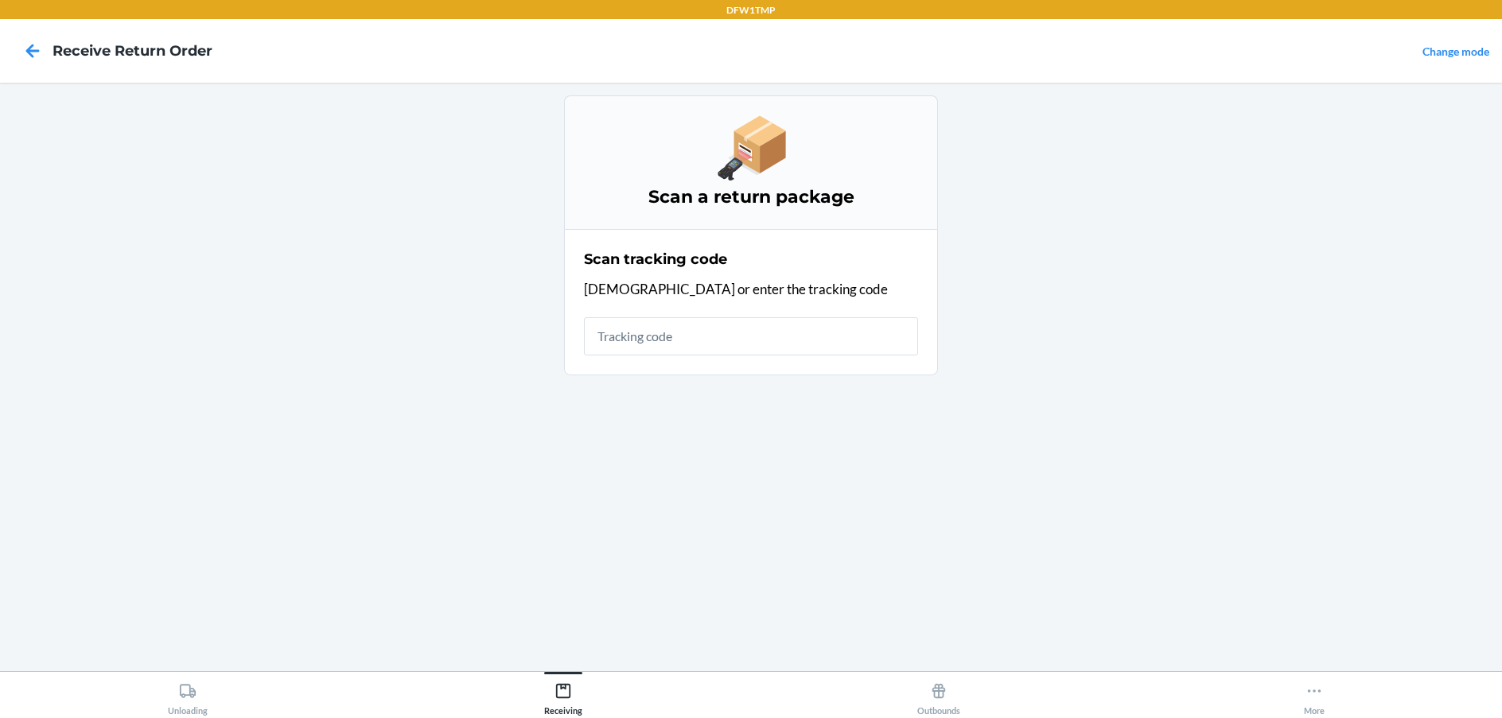
drag, startPoint x: 857, startPoint y: 377, endPoint x: 803, endPoint y: 362, distance: 56.9
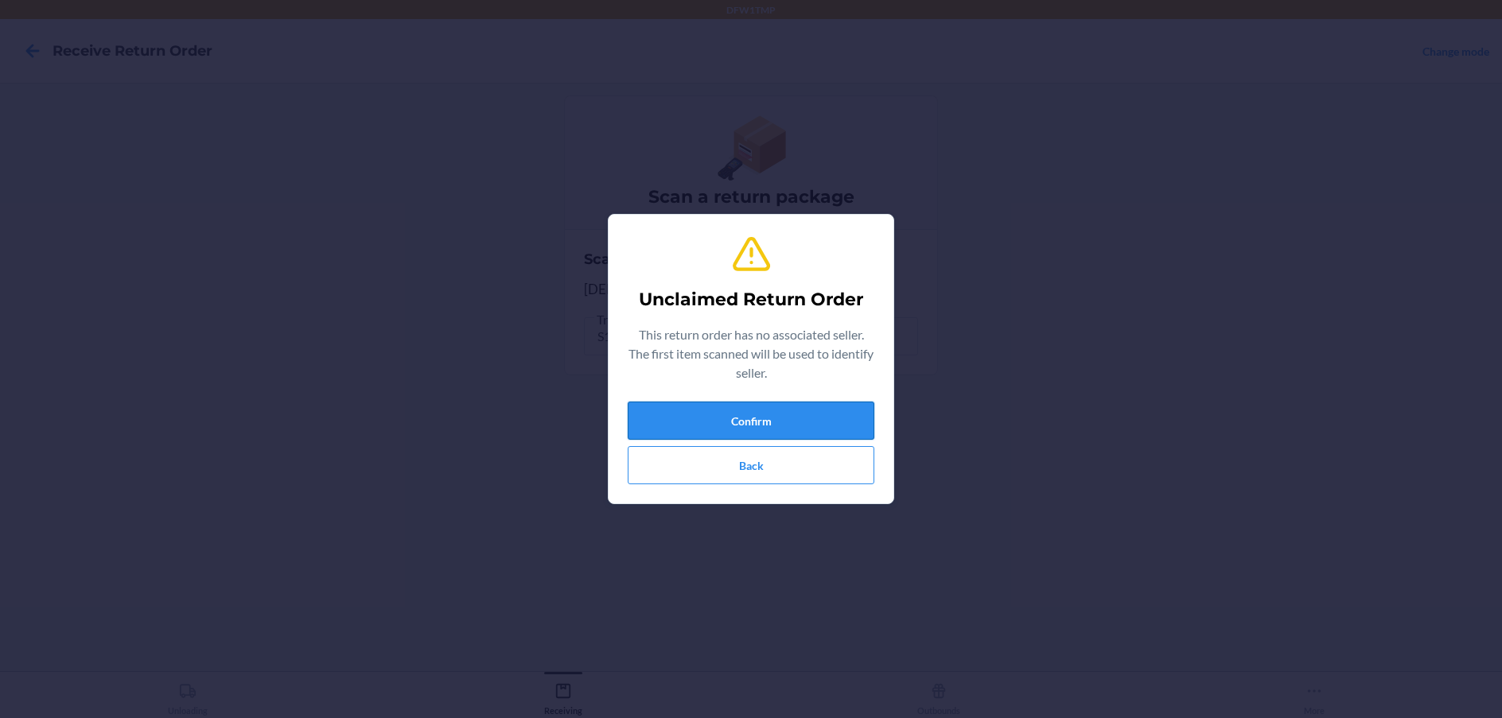
click at [806, 427] on button "Confirm" at bounding box center [751, 421] width 247 height 38
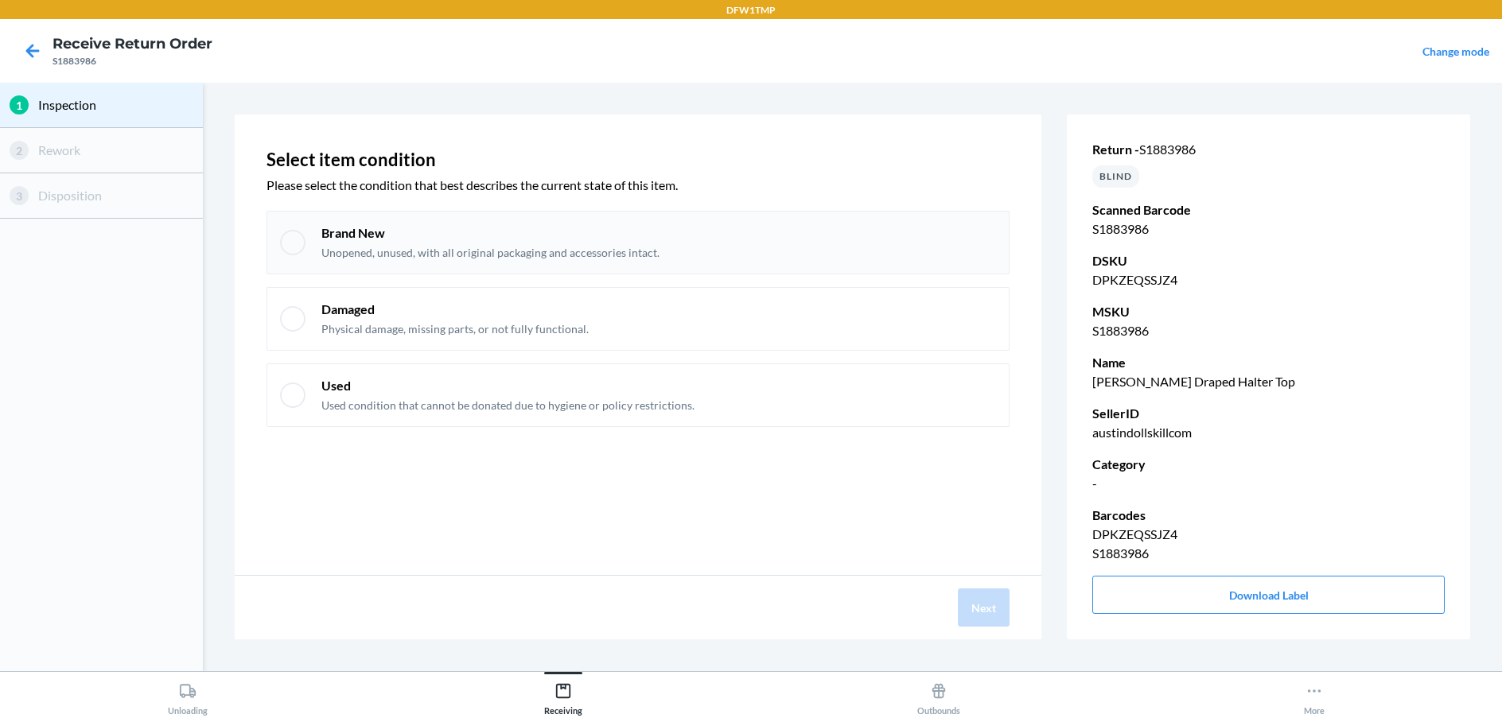
click at [306, 245] on div "Brand New Unopened, unused, with all original packaging and accessories intact." at bounding box center [637, 243] width 743 height 64
checkbox input "true"
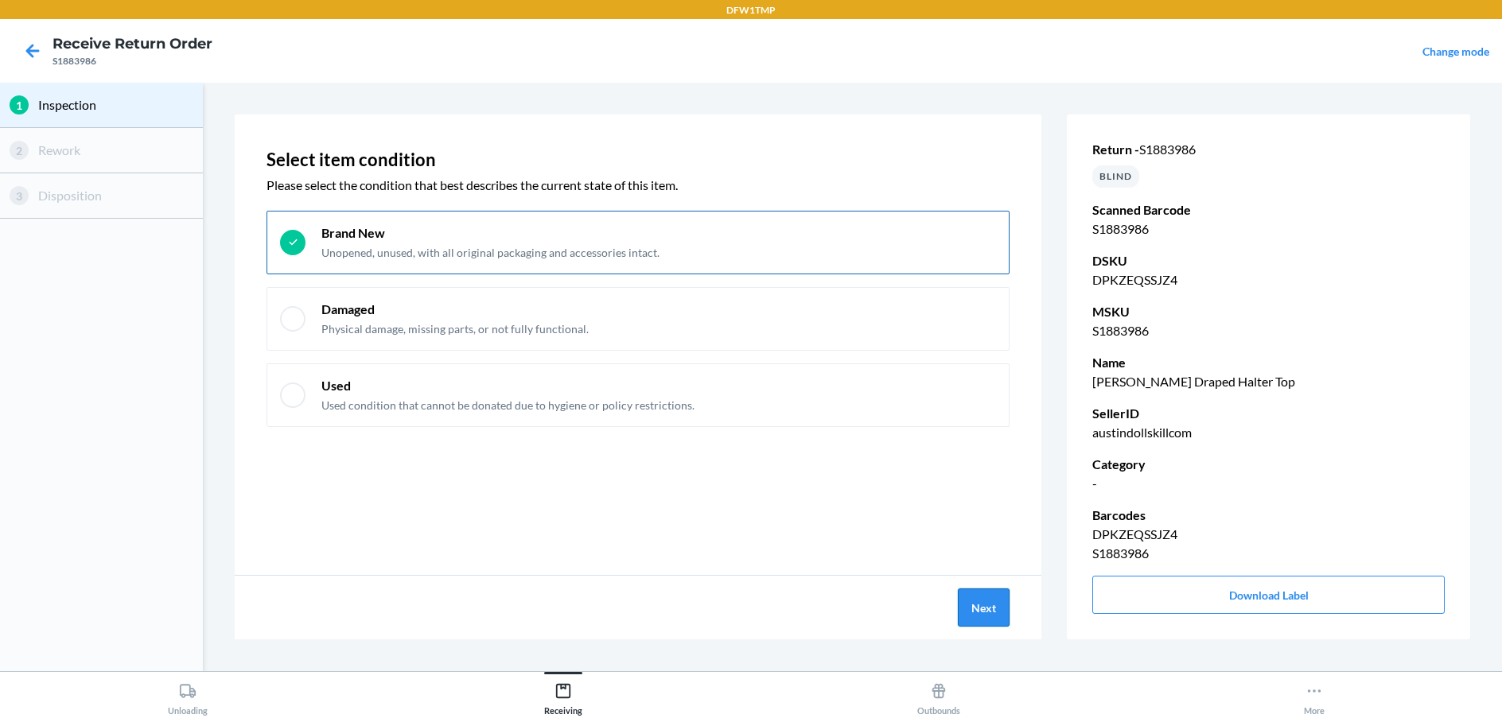
click at [985, 625] on button "Next" at bounding box center [984, 608] width 52 height 38
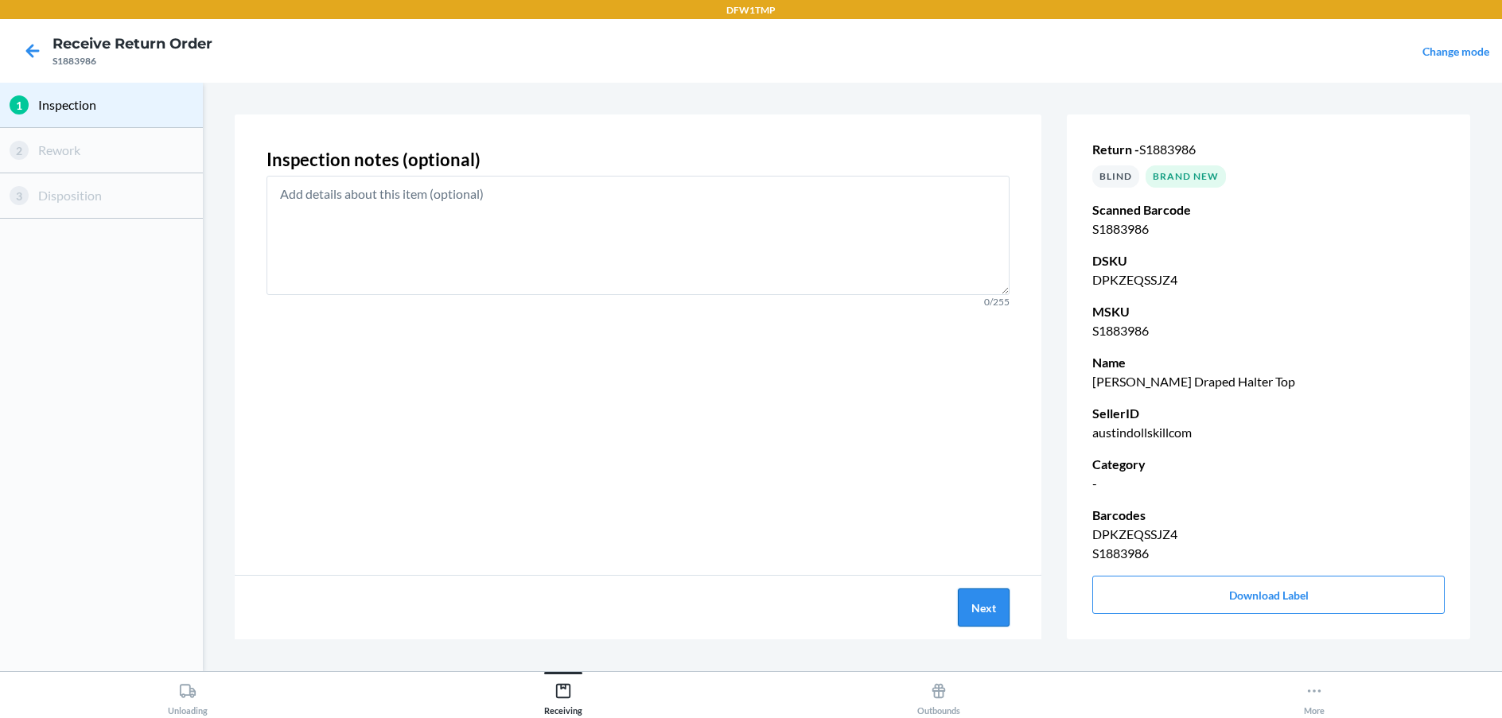
click at [985, 625] on button "Next" at bounding box center [984, 608] width 52 height 38
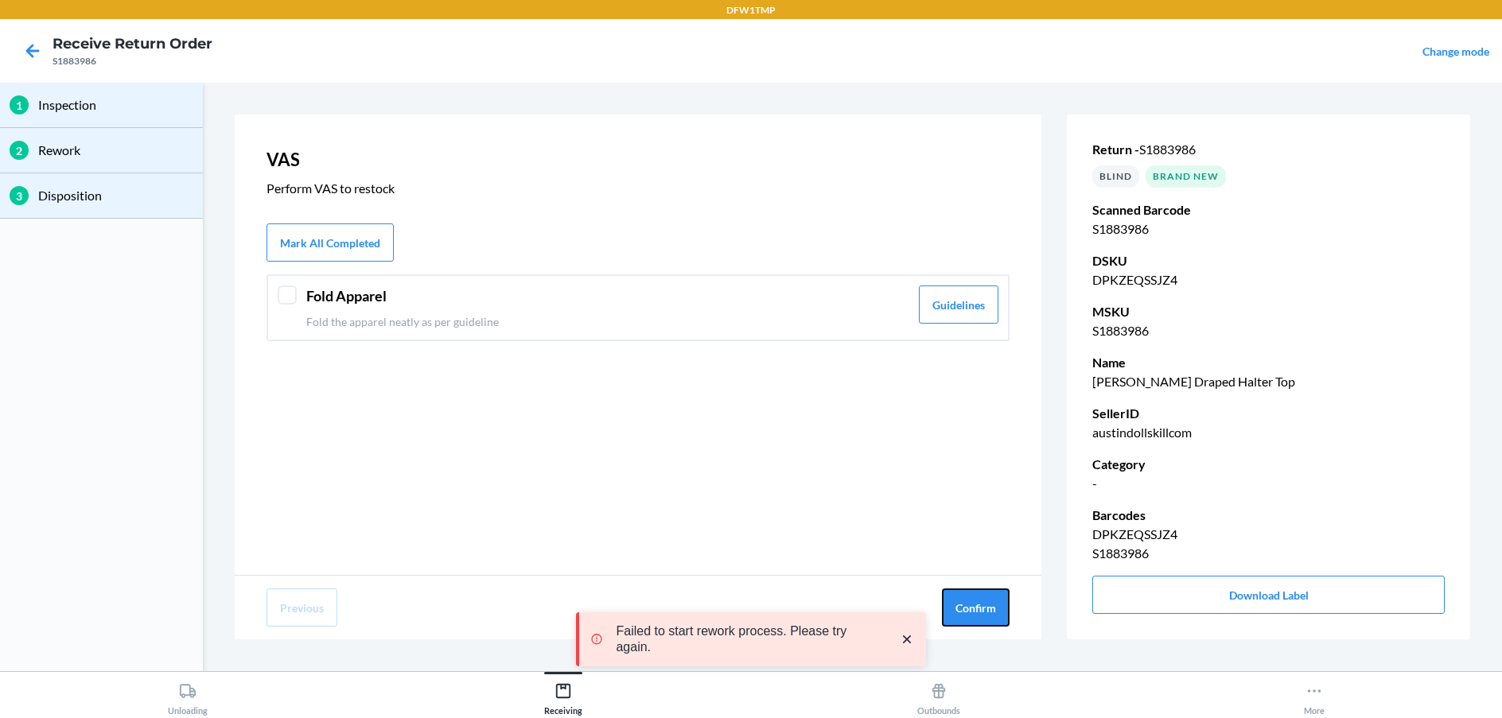
click at [985, 625] on button "Confirm" at bounding box center [976, 608] width 68 height 38
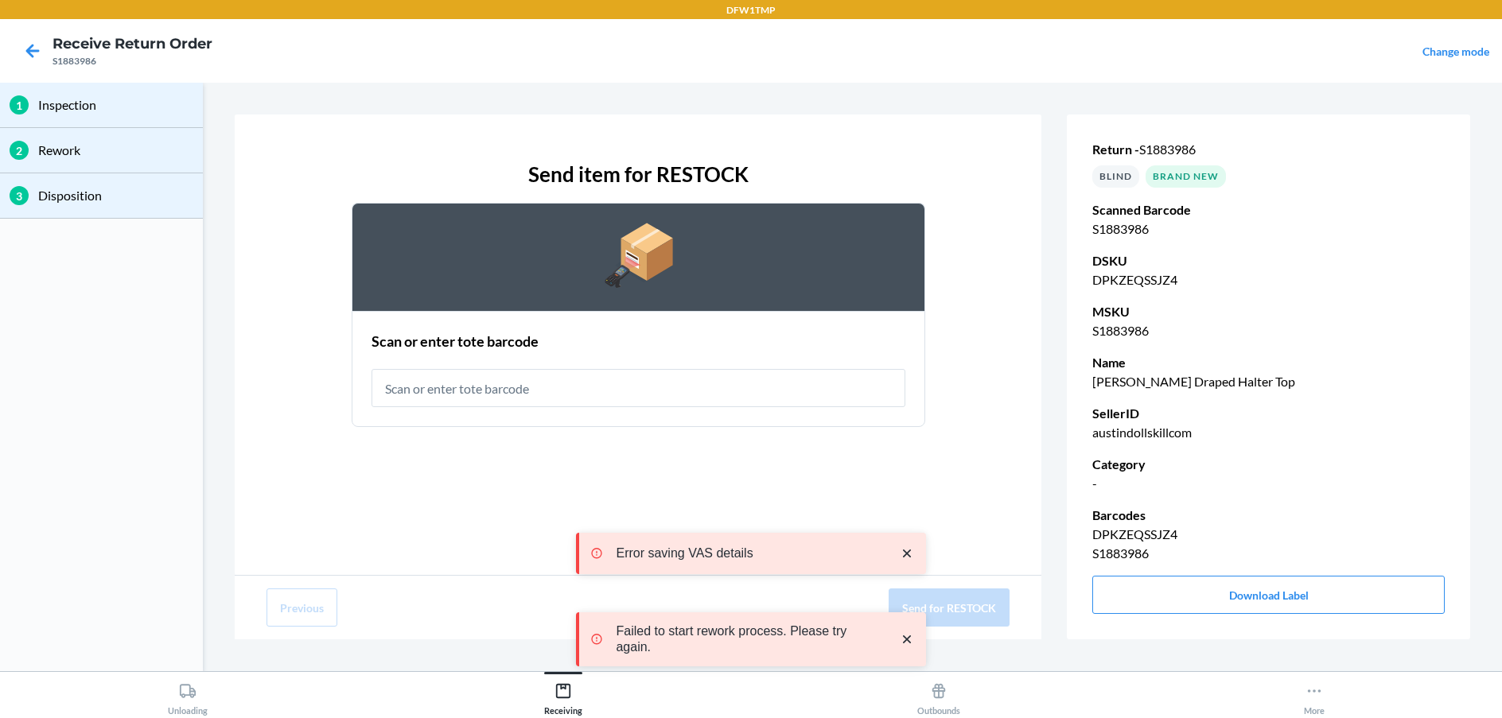
type input "t"
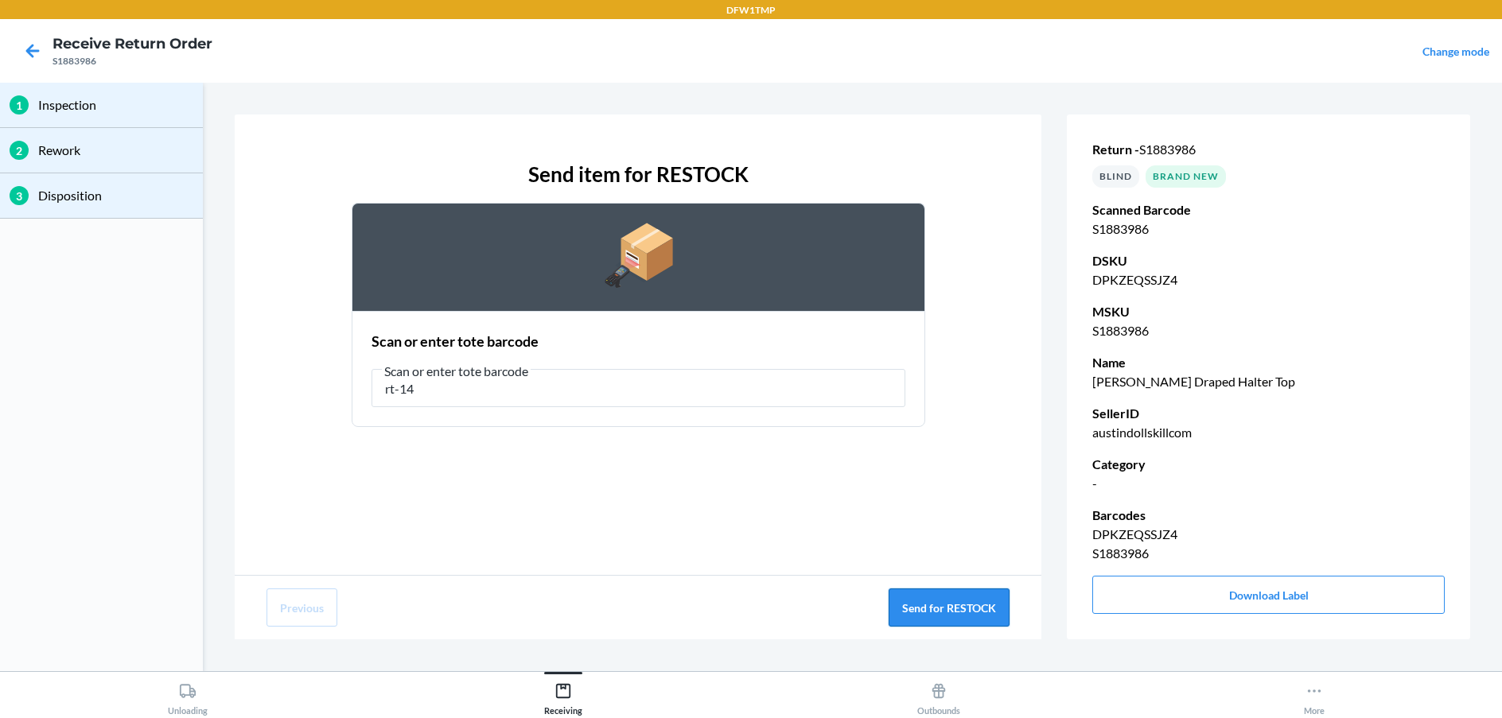
type input "rt-14"
click at [966, 606] on button "Send for RESTOCK" at bounding box center [948, 608] width 121 height 38
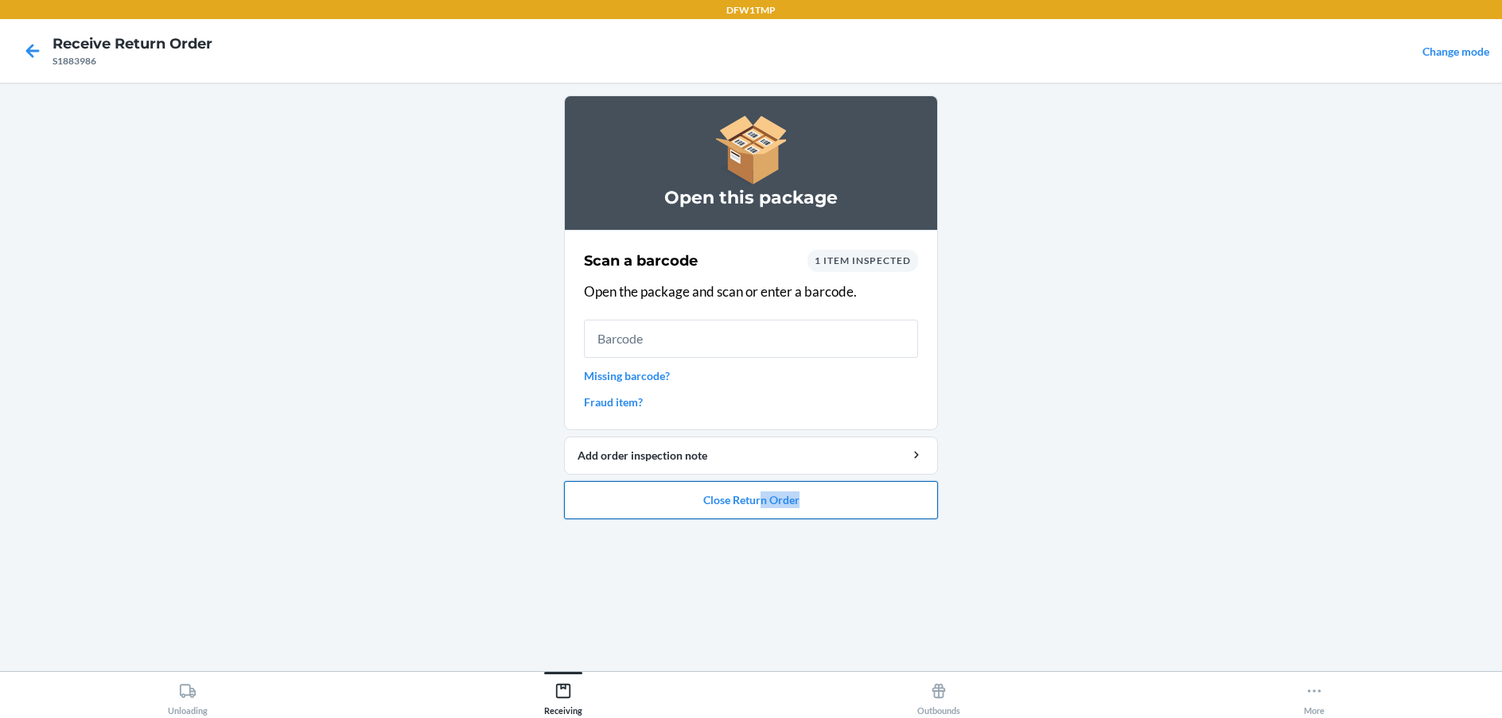
drag, startPoint x: 760, startPoint y: 520, endPoint x: 759, endPoint y: 509, distance: 11.2
click at [761, 516] on ol "Open this package Scan a barcode 1 item inspected Open the package and scan or …" at bounding box center [751, 313] width 374 height 437
click at [757, 502] on button "Close Return Order" at bounding box center [751, 500] width 374 height 38
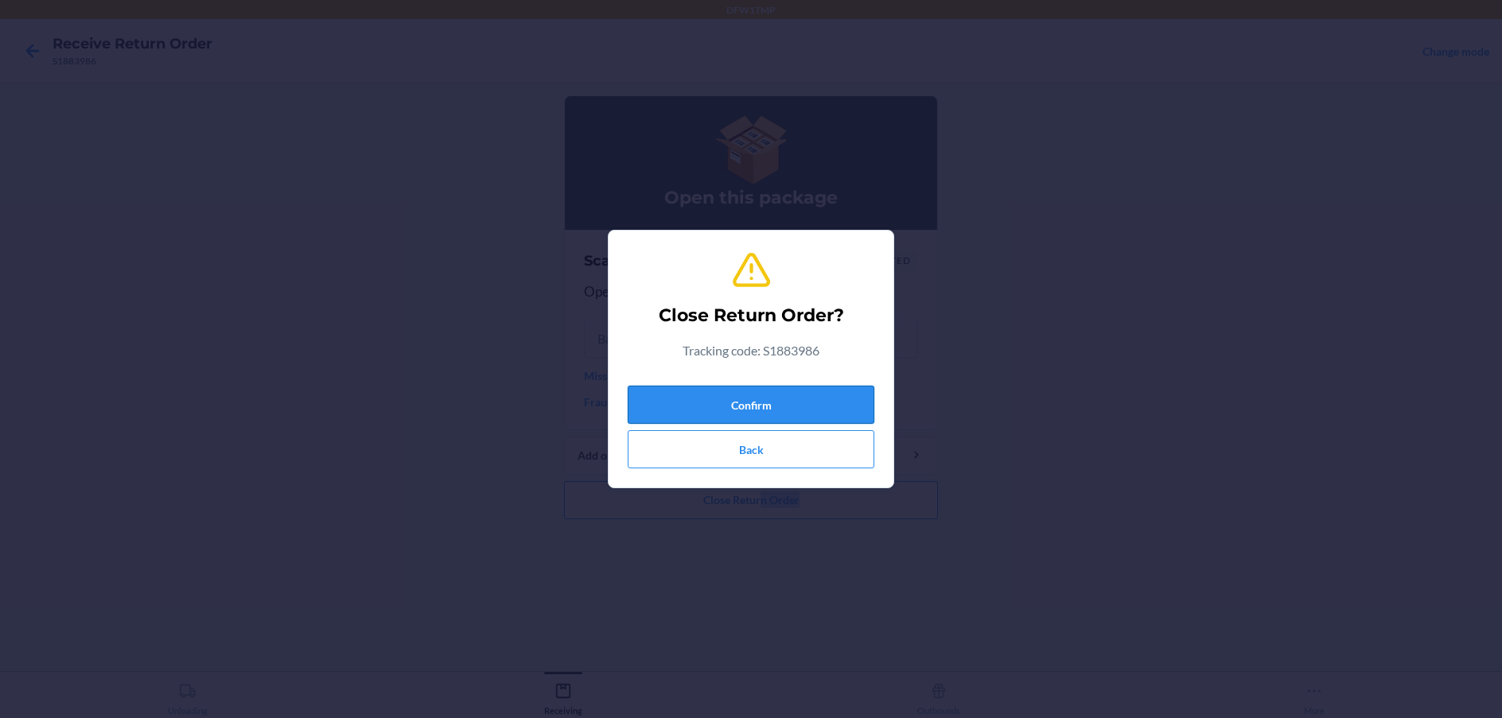
click at [776, 400] on button "Confirm" at bounding box center [751, 405] width 247 height 38
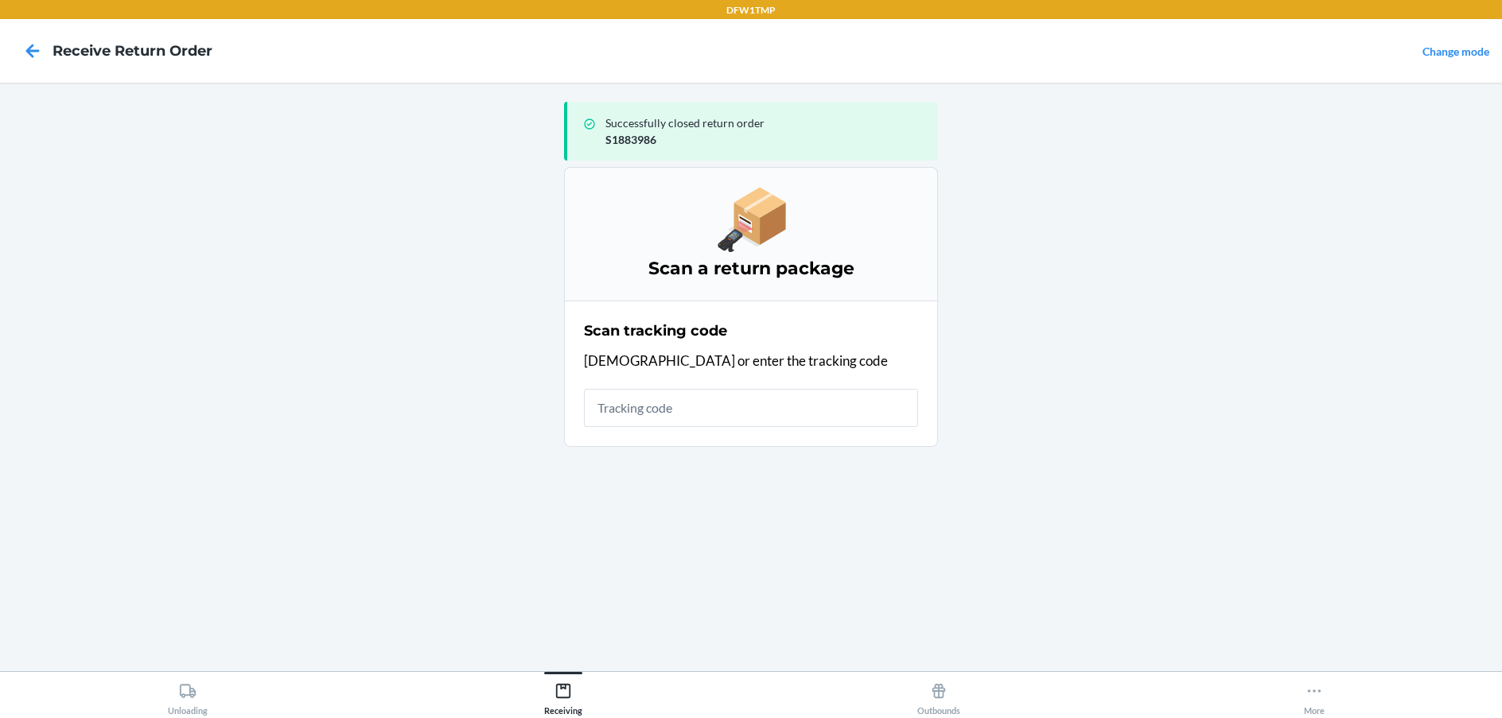
click at [1252, 340] on main "Successfully closed return order S1883986 Scan a return package Scan tracking c…" at bounding box center [751, 377] width 1502 height 589
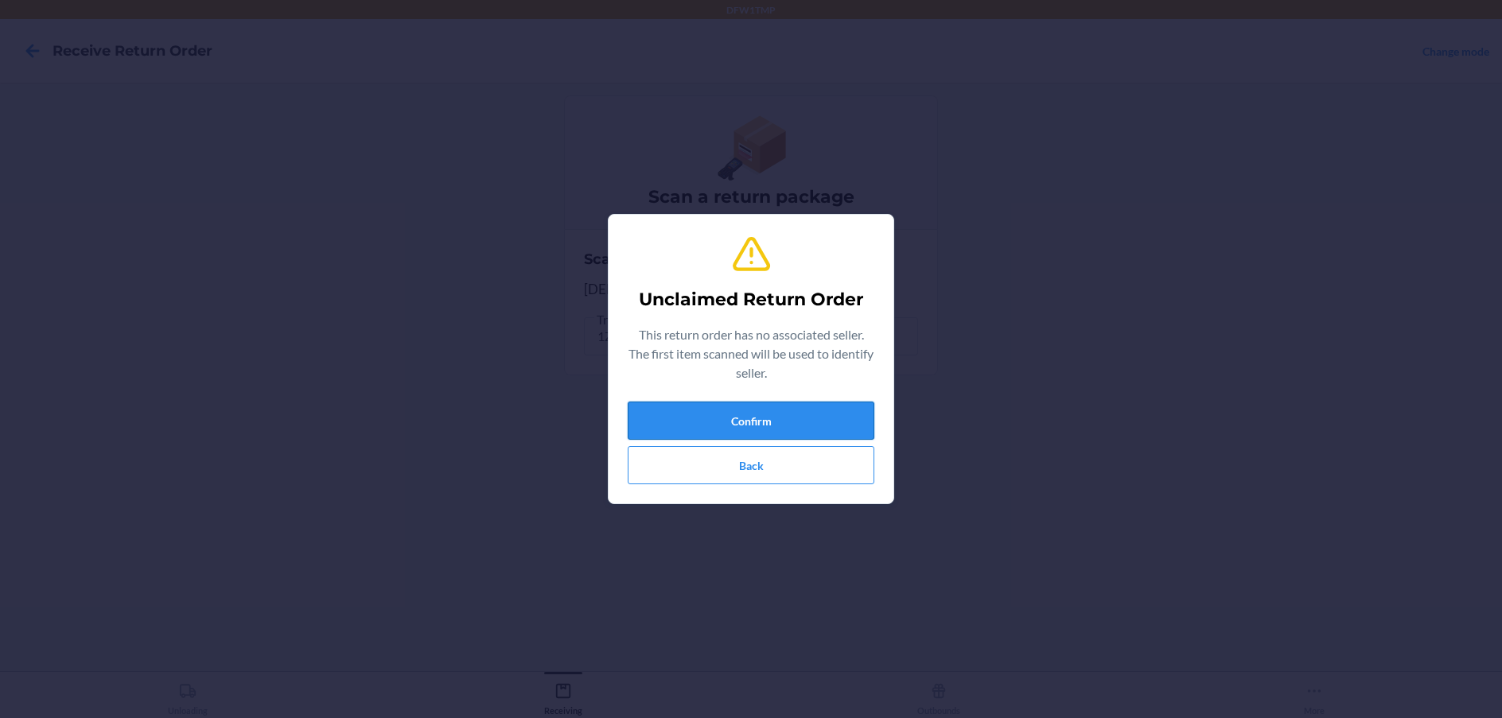
click at [858, 414] on button "Confirm" at bounding box center [751, 421] width 247 height 38
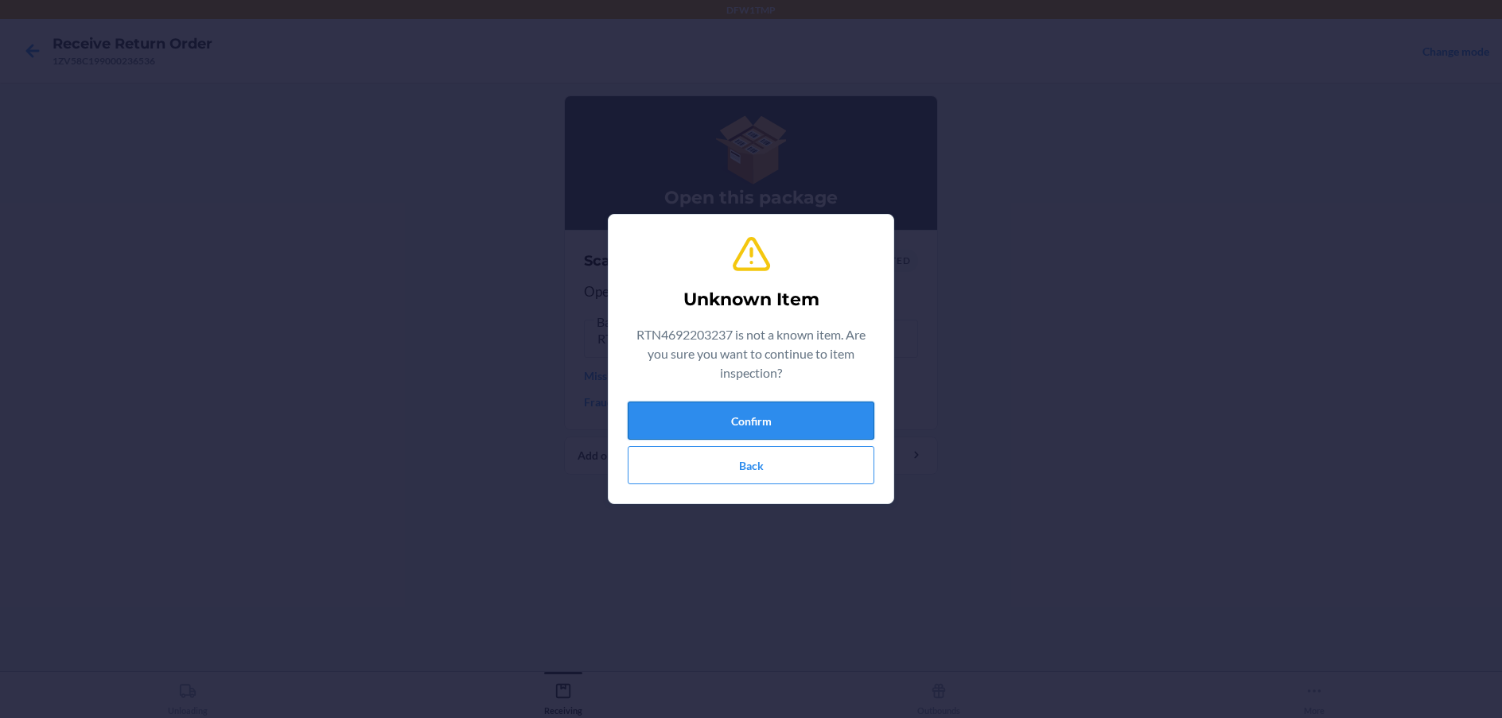
click at [763, 410] on button "Confirm" at bounding box center [751, 421] width 247 height 38
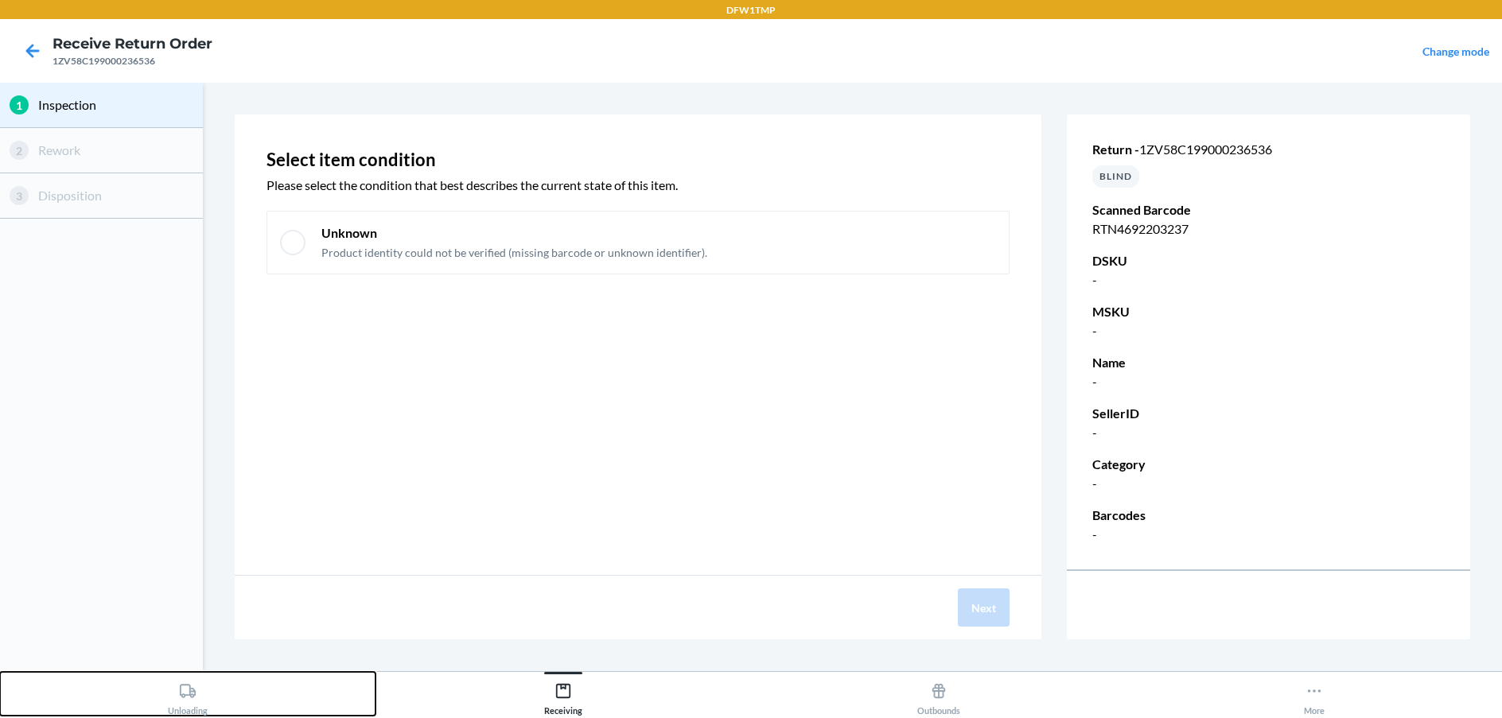
click at [173, 698] on div "Unloading" at bounding box center [188, 696] width 40 height 40
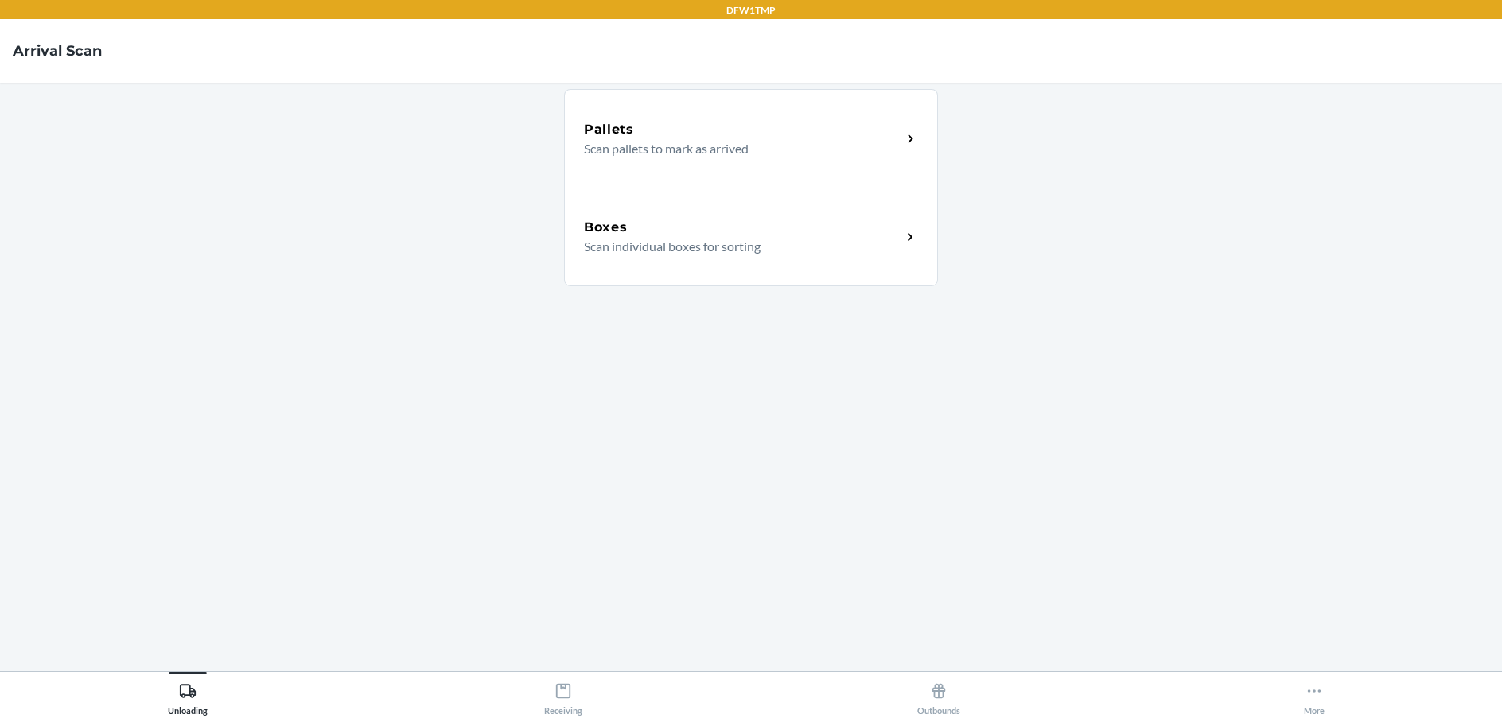
click at [776, 224] on div "Boxes" at bounding box center [742, 227] width 317 height 19
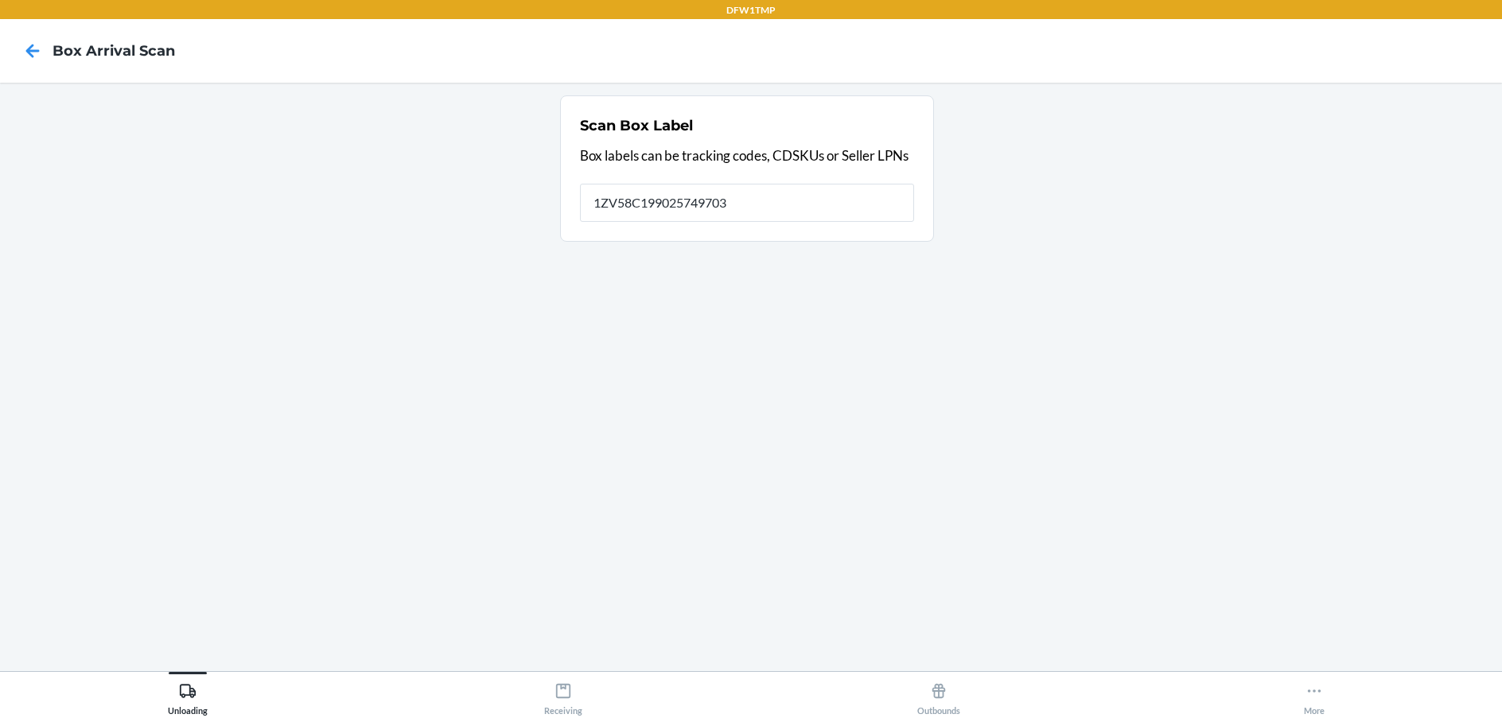
type input "1ZV58C199025749703"
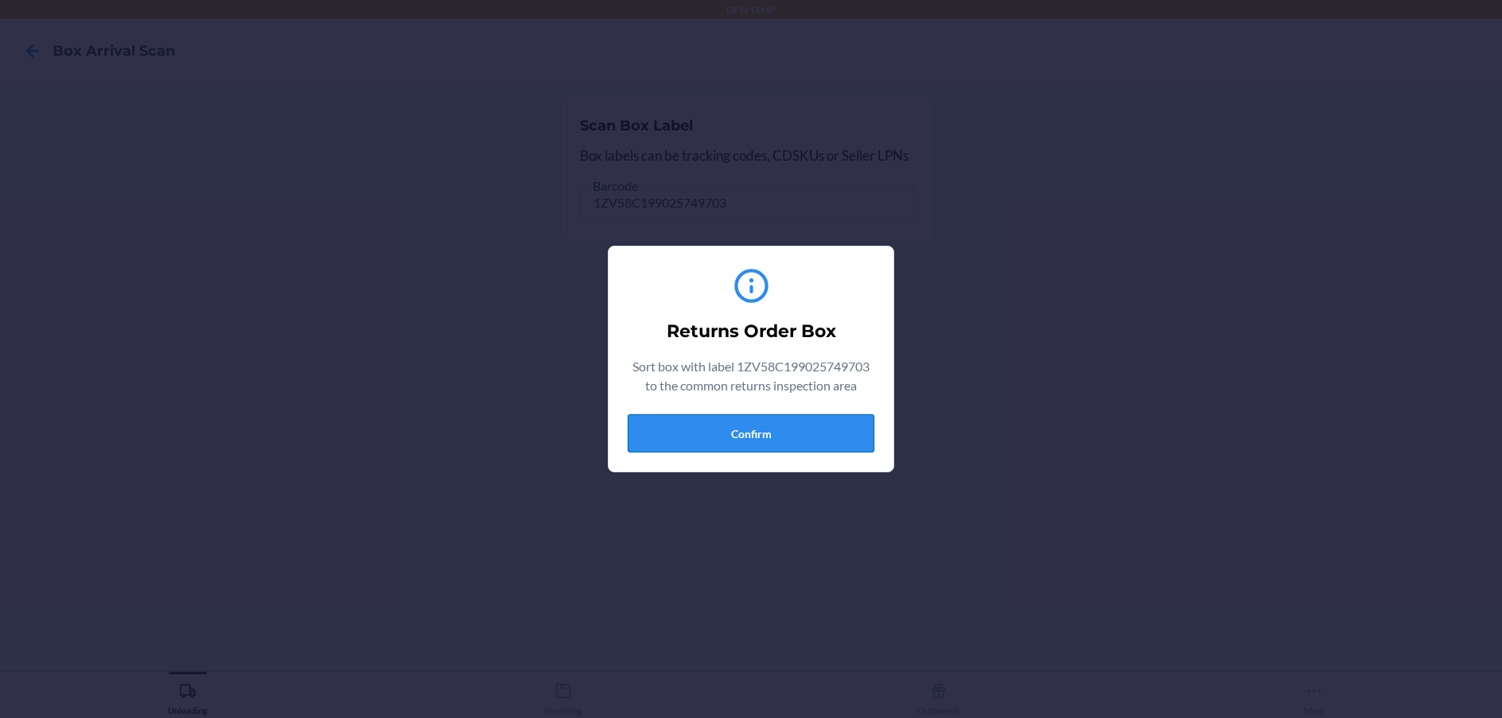
click at [752, 429] on button "Confirm" at bounding box center [751, 433] width 247 height 38
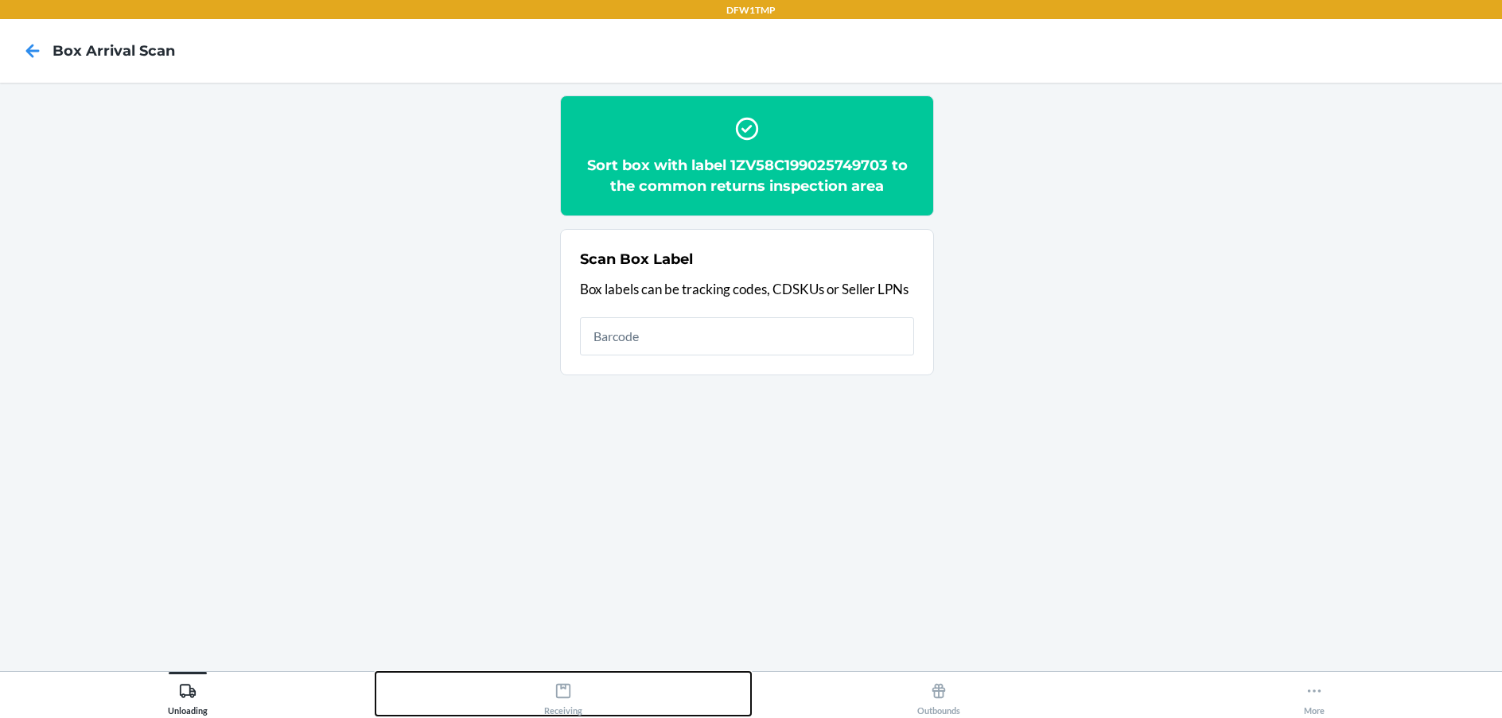
click at [516, 705] on button "Receiving" at bounding box center [562, 694] width 375 height 44
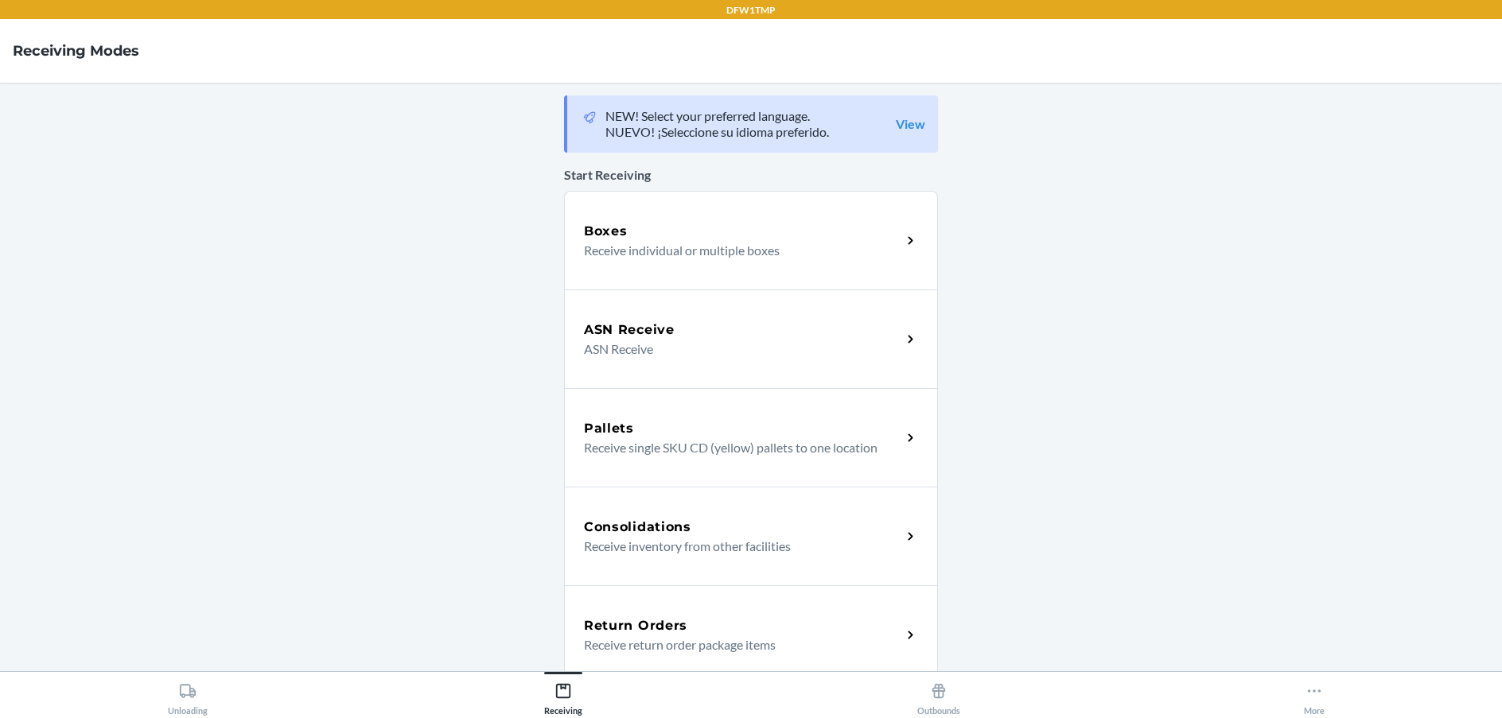
click at [706, 606] on div "Return Orders Receive return order package items" at bounding box center [751, 634] width 374 height 99
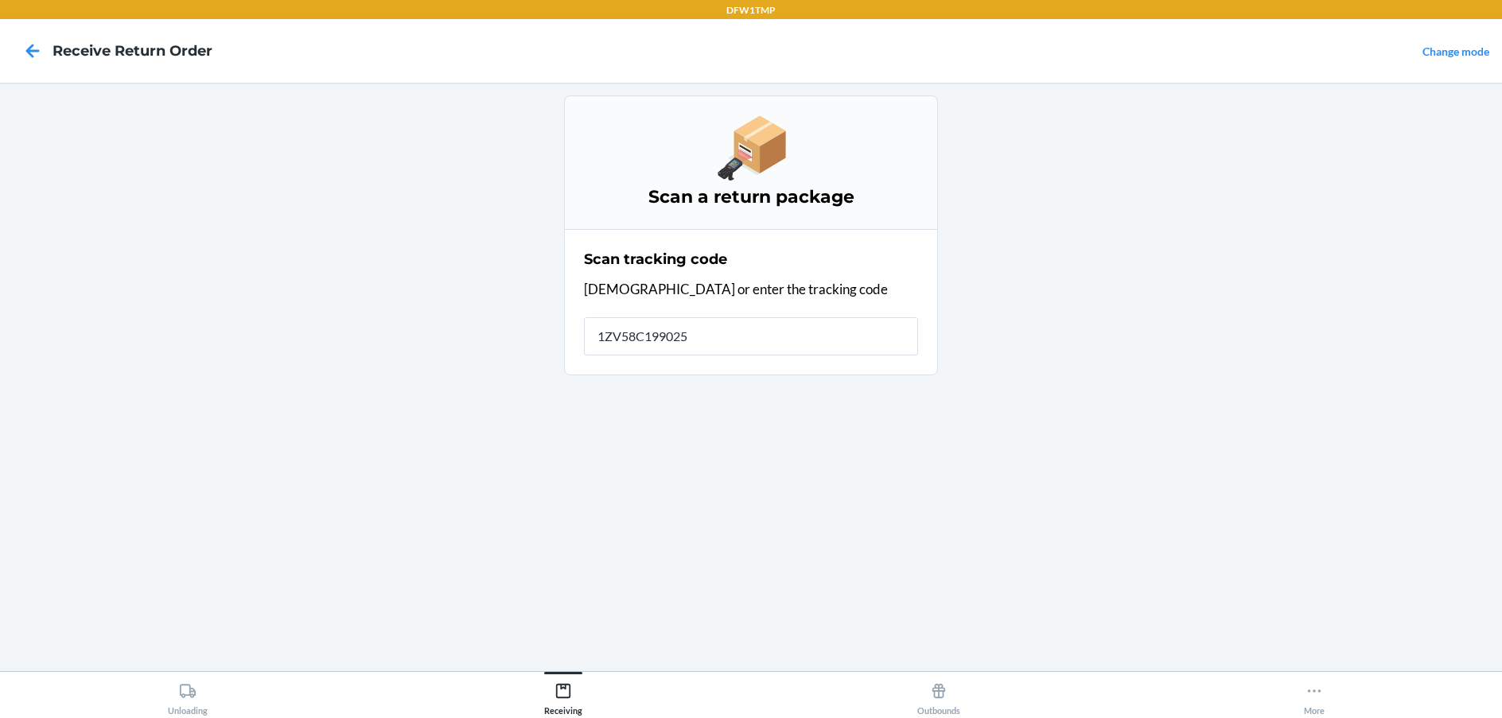
type input "1ZV58C1990257"
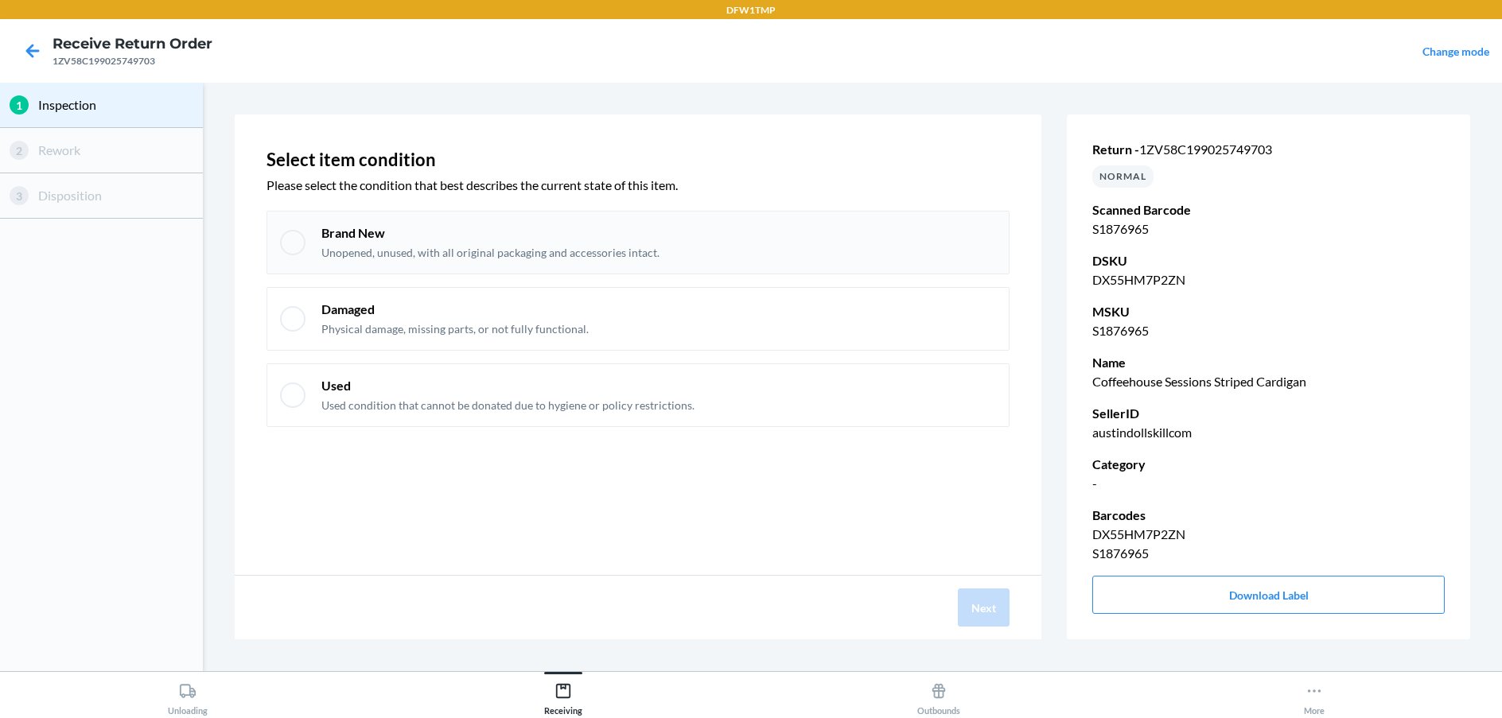
click at [325, 231] on p "Brand New" at bounding box center [490, 232] width 338 height 17
checkbox input "true"
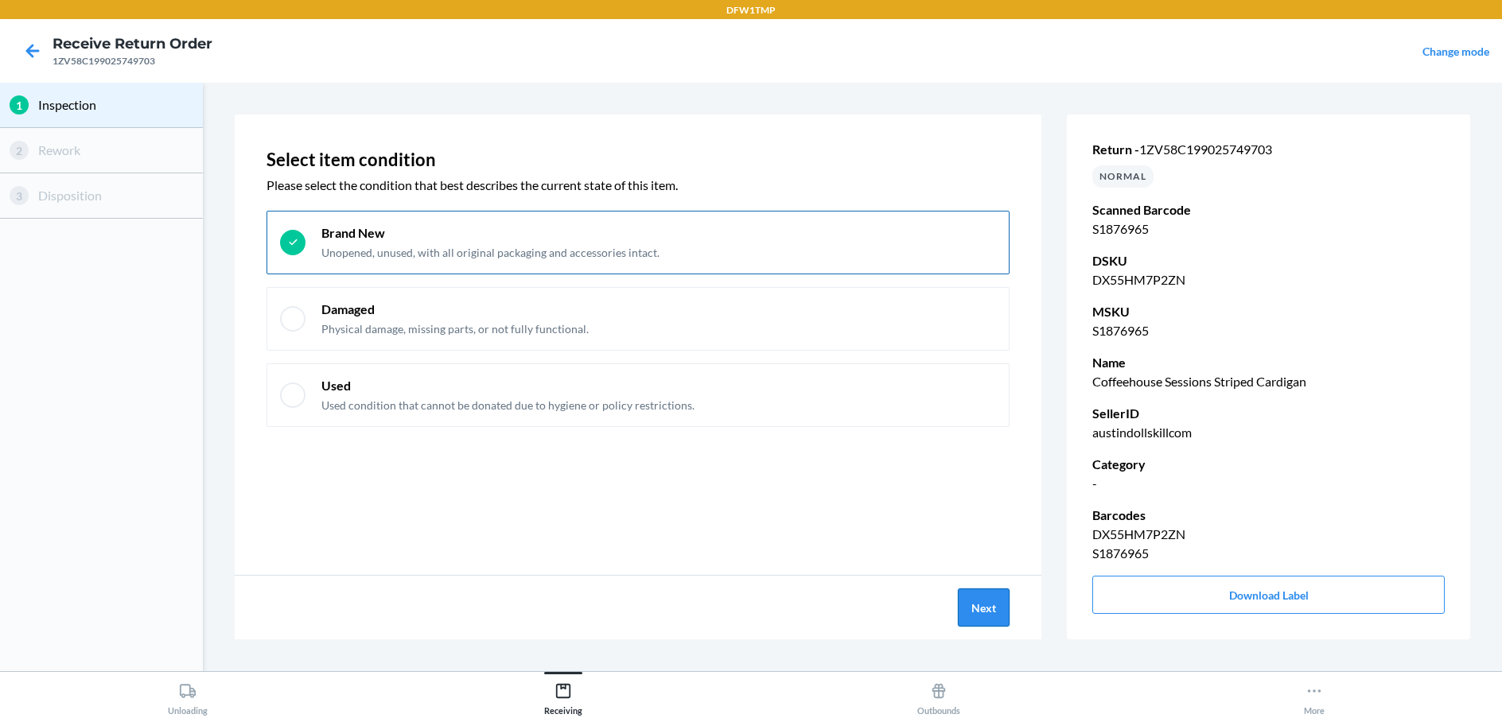
click at [959, 600] on button "Next" at bounding box center [984, 608] width 52 height 38
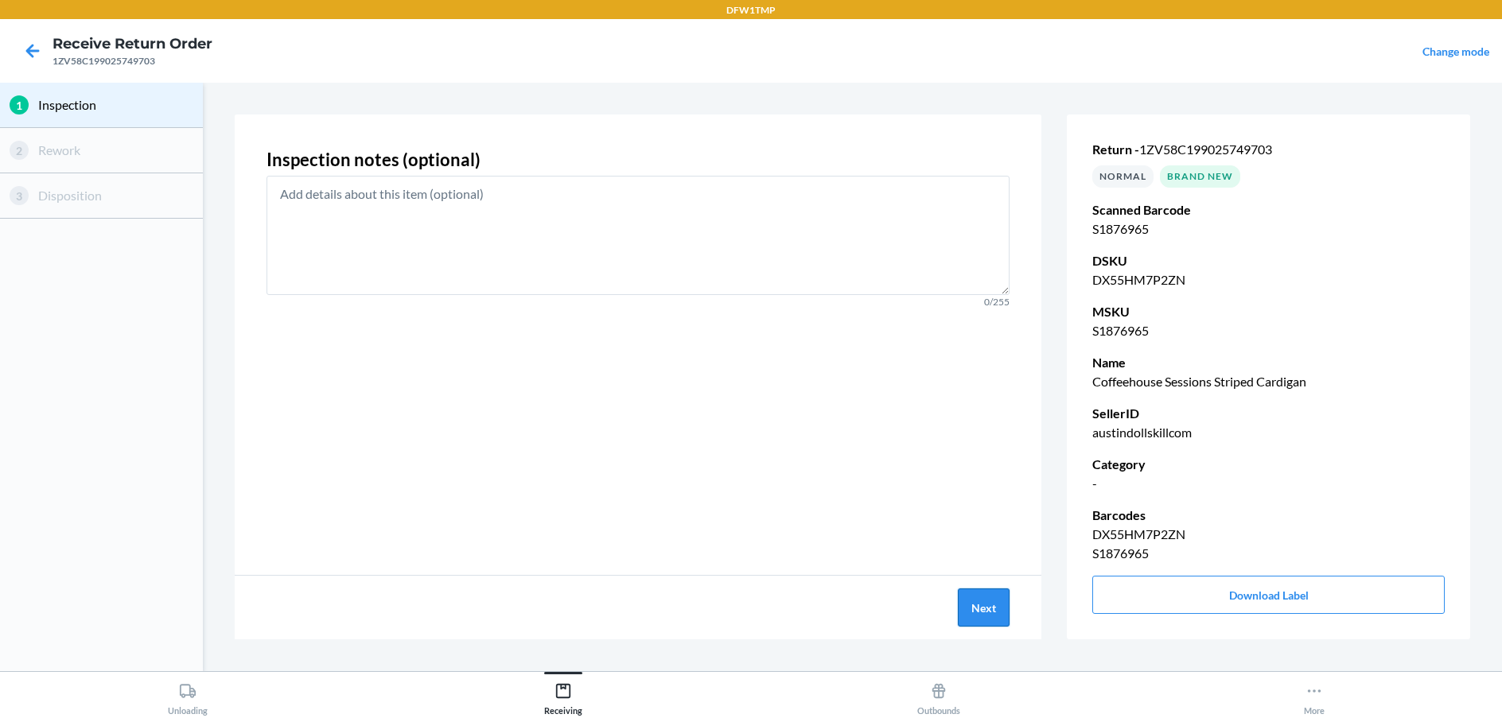
click at [1001, 610] on button "Next" at bounding box center [984, 608] width 52 height 38
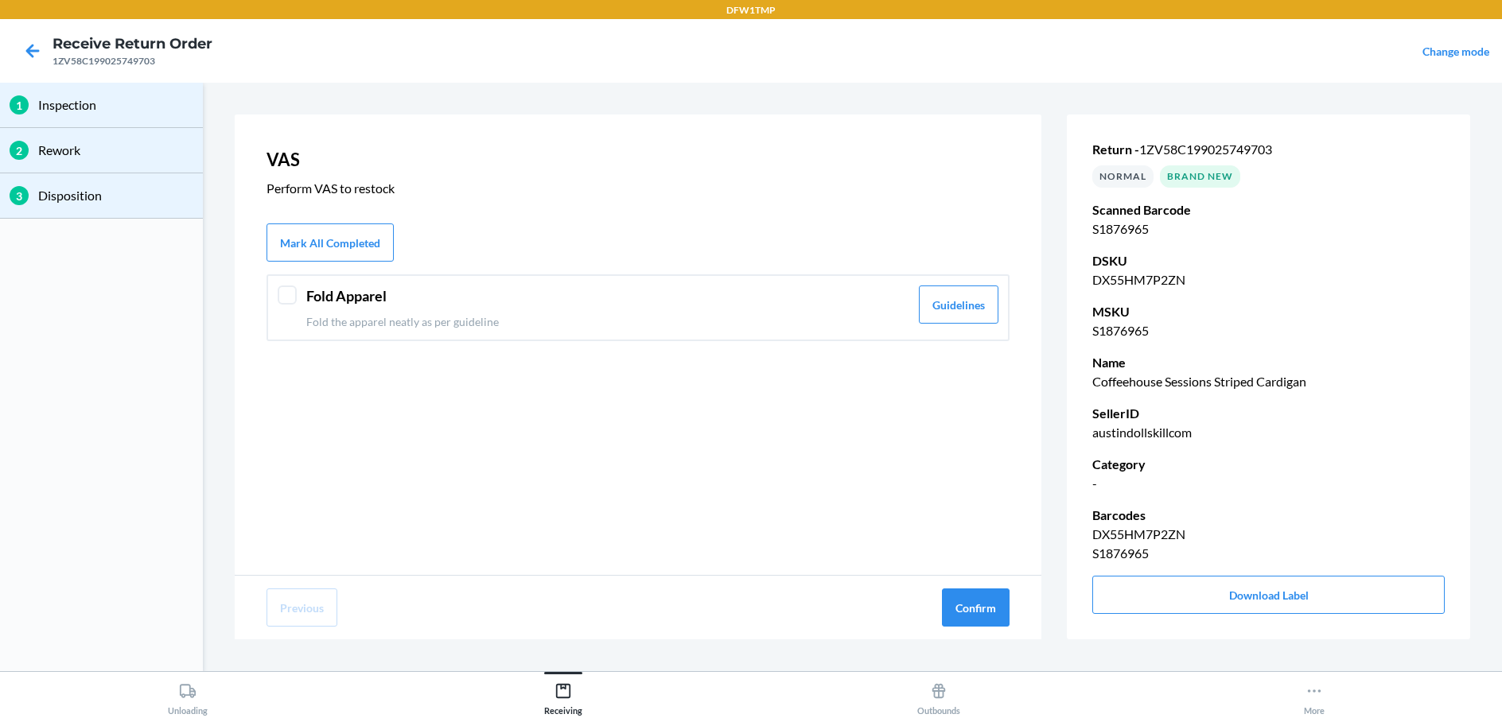
click at [379, 316] on p "Fold the apparel neatly as per guideline" at bounding box center [607, 321] width 603 height 17
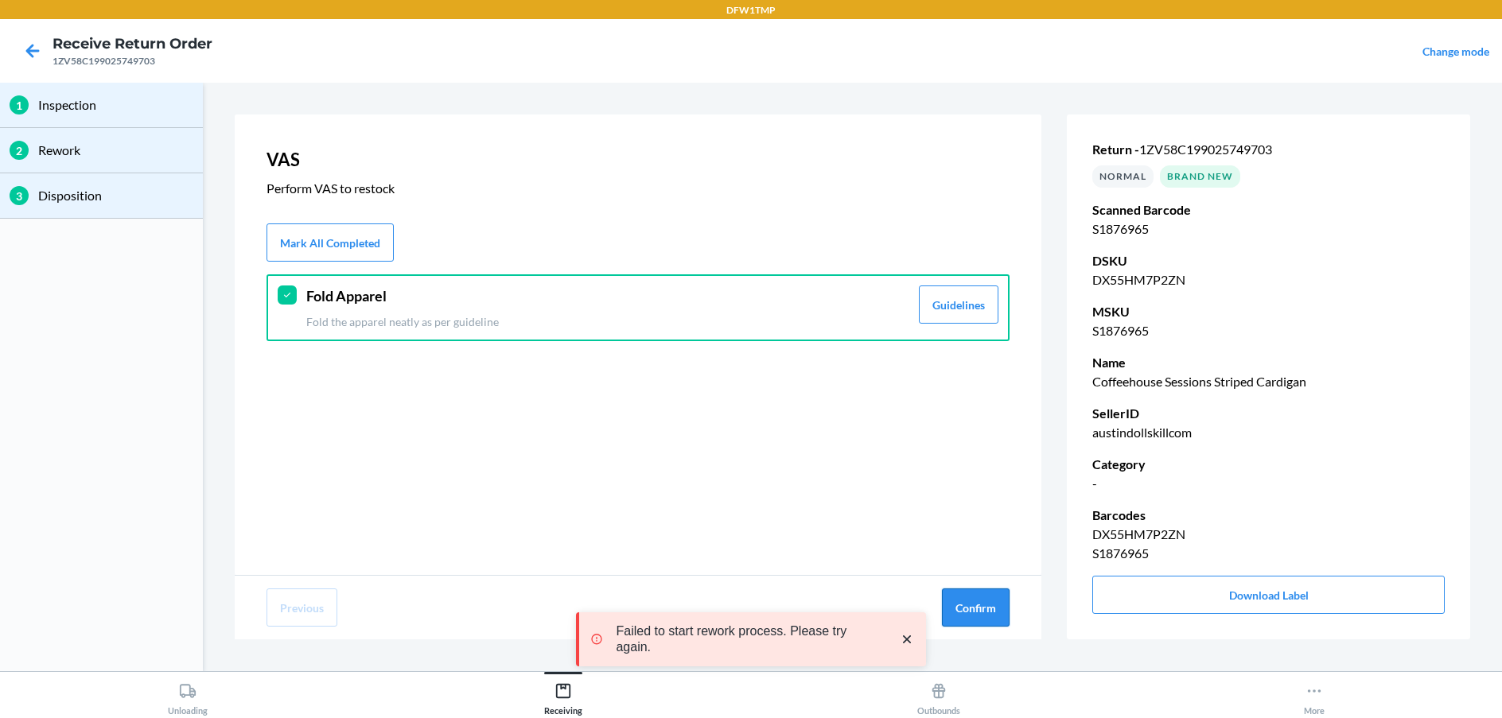
click at [969, 596] on button "Confirm" at bounding box center [976, 608] width 68 height 38
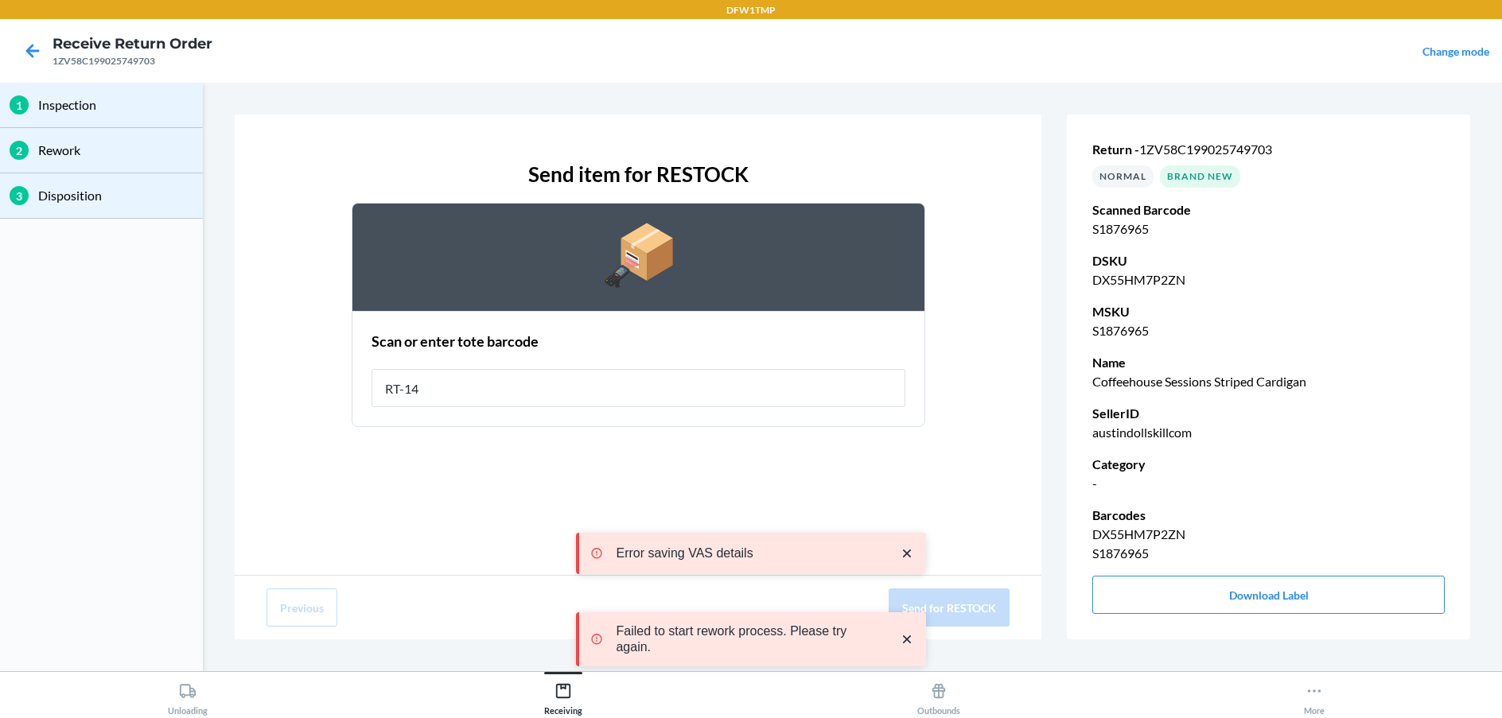
type input "RT-14"
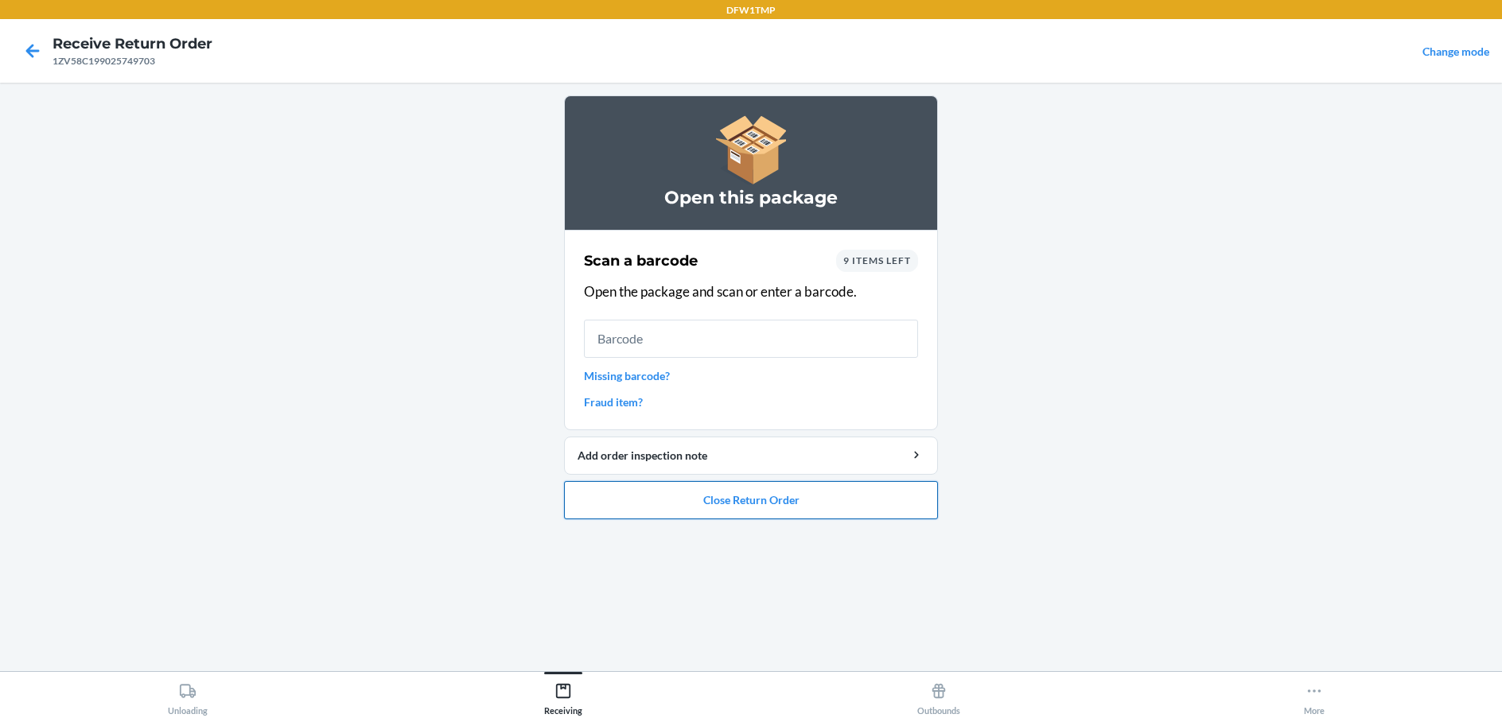
click at [670, 499] on button "Close Return Order" at bounding box center [751, 500] width 374 height 38
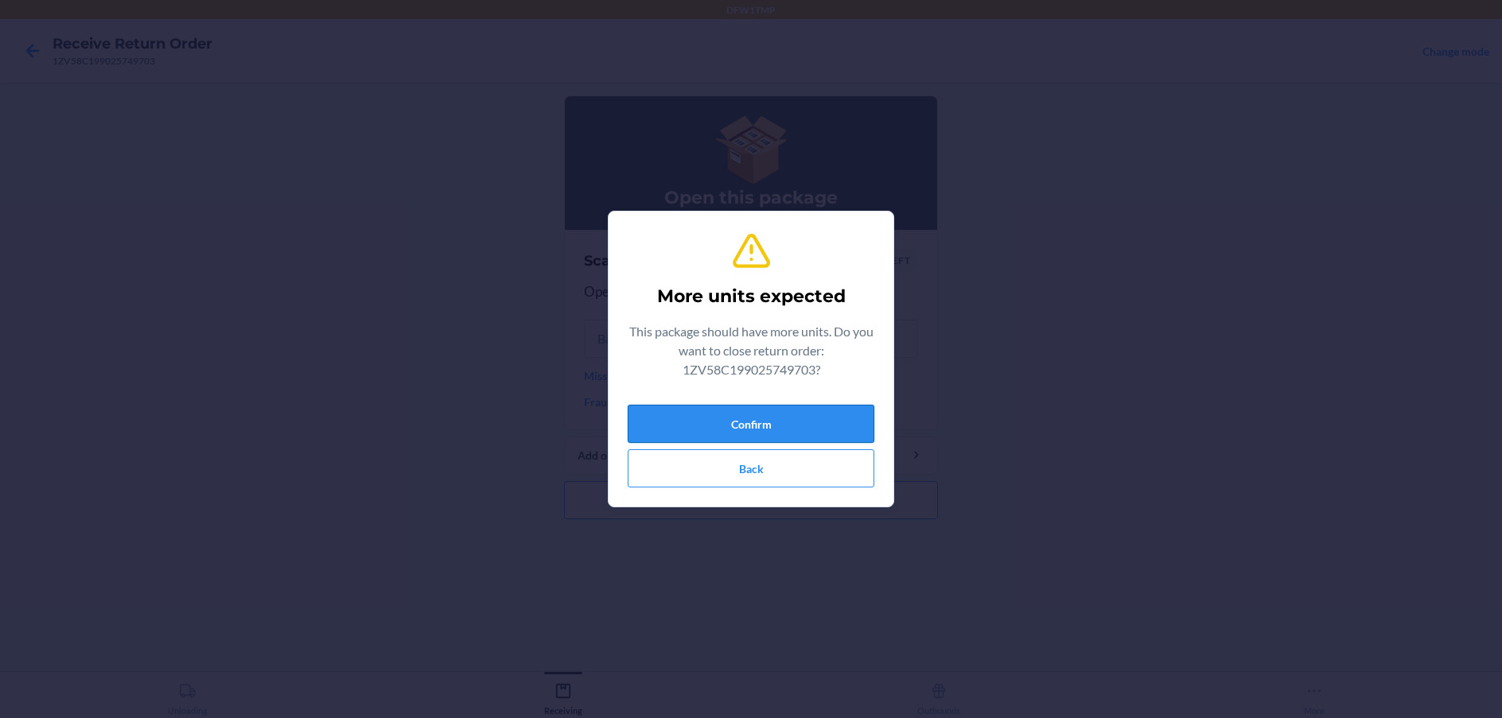
click at [725, 420] on button "Confirm" at bounding box center [751, 424] width 247 height 38
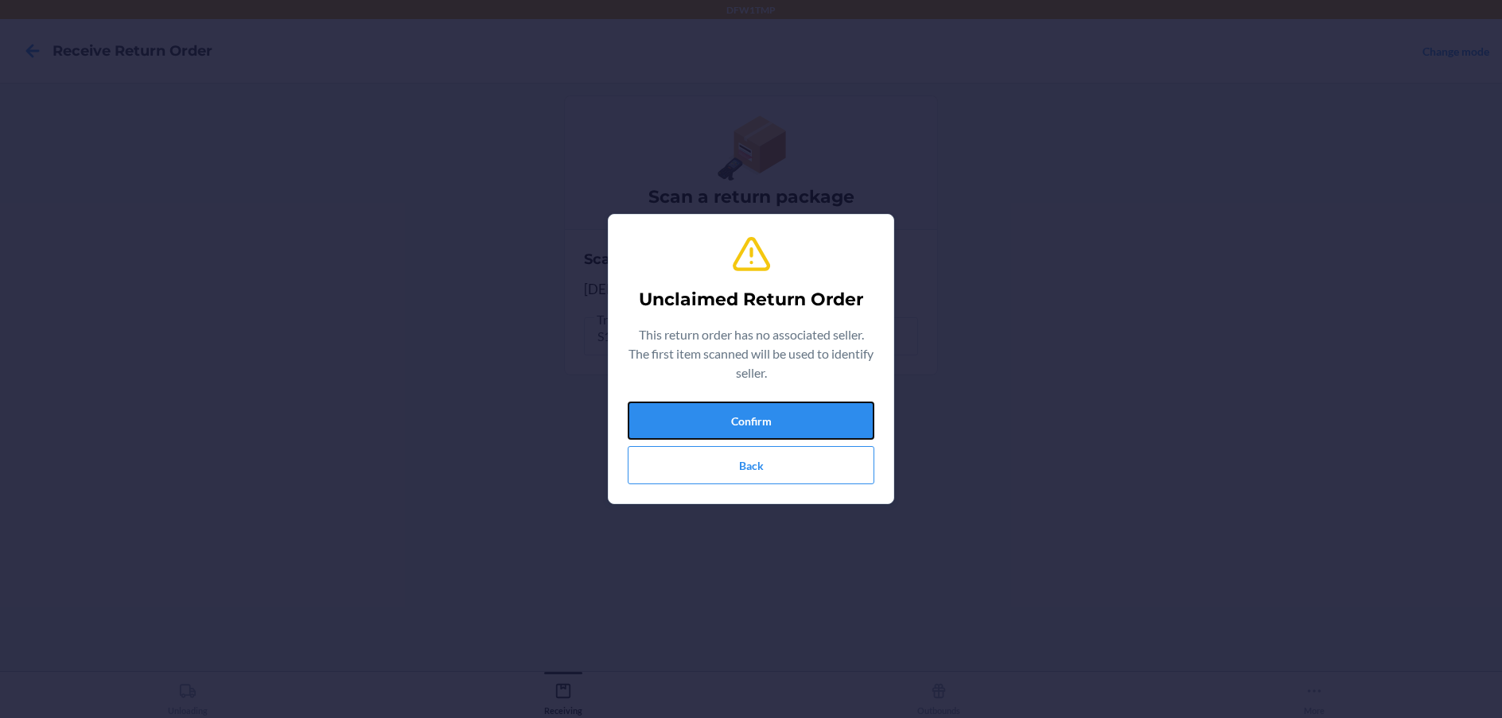
click at [730, 417] on button "Confirm" at bounding box center [751, 421] width 247 height 38
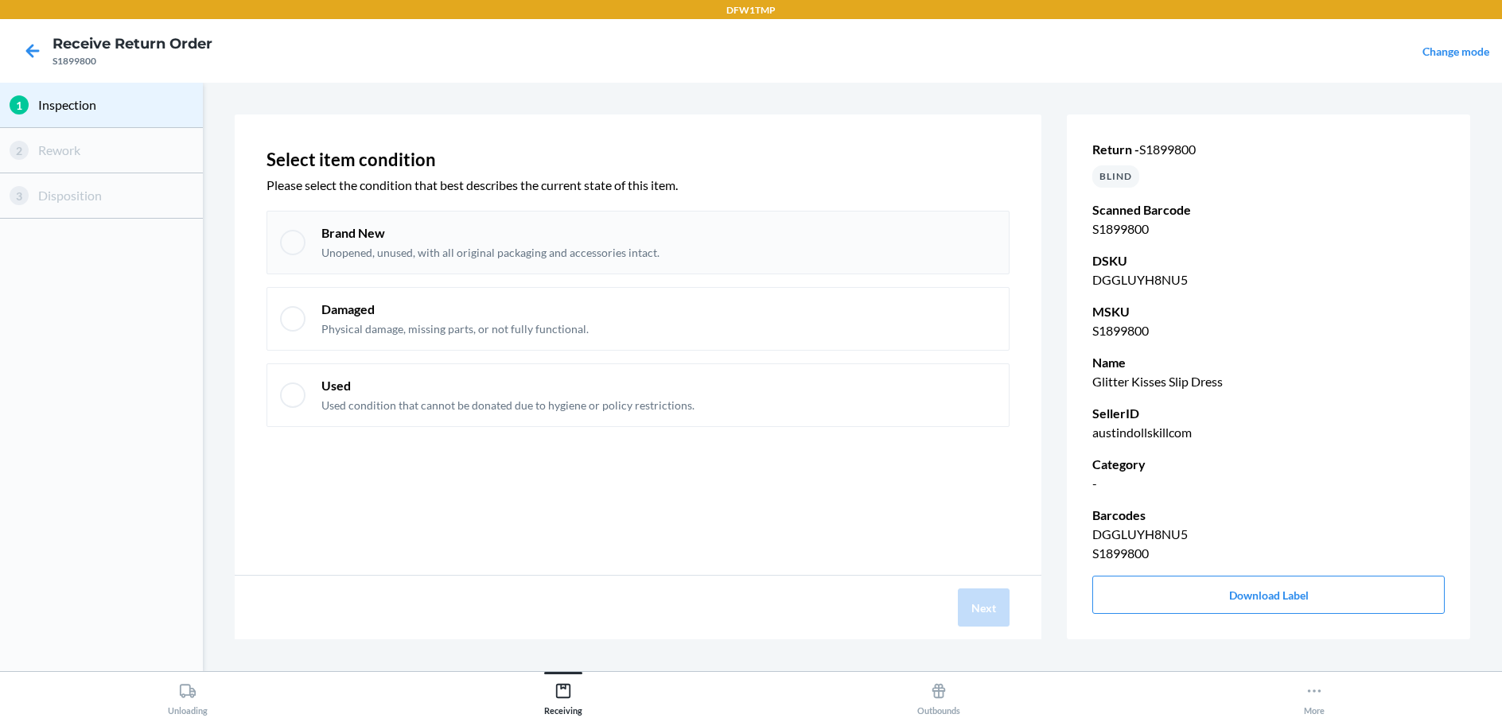
click at [503, 243] on div "Brand New Unopened, unused, with all original packaging and accessories intact." at bounding box center [490, 242] width 338 height 37
checkbox input "true"
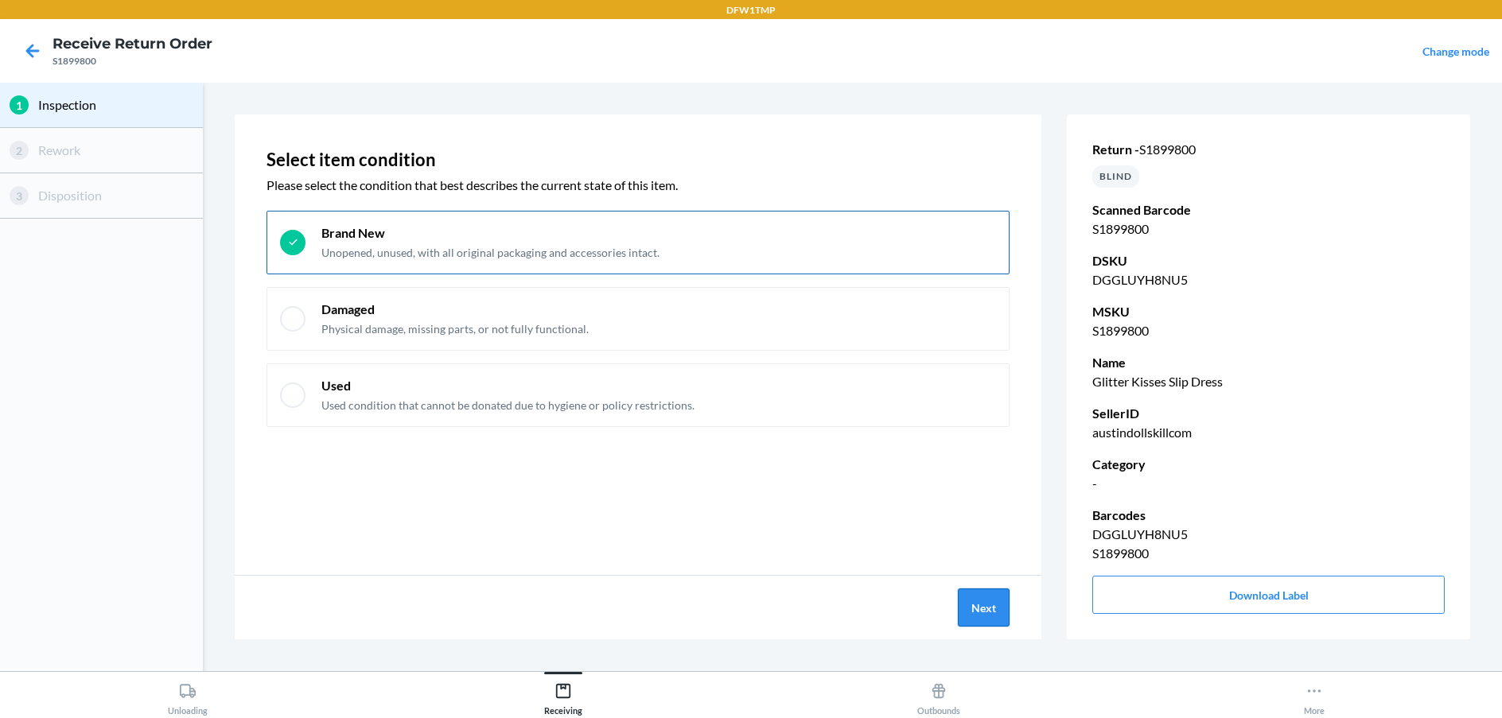
click at [975, 606] on button "Next" at bounding box center [984, 608] width 52 height 38
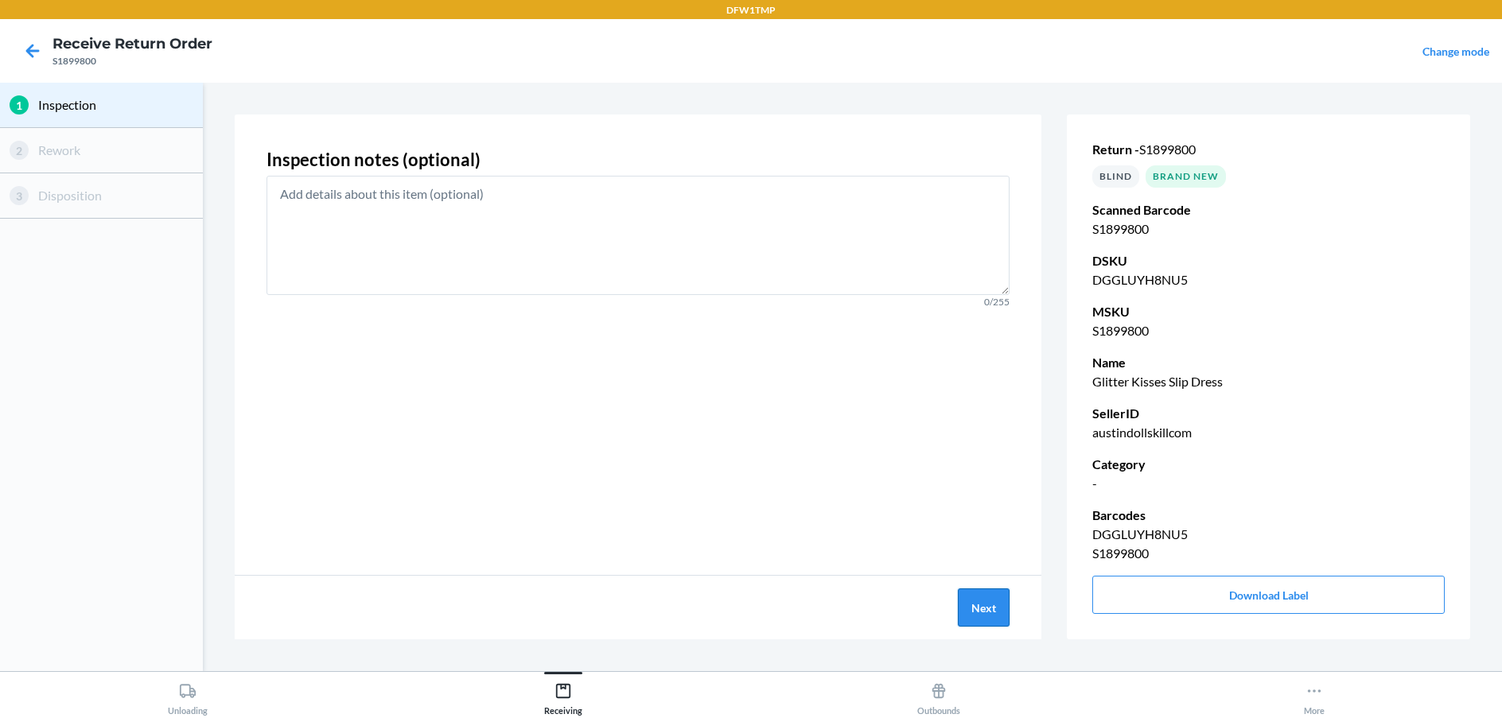
click at [975, 606] on button "Next" at bounding box center [984, 608] width 52 height 38
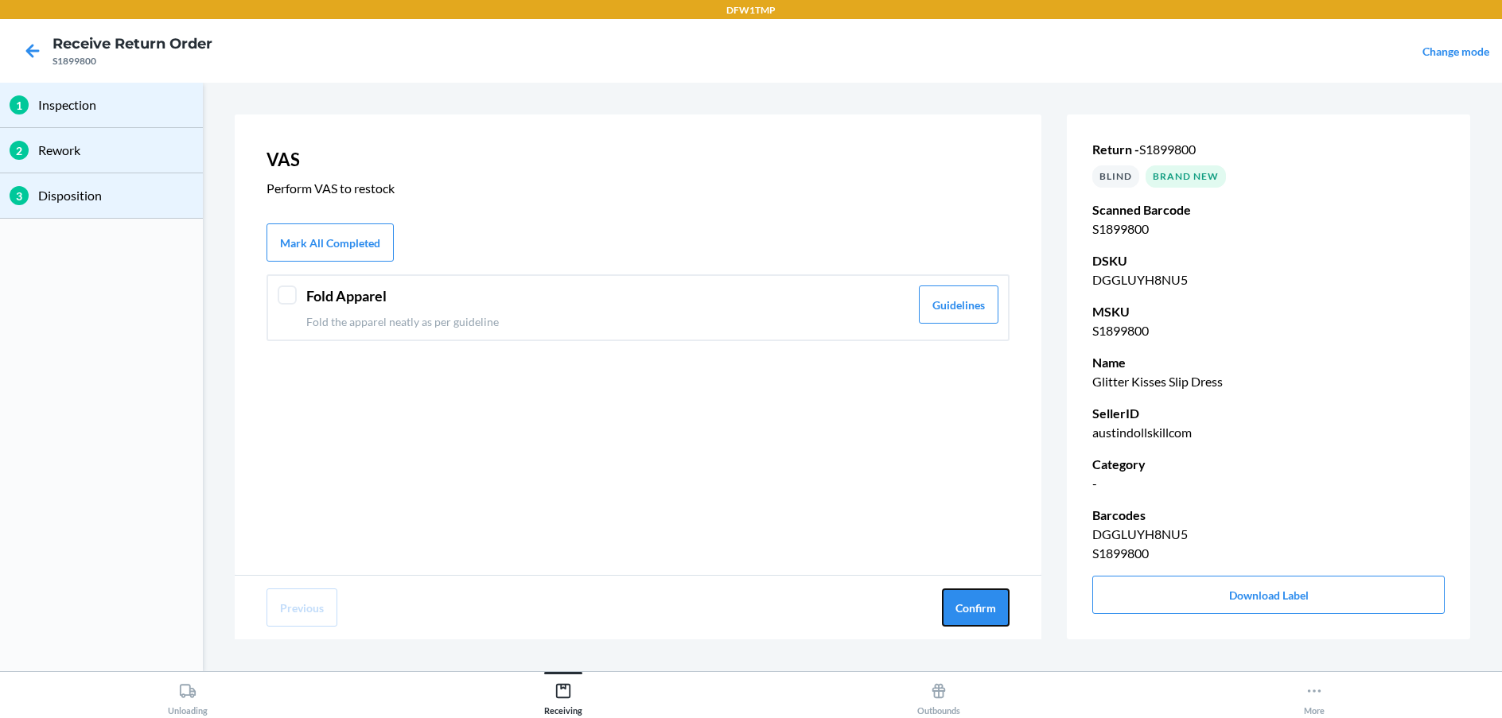
click at [975, 606] on button "Confirm" at bounding box center [976, 608] width 68 height 38
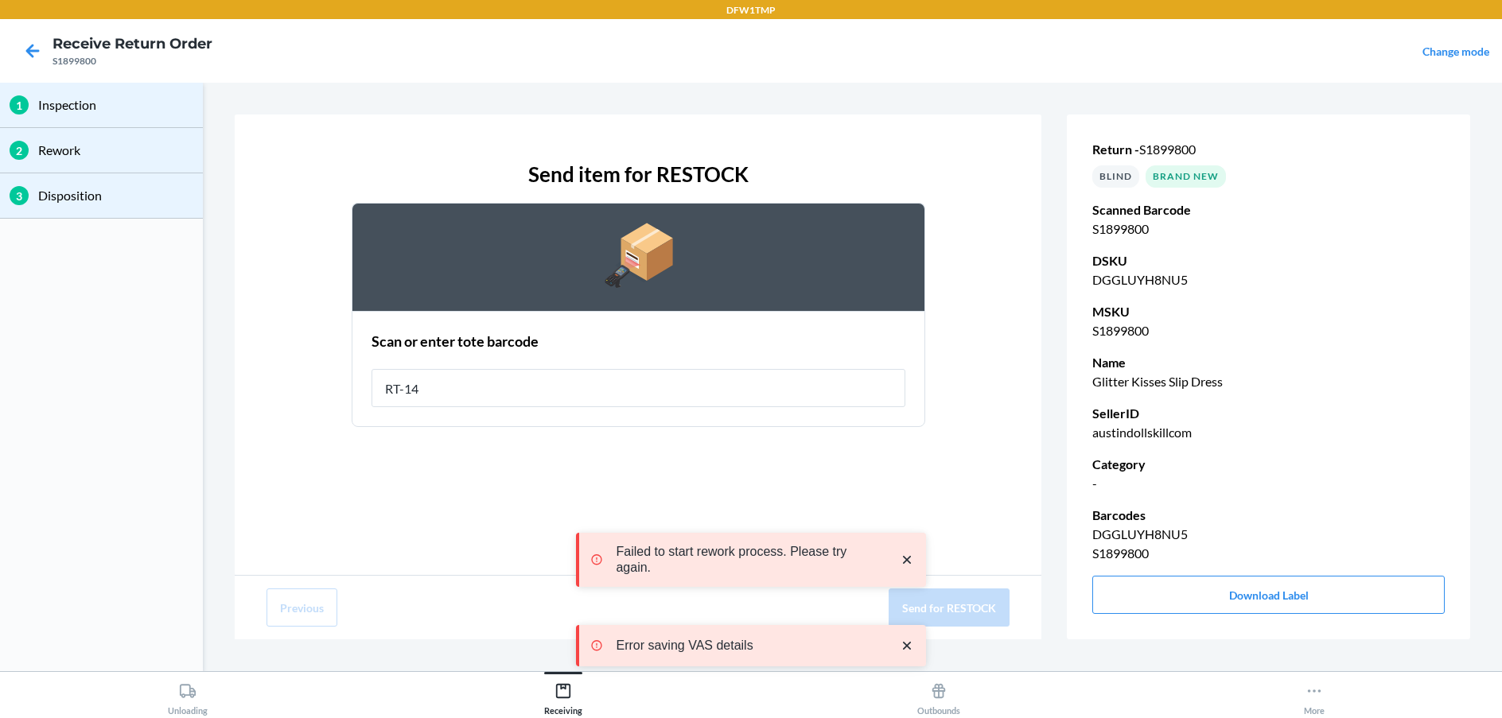
type input "RT-14"
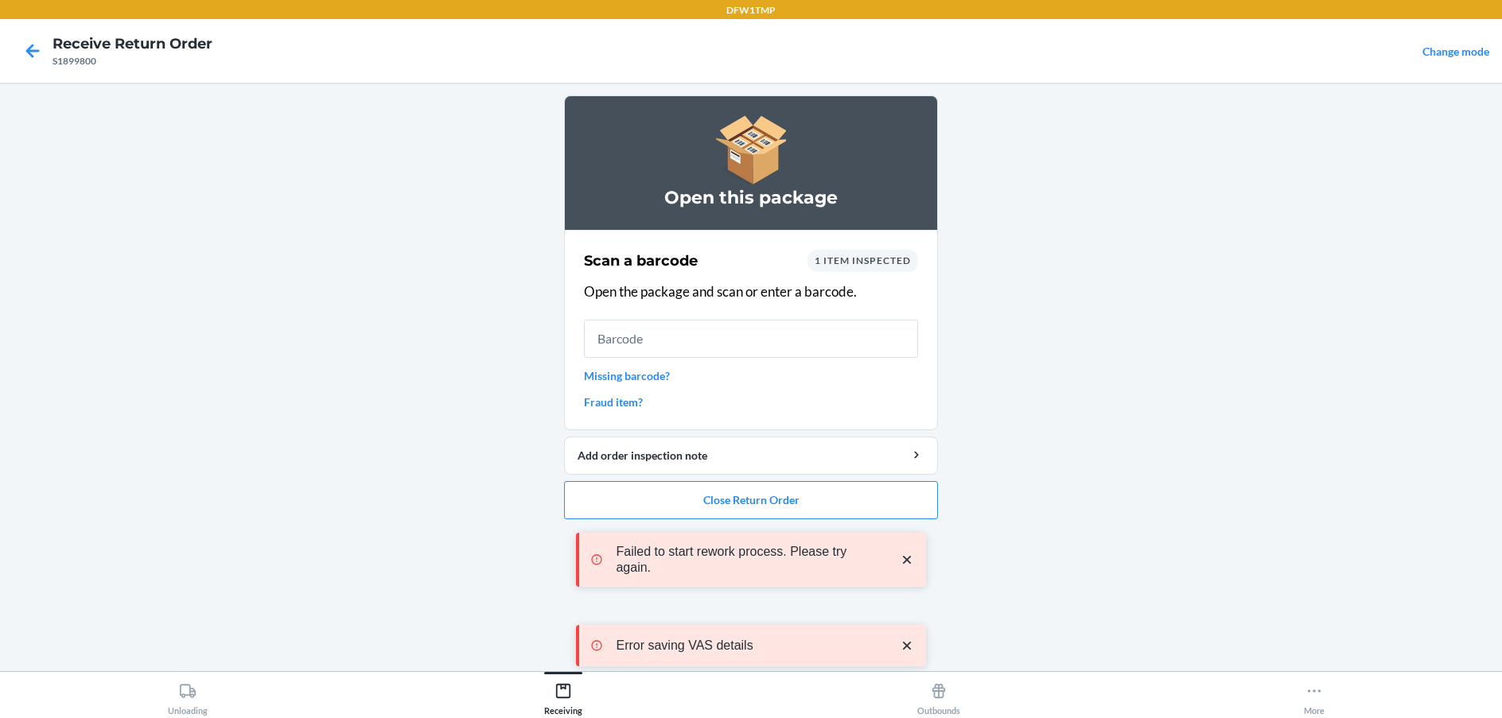
click at [732, 498] on div "Failed to start rework process. Please try again. Error saving VAS details" at bounding box center [751, 600] width 350 height 210
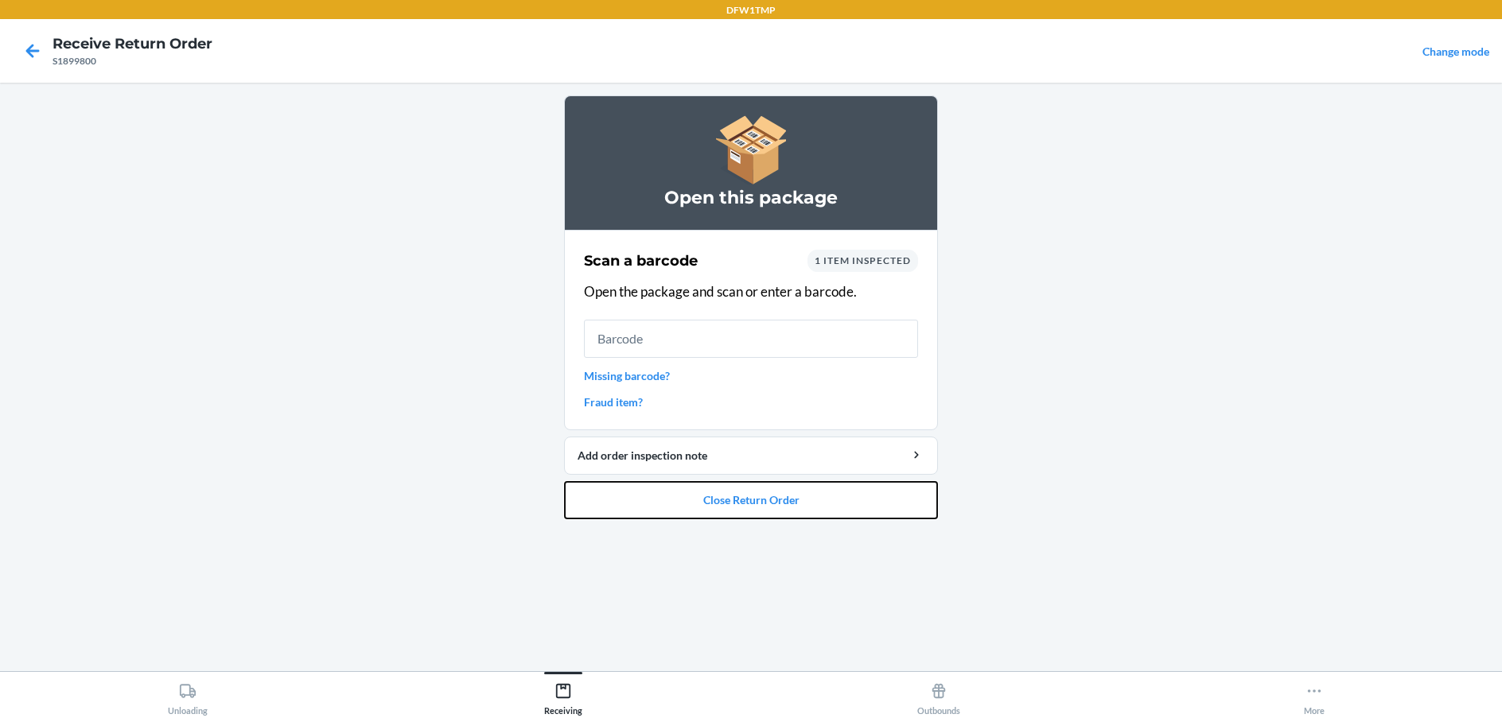
click at [732, 498] on button "Close Return Order" at bounding box center [751, 500] width 374 height 38
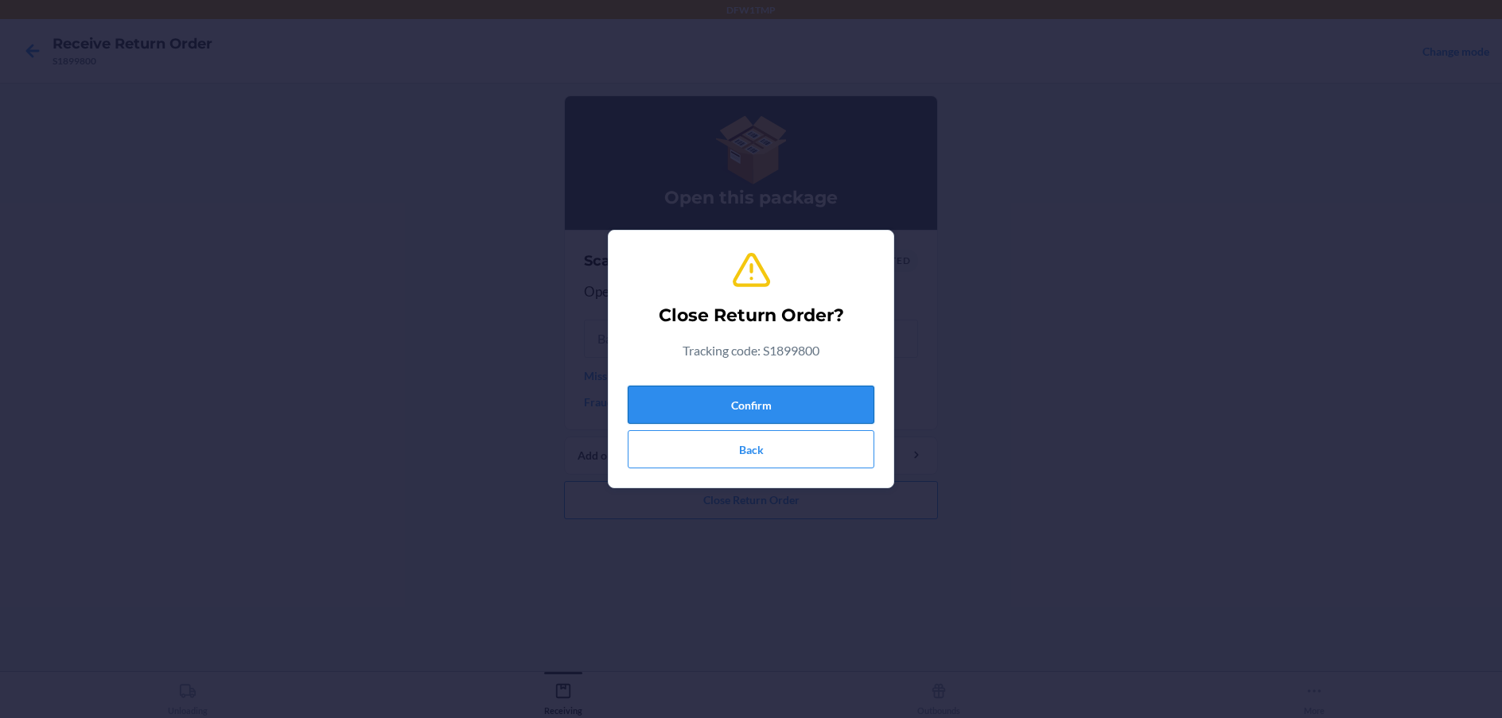
click at [720, 411] on button "Confirm" at bounding box center [751, 405] width 247 height 38
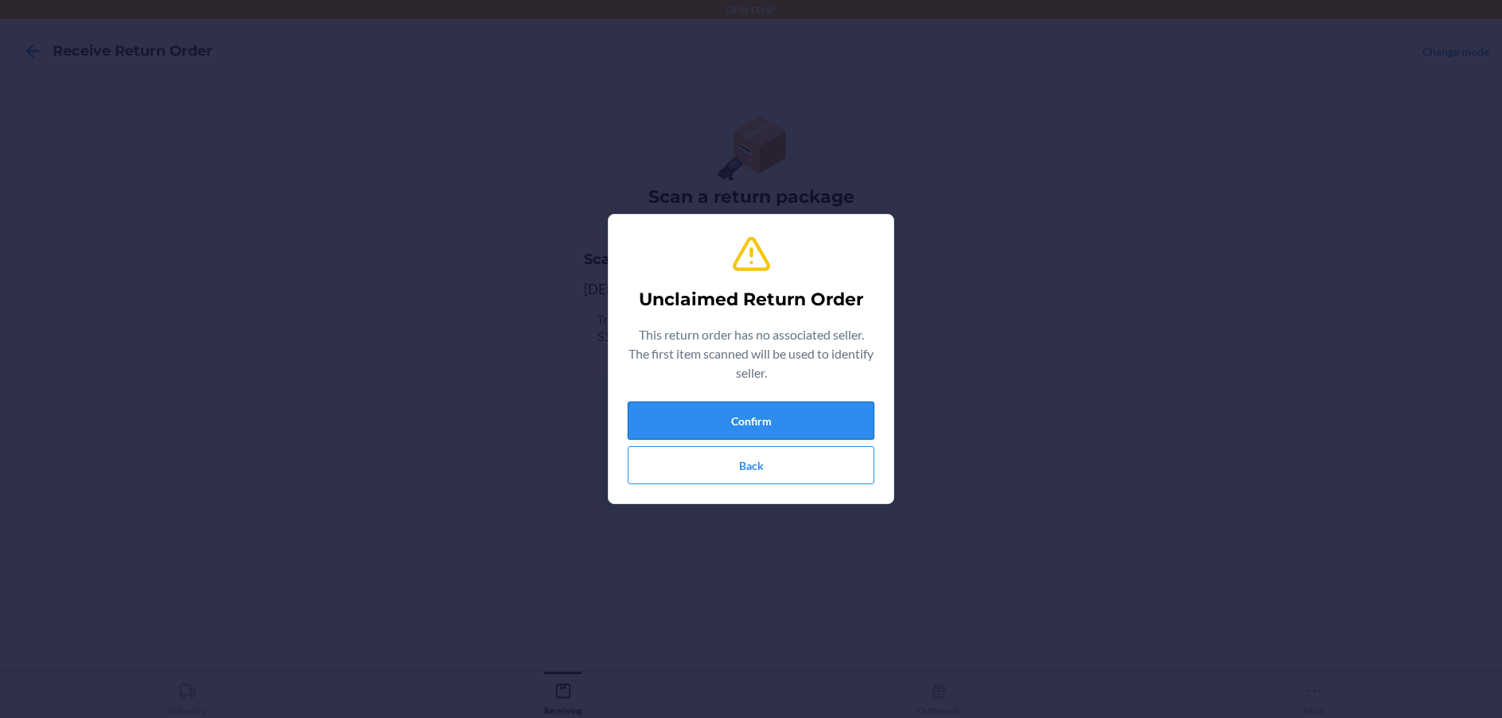
click at [801, 409] on button "Confirm" at bounding box center [751, 421] width 247 height 38
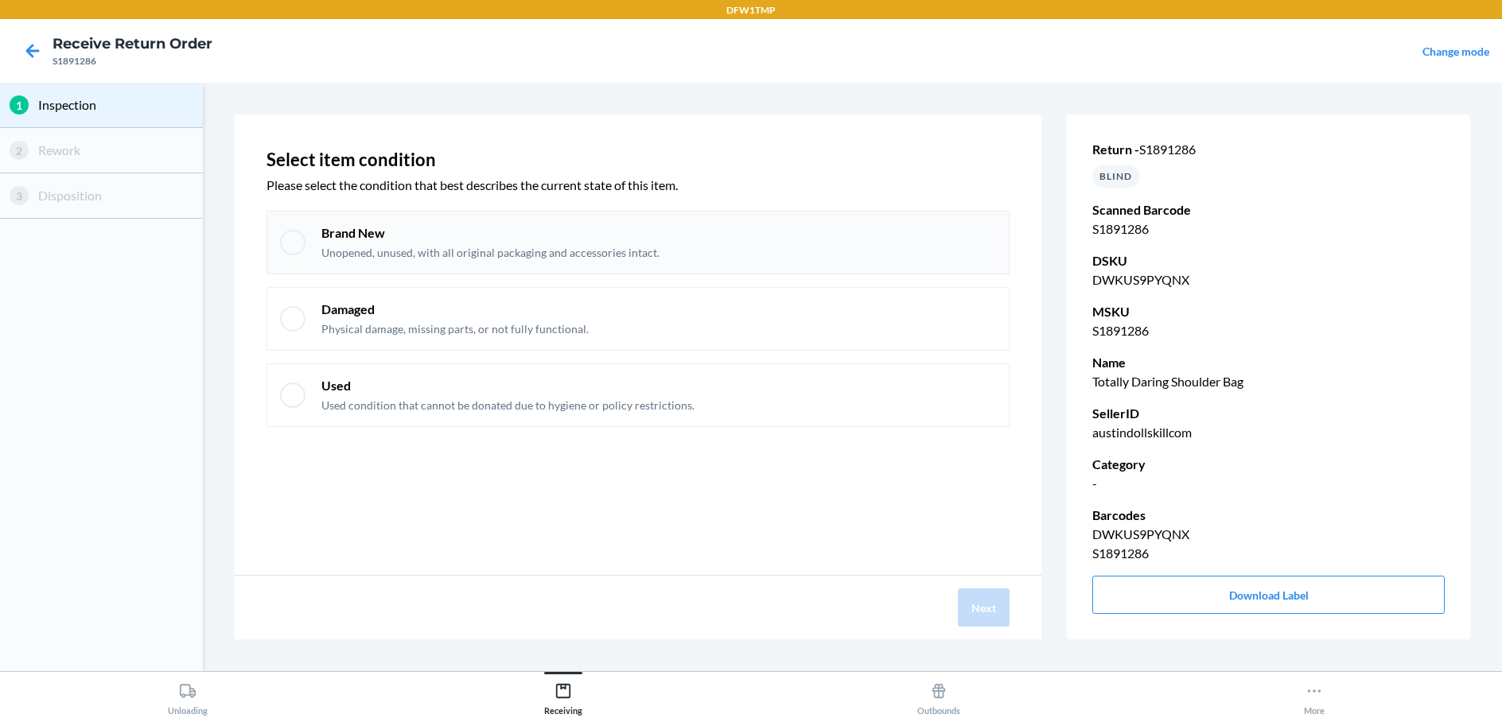
click at [658, 249] on div "Brand New Unopened, unused, with all original packaging and accessories intact." at bounding box center [658, 242] width 674 height 37
checkbox input "true"
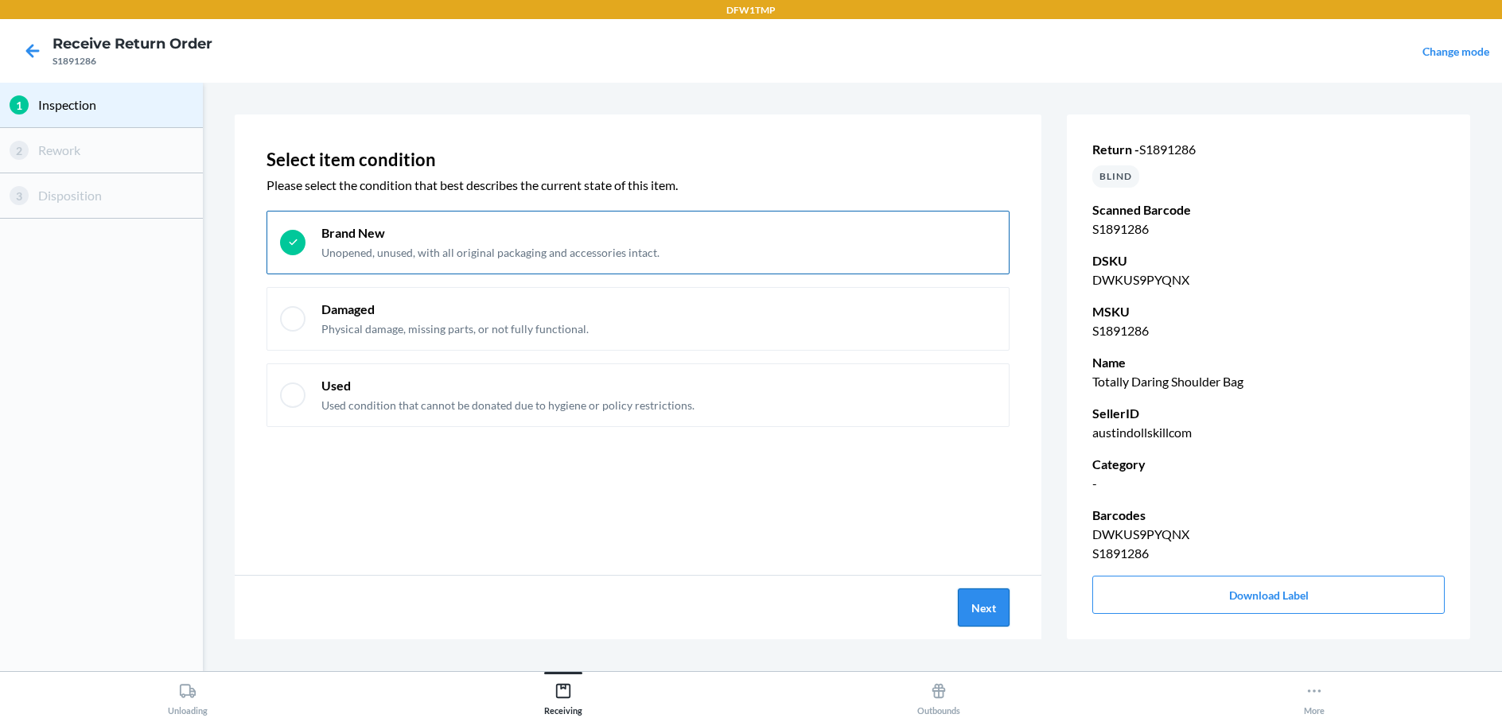
click at [1001, 605] on button "Next" at bounding box center [984, 608] width 52 height 38
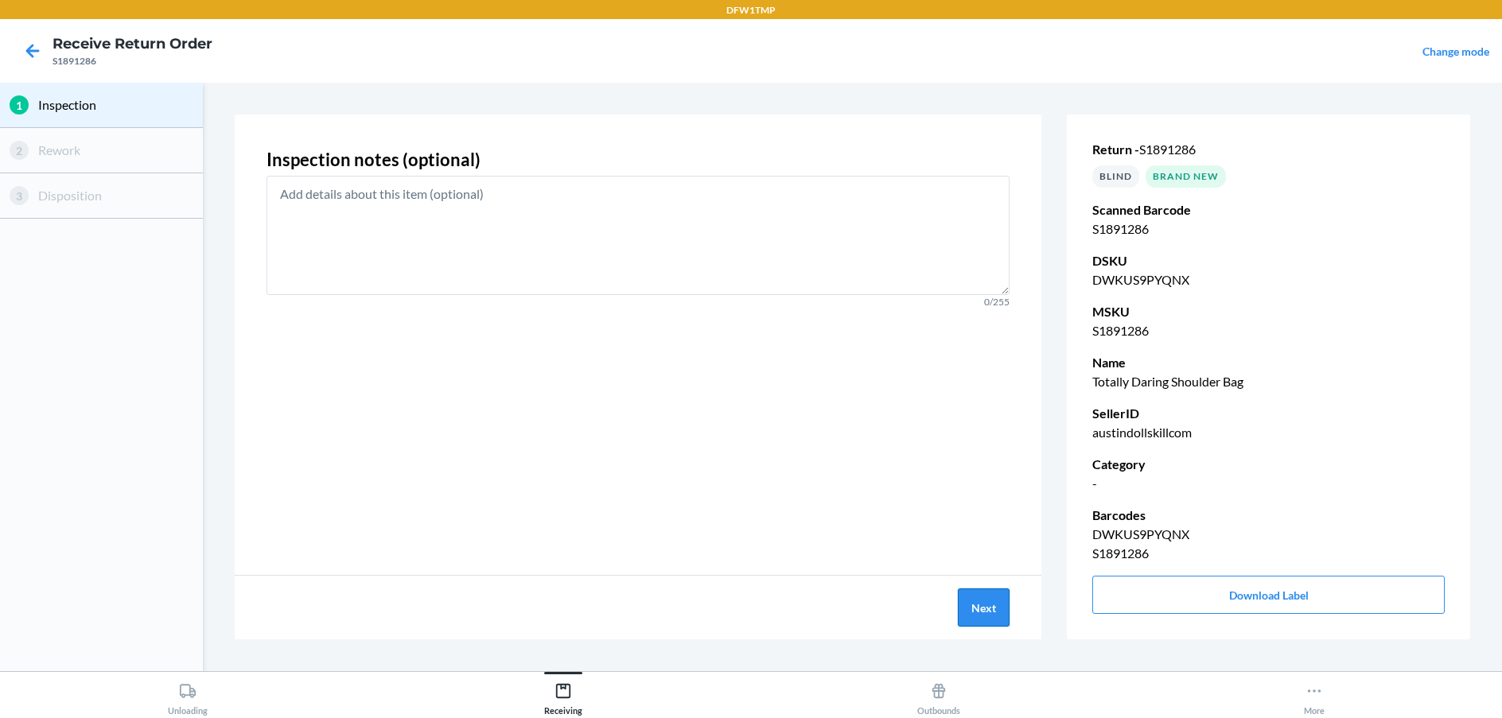
click at [997, 606] on button "Next" at bounding box center [984, 608] width 52 height 38
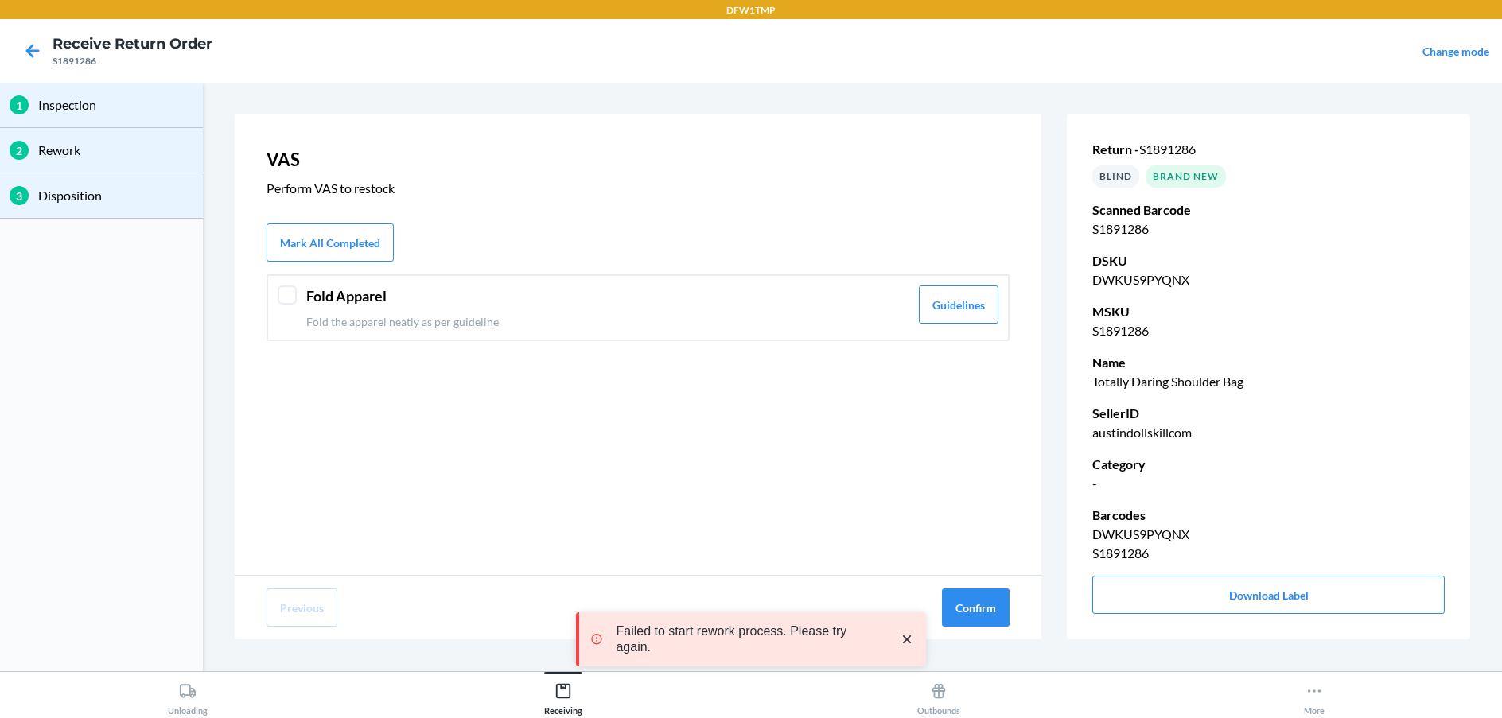
click at [342, 317] on p "Fold the apparel neatly as per guideline" at bounding box center [607, 321] width 603 height 17
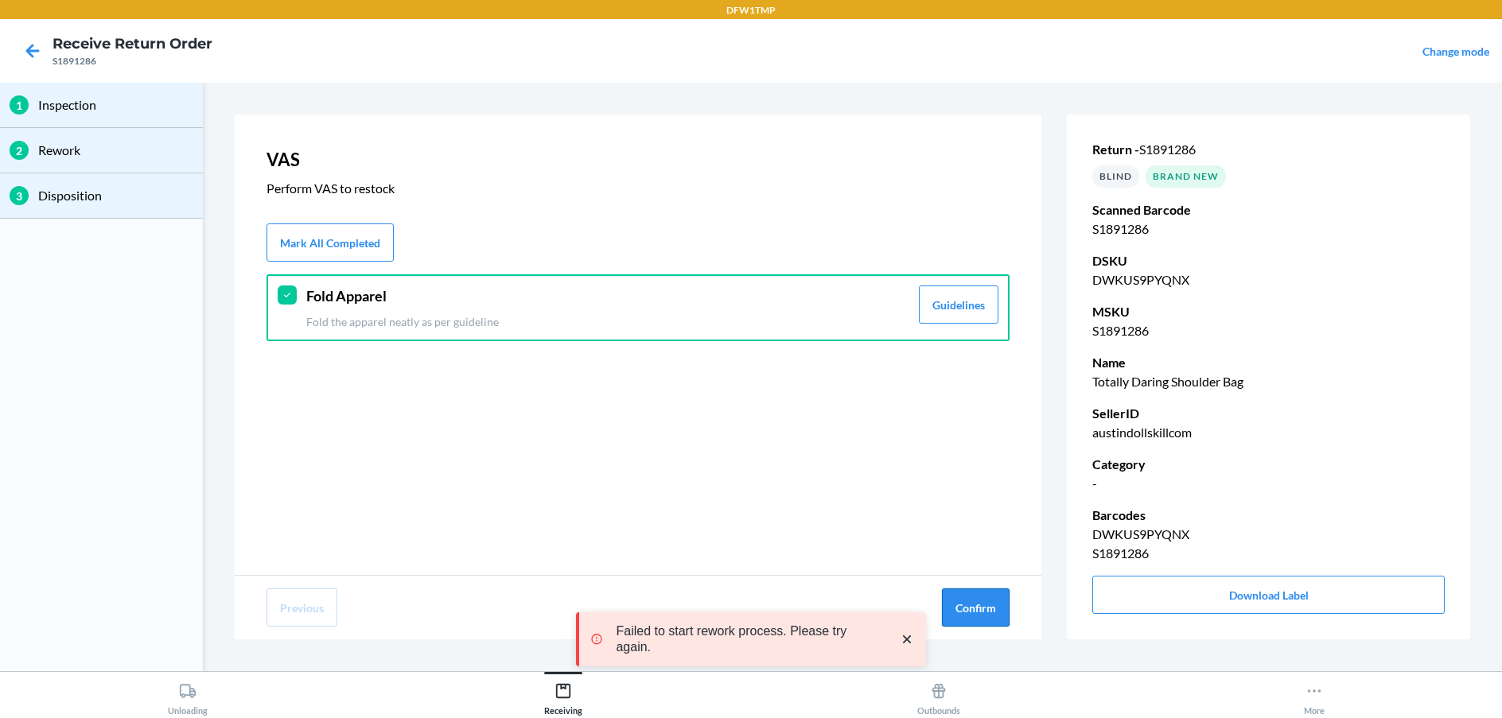
click at [999, 602] on button "Confirm" at bounding box center [976, 608] width 68 height 38
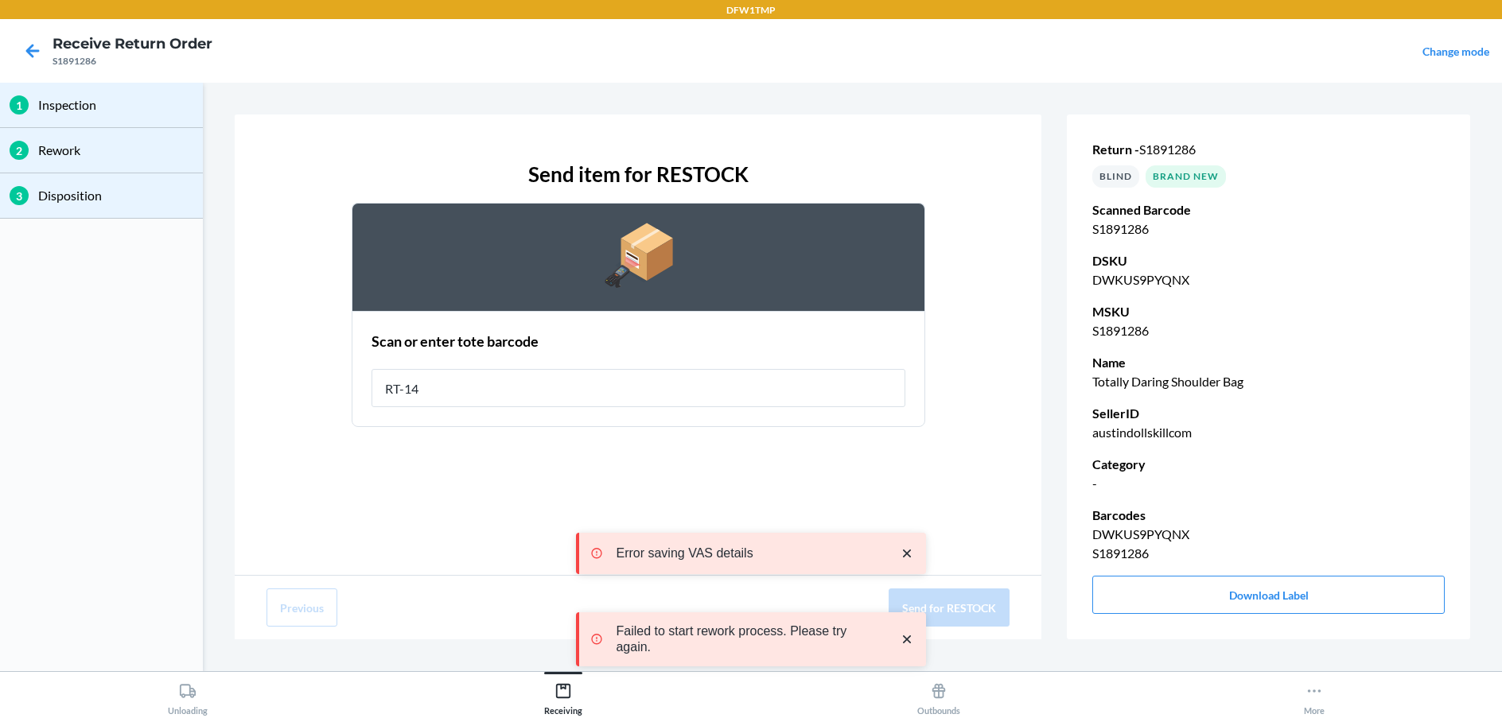
type input "RT-14"
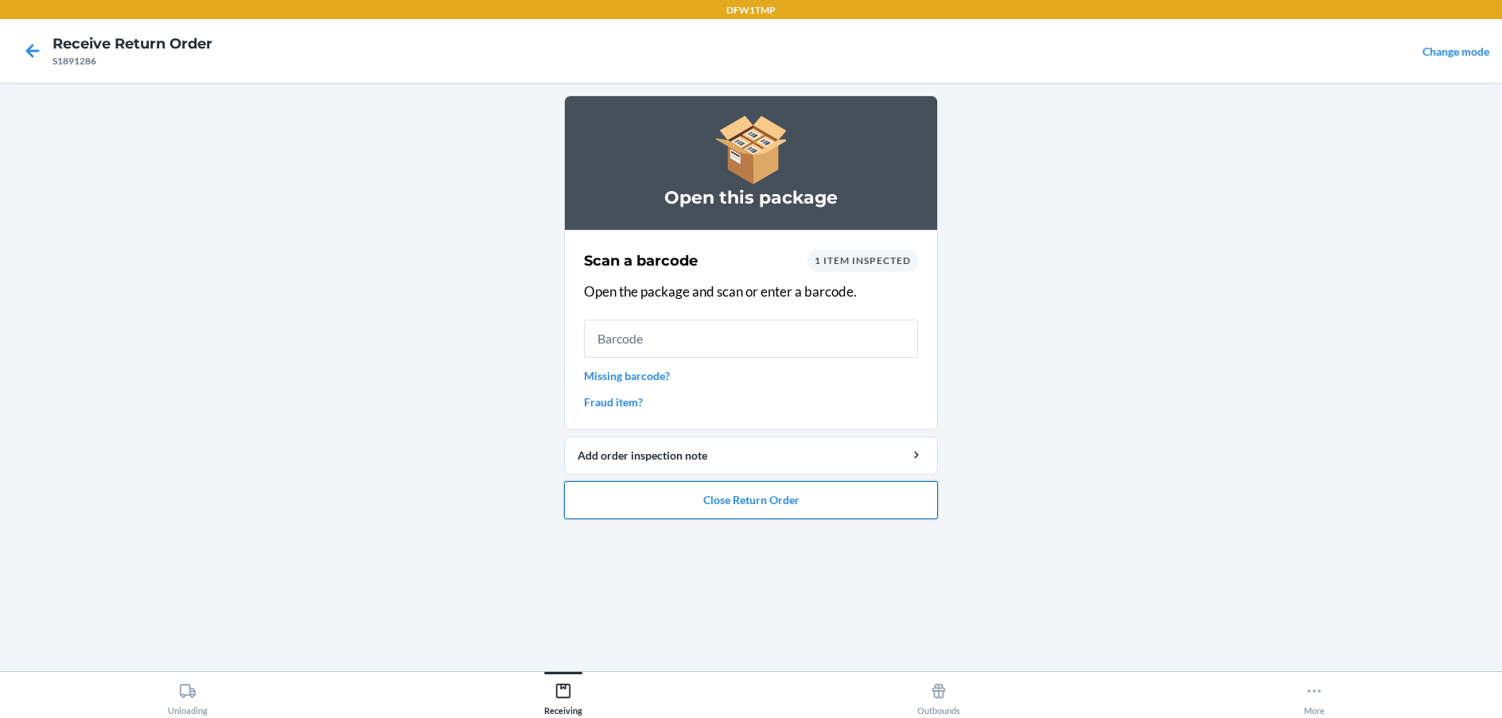
click at [752, 500] on button "Close Return Order" at bounding box center [751, 500] width 374 height 38
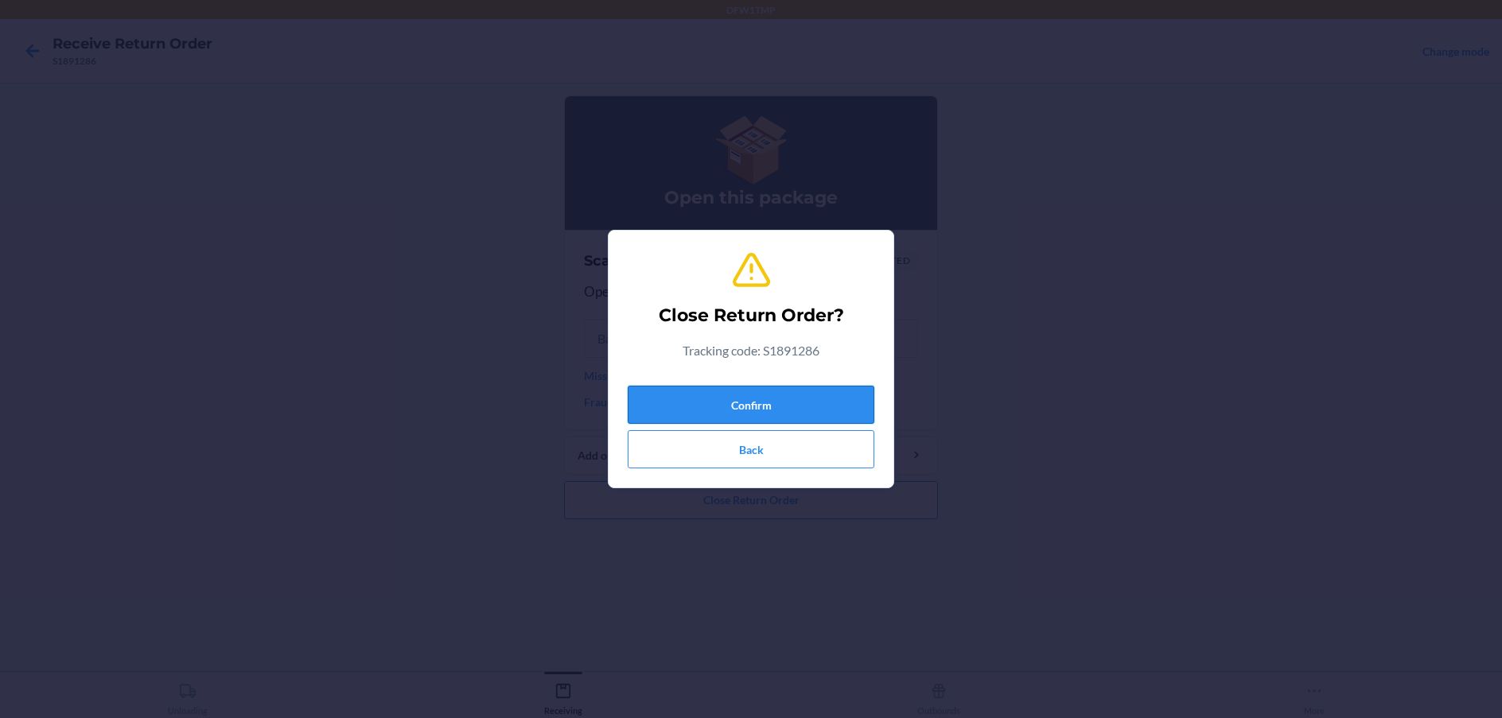
click at [738, 405] on button "Confirm" at bounding box center [751, 405] width 247 height 38
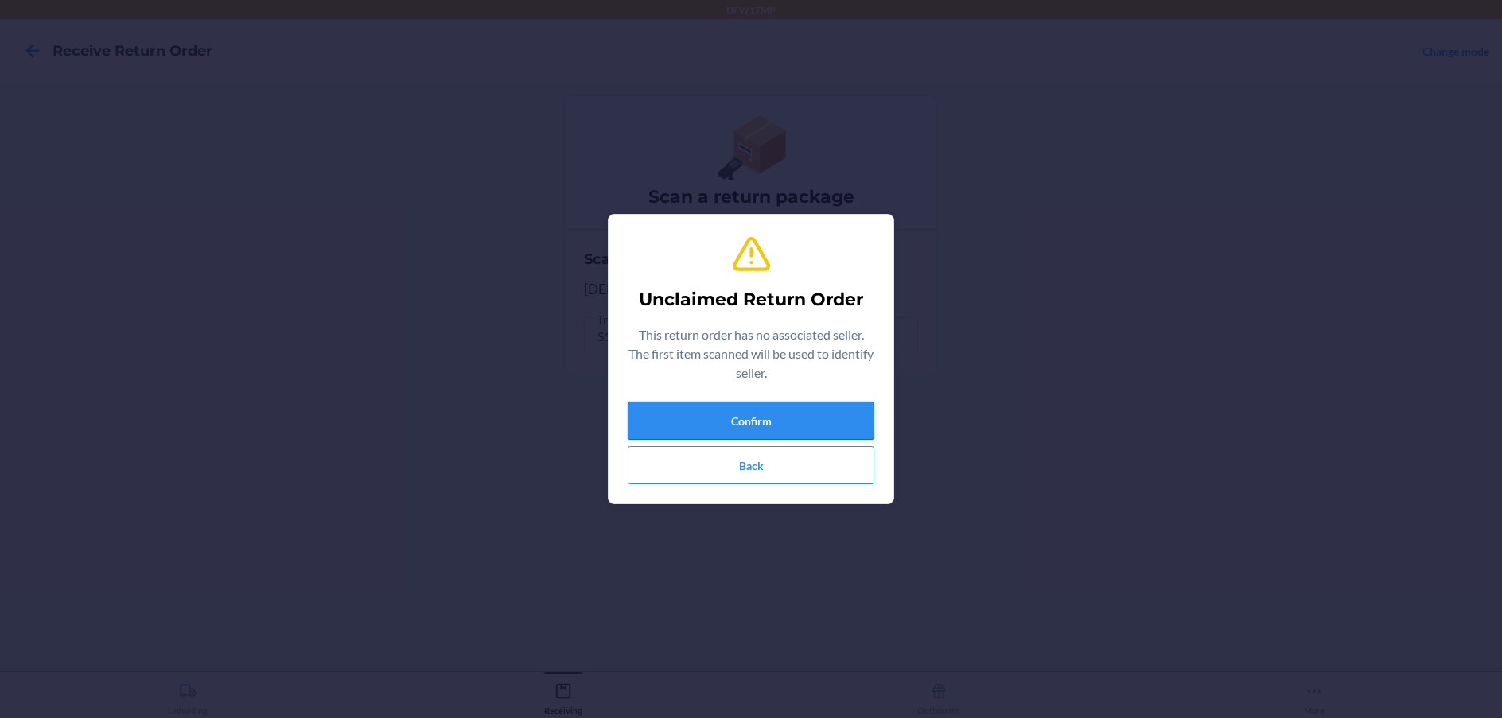
click at [708, 433] on button "Confirm" at bounding box center [751, 421] width 247 height 38
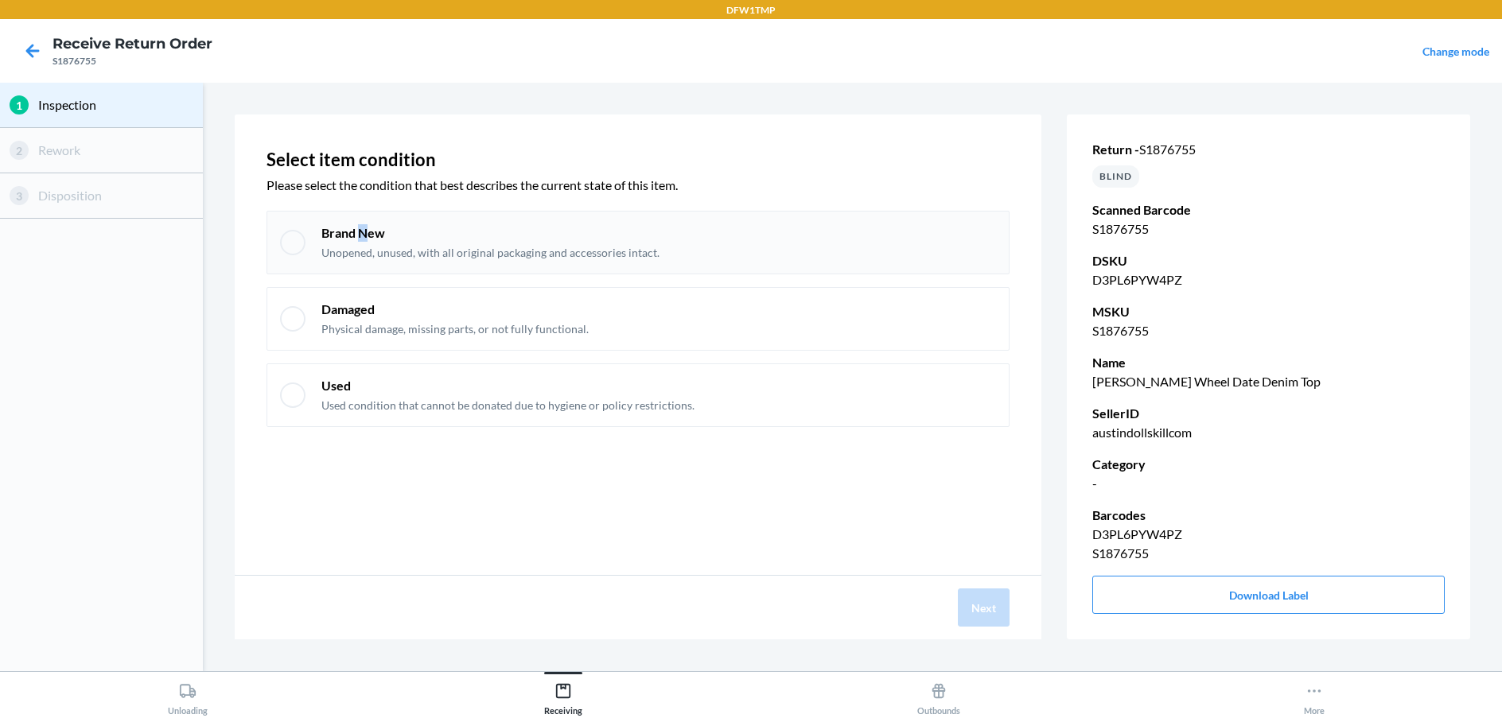
click at [364, 232] on p "Brand New" at bounding box center [490, 232] width 338 height 17
checkbox input "true"
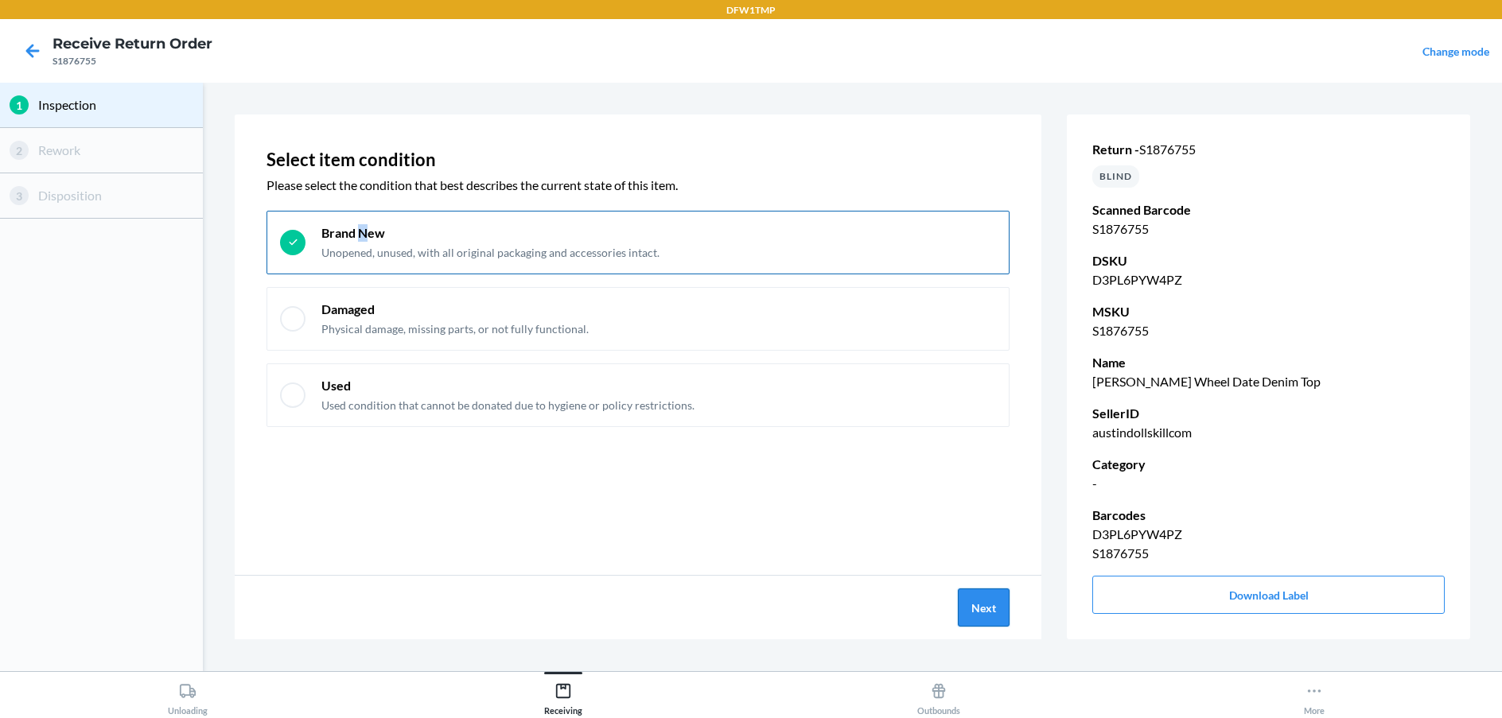
click at [966, 593] on button "Next" at bounding box center [984, 608] width 52 height 38
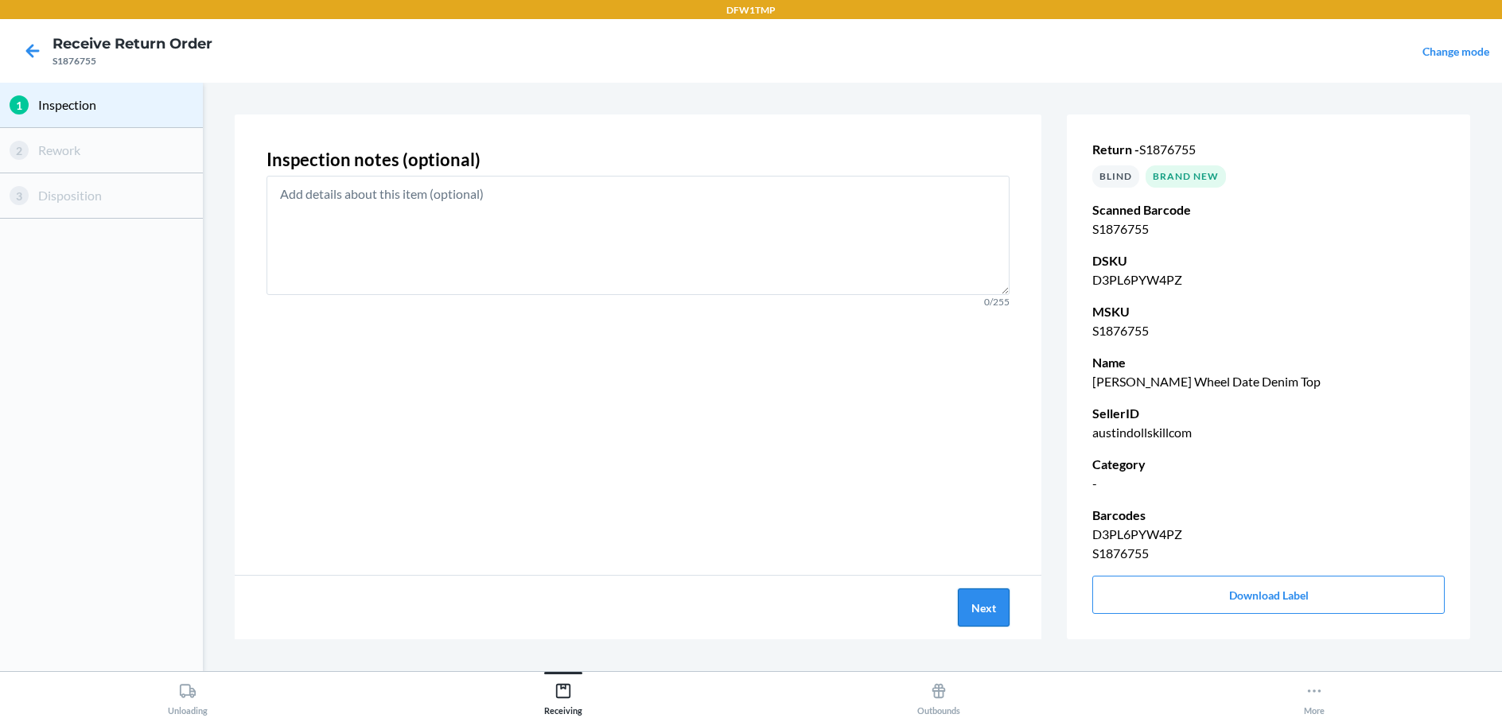
click at [978, 611] on button "Next" at bounding box center [984, 608] width 52 height 38
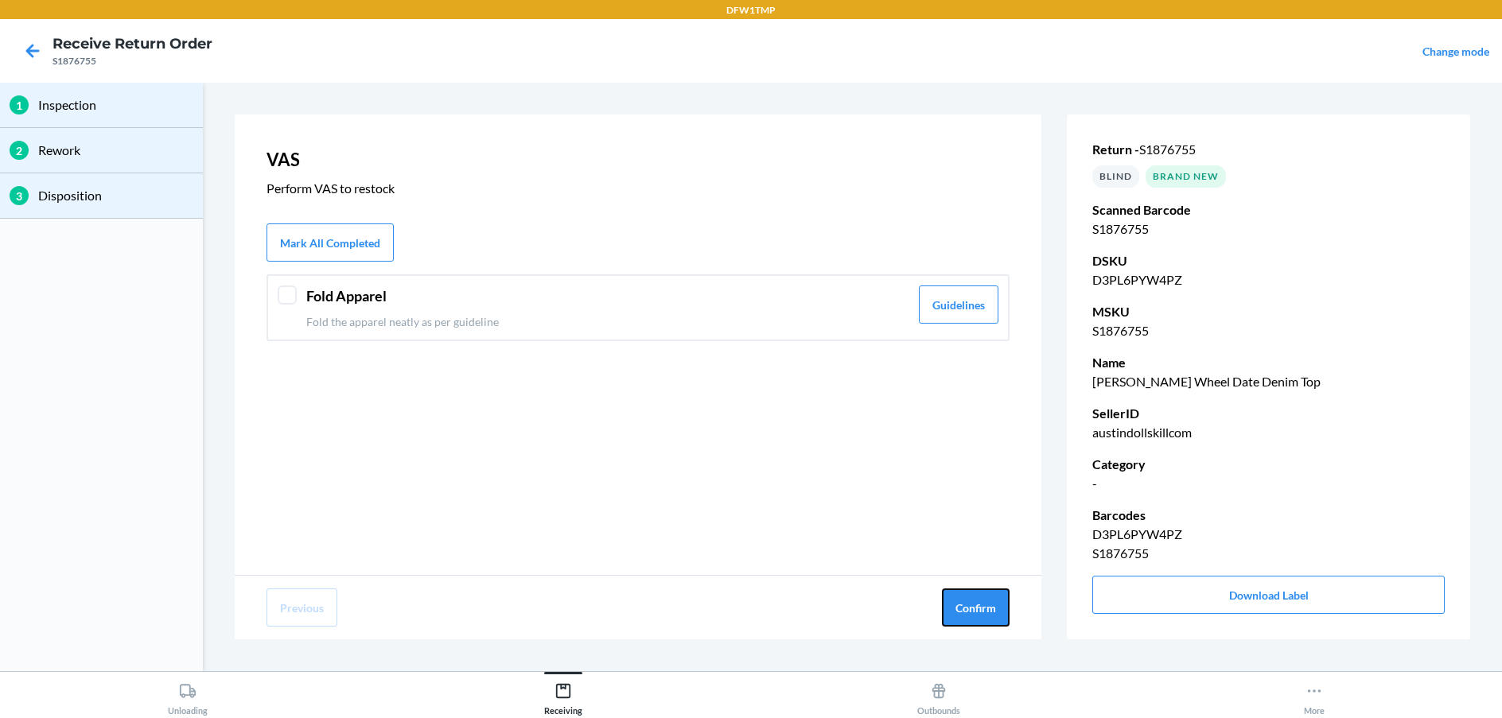
click at [978, 611] on button "Confirm" at bounding box center [976, 608] width 68 height 38
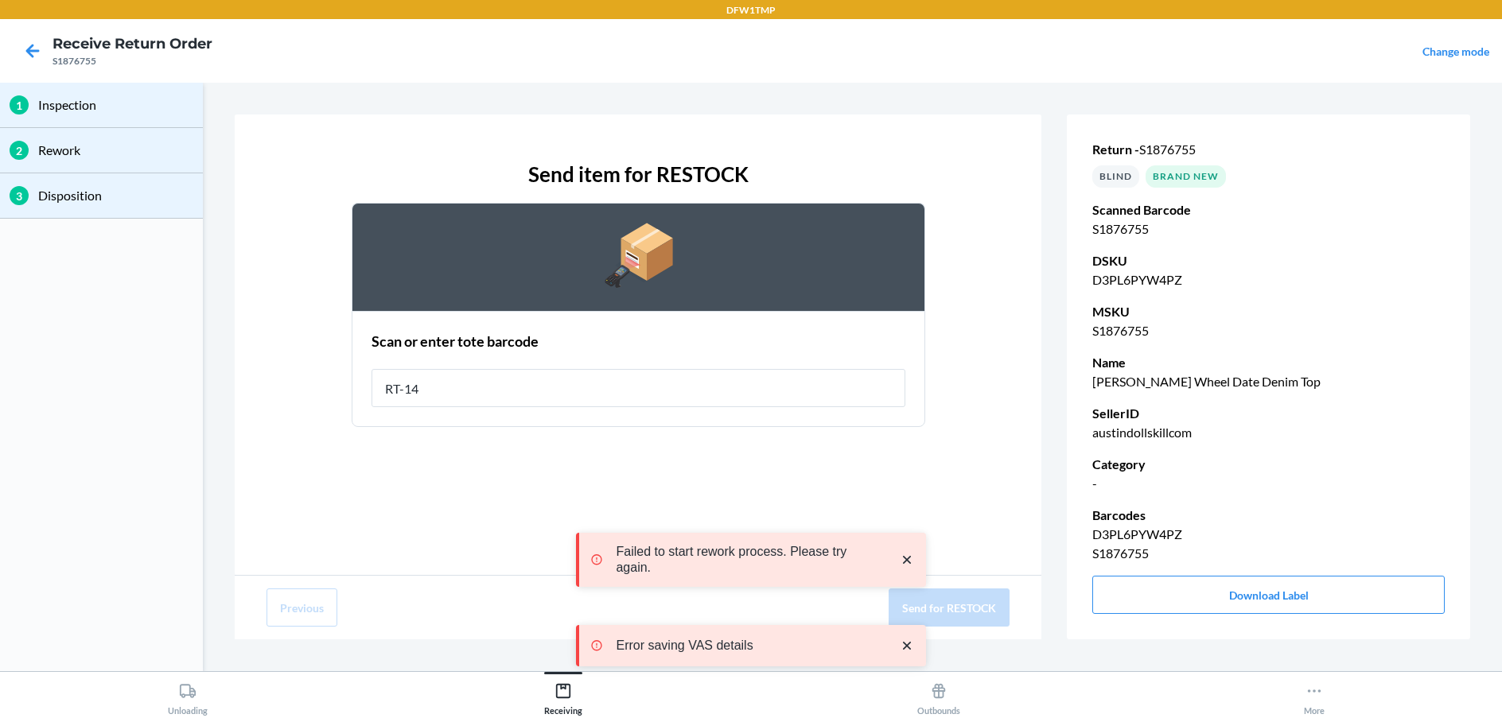
type input "RT-14"
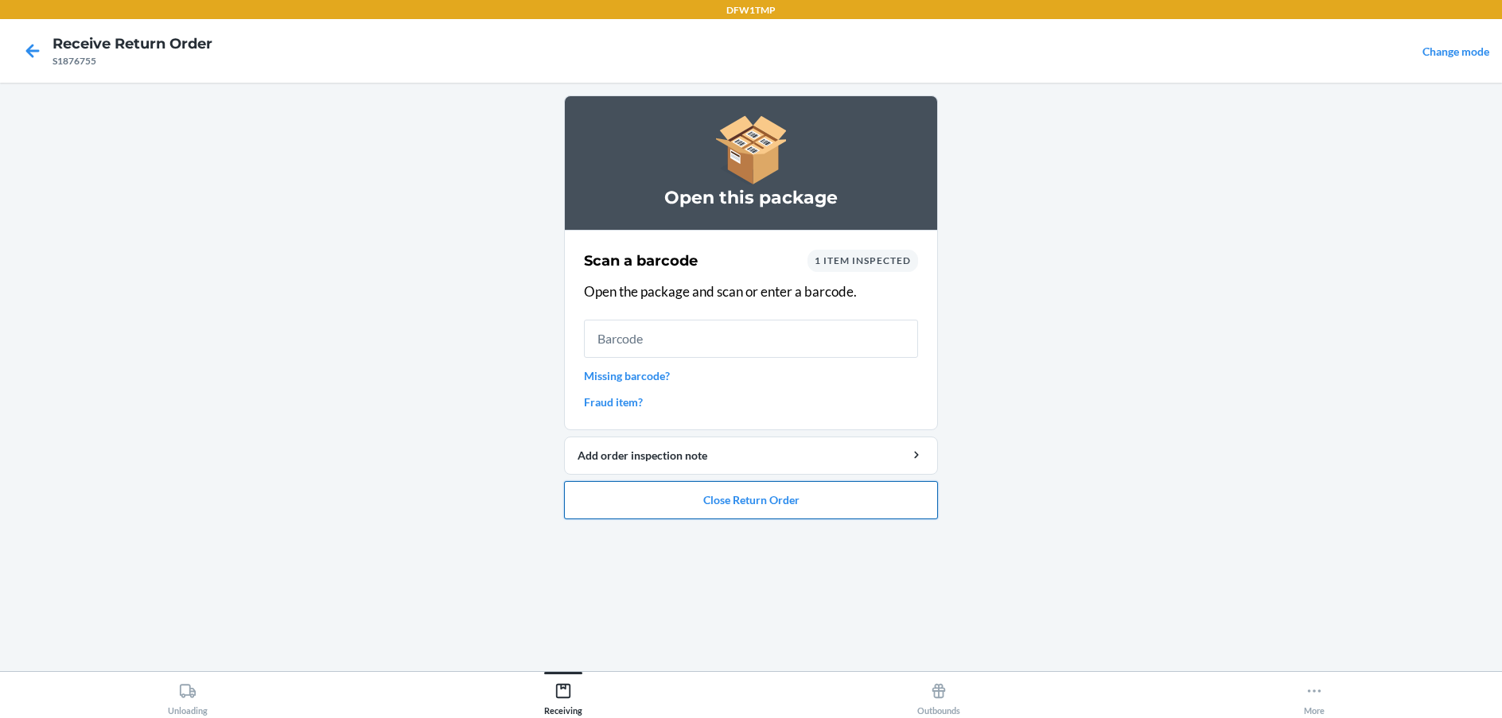
click at [765, 487] on button "Close Return Order" at bounding box center [751, 500] width 374 height 38
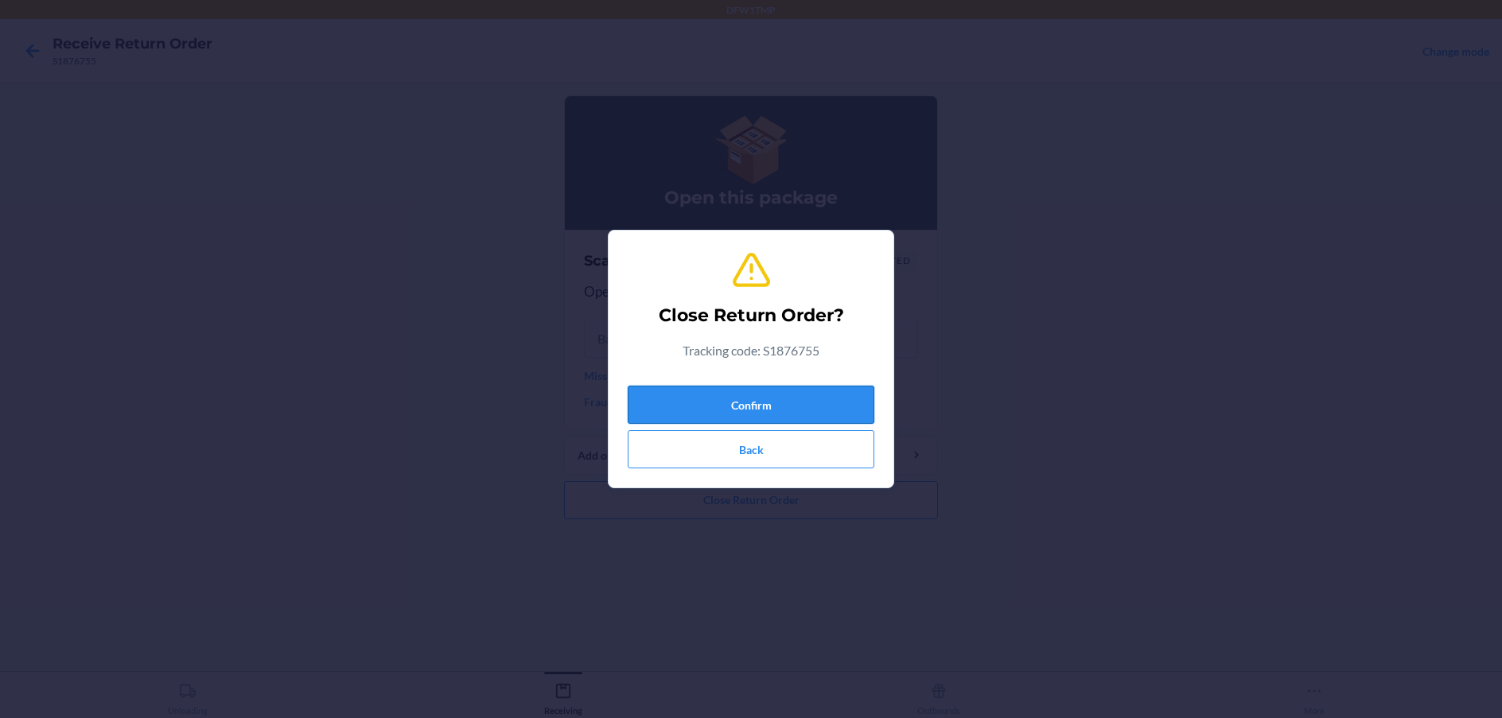
click at [725, 400] on button "Confirm" at bounding box center [751, 405] width 247 height 38
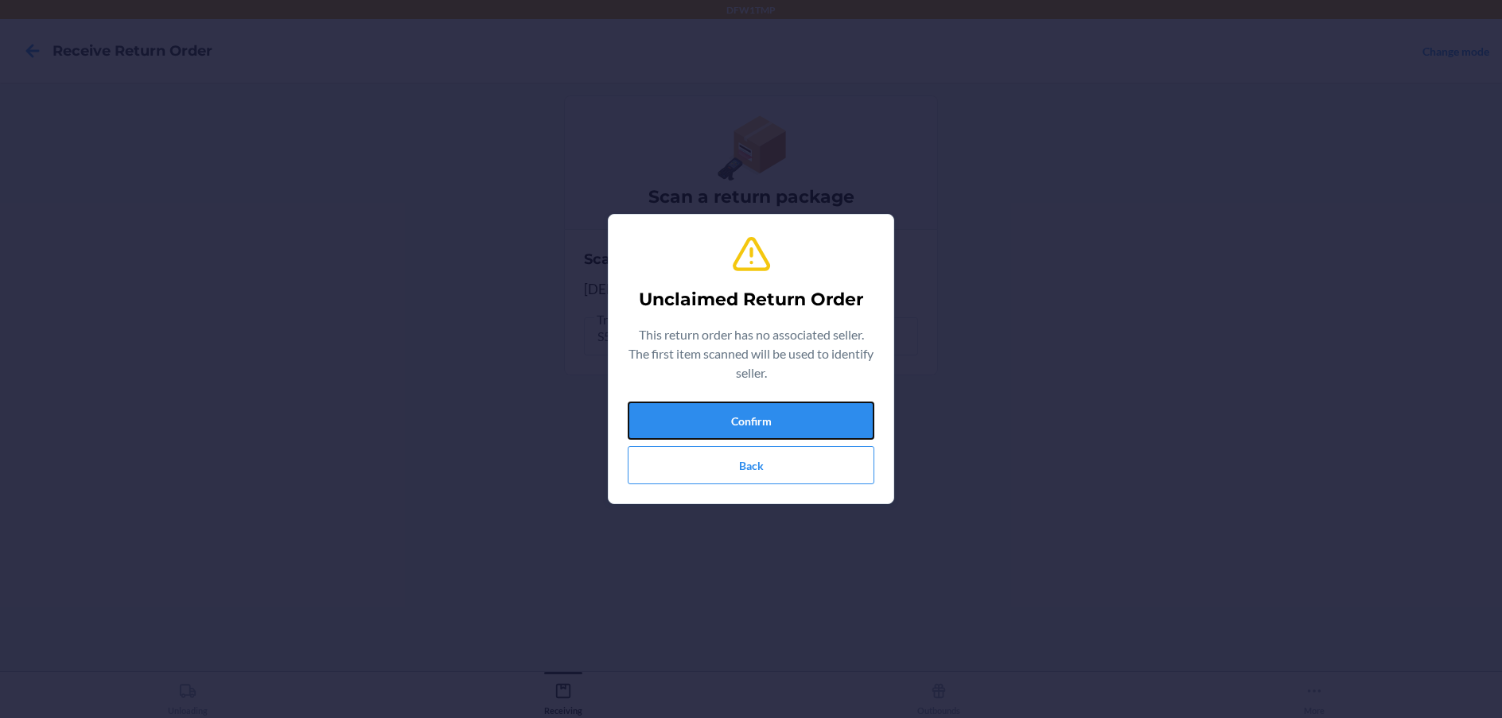
click at [717, 405] on button "Confirm" at bounding box center [751, 421] width 247 height 38
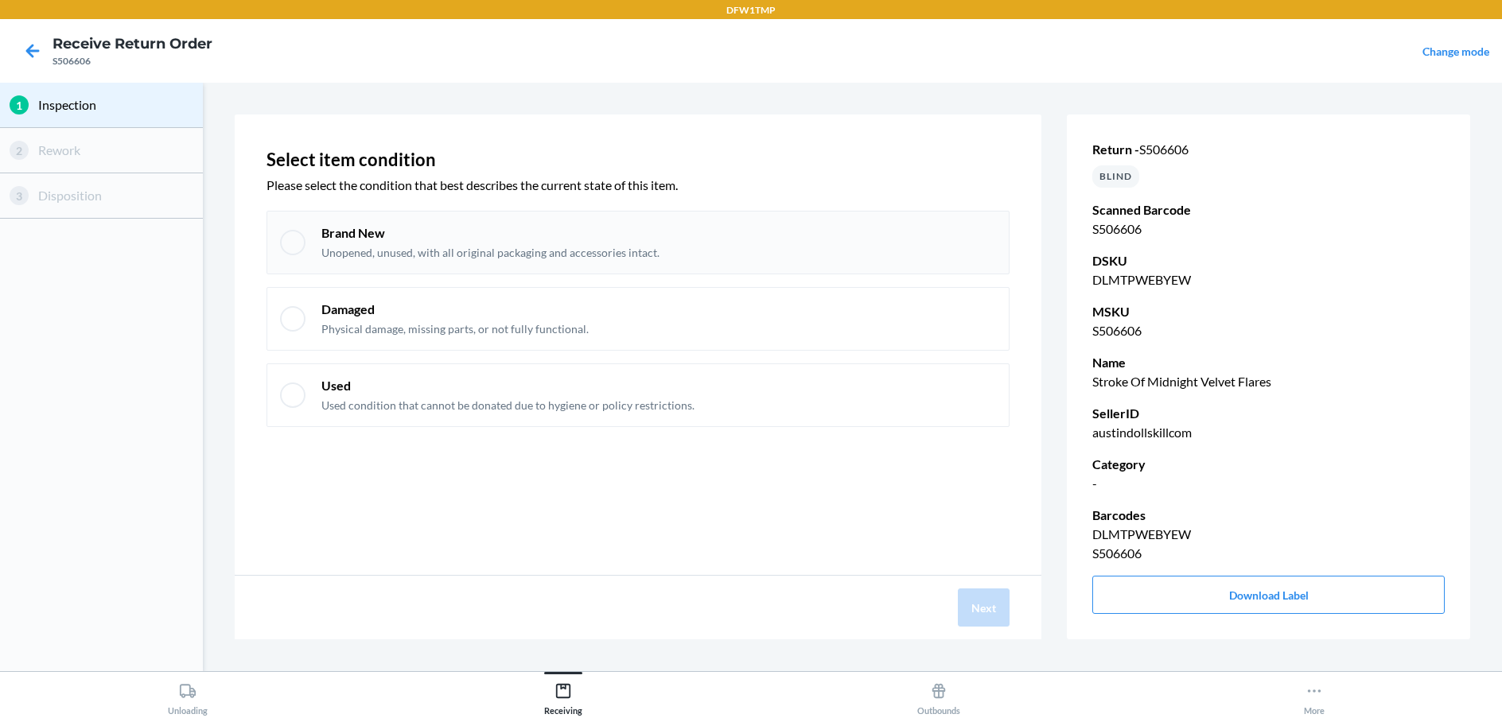
drag, startPoint x: 778, startPoint y: 200, endPoint x: 779, endPoint y: 218, distance: 18.4
click at [779, 212] on div "Select item condition Please select the condition that best describes the curre…" at bounding box center [637, 291] width 743 height 297
drag, startPoint x: 470, startPoint y: 227, endPoint x: 476, endPoint y: 235, distance: 10.4
click at [471, 226] on p "Brand New" at bounding box center [490, 232] width 338 height 17
checkbox input "true"
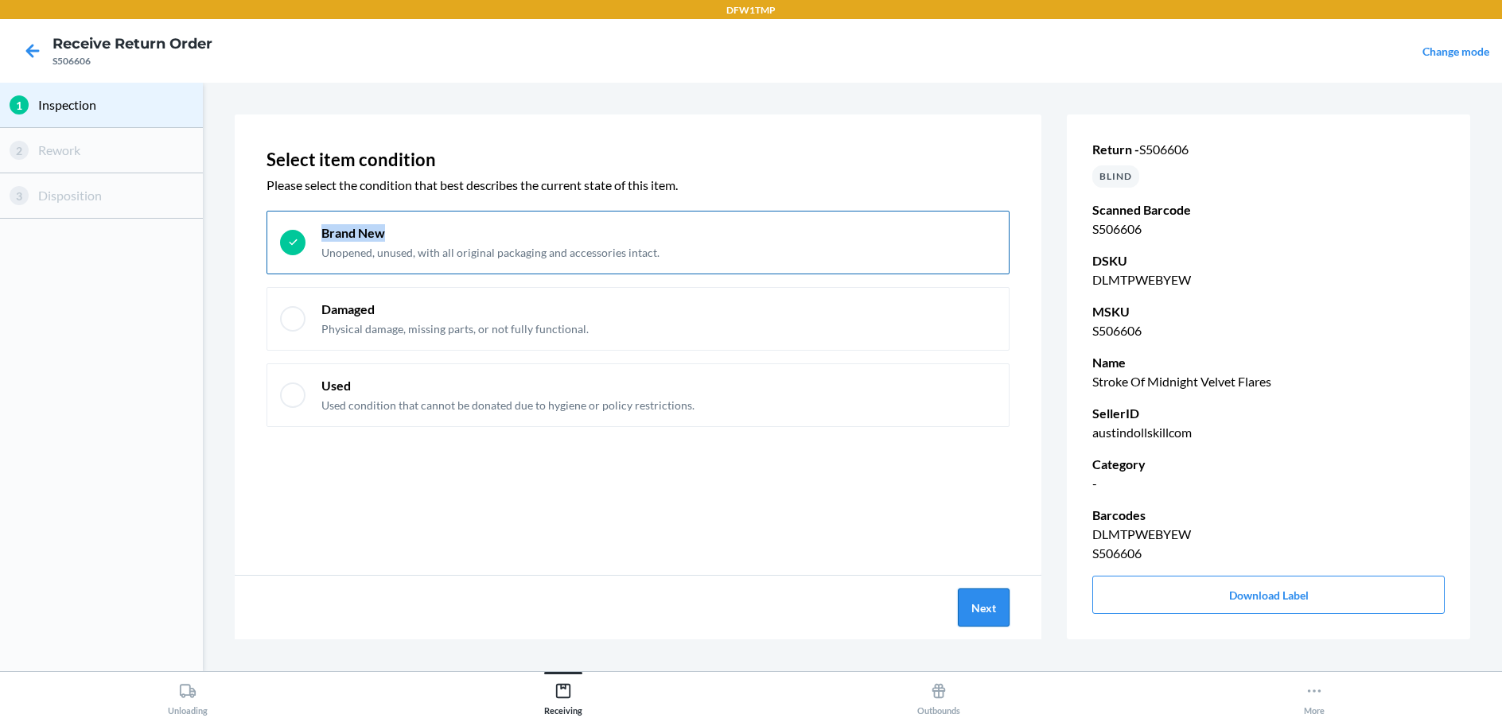
click at [989, 618] on button "Next" at bounding box center [984, 608] width 52 height 38
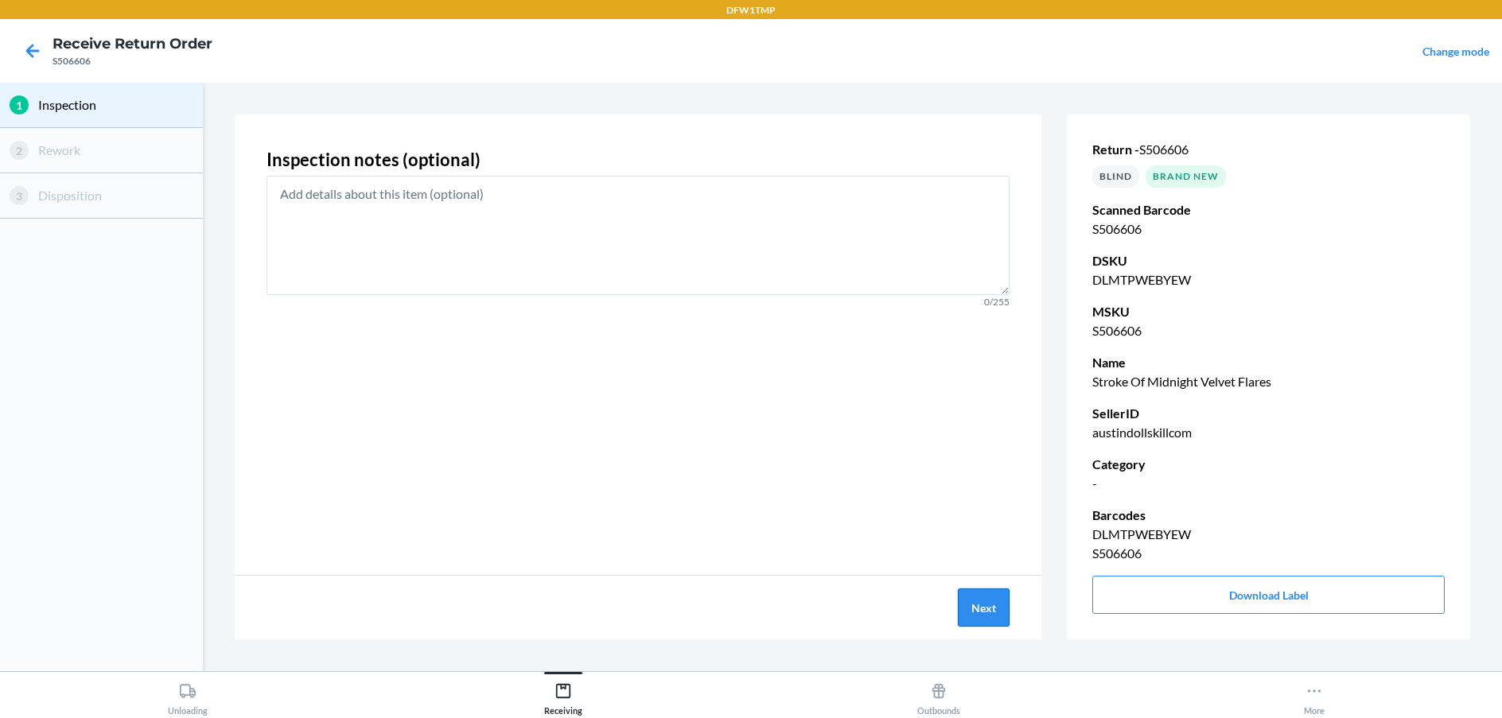
click at [989, 618] on button "Next" at bounding box center [984, 608] width 52 height 38
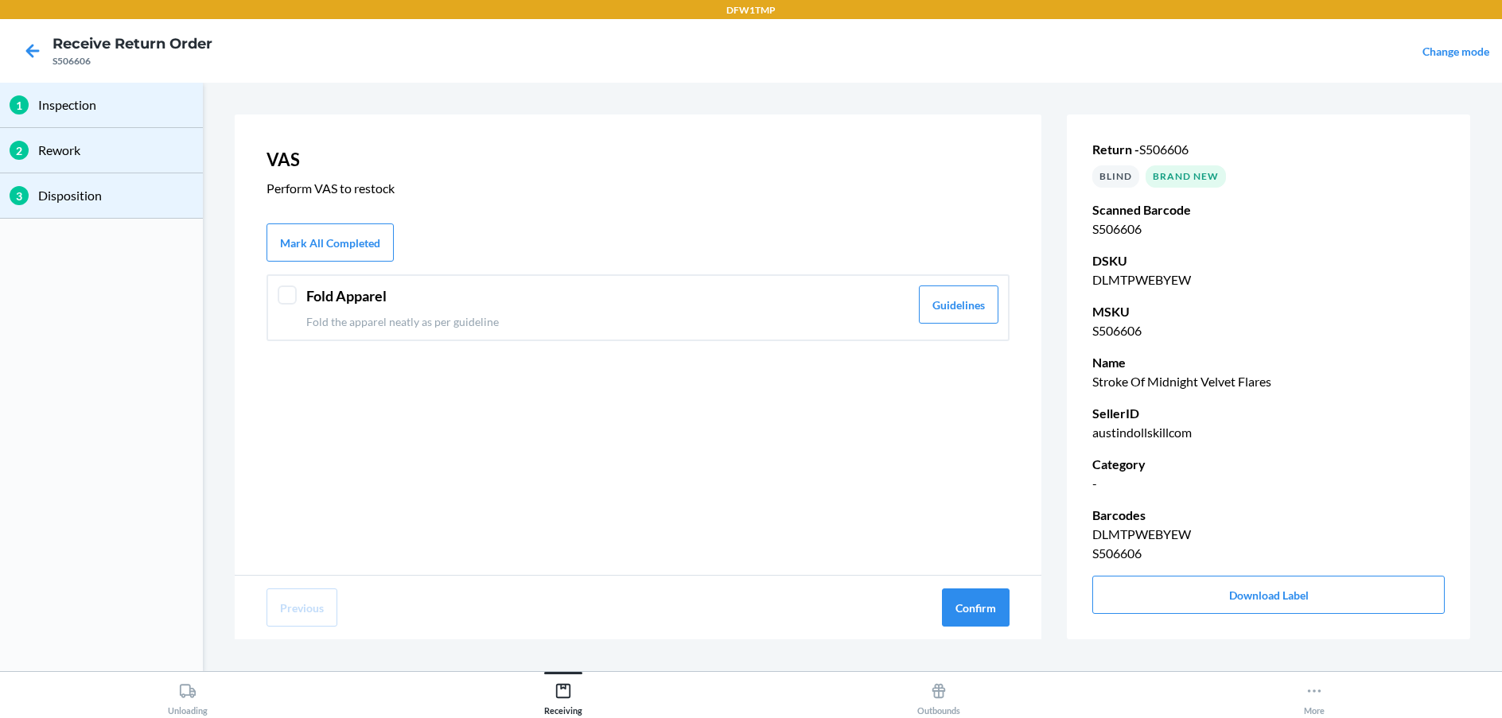
click at [988, 616] on button "Confirm" at bounding box center [976, 608] width 68 height 38
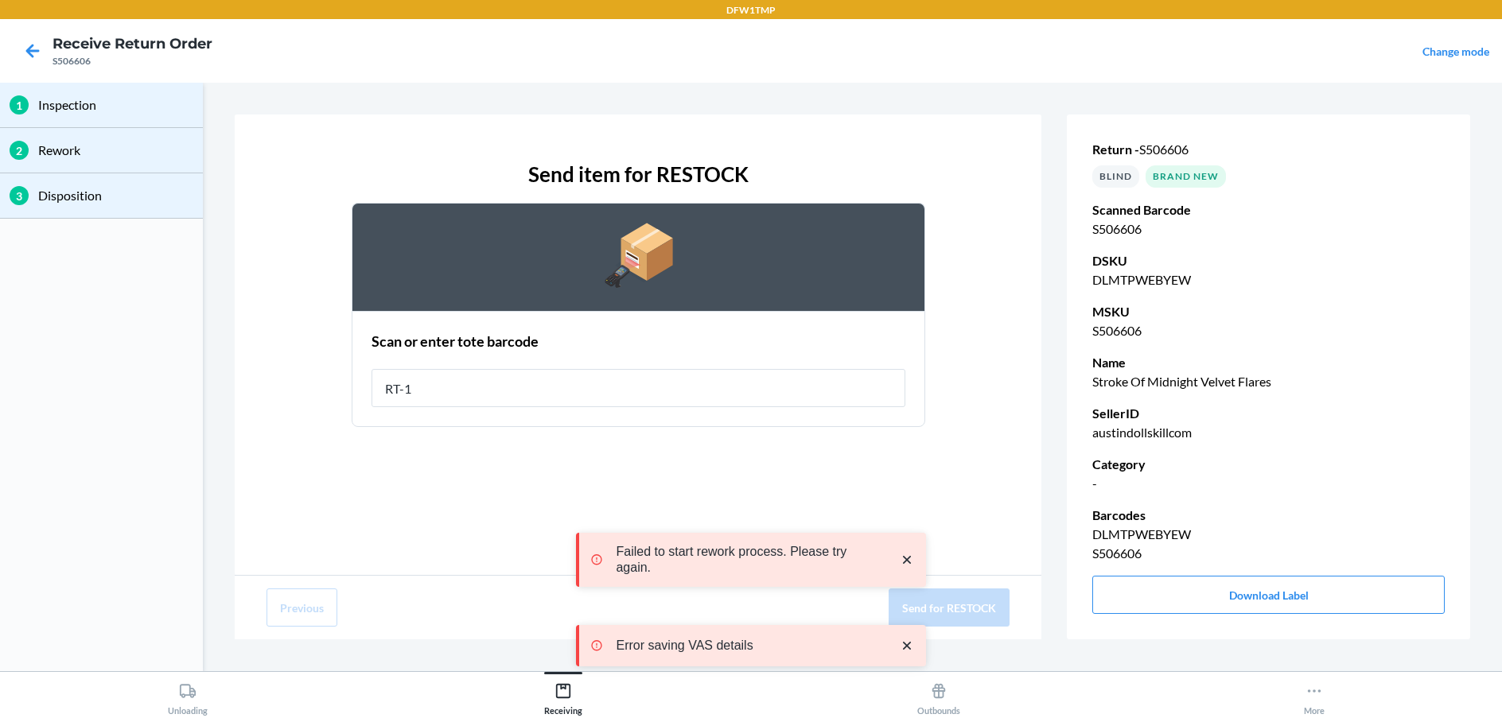
type input "RT-14"
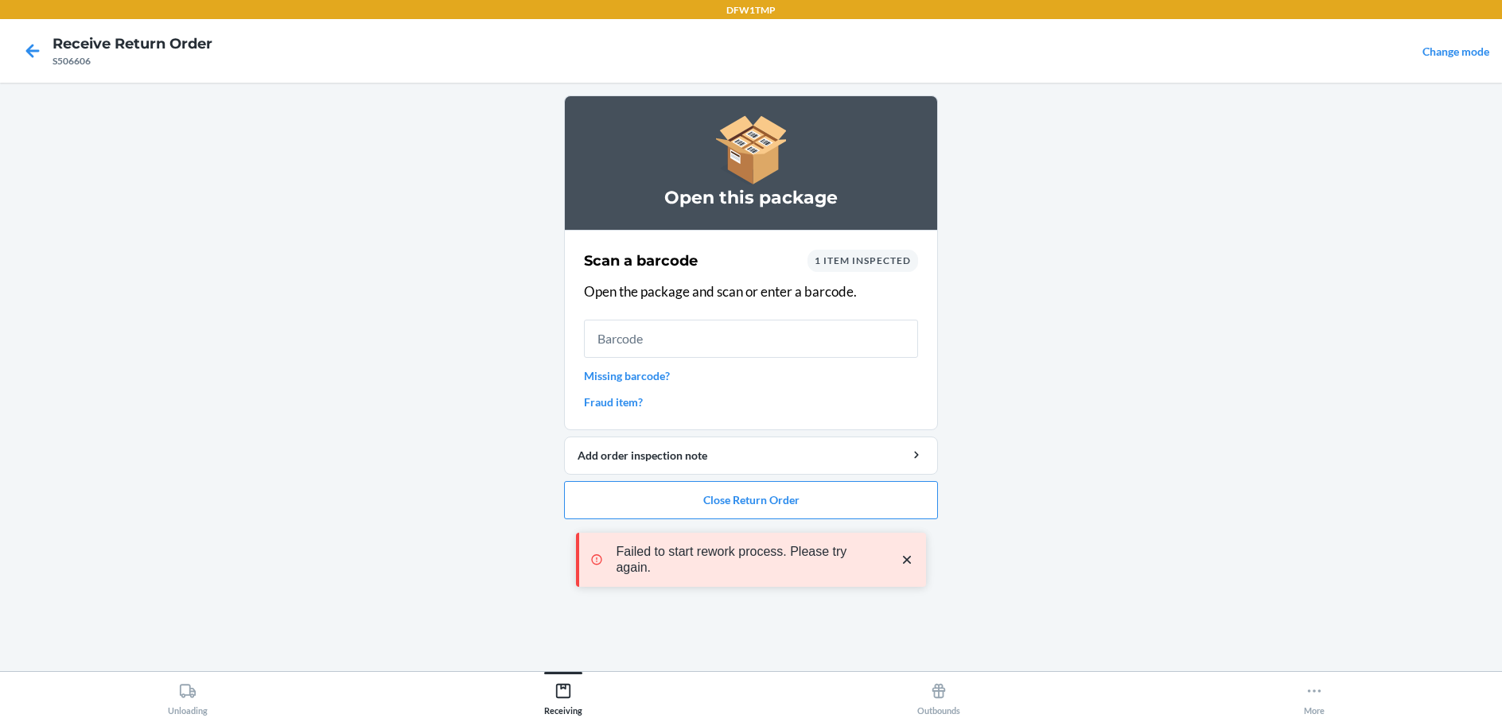
click at [779, 501] on div "Failed to start rework process. Please try again. Error saving VAS details" at bounding box center [751, 600] width 350 height 210
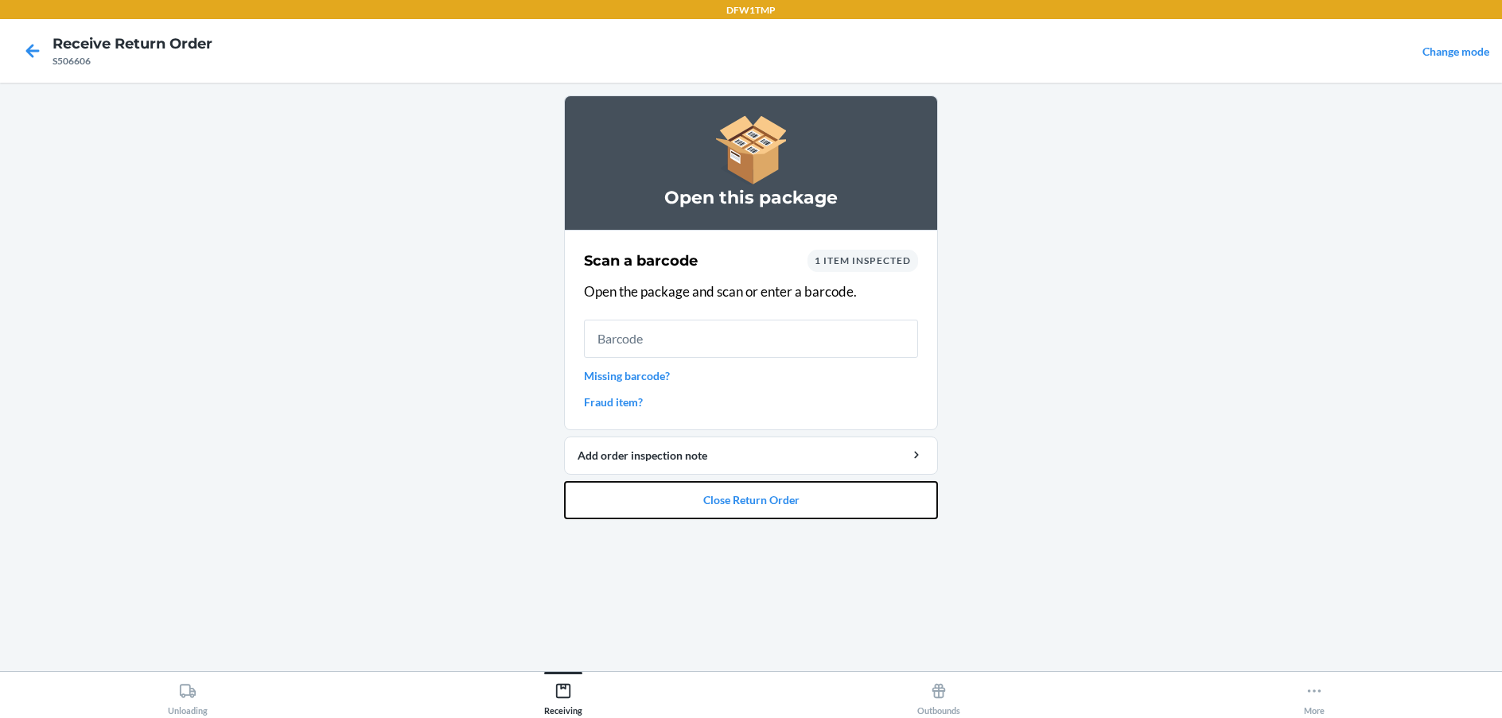
click at [772, 499] on button "Close Return Order" at bounding box center [751, 500] width 374 height 38
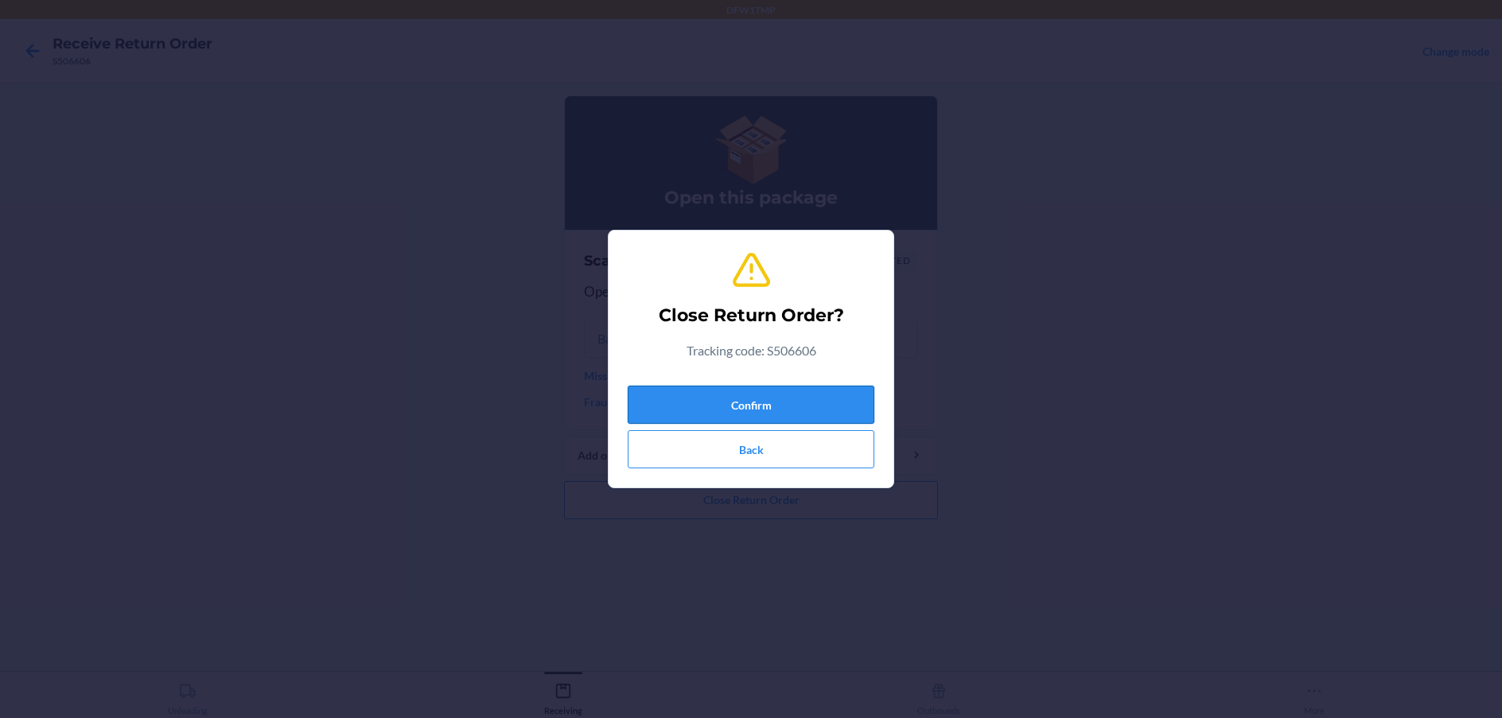
click at [772, 395] on button "Confirm" at bounding box center [751, 405] width 247 height 38
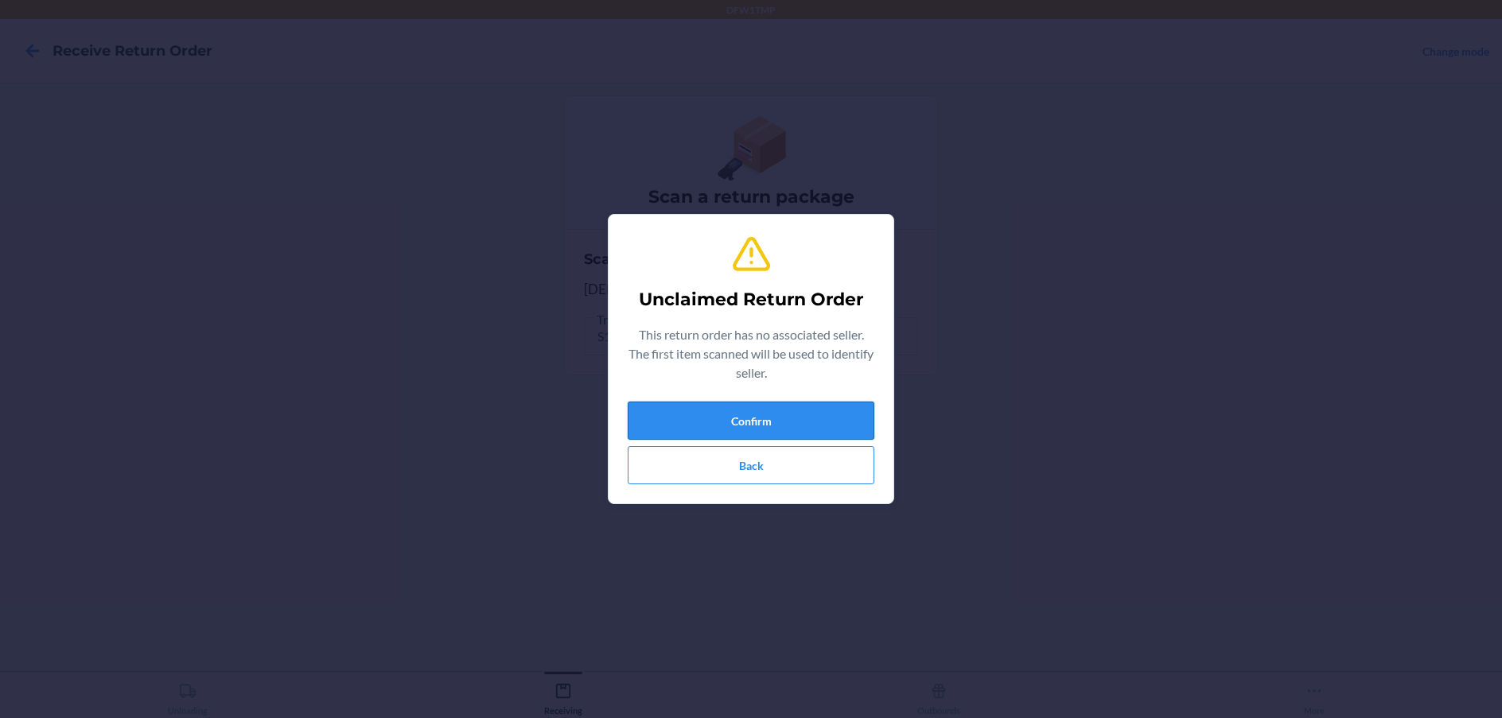
click at [764, 422] on button "Confirm" at bounding box center [751, 421] width 247 height 38
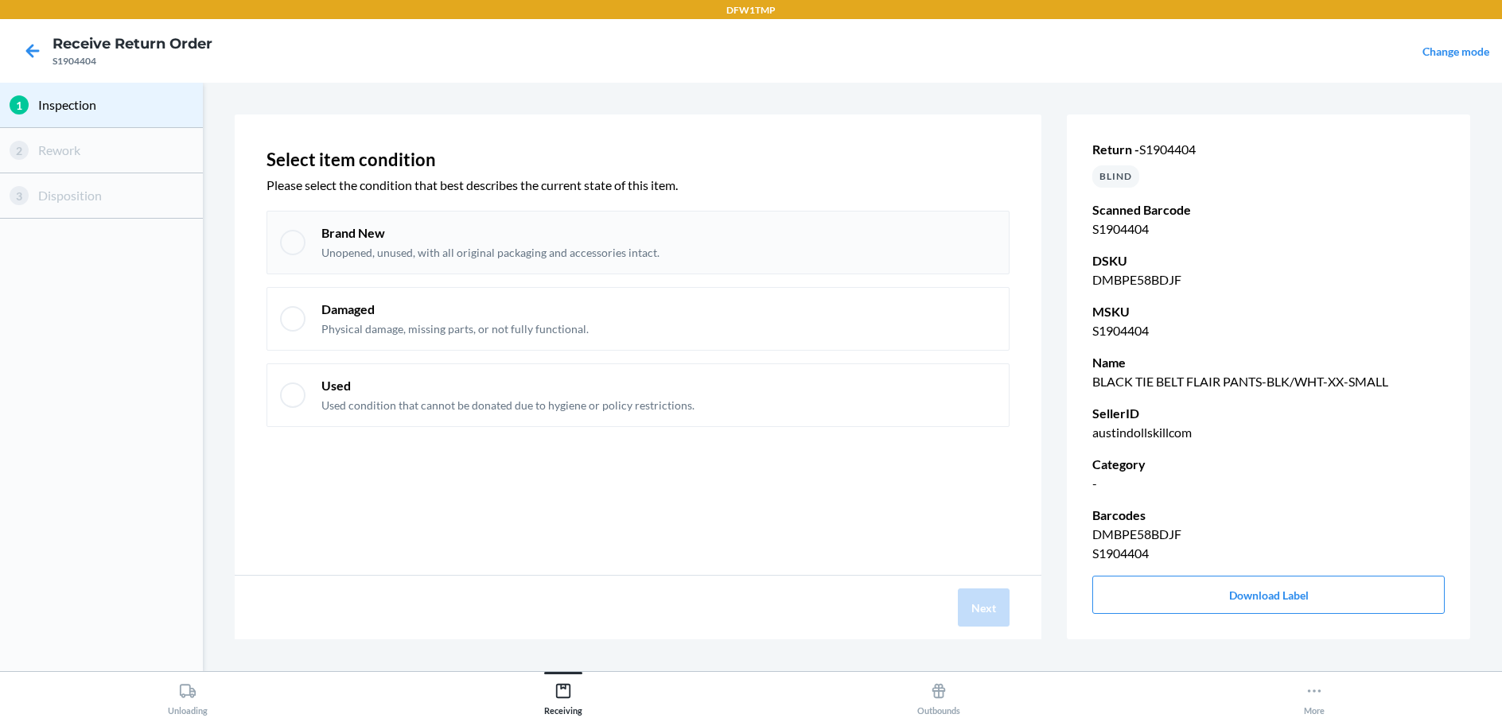
click at [729, 264] on div "Brand New Unopened, unused, with all original packaging and accessories intact." at bounding box center [637, 243] width 743 height 64
checkbox input "true"
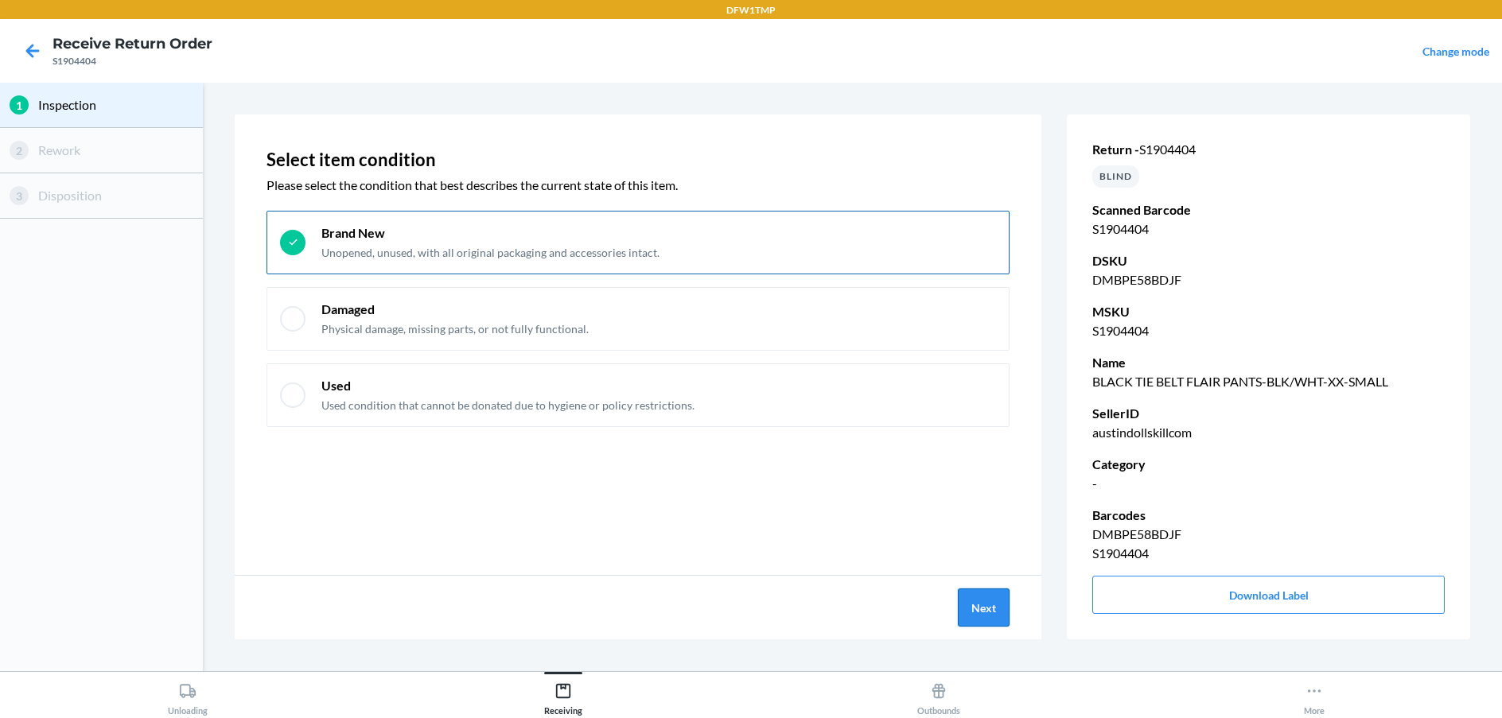
click at [993, 593] on button "Next" at bounding box center [984, 608] width 52 height 38
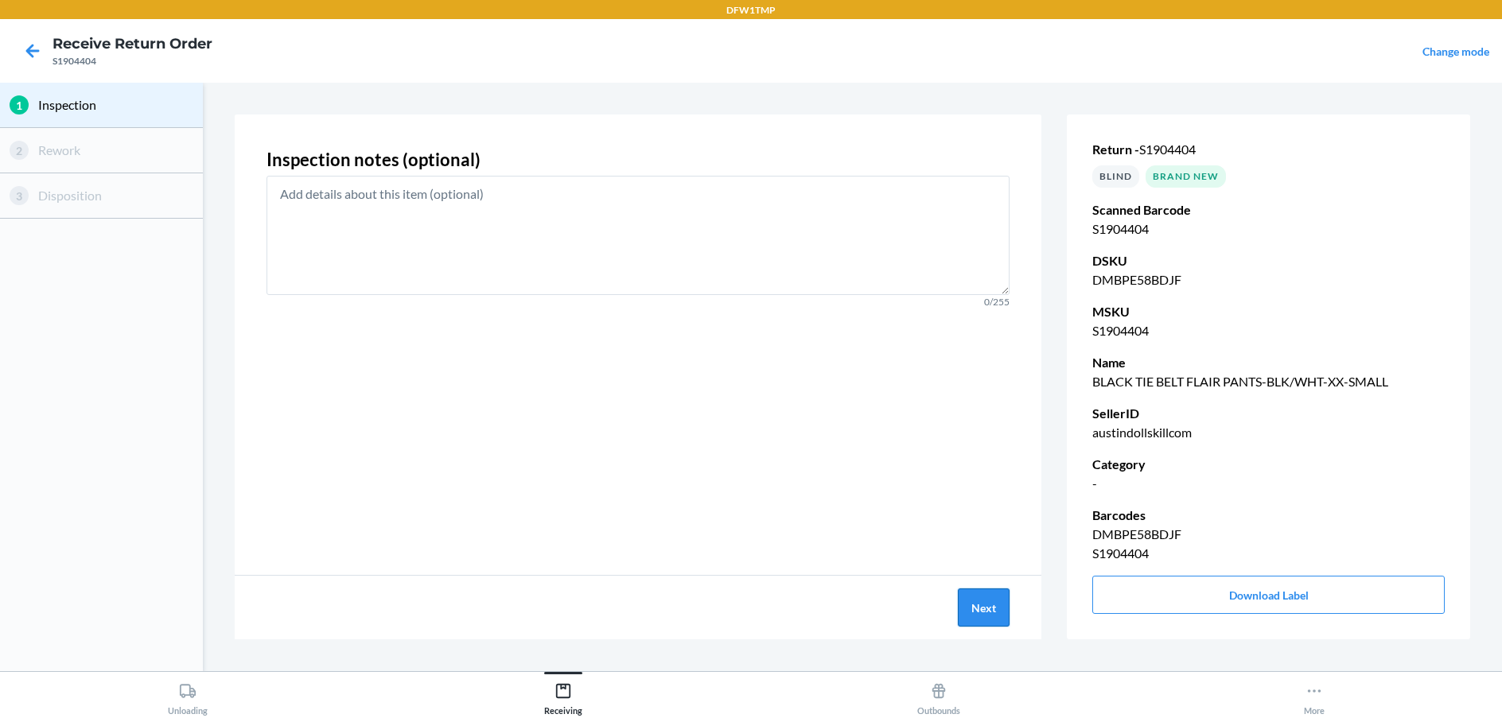
click at [993, 593] on button "Next" at bounding box center [984, 608] width 52 height 38
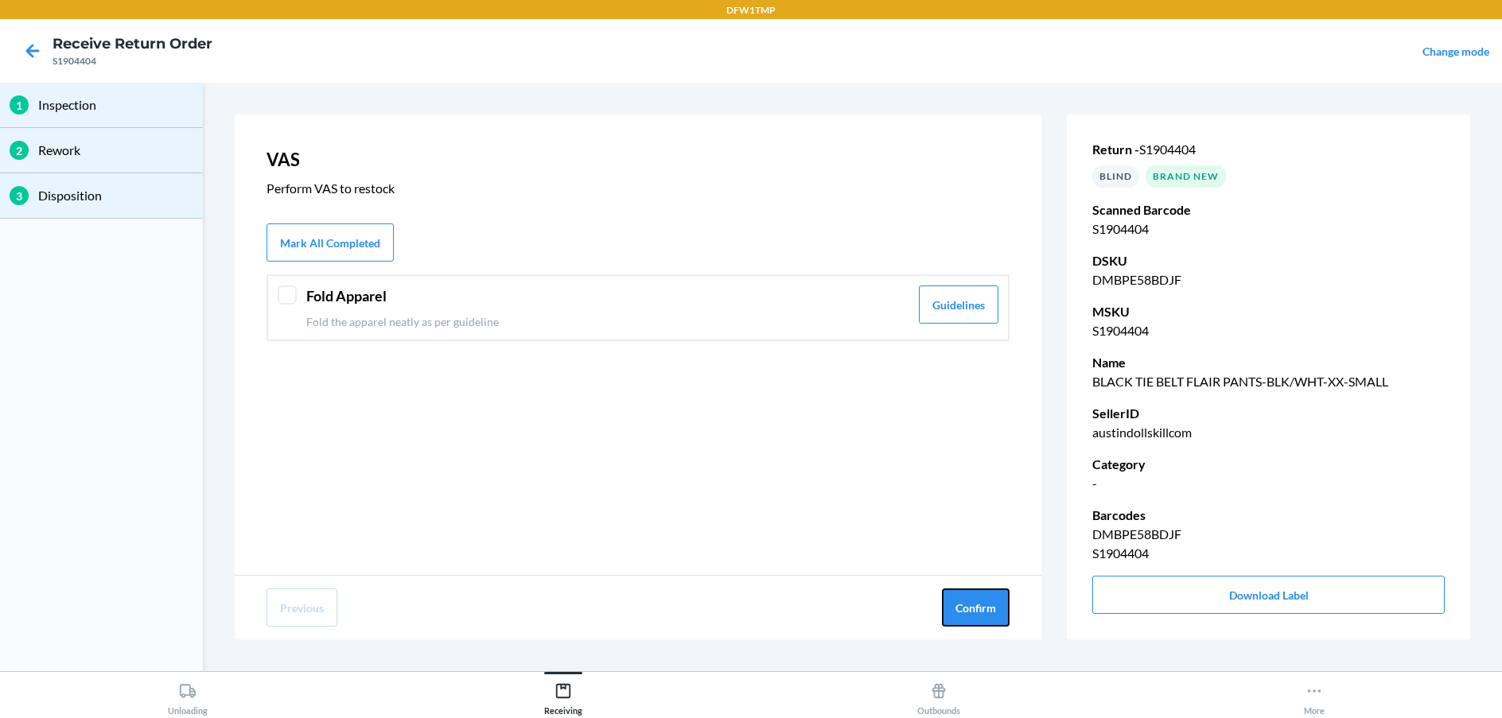
click at [993, 593] on button "Confirm" at bounding box center [976, 608] width 68 height 38
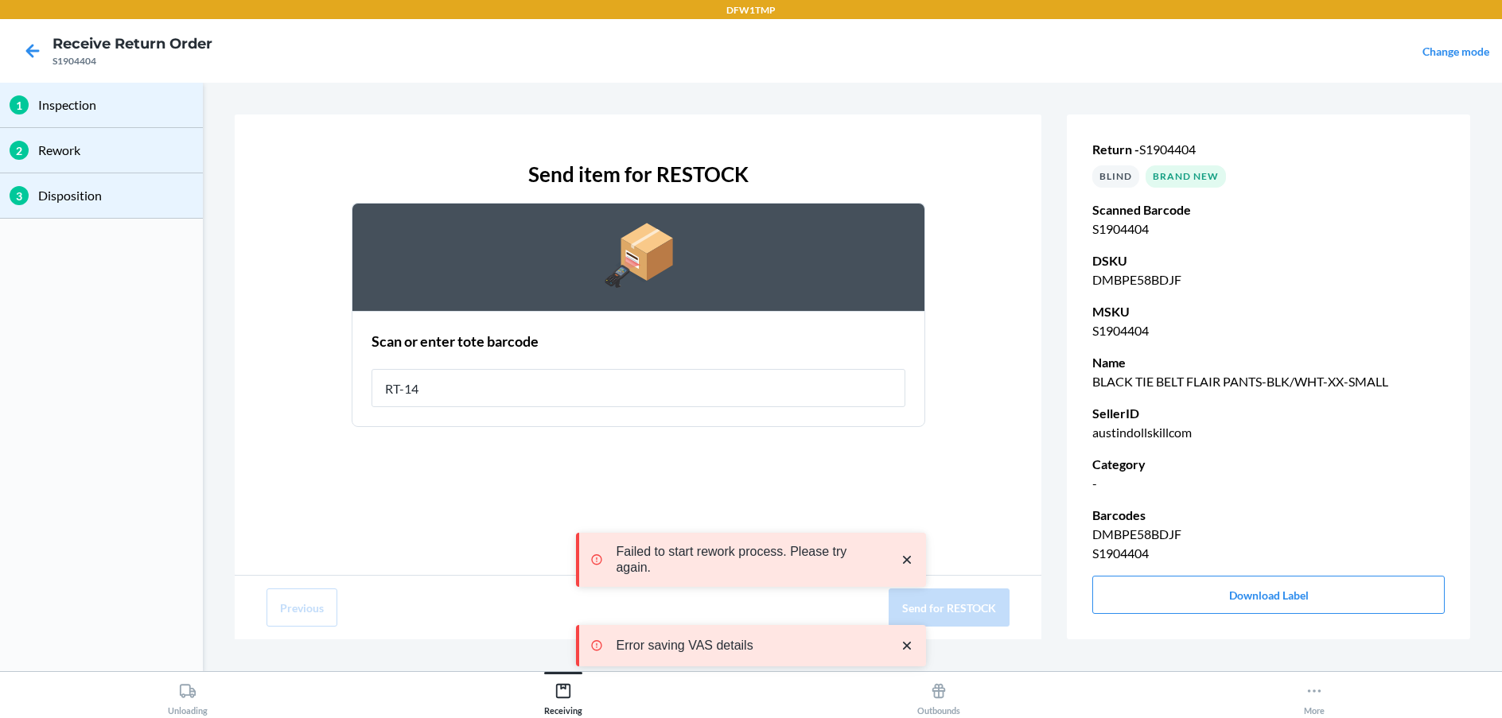
type input "RT-14"
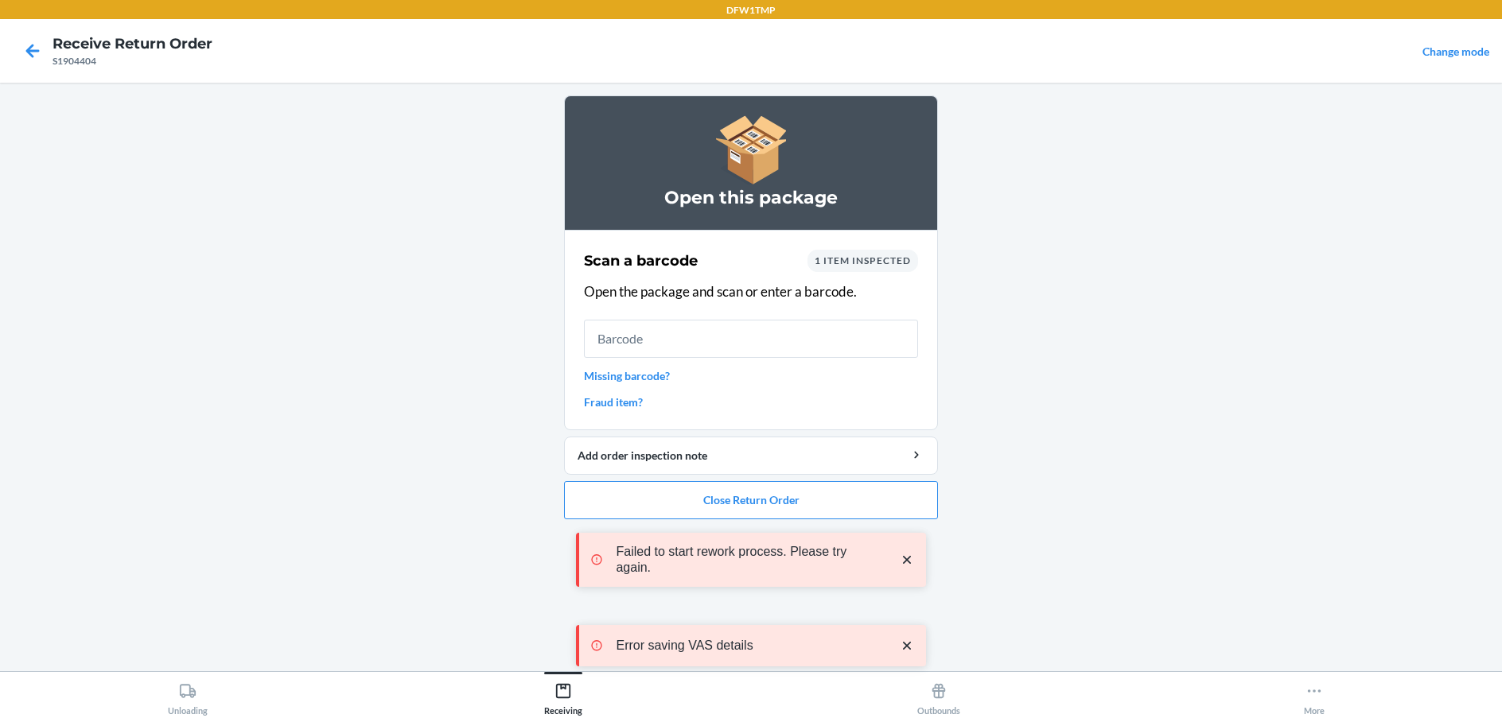
click at [744, 499] on div "Failed to start rework process. Please try again. Error saving VAS details" at bounding box center [751, 600] width 350 height 210
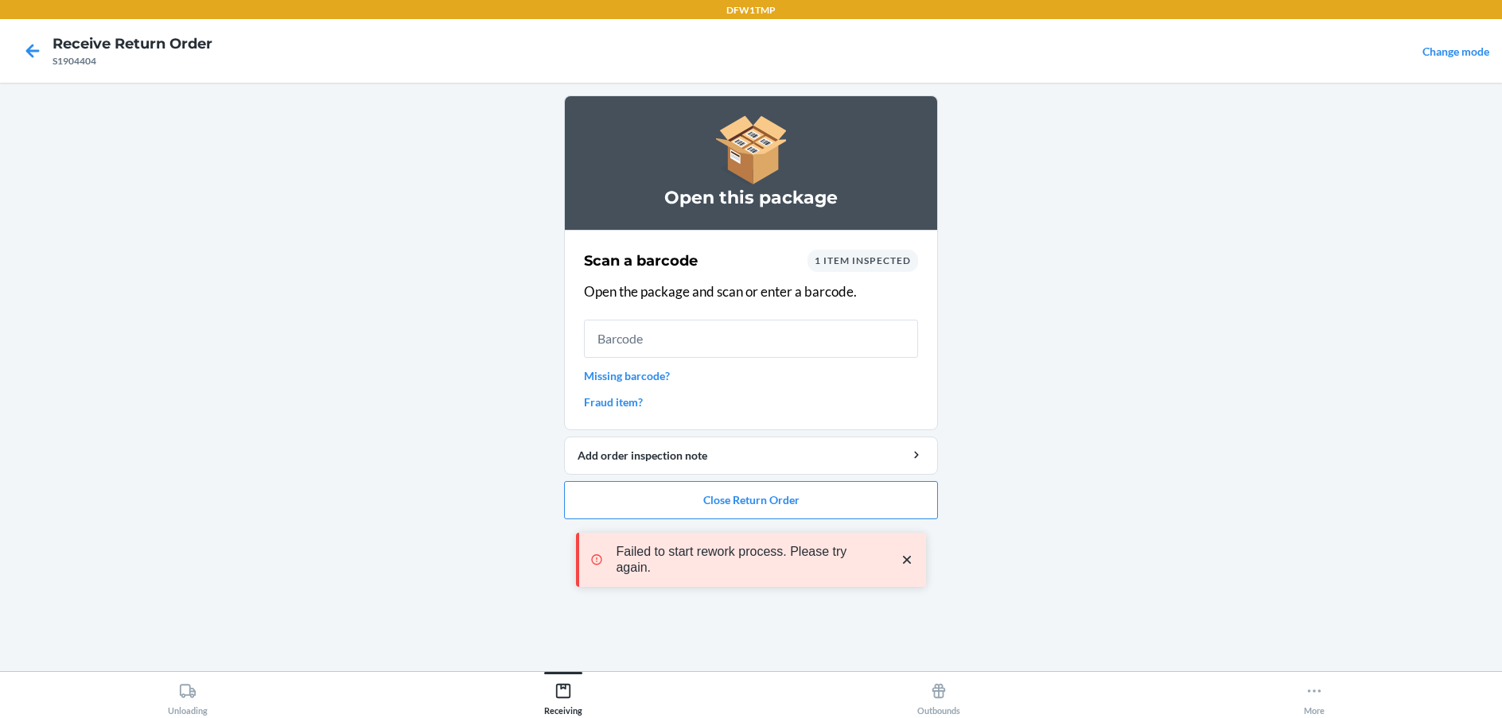
click at [744, 499] on div "Failed to start rework process. Please try again. Error saving VAS details" at bounding box center [751, 600] width 350 height 210
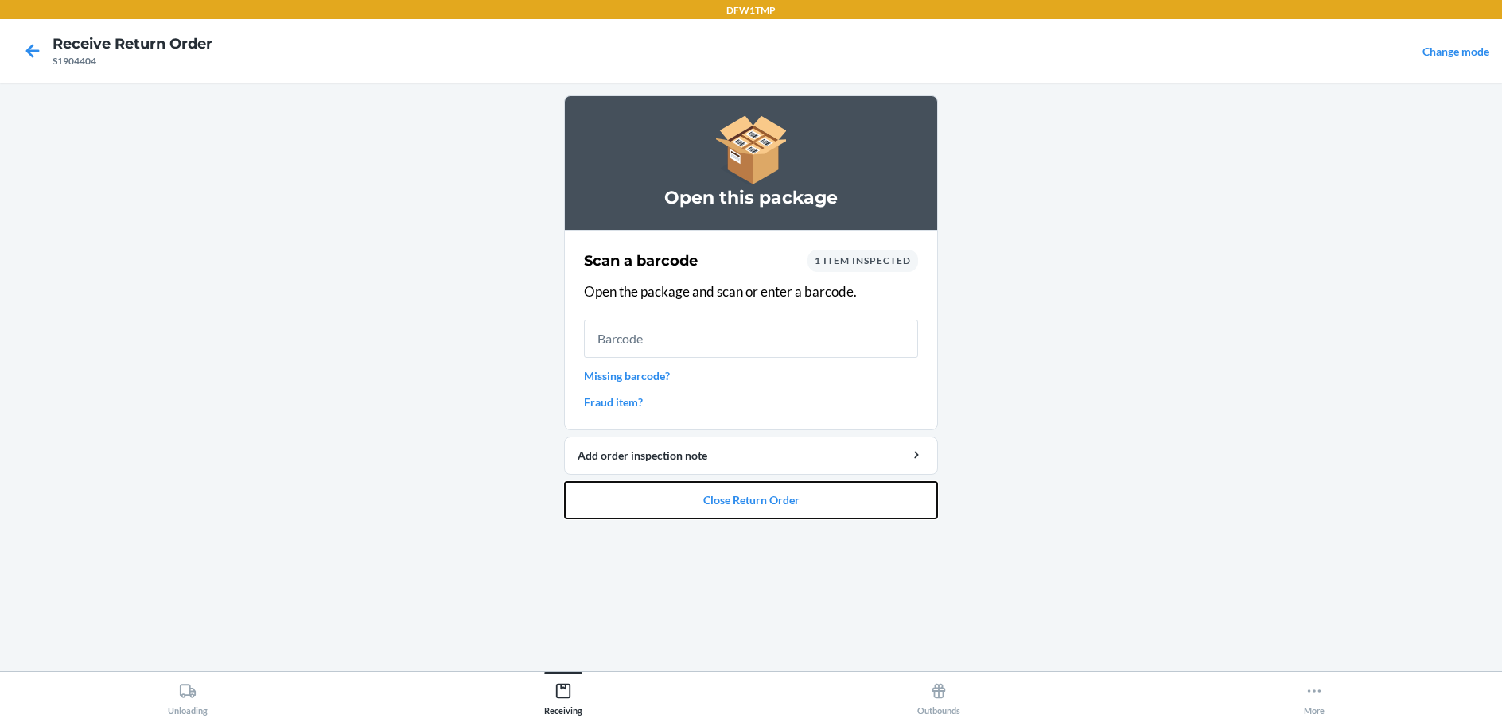
click at [744, 499] on button "Close Return Order" at bounding box center [751, 500] width 374 height 38
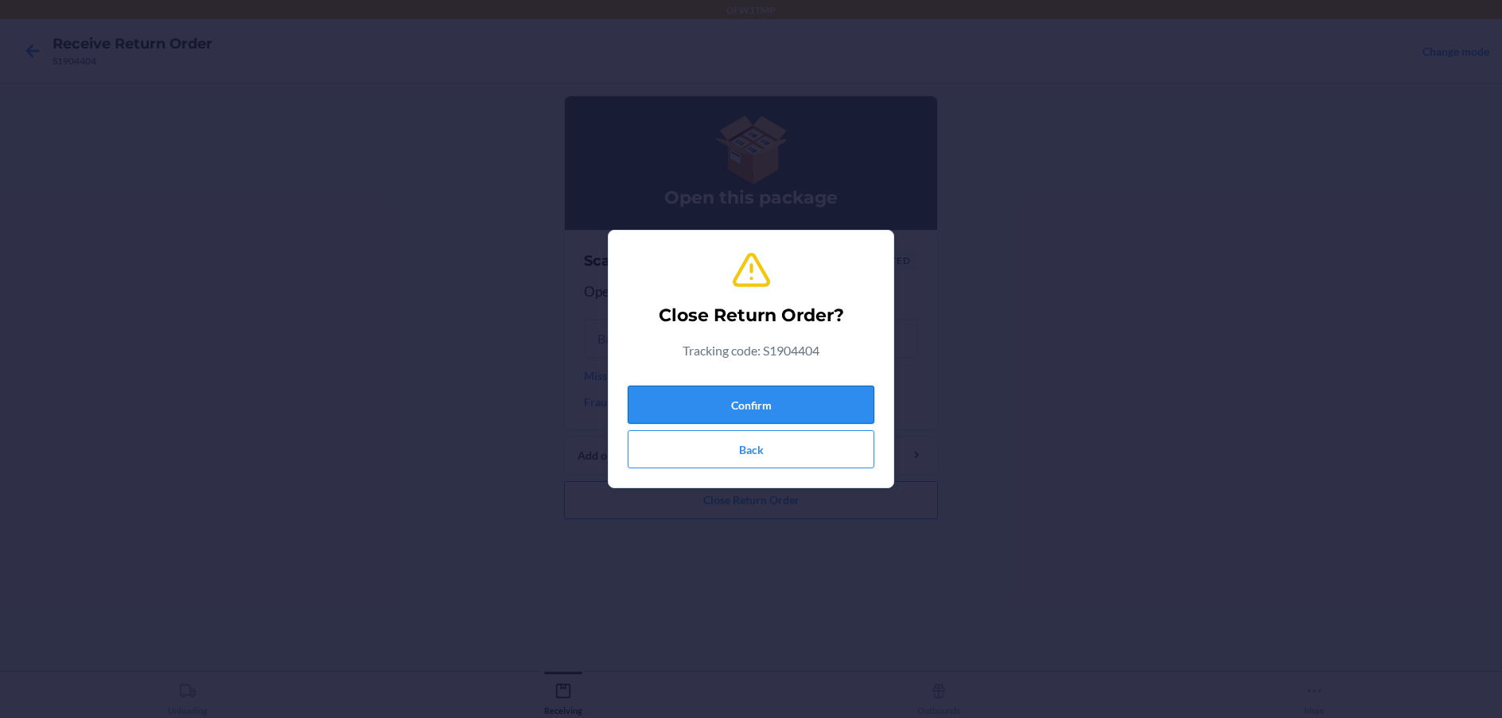
click at [727, 411] on button "Confirm" at bounding box center [751, 405] width 247 height 38
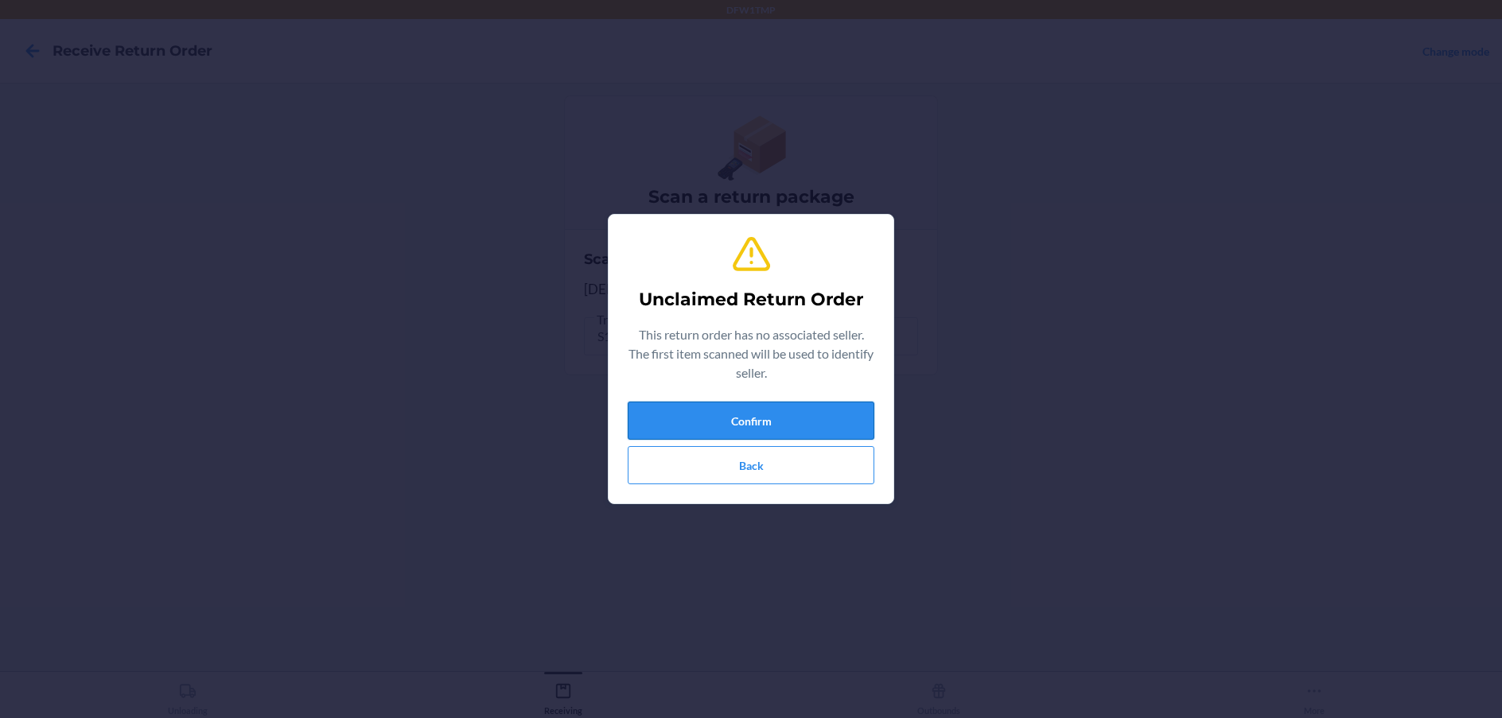
click at [730, 410] on button "Confirm" at bounding box center [751, 421] width 247 height 38
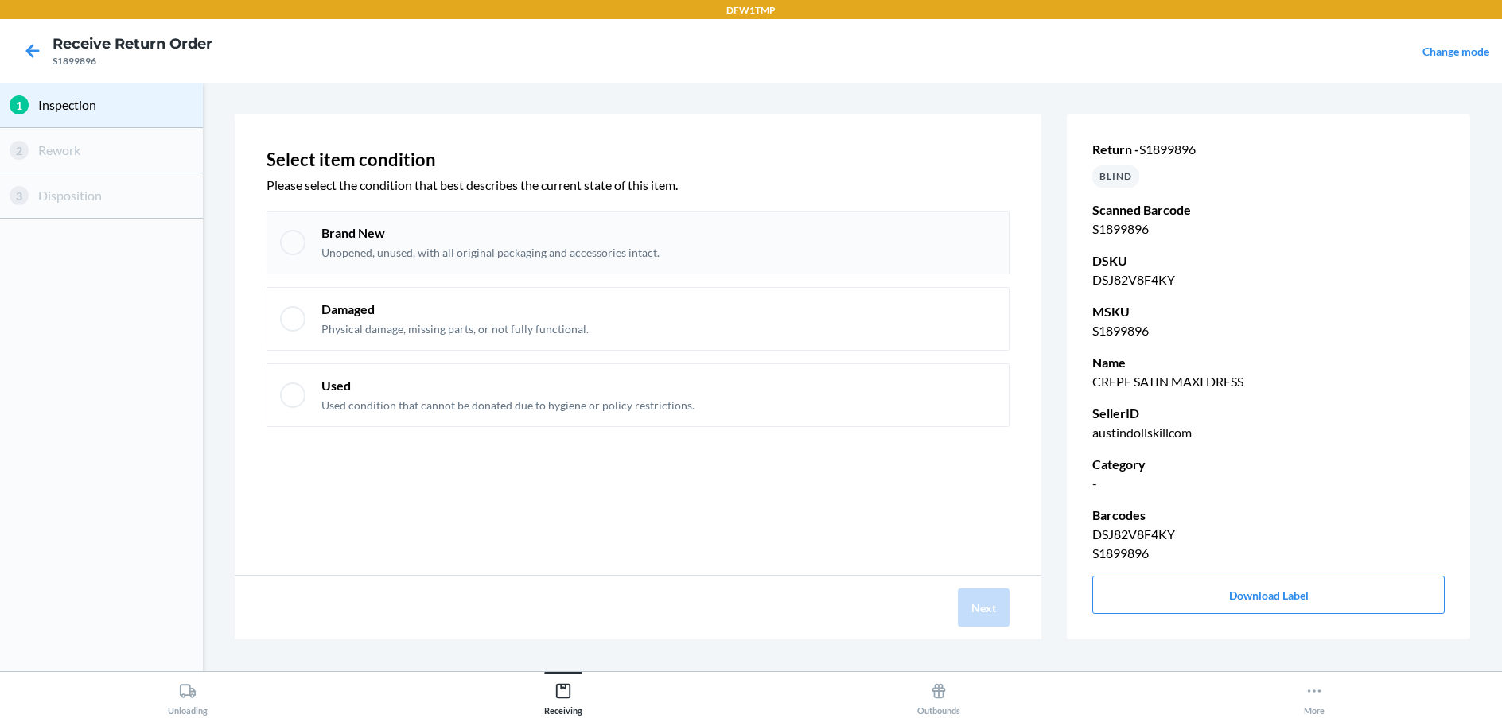
click at [660, 249] on div "Brand New Unopened, unused, with all original packaging and accessories intact." at bounding box center [658, 242] width 674 height 37
checkbox input "true"
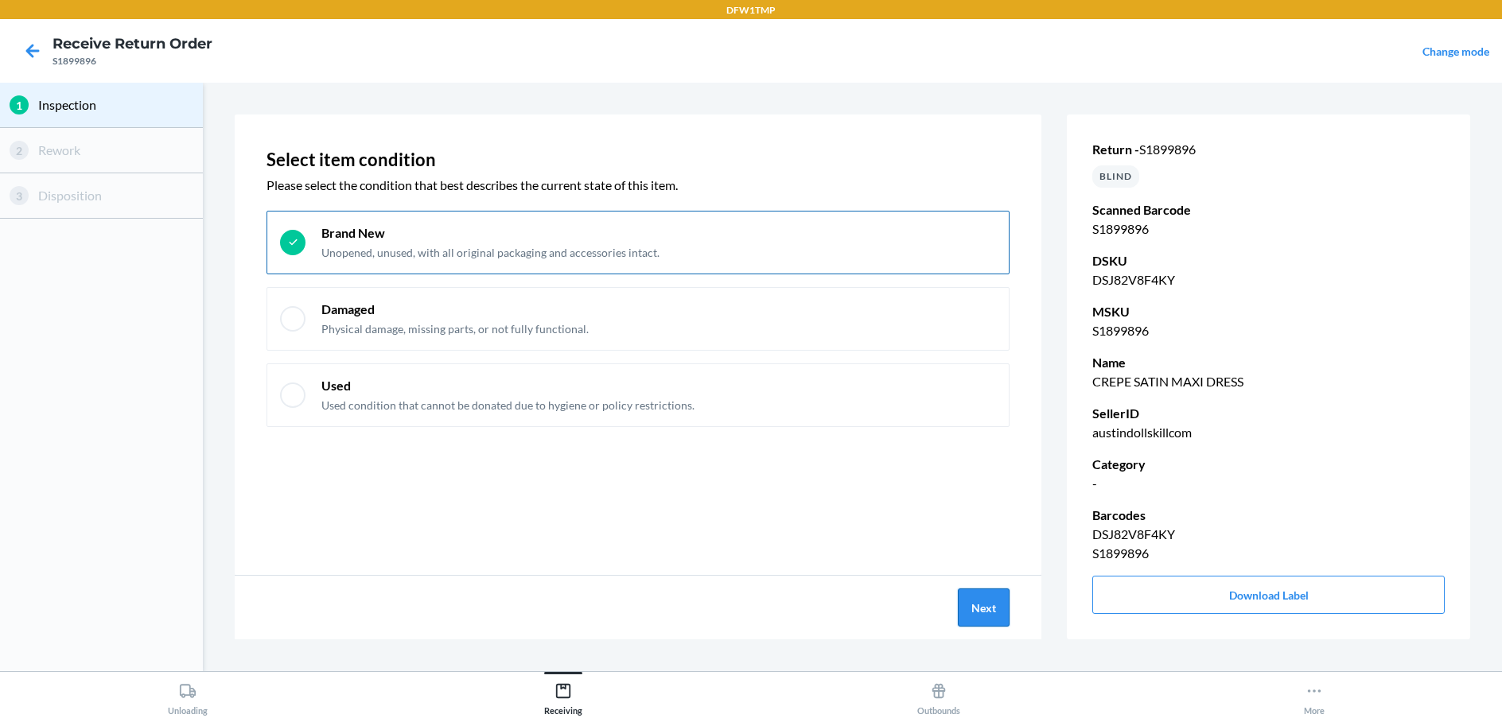
click at [976, 614] on button "Next" at bounding box center [984, 608] width 52 height 38
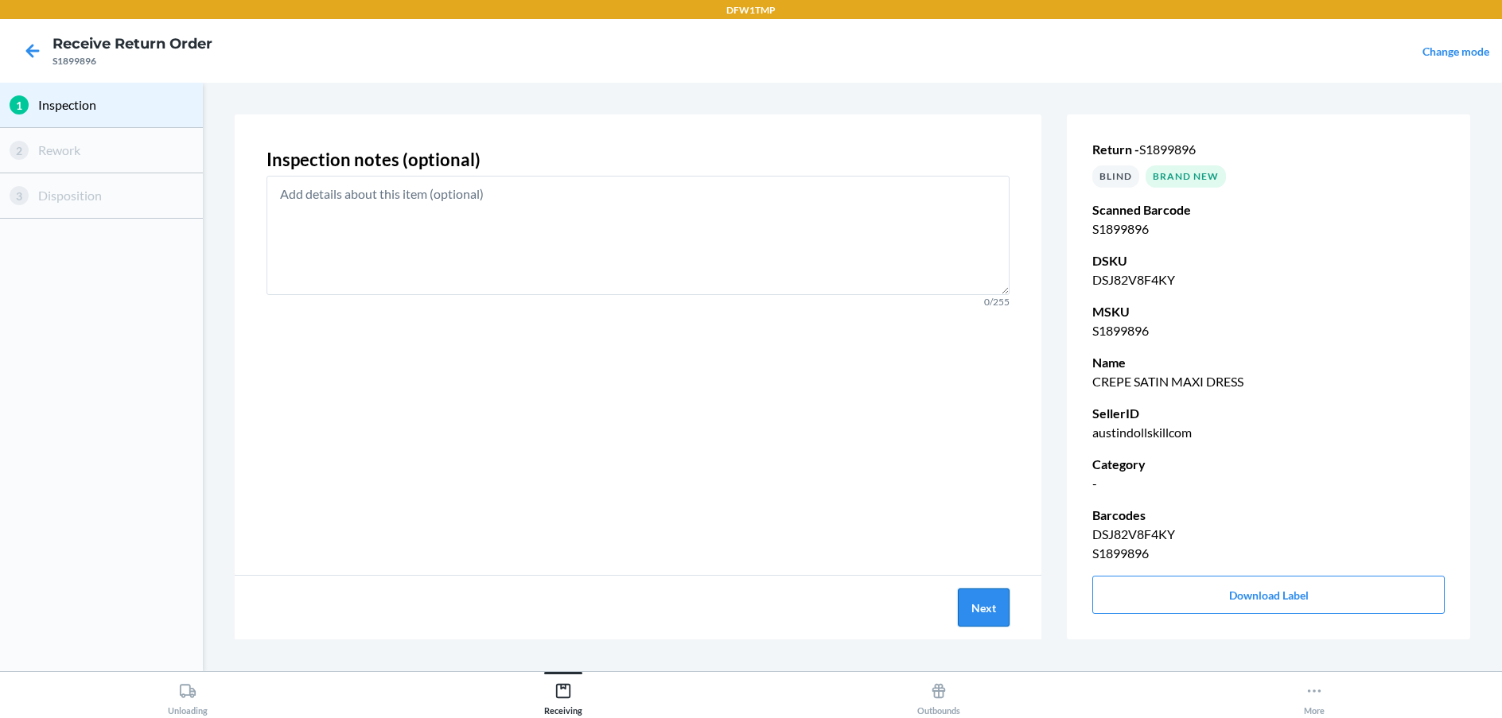
click at [976, 610] on button "Next" at bounding box center [984, 608] width 52 height 38
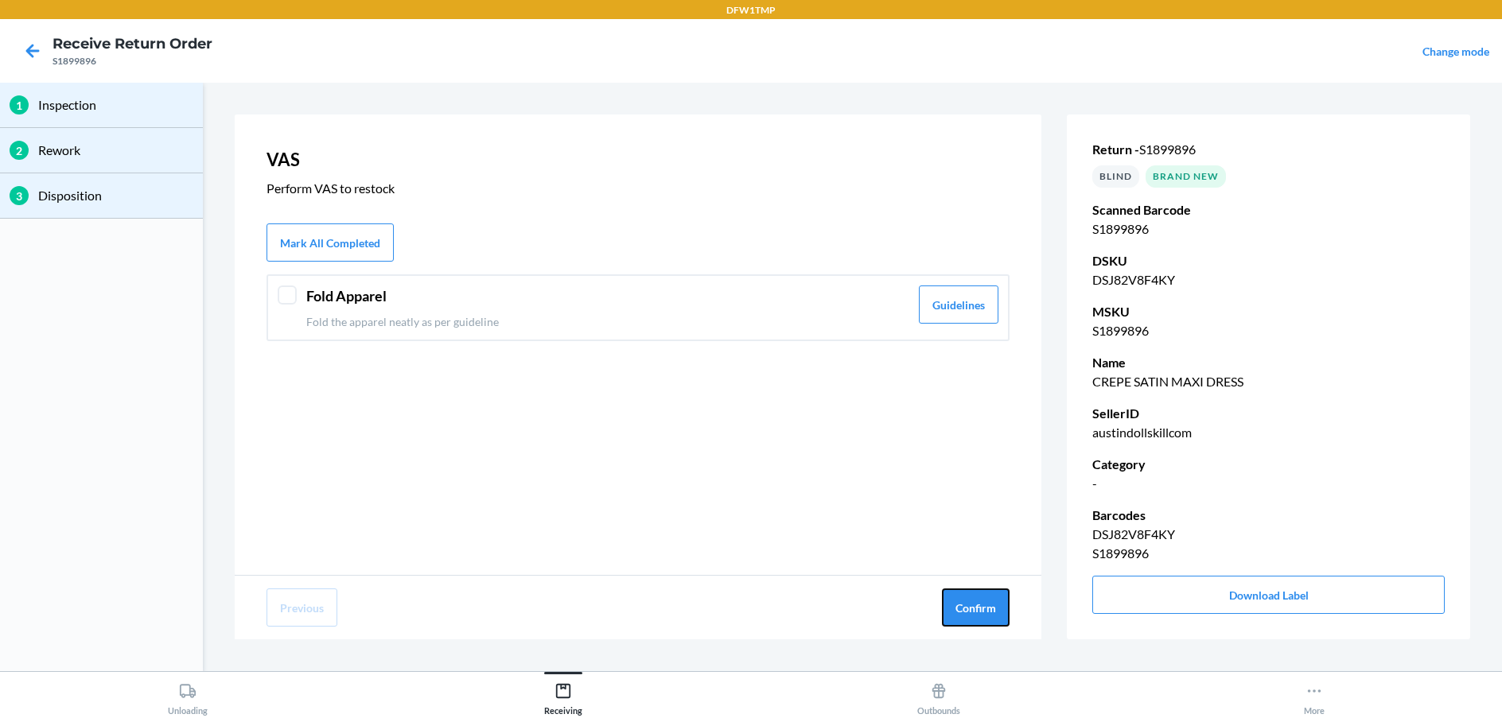
click at [976, 610] on button "Confirm" at bounding box center [976, 608] width 68 height 38
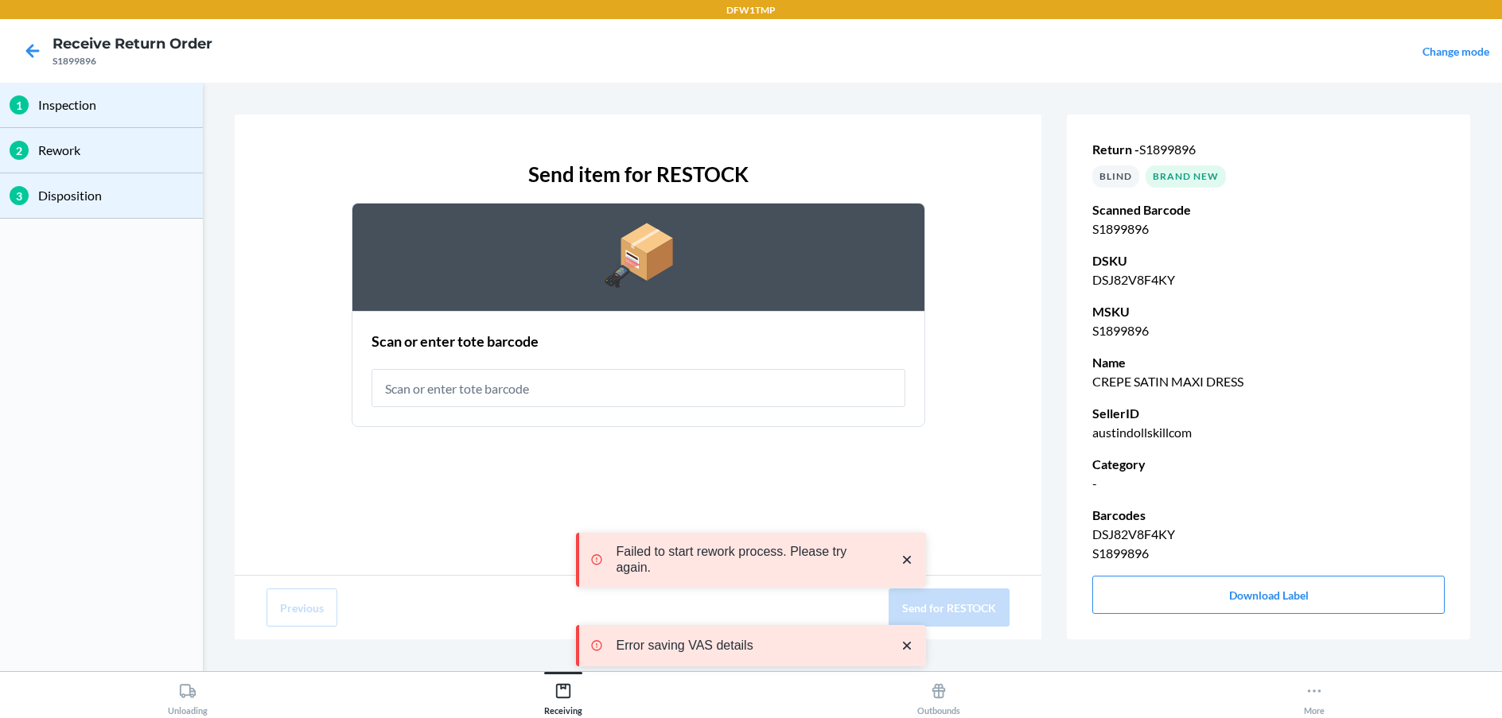
type input "RT-14"
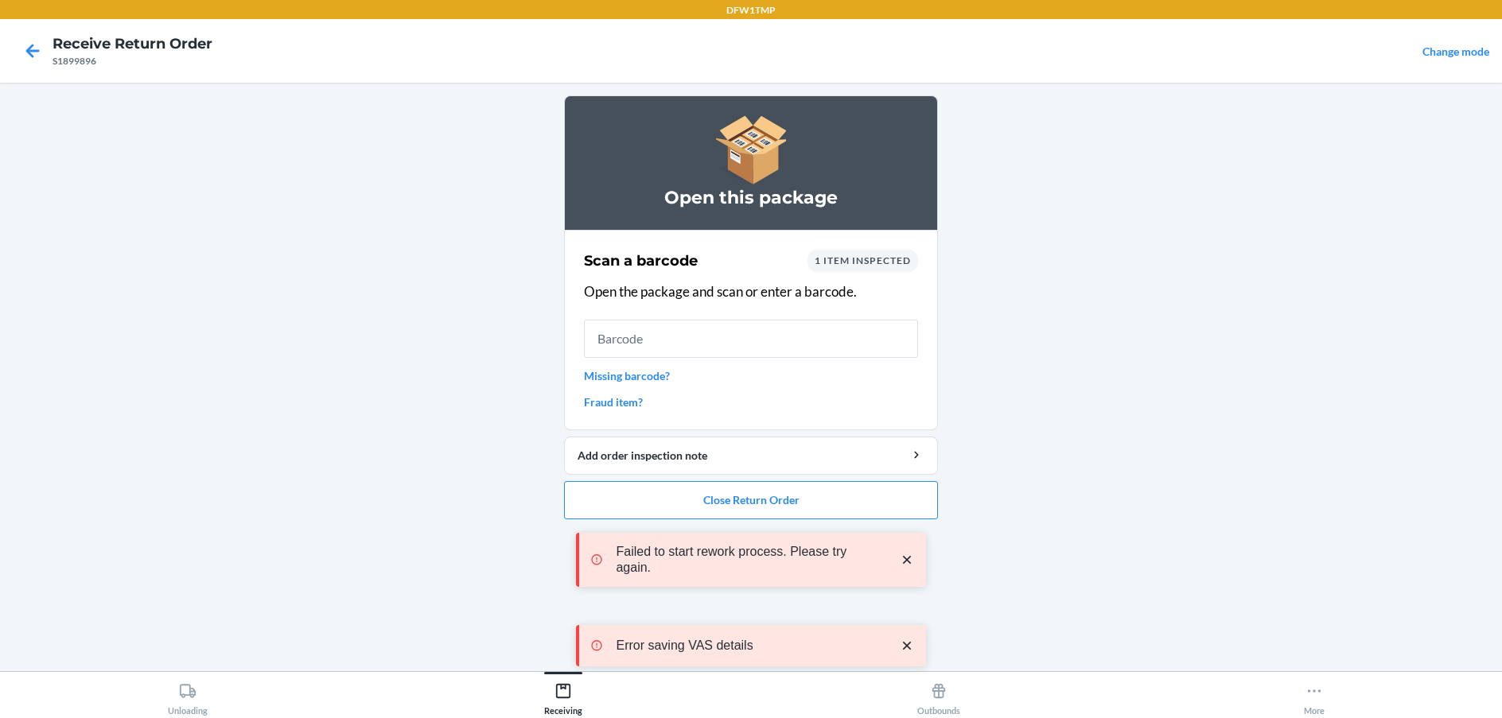
click at [760, 514] on div "Failed to start rework process. Please try again. Error saving VAS details" at bounding box center [751, 600] width 350 height 210
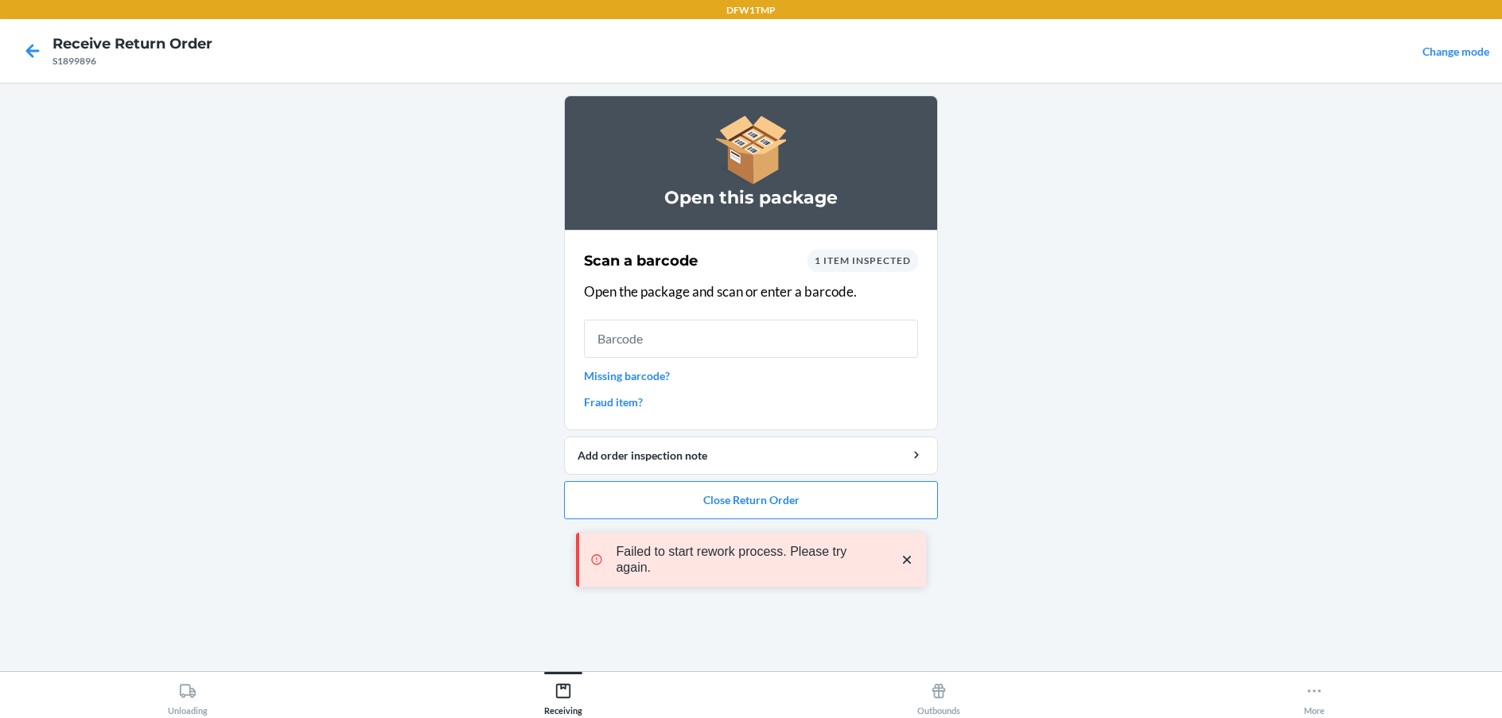
click at [756, 508] on div "Failed to start rework process. Please try again. Error saving VAS details" at bounding box center [751, 600] width 350 height 210
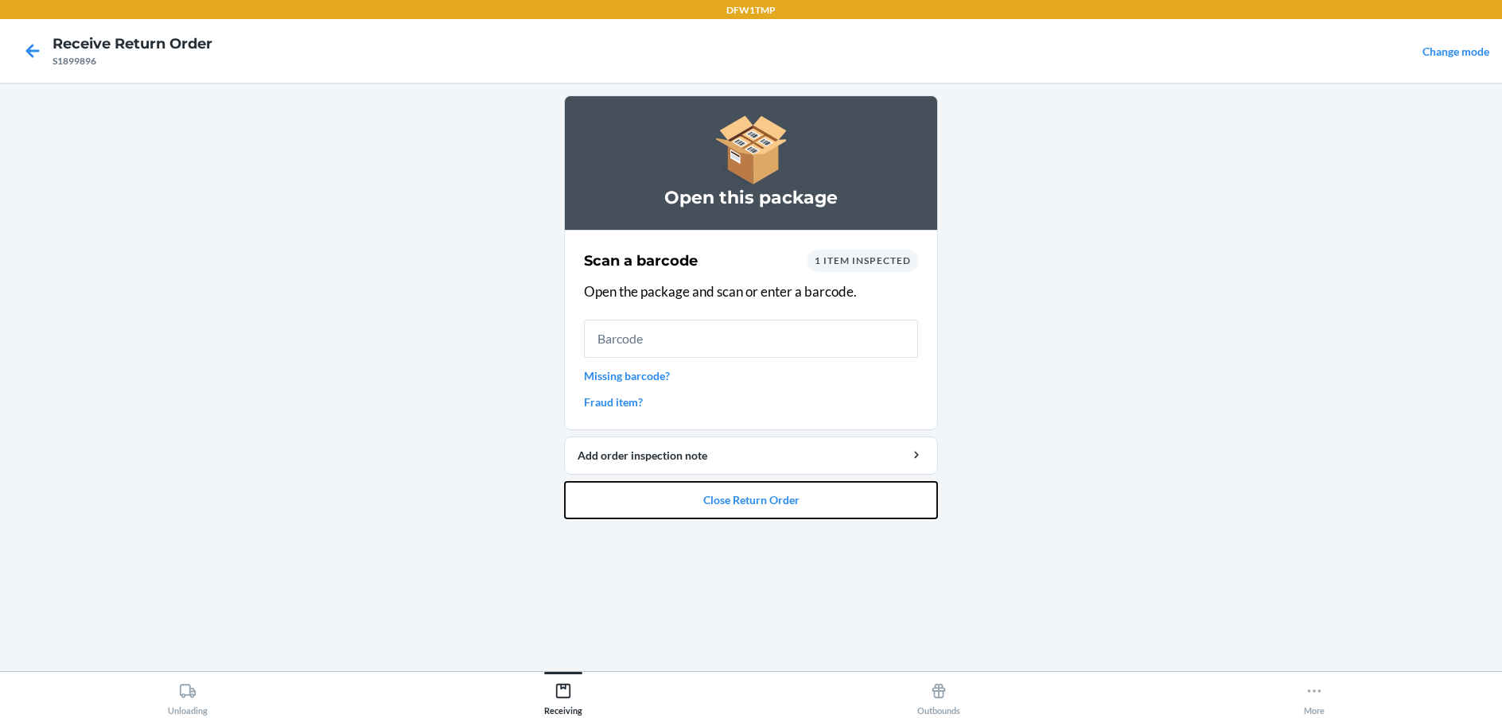
click at [748, 501] on button "Close Return Order" at bounding box center [751, 500] width 374 height 38
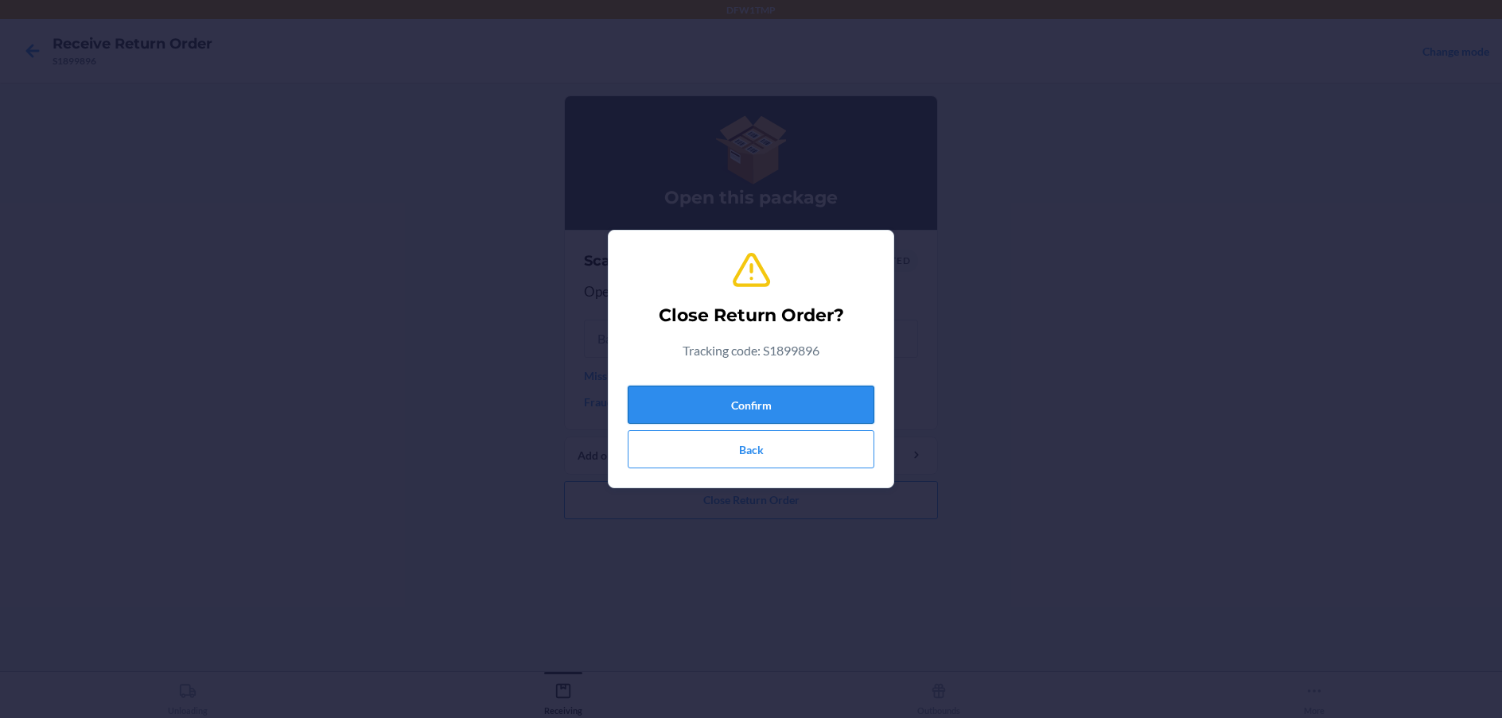
click at [758, 402] on button "Confirm" at bounding box center [751, 405] width 247 height 38
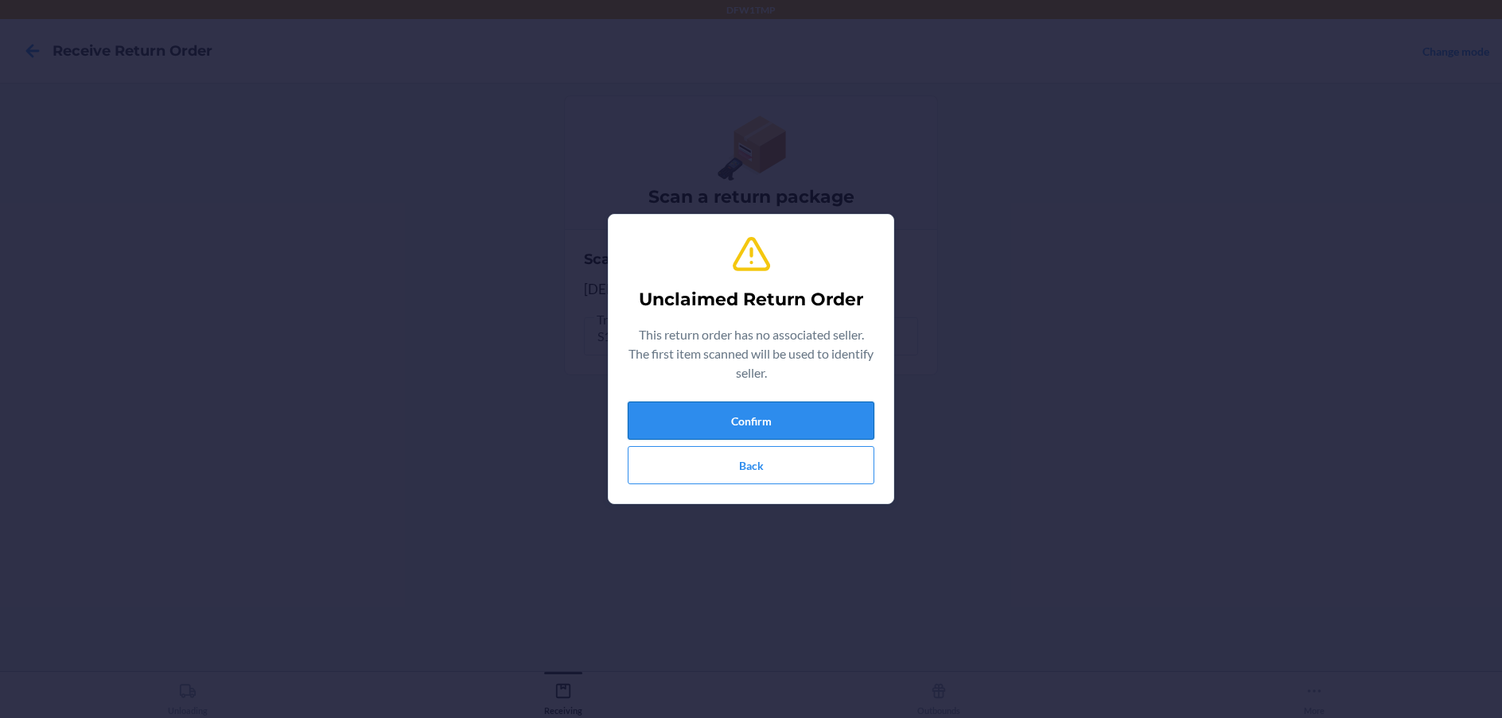
click at [708, 408] on button "Confirm" at bounding box center [751, 421] width 247 height 38
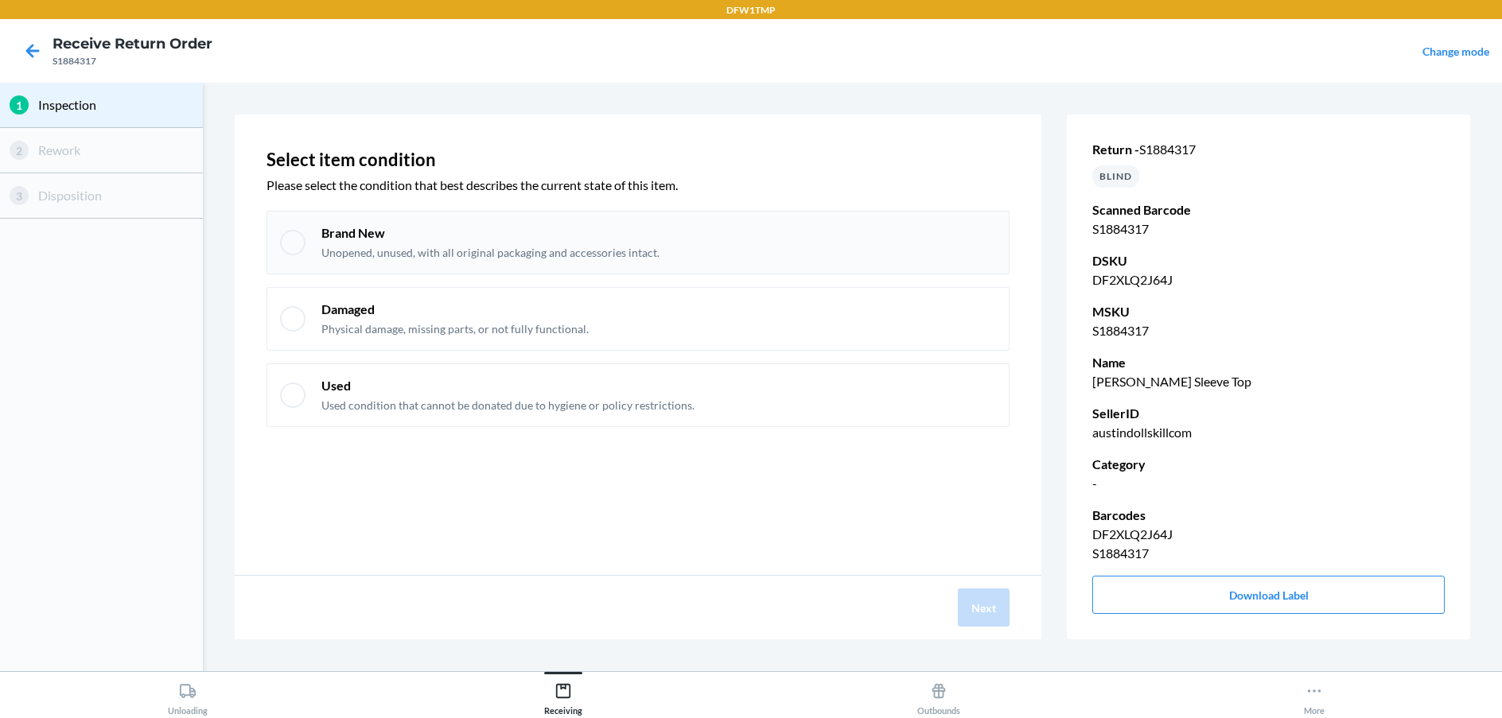
click at [451, 227] on p "Brand New" at bounding box center [490, 232] width 338 height 17
checkbox input "true"
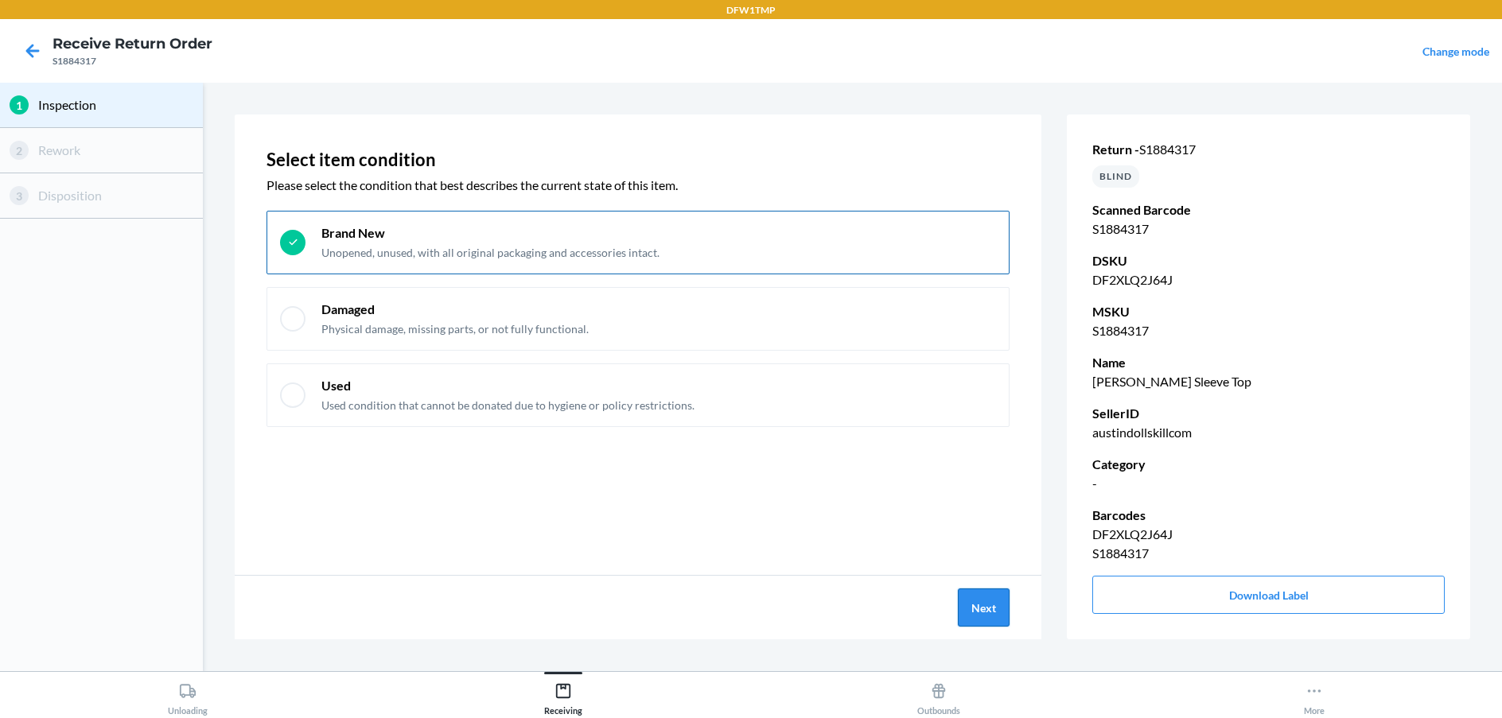
click at [991, 589] on button "Next" at bounding box center [984, 608] width 52 height 38
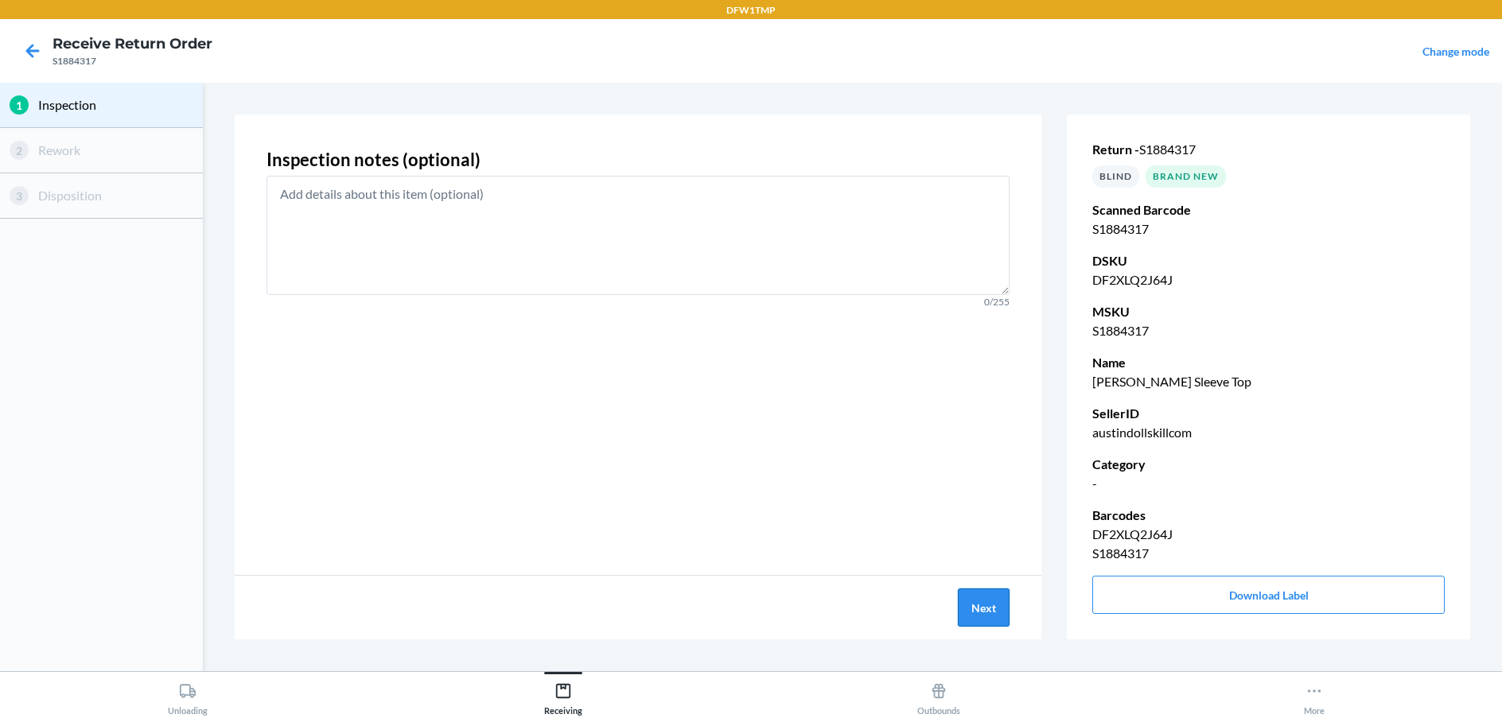
click at [970, 610] on button "Next" at bounding box center [984, 608] width 52 height 38
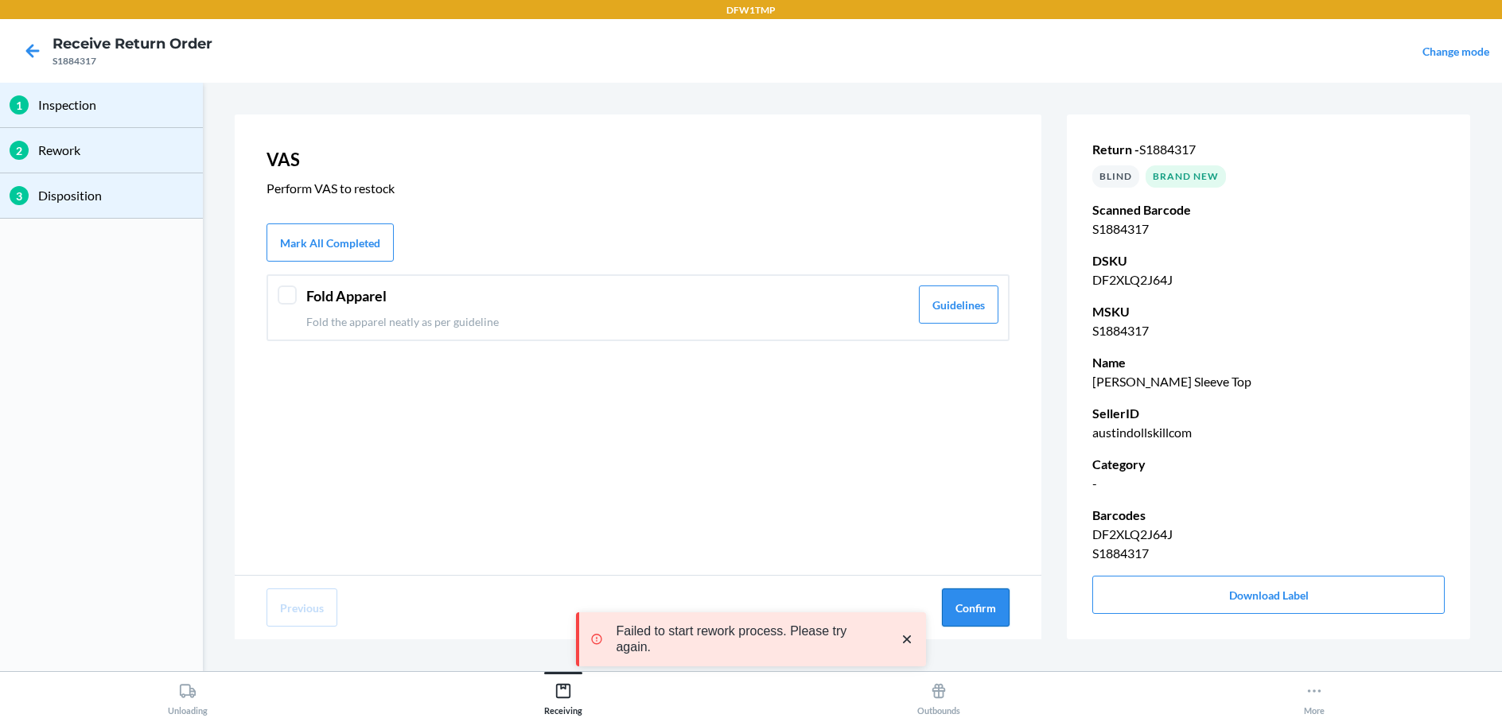
click at [968, 610] on button "Confirm" at bounding box center [976, 608] width 68 height 38
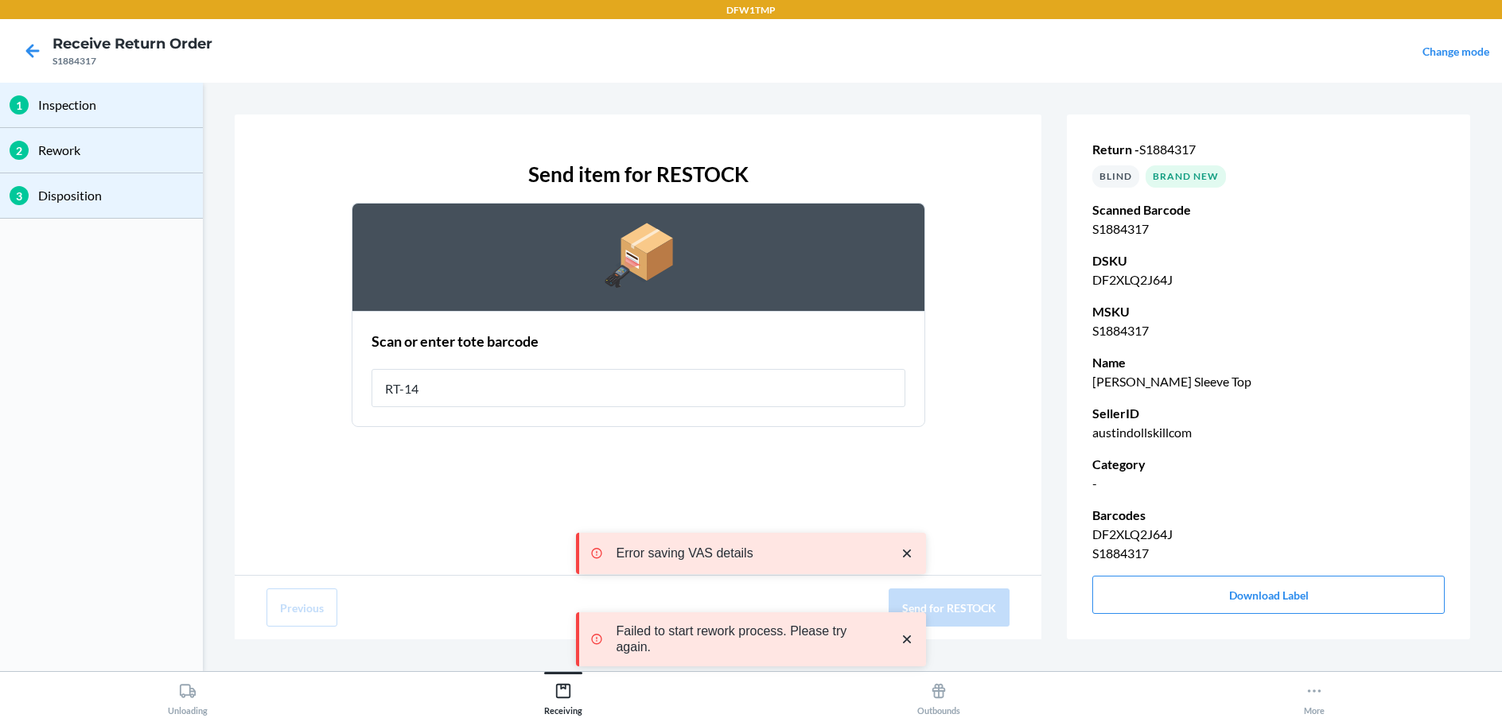
type input "RT-14"
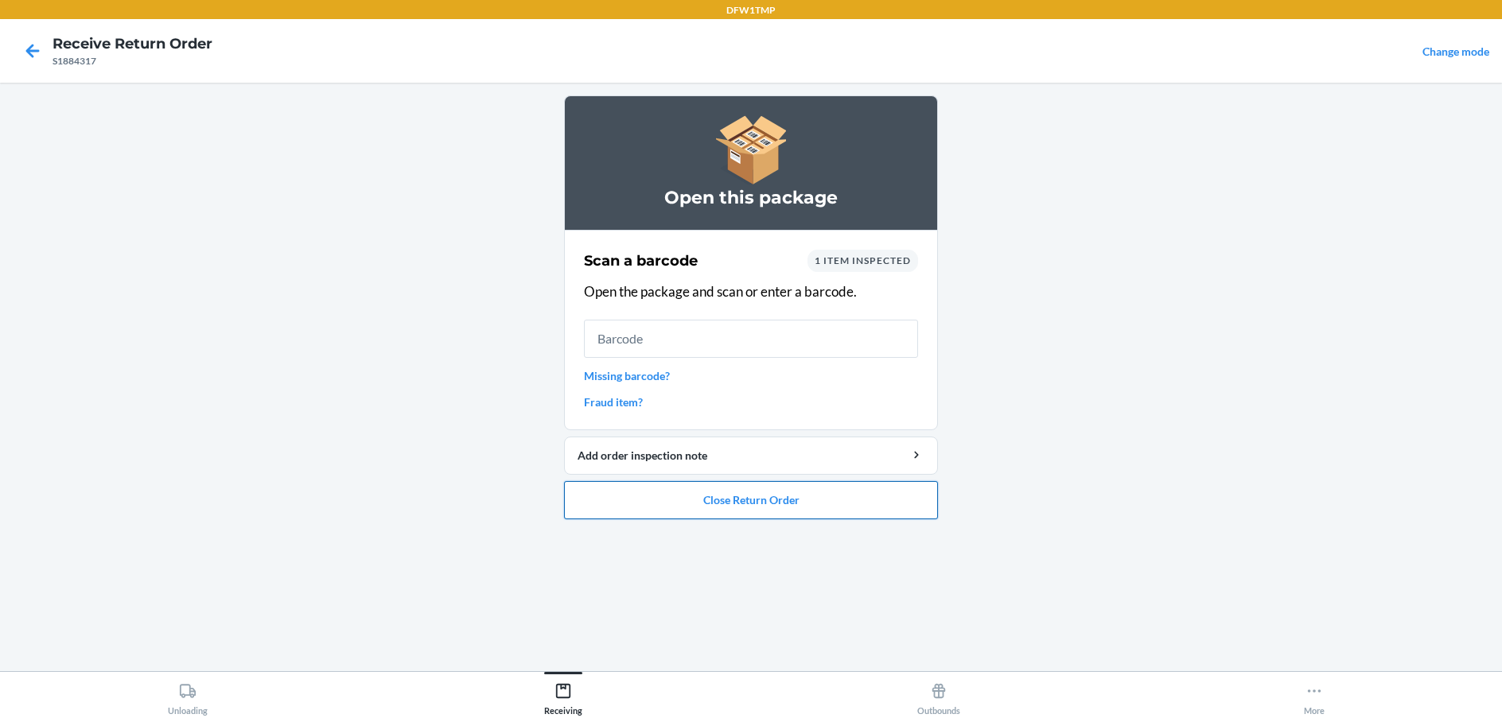
click at [726, 511] on button "Close Return Order" at bounding box center [751, 500] width 374 height 38
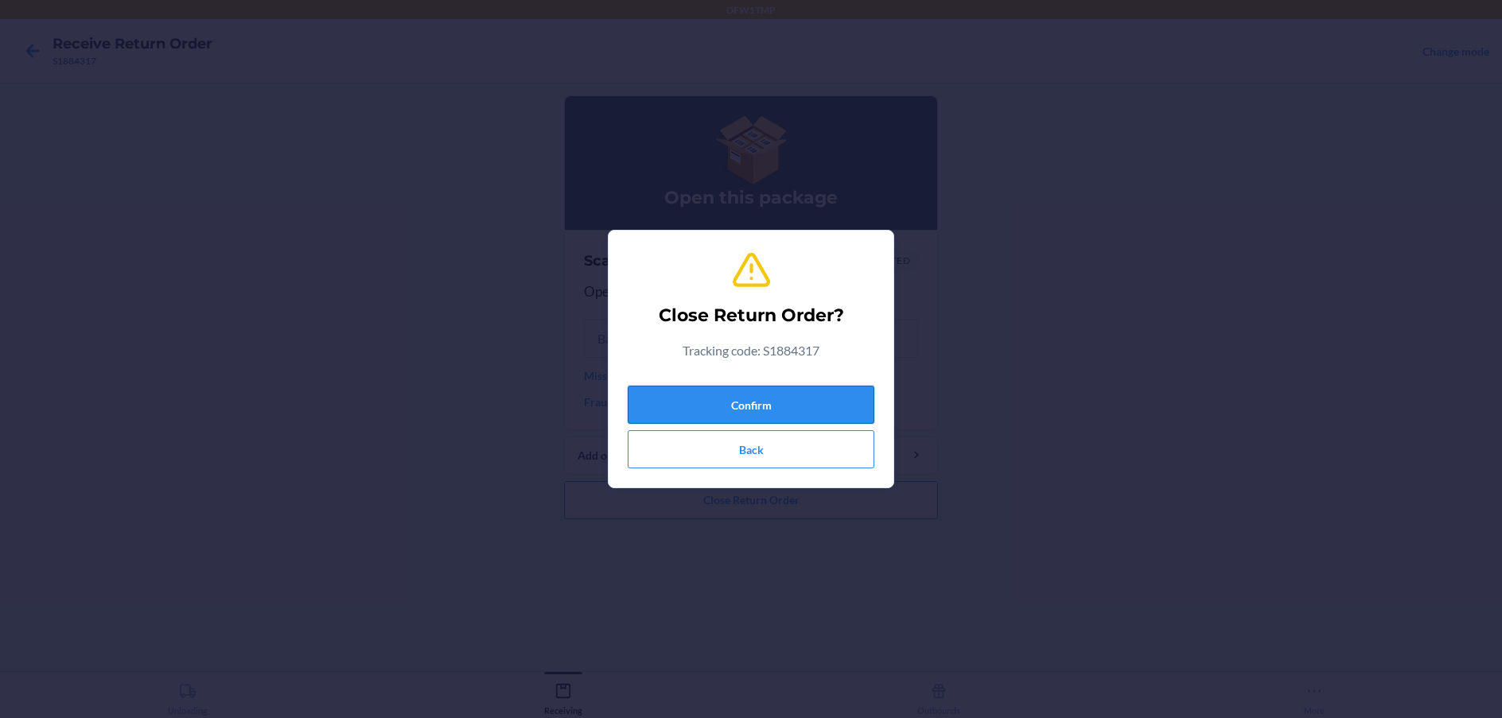
click at [749, 413] on button "Confirm" at bounding box center [751, 405] width 247 height 38
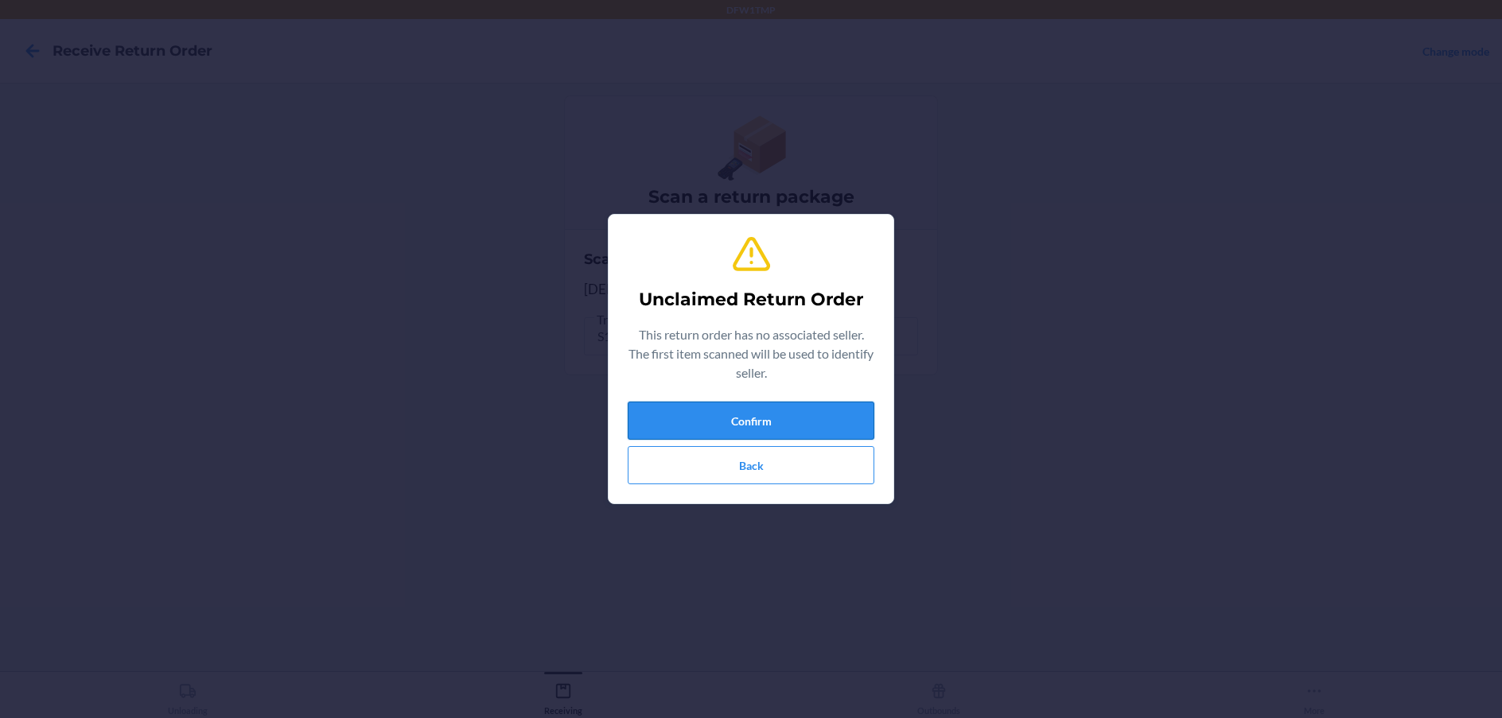
click at [741, 402] on button "Confirm" at bounding box center [751, 421] width 247 height 38
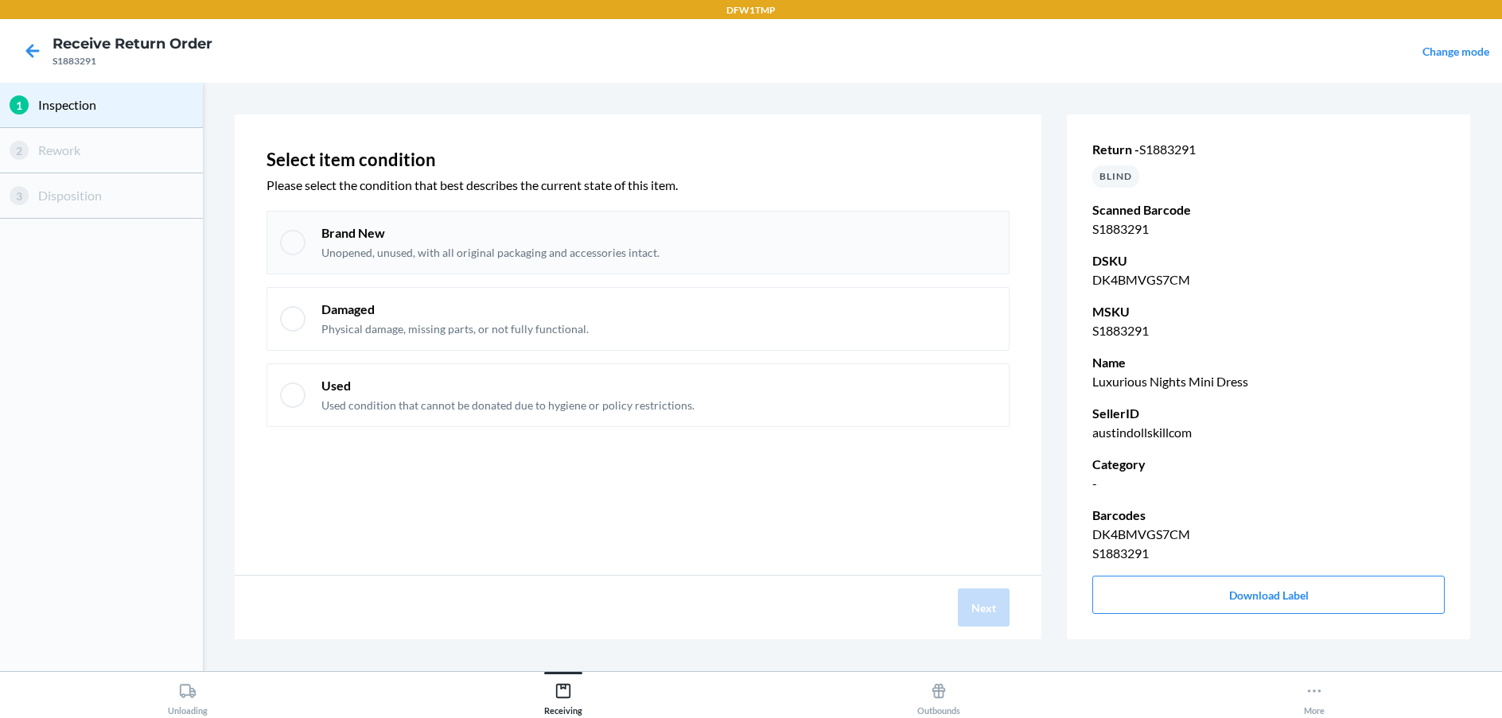
click at [567, 236] on p "Brand New" at bounding box center [490, 232] width 338 height 17
checkbox input "true"
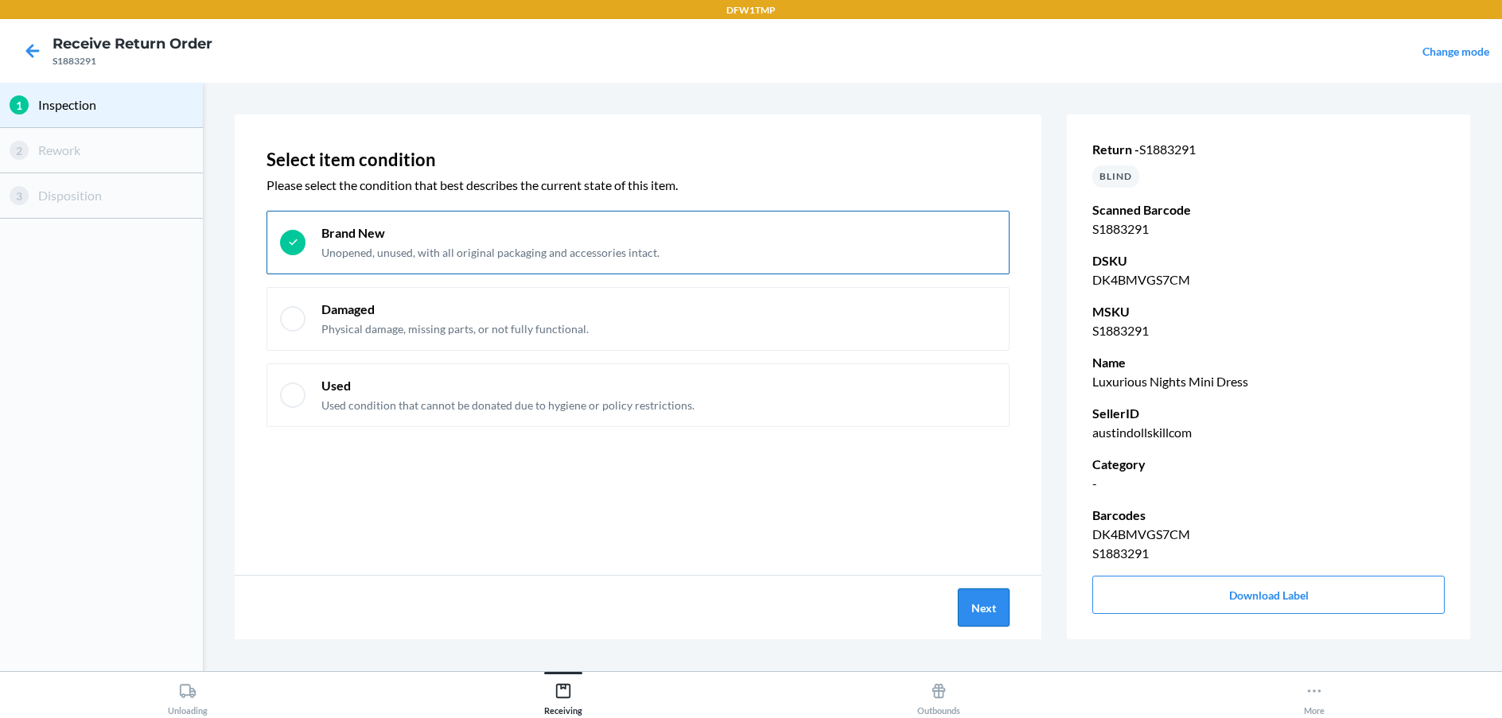
click at [982, 598] on button "Next" at bounding box center [984, 608] width 52 height 38
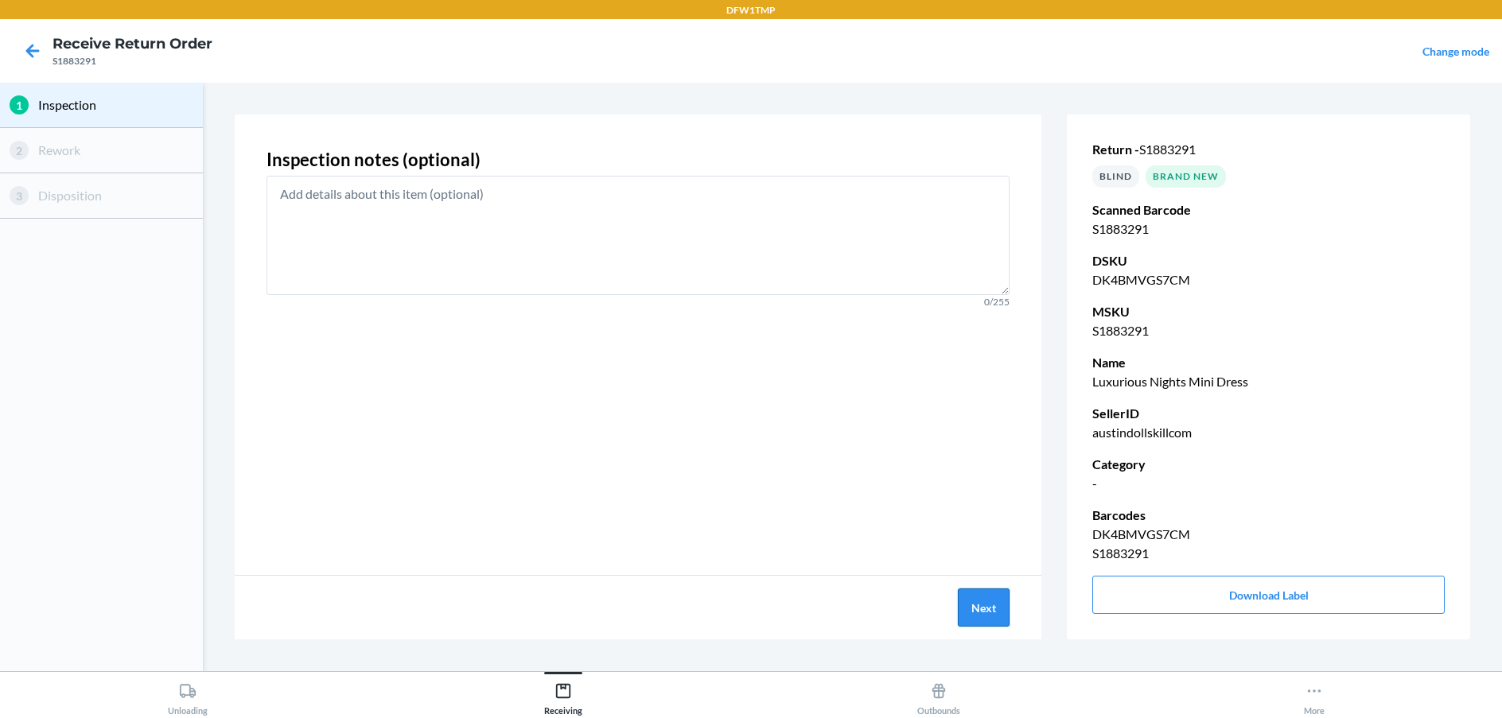
click at [982, 598] on button "Next" at bounding box center [984, 608] width 52 height 38
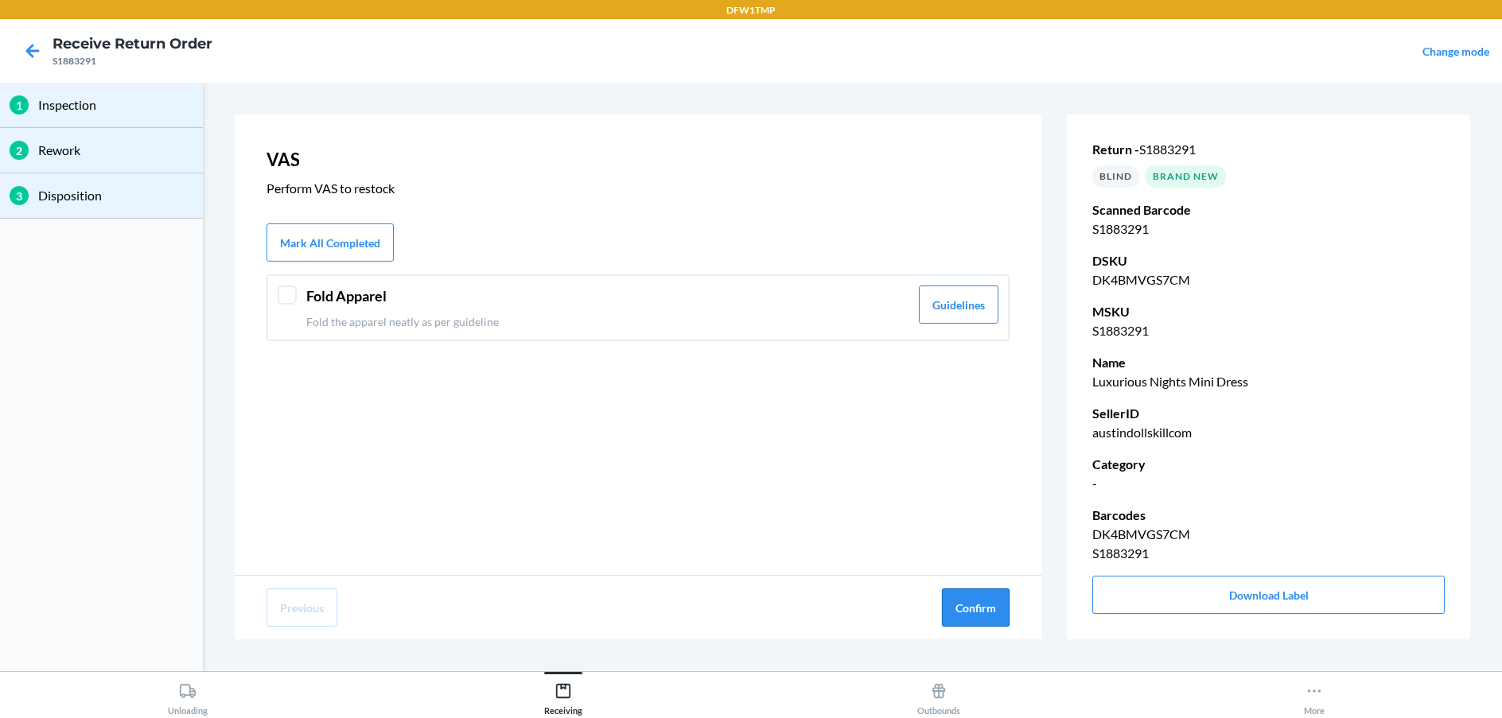
click at [985, 597] on button "Confirm" at bounding box center [976, 608] width 68 height 38
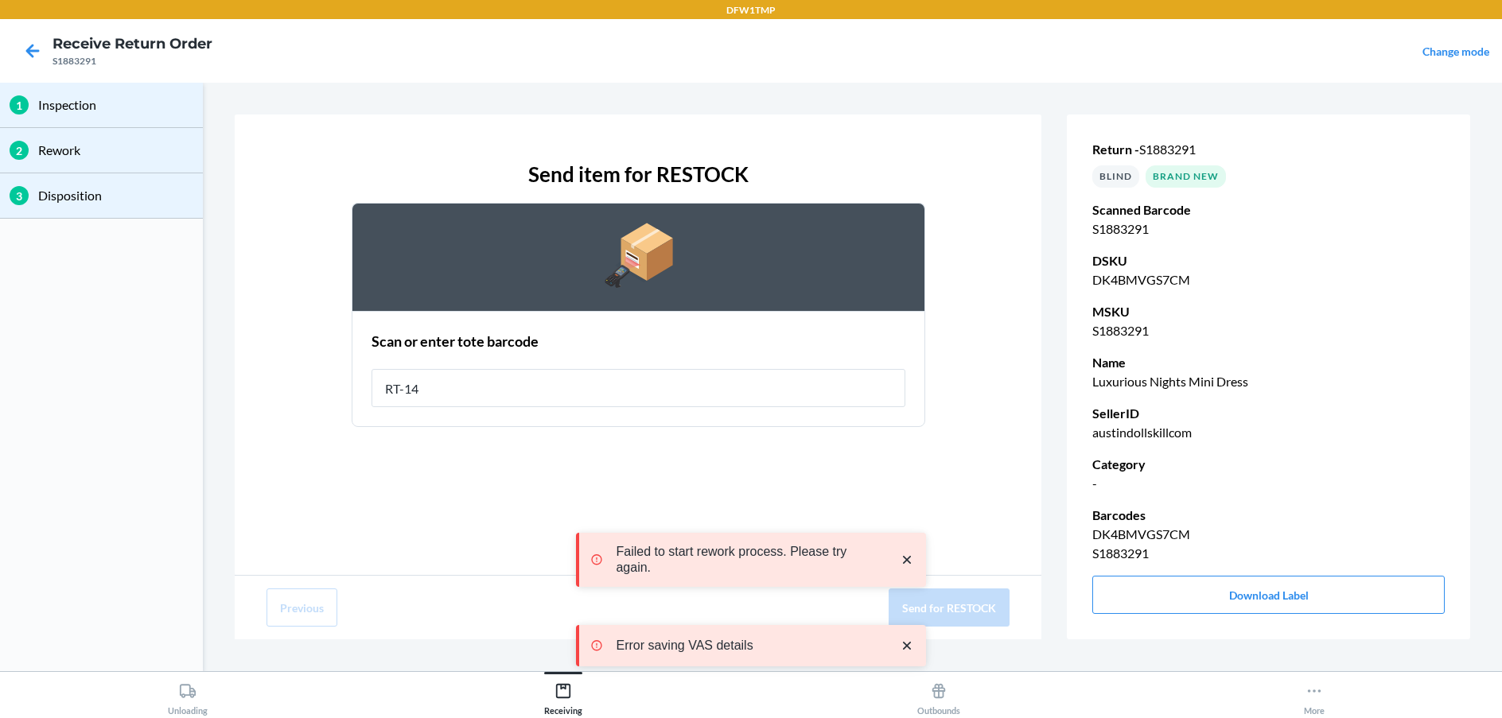
type input "RT-14"
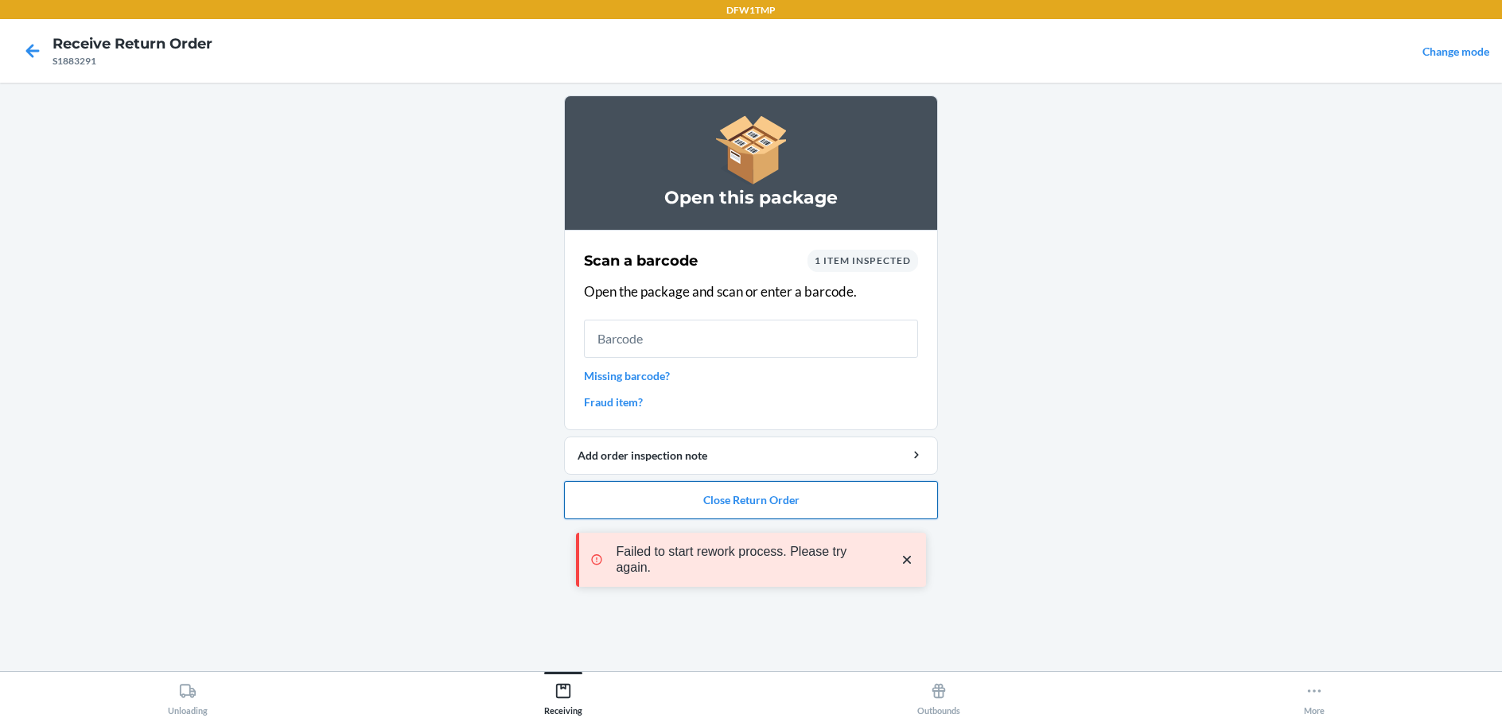
click at [744, 491] on button "Close Return Order" at bounding box center [751, 500] width 374 height 38
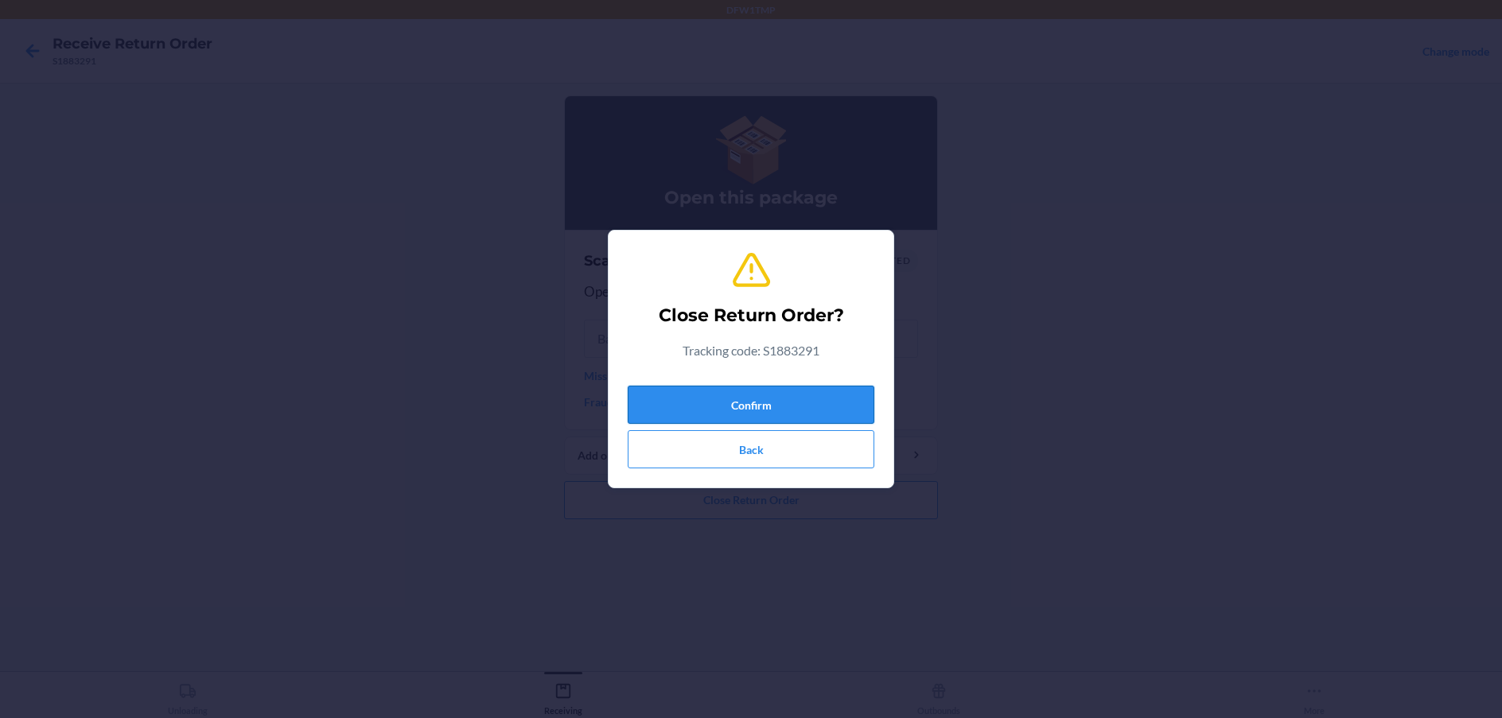
click at [738, 403] on button "Confirm" at bounding box center [751, 405] width 247 height 38
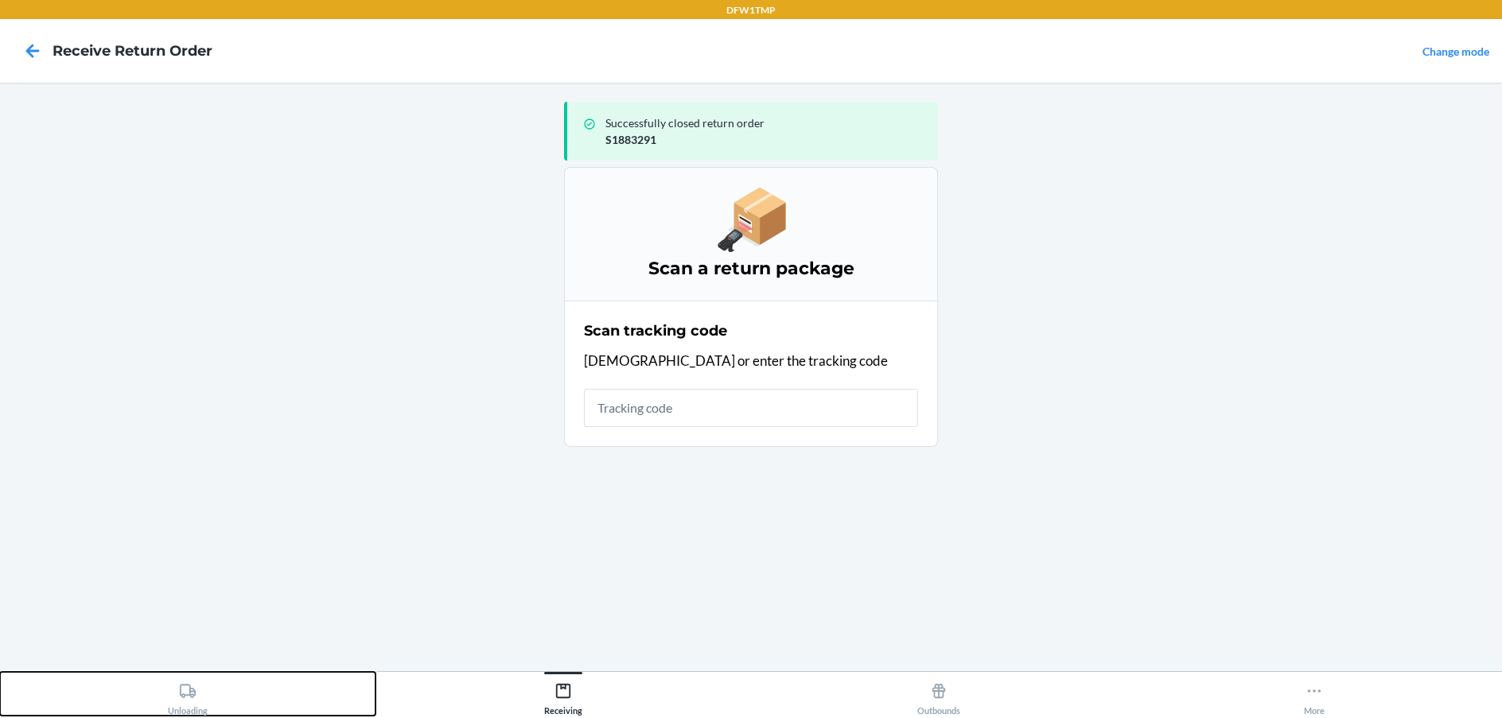
click at [184, 706] on div "Unloading" at bounding box center [188, 696] width 40 height 40
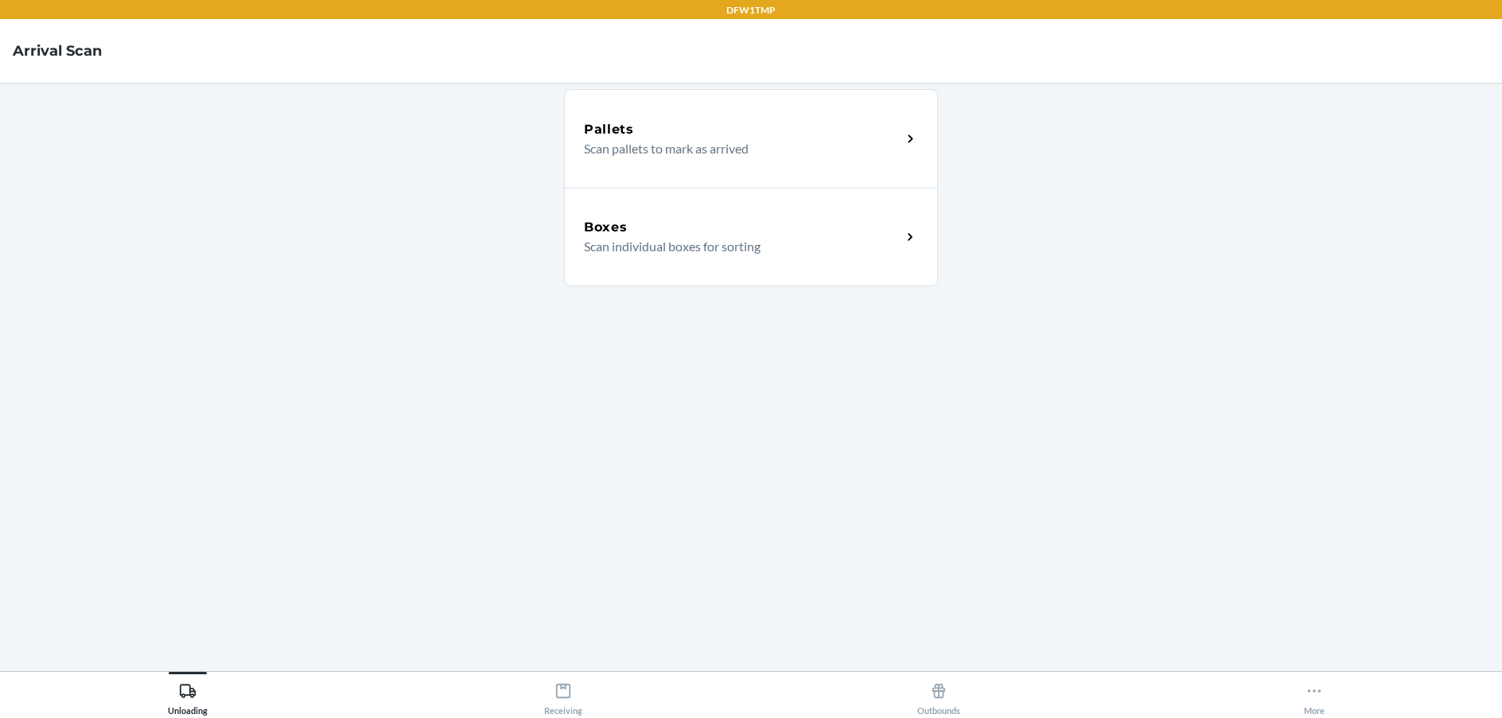
click at [849, 236] on div "Boxes" at bounding box center [742, 227] width 317 height 19
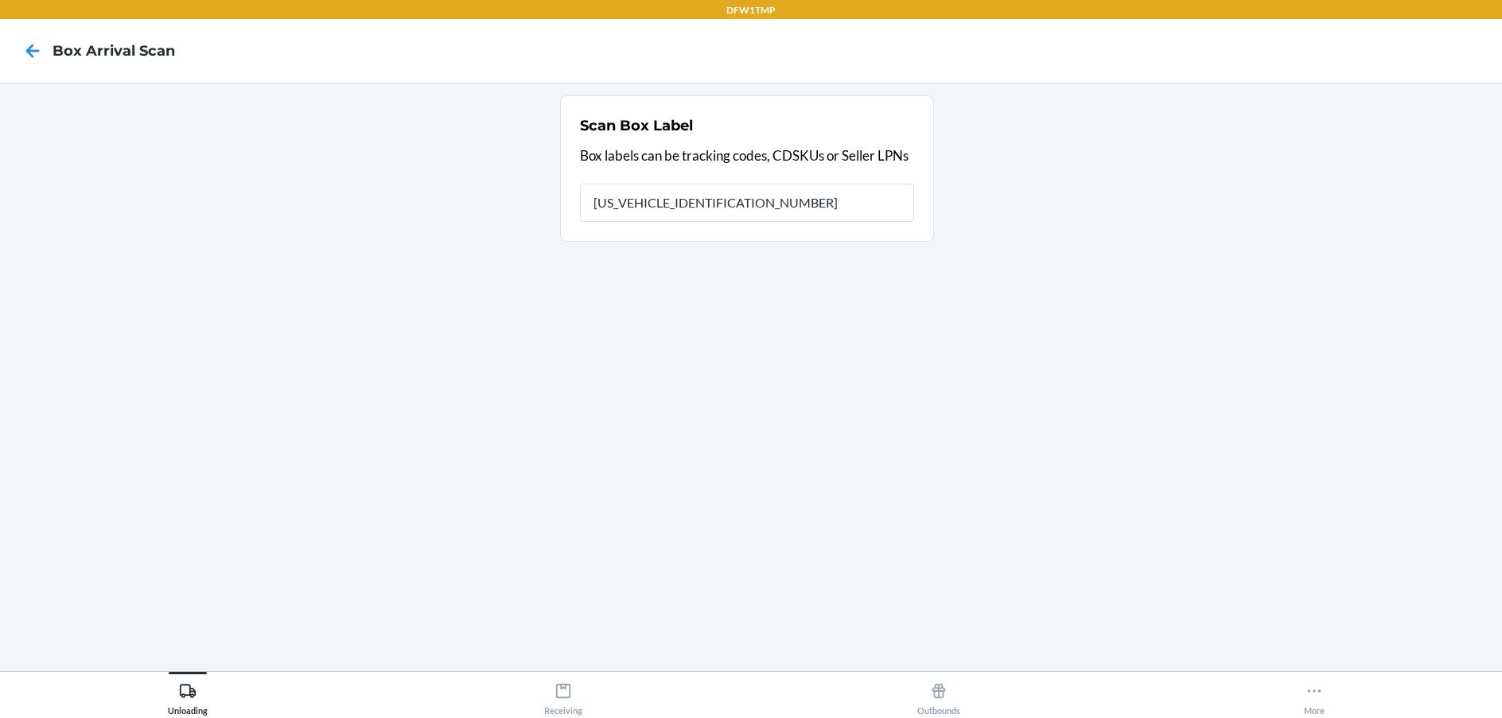
type input "1ZV58C199003899342"
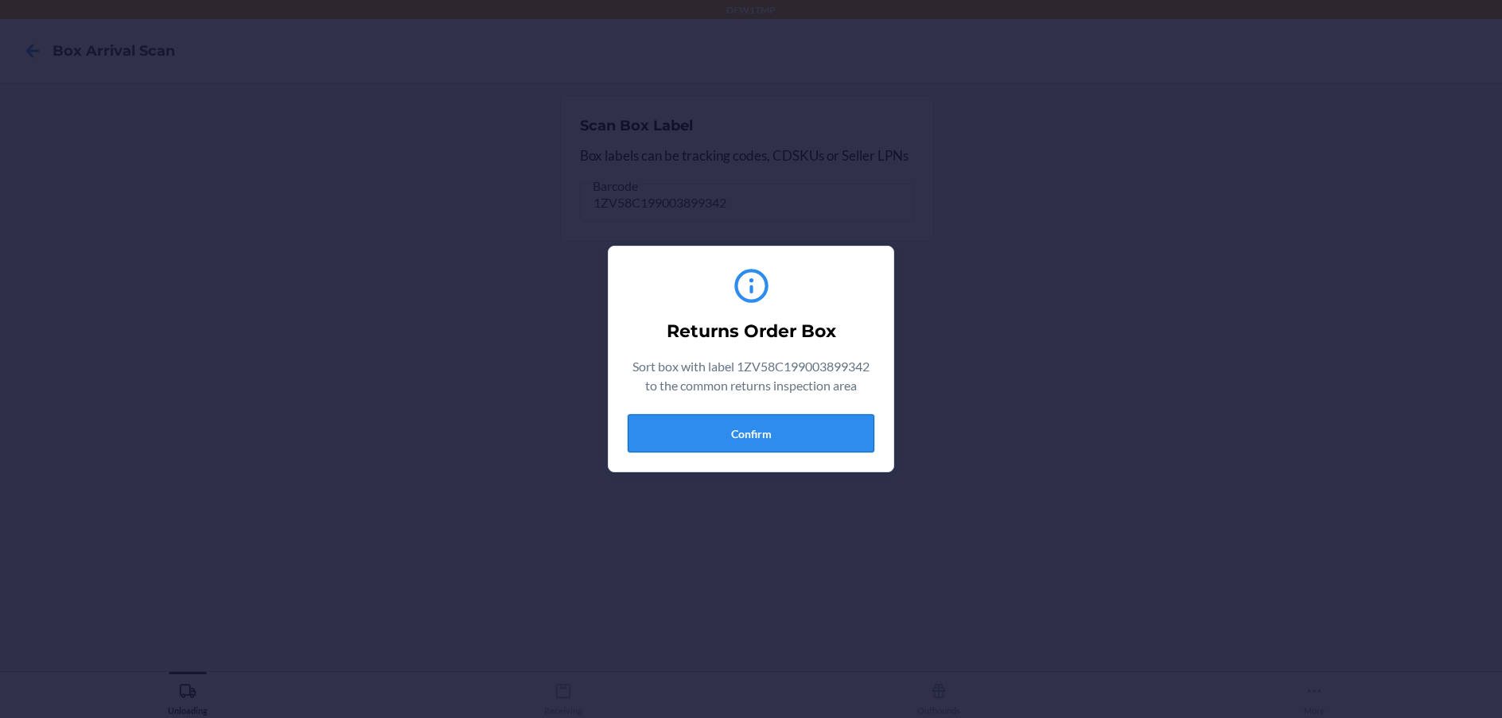
click at [739, 434] on button "Confirm" at bounding box center [751, 433] width 247 height 38
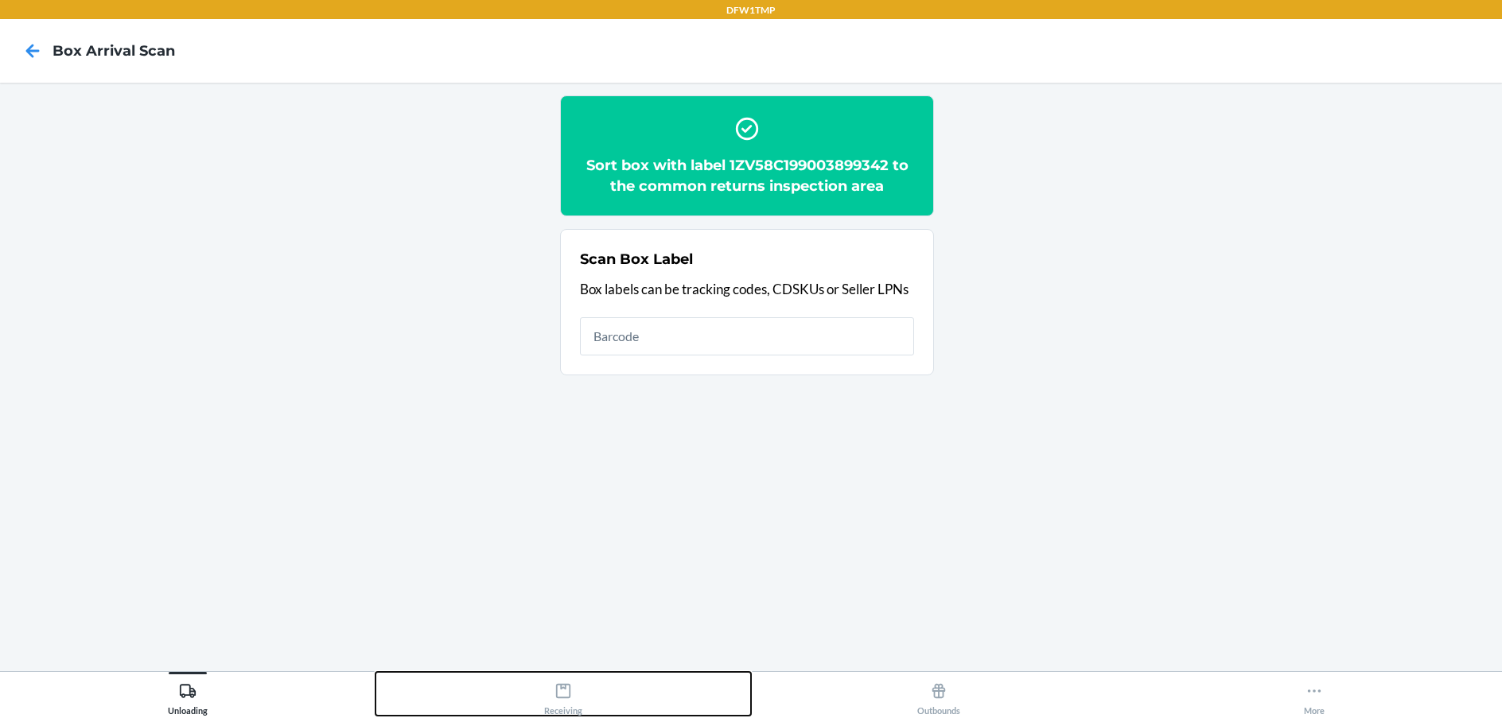
click at [528, 684] on button "Receiving" at bounding box center [562, 694] width 375 height 44
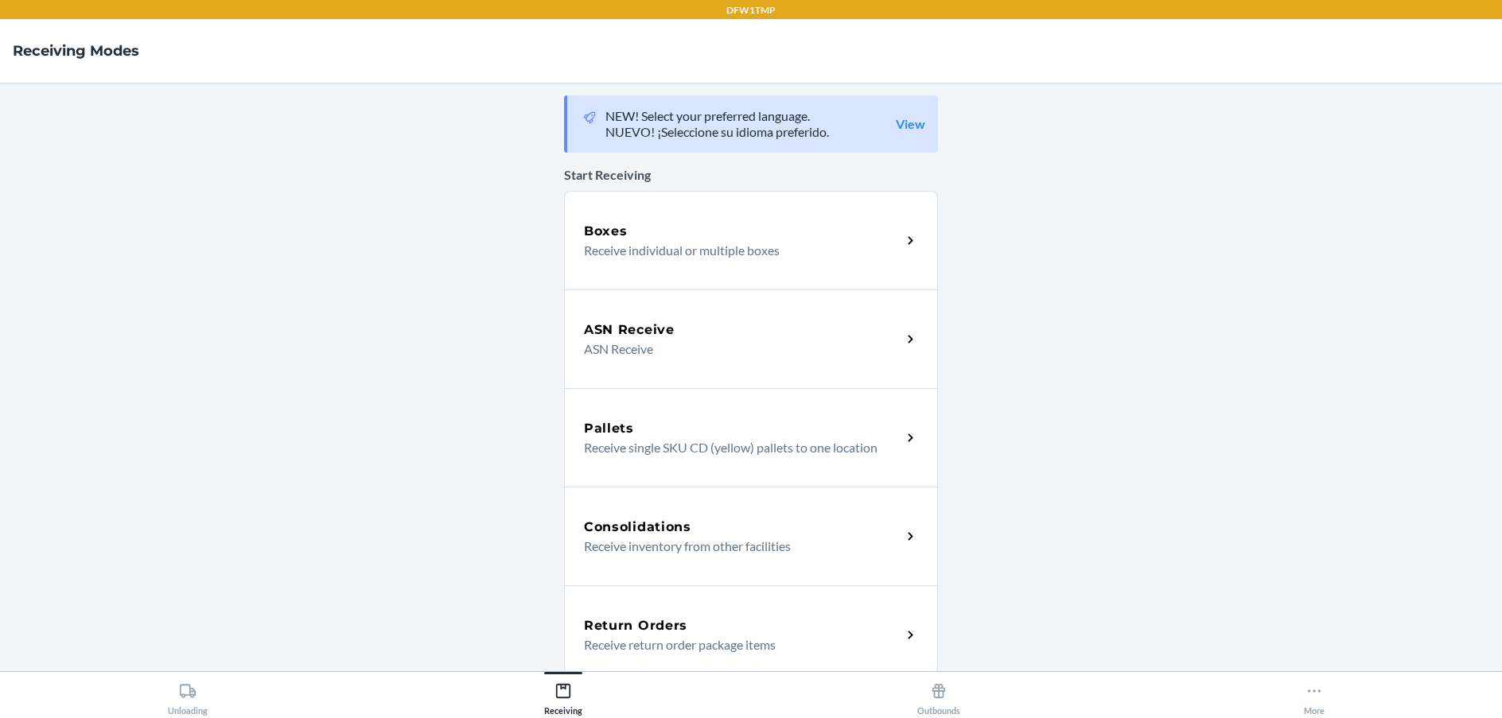
click at [774, 627] on div "Return Orders" at bounding box center [742, 625] width 317 height 19
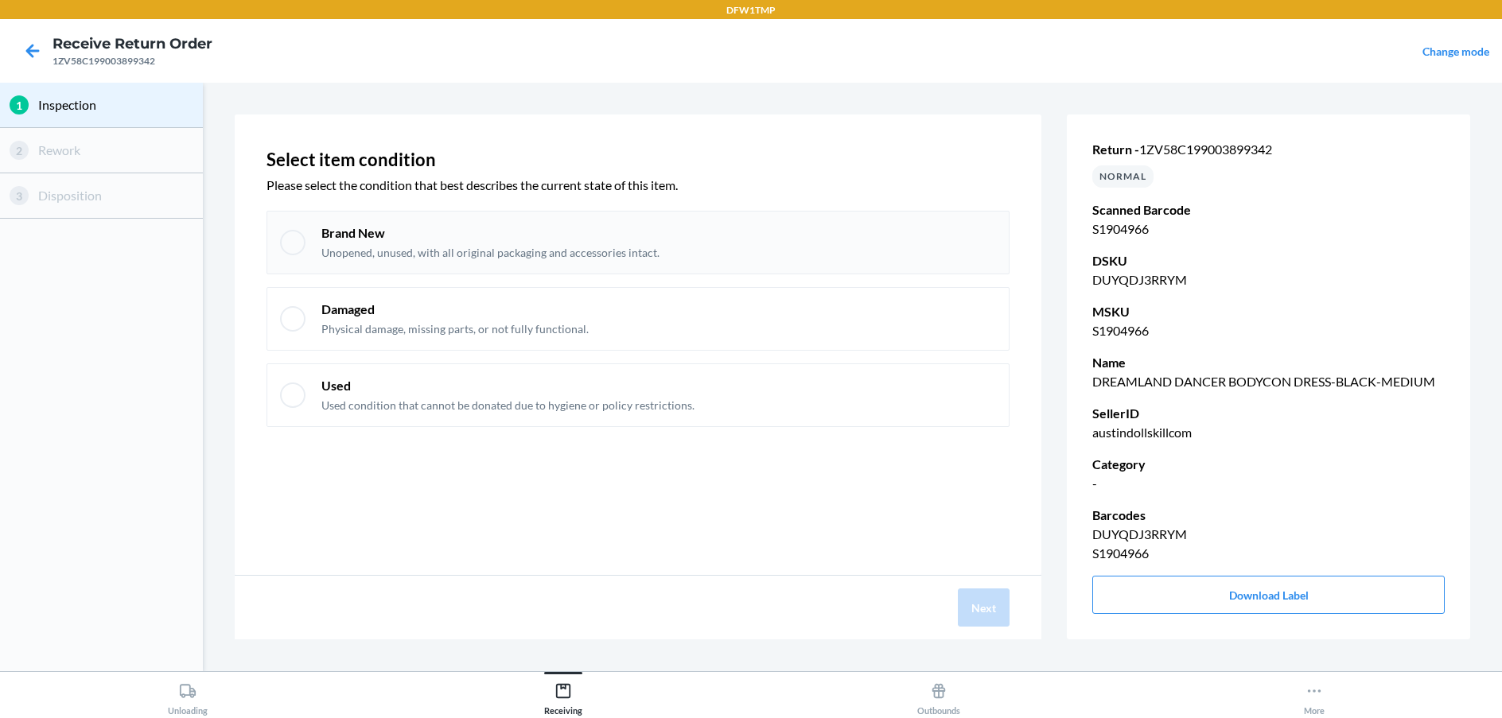
click at [702, 246] on div "Brand New Unopened, unused, with all original packaging and accessories intact." at bounding box center [658, 242] width 674 height 37
checkbox input "true"
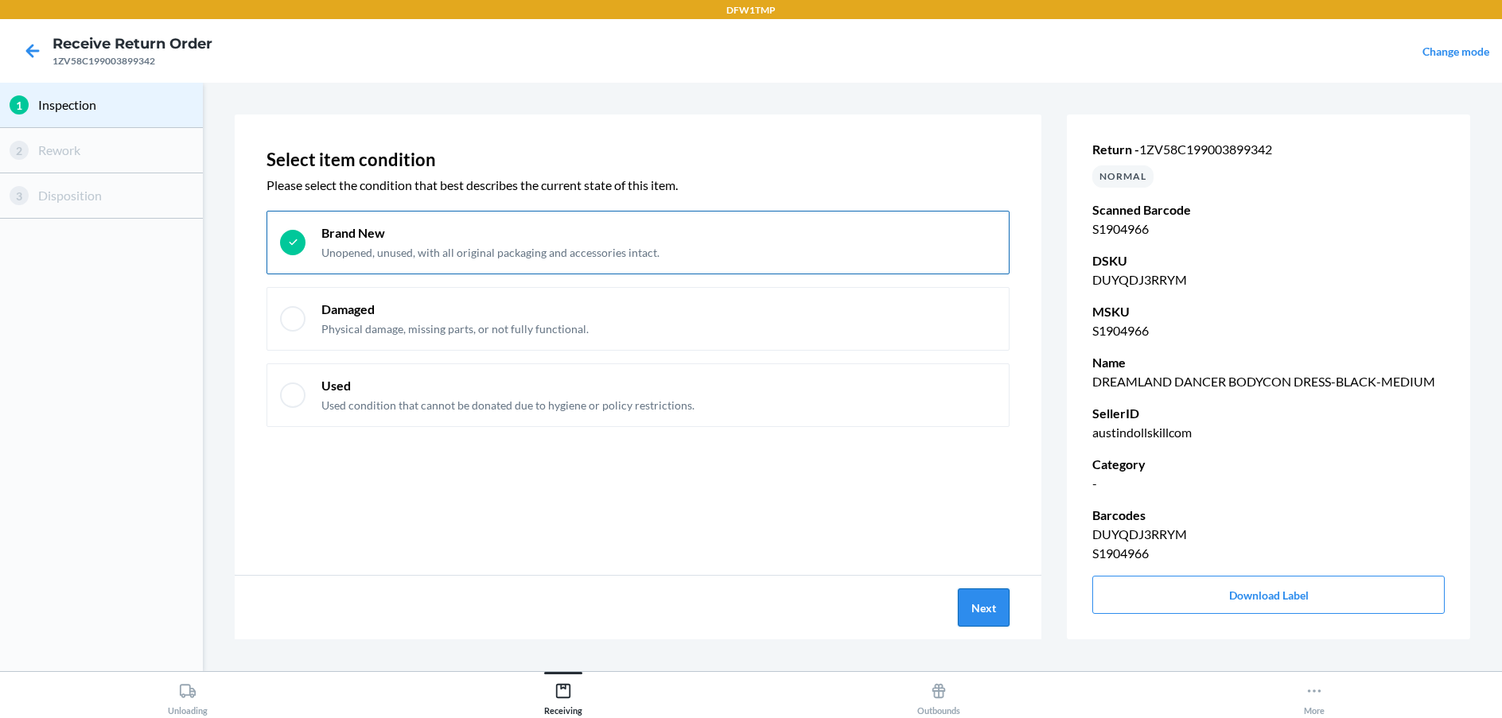
click at [989, 616] on button "Next" at bounding box center [984, 608] width 52 height 38
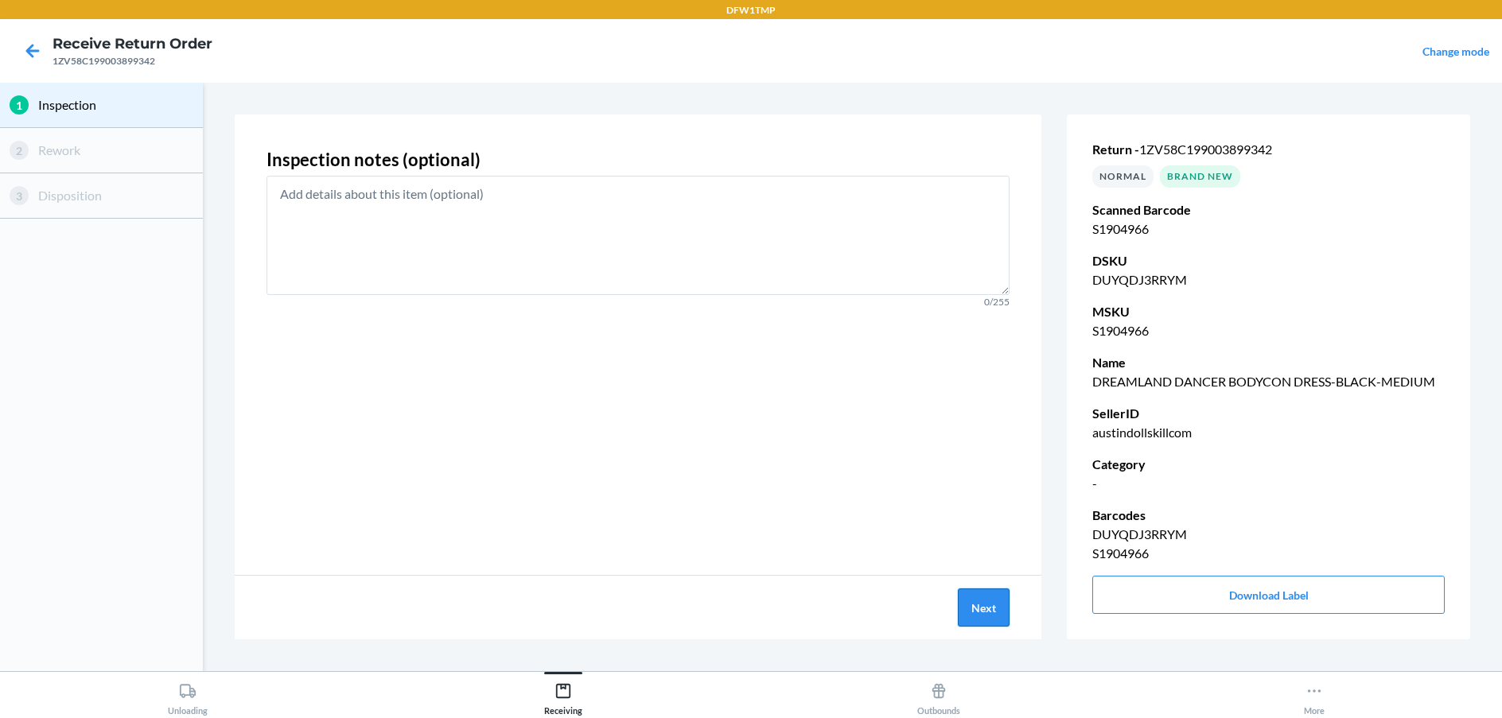
click at [994, 616] on button "Next" at bounding box center [984, 608] width 52 height 38
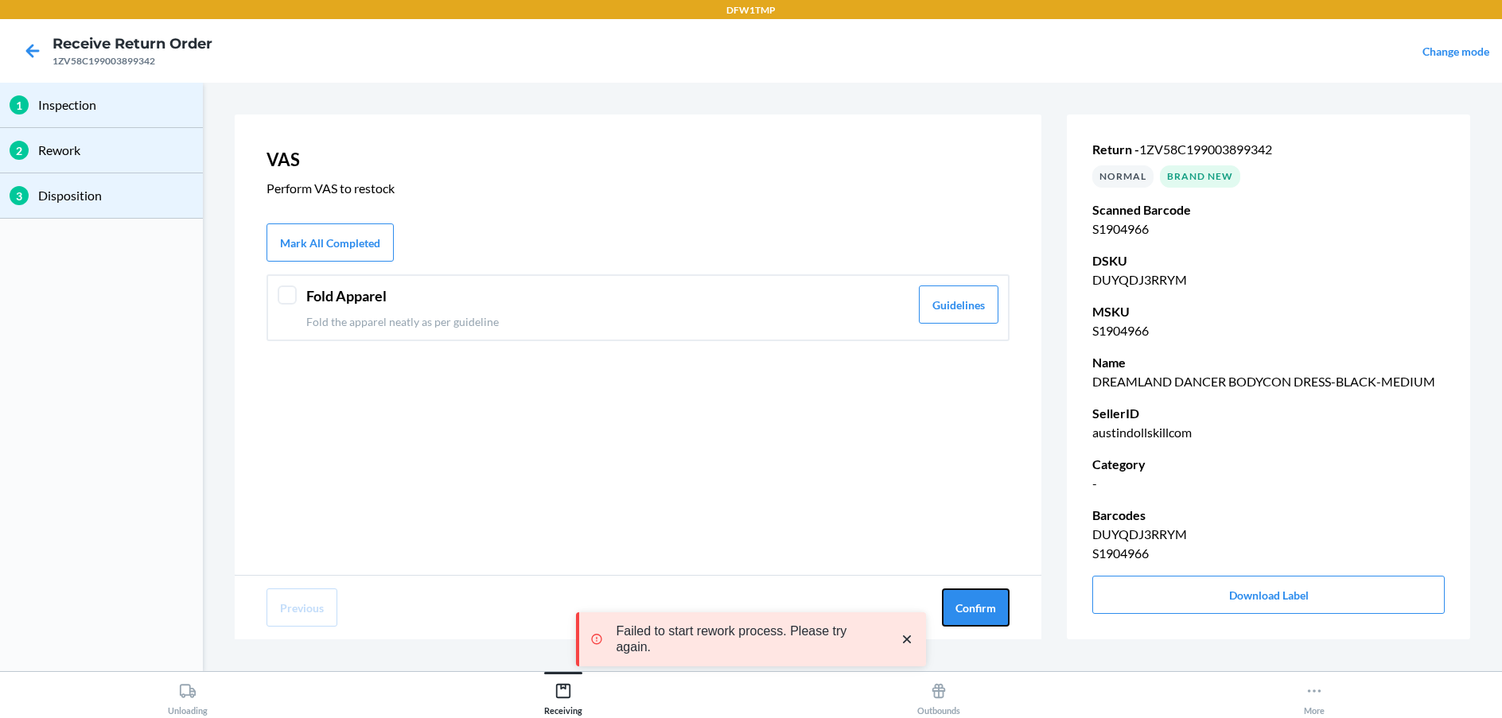
click at [993, 616] on button "Confirm" at bounding box center [976, 608] width 68 height 38
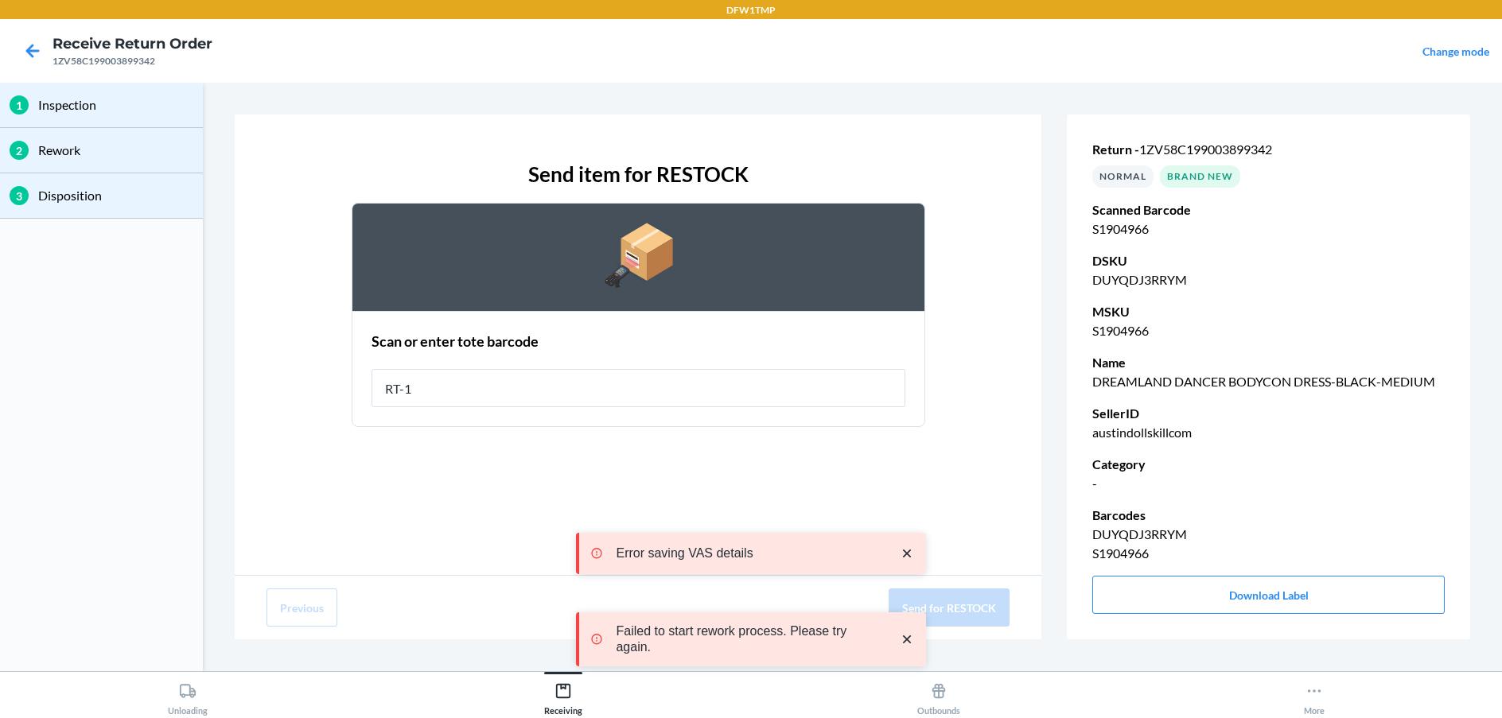
type input "RT-14"
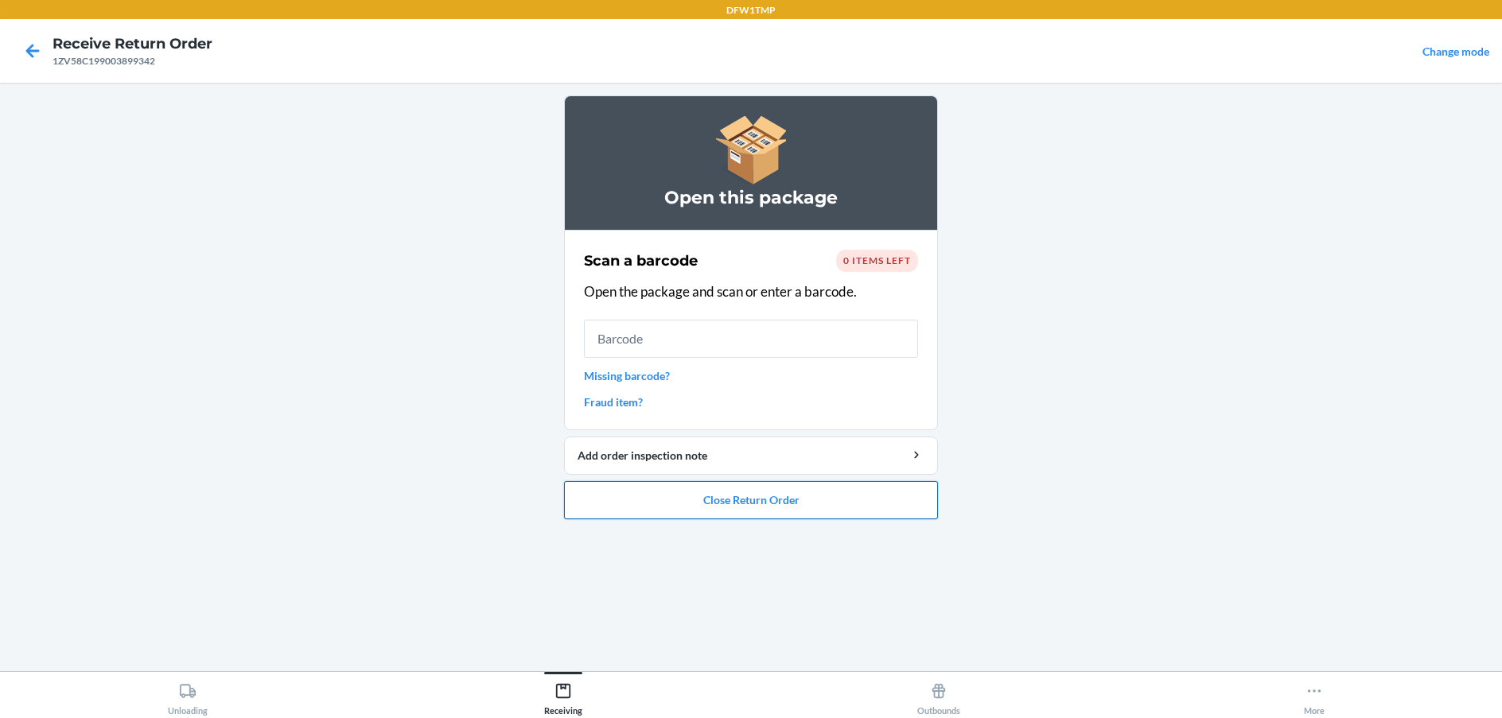
click at [789, 502] on button "Close Return Order" at bounding box center [751, 500] width 374 height 38
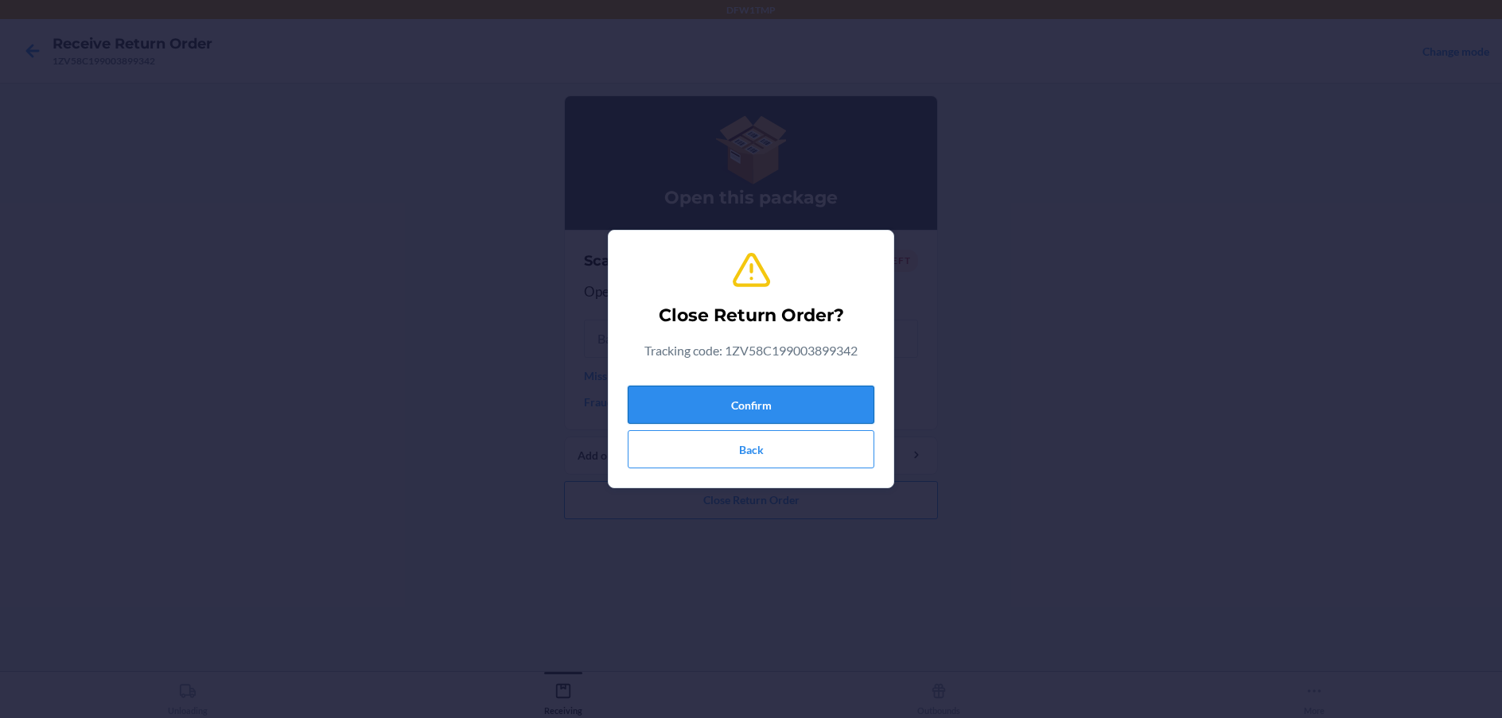
click at [802, 406] on button "Confirm" at bounding box center [751, 405] width 247 height 38
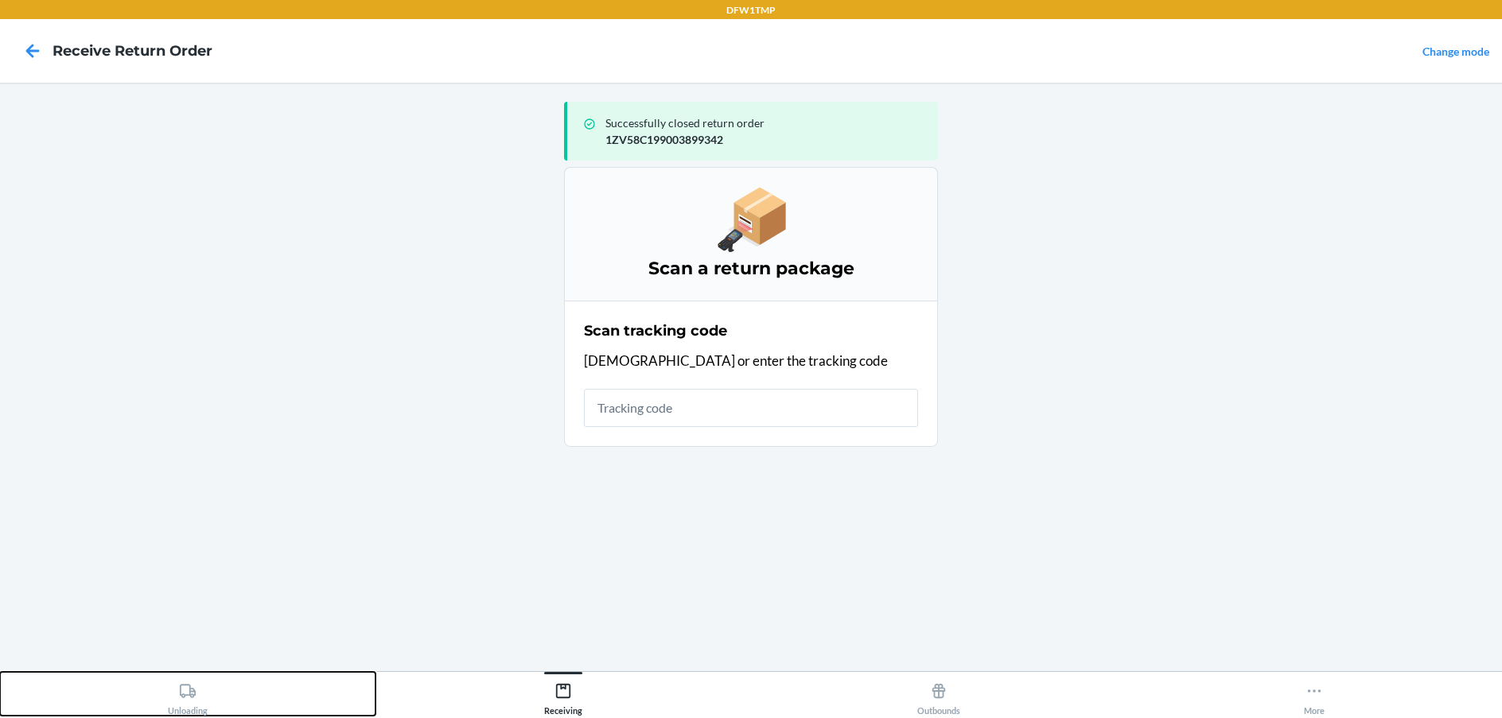
click at [205, 679] on div "Unloading" at bounding box center [188, 696] width 40 height 40
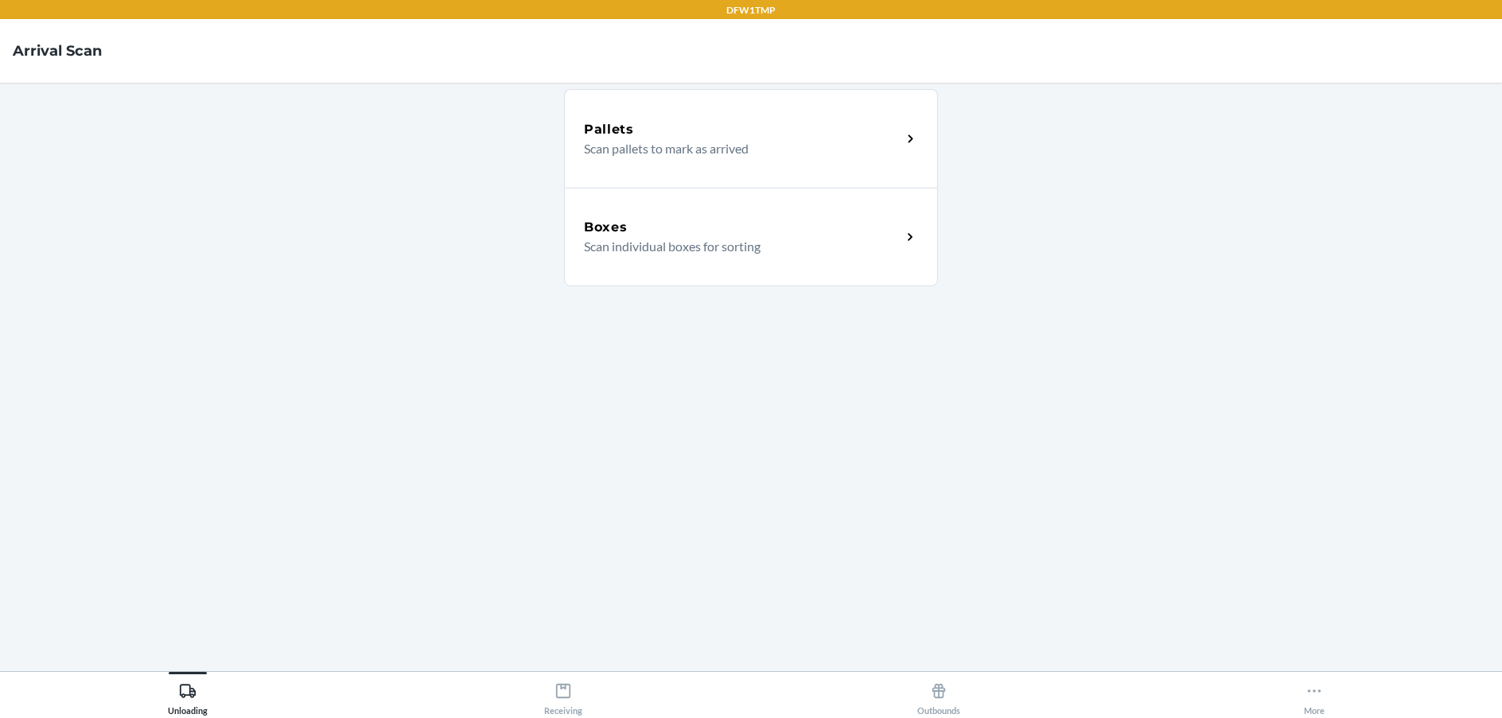
click at [844, 230] on div "Boxes" at bounding box center [742, 227] width 317 height 19
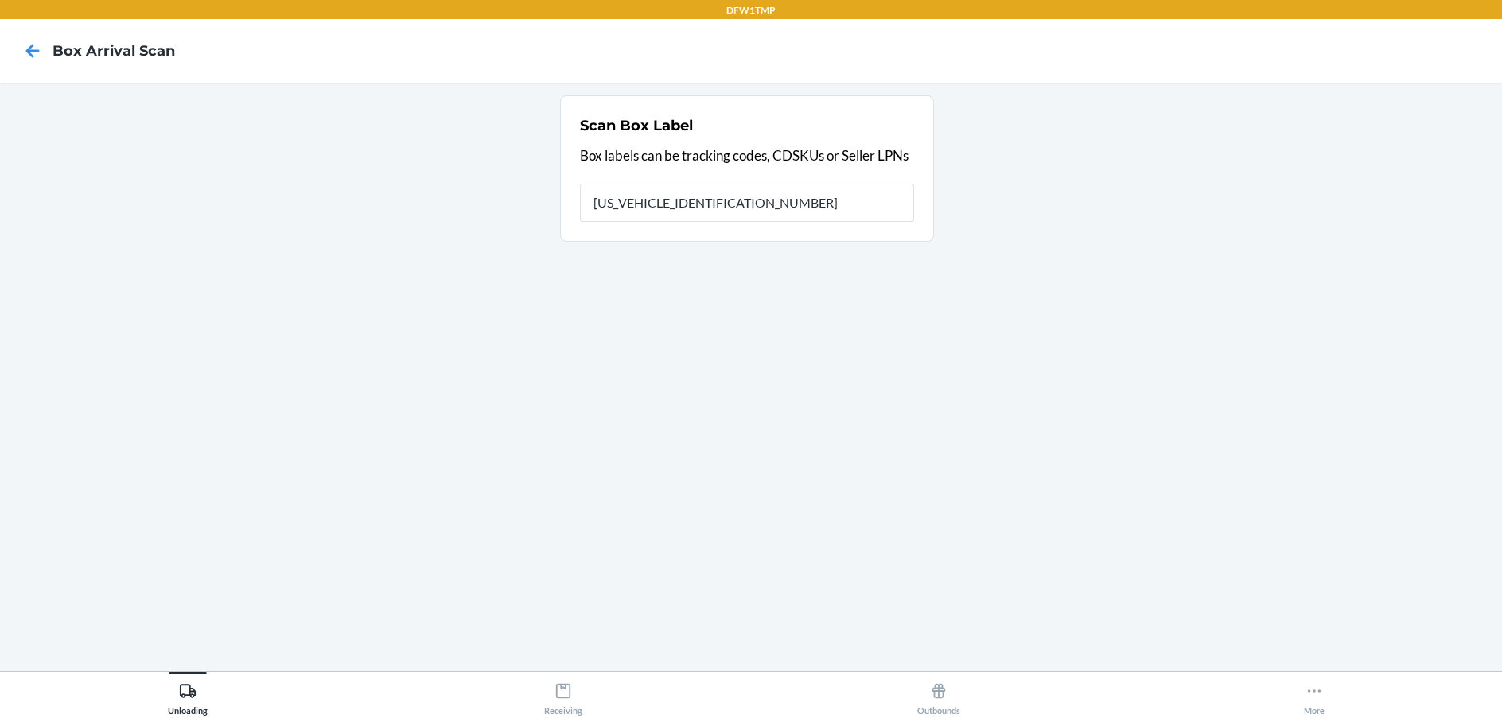
type input "1ZV58C199034406879"
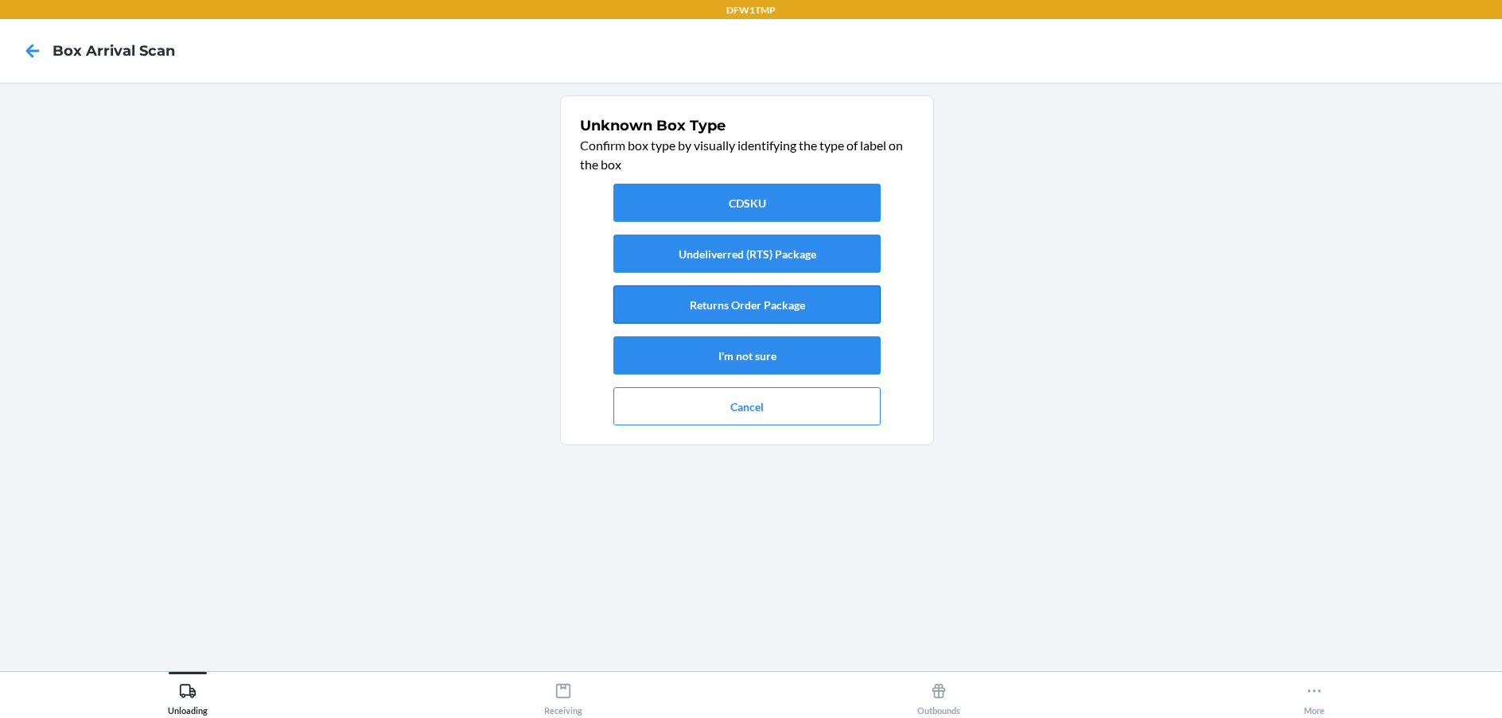
click at [728, 315] on button "Returns Order Package" at bounding box center [746, 305] width 267 height 38
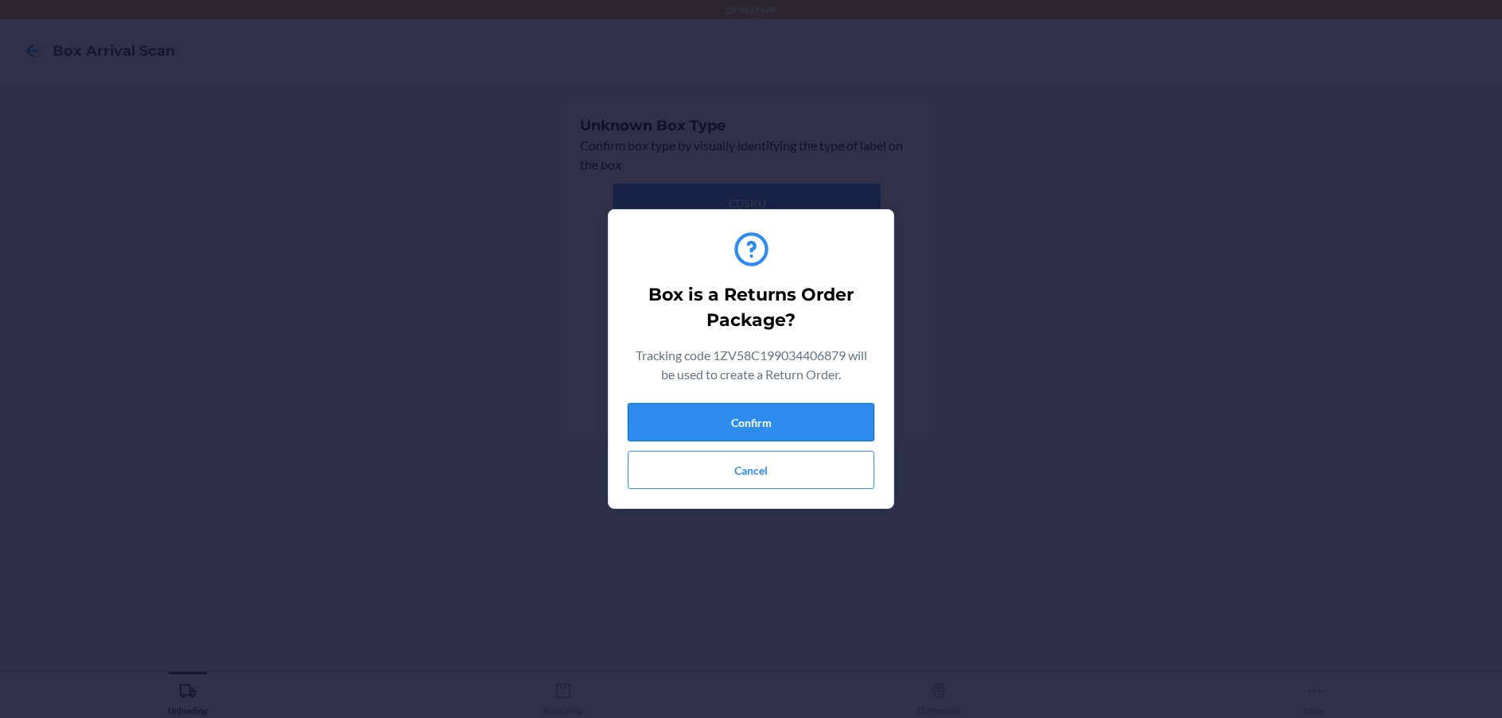
click at [755, 418] on button "Confirm" at bounding box center [751, 422] width 247 height 38
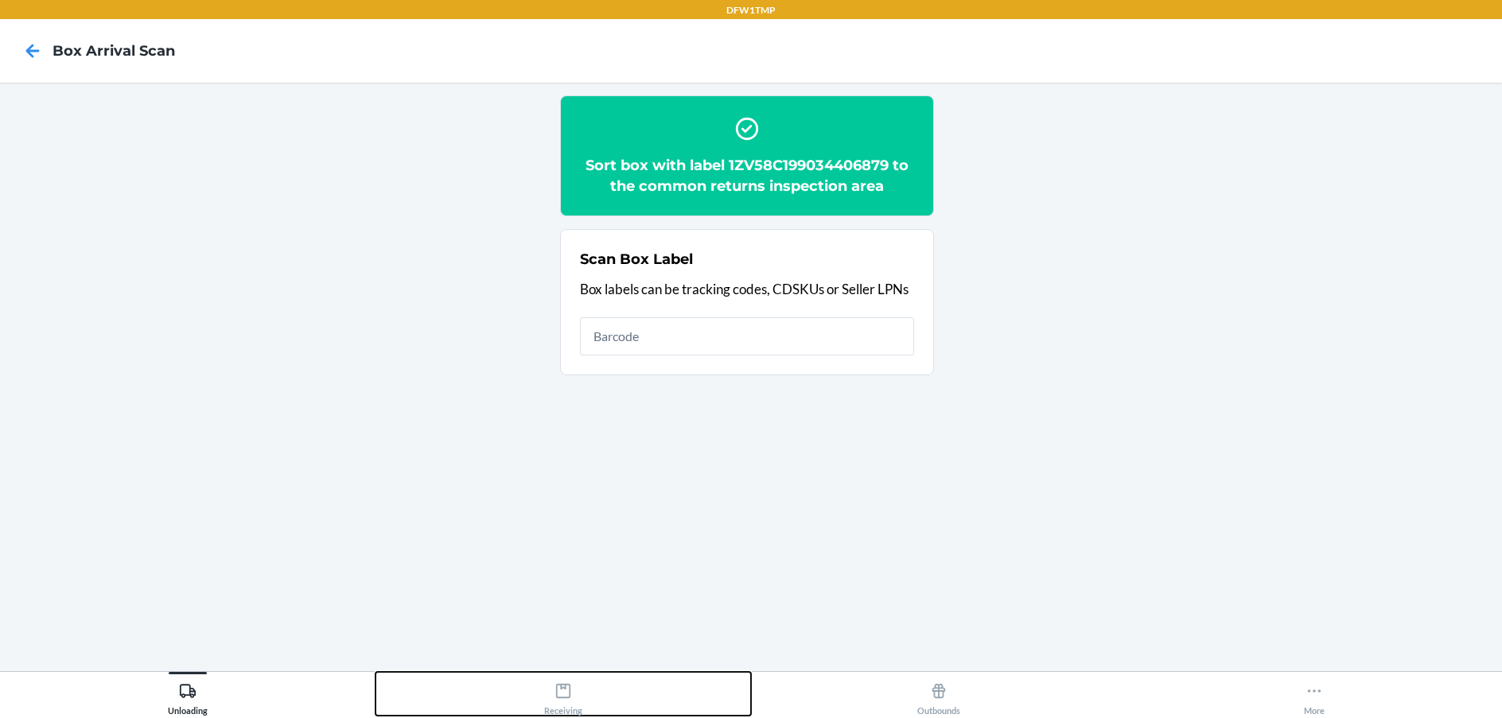
click at [549, 695] on div "Receiving" at bounding box center [563, 696] width 38 height 40
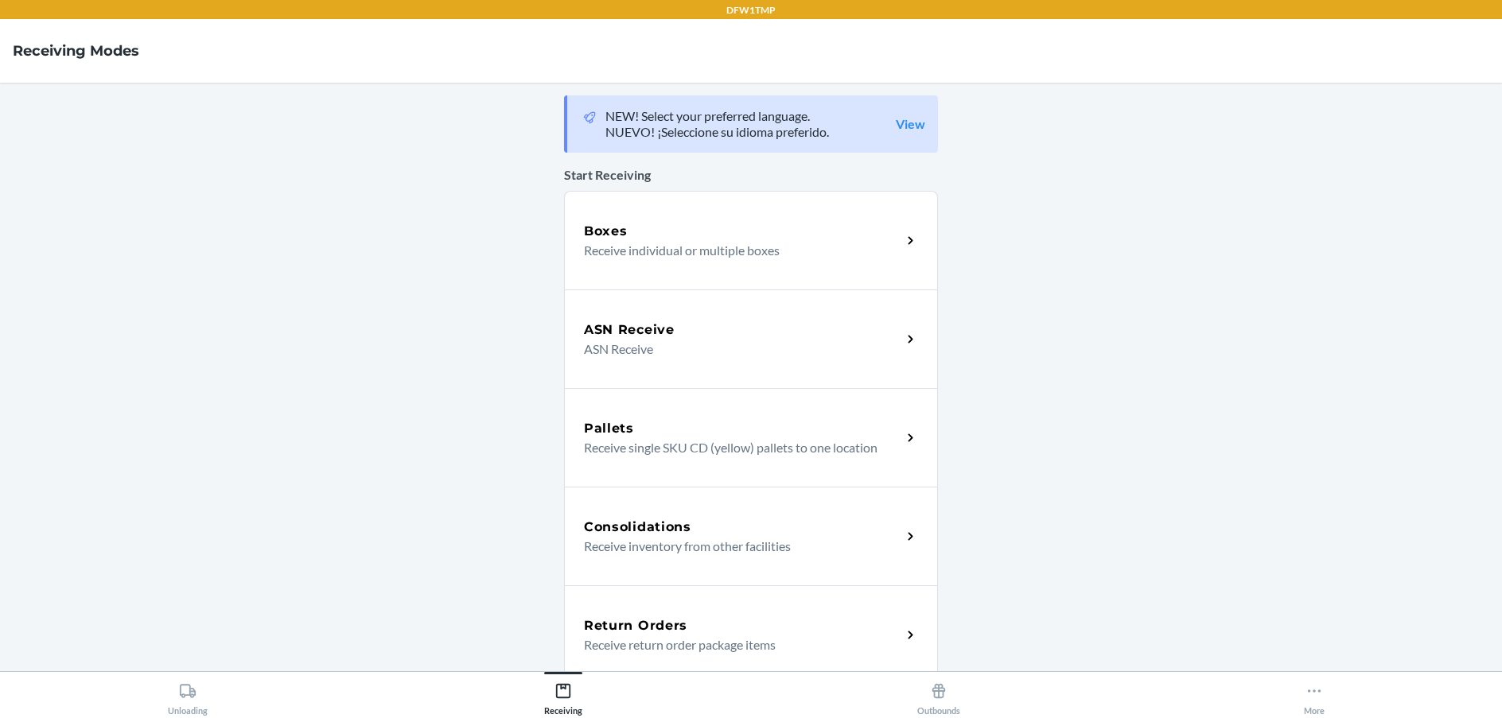
click at [705, 616] on div "Return Orders" at bounding box center [742, 625] width 317 height 19
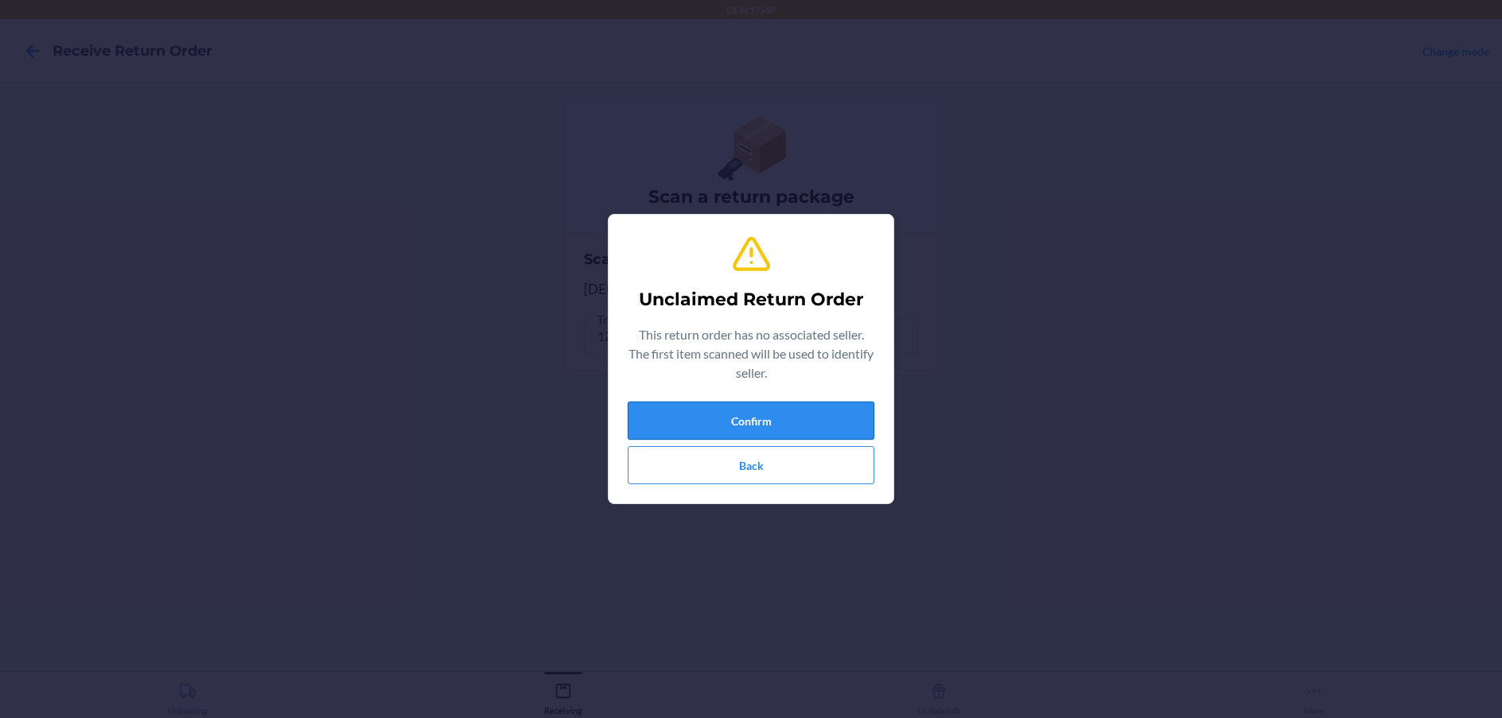
click at [760, 418] on button "Confirm" at bounding box center [751, 421] width 247 height 38
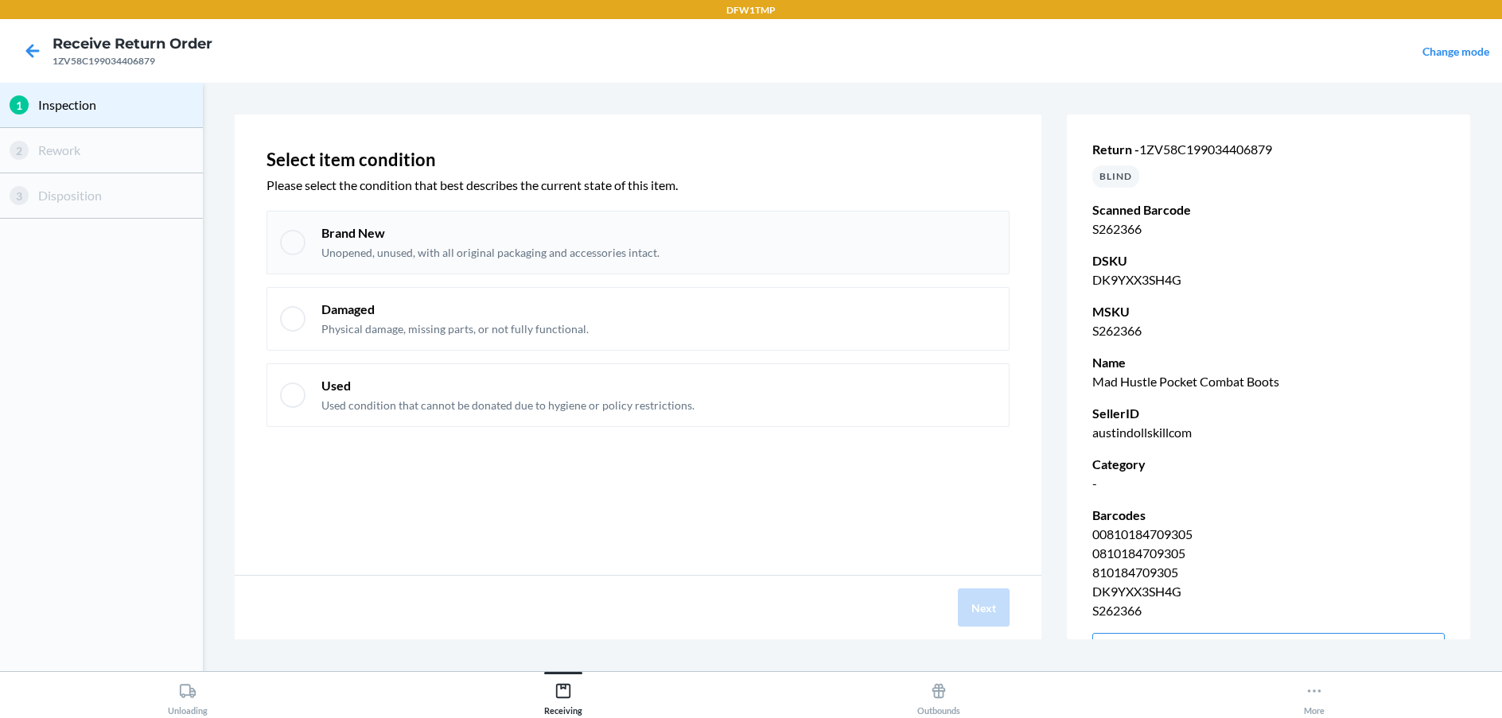
click at [302, 243] on div at bounding box center [292, 242] width 25 height 25
checkbox input "true"
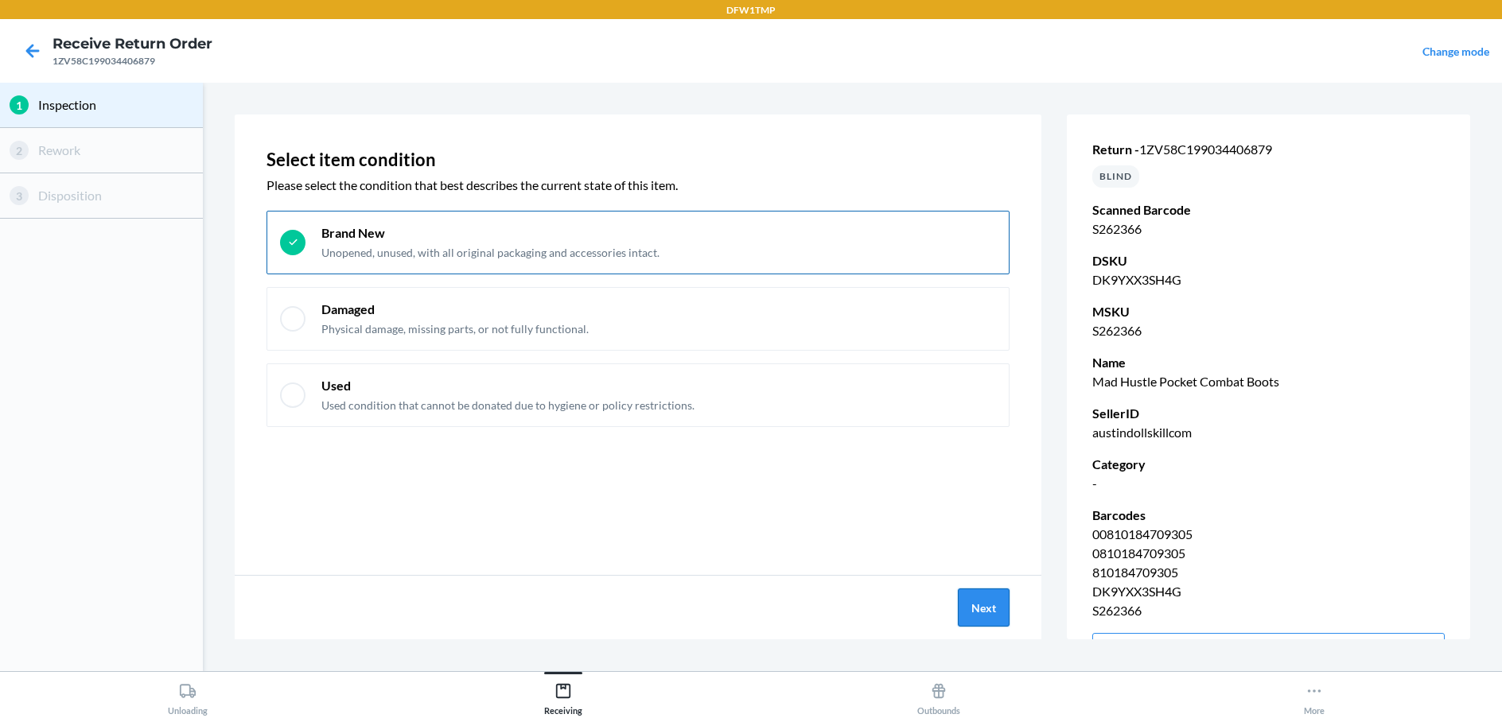
click at [977, 622] on button "Next" at bounding box center [984, 608] width 52 height 38
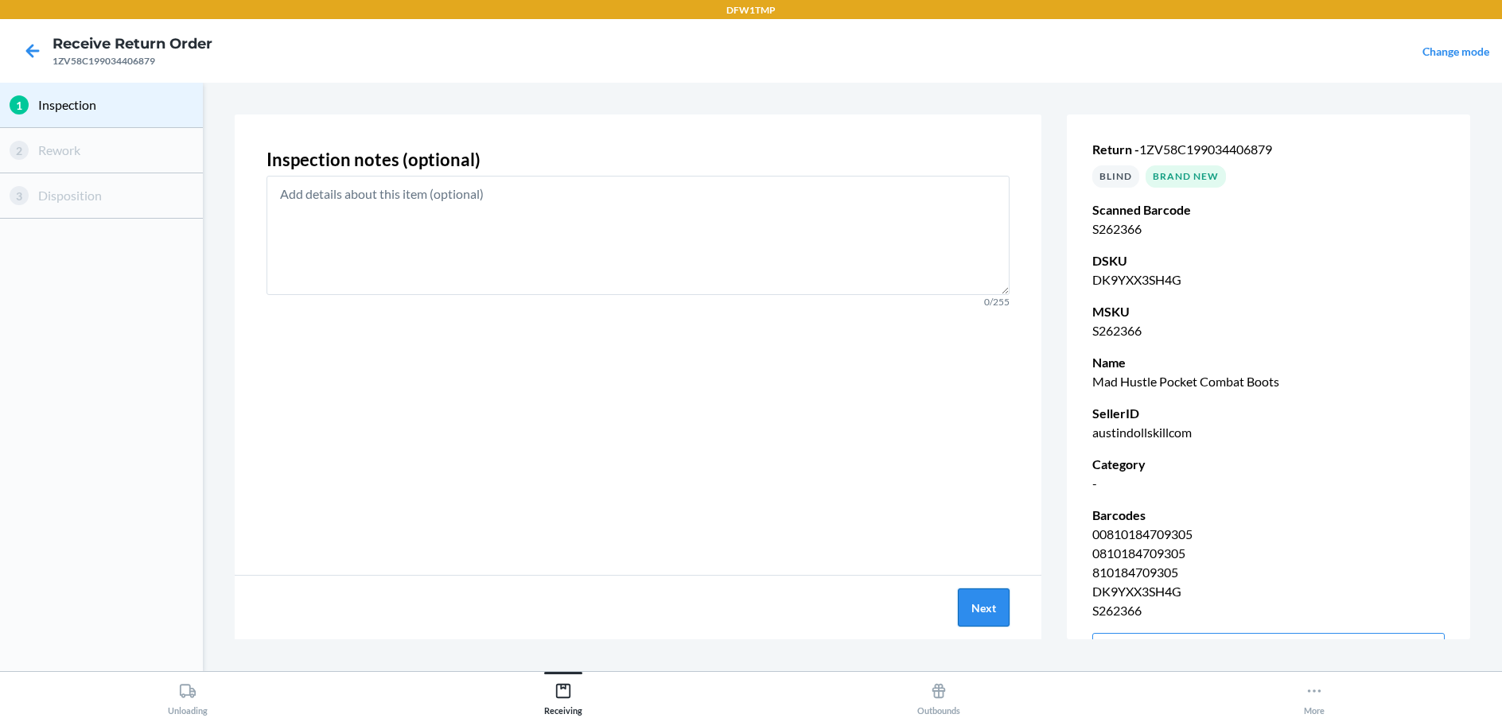
click at [997, 611] on button "Next" at bounding box center [984, 608] width 52 height 38
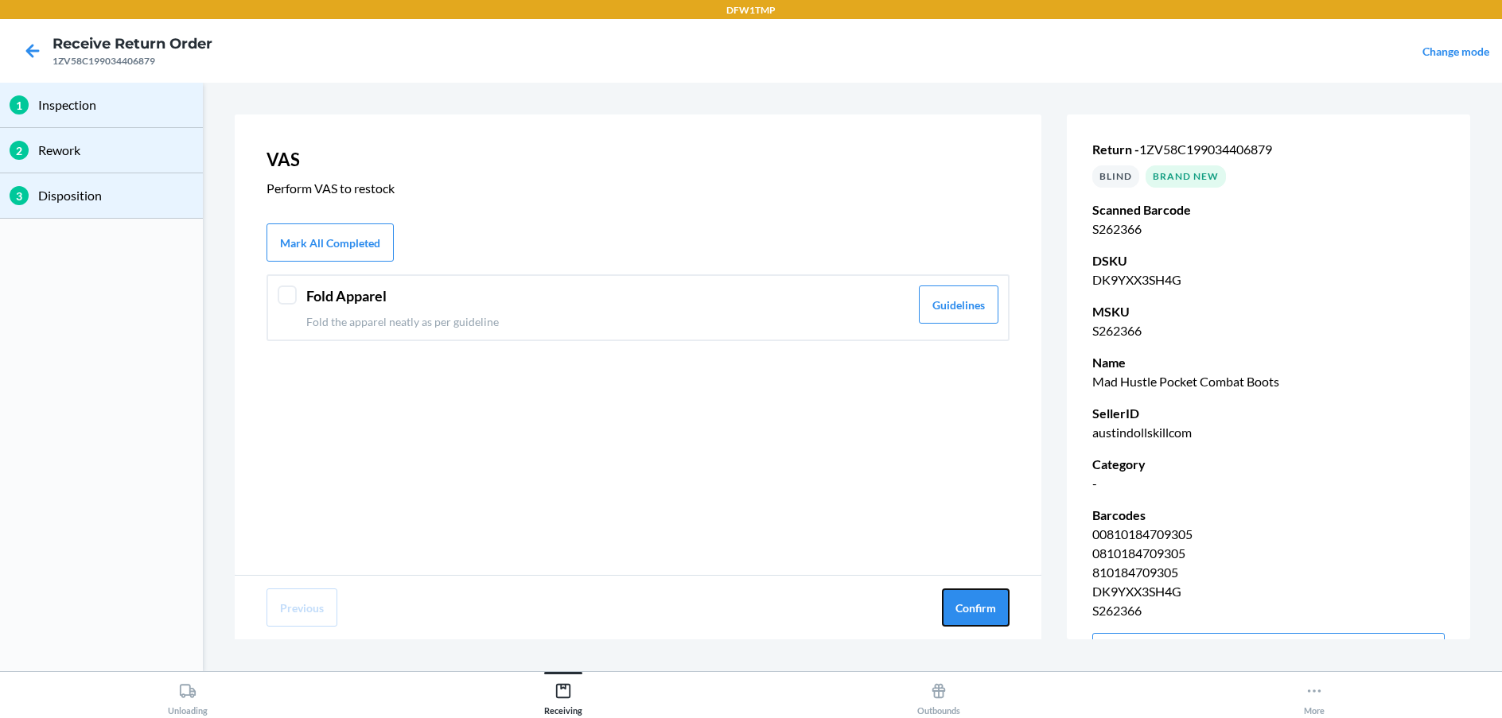
click at [995, 611] on button "Confirm" at bounding box center [976, 608] width 68 height 38
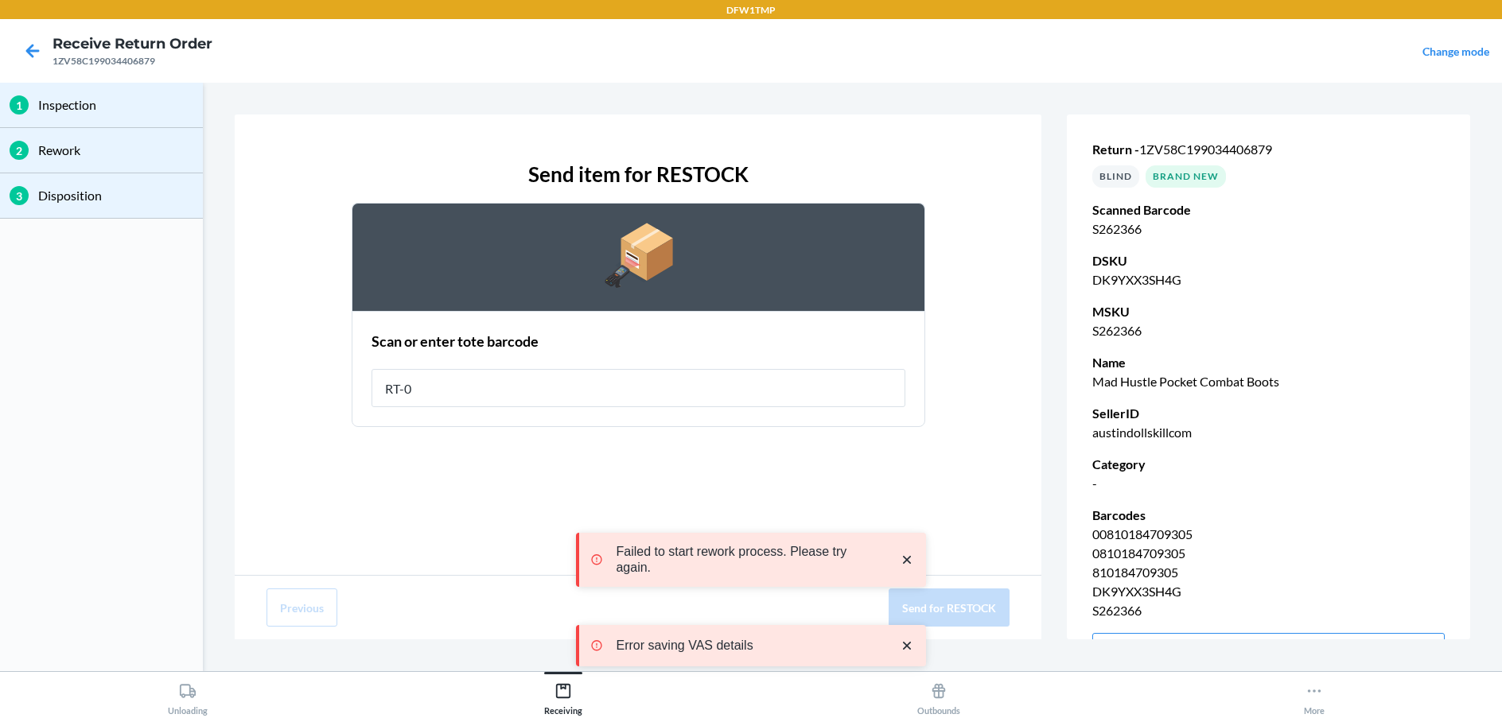
type input "RT-06"
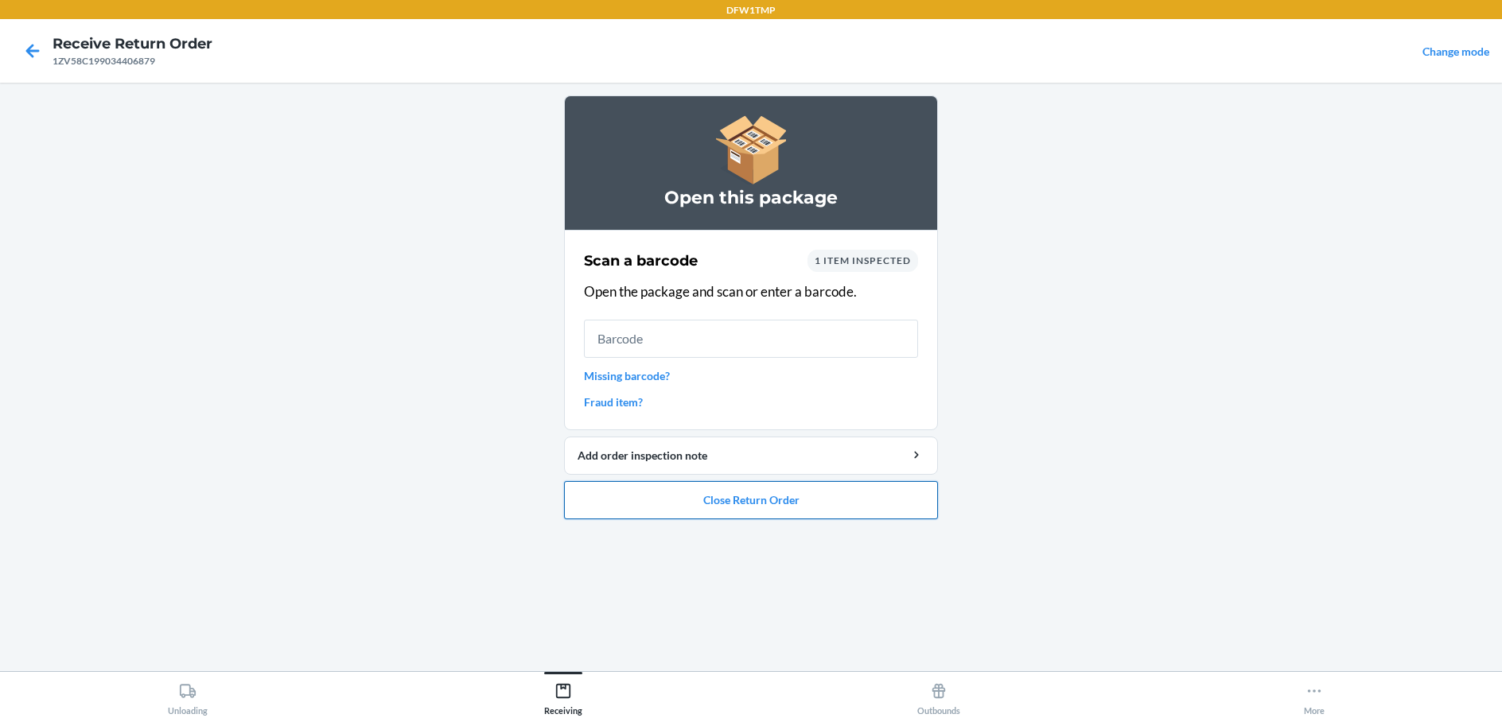
click at [882, 507] on button "Close Return Order" at bounding box center [751, 500] width 374 height 38
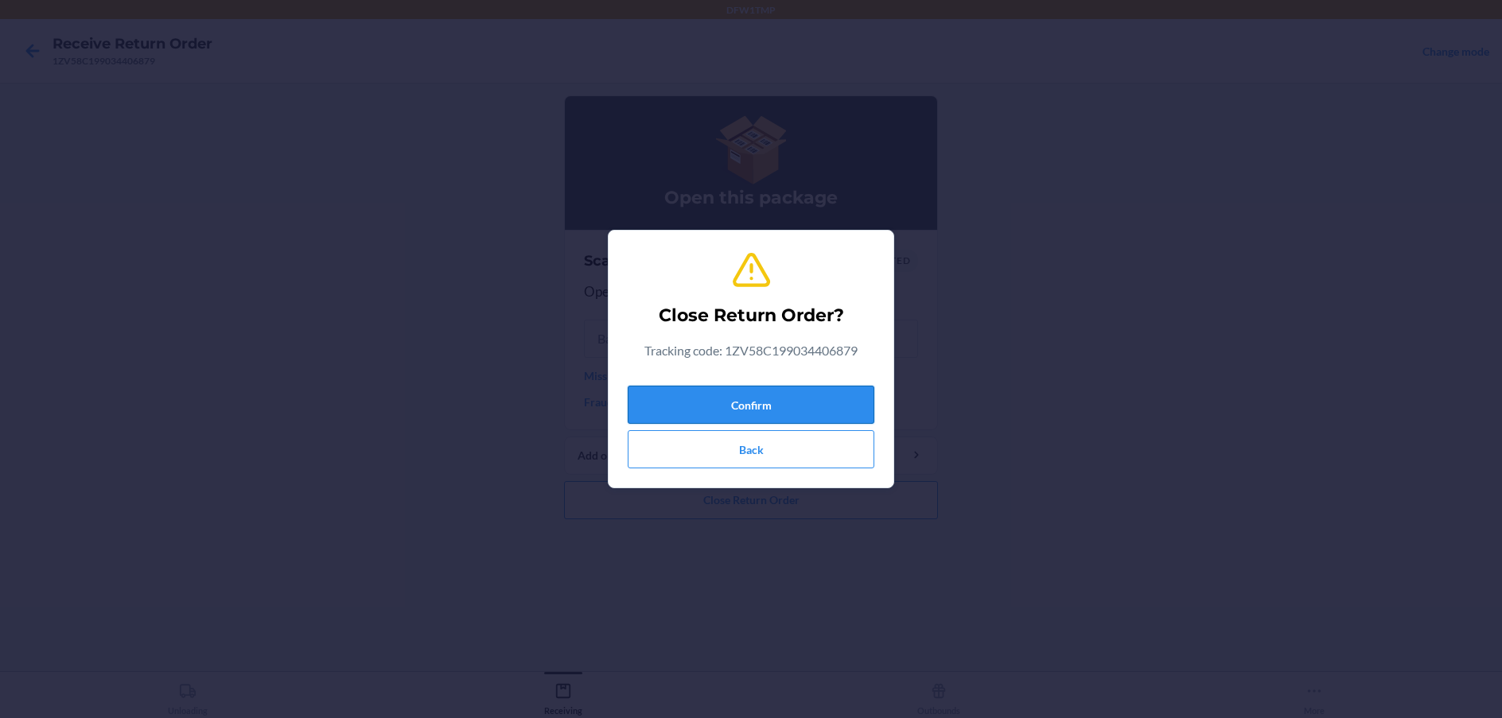
click at [830, 411] on button "Confirm" at bounding box center [751, 405] width 247 height 38
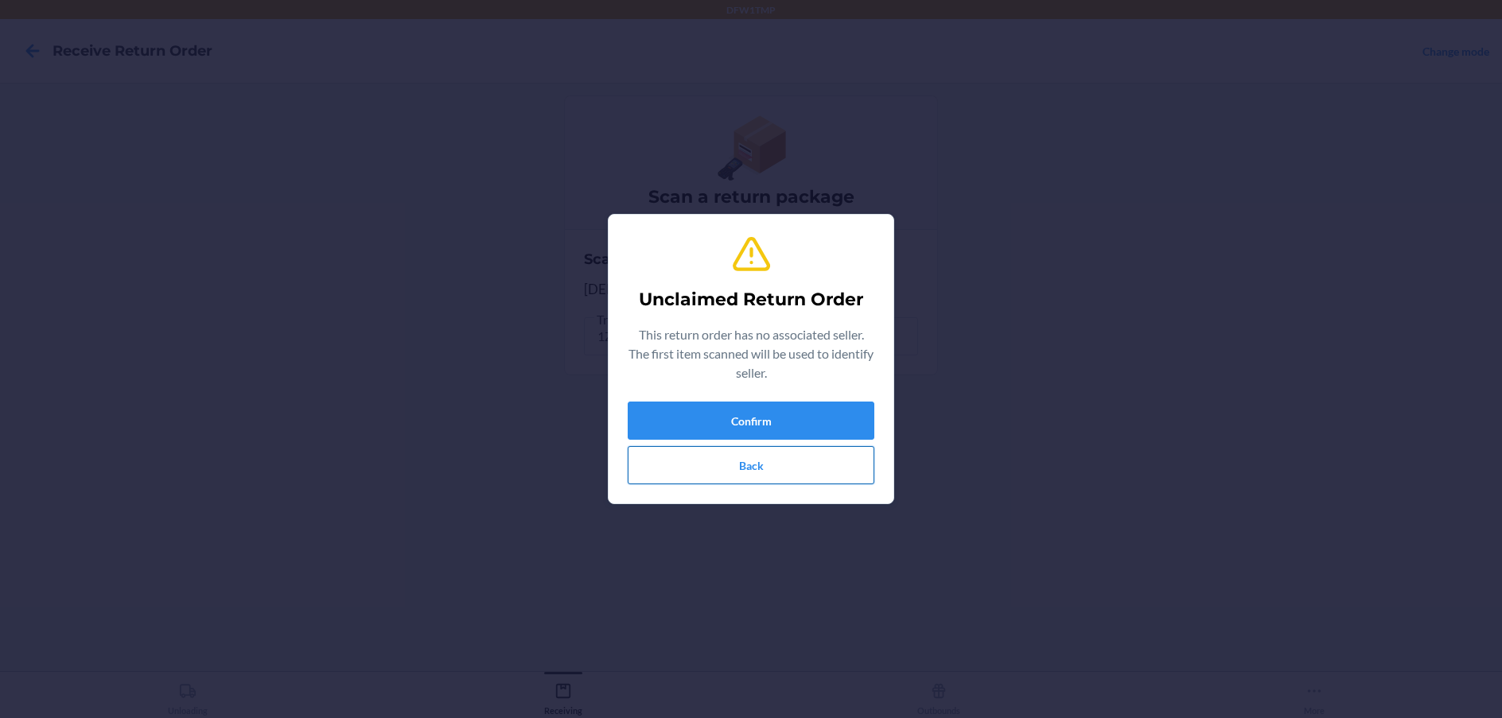
click at [797, 476] on button "Back" at bounding box center [751, 465] width 247 height 38
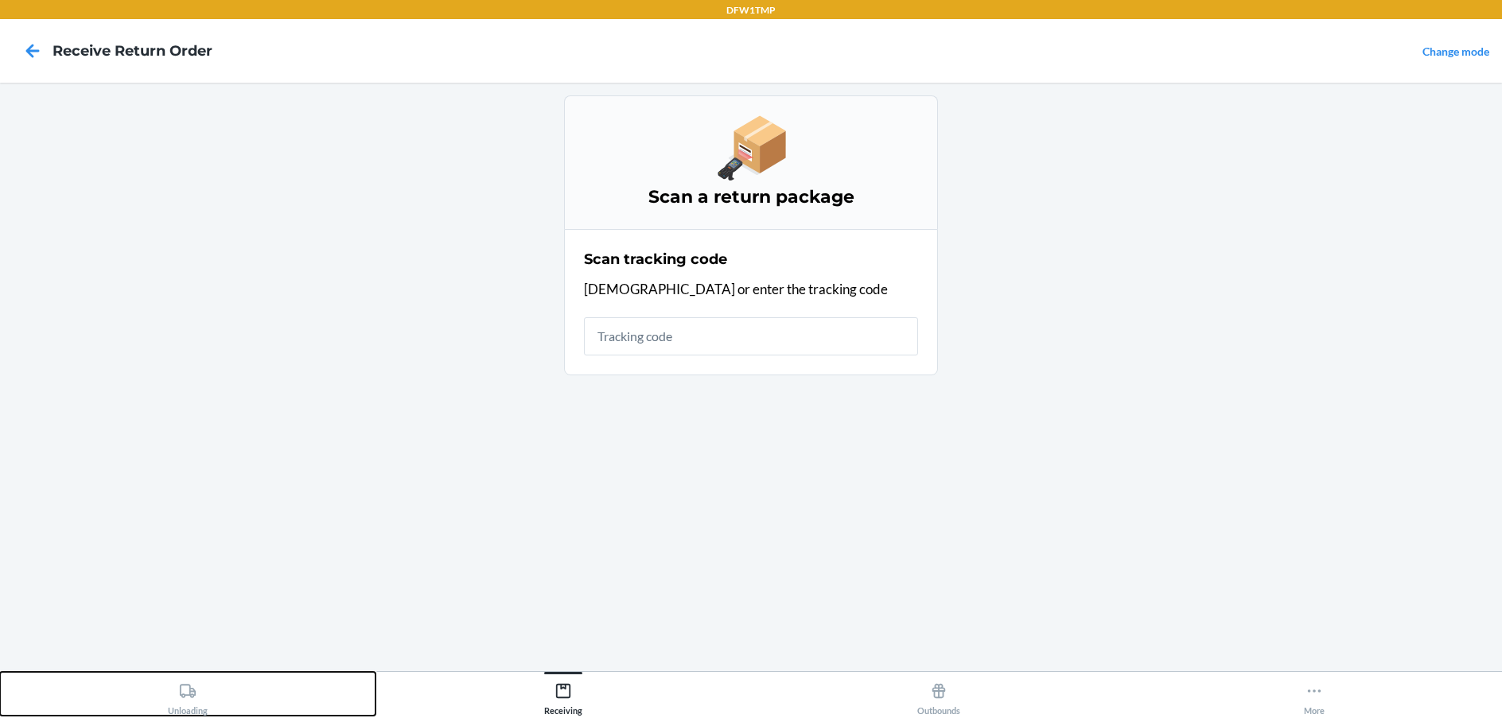
drag, startPoint x: 200, startPoint y: 698, endPoint x: 226, endPoint y: 683, distance: 29.9
click at [200, 698] on div "Unloading" at bounding box center [188, 696] width 40 height 40
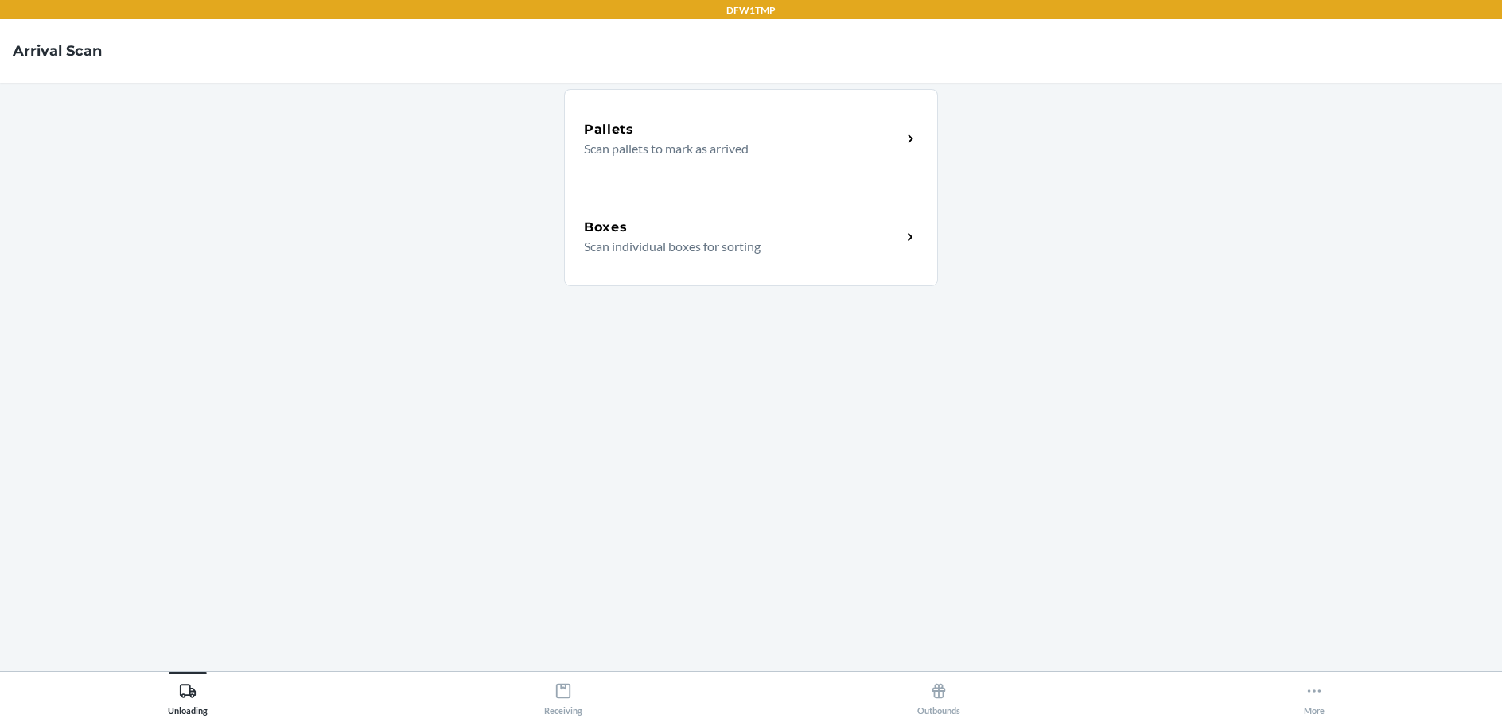
click at [827, 267] on div "Boxes Scan individual boxes for sorting" at bounding box center [751, 237] width 374 height 99
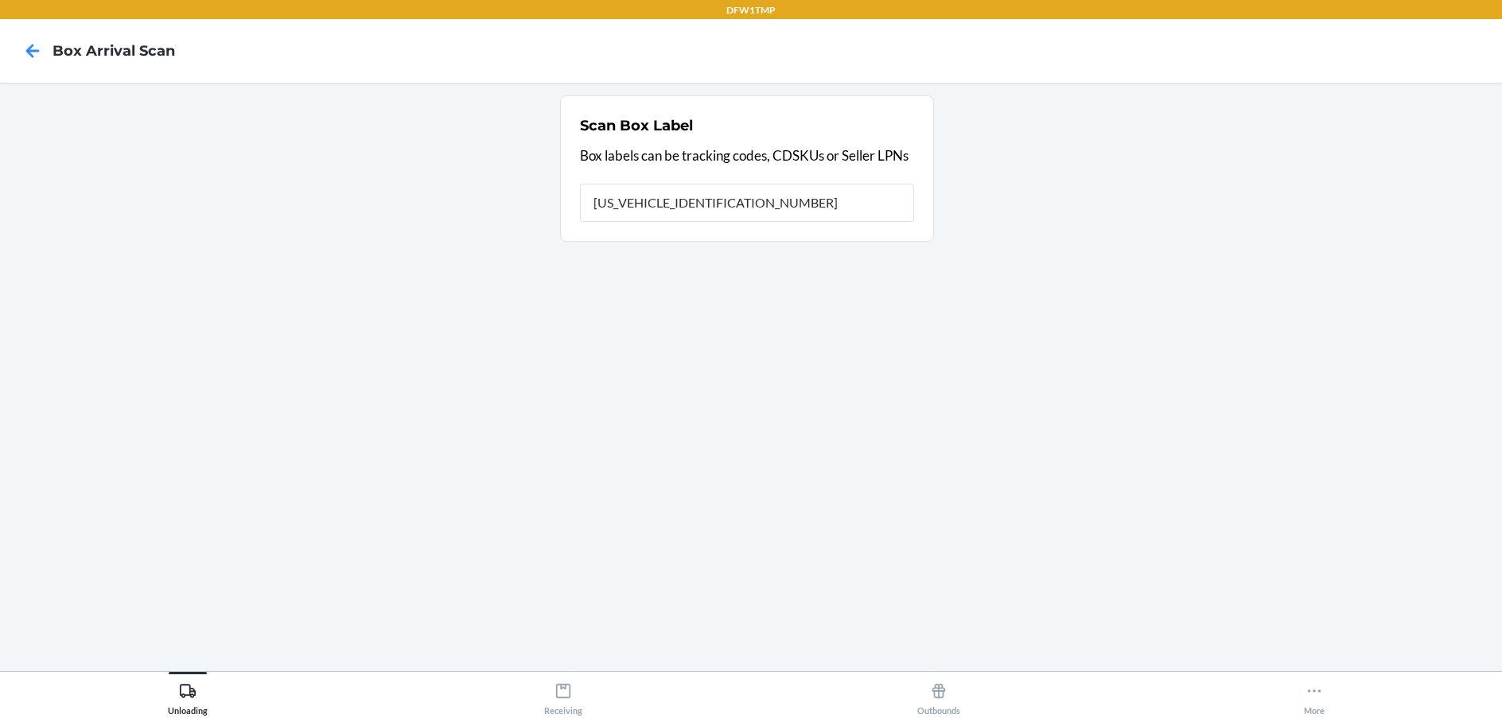
type input "1ZV58C199028897860"
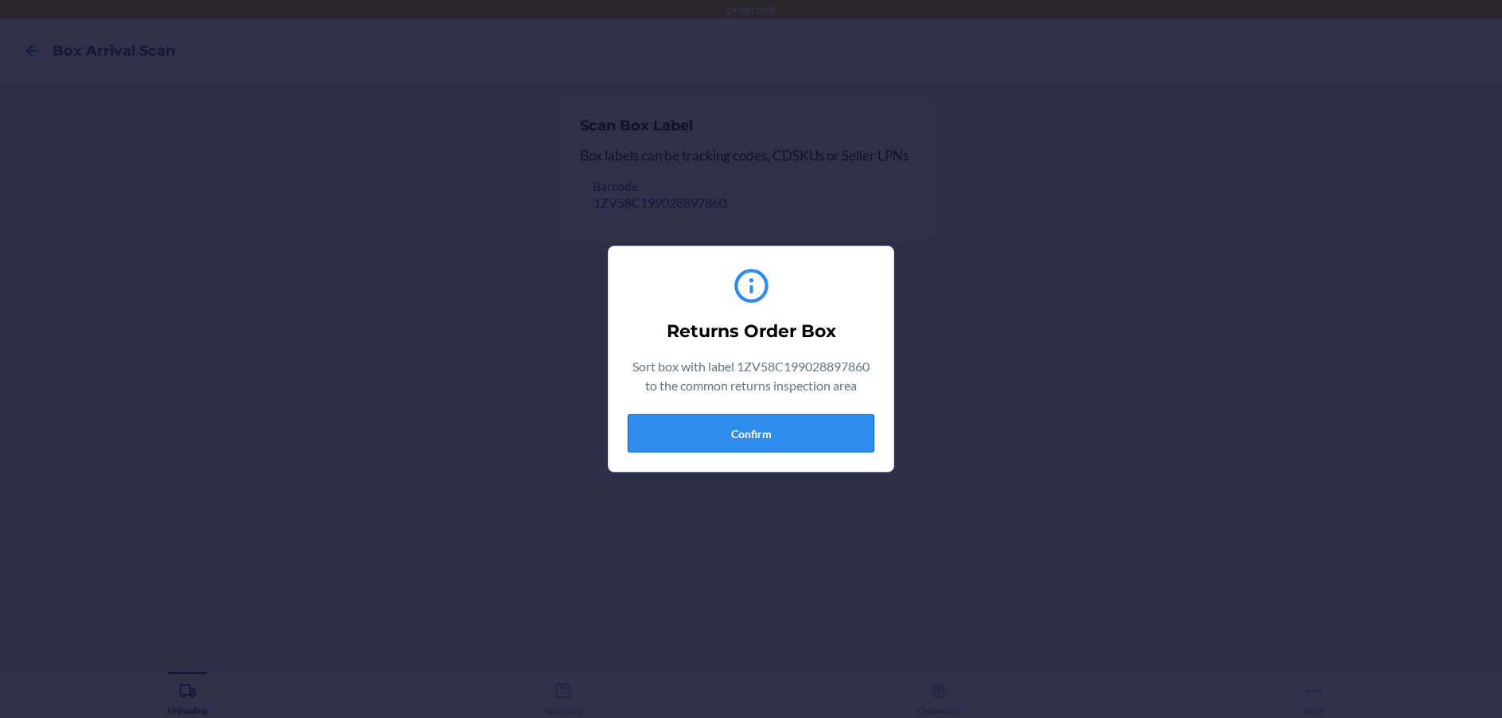
click at [756, 430] on button "Confirm" at bounding box center [751, 433] width 247 height 38
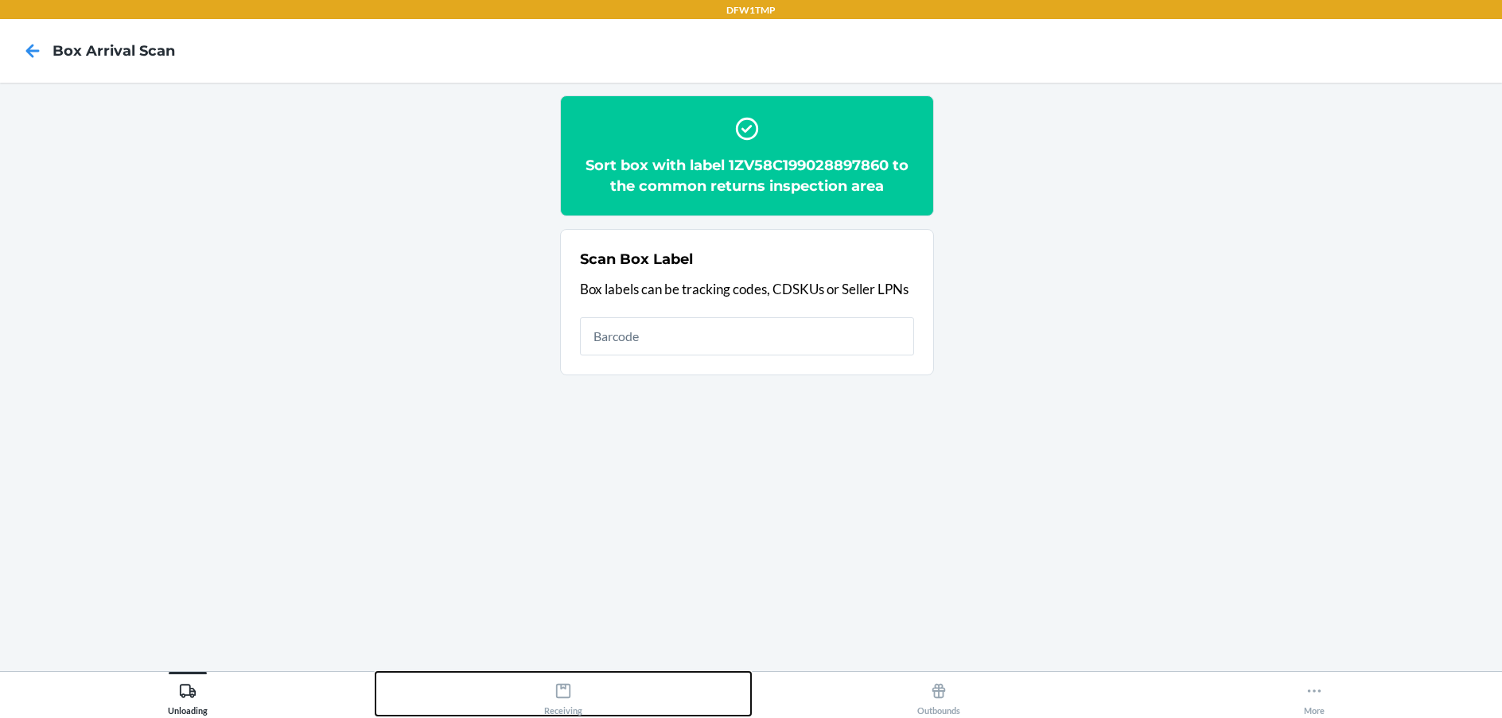
click at [534, 692] on button "Receiving" at bounding box center [562, 694] width 375 height 44
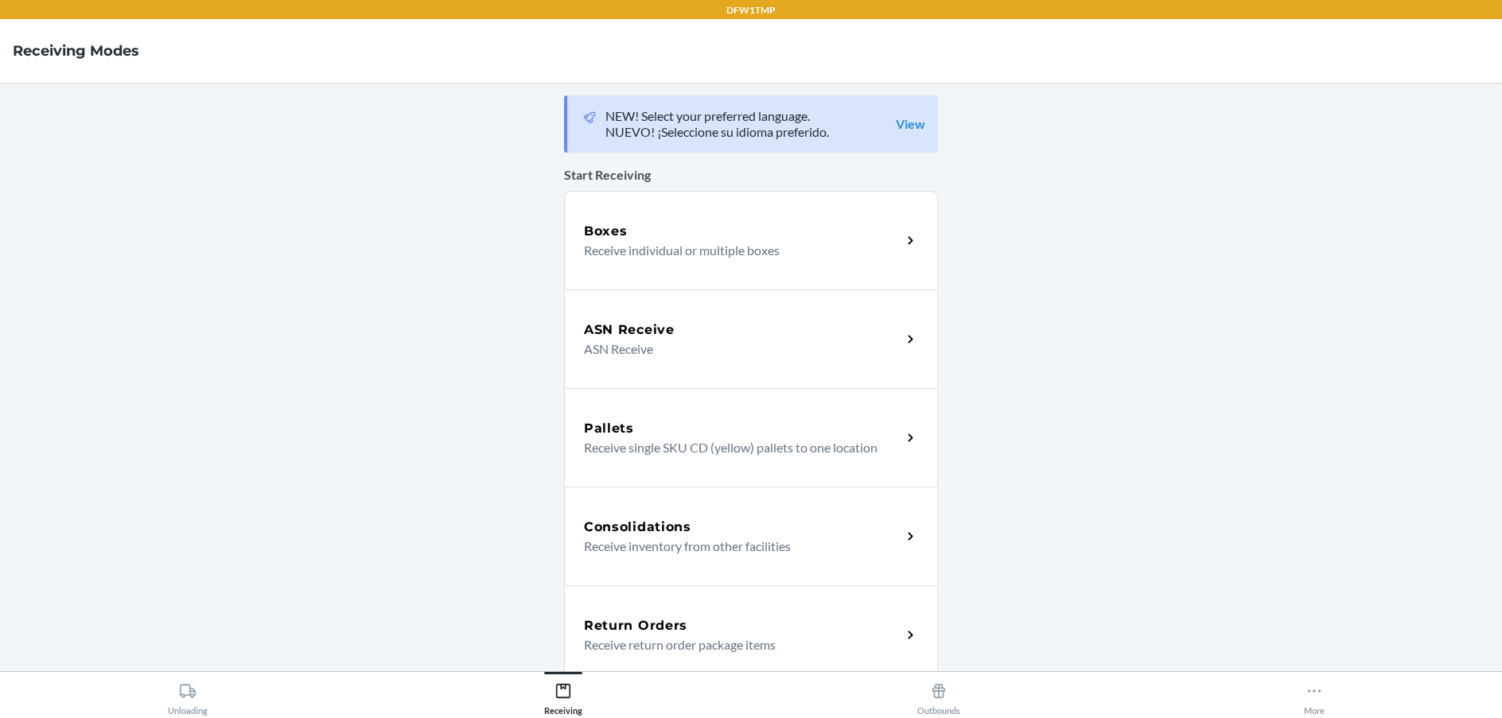
click at [688, 628] on div "Return Orders" at bounding box center [742, 625] width 317 height 19
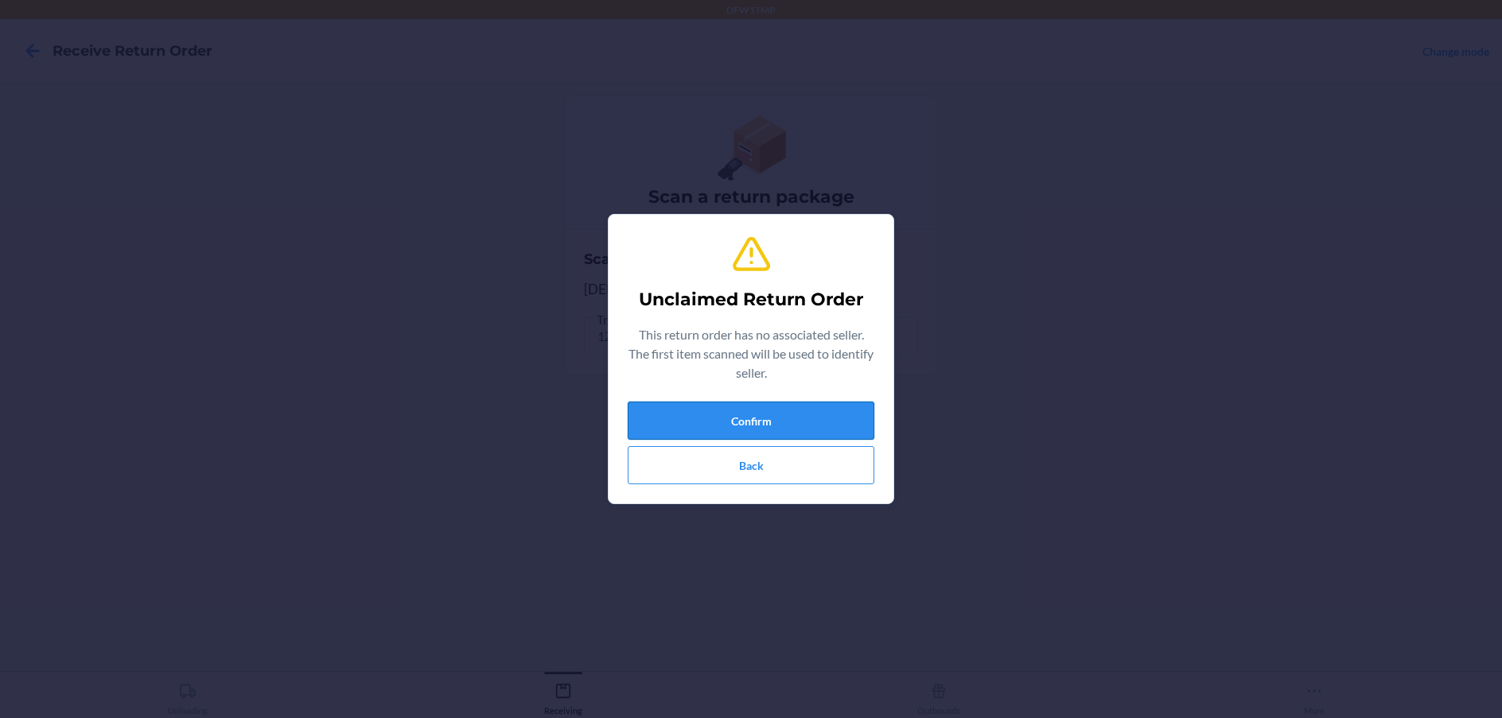
click at [781, 434] on button "Confirm" at bounding box center [751, 421] width 247 height 38
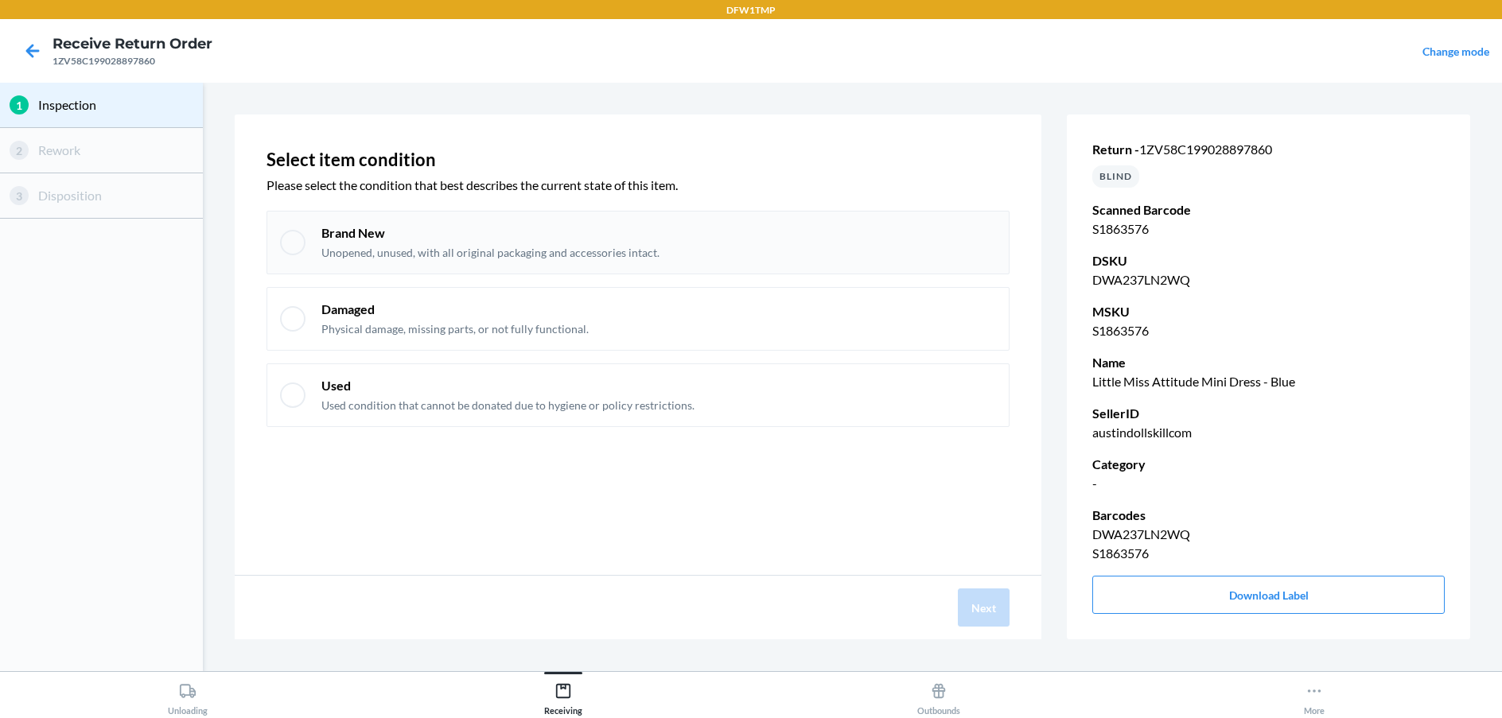
click at [302, 240] on div at bounding box center [292, 242] width 25 height 25
checkbox input "true"
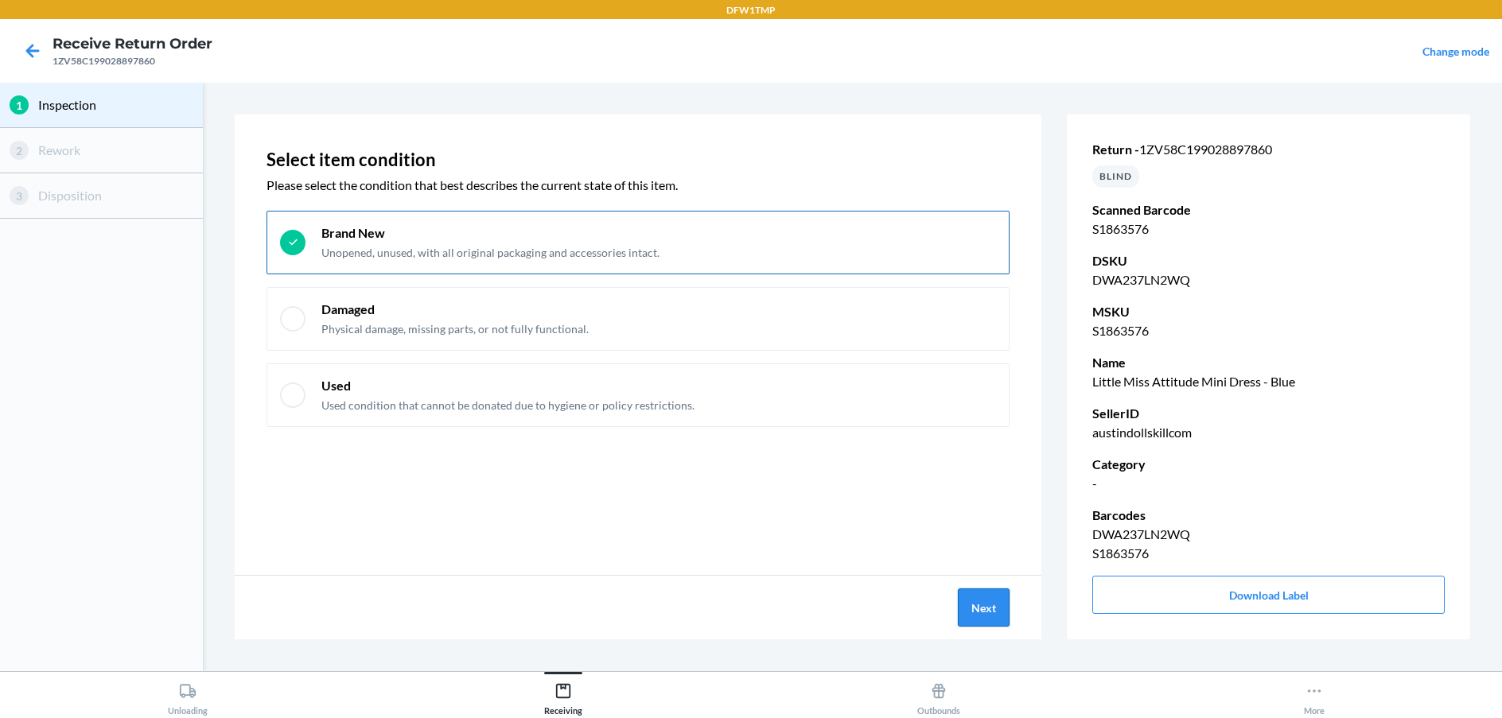
click at [978, 597] on button "Next" at bounding box center [984, 608] width 52 height 38
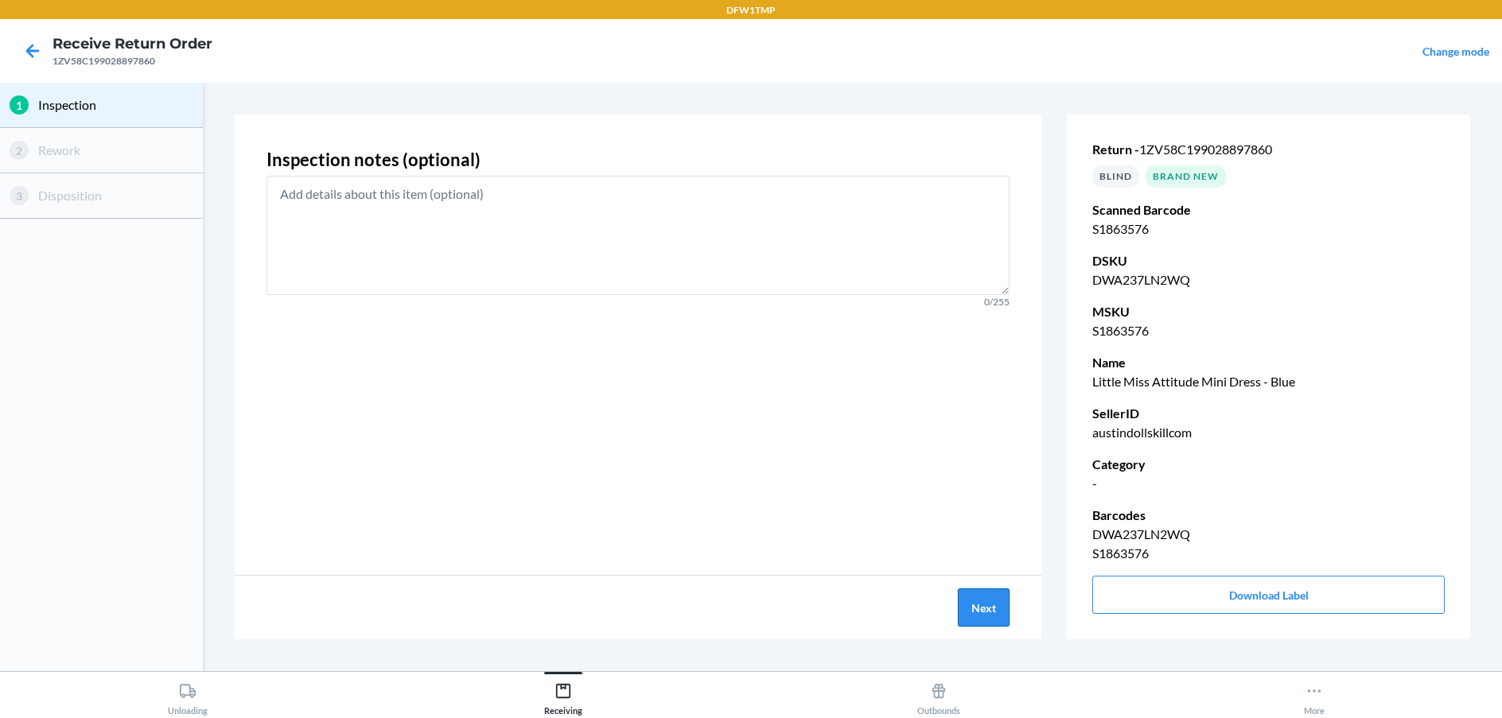
click at [993, 604] on button "Next" at bounding box center [984, 608] width 52 height 38
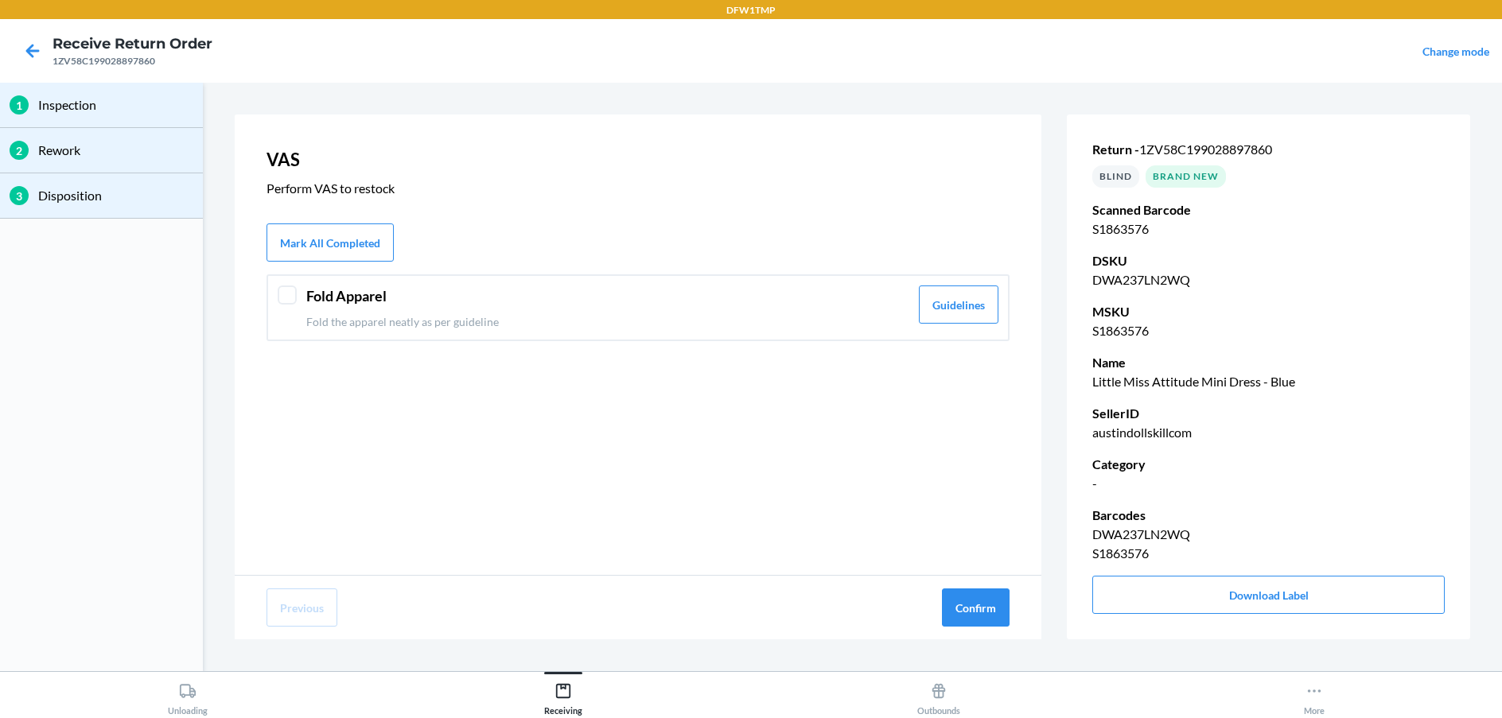
click at [1007, 583] on div "Previous Confirm" at bounding box center [638, 608] width 807 height 64
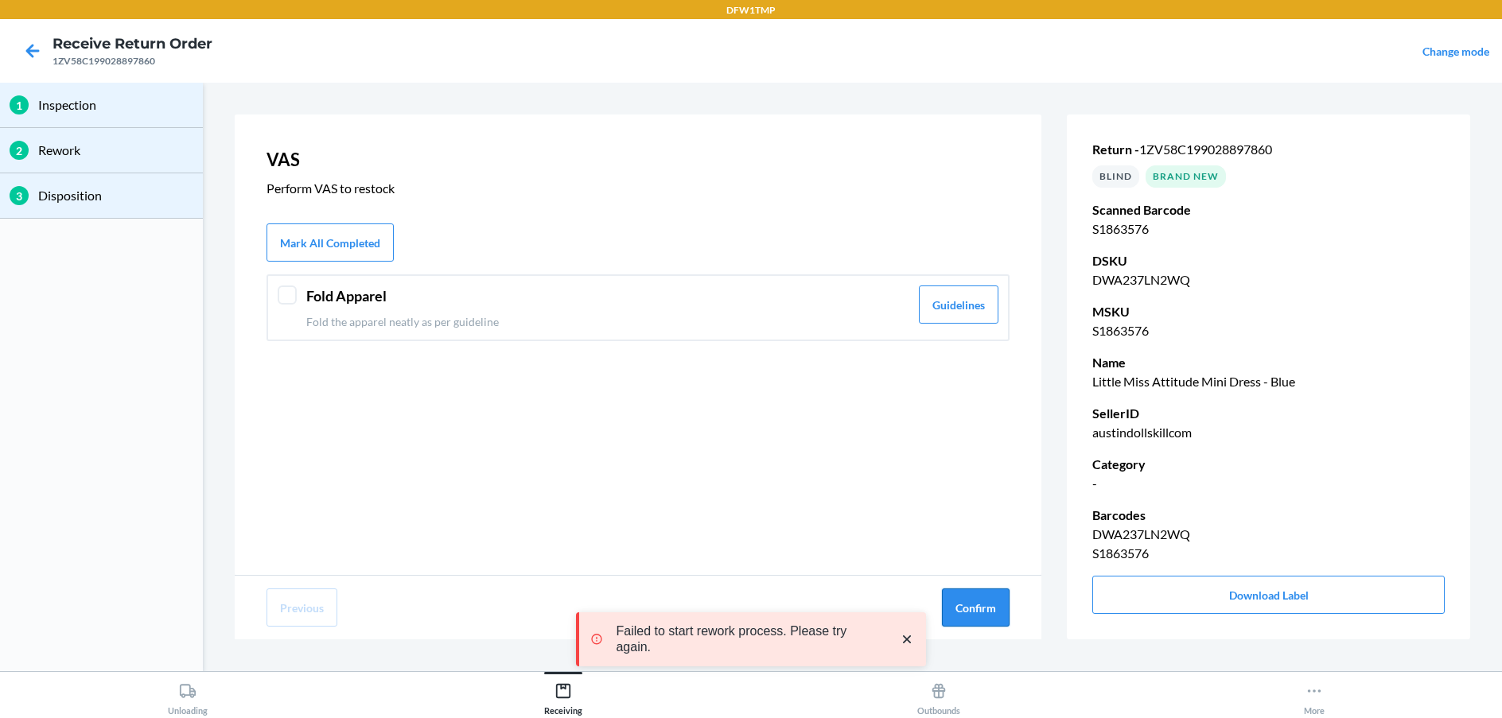
click at [992, 602] on button "Confirm" at bounding box center [976, 608] width 68 height 38
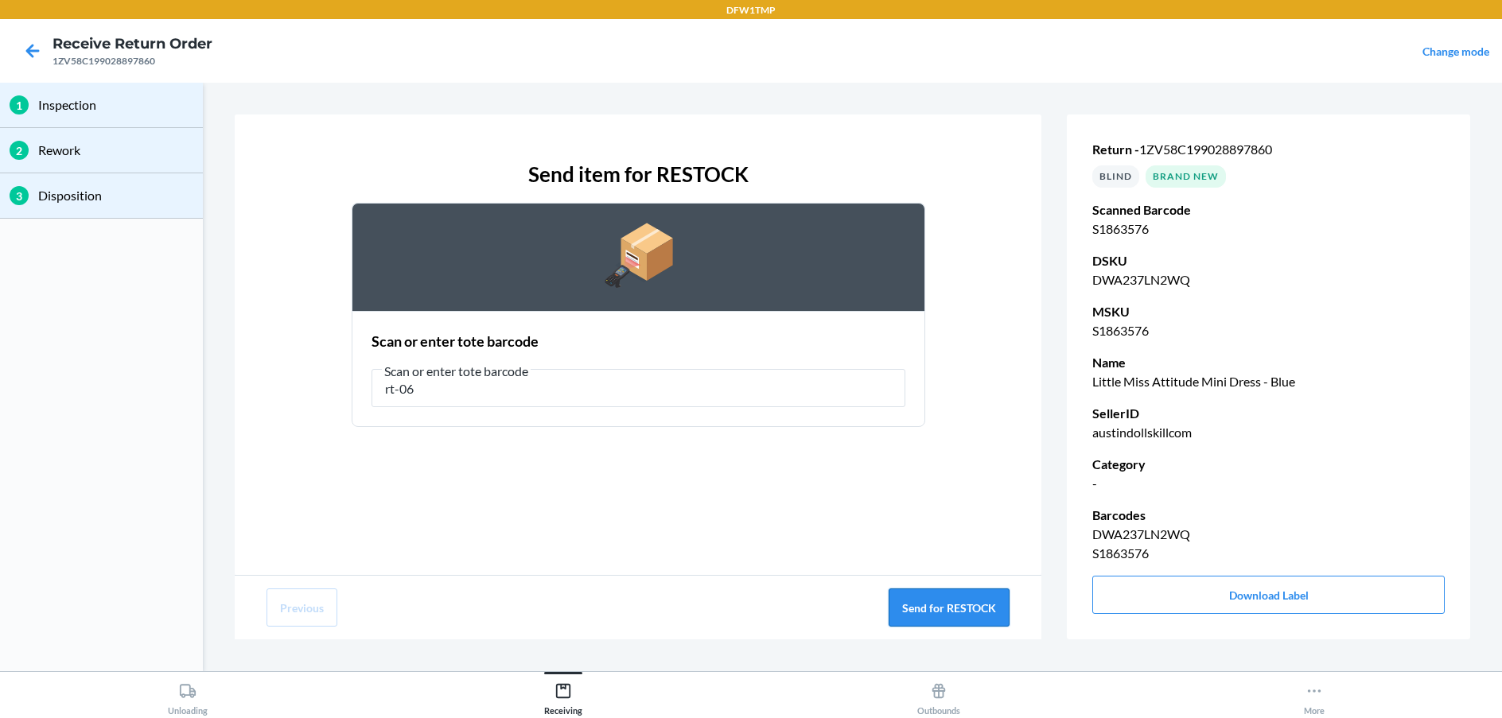
type input "rt-06"
click at [954, 607] on button "Send for RESTOCK" at bounding box center [948, 608] width 121 height 38
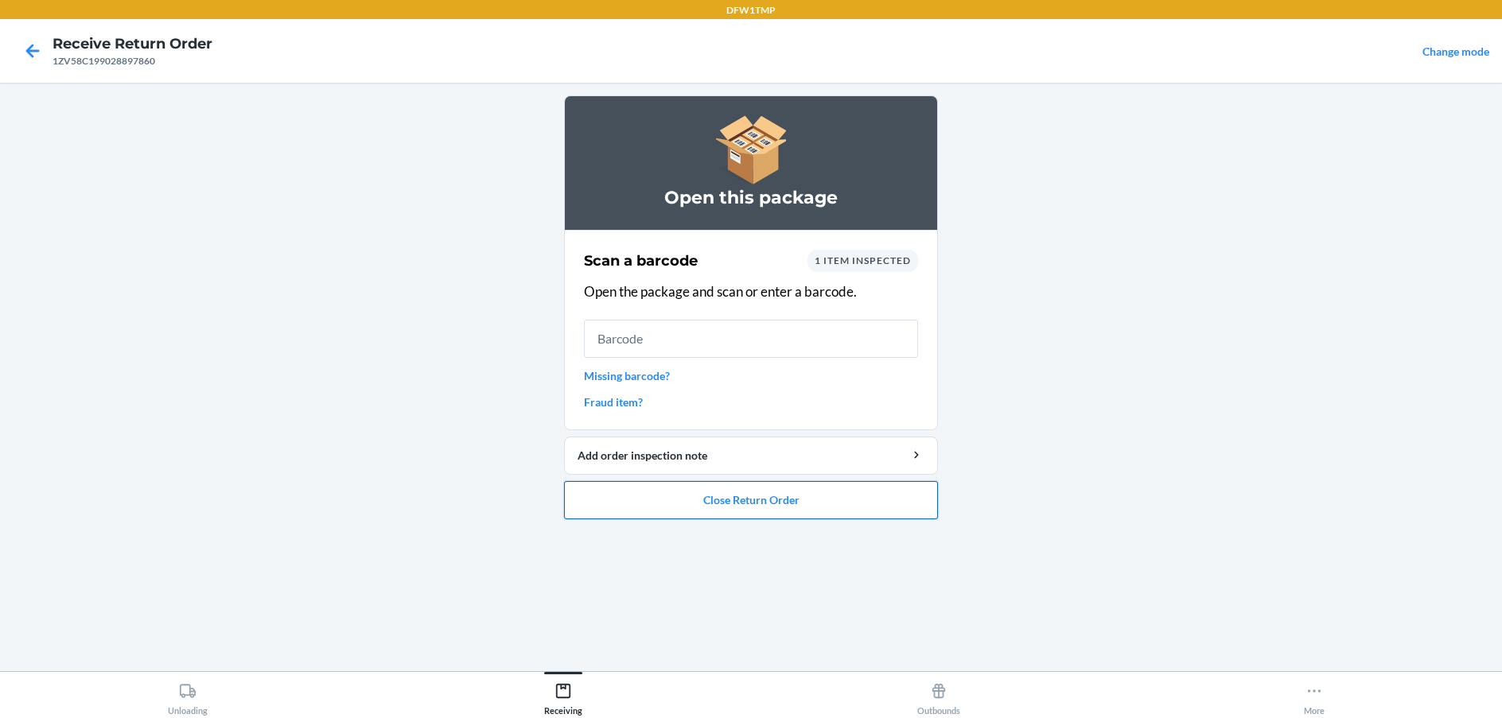
click at [803, 507] on button "Close Return Order" at bounding box center [751, 500] width 374 height 38
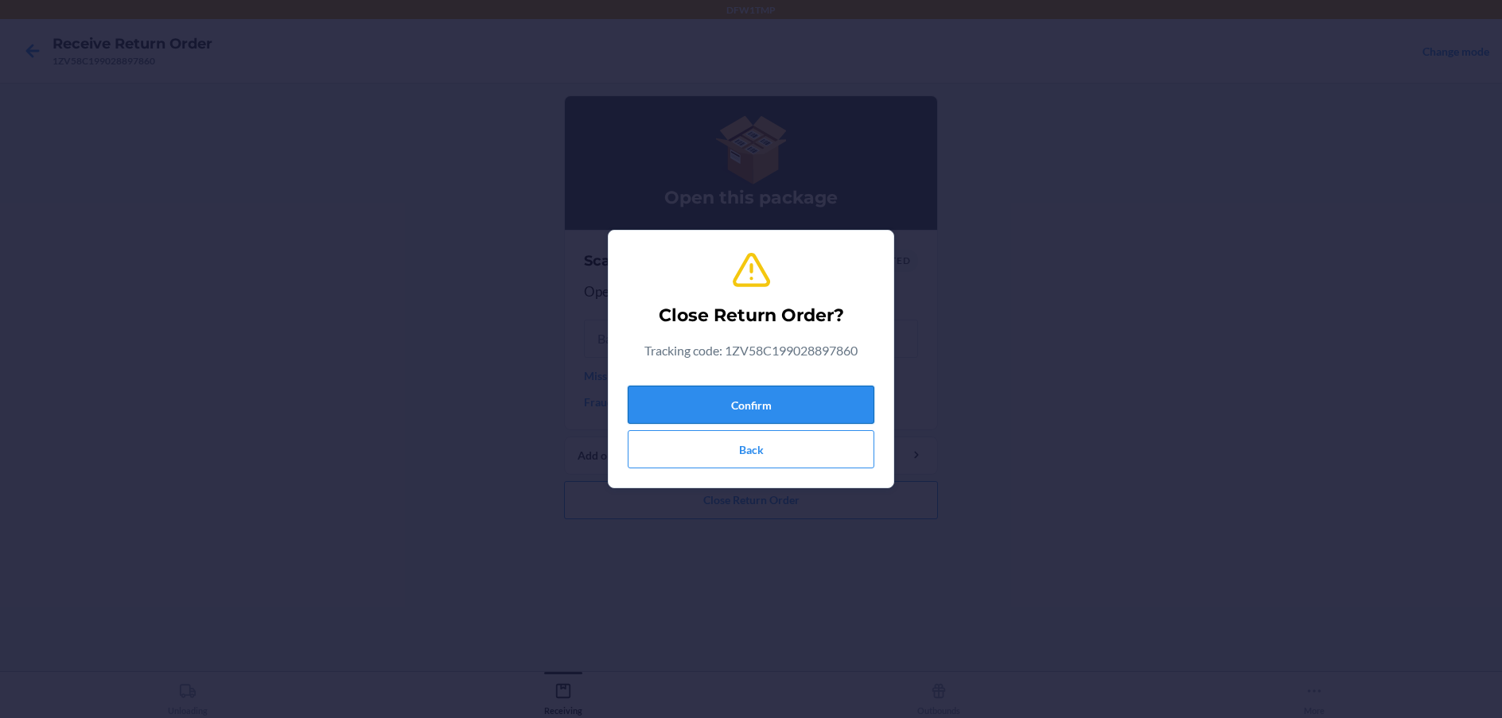
click at [803, 398] on button "Confirm" at bounding box center [751, 405] width 247 height 38
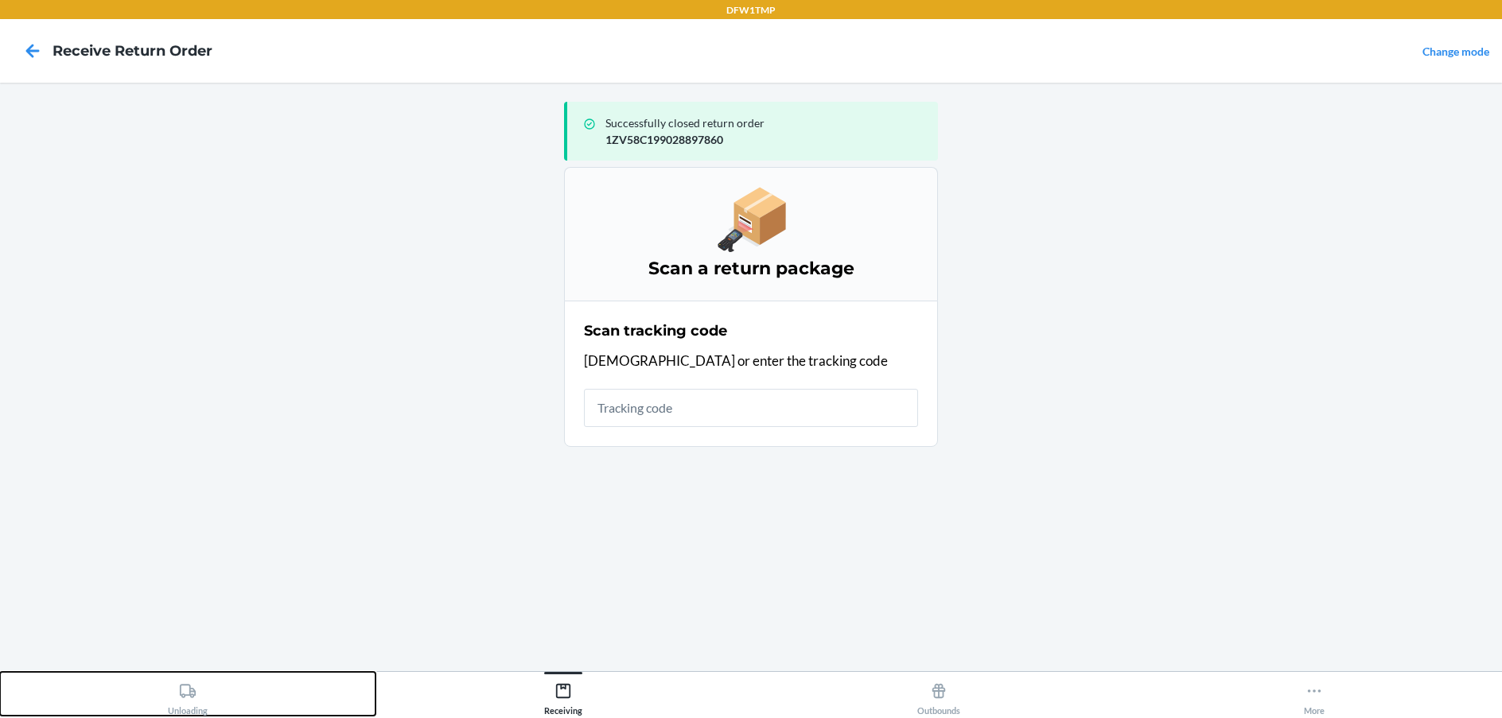
drag, startPoint x: 141, startPoint y: 702, endPoint x: 165, endPoint y: 697, distance: 24.3
click at [146, 698] on button "Unloading" at bounding box center [187, 694] width 375 height 44
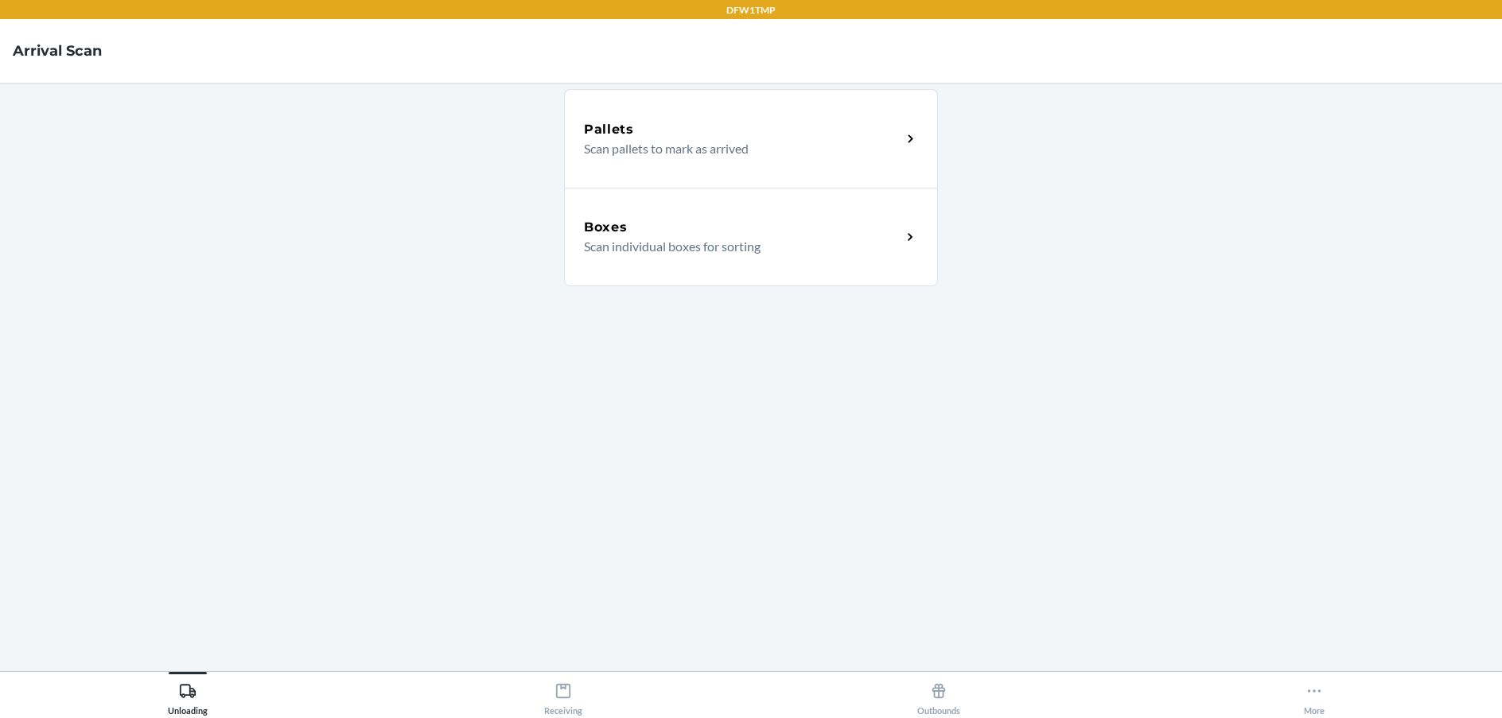
click at [743, 265] on div "Boxes Scan individual boxes for sorting" at bounding box center [751, 237] width 374 height 99
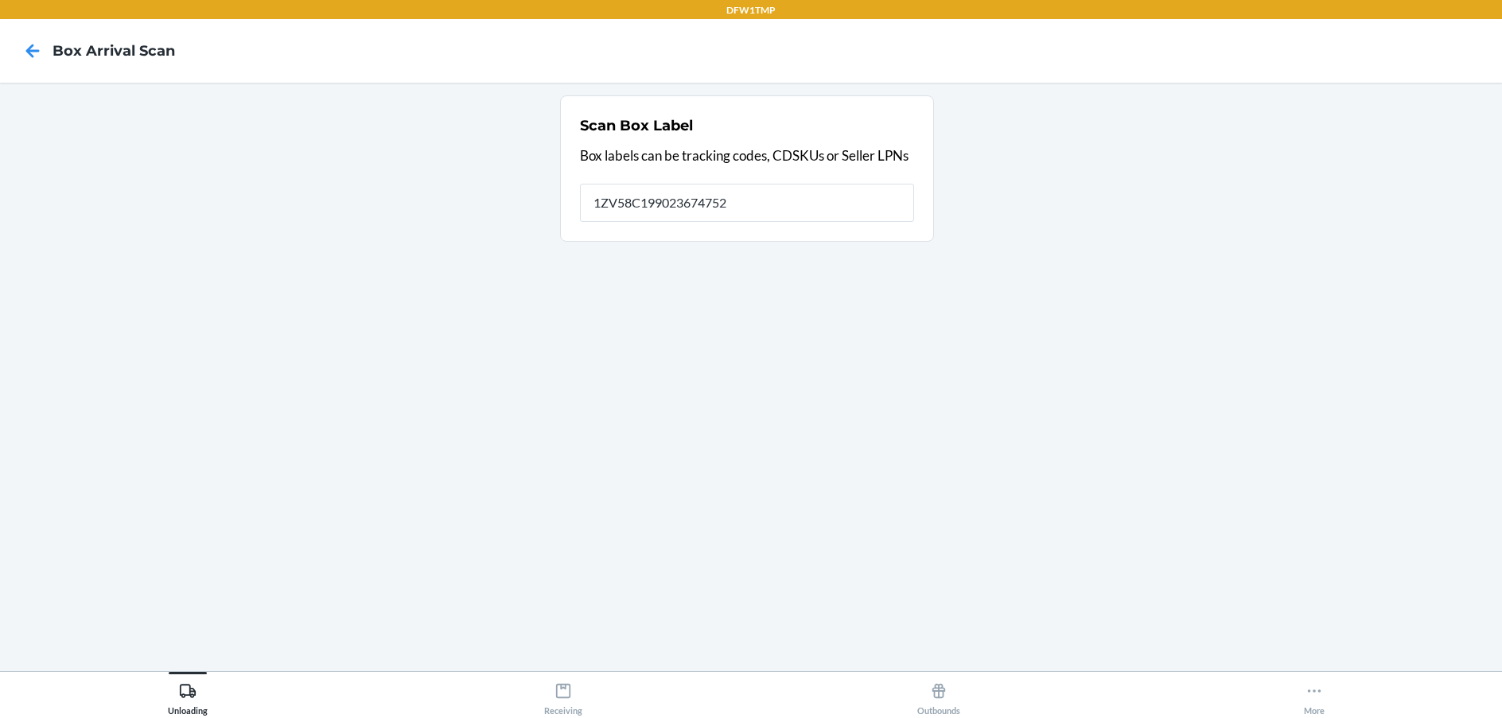
type input "1ZV58C199023674752"
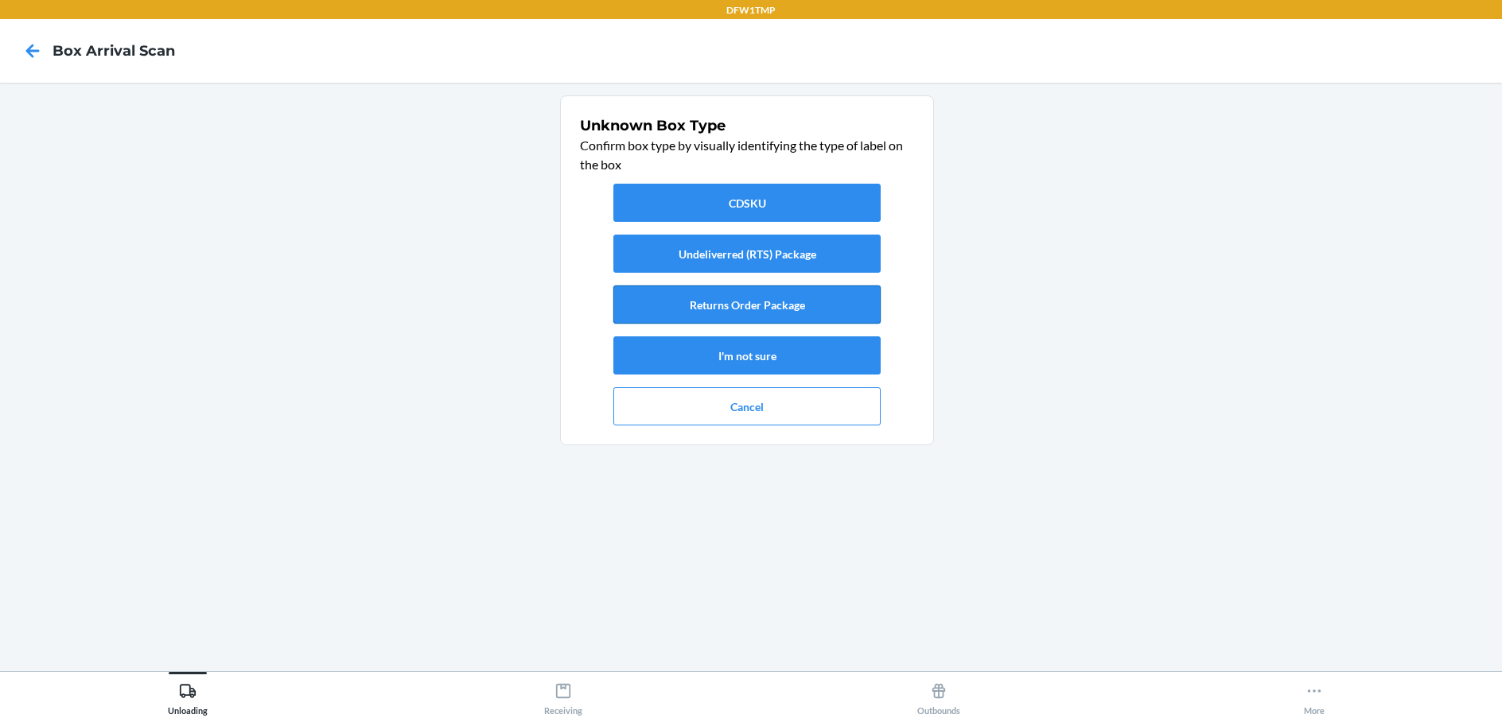
click at [740, 308] on button "Returns Order Package" at bounding box center [746, 305] width 267 height 38
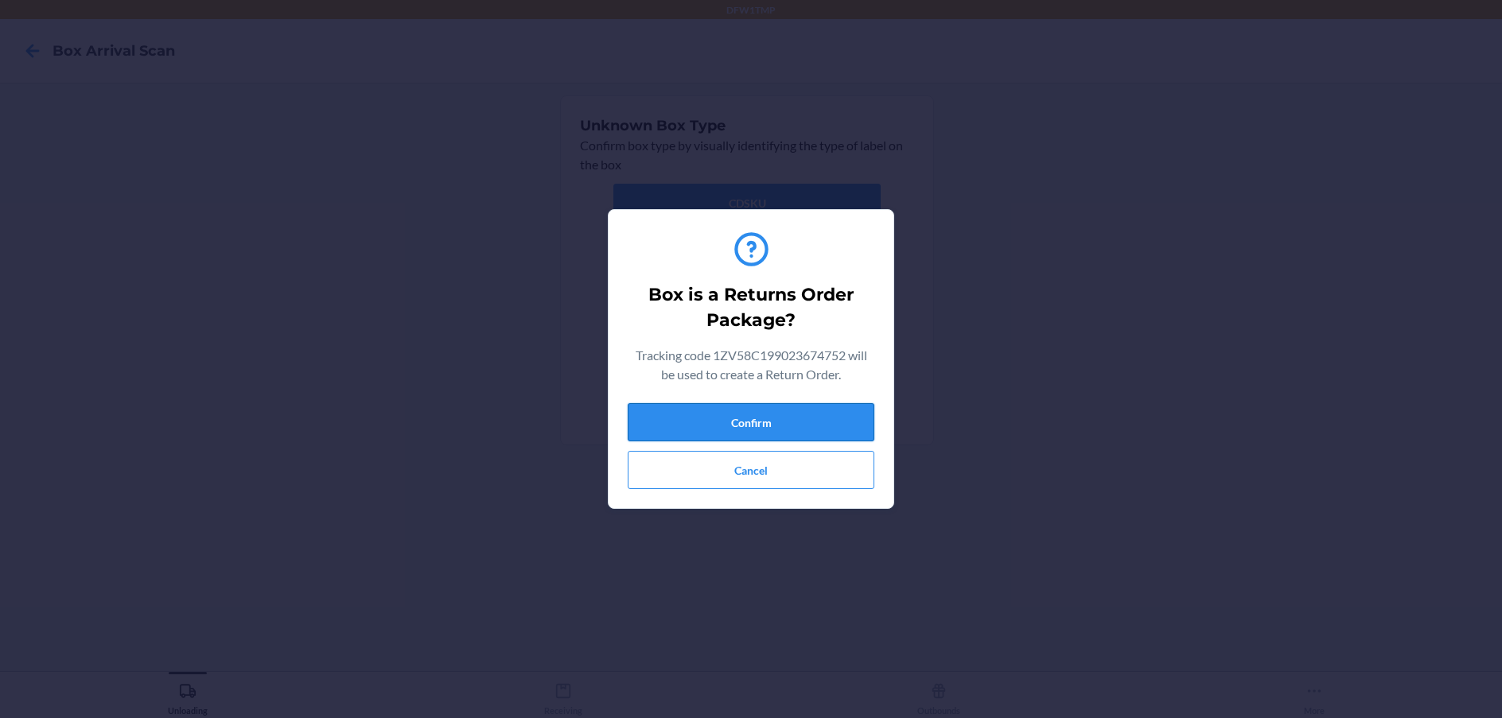
click at [764, 414] on button "Confirm" at bounding box center [751, 422] width 247 height 38
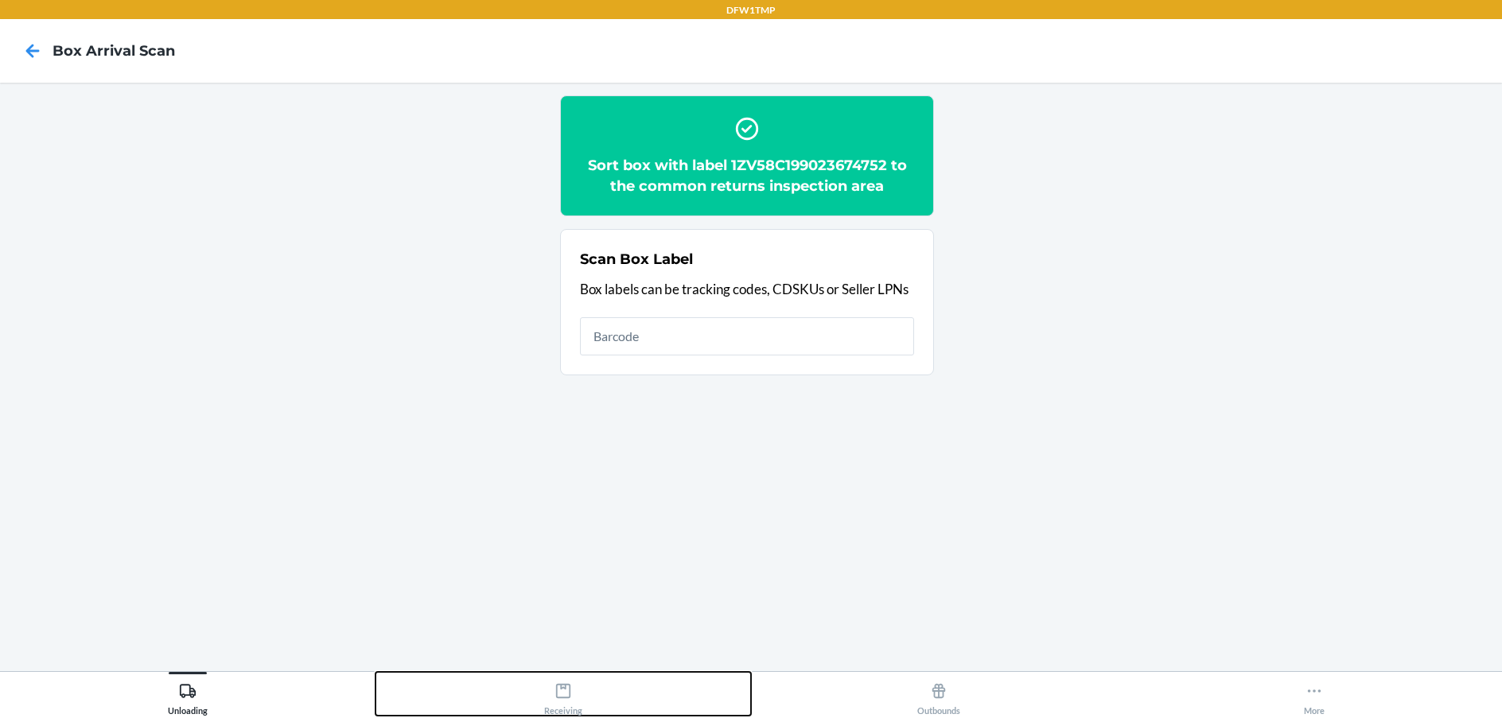
click at [539, 688] on button "Receiving" at bounding box center [562, 694] width 375 height 44
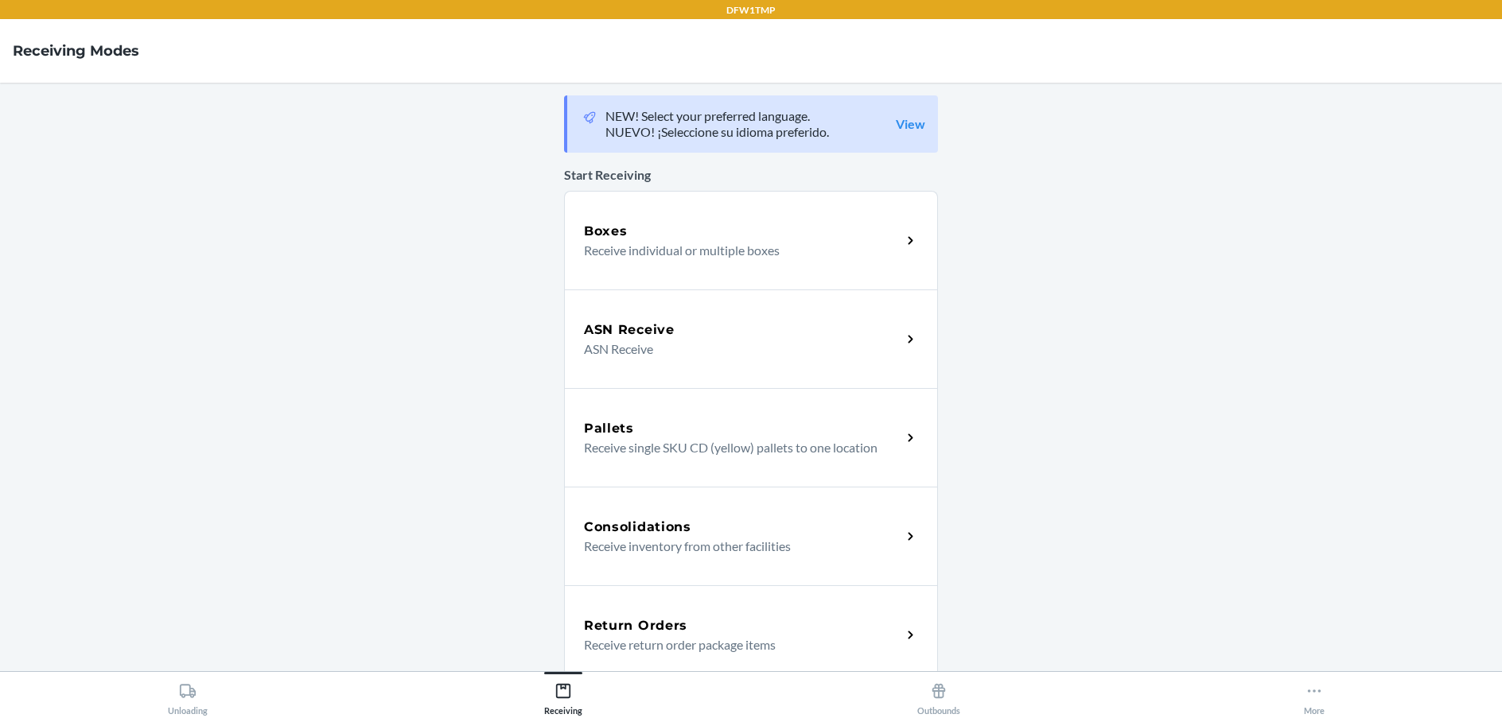
click at [670, 597] on div "Return Orders Receive return order package items" at bounding box center [751, 634] width 374 height 99
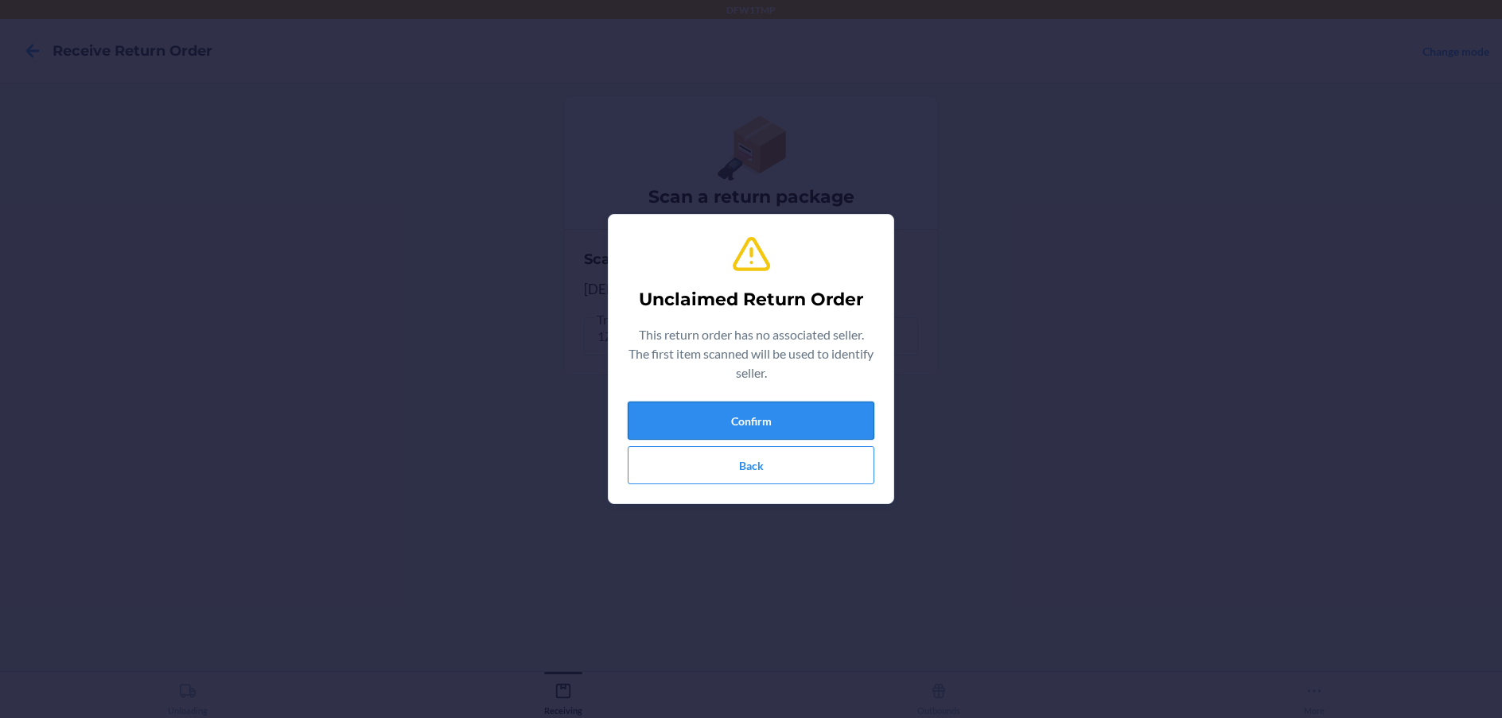
click at [803, 414] on button "Confirm" at bounding box center [751, 421] width 247 height 38
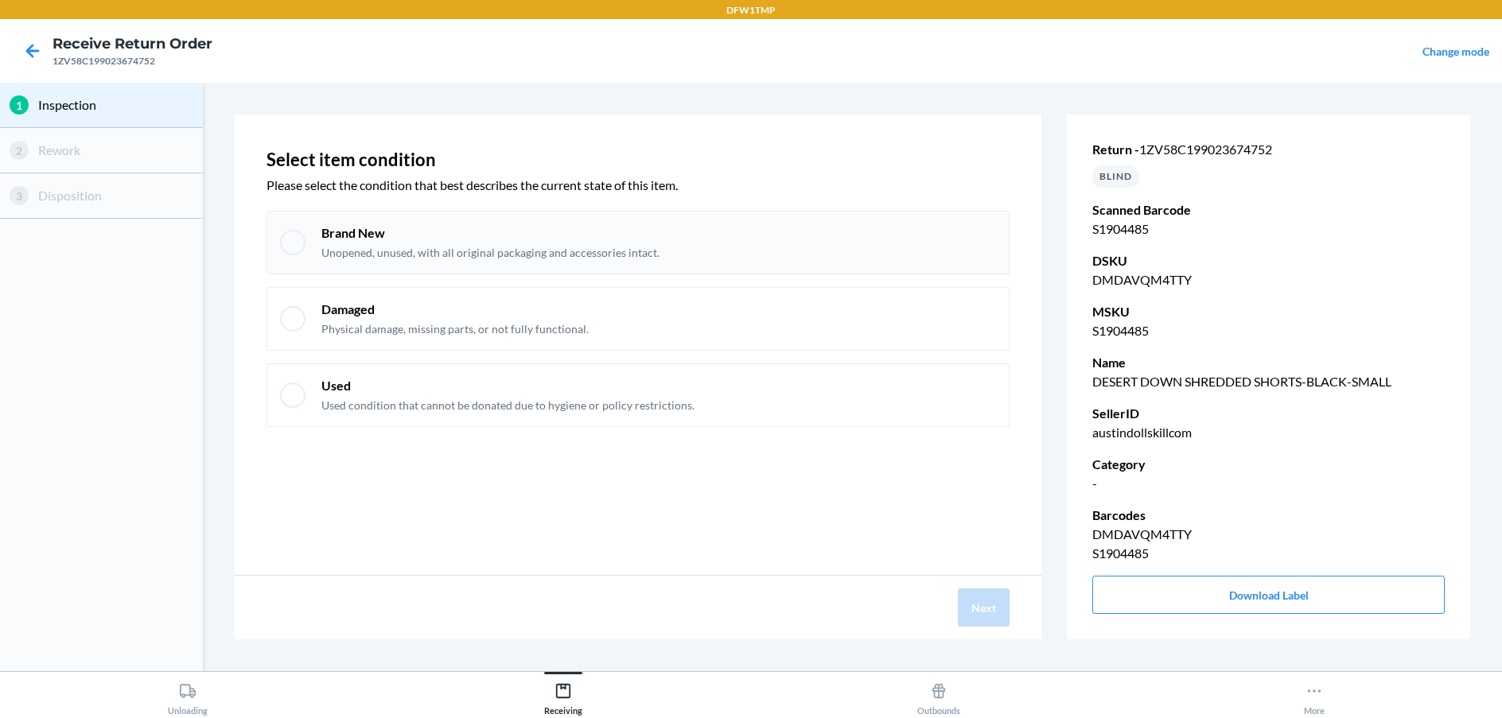
click at [274, 243] on div "Brand New Unopened, unused, with all original packaging and accessories intact." at bounding box center [637, 243] width 743 height 64
checkbox input "true"
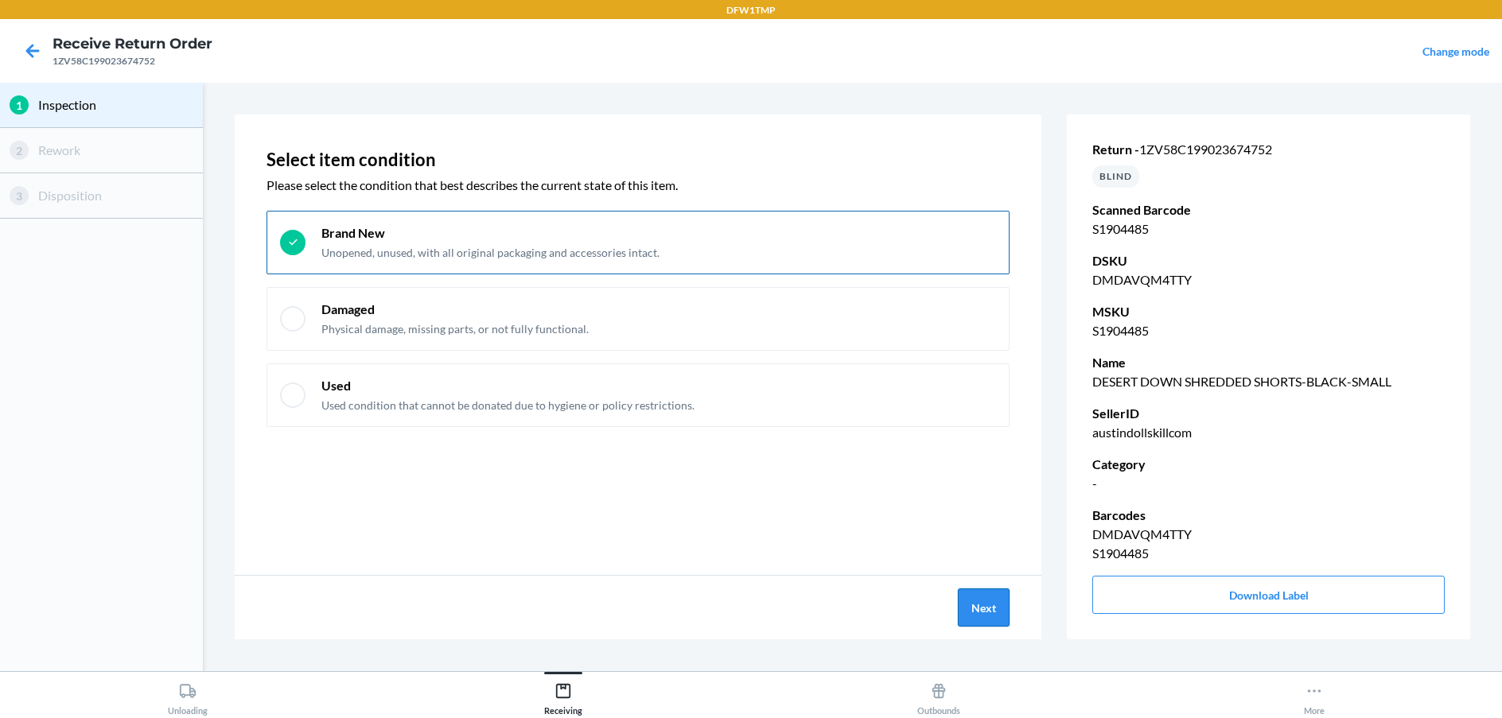
click at [996, 596] on button "Next" at bounding box center [984, 608] width 52 height 38
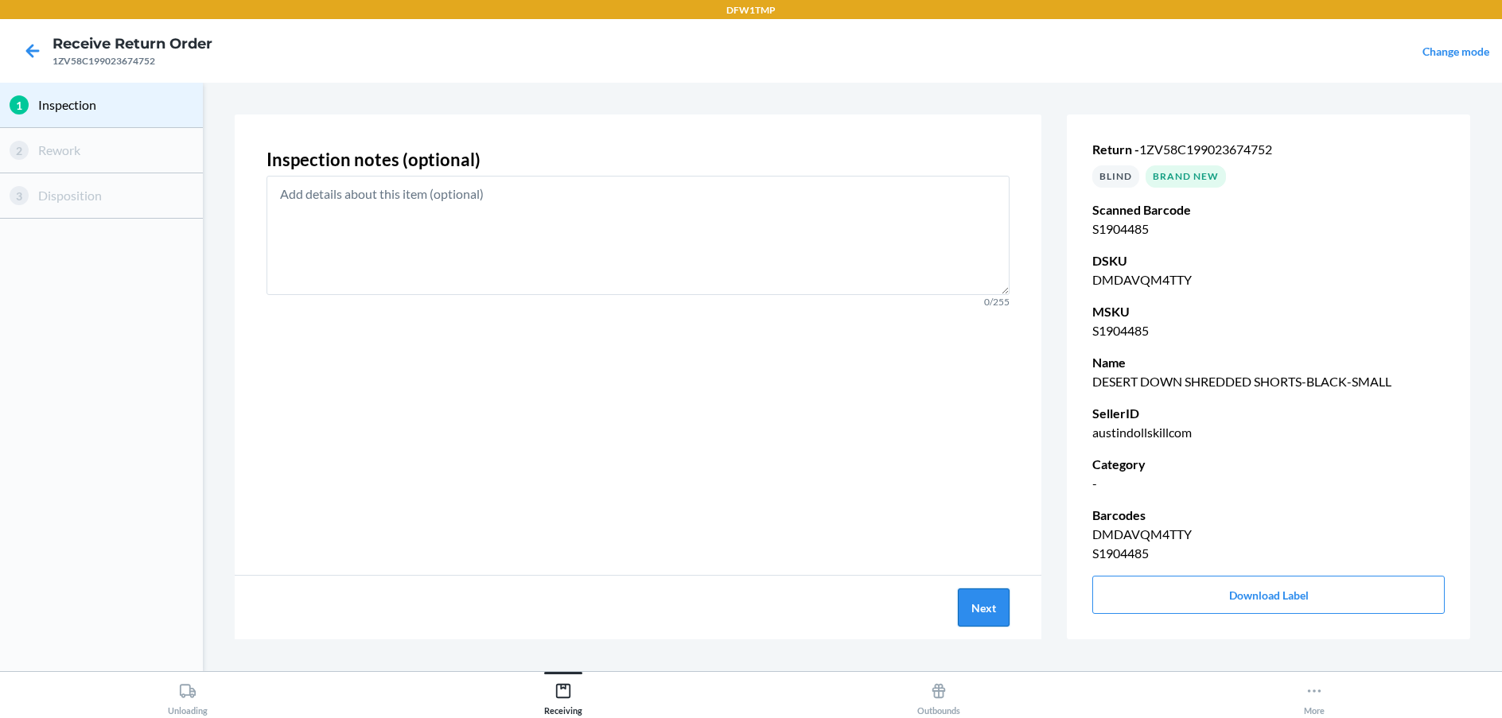
click at [996, 596] on button "Next" at bounding box center [984, 608] width 52 height 38
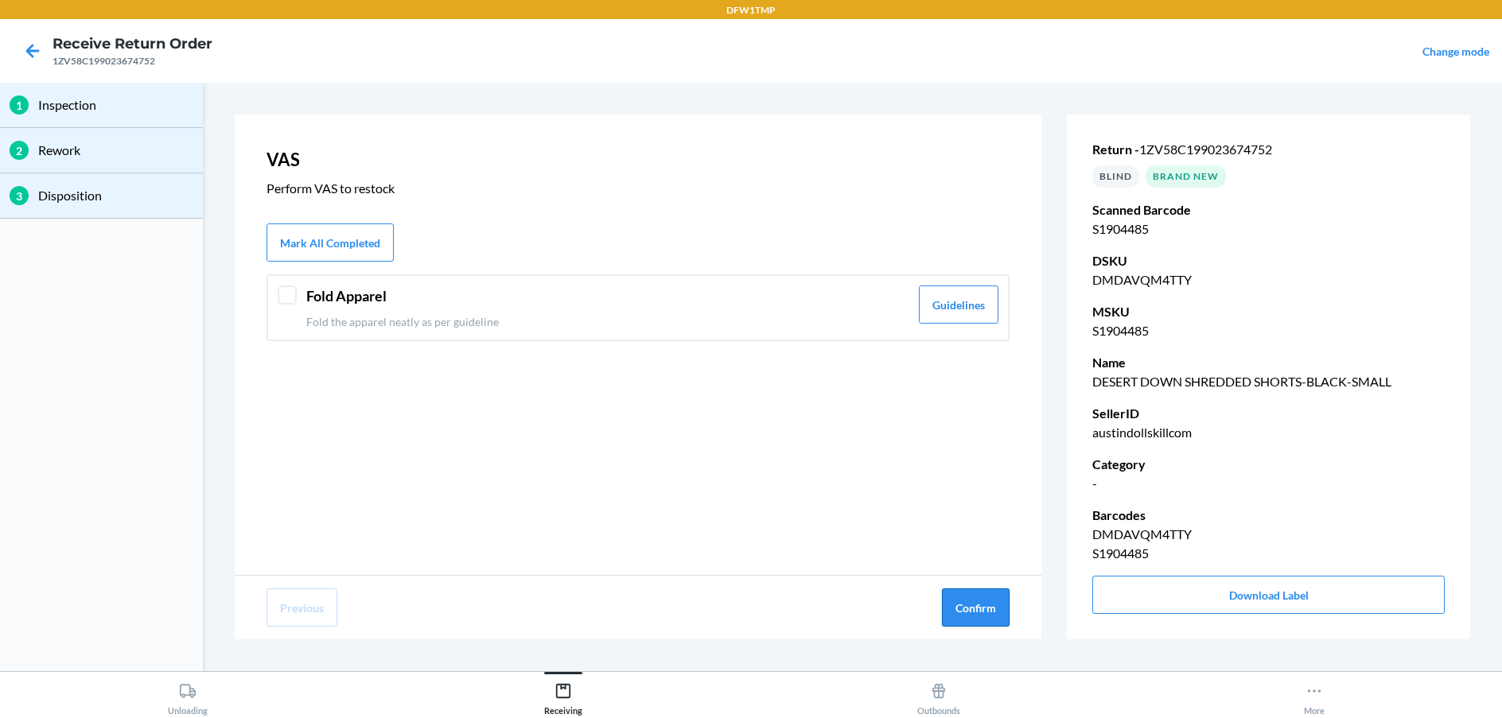
click at [997, 595] on button "Confirm" at bounding box center [976, 608] width 68 height 38
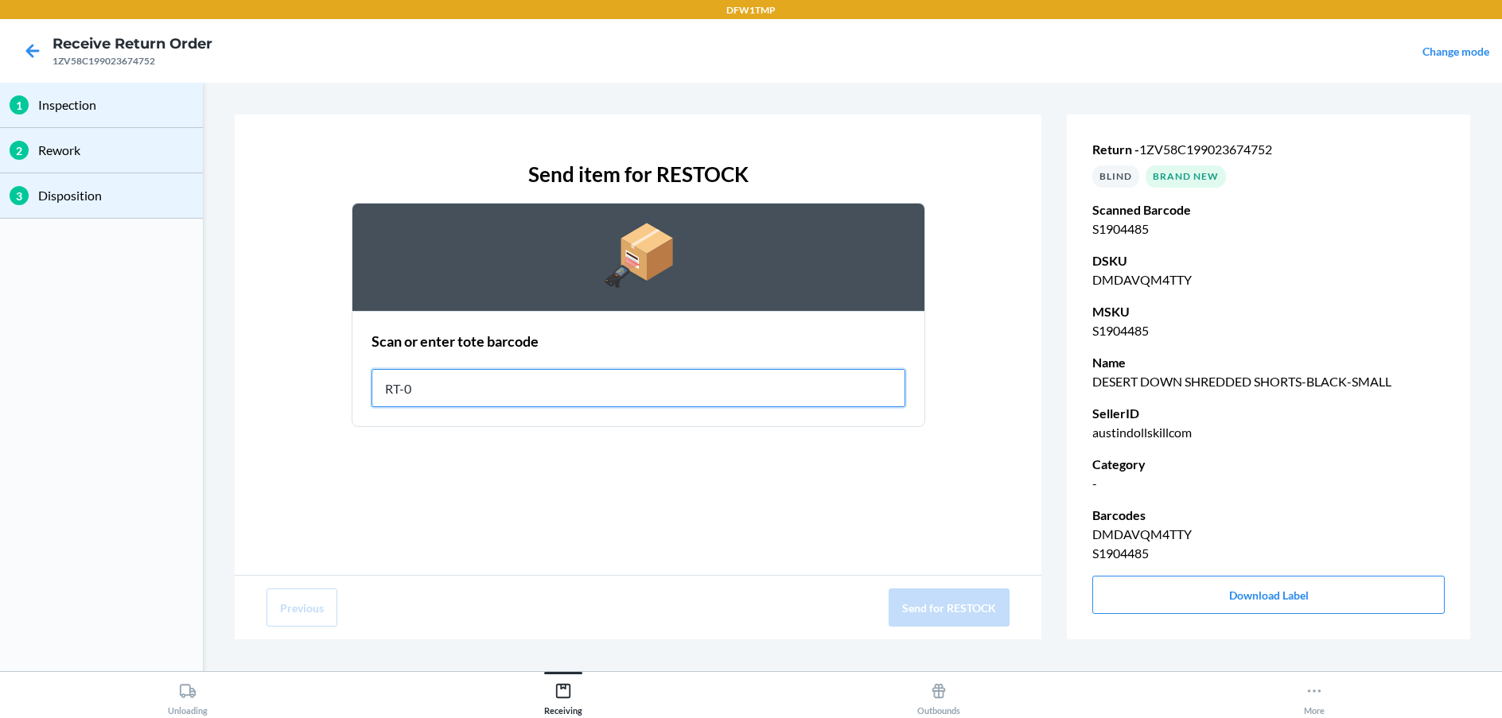
type input "RT-06"
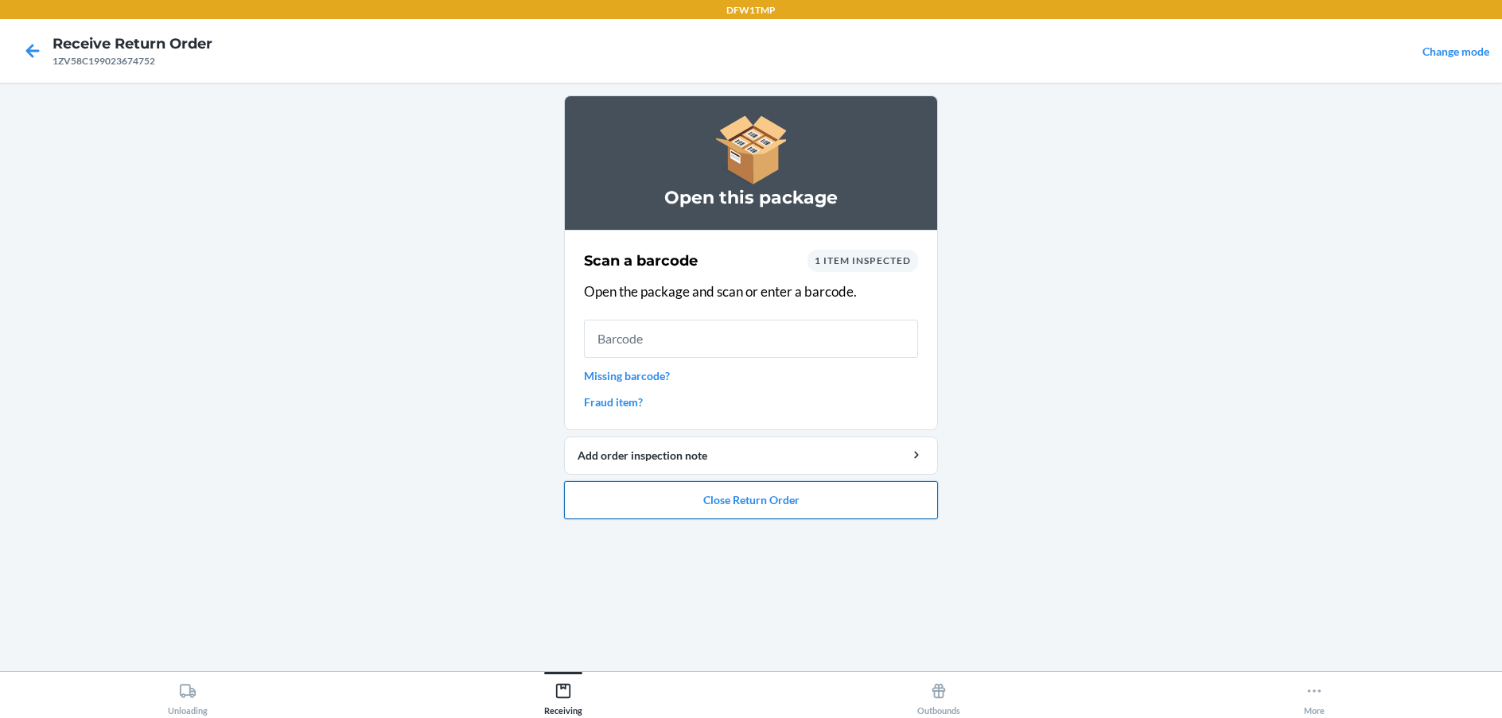
click at [793, 515] on button "Close Return Order" at bounding box center [751, 500] width 374 height 38
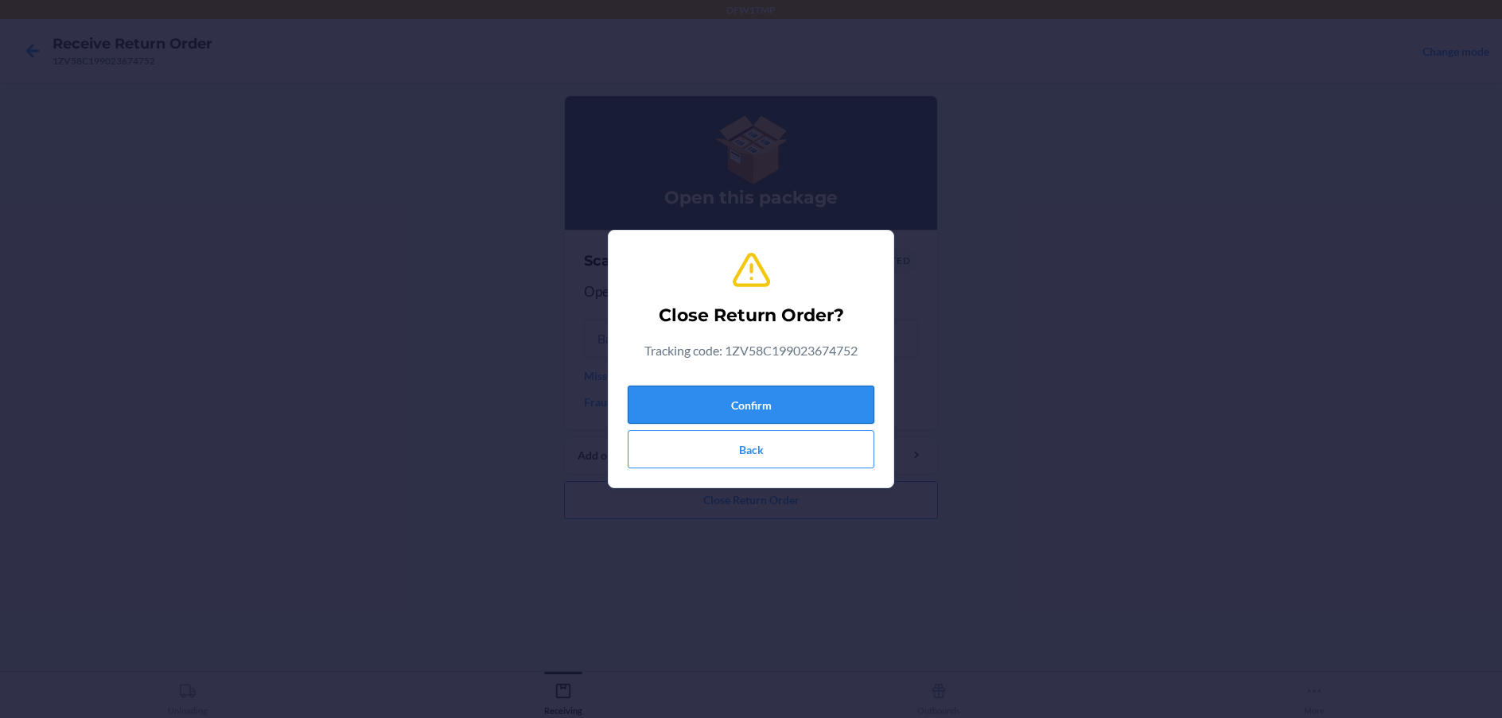
click at [848, 391] on button "Confirm" at bounding box center [751, 405] width 247 height 38
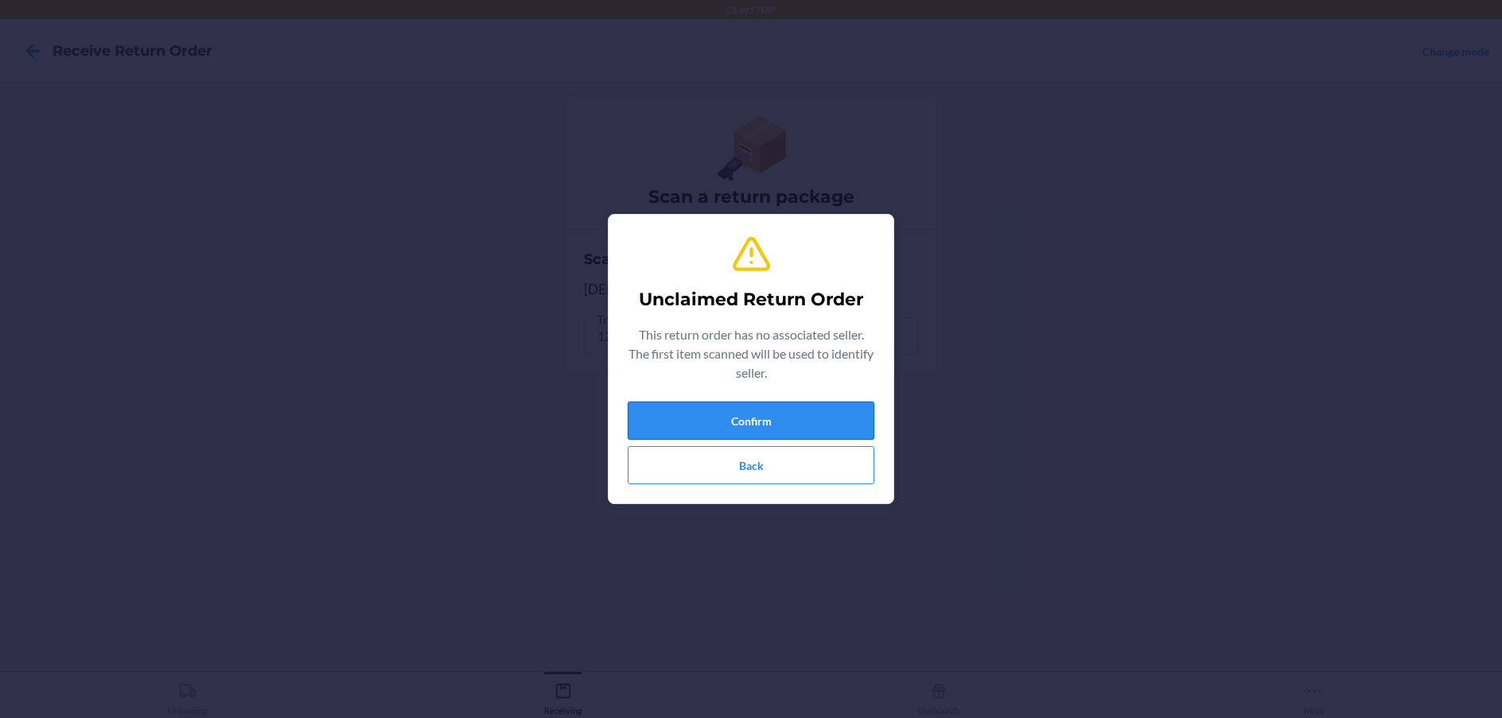
click at [799, 430] on button "Confirm" at bounding box center [751, 421] width 247 height 38
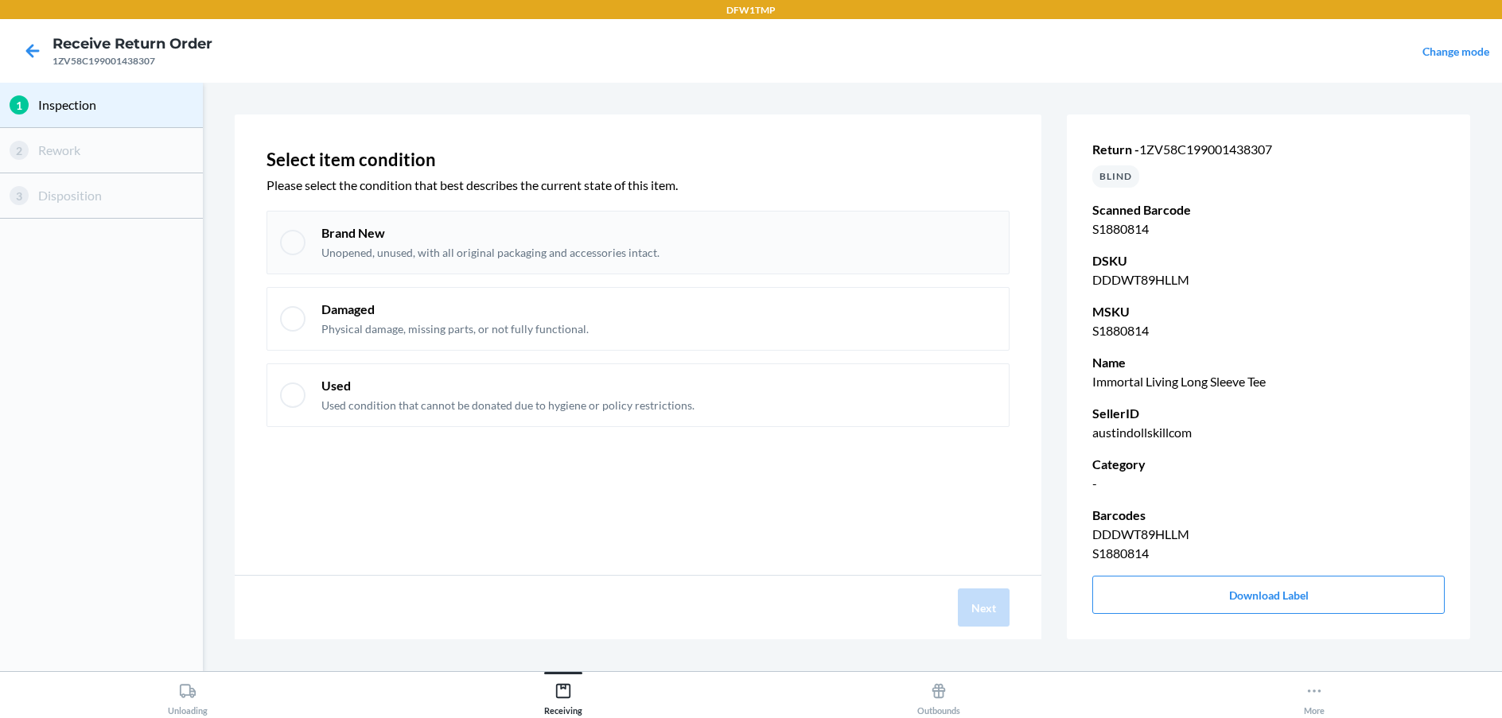
click at [304, 241] on div at bounding box center [292, 242] width 25 height 25
checkbox input "true"
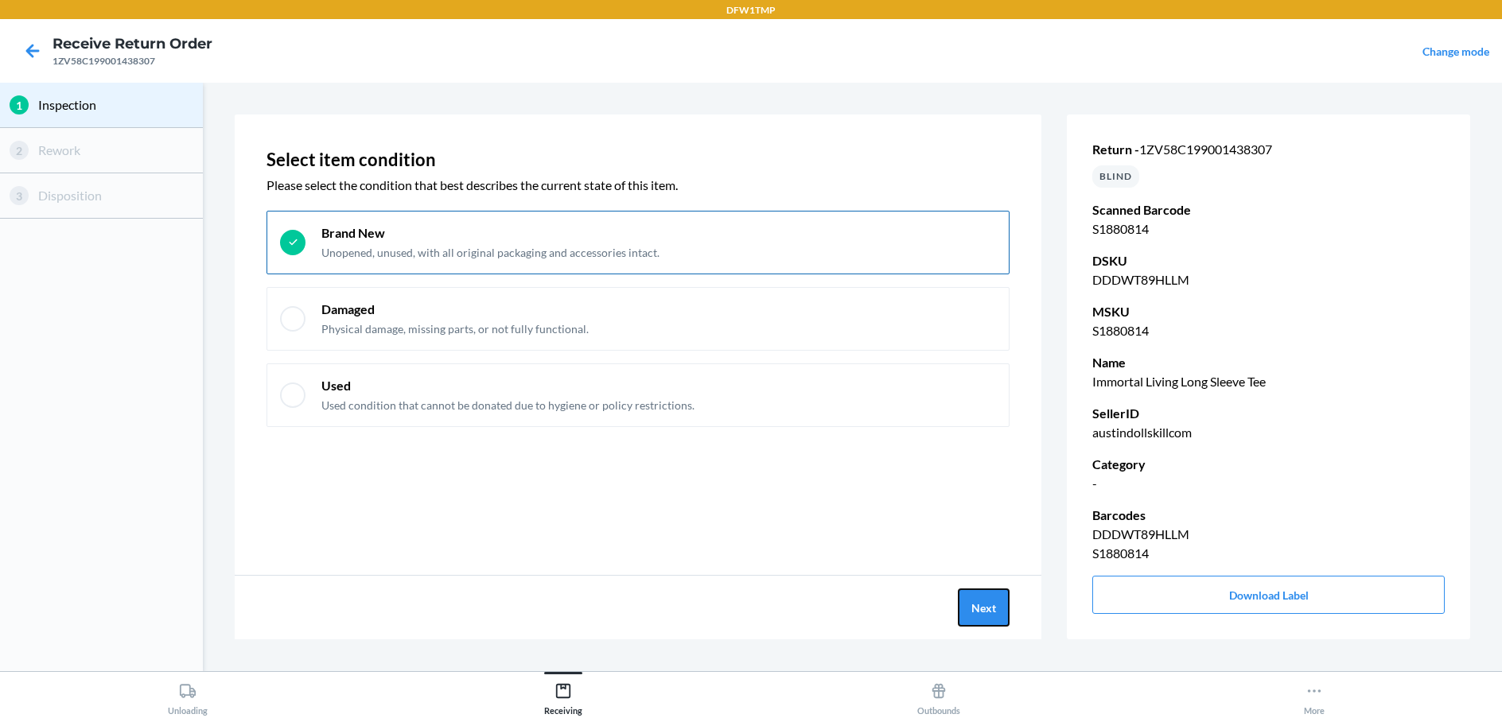
click at [1008, 587] on div "Next" at bounding box center [638, 608] width 807 height 64
click at [979, 601] on button "Next" at bounding box center [984, 608] width 52 height 38
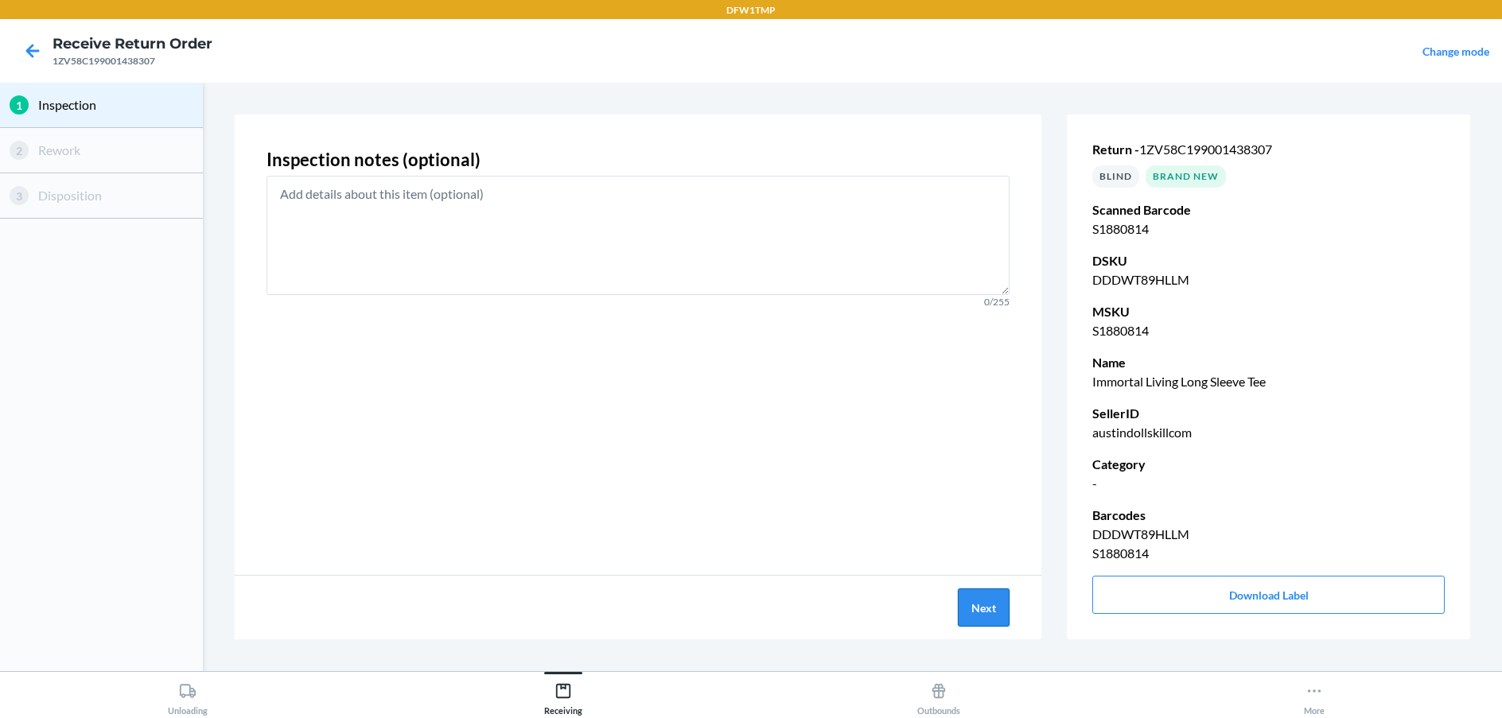
click at [979, 601] on button "Next" at bounding box center [984, 608] width 52 height 38
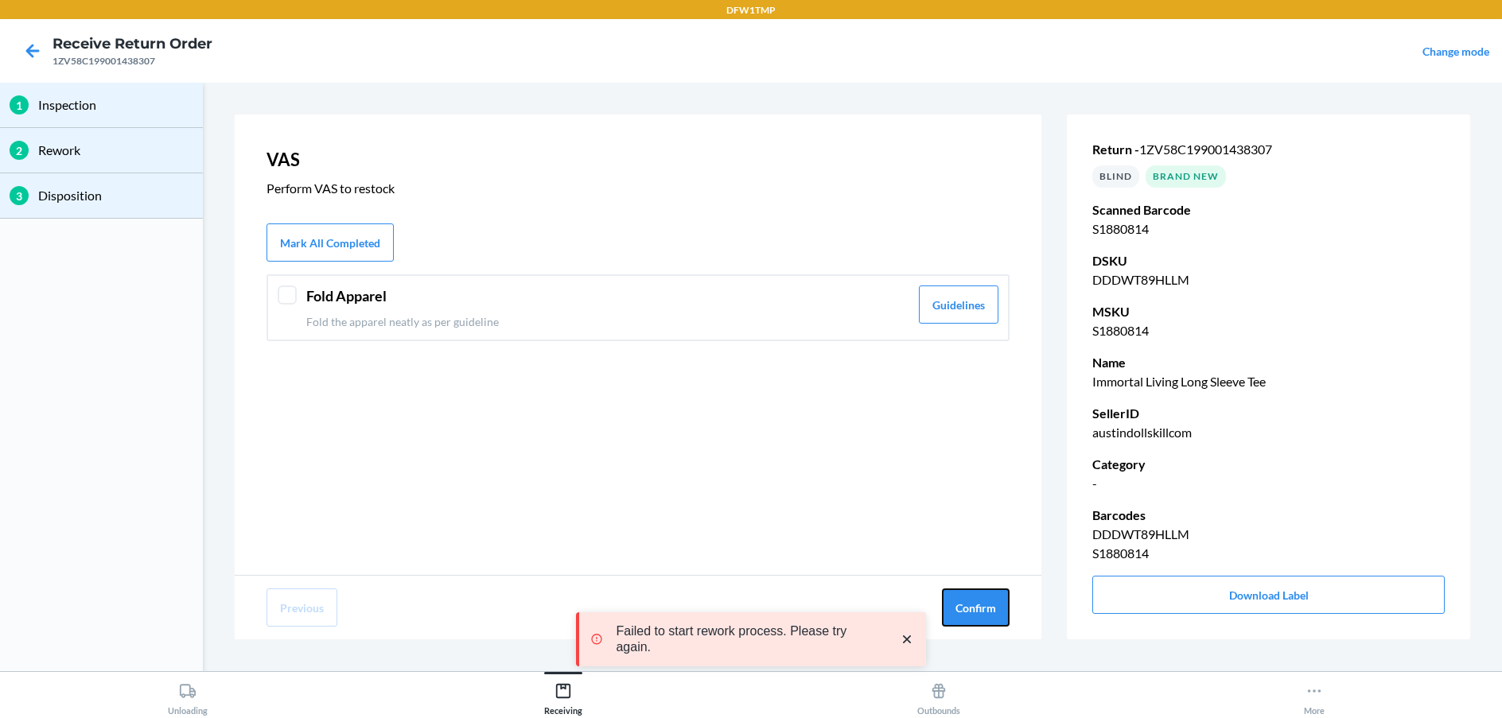
click at [979, 601] on button "Confirm" at bounding box center [976, 608] width 68 height 38
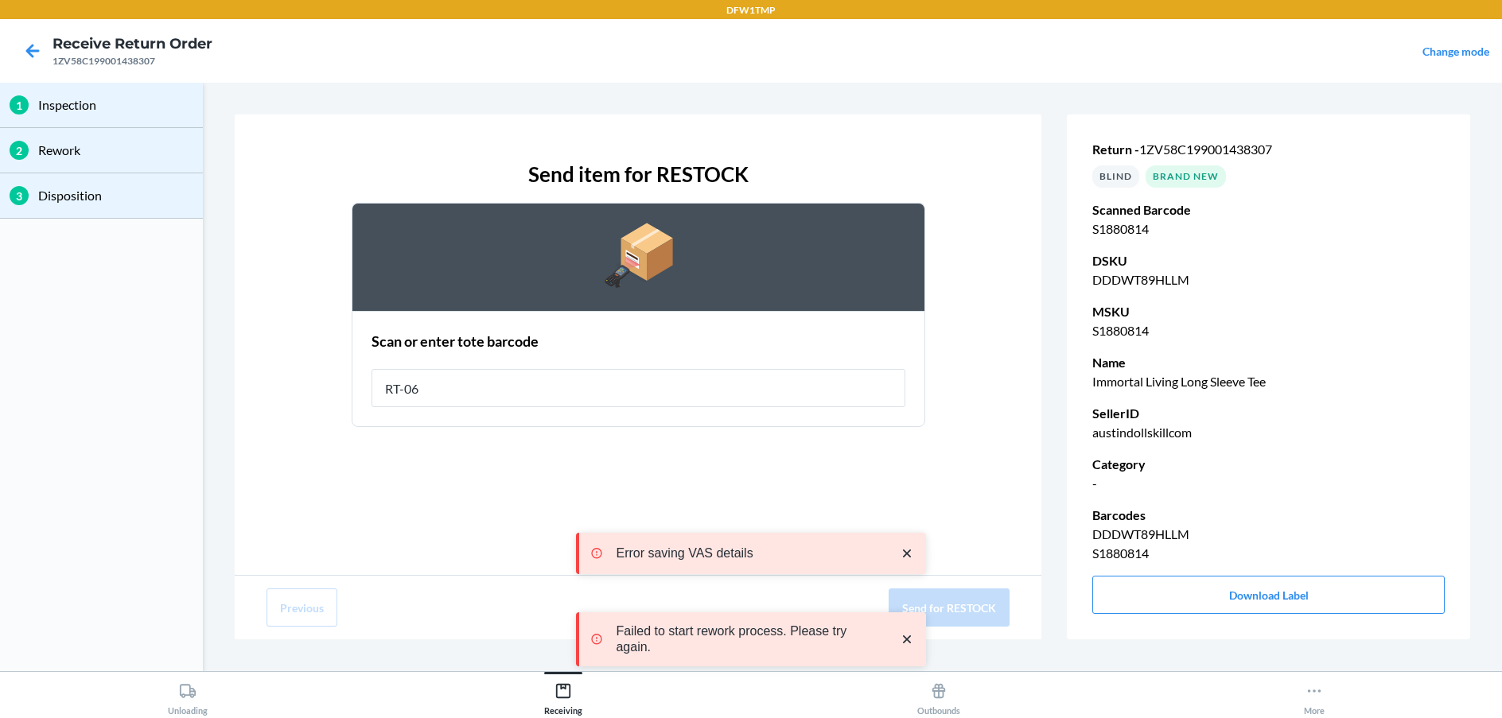
type input "RT-06"
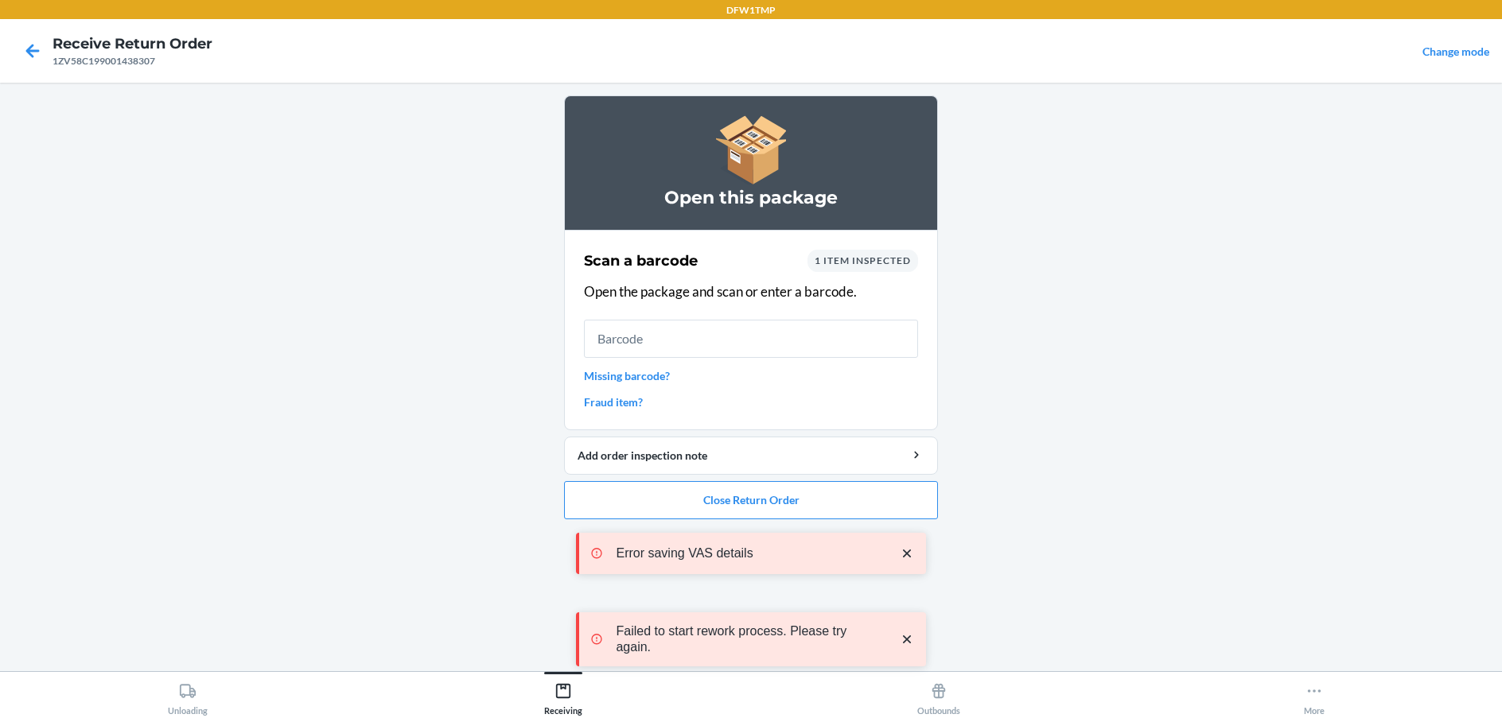
click at [882, 498] on div "Error saving VAS details Failed to start rework process. Please try again." at bounding box center [751, 600] width 350 height 210
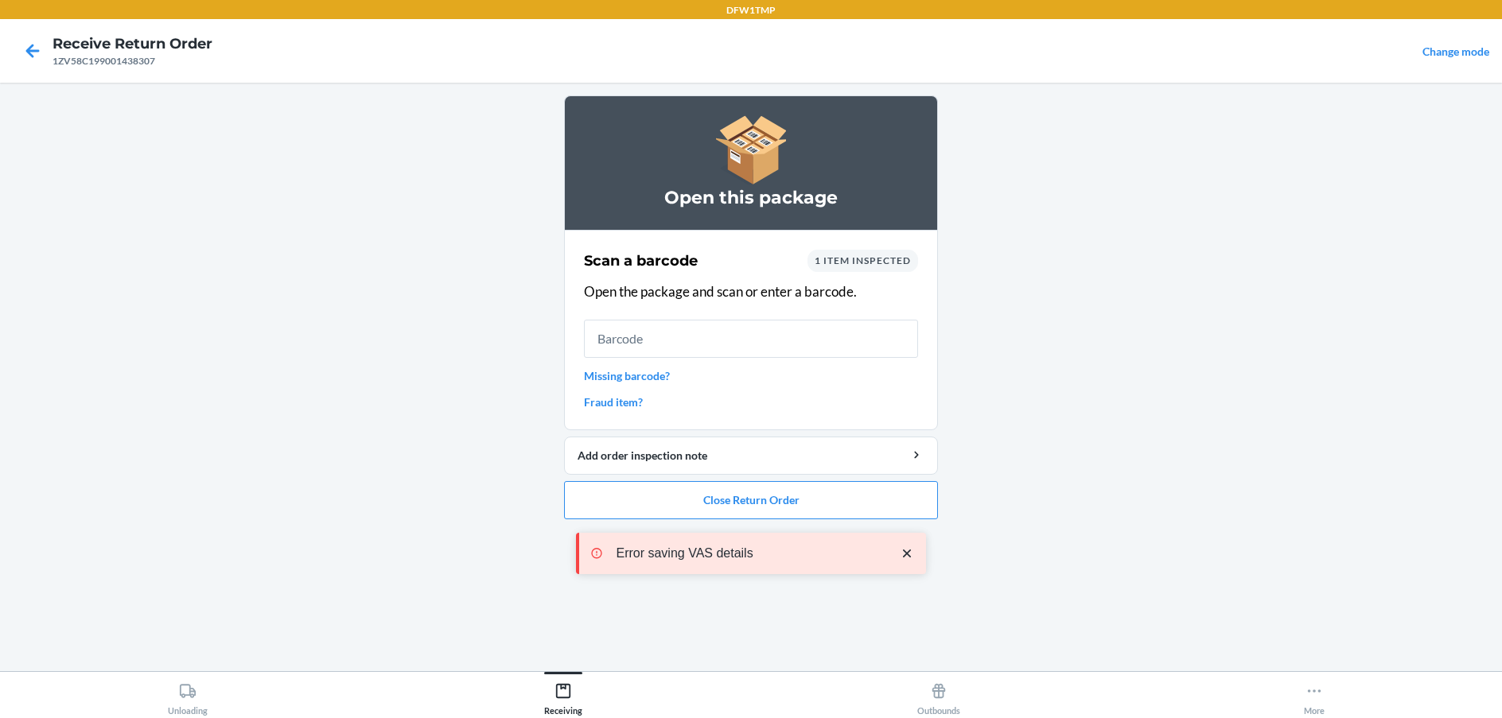
click at [882, 507] on div "Error saving VAS details Failed to start rework process. Please try again." at bounding box center [751, 600] width 350 height 210
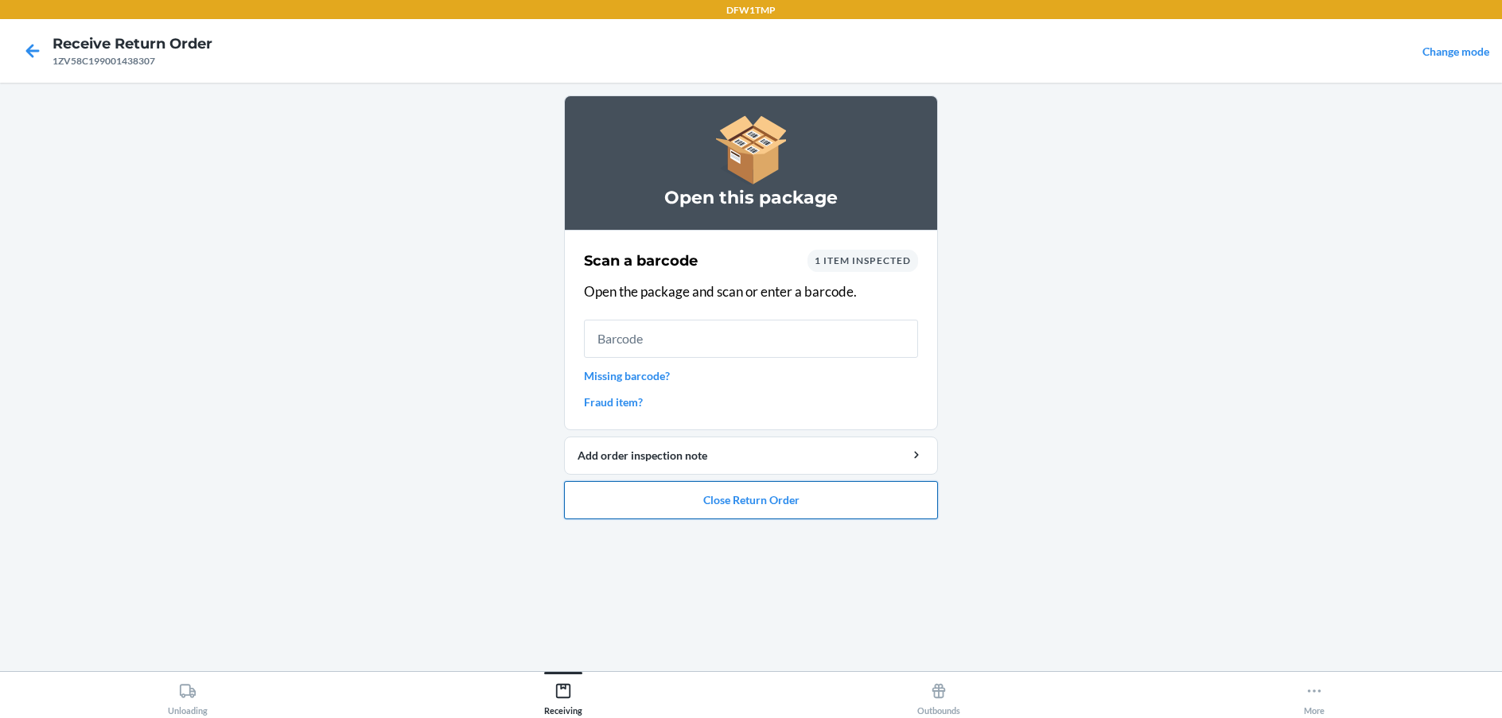
click at [884, 507] on button "Close Return Order" at bounding box center [751, 500] width 374 height 38
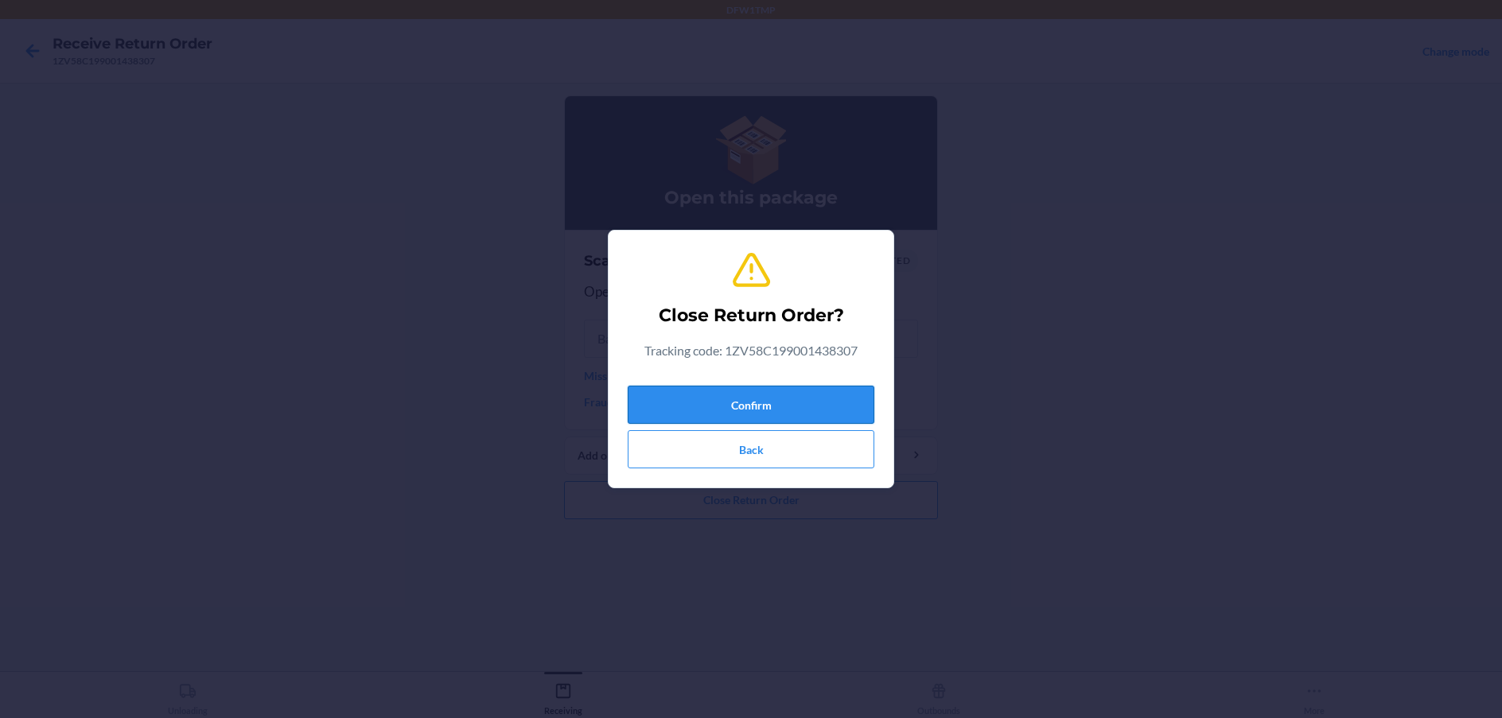
click at [777, 404] on button "Confirm" at bounding box center [751, 405] width 247 height 38
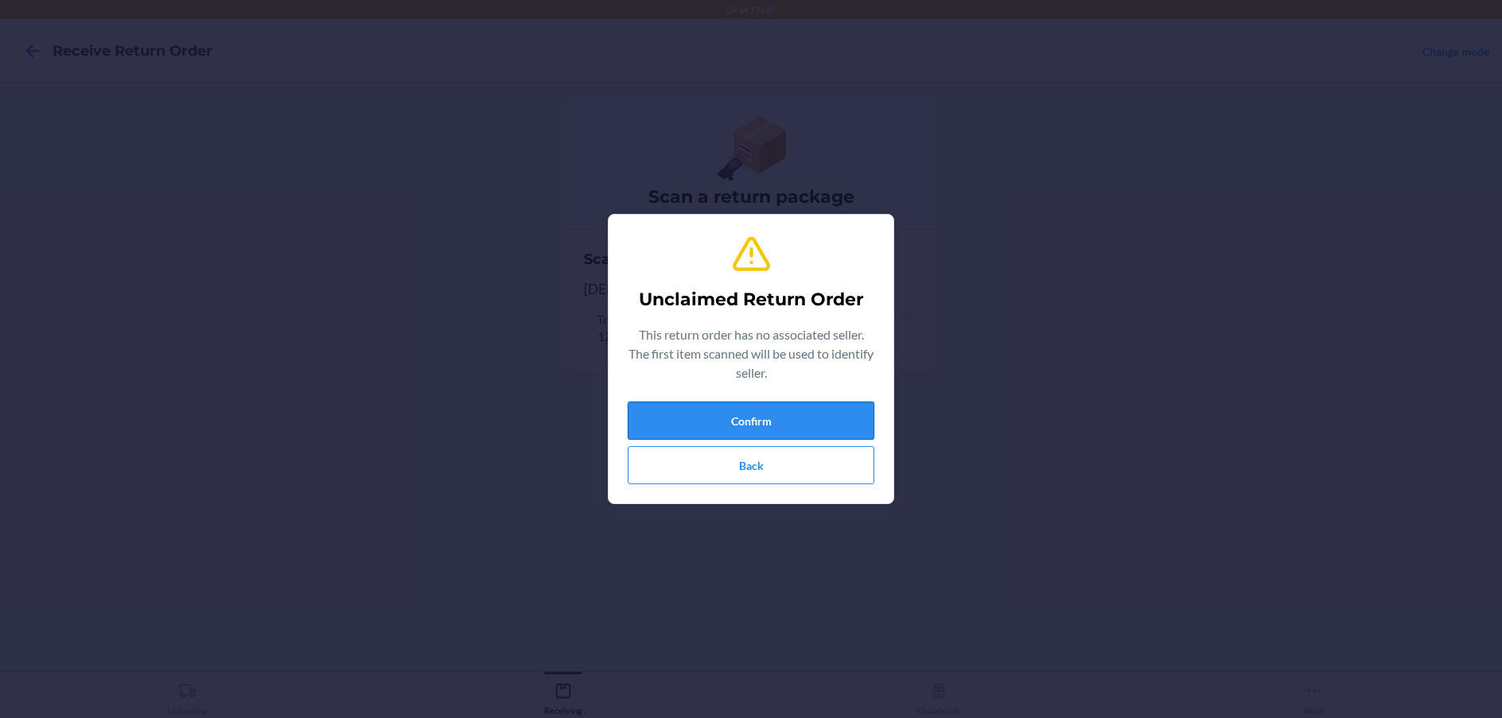
click at [870, 430] on button "Confirm" at bounding box center [751, 421] width 247 height 38
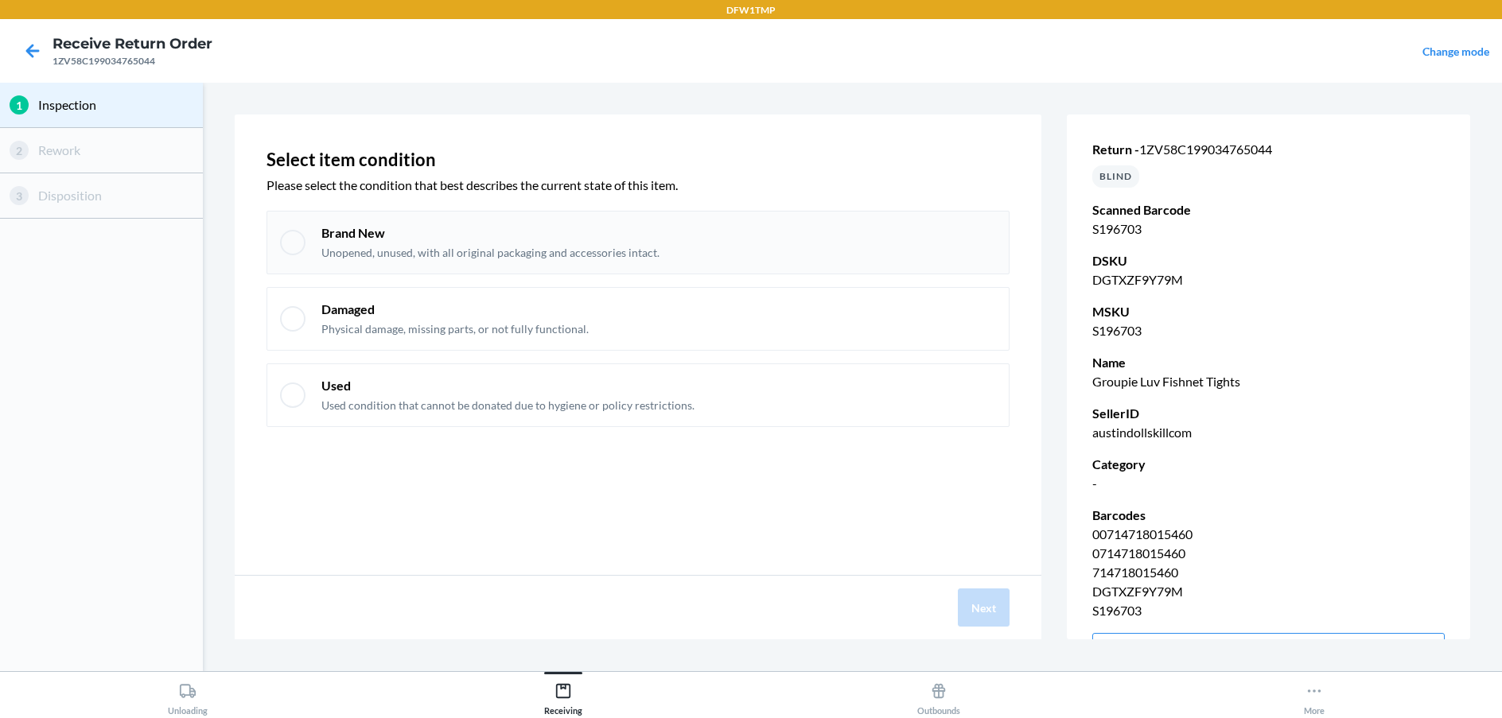
click at [303, 243] on div at bounding box center [292, 242] width 25 height 25
checkbox input "true"
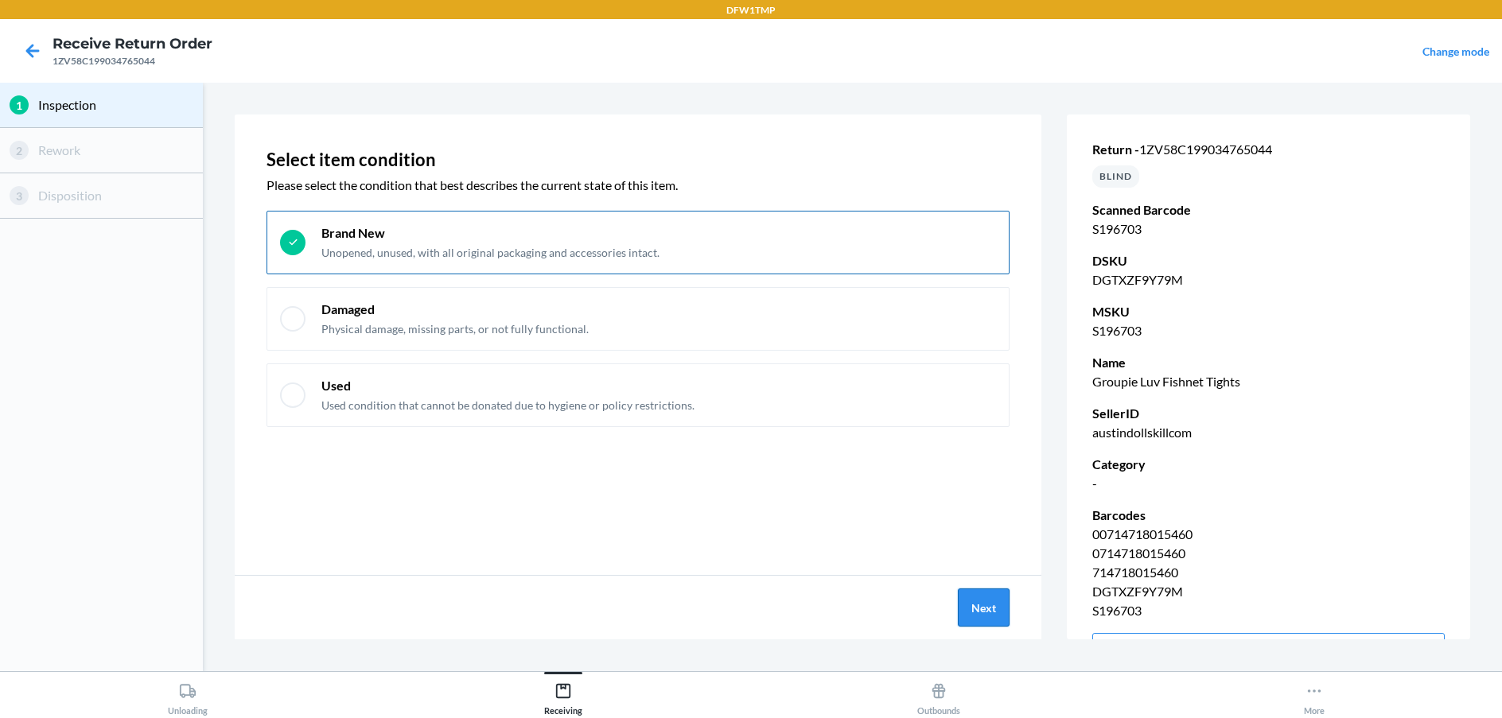
drag, startPoint x: 978, startPoint y: 608, endPoint x: 972, endPoint y: 601, distance: 8.5
click at [972, 601] on button "Next" at bounding box center [984, 608] width 52 height 38
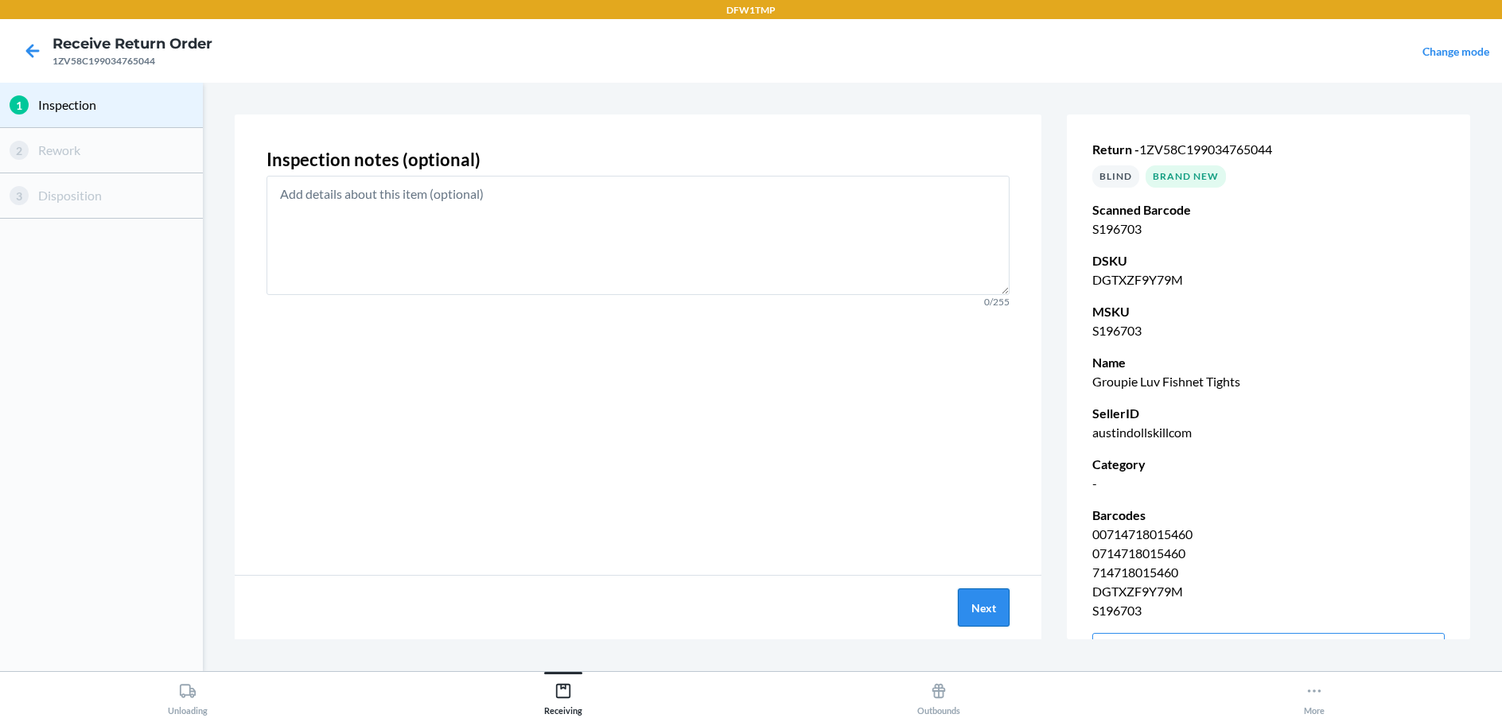
click at [973, 604] on button "Next" at bounding box center [984, 608] width 52 height 38
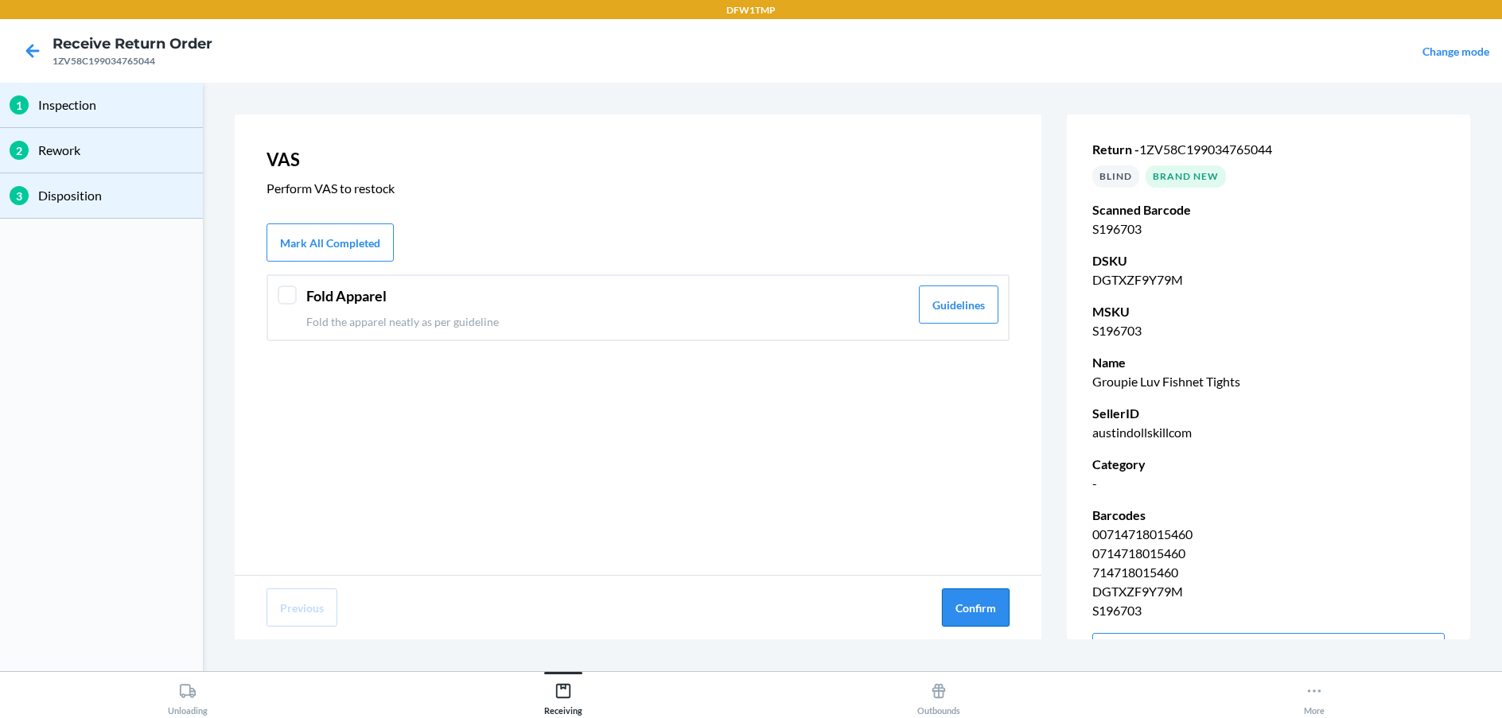
click at [971, 604] on button "Confirm" at bounding box center [976, 608] width 68 height 38
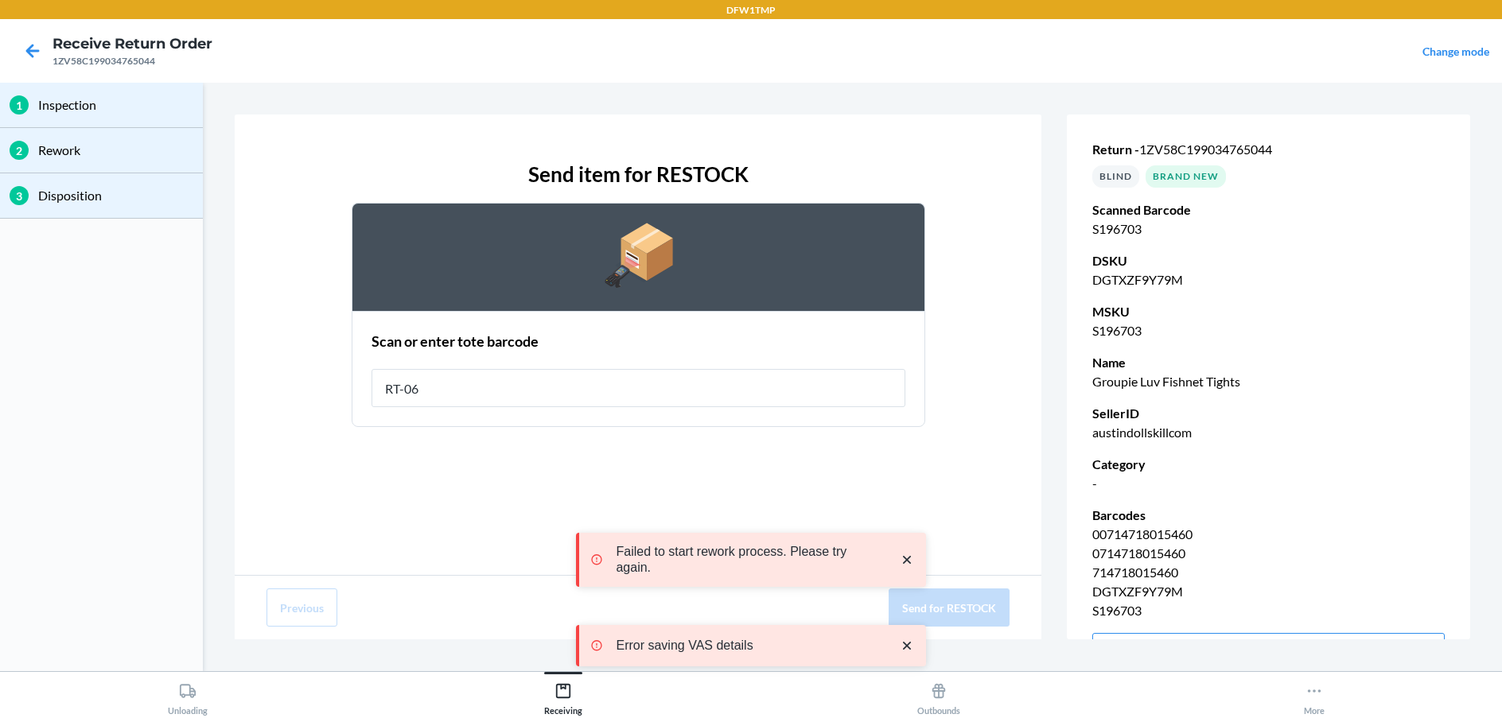
type input "RT-06"
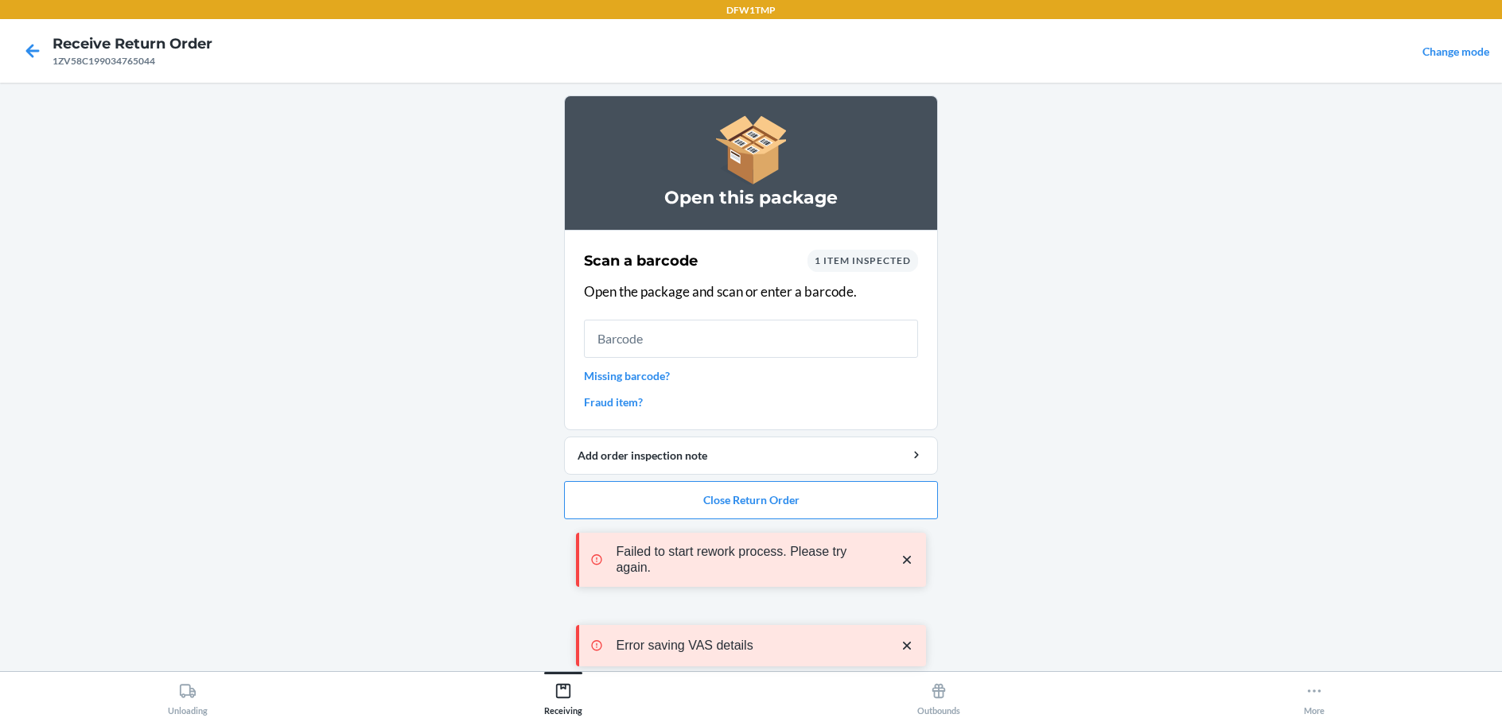
click at [928, 556] on div "Open this package Scan a barcode 1 item inspected Open the package and scan or …" at bounding box center [751, 376] width 374 height 563
click at [890, 499] on div "Failed to start rework process. Please try again. Error saving VAS details" at bounding box center [751, 600] width 350 height 210
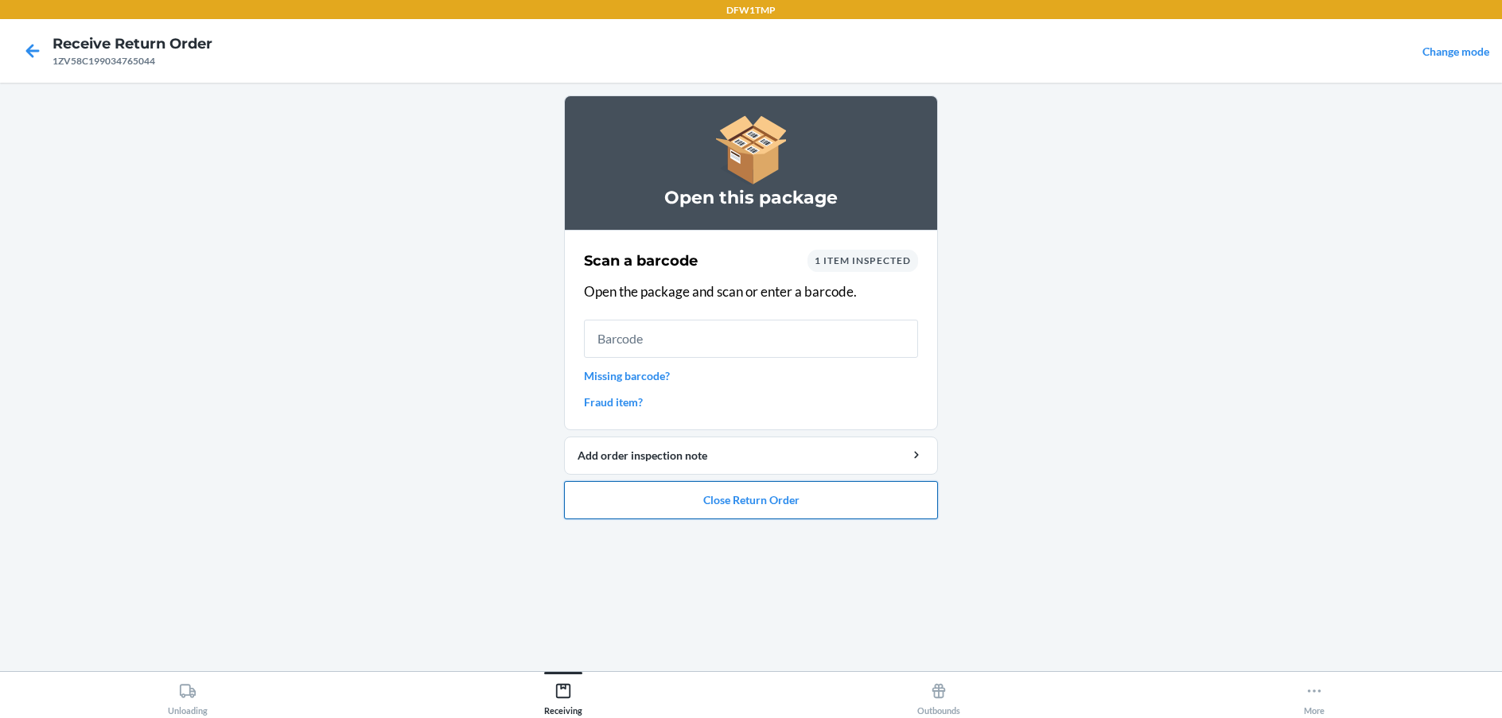
click at [884, 499] on button "Close Return Order" at bounding box center [751, 500] width 374 height 38
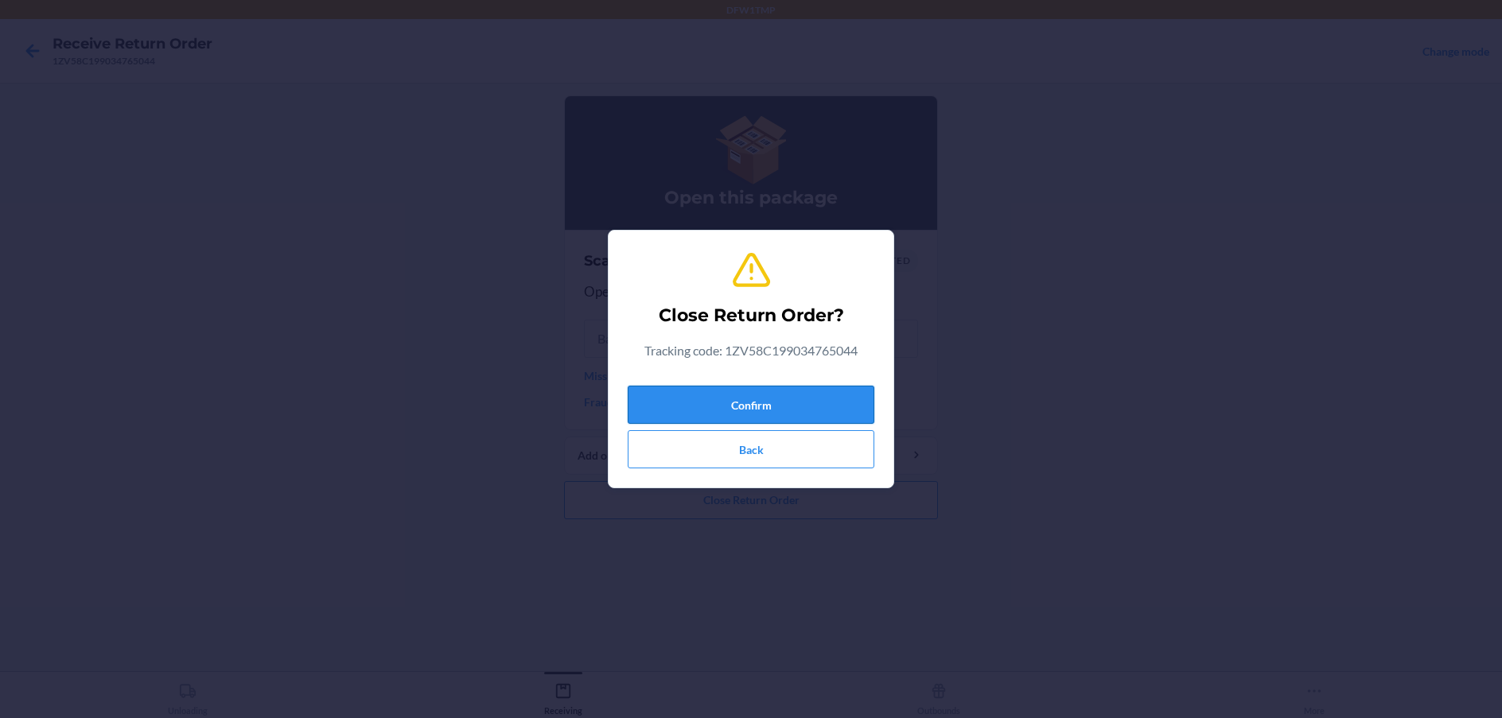
click at [813, 401] on button "Confirm" at bounding box center [751, 405] width 247 height 38
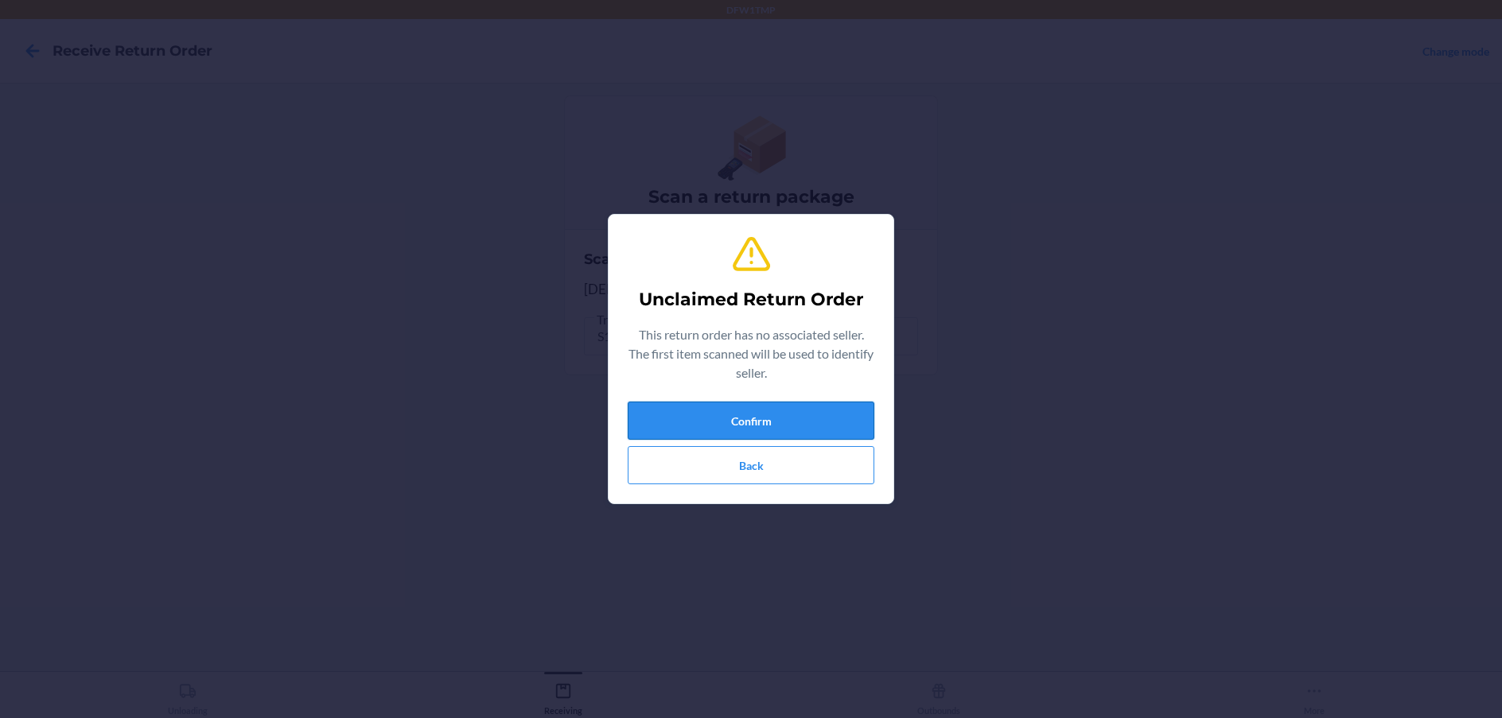
click at [797, 410] on button "Confirm" at bounding box center [751, 421] width 247 height 38
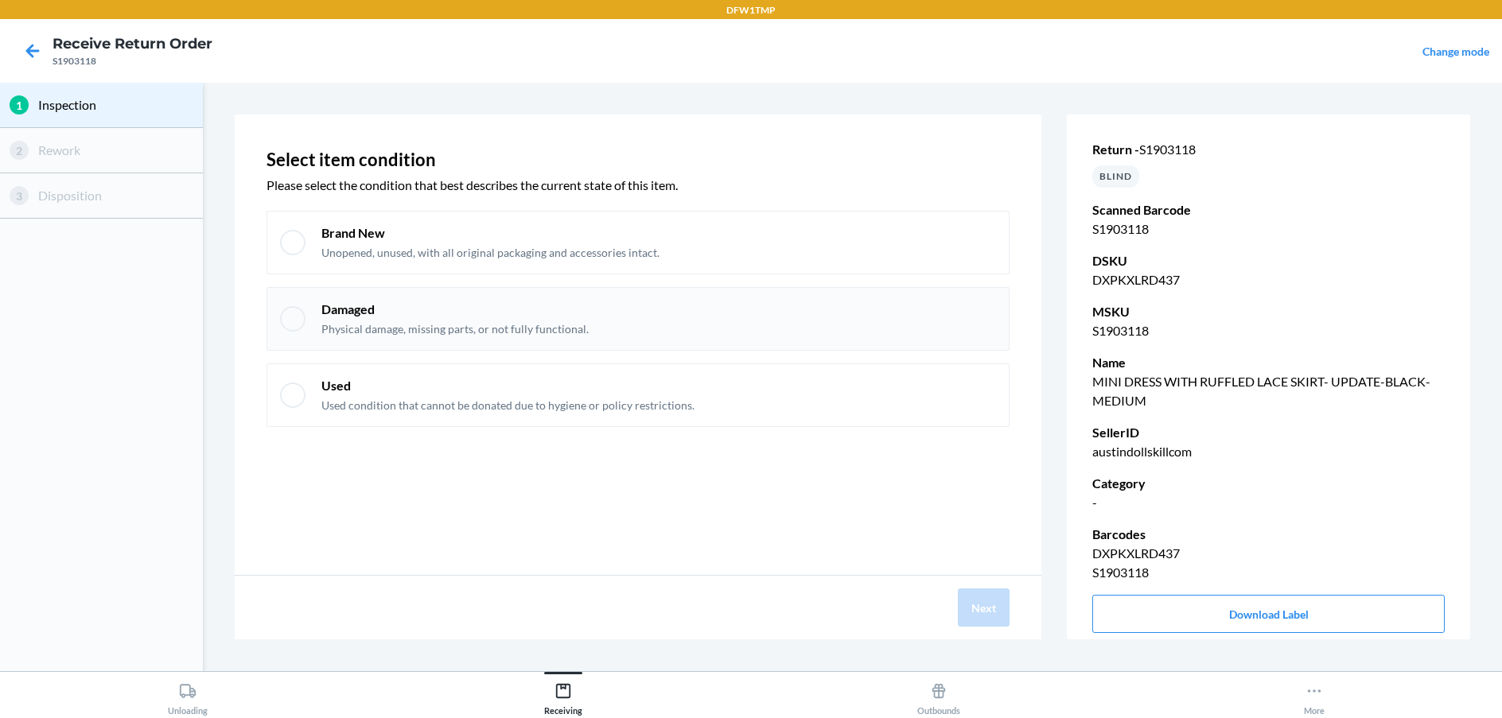
drag, startPoint x: 293, startPoint y: 239, endPoint x: 343, endPoint y: 303, distance: 81.0
click at [292, 239] on div at bounding box center [292, 242] width 25 height 25
checkbox input "true"
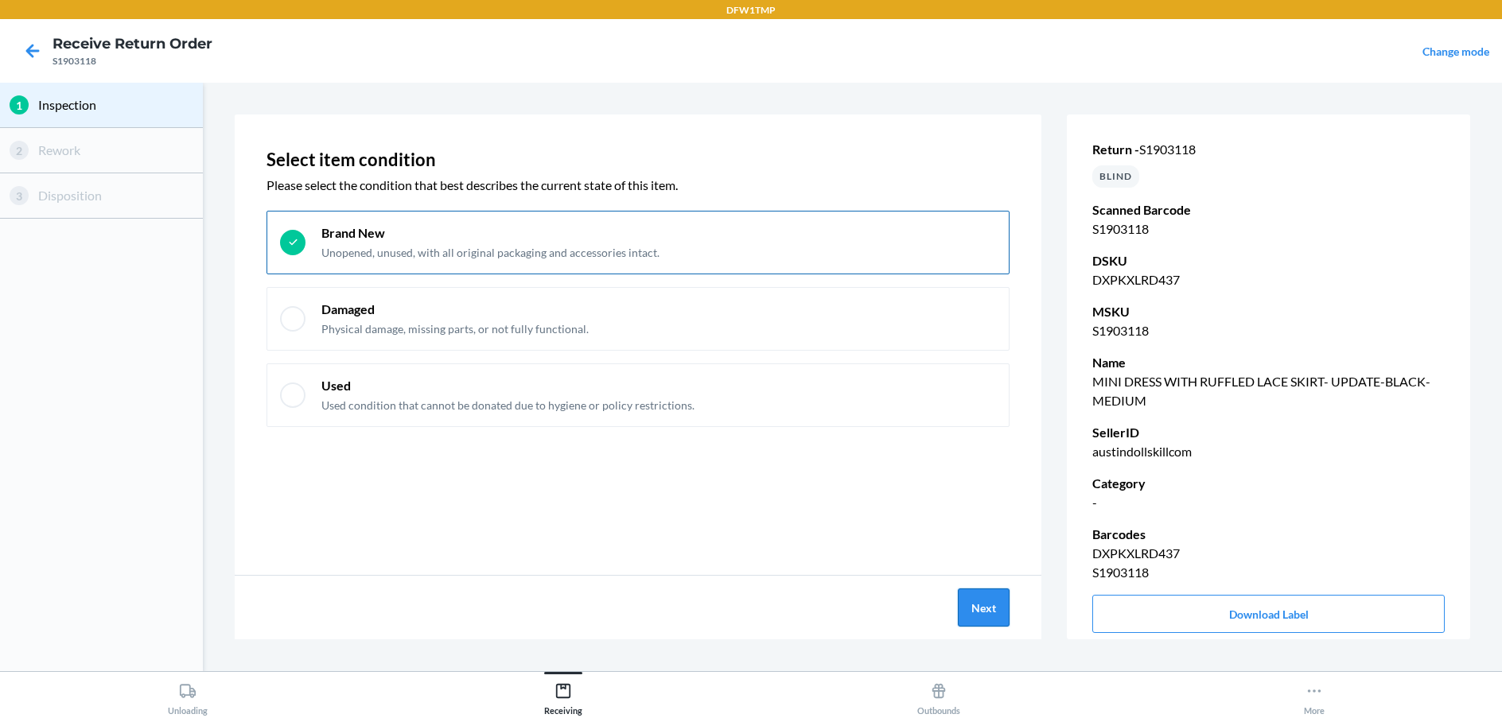
click at [992, 607] on button "Next" at bounding box center [984, 608] width 52 height 38
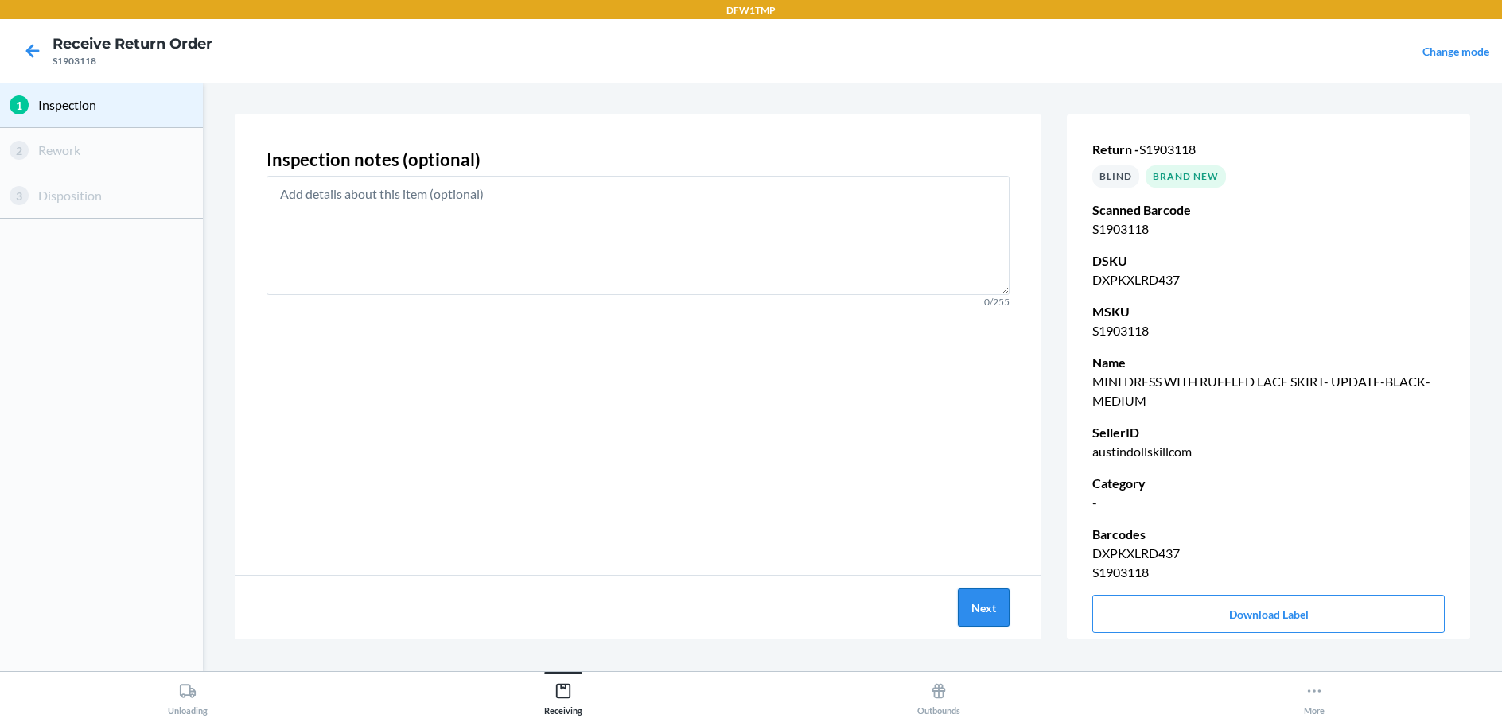
click at [989, 607] on button "Next" at bounding box center [984, 608] width 52 height 38
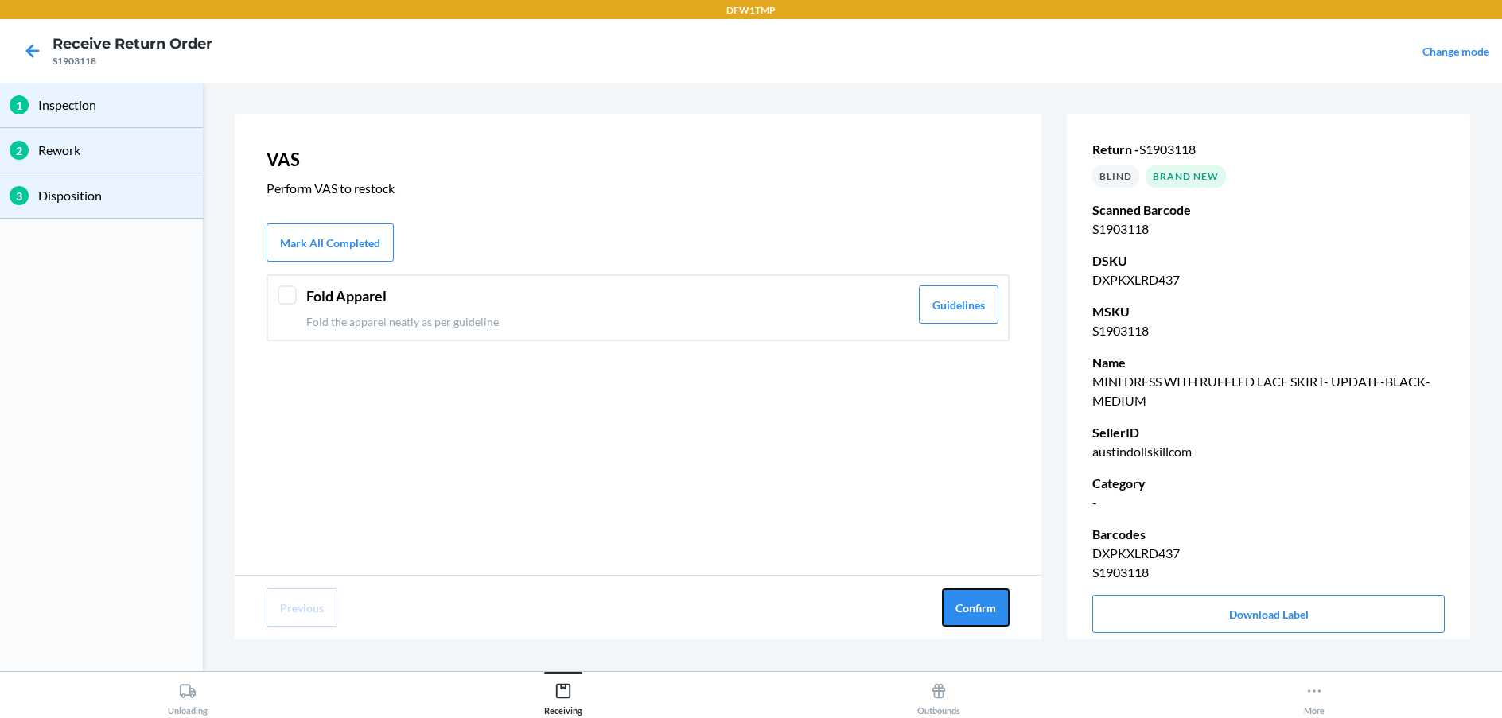
click at [989, 607] on button "Confirm" at bounding box center [976, 608] width 68 height 38
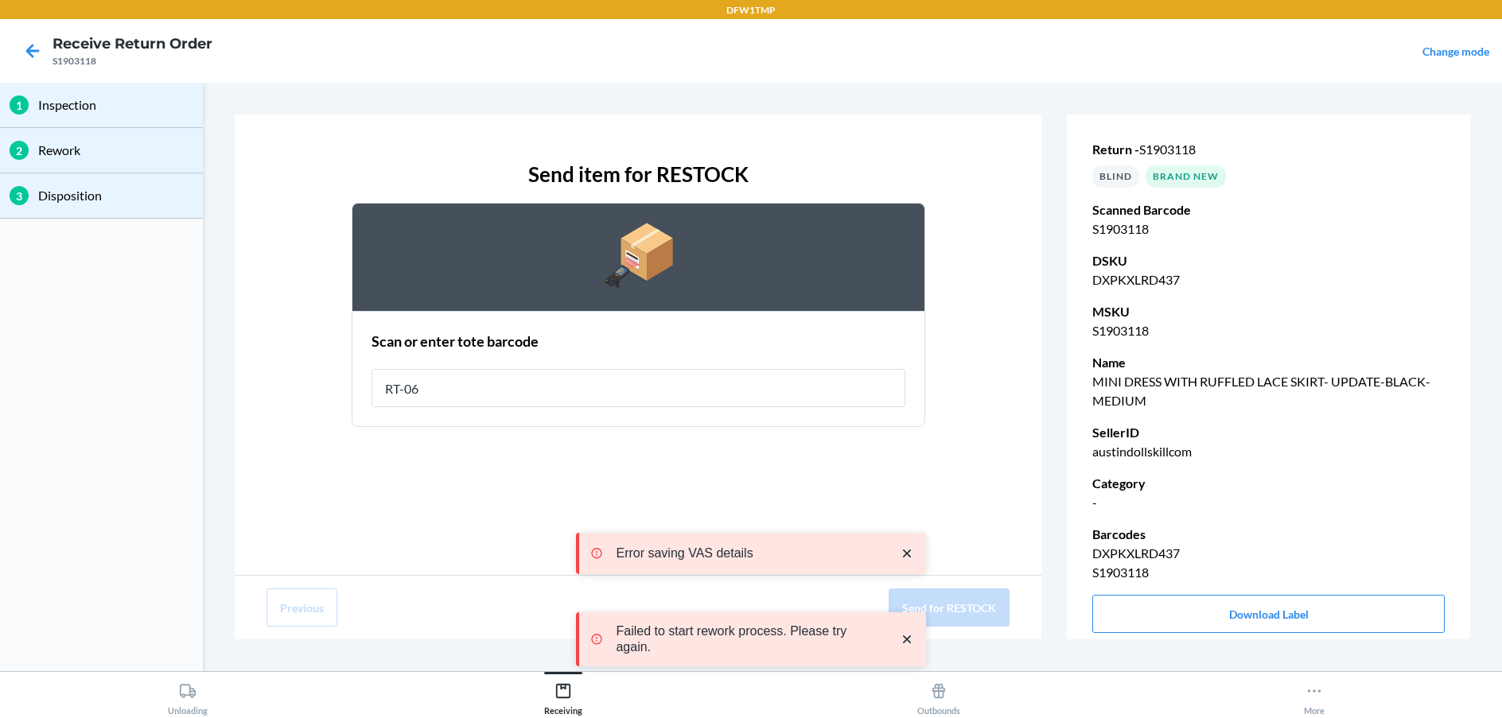
type input "RT-06"
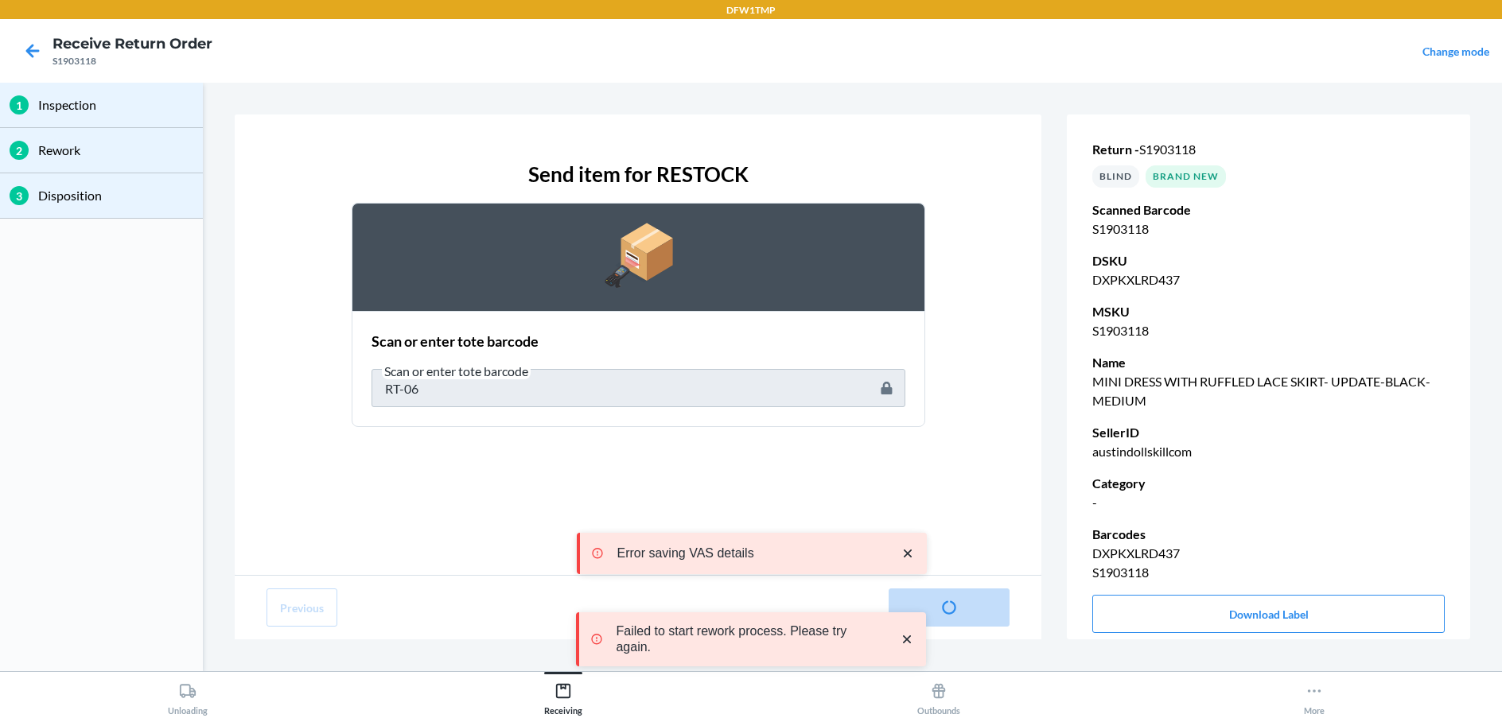
drag, startPoint x: 907, startPoint y: 550, endPoint x: 901, endPoint y: 558, distance: 9.7
click at [908, 550] on icon "close toast" at bounding box center [908, 554] width 16 height 16
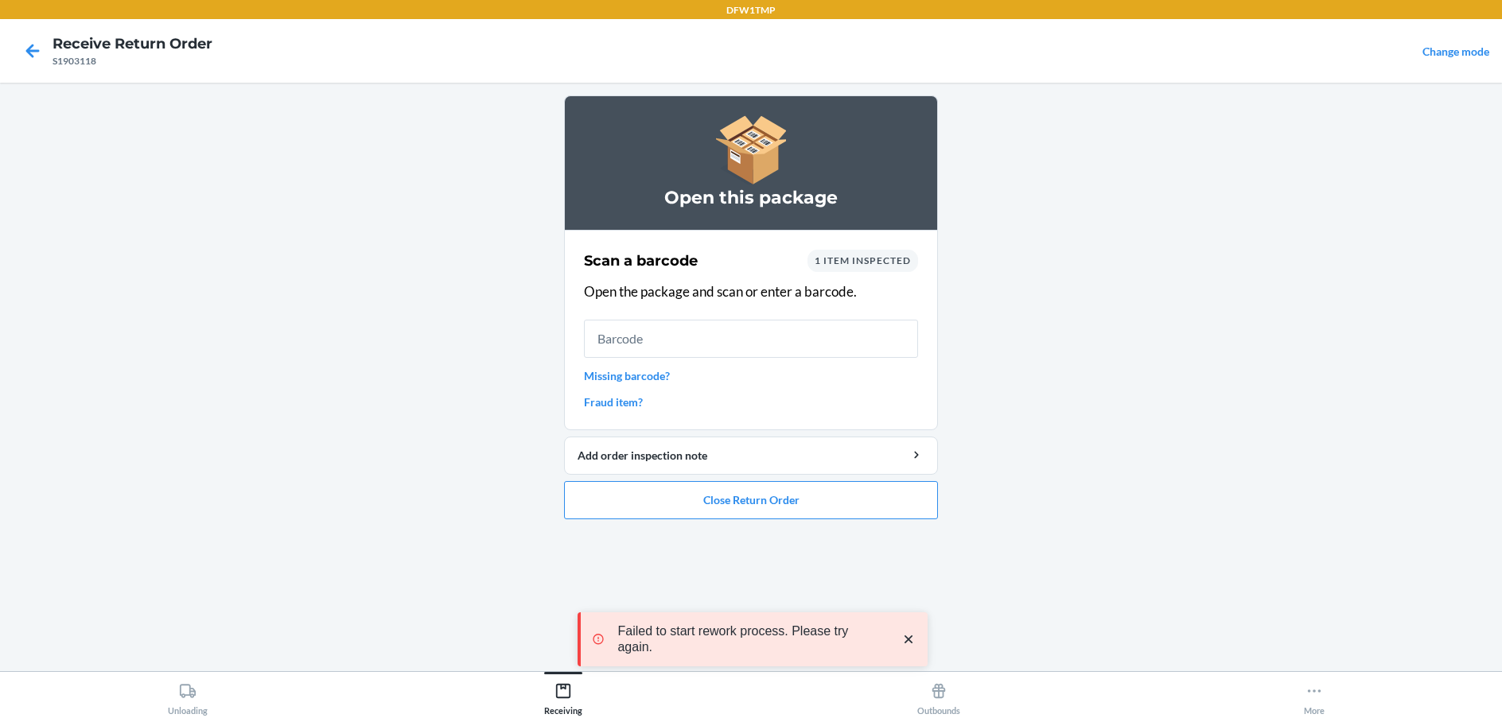
drag, startPoint x: 905, startPoint y: 636, endPoint x: 864, endPoint y: 573, distance: 74.6
click at [901, 628] on div "Failed to start rework process. Please try again." at bounding box center [754, 640] width 325 height 32
click at [853, 492] on button "Close Return Order" at bounding box center [751, 500] width 374 height 38
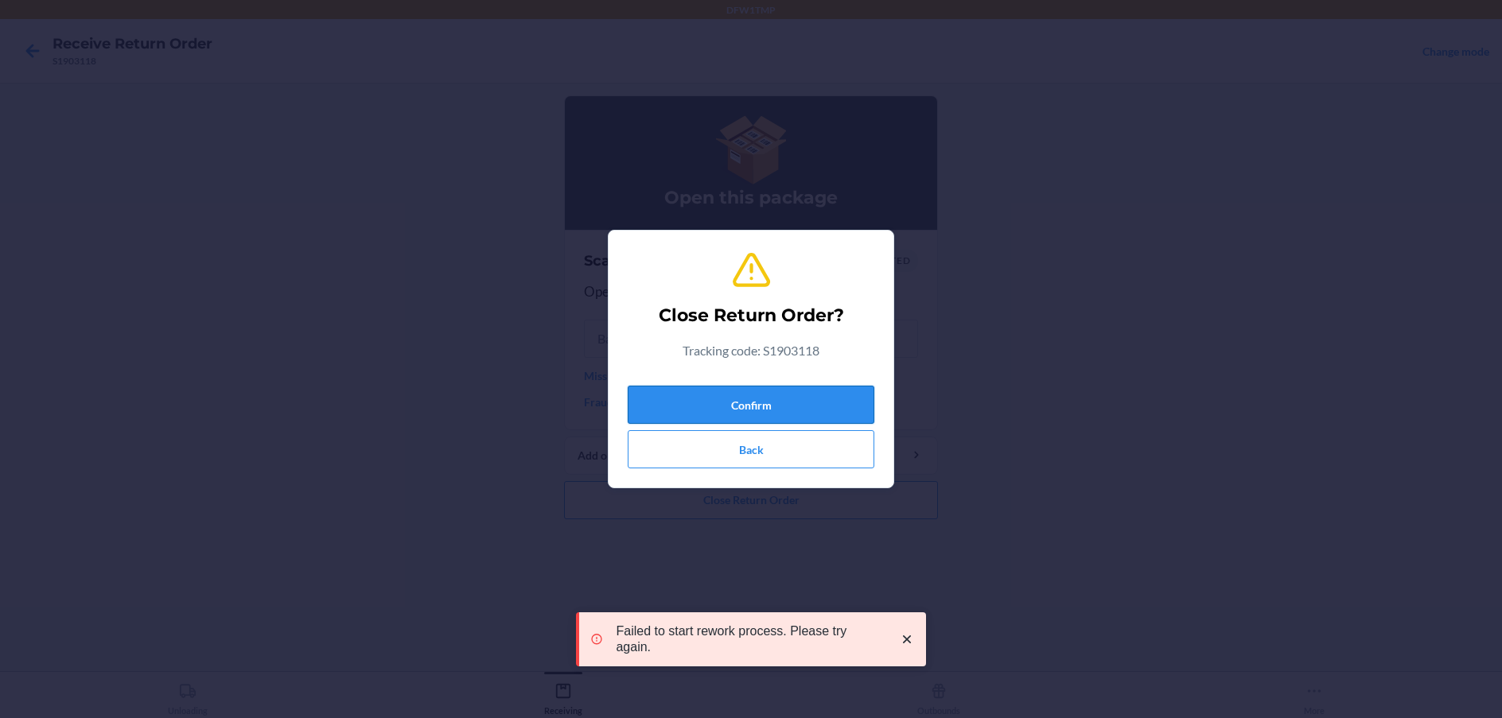
click at [818, 403] on button "Confirm" at bounding box center [751, 405] width 247 height 38
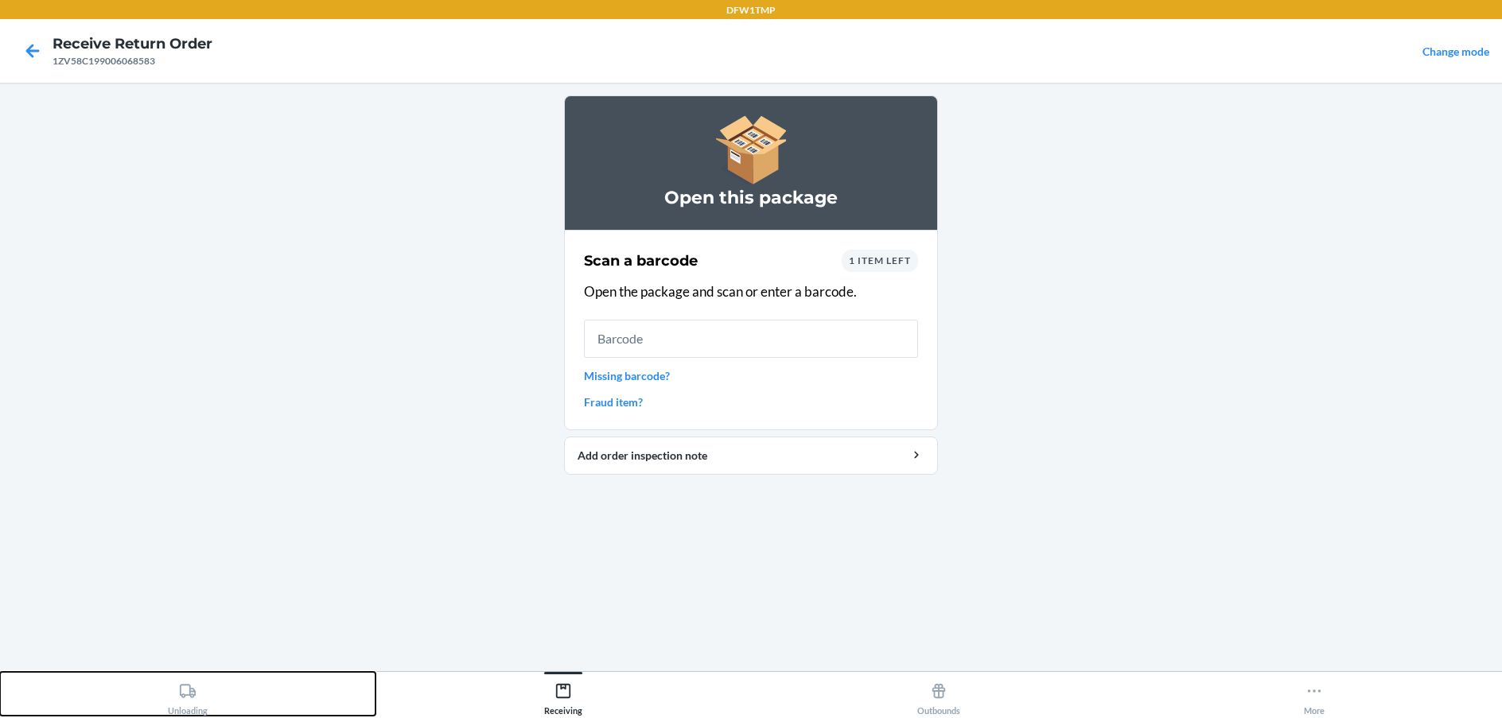
click at [195, 701] on div "Unloading" at bounding box center [188, 696] width 40 height 40
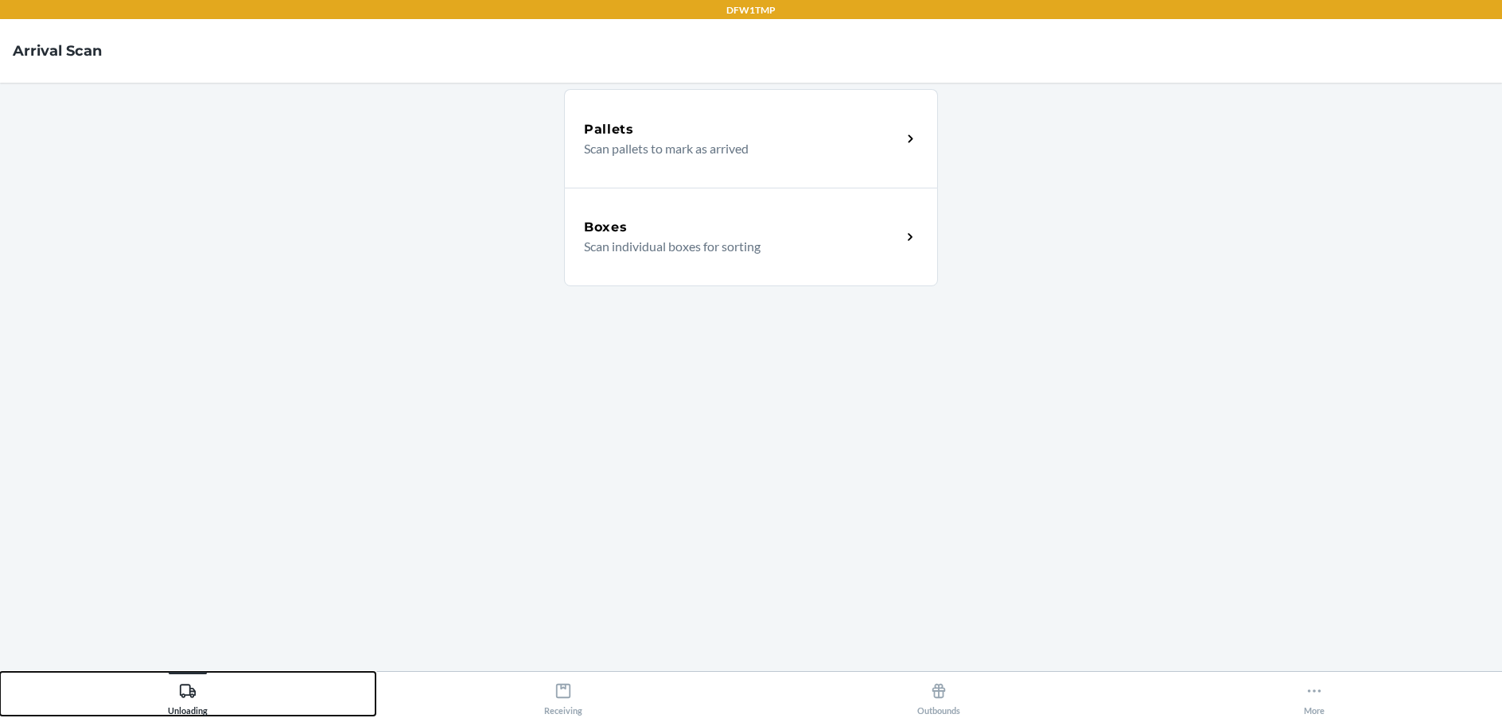
click at [0, 672] on button "Unloading" at bounding box center [187, 694] width 375 height 44
click at [699, 252] on p "Scan individual boxes for sorting" at bounding box center [736, 246] width 305 height 19
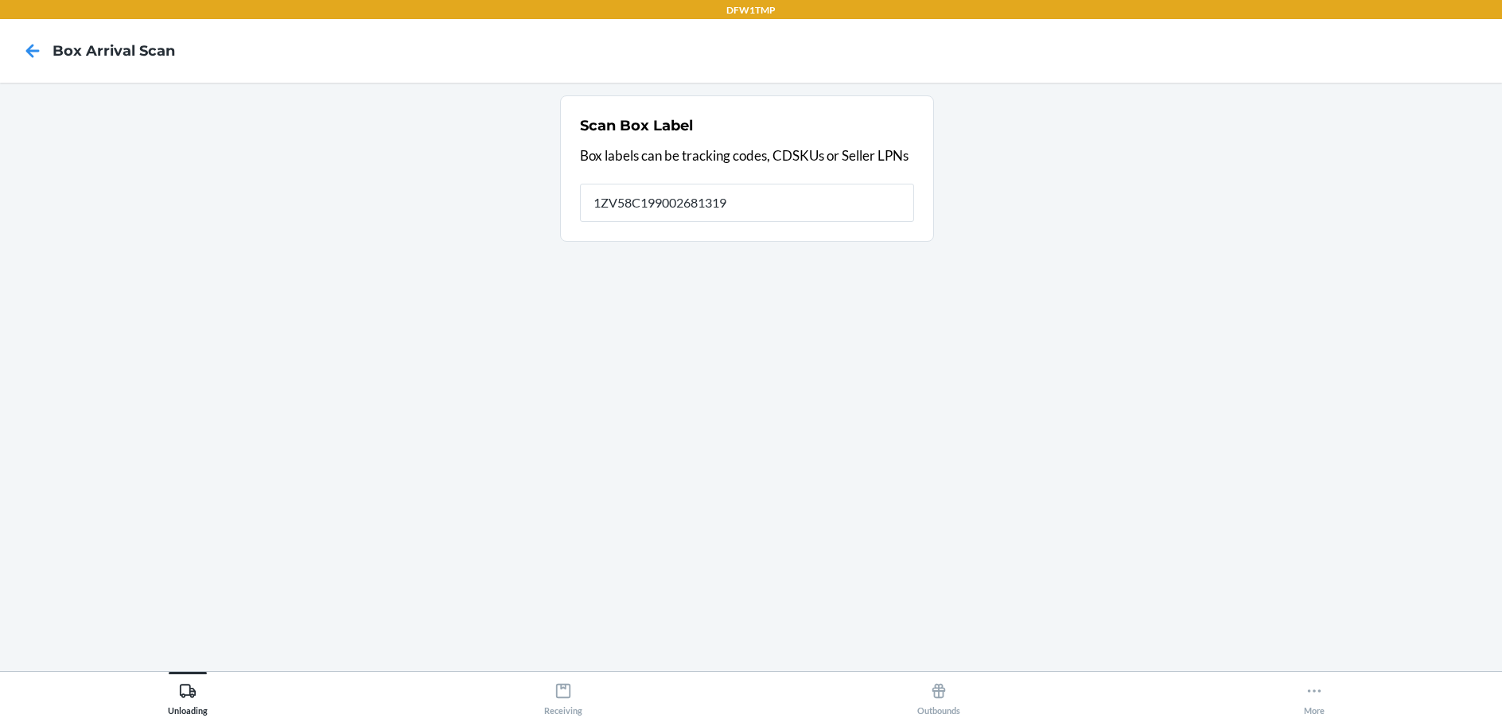
type input "1ZV58C199002681319"
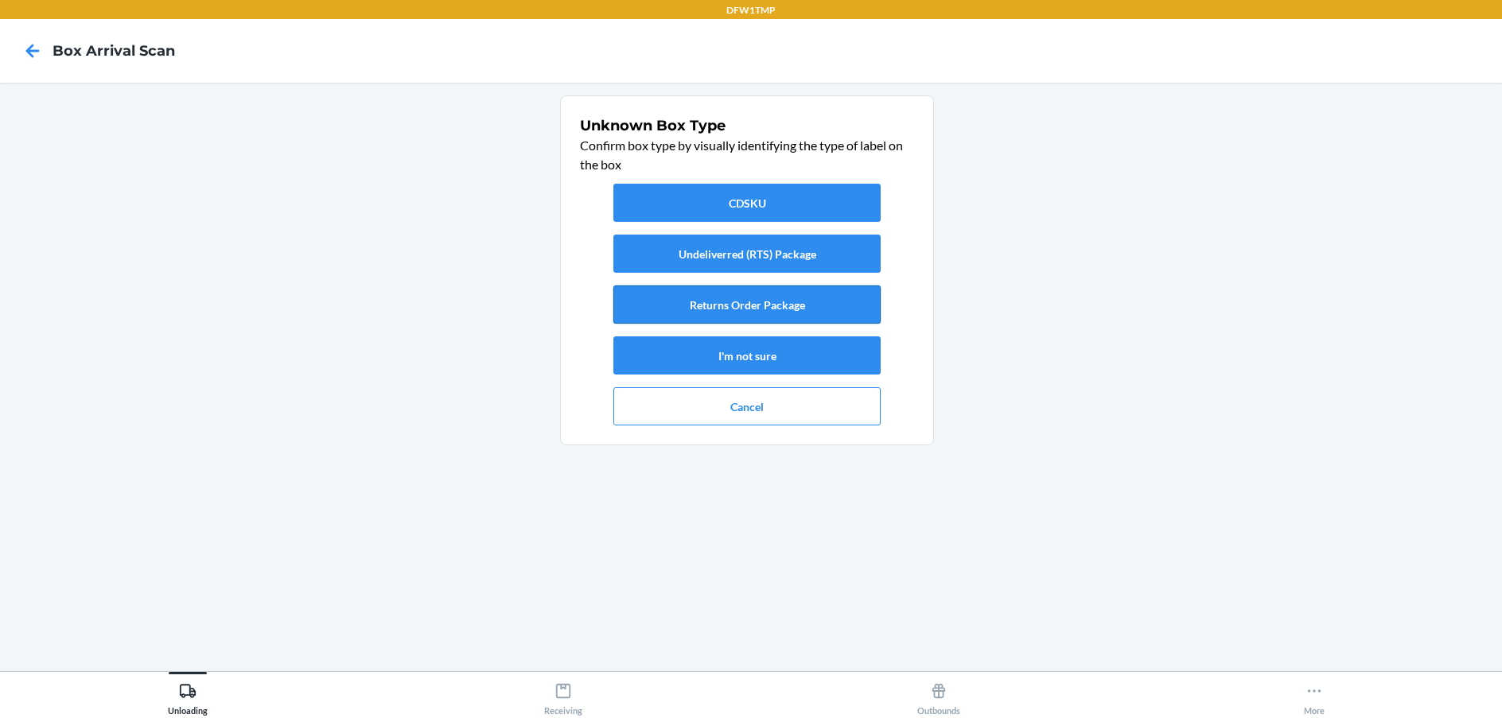
click at [728, 316] on button "Returns Order Package" at bounding box center [746, 305] width 267 height 38
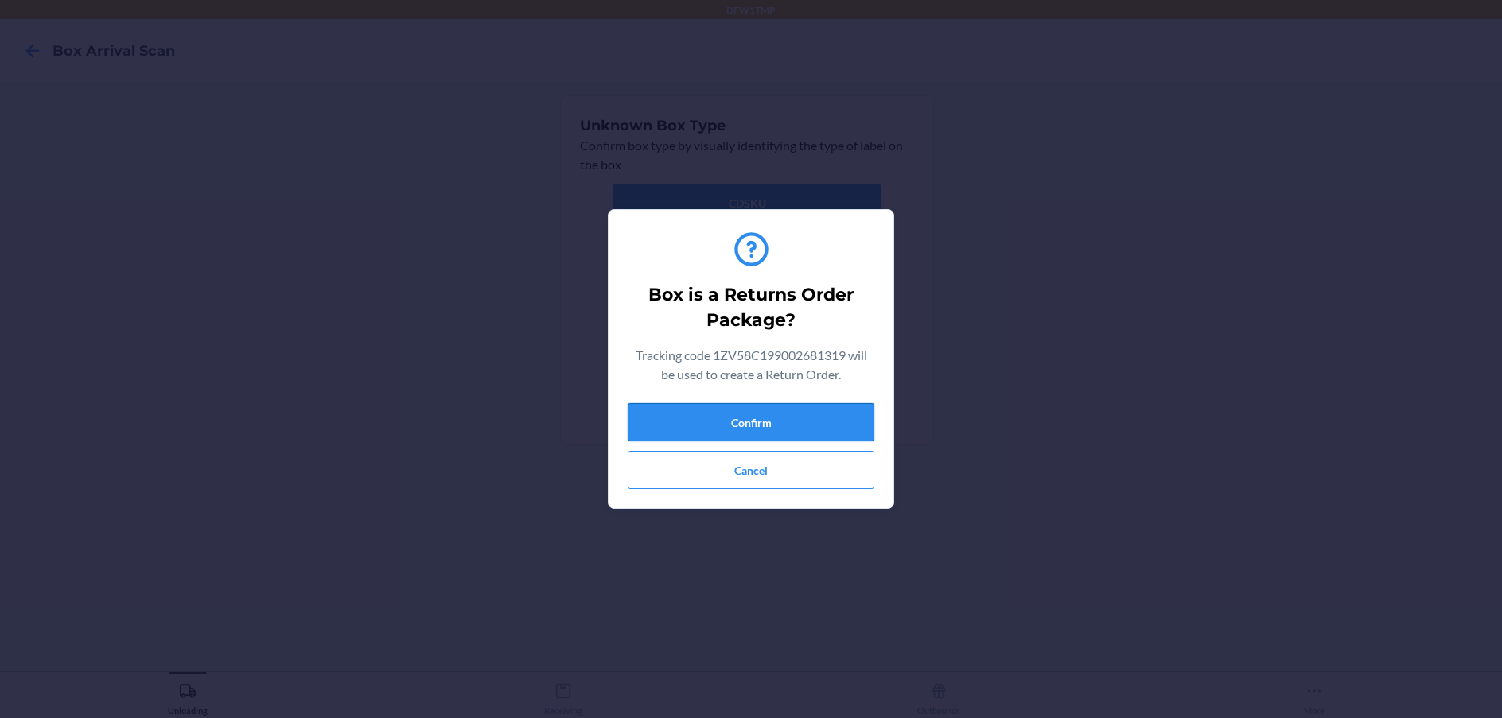
click at [729, 418] on button "Confirm" at bounding box center [751, 422] width 247 height 38
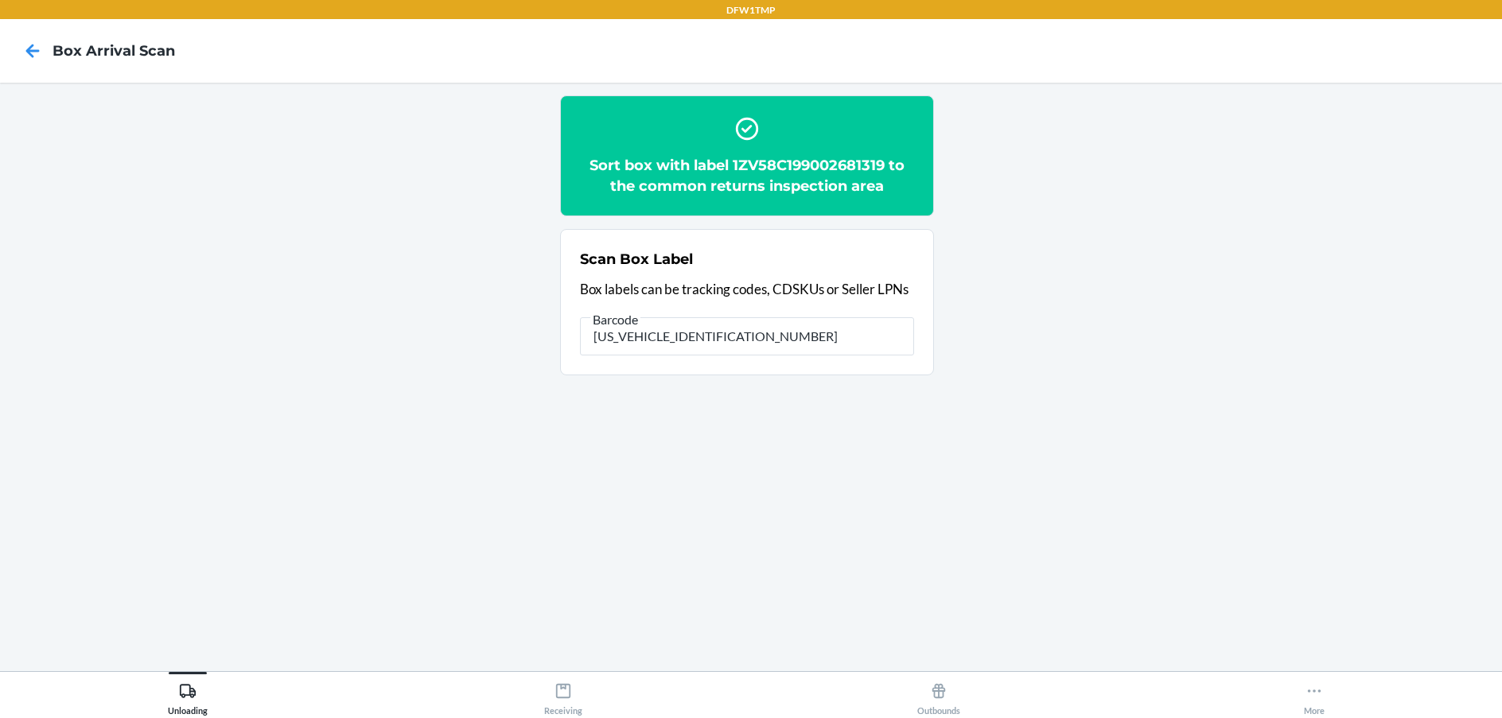
type input "1ZV58C199002681319"
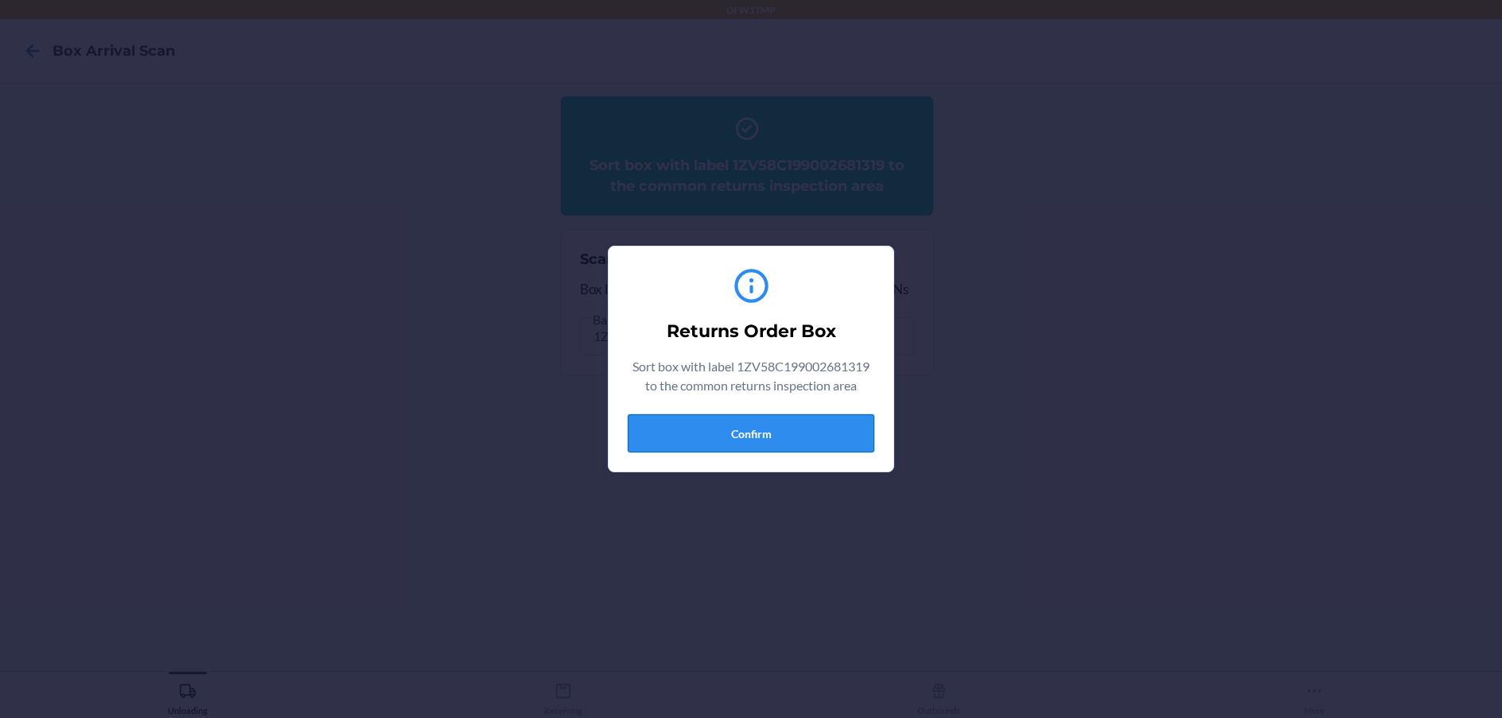
click at [702, 417] on button "Confirm" at bounding box center [751, 433] width 247 height 38
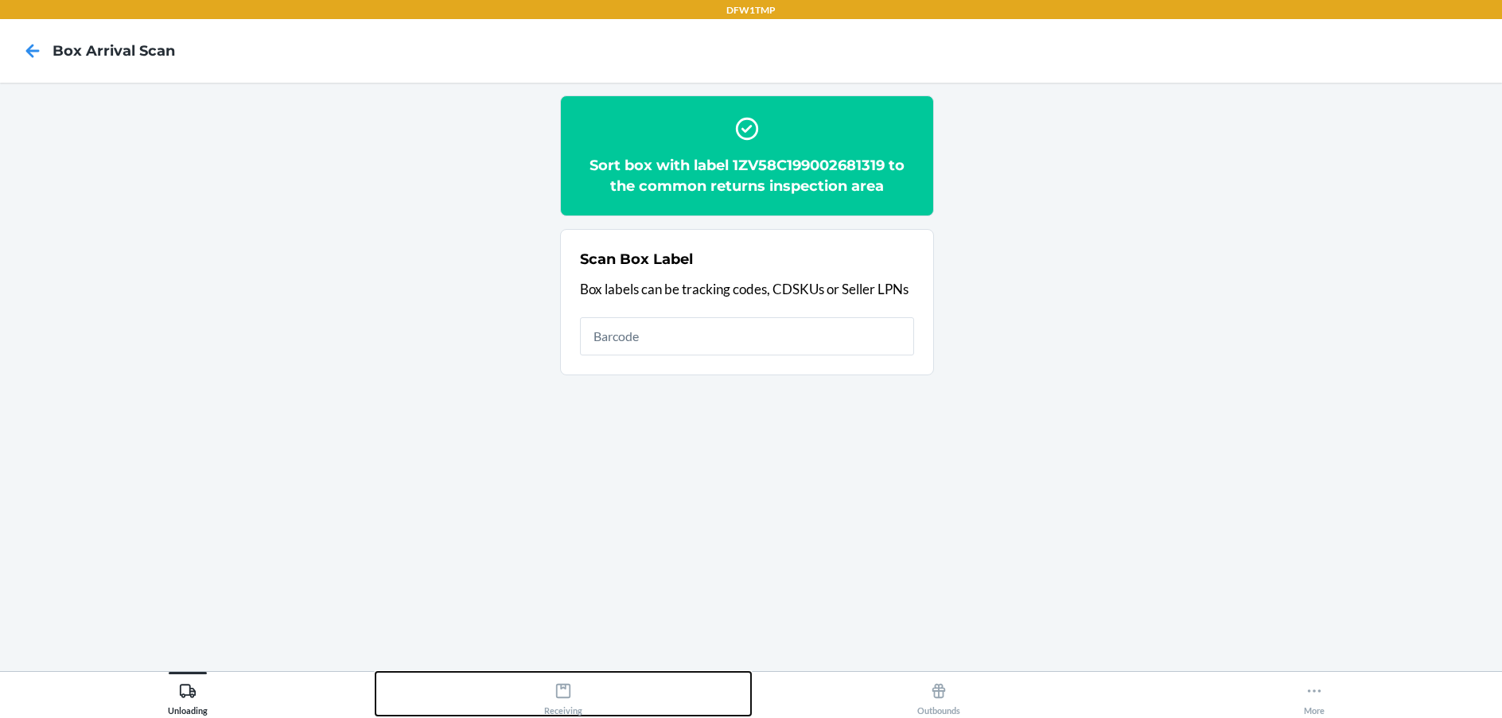
click at [573, 699] on div "Receiving" at bounding box center [563, 696] width 38 height 40
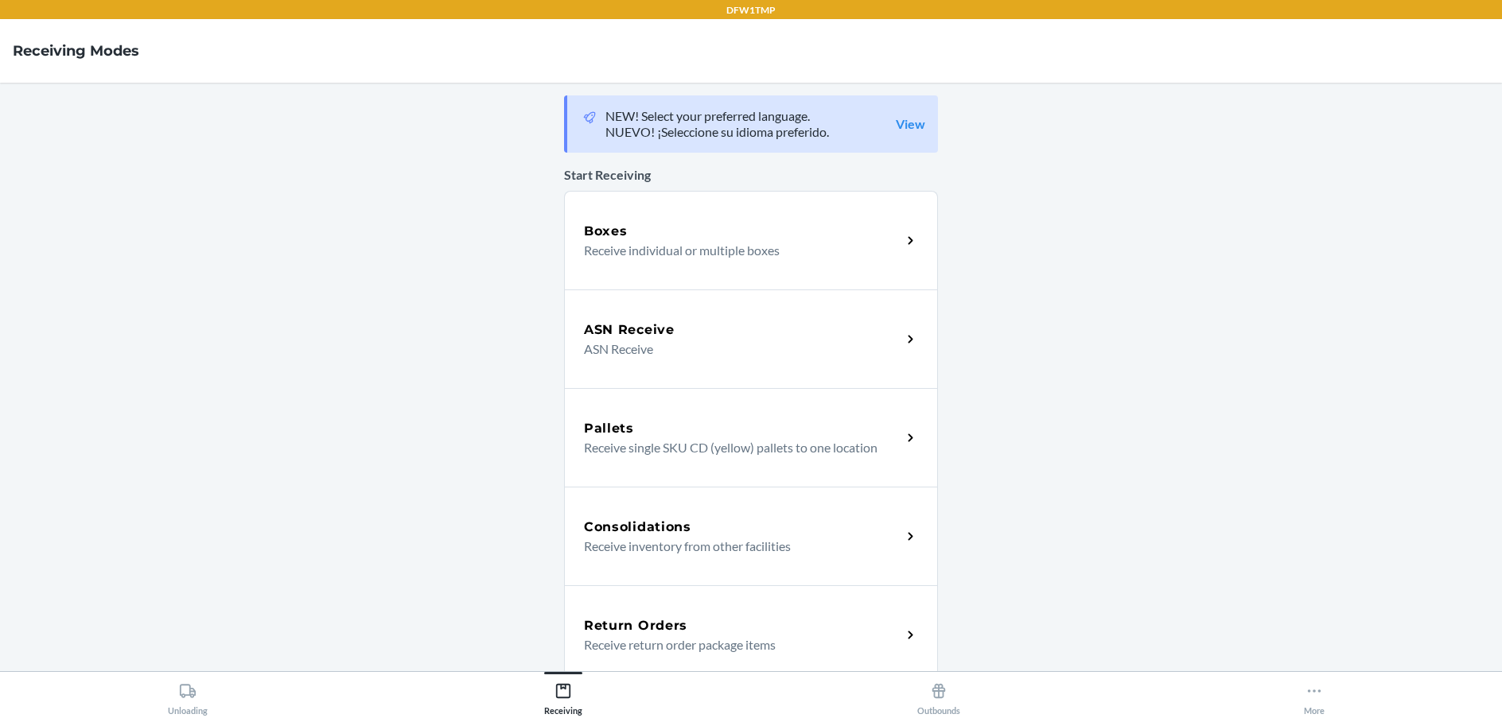
click at [721, 597] on div "Return Orders Receive return order package items" at bounding box center [751, 634] width 374 height 99
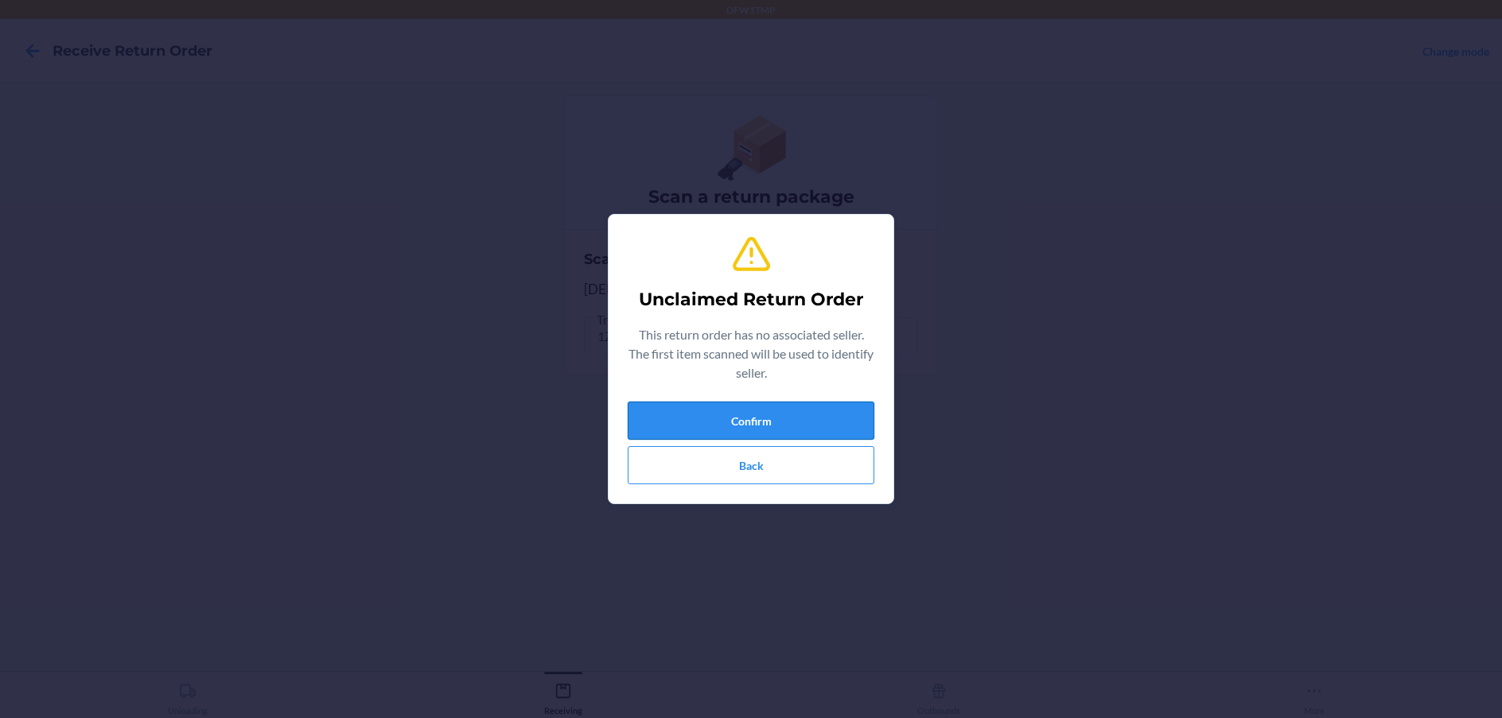
click at [752, 409] on button "Confirm" at bounding box center [751, 421] width 247 height 38
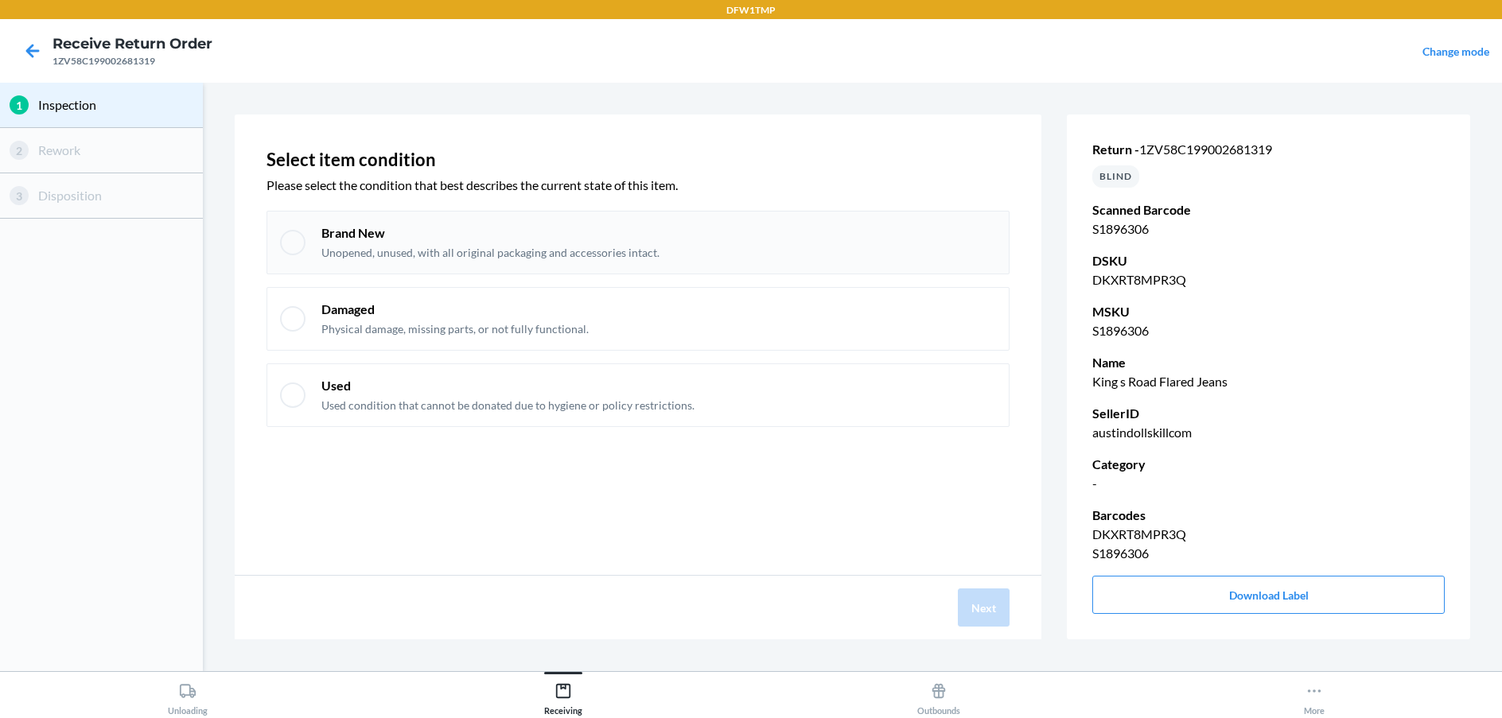
click at [286, 246] on div at bounding box center [292, 242] width 25 height 25
checkbox input "true"
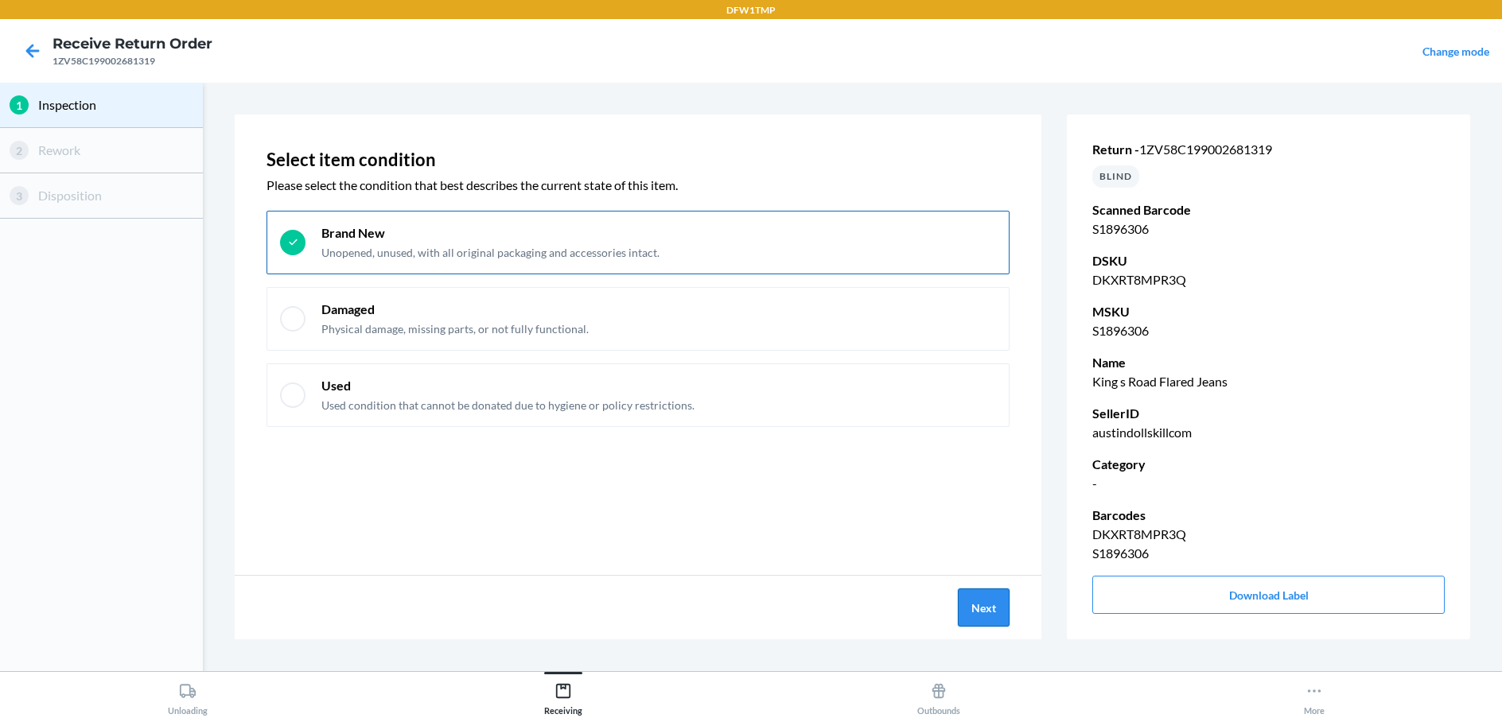
click at [1004, 598] on button "Next" at bounding box center [984, 608] width 52 height 38
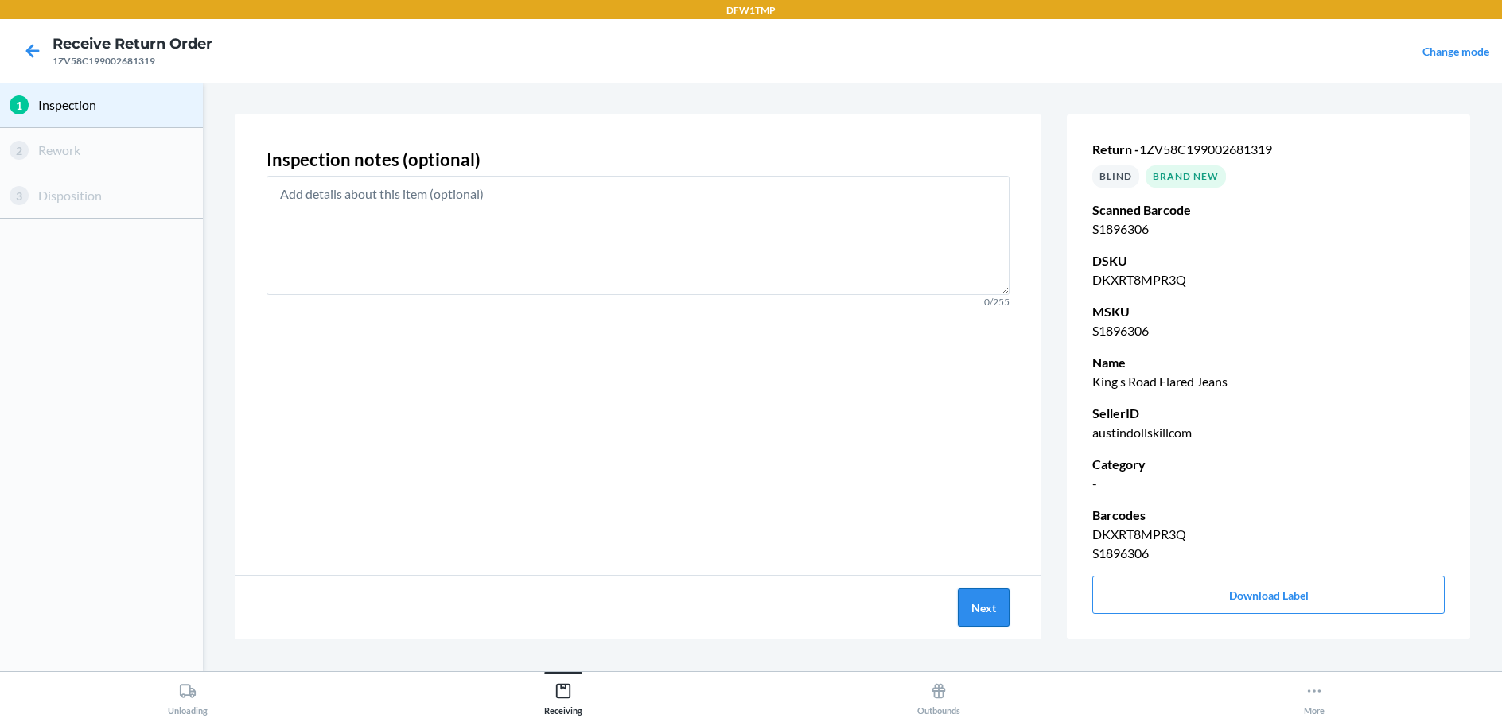
click at [991, 613] on button "Next" at bounding box center [984, 608] width 52 height 38
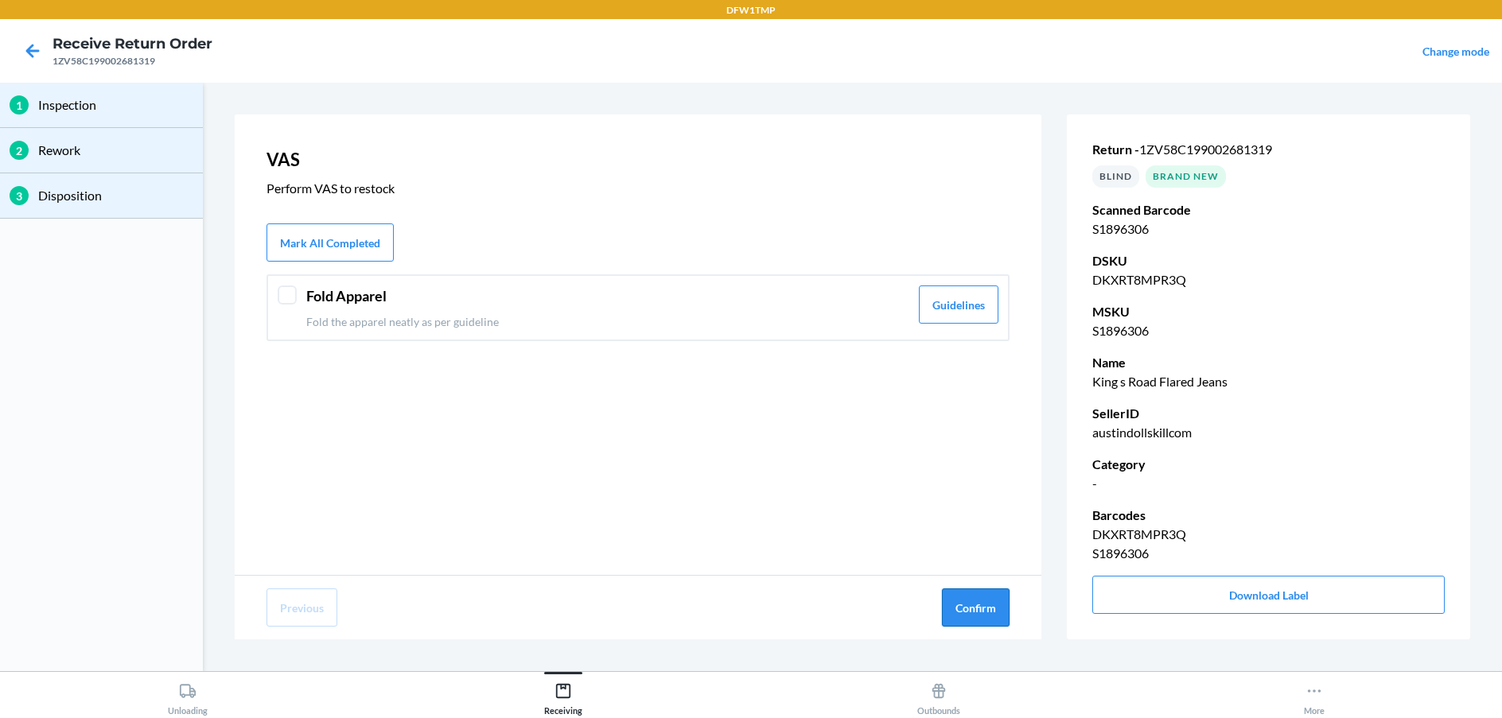
click at [994, 609] on button "Confirm" at bounding box center [976, 608] width 68 height 38
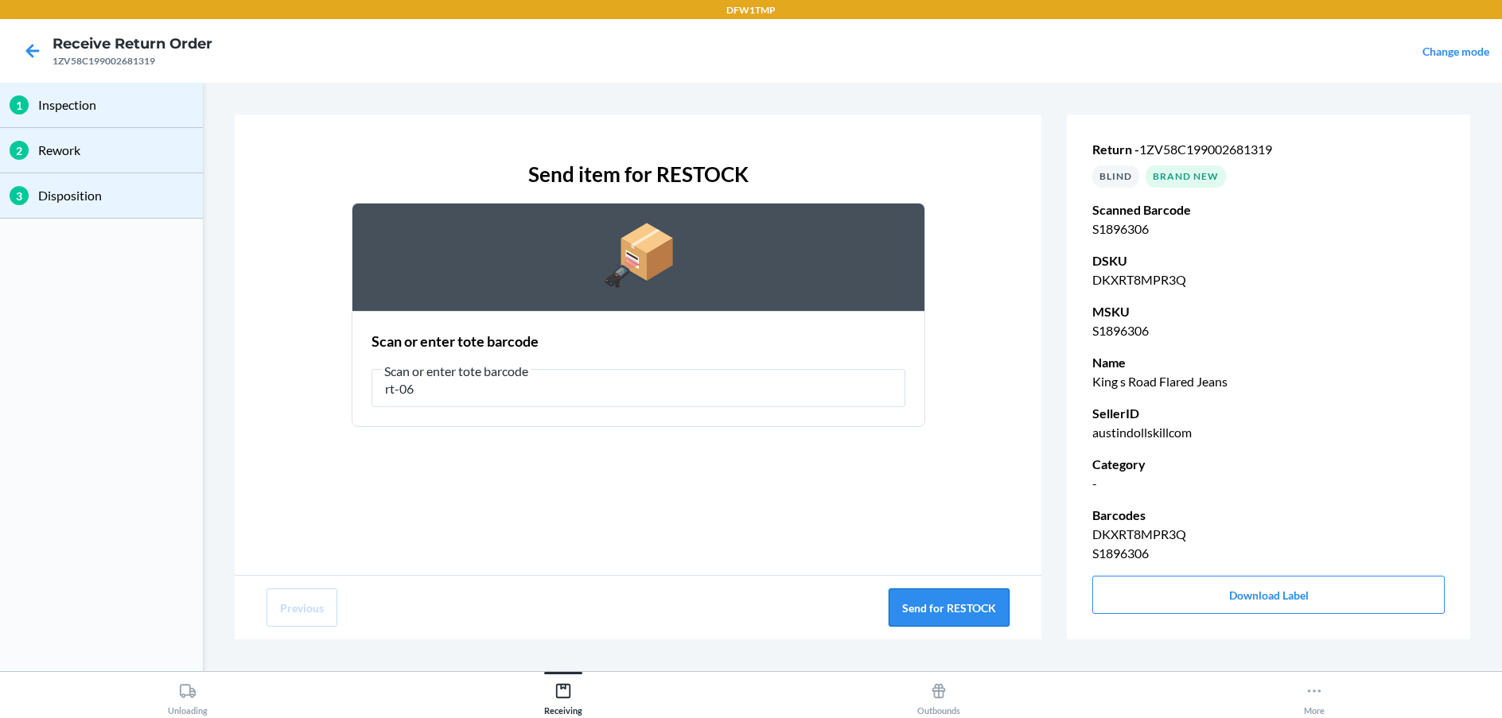
type input "rt-06"
click at [993, 600] on button "Send for RESTOCK" at bounding box center [948, 608] width 121 height 38
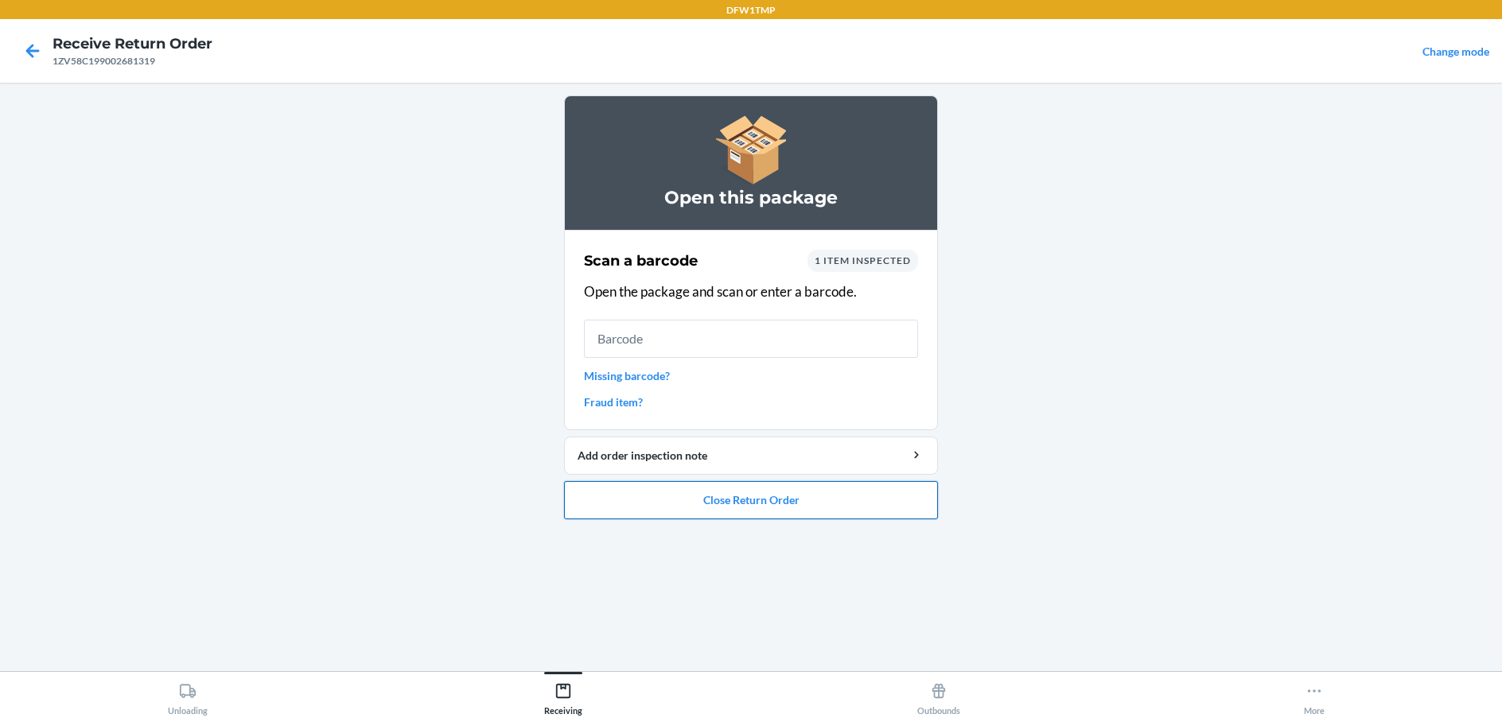
click at [894, 499] on button "Close Return Order" at bounding box center [751, 500] width 374 height 38
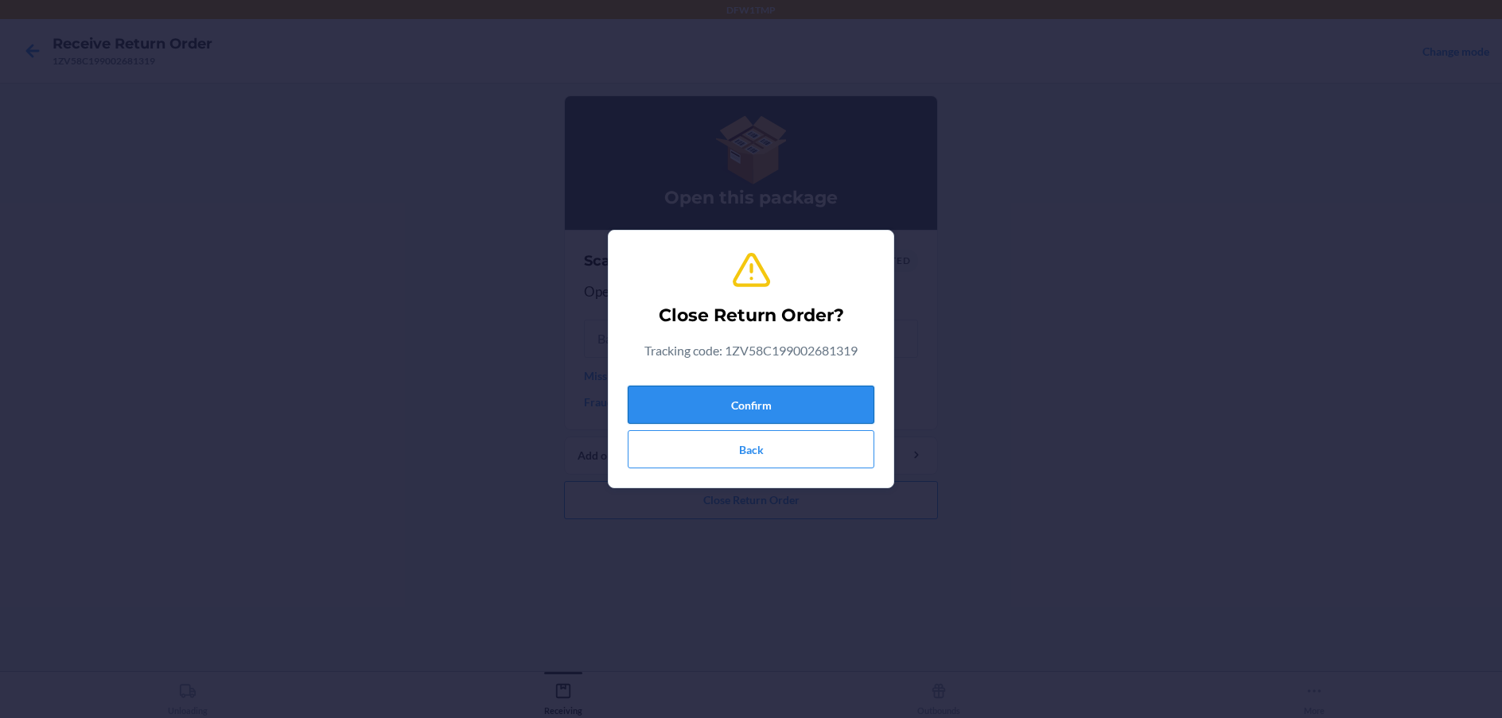
click at [853, 395] on button "Confirm" at bounding box center [751, 405] width 247 height 38
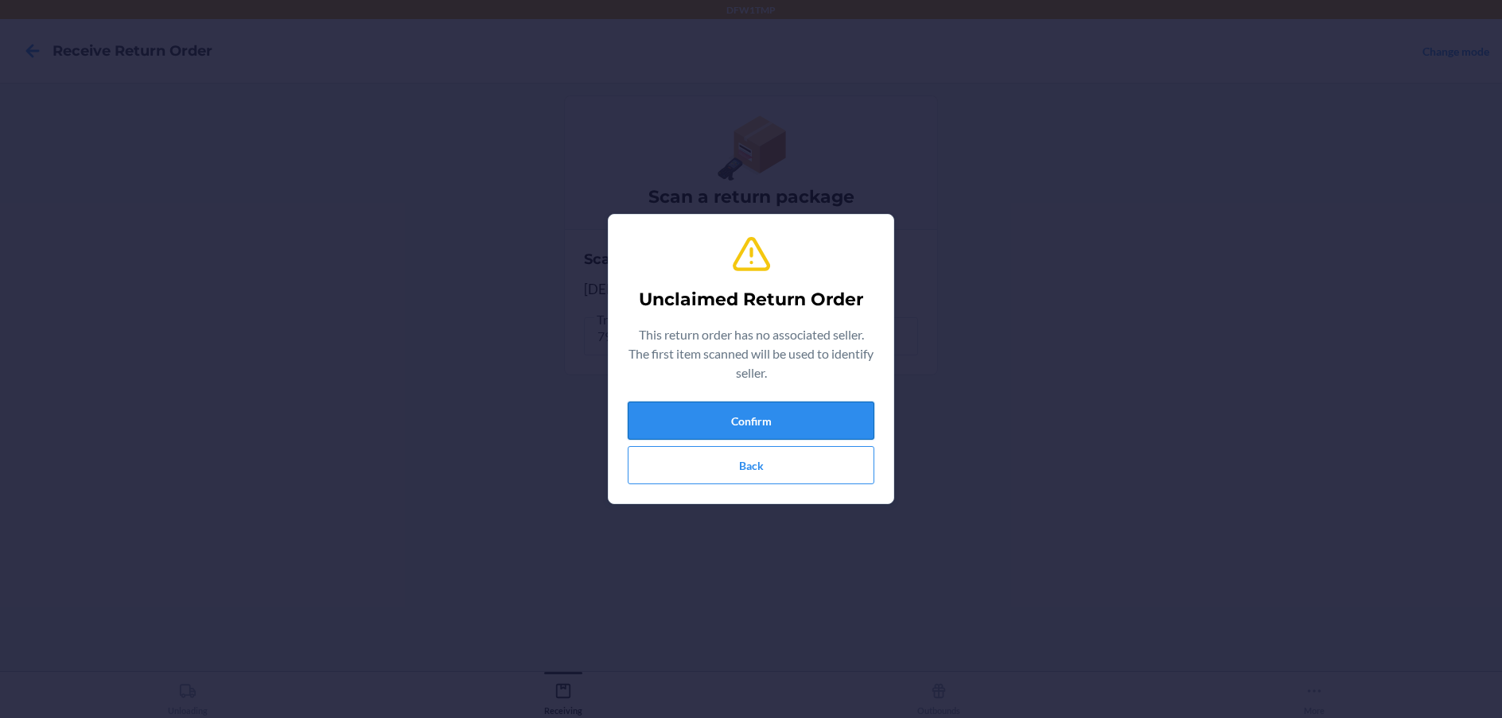
drag, startPoint x: 744, startPoint y: 411, endPoint x: 744, endPoint y: 402, distance: 9.6
click at [744, 402] on button "Confirm" at bounding box center [751, 421] width 247 height 38
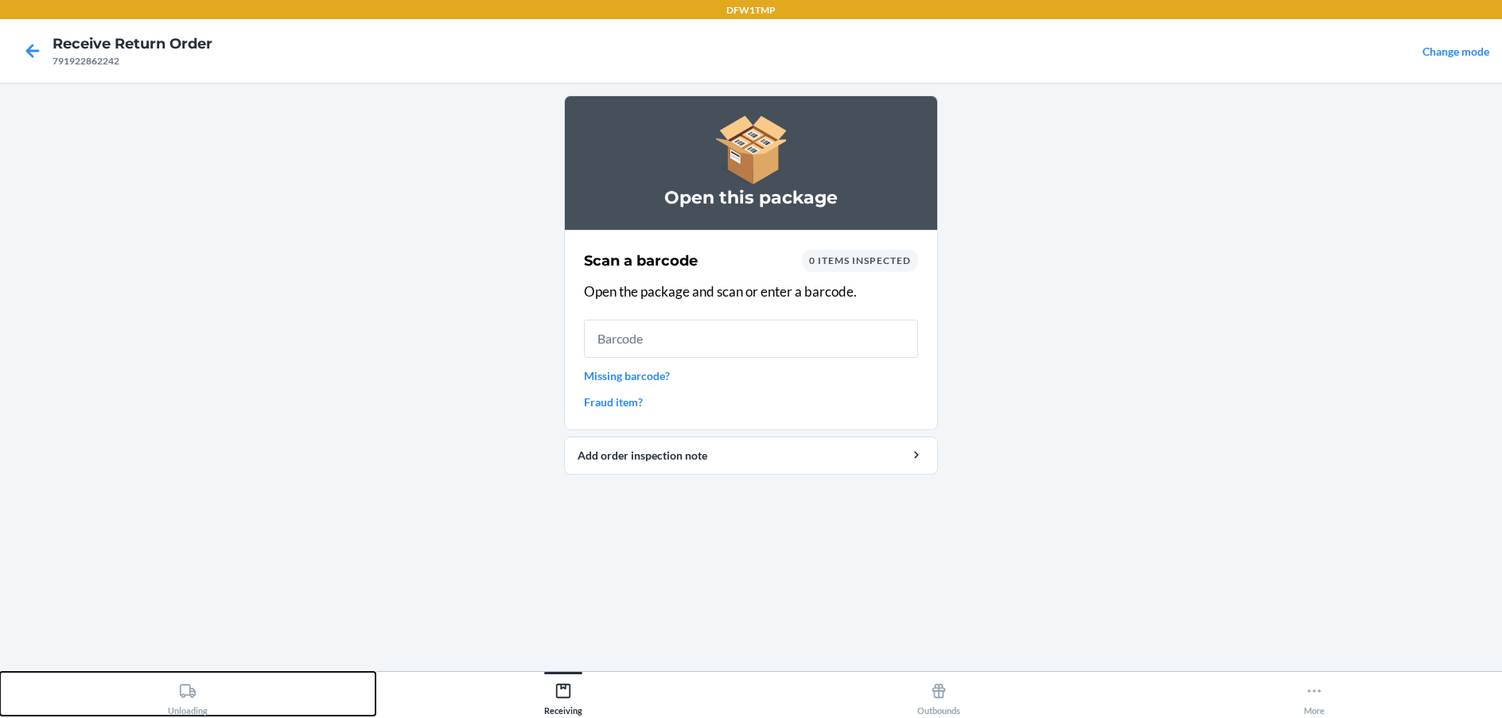
click at [192, 699] on icon at bounding box center [187, 690] width 17 height 17
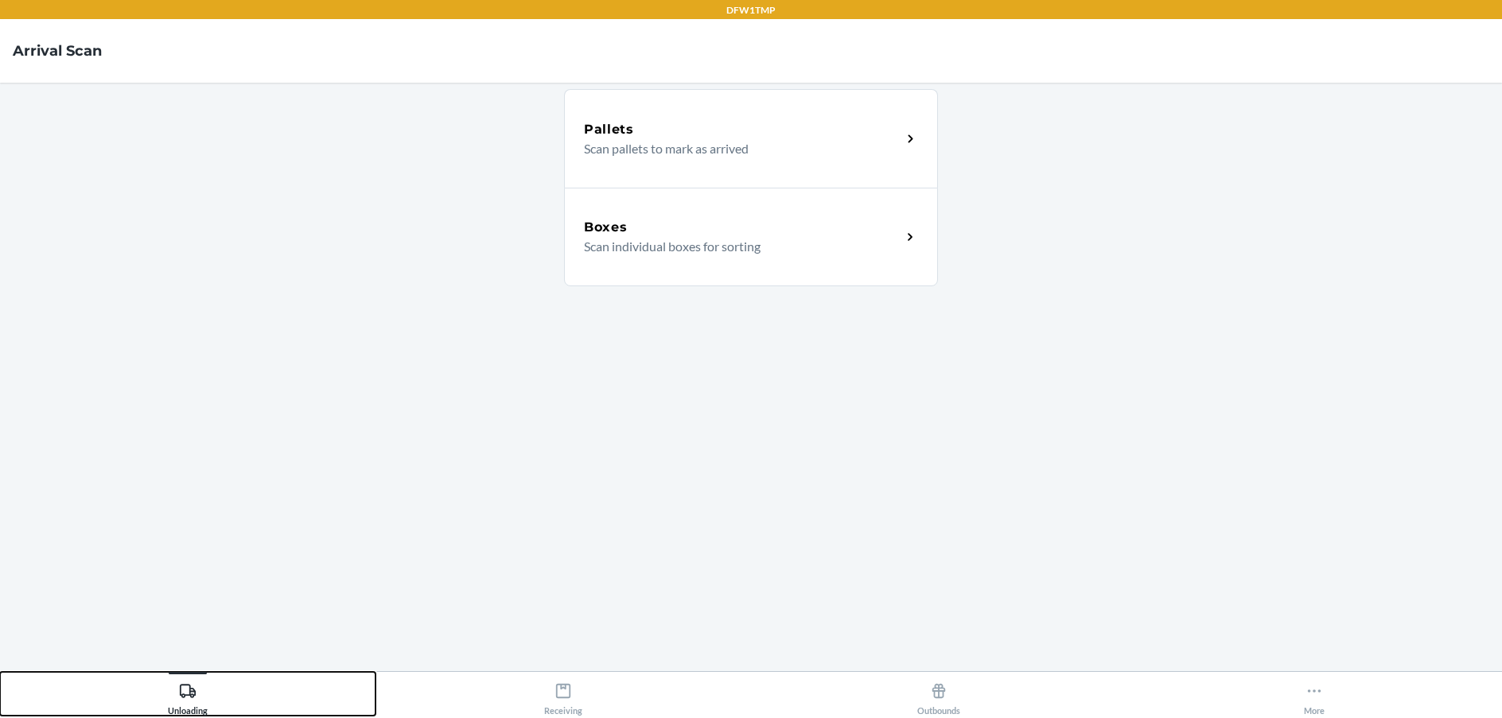
click at [0, 672] on button "Unloading" at bounding box center [187, 694] width 375 height 44
click at [865, 221] on div "Boxes" at bounding box center [742, 227] width 317 height 19
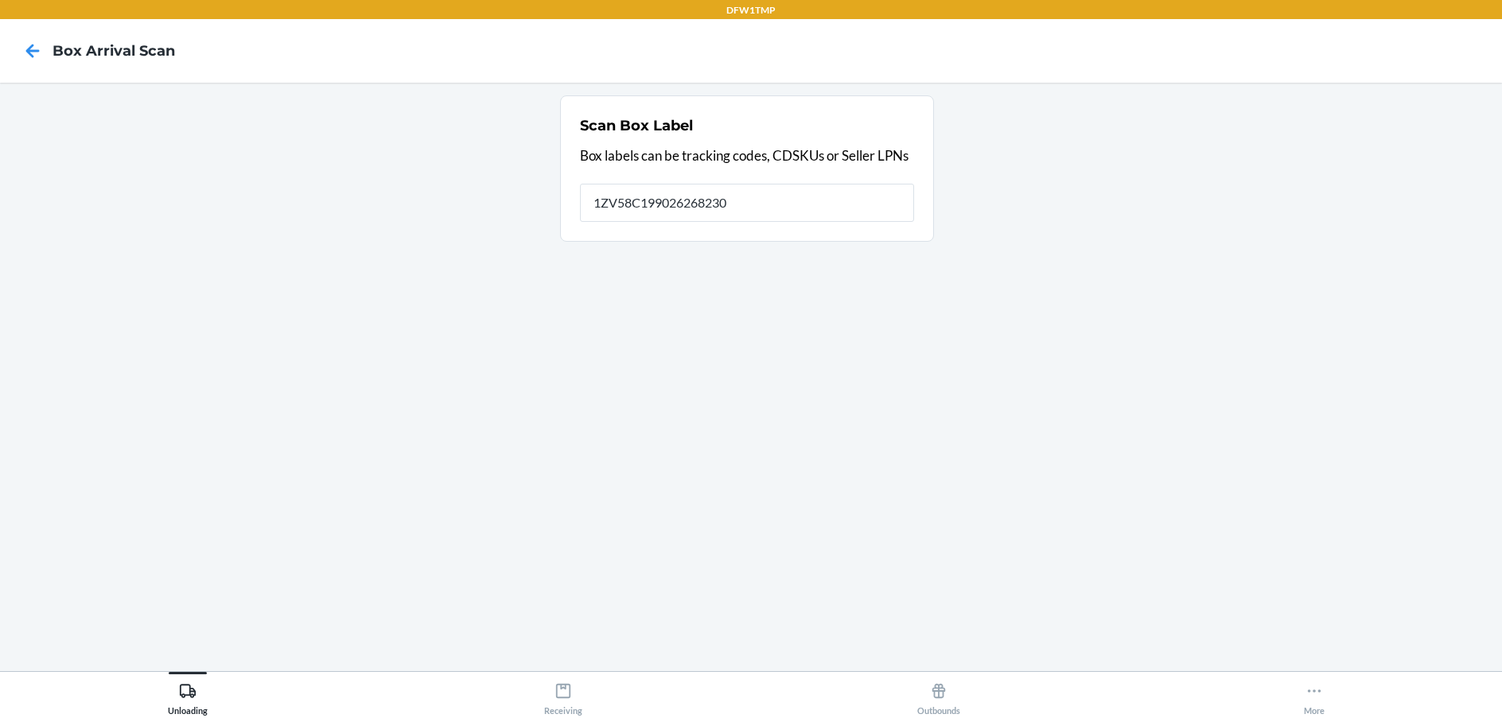
type input "1ZV58C199026268230"
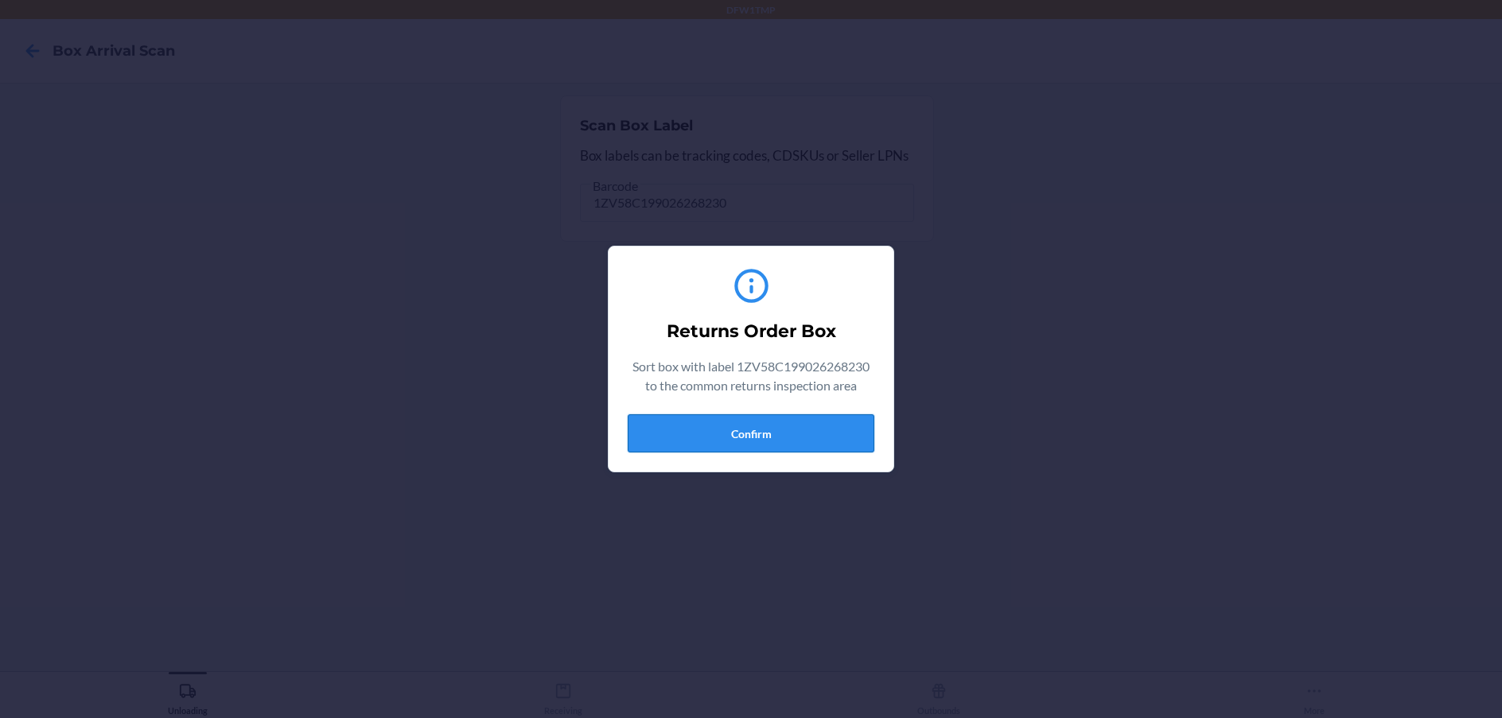
click at [805, 436] on button "Confirm" at bounding box center [751, 433] width 247 height 38
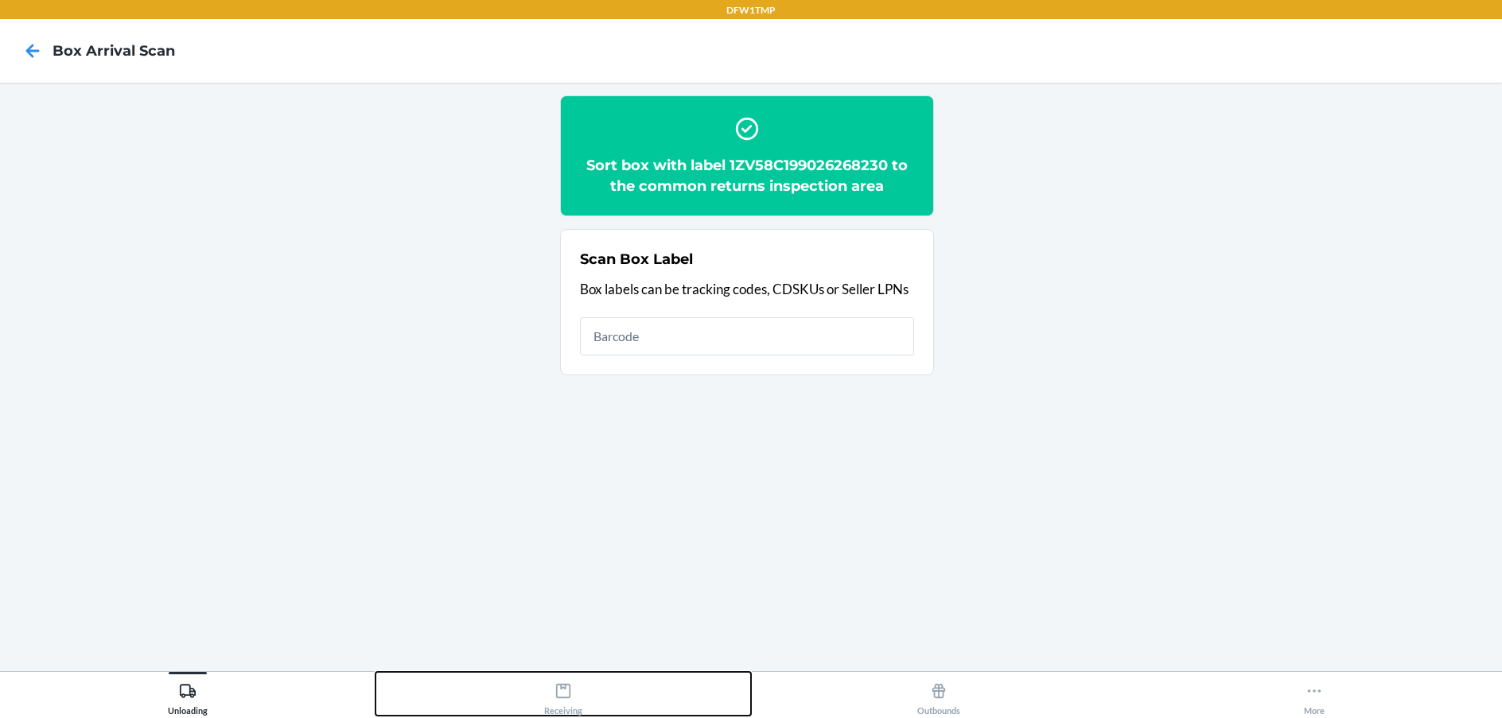
click at [577, 704] on div "Receiving" at bounding box center [563, 696] width 38 height 40
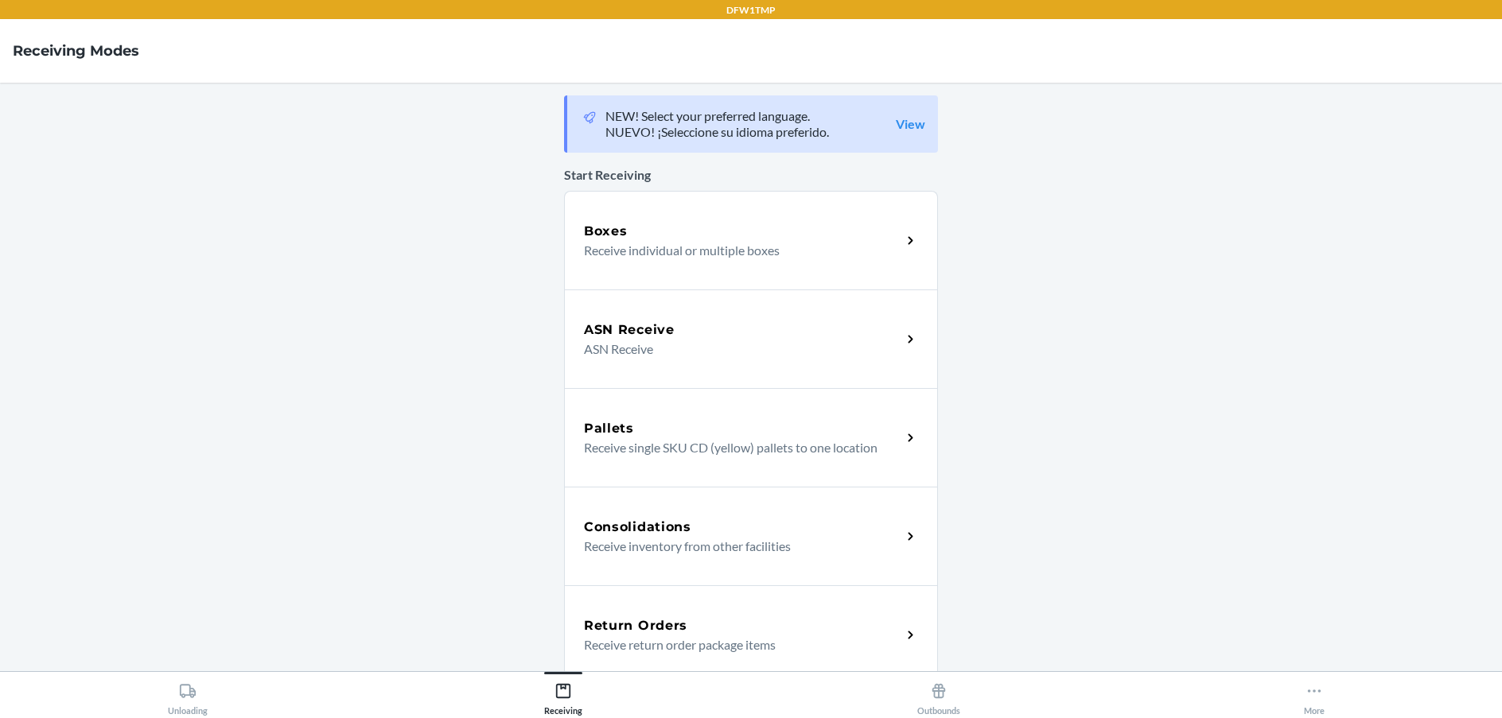
click at [696, 625] on div "Return Orders" at bounding box center [742, 625] width 317 height 19
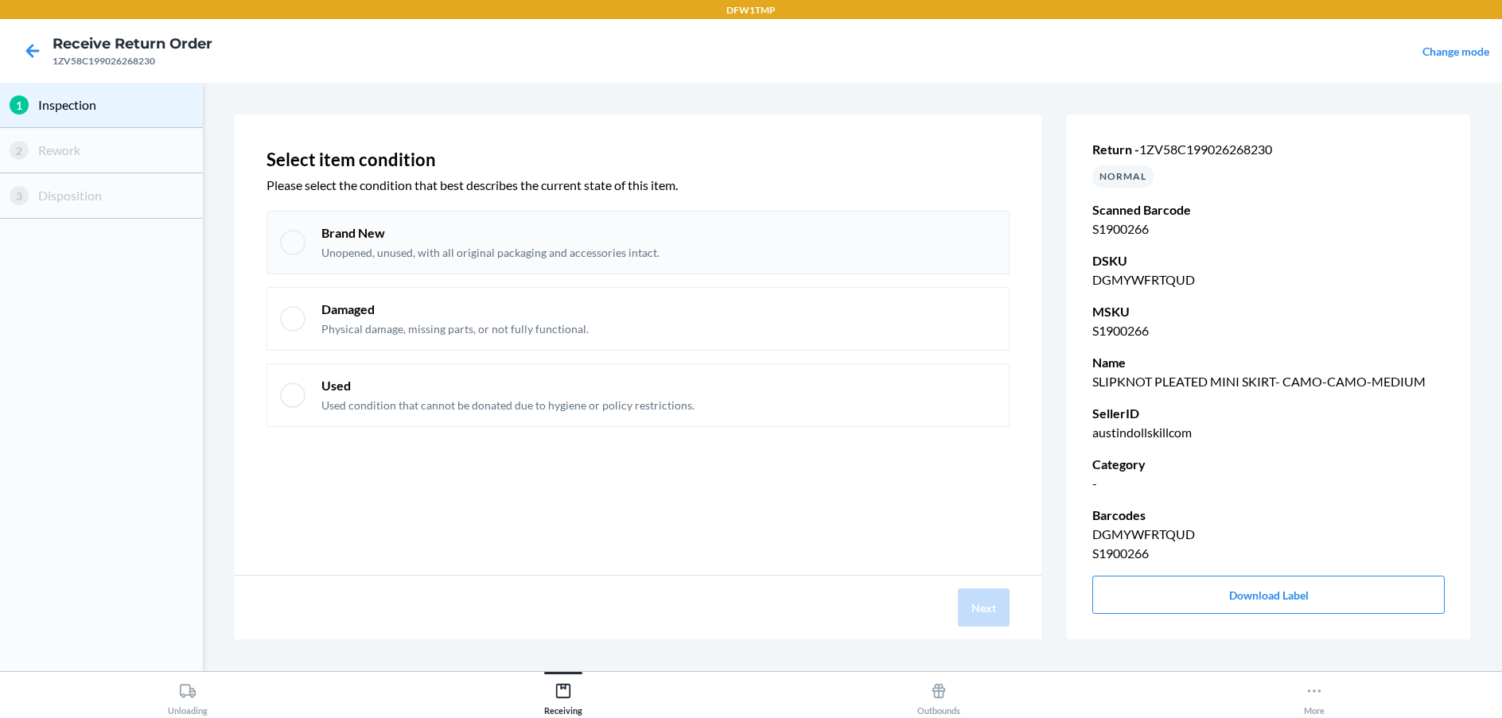
click at [295, 235] on div at bounding box center [292, 242] width 25 height 25
checkbox input "true"
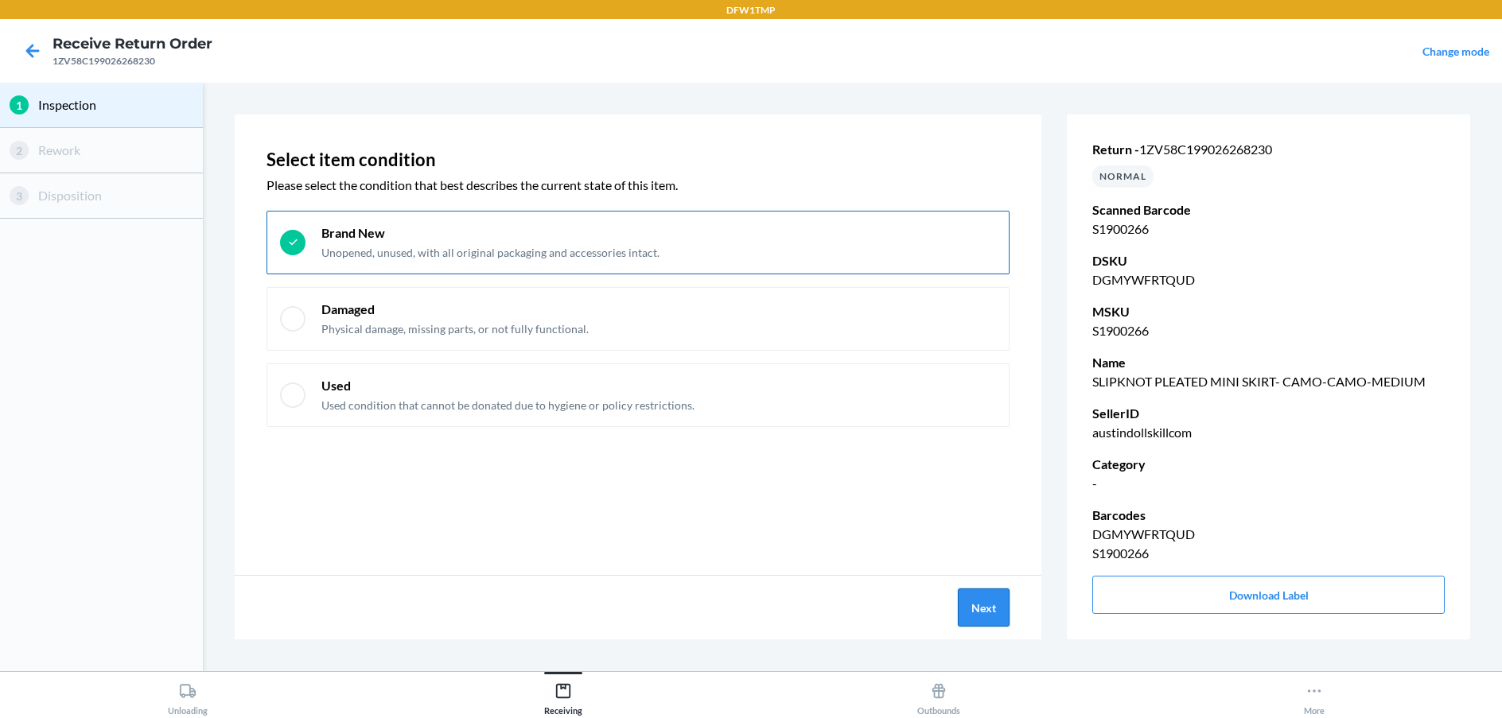
click at [1004, 598] on button "Next" at bounding box center [984, 608] width 52 height 38
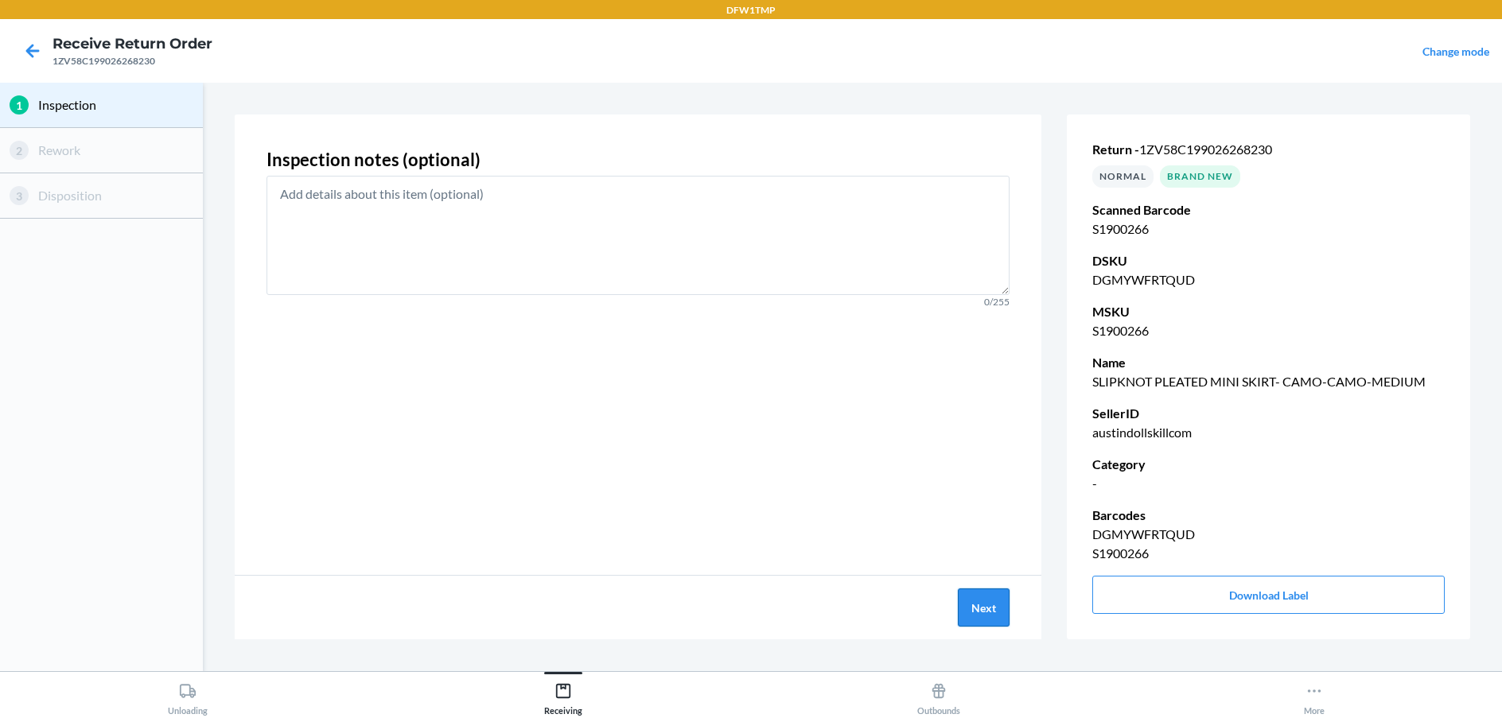
click at [974, 608] on button "Next" at bounding box center [984, 608] width 52 height 38
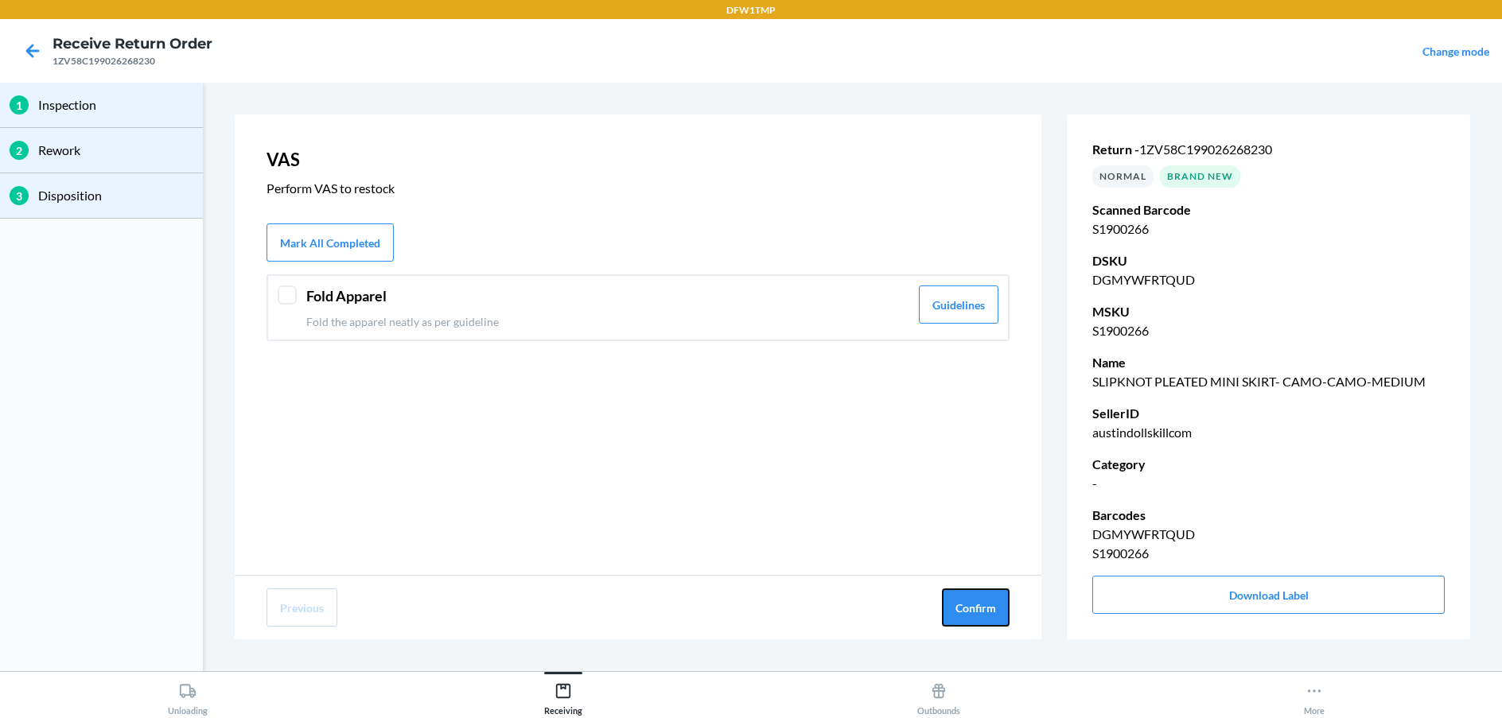
click at [974, 608] on button "Confirm" at bounding box center [976, 608] width 68 height 38
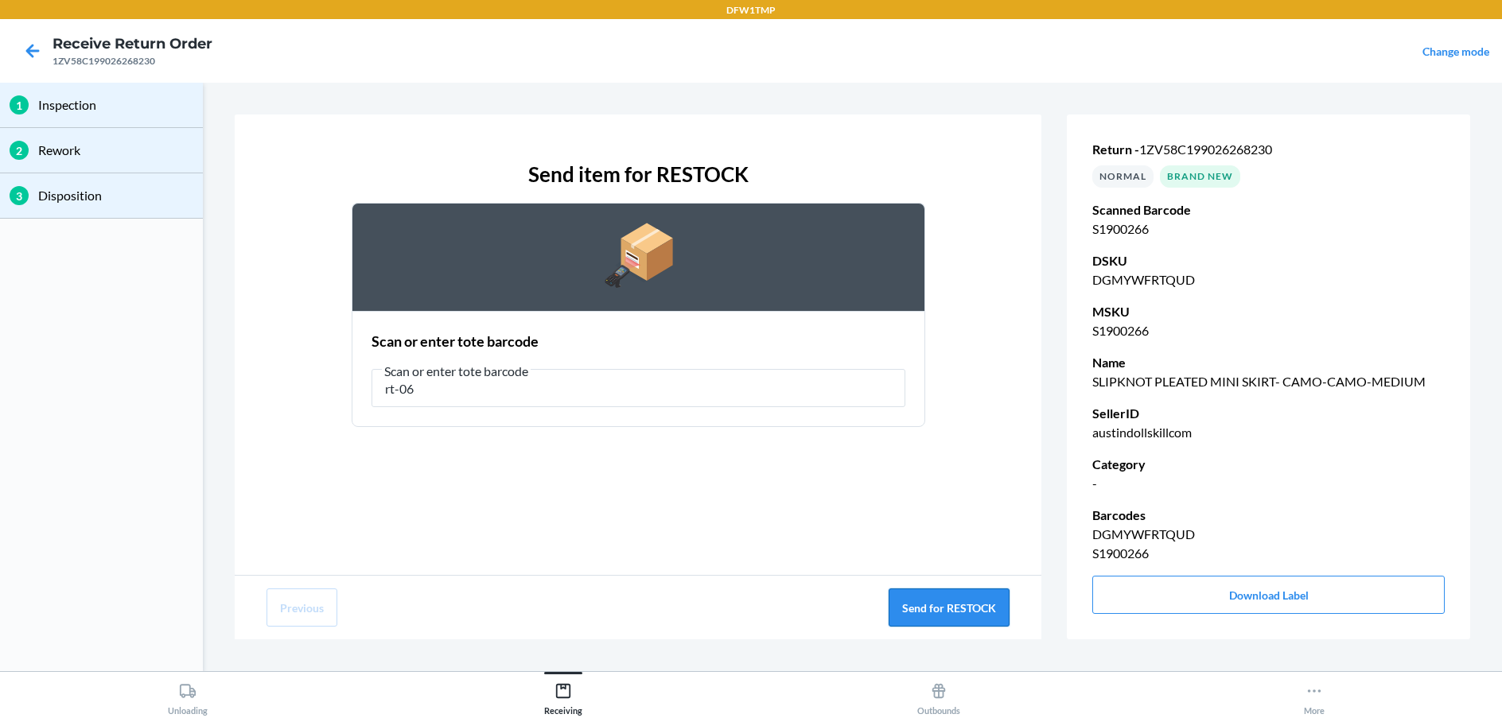
type input "rt-06"
click at [928, 596] on button "Send for RESTOCK" at bounding box center [948, 608] width 121 height 38
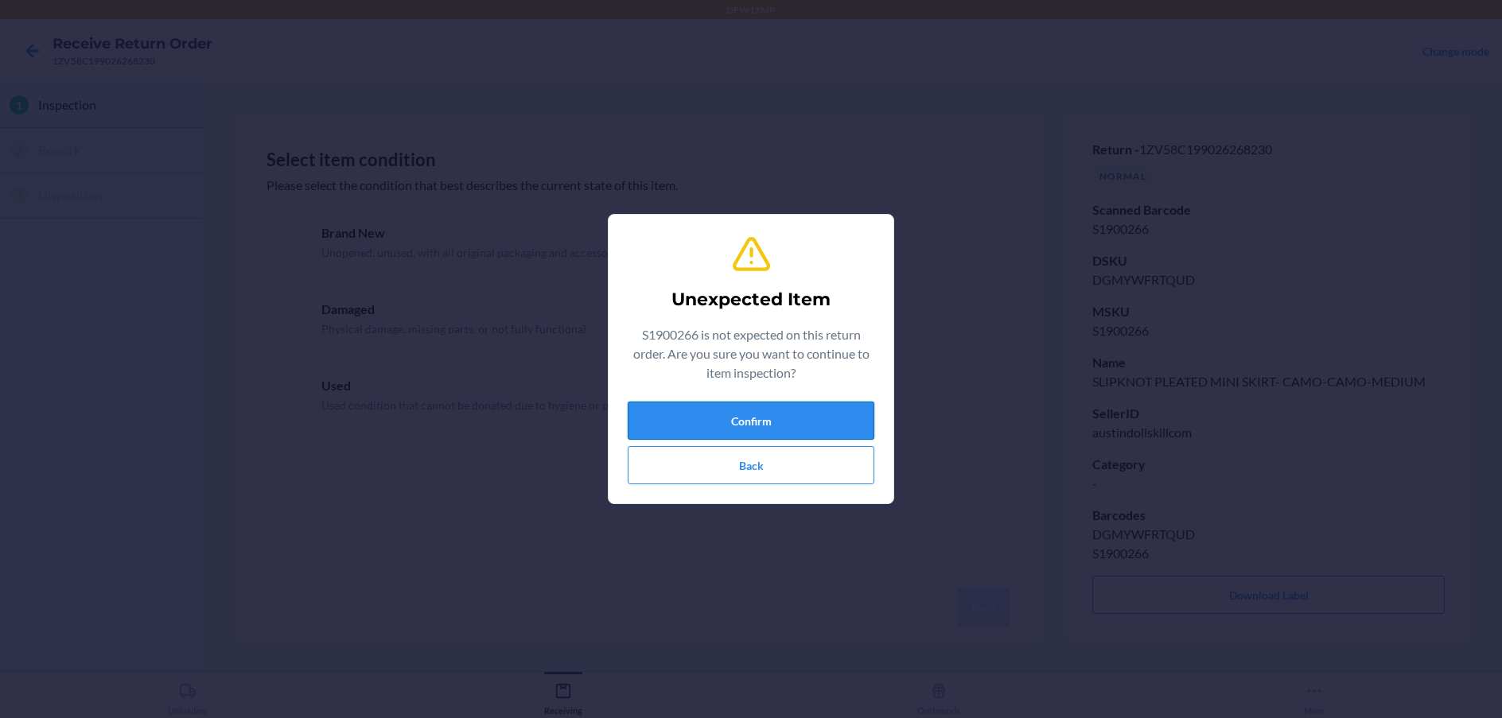
click at [683, 414] on button "Confirm" at bounding box center [751, 421] width 247 height 38
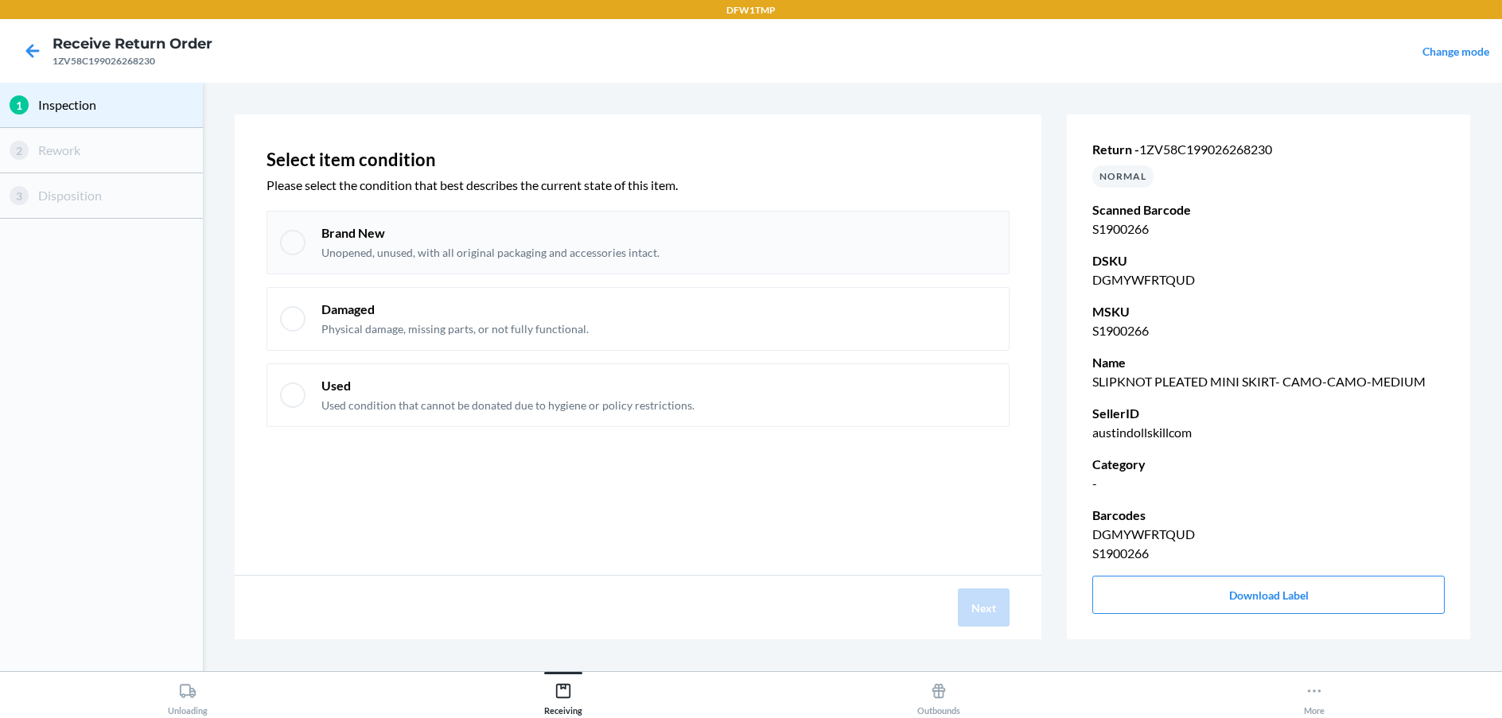
click at [304, 244] on div at bounding box center [292, 242] width 25 height 25
checkbox input "true"
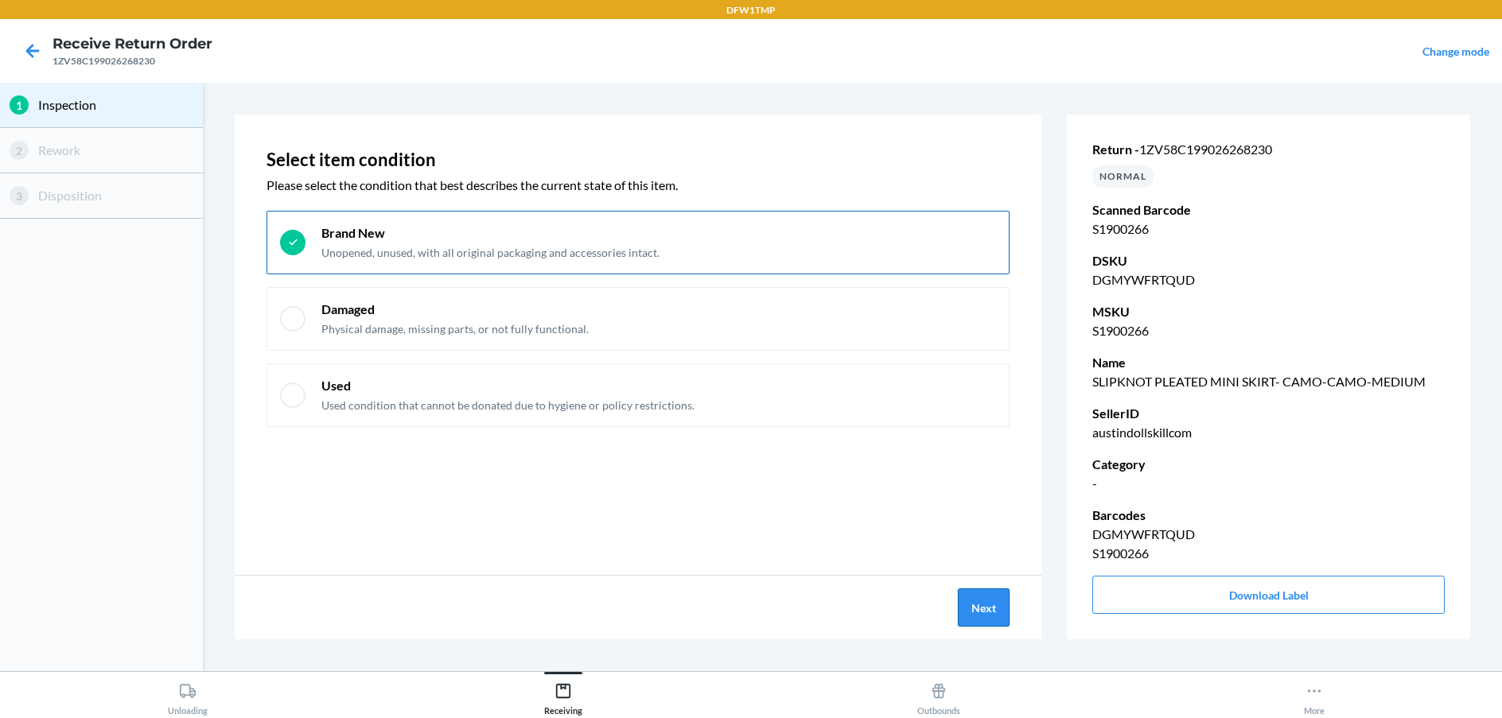
click at [989, 617] on button "Next" at bounding box center [984, 608] width 52 height 38
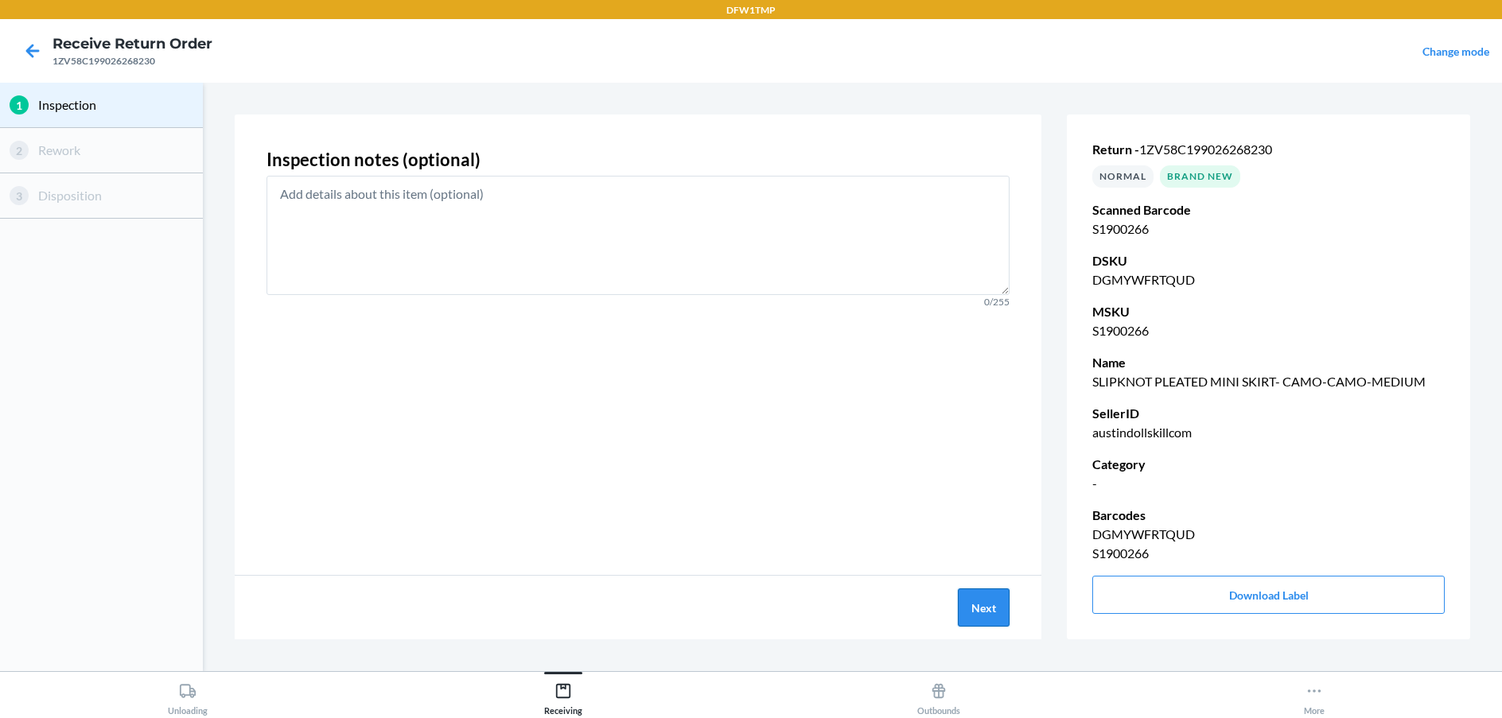
click at [990, 615] on button "Next" at bounding box center [984, 608] width 52 height 38
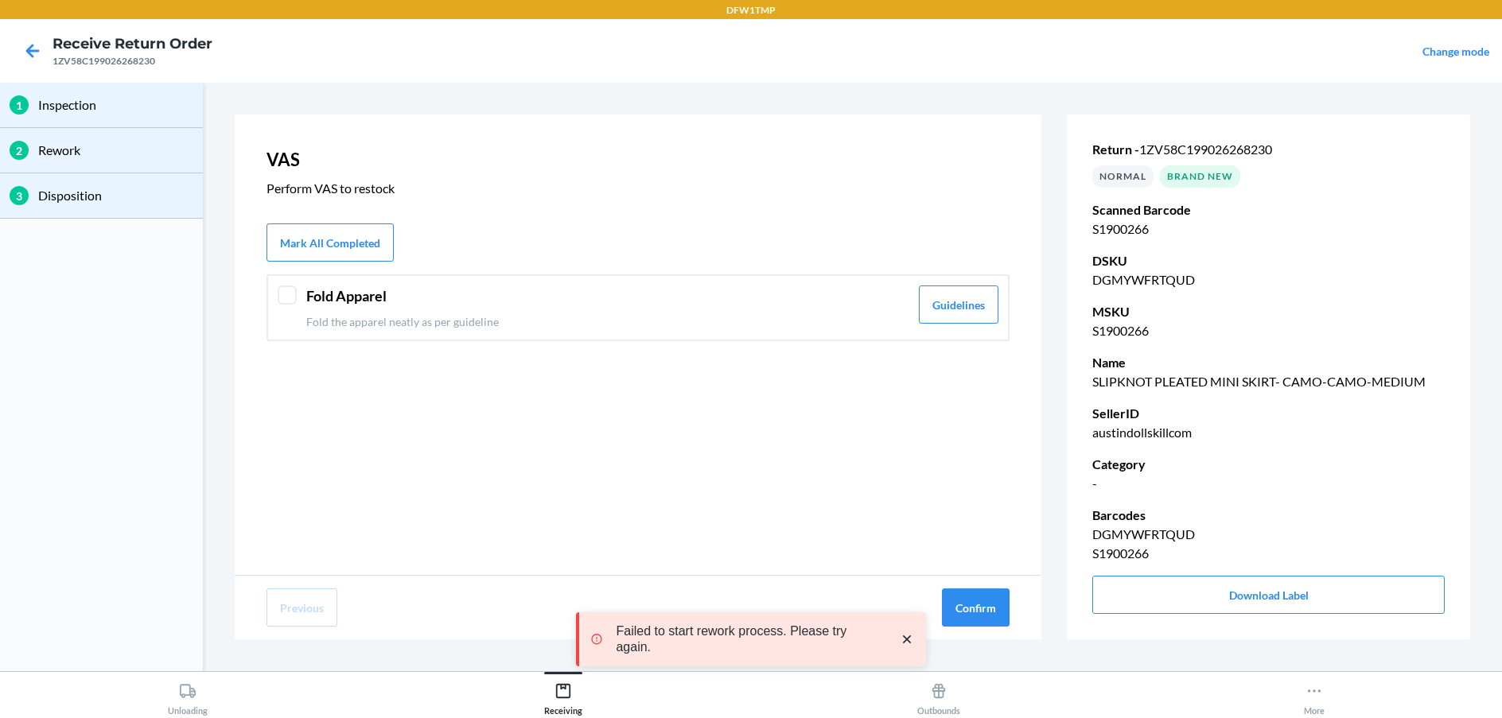
click at [628, 310] on div "Fold Apparel Fold the apparel neatly as per guideline" at bounding box center [607, 308] width 603 height 45
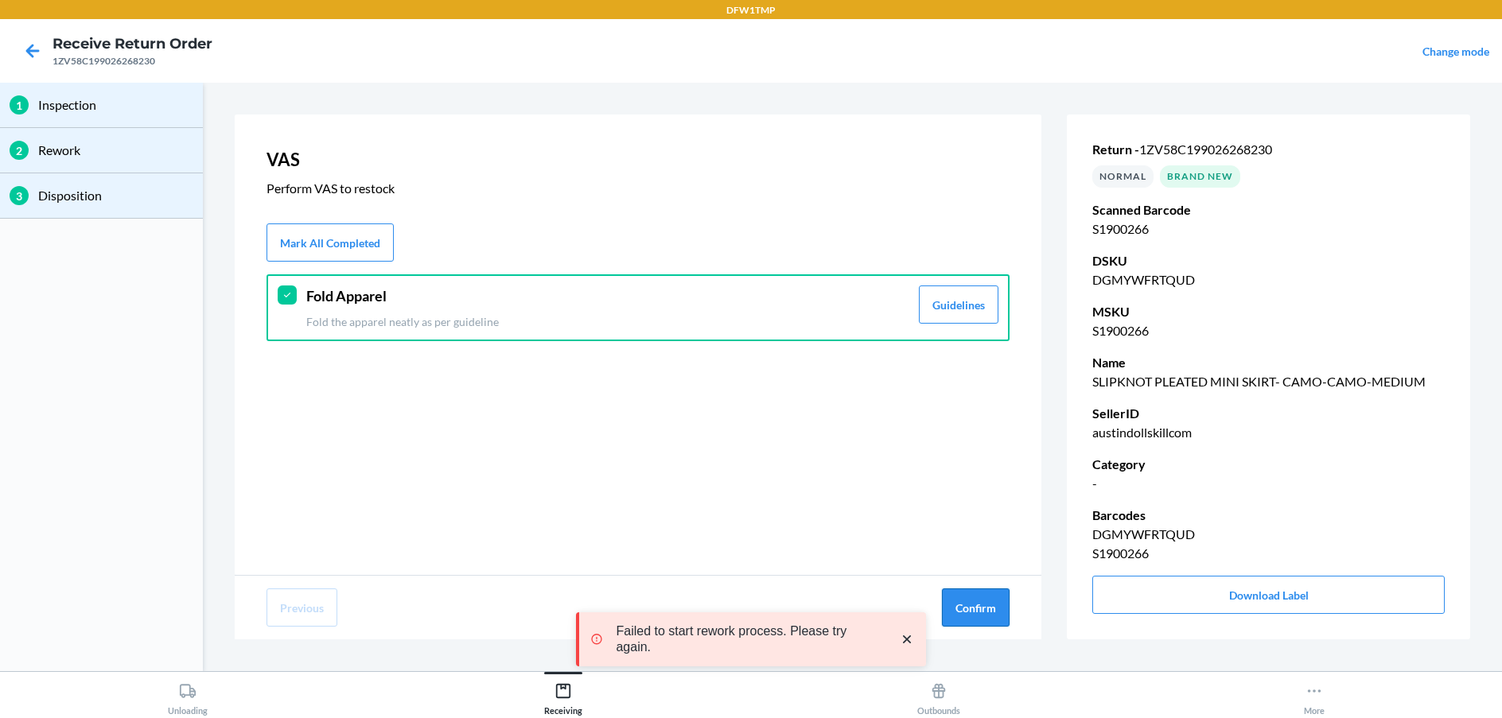
click at [967, 602] on button "Confirm" at bounding box center [976, 608] width 68 height 38
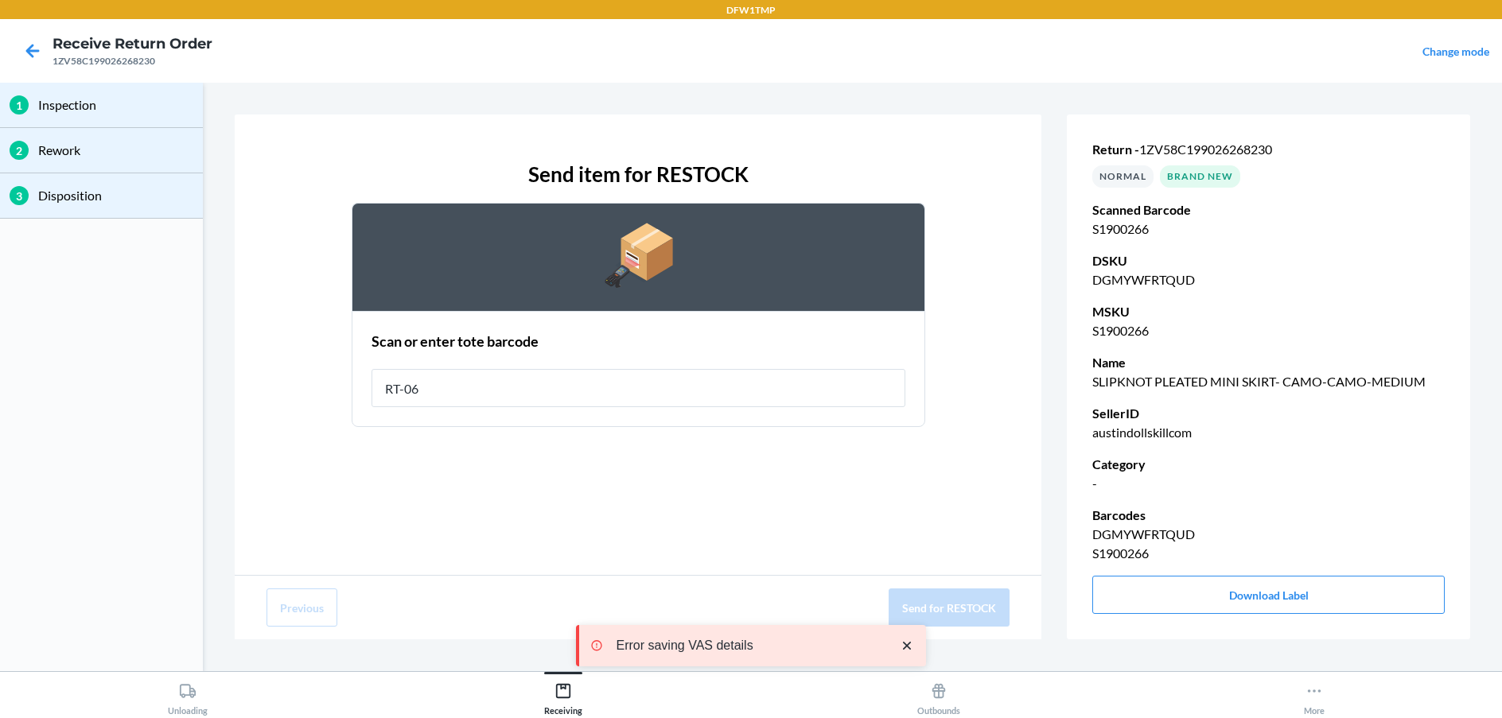
type input "RT-06"
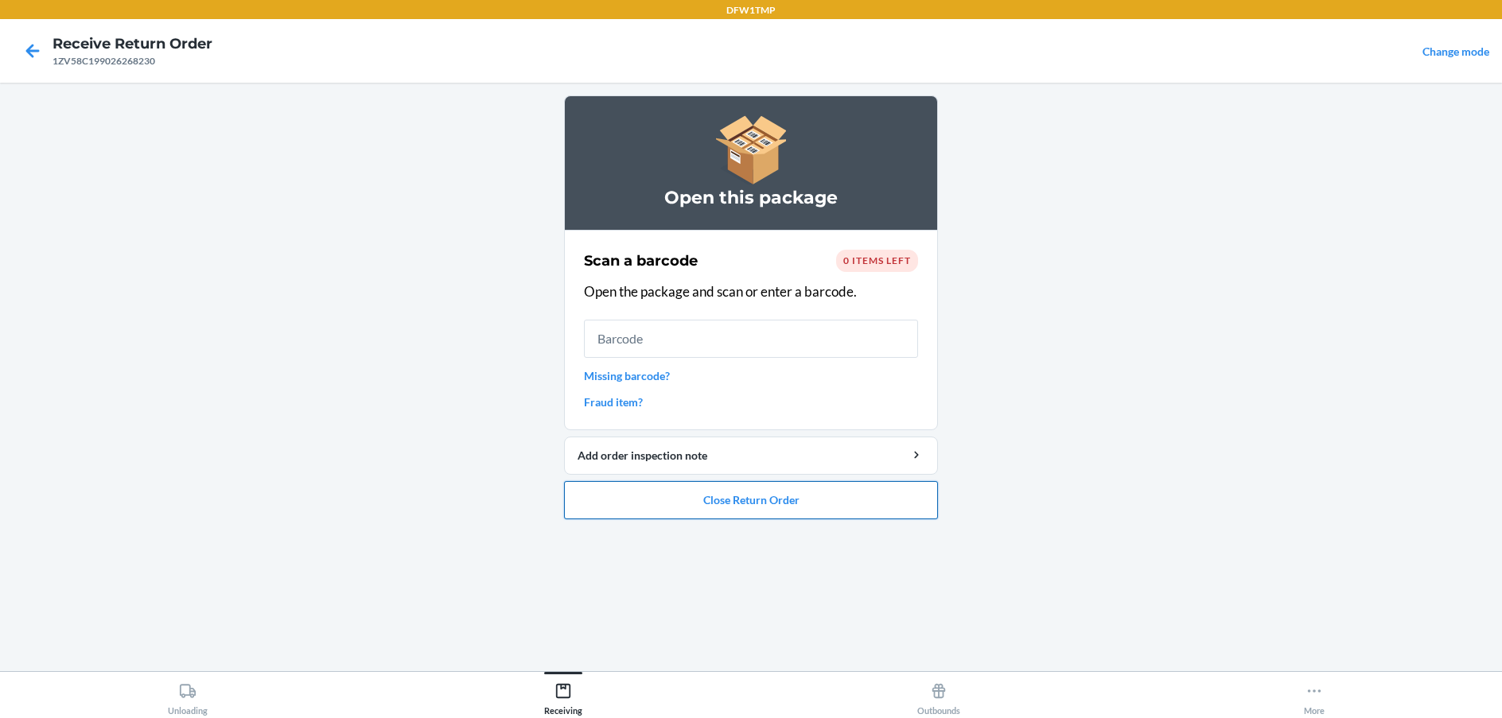
click at [779, 496] on button "Close Return Order" at bounding box center [751, 500] width 374 height 38
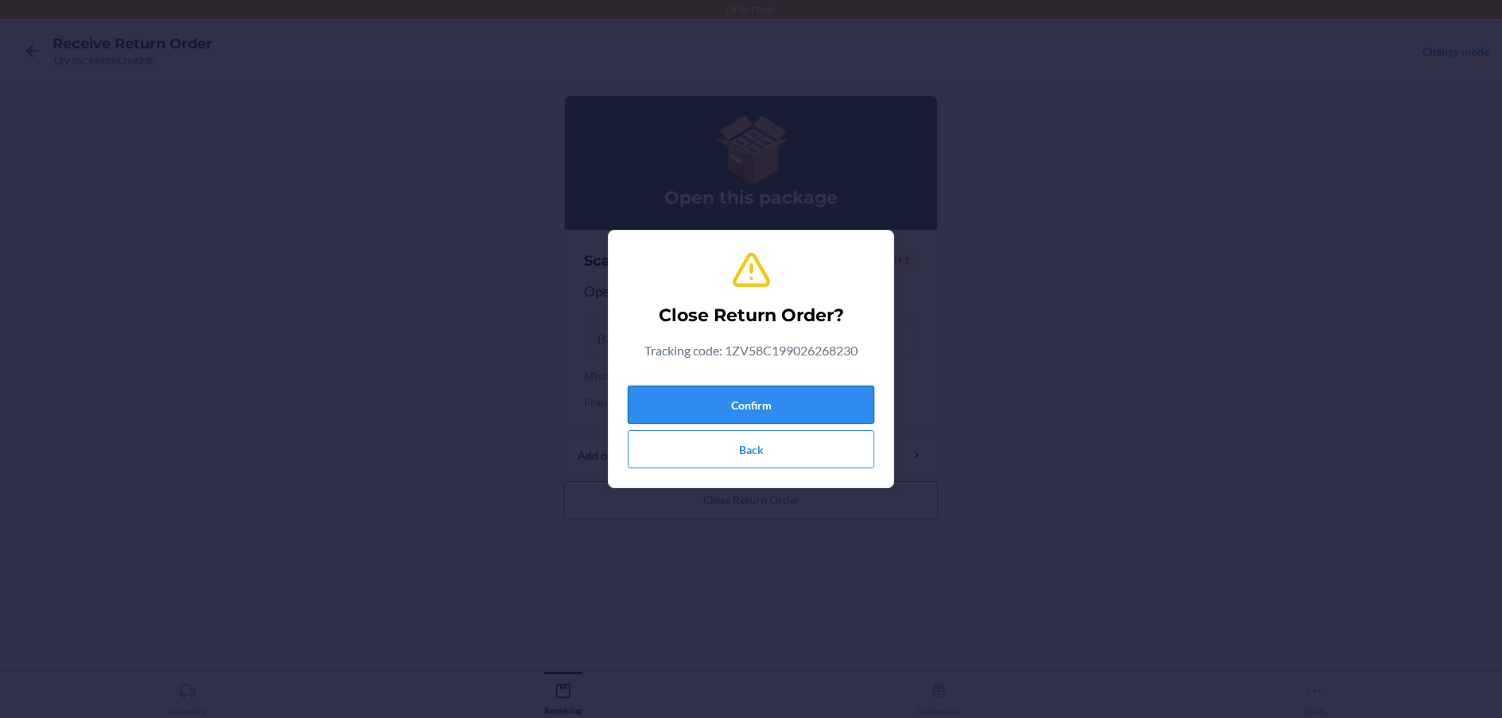
click at [757, 391] on button "Confirm" at bounding box center [751, 405] width 247 height 38
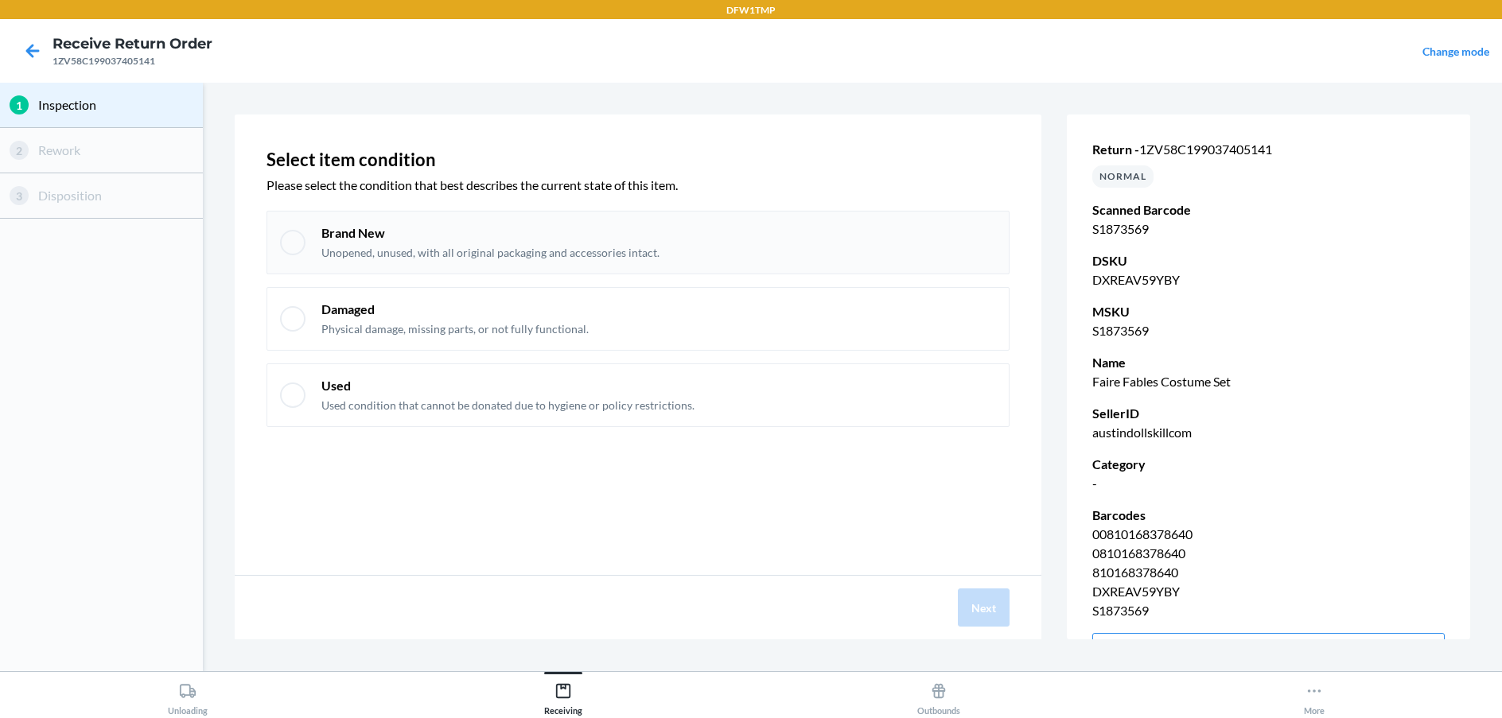
click at [402, 251] on p "Unopened, unused, with all original packaging and accessories intact." at bounding box center [490, 253] width 338 height 16
checkbox input "true"
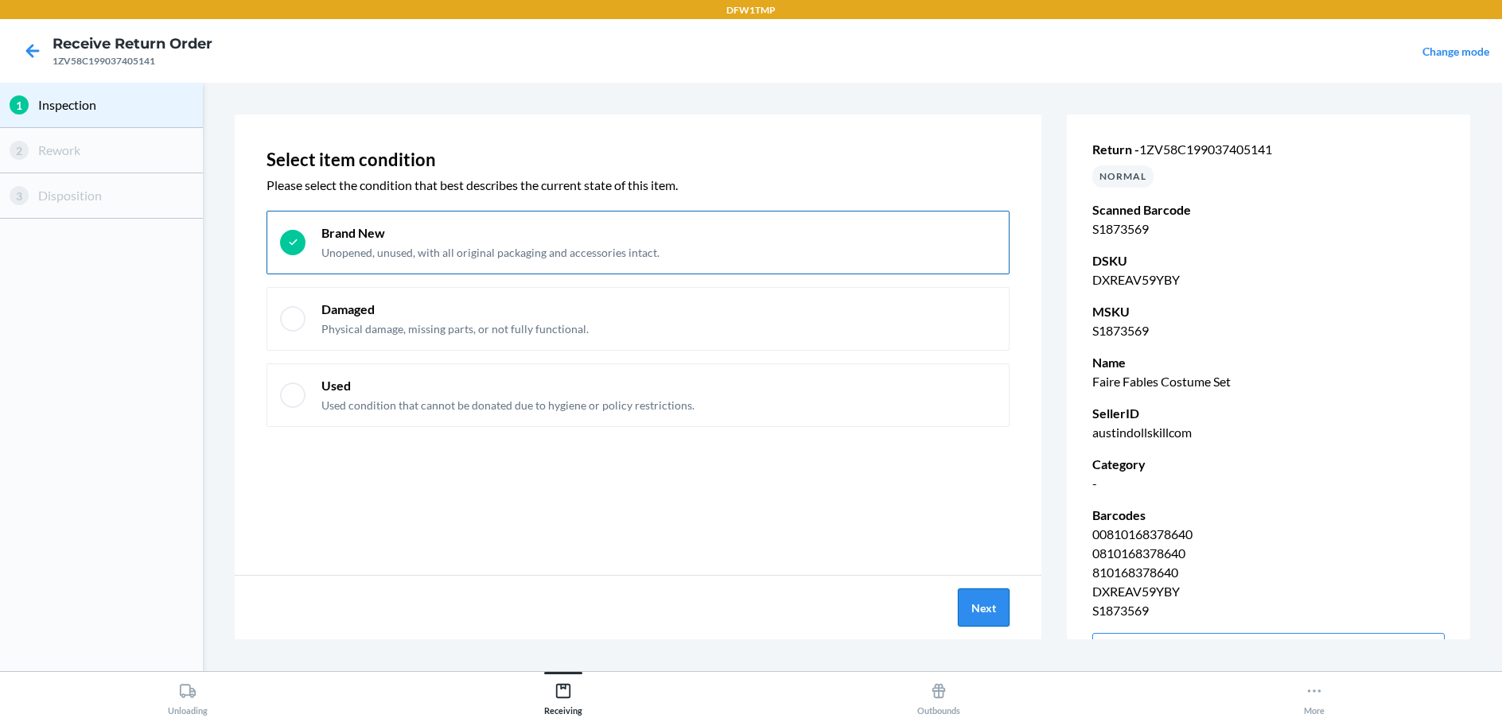
click at [985, 603] on button "Next" at bounding box center [984, 608] width 52 height 38
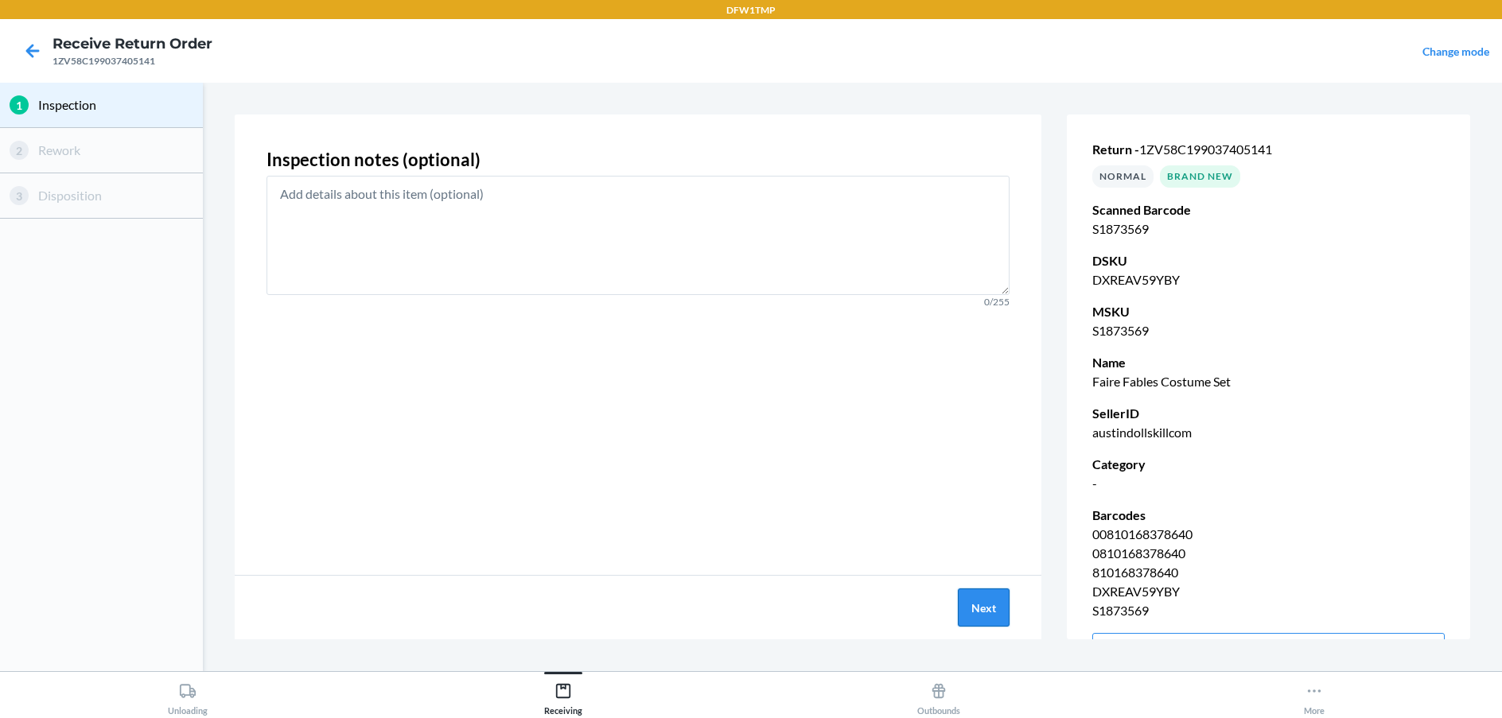
click at [985, 603] on button "Next" at bounding box center [984, 608] width 52 height 38
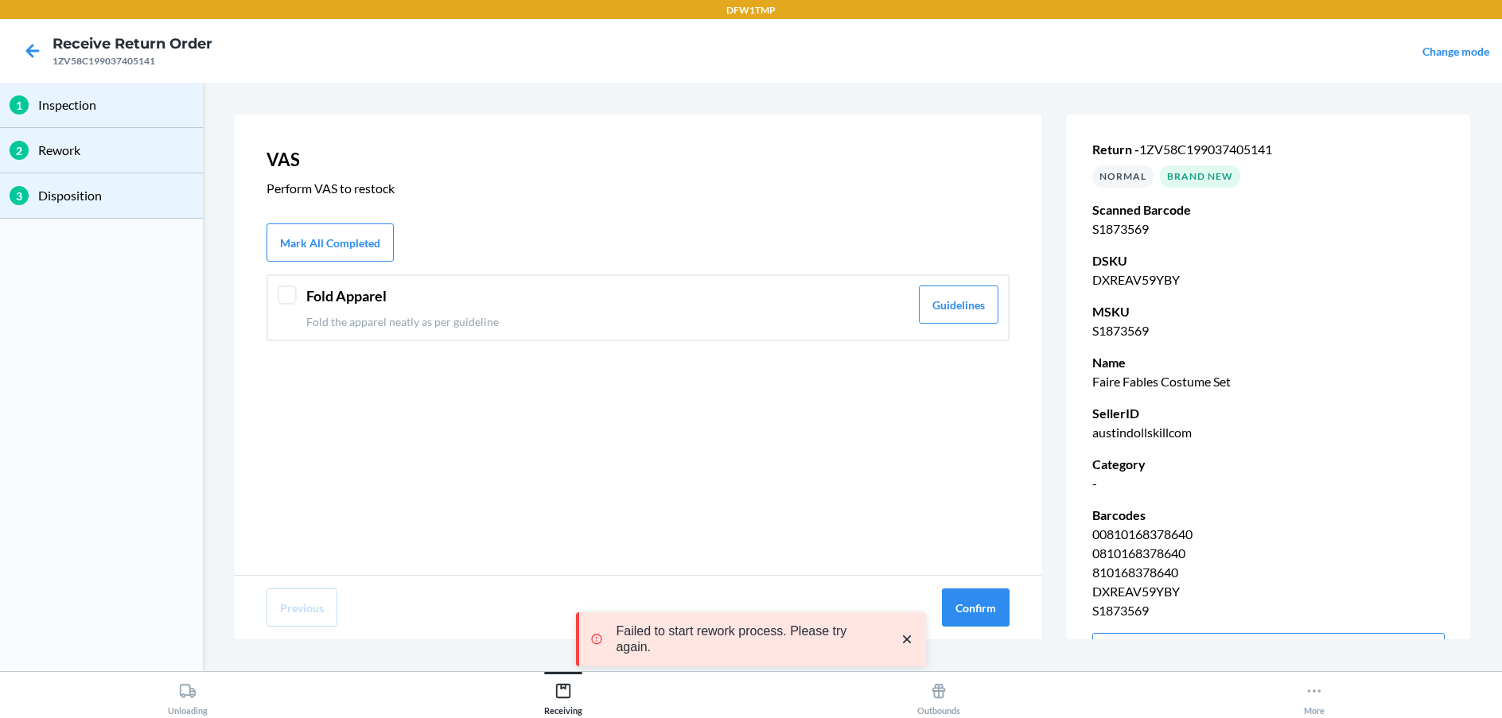
click at [297, 286] on div "Fold Apparel Fold the apparel neatly as per guideline Guidelines" at bounding box center [637, 307] width 743 height 67
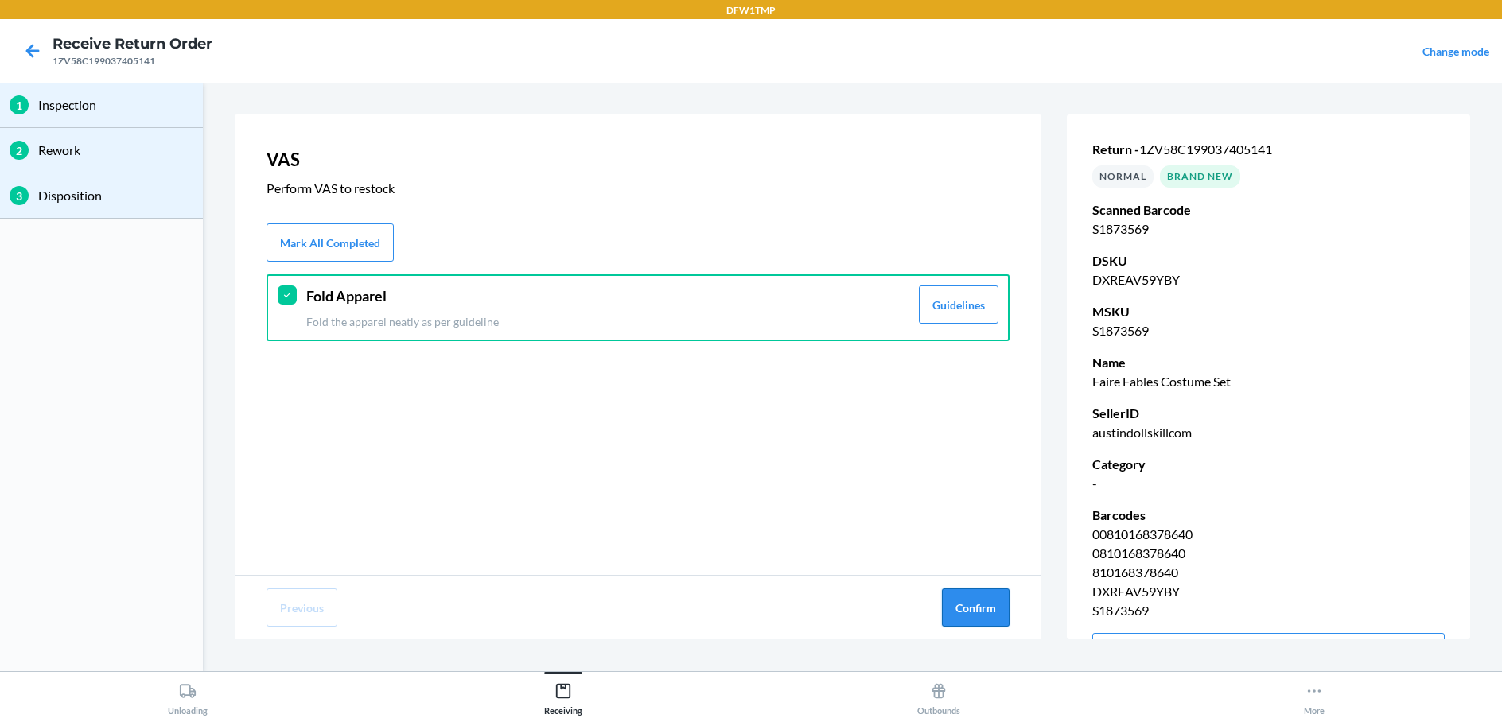
click at [979, 623] on button "Confirm" at bounding box center [976, 608] width 68 height 38
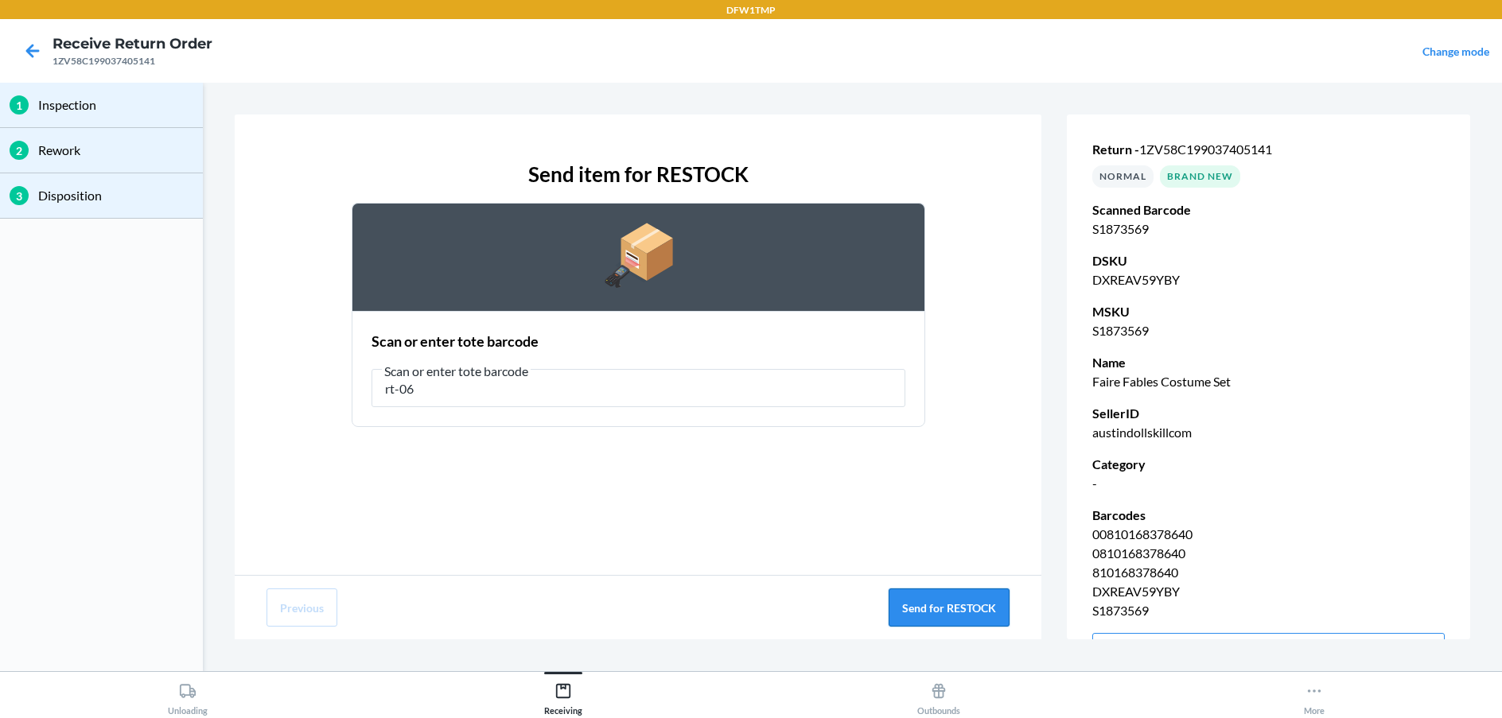
type input "rt-06"
click at [923, 612] on button "Send for RESTOCK" at bounding box center [948, 608] width 121 height 38
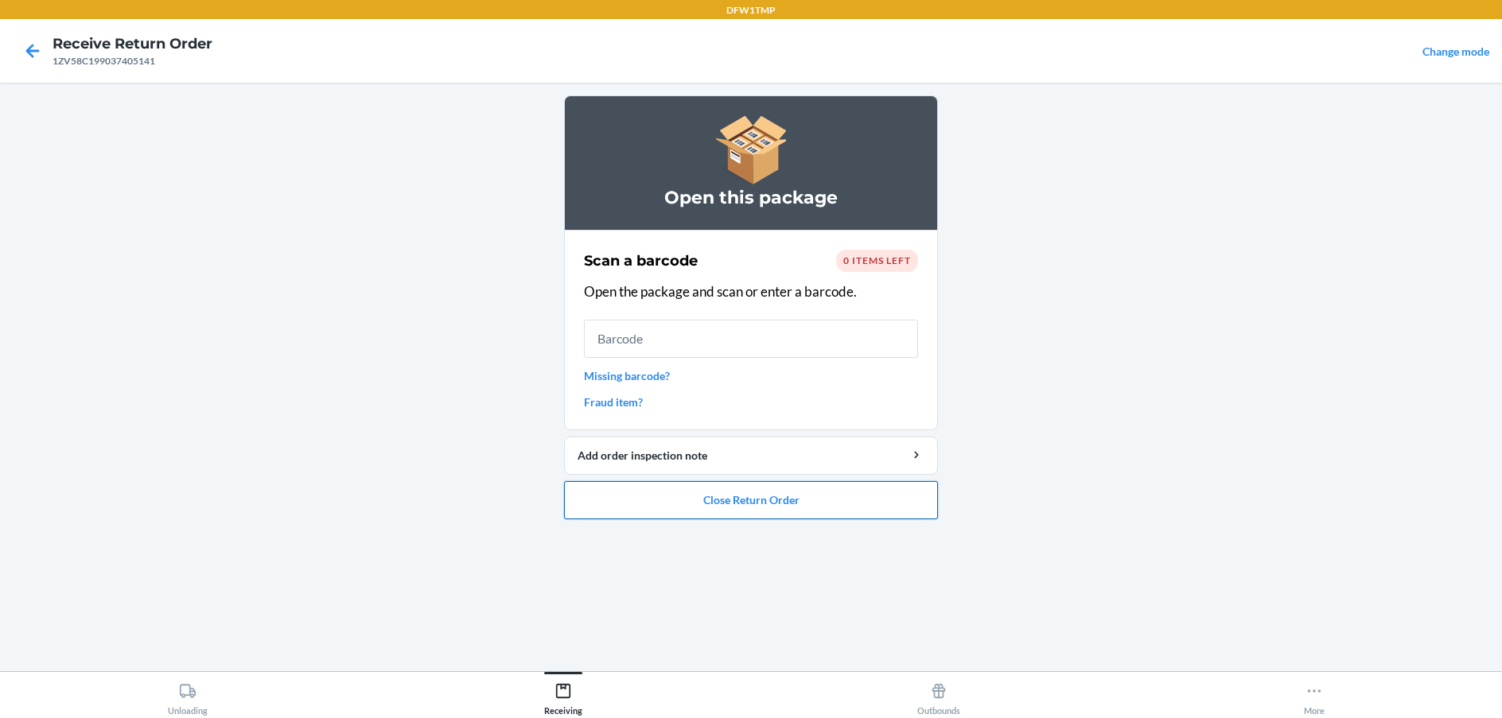
click at [838, 504] on button "Close Return Order" at bounding box center [751, 500] width 374 height 38
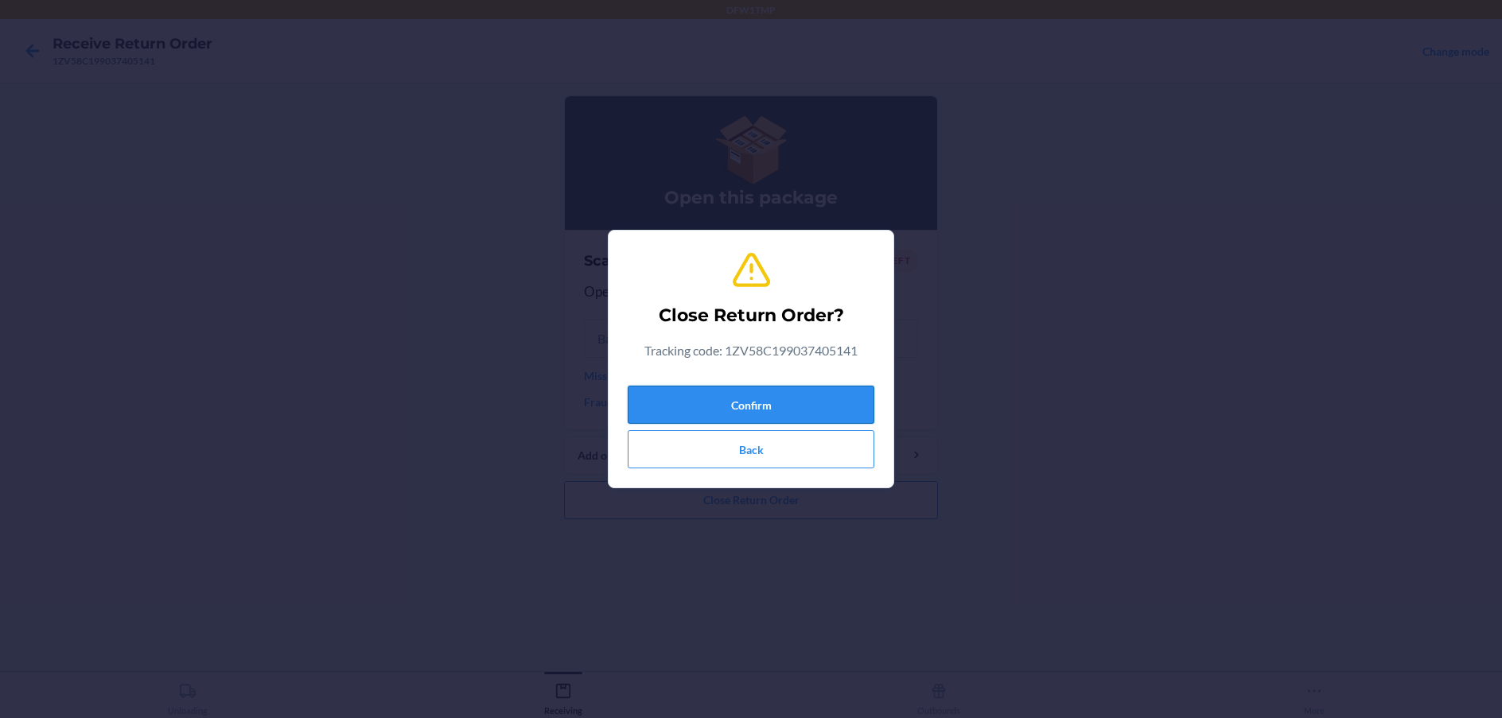
click at [852, 402] on button "Confirm" at bounding box center [751, 405] width 247 height 38
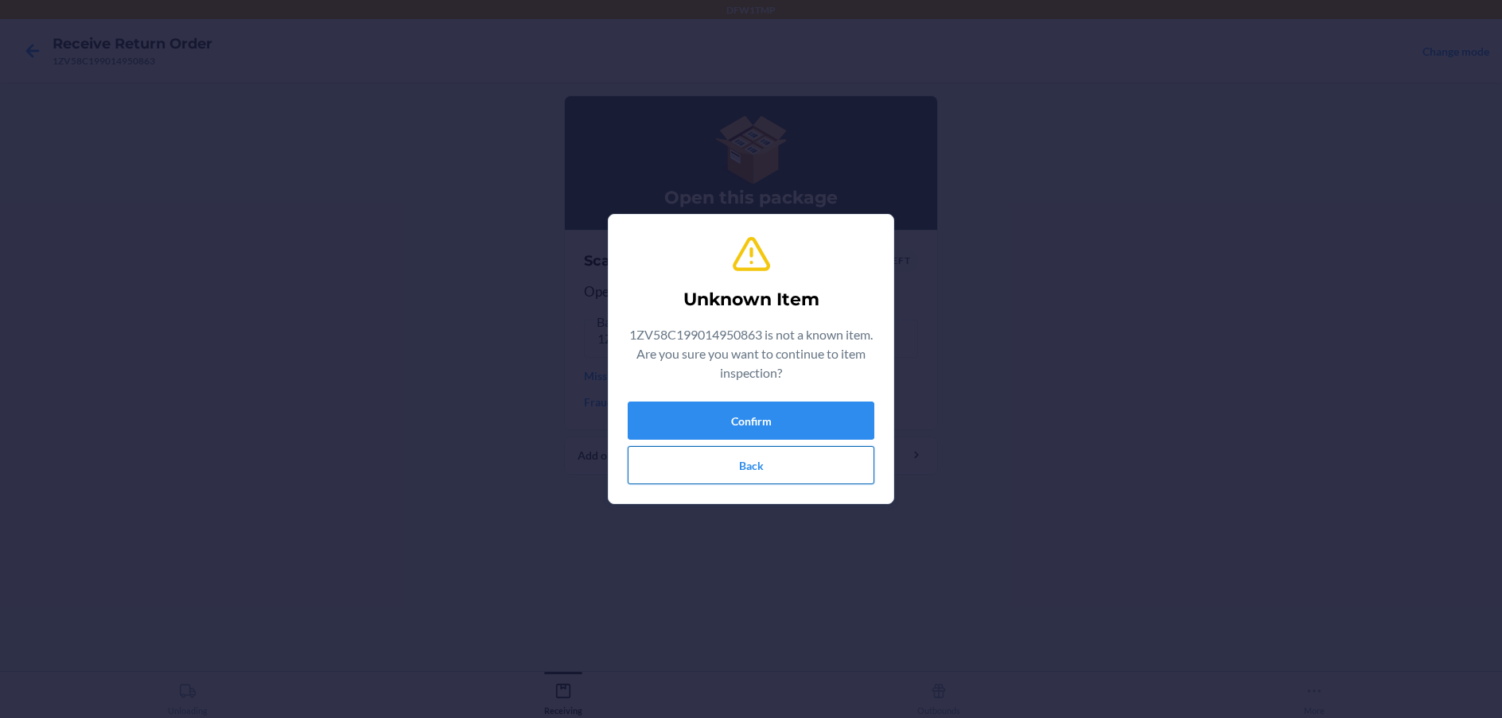
click at [792, 454] on button "Back" at bounding box center [751, 465] width 247 height 38
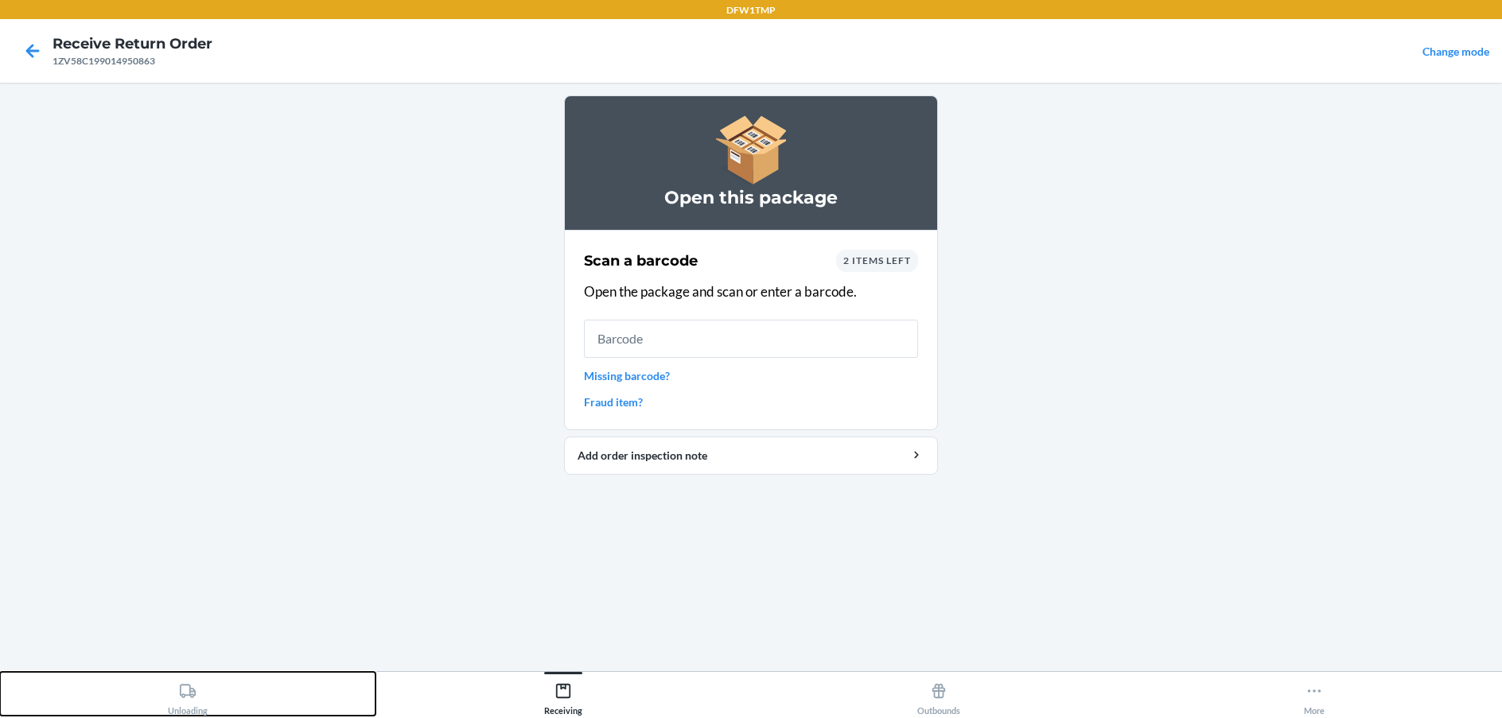
click at [185, 703] on div "Unloading" at bounding box center [188, 696] width 40 height 40
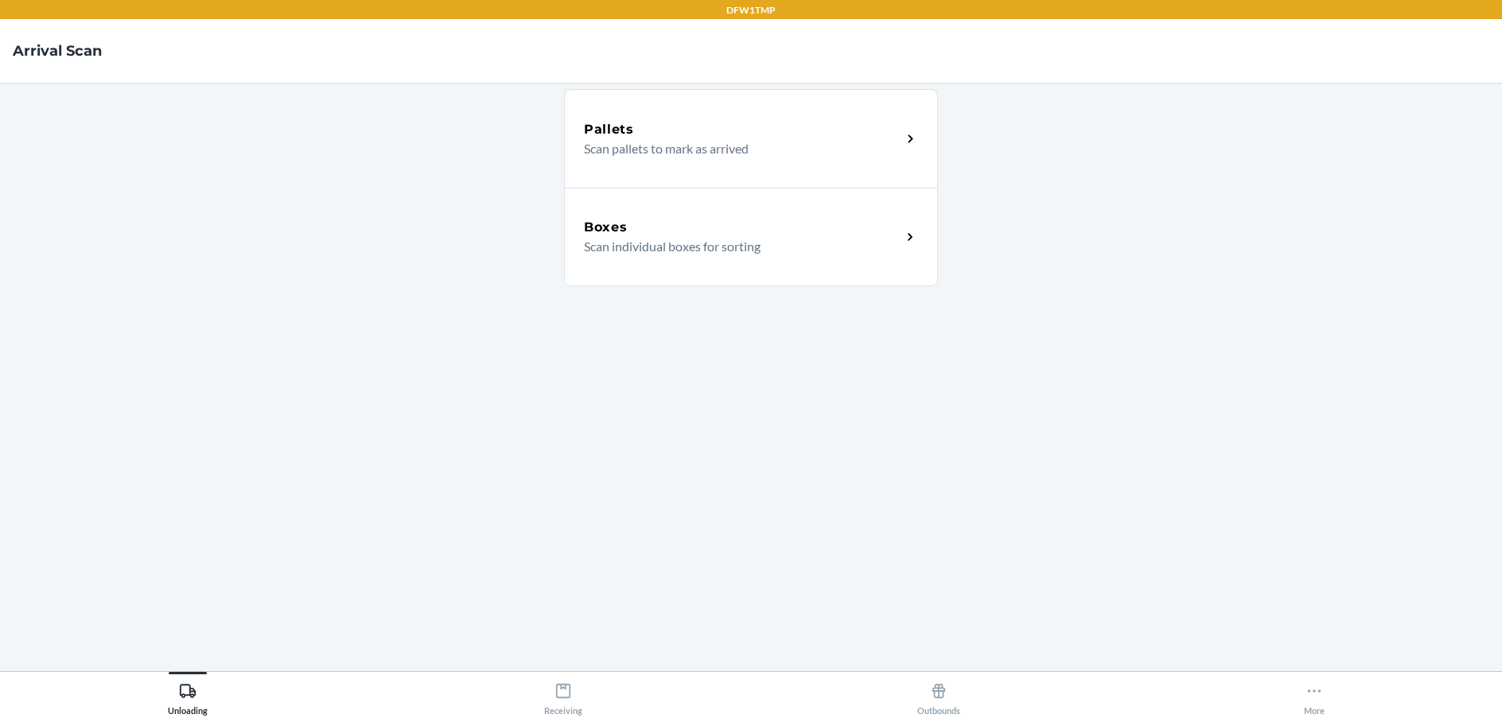
click at [853, 239] on p "Scan individual boxes for sorting" at bounding box center [736, 246] width 305 height 19
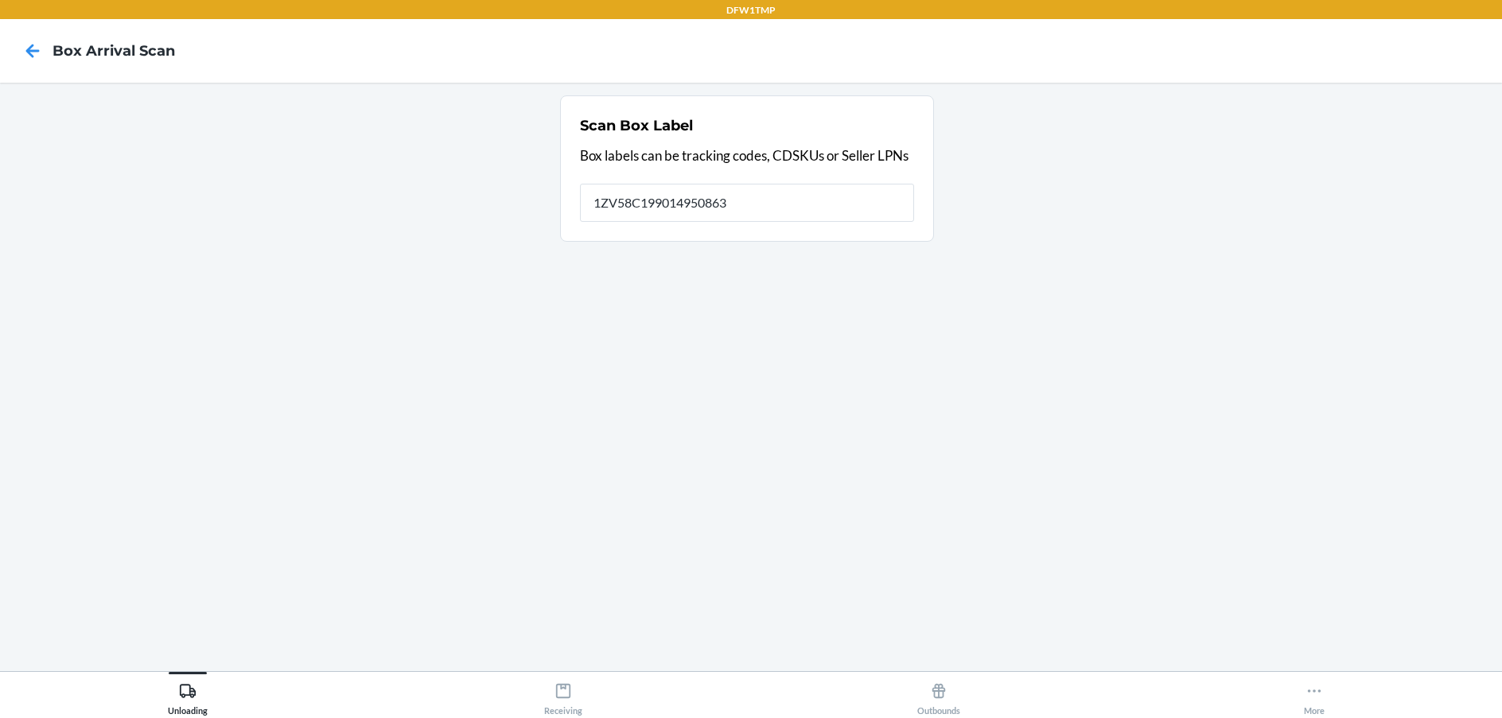
type input "1ZV58C199014950863"
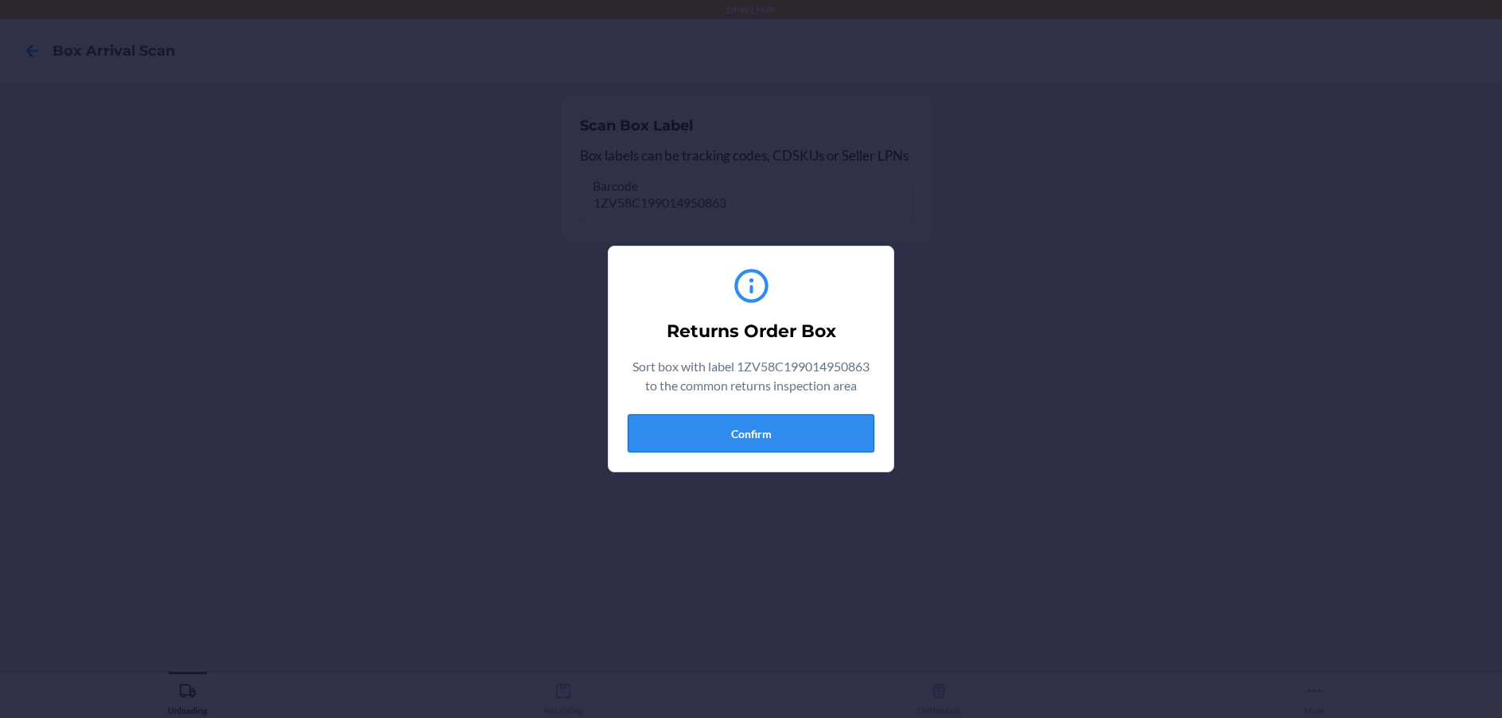
click at [803, 449] on button "Confirm" at bounding box center [751, 433] width 247 height 38
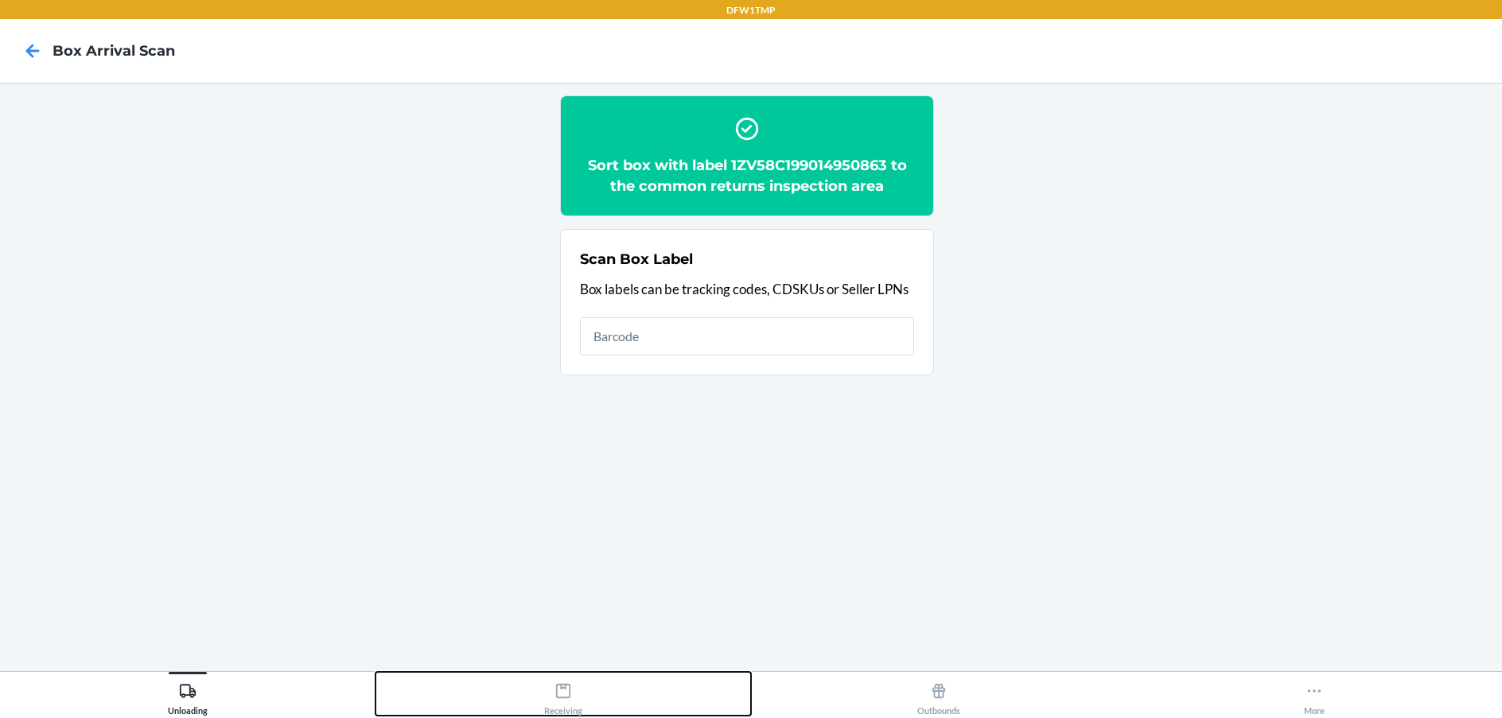
click at [586, 708] on button "Receiving" at bounding box center [562, 694] width 375 height 44
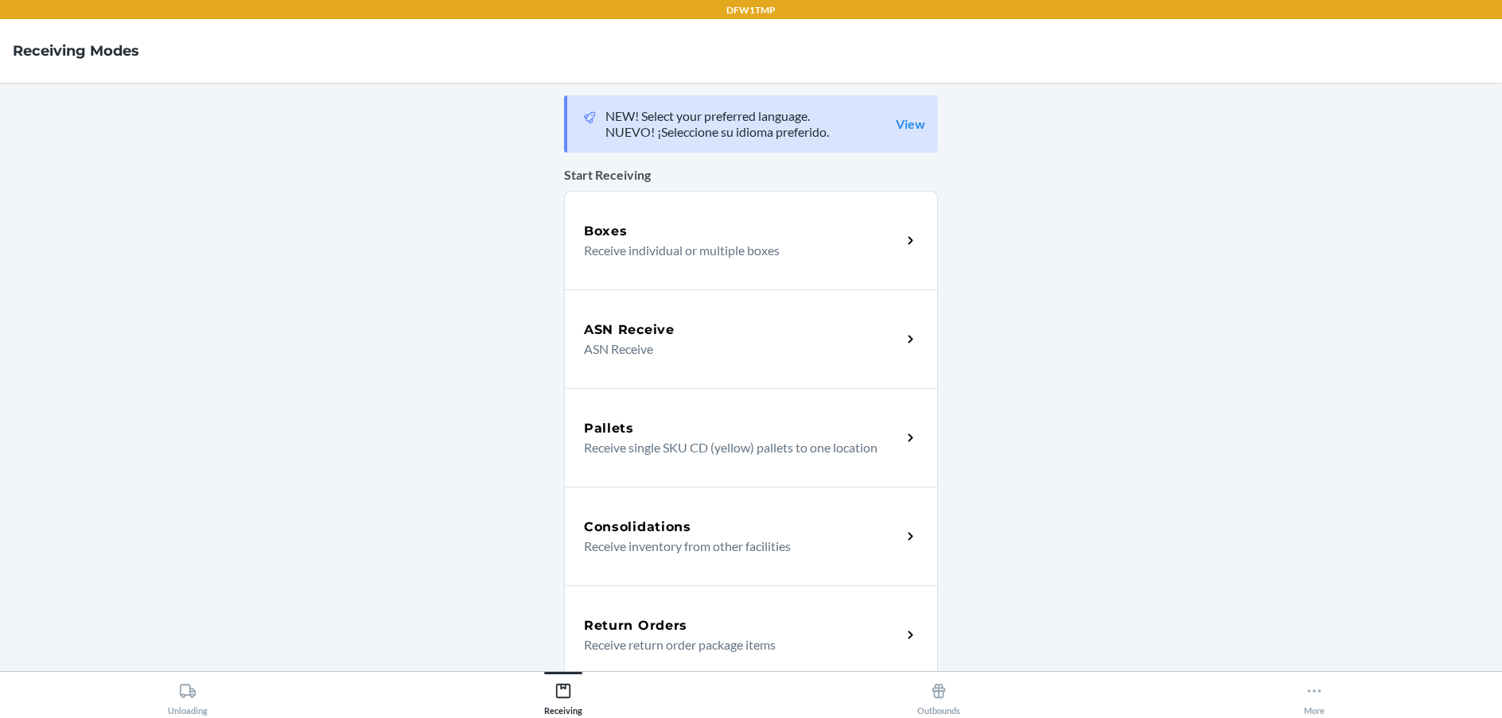
click at [736, 628] on div "Return Orders" at bounding box center [742, 625] width 317 height 19
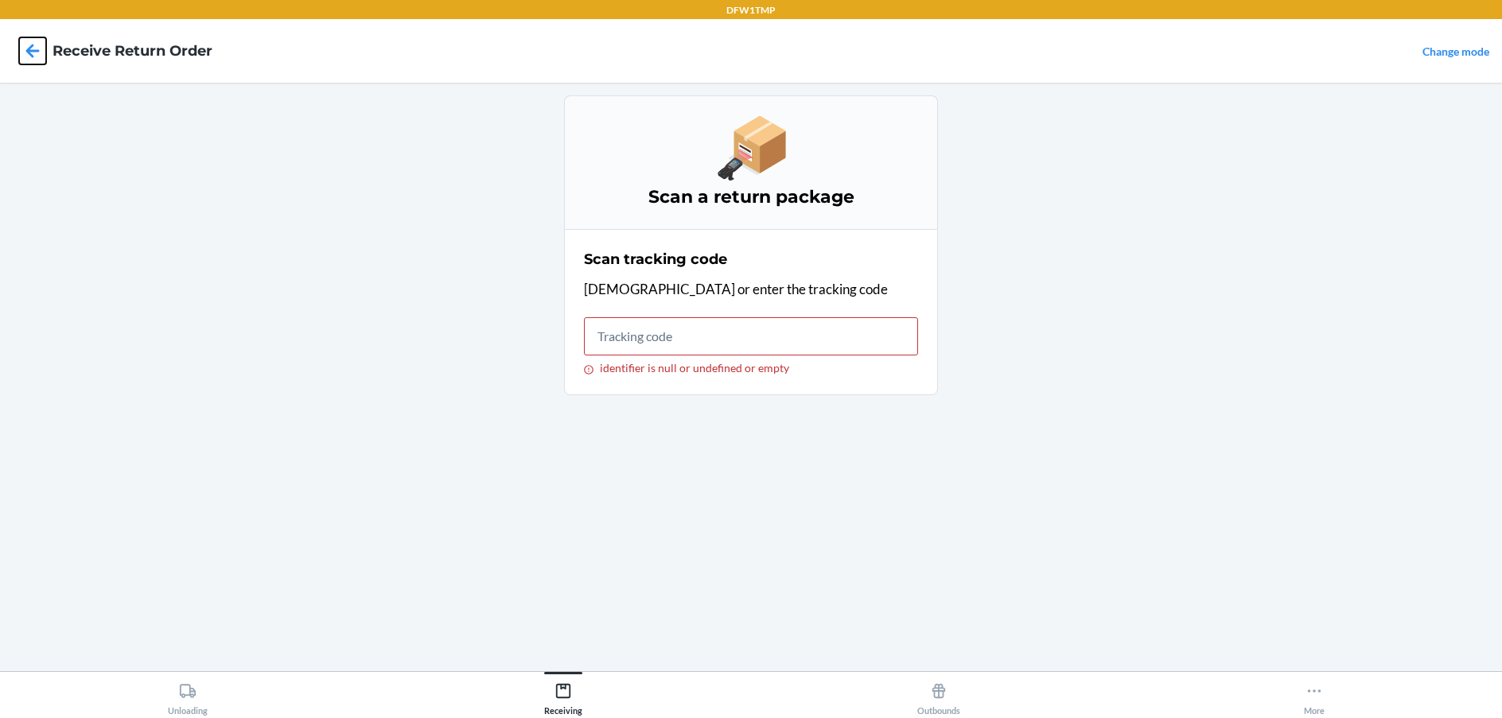
click at [37, 53] on icon at bounding box center [32, 50] width 27 height 27
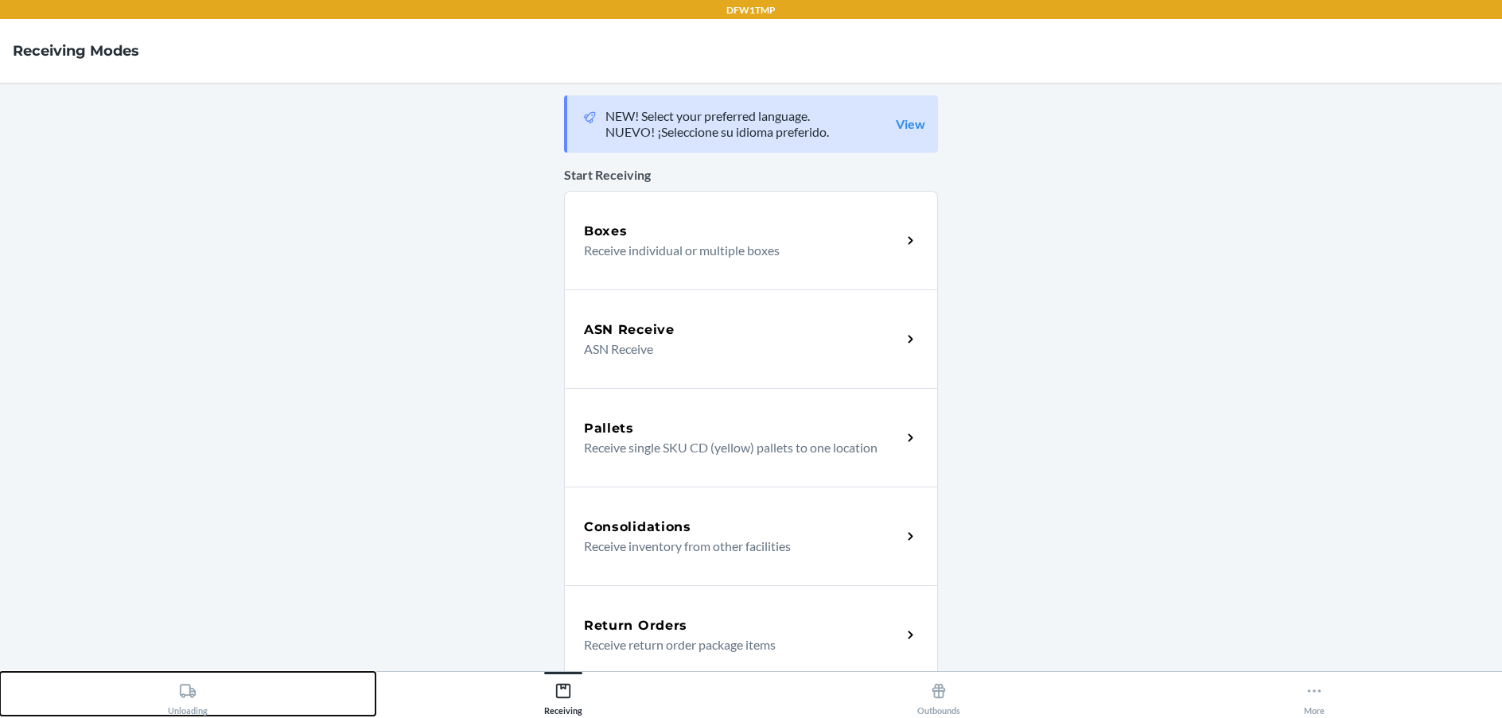
click at [188, 708] on div "Unloading" at bounding box center [188, 696] width 40 height 40
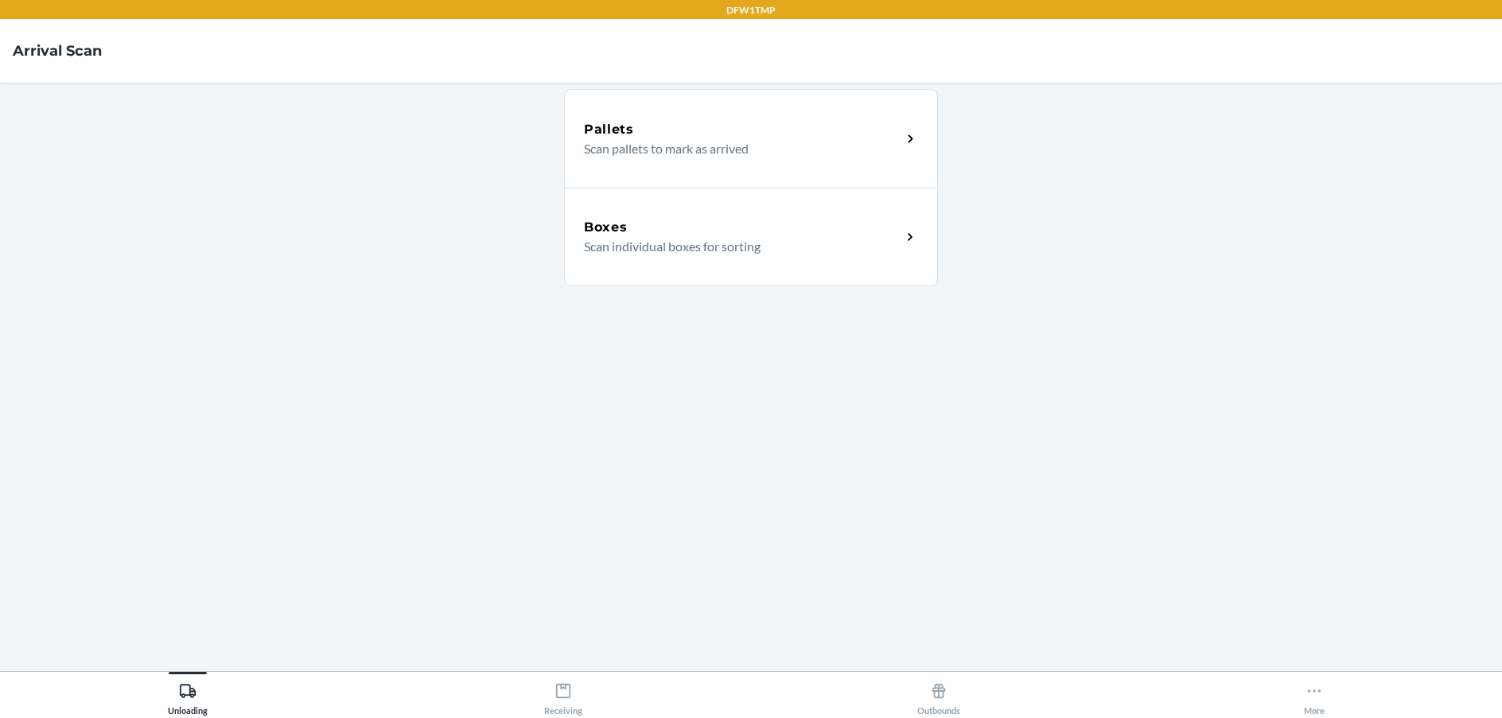
click at [837, 234] on div "Boxes" at bounding box center [742, 227] width 317 height 19
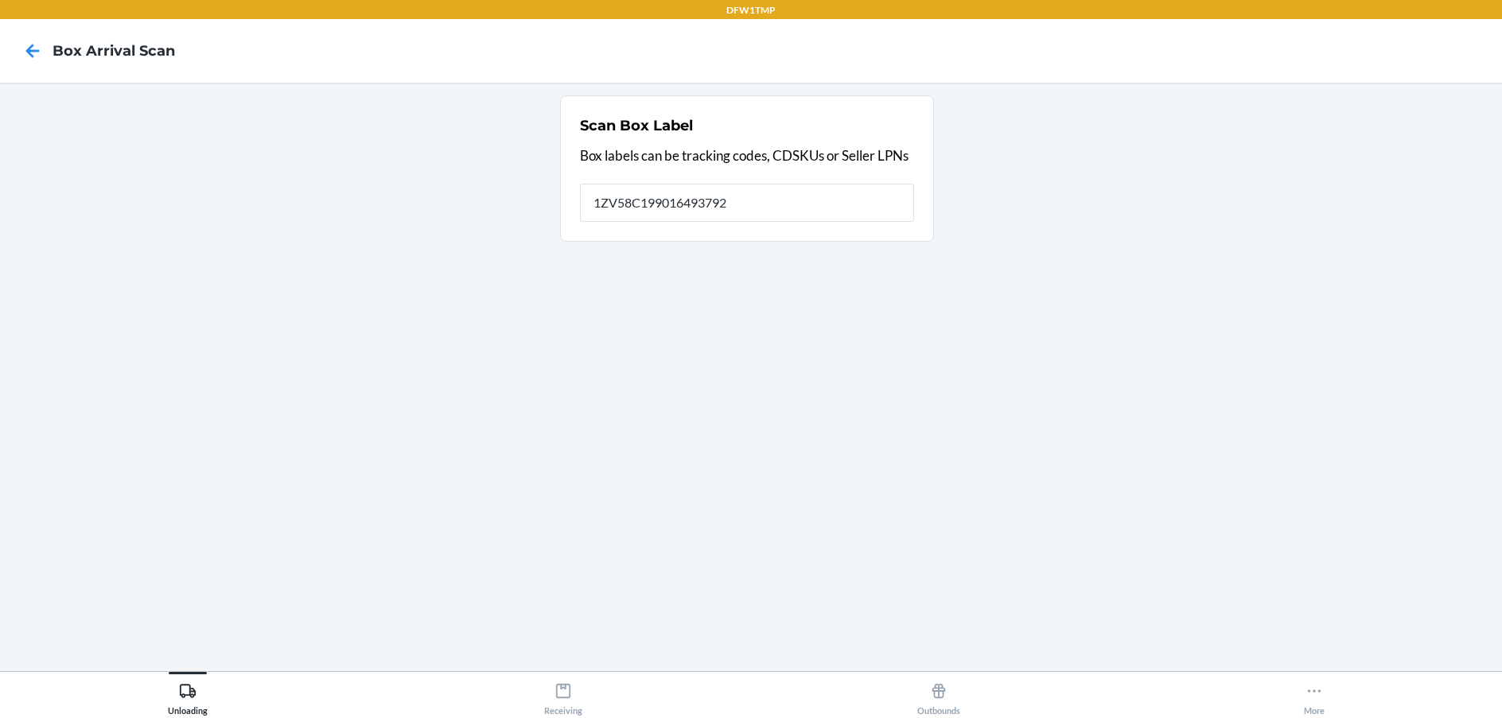
type input "1ZV58C199016493792"
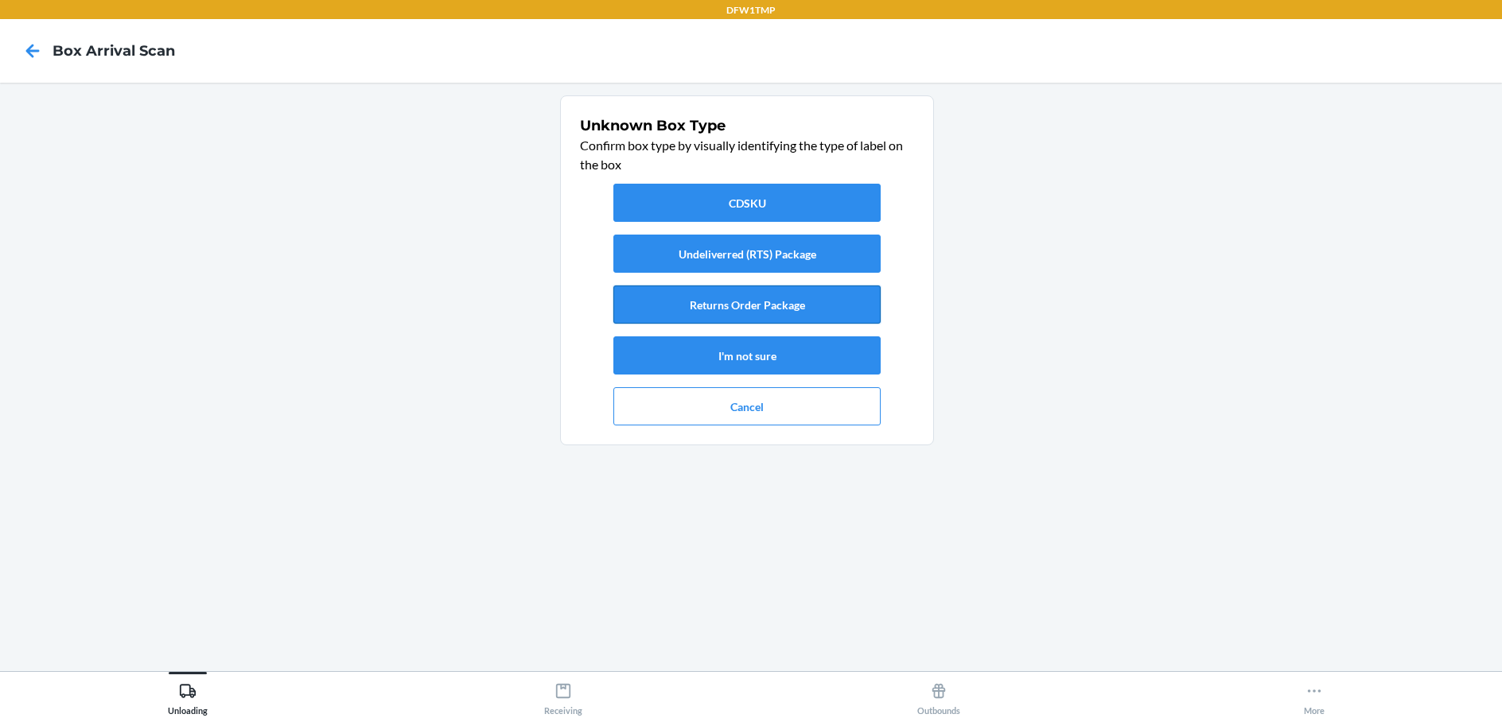
click at [772, 301] on button "Returns Order Package" at bounding box center [746, 305] width 267 height 38
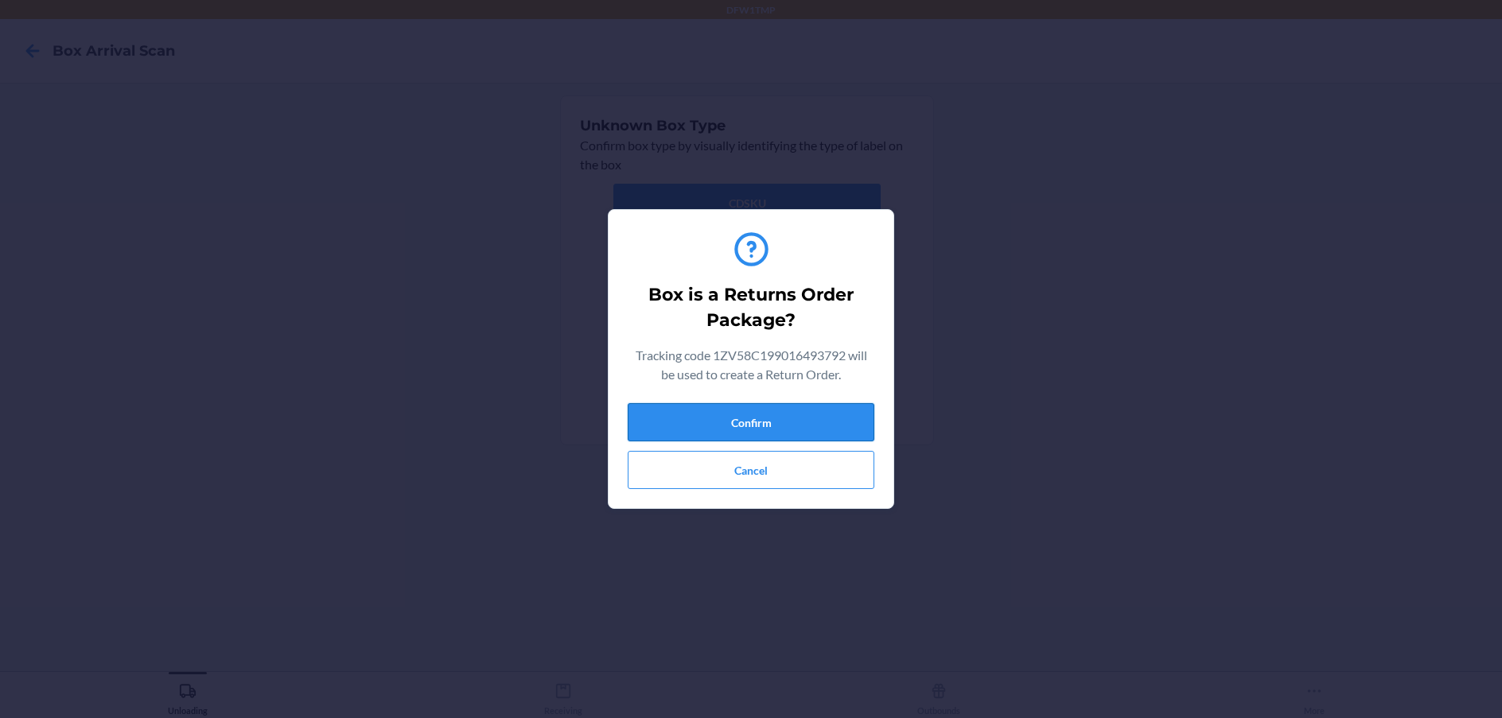
click at [774, 426] on button "Confirm" at bounding box center [751, 422] width 247 height 38
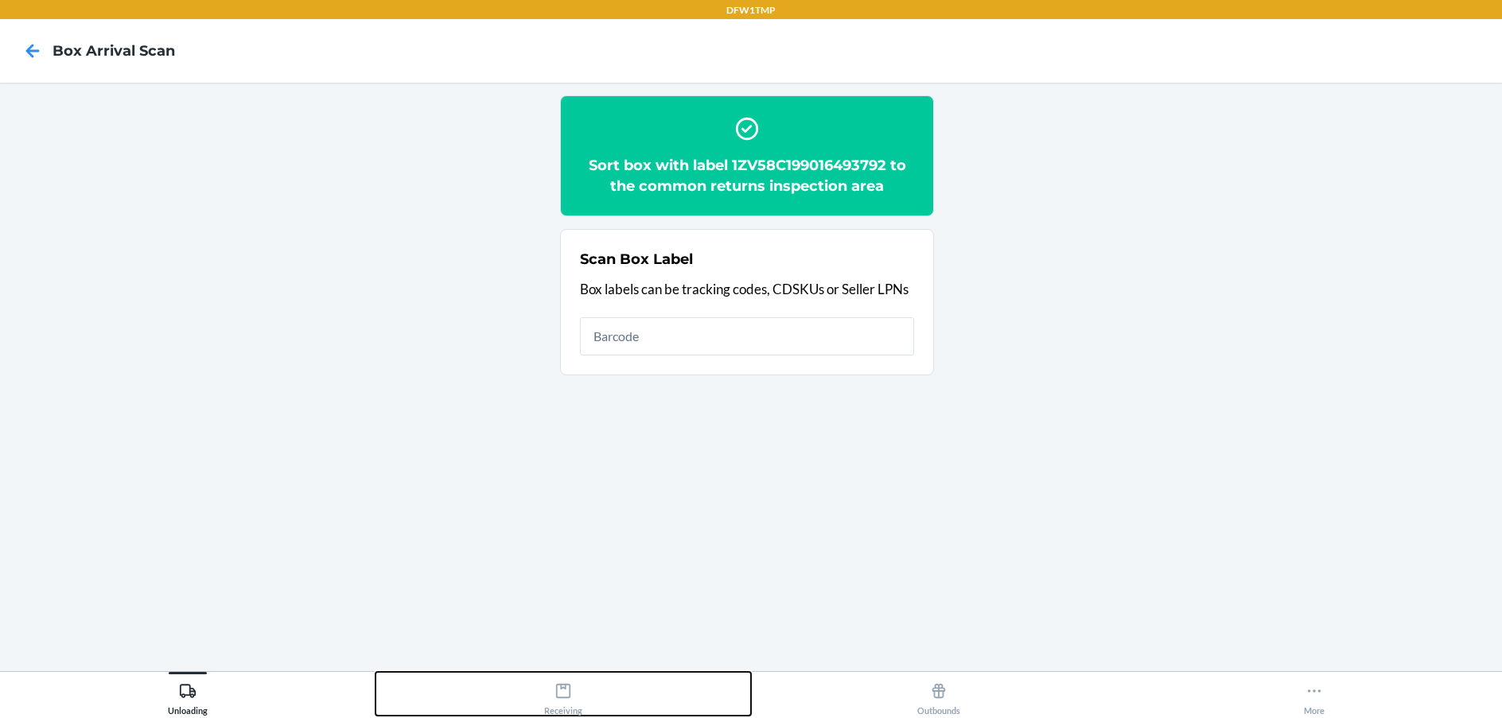
click at [555, 696] on icon at bounding box center [562, 690] width 17 height 17
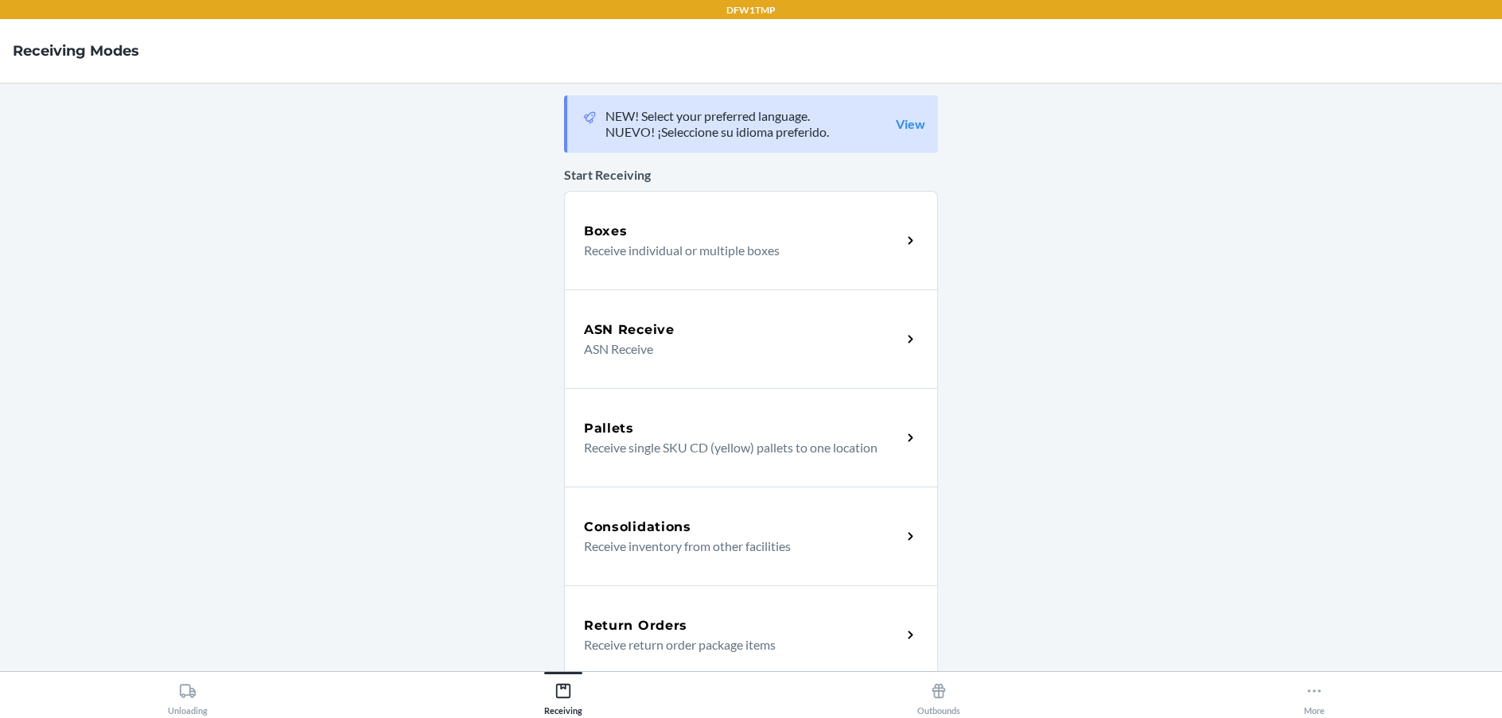
click at [675, 629] on h5 "Return Orders" at bounding box center [635, 625] width 103 height 19
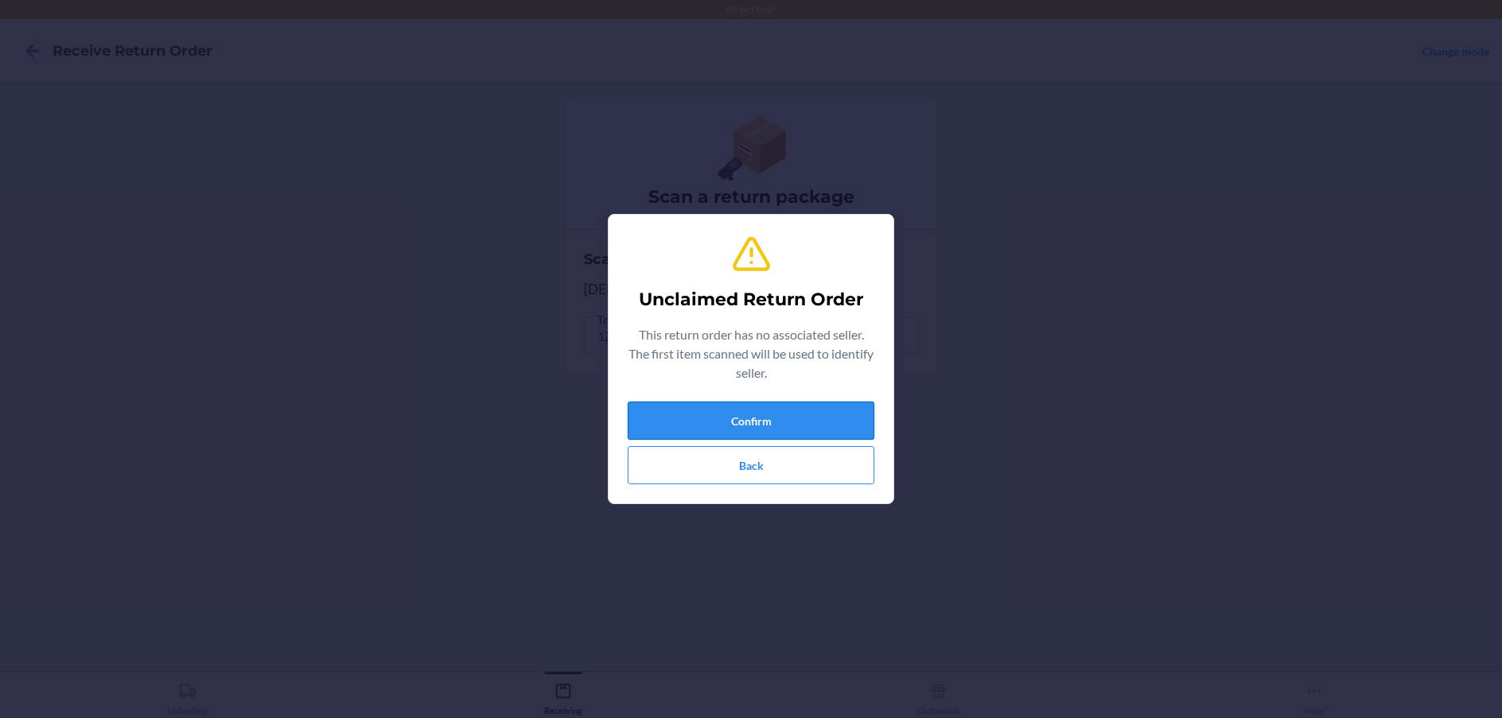
click at [827, 411] on button "Confirm" at bounding box center [751, 421] width 247 height 38
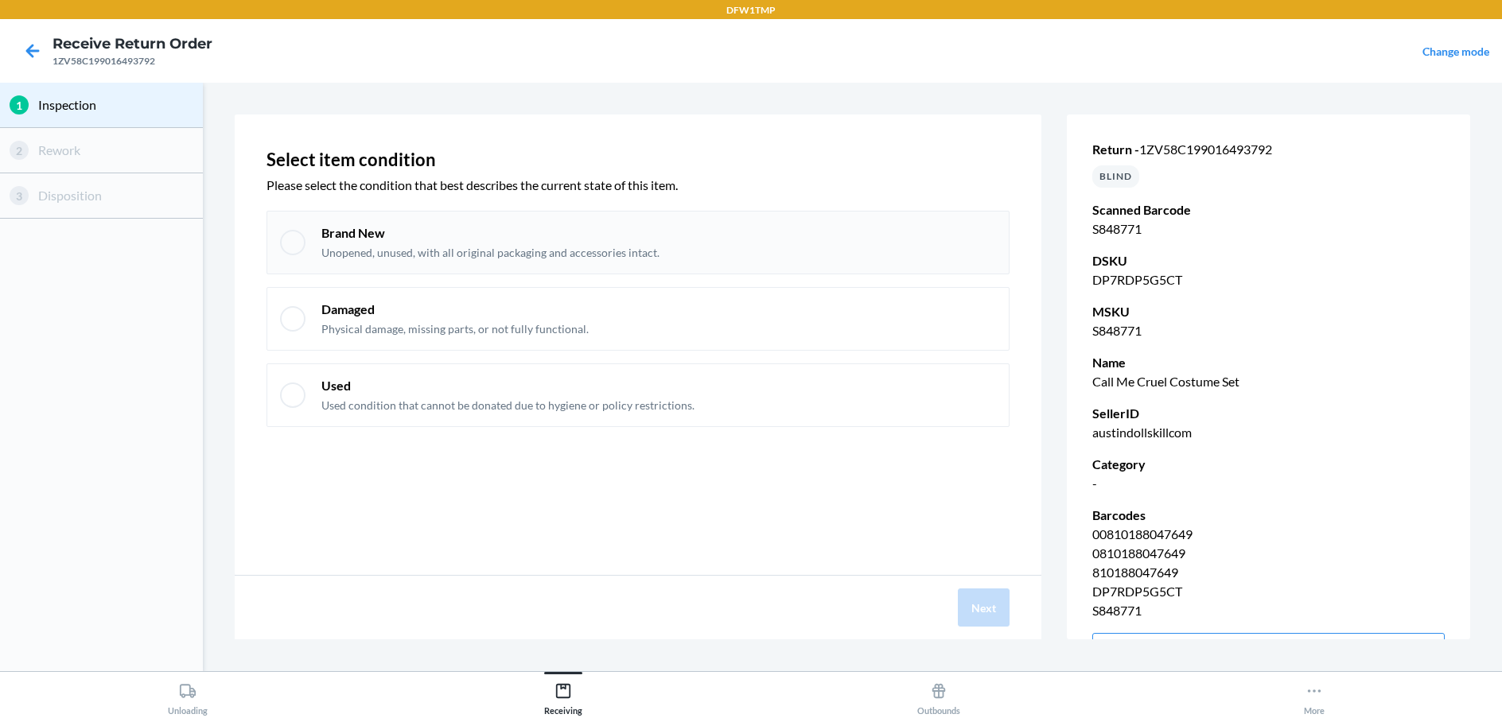
click at [290, 251] on div at bounding box center [292, 242] width 25 height 25
checkbox input "true"
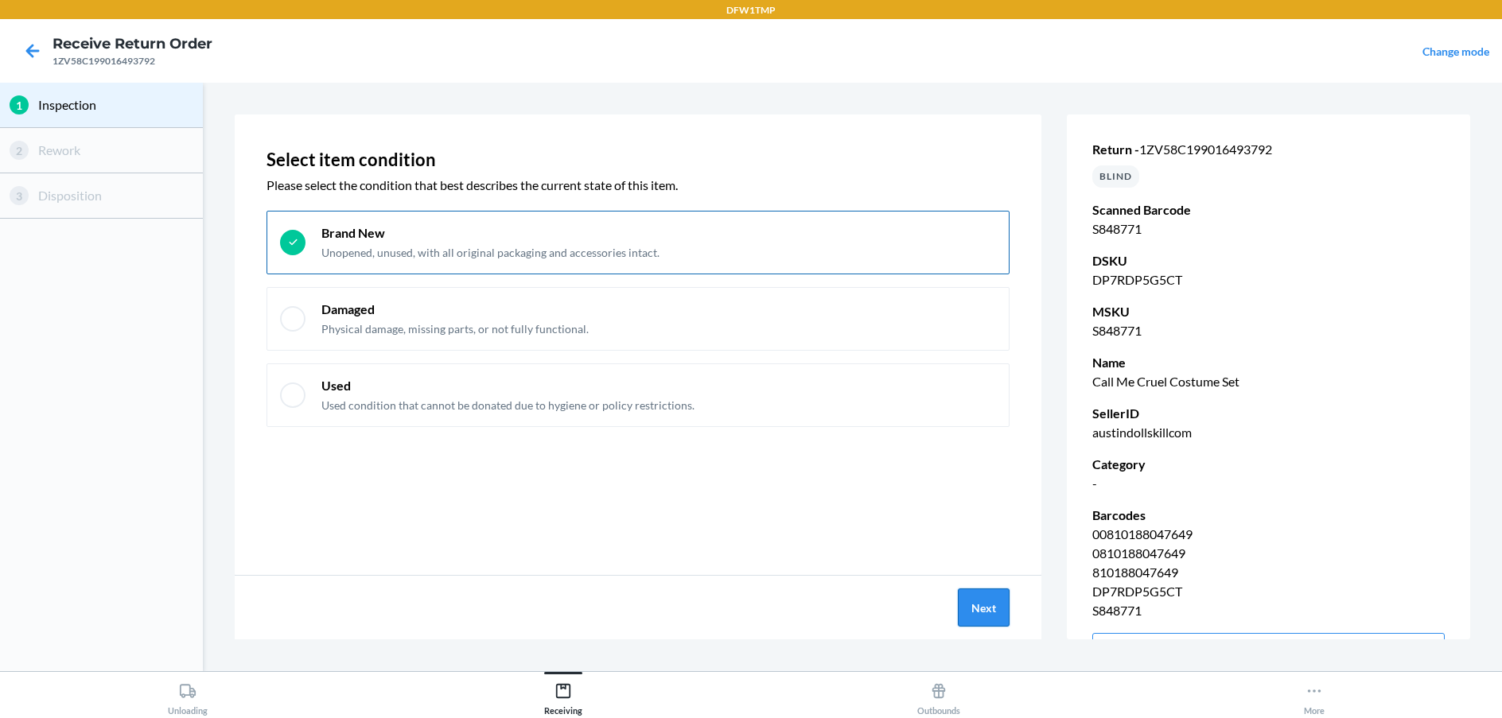
click at [986, 620] on button "Next" at bounding box center [984, 608] width 52 height 38
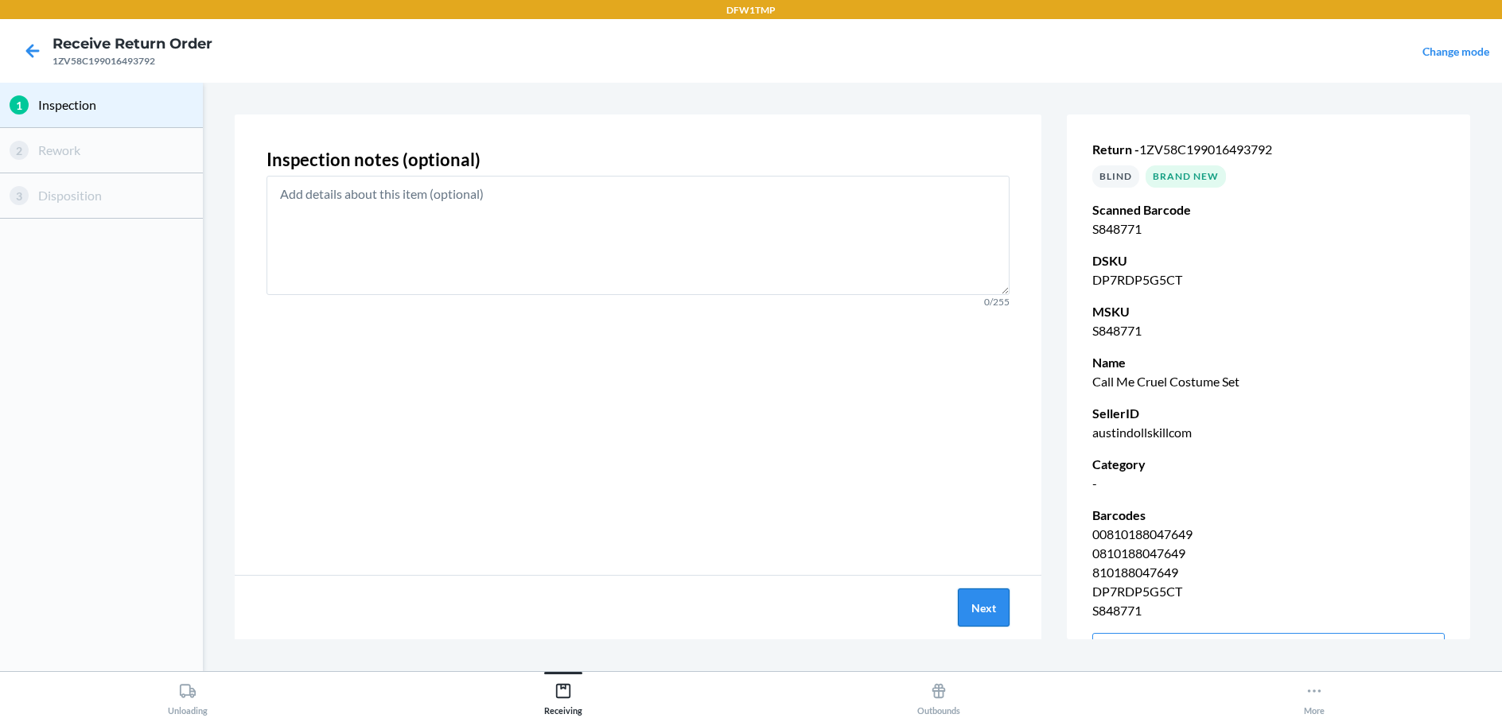
click at [987, 615] on button "Next" at bounding box center [984, 608] width 52 height 38
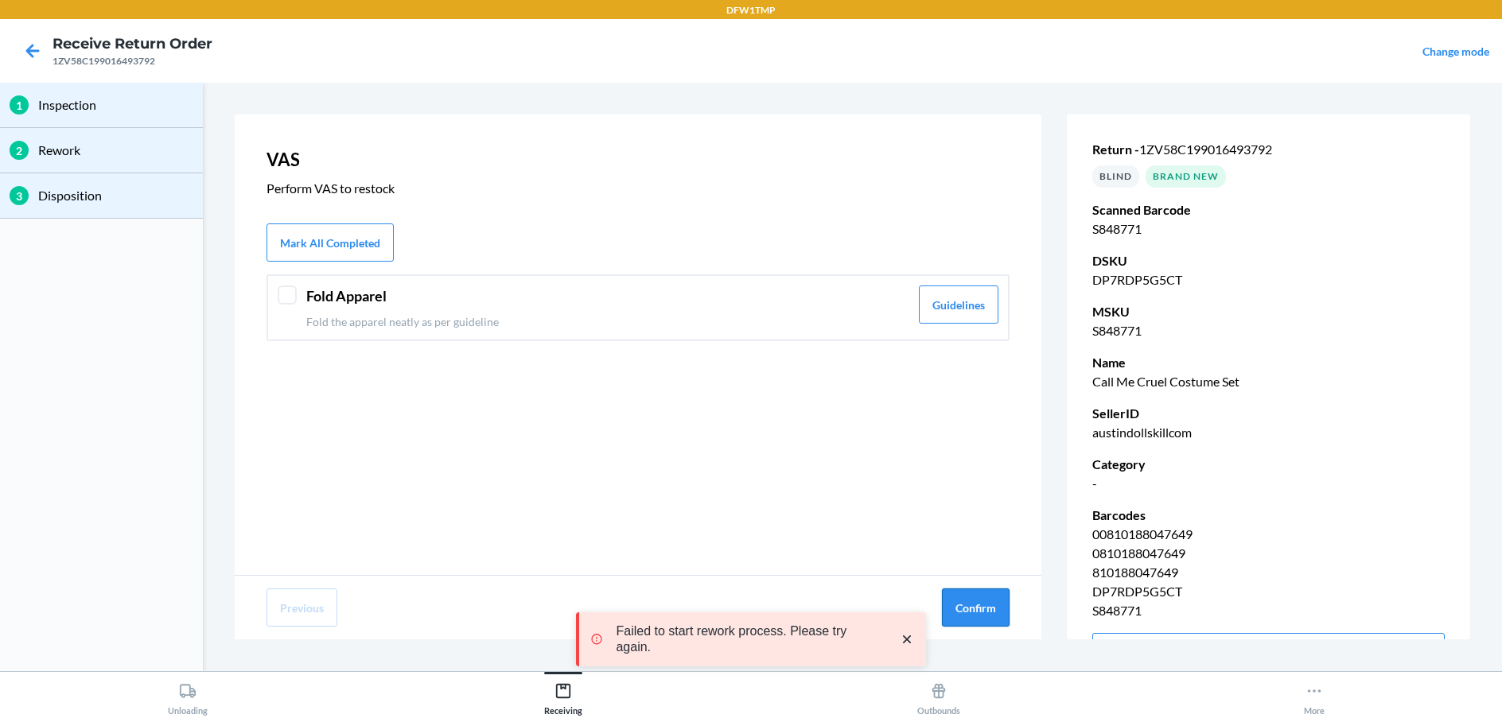
click at [989, 609] on button "Confirm" at bounding box center [976, 608] width 68 height 38
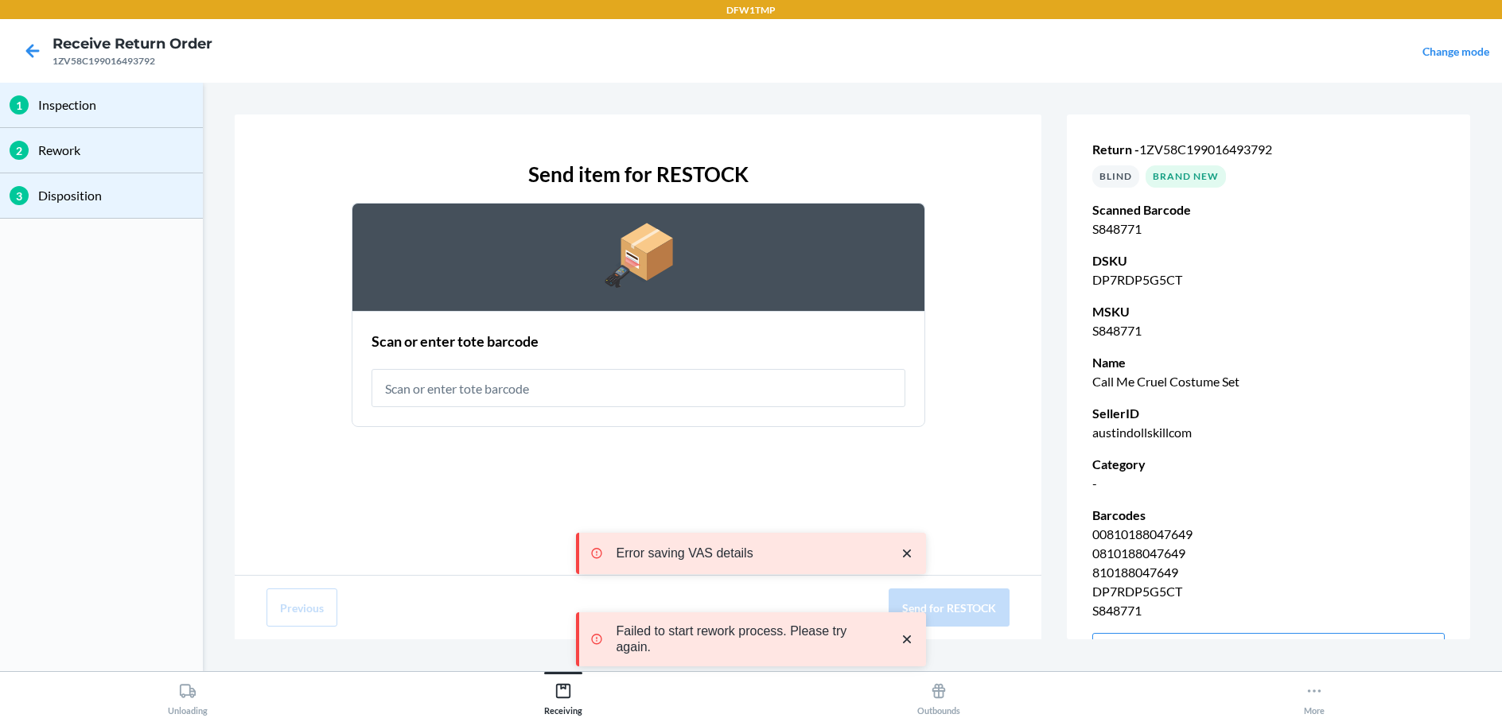
click at [901, 555] on icon "close toast" at bounding box center [907, 554] width 16 height 16
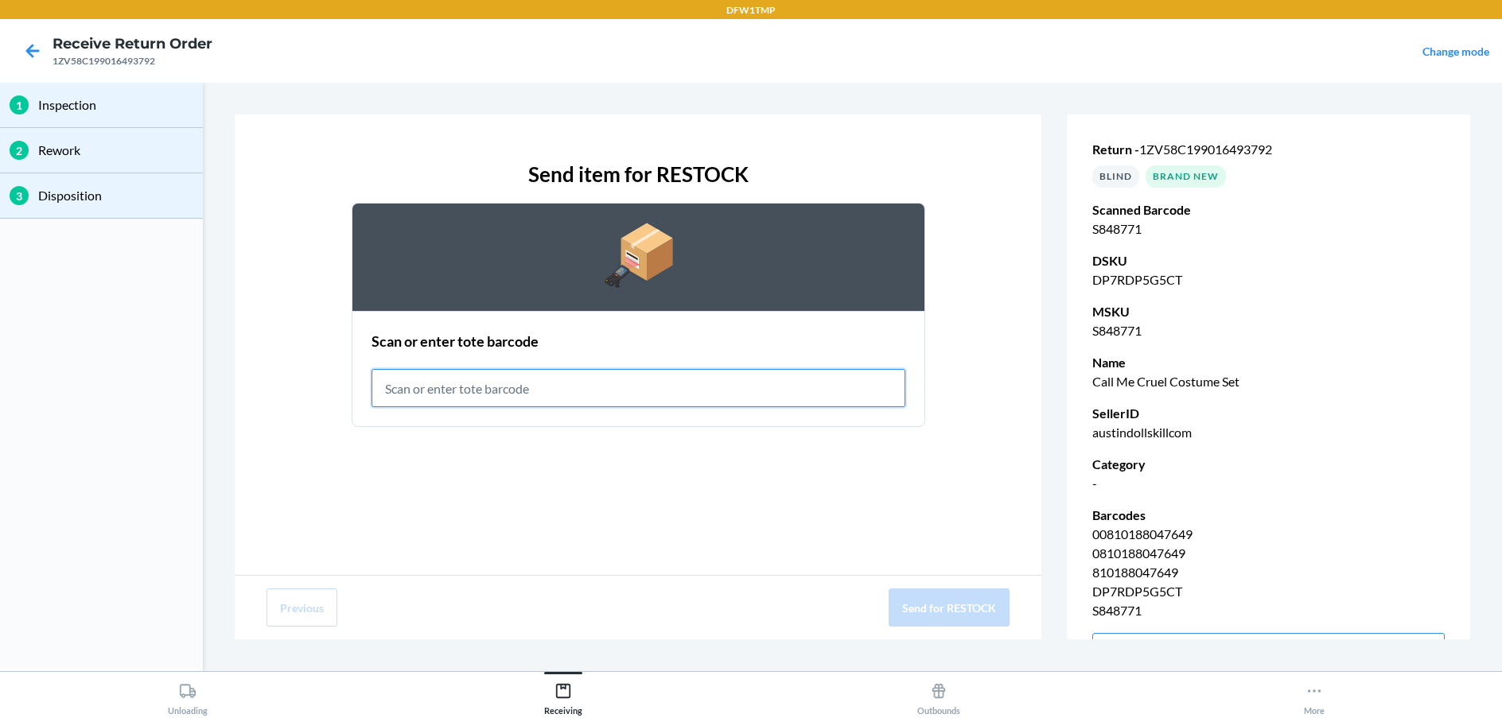
click at [426, 393] on input "text" at bounding box center [638, 388] width 534 height 38
type input "RT-06"
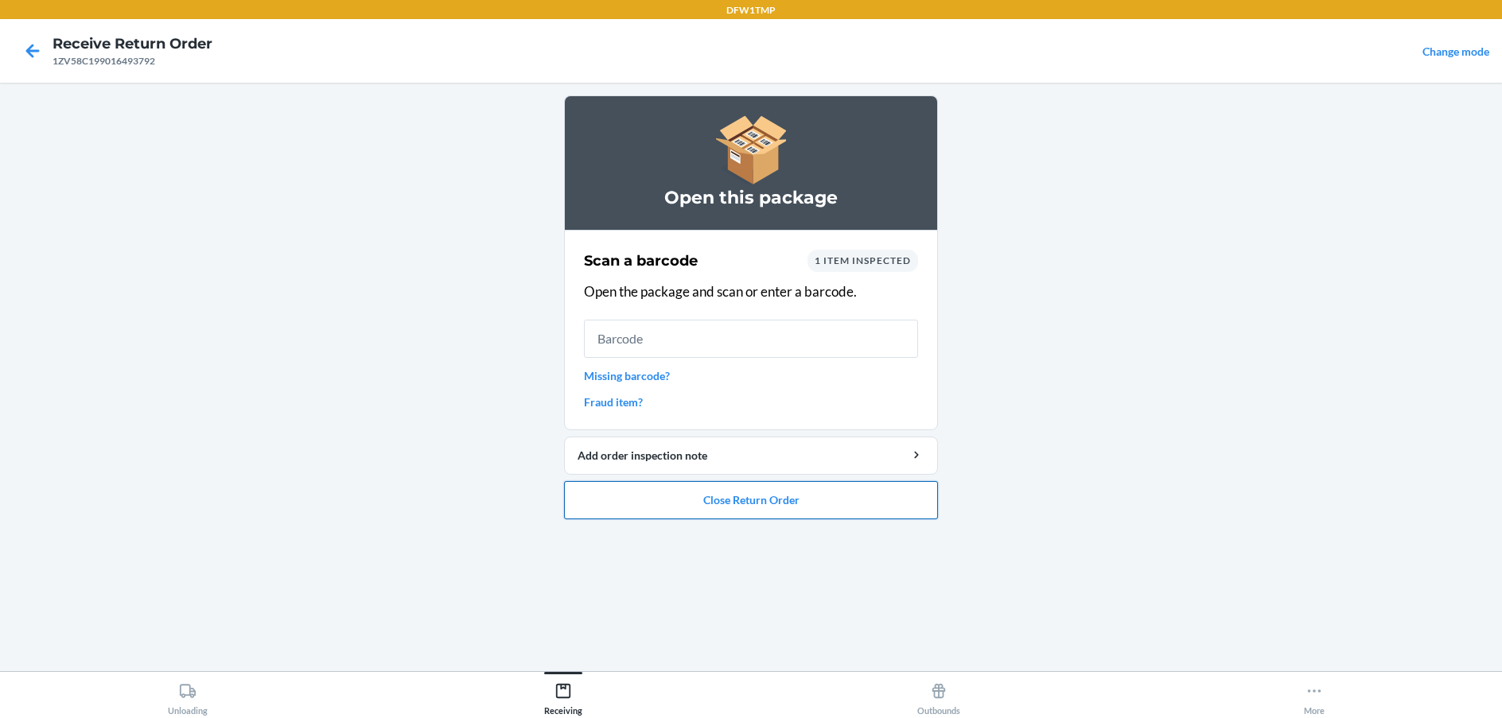
click at [788, 517] on button "Close Return Order" at bounding box center [751, 500] width 374 height 38
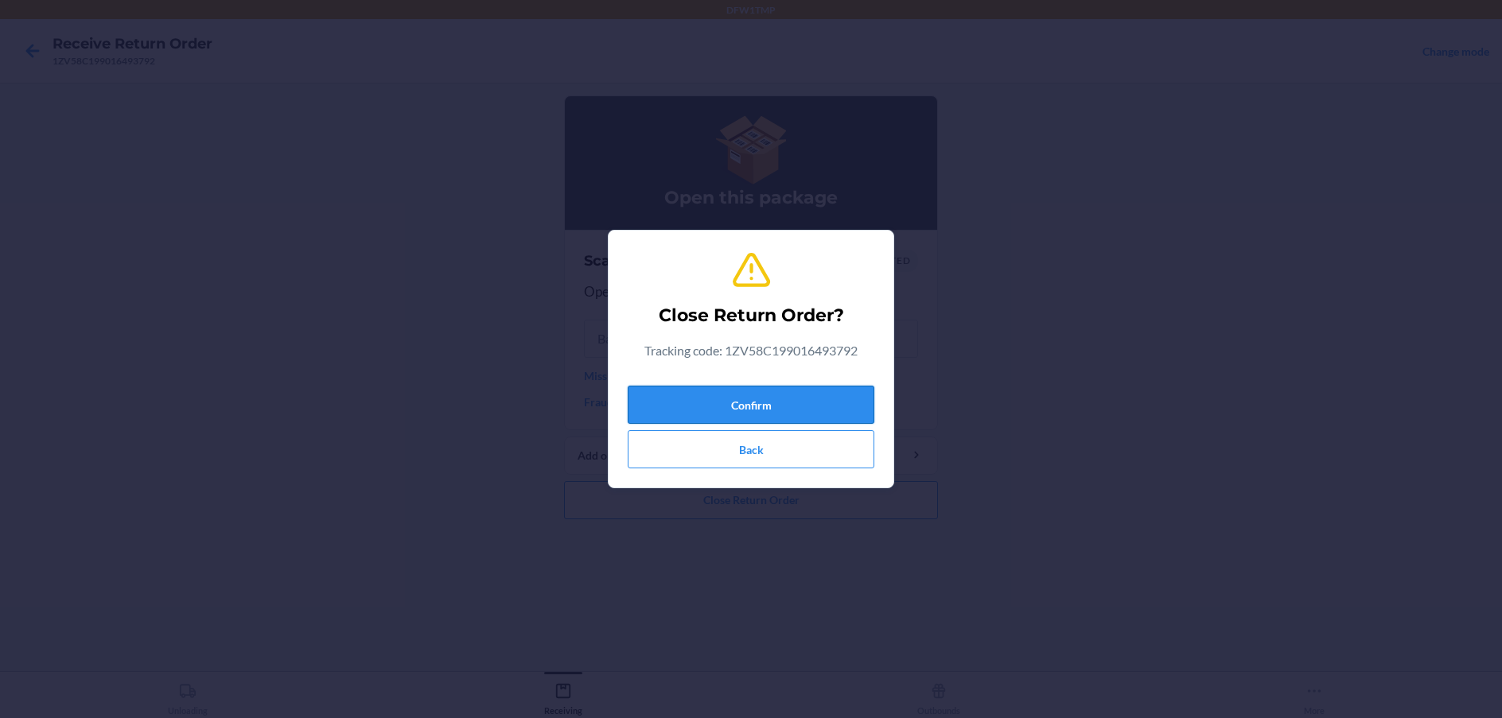
click at [764, 416] on button "Confirm" at bounding box center [751, 405] width 247 height 38
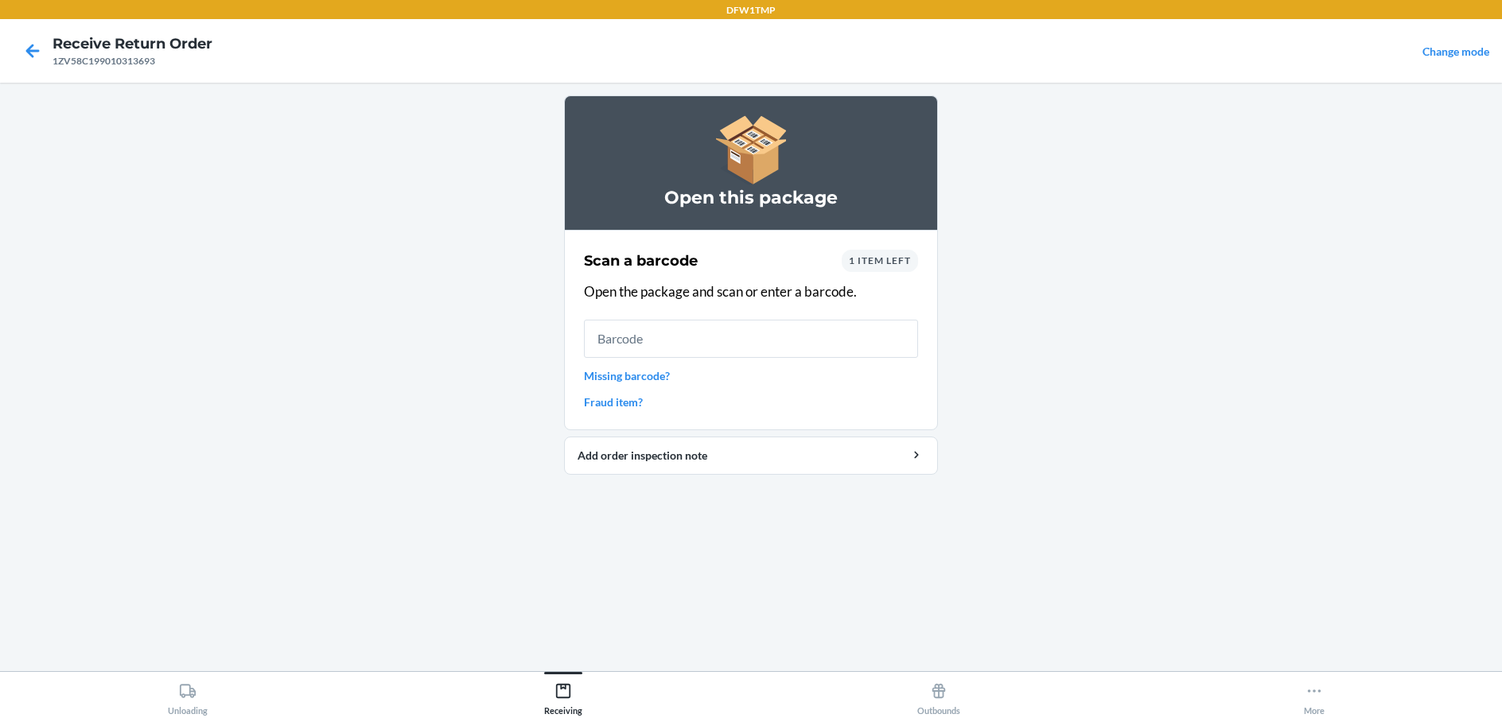
click at [1142, 406] on main "Open this package Scan a barcode 1 item left Open the package and scan or enter…" at bounding box center [751, 377] width 1502 height 589
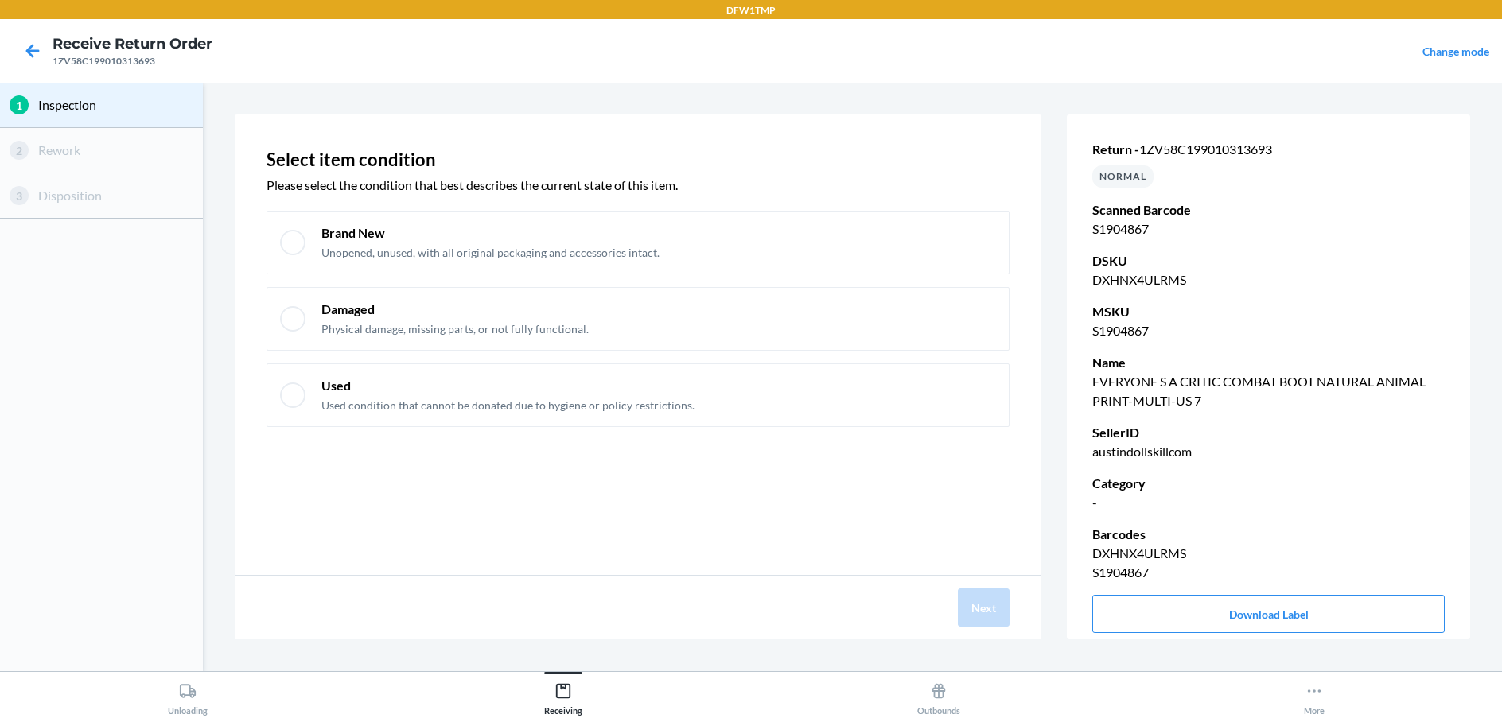
drag, startPoint x: 288, startPoint y: 239, endPoint x: 569, endPoint y: 353, distance: 303.7
click at [286, 241] on div at bounding box center [292, 242] width 25 height 25
checkbox input "true"
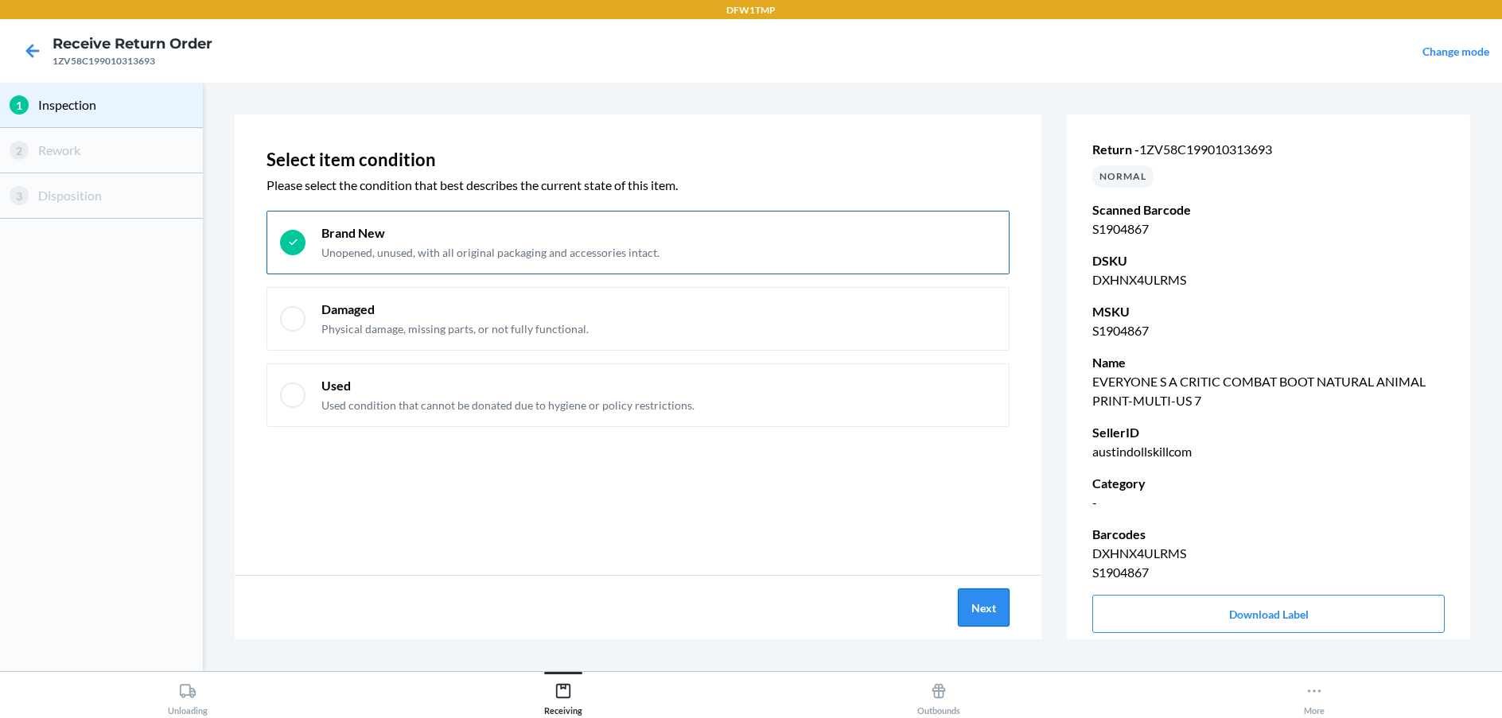
click at [986, 612] on button "Next" at bounding box center [984, 608] width 52 height 38
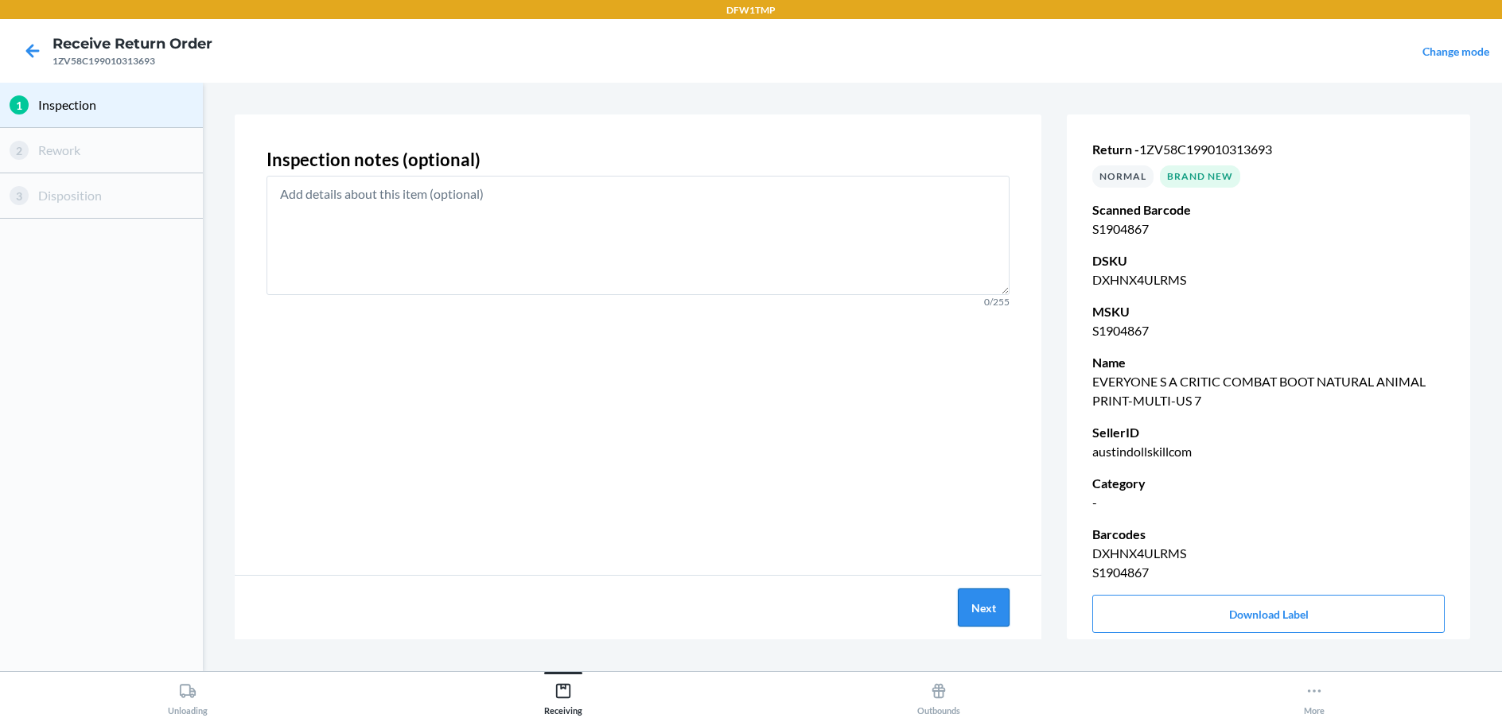
click at [992, 620] on button "Next" at bounding box center [984, 608] width 52 height 38
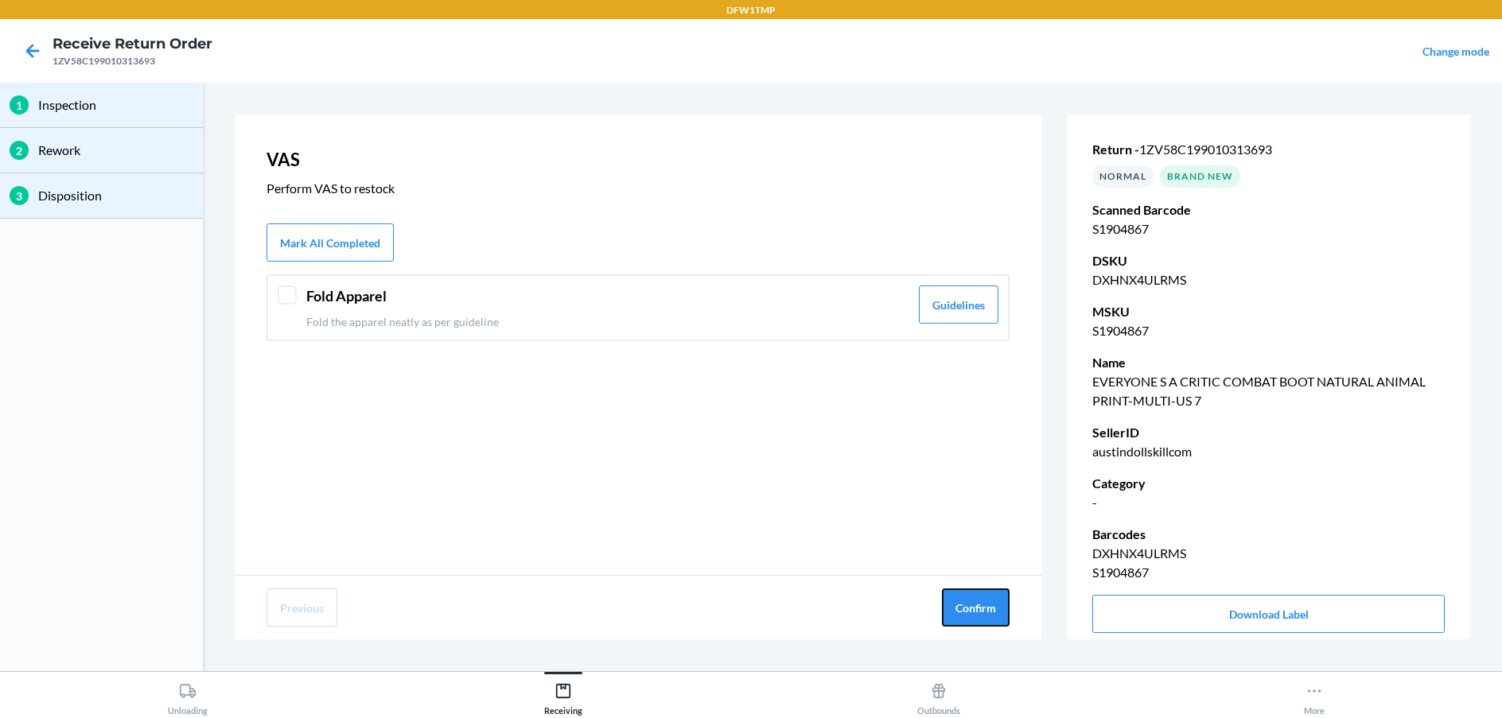
click at [991, 620] on button "Confirm" at bounding box center [976, 608] width 68 height 38
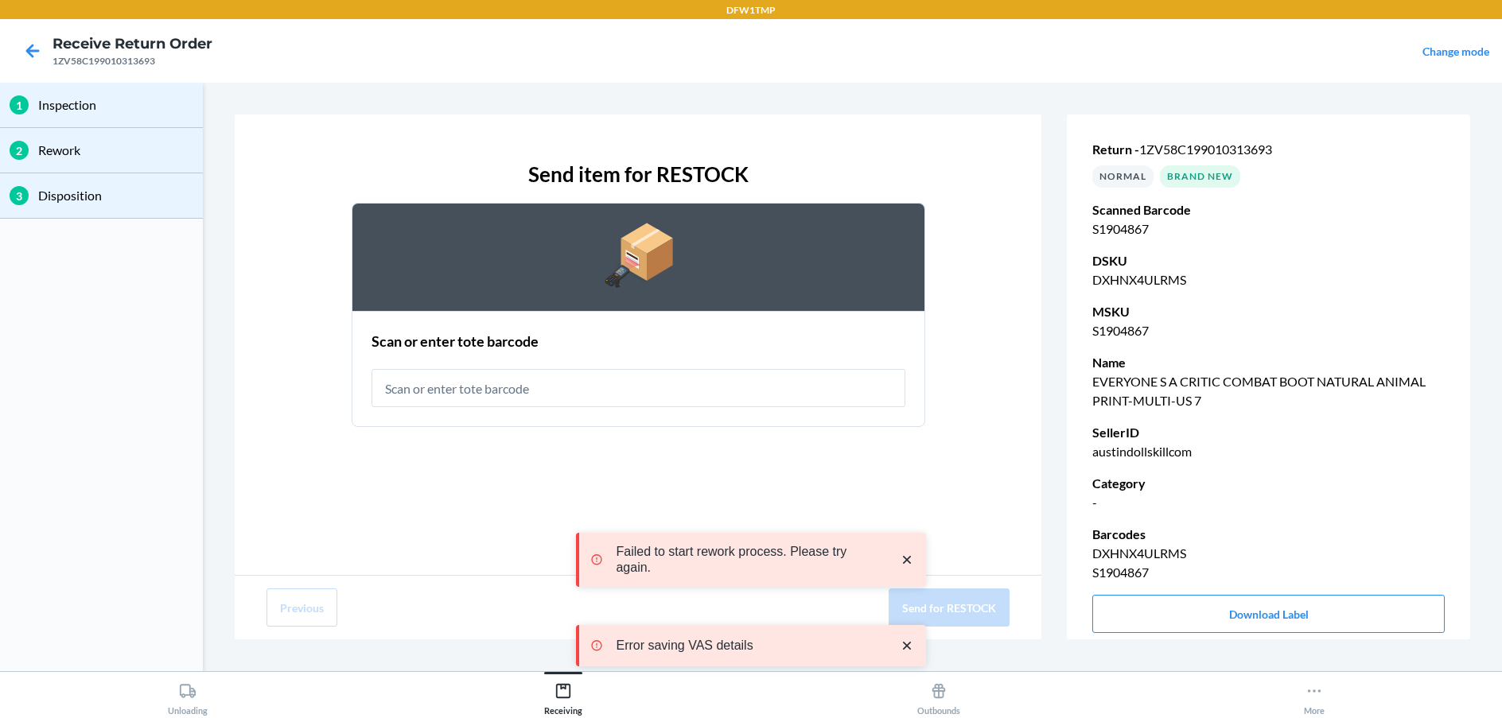
click at [717, 398] on input "text" at bounding box center [638, 388] width 534 height 38
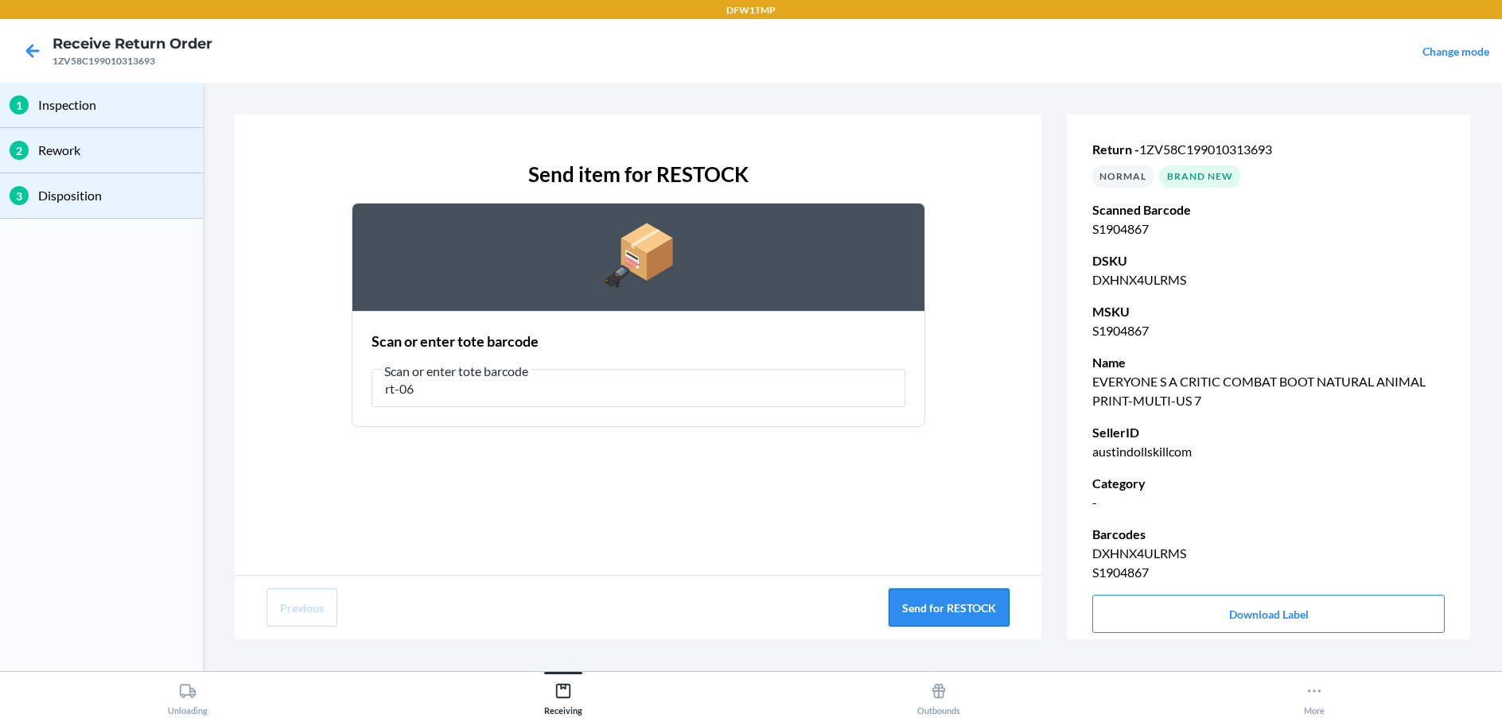
type input "rt-06"
click at [946, 603] on button "Send for RESTOCK" at bounding box center [948, 608] width 121 height 38
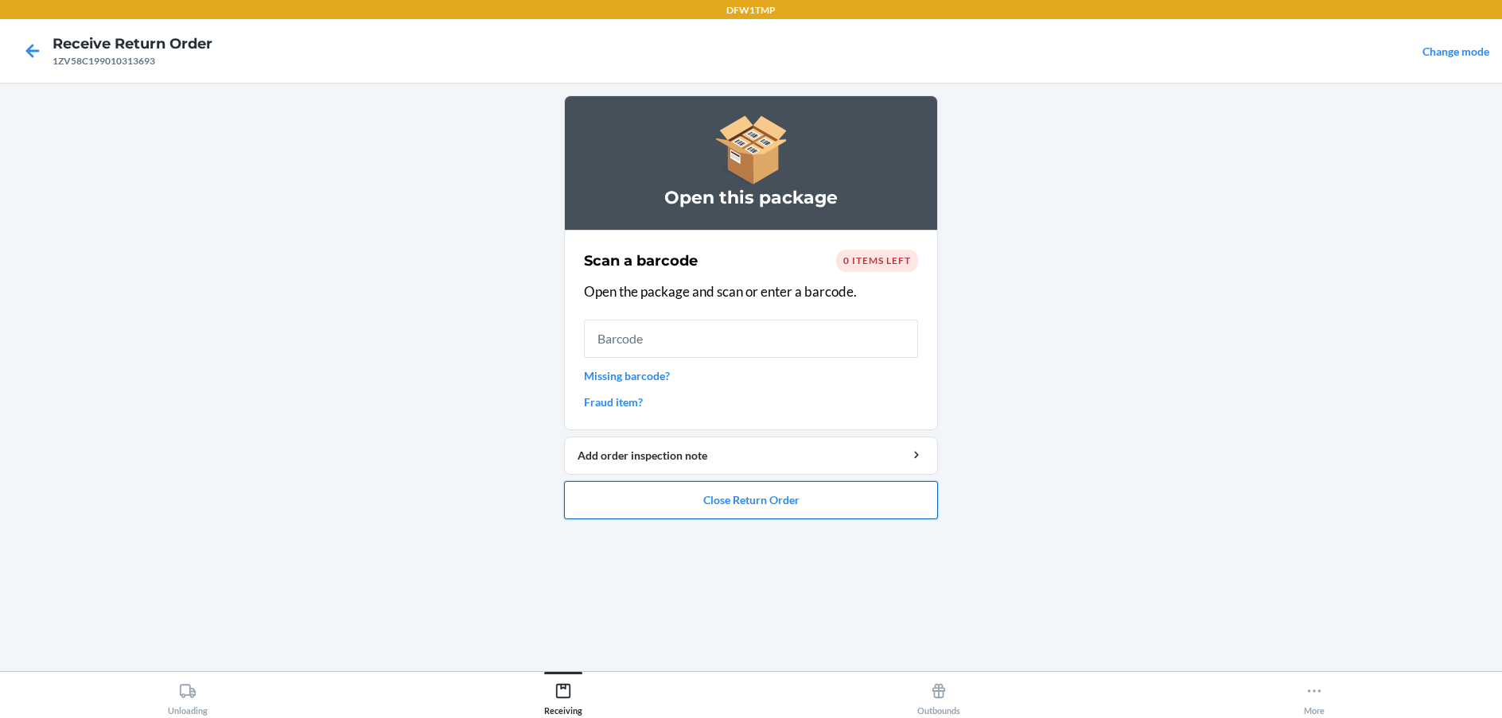
drag, startPoint x: 794, startPoint y: 492, endPoint x: 795, endPoint y: 501, distance: 8.8
click at [795, 501] on button "Close Return Order" at bounding box center [751, 500] width 374 height 38
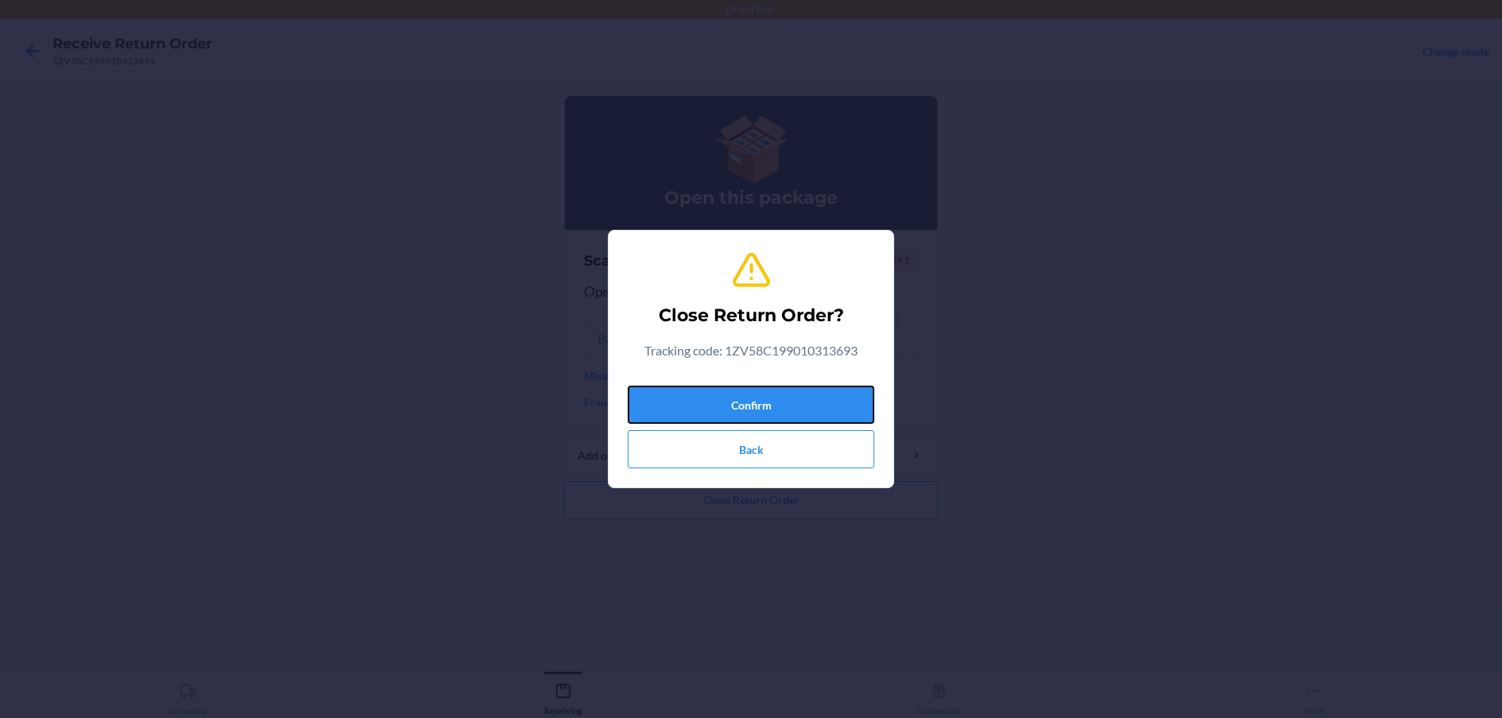
click at [756, 383] on div "Confirm Back" at bounding box center [751, 423] width 247 height 89
click at [759, 405] on button "Confirm" at bounding box center [751, 405] width 247 height 38
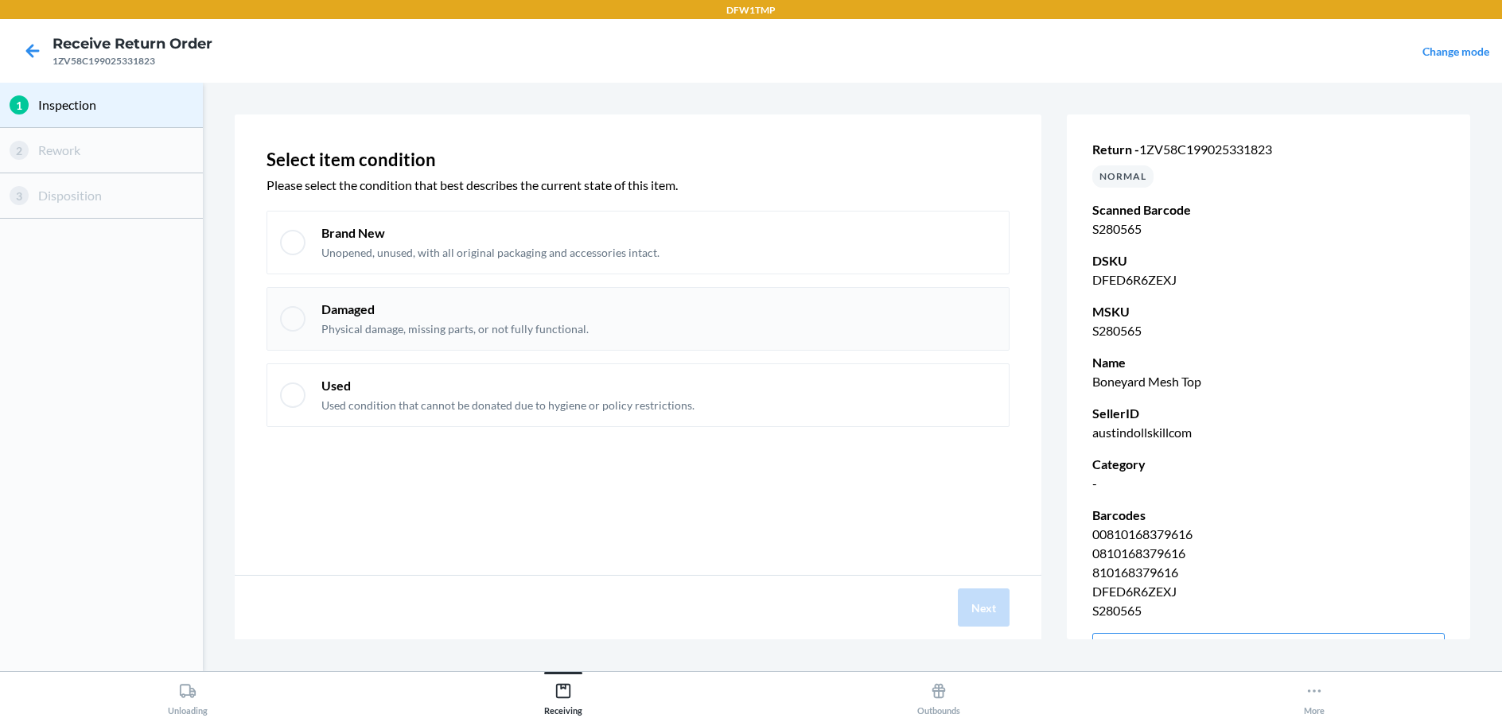
drag, startPoint x: 410, startPoint y: 235, endPoint x: 464, endPoint y: 320, distance: 100.2
click at [414, 243] on div "Brand New Unopened, unused, with all original packaging and accessories intact." at bounding box center [490, 242] width 338 height 37
checkbox input "true"
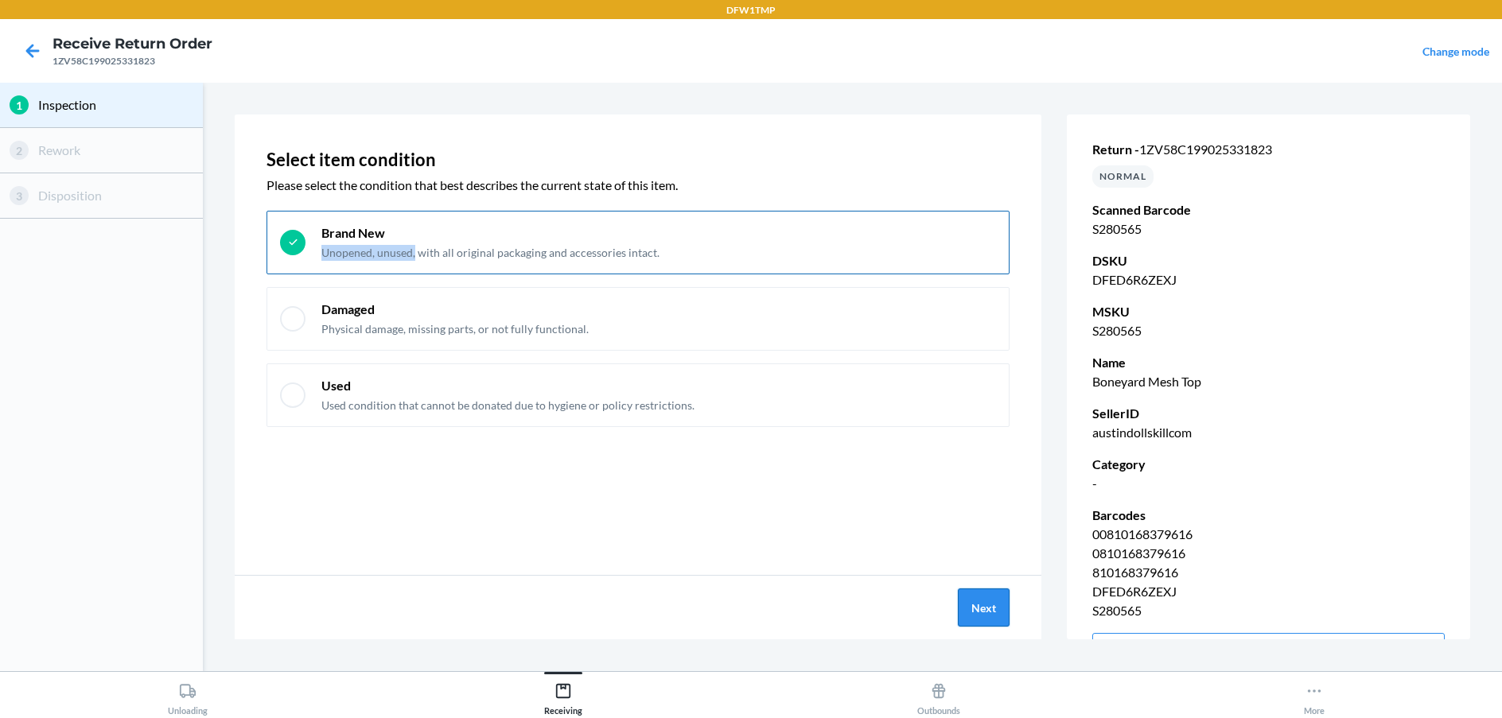
click at [998, 605] on button "Next" at bounding box center [984, 608] width 52 height 38
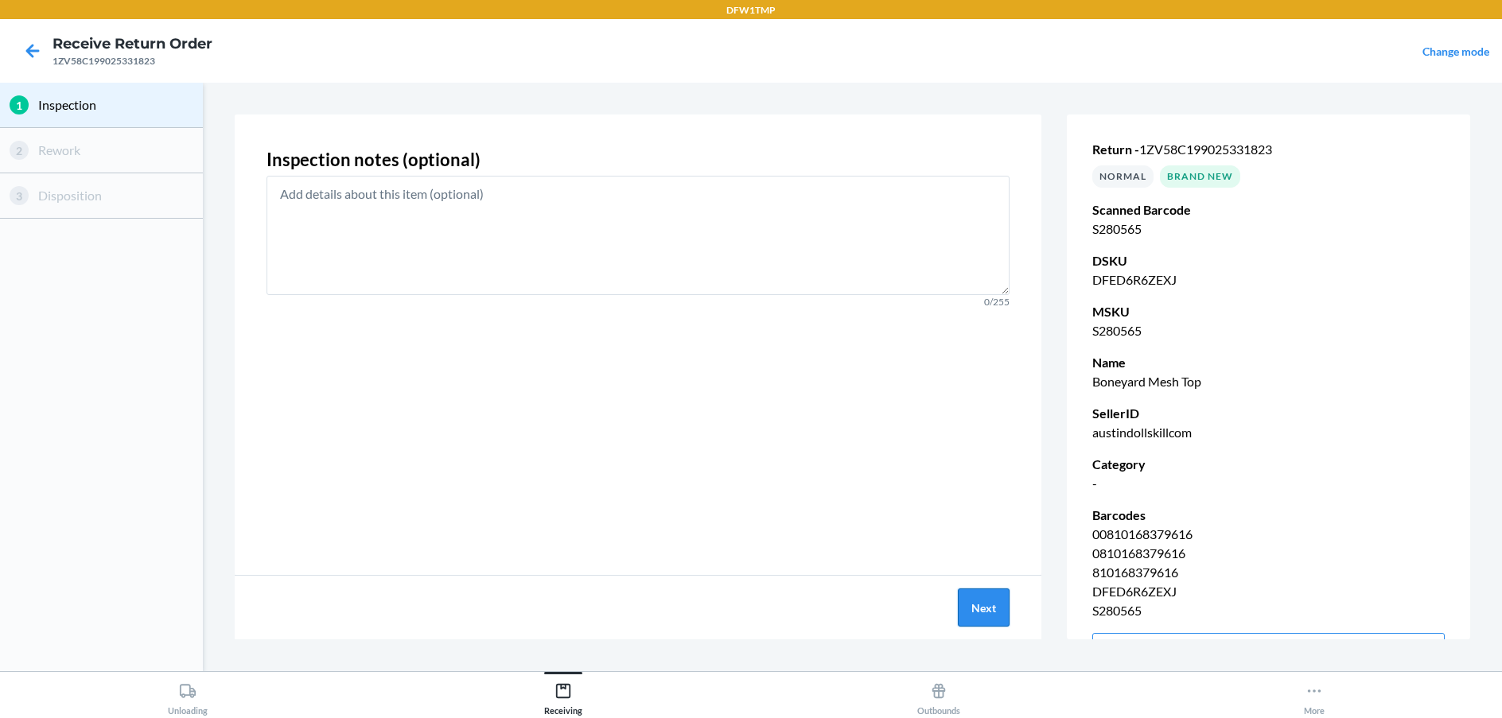
click at [994, 600] on button "Next" at bounding box center [984, 608] width 52 height 38
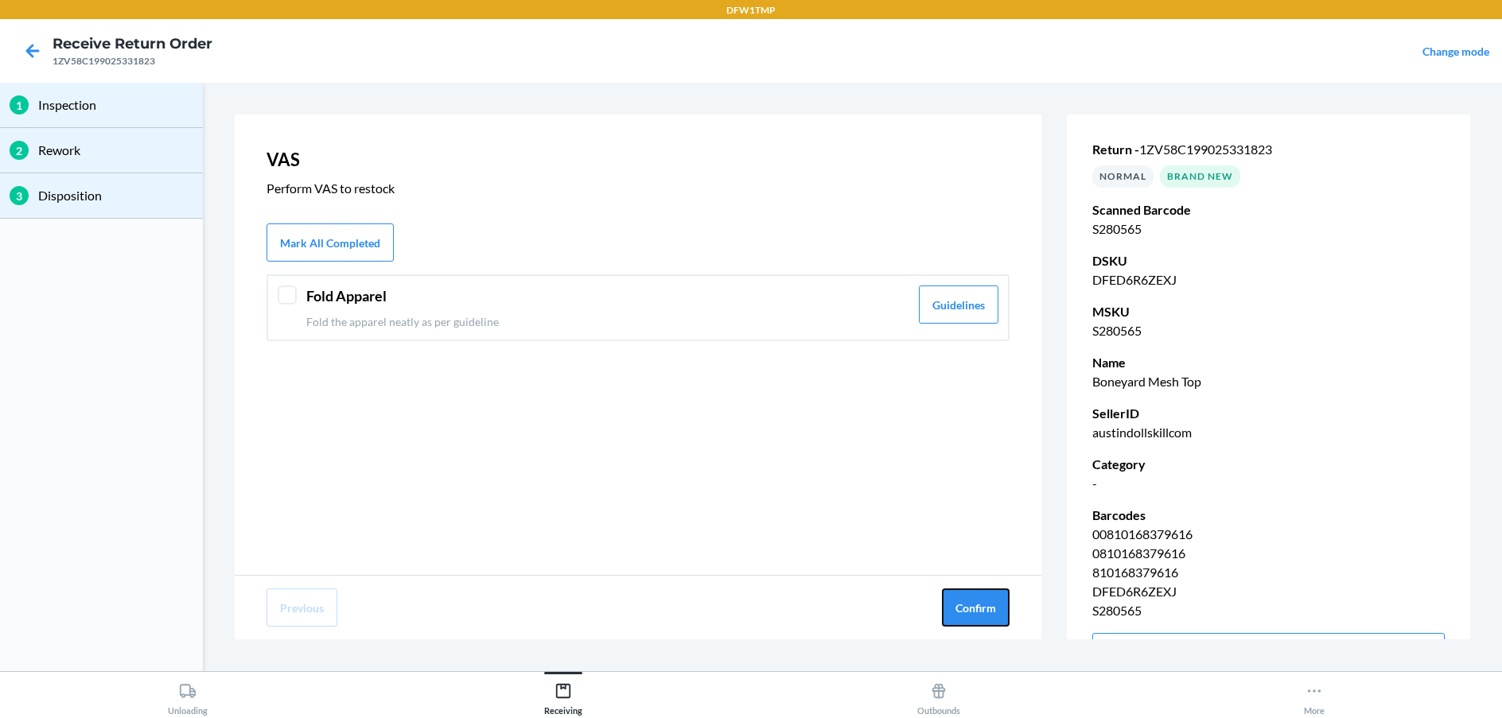
click at [994, 600] on button "Confirm" at bounding box center [976, 608] width 68 height 38
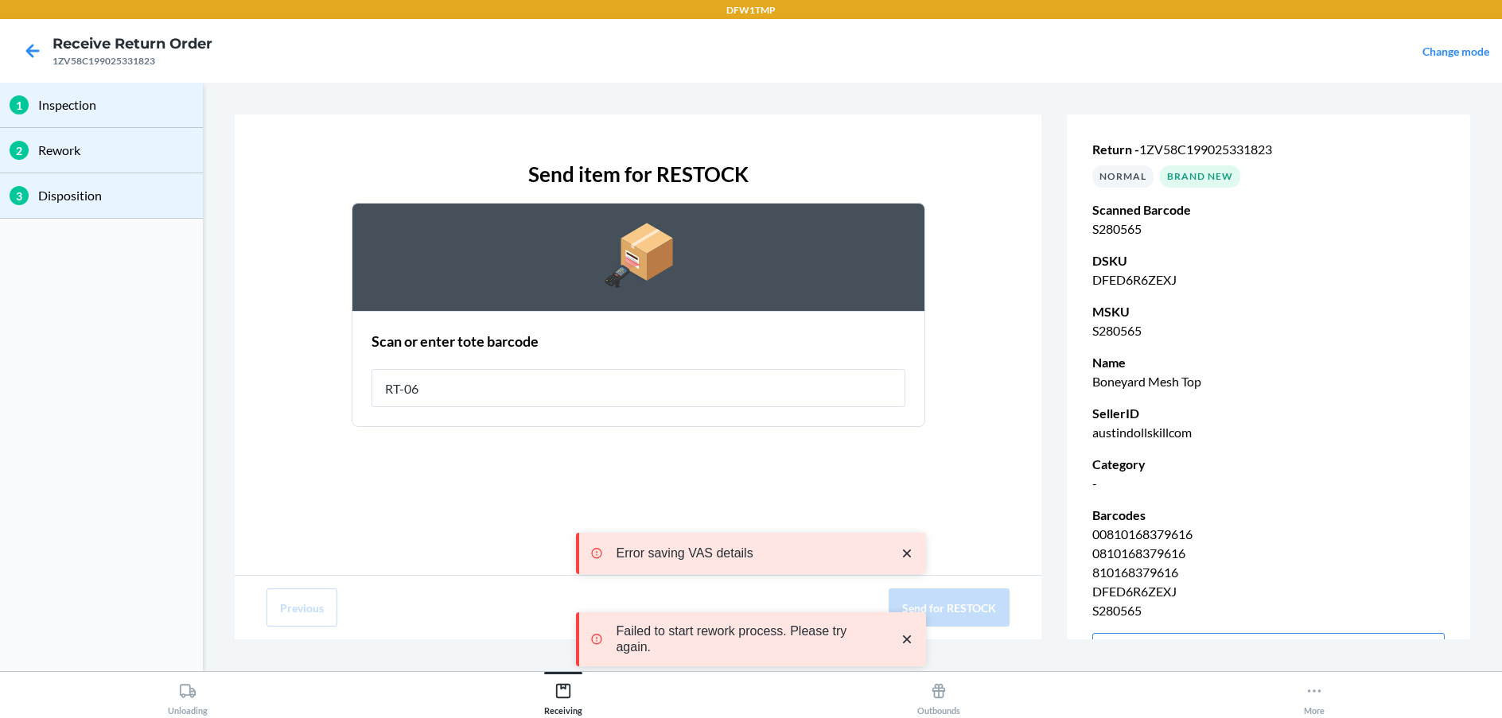
type input "RT-06"
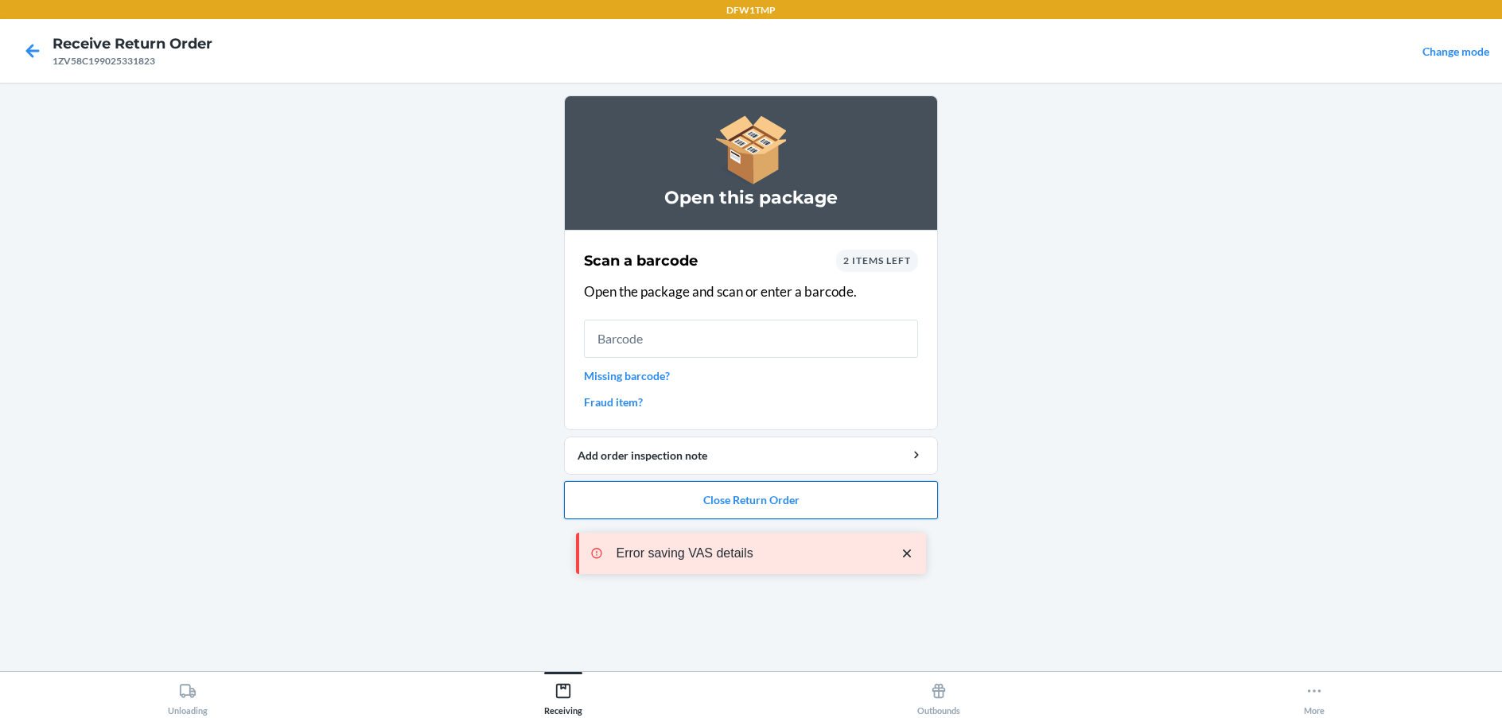
click at [770, 492] on button "Close Return Order" at bounding box center [751, 500] width 374 height 38
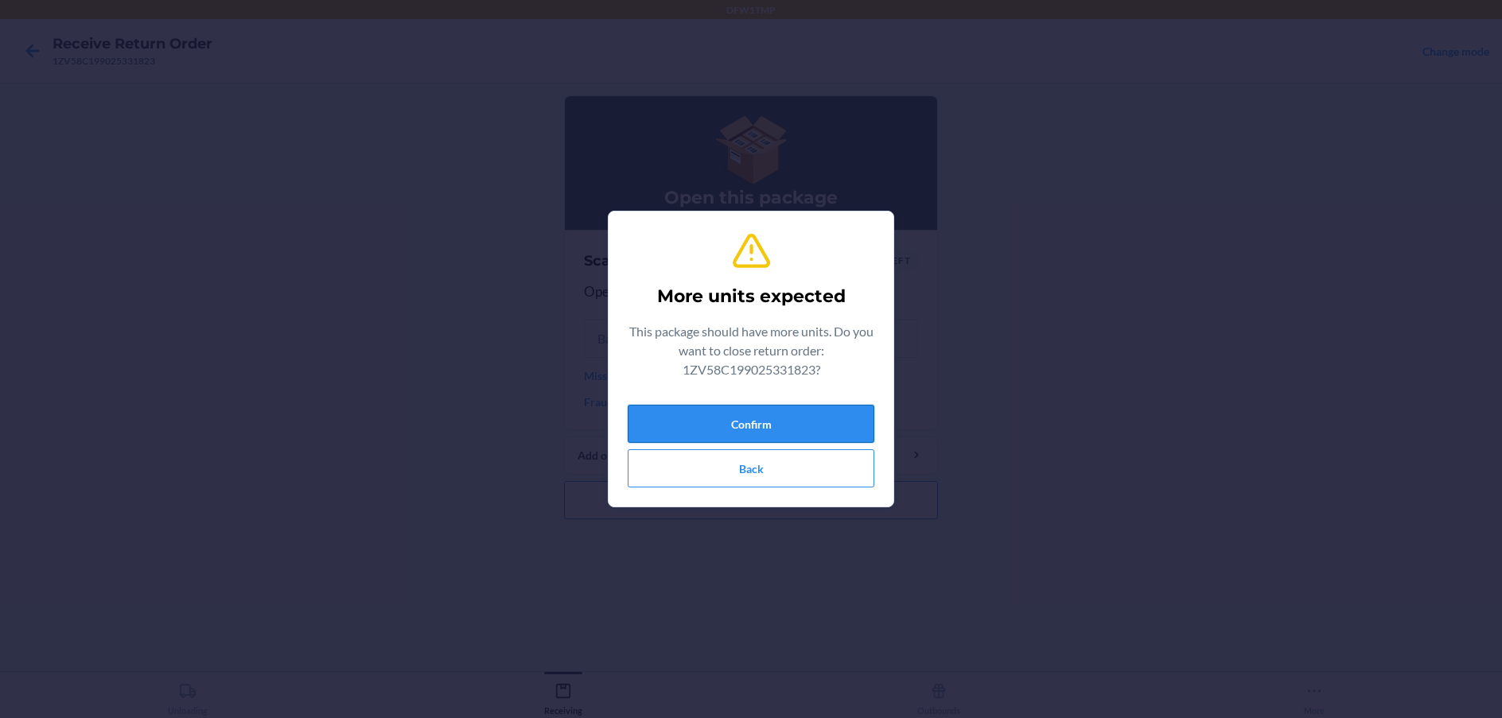
click at [725, 418] on button "Confirm" at bounding box center [751, 424] width 247 height 38
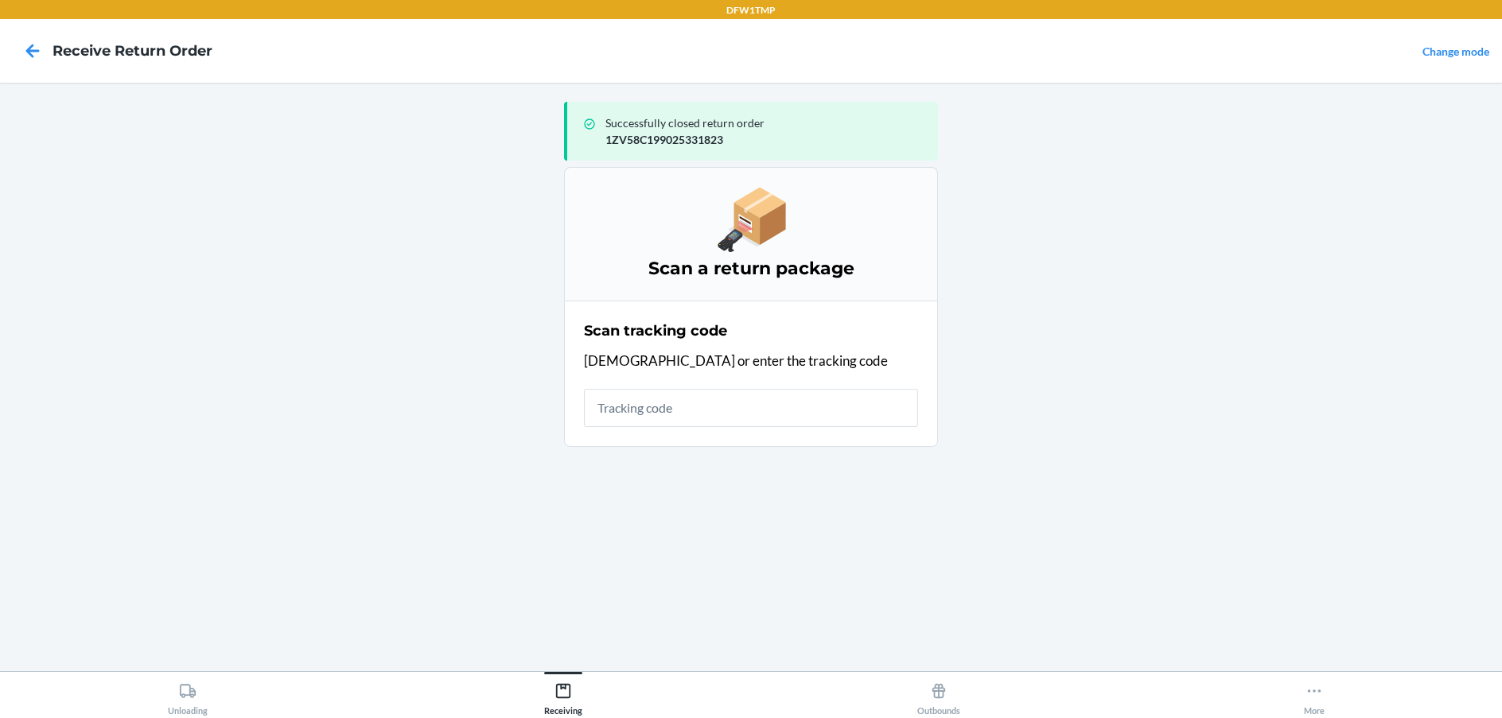
drag, startPoint x: 725, startPoint y: 418, endPoint x: 724, endPoint y: 445, distance: 26.3
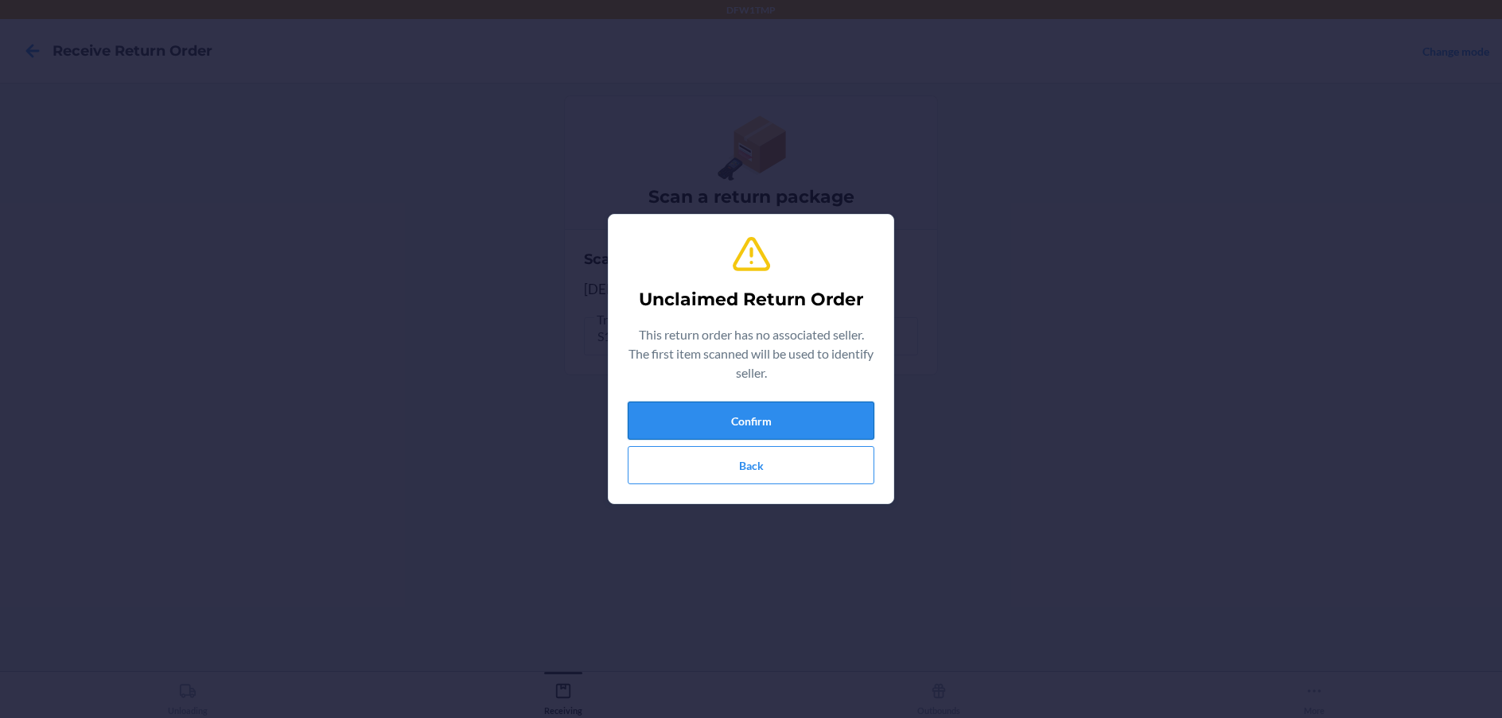
click at [731, 430] on button "Confirm" at bounding box center [751, 421] width 247 height 38
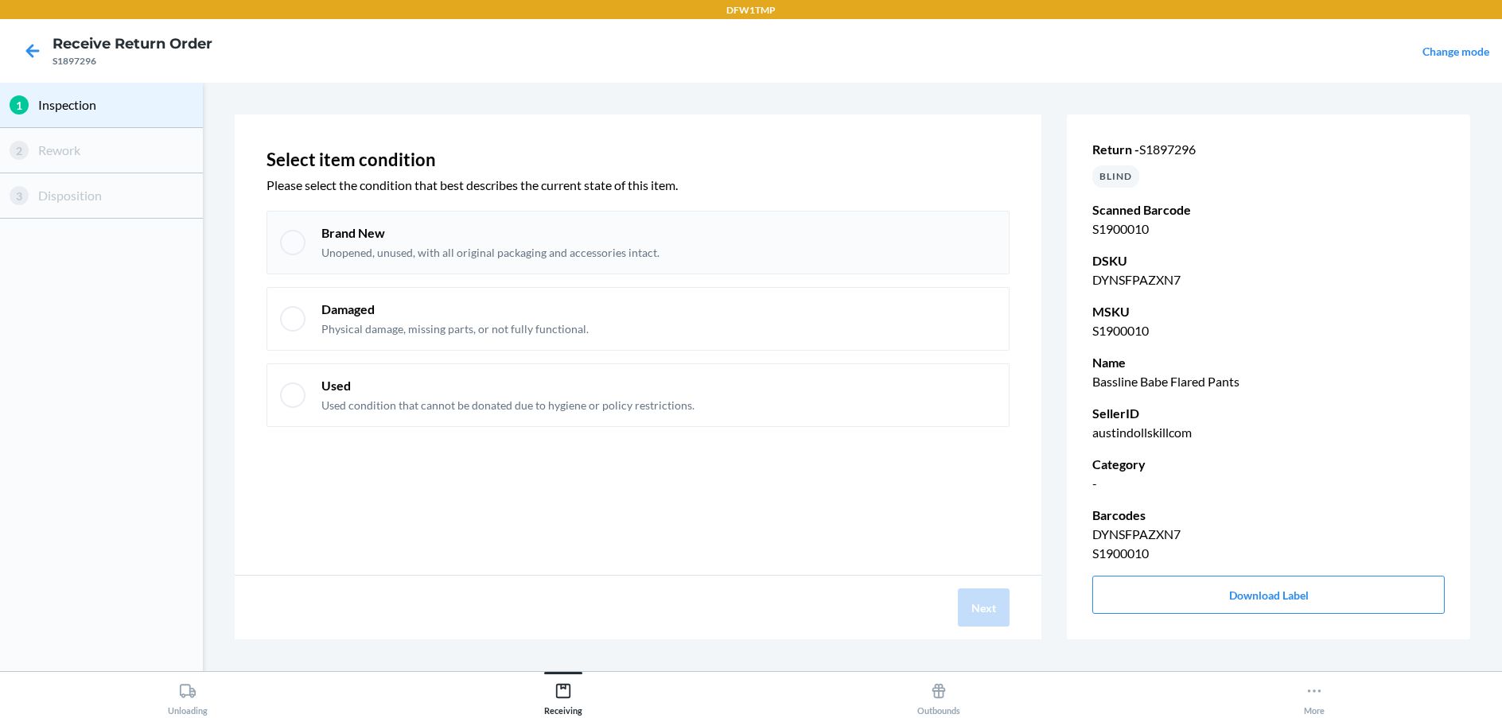
click at [296, 237] on div at bounding box center [292, 242] width 25 height 25
checkbox input "true"
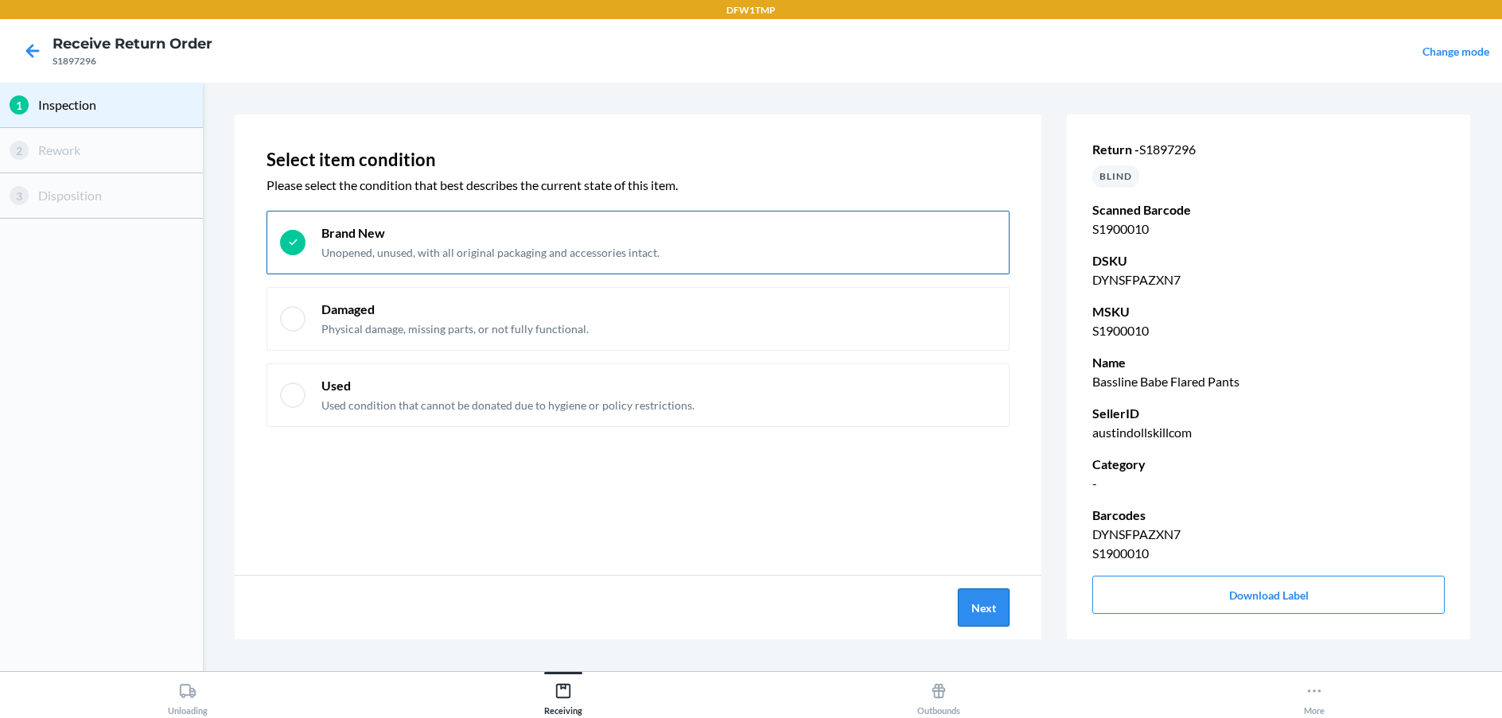
click at [979, 625] on button "Next" at bounding box center [984, 608] width 52 height 38
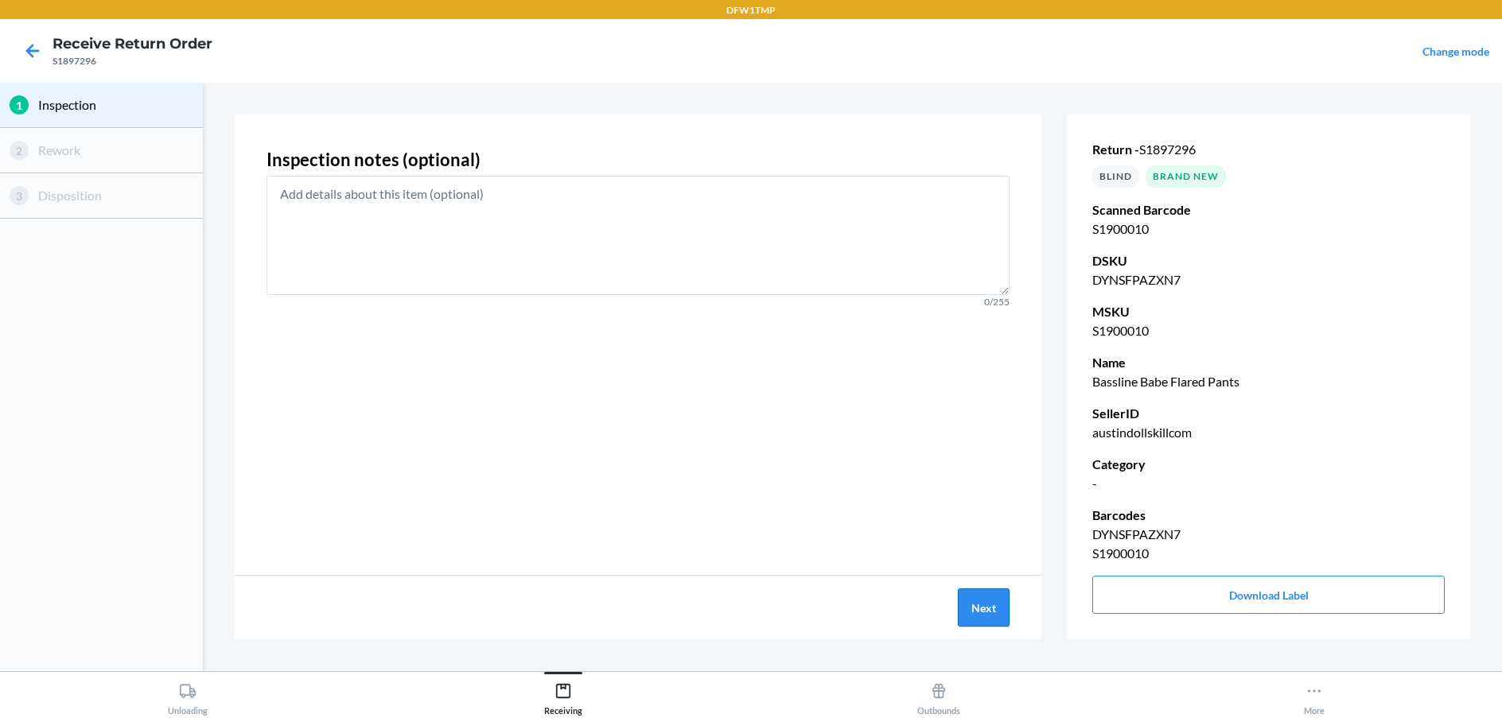
click at [995, 603] on button "Next" at bounding box center [984, 608] width 52 height 38
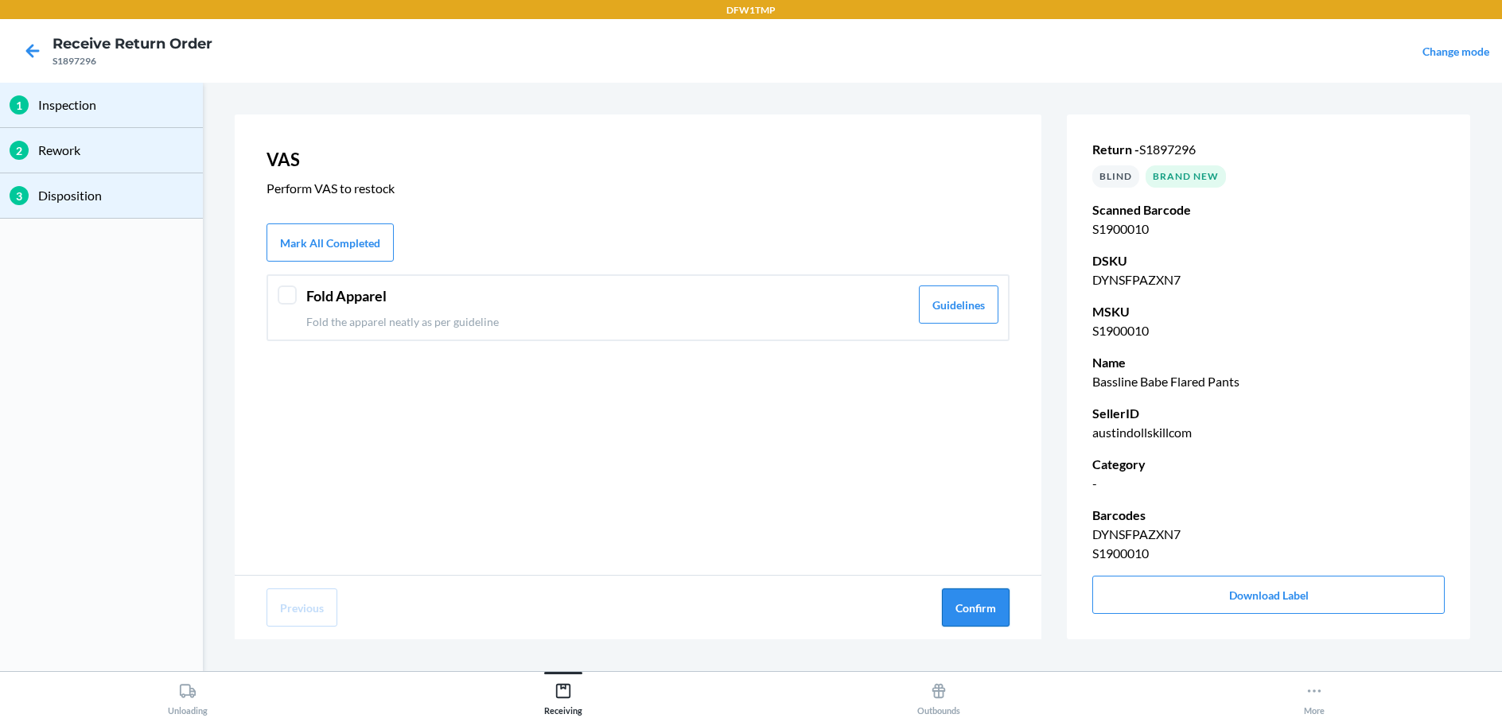
drag, startPoint x: 995, startPoint y: 603, endPoint x: 978, endPoint y: 613, distance: 19.6
click at [978, 613] on button "Confirm" at bounding box center [976, 608] width 68 height 38
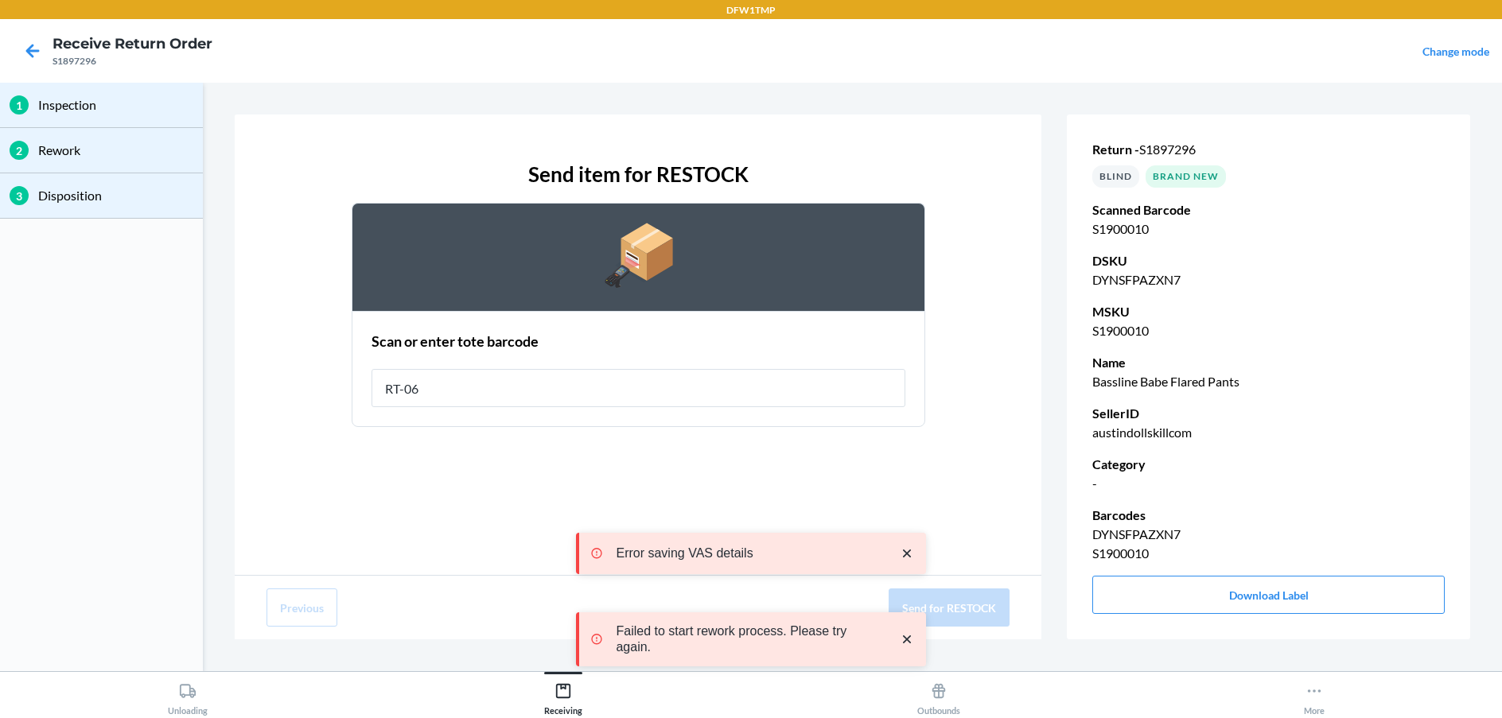
type input "RT-06"
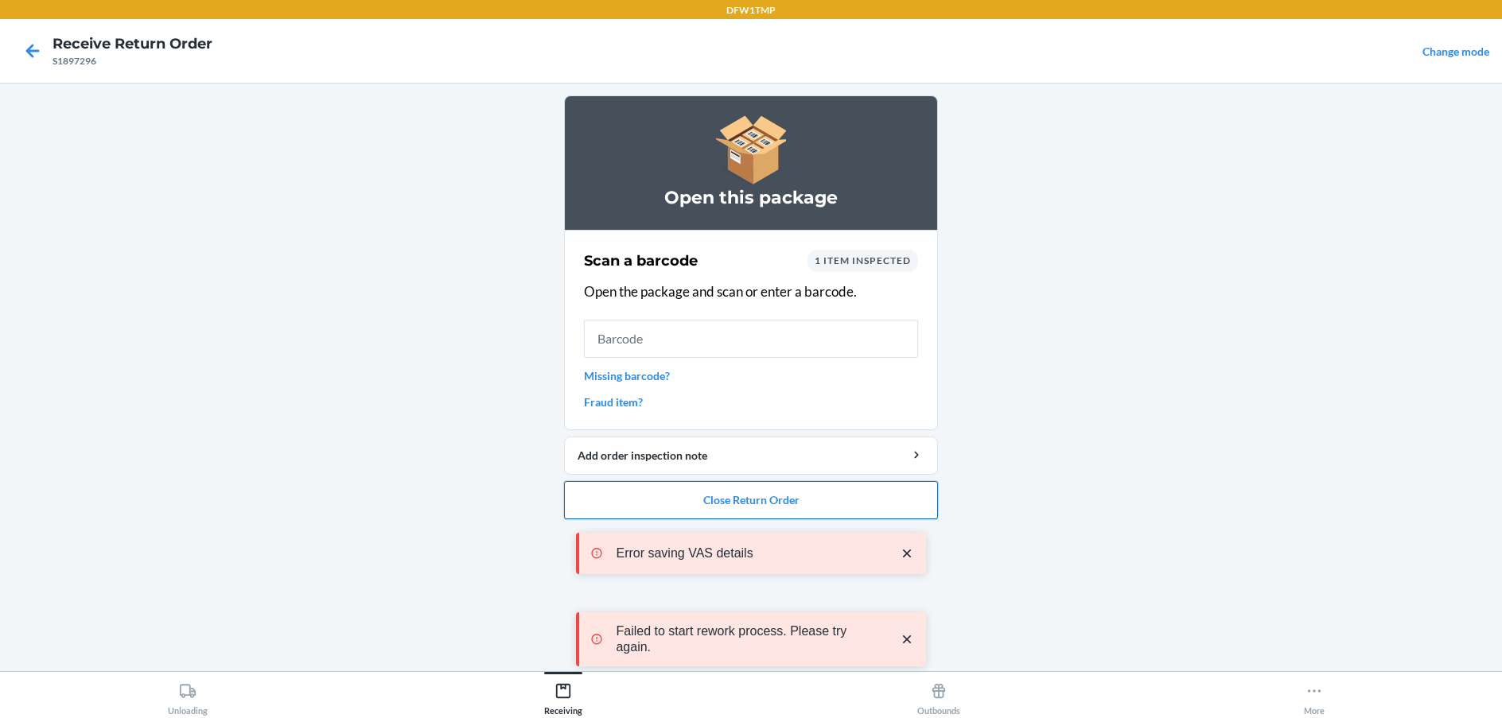
click at [803, 486] on button "Close Return Order" at bounding box center [751, 500] width 374 height 38
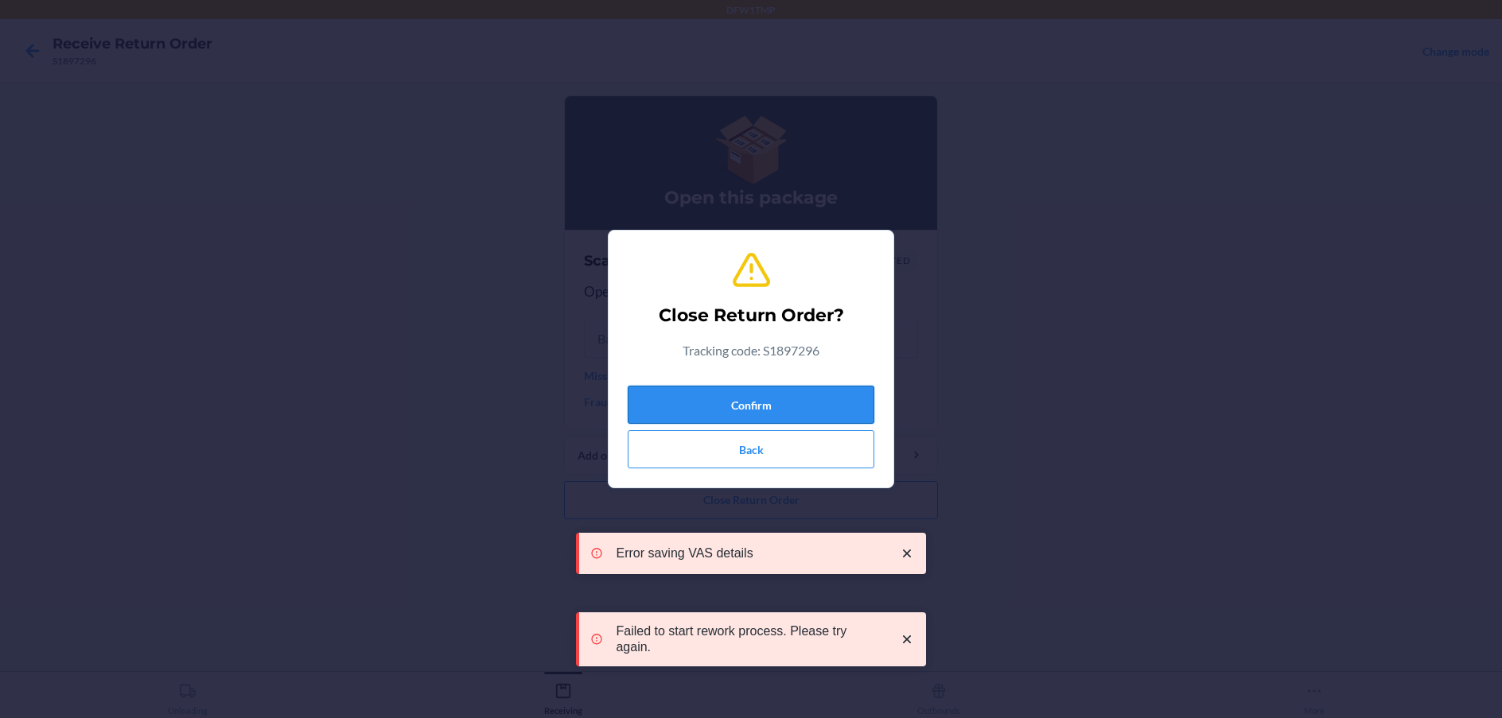
click at [839, 391] on button "Confirm" at bounding box center [751, 405] width 247 height 38
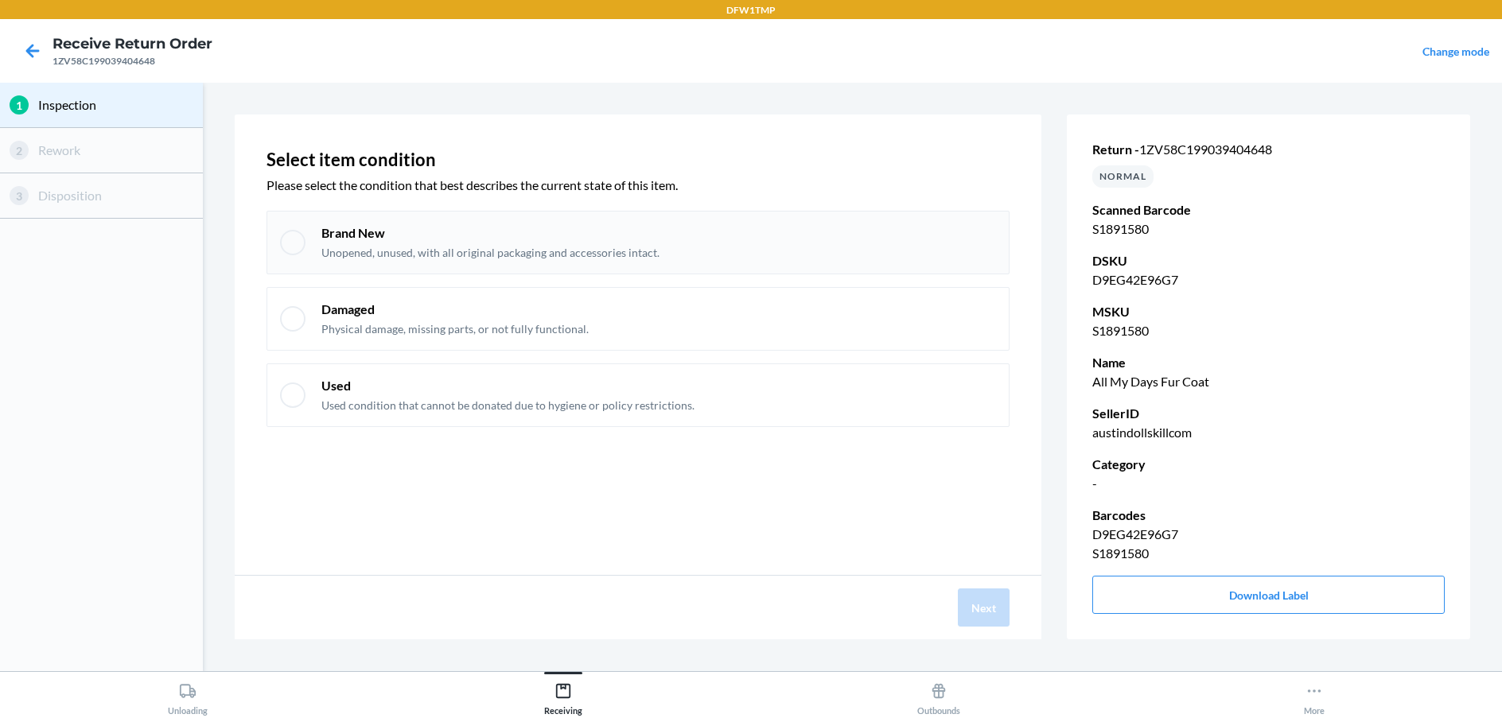
click at [283, 234] on div at bounding box center [292, 242] width 25 height 25
checkbox input "true"
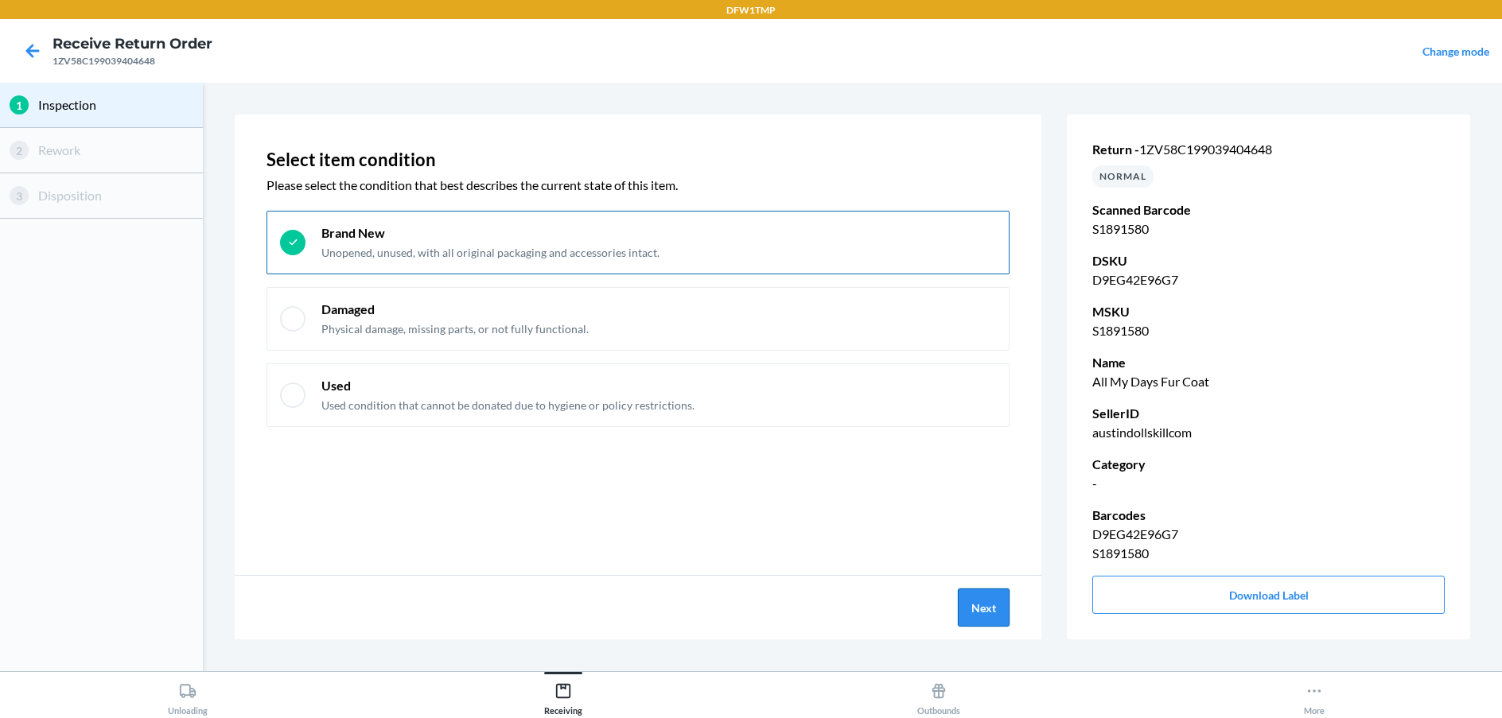
click at [981, 604] on button "Next" at bounding box center [984, 608] width 52 height 38
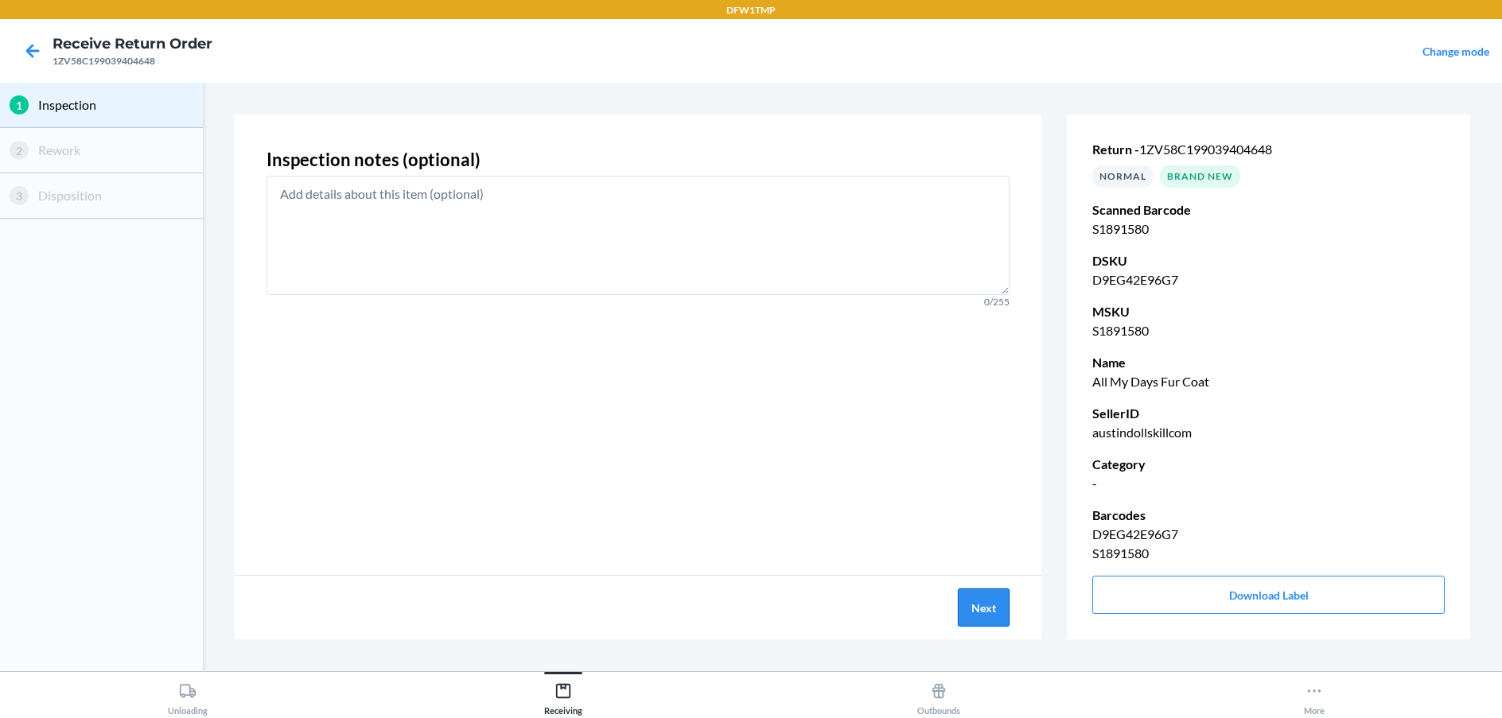
click at [981, 604] on button "Next" at bounding box center [984, 608] width 52 height 38
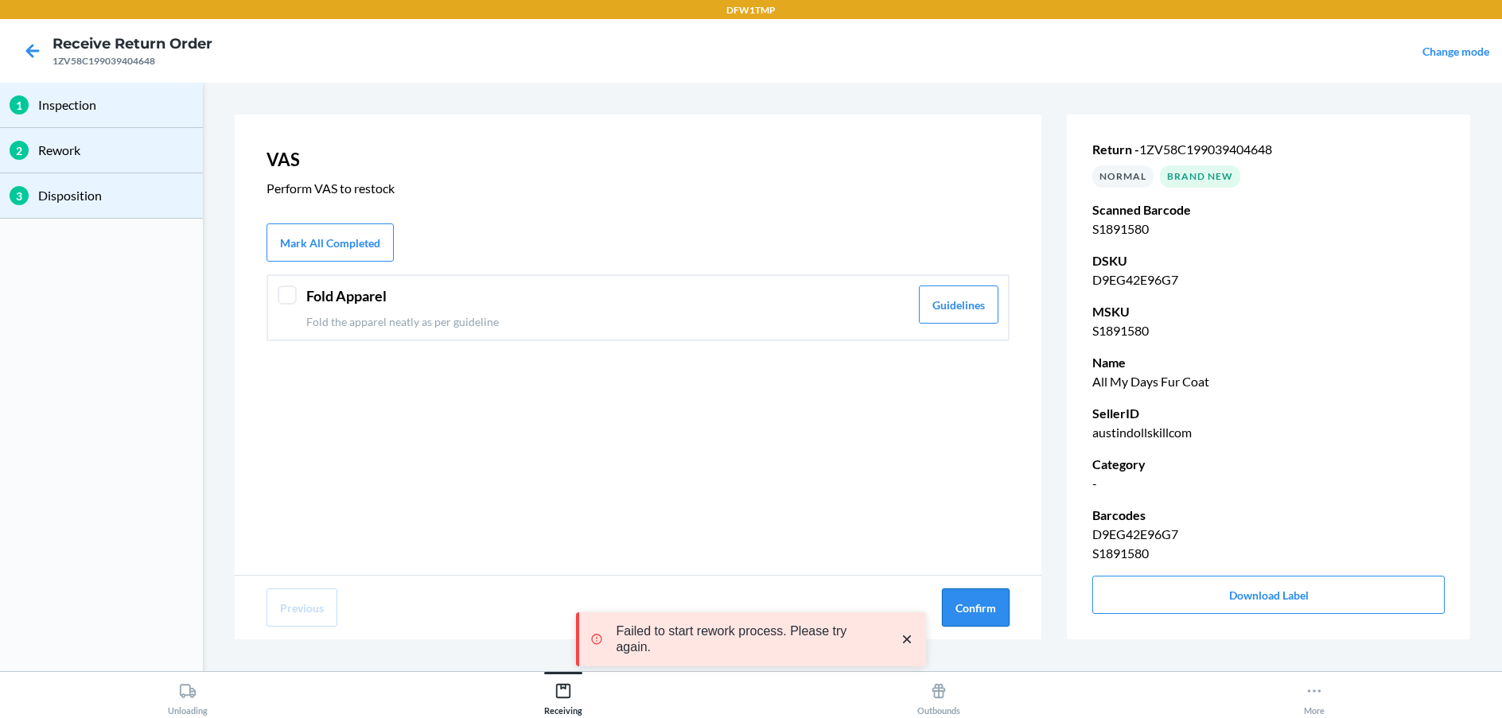
click at [979, 605] on button "Confirm" at bounding box center [976, 608] width 68 height 38
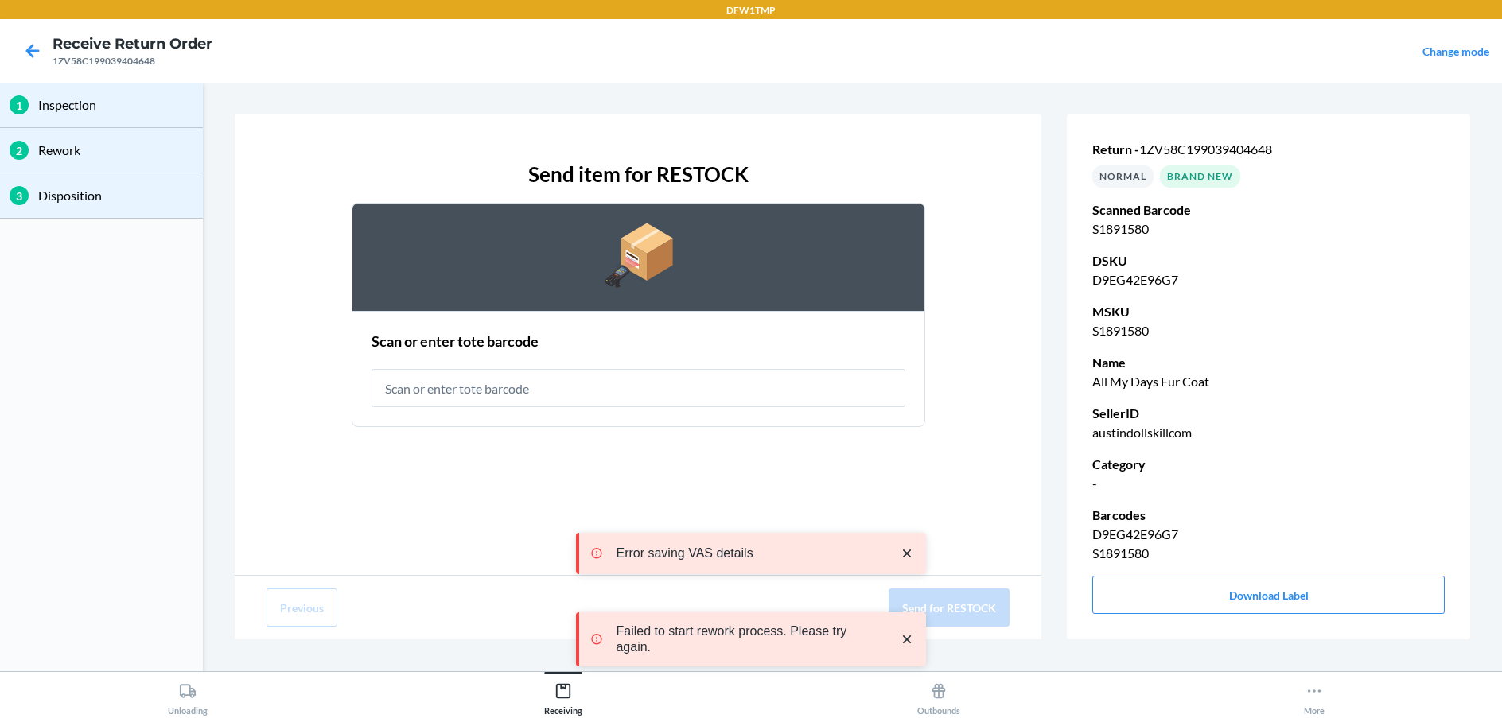
click at [667, 394] on input "text" at bounding box center [638, 388] width 534 height 38
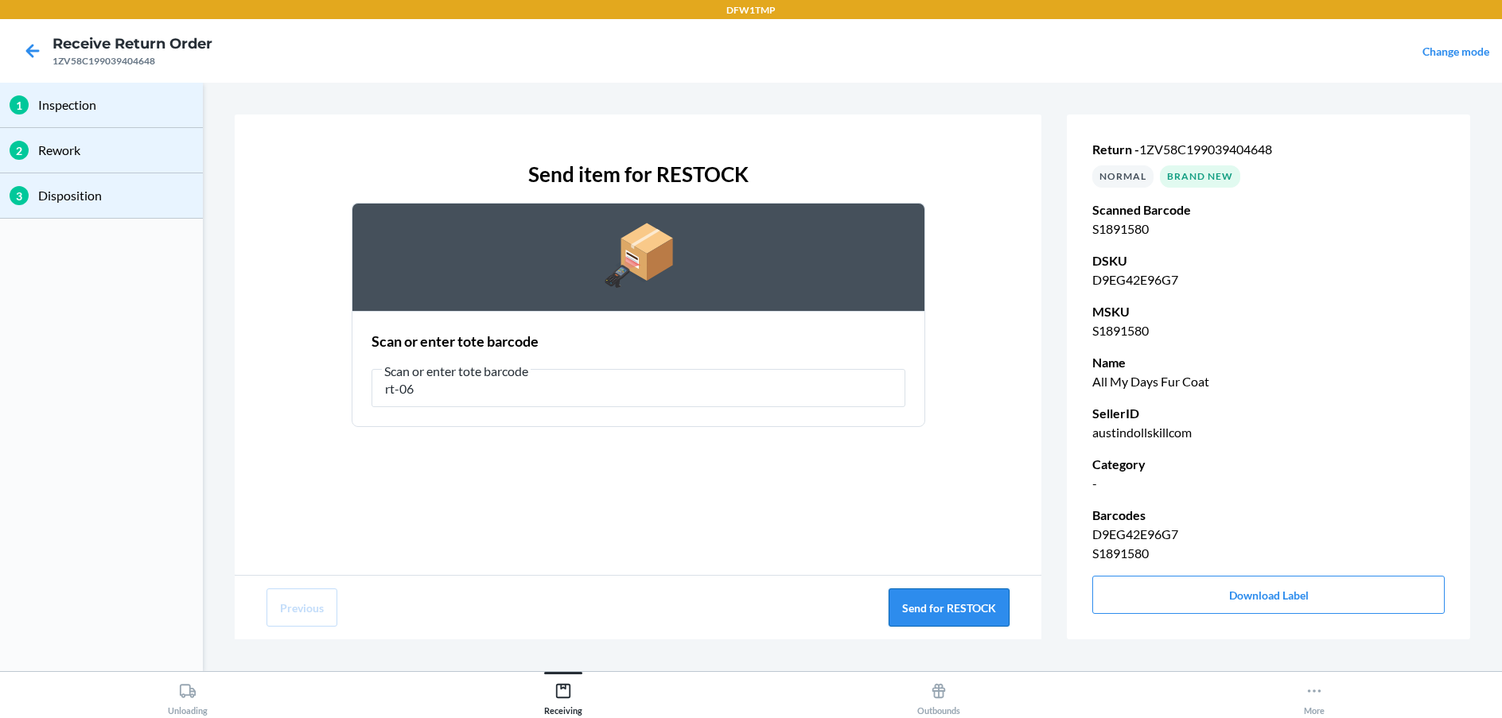
type input "rt-06"
click at [930, 622] on button "Send for RESTOCK" at bounding box center [948, 608] width 121 height 38
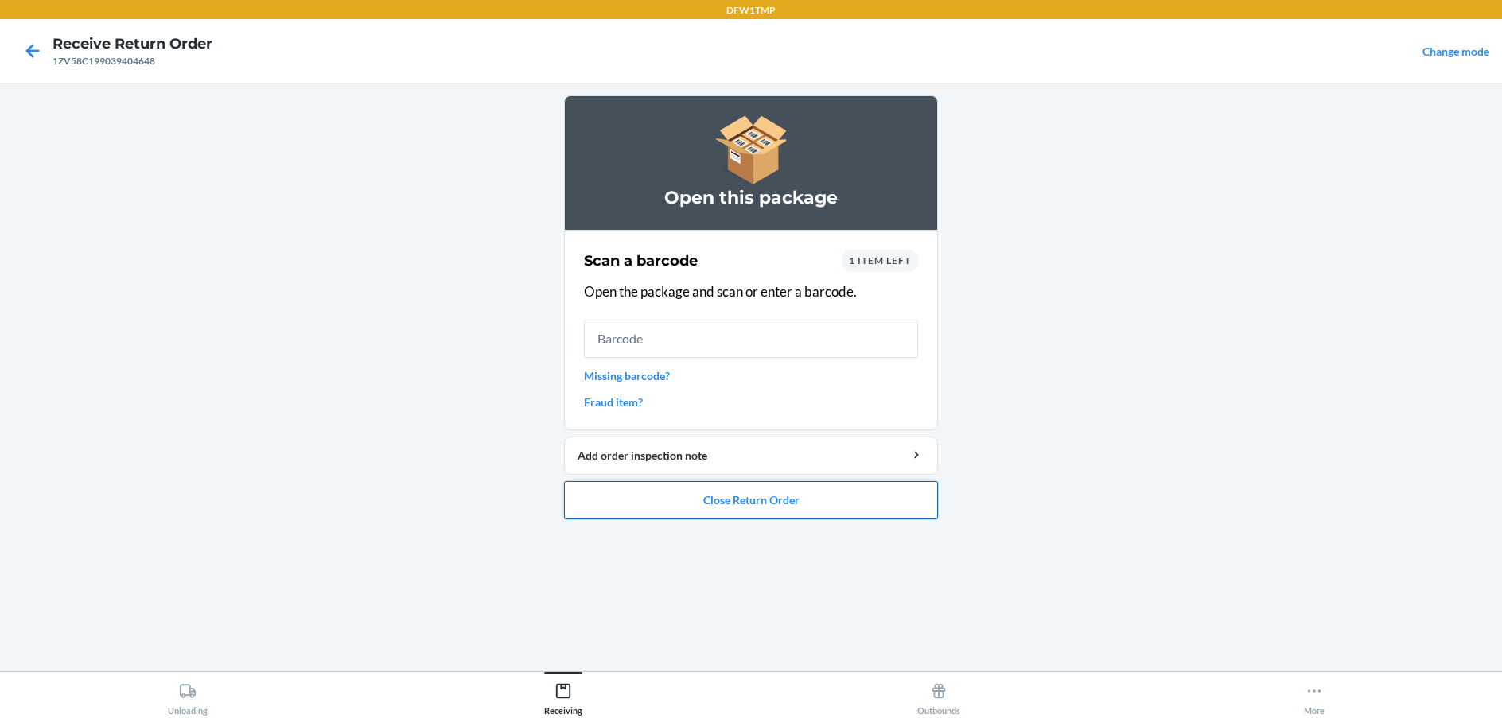
click at [768, 495] on button "Close Return Order" at bounding box center [751, 500] width 374 height 38
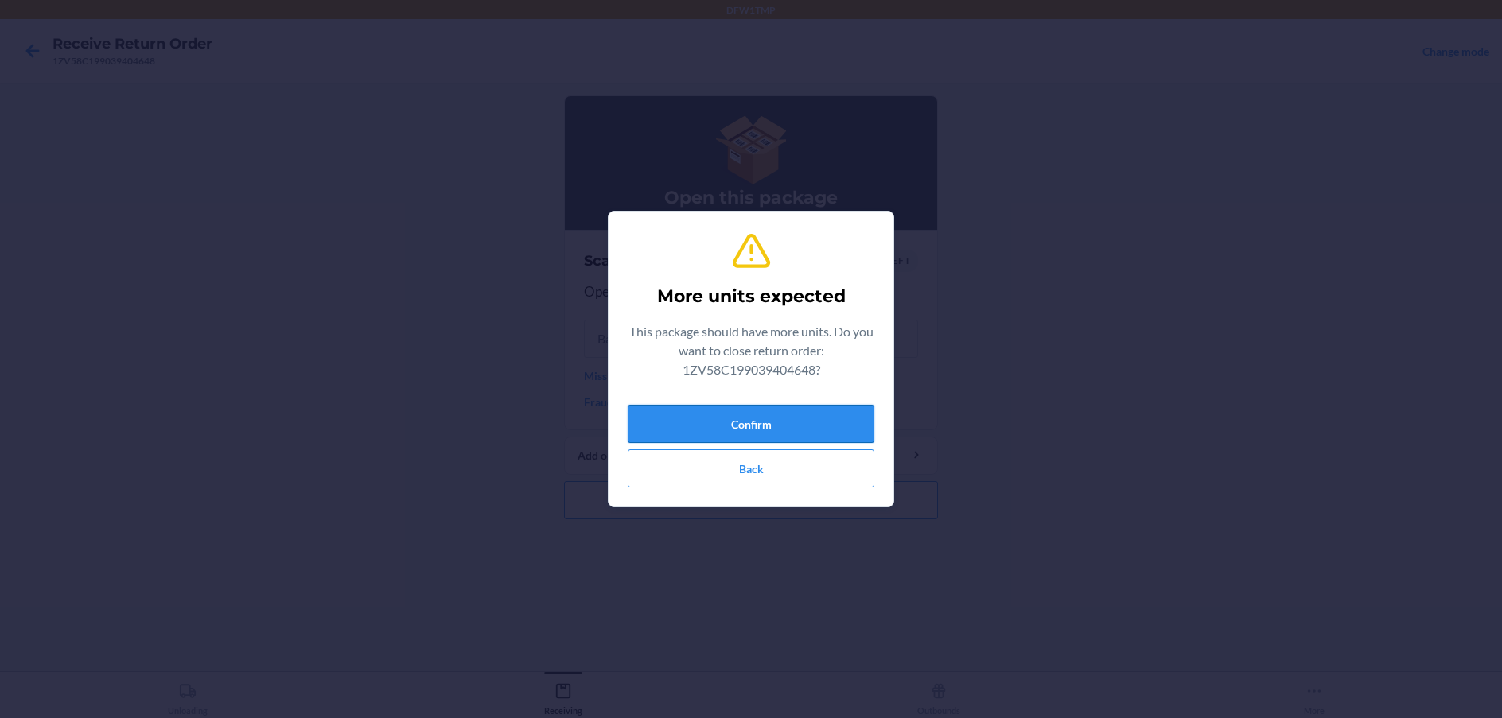
click at [768, 413] on button "Confirm" at bounding box center [751, 424] width 247 height 38
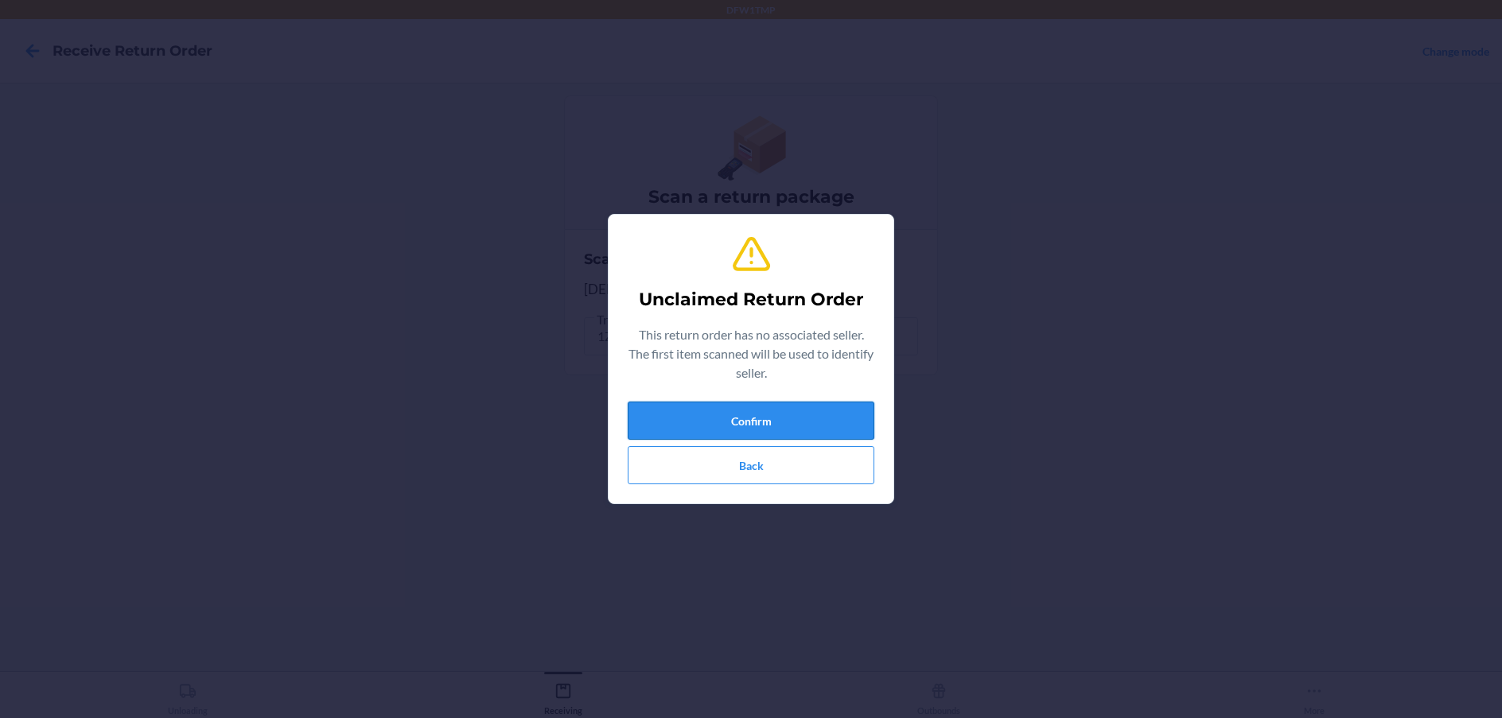
click at [767, 419] on button "Confirm" at bounding box center [751, 421] width 247 height 38
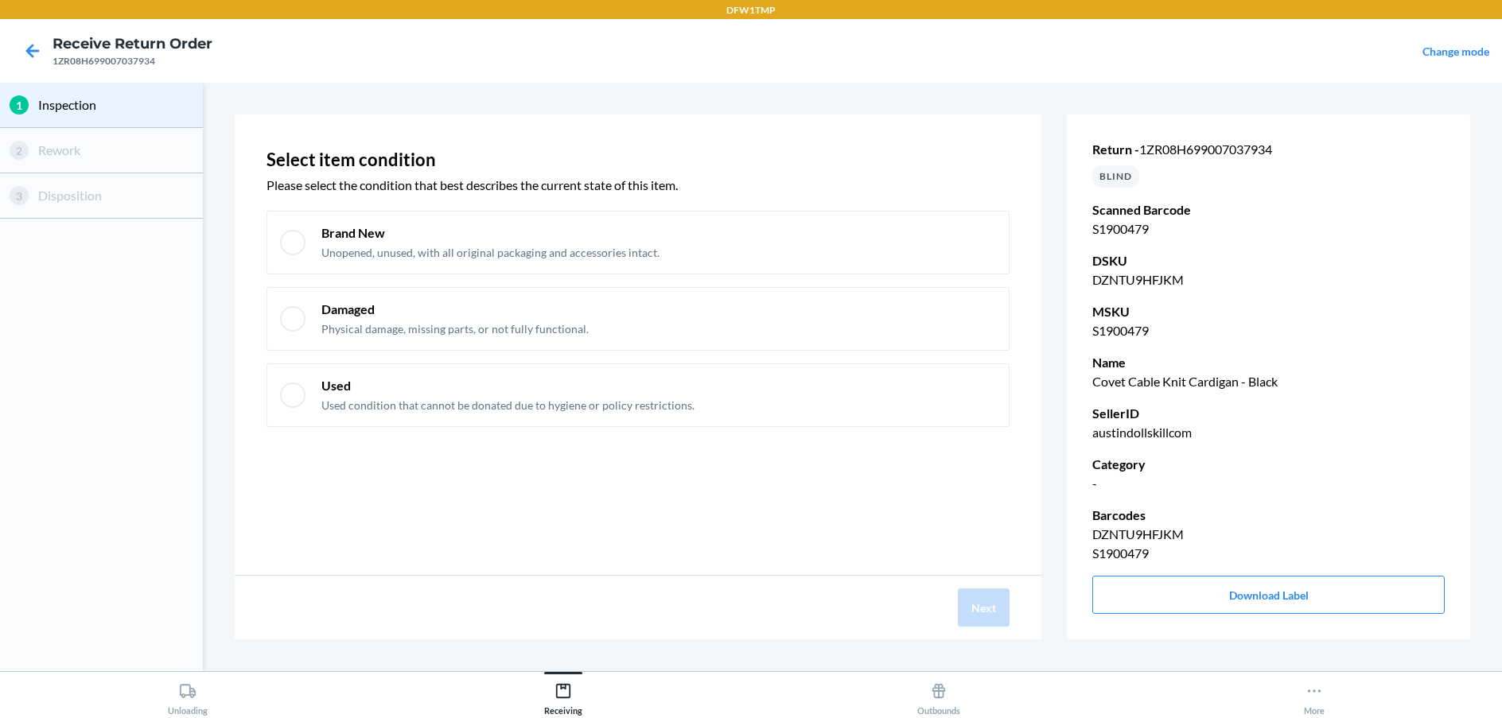
drag, startPoint x: -10, startPoint y: 769, endPoint x: 578, endPoint y: 668, distance: 597.2
click at [584, 639] on section "Select item condition Please select the condition that best describes the curre…" at bounding box center [852, 377] width 1286 height 576
click at [293, 243] on div at bounding box center [292, 242] width 25 height 25
checkbox input "true"
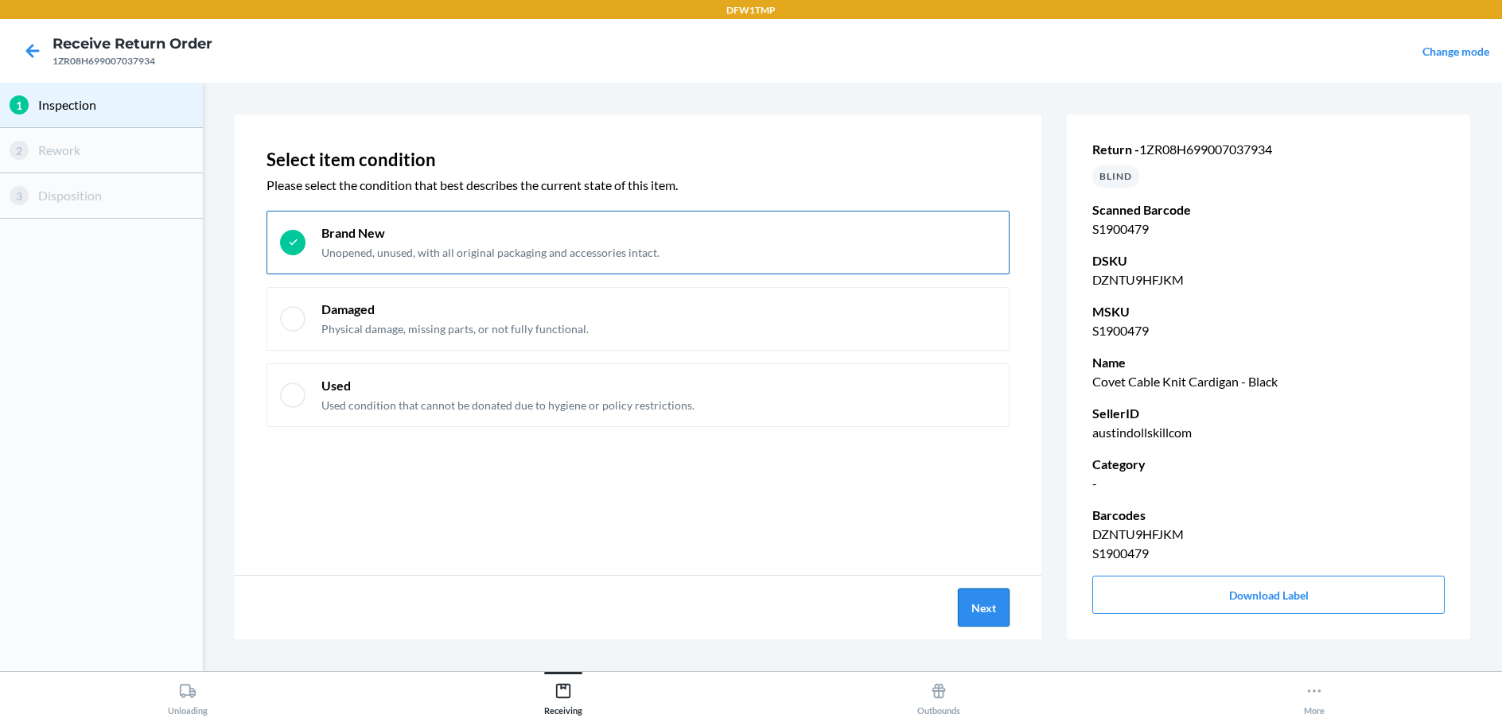
click at [986, 604] on button "Next" at bounding box center [984, 608] width 52 height 38
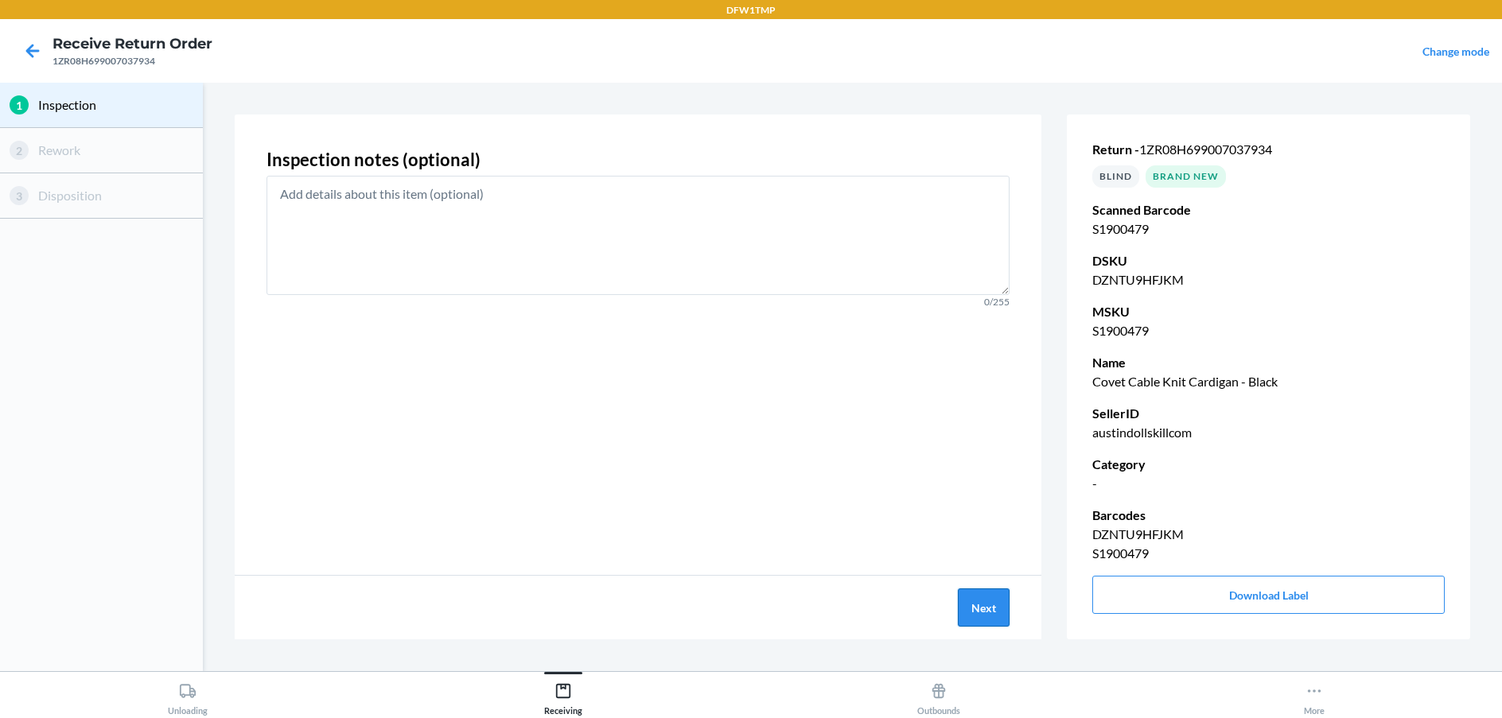
click at [986, 602] on button "Next" at bounding box center [984, 608] width 52 height 38
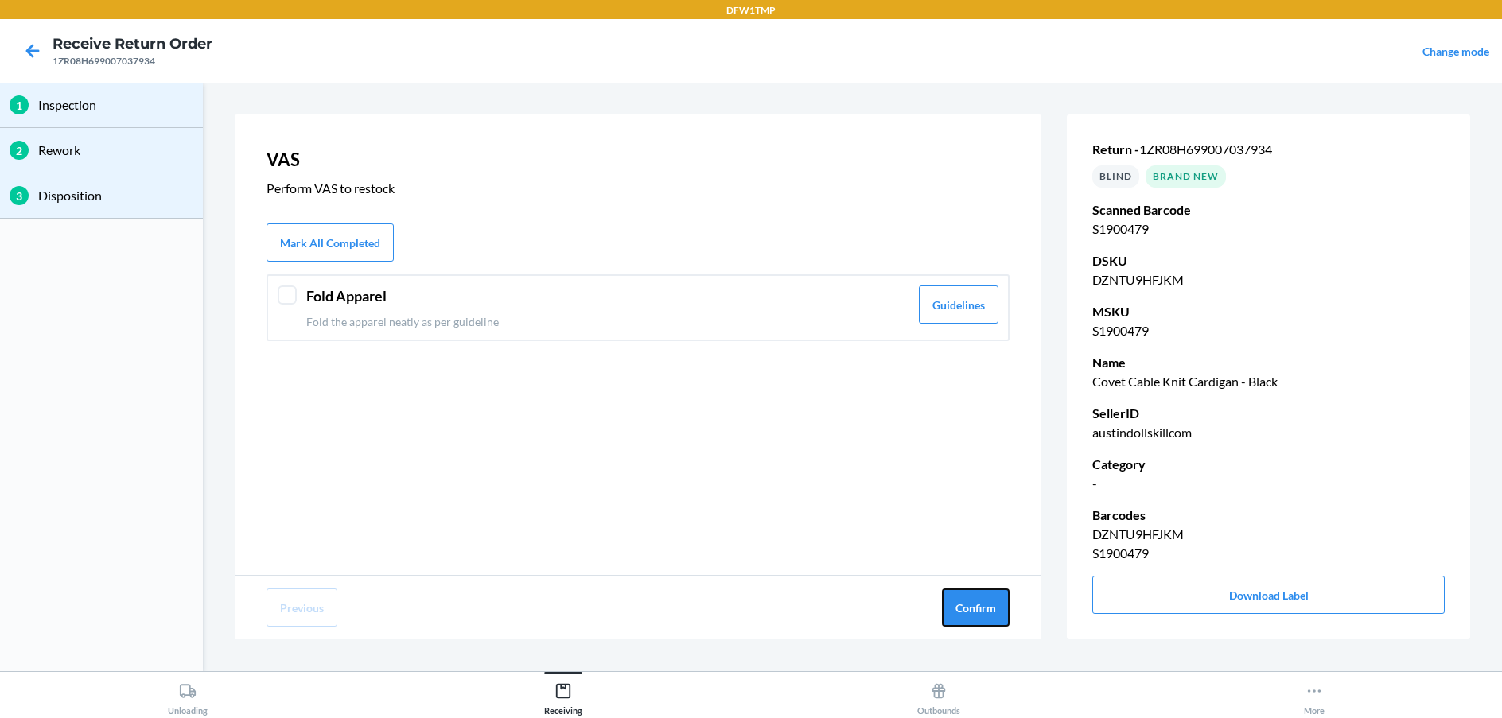
click at [986, 602] on button "Confirm" at bounding box center [976, 608] width 68 height 38
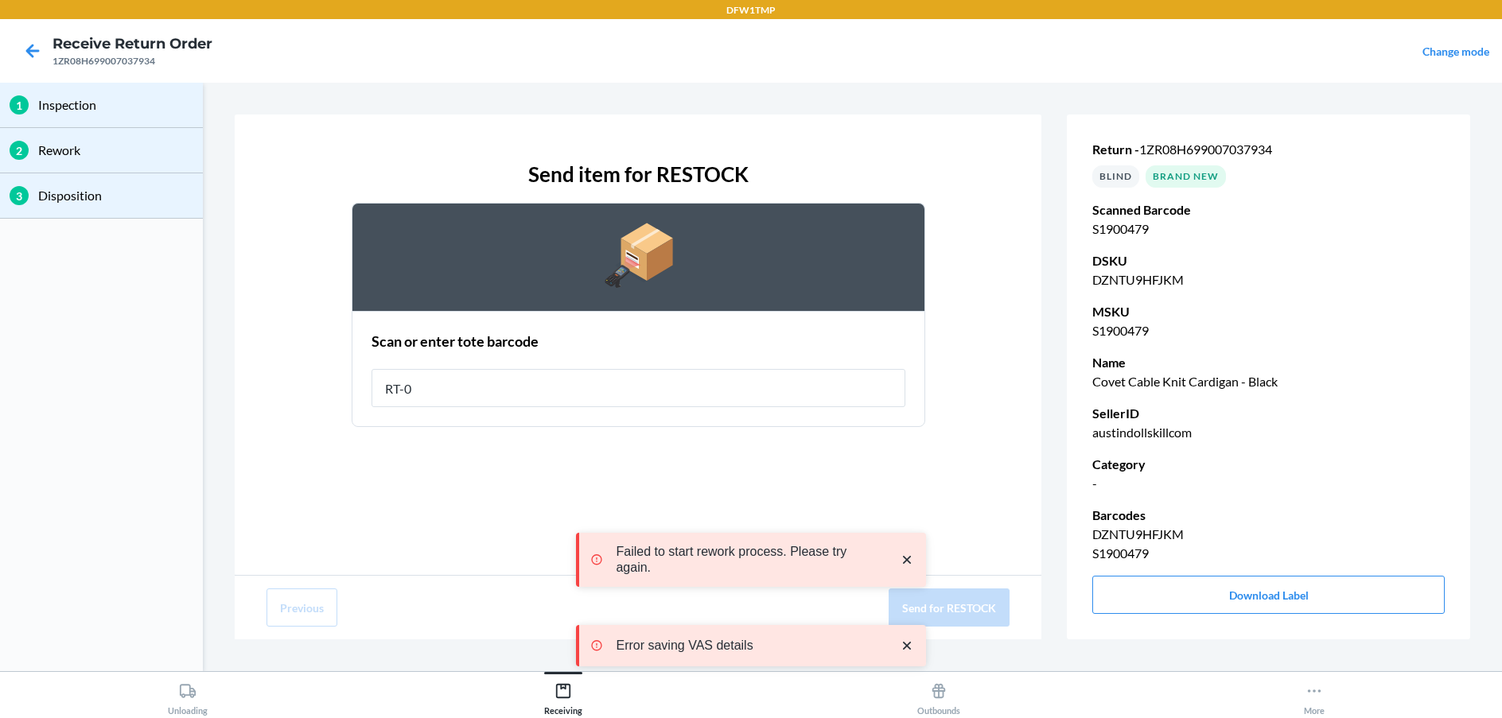
type input "RT-06"
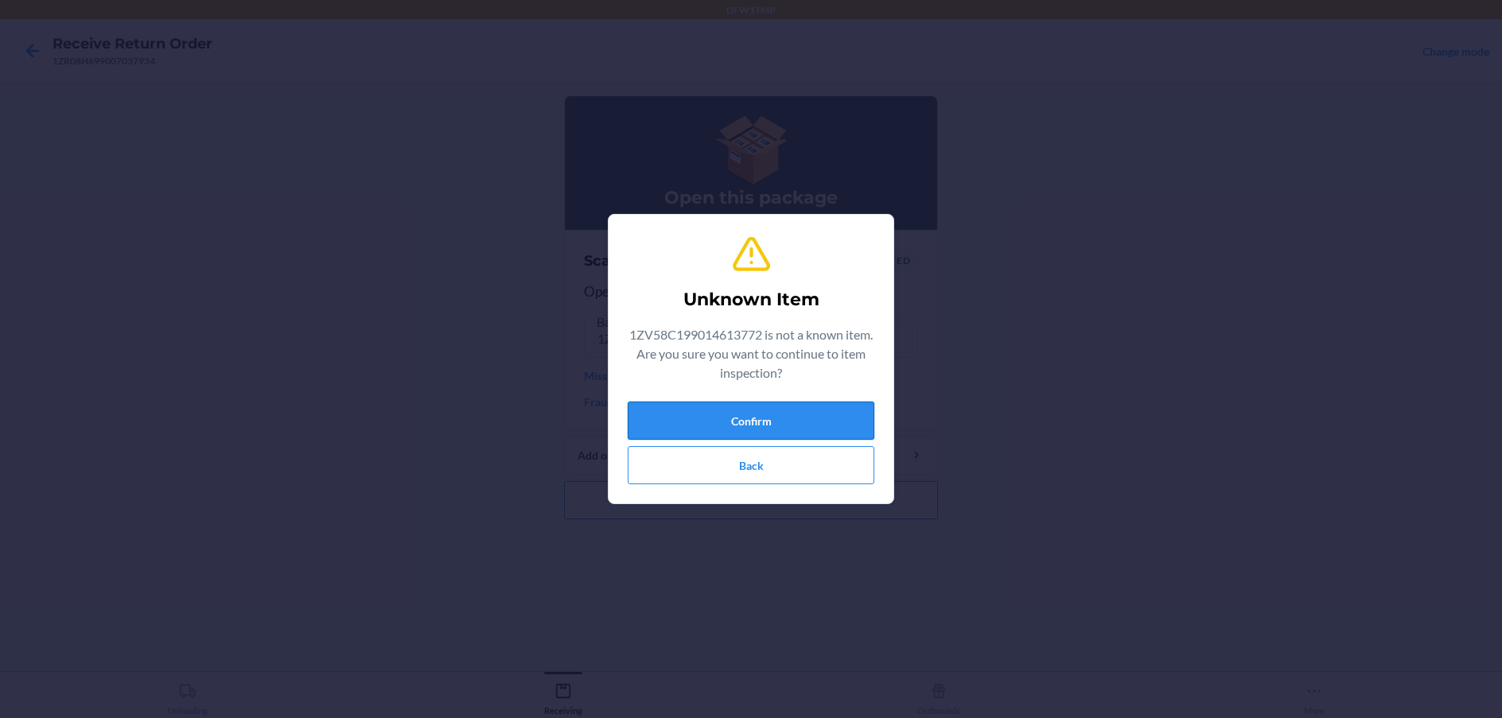
click at [805, 431] on button "Confirm" at bounding box center [751, 421] width 247 height 38
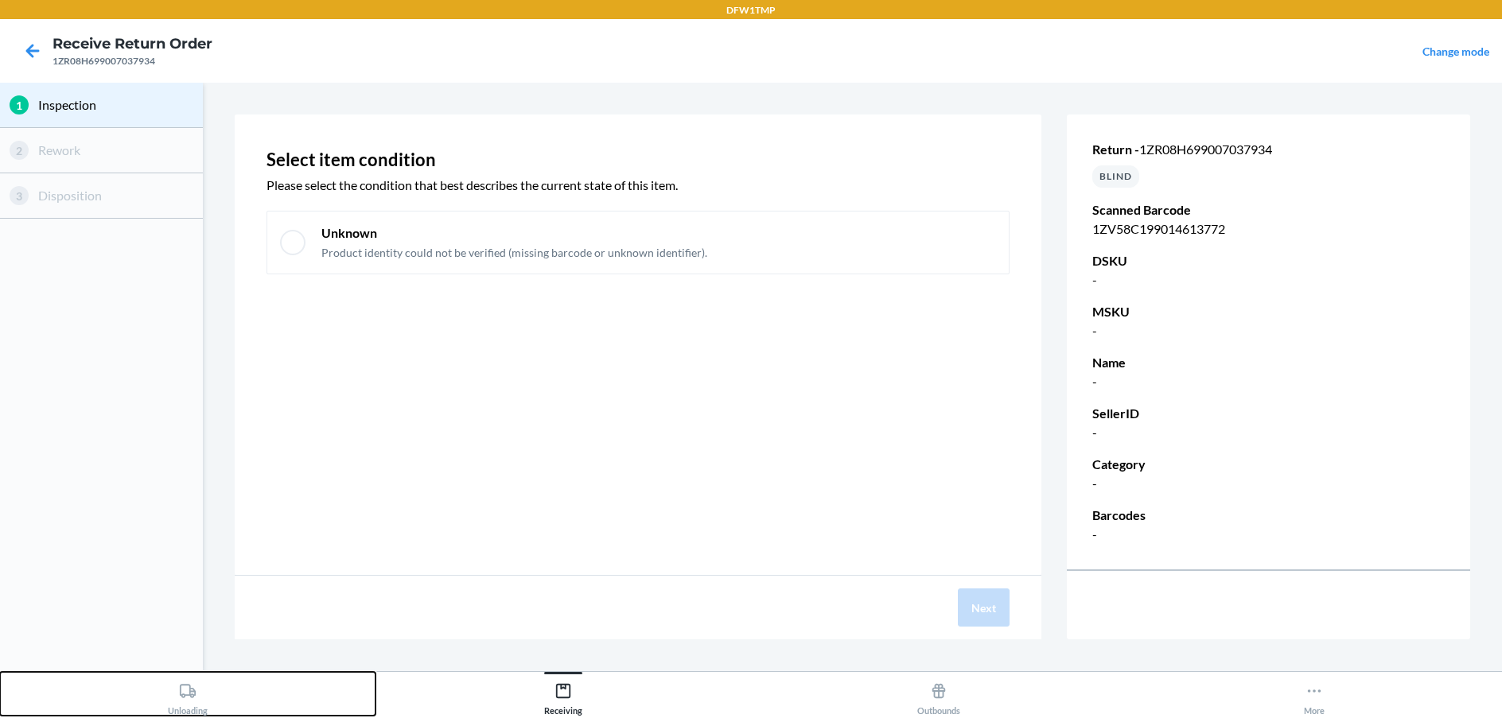
click at [179, 707] on div "Unloading" at bounding box center [188, 696] width 40 height 40
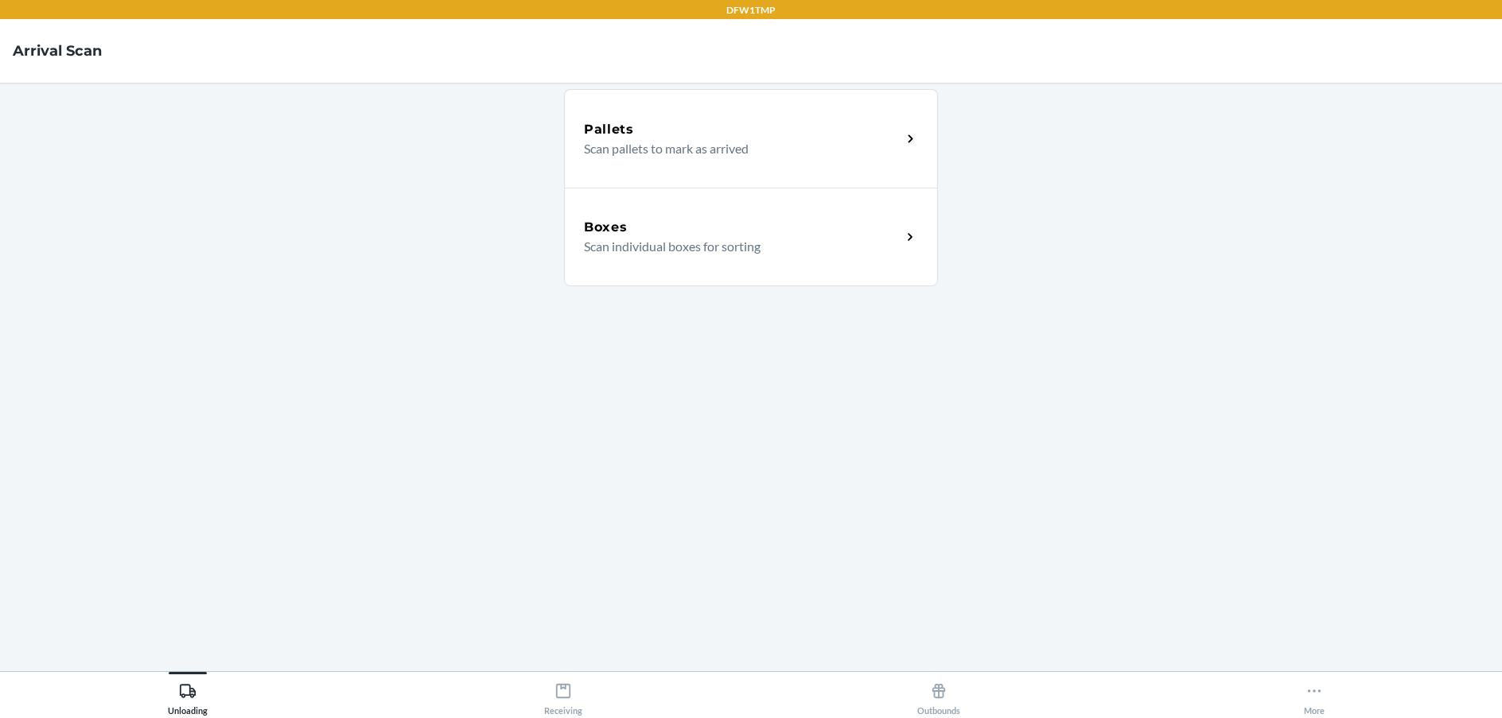
click at [891, 239] on div "Boxes Scan individual boxes for sorting" at bounding box center [742, 237] width 317 height 38
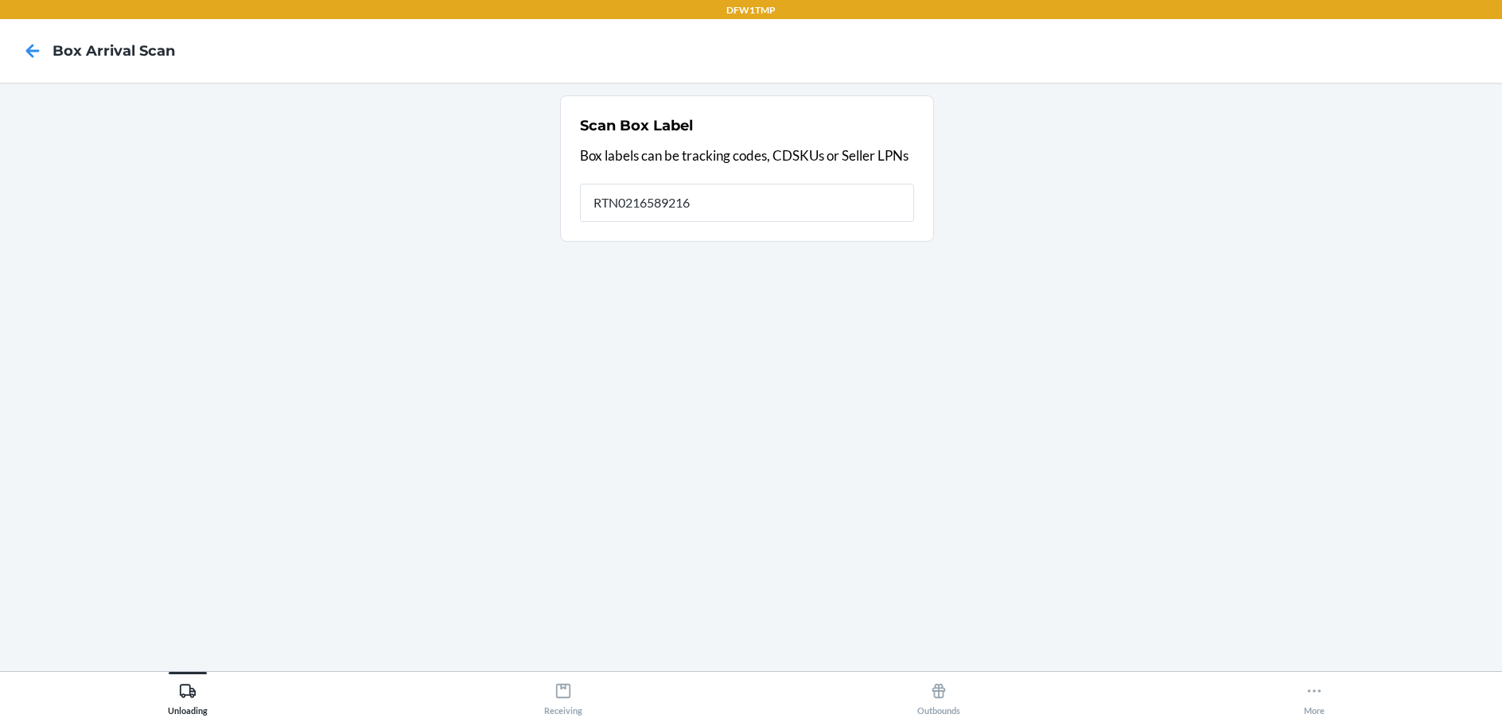
type input "RTN0216589216"
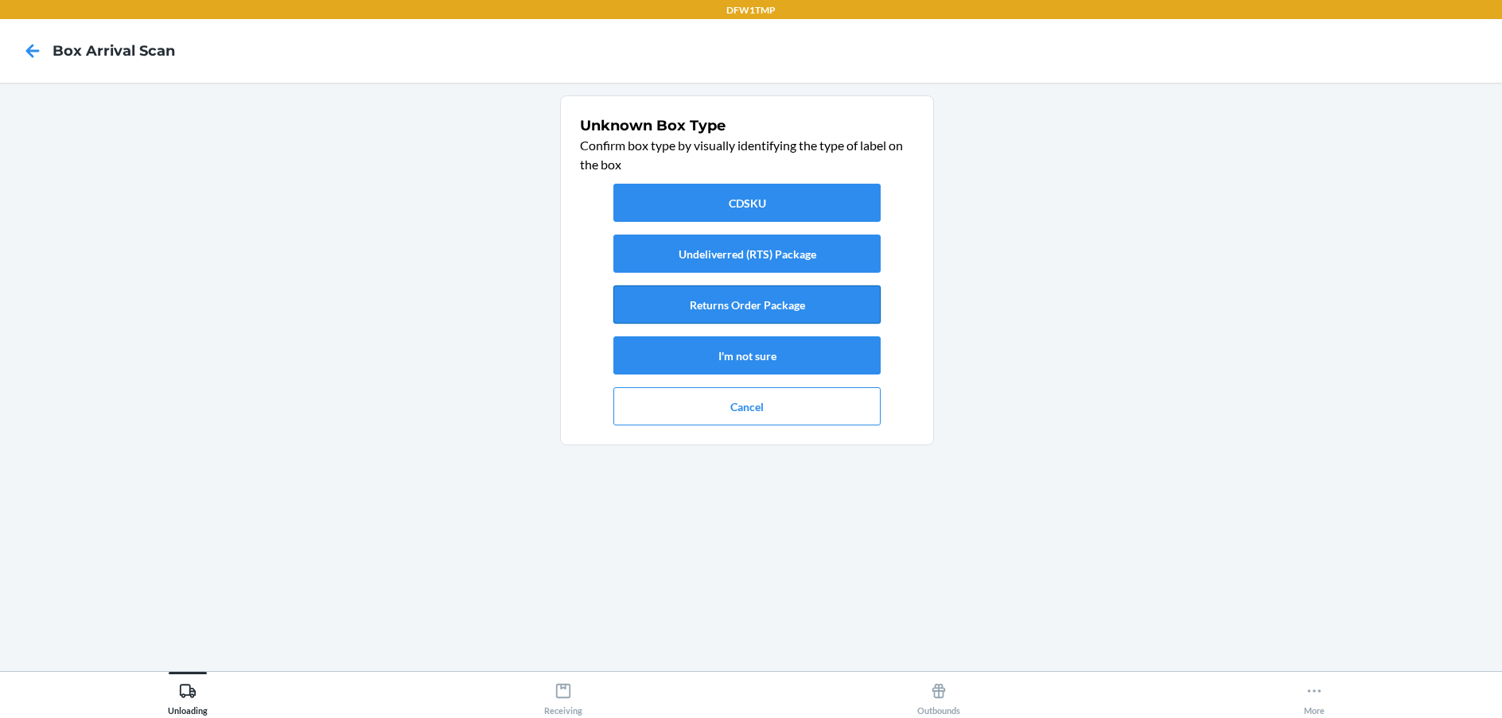
click at [816, 321] on button "Returns Order Package" at bounding box center [746, 305] width 267 height 38
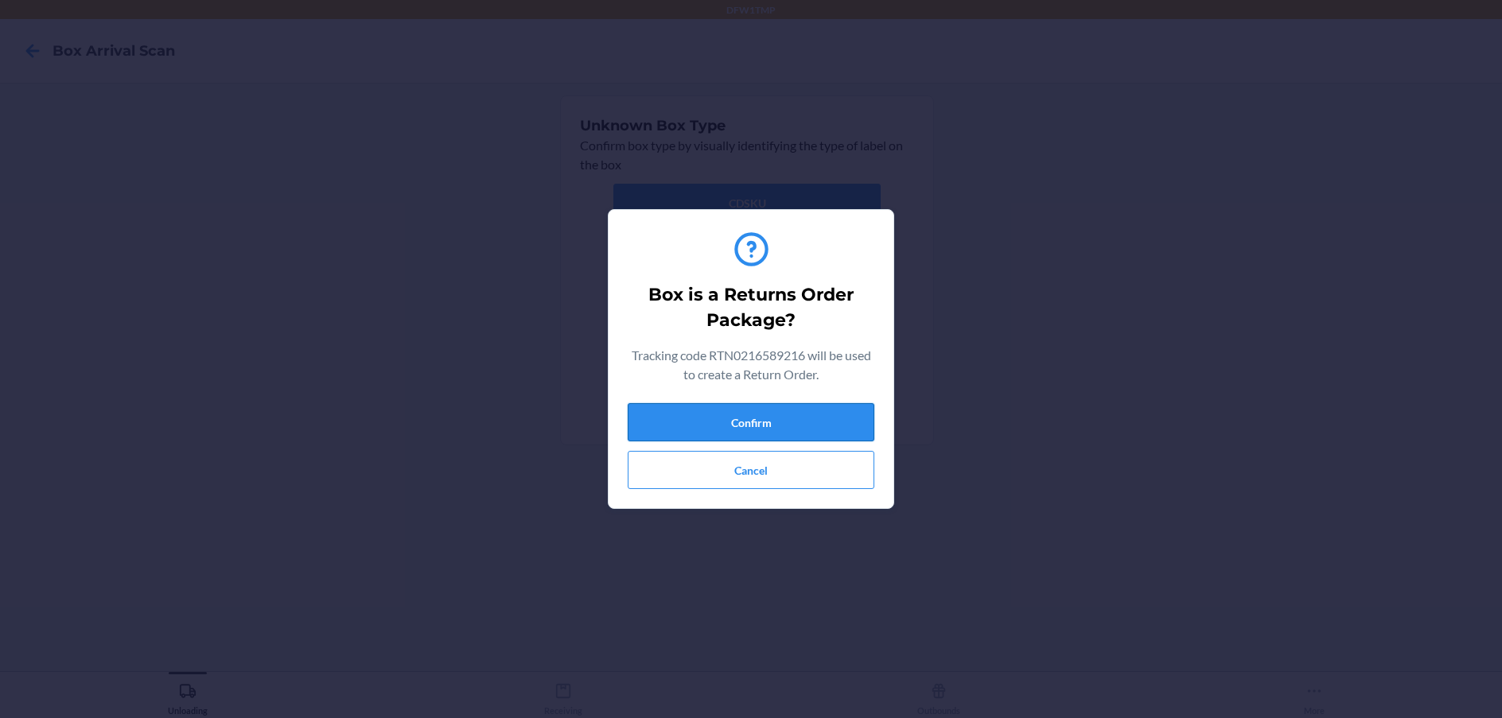
click at [726, 410] on button "Confirm" at bounding box center [751, 422] width 247 height 38
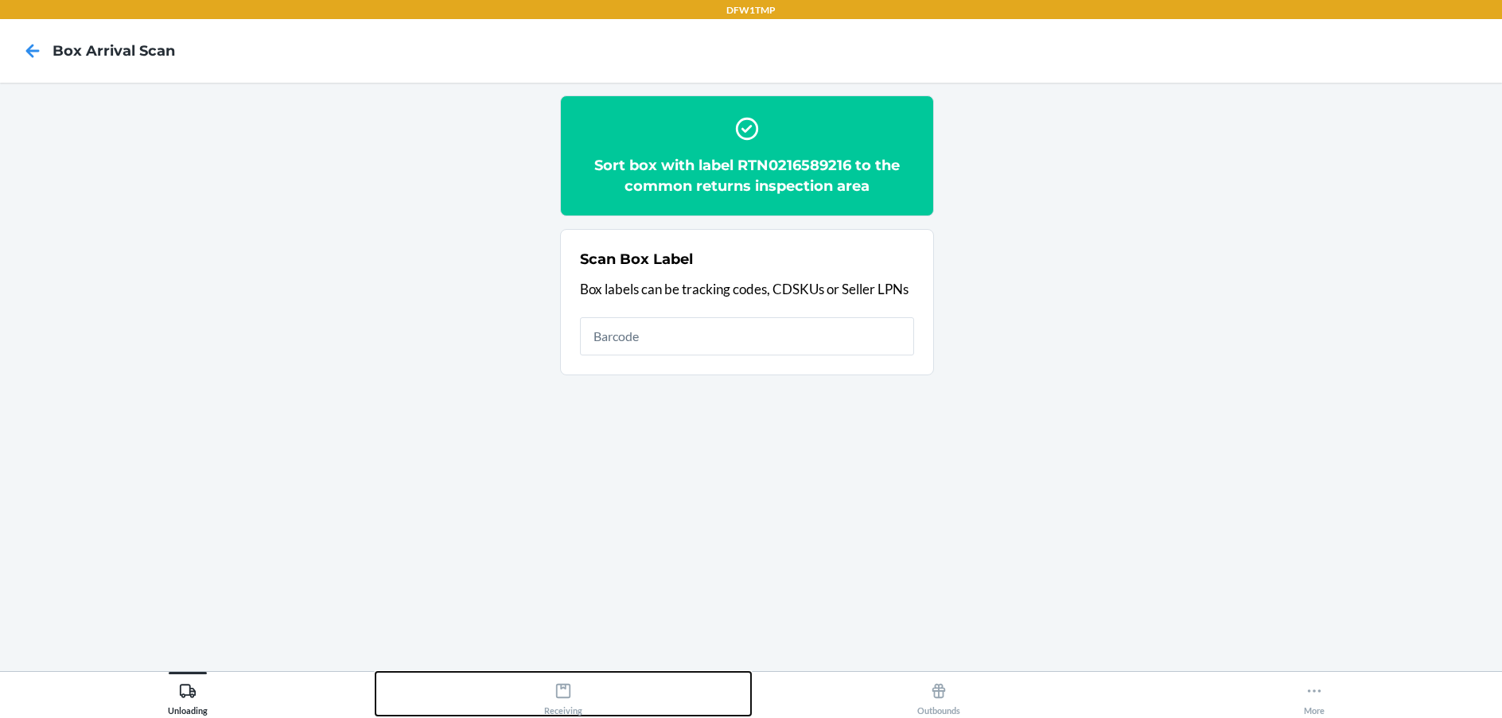
click at [541, 705] on button "Receiving" at bounding box center [562, 694] width 375 height 44
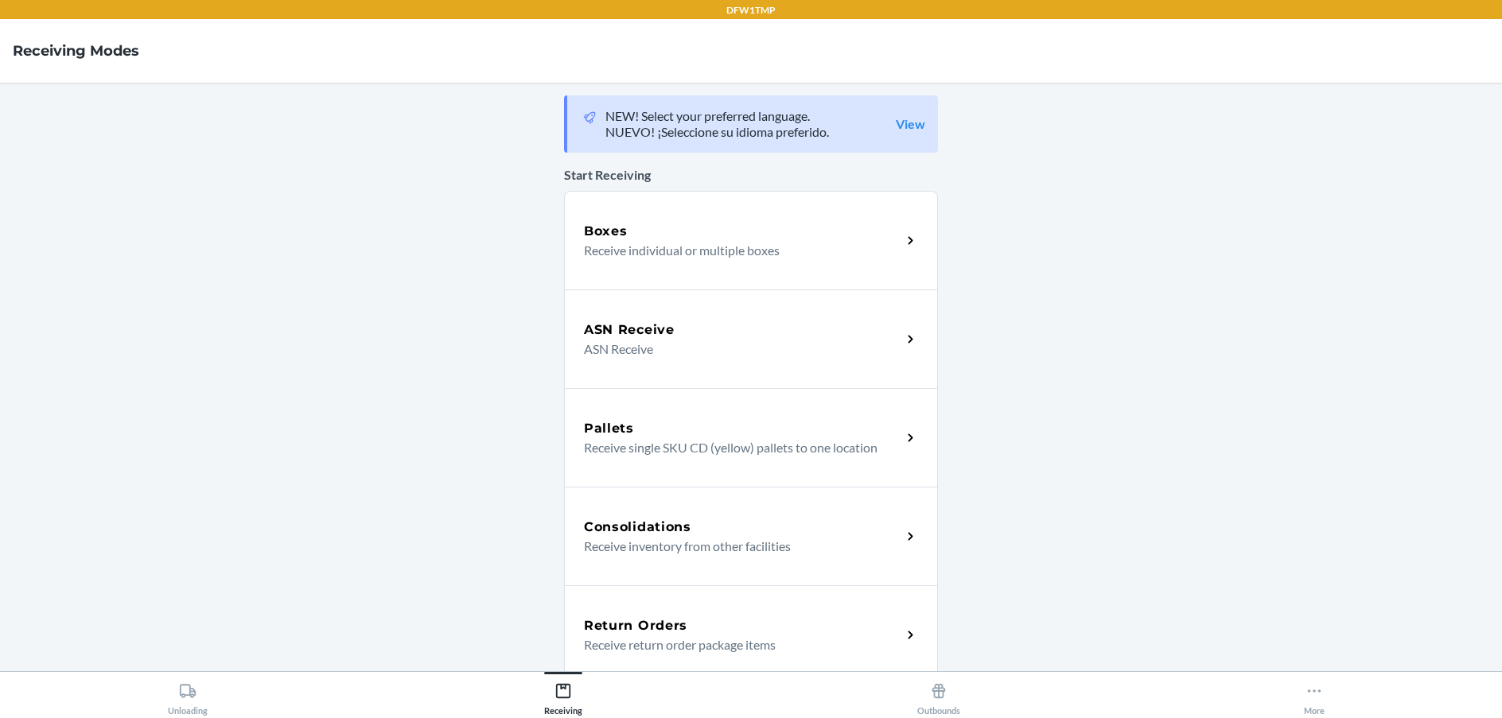
click at [707, 624] on div "Return Orders" at bounding box center [742, 625] width 317 height 19
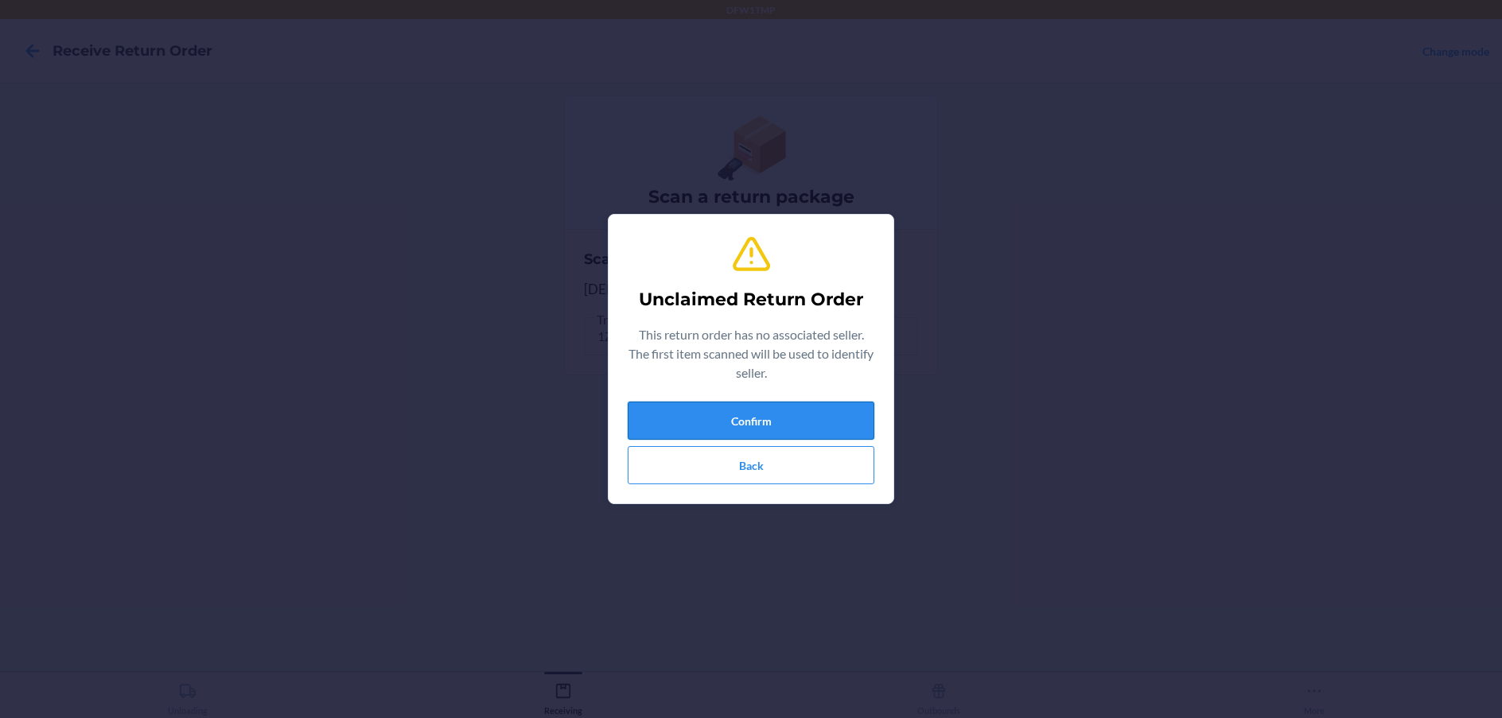
click at [838, 409] on button "Confirm" at bounding box center [751, 421] width 247 height 38
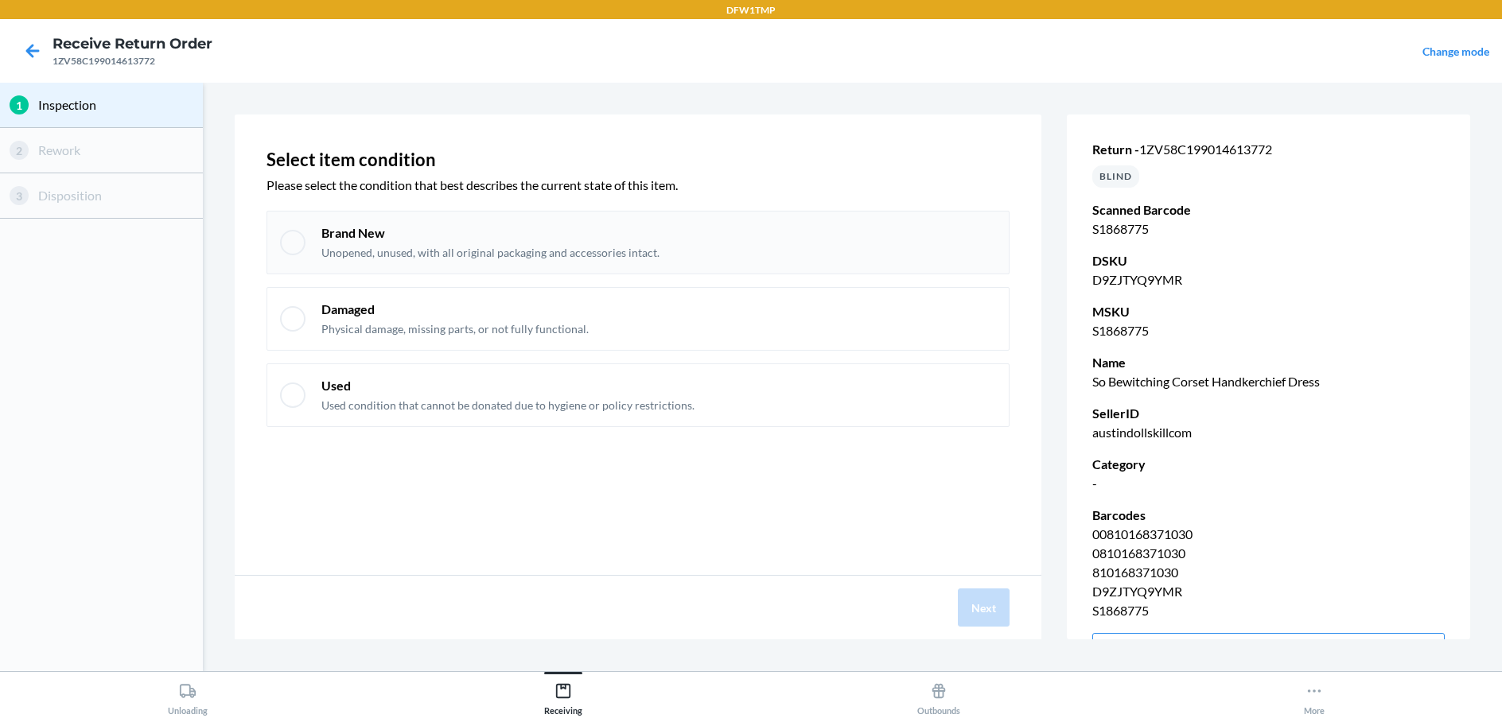
click at [693, 247] on div "Brand New Unopened, unused, with all original packaging and accessories intact." at bounding box center [658, 242] width 674 height 37
checkbox input "true"
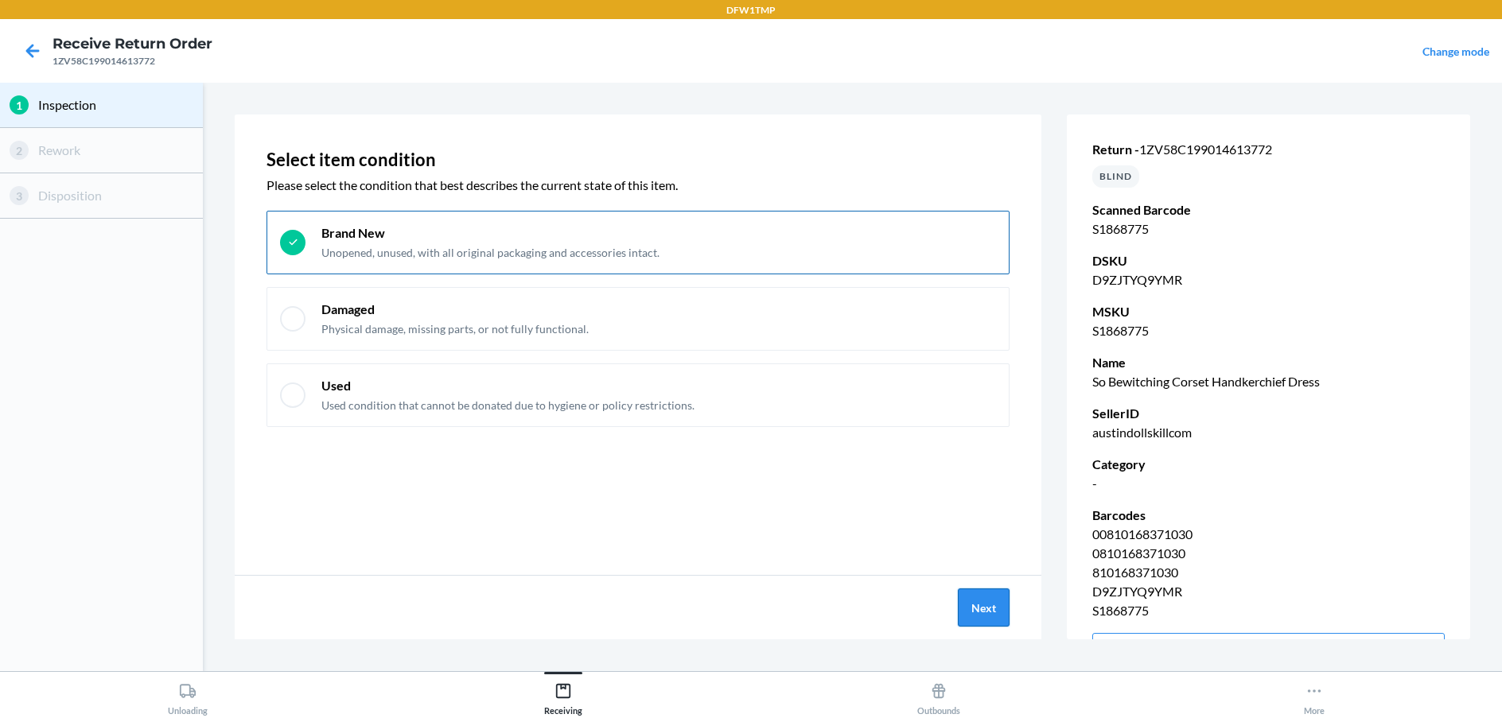
click at [1001, 604] on button "Next" at bounding box center [984, 608] width 52 height 38
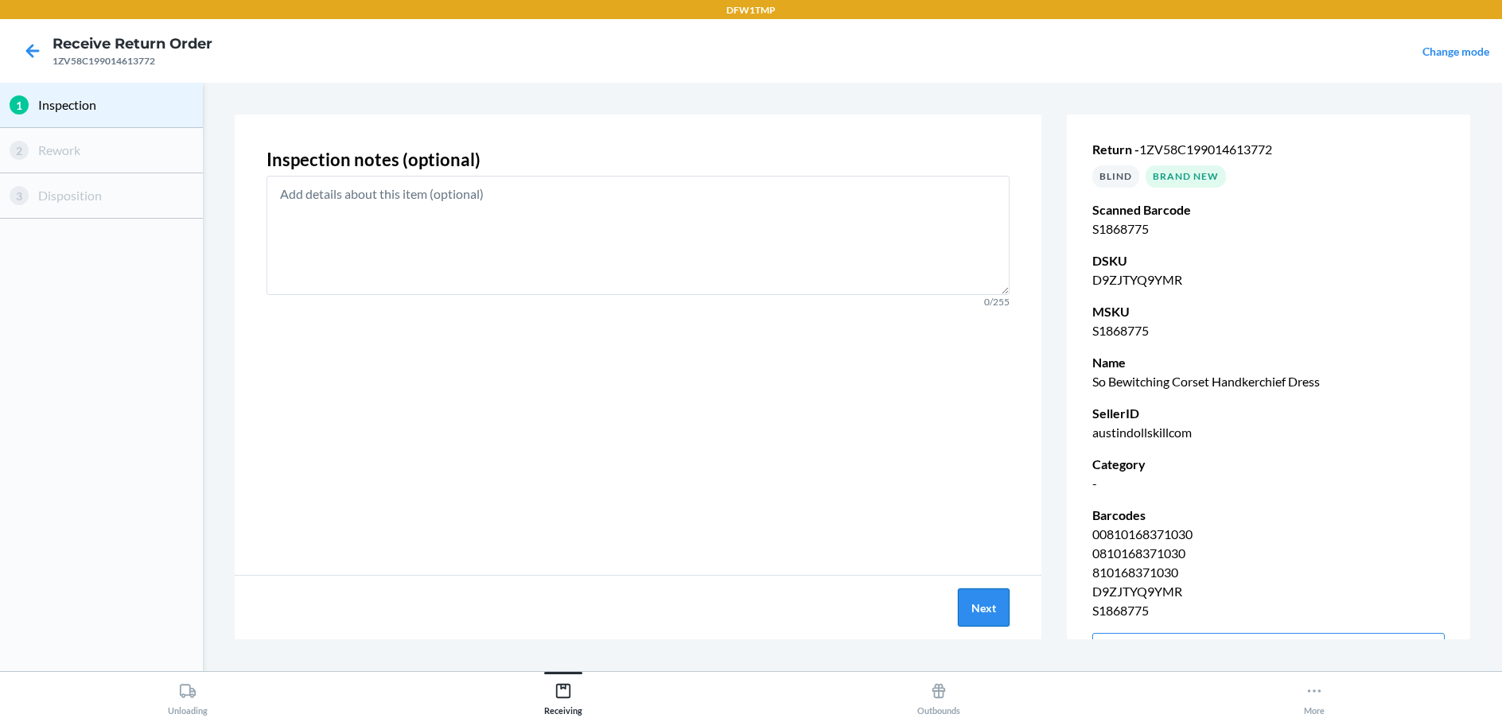
click at [976, 605] on button "Next" at bounding box center [984, 608] width 52 height 38
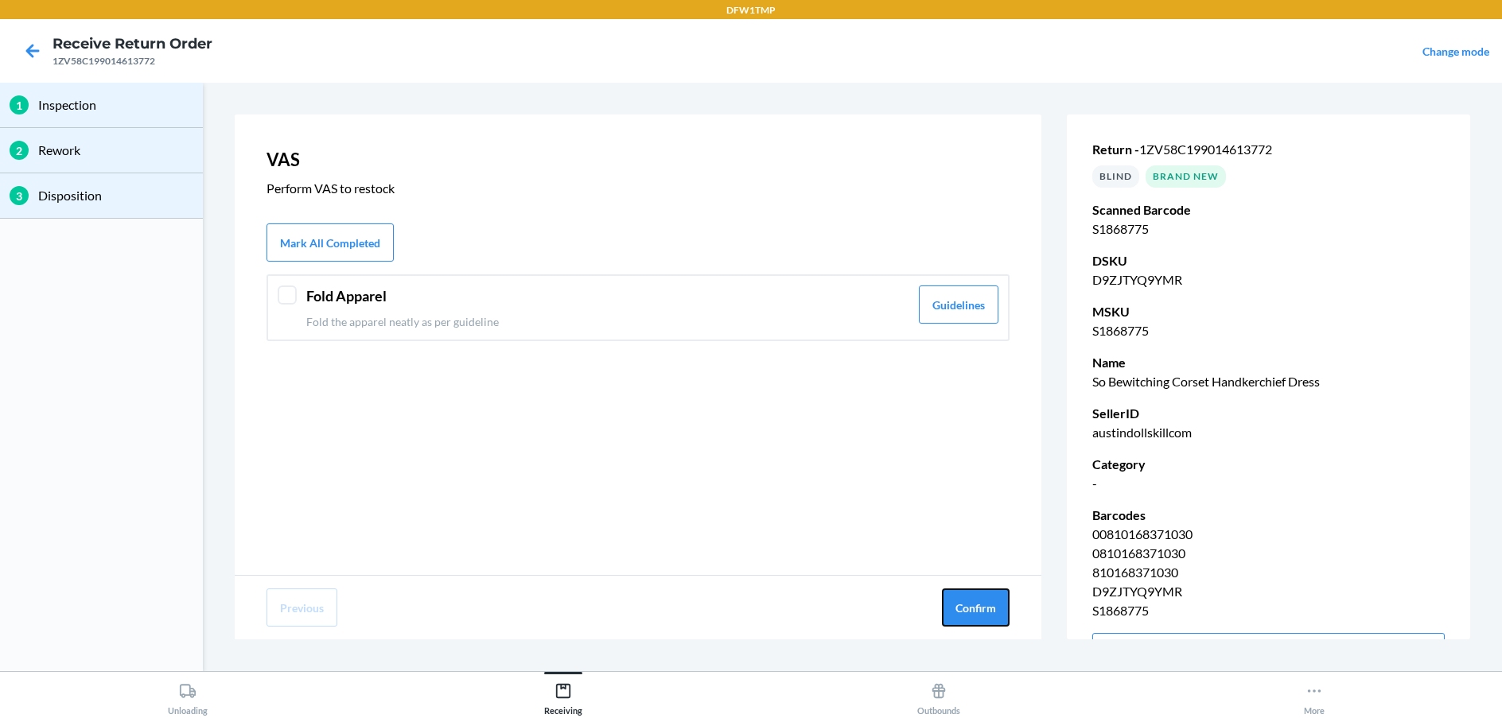
click at [974, 605] on button "Confirm" at bounding box center [976, 608] width 68 height 38
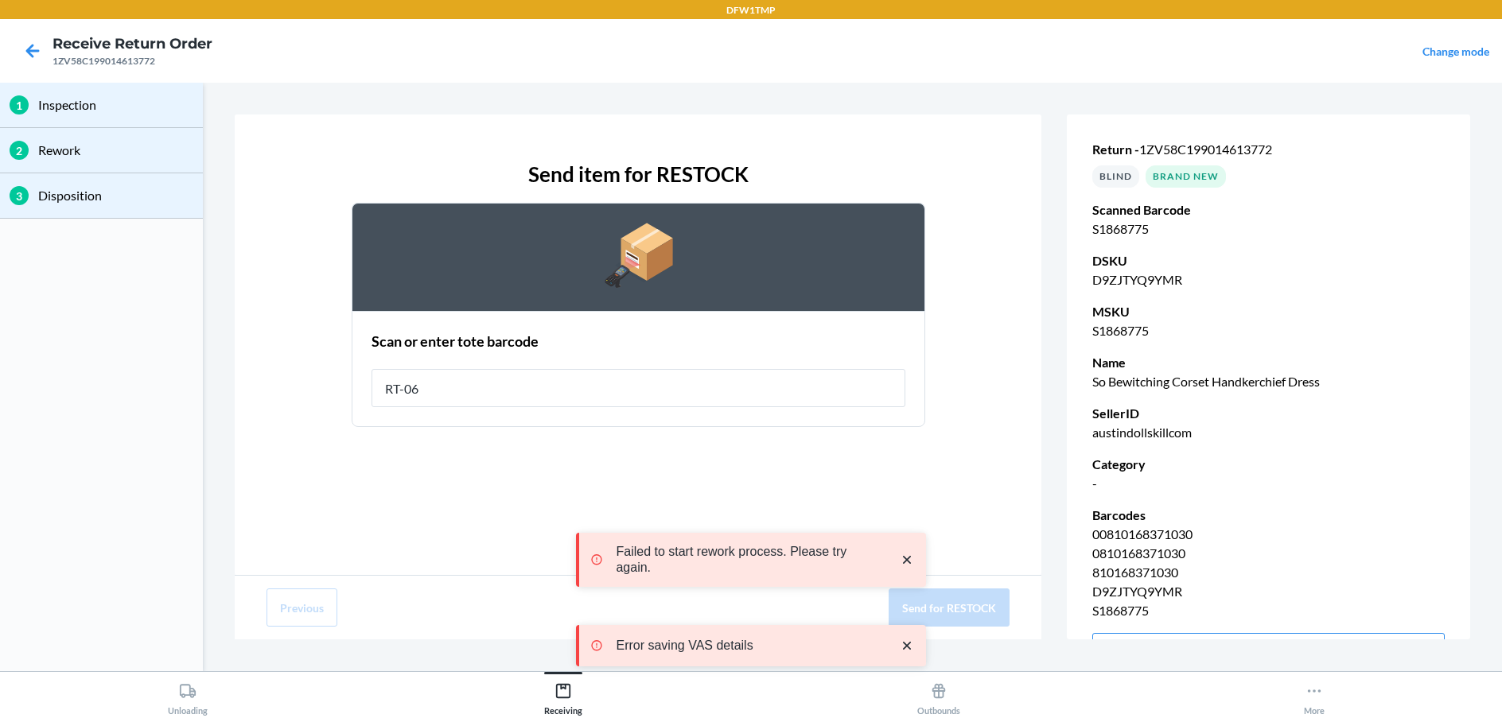
type input "RT-06"
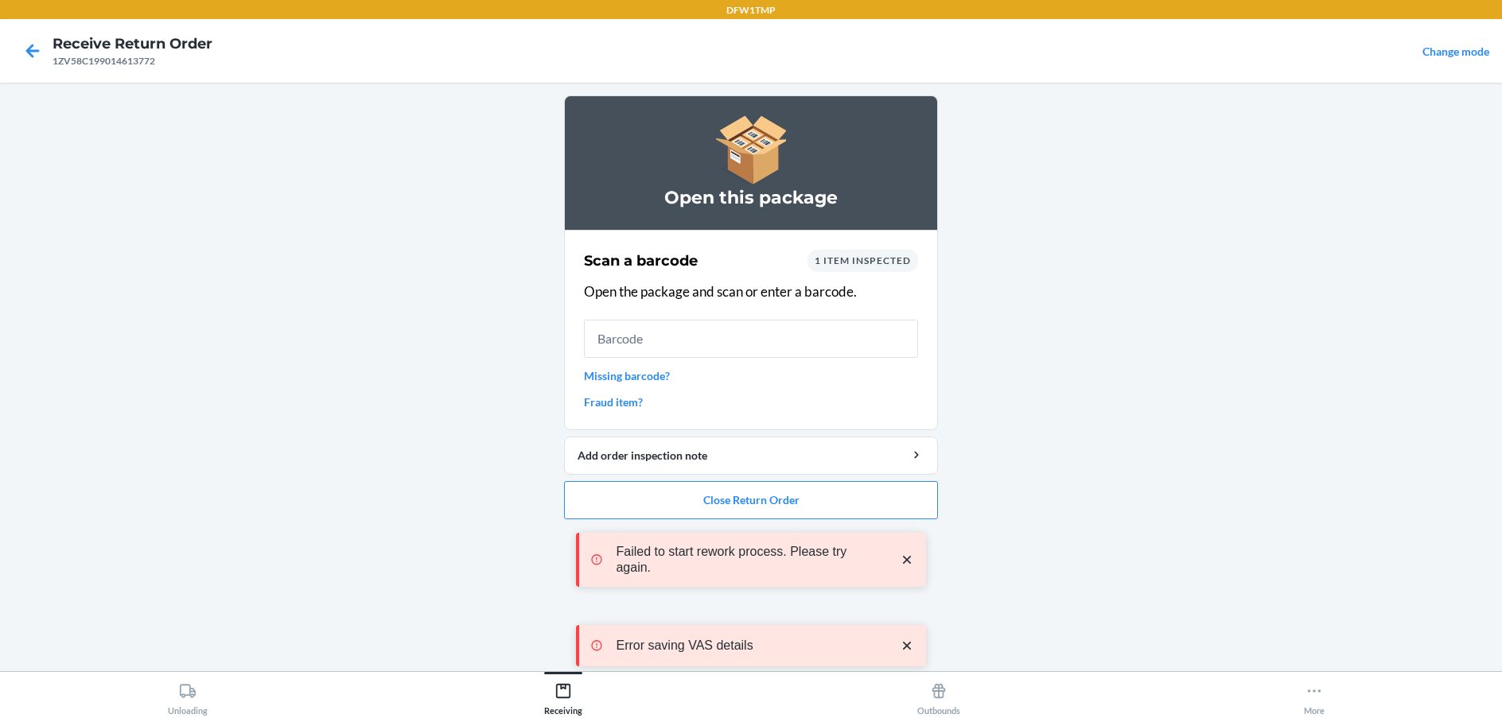
click at [675, 500] on div "Failed to start rework process. Please try again. Error saving VAS details" at bounding box center [751, 600] width 350 height 210
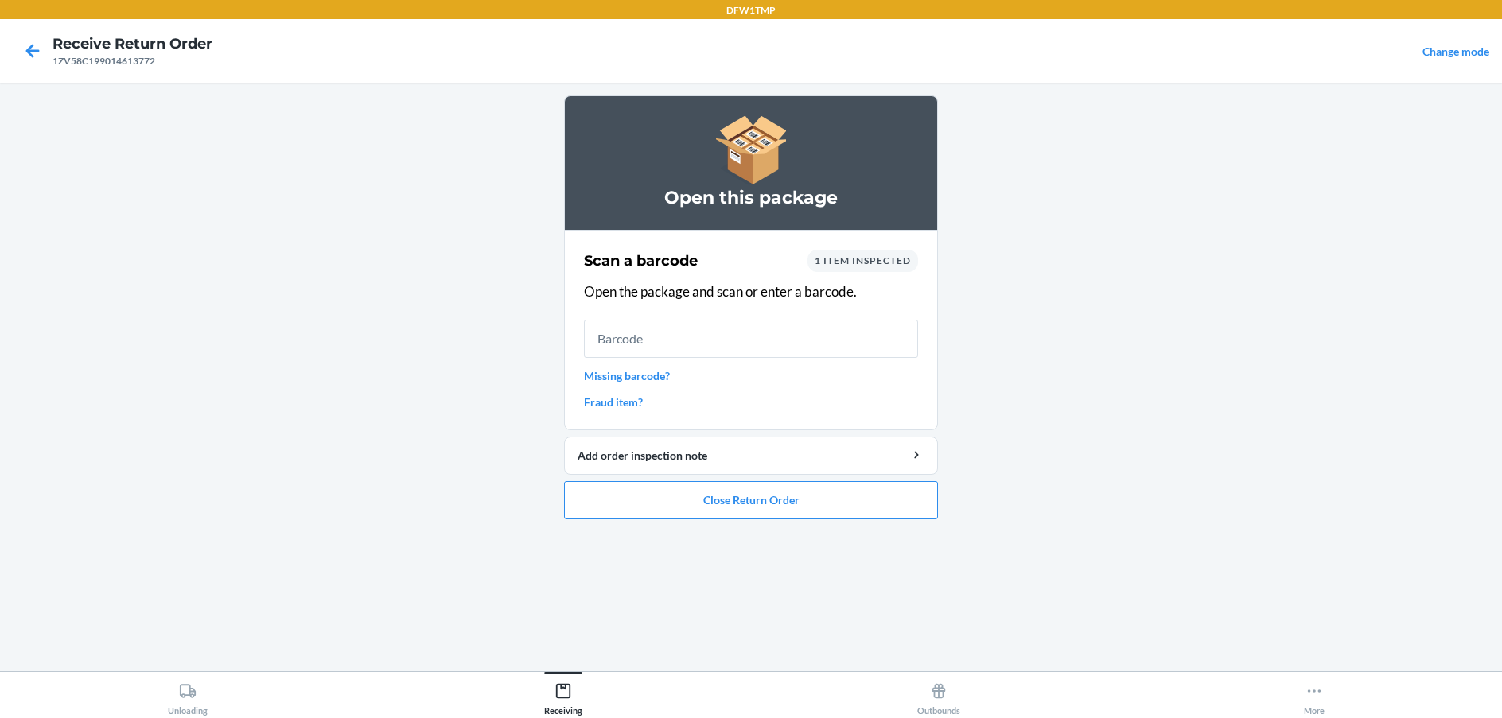
click at [675, 500] on div "DFW1TMP Receive Return Order 1ZV58C199014613772 Change mode Open this package S…" at bounding box center [751, 359] width 1502 height 718
click at [711, 511] on button "Close Return Order" at bounding box center [751, 500] width 374 height 38
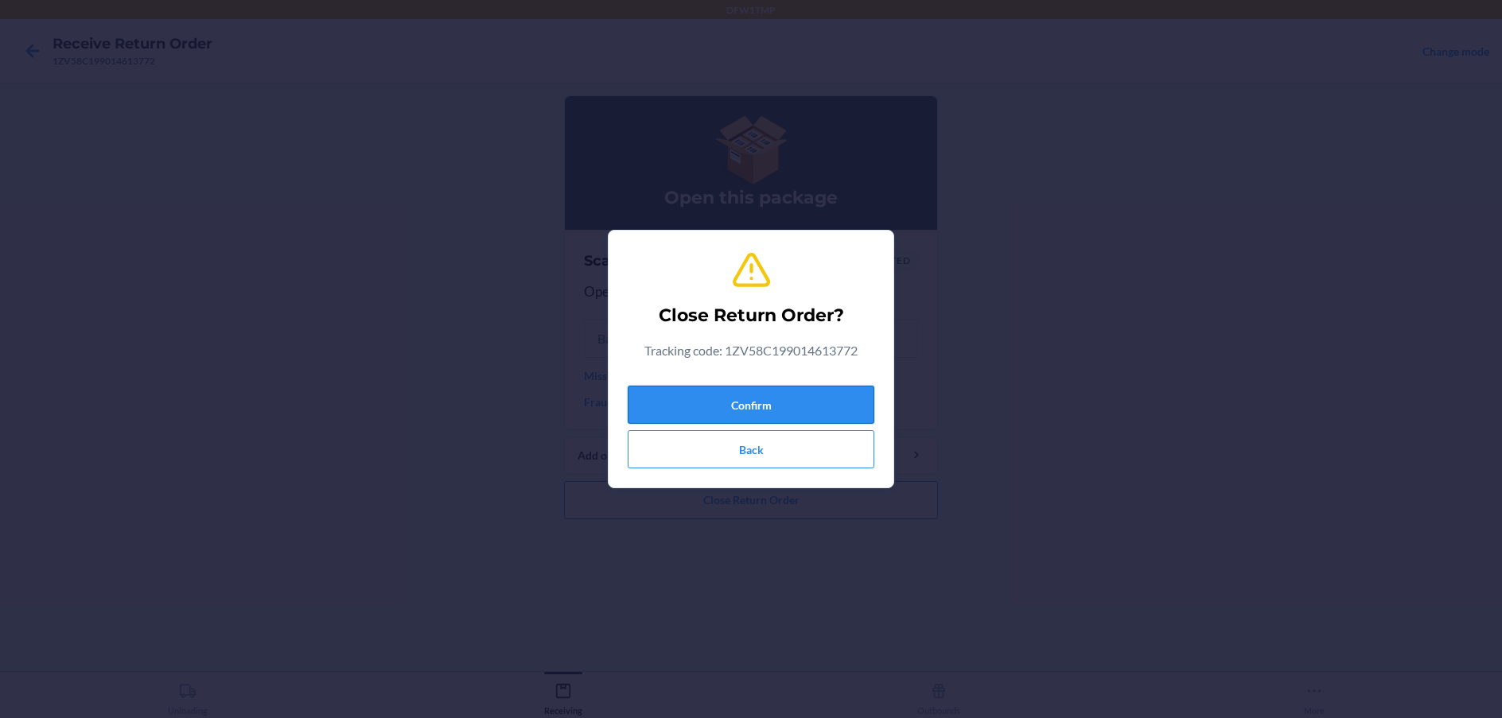
click at [765, 406] on button "Confirm" at bounding box center [751, 405] width 247 height 38
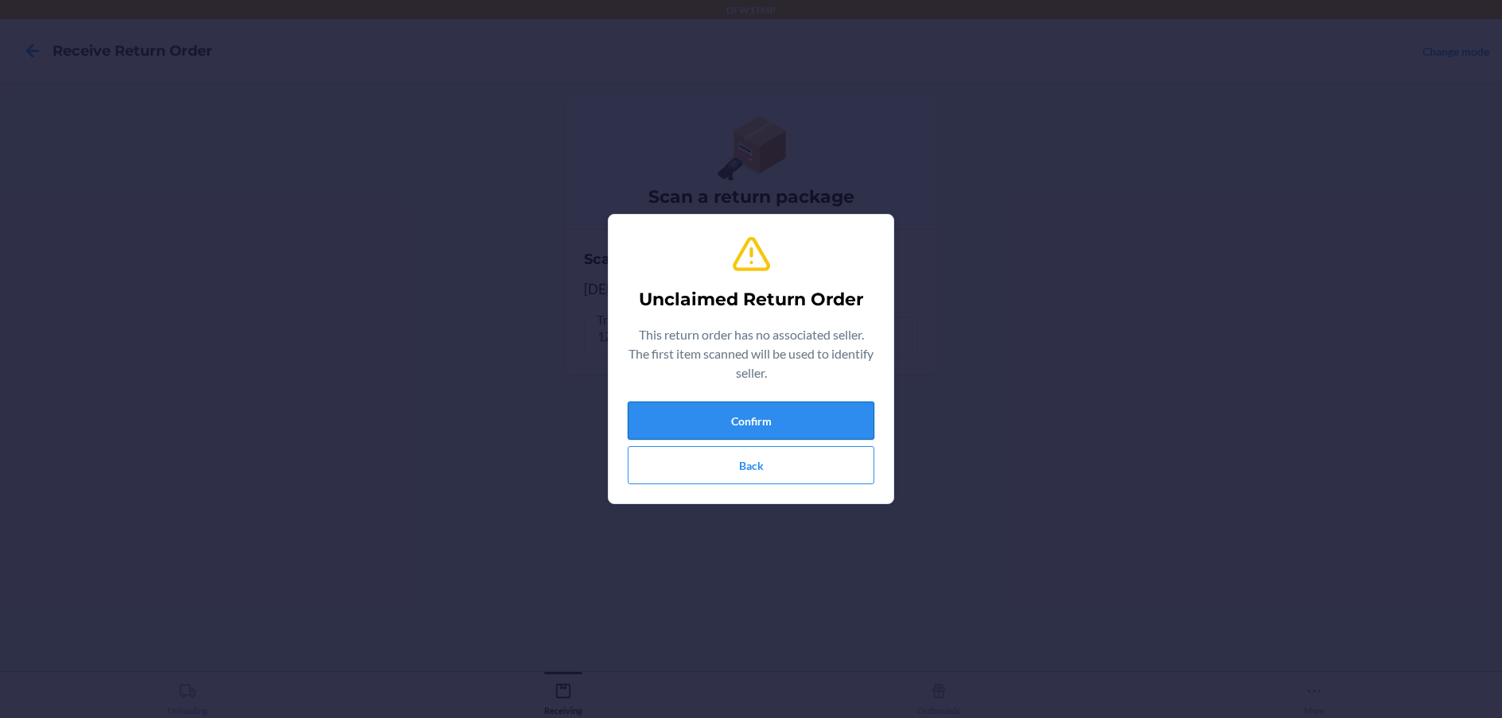
click at [756, 424] on button "Confirm" at bounding box center [751, 421] width 247 height 38
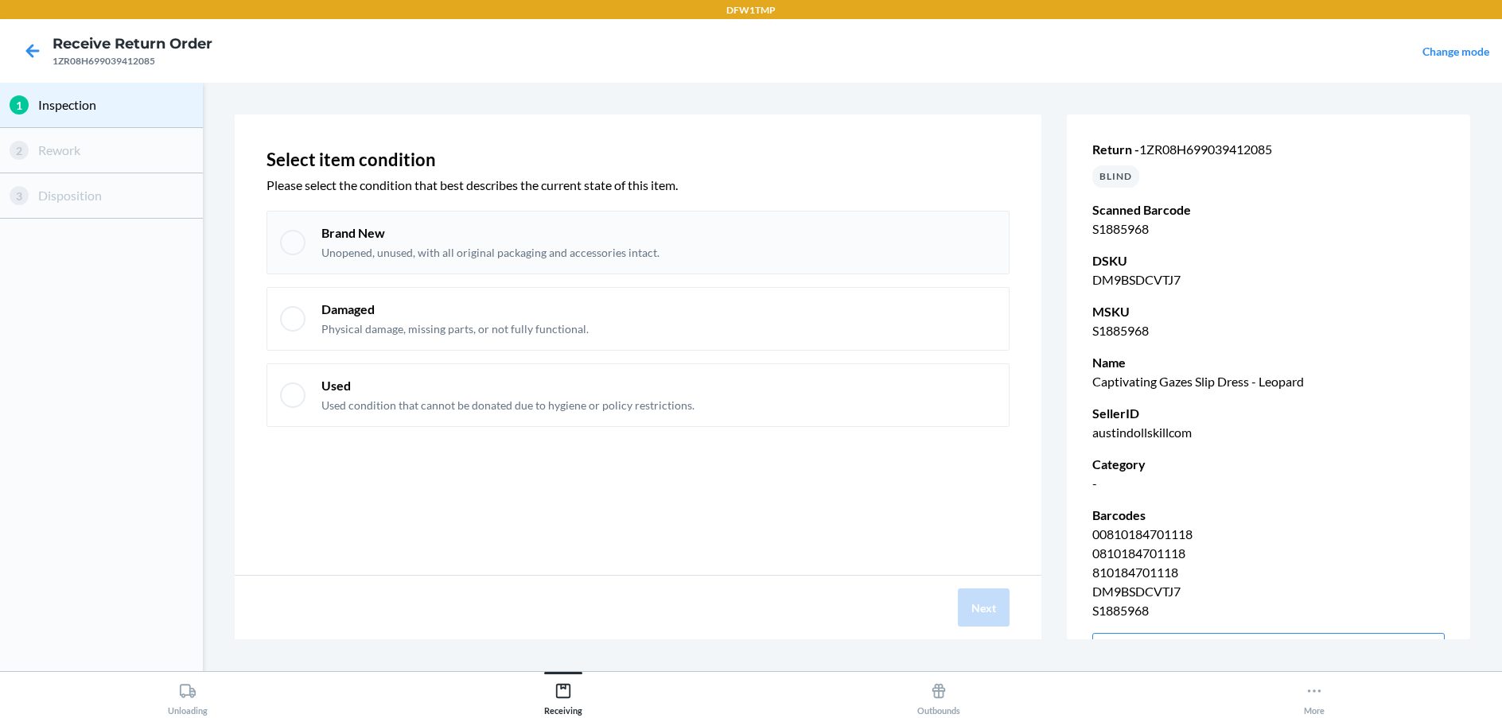
click at [422, 233] on p "Brand New" at bounding box center [490, 232] width 338 height 17
checkbox input "true"
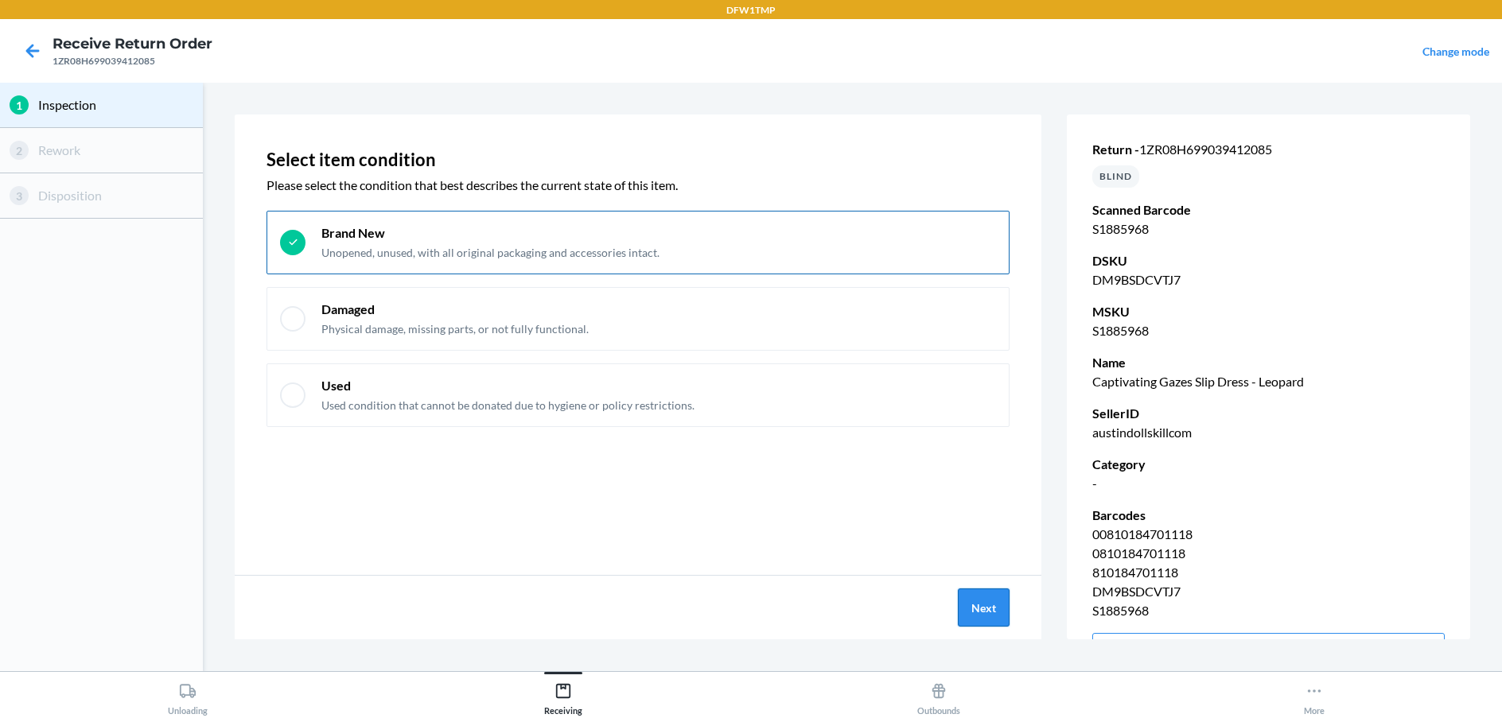
click at [982, 615] on button "Next" at bounding box center [984, 608] width 52 height 38
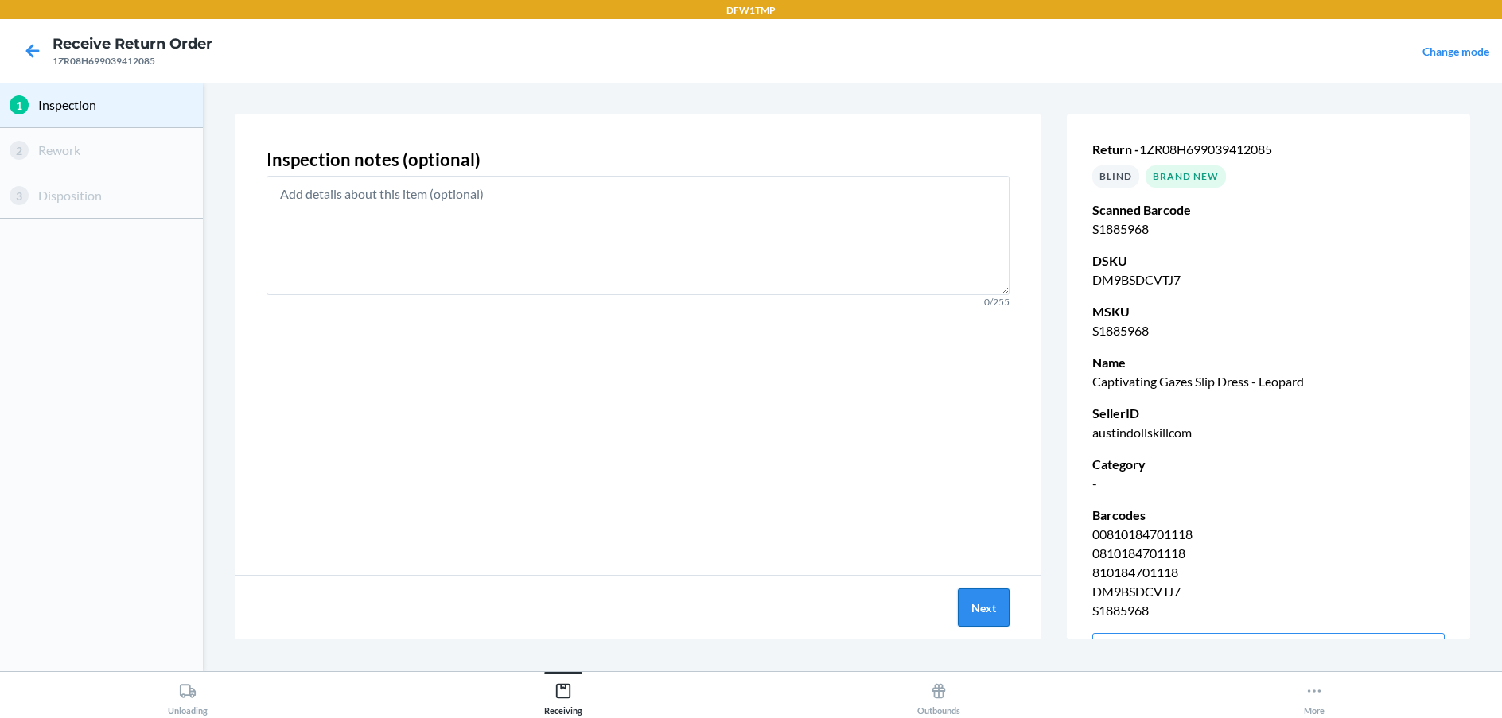
click at [1004, 611] on button "Next" at bounding box center [984, 608] width 52 height 38
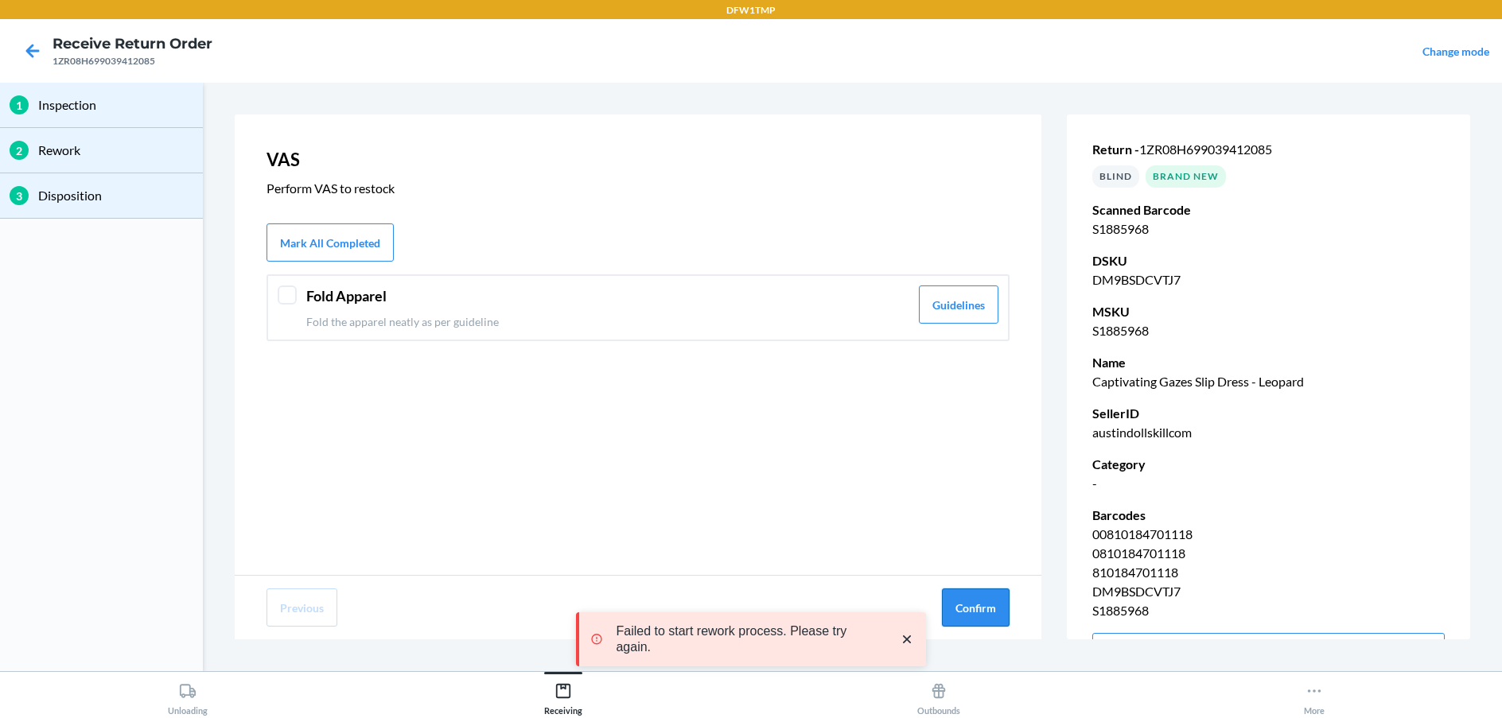
click at [981, 597] on button "Confirm" at bounding box center [976, 608] width 68 height 38
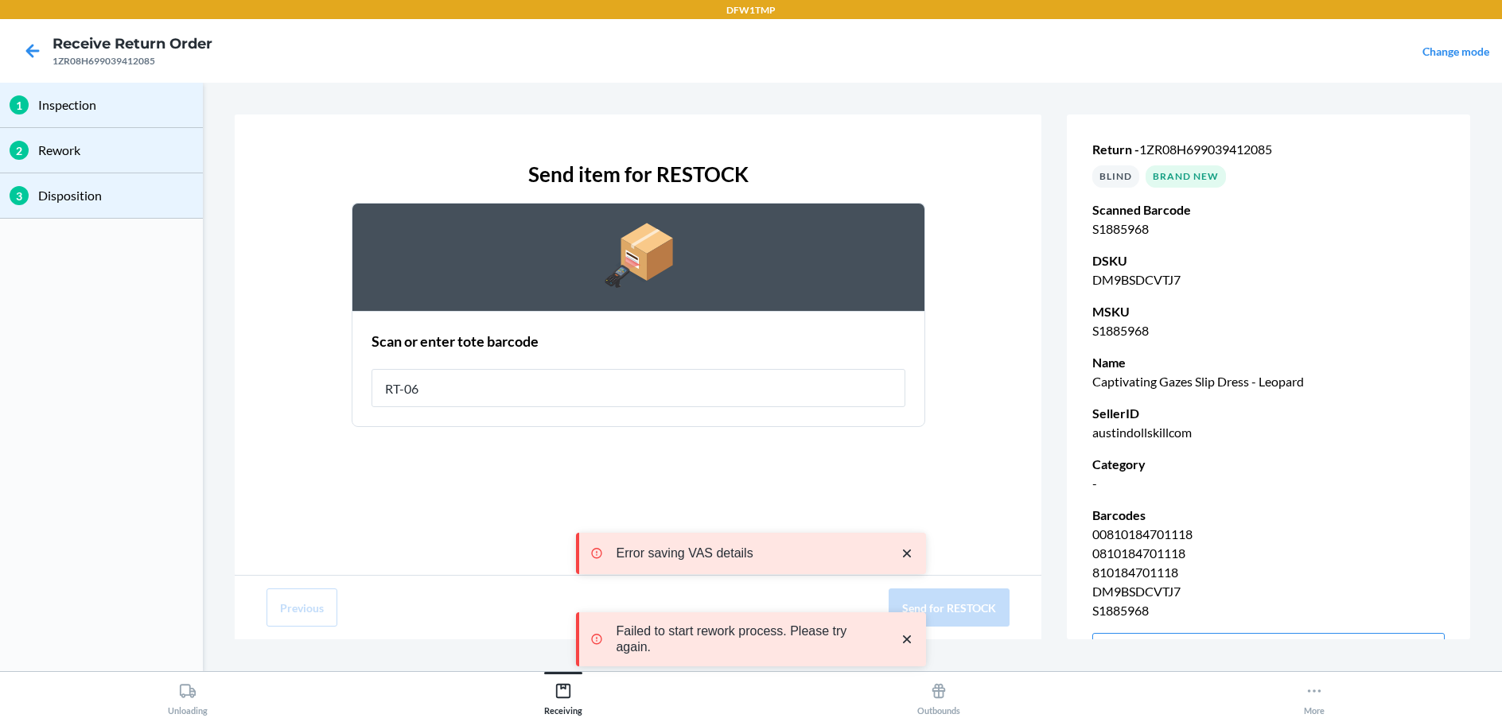
type input "RT-06"
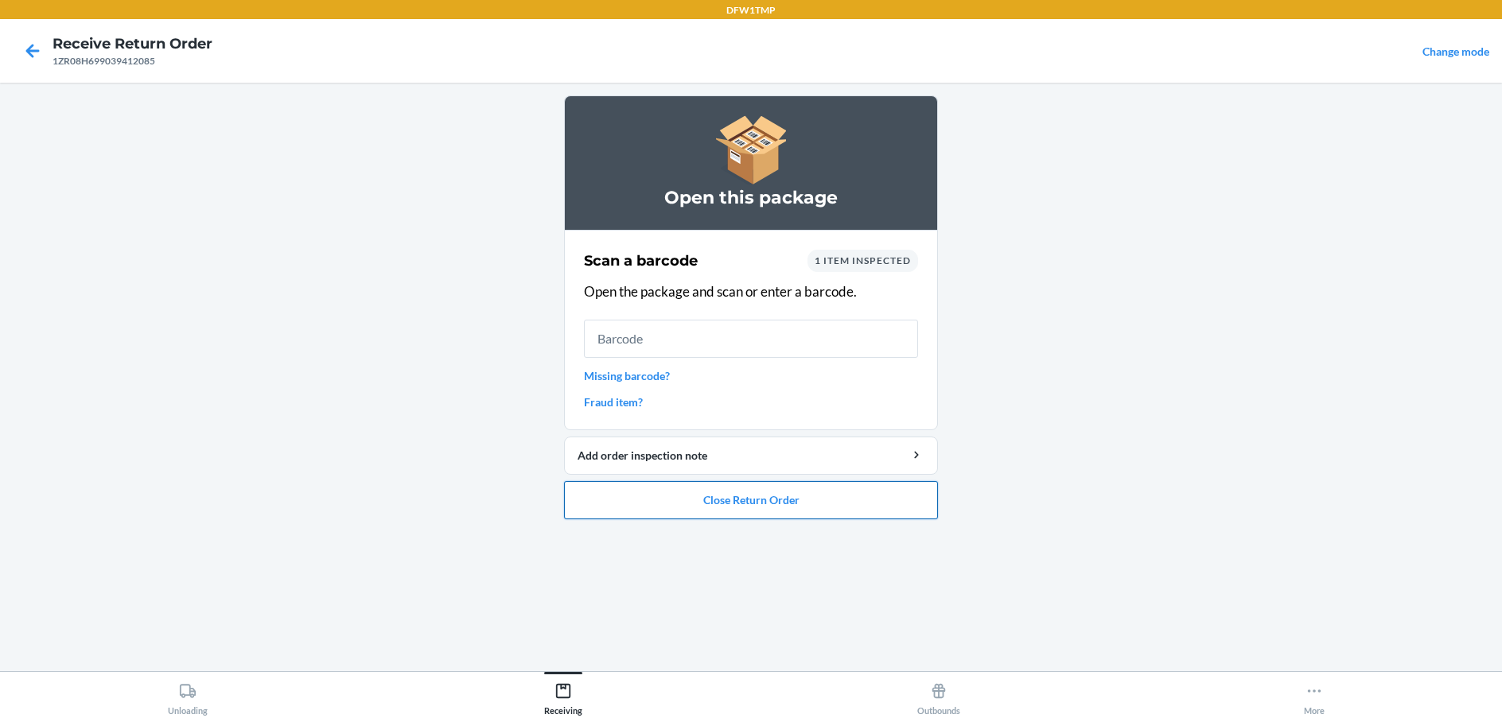
click at [764, 512] on button "Close Return Order" at bounding box center [751, 500] width 374 height 38
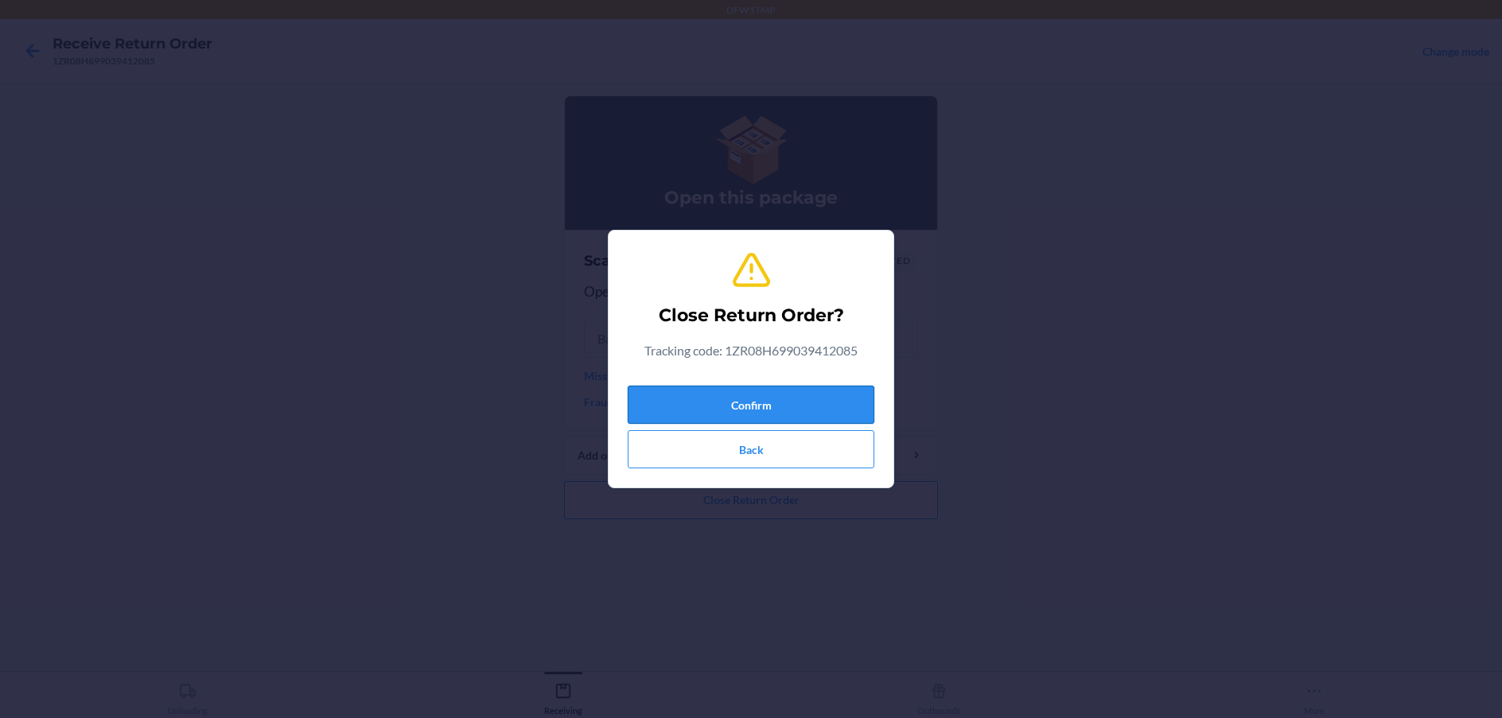
click at [743, 407] on button "Confirm" at bounding box center [751, 405] width 247 height 38
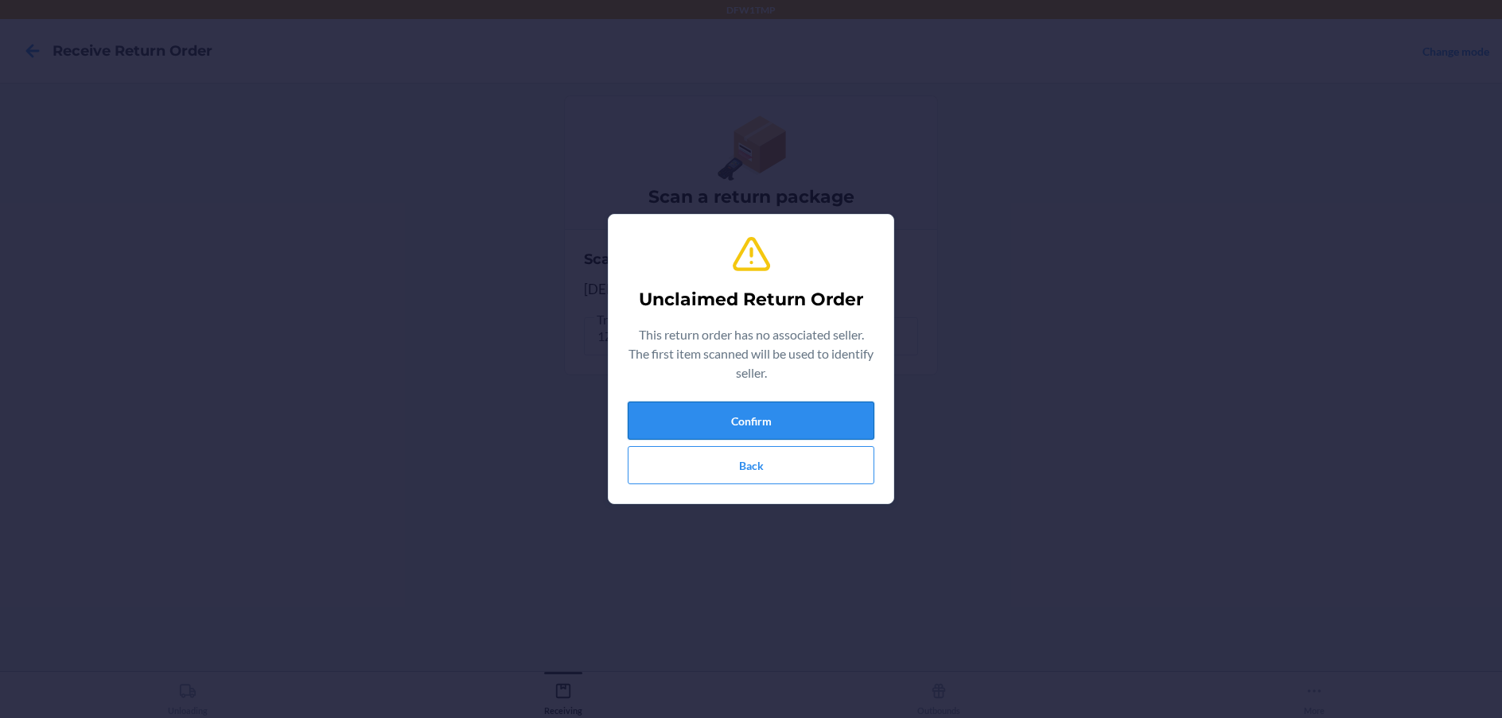
click at [764, 420] on button "Confirm" at bounding box center [751, 421] width 247 height 38
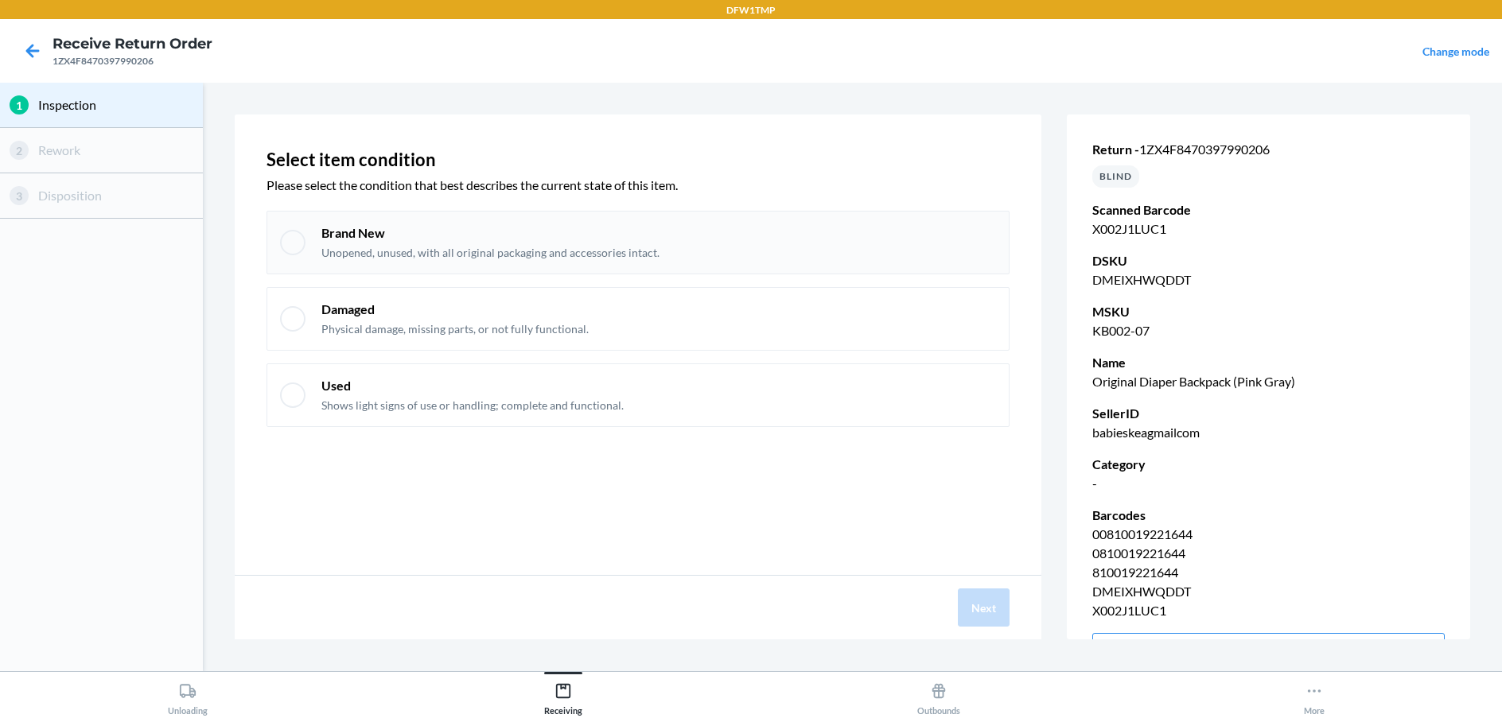
drag, startPoint x: 289, startPoint y: 247, endPoint x: 300, endPoint y: 247, distance: 11.1
click at [295, 243] on div at bounding box center [292, 242] width 25 height 25
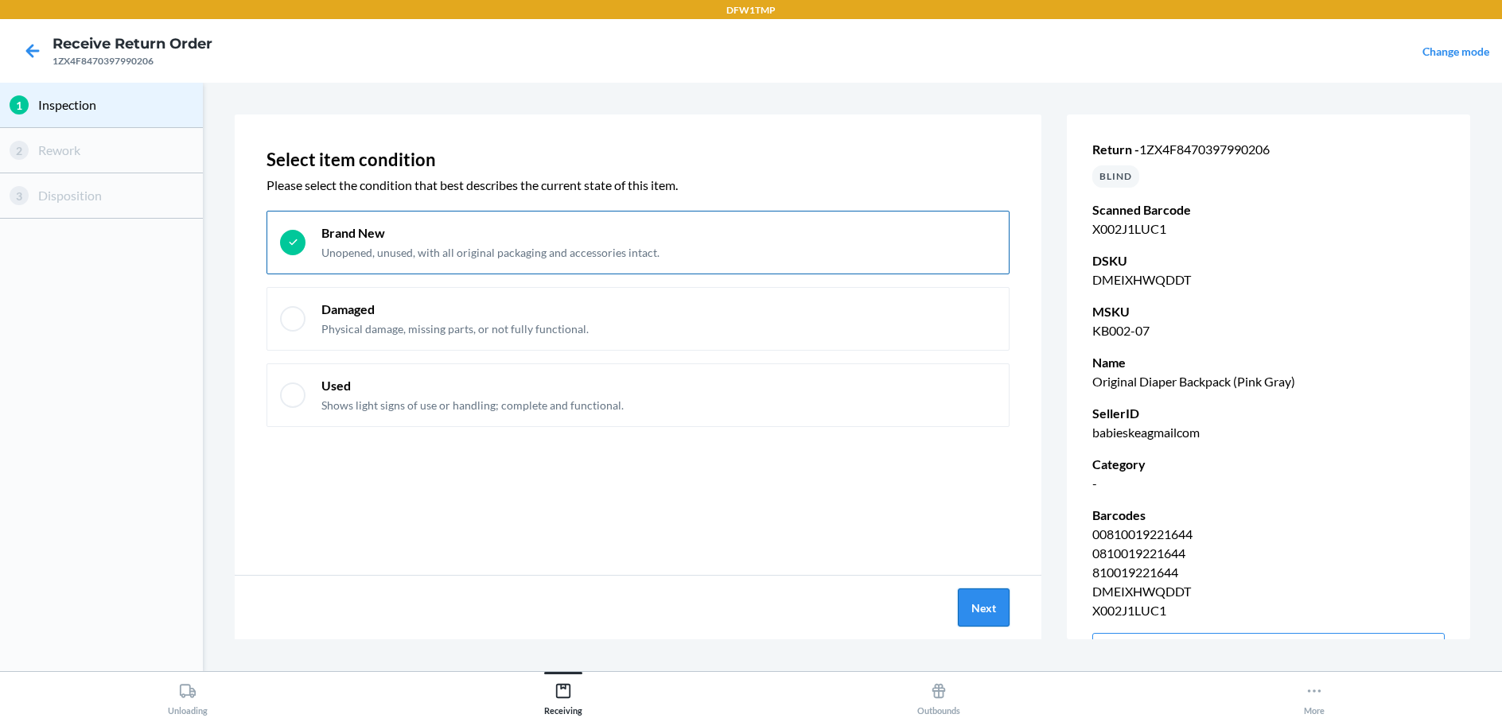
click at [977, 598] on button "Next" at bounding box center [984, 608] width 52 height 38
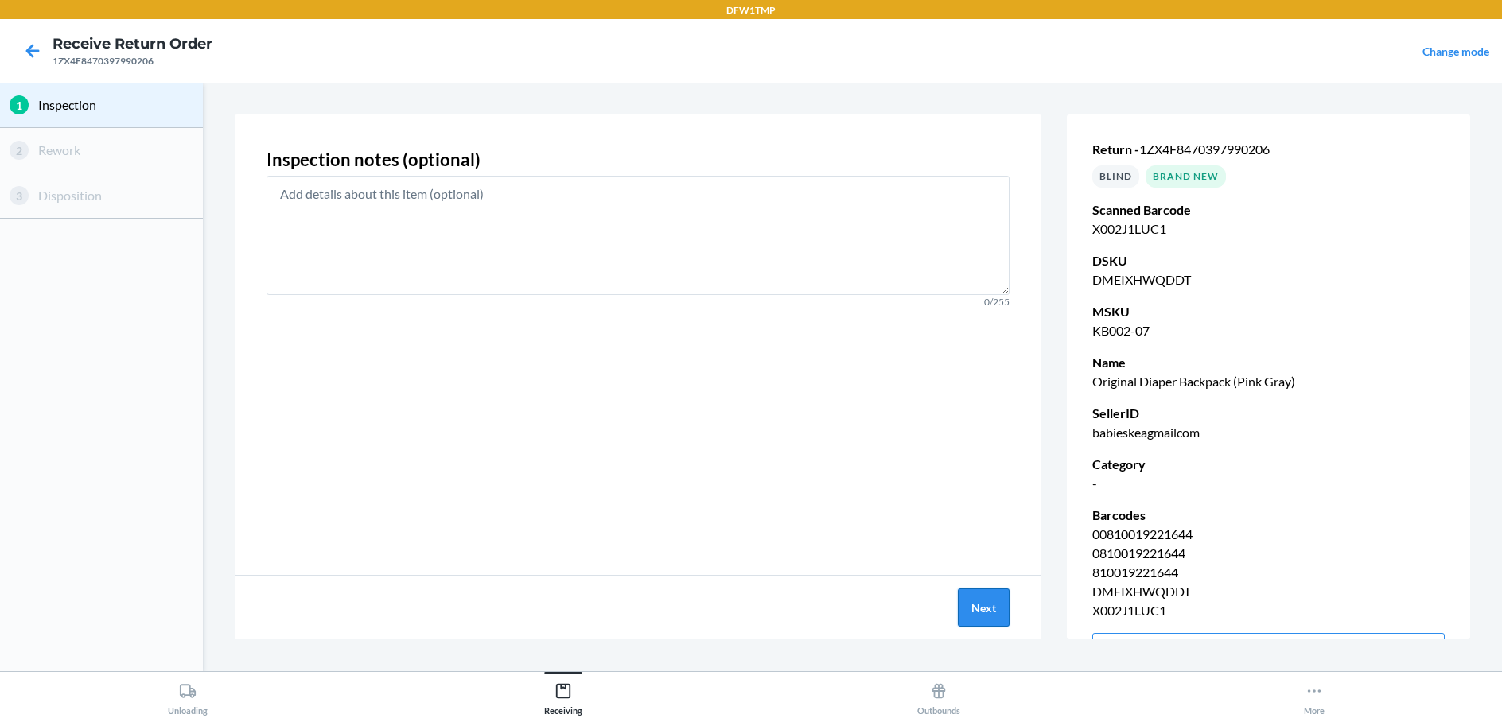
click at [977, 604] on button "Next" at bounding box center [984, 608] width 52 height 38
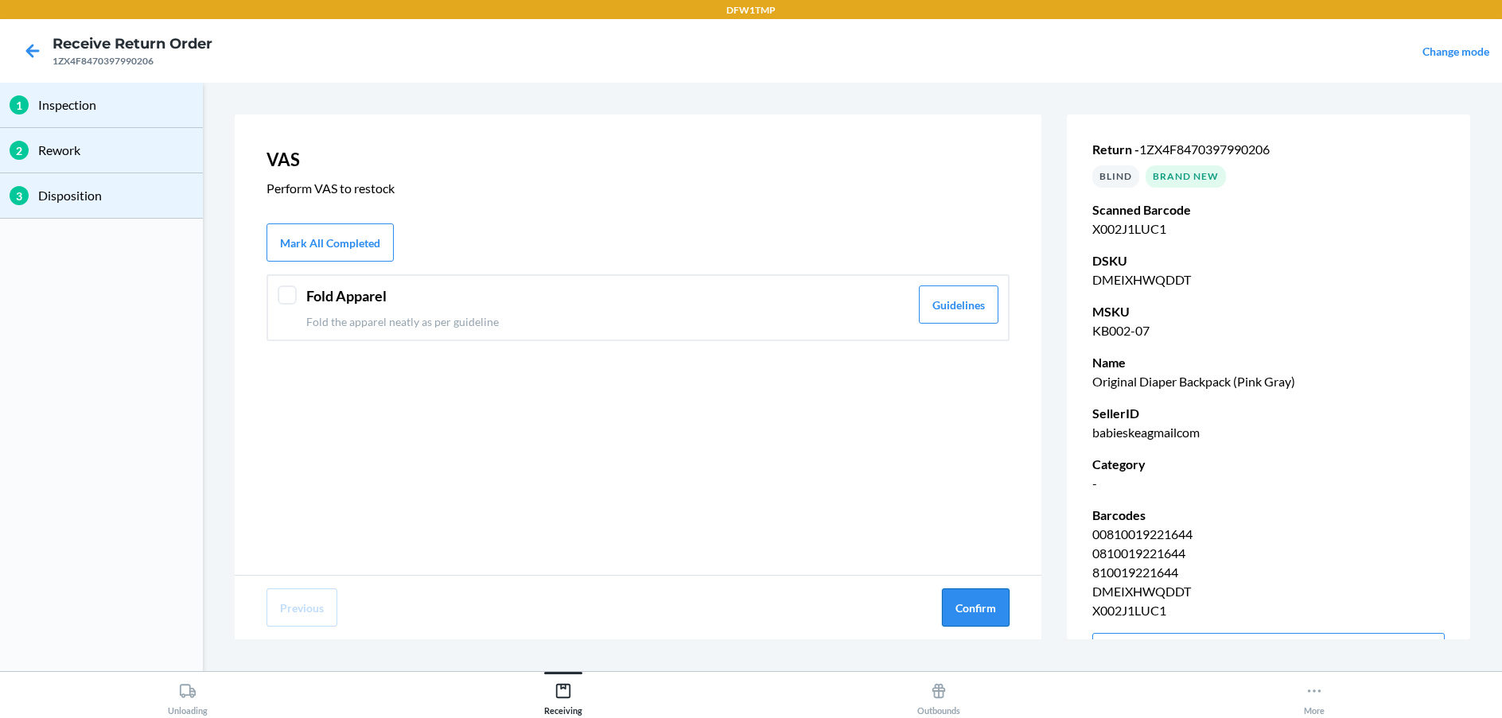
click at [975, 605] on button "Confirm" at bounding box center [976, 608] width 68 height 38
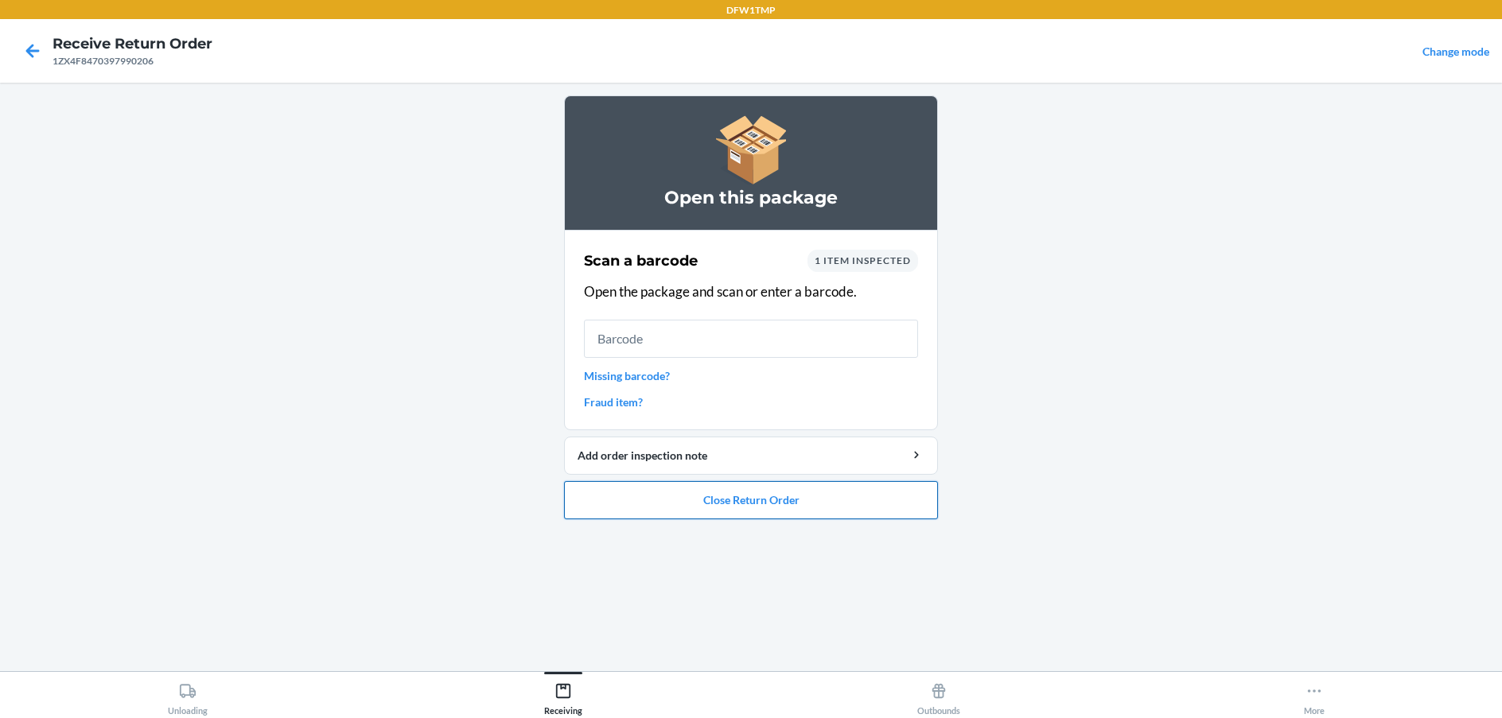
click at [790, 490] on button "Close Return Order" at bounding box center [751, 500] width 374 height 38
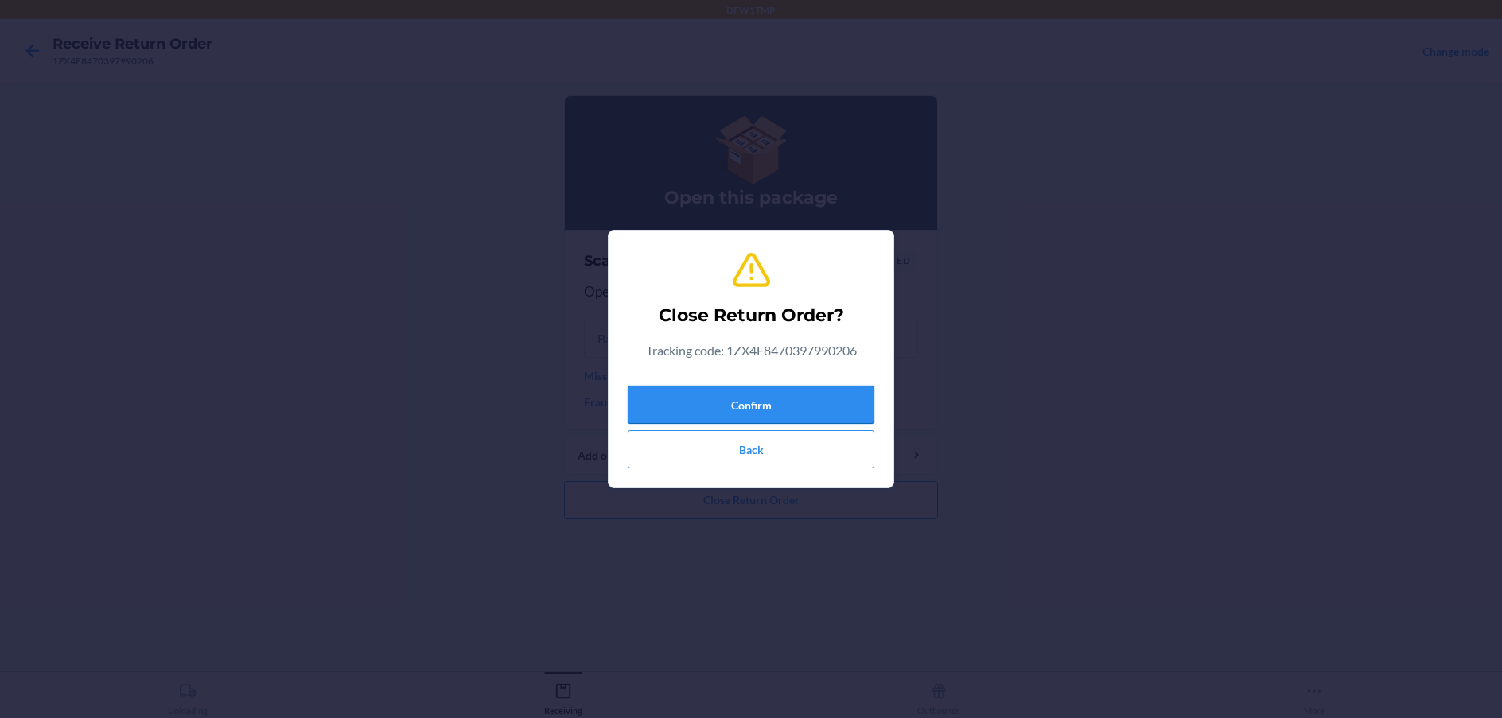
click at [832, 397] on button "Confirm" at bounding box center [751, 405] width 247 height 38
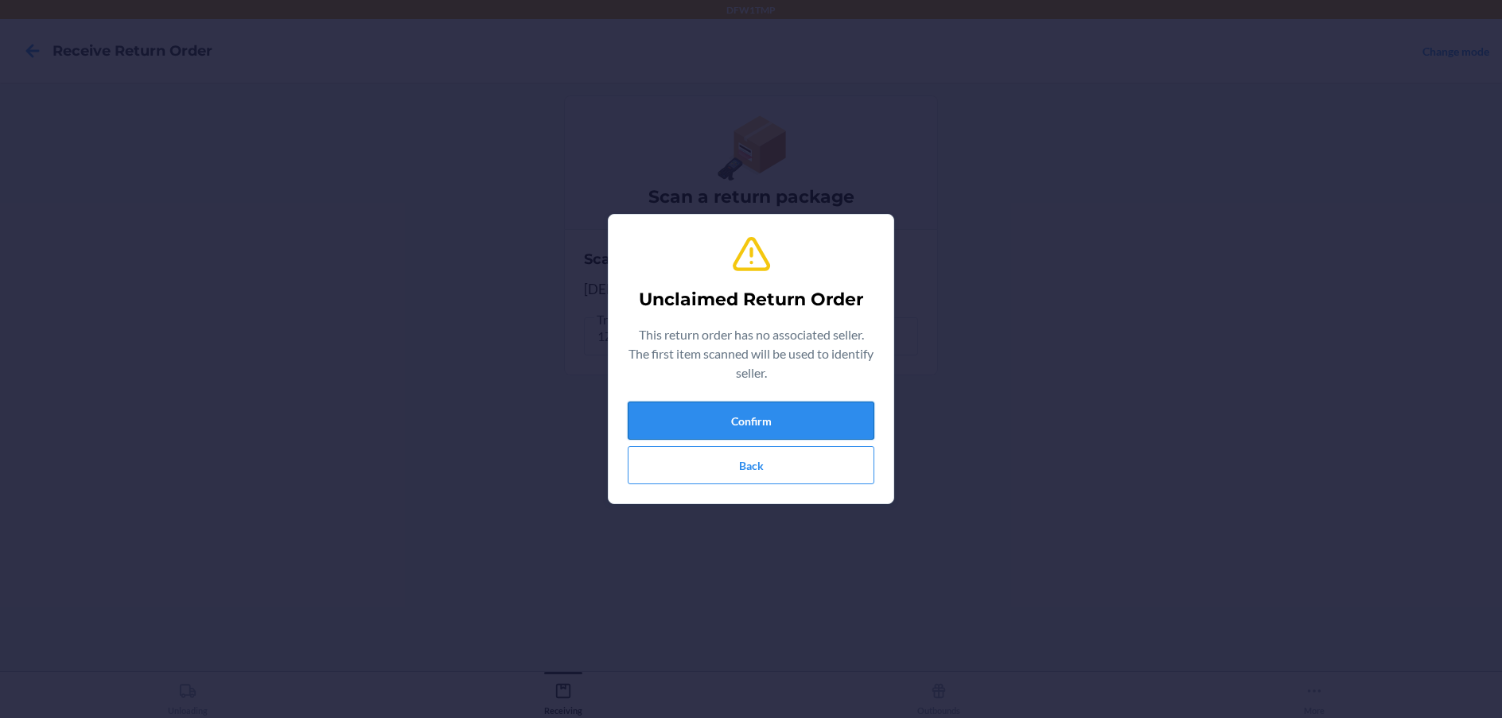
click at [813, 418] on button "Confirm" at bounding box center [751, 421] width 247 height 38
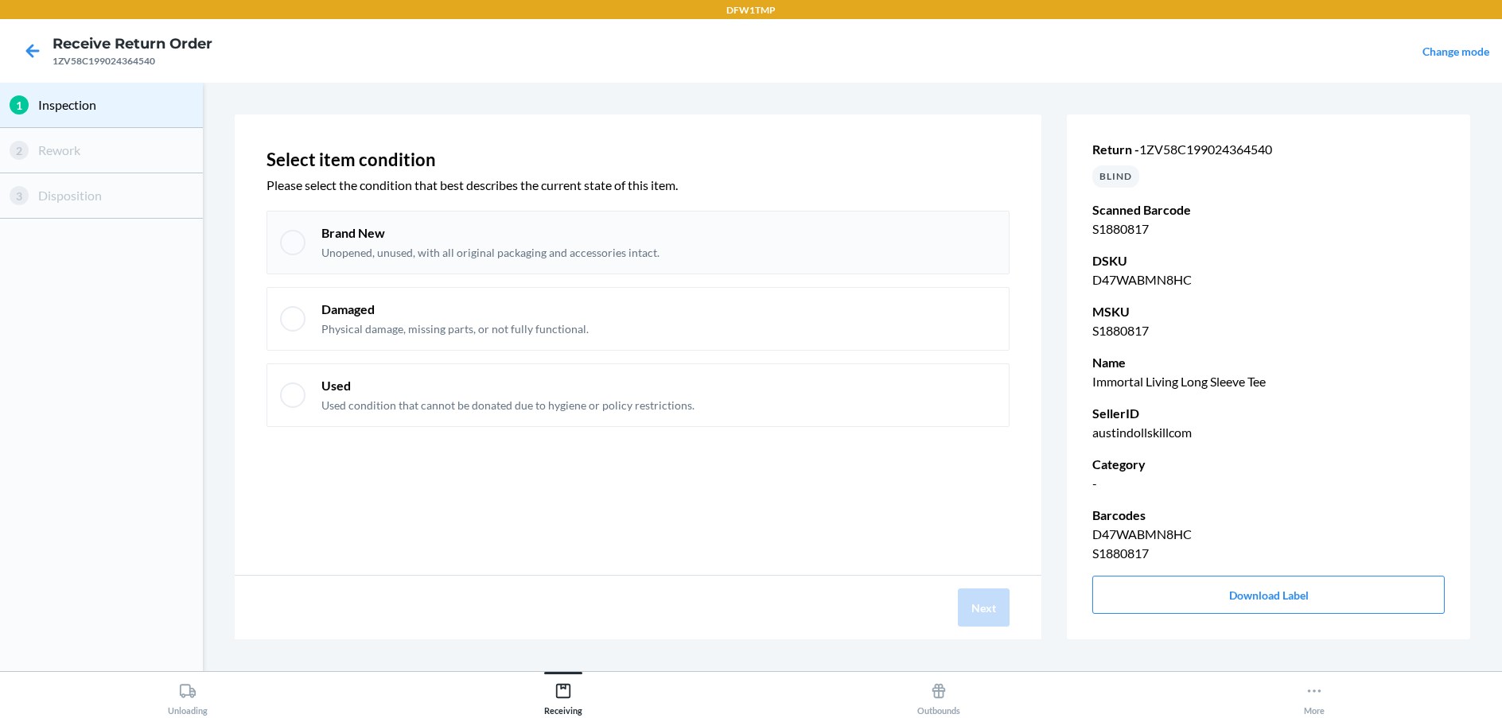
click at [279, 249] on div "Brand New Unopened, unused, with all original packaging and accessories intact." at bounding box center [637, 243] width 743 height 64
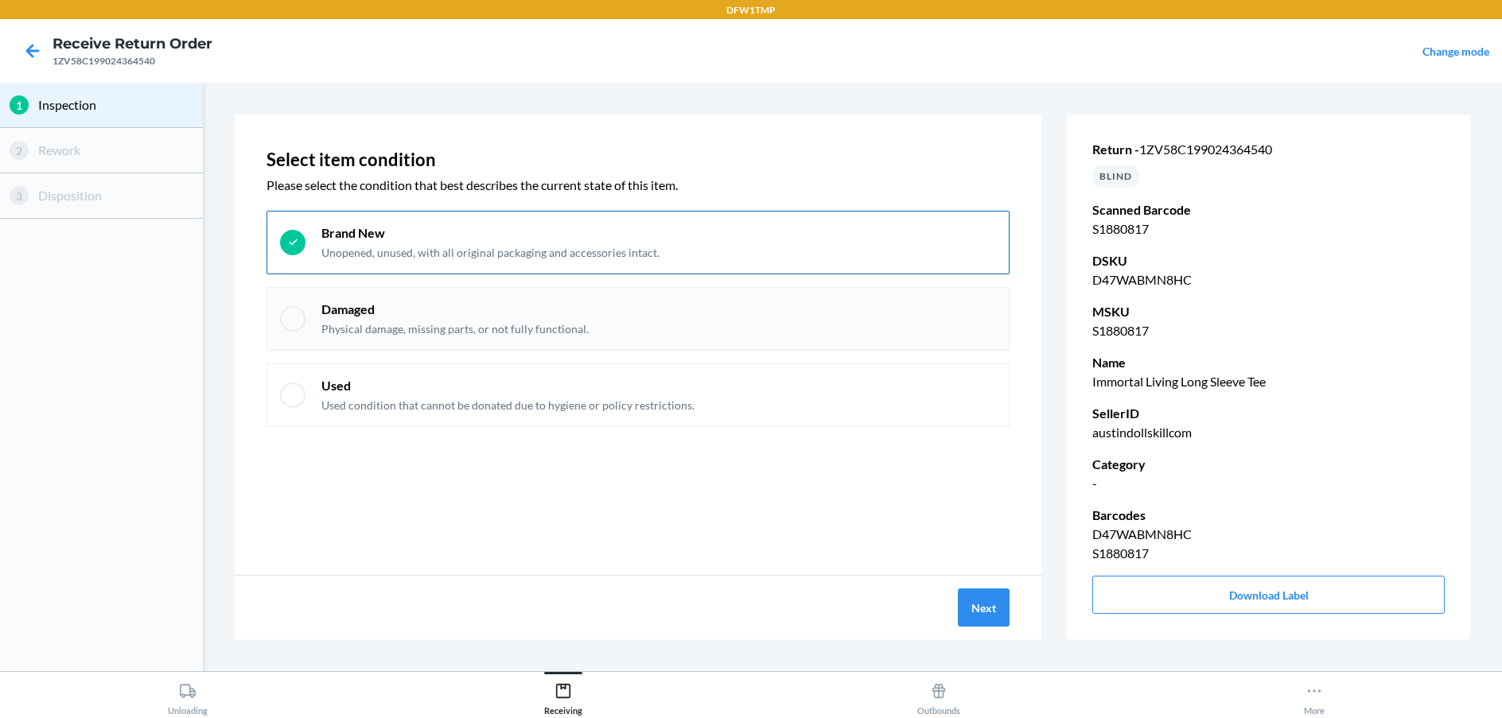
click at [280, 313] on div "Damaged Physical damage, missing parts, or not fully functional." at bounding box center [637, 319] width 743 height 64
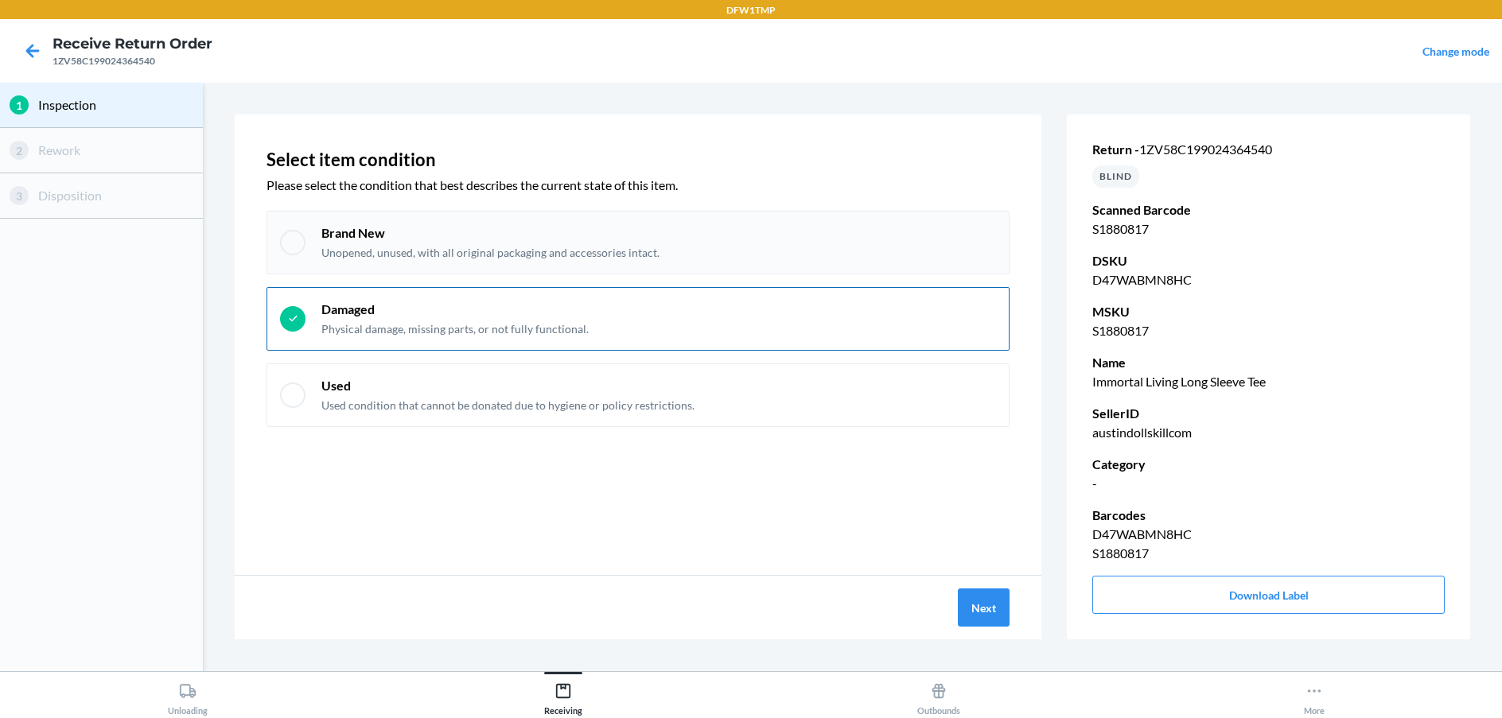
click at [297, 246] on div at bounding box center [292, 242] width 25 height 25
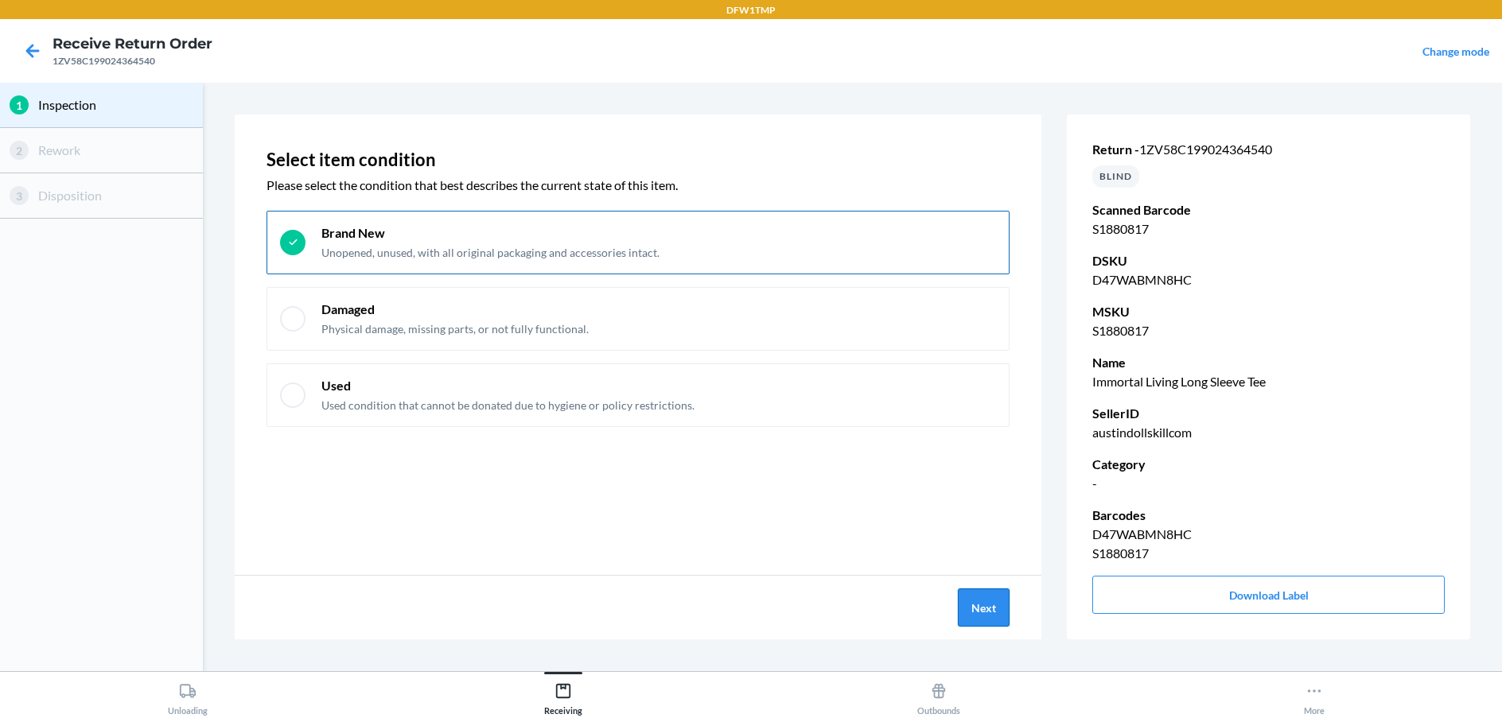
click at [962, 618] on button "Next" at bounding box center [984, 608] width 52 height 38
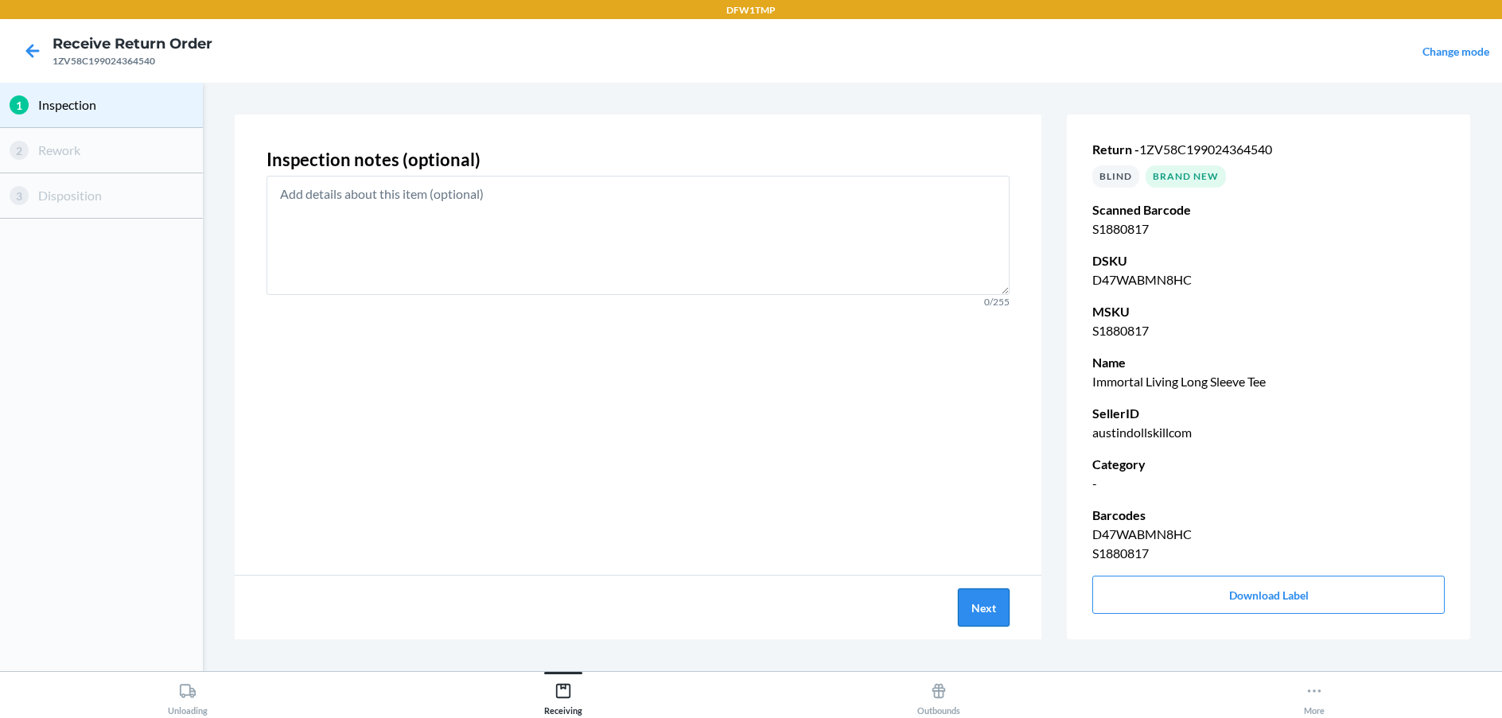
click at [995, 602] on button "Next" at bounding box center [984, 608] width 52 height 38
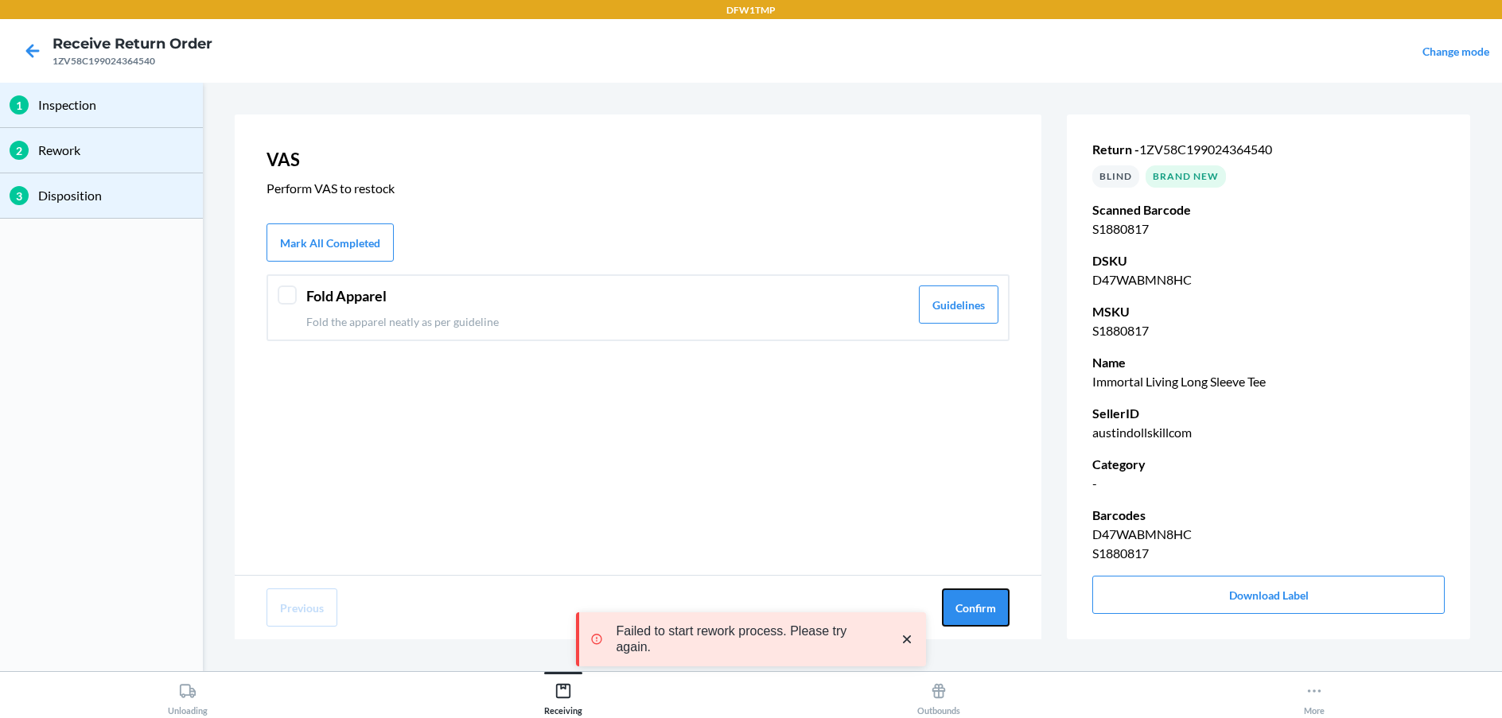
click at [992, 604] on button "Confirm" at bounding box center [976, 608] width 68 height 38
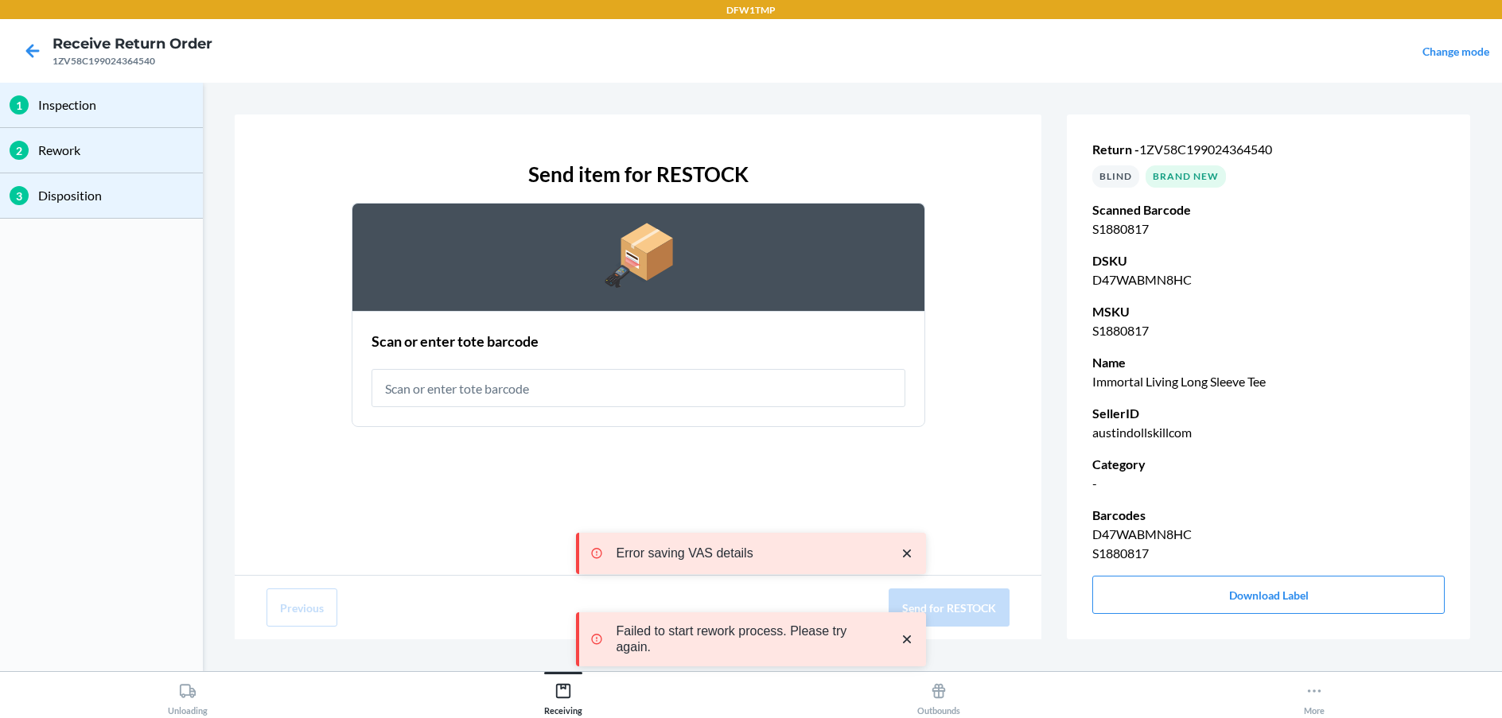
click at [799, 385] on input "text" at bounding box center [638, 388] width 534 height 38
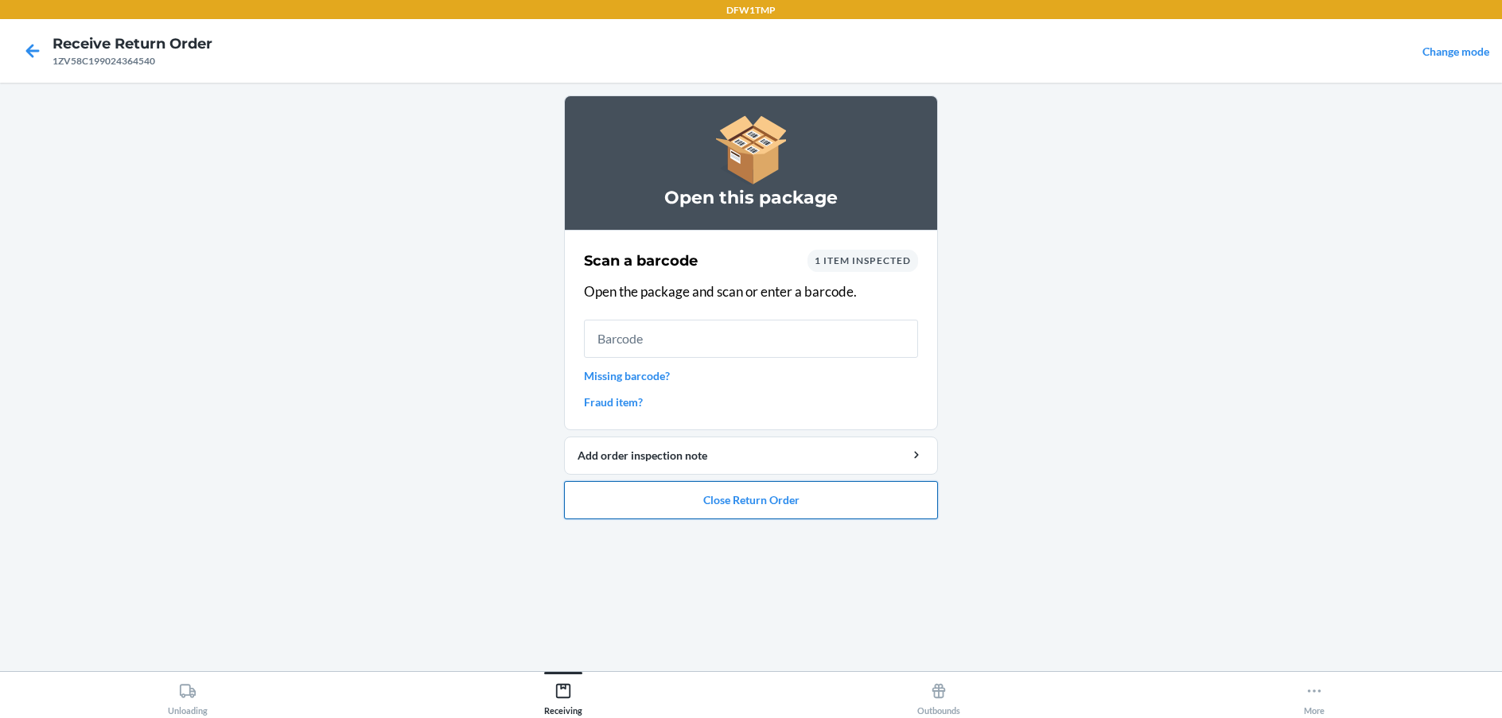
click at [745, 497] on button "Close Return Order" at bounding box center [751, 500] width 374 height 38
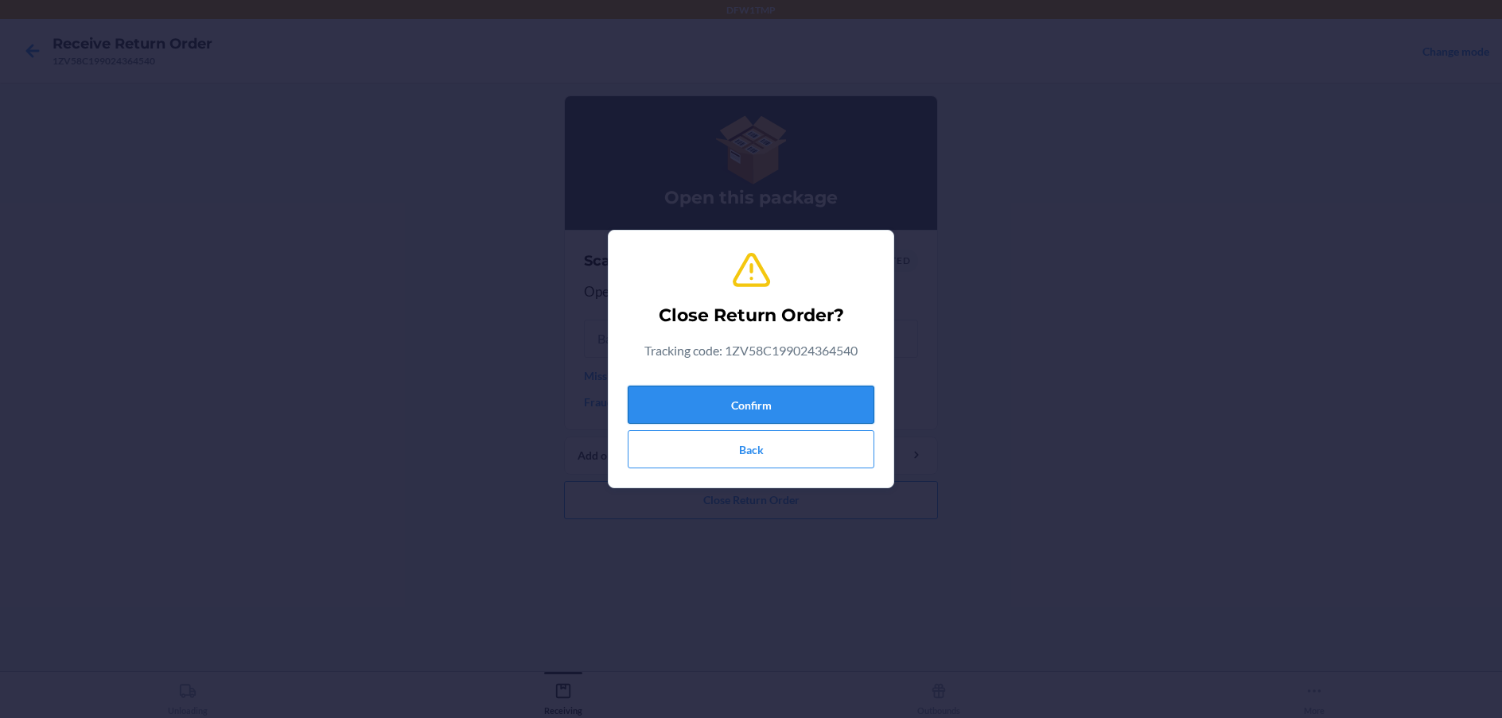
click at [757, 408] on button "Confirm" at bounding box center [751, 405] width 247 height 38
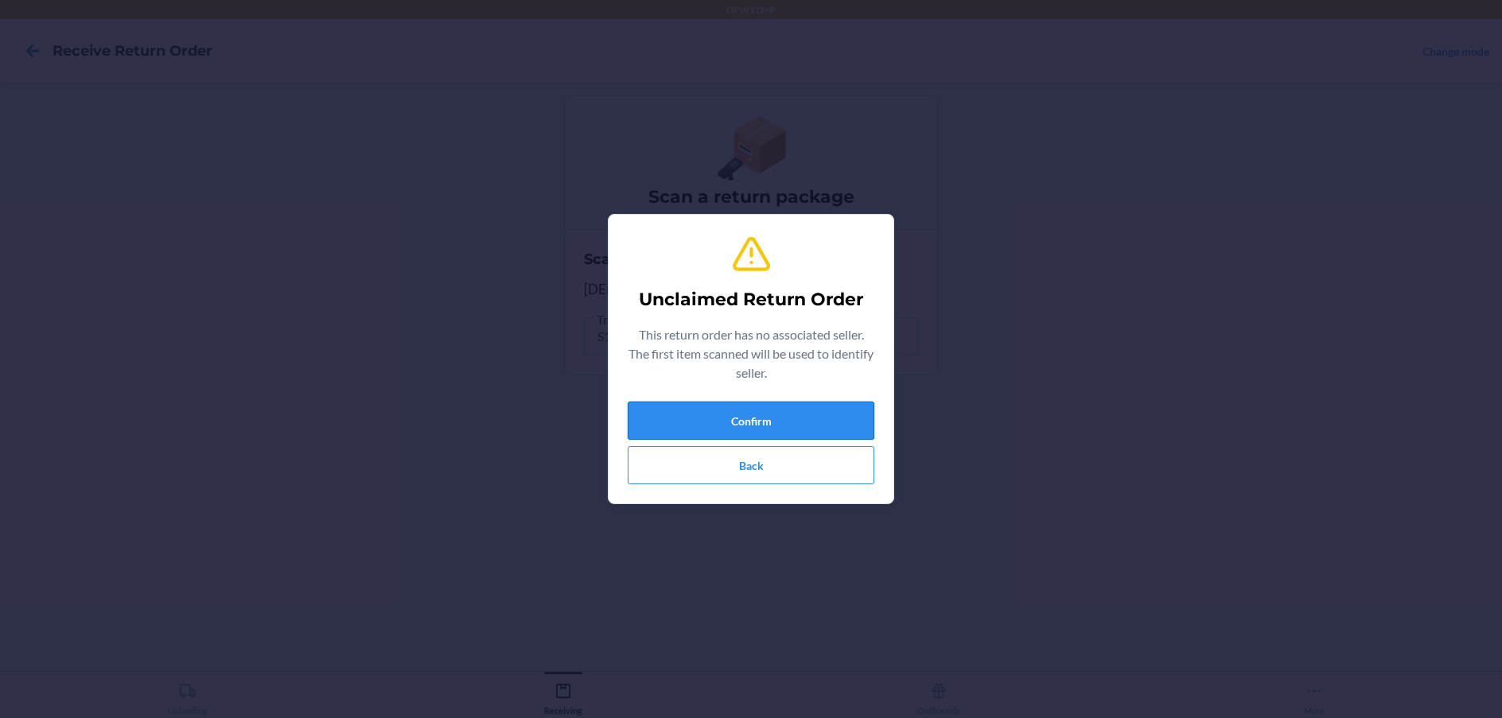
click at [780, 435] on button "Confirm" at bounding box center [751, 421] width 247 height 38
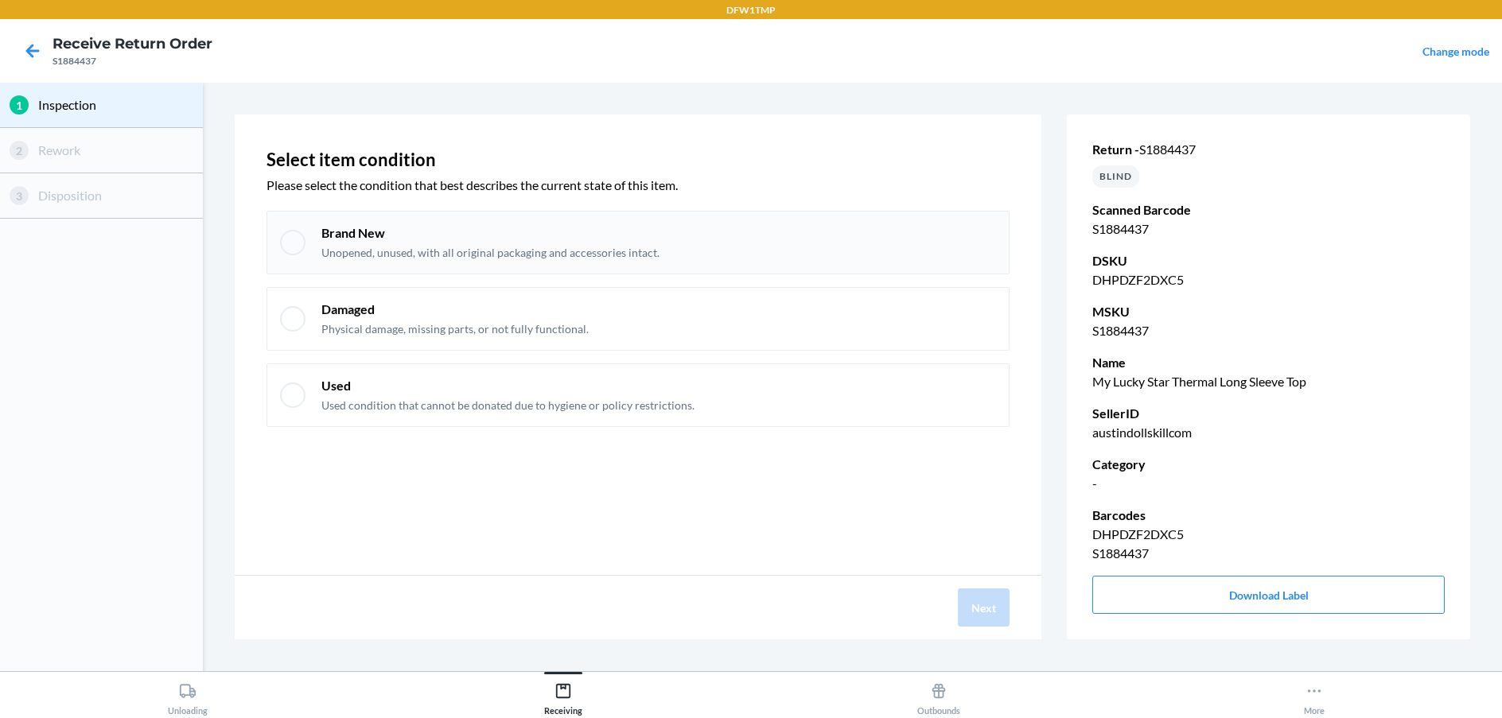
click at [285, 249] on div at bounding box center [292, 242] width 25 height 25
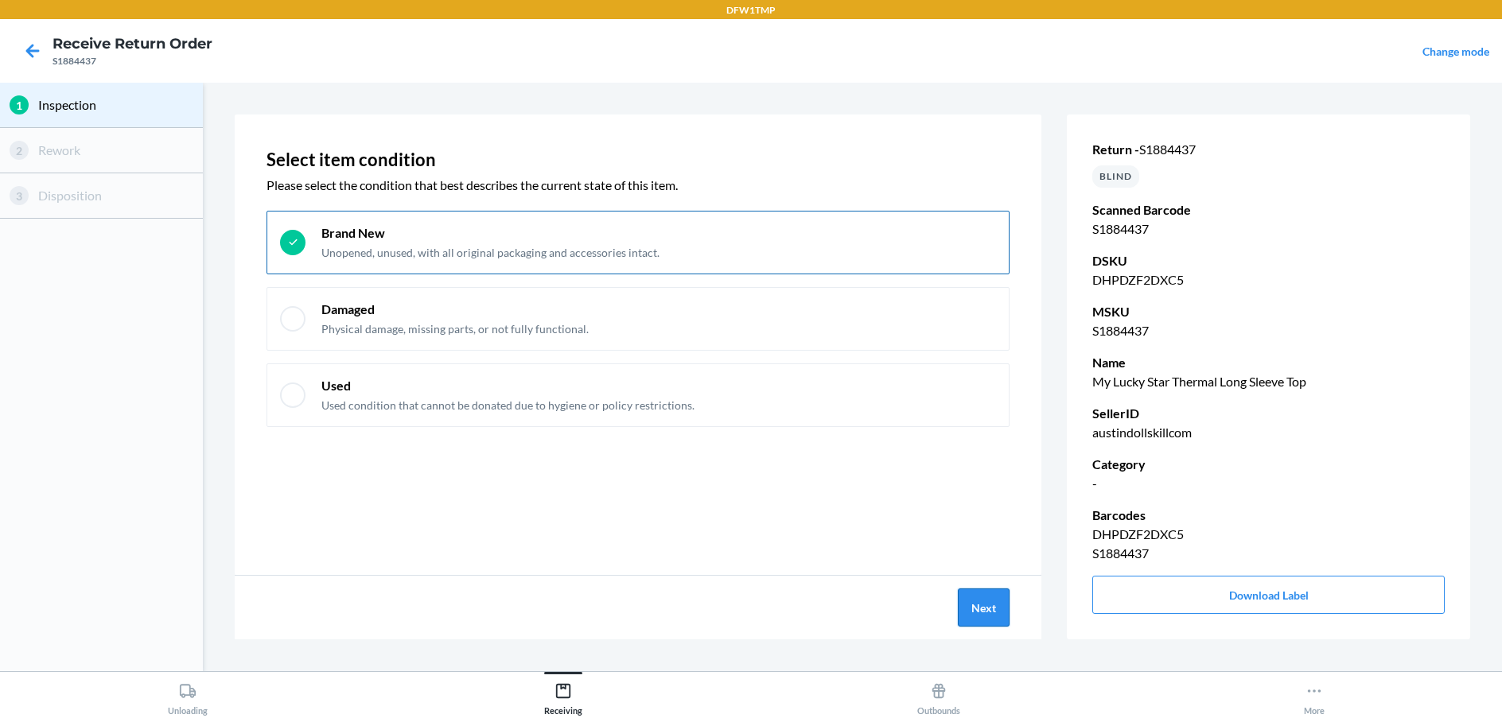
click at [997, 615] on button "Next" at bounding box center [984, 608] width 52 height 38
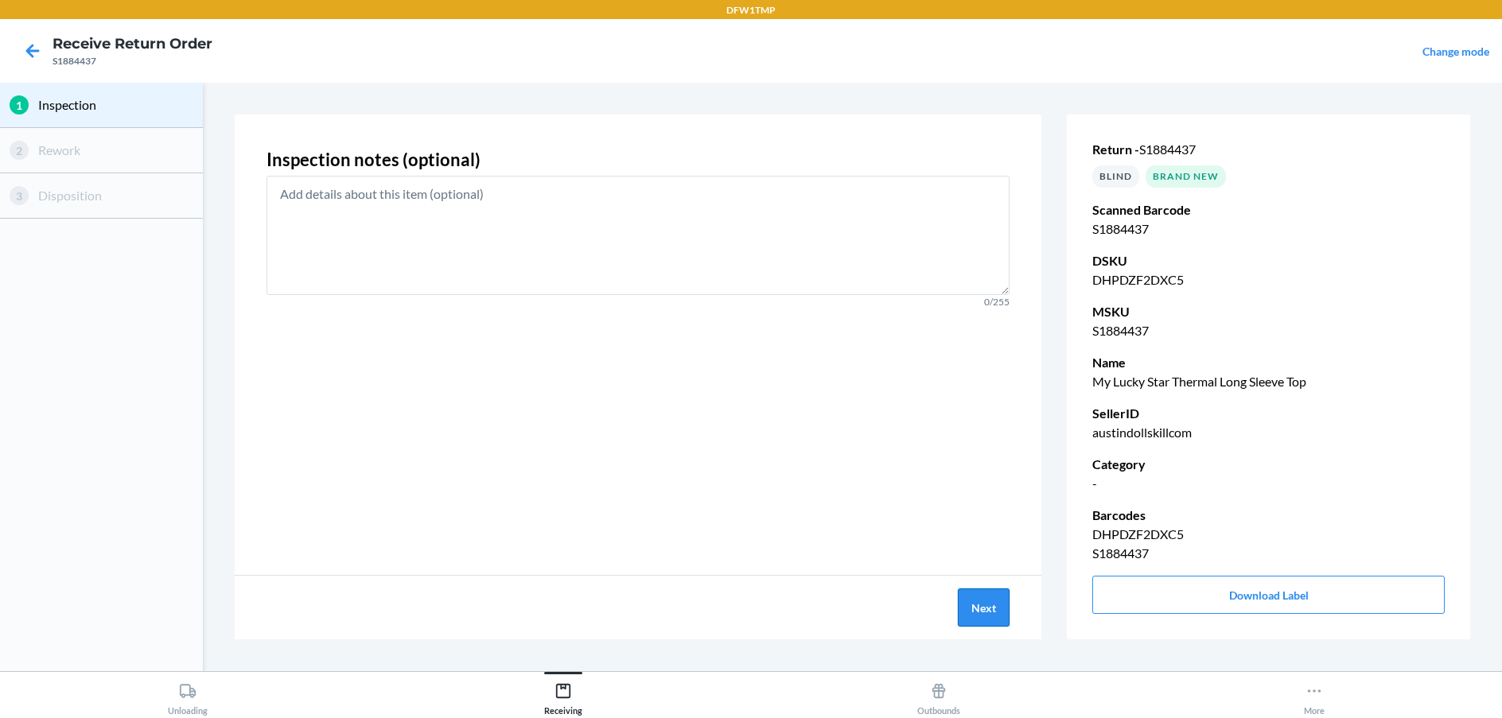
click at [997, 615] on button "Next" at bounding box center [984, 608] width 52 height 38
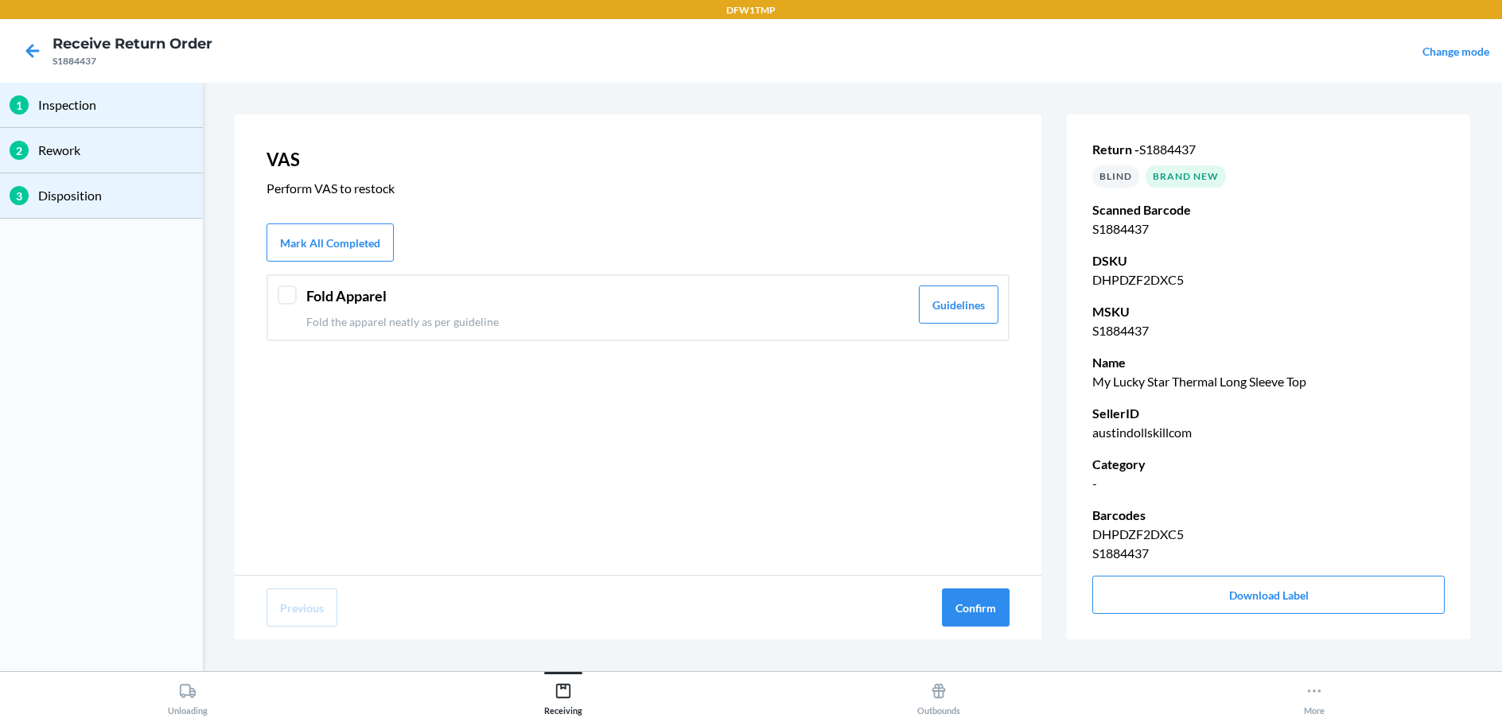
click at [997, 615] on button "Confirm" at bounding box center [976, 608] width 68 height 38
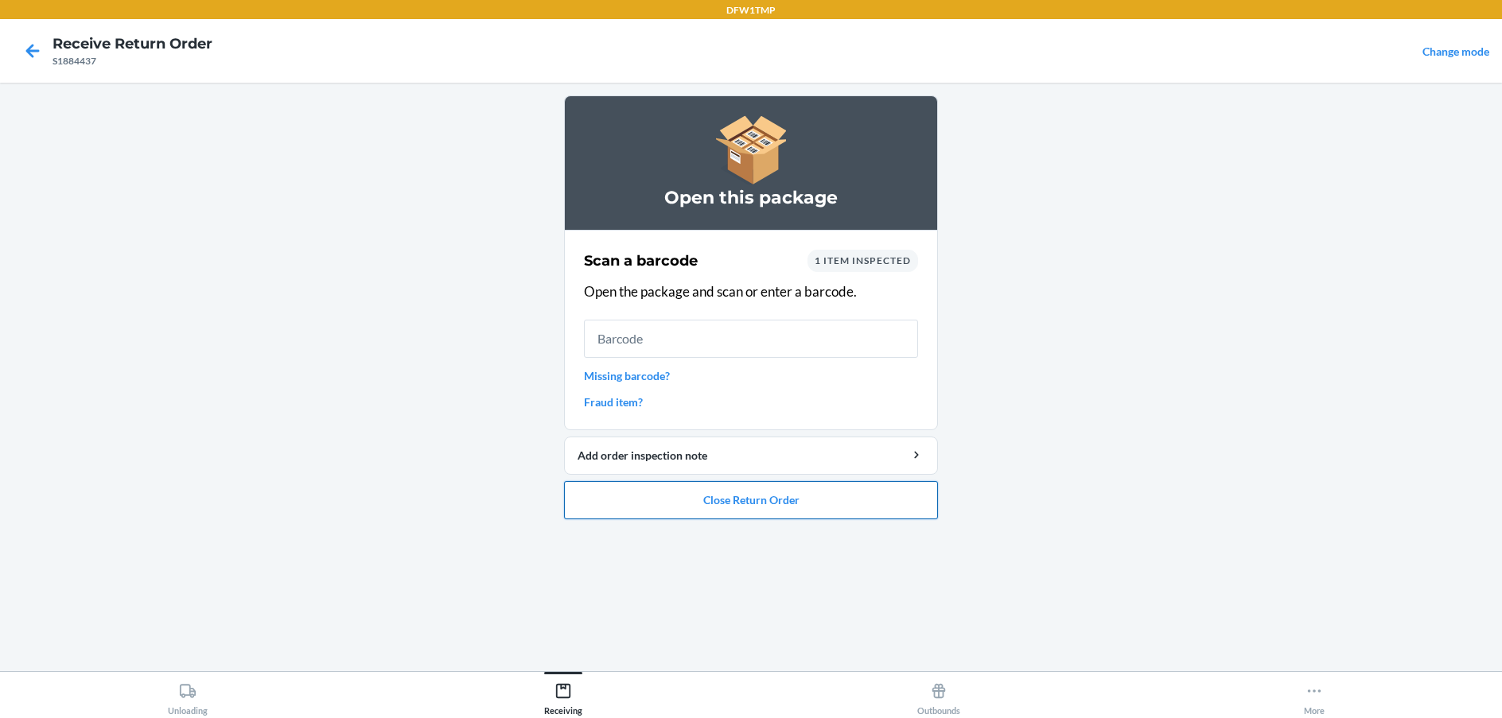
click at [807, 506] on button "Close Return Order" at bounding box center [751, 500] width 374 height 38
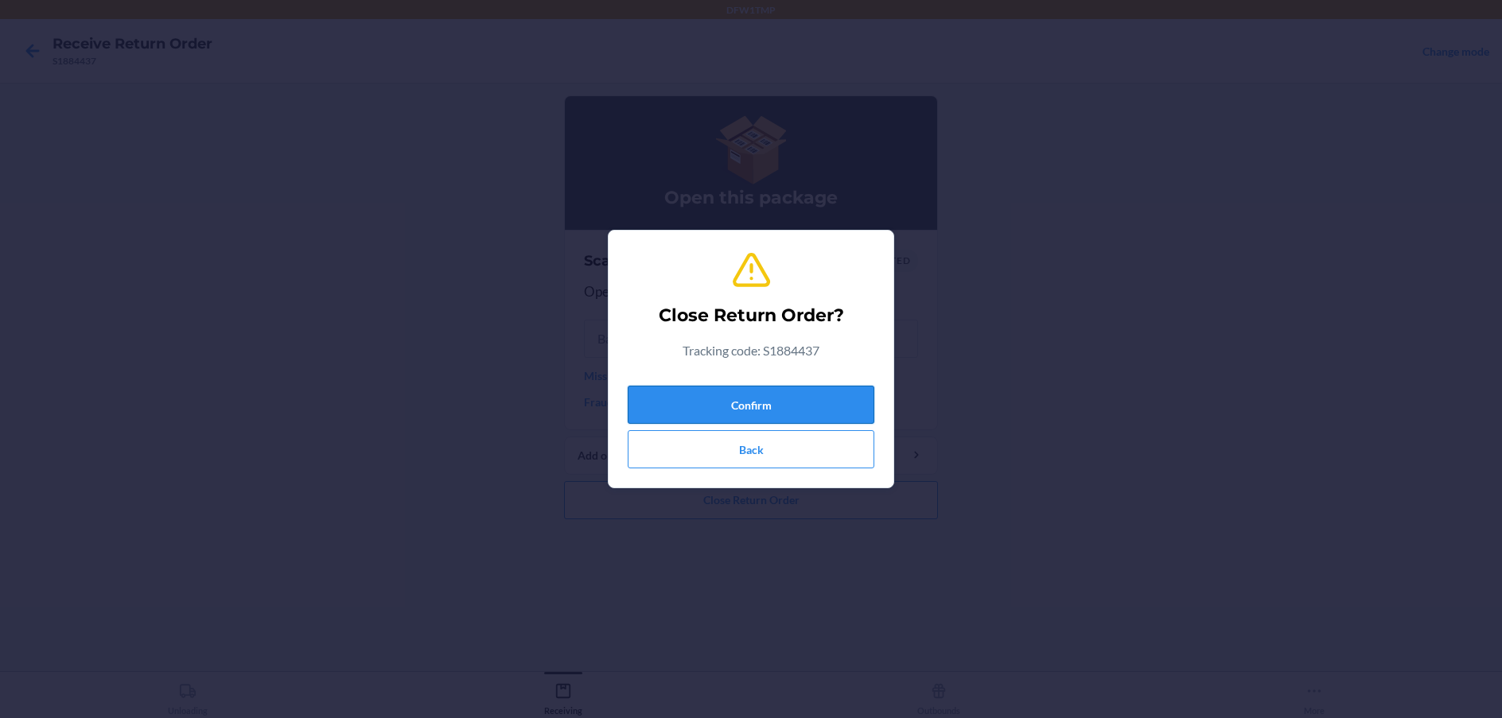
click at [748, 411] on button "Confirm" at bounding box center [751, 405] width 247 height 38
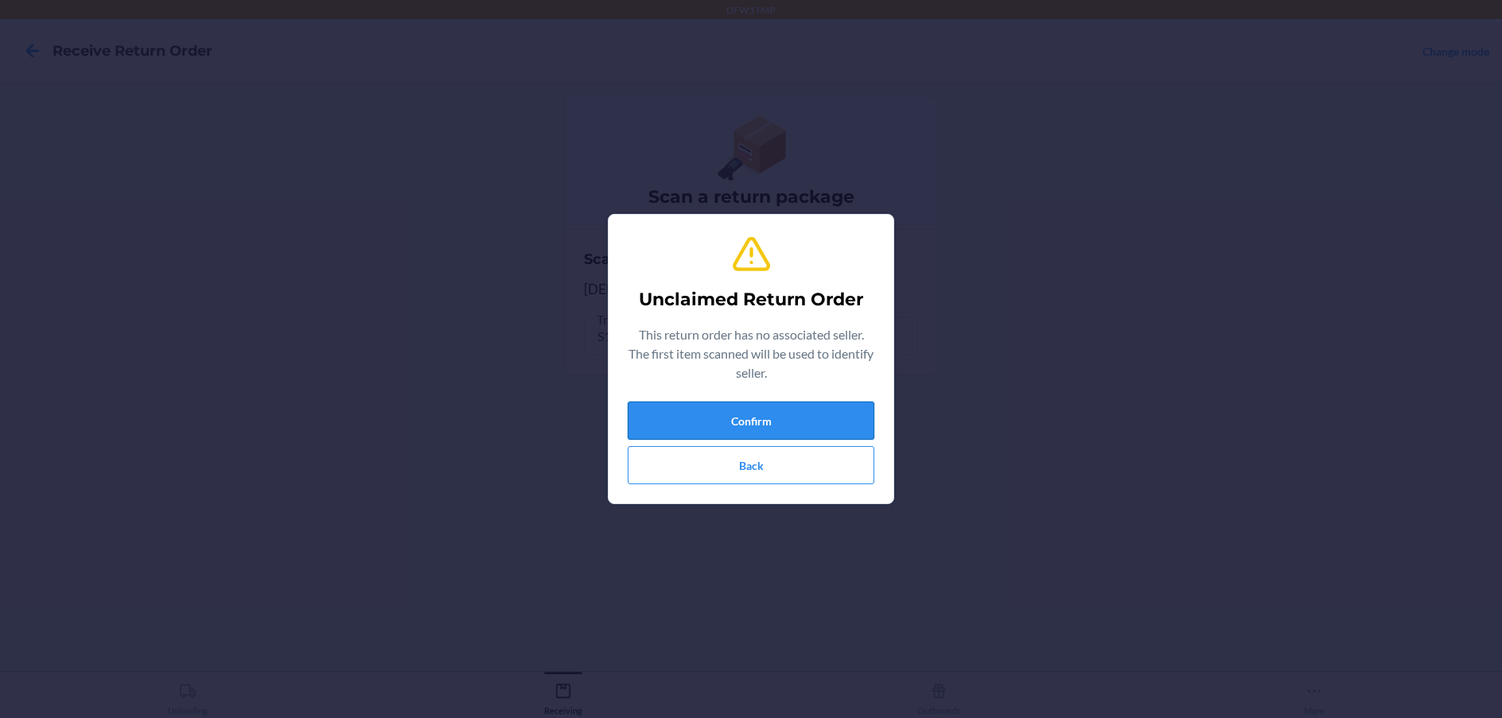
click at [756, 417] on button "Confirm" at bounding box center [751, 421] width 247 height 38
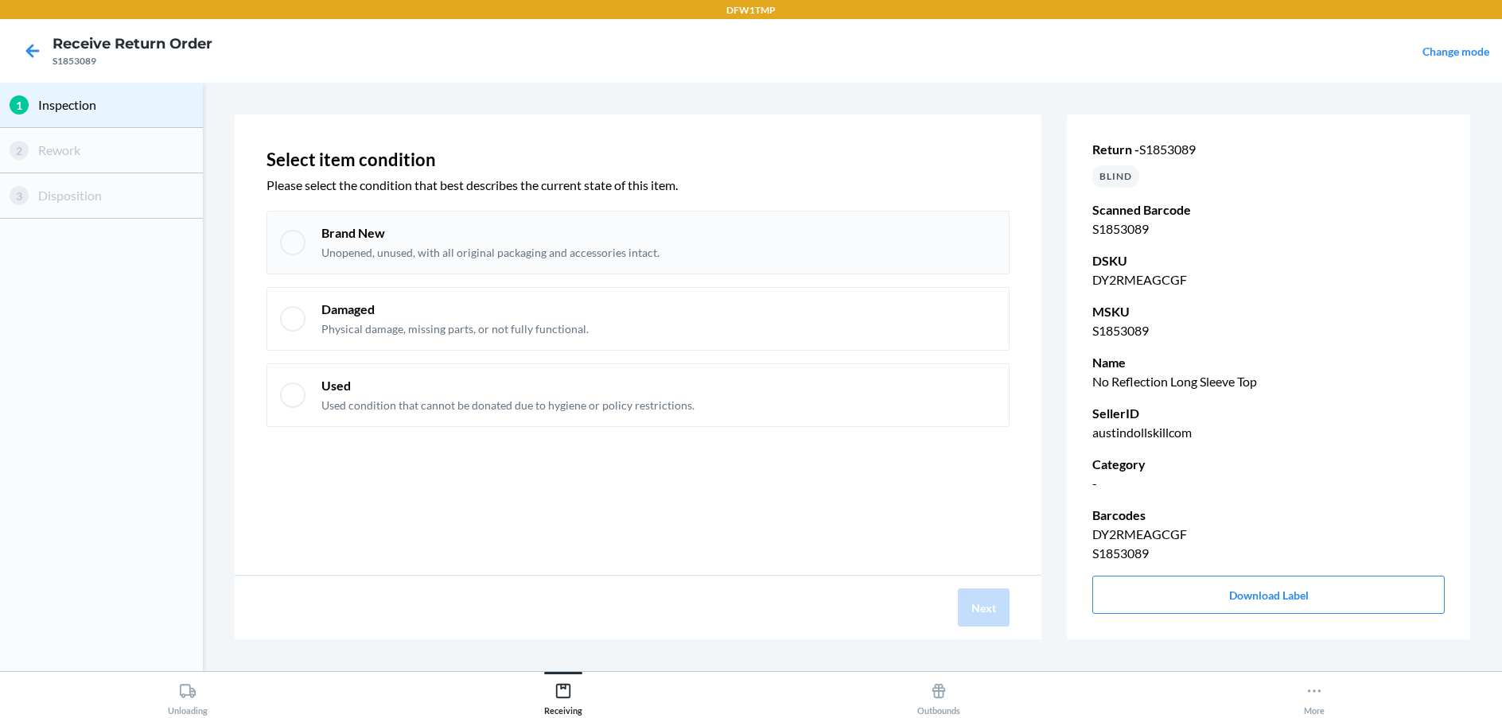
click at [297, 243] on div at bounding box center [292, 242] width 25 height 25
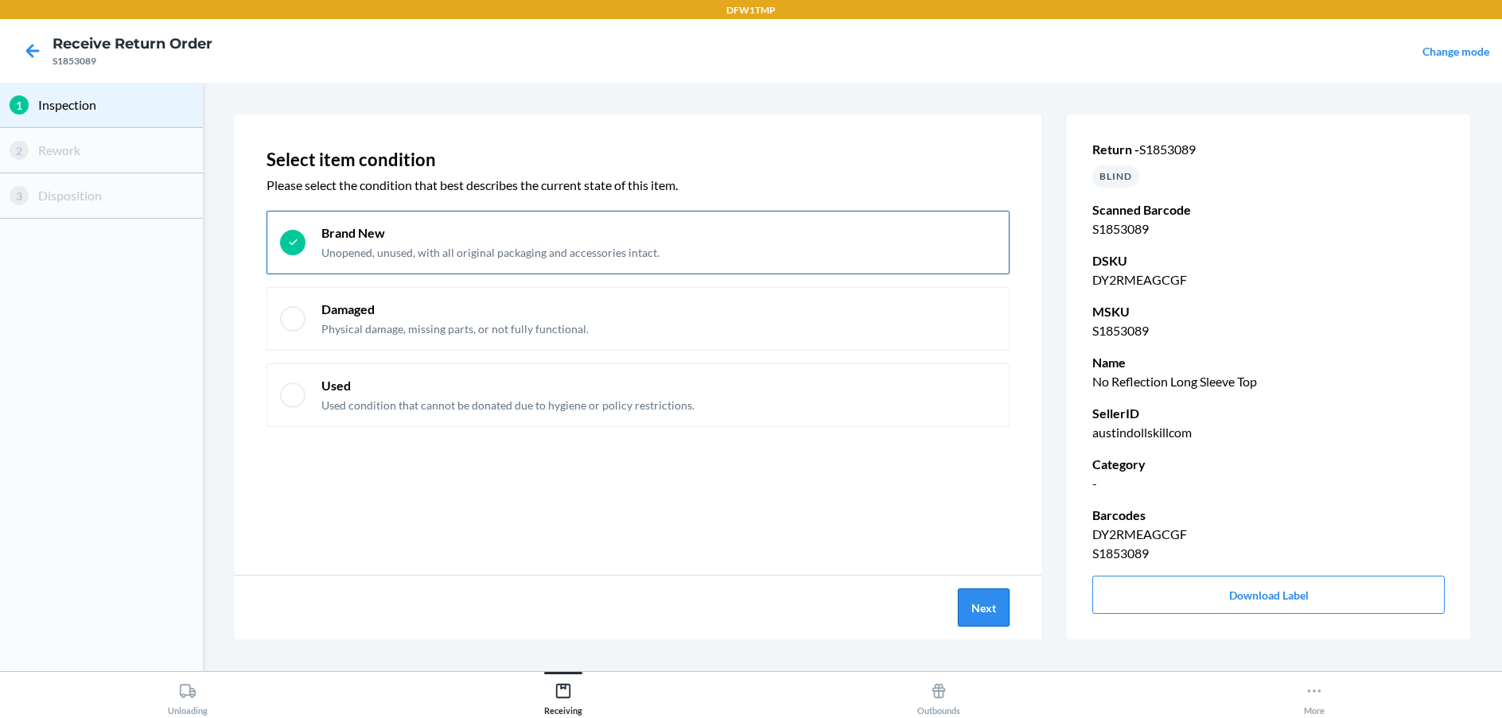
click at [989, 612] on button "Next" at bounding box center [984, 608] width 52 height 38
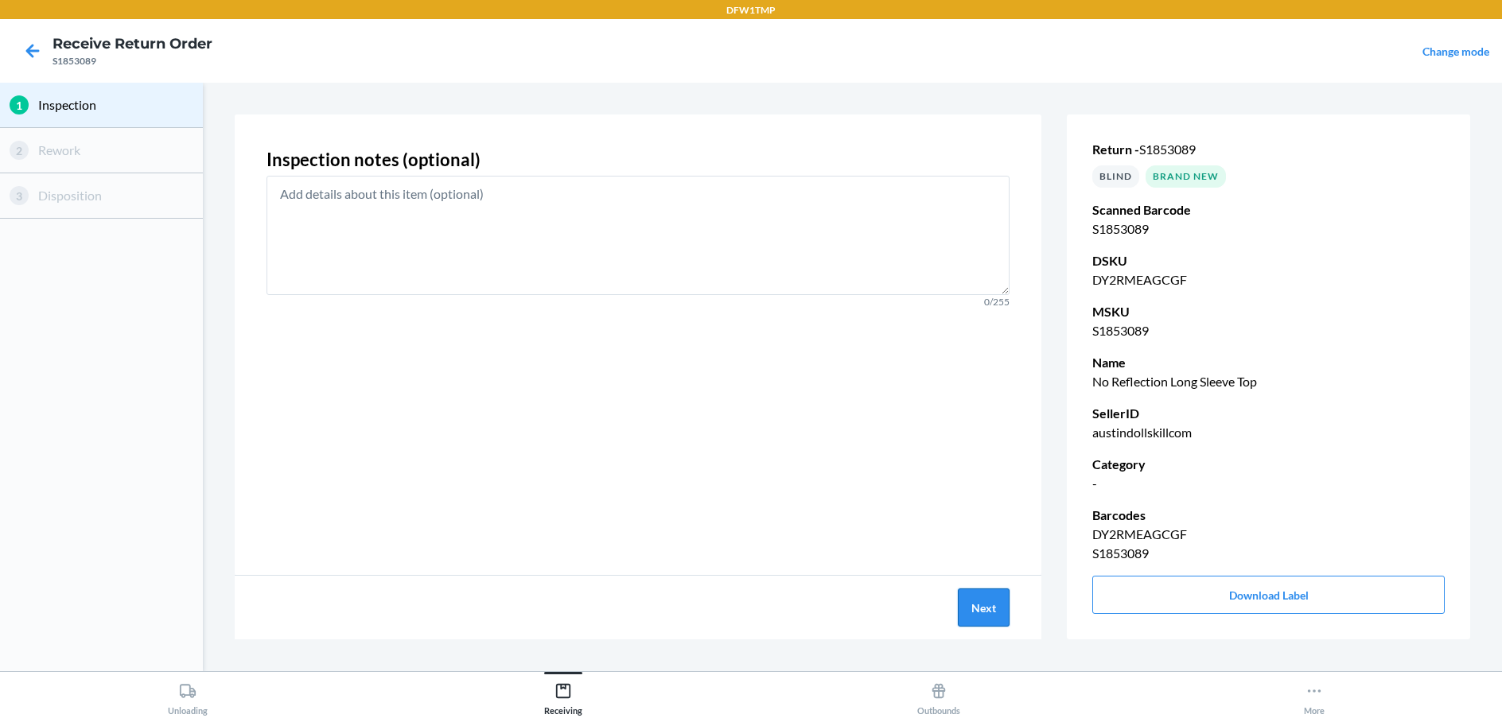
click at [989, 612] on button "Next" at bounding box center [984, 608] width 52 height 38
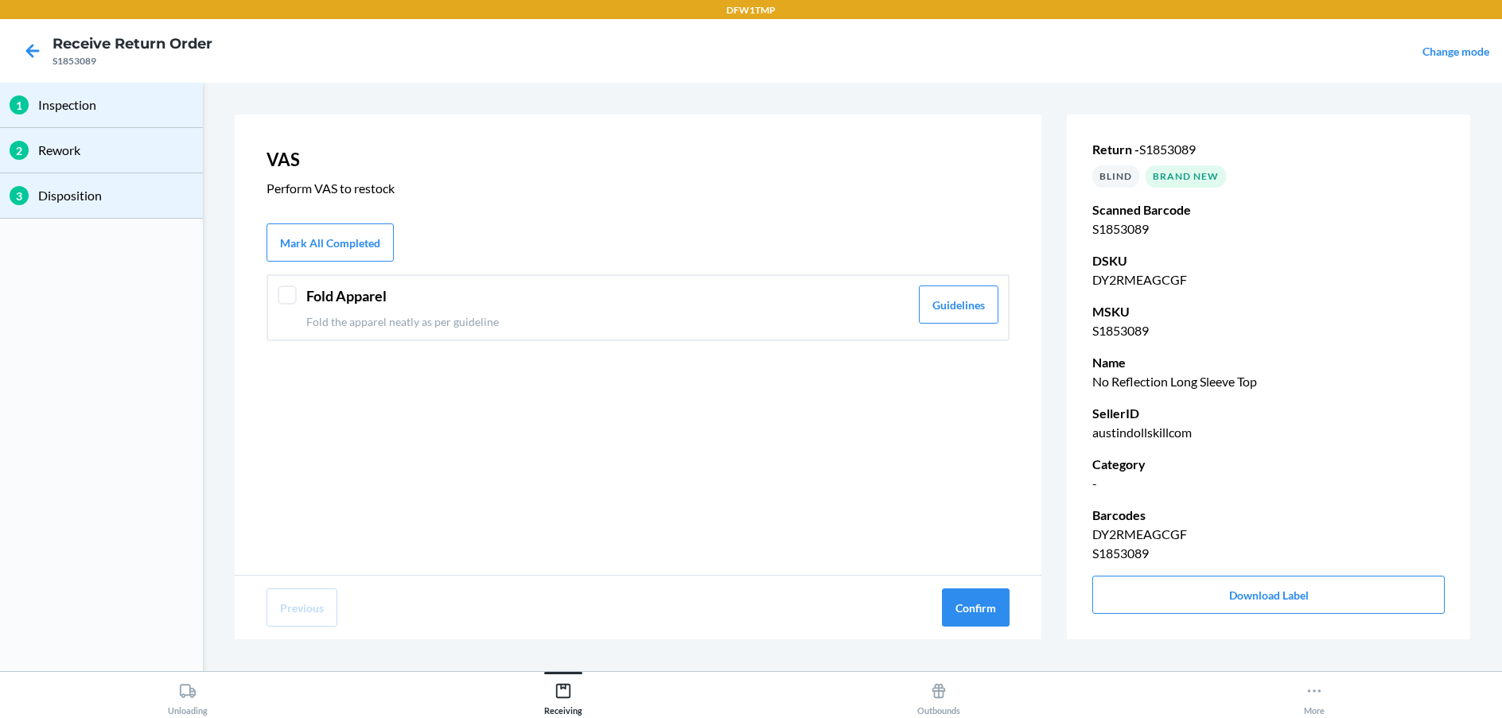
click at [990, 611] on button "Confirm" at bounding box center [976, 608] width 68 height 38
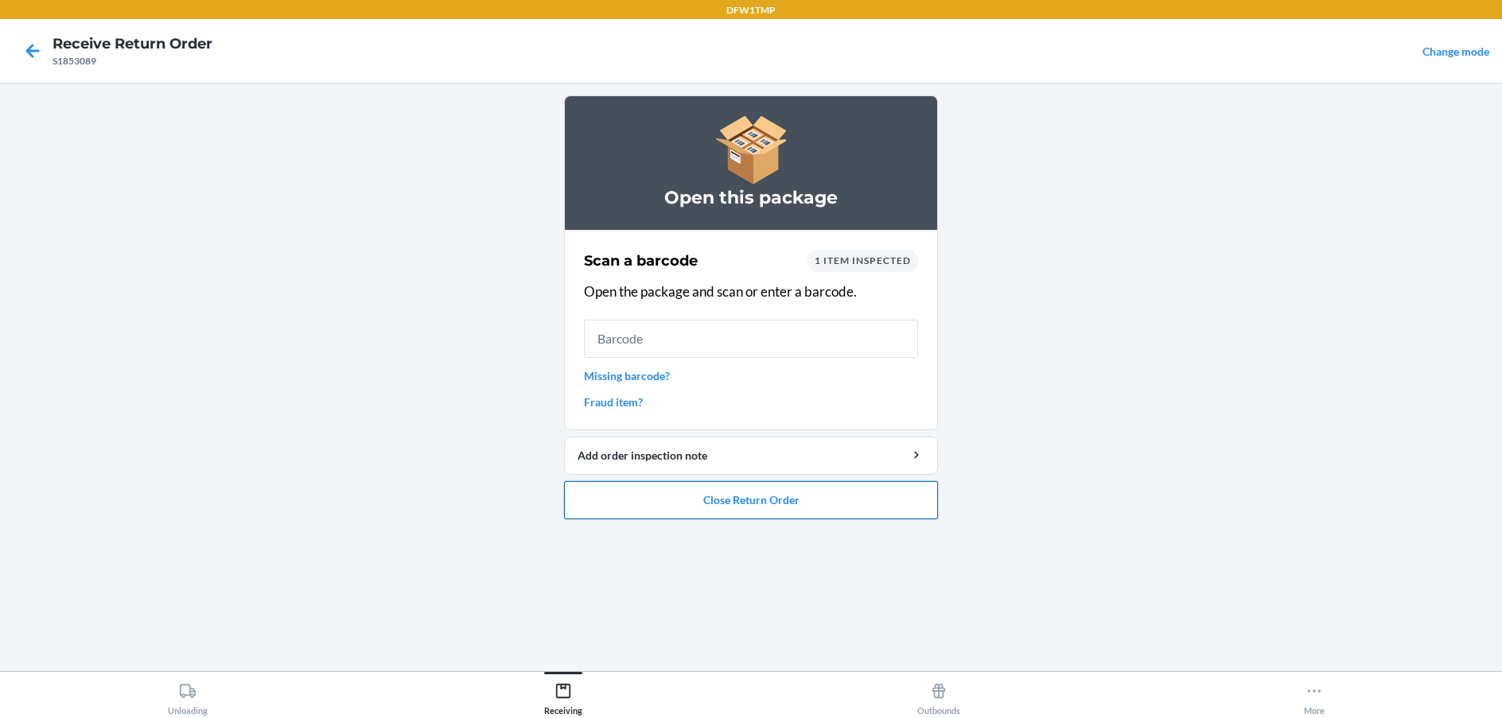
click at [770, 506] on button "Close Return Order" at bounding box center [751, 500] width 374 height 38
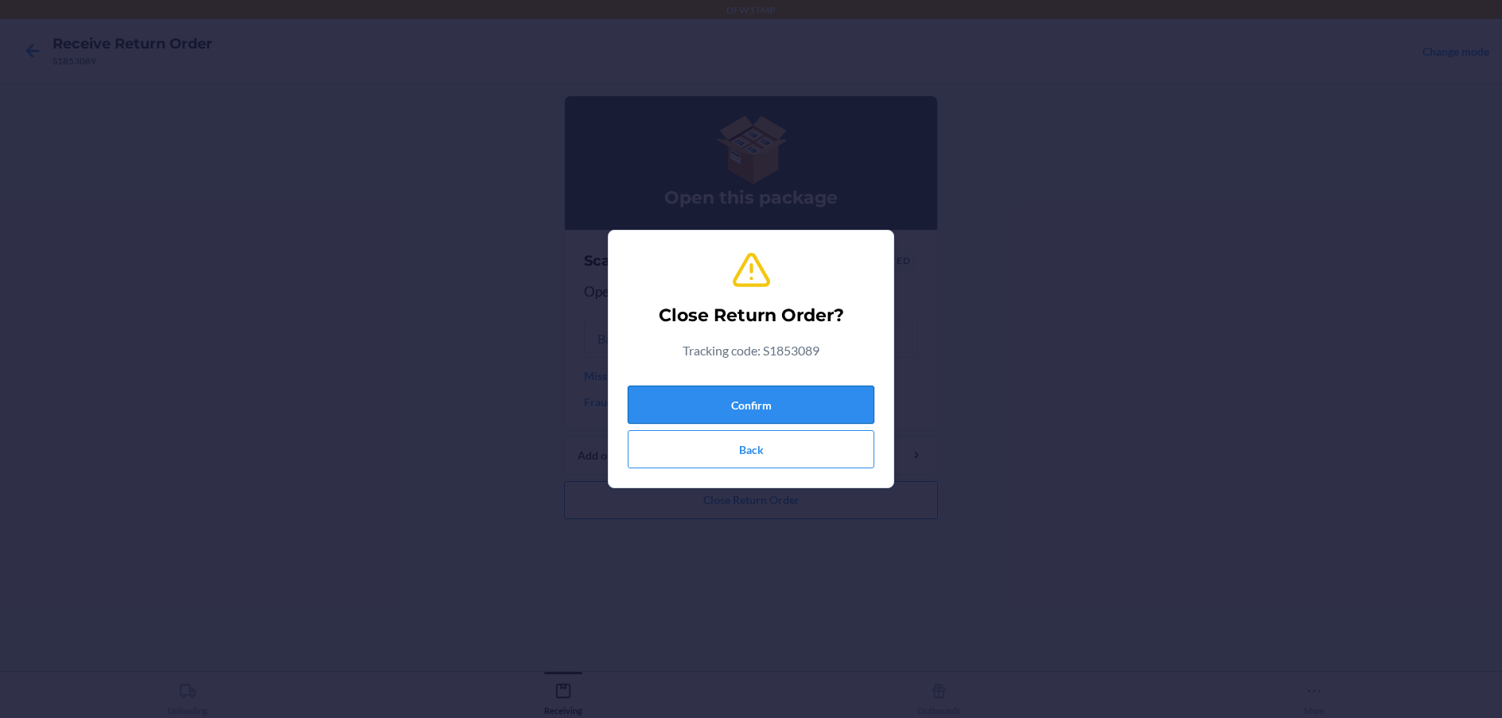
click at [783, 398] on button "Confirm" at bounding box center [751, 405] width 247 height 38
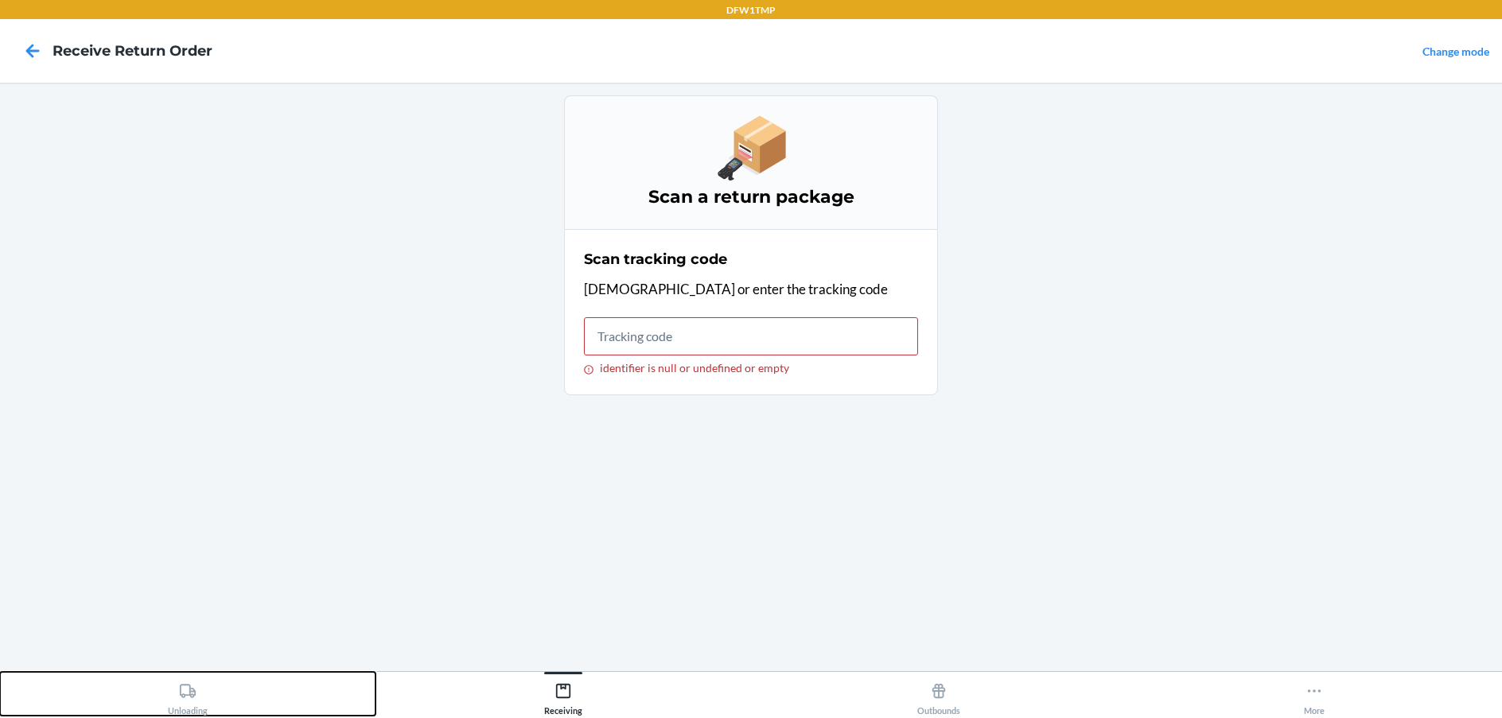
click at [173, 695] on button "Unloading" at bounding box center [187, 694] width 375 height 44
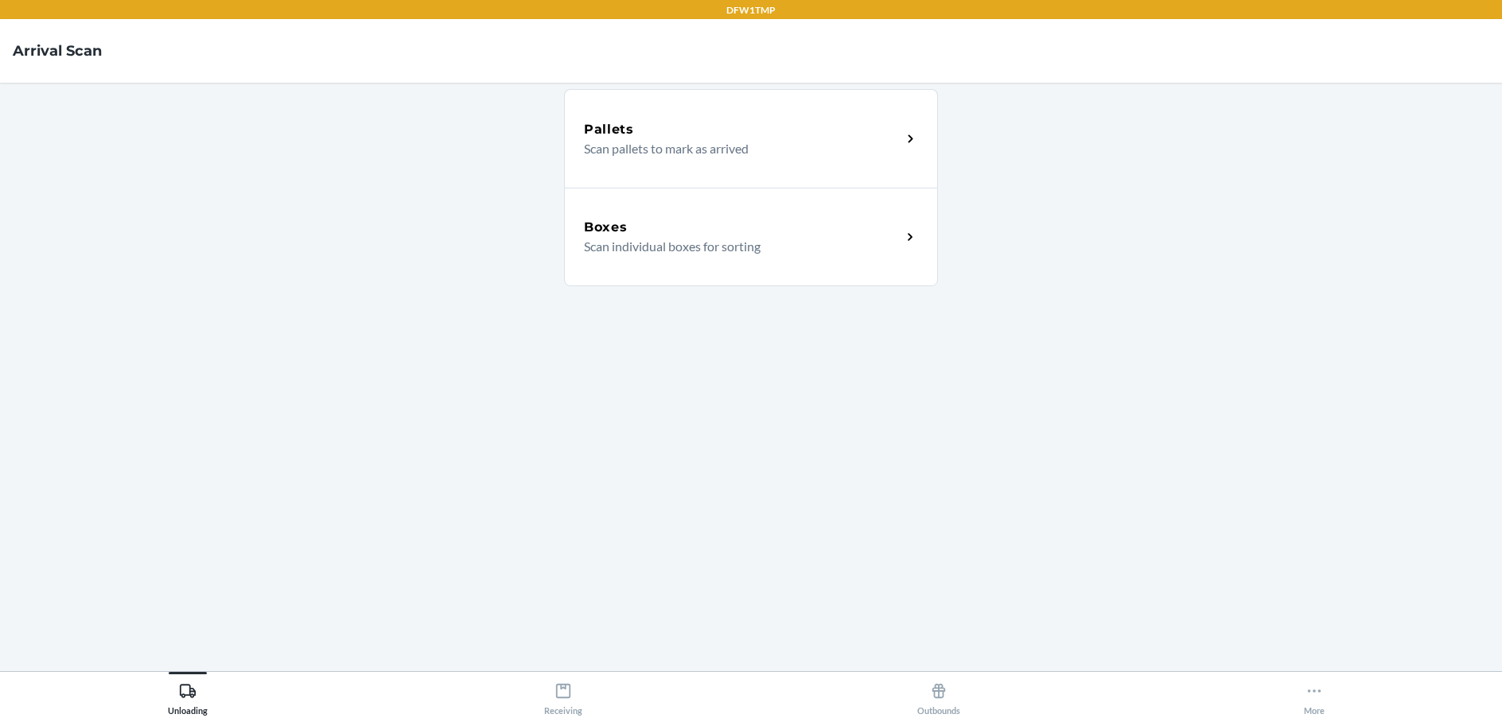
click at [841, 221] on div "Boxes" at bounding box center [742, 227] width 317 height 19
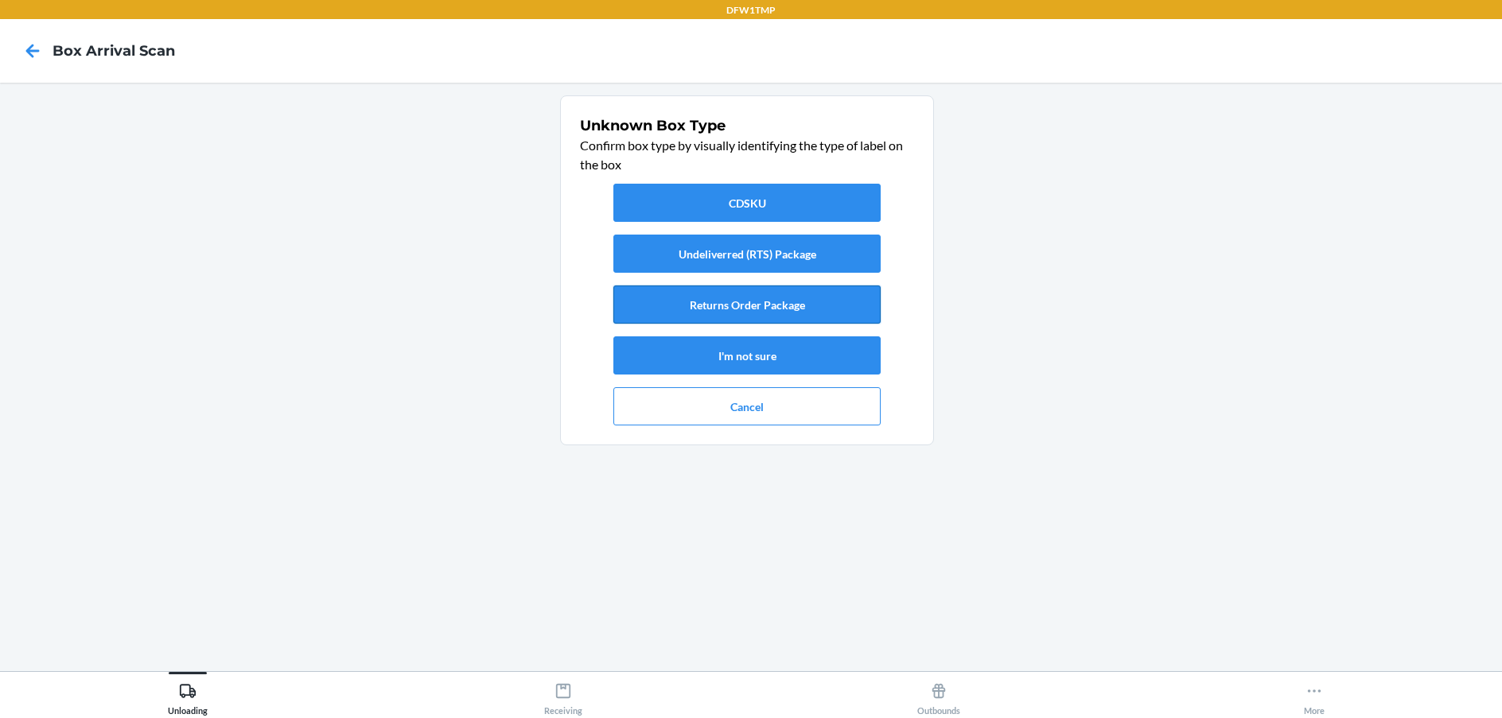
click at [748, 299] on button "Returns Order Package" at bounding box center [746, 305] width 267 height 38
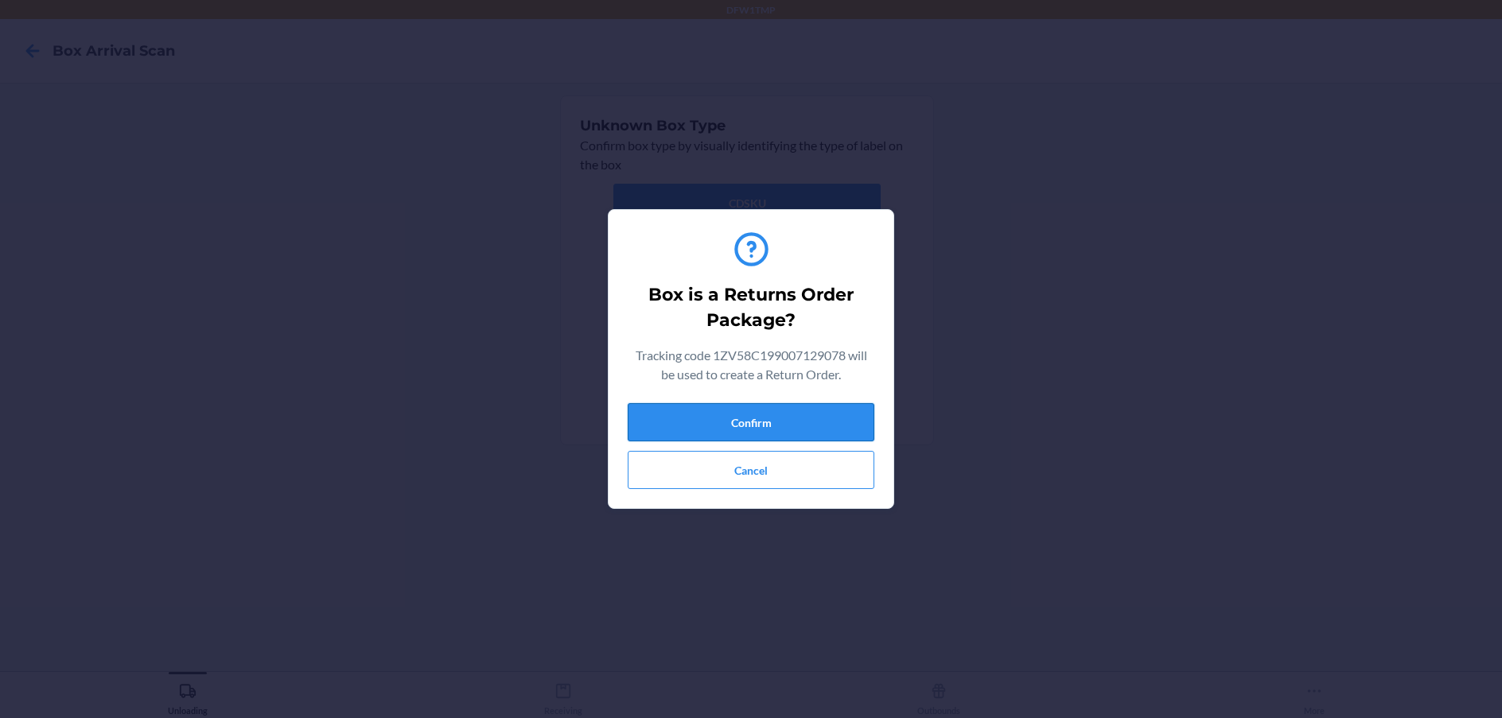
click at [760, 428] on button "Confirm" at bounding box center [751, 422] width 247 height 38
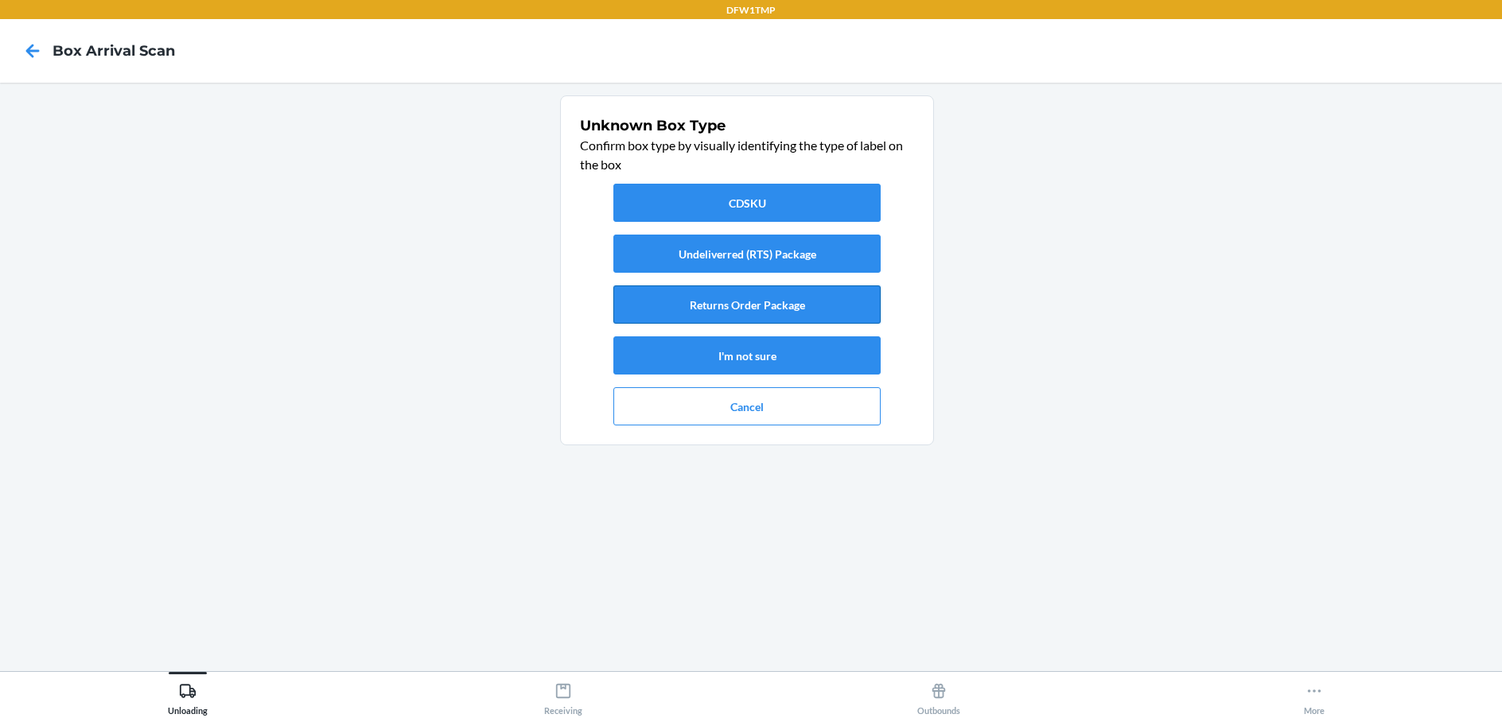
click at [835, 292] on button "Returns Order Package" at bounding box center [746, 305] width 267 height 38
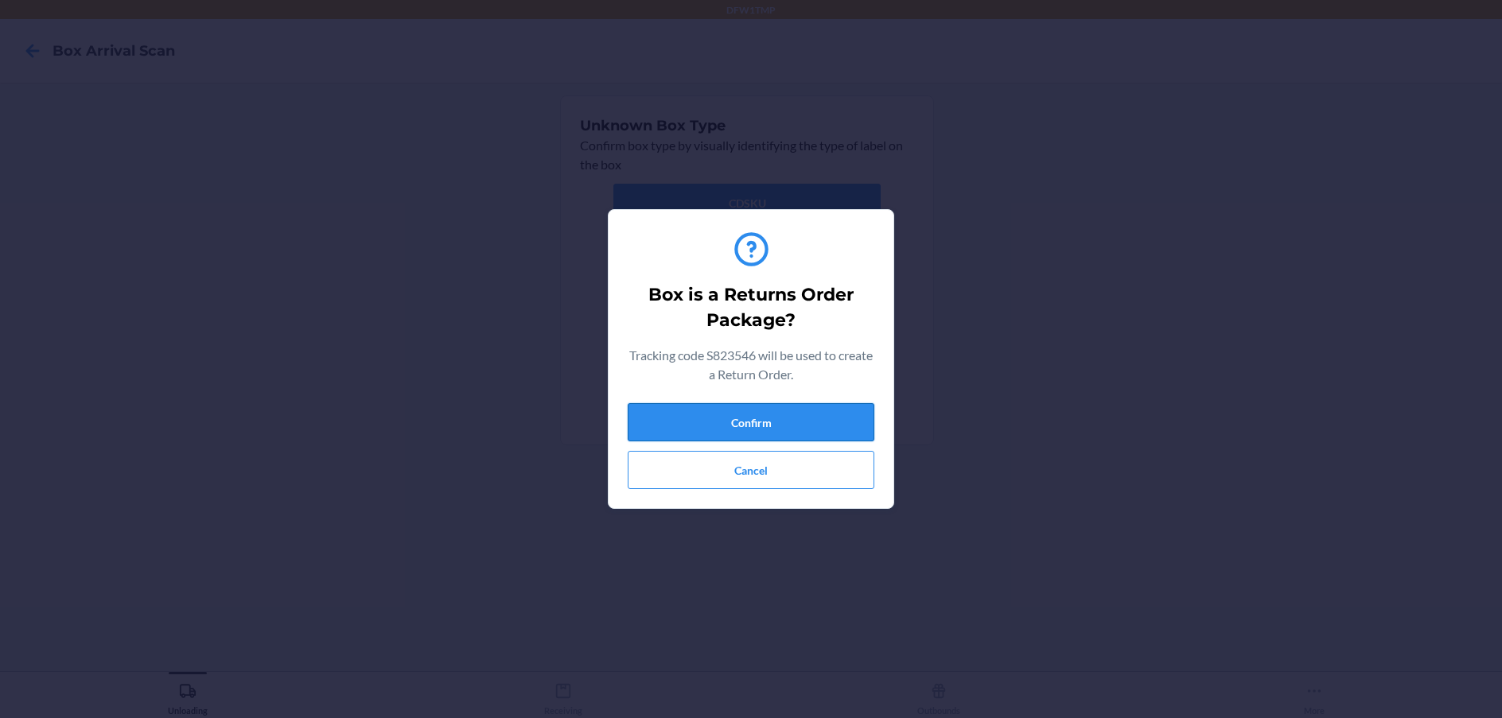
drag, startPoint x: 725, startPoint y: 420, endPoint x: 700, endPoint y: 415, distance: 25.9
click at [726, 419] on button "Confirm" at bounding box center [751, 422] width 247 height 38
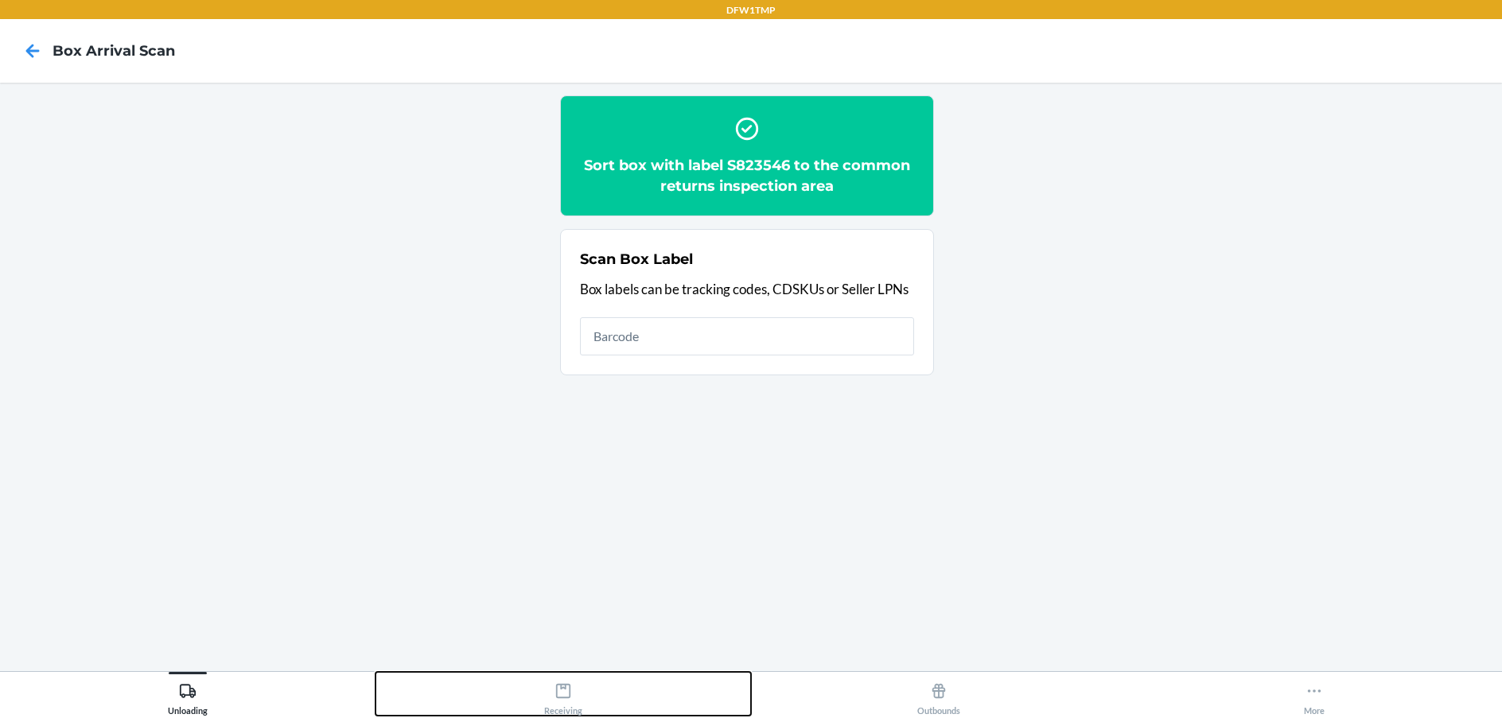
click at [575, 705] on div "Receiving" at bounding box center [563, 696] width 38 height 40
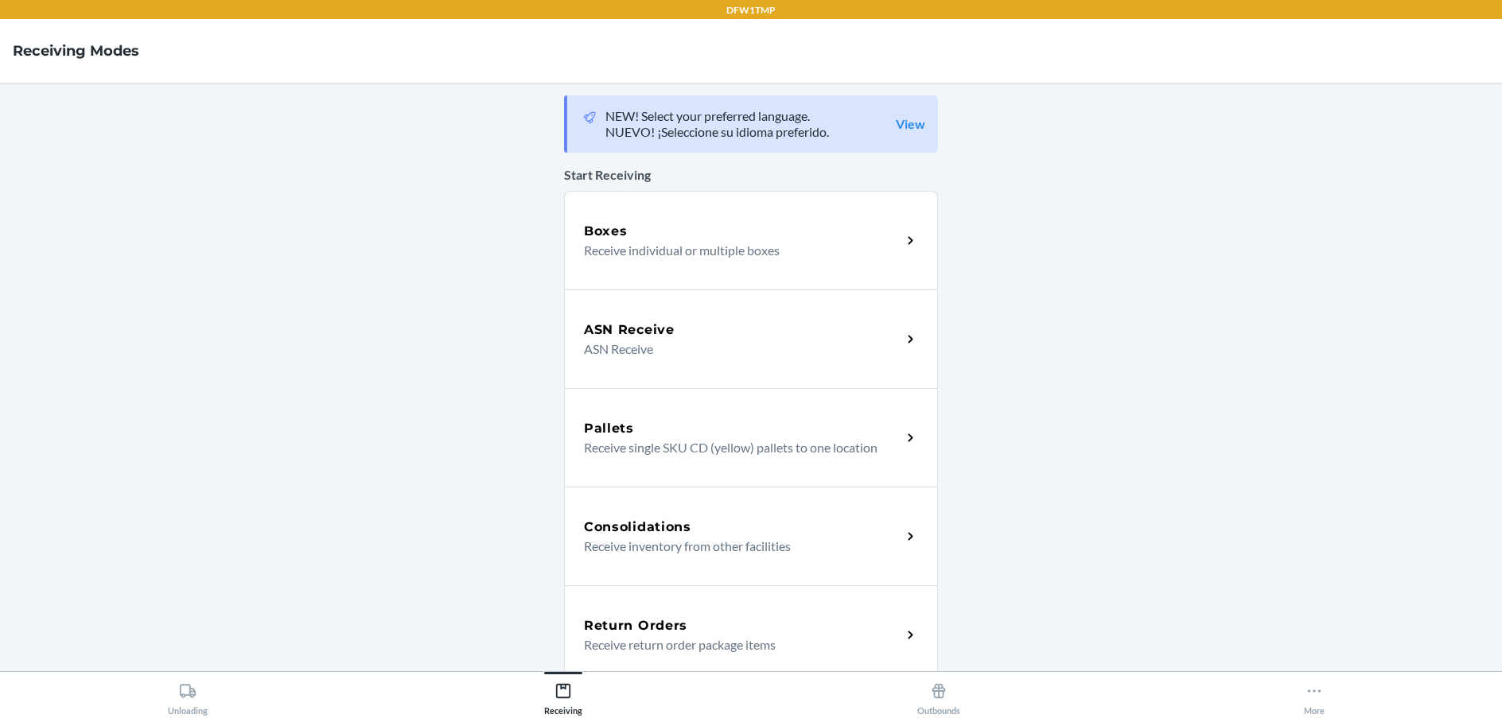
click at [669, 636] on p "Receive return order package items" at bounding box center [736, 645] width 305 height 19
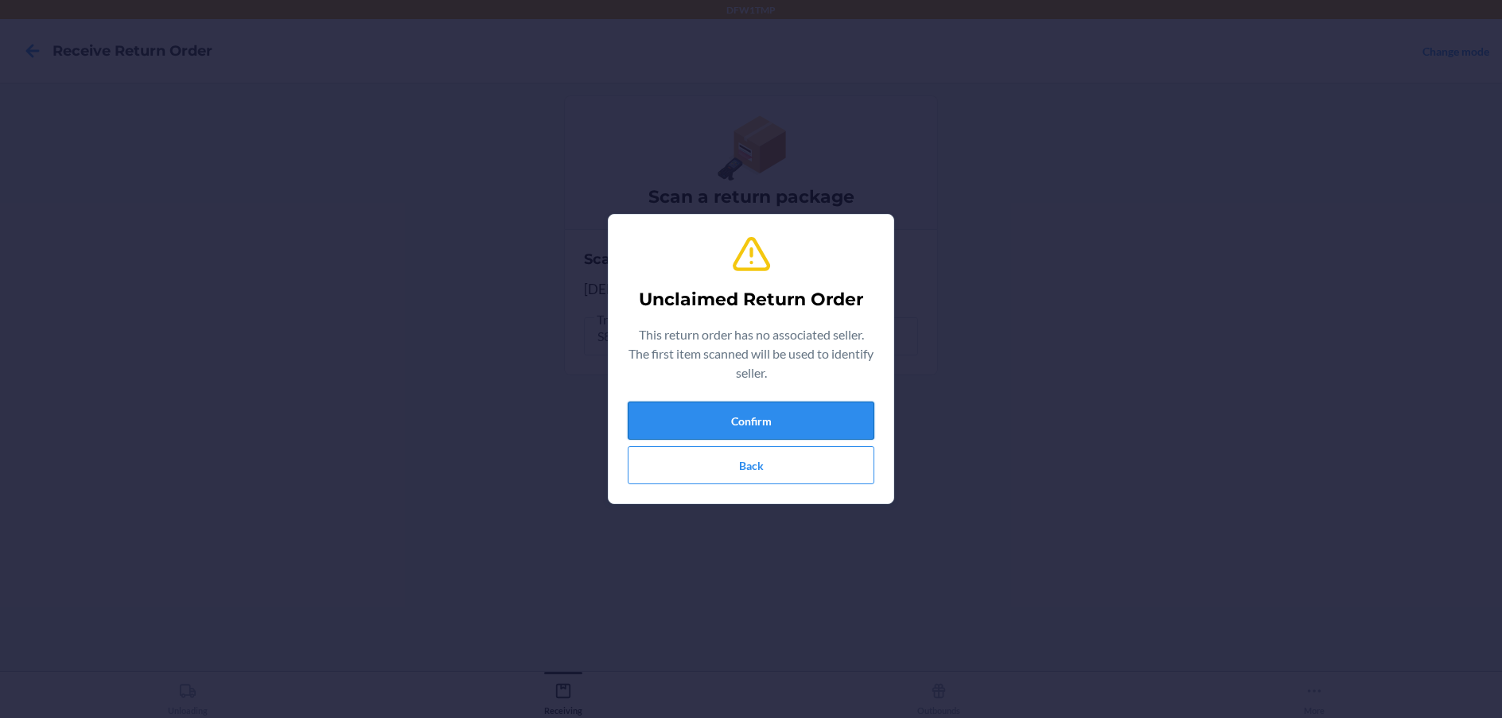
click at [765, 420] on button "Confirm" at bounding box center [751, 421] width 247 height 38
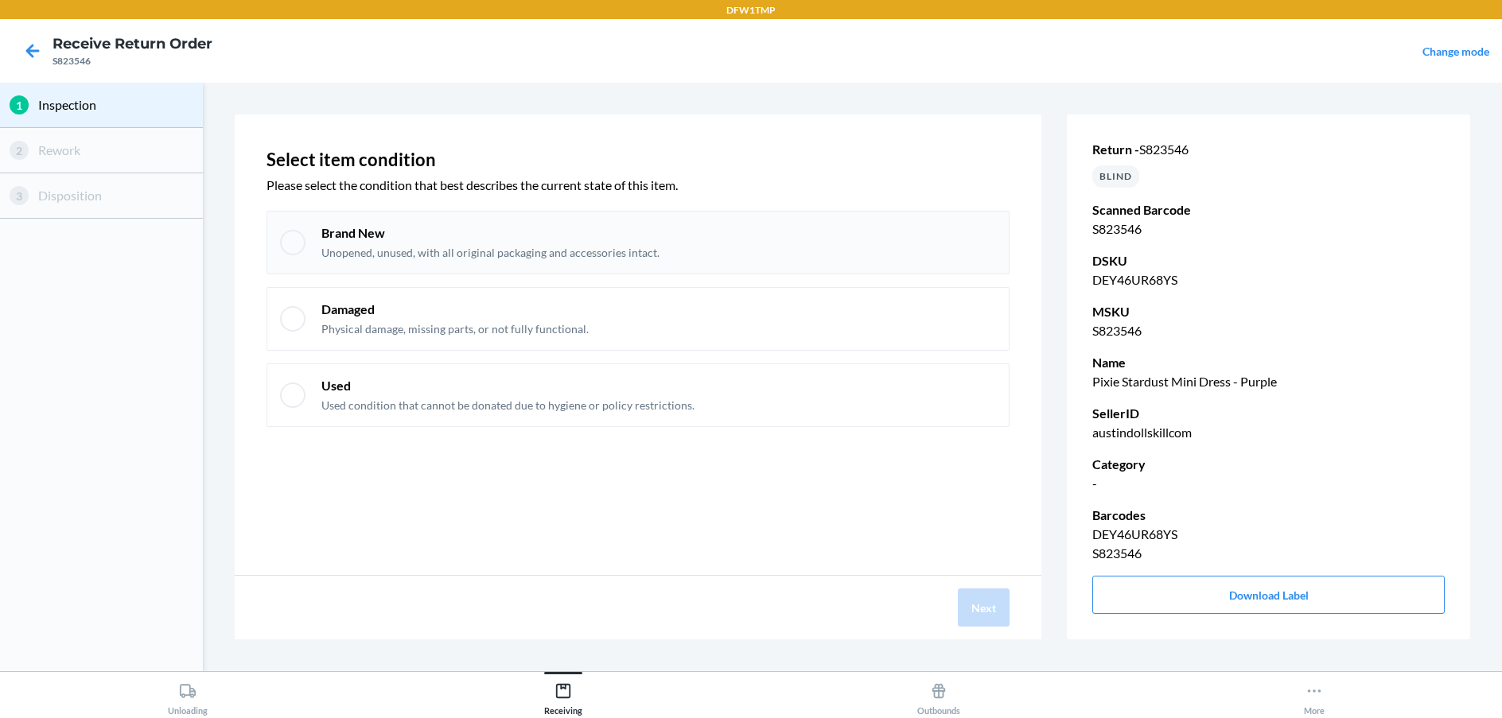
click at [301, 239] on div at bounding box center [292, 242] width 25 height 25
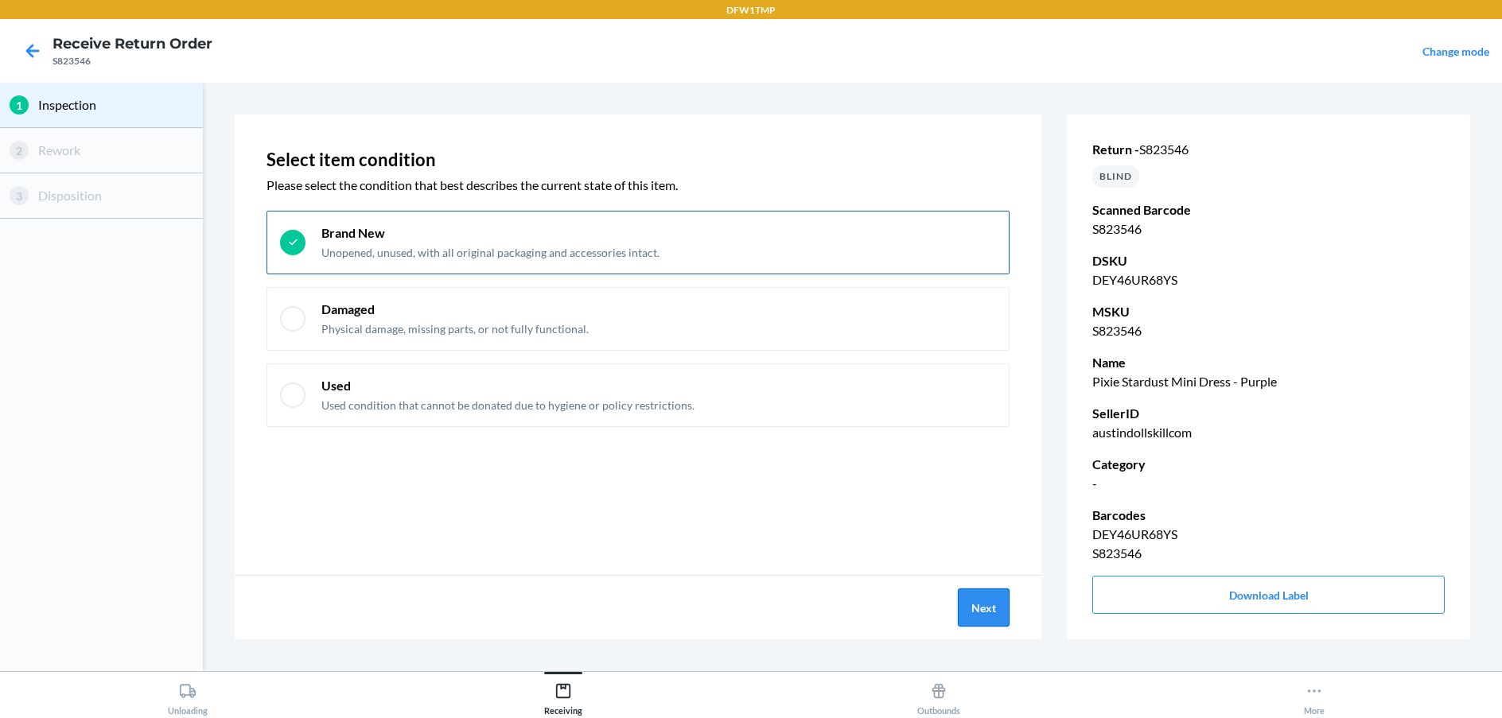
drag, startPoint x: 961, startPoint y: 589, endPoint x: 970, endPoint y: 599, distance: 12.9
click at [970, 599] on button "Next" at bounding box center [984, 608] width 52 height 38
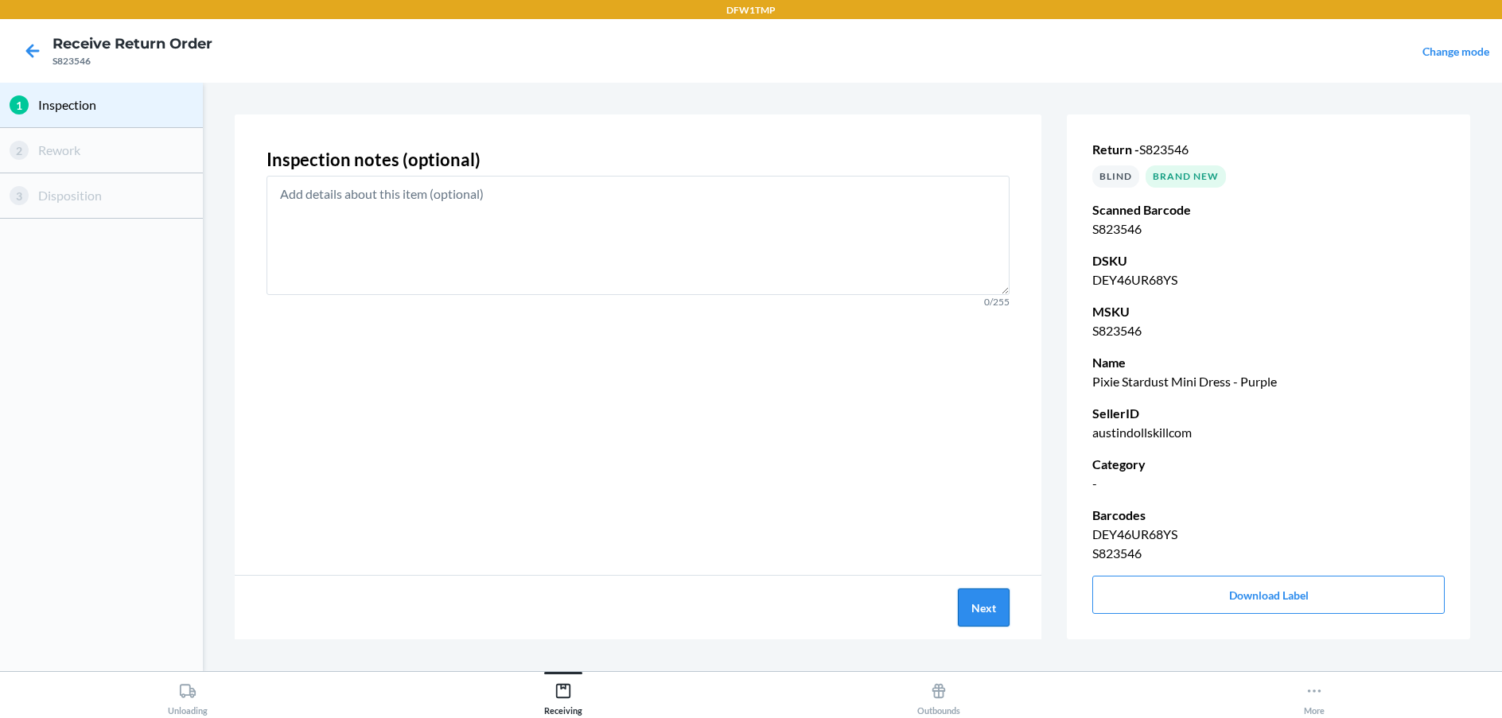
click at [975, 603] on button "Next" at bounding box center [984, 608] width 52 height 38
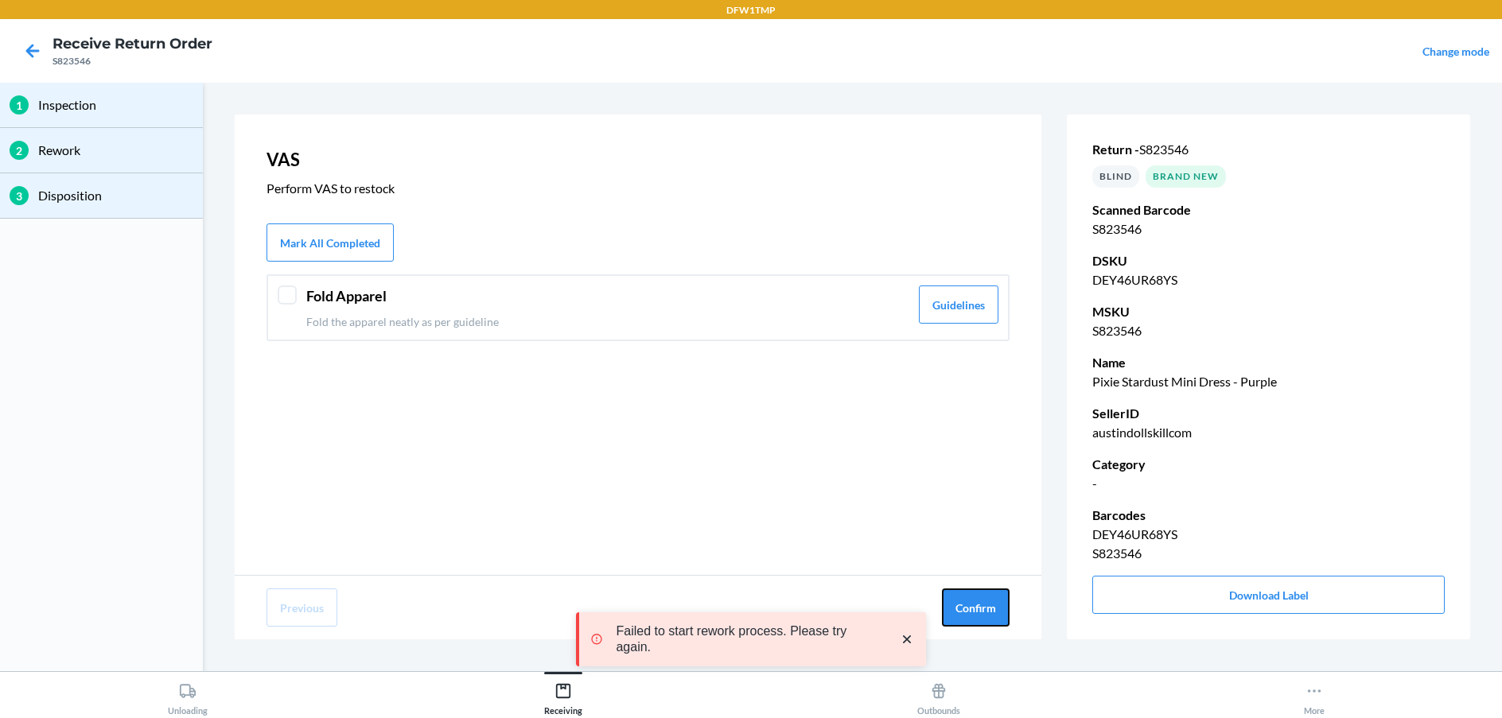
click at [974, 603] on button "Confirm" at bounding box center [976, 608] width 68 height 38
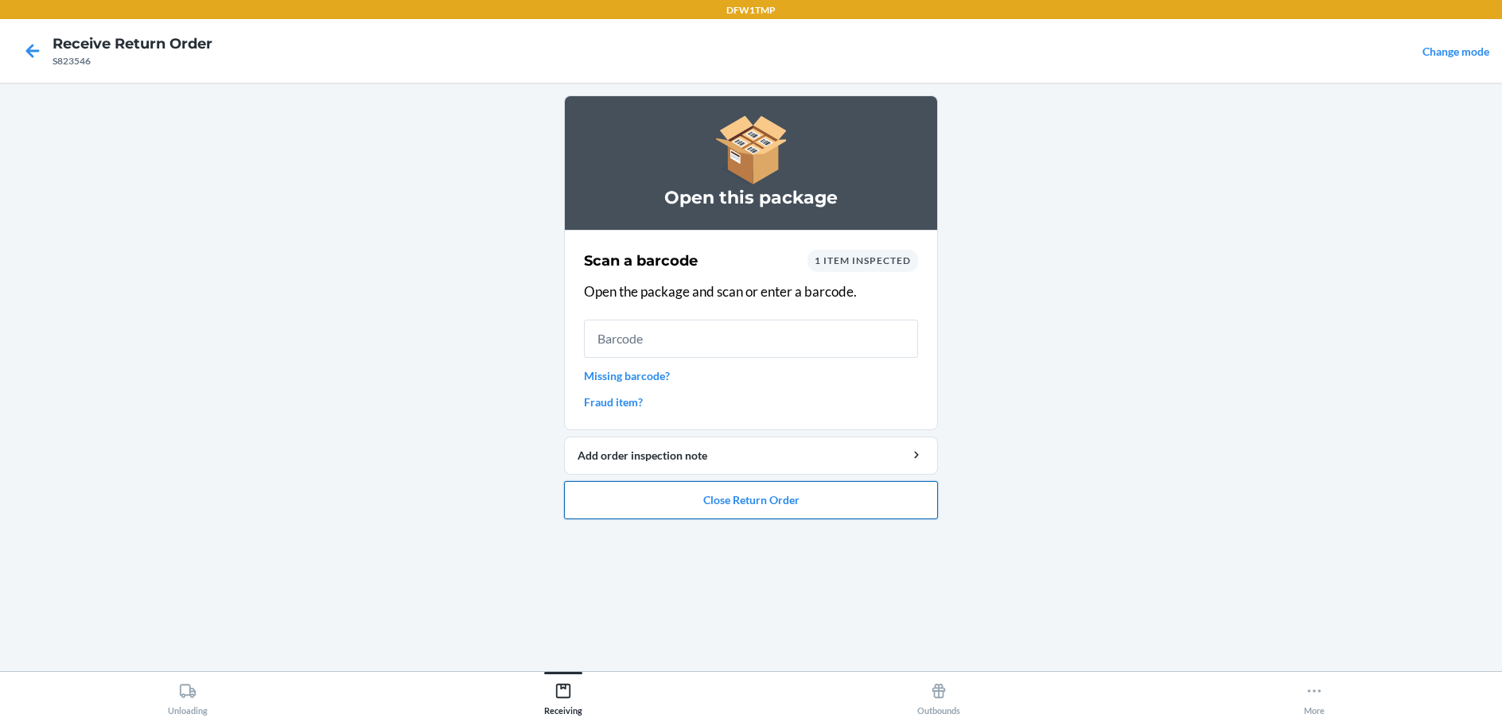
click at [801, 514] on button "Close Return Order" at bounding box center [751, 500] width 374 height 38
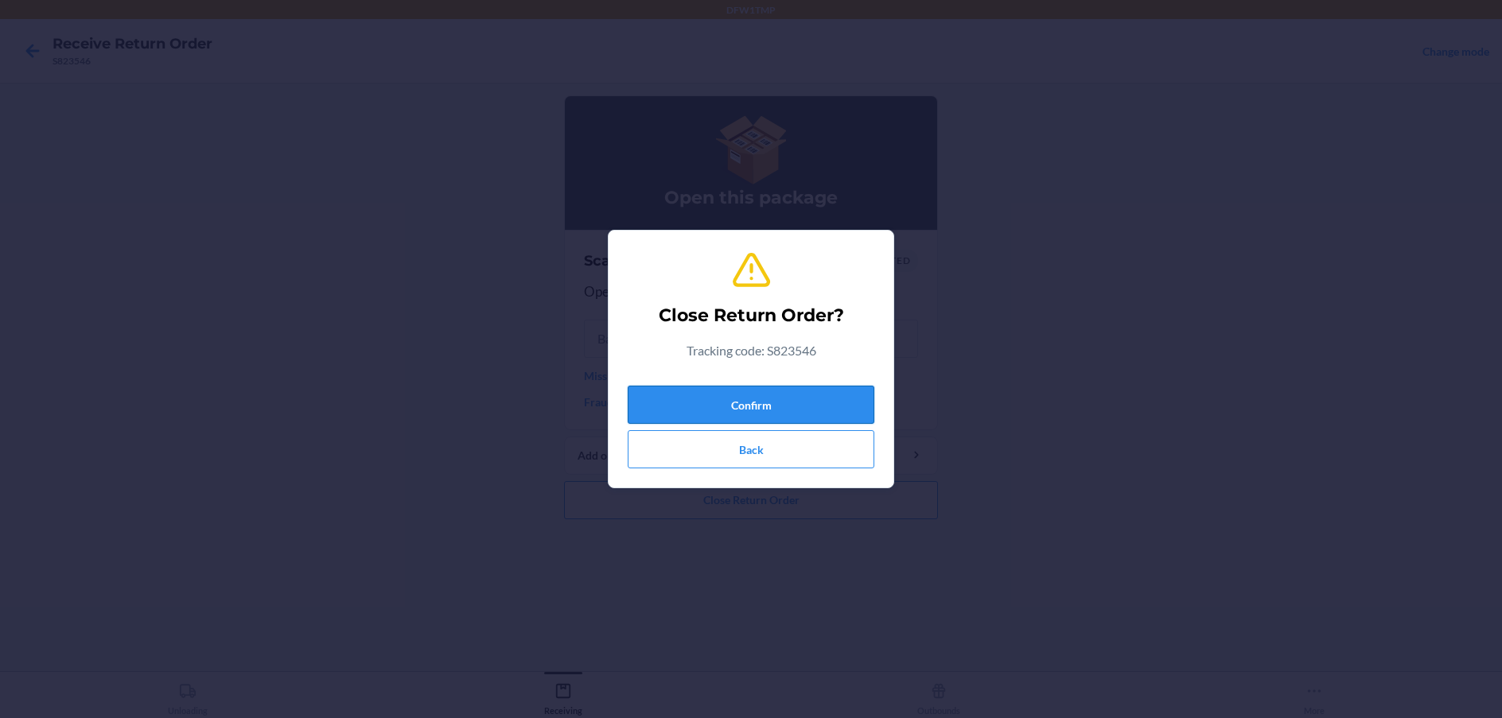
click at [759, 402] on button "Confirm" at bounding box center [751, 405] width 247 height 38
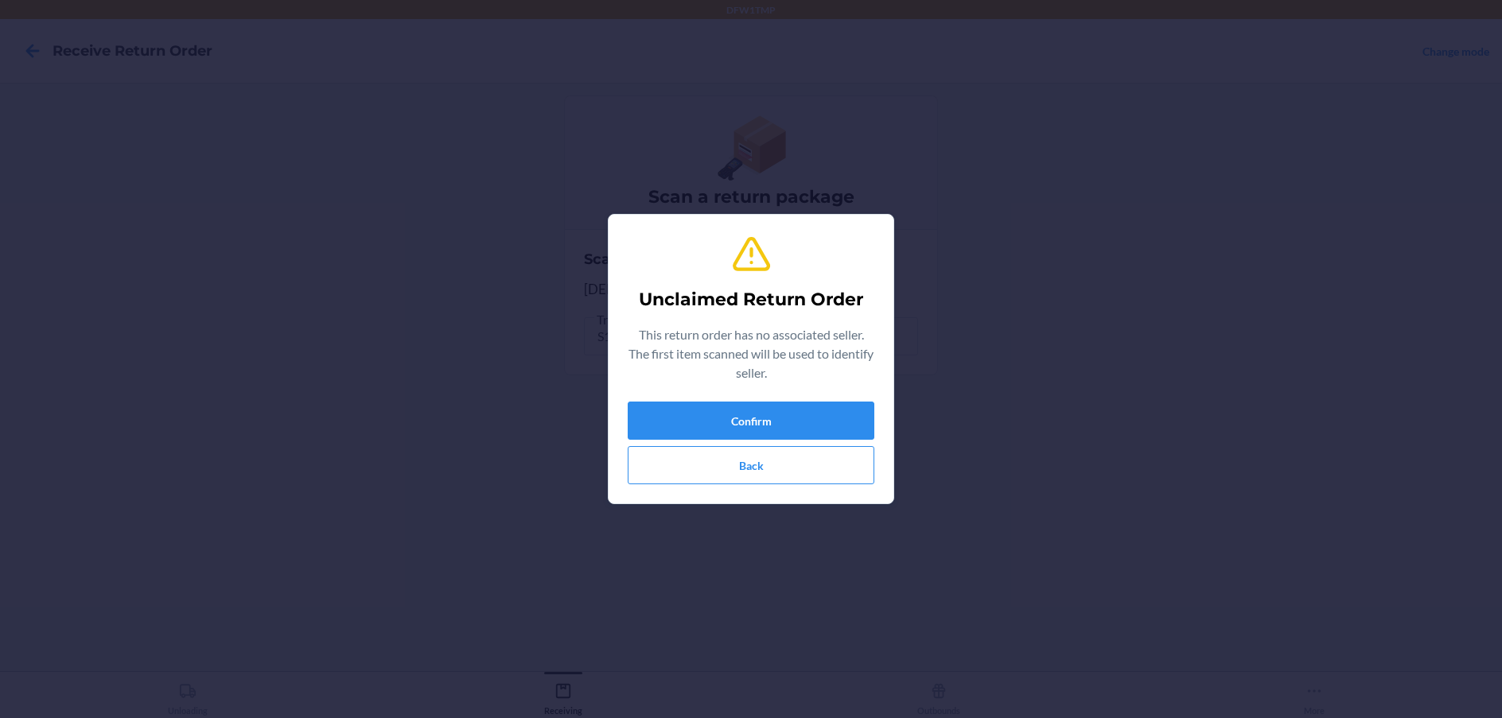
drag, startPoint x: 558, startPoint y: 251, endPoint x: 1261, endPoint y: 581, distance: 776.0
click at [1261, 581] on div "Unclaimed Return Order This return order has no associated seller. The first it…" at bounding box center [751, 359] width 1502 height 718
click at [706, 412] on button "Confirm" at bounding box center [751, 421] width 247 height 38
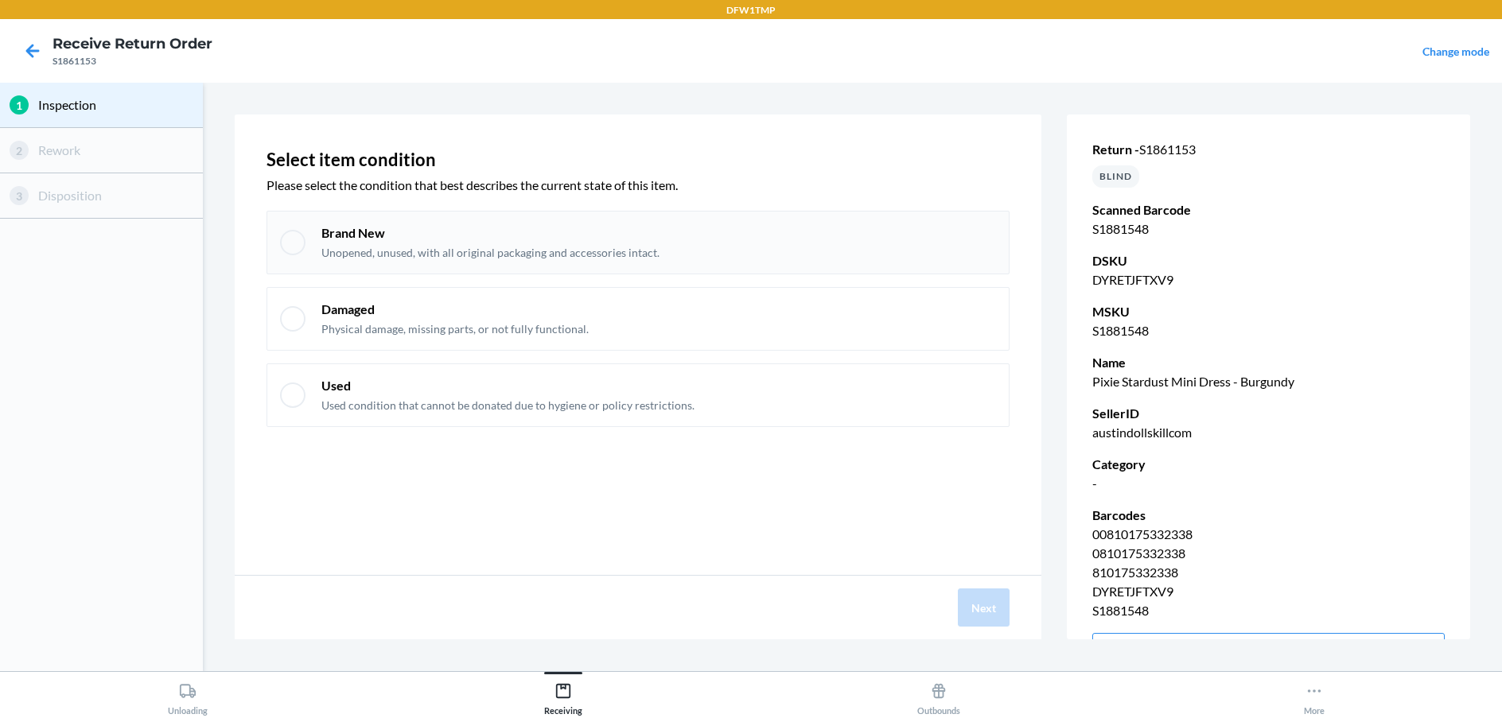
click at [290, 239] on div at bounding box center [292, 242] width 25 height 25
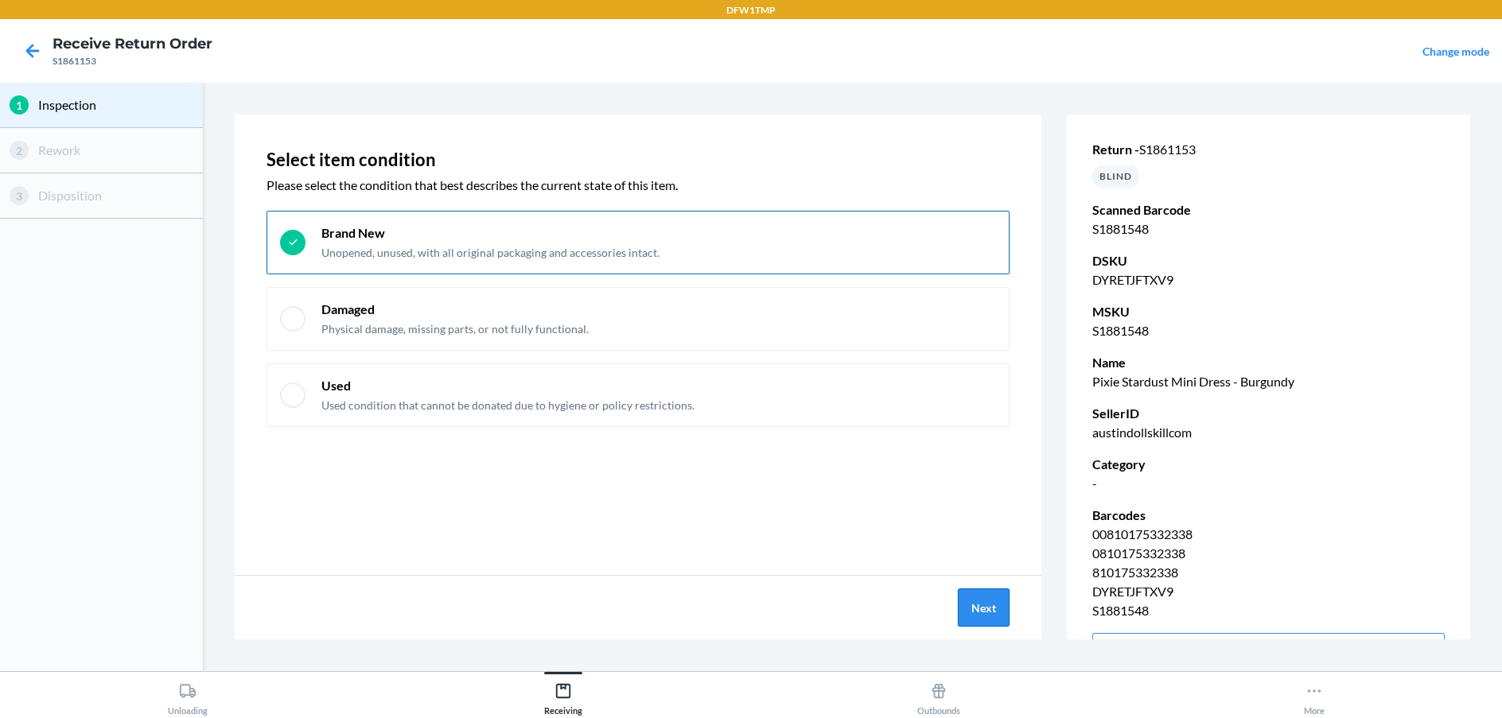
click at [986, 611] on button "Next" at bounding box center [984, 608] width 52 height 38
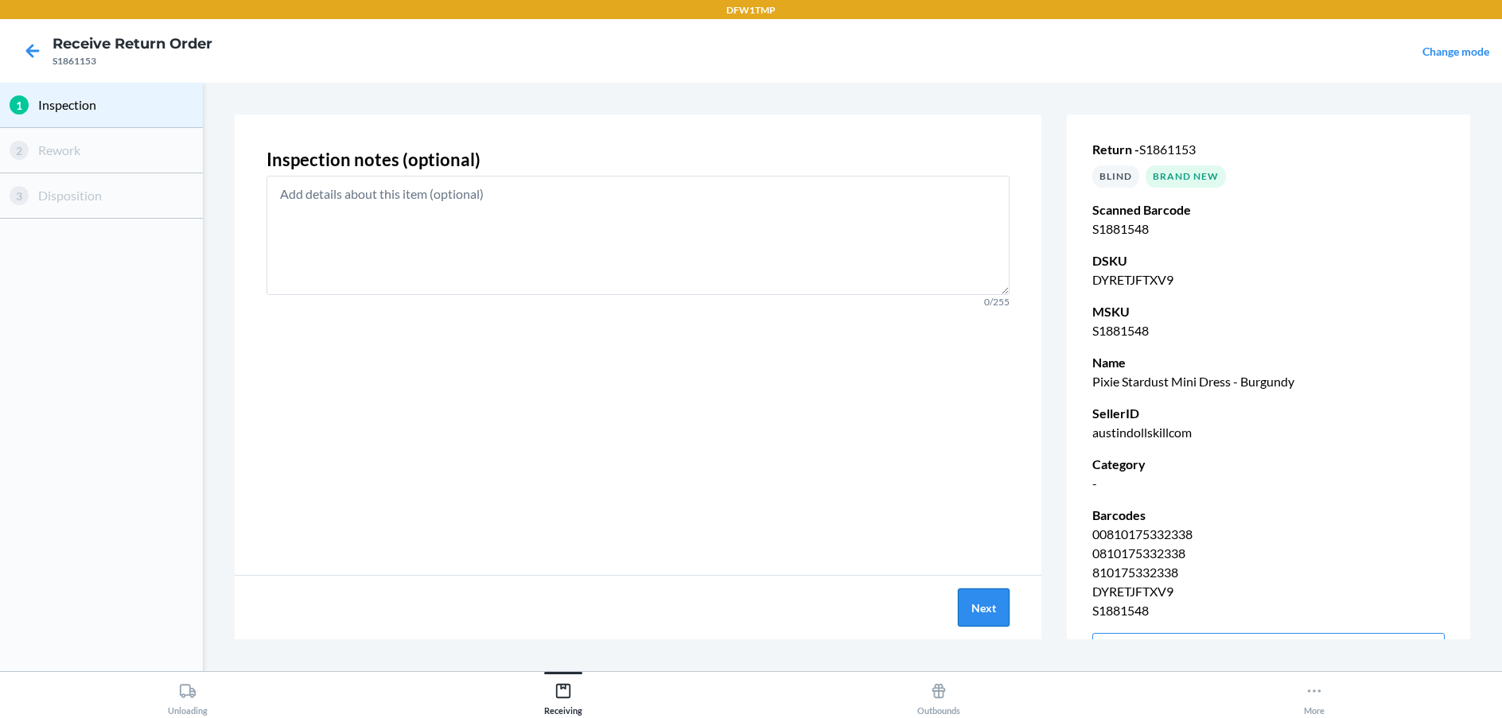
click at [986, 611] on button "Next" at bounding box center [984, 608] width 52 height 38
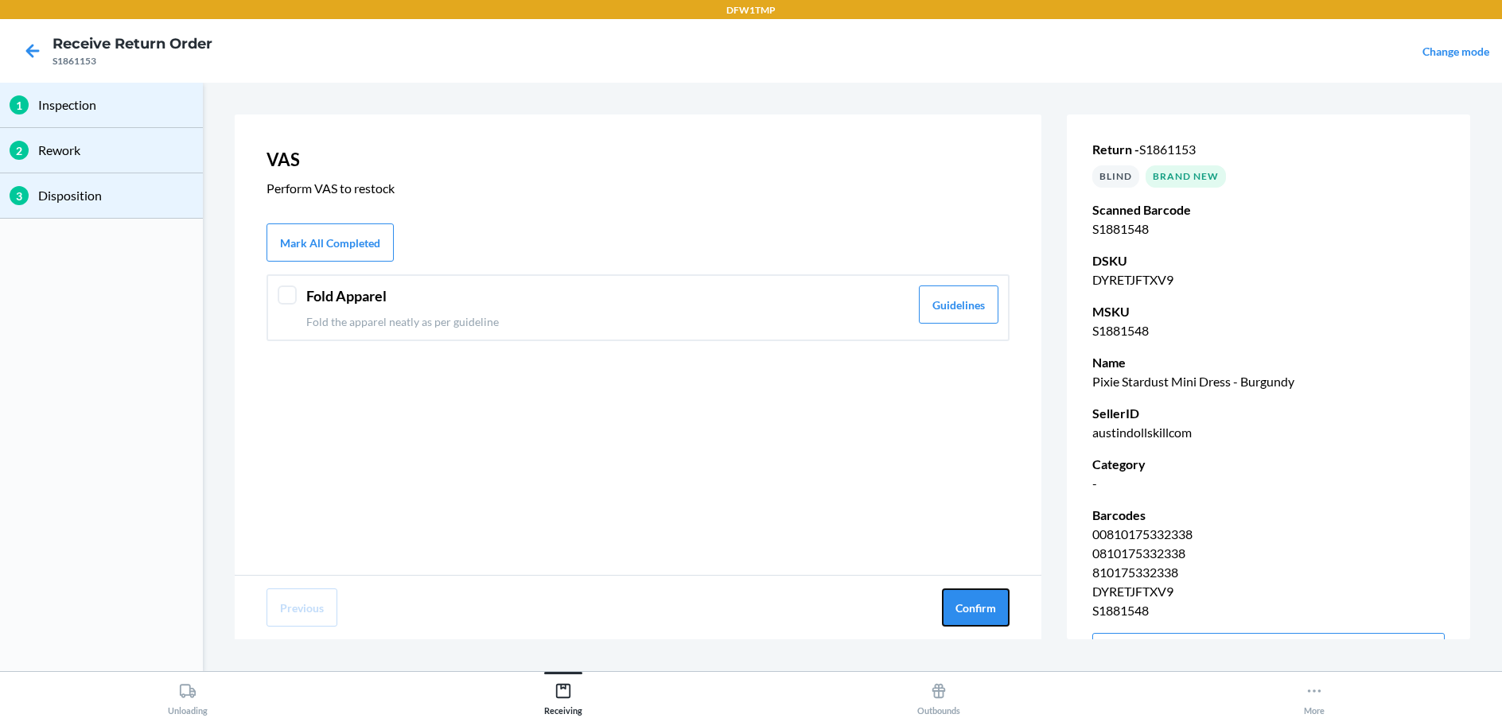
click at [986, 611] on button "Confirm" at bounding box center [976, 608] width 68 height 38
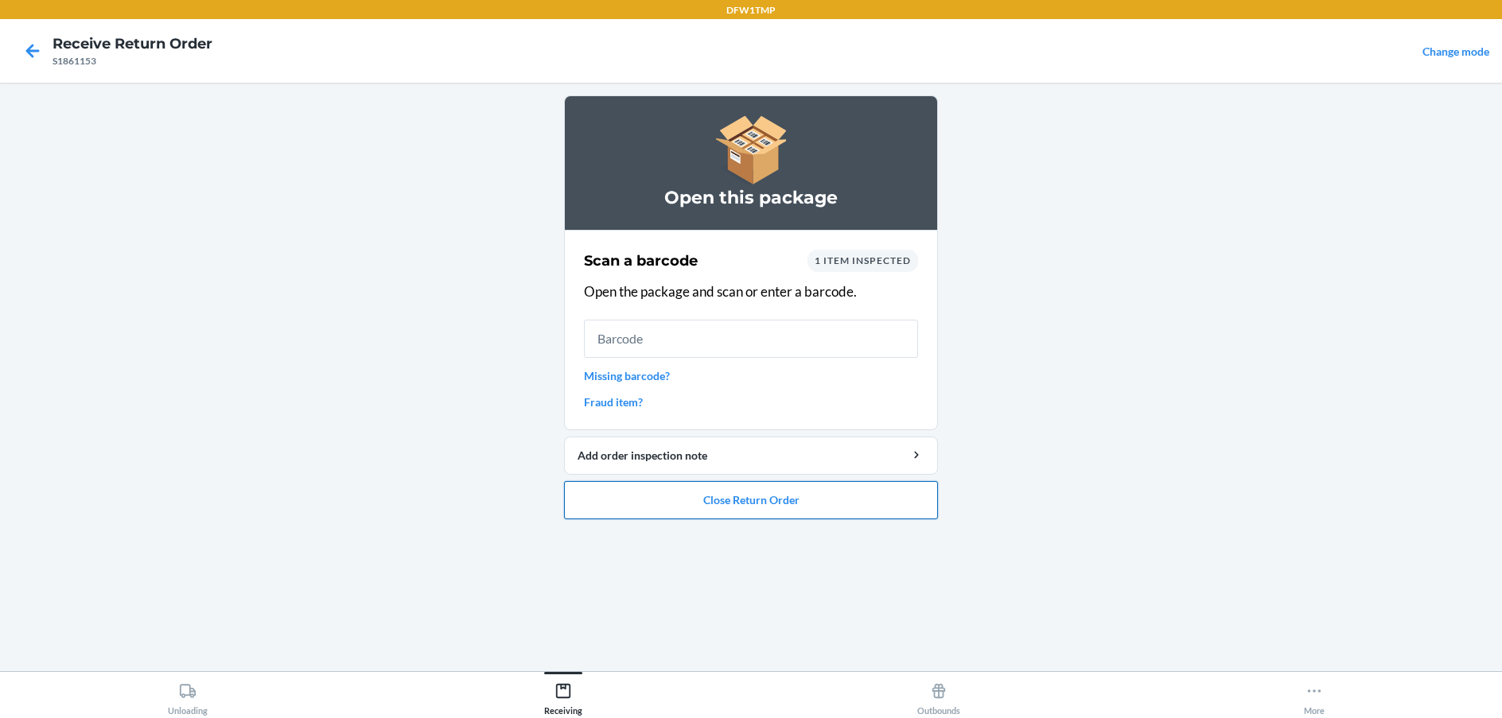
click at [782, 499] on button "Close Return Order" at bounding box center [751, 500] width 374 height 38
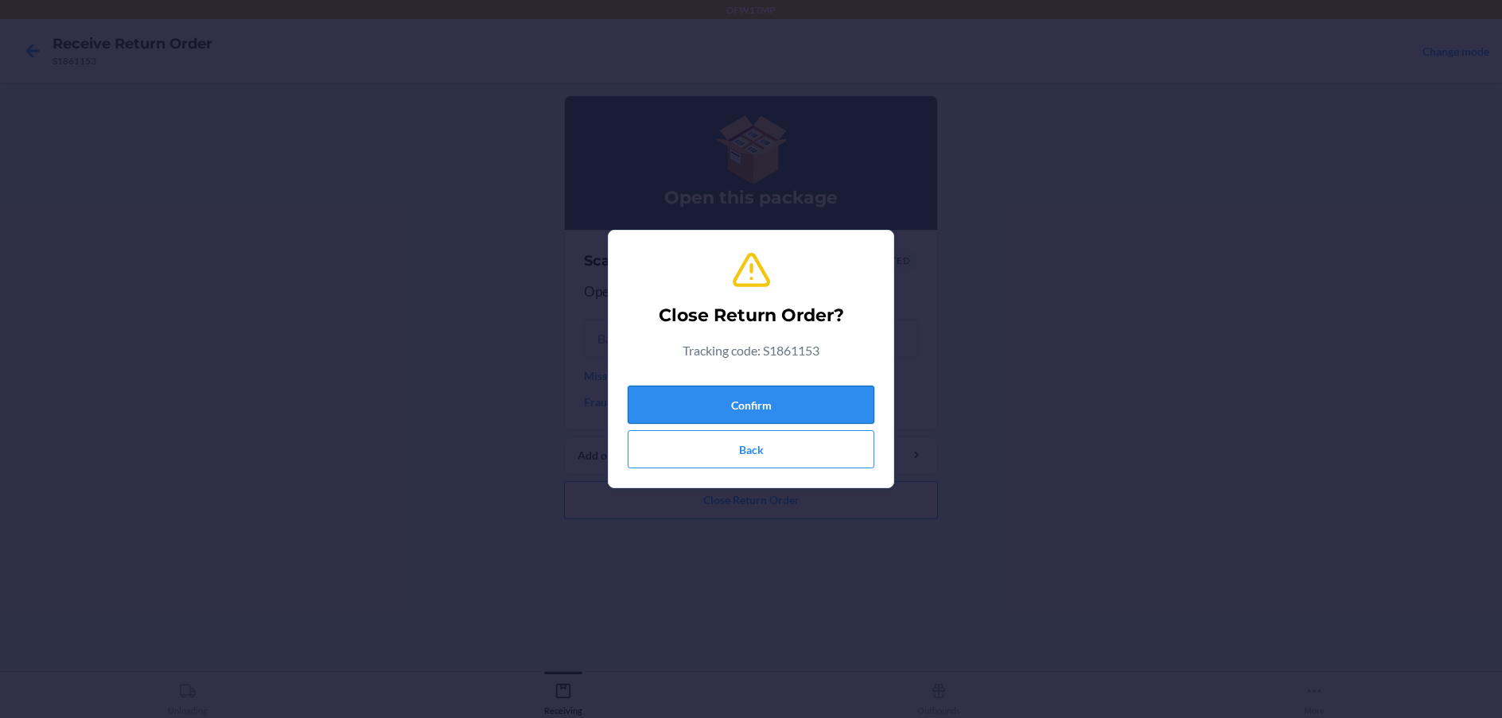
click at [799, 394] on button "Confirm" at bounding box center [751, 405] width 247 height 38
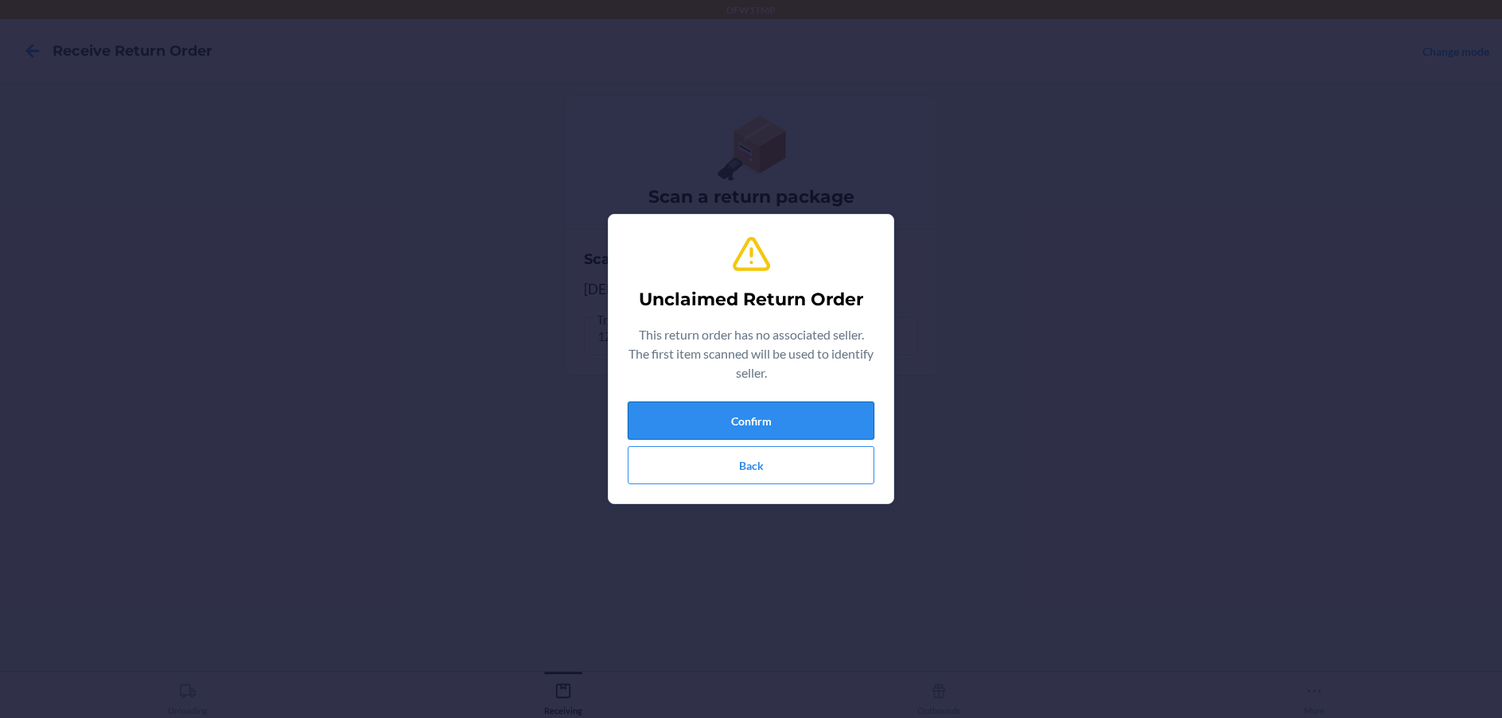
click at [799, 424] on button "Confirm" at bounding box center [751, 421] width 247 height 38
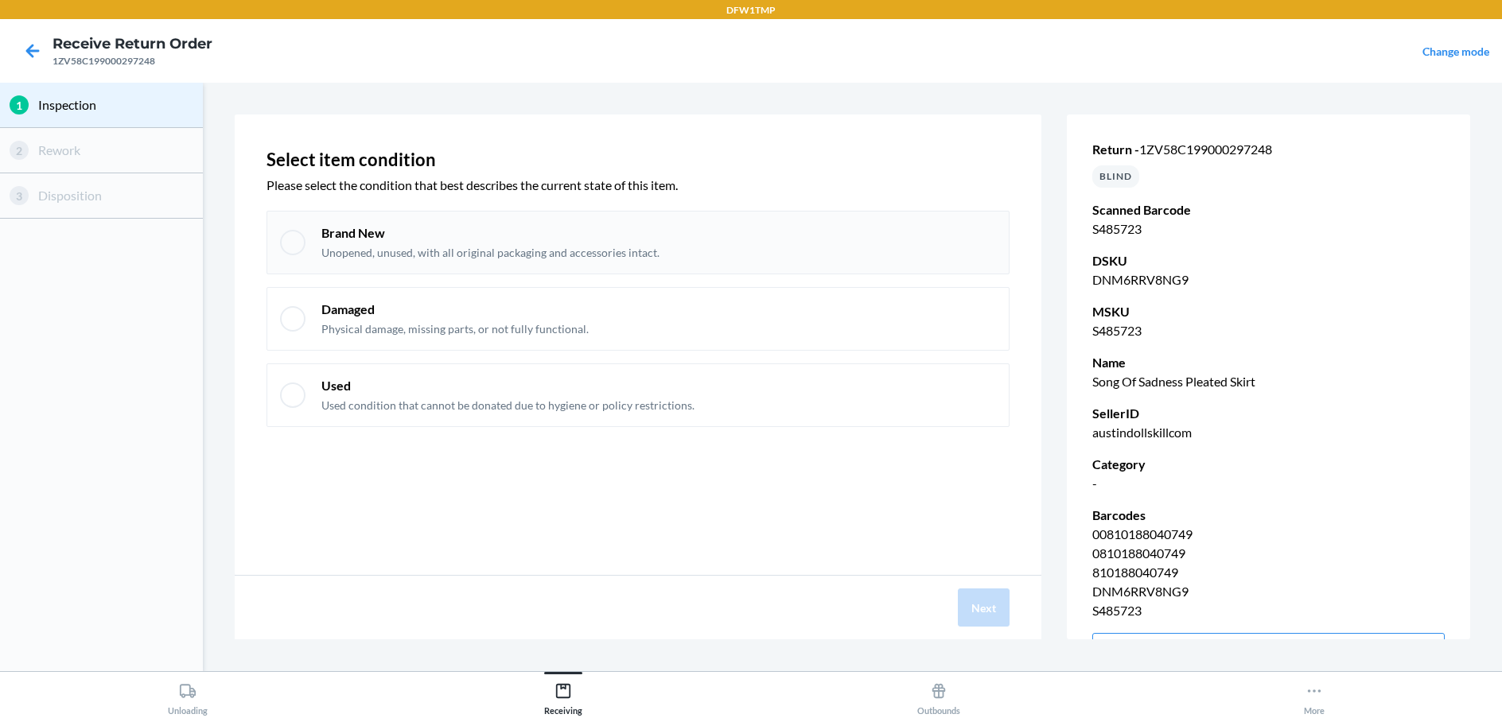
click at [297, 245] on div at bounding box center [292, 242] width 25 height 25
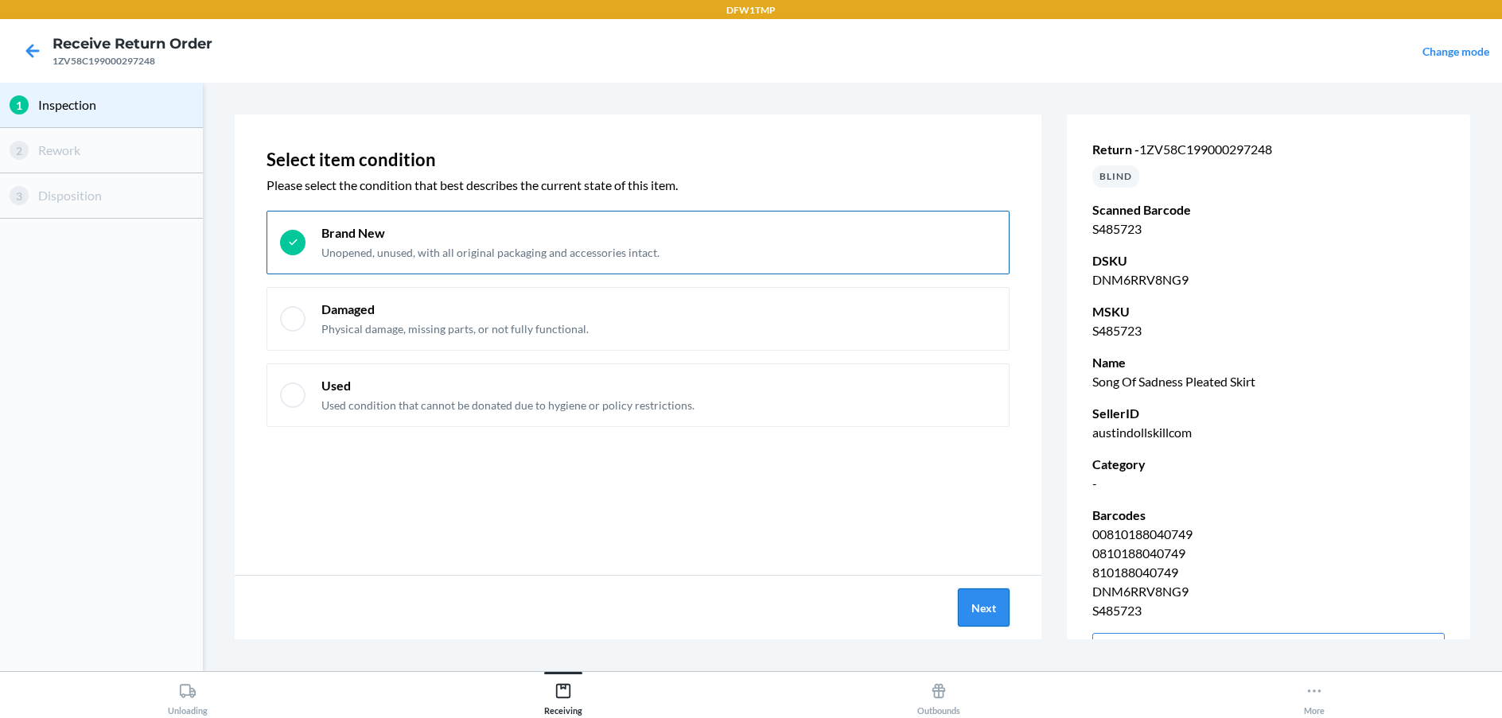
click at [973, 597] on button "Next" at bounding box center [984, 608] width 52 height 38
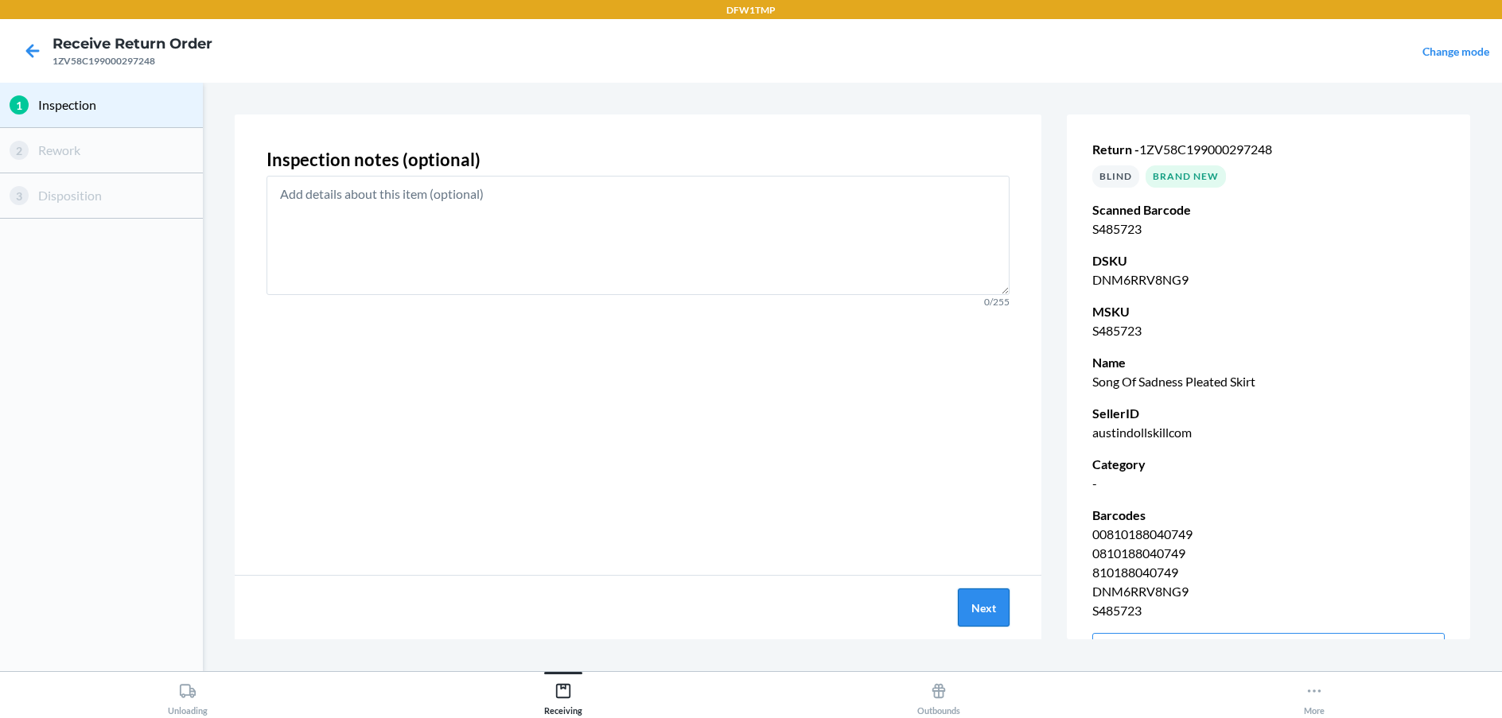
click at [971, 602] on button "Next" at bounding box center [984, 608] width 52 height 38
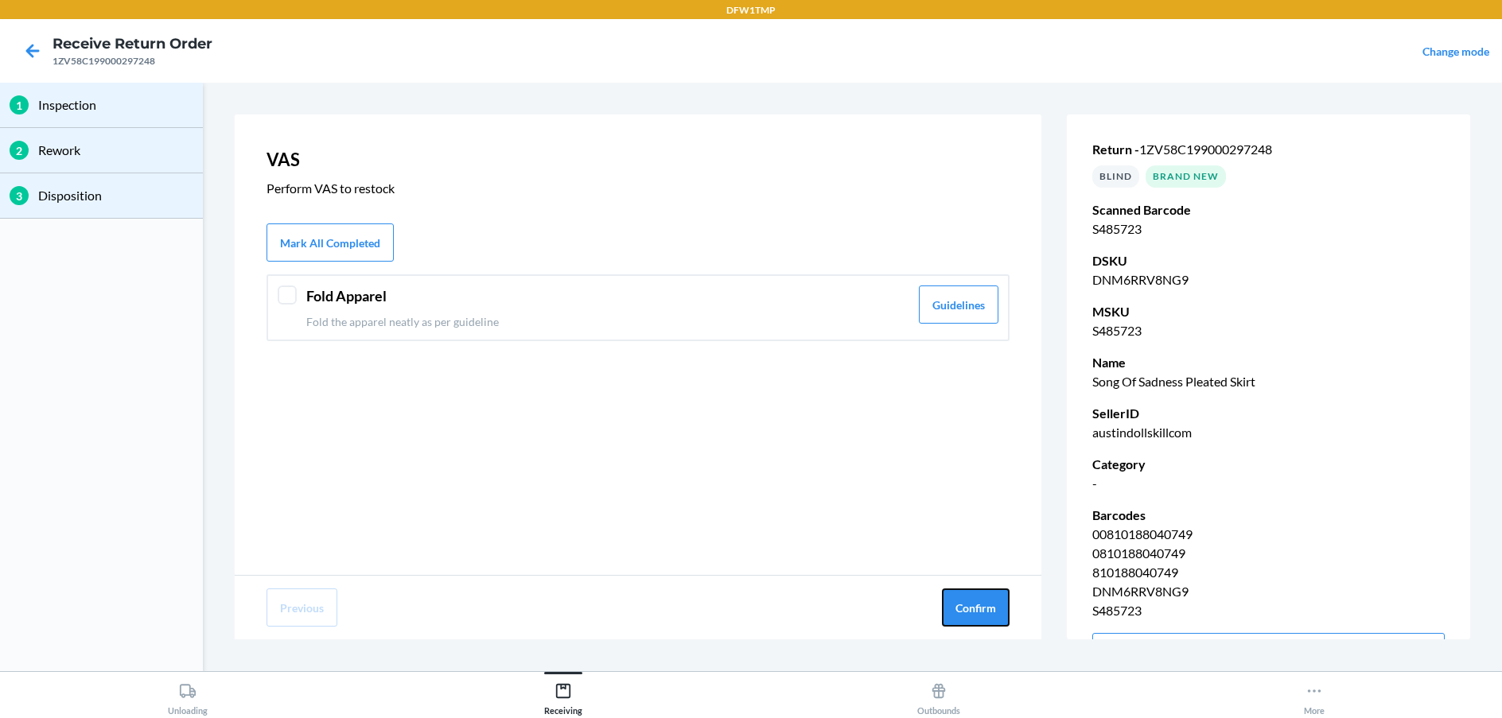
click at [971, 602] on button "Confirm" at bounding box center [976, 608] width 68 height 38
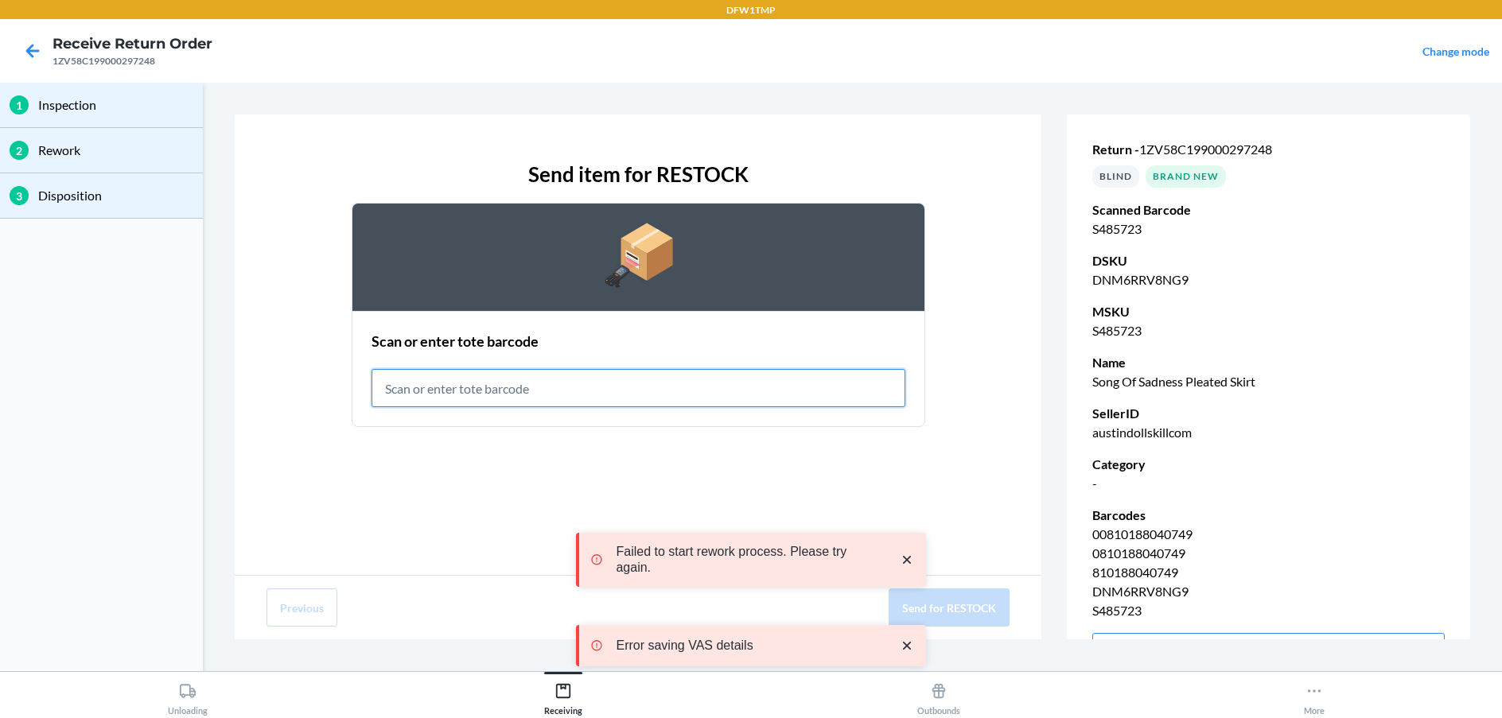
click at [696, 387] on input "text" at bounding box center [638, 388] width 534 height 38
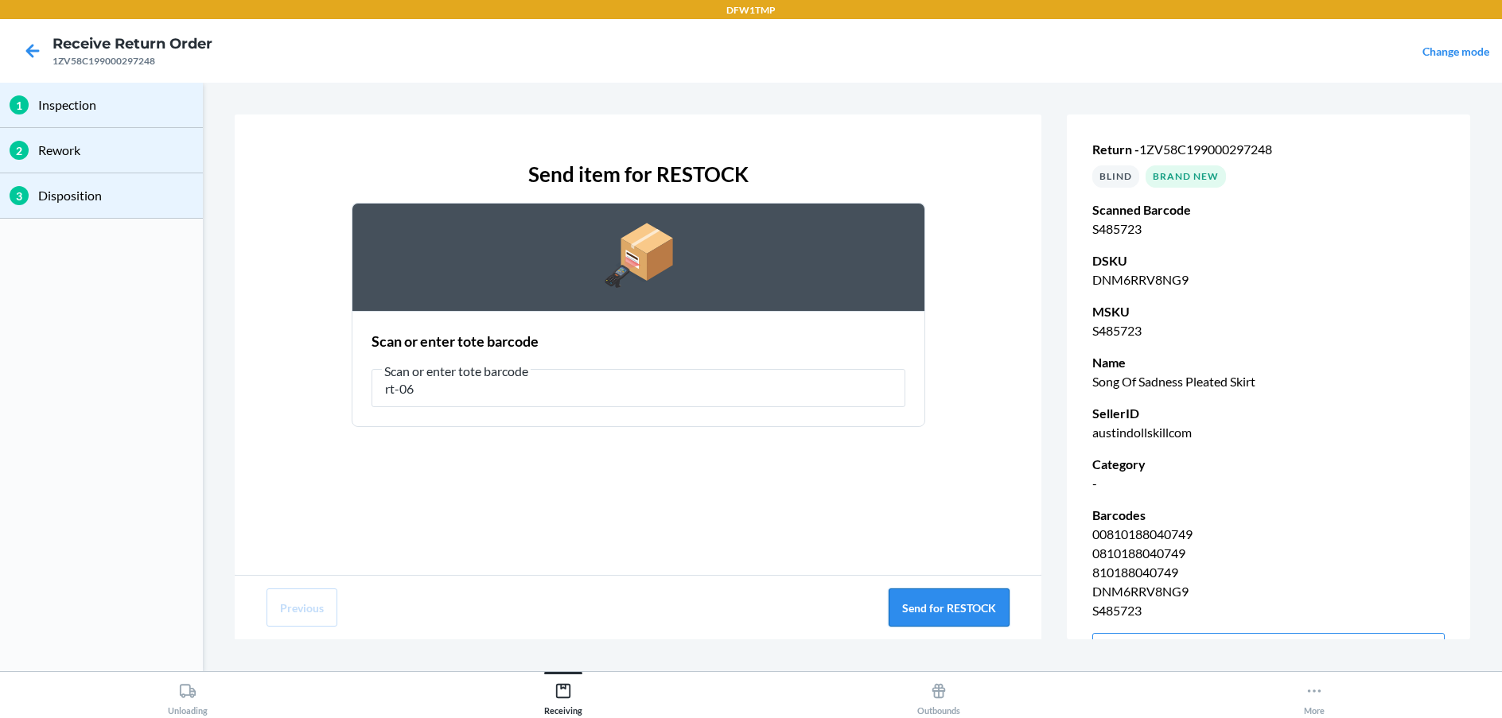
click at [946, 598] on button "Send for RESTOCK" at bounding box center [948, 608] width 121 height 38
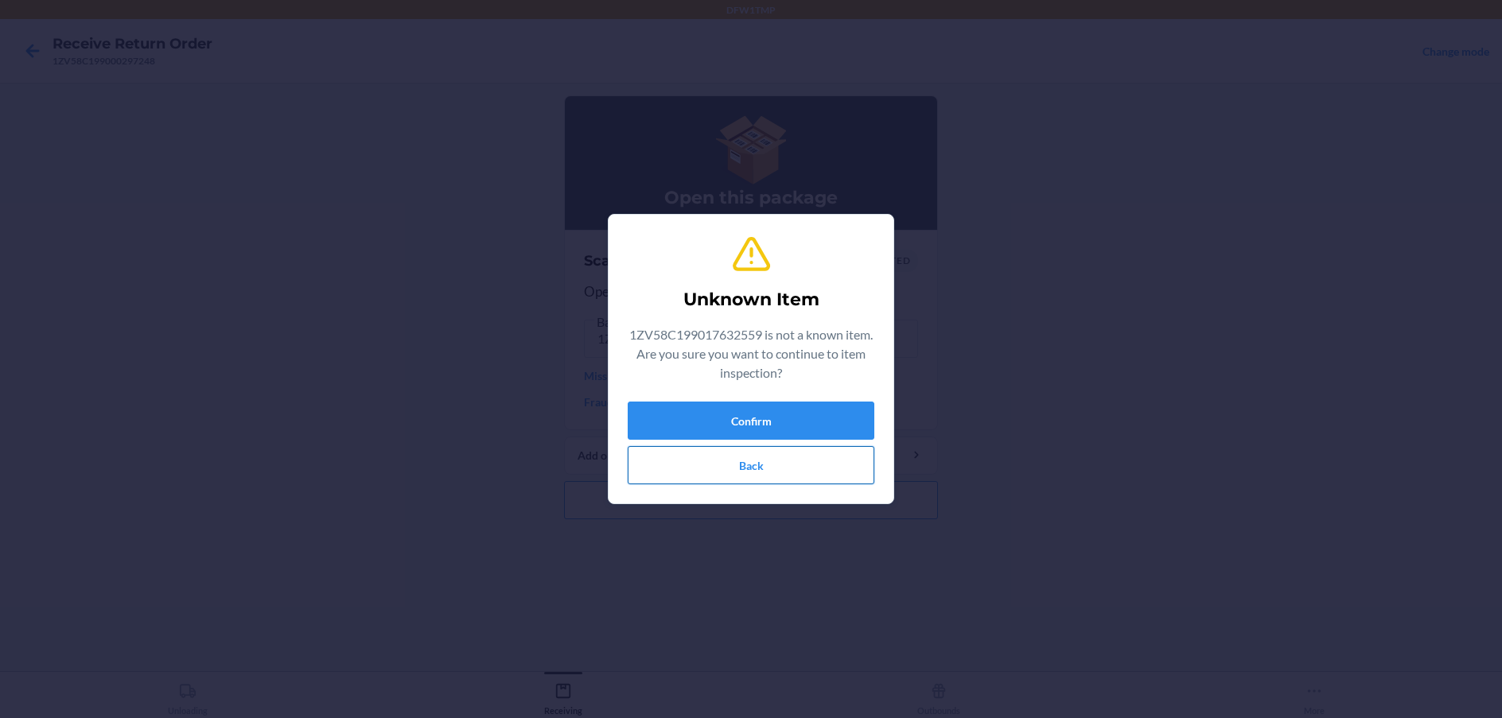
click at [744, 466] on button "Back" at bounding box center [751, 465] width 247 height 38
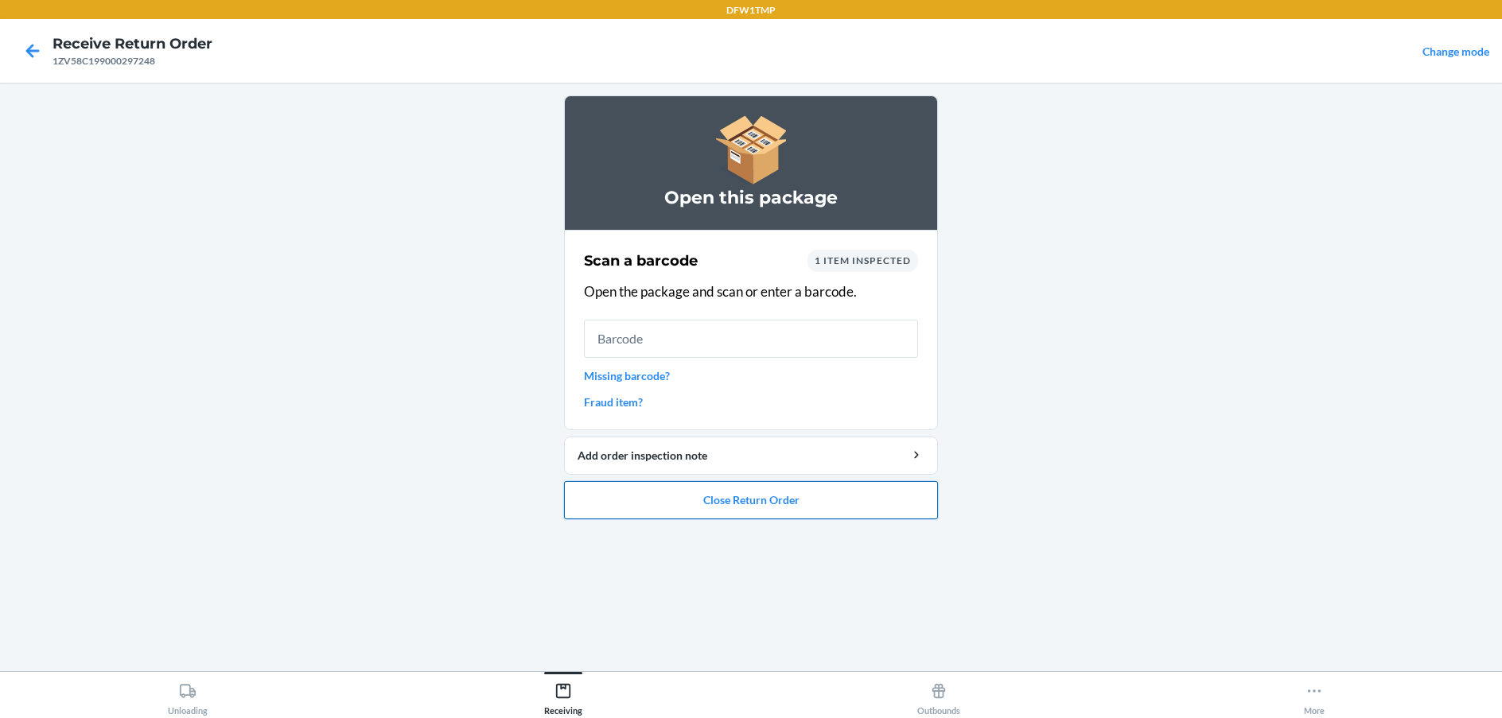
click at [747, 510] on button "Close Return Order" at bounding box center [751, 500] width 374 height 38
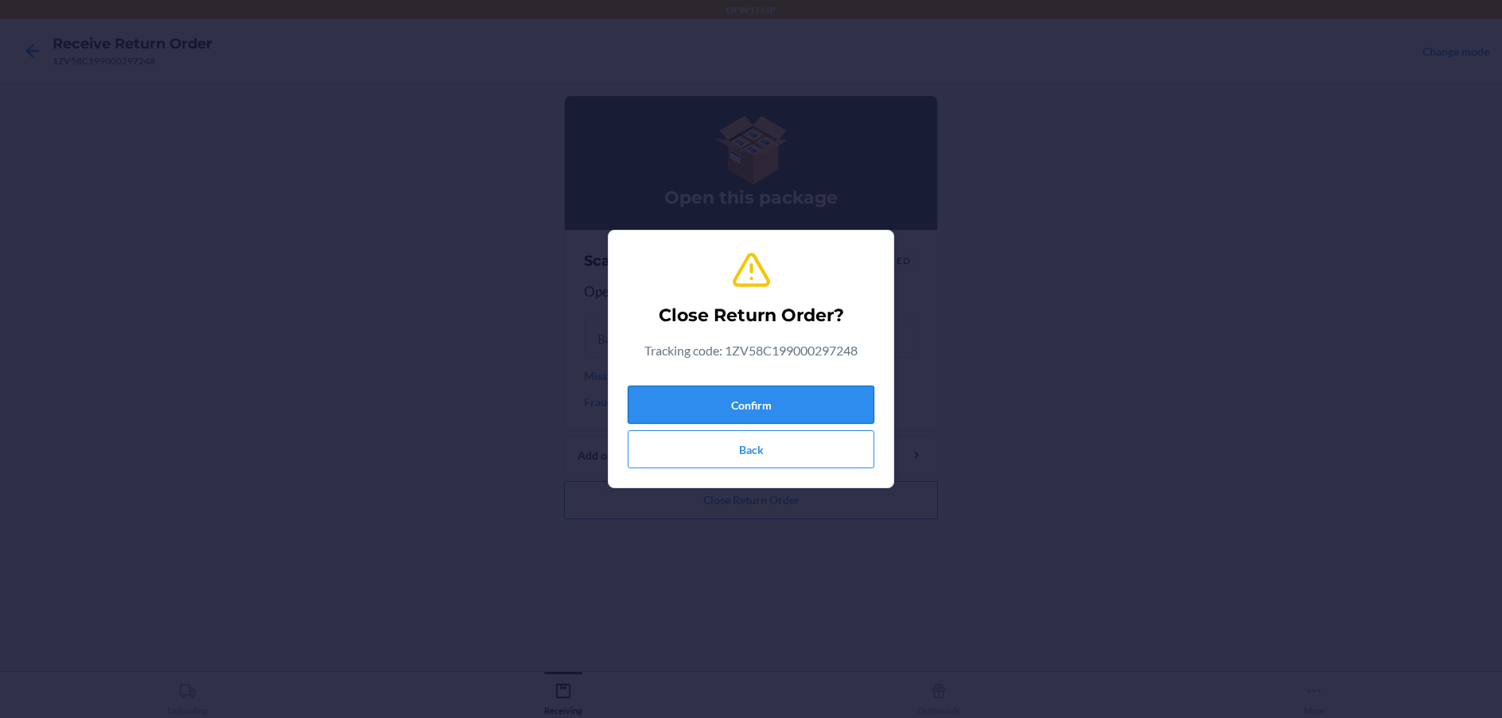
click at [786, 406] on button "Confirm" at bounding box center [751, 405] width 247 height 38
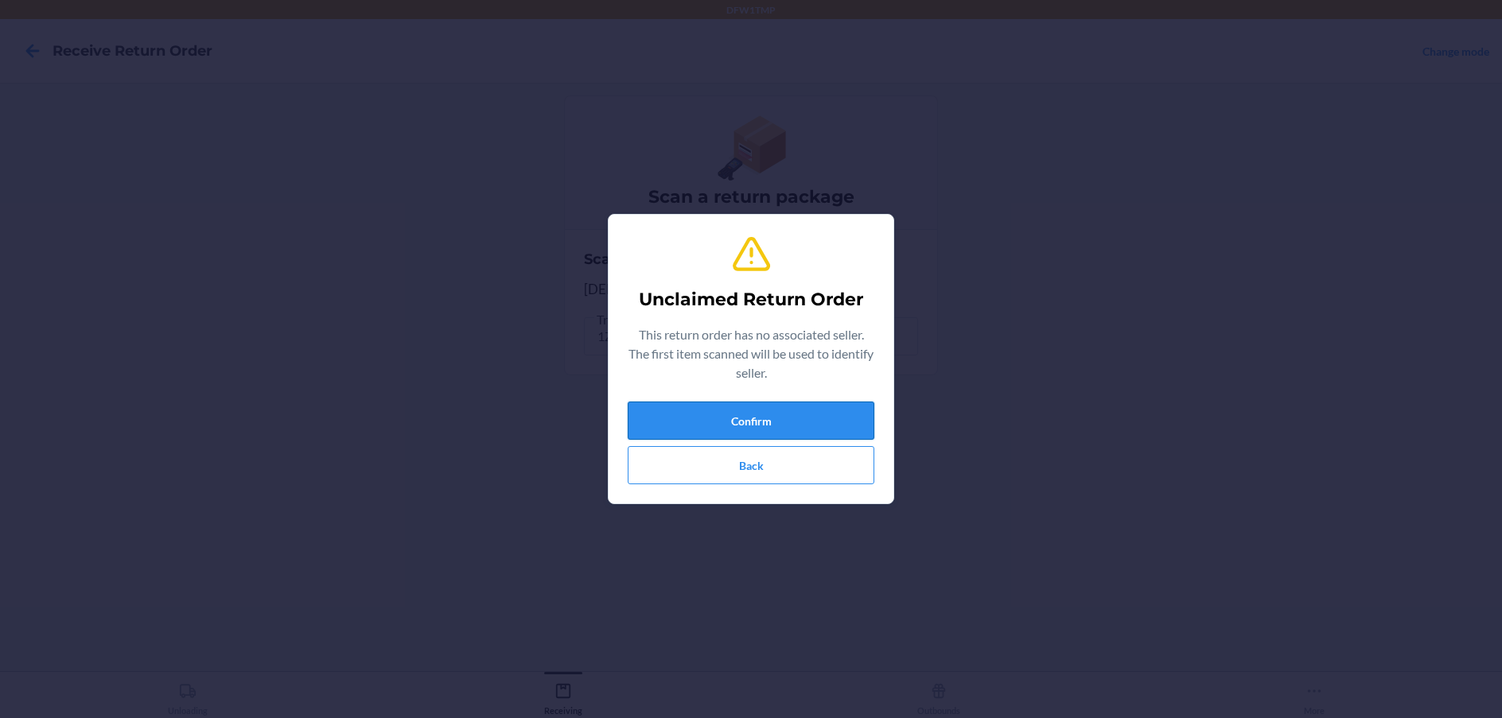
click at [816, 415] on button "Confirm" at bounding box center [751, 421] width 247 height 38
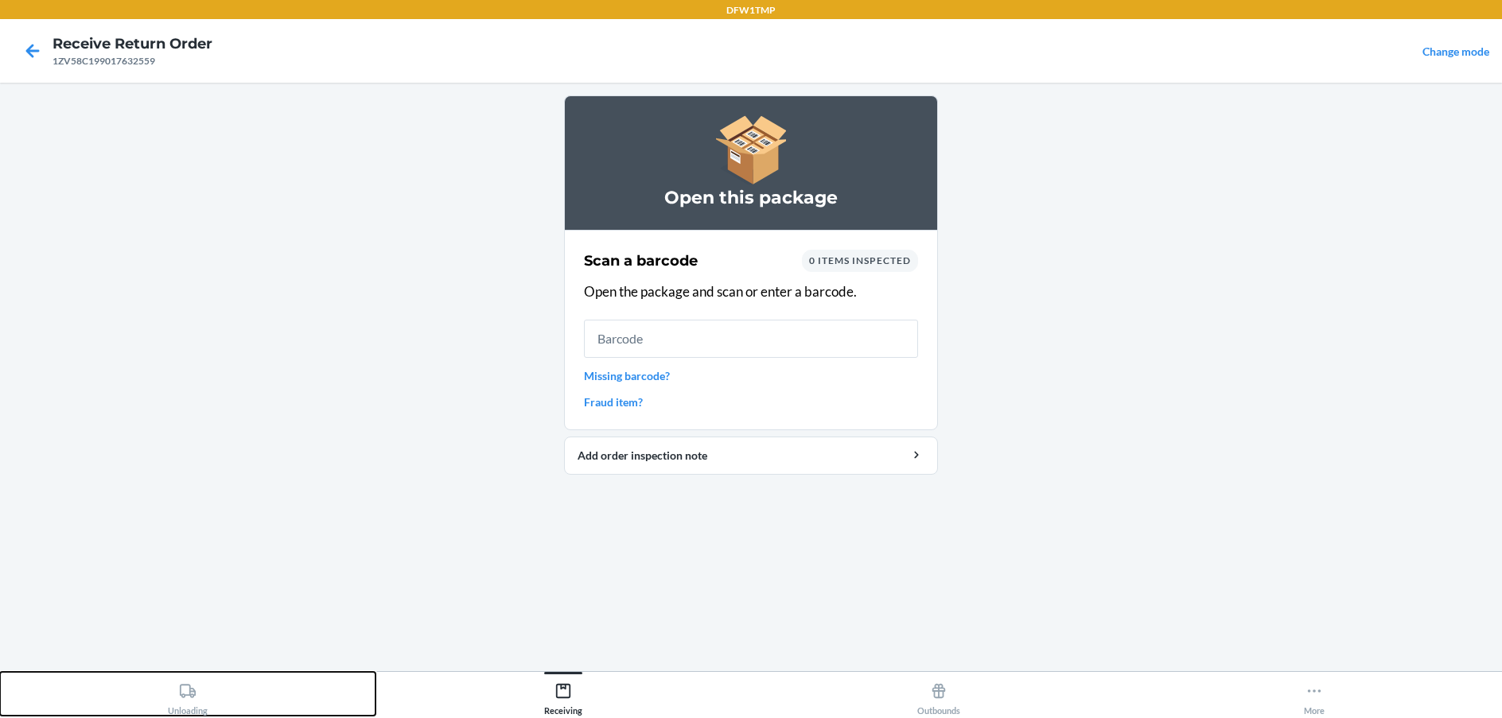
click at [200, 702] on div "Unloading" at bounding box center [188, 696] width 40 height 40
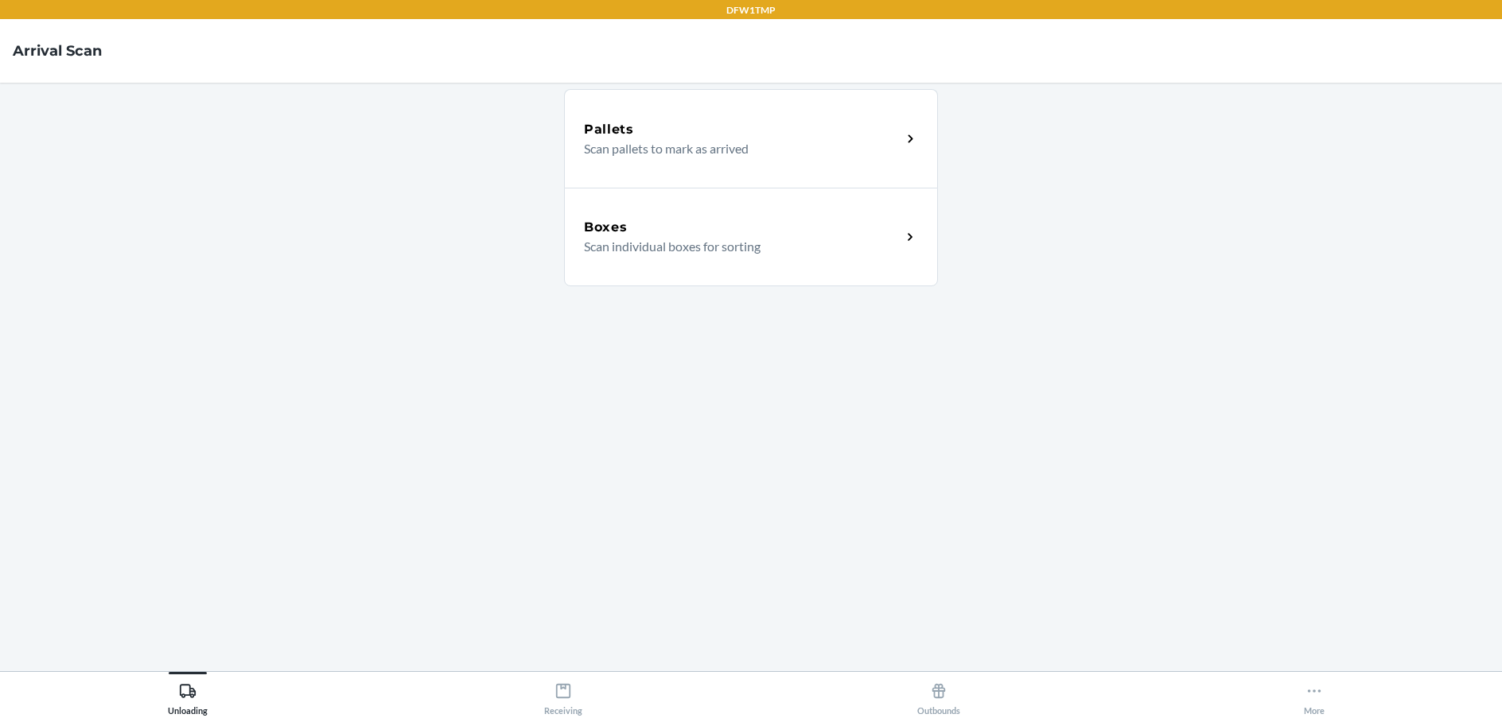
click at [914, 247] on div "Boxes Scan individual boxes for sorting" at bounding box center [751, 237] width 374 height 99
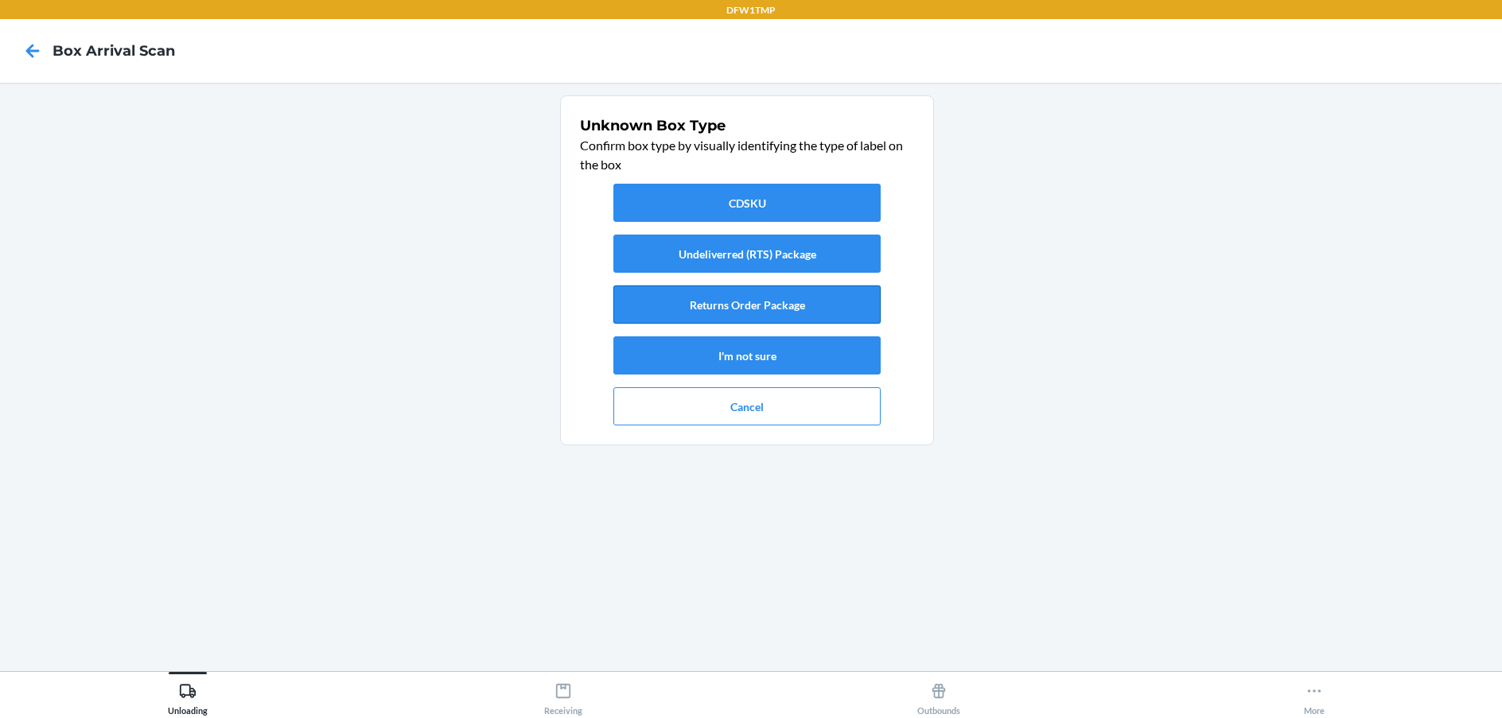
click at [721, 307] on button "Returns Order Package" at bounding box center [746, 305] width 267 height 38
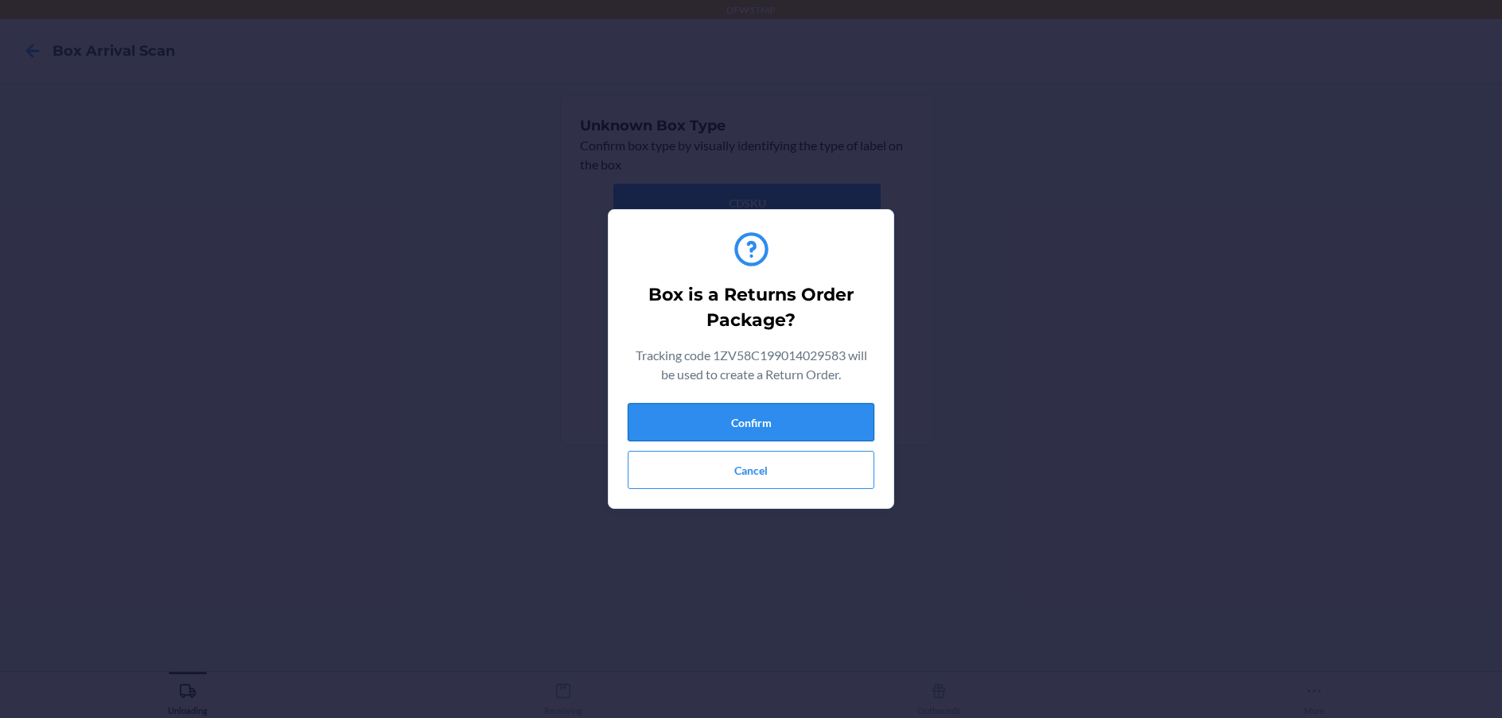
click at [743, 413] on button "Confirm" at bounding box center [751, 422] width 247 height 38
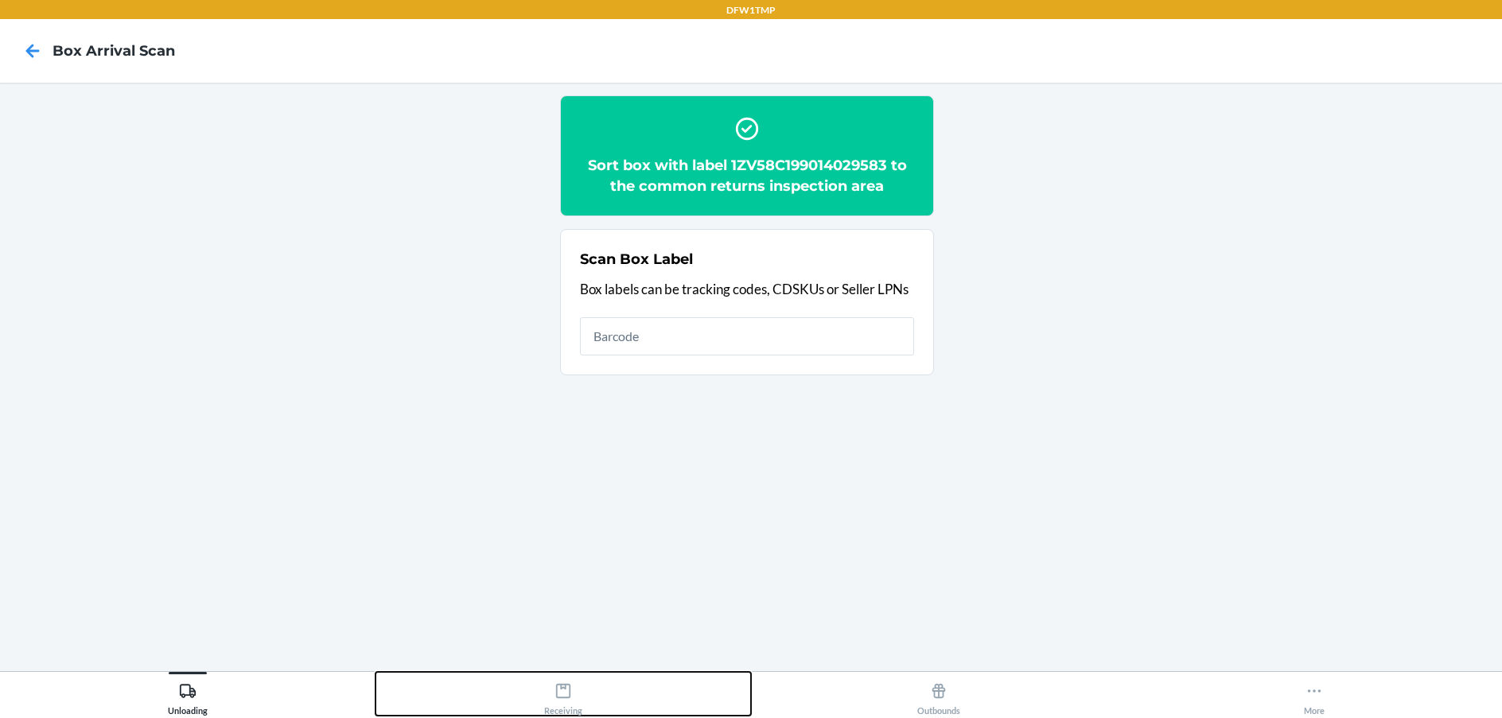
click at [555, 686] on icon at bounding box center [562, 690] width 17 height 17
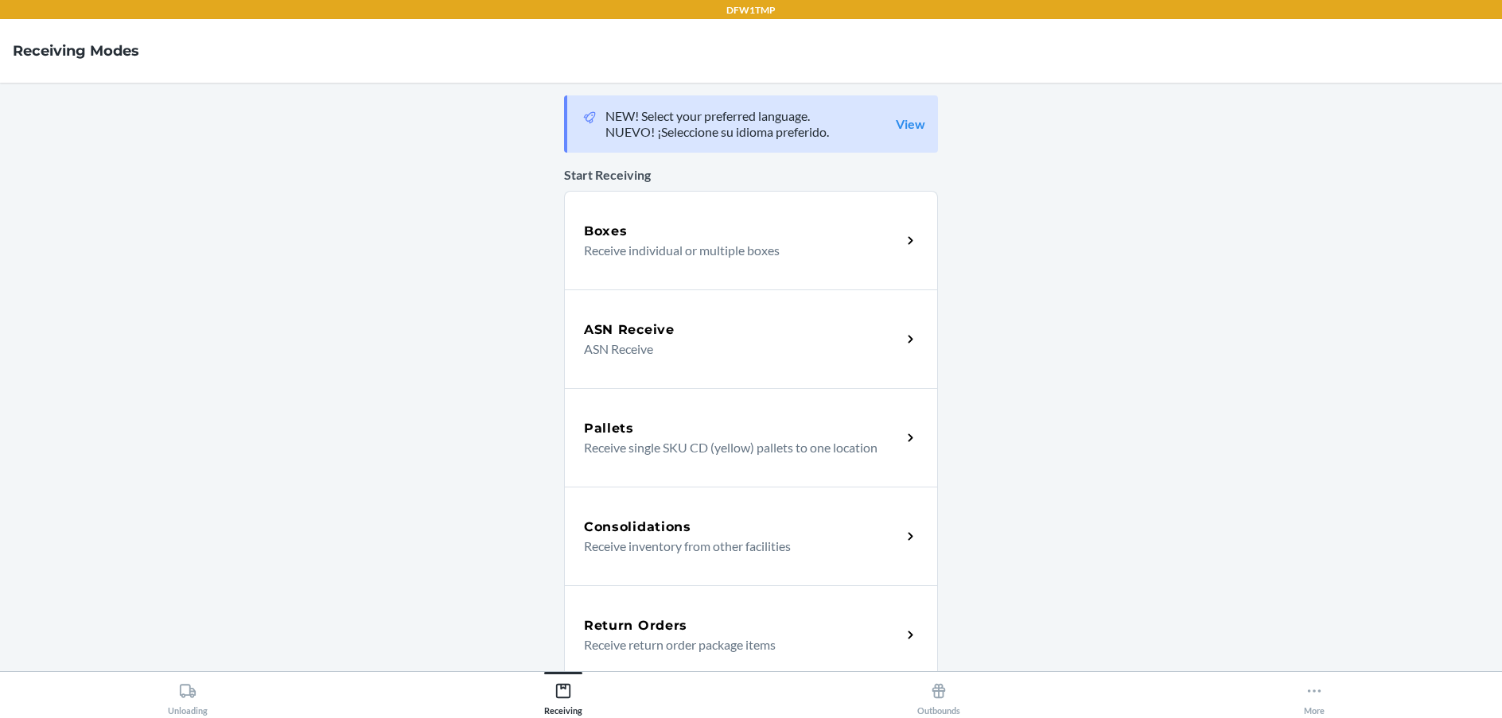
click at [834, 615] on div "Return Orders Receive return order package items" at bounding box center [751, 634] width 374 height 99
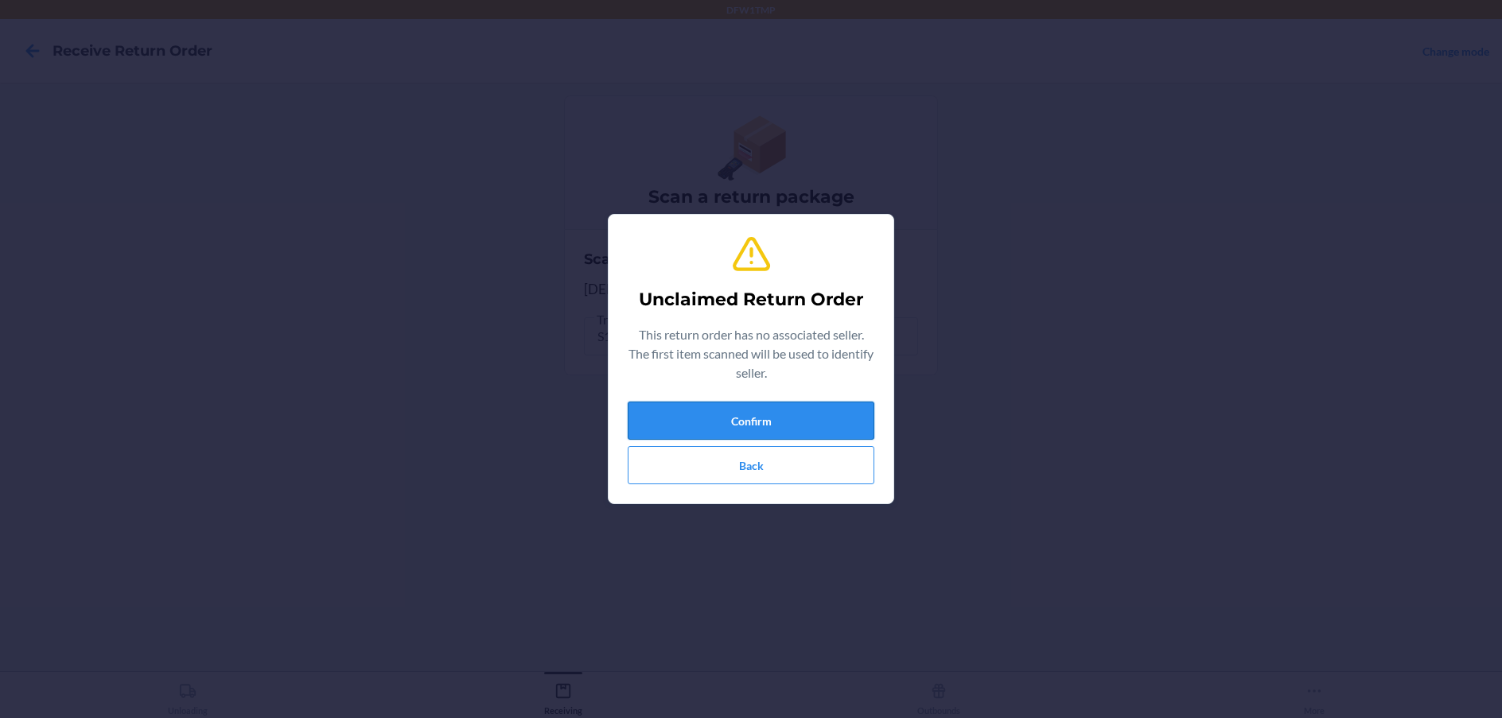
click at [701, 418] on button "Confirm" at bounding box center [751, 421] width 247 height 38
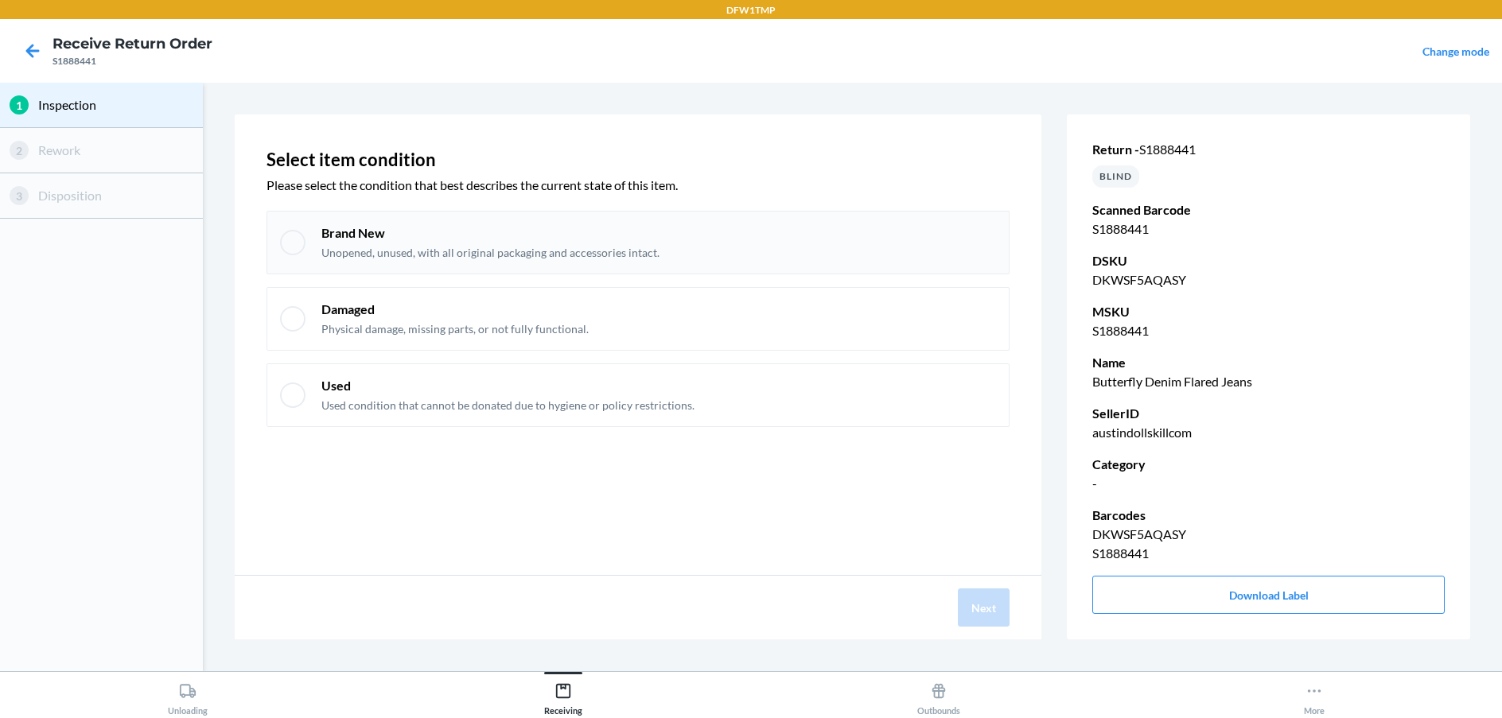
click at [307, 243] on div "Brand New Unopened, unused, with all original packaging and accessories intact." at bounding box center [637, 243] width 743 height 64
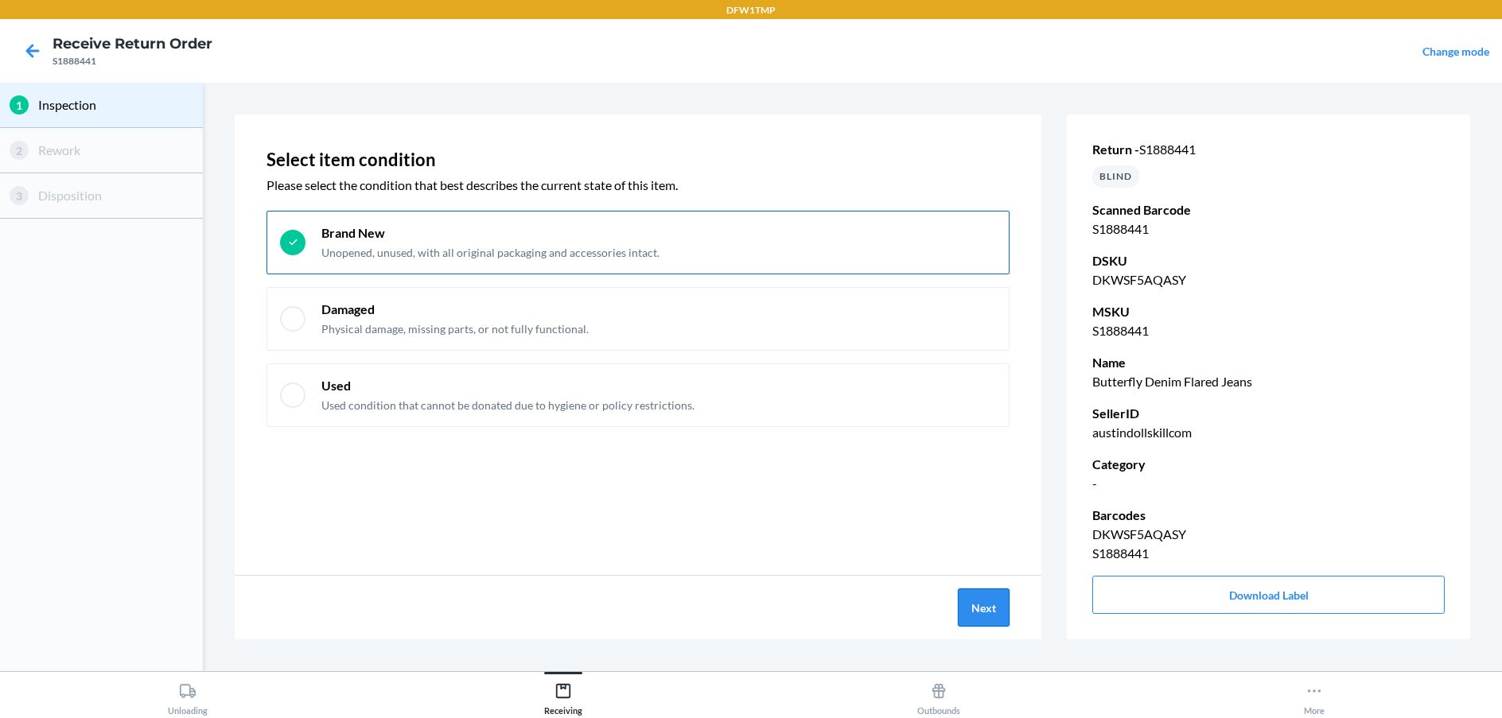
click at [994, 607] on button "Next" at bounding box center [984, 608] width 52 height 38
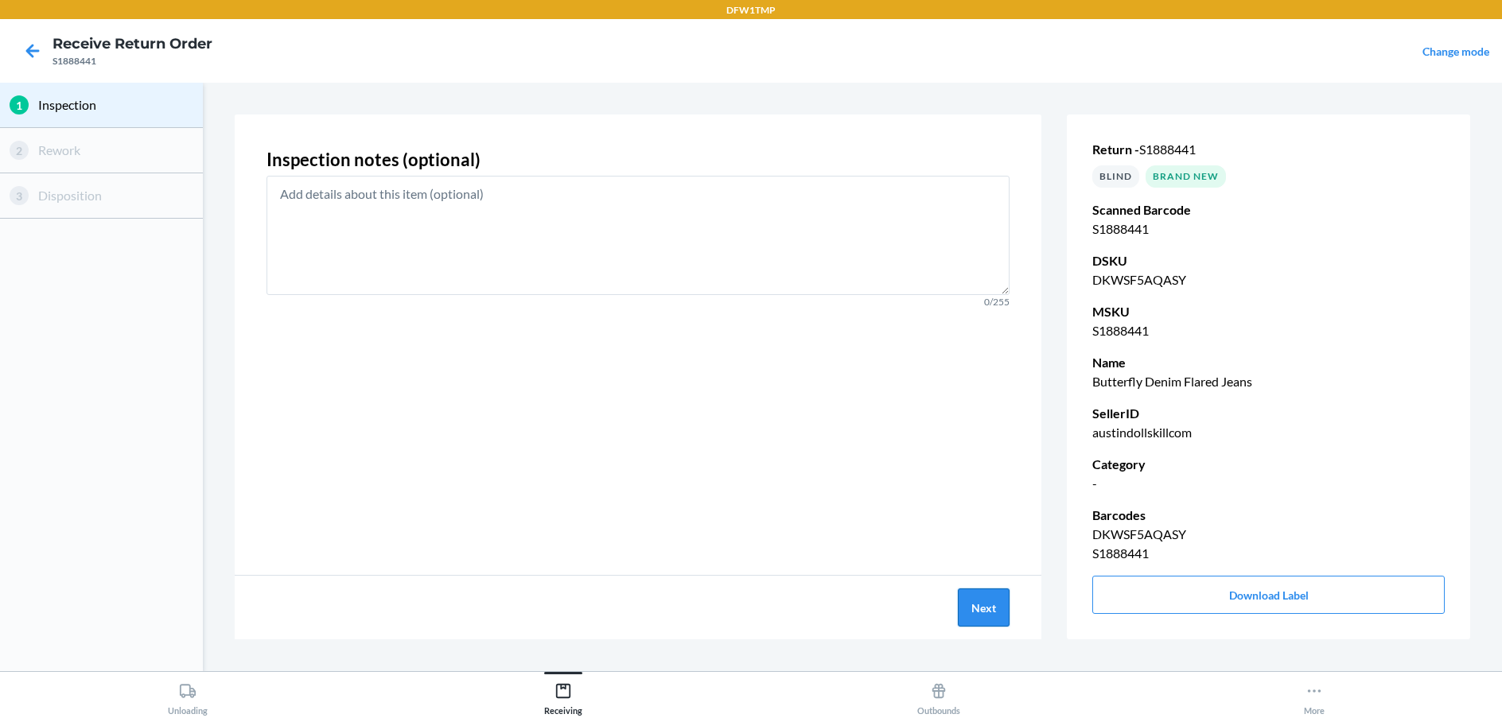
click at [994, 607] on button "Next" at bounding box center [984, 608] width 52 height 38
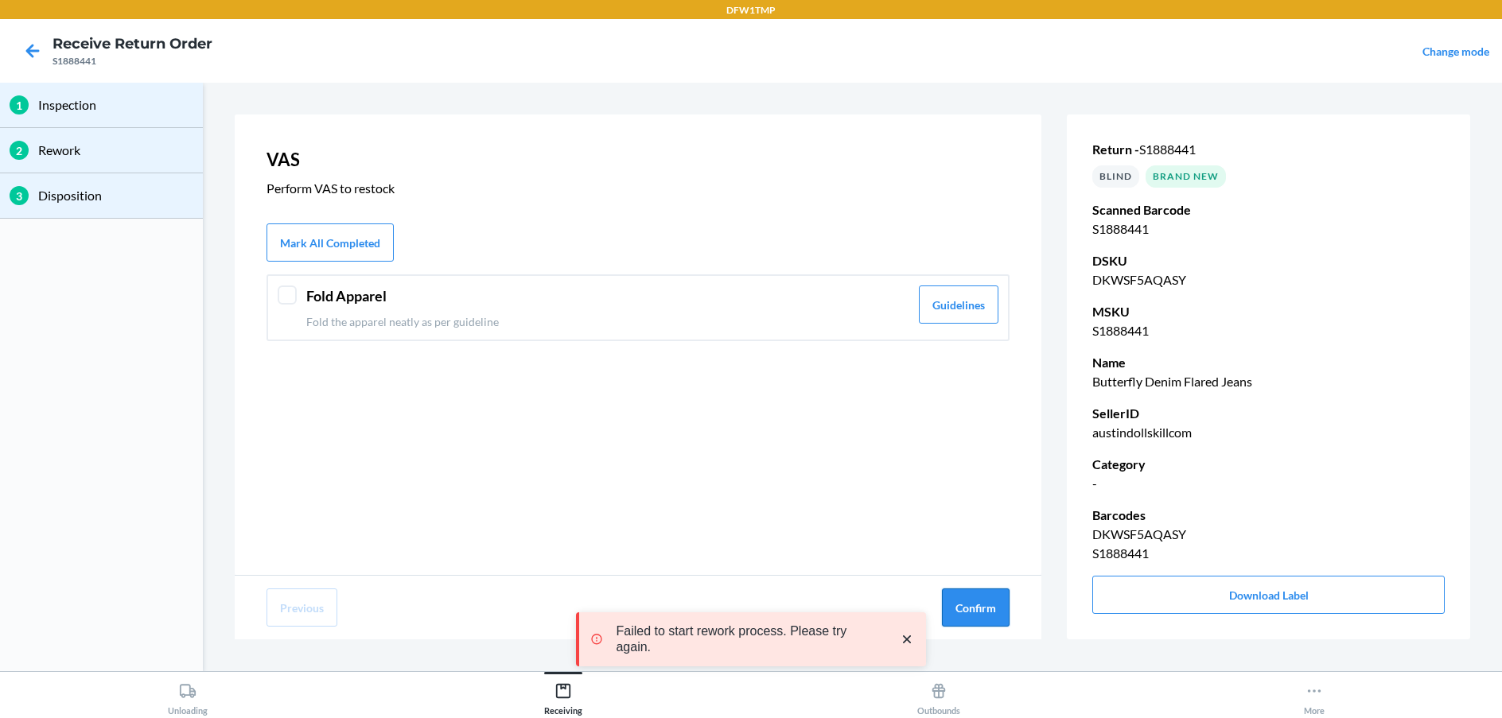
click at [990, 608] on button "Confirm" at bounding box center [976, 608] width 68 height 38
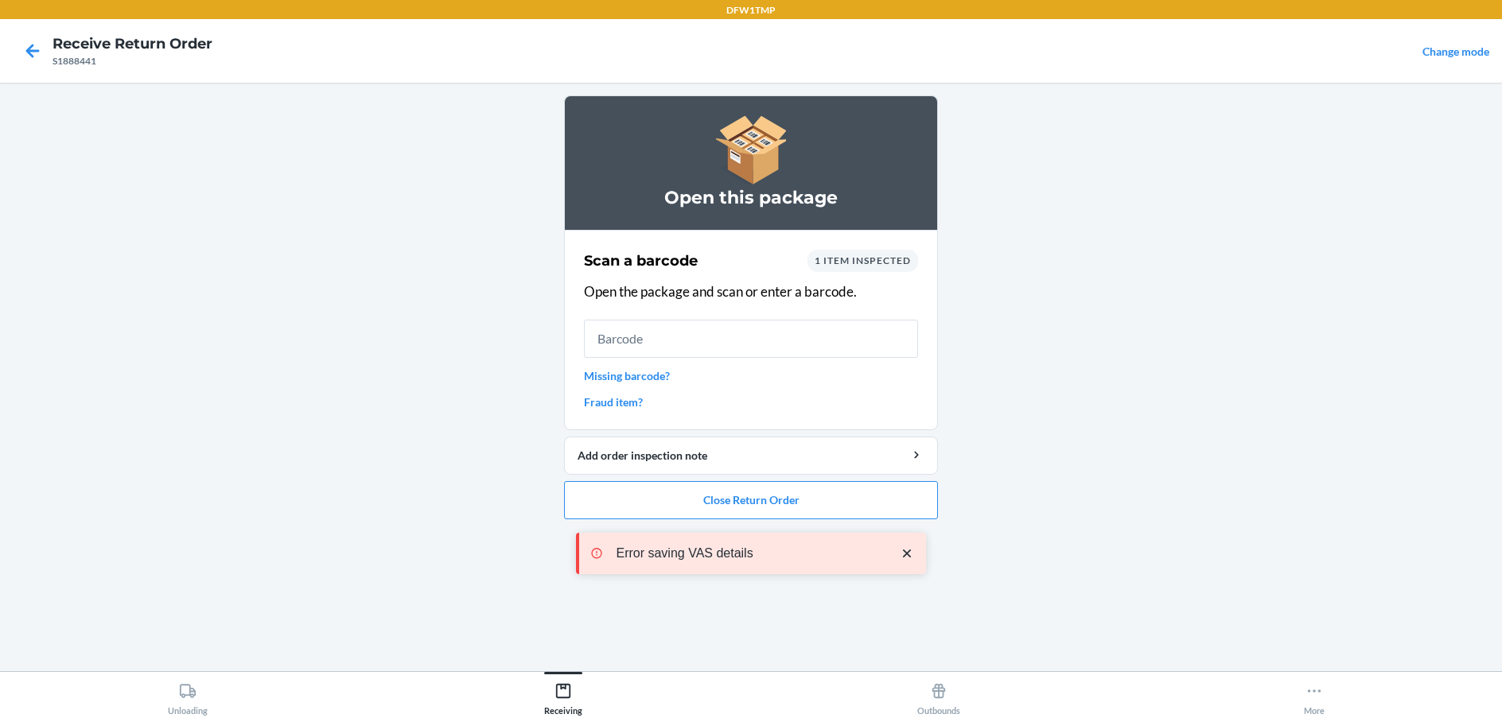
click at [809, 501] on div "Error saving VAS details Failed to start rework process. Please try again." at bounding box center [751, 600] width 350 height 210
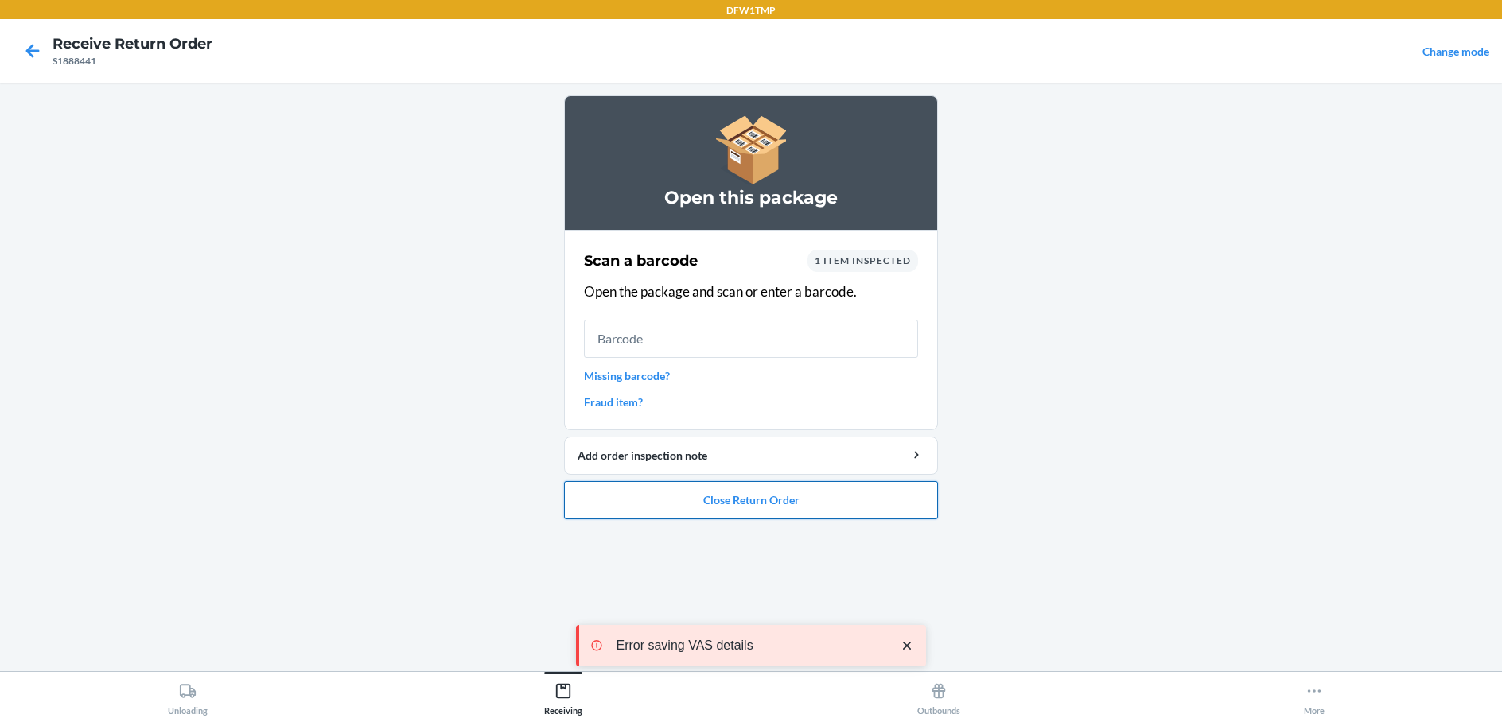
click at [811, 500] on button "Close Return Order" at bounding box center [751, 500] width 374 height 38
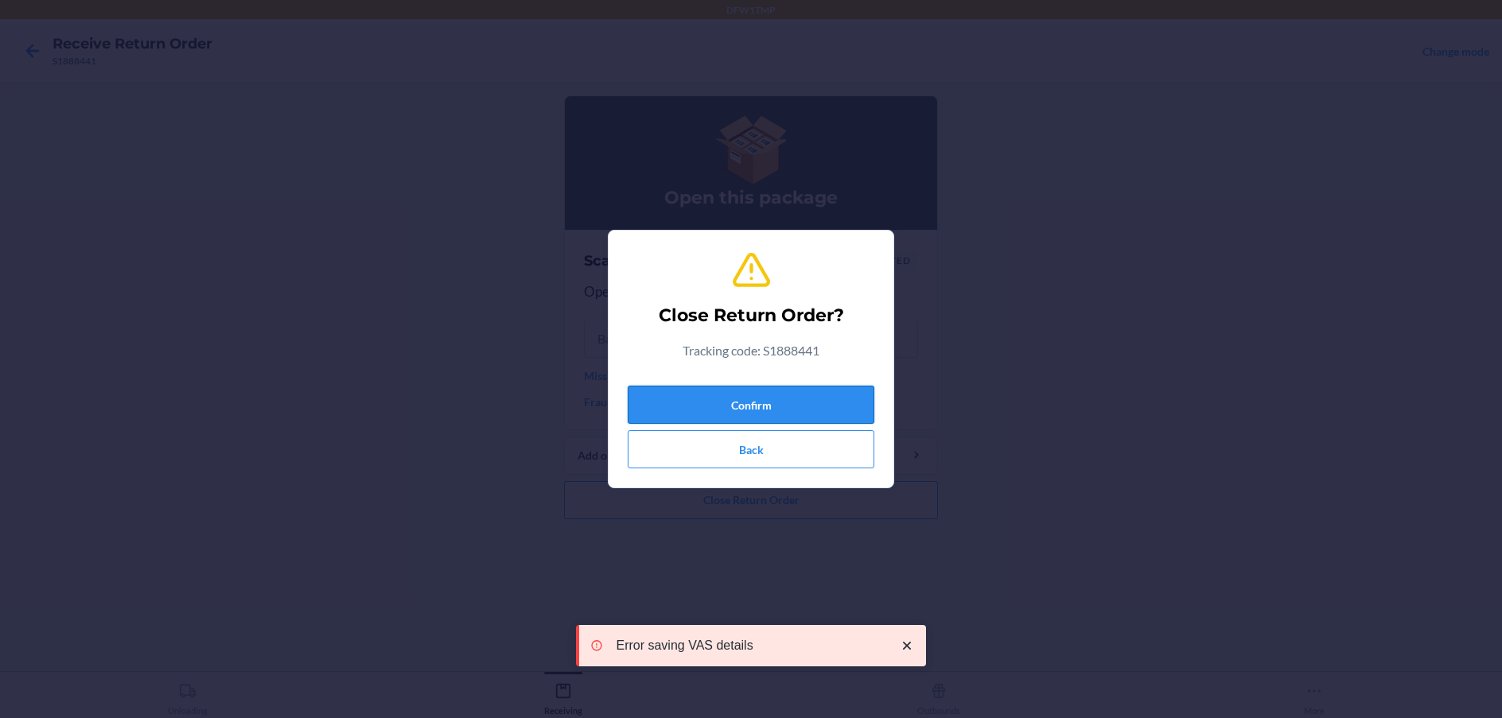
click at [803, 405] on button "Confirm" at bounding box center [751, 405] width 247 height 38
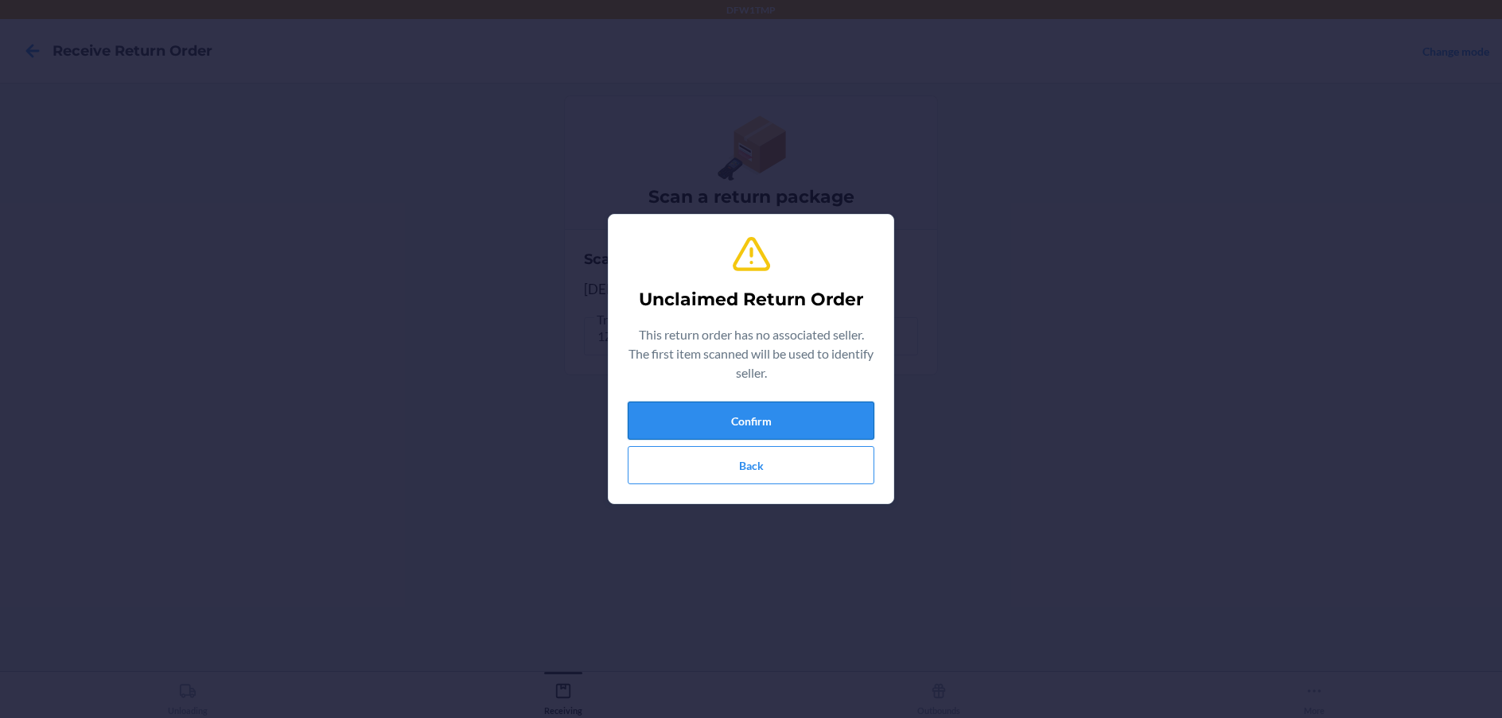
click at [751, 406] on button "Confirm" at bounding box center [751, 421] width 247 height 38
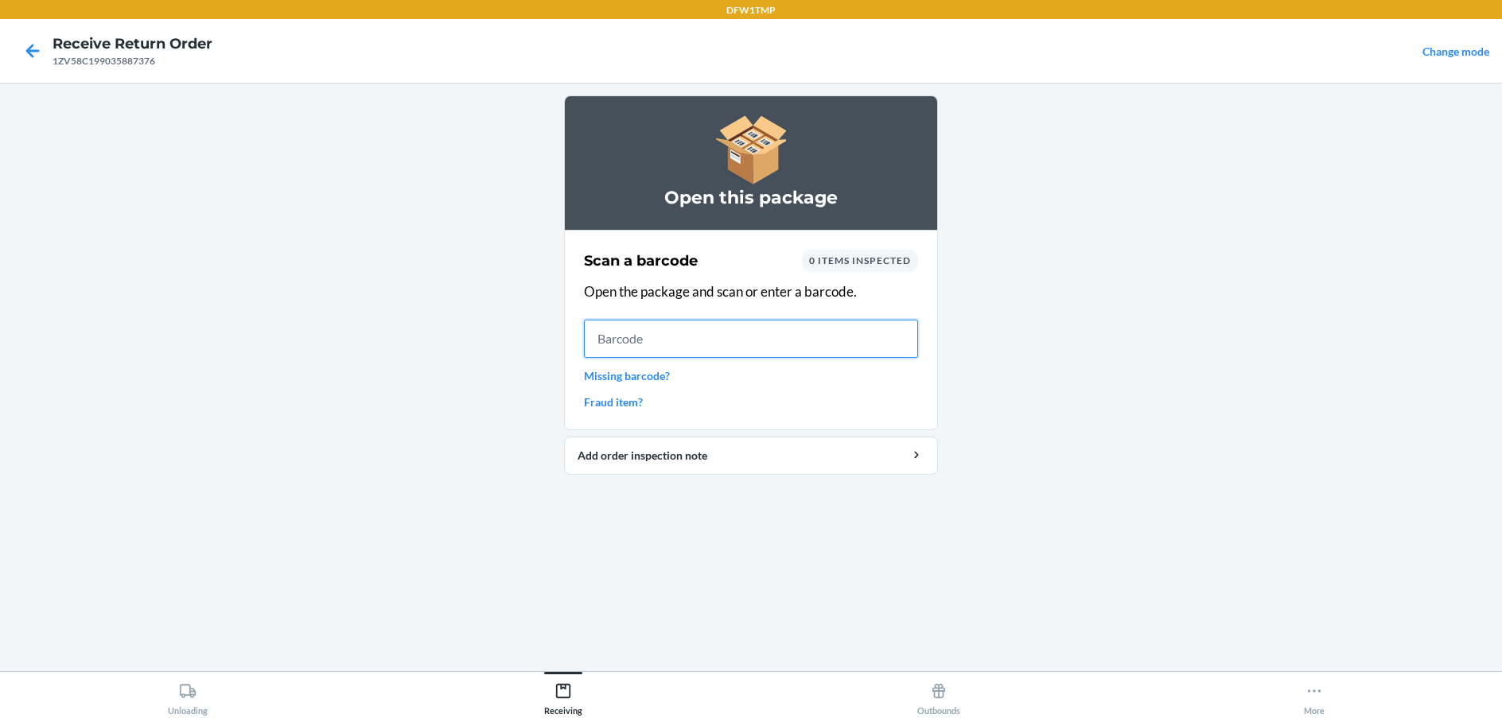
click at [608, 342] on input "text" at bounding box center [751, 339] width 334 height 38
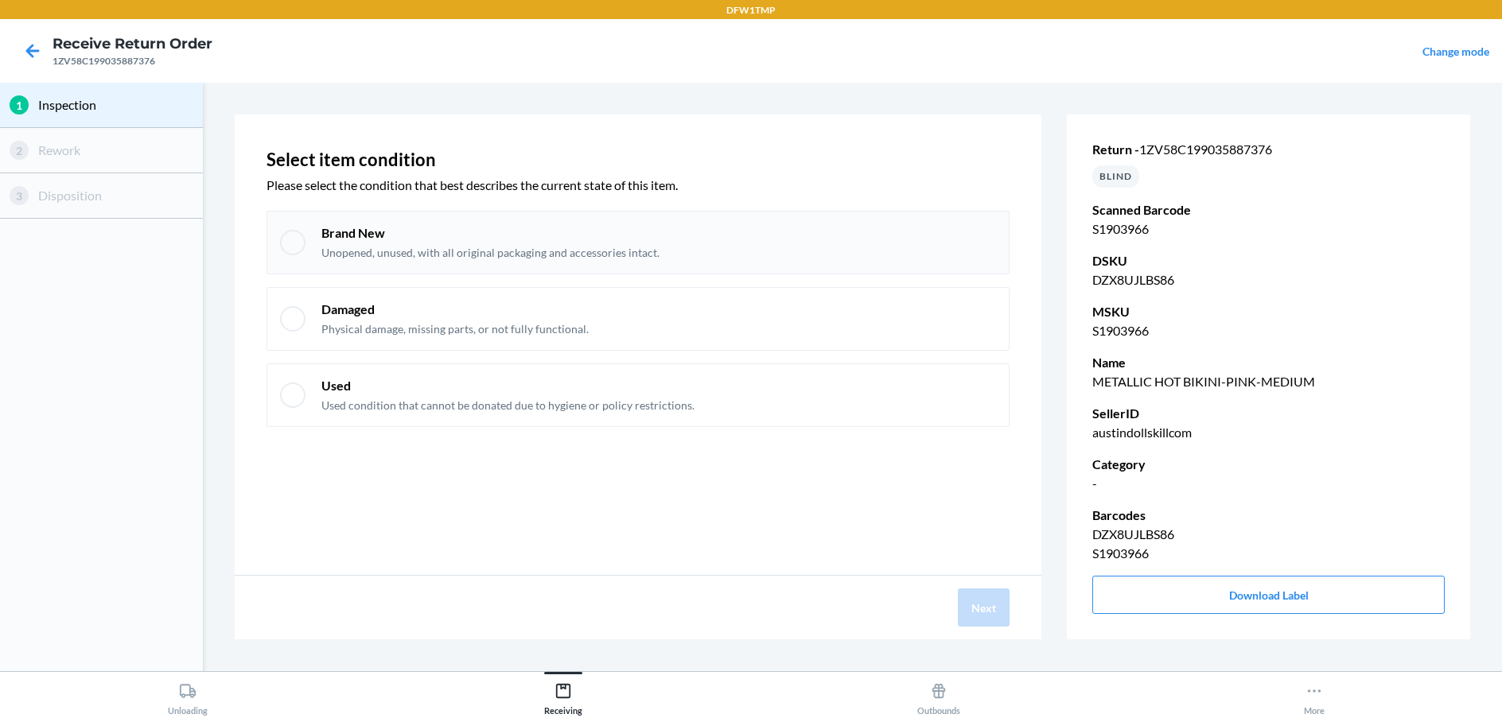
click at [288, 227] on div "Brand New Unopened, unused, with all original packaging and accessories intact." at bounding box center [637, 243] width 743 height 64
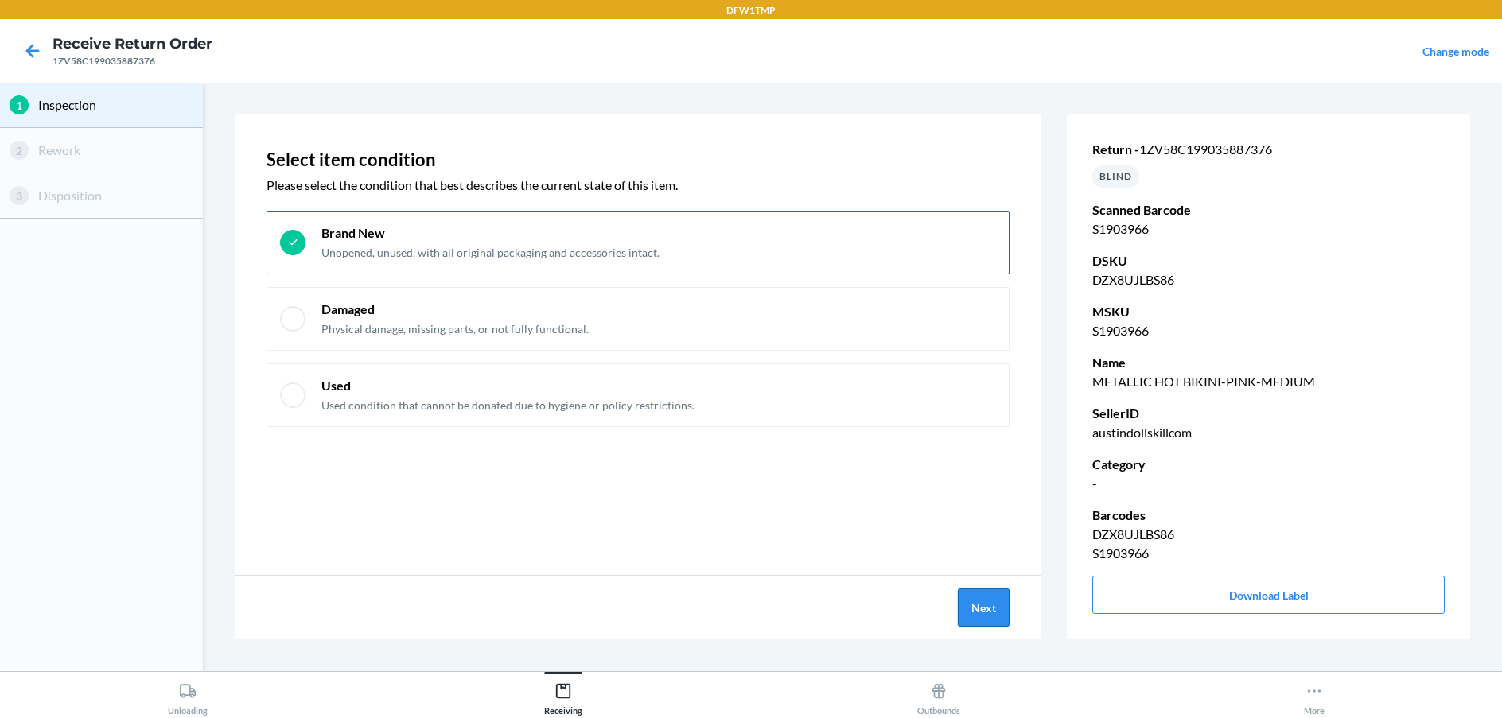
click at [990, 617] on button "Next" at bounding box center [984, 608] width 52 height 38
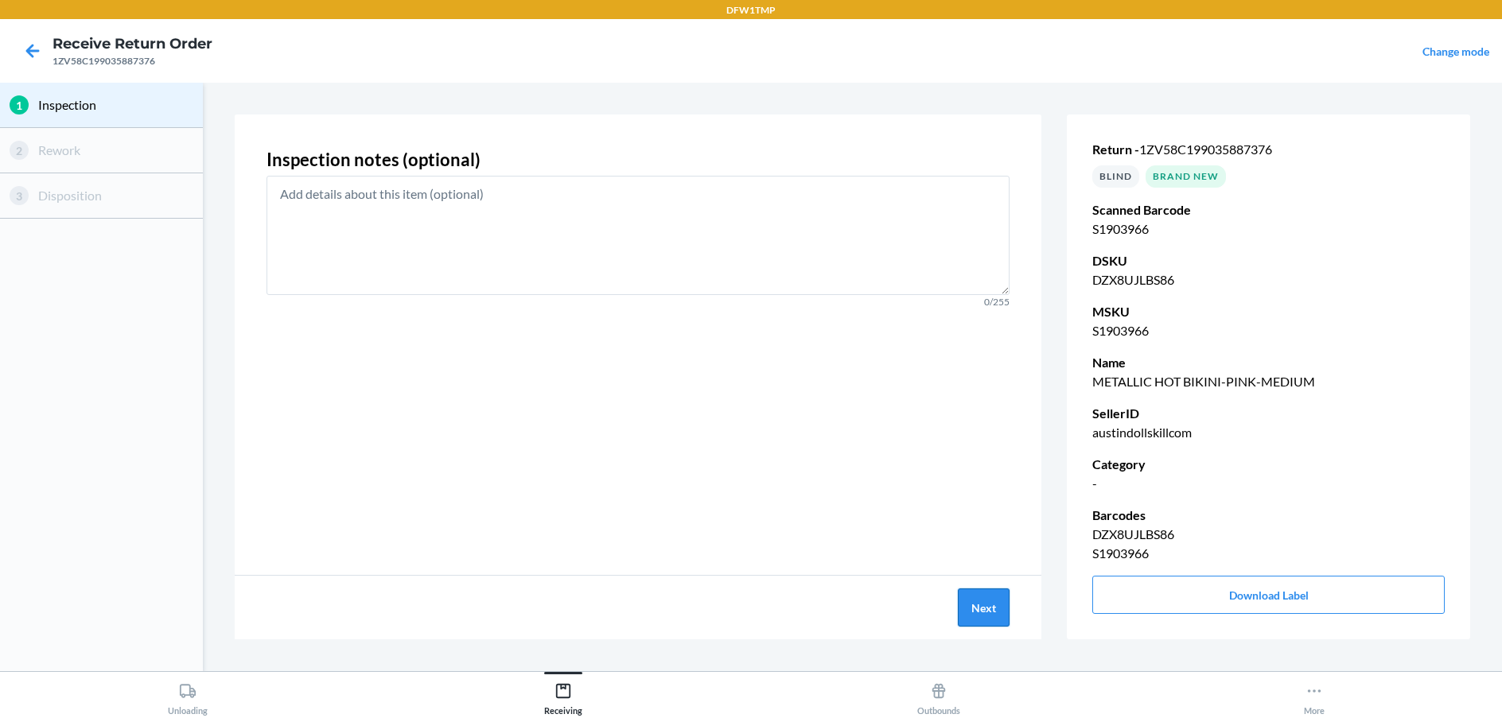
click at [970, 604] on button "Next" at bounding box center [984, 608] width 52 height 38
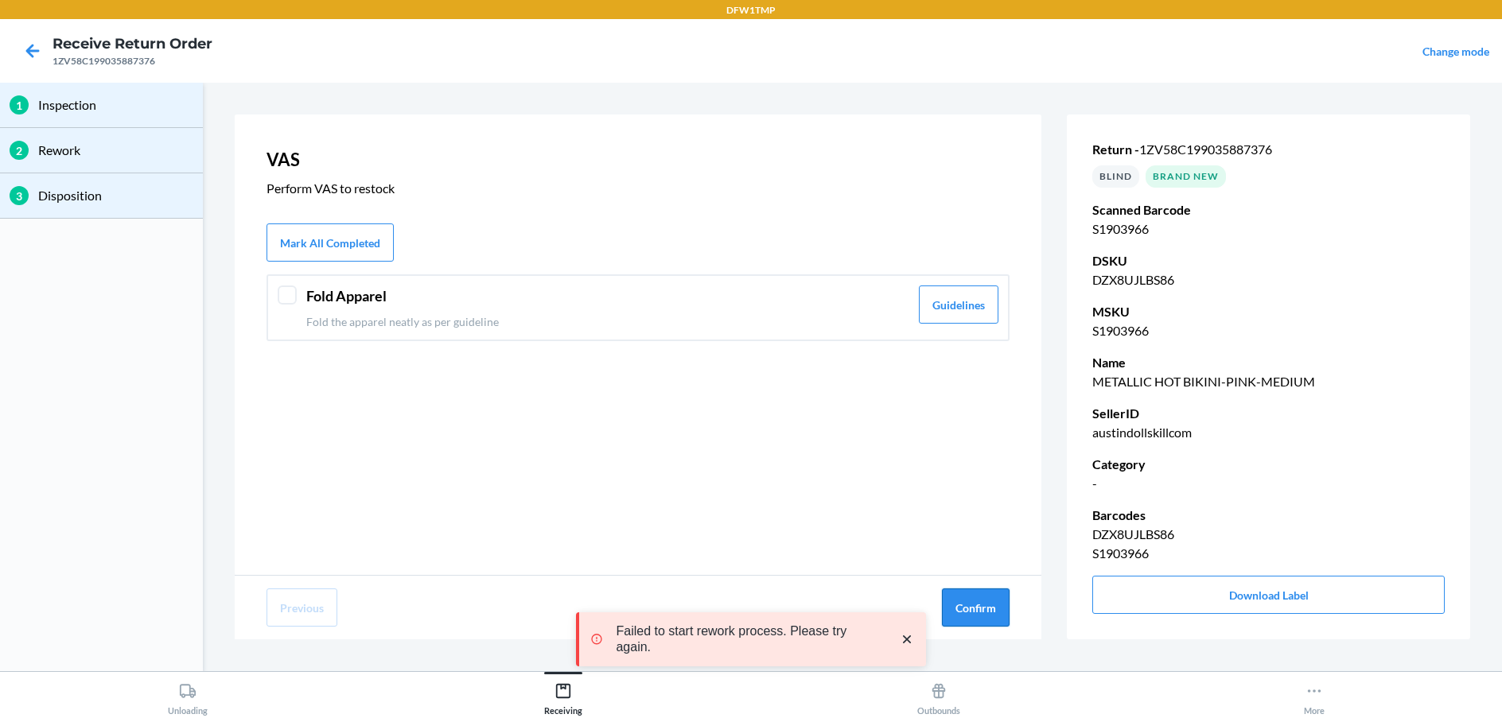
click at [969, 604] on button "Confirm" at bounding box center [976, 608] width 68 height 38
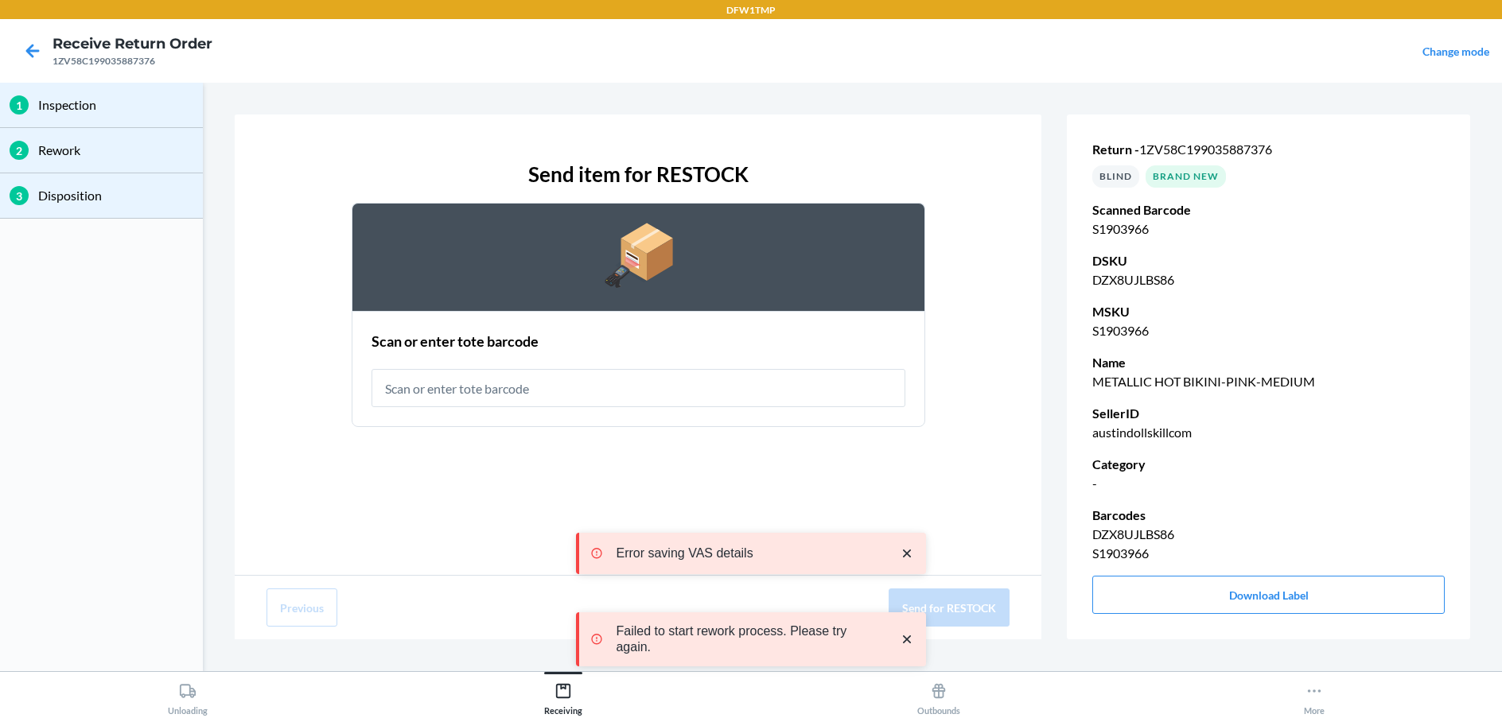
click at [656, 388] on input "text" at bounding box center [638, 388] width 534 height 38
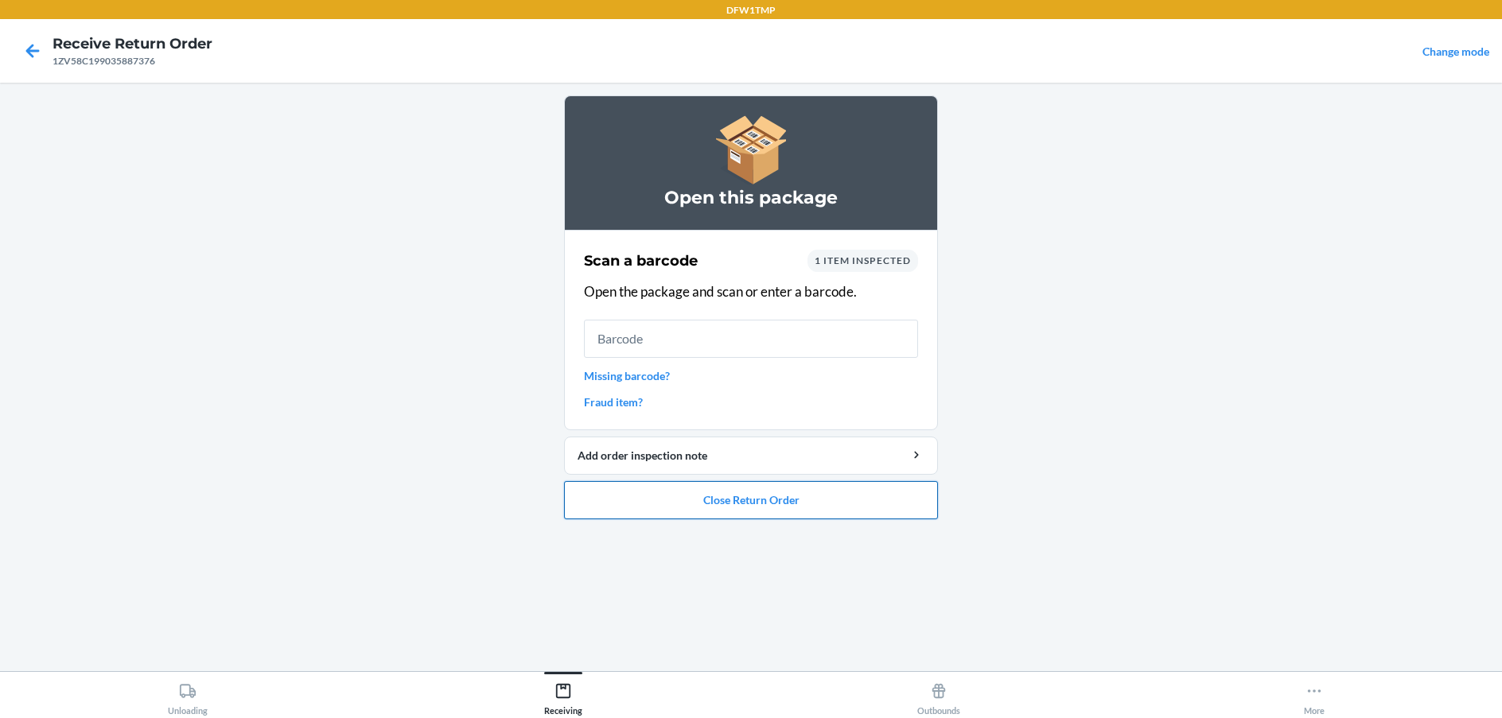
click at [803, 501] on button "Close Return Order" at bounding box center [751, 500] width 374 height 38
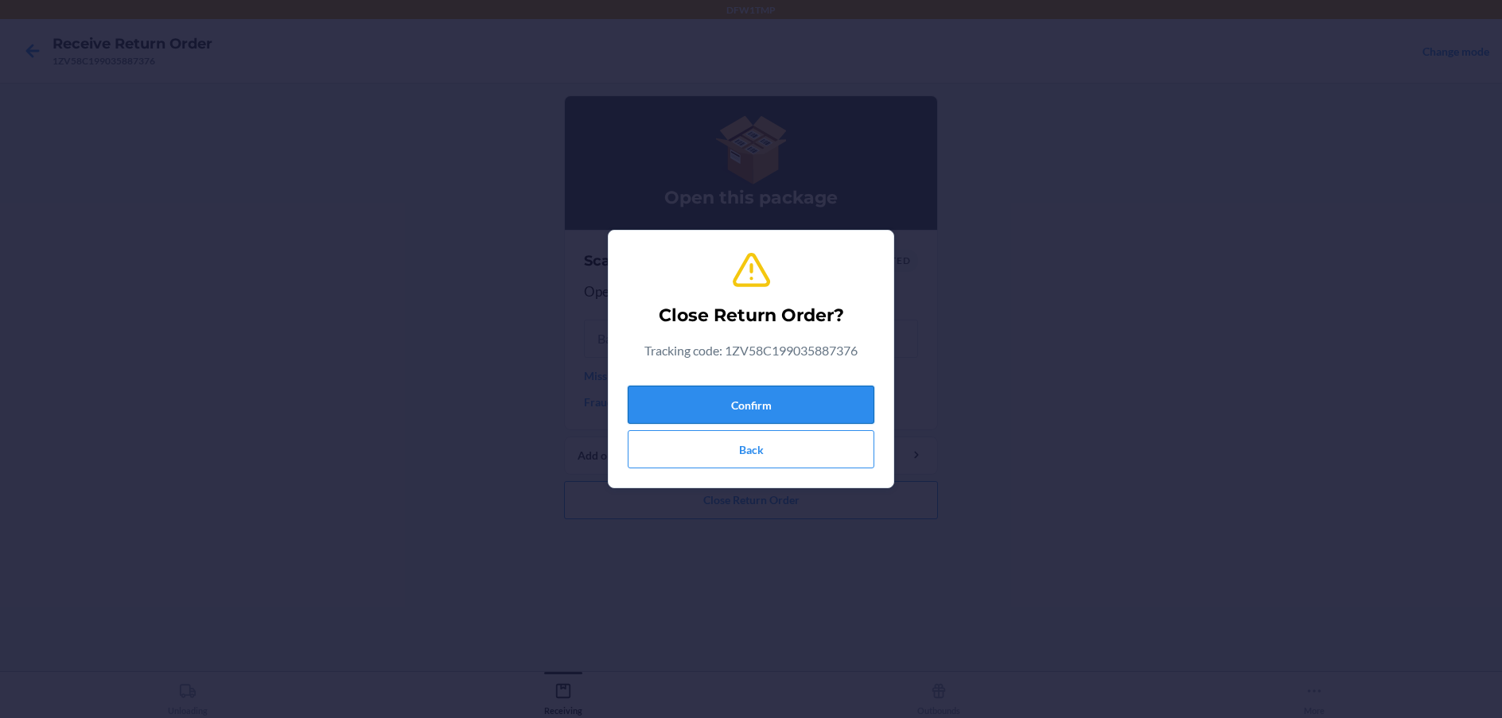
click at [810, 388] on button "Confirm" at bounding box center [751, 405] width 247 height 38
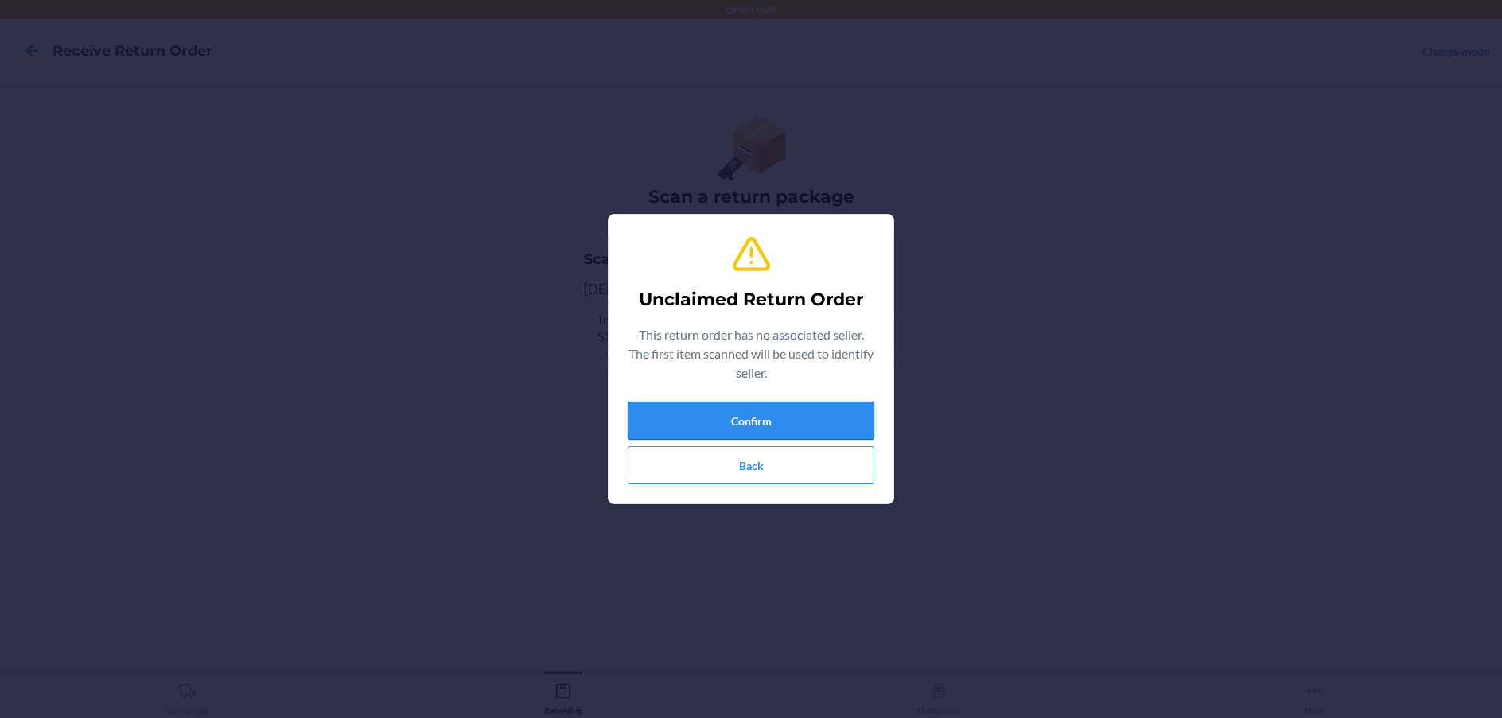
click at [747, 412] on button "Confirm" at bounding box center [751, 421] width 247 height 38
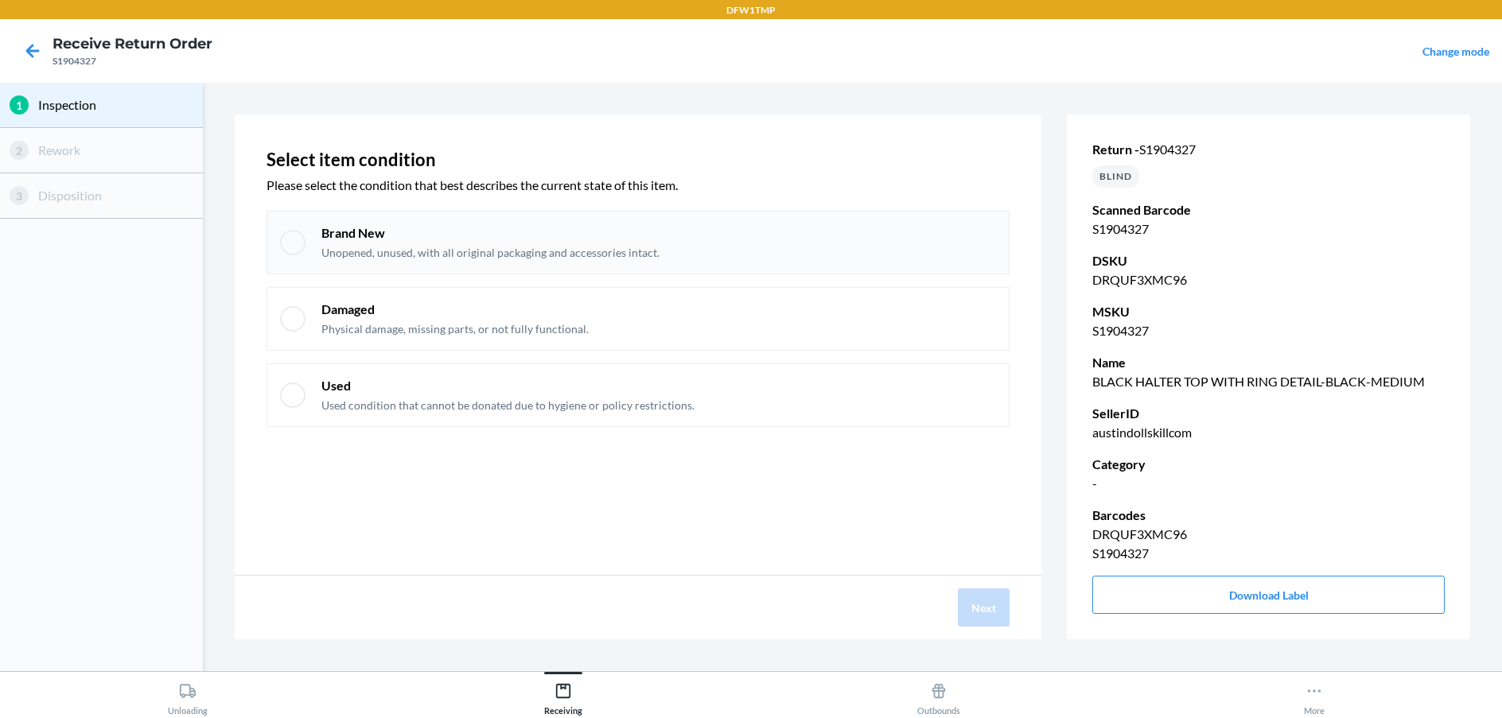
click at [776, 220] on div "Brand New Unopened, unused, with all original packaging and accessories intact." at bounding box center [637, 243] width 743 height 64
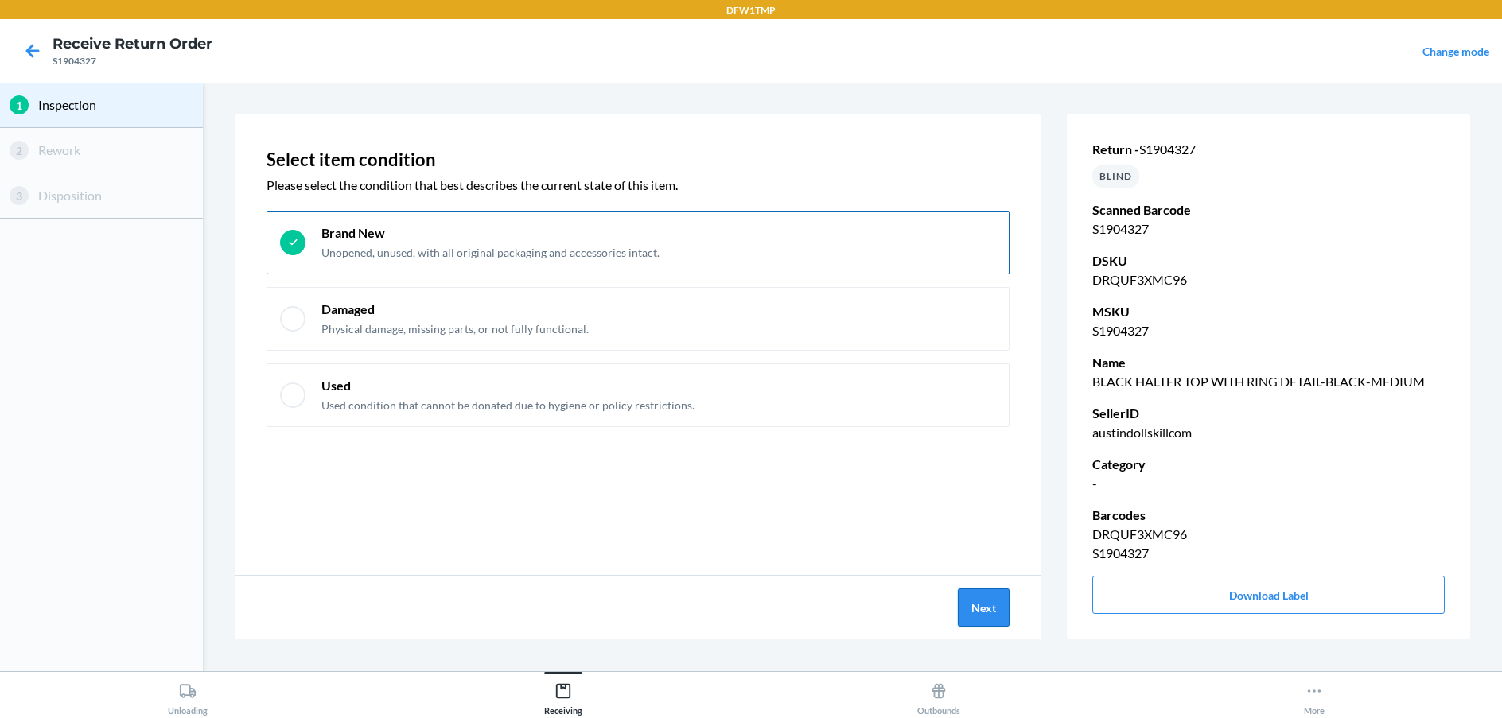
click at [985, 604] on button "Next" at bounding box center [984, 608] width 52 height 38
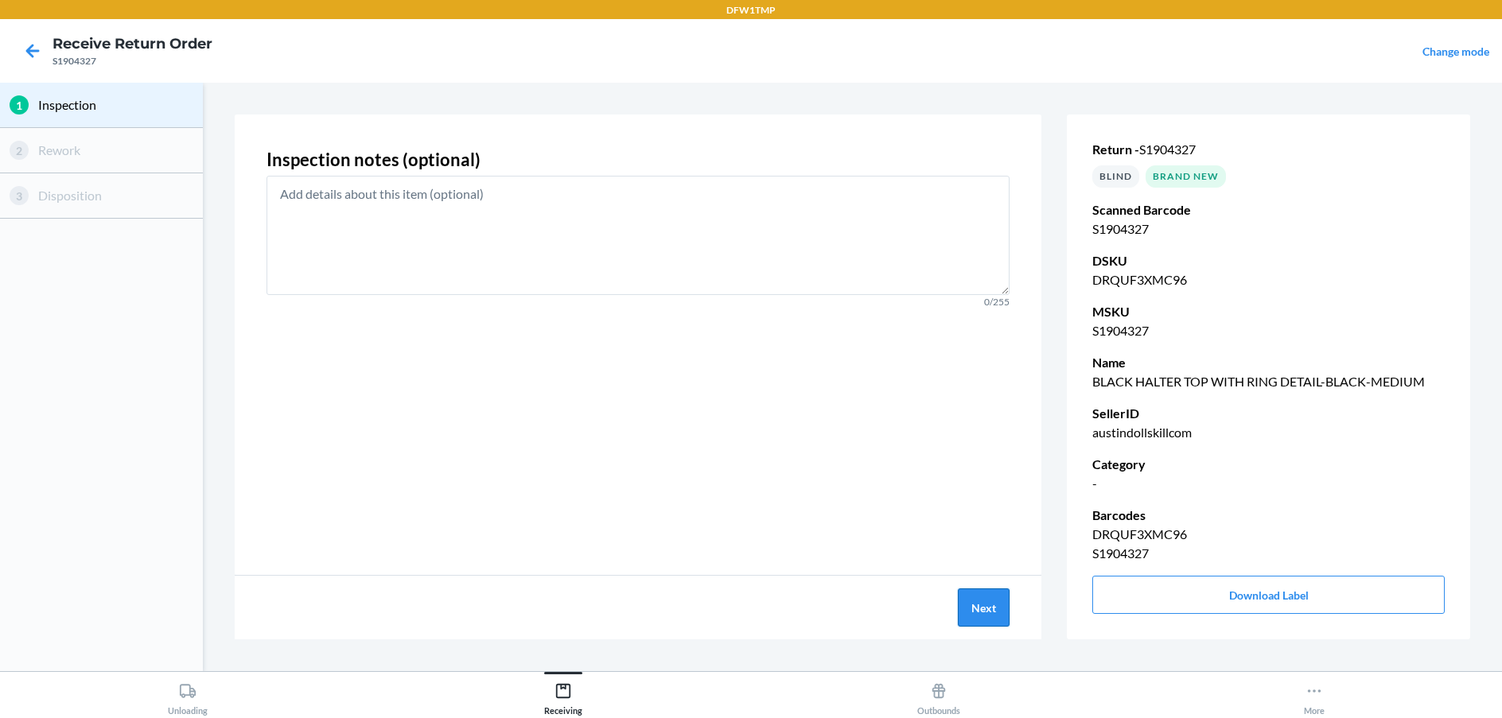
click at [987, 620] on button "Next" at bounding box center [984, 608] width 52 height 38
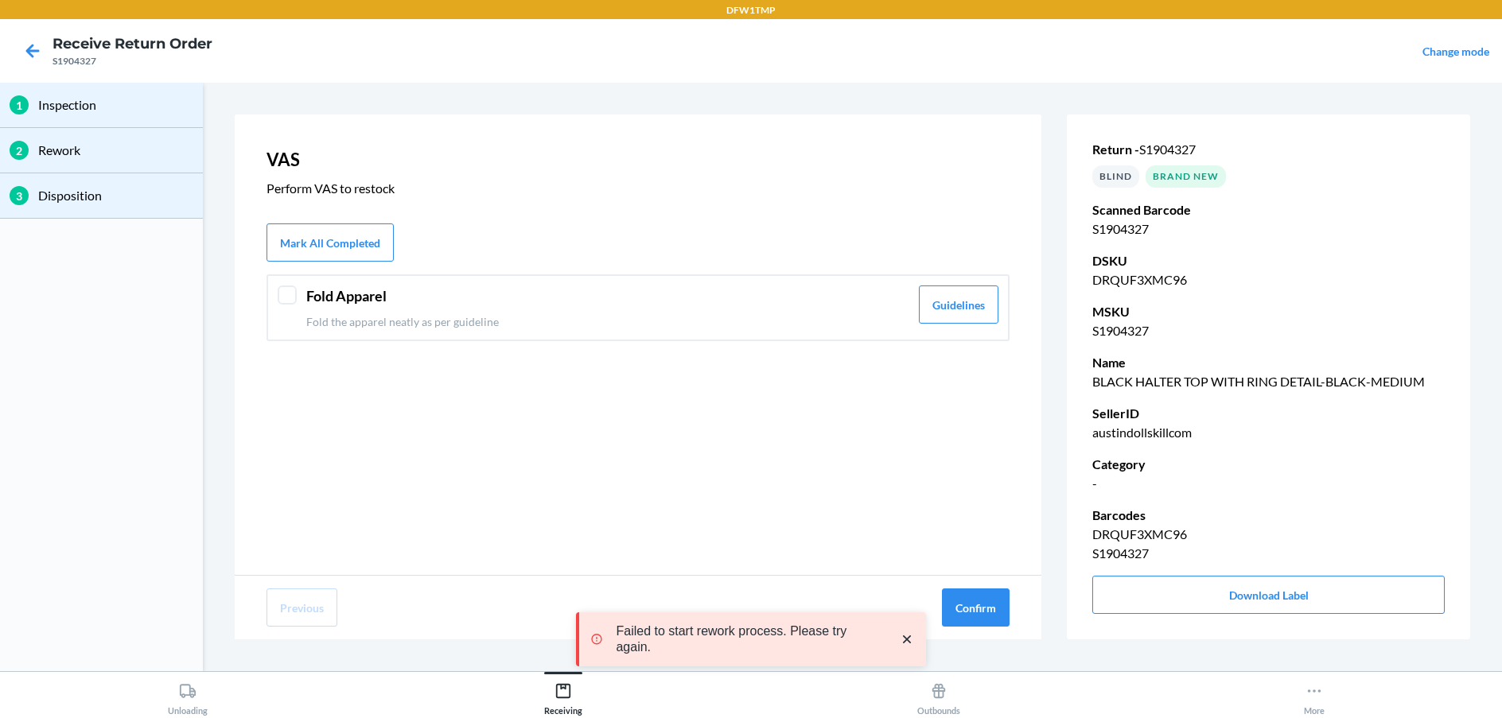
click at [516, 312] on div "Fold Apparel Fold the apparel neatly as per guideline" at bounding box center [607, 308] width 603 height 45
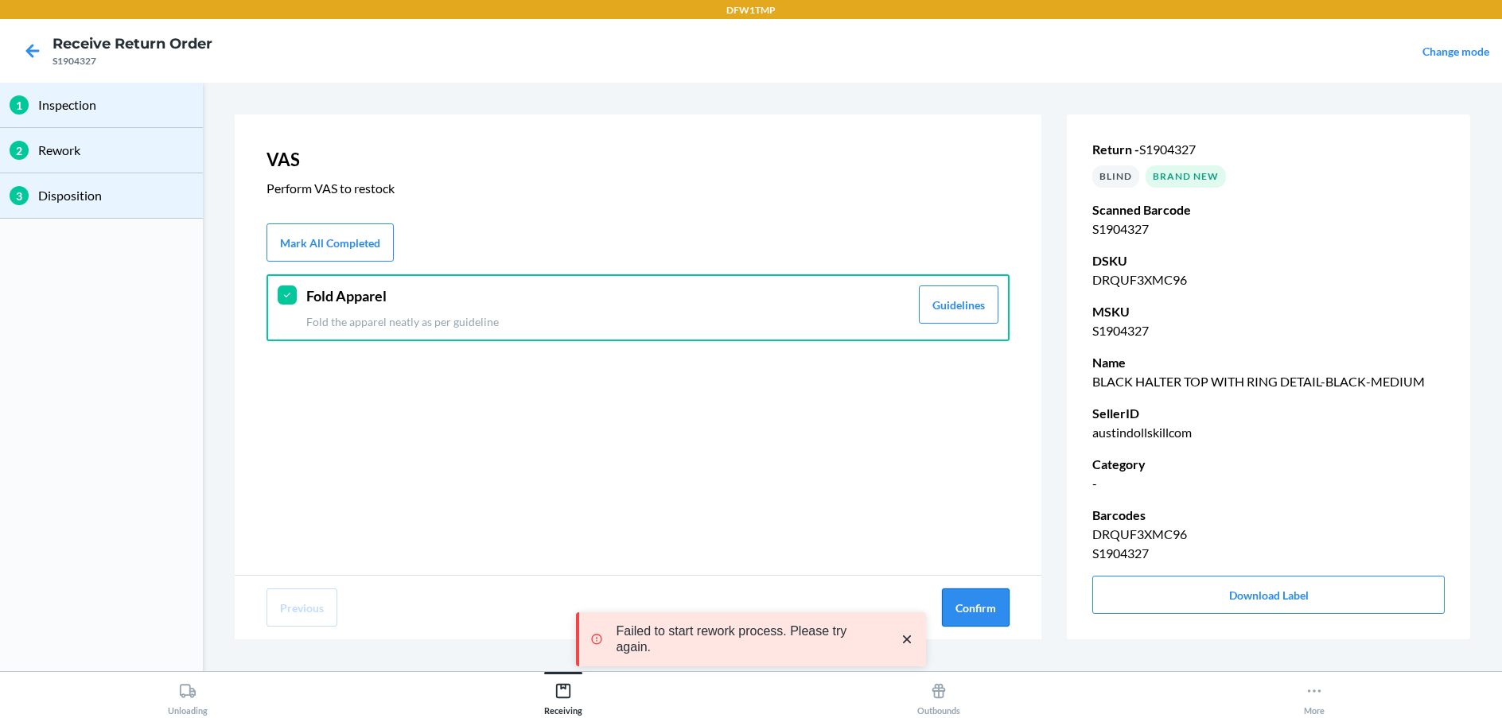
click at [972, 599] on button "Confirm" at bounding box center [976, 608] width 68 height 38
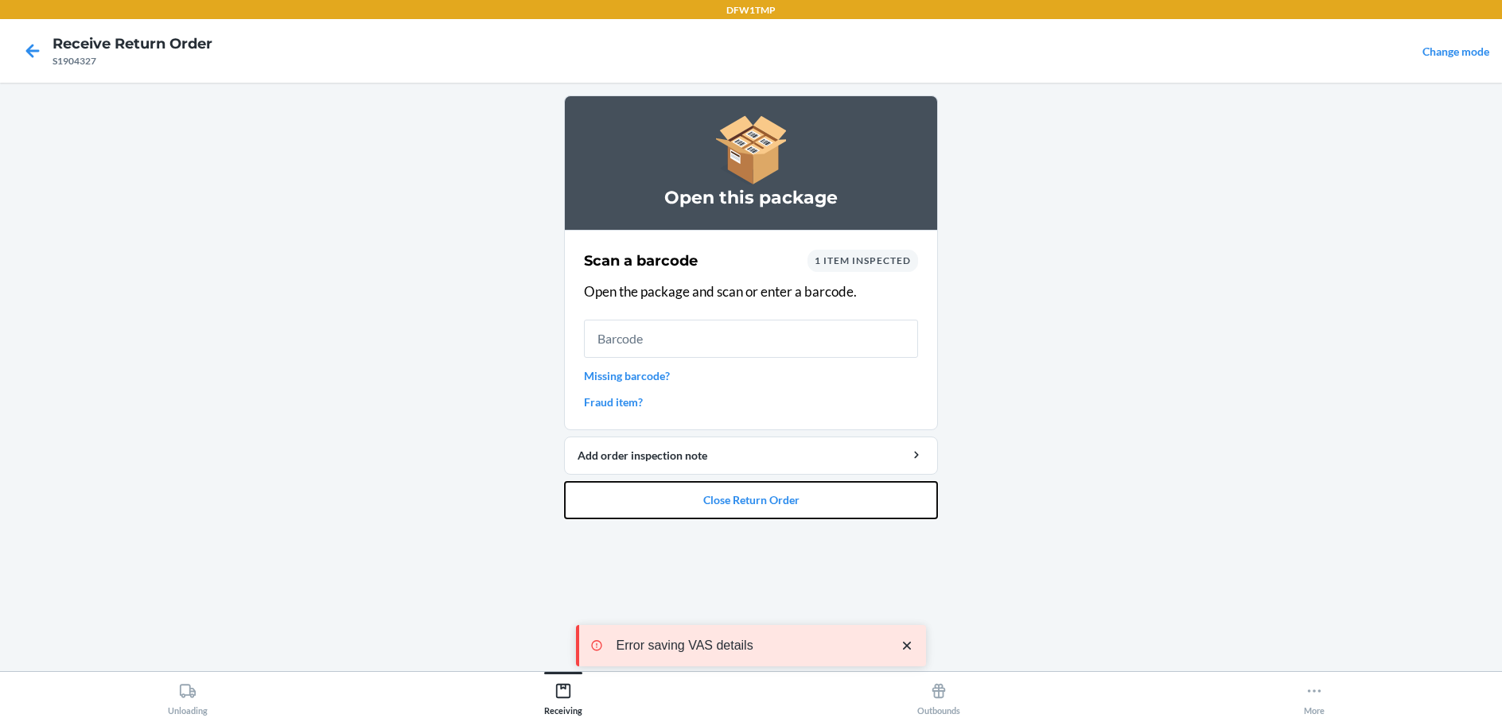
click at [818, 499] on button "Close Return Order" at bounding box center [751, 500] width 374 height 38
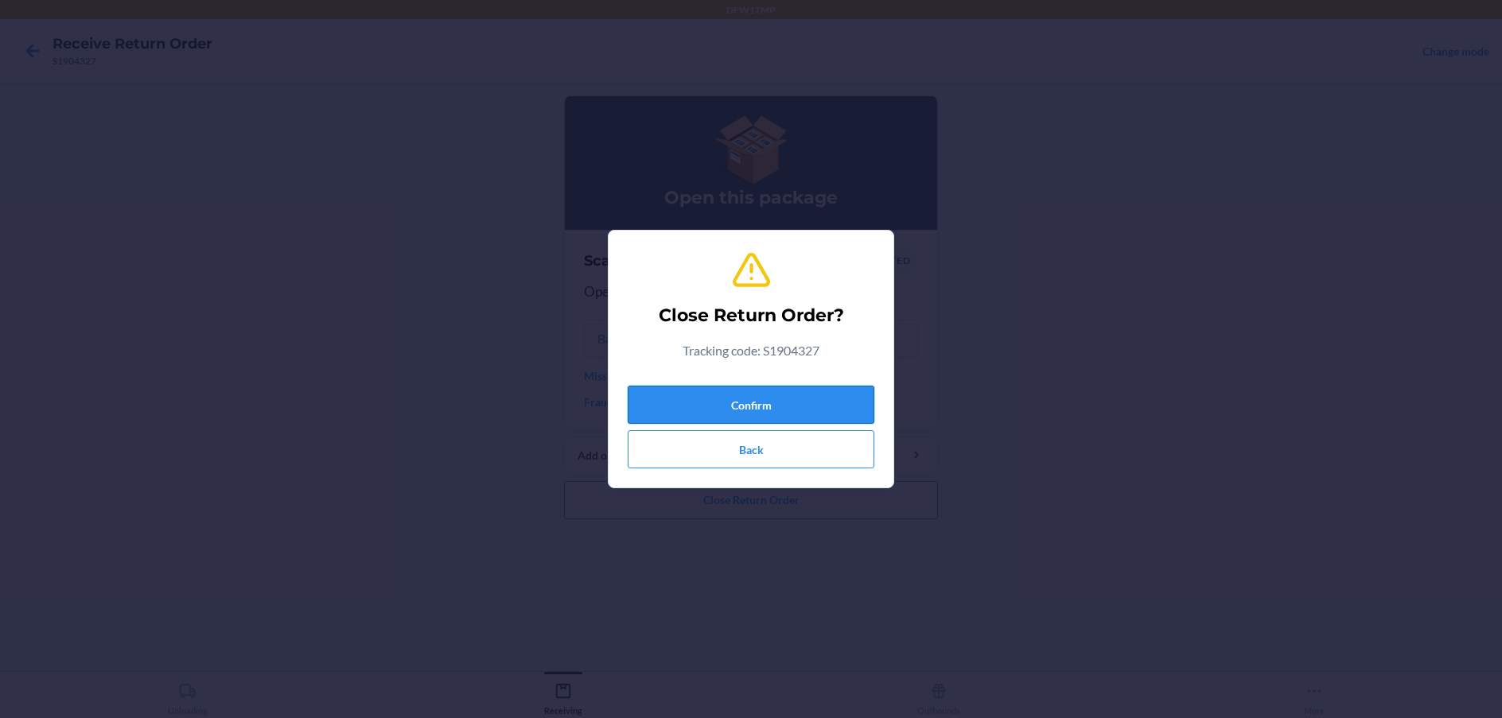
click at [802, 393] on button "Confirm" at bounding box center [751, 405] width 247 height 38
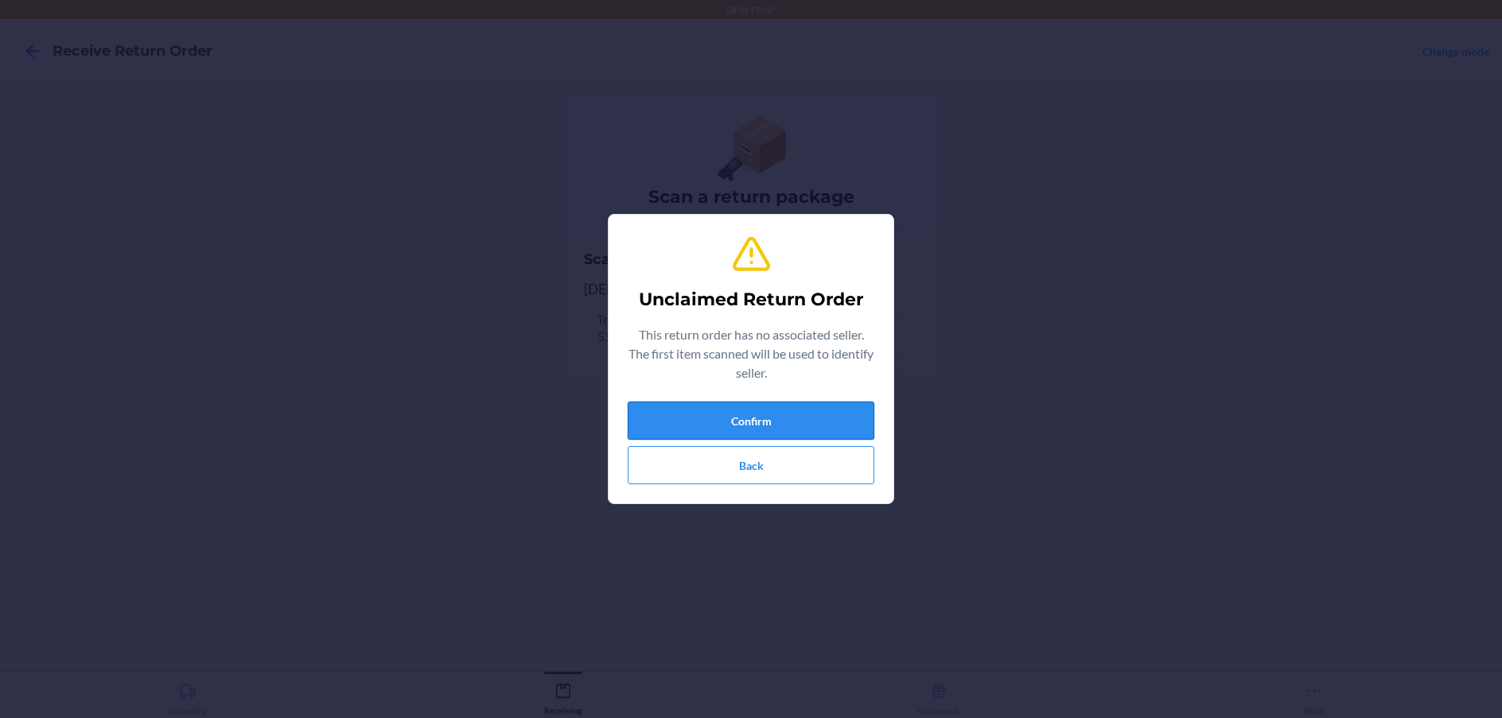
click at [733, 426] on button "Confirm" at bounding box center [751, 421] width 247 height 38
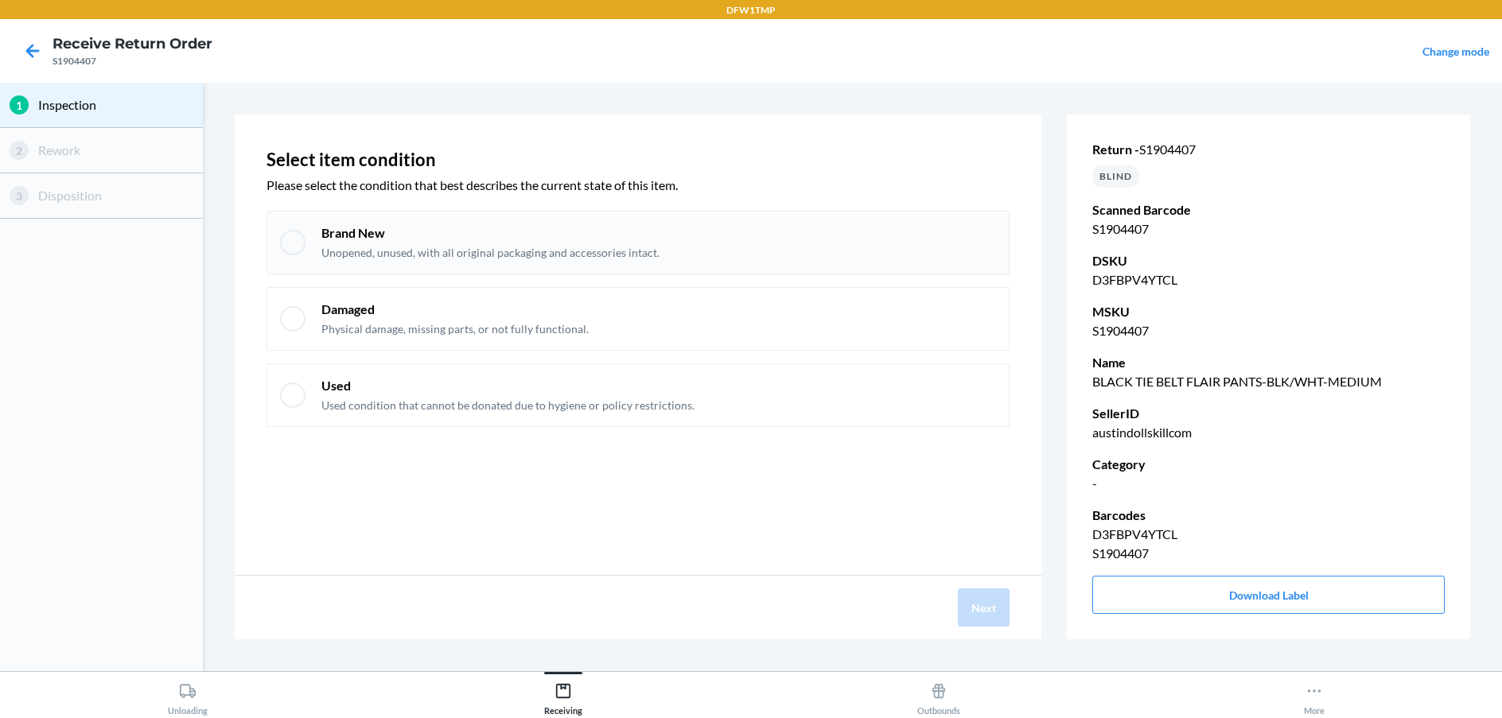
click at [398, 229] on p "Brand New" at bounding box center [490, 232] width 338 height 17
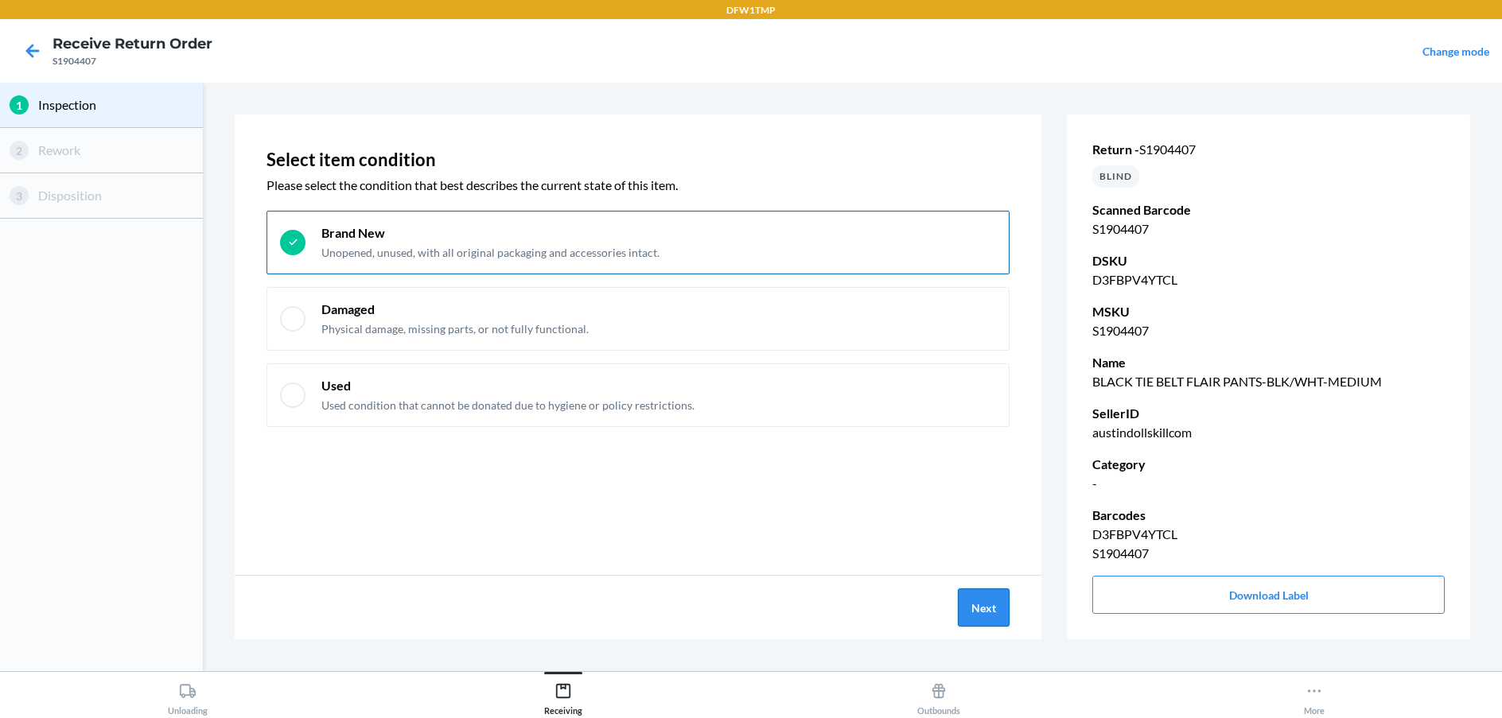
click at [979, 611] on button "Next" at bounding box center [984, 608] width 52 height 38
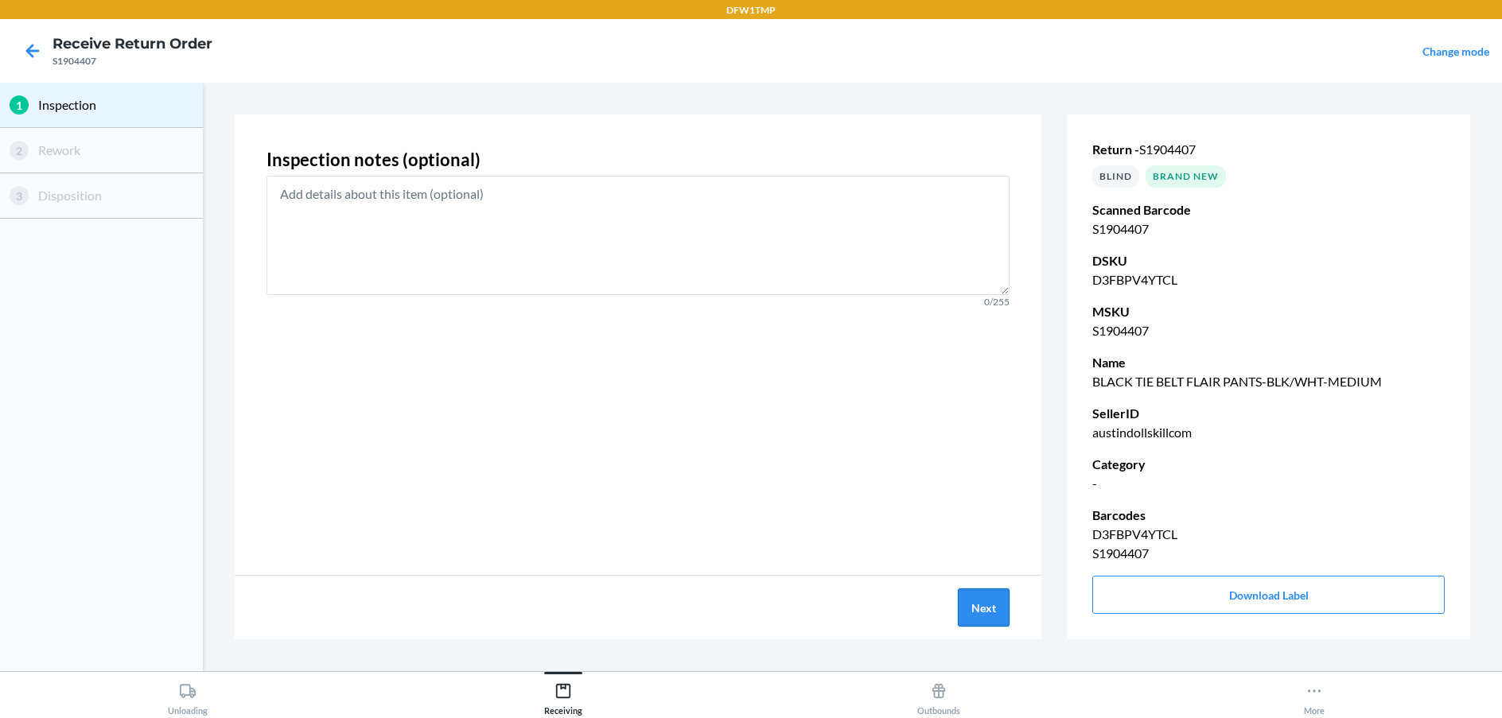
click at [979, 611] on button "Next" at bounding box center [984, 608] width 52 height 38
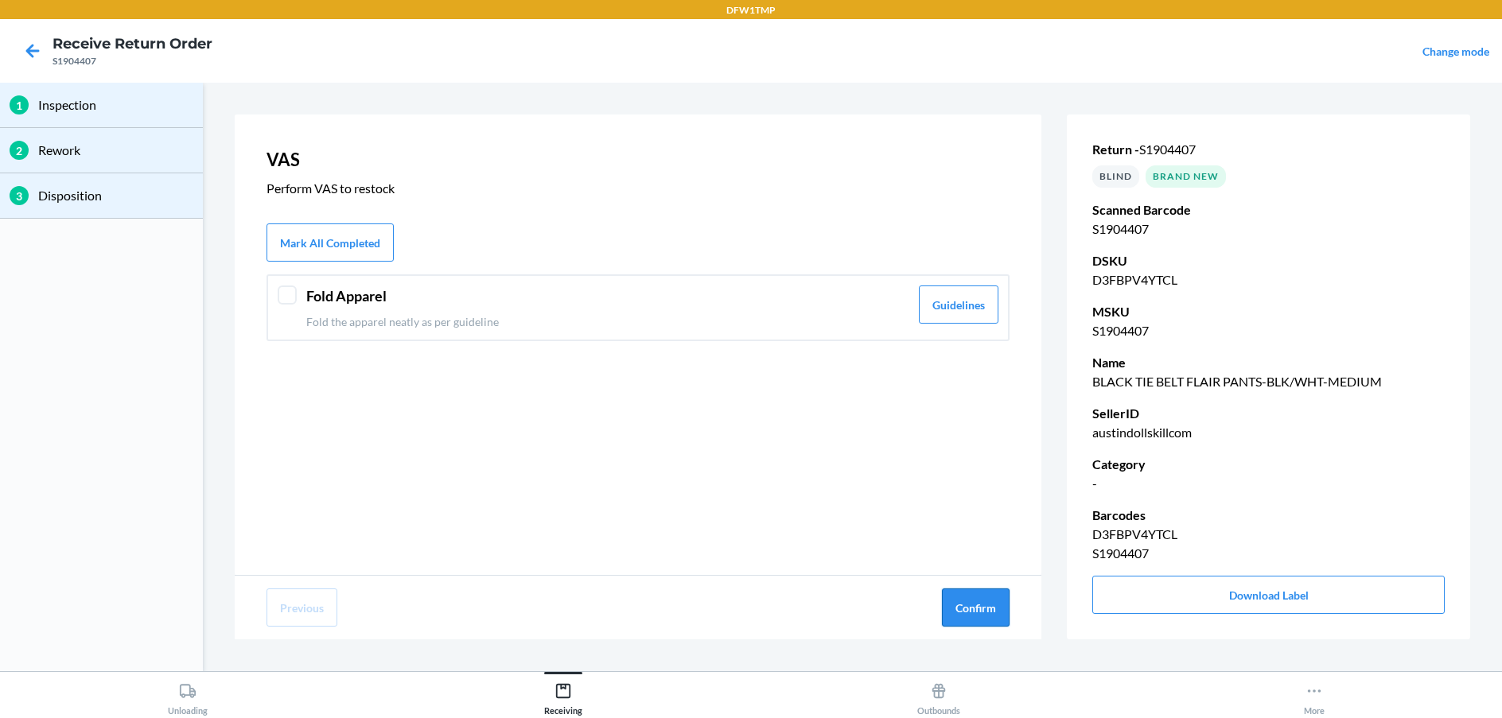
click at [968, 607] on button "Confirm" at bounding box center [976, 608] width 68 height 38
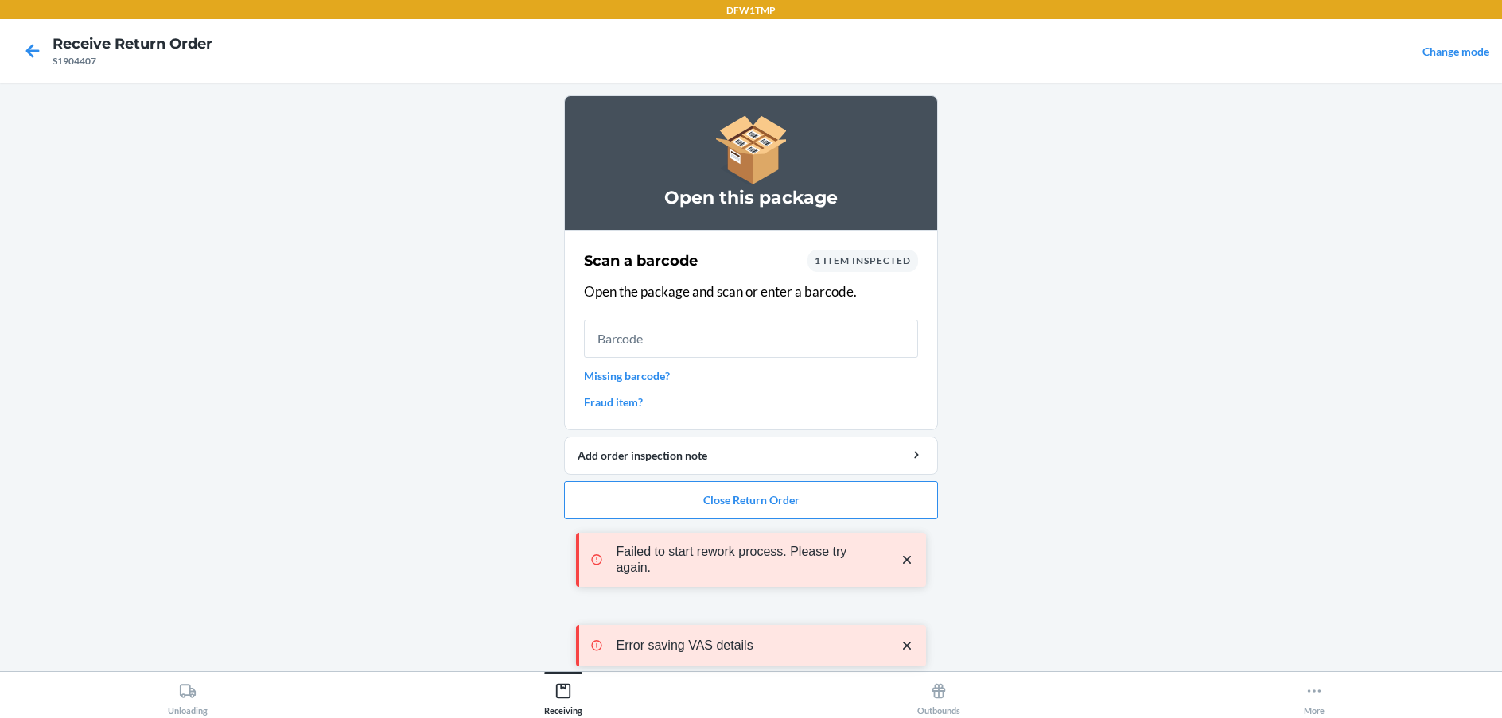
click at [821, 507] on div "Failed to start rework process. Please try again. Error saving VAS details" at bounding box center [751, 600] width 350 height 210
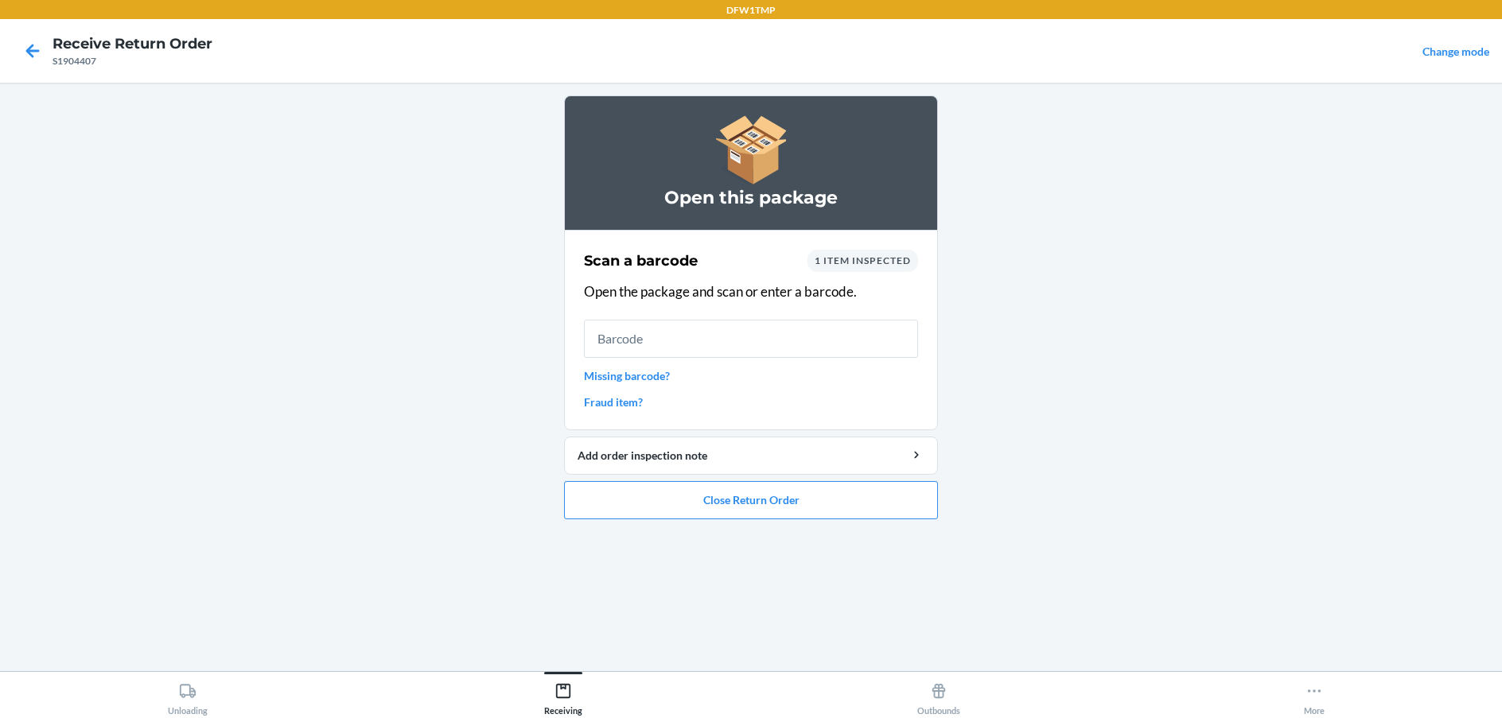
click at [764, 497] on div "Failed to start rework process. Please try again. Error saving VAS details" at bounding box center [751, 600] width 350 height 210
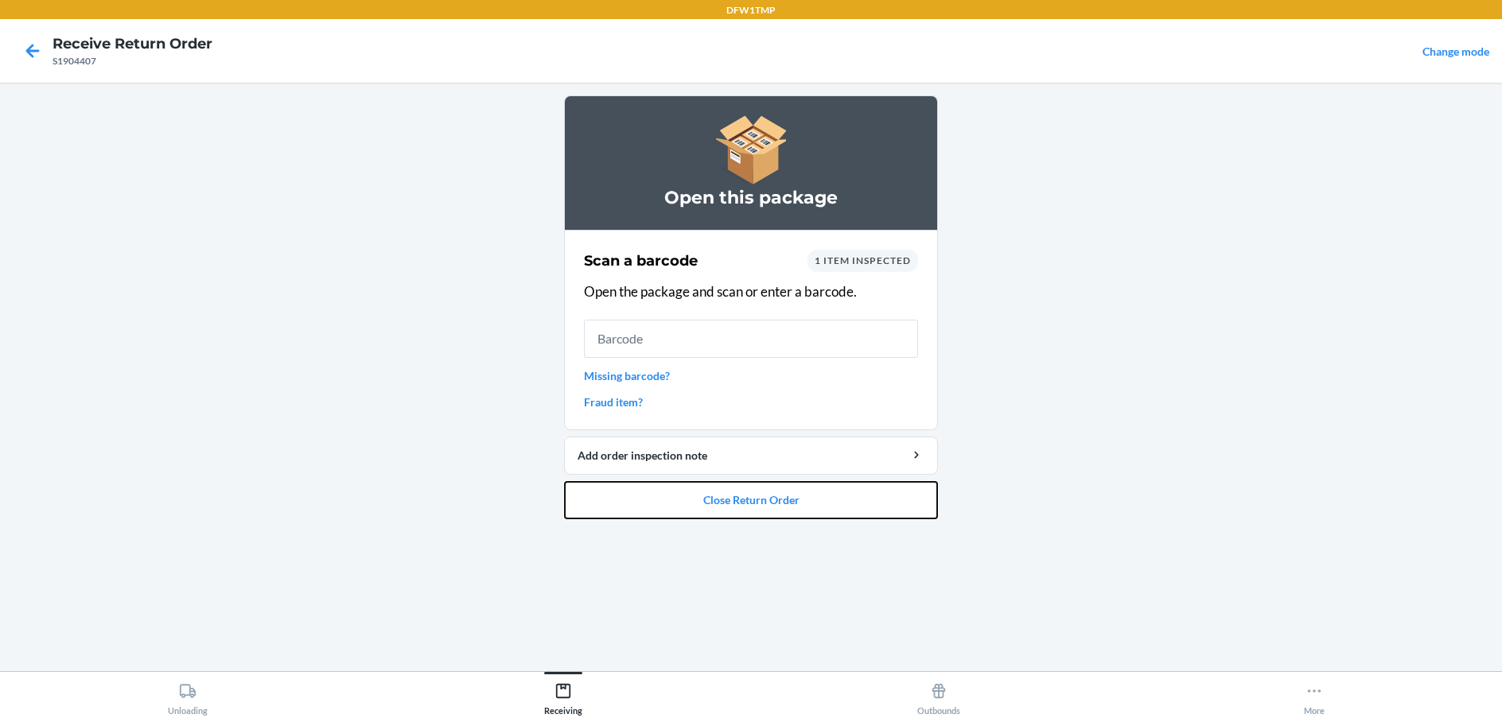
click at [764, 497] on button "Close Return Order" at bounding box center [751, 500] width 374 height 38
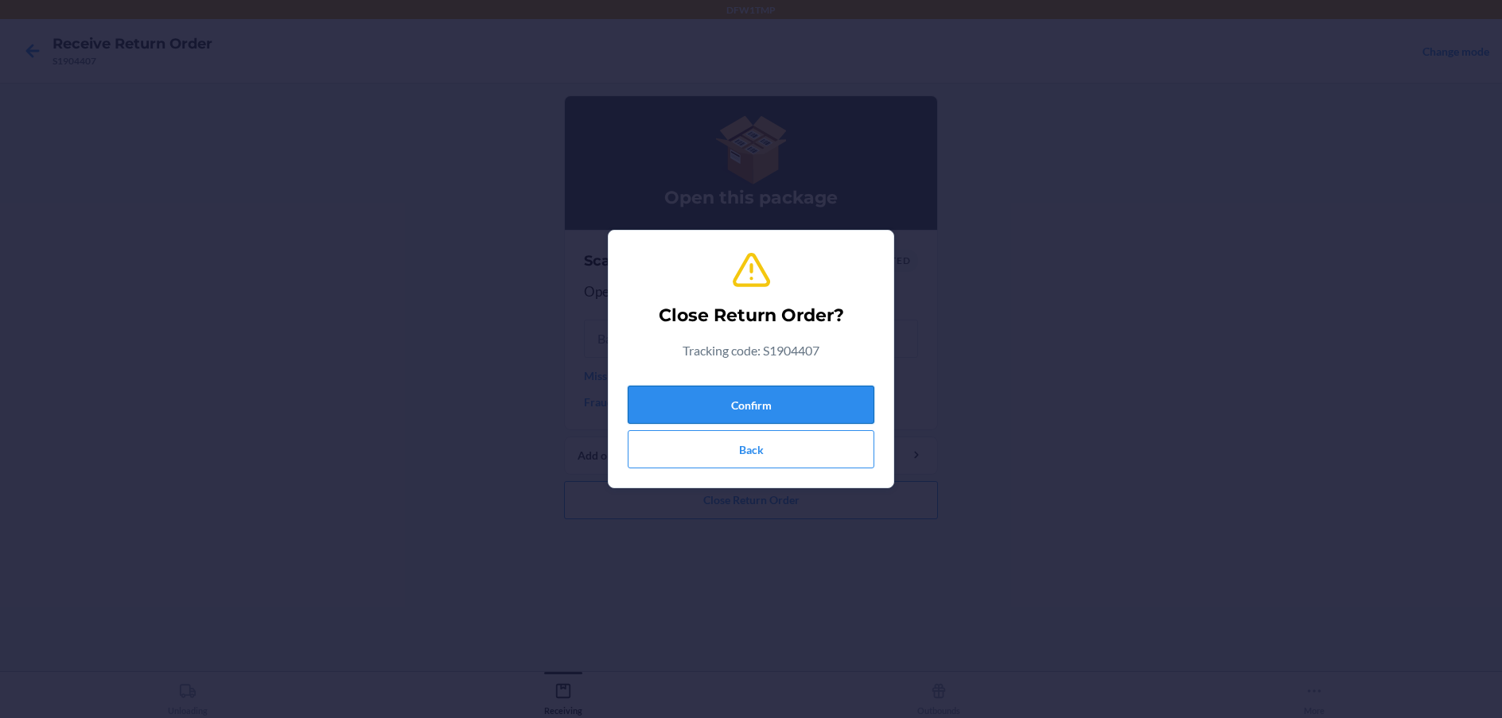
click at [716, 400] on button "Confirm" at bounding box center [751, 405] width 247 height 38
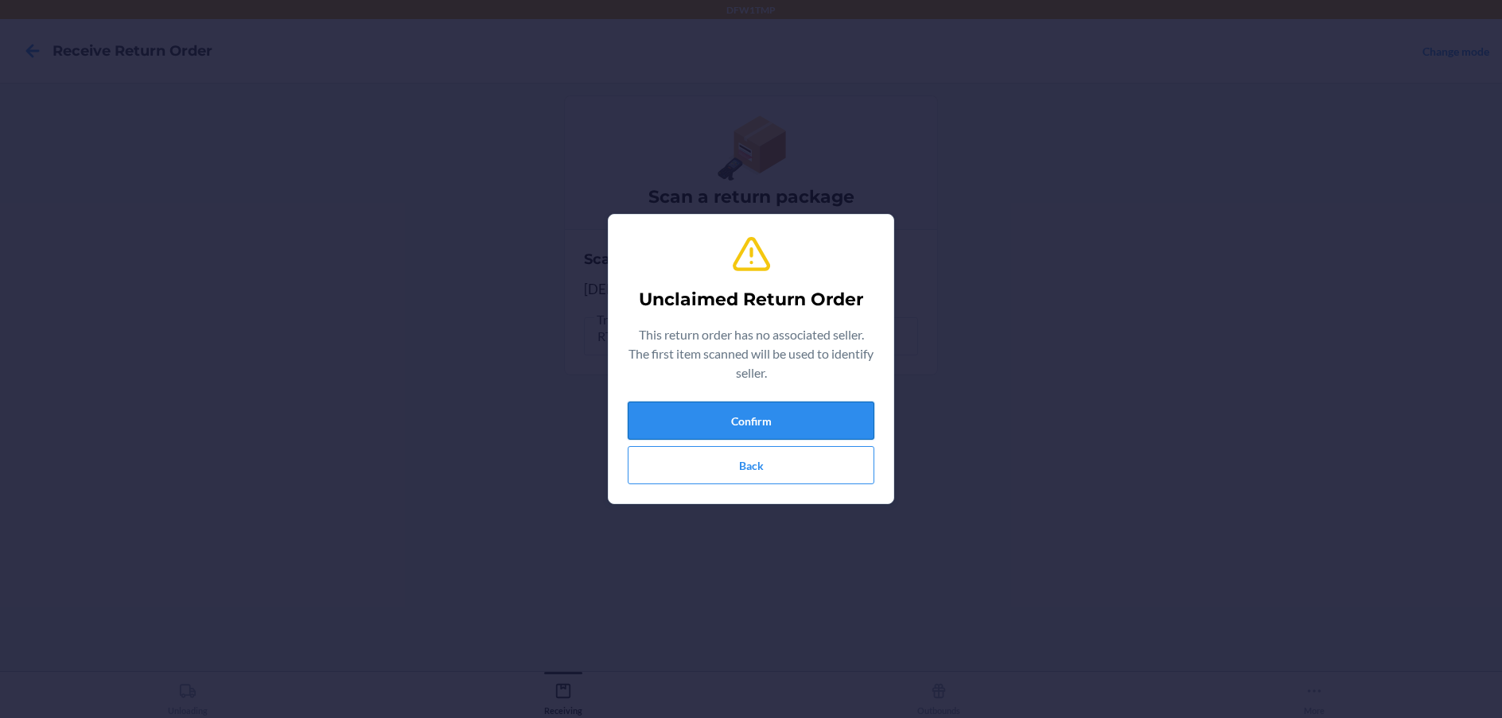
click at [777, 417] on button "Confirm" at bounding box center [751, 421] width 247 height 38
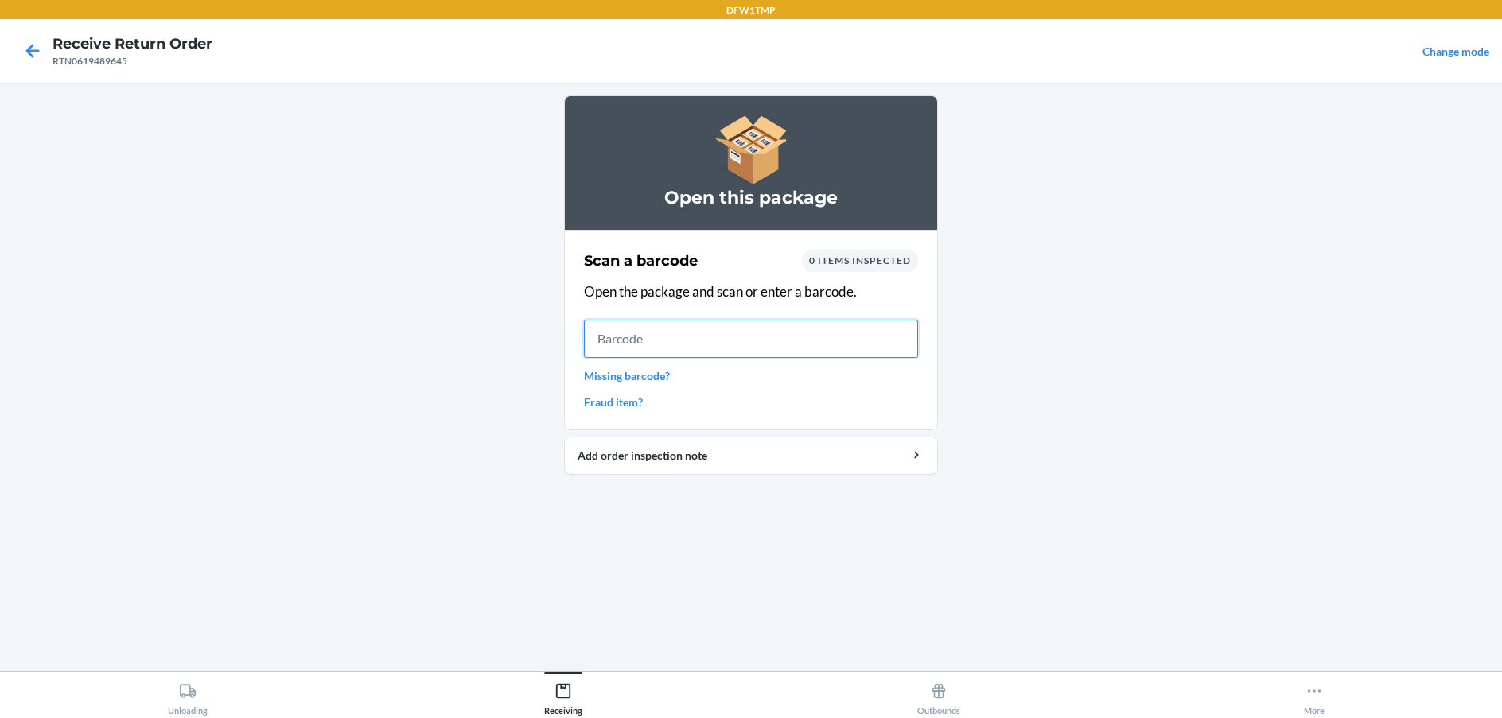
click at [628, 333] on input "text" at bounding box center [751, 339] width 334 height 38
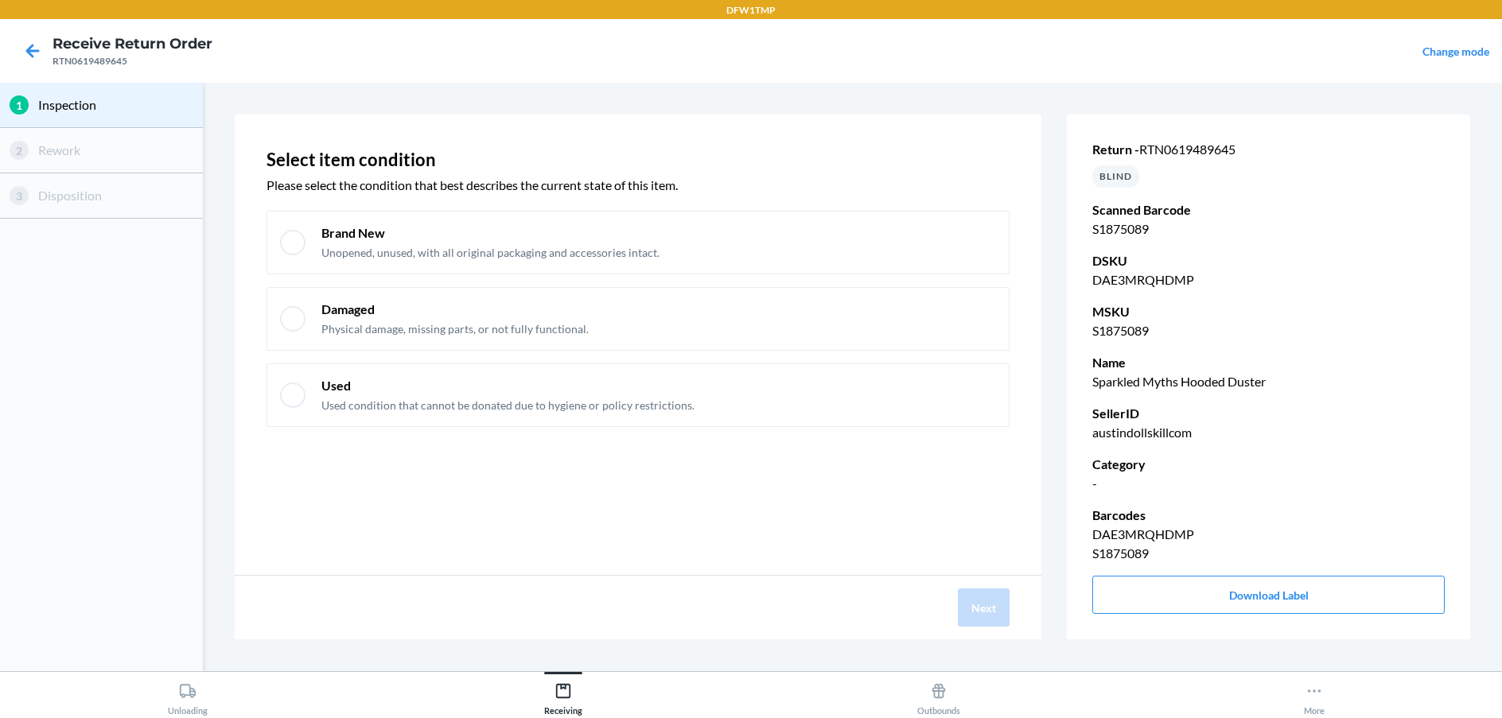
drag, startPoint x: 370, startPoint y: 655, endPoint x: 173, endPoint y: 492, distance: 255.4
click at [173, 492] on div "1 Inspection 2 Rework 3 Disposition" at bounding box center [101, 377] width 203 height 589
click at [291, 240] on div at bounding box center [292, 242] width 25 height 25
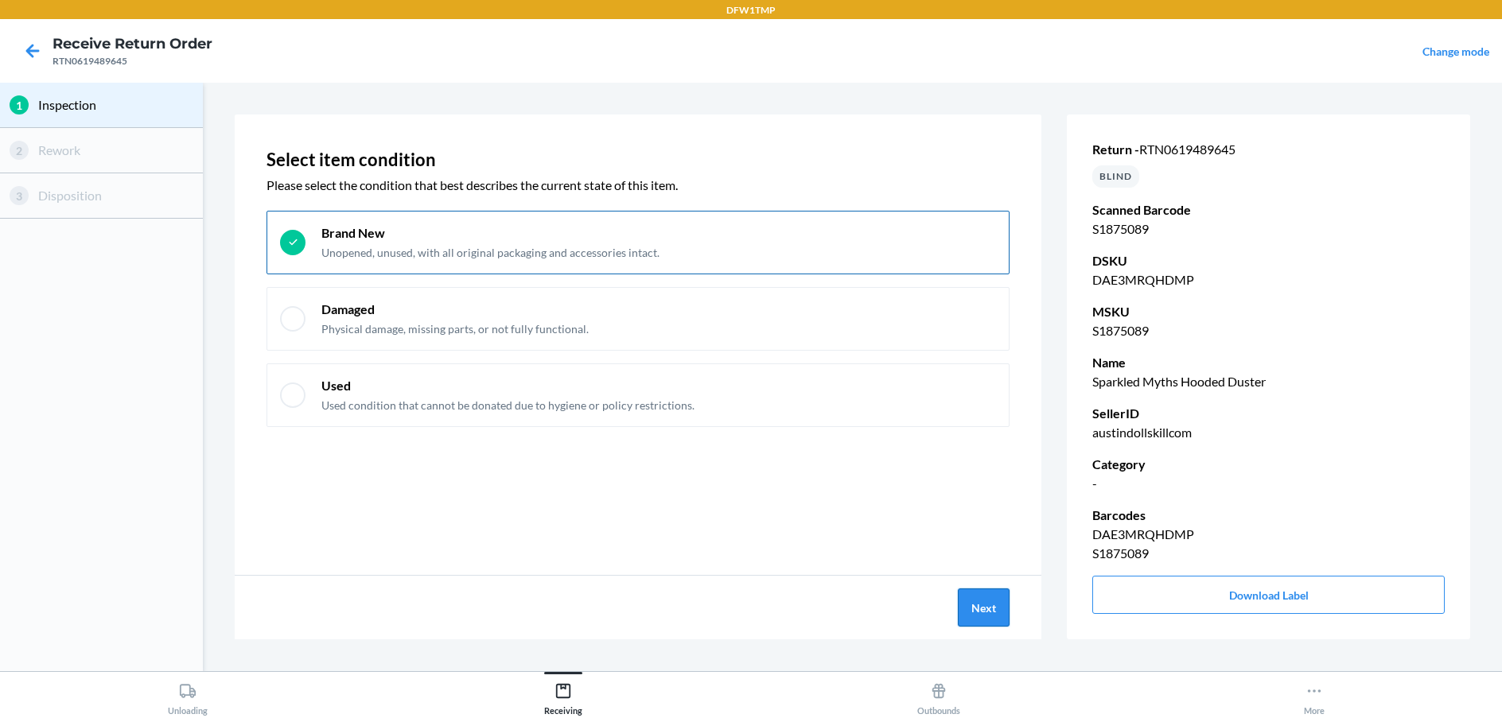
click at [980, 620] on button "Next" at bounding box center [984, 608] width 52 height 38
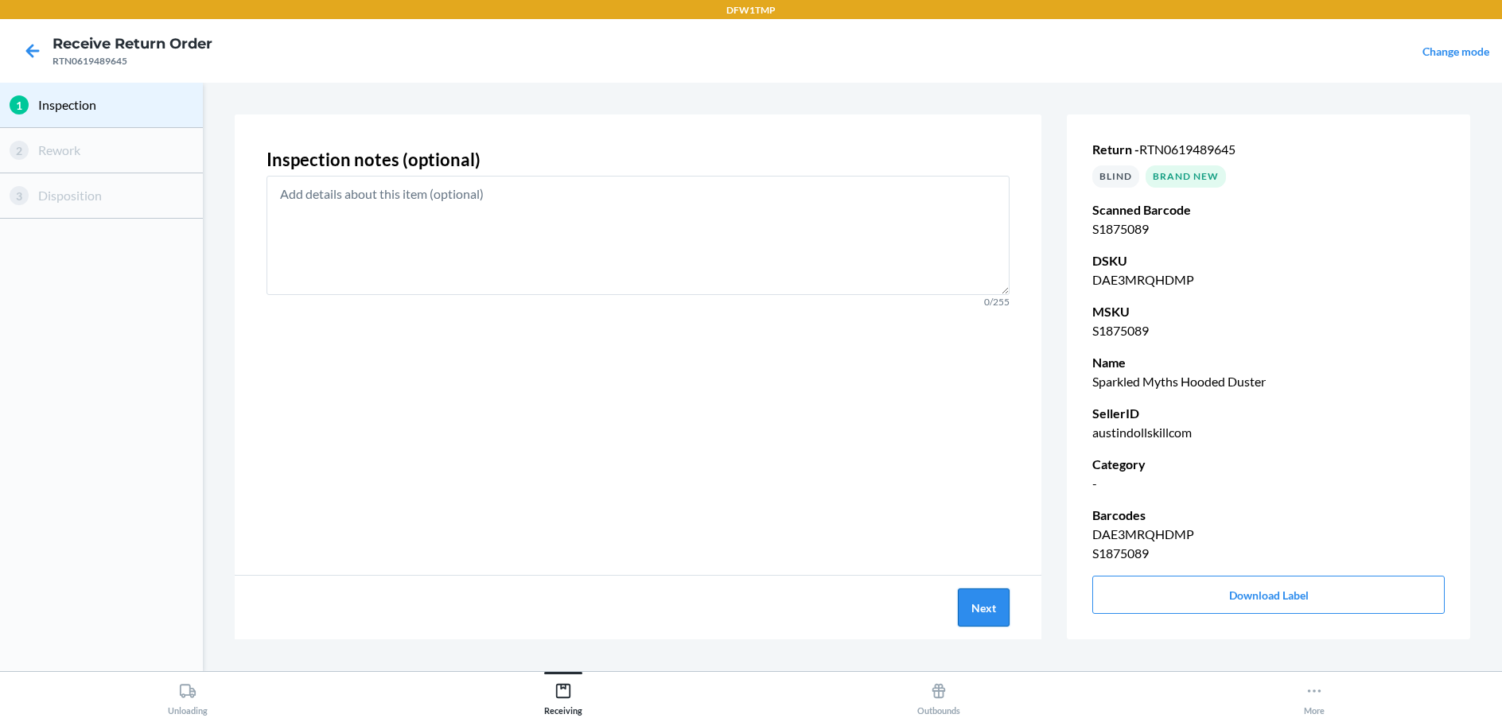
click at [991, 609] on button "Next" at bounding box center [984, 608] width 52 height 38
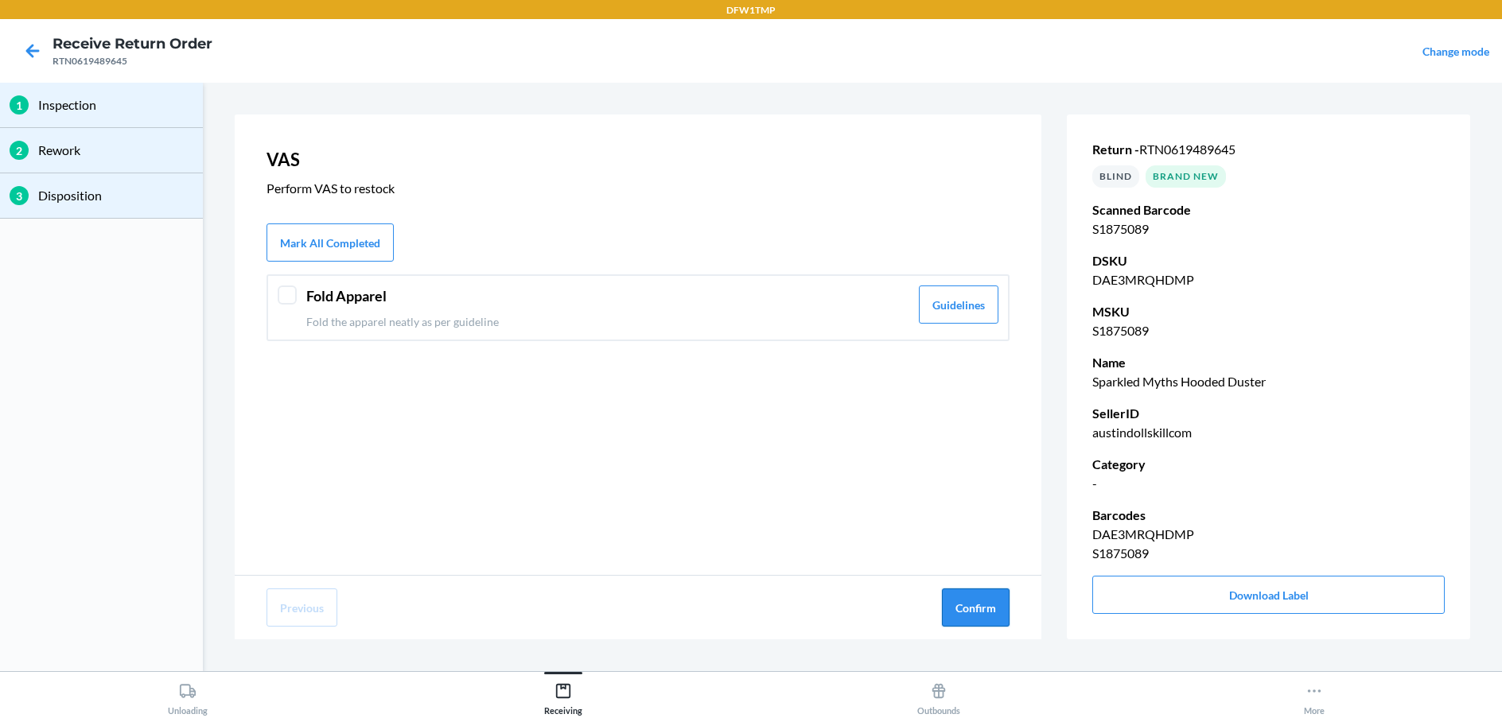
click at [979, 620] on button "Confirm" at bounding box center [976, 608] width 68 height 38
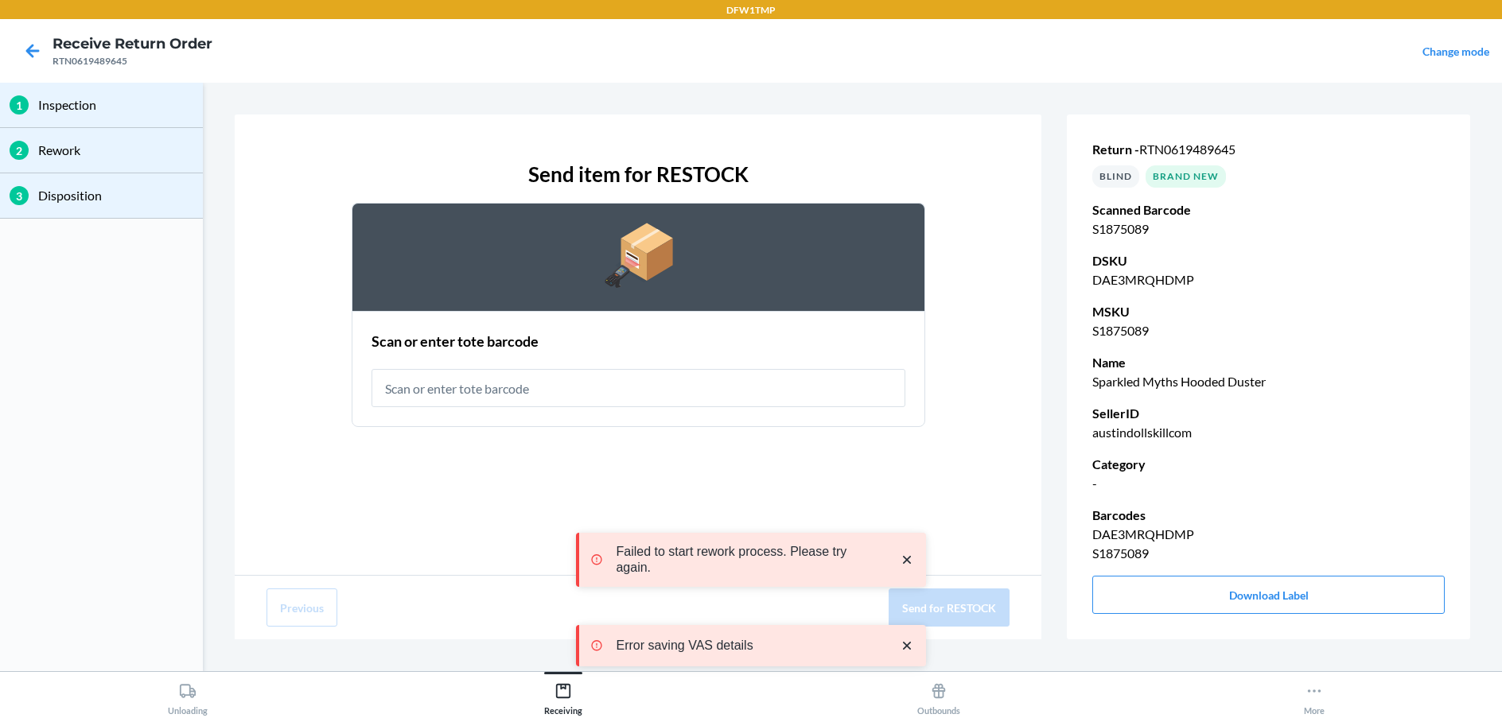
click at [725, 383] on input "text" at bounding box center [638, 388] width 534 height 38
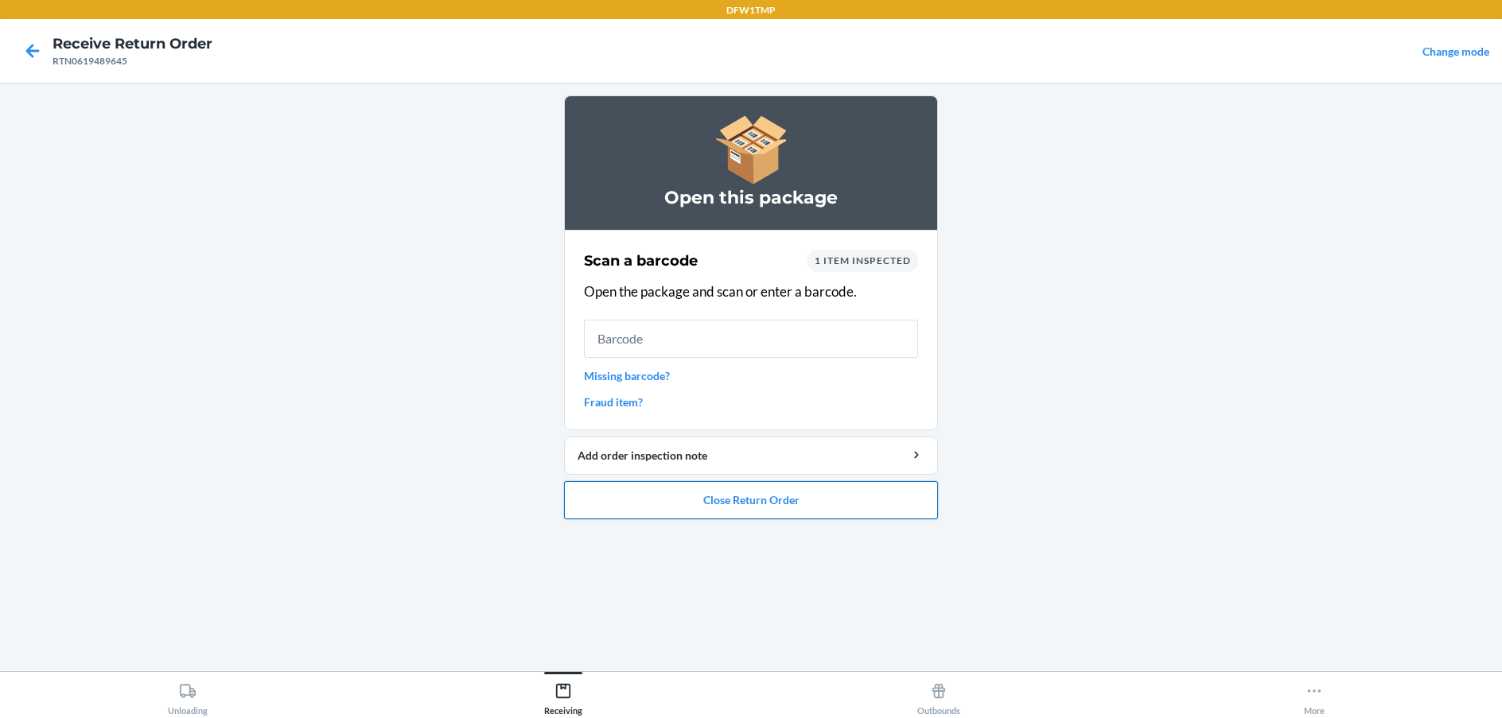
click at [770, 509] on button "Close Return Order" at bounding box center [751, 500] width 374 height 38
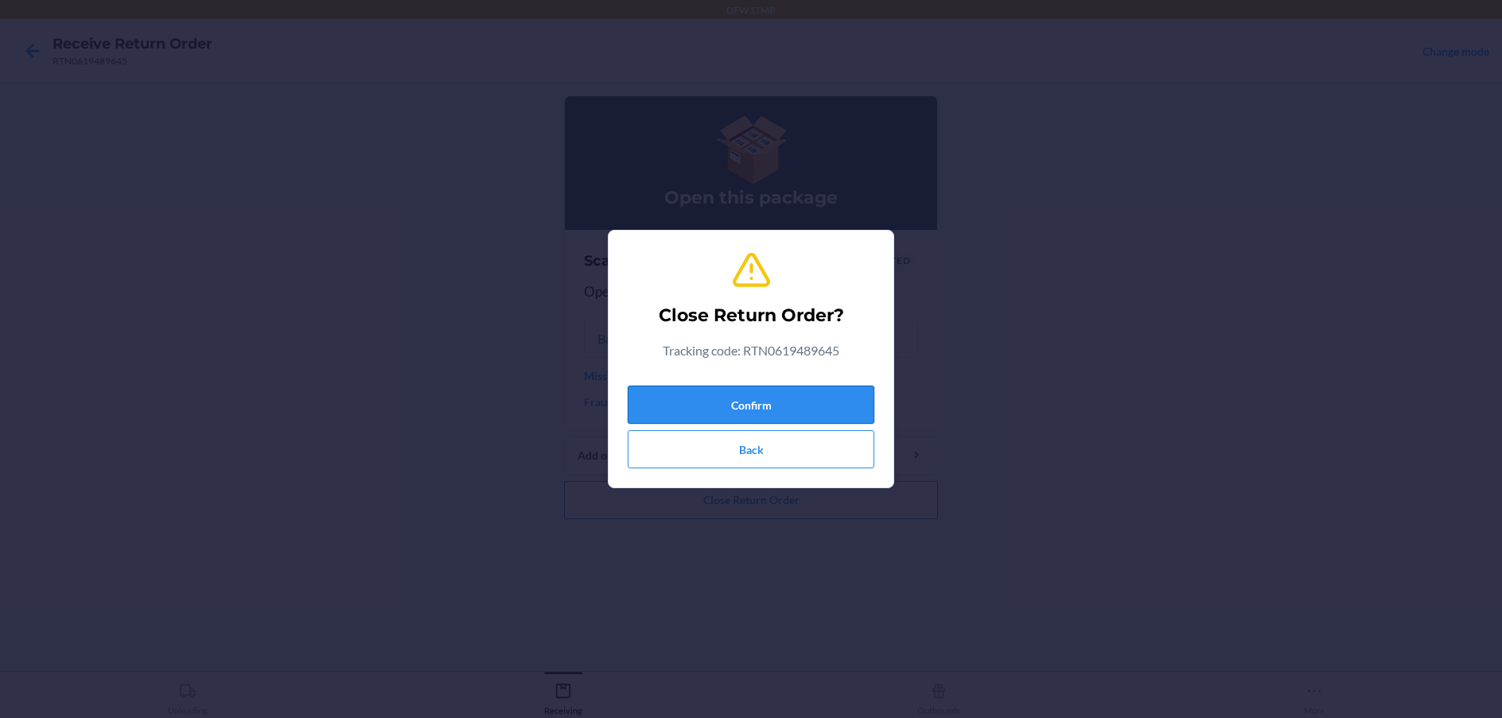
click at [790, 395] on button "Confirm" at bounding box center [751, 405] width 247 height 38
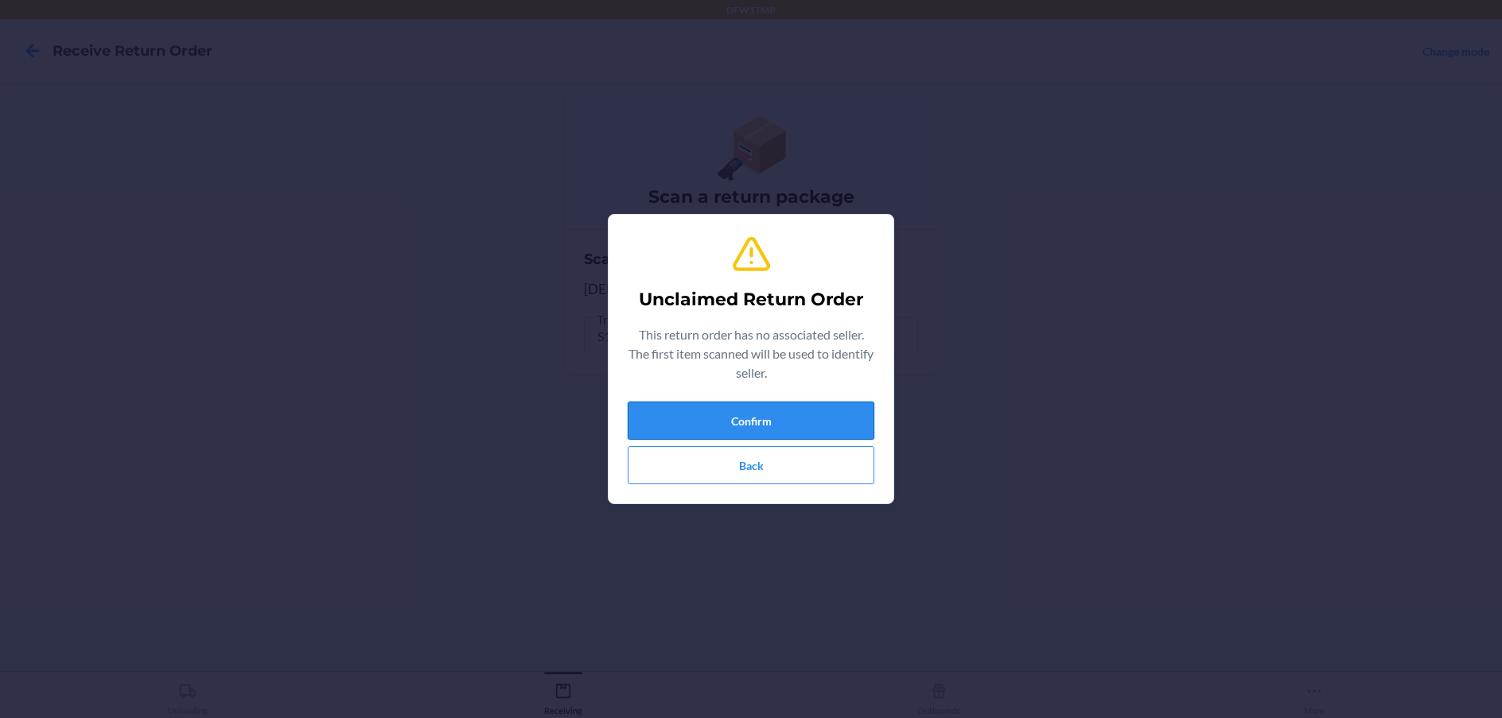
click at [793, 434] on button "Confirm" at bounding box center [751, 421] width 247 height 38
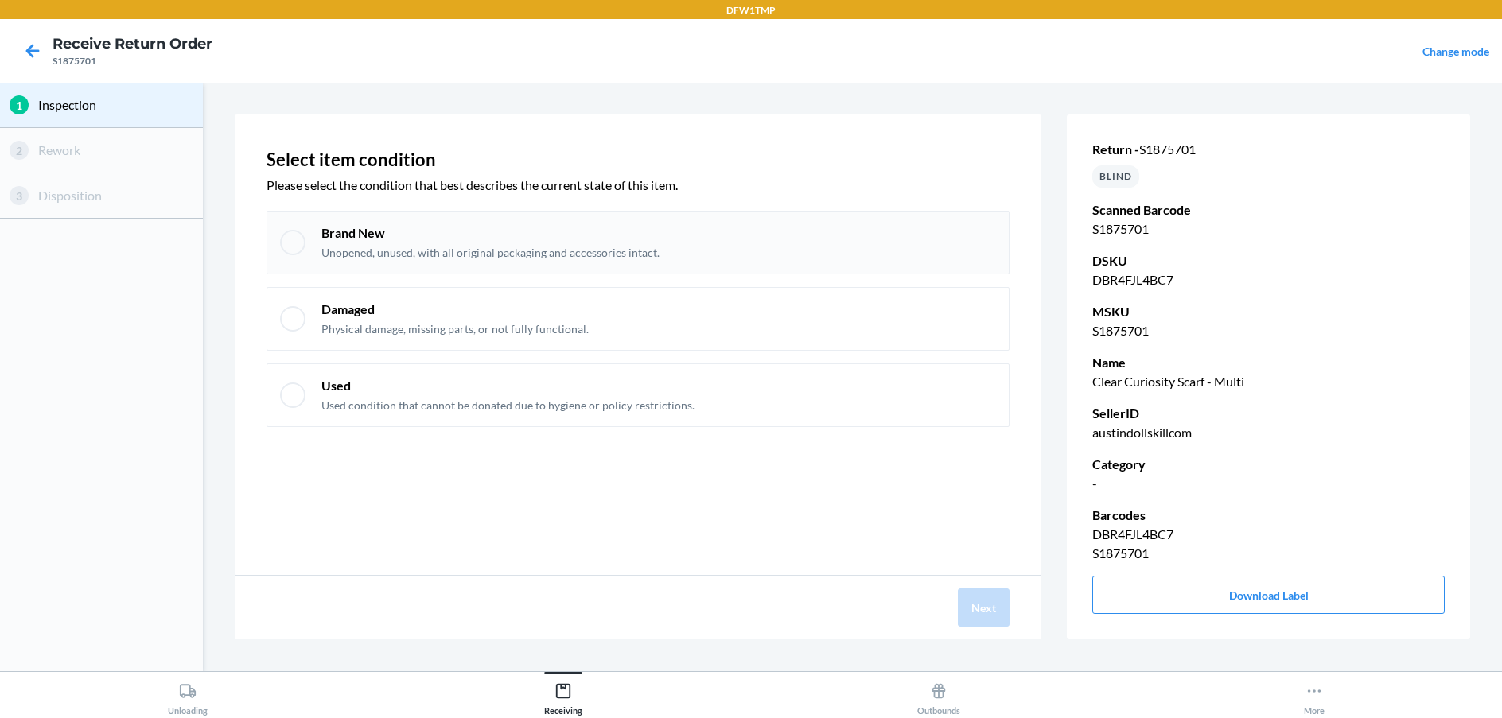
click at [290, 255] on div "Brand New Unopened, unused, with all original packaging and accessories intact." at bounding box center [637, 243] width 743 height 64
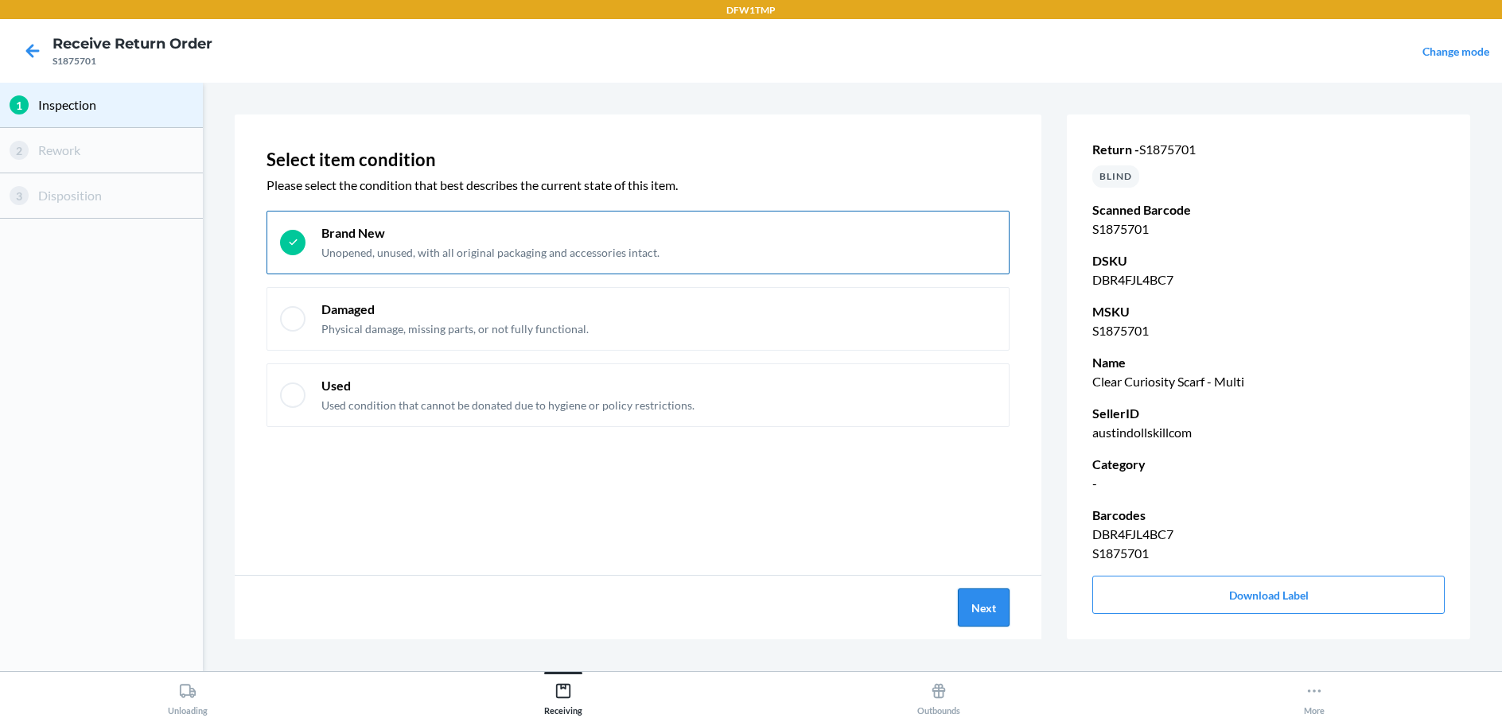
click at [997, 604] on button "Next" at bounding box center [984, 608] width 52 height 38
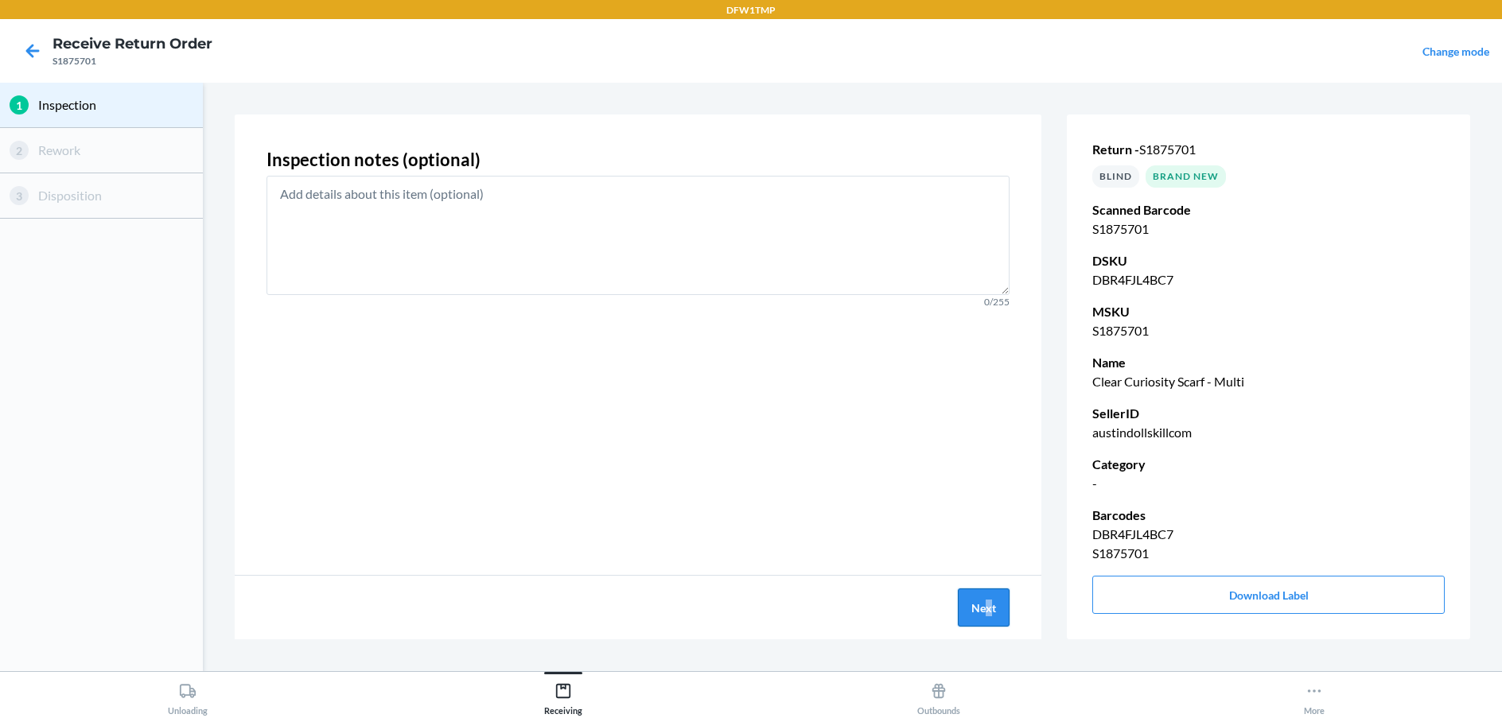
click at [987, 593] on div "Next" at bounding box center [638, 608] width 807 height 64
click at [977, 607] on button "Next" at bounding box center [984, 608] width 52 height 38
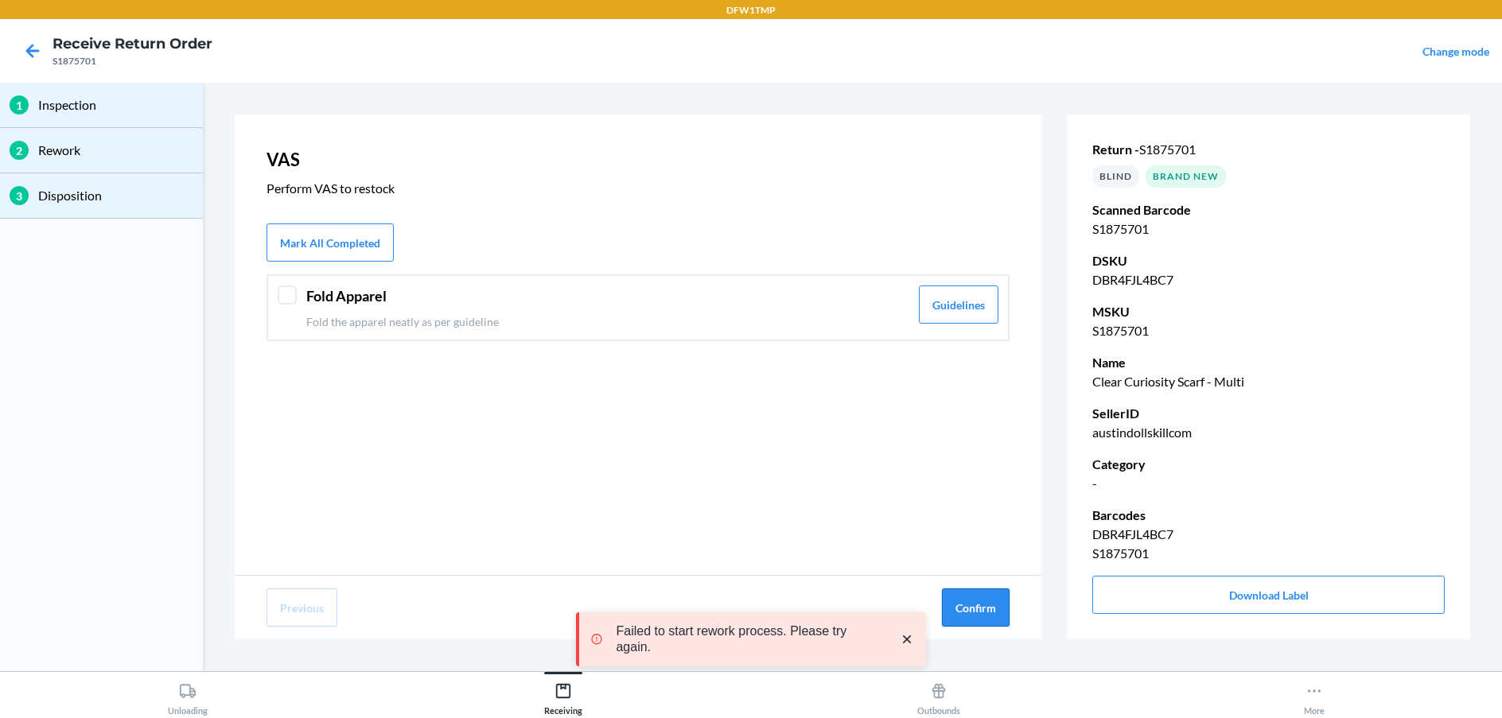
click at [980, 605] on button "Confirm" at bounding box center [976, 608] width 68 height 38
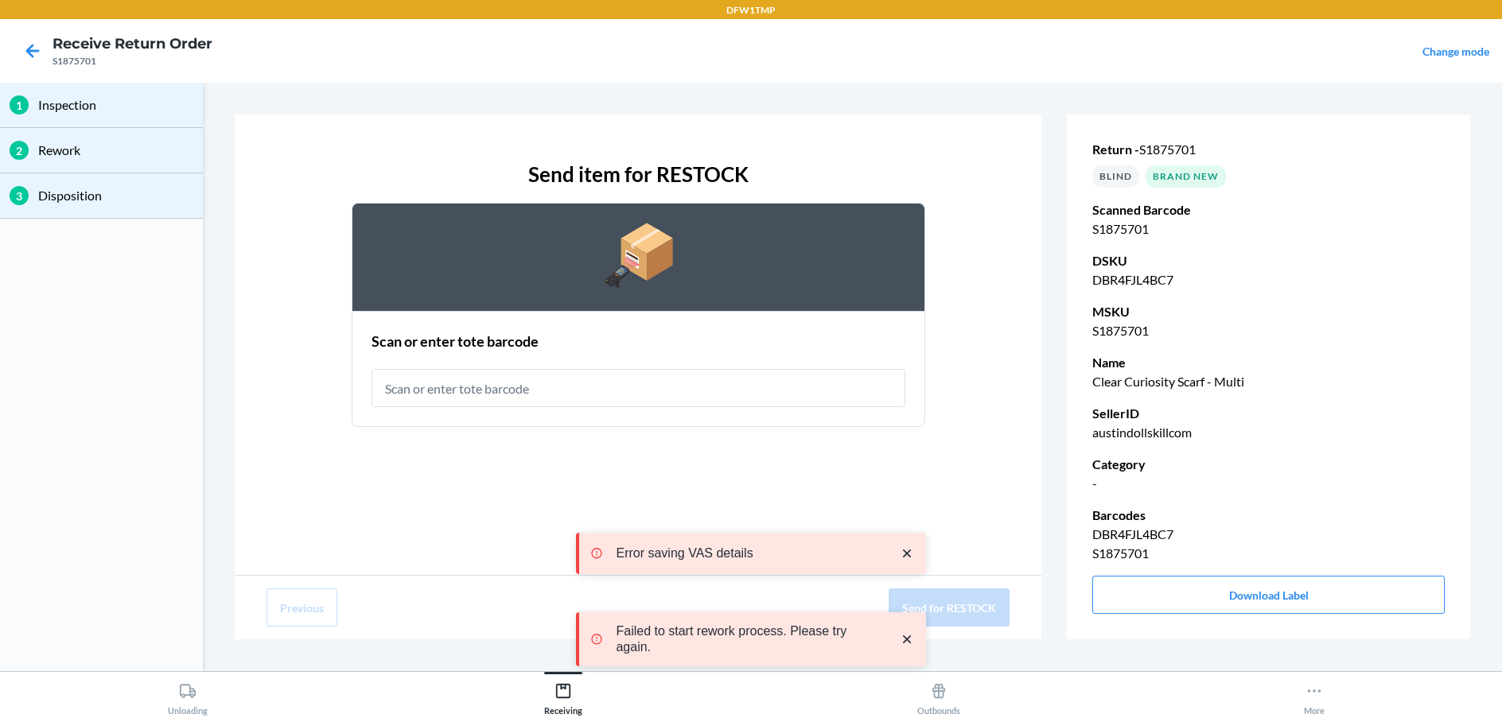
click at [628, 386] on input "text" at bounding box center [638, 388] width 534 height 38
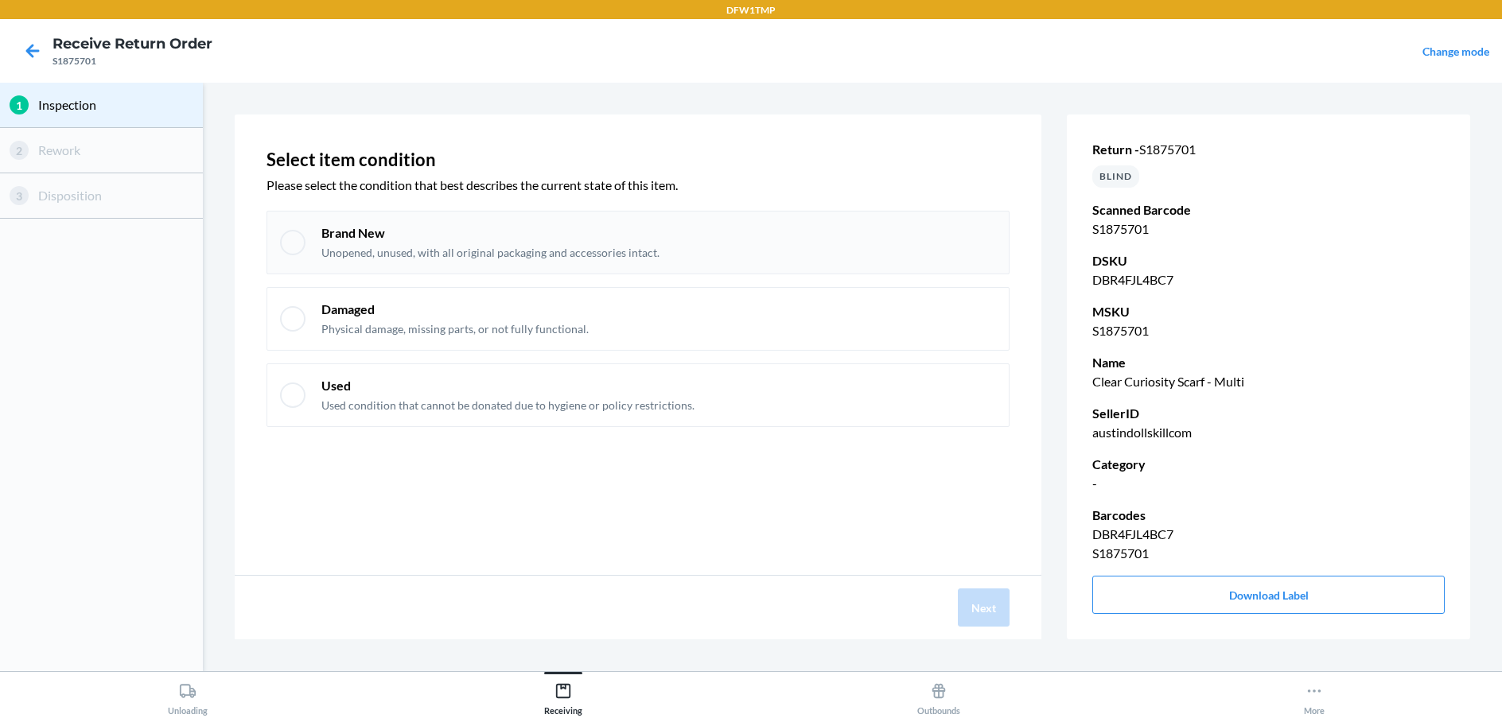
click at [306, 251] on div "Brand New Unopened, unused, with all original packaging and accessories intact." at bounding box center [637, 243] width 743 height 64
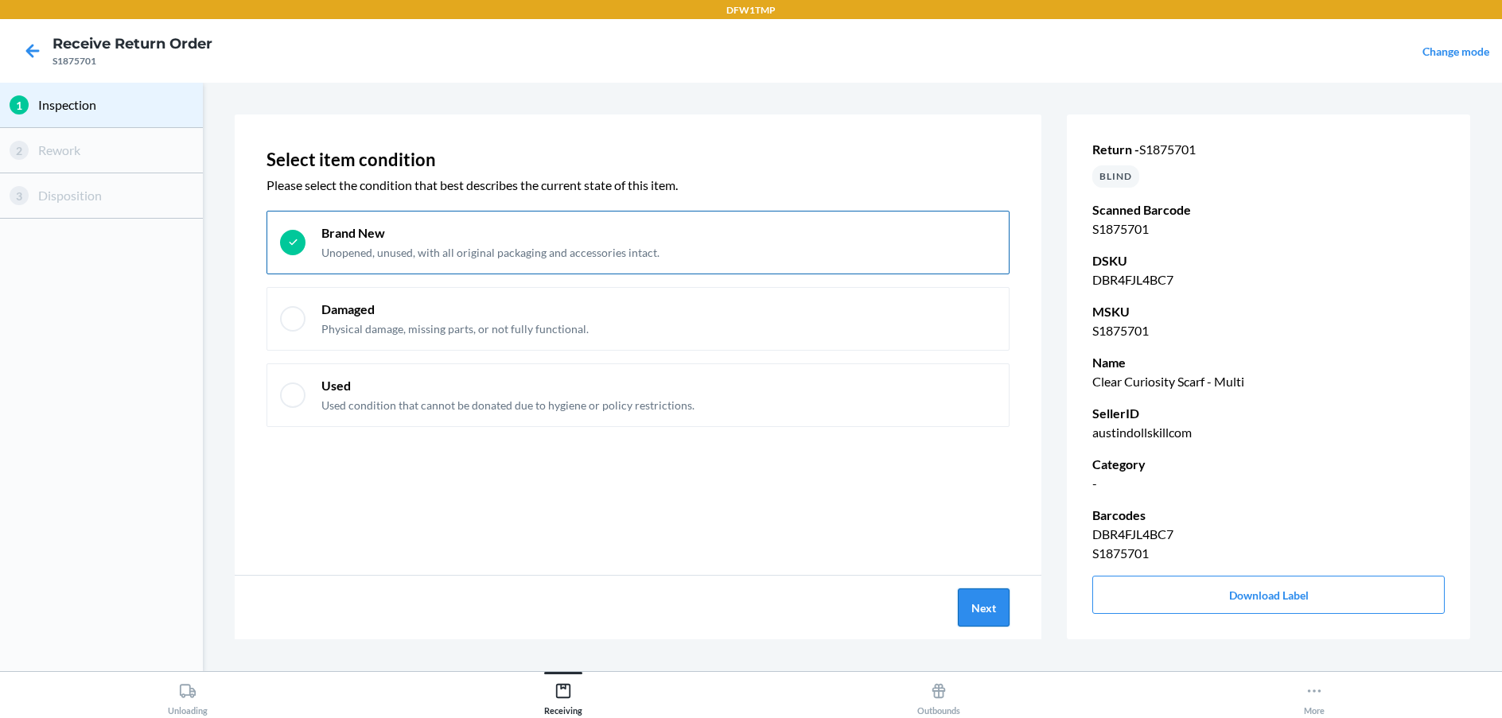
click at [993, 608] on button "Next" at bounding box center [984, 608] width 52 height 38
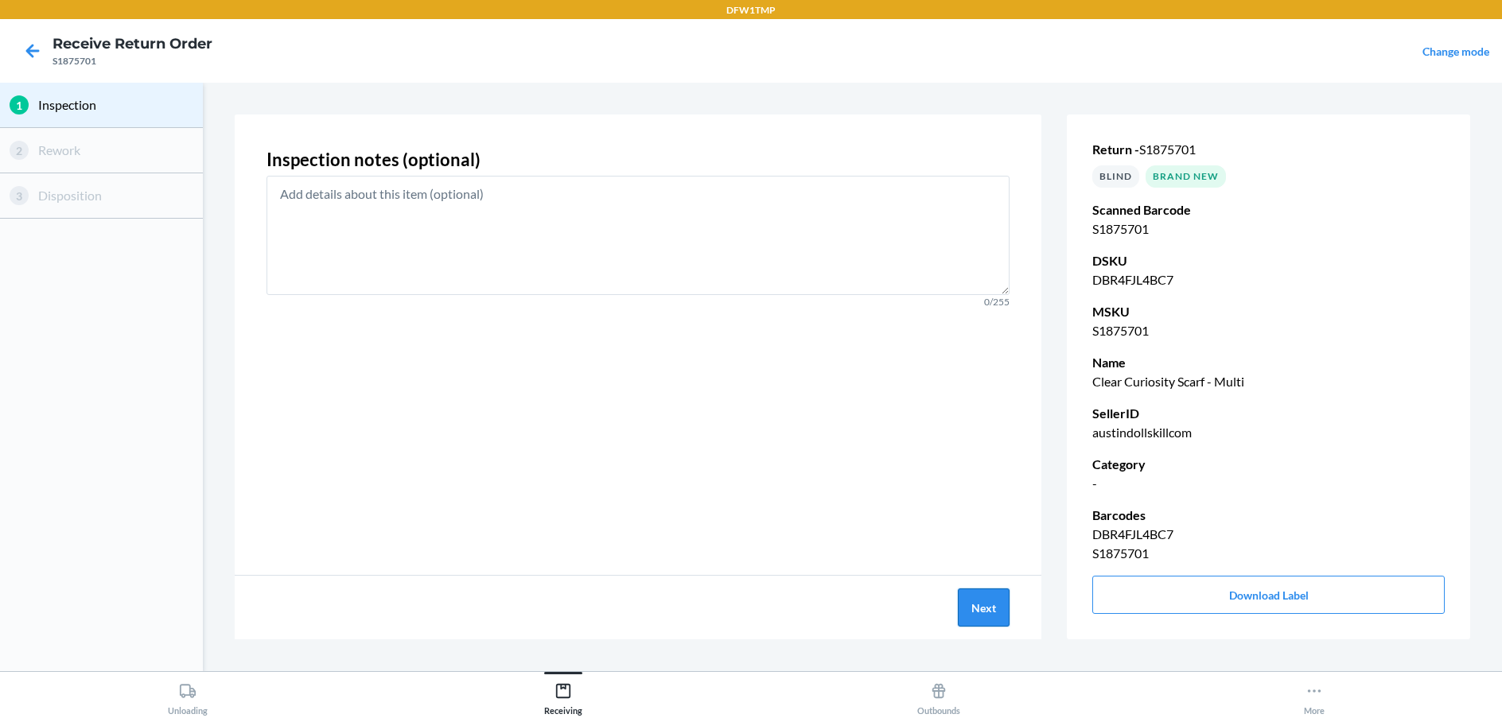
drag, startPoint x: 977, startPoint y: 615, endPoint x: 958, endPoint y: 622, distance: 20.4
click at [958, 622] on div "Next" at bounding box center [638, 608] width 807 height 64
click at [968, 612] on button "Next" at bounding box center [984, 608] width 52 height 38
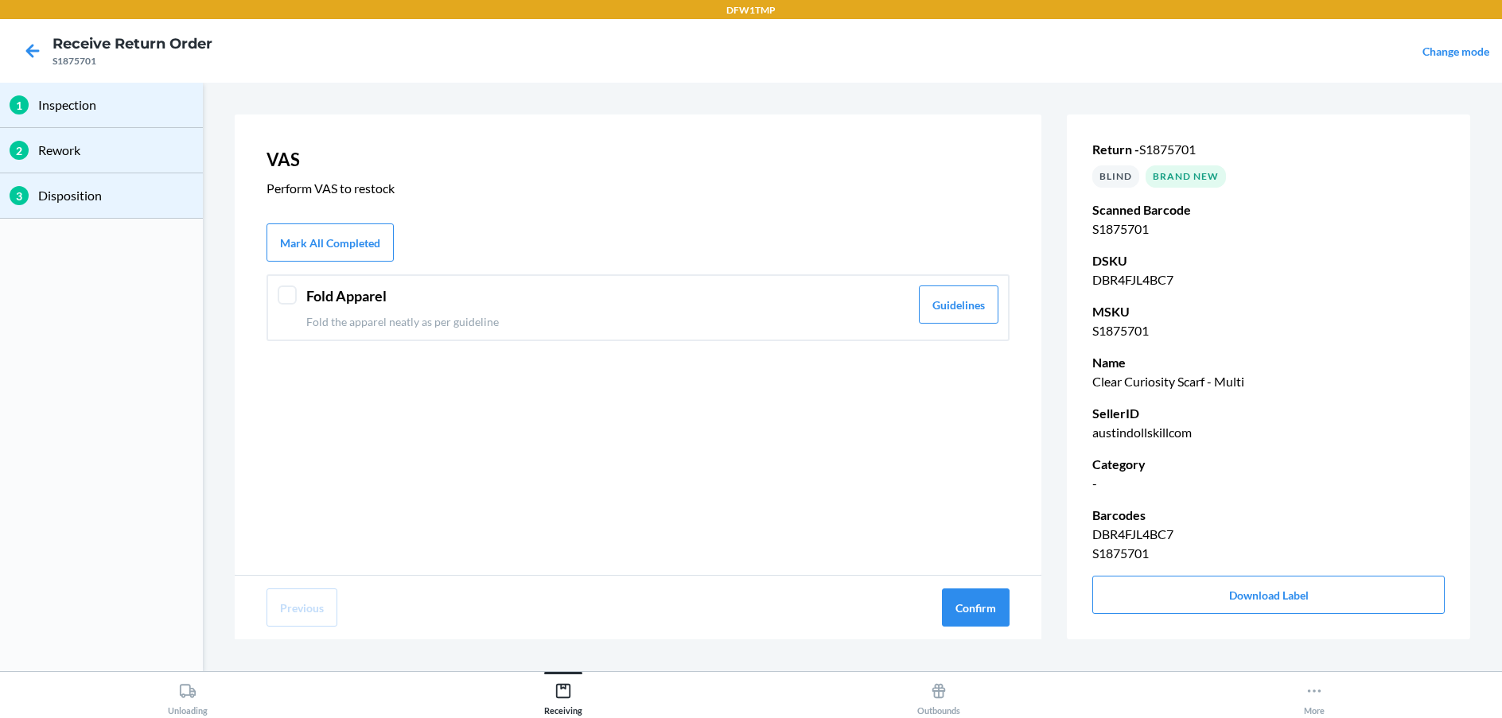
click at [968, 612] on button "Confirm" at bounding box center [976, 608] width 68 height 38
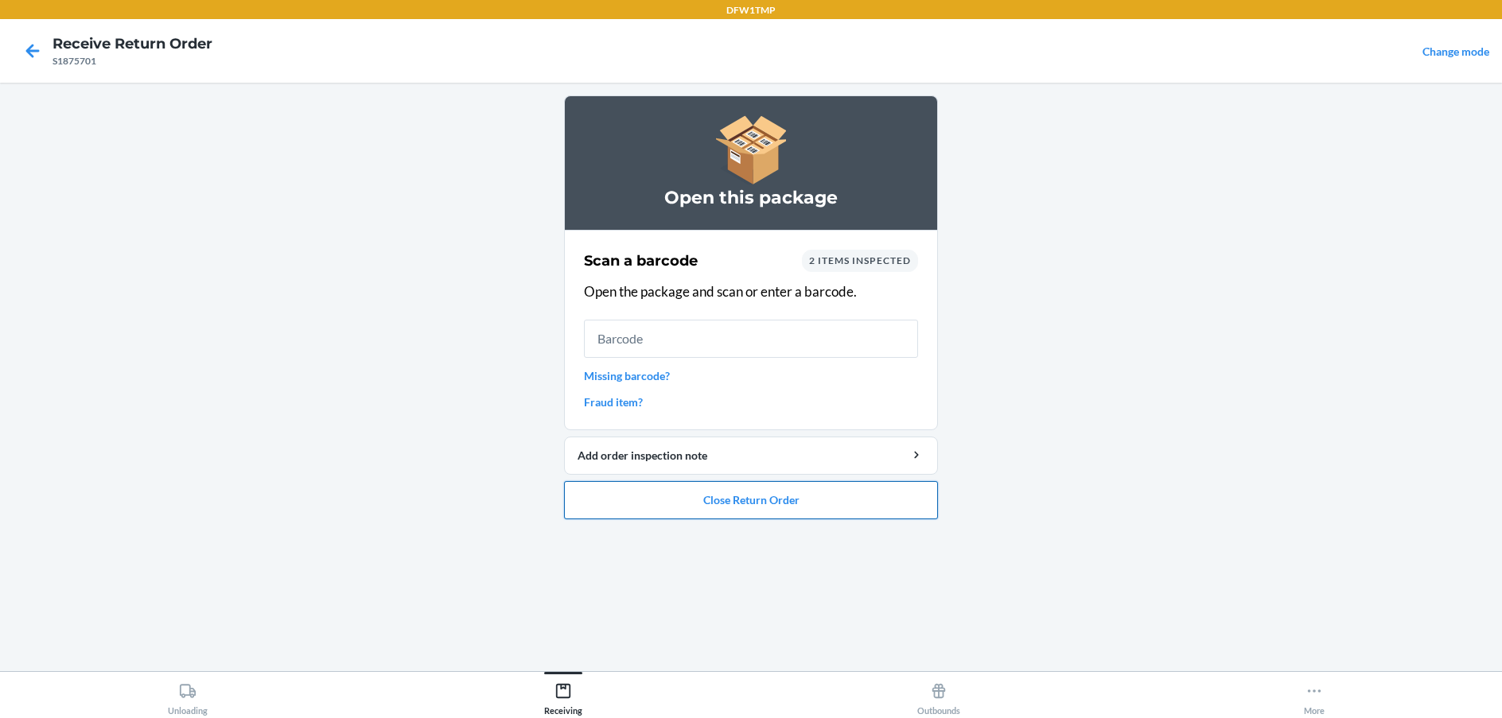
click at [746, 496] on button "Close Return Order" at bounding box center [751, 500] width 374 height 38
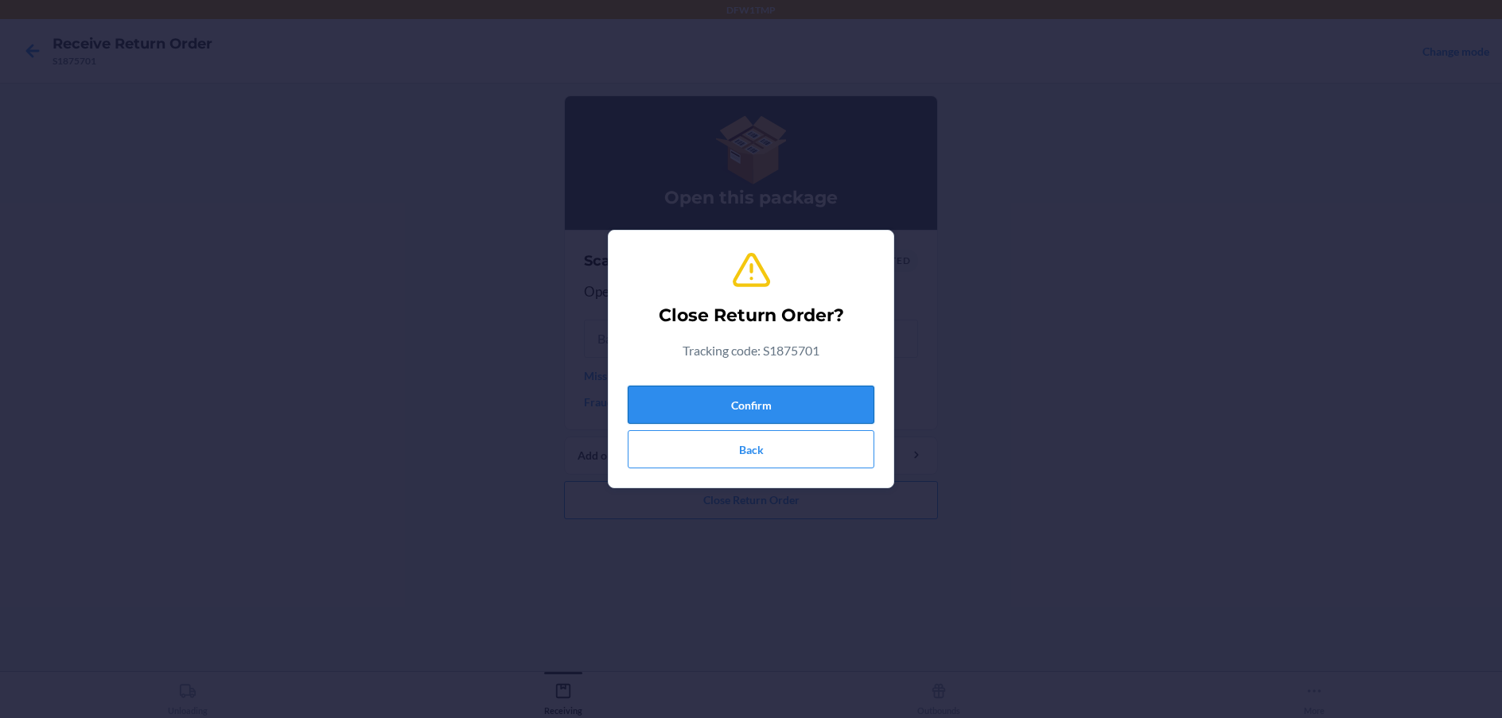
click at [760, 402] on button "Confirm" at bounding box center [751, 405] width 247 height 38
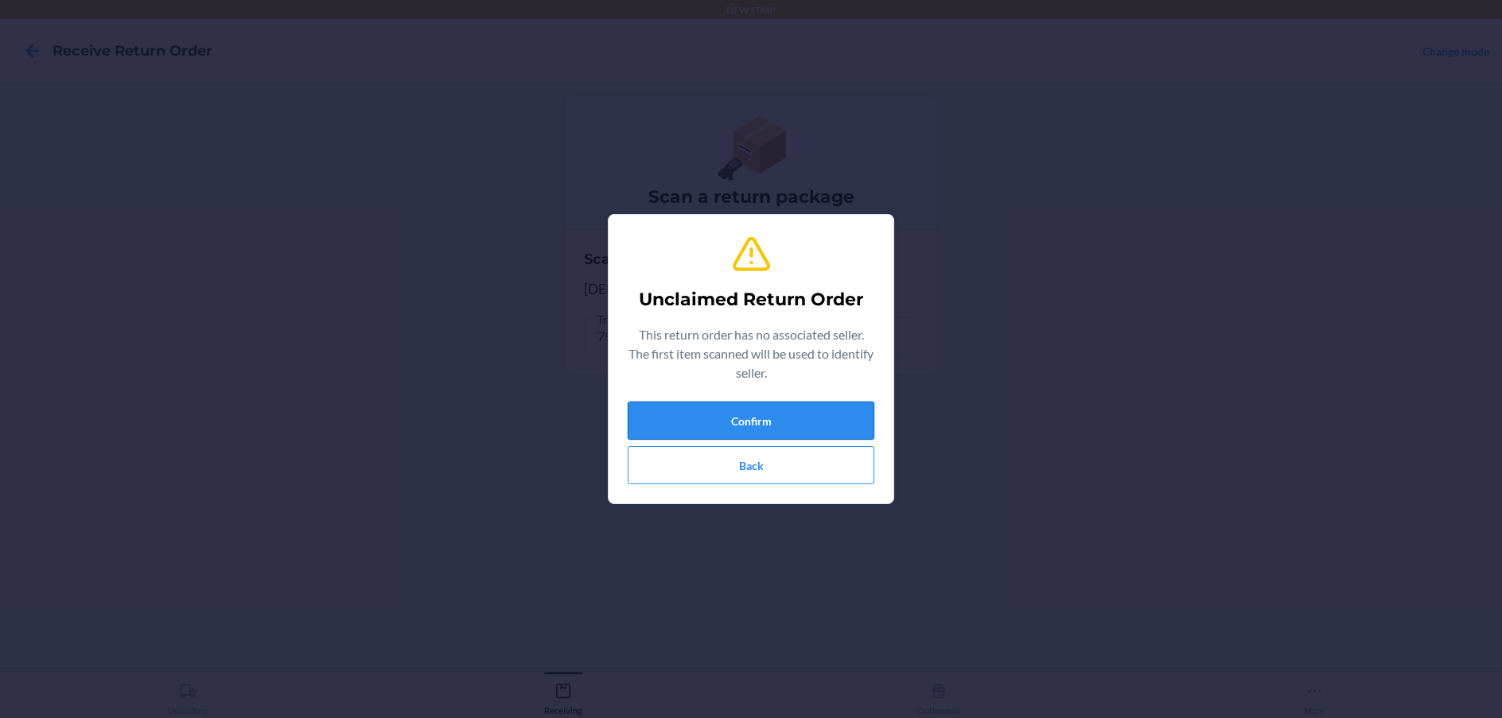
click at [702, 410] on button "Confirm" at bounding box center [751, 421] width 247 height 38
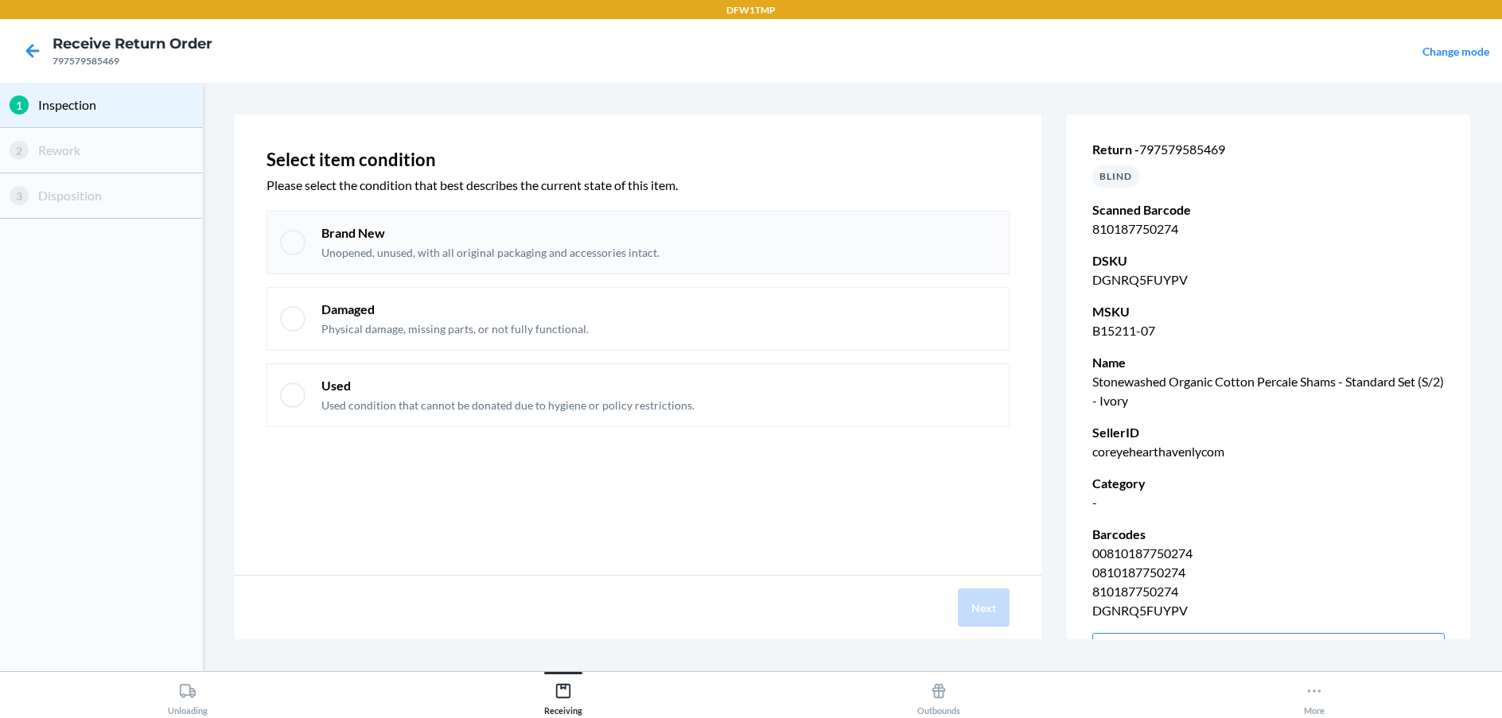
click at [277, 247] on div "Brand New Unopened, unused, with all original packaging and accessories intact." at bounding box center [637, 243] width 743 height 64
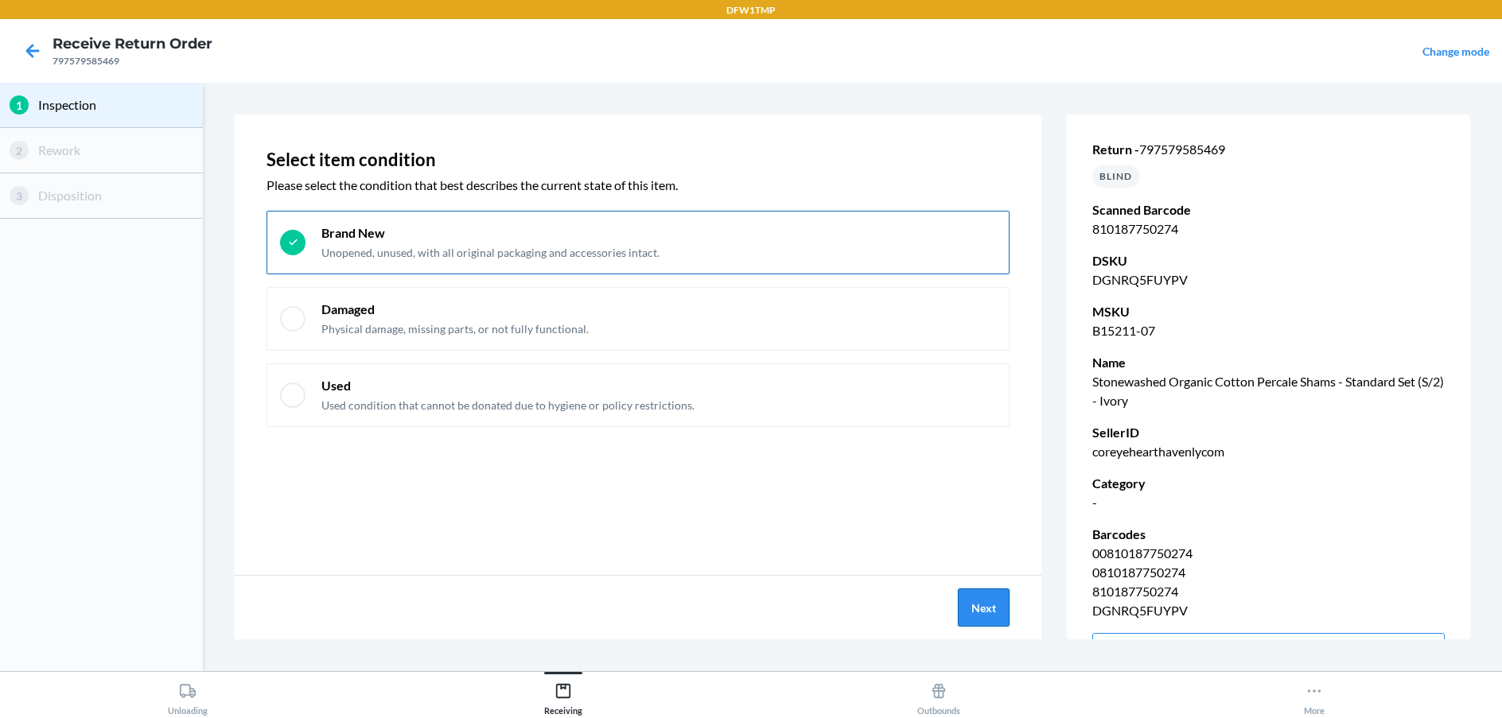
click at [994, 599] on button "Next" at bounding box center [984, 608] width 52 height 38
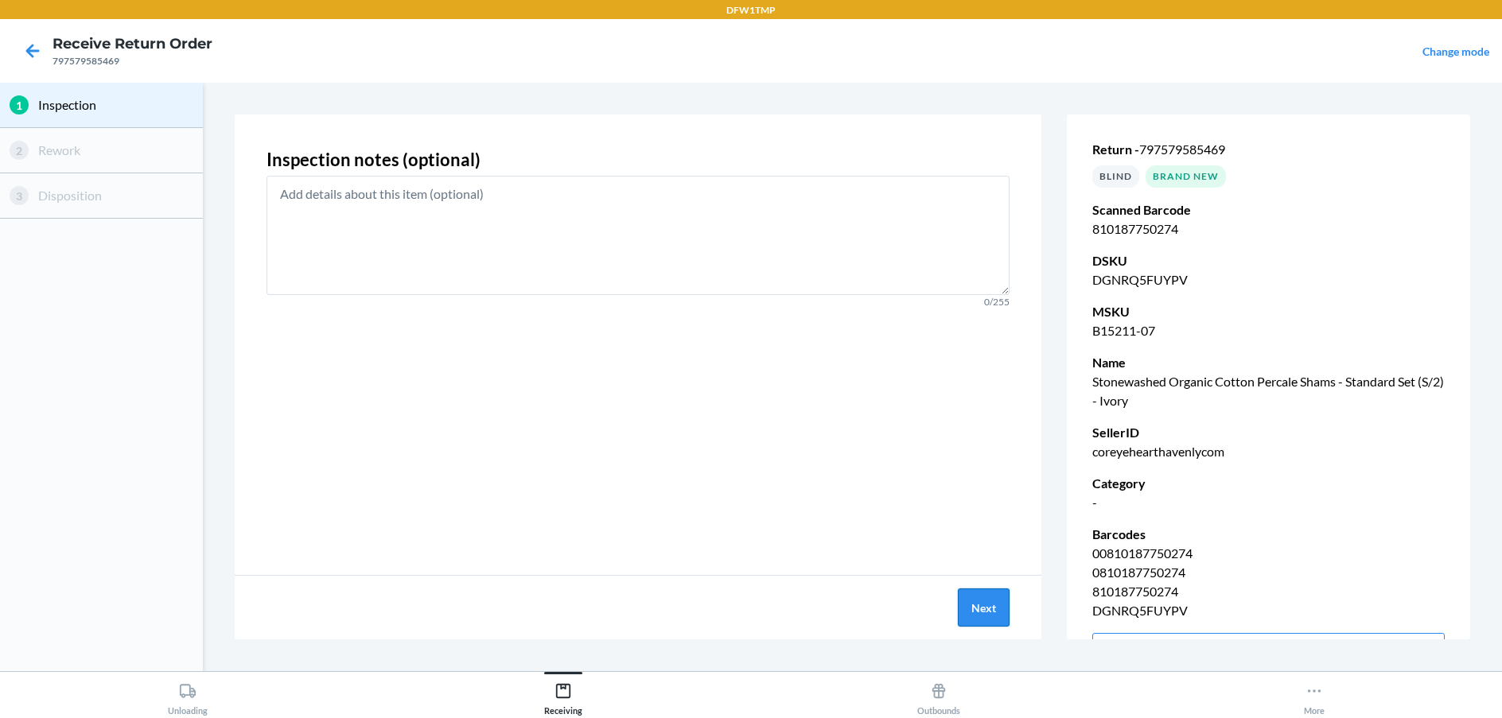
click at [995, 622] on button "Next" at bounding box center [984, 608] width 52 height 38
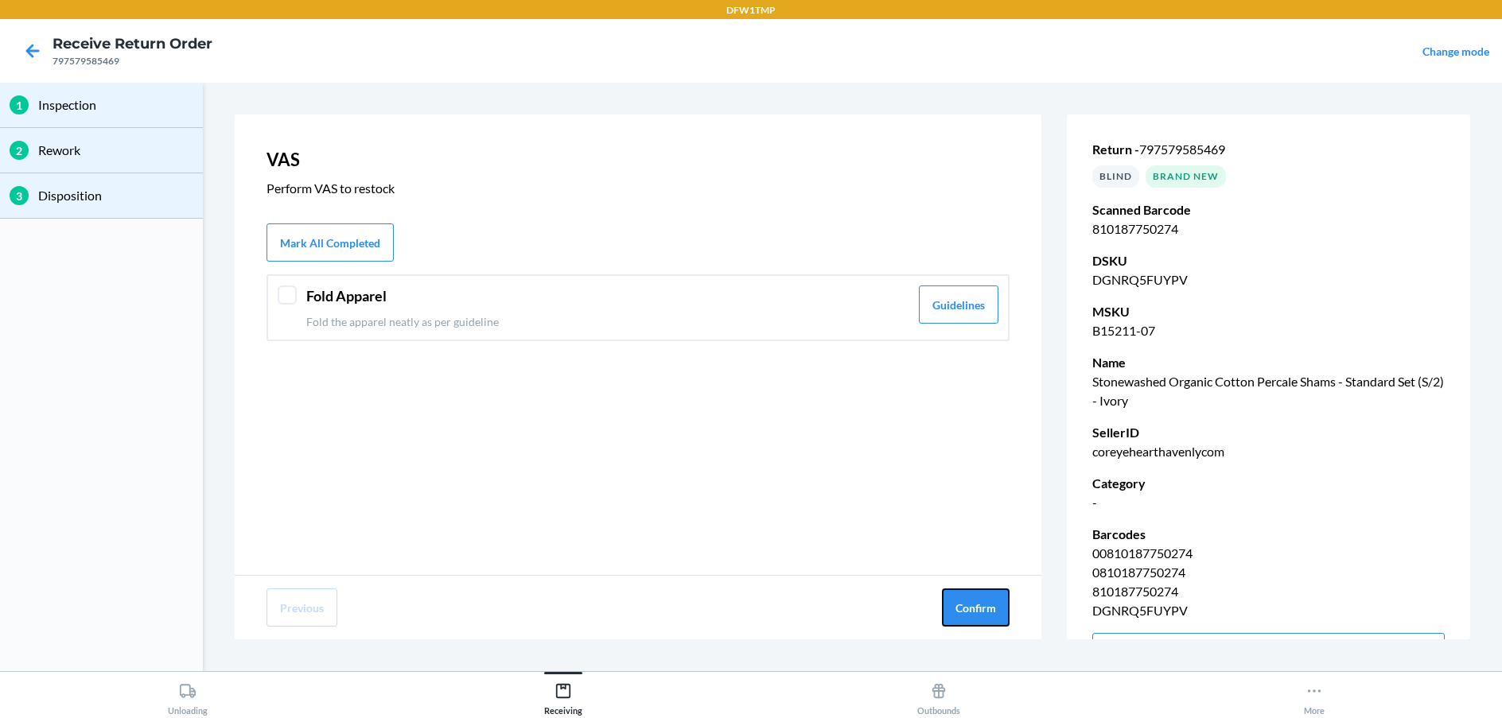
click at [995, 622] on button "Confirm" at bounding box center [976, 608] width 68 height 38
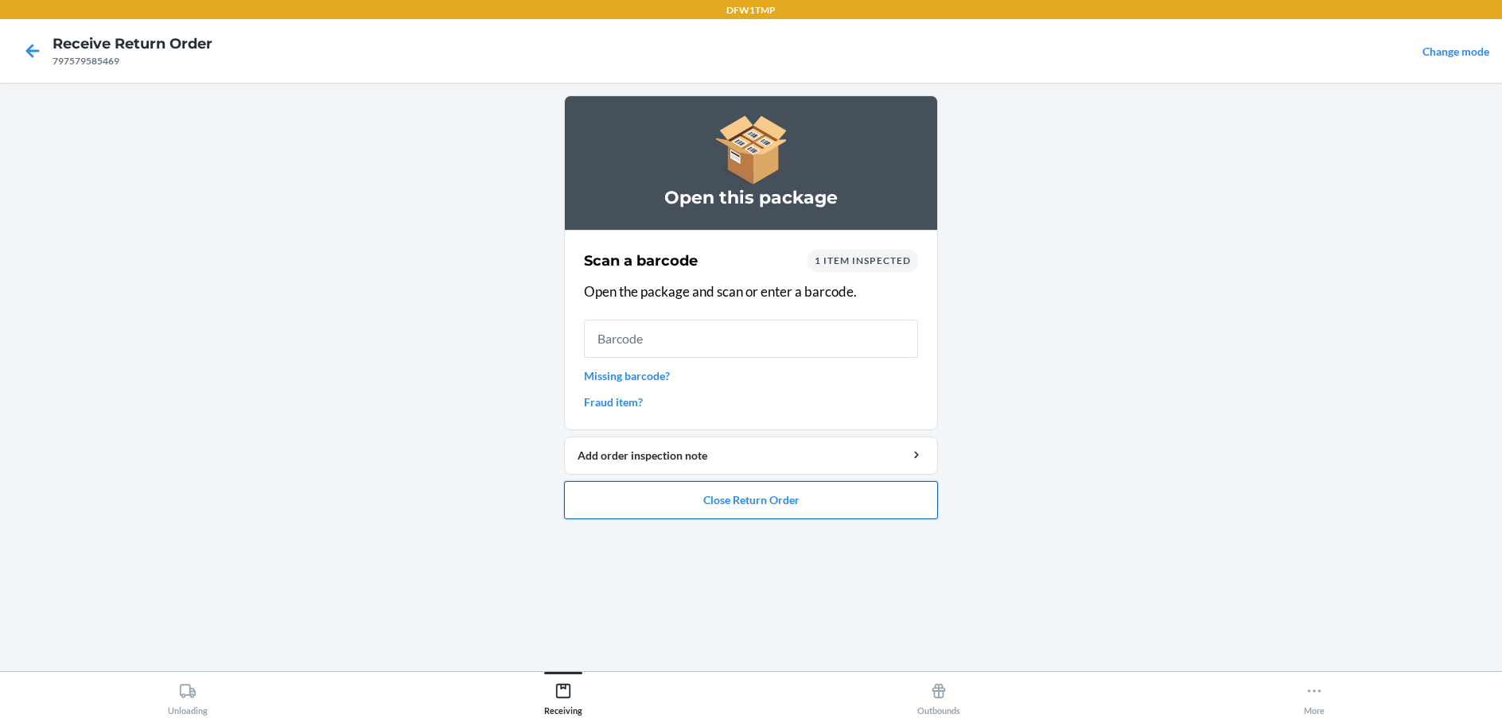
click at [736, 501] on button "Close Return Order" at bounding box center [751, 500] width 374 height 38
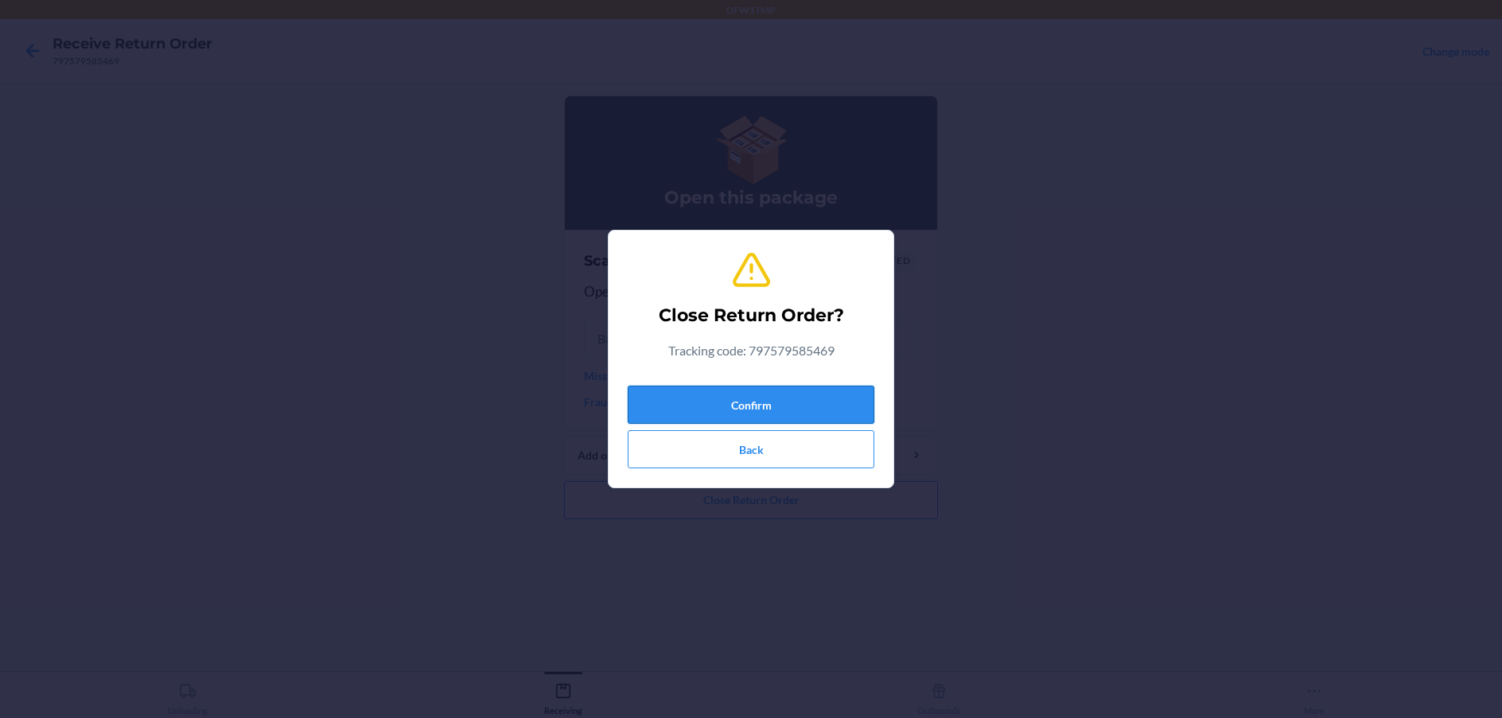
click at [780, 407] on button "Confirm" at bounding box center [751, 405] width 247 height 38
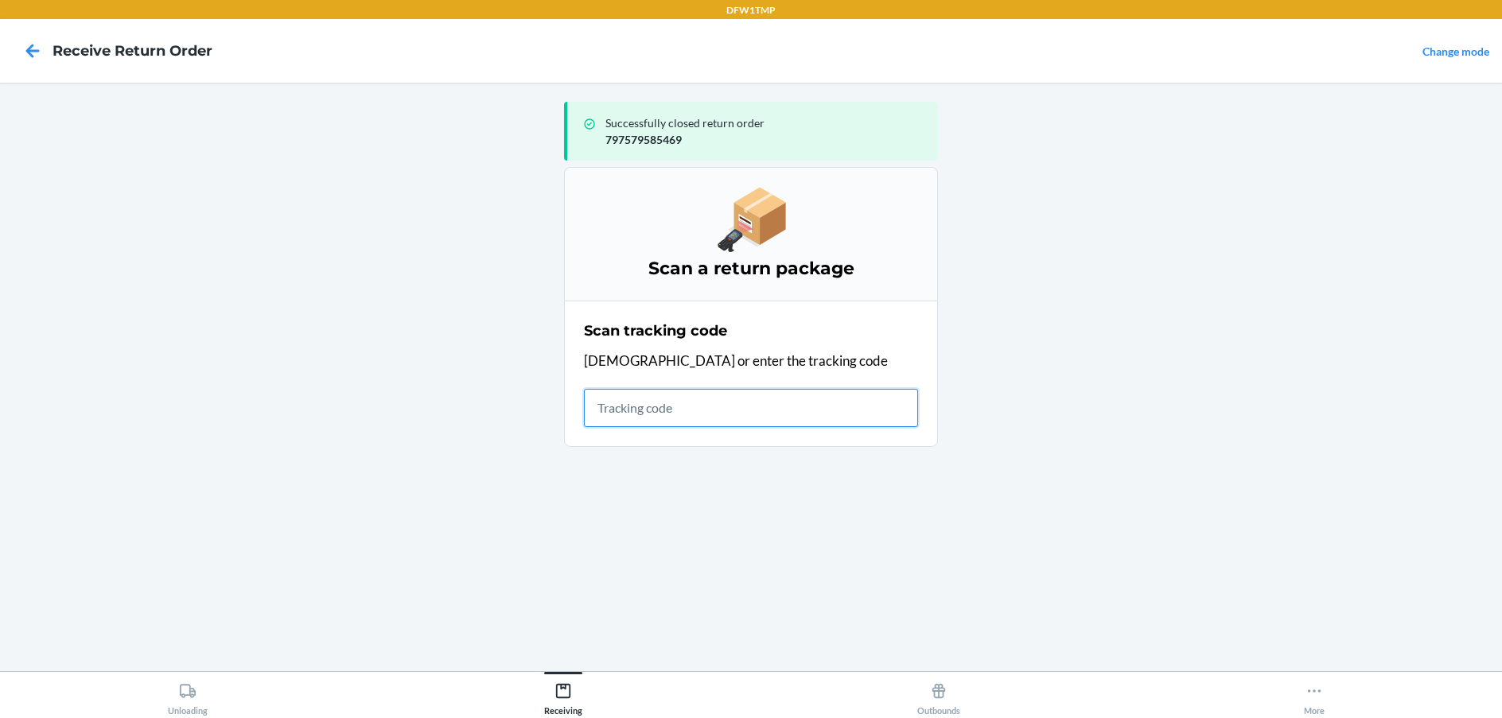
click at [607, 394] on input "text" at bounding box center [751, 408] width 334 height 38
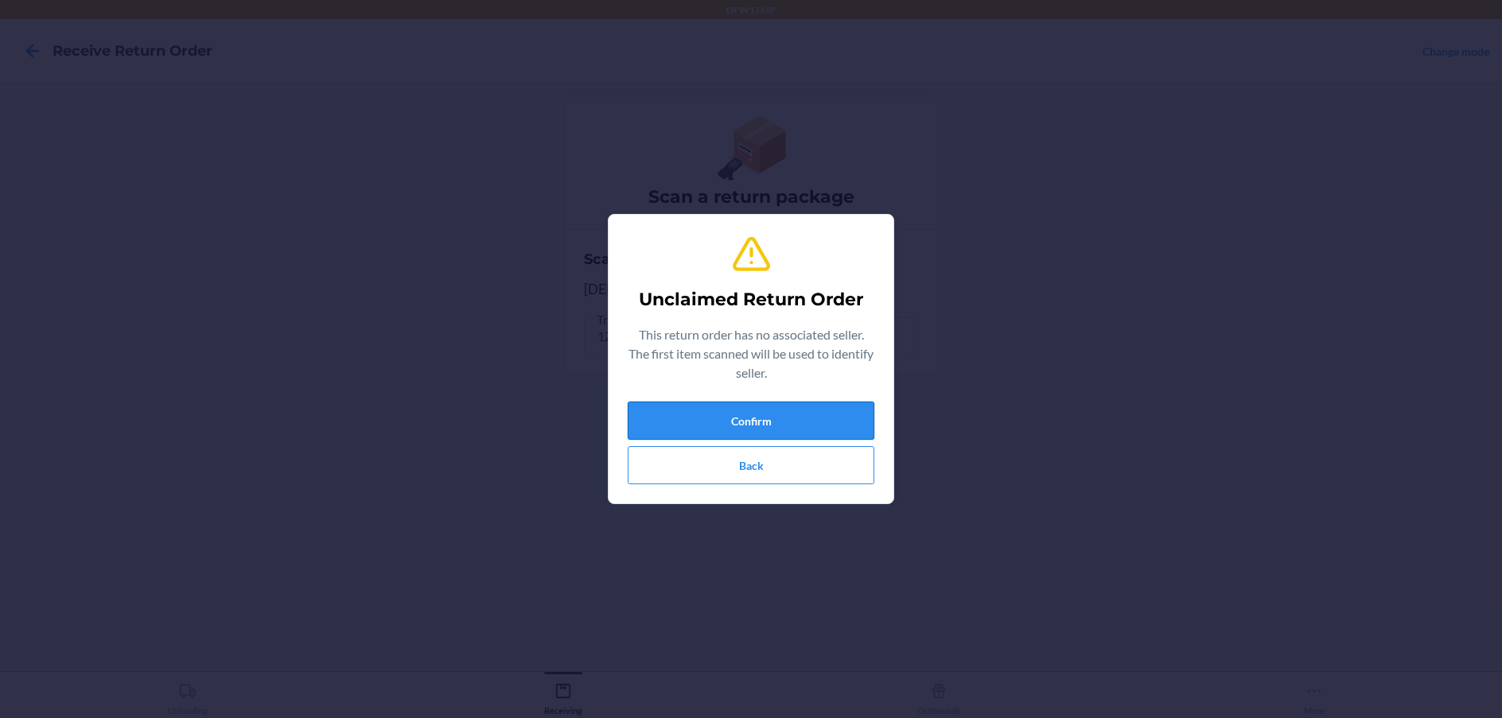
click at [757, 406] on button "Confirm" at bounding box center [751, 421] width 247 height 38
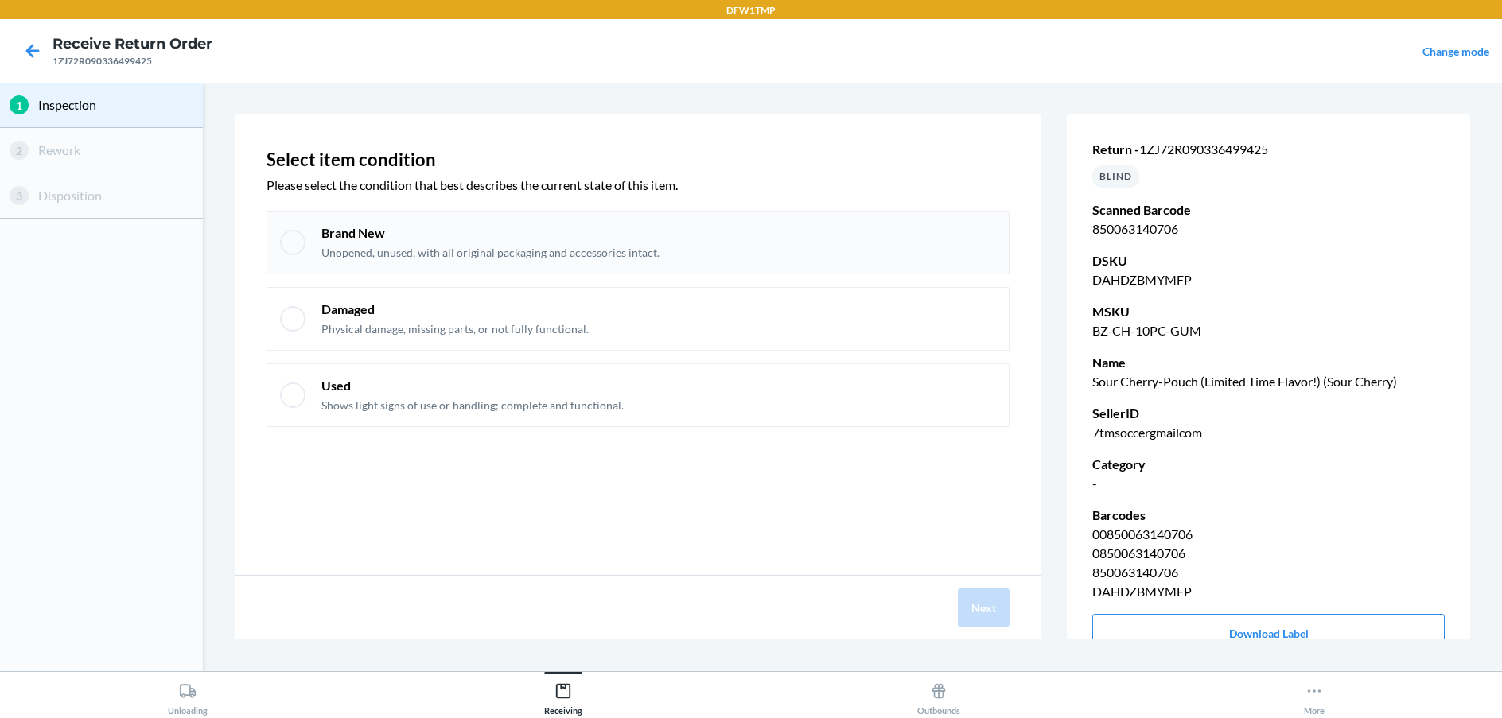
click at [288, 246] on div at bounding box center [292, 242] width 25 height 25
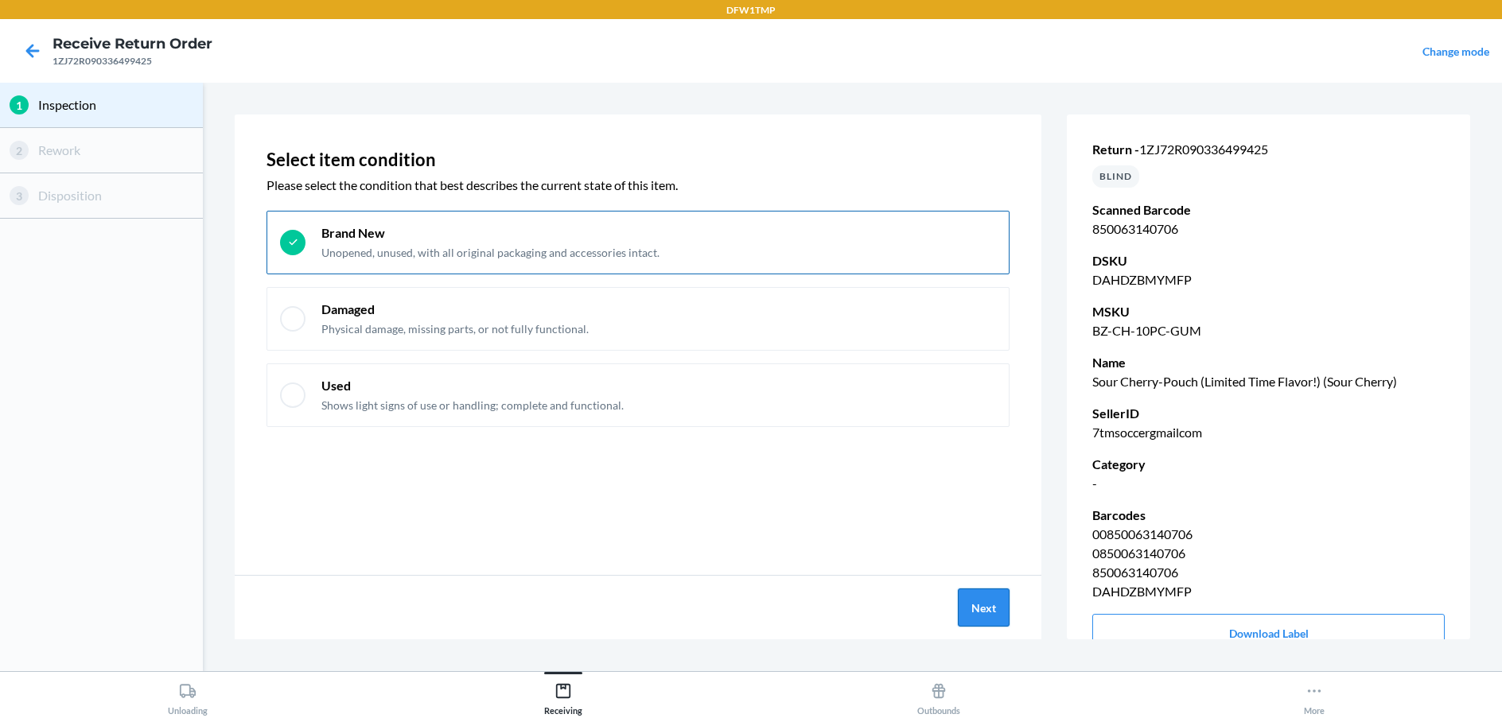
click at [993, 616] on button "Next" at bounding box center [984, 608] width 52 height 38
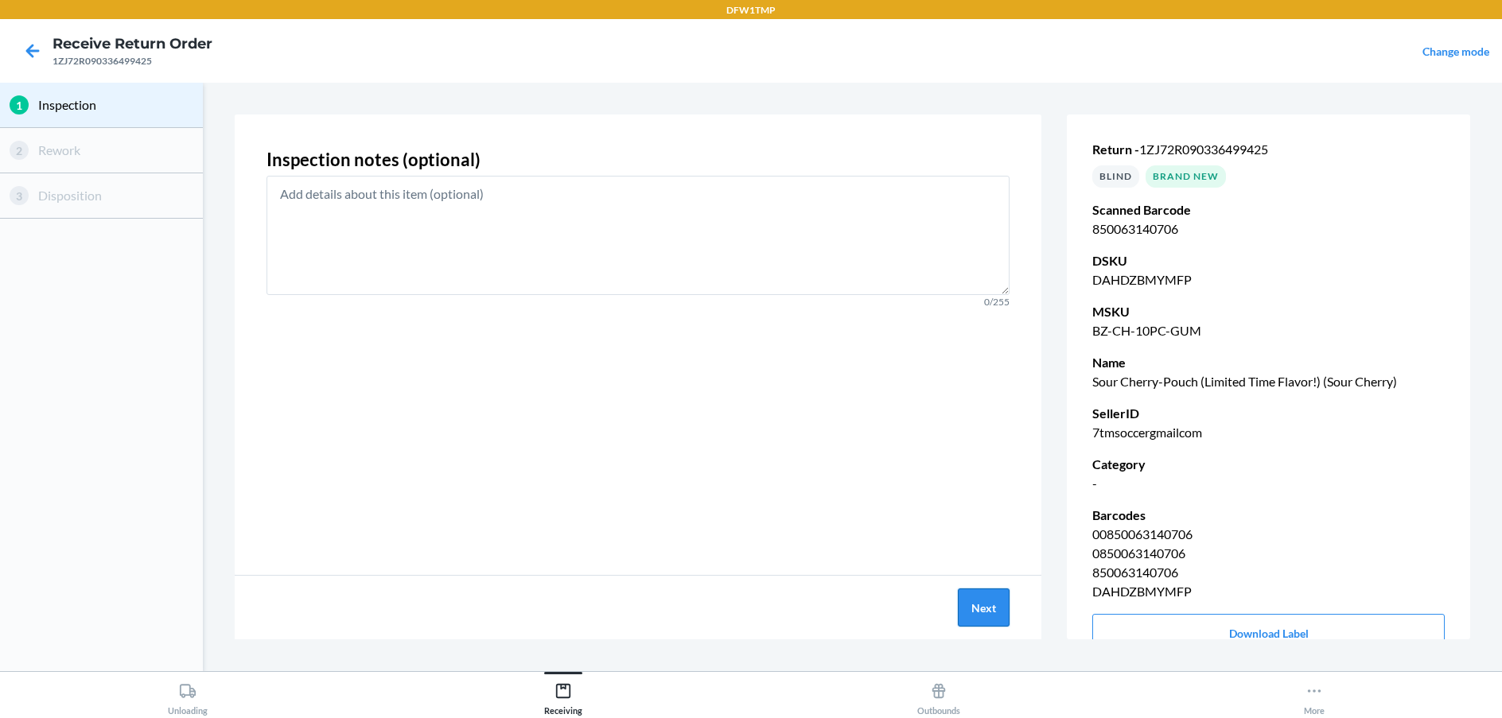
click at [994, 615] on button "Next" at bounding box center [984, 608] width 52 height 38
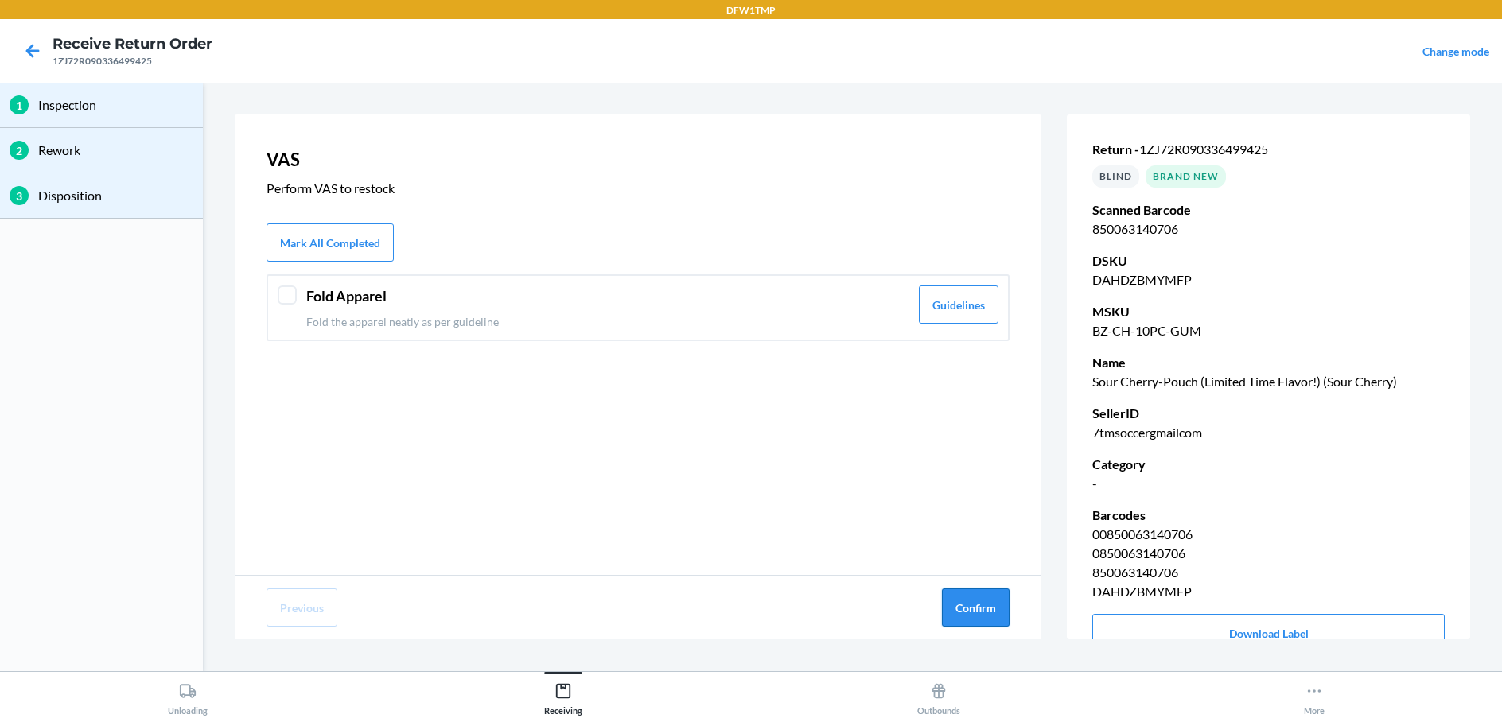
click at [996, 614] on button "Confirm" at bounding box center [976, 608] width 68 height 38
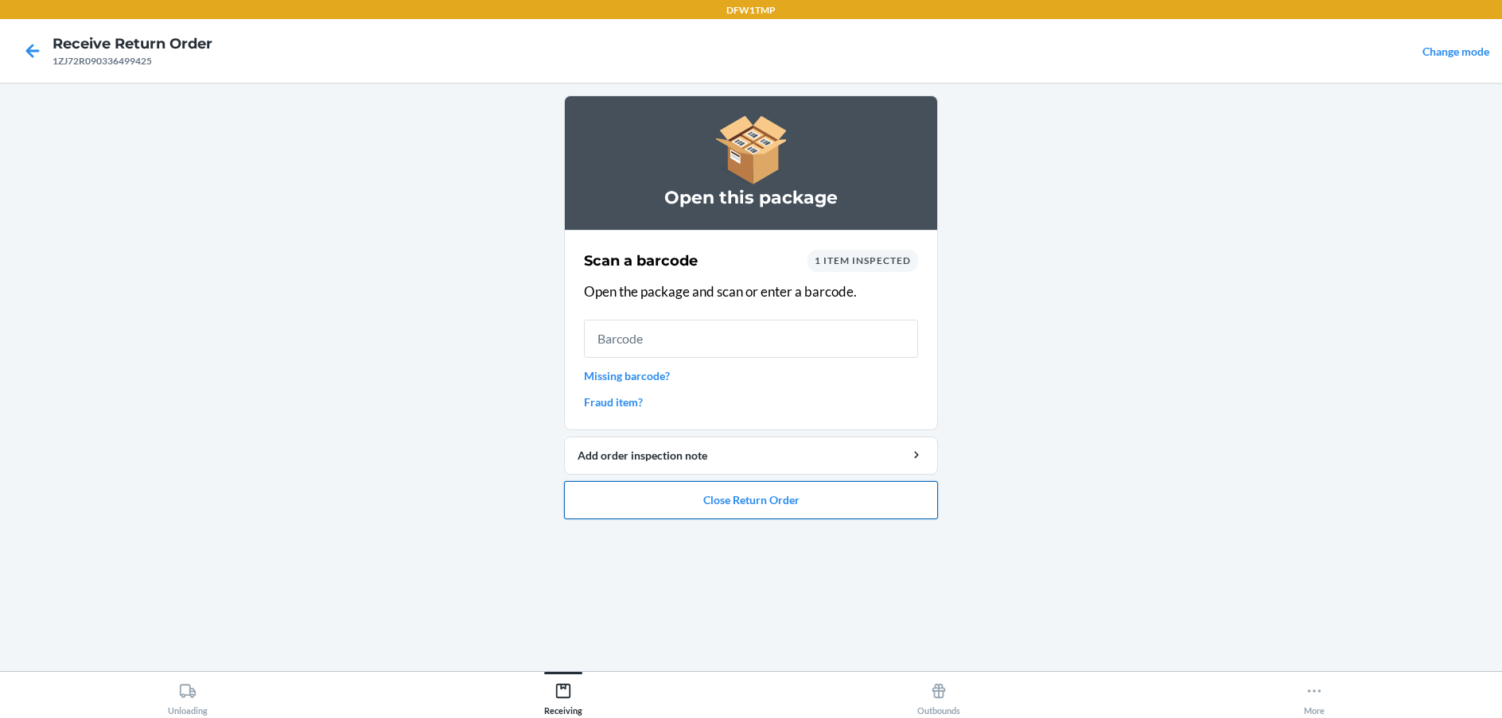
click at [690, 499] on button "Close Return Order" at bounding box center [751, 500] width 374 height 38
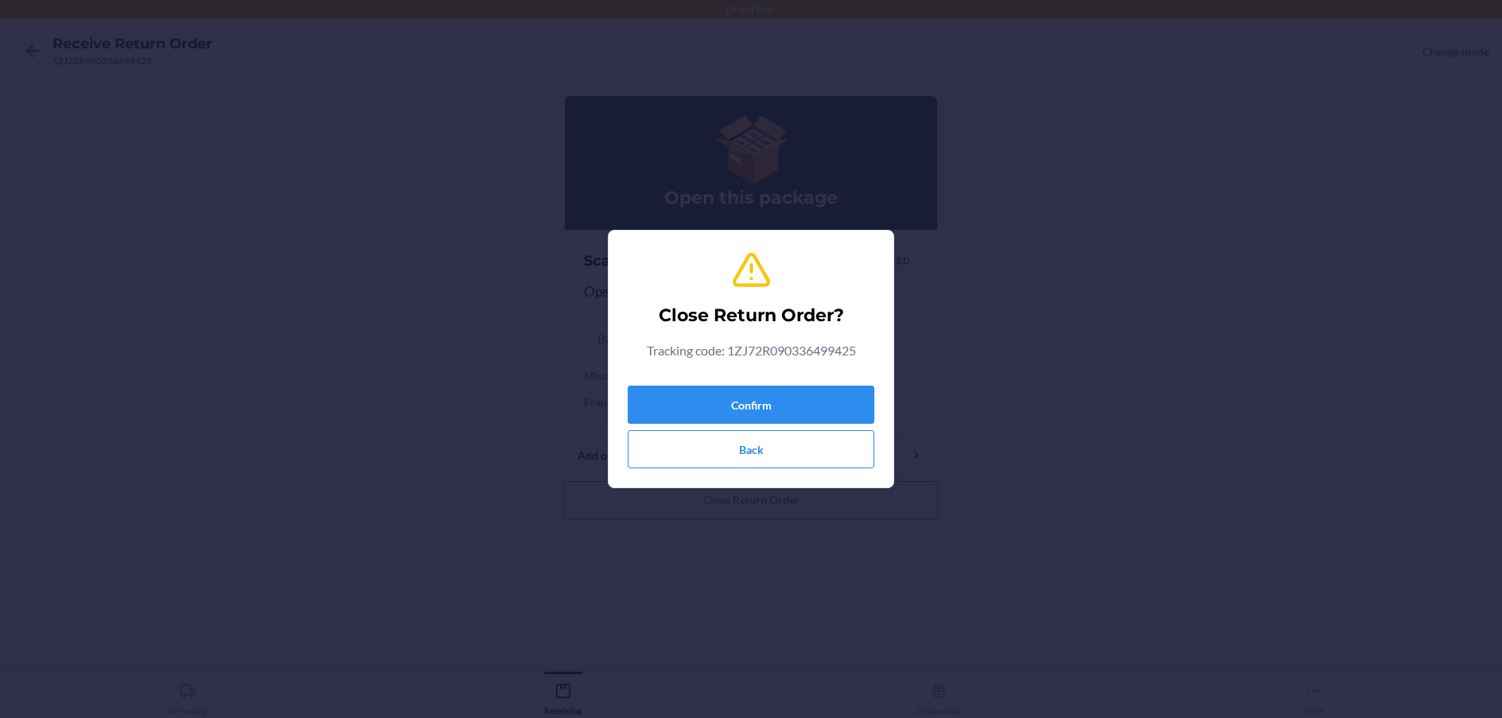
click at [719, 426] on div "Confirm Back" at bounding box center [751, 423] width 247 height 89
click at [727, 404] on button "Confirm" at bounding box center [751, 405] width 247 height 38
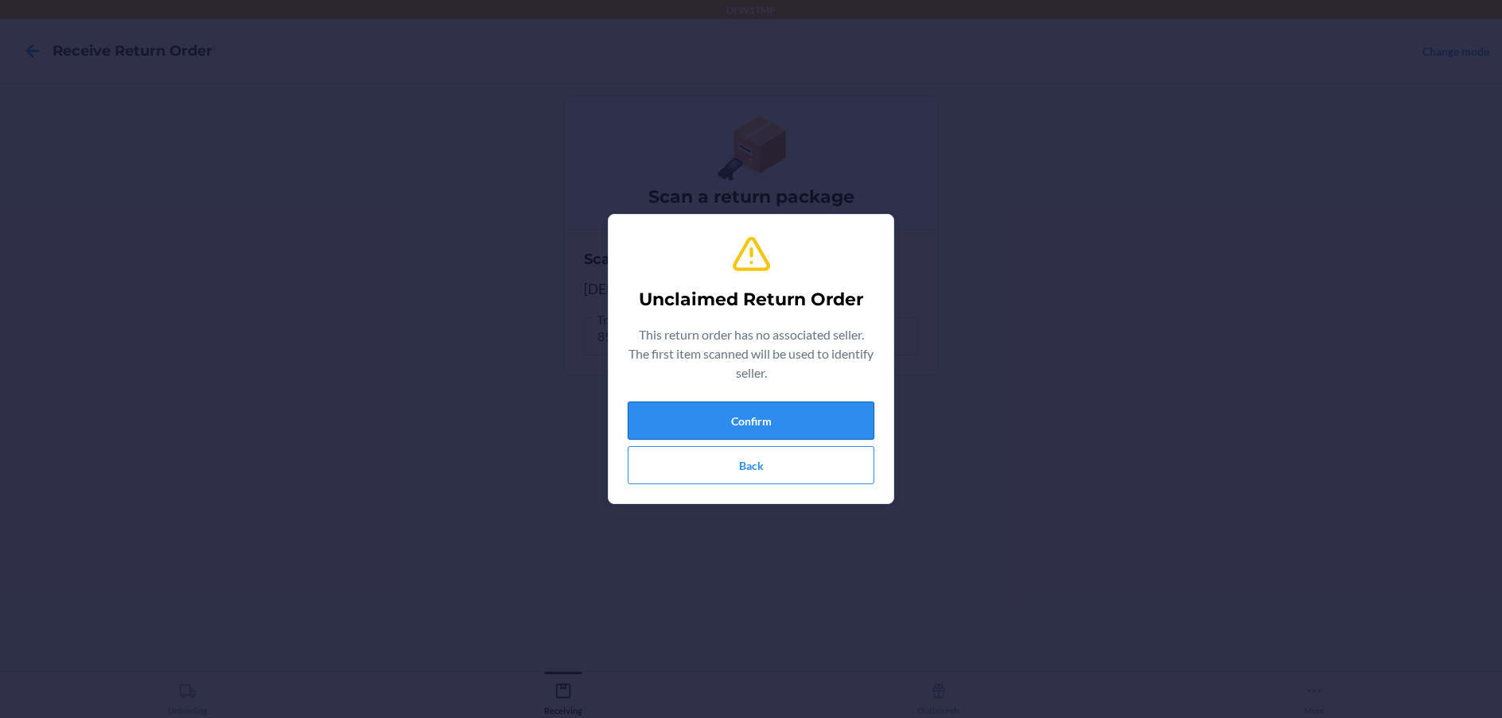
click at [741, 407] on button "Confirm" at bounding box center [751, 421] width 247 height 38
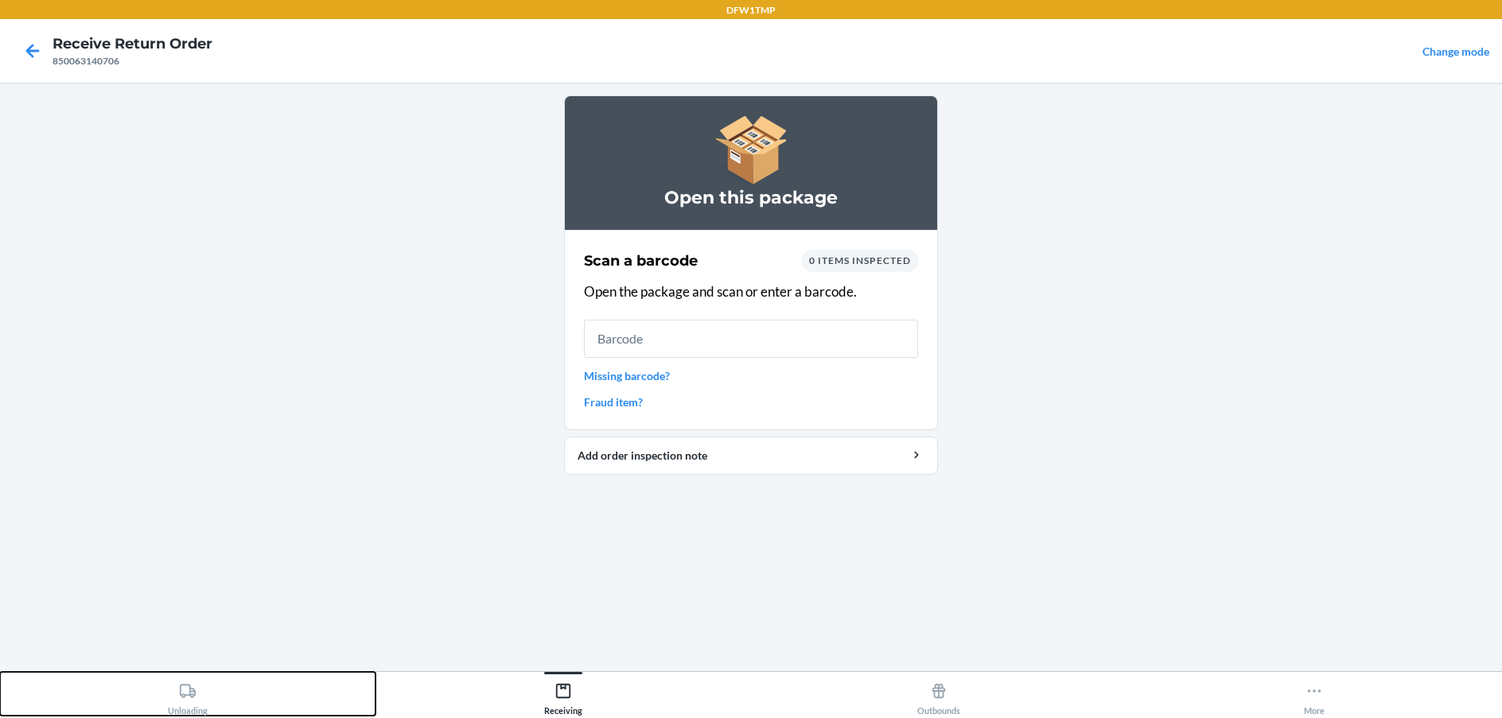
click at [163, 692] on button "Unloading" at bounding box center [187, 694] width 375 height 44
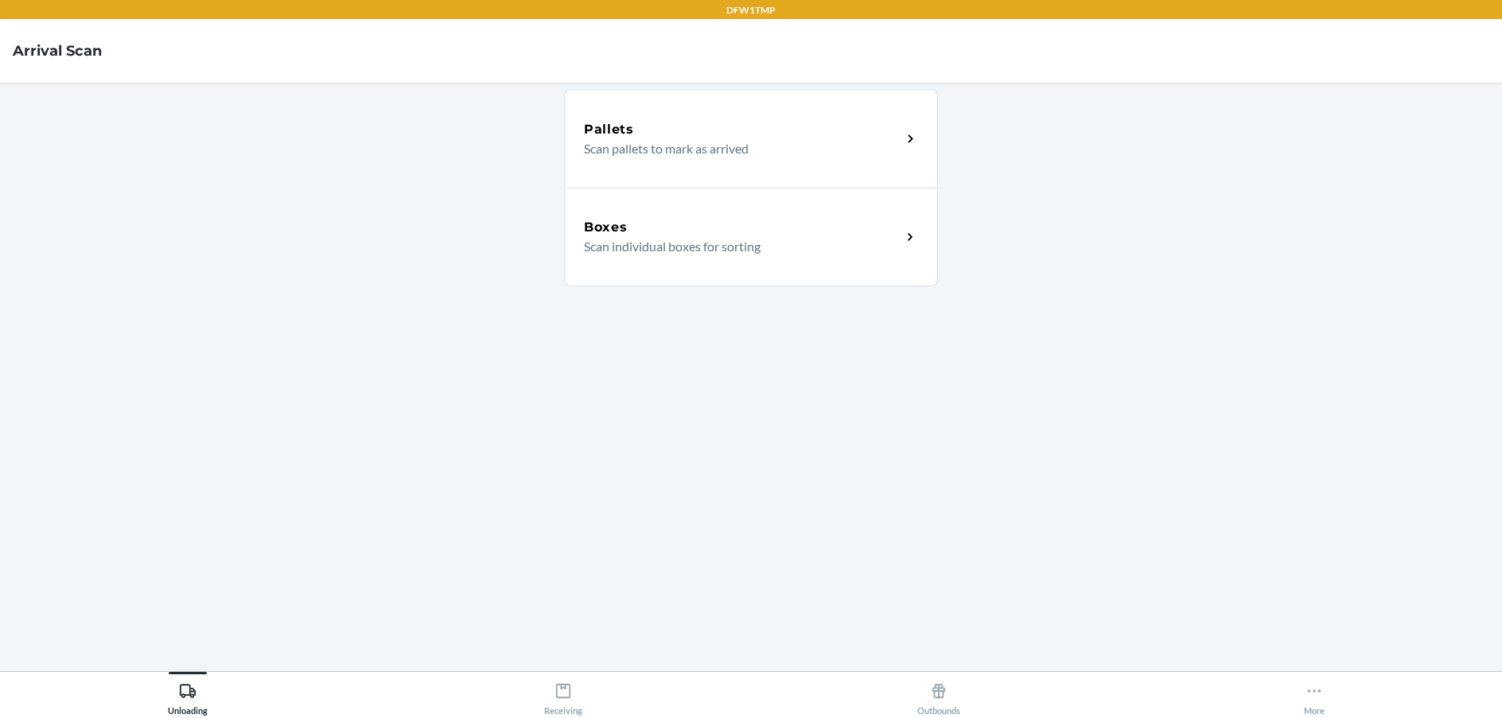
click at [865, 271] on div "Boxes Scan individual boxes for sorting" at bounding box center [751, 237] width 374 height 99
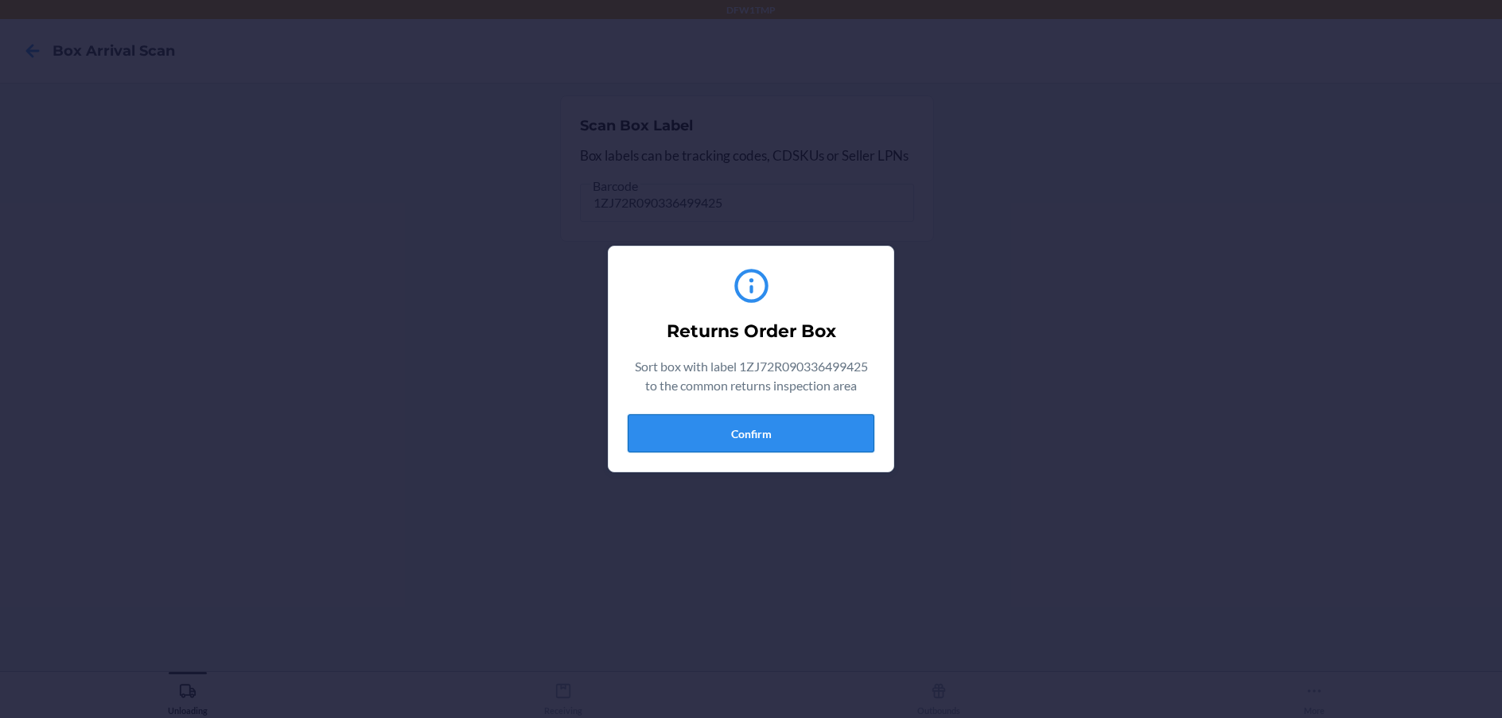
click at [776, 424] on button "Confirm" at bounding box center [751, 433] width 247 height 38
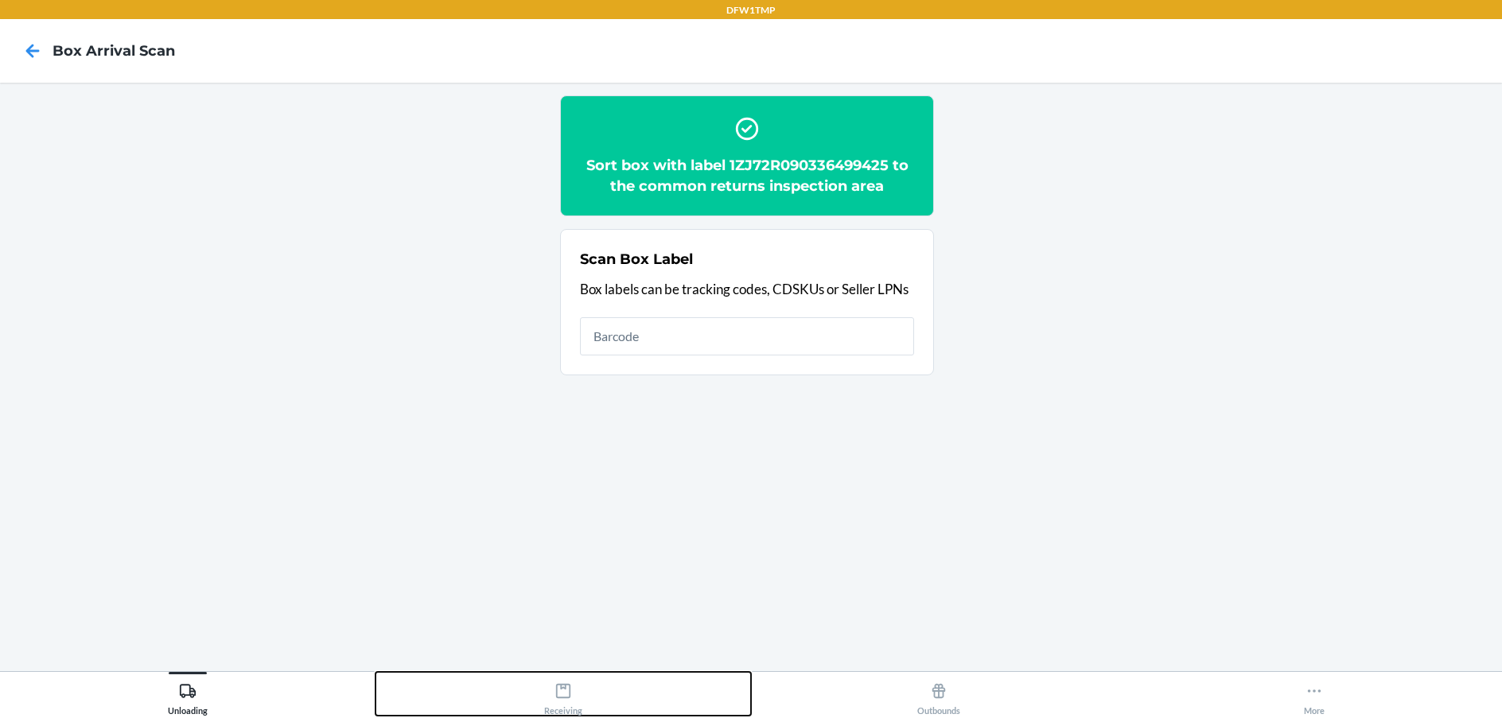
click at [559, 685] on icon at bounding box center [562, 690] width 17 height 17
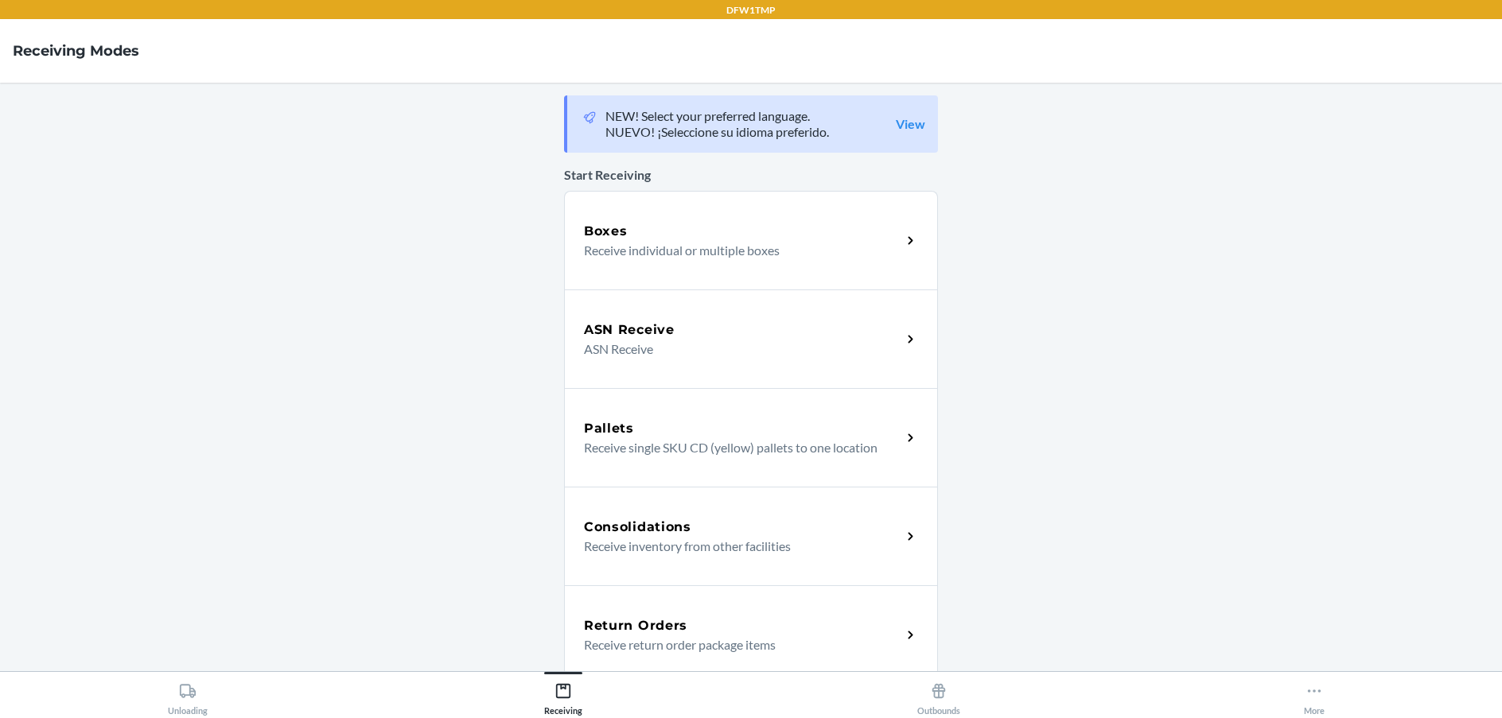
click at [639, 622] on h5 "Return Orders" at bounding box center [635, 625] width 103 height 19
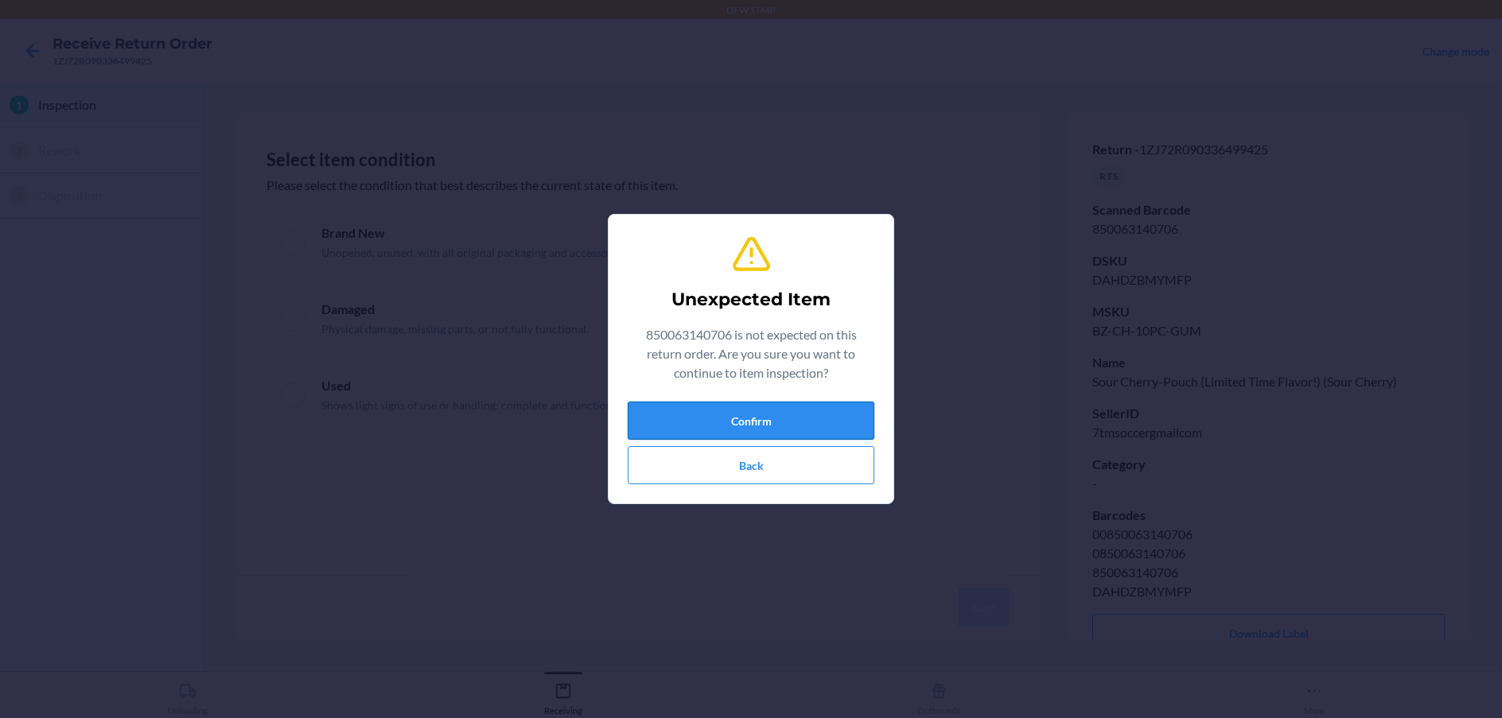
click at [816, 421] on button "Confirm" at bounding box center [751, 421] width 247 height 38
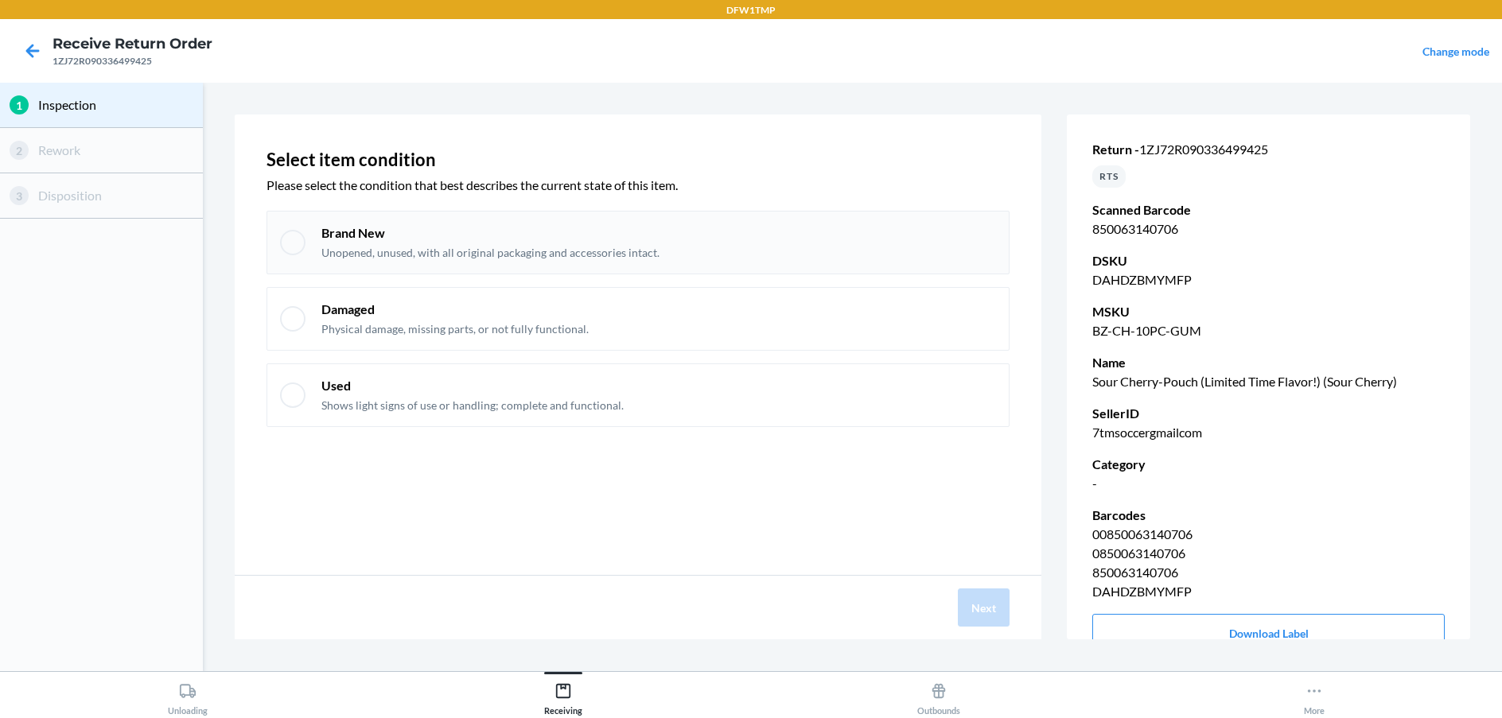
click at [295, 243] on div at bounding box center [292, 242] width 25 height 25
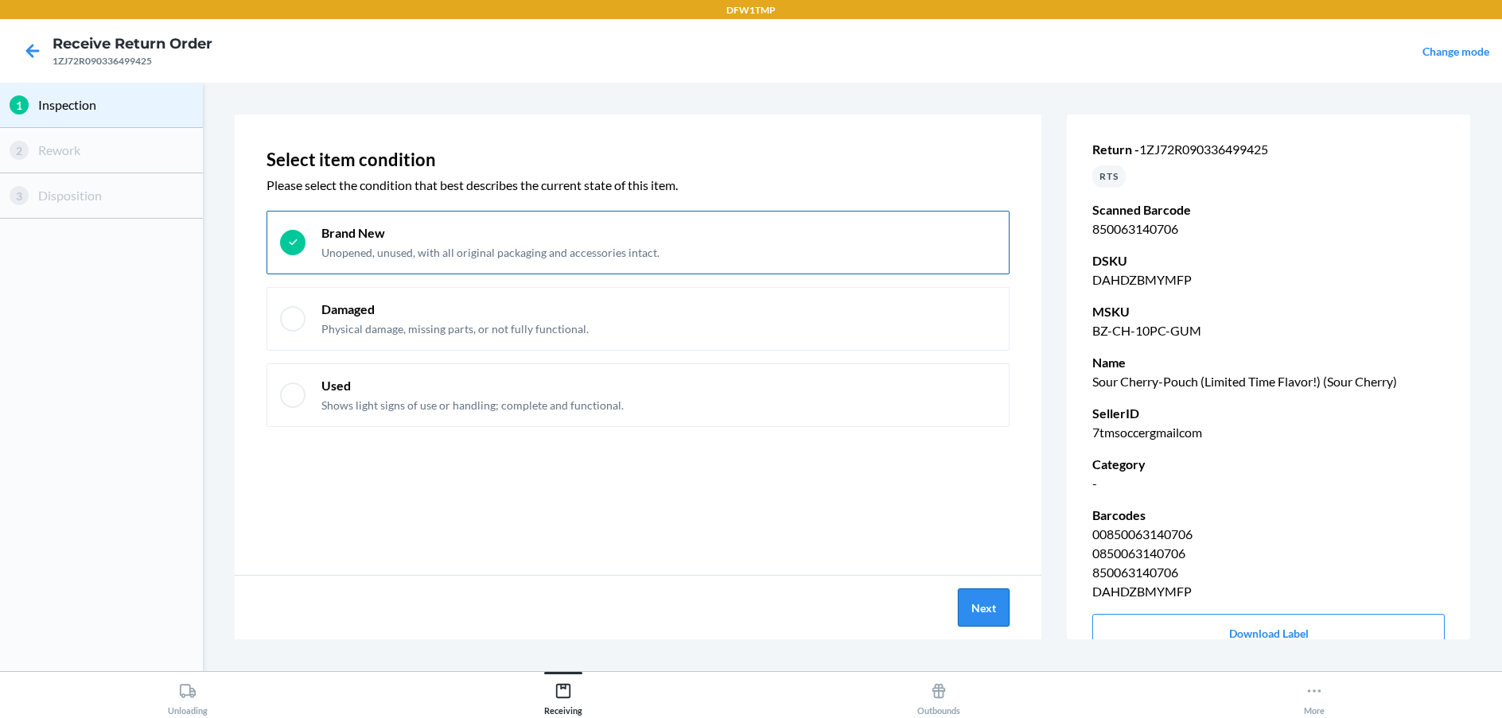
click at [978, 614] on button "Next" at bounding box center [984, 608] width 52 height 38
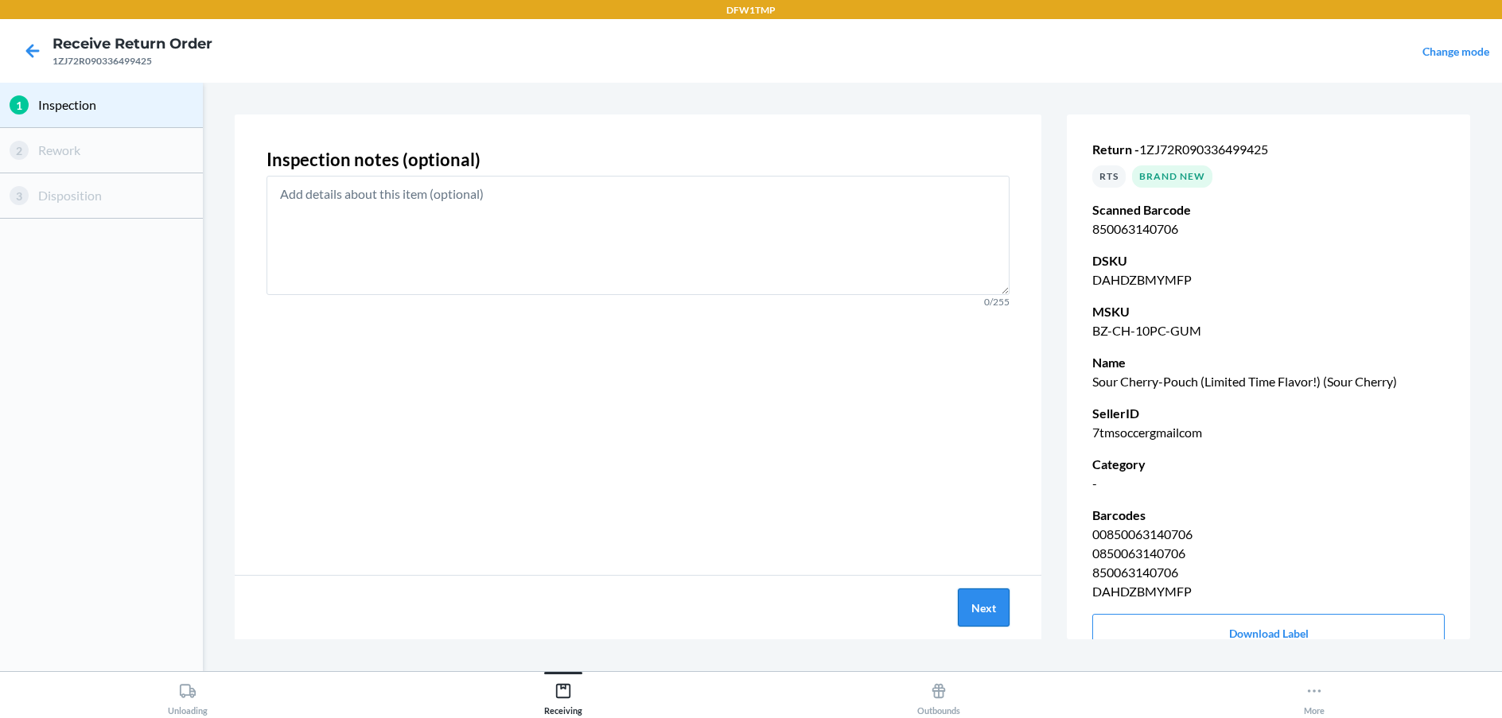
click at [978, 614] on button "Next" at bounding box center [984, 608] width 52 height 38
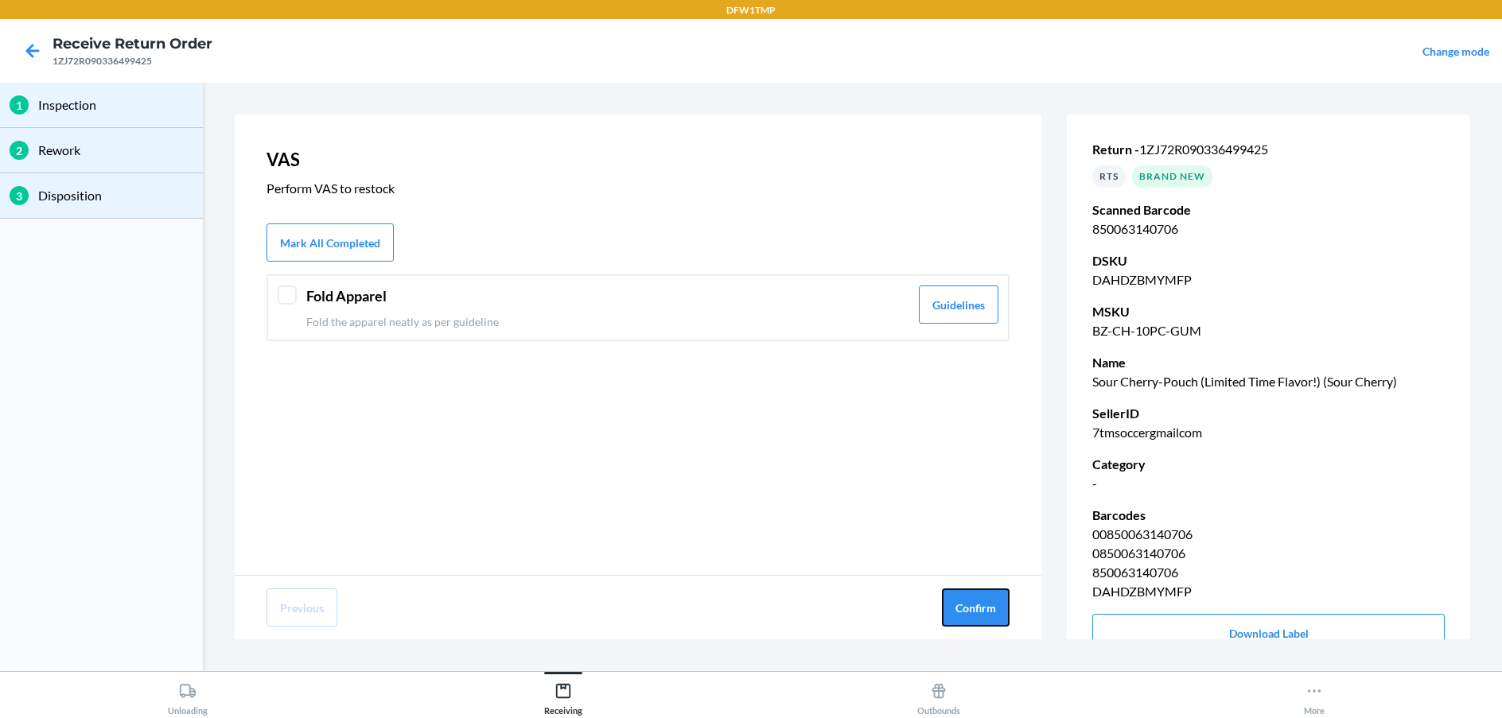
click at [978, 614] on button "Confirm" at bounding box center [976, 608] width 68 height 38
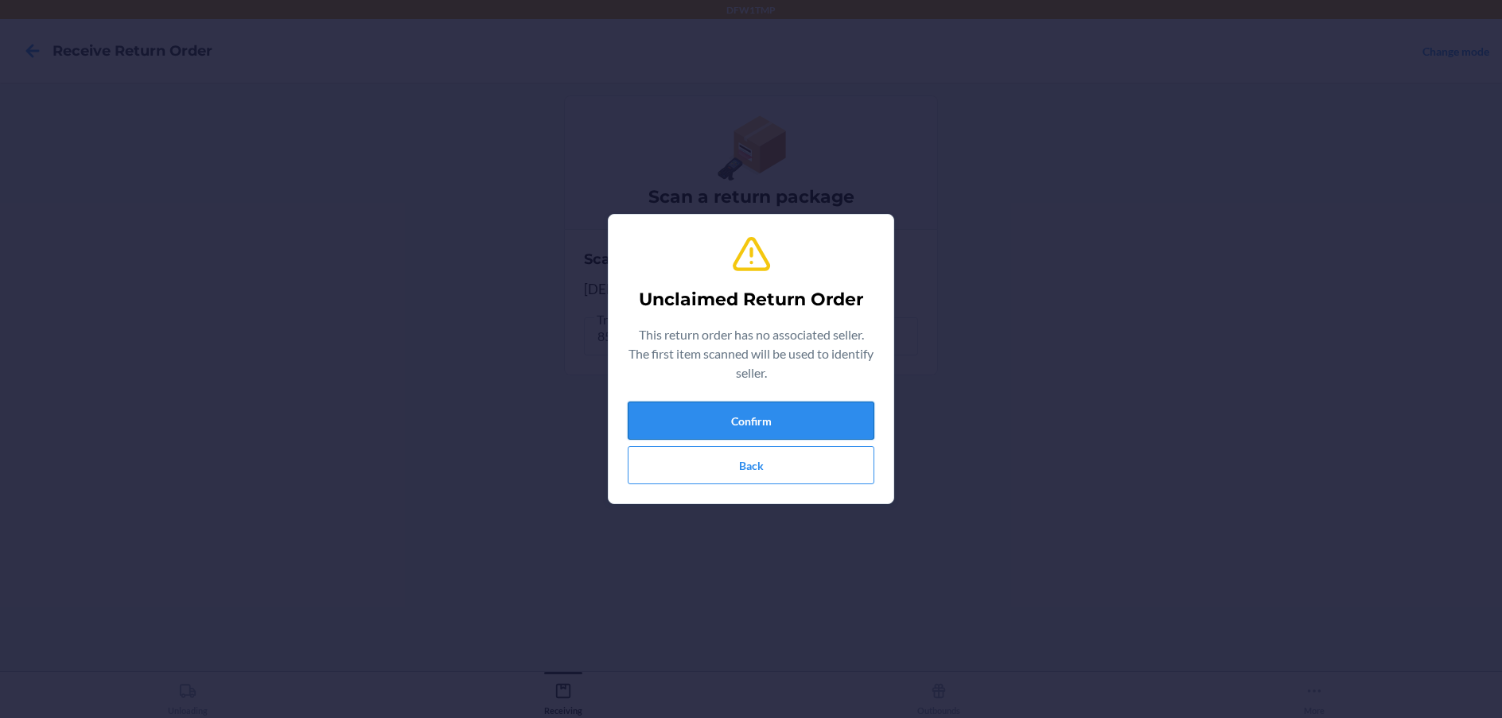
click at [737, 402] on button "Confirm" at bounding box center [751, 421] width 247 height 38
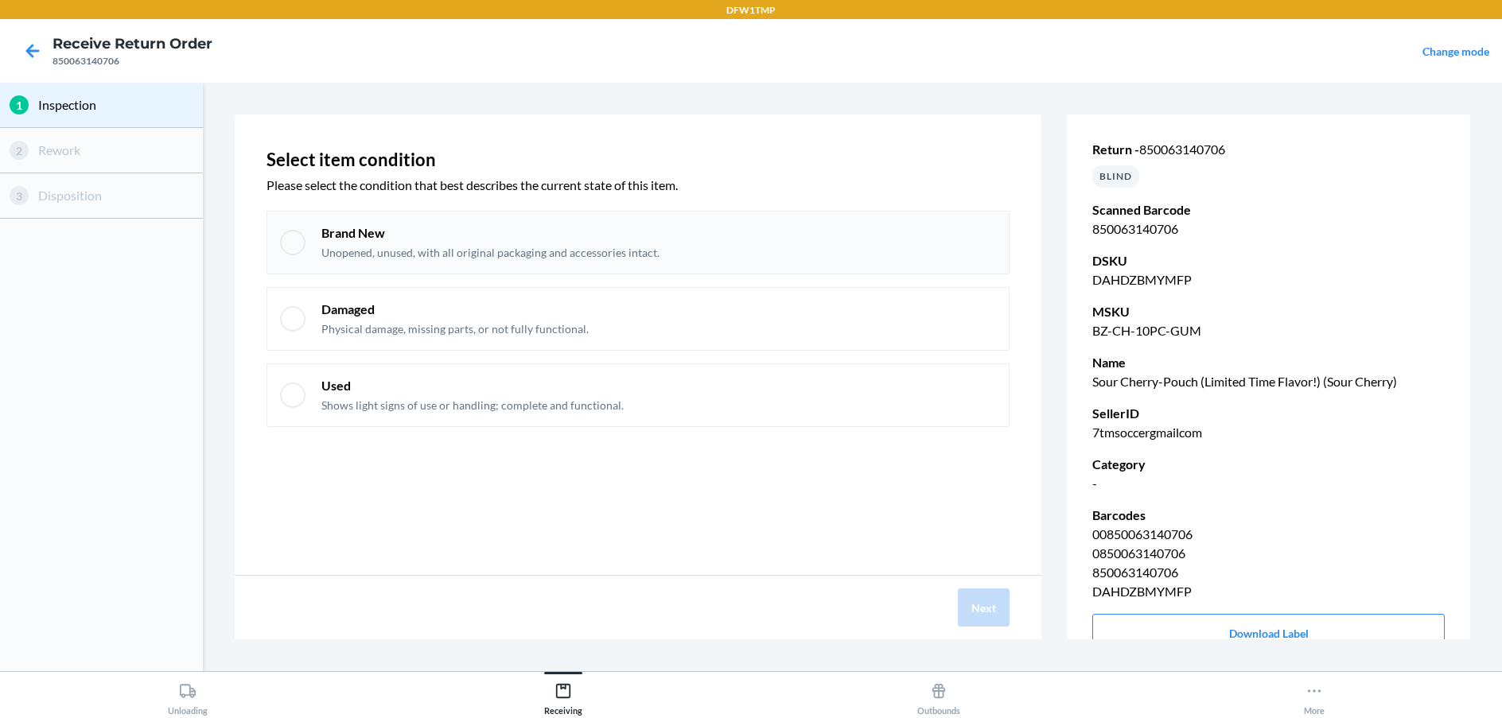
drag, startPoint x: 272, startPoint y: 225, endPoint x: 281, endPoint y: 239, distance: 16.8
click at [280, 238] on div "Brand New Unopened, unused, with all original packaging and accessories intact." at bounding box center [637, 243] width 743 height 64
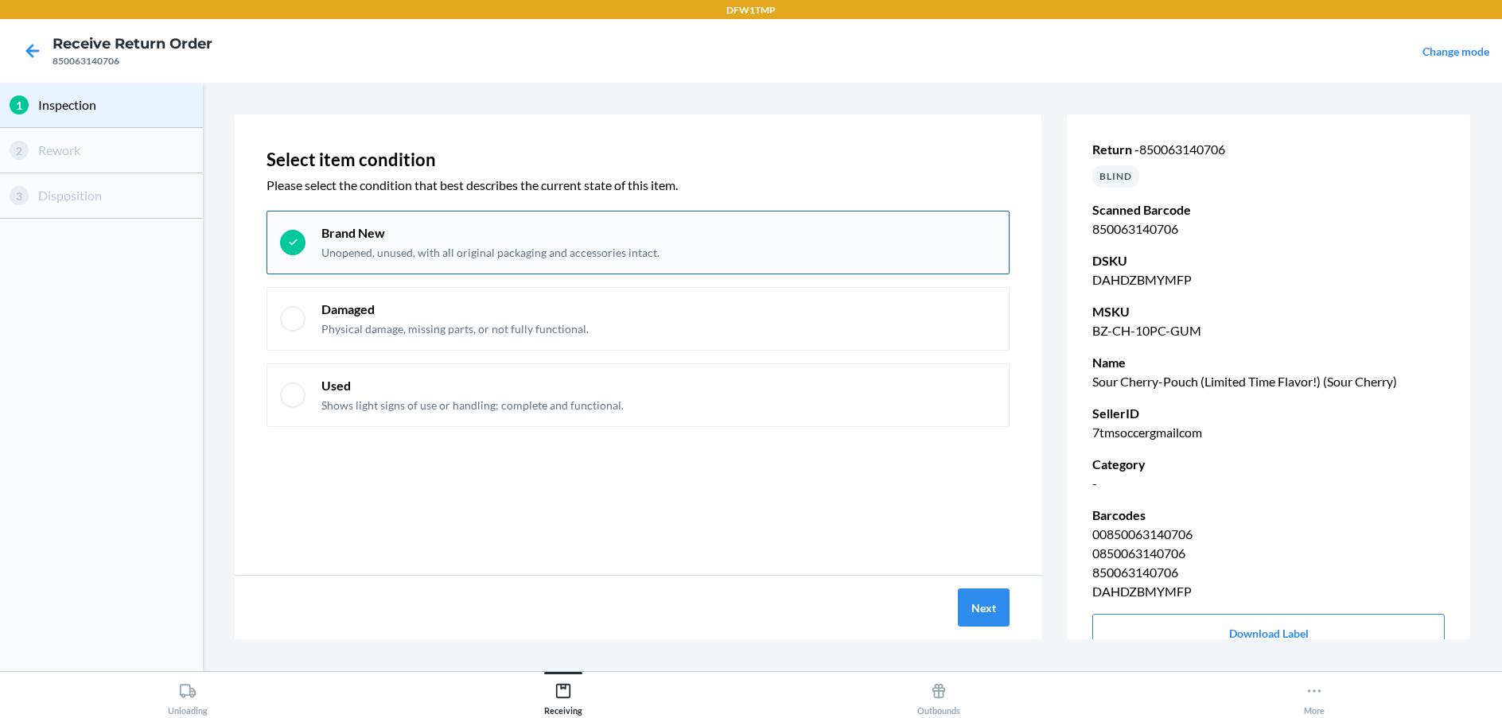
drag, startPoint x: 282, startPoint y: 246, endPoint x: 290, endPoint y: 243, distance: 9.3
click at [282, 246] on div at bounding box center [292, 242] width 25 height 25
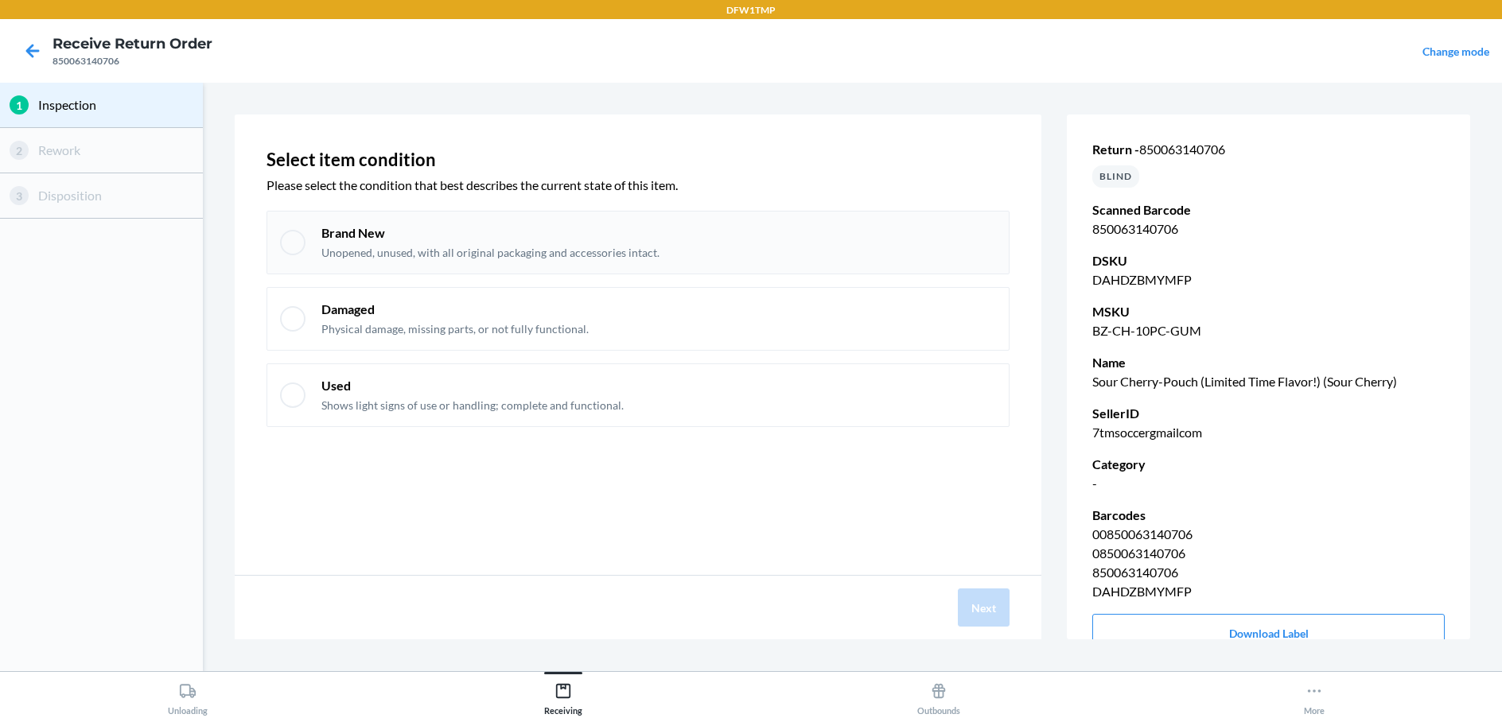
click at [296, 246] on div at bounding box center [292, 242] width 25 height 25
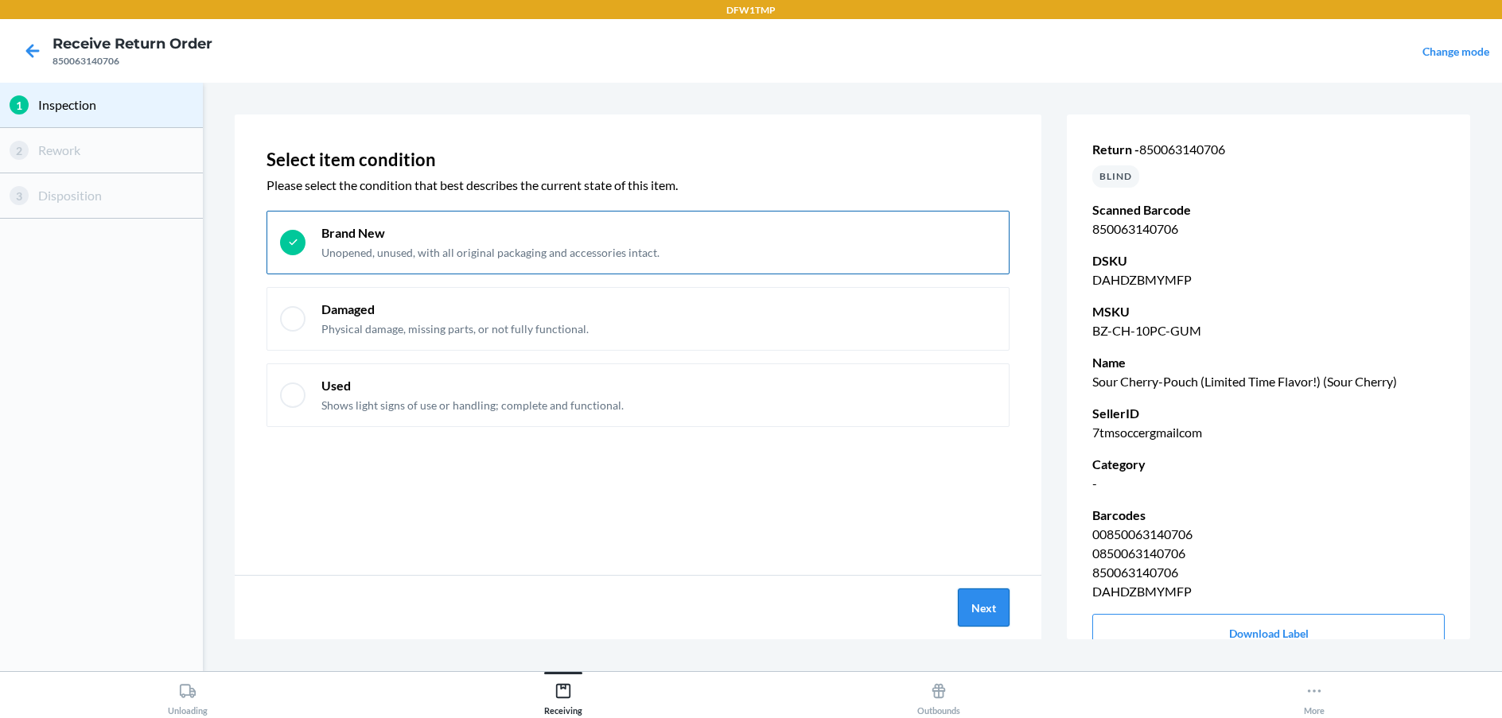
click at [1001, 615] on button "Next" at bounding box center [984, 608] width 52 height 38
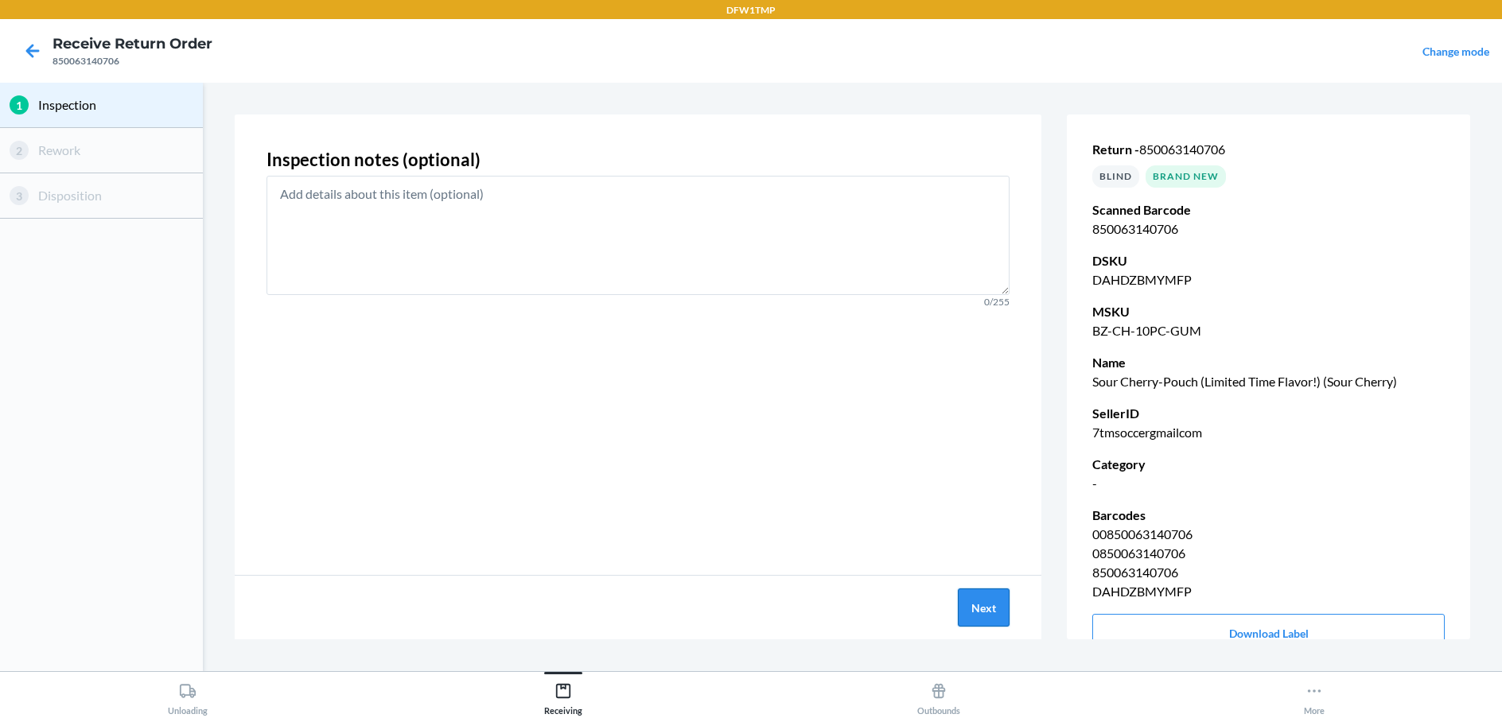
click at [1001, 616] on button "Next" at bounding box center [984, 608] width 52 height 38
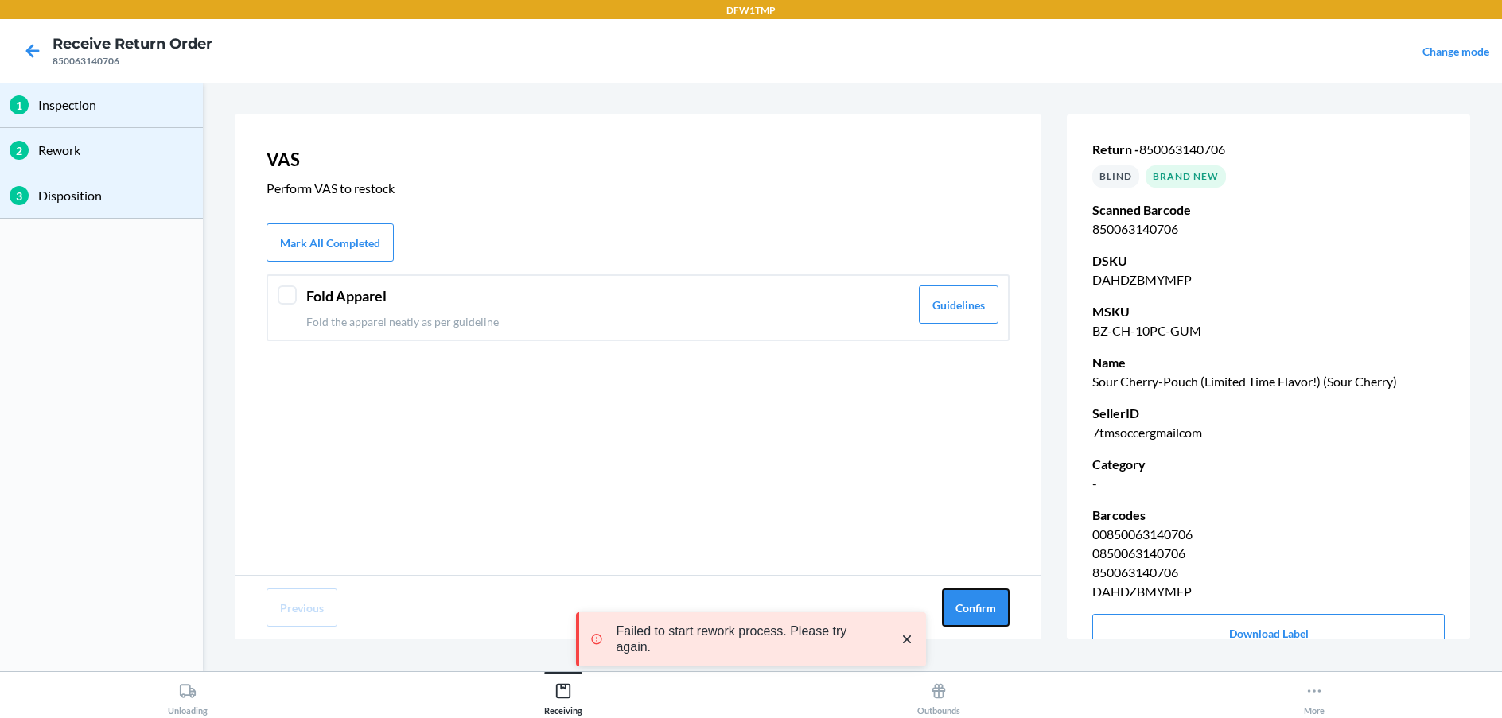
click at [1001, 616] on button "Confirm" at bounding box center [976, 608] width 68 height 38
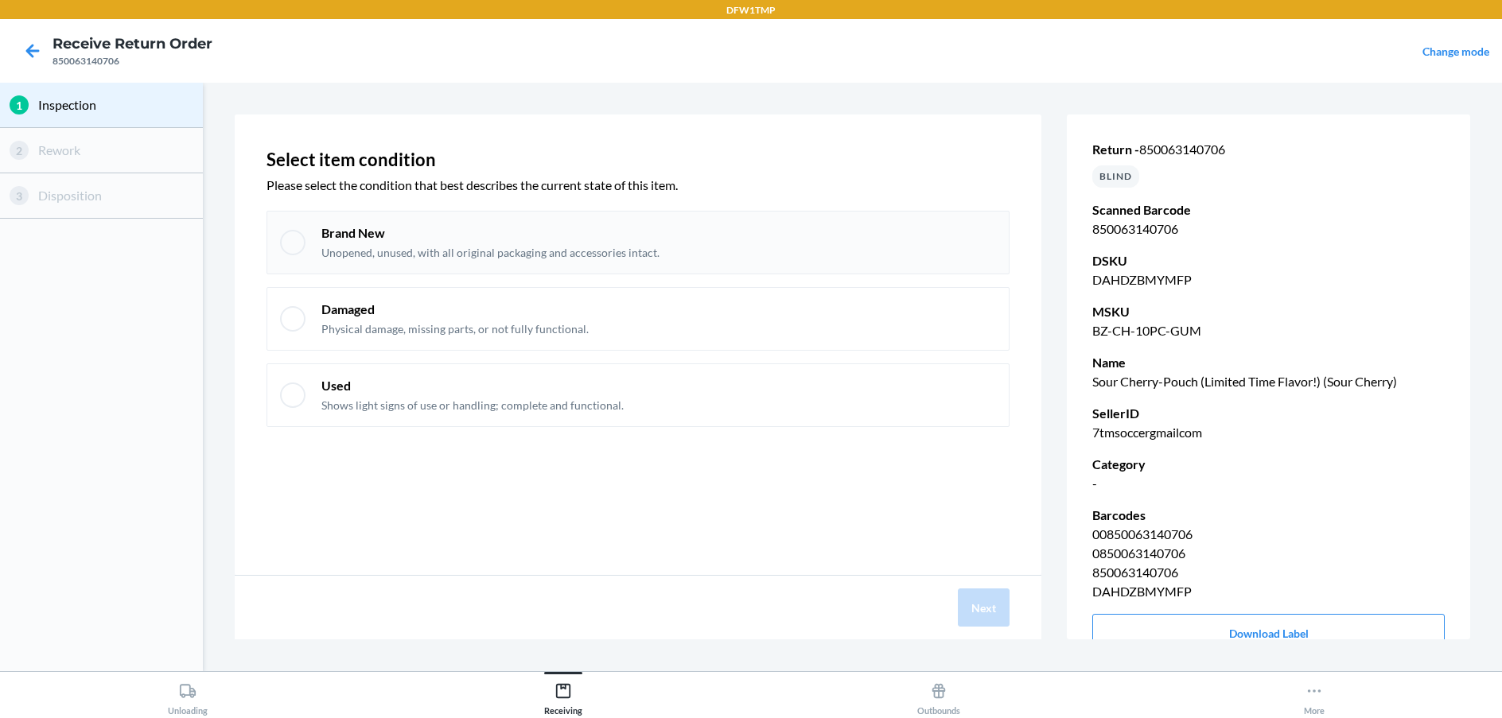
click at [289, 252] on div at bounding box center [292, 242] width 25 height 25
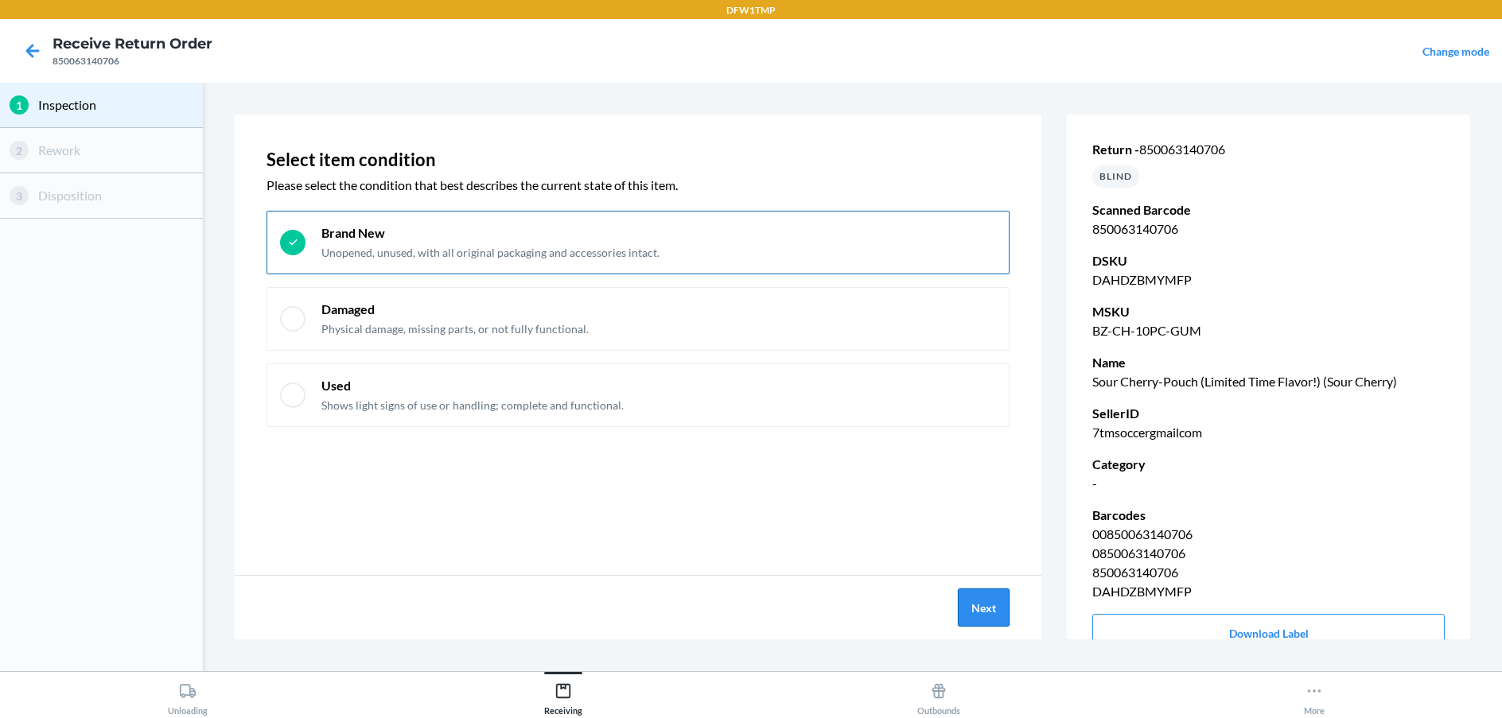
click at [983, 608] on button "Next" at bounding box center [984, 608] width 52 height 38
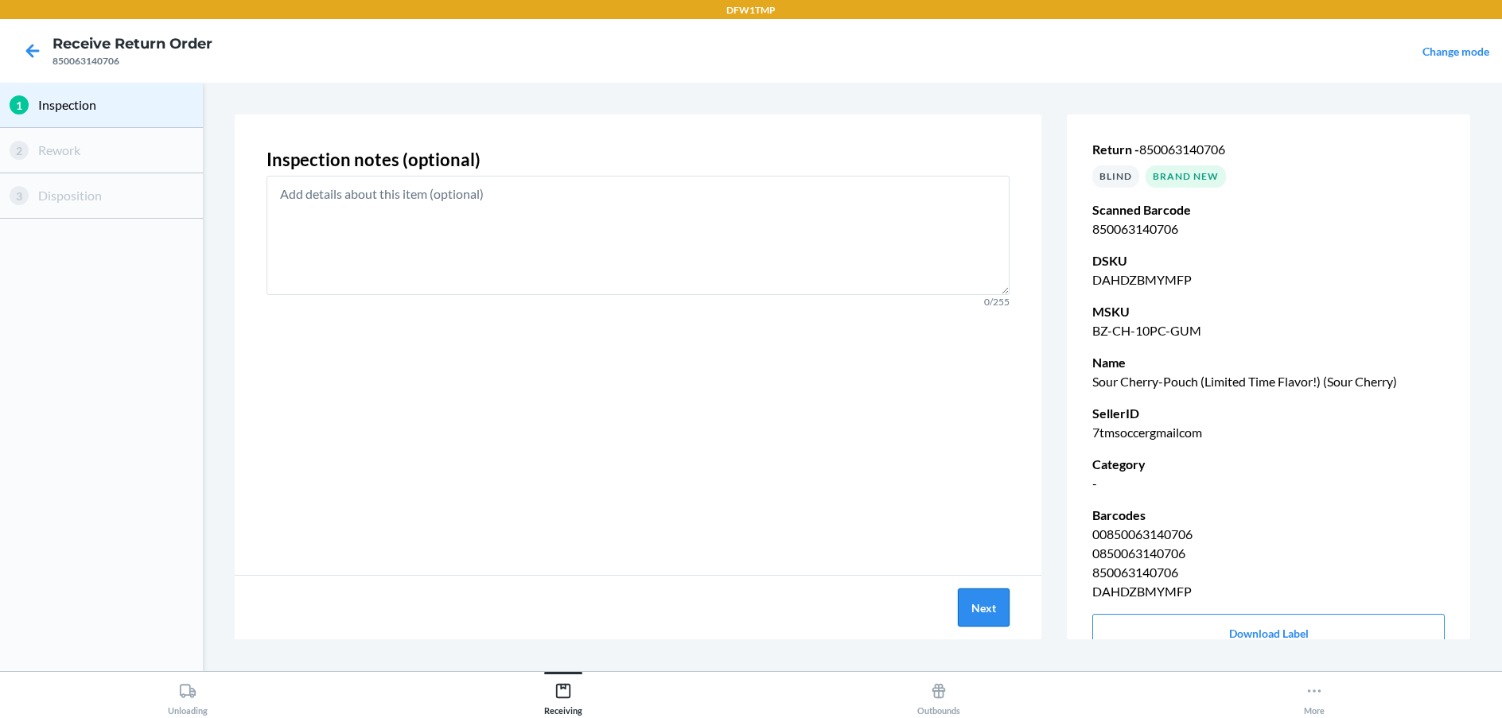
click at [981, 605] on button "Next" at bounding box center [984, 608] width 52 height 38
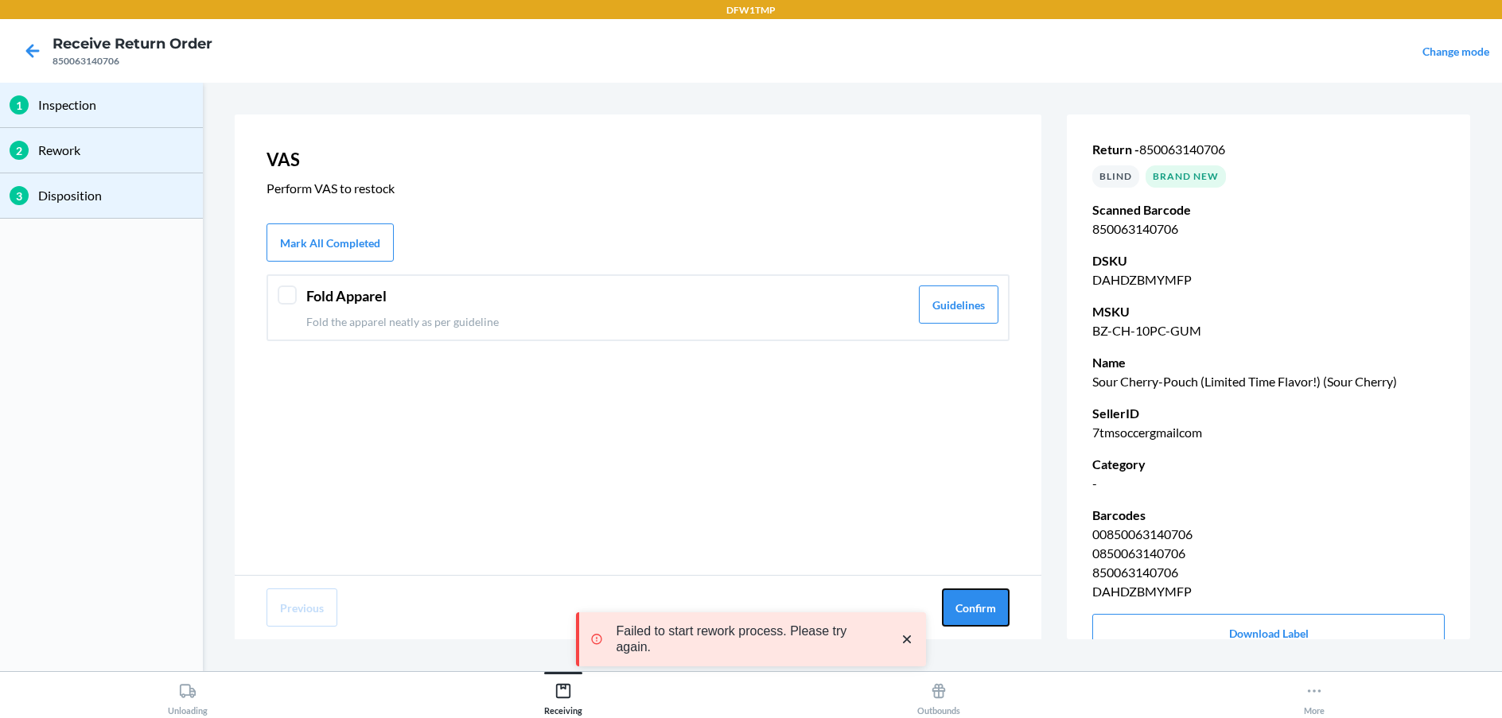
click at [981, 605] on button "Confirm" at bounding box center [976, 608] width 68 height 38
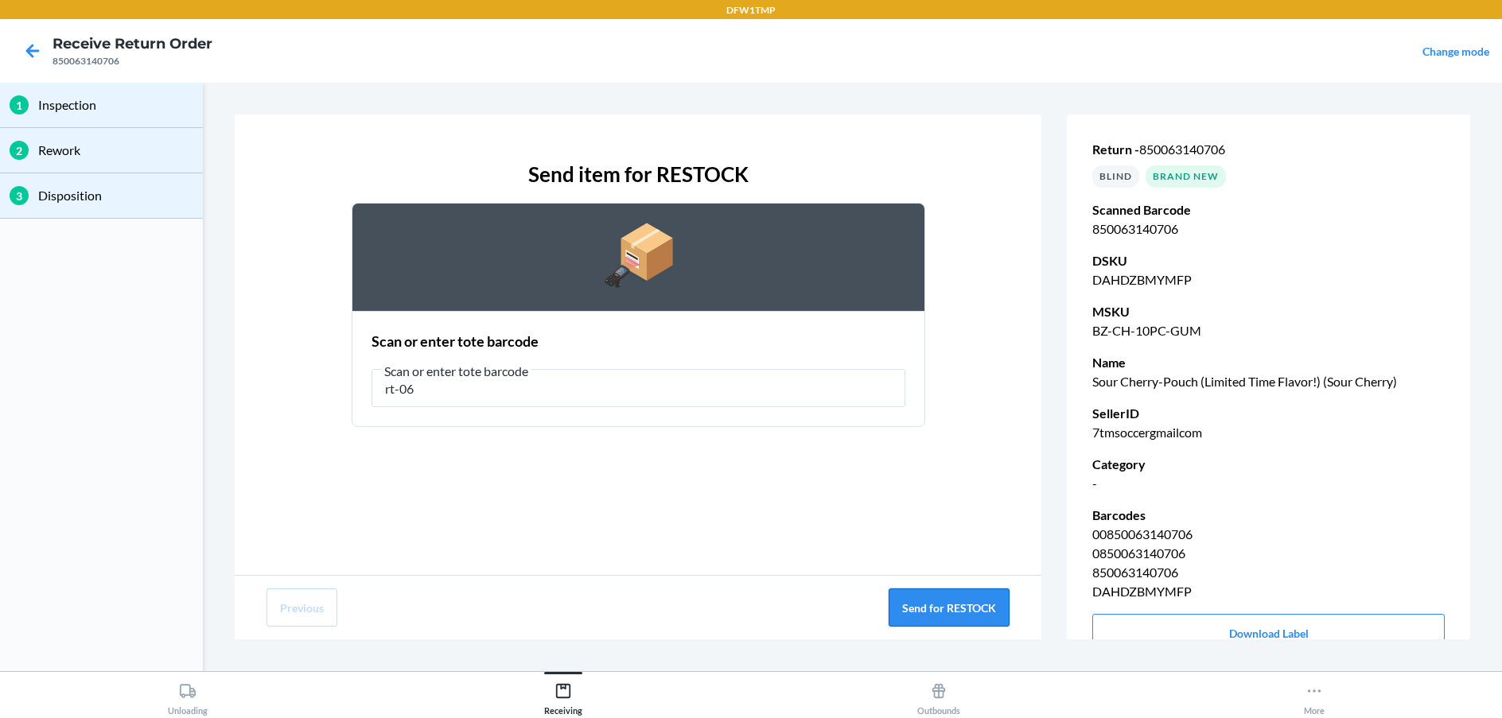
click at [954, 611] on button "Send for RESTOCK" at bounding box center [948, 608] width 121 height 38
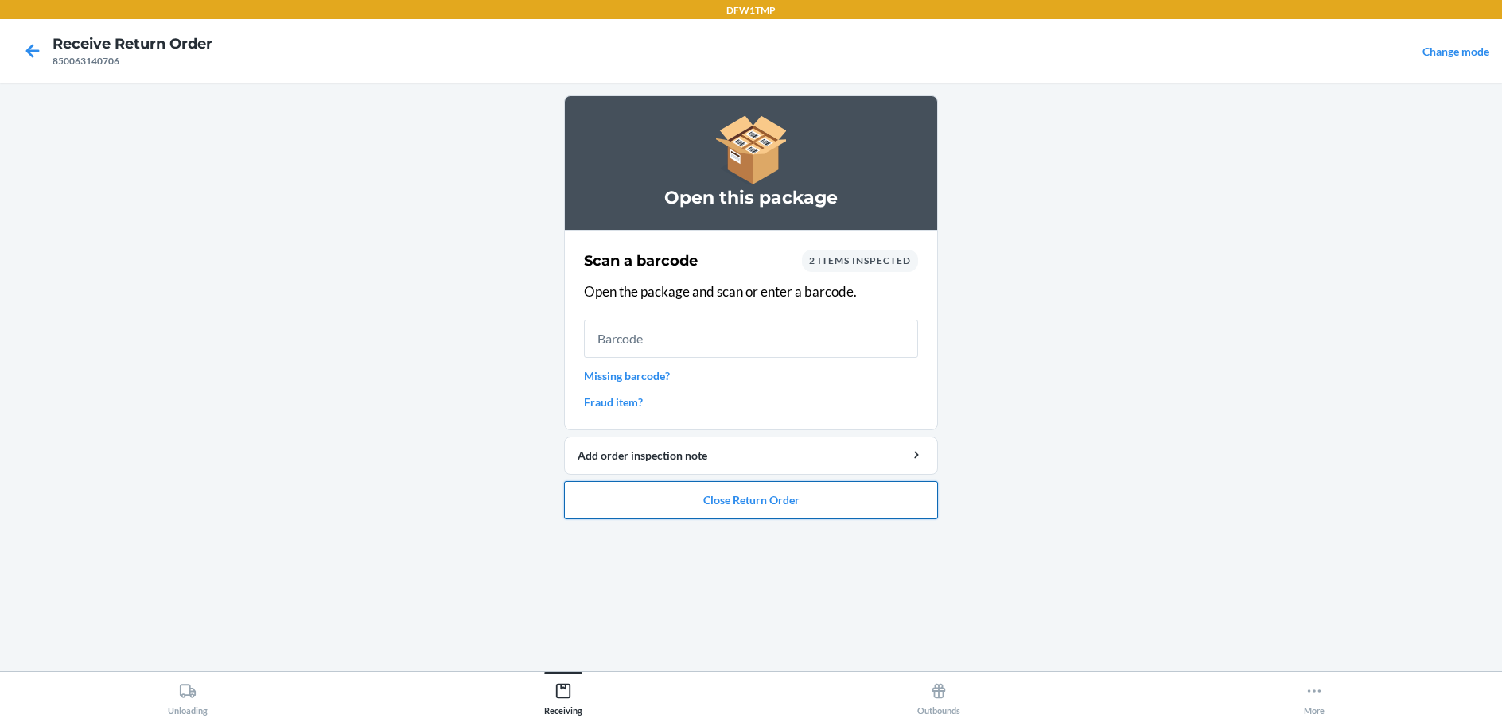
click at [764, 497] on button "Close Return Order" at bounding box center [751, 500] width 374 height 38
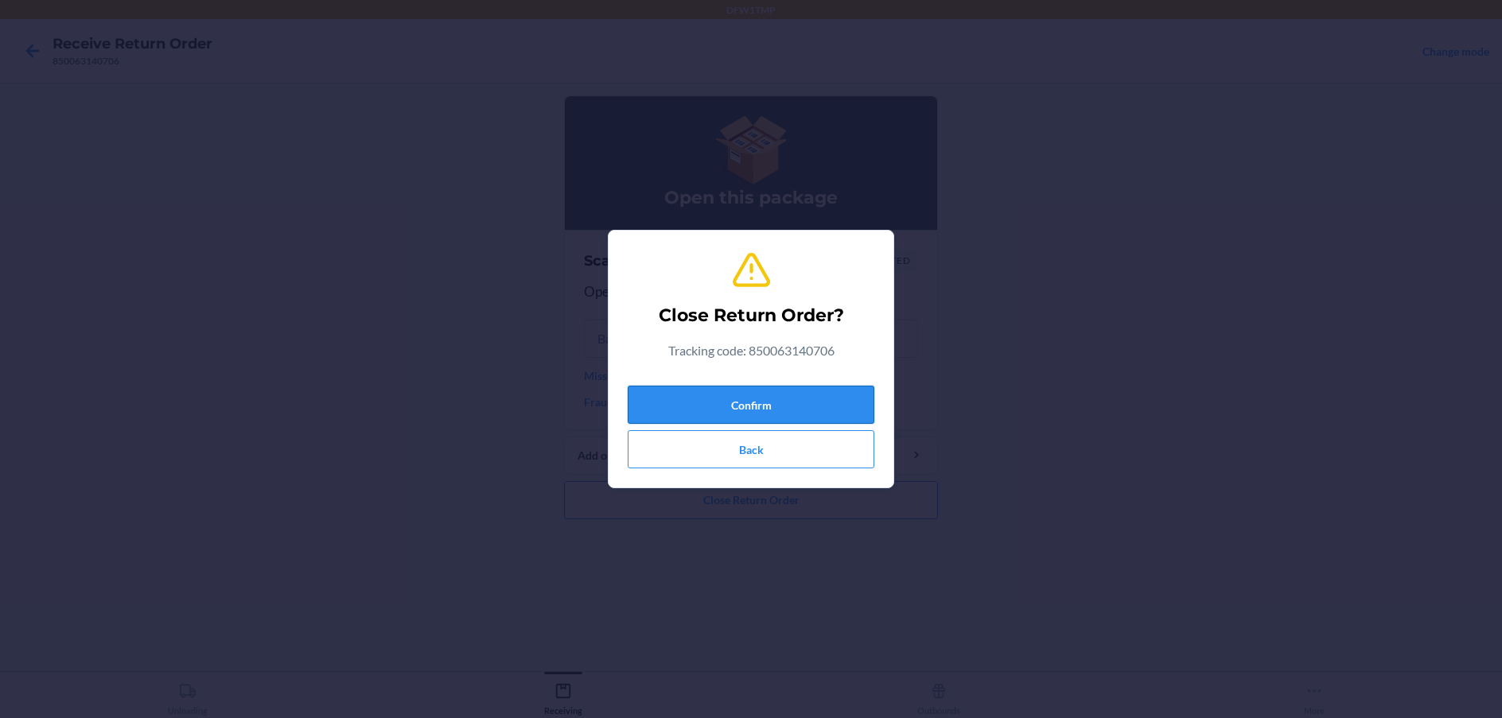
click at [772, 392] on button "Confirm" at bounding box center [751, 405] width 247 height 38
